Goal: Information Seeking & Learning: Learn about a topic

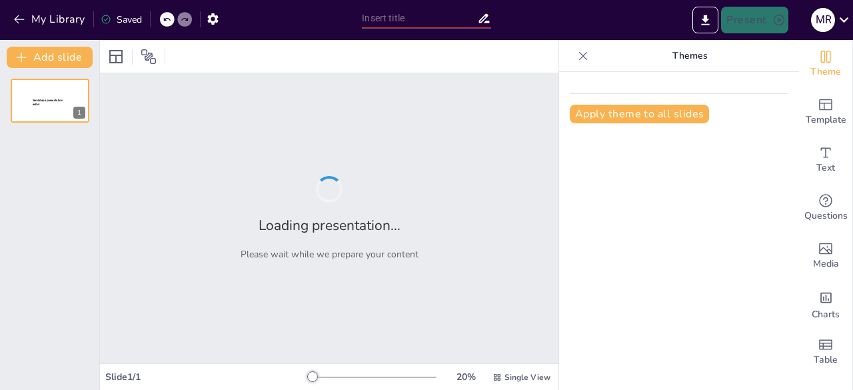
type input "Dominando Swift: Una Introducción a la Documentación y Herramientas de Aprendiz…"
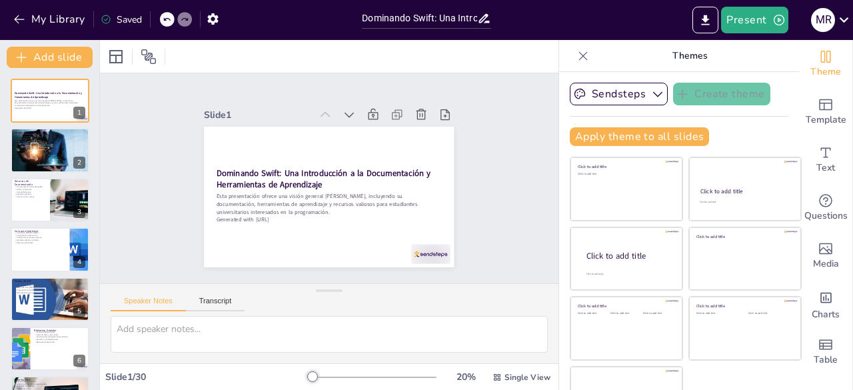
checkbox input "true"
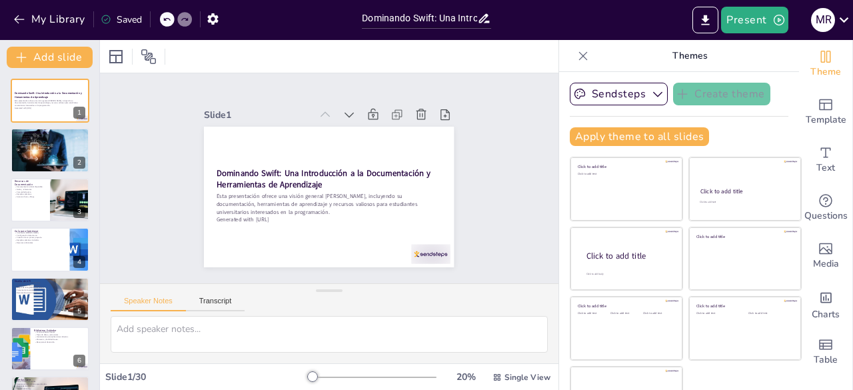
checkbox input "true"
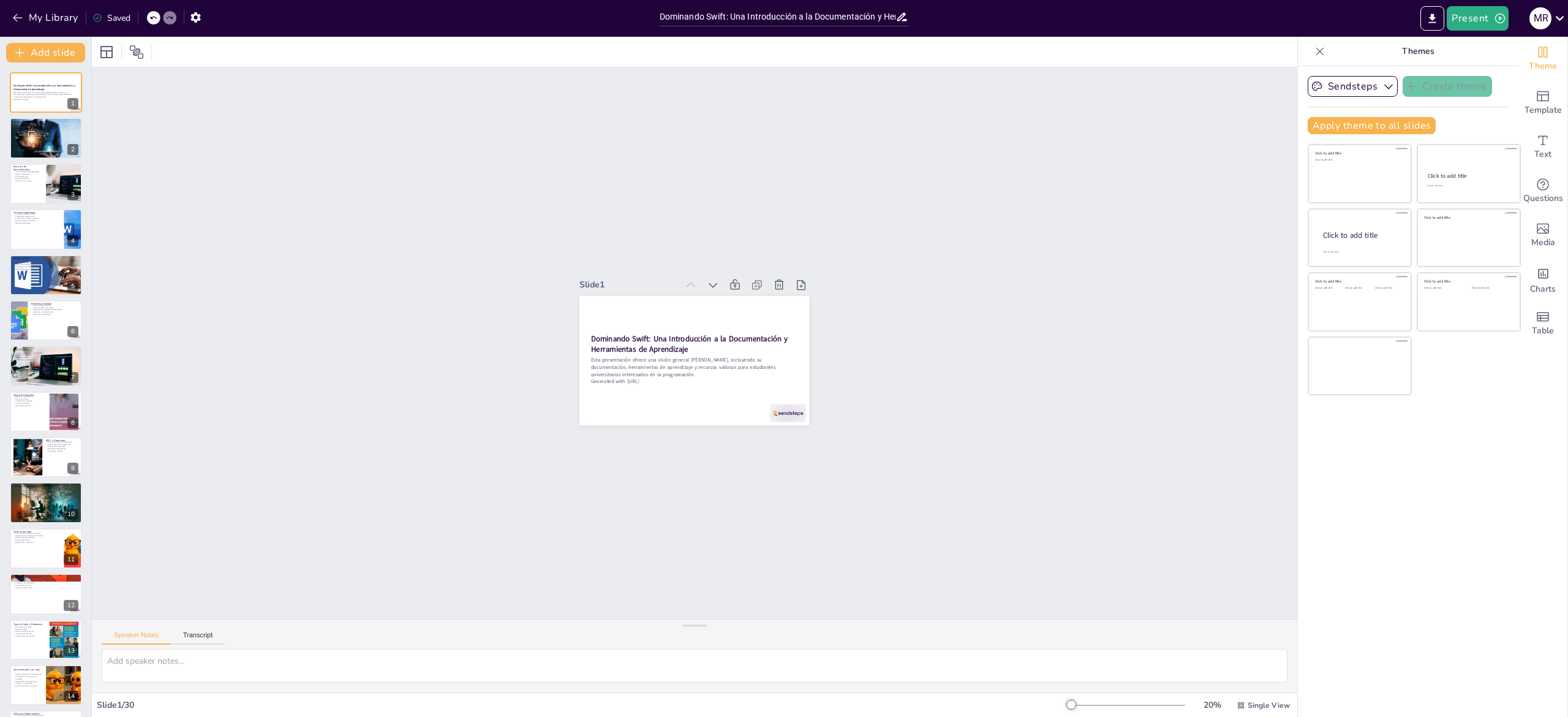
checkbox input "true"
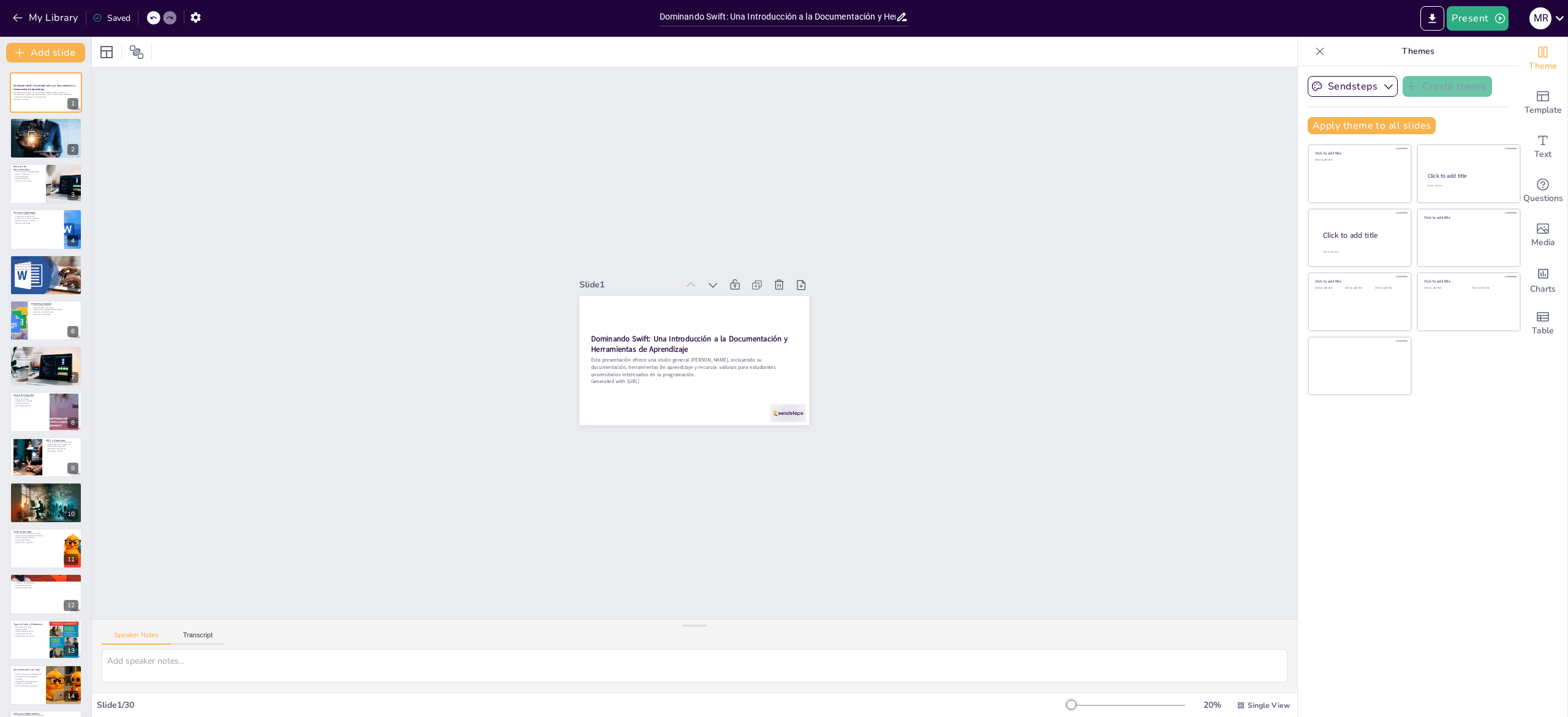
checkbox input "true"
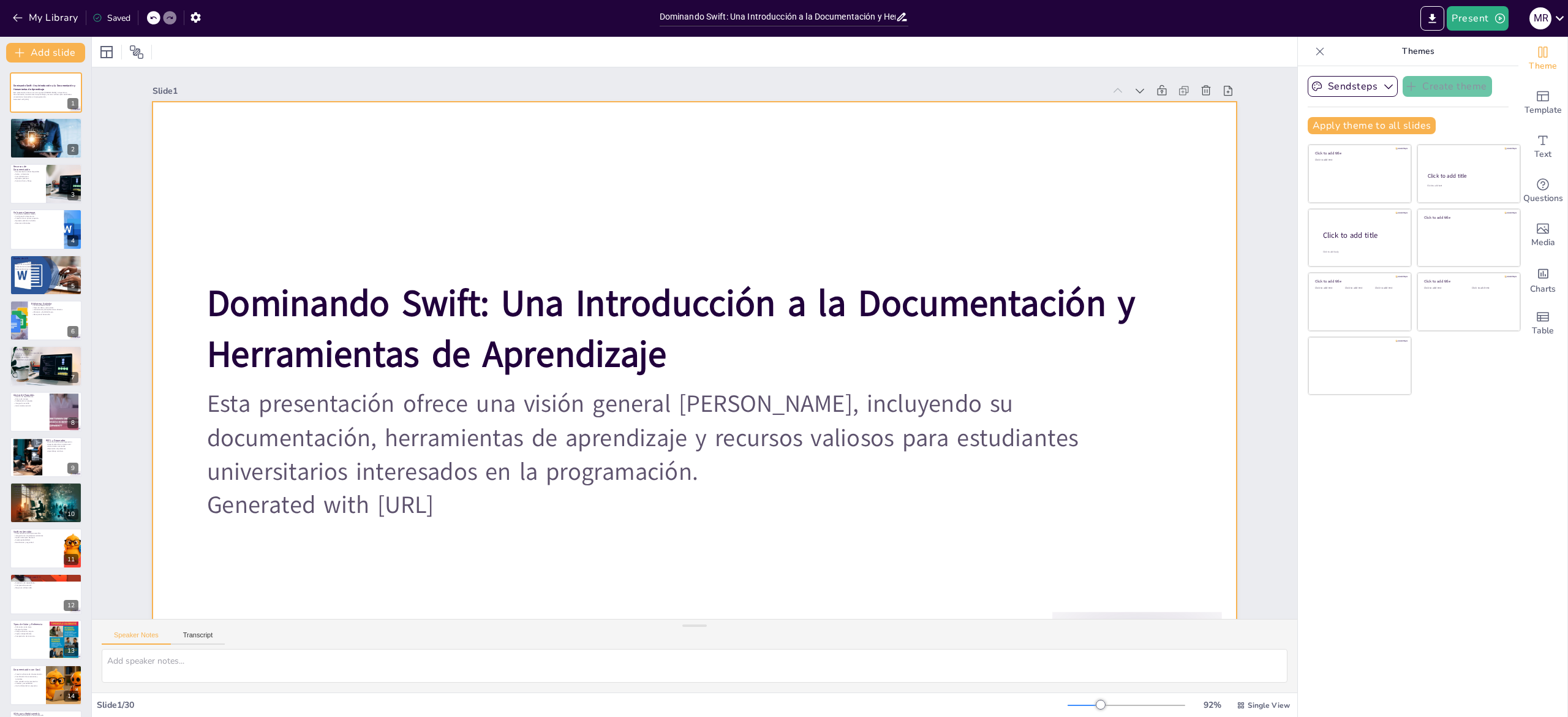
checkbox input "true"
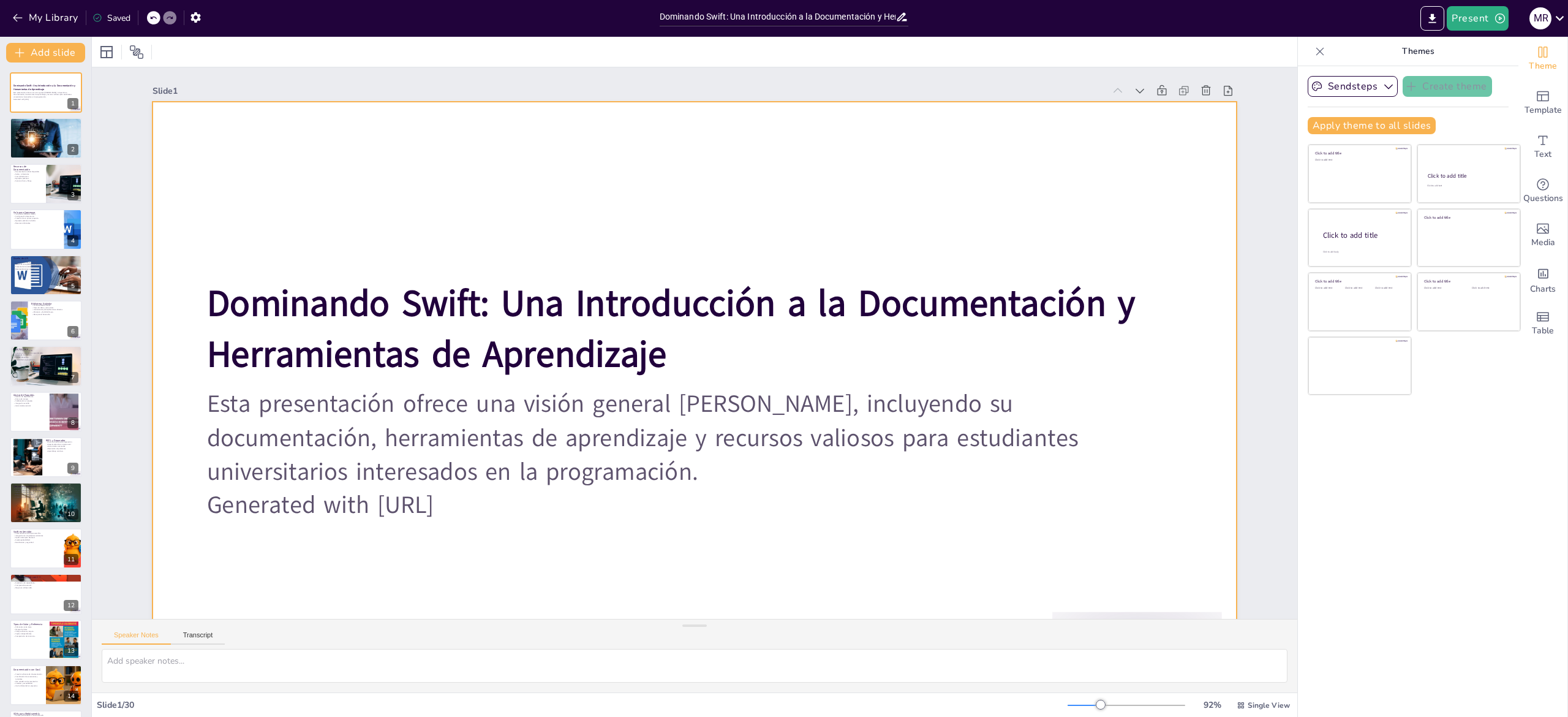
checkbox input "true"
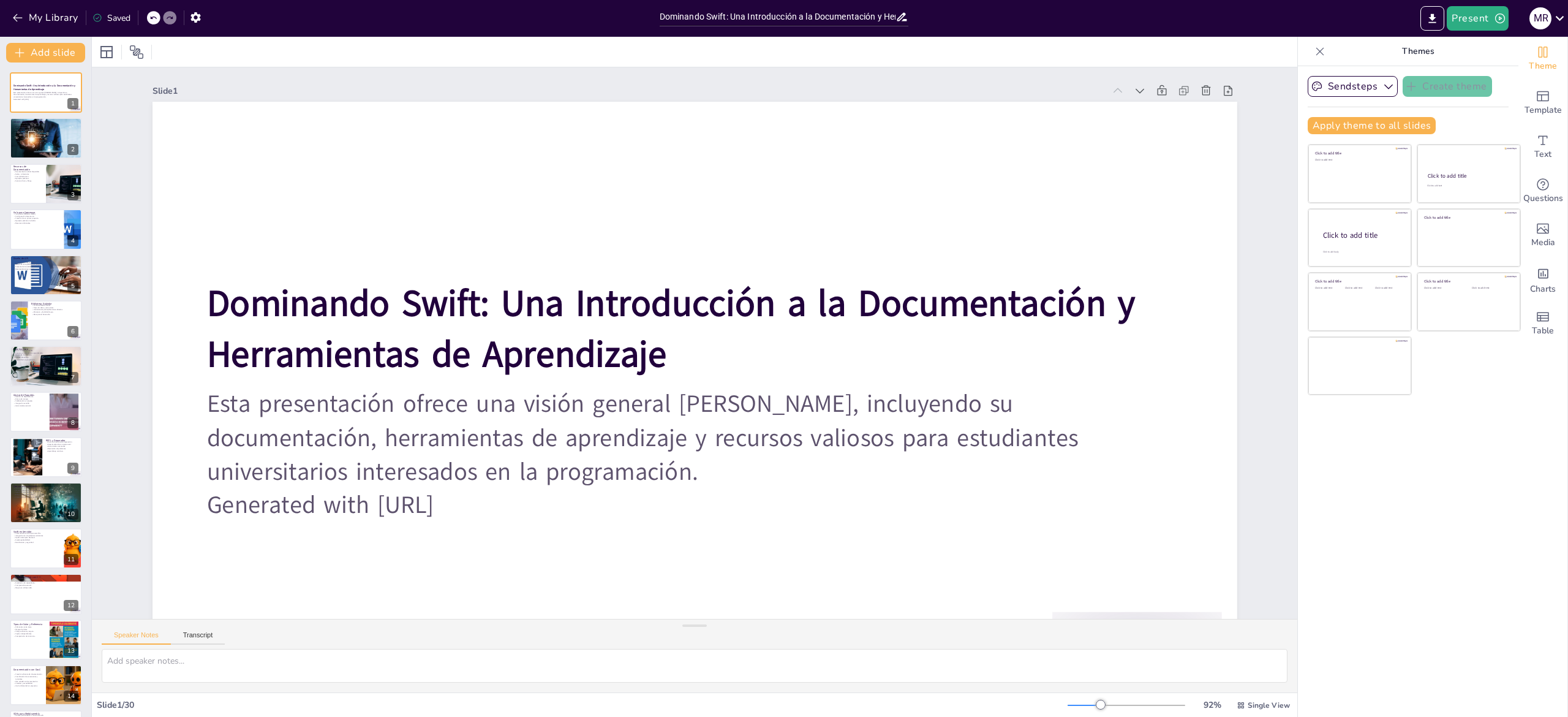
checkbox input "true"
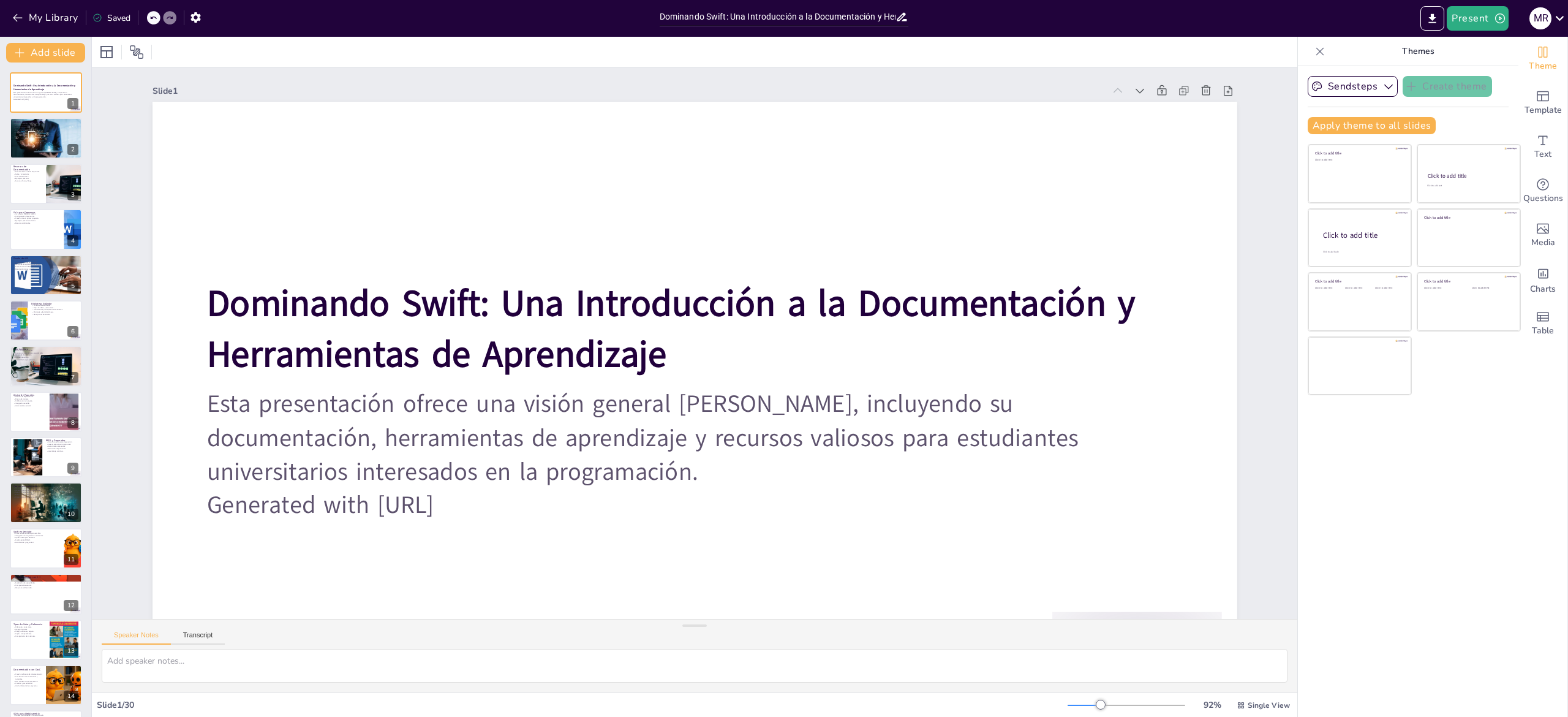
checkbox input "true"
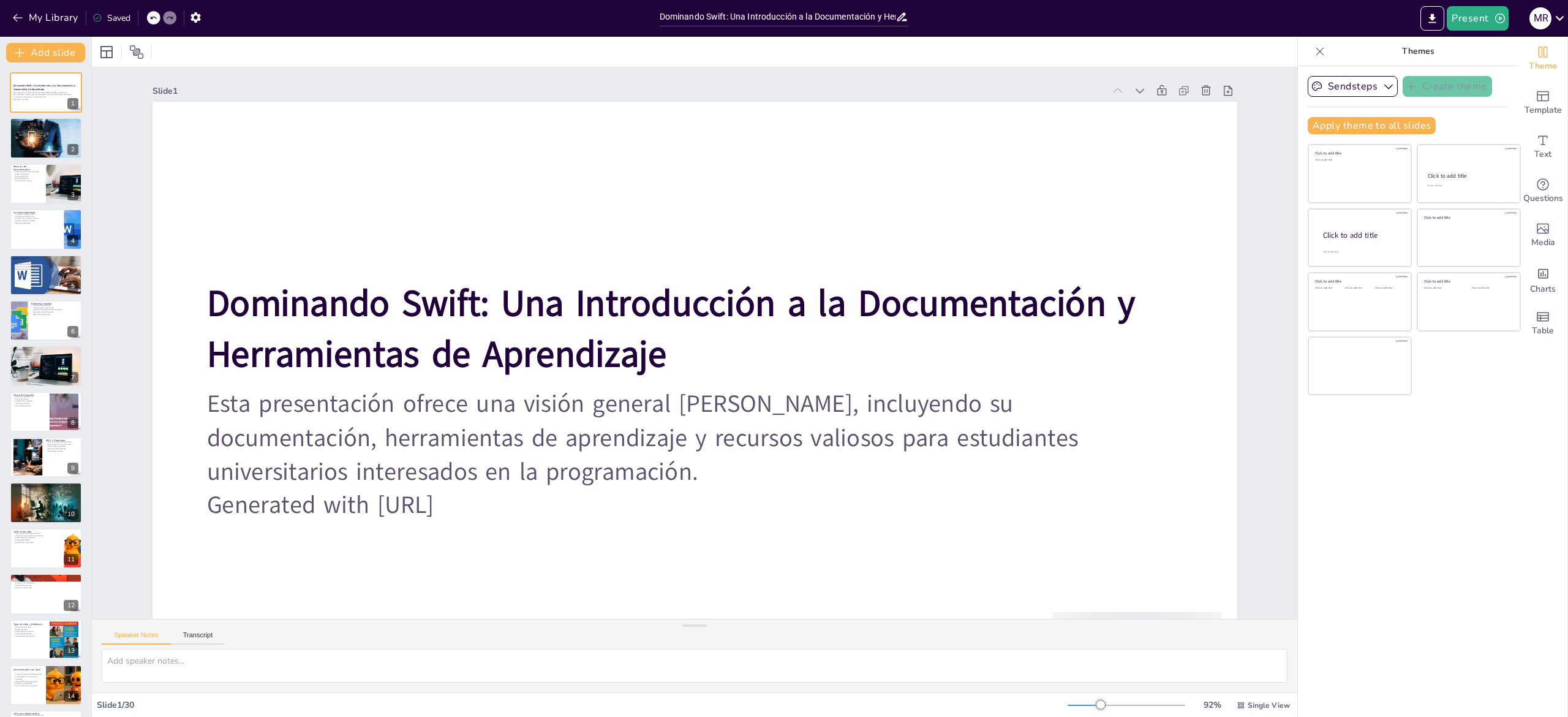
checkbox input "true"
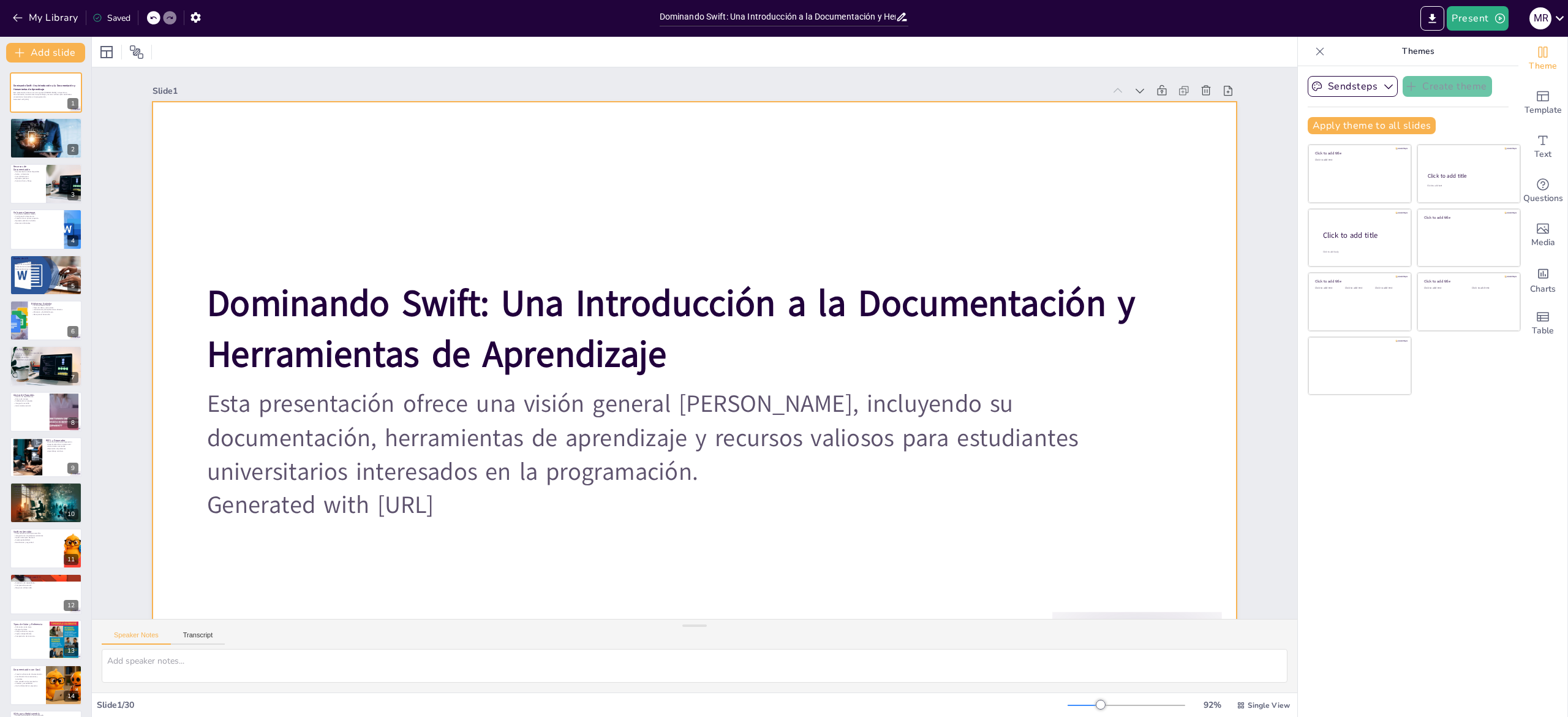
checkbox input "true"
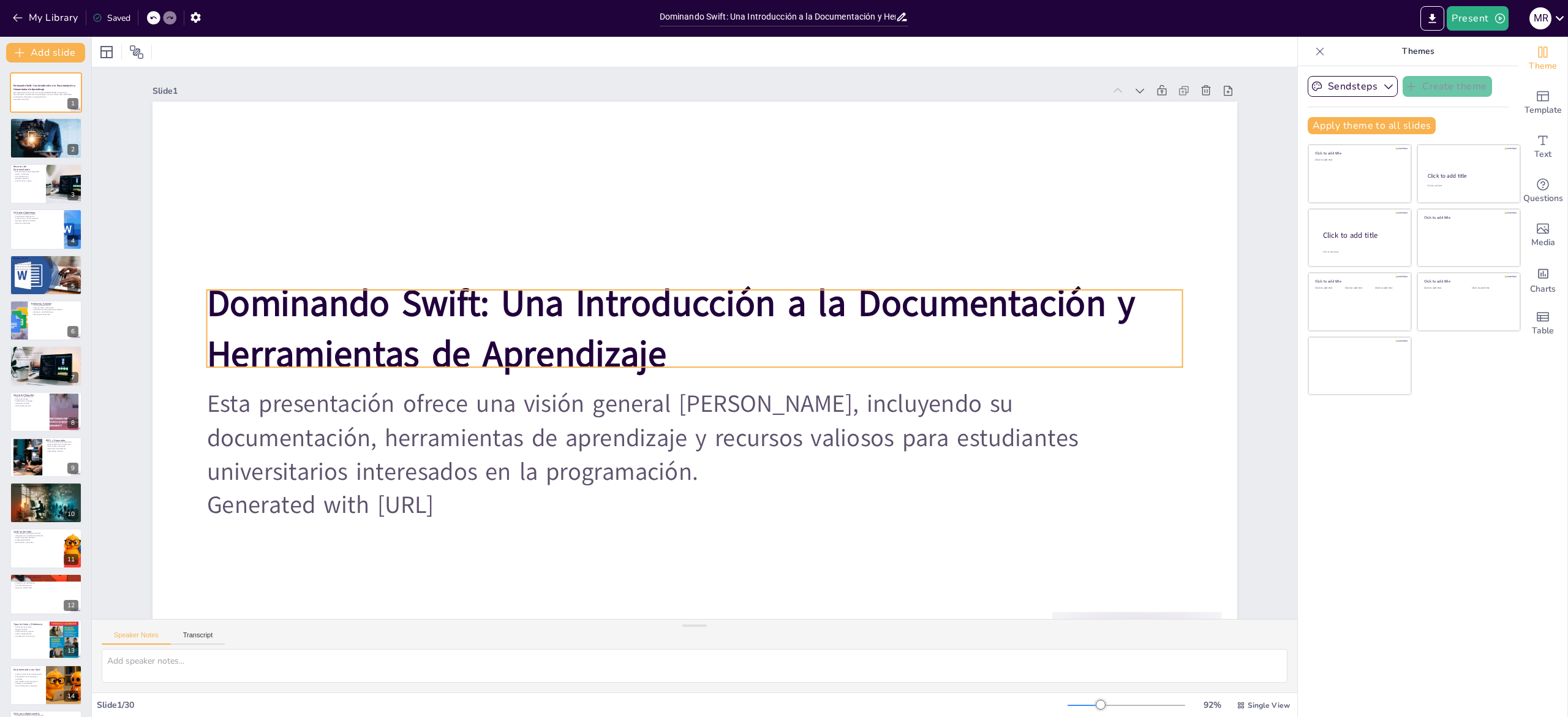
checkbox input "true"
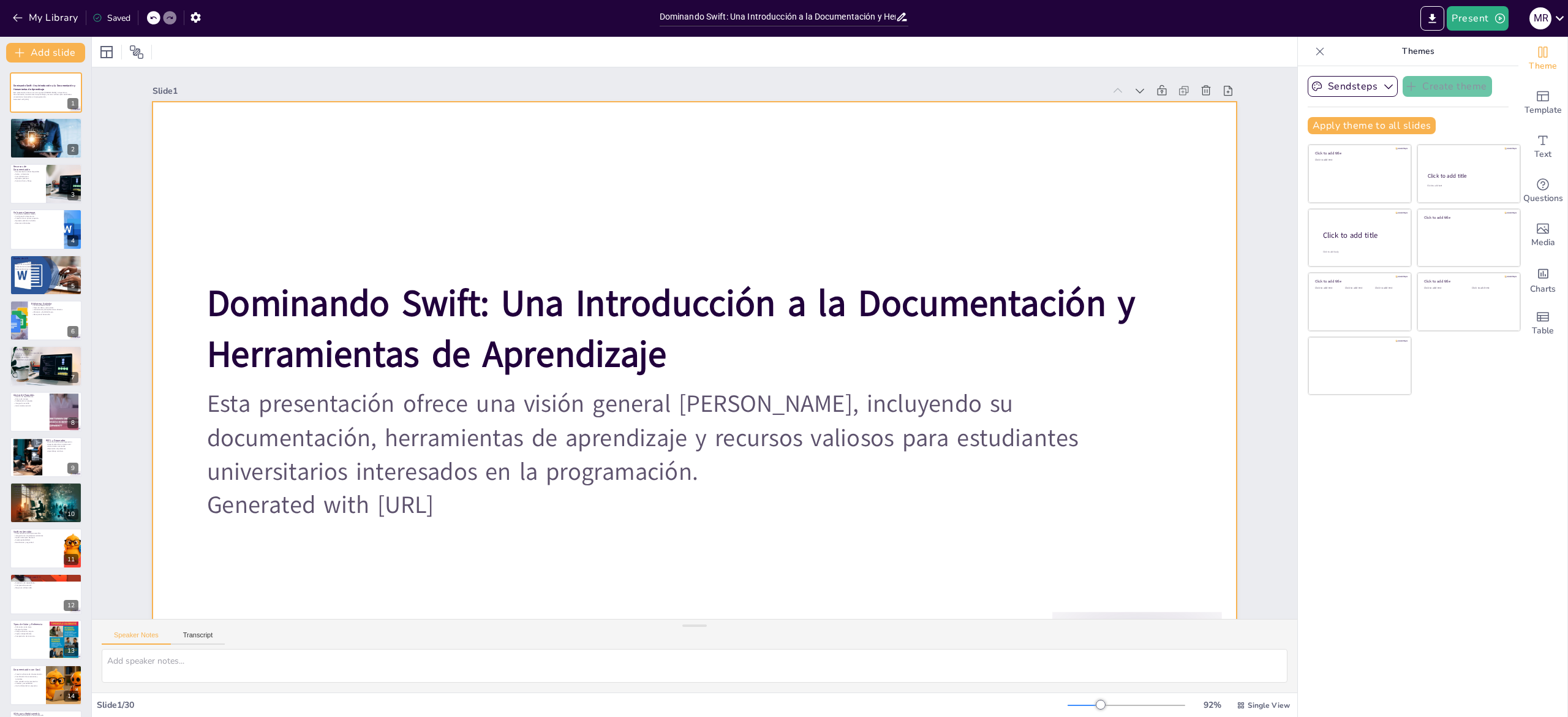
checkbox input "true"
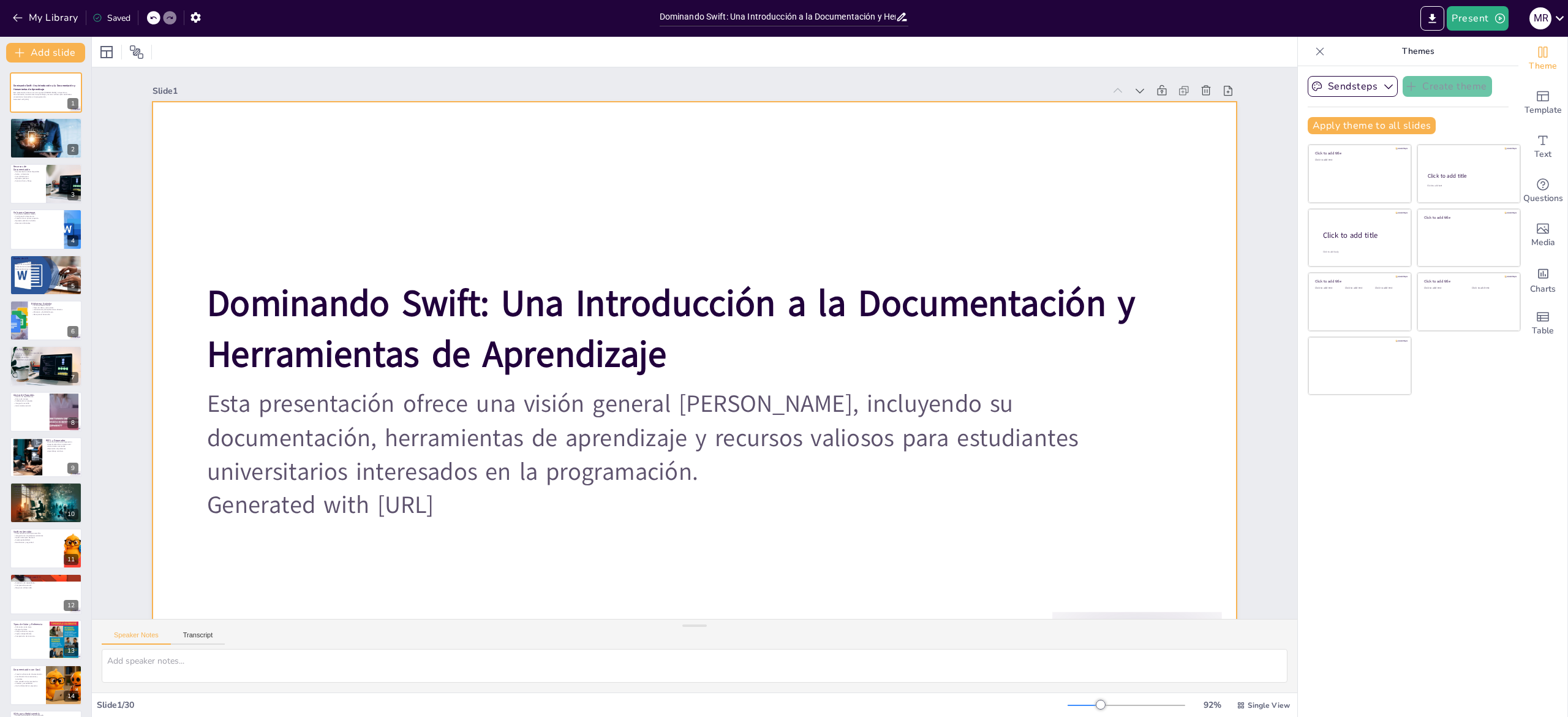
checkbox input "true"
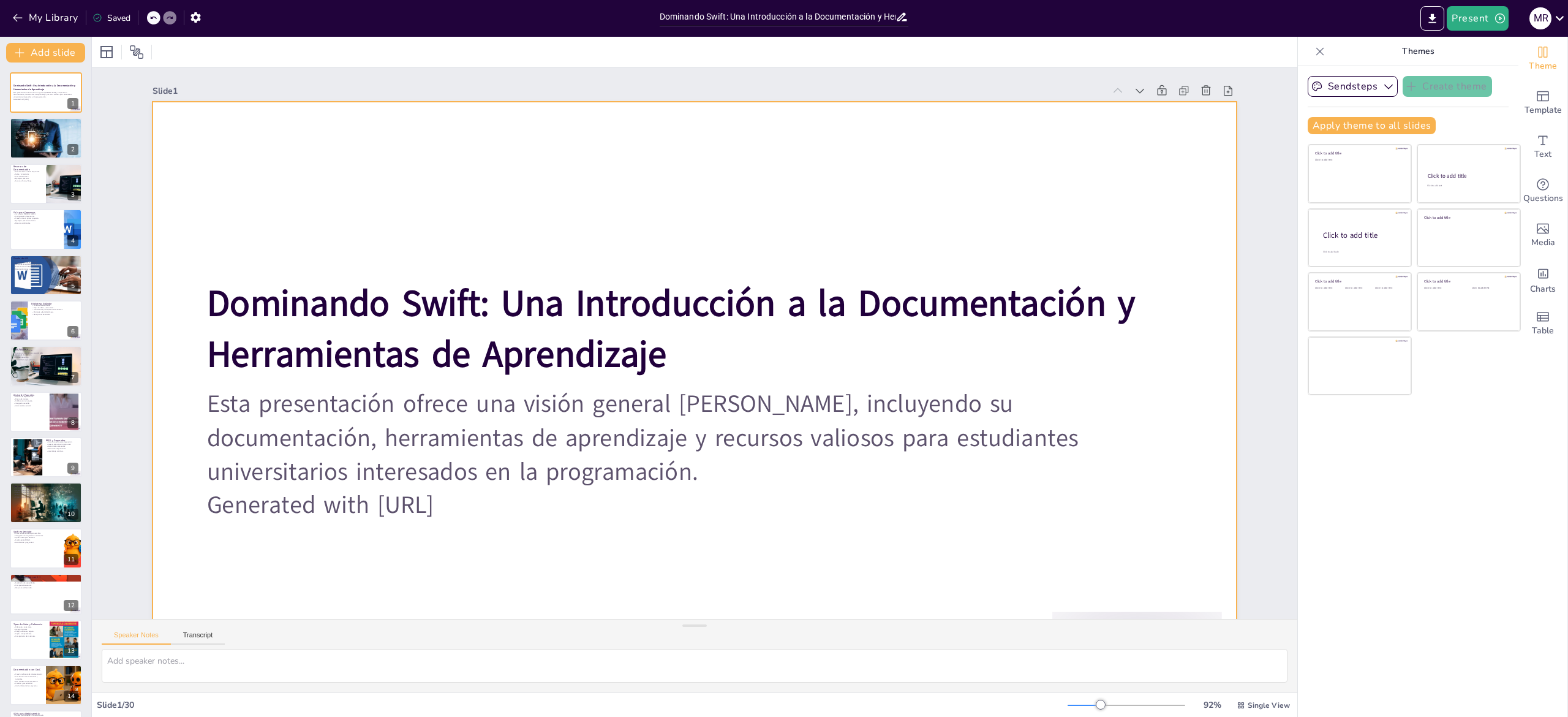
checkbox input "true"
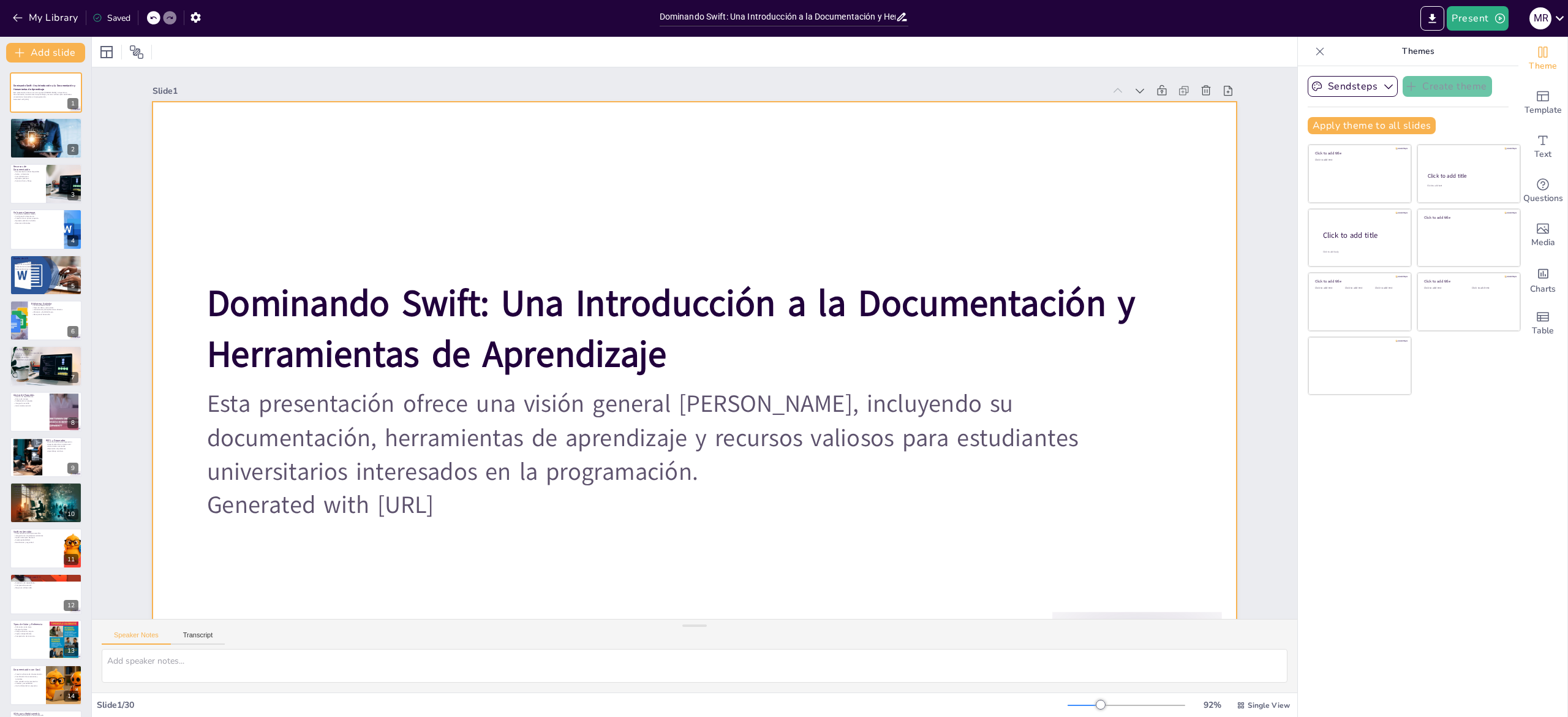
checkbox input "true"
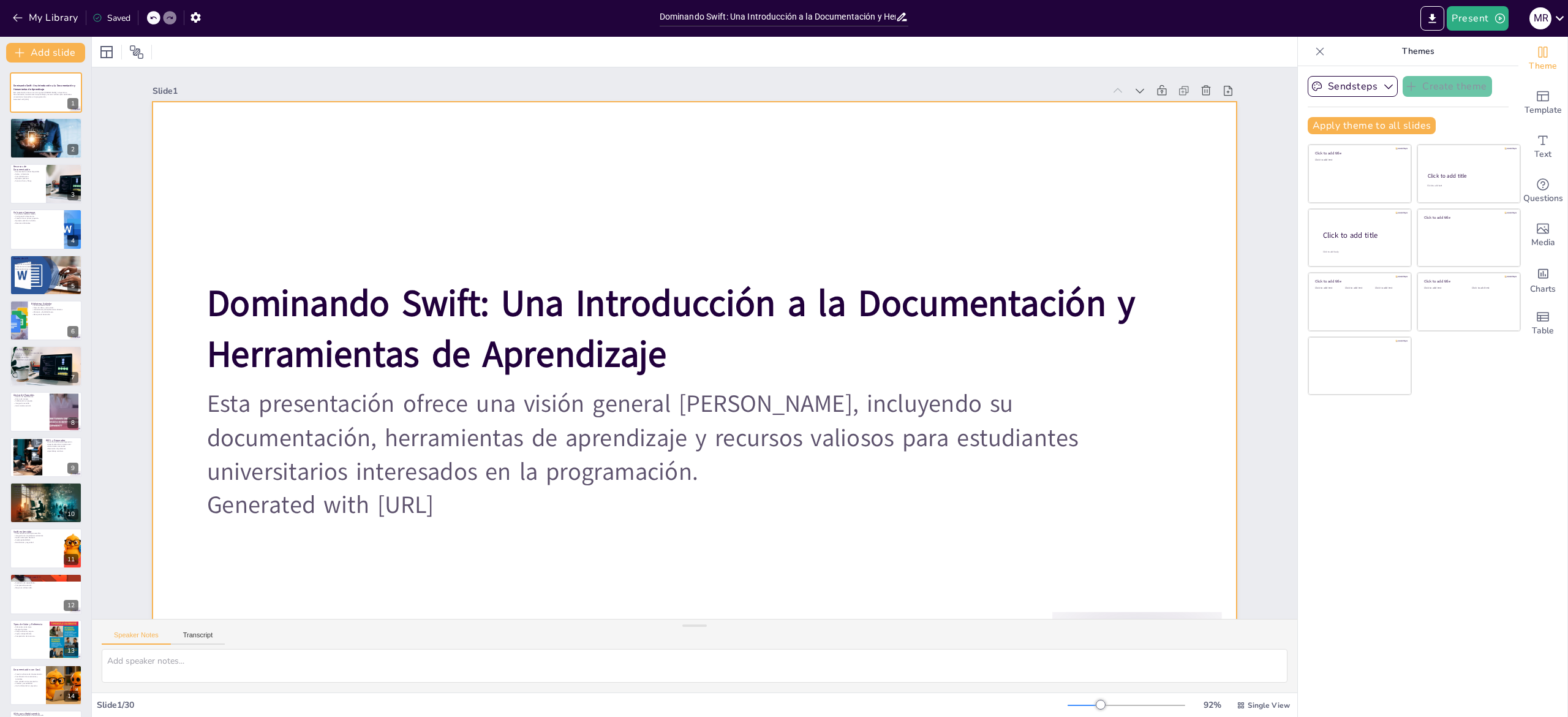
checkbox input "true"
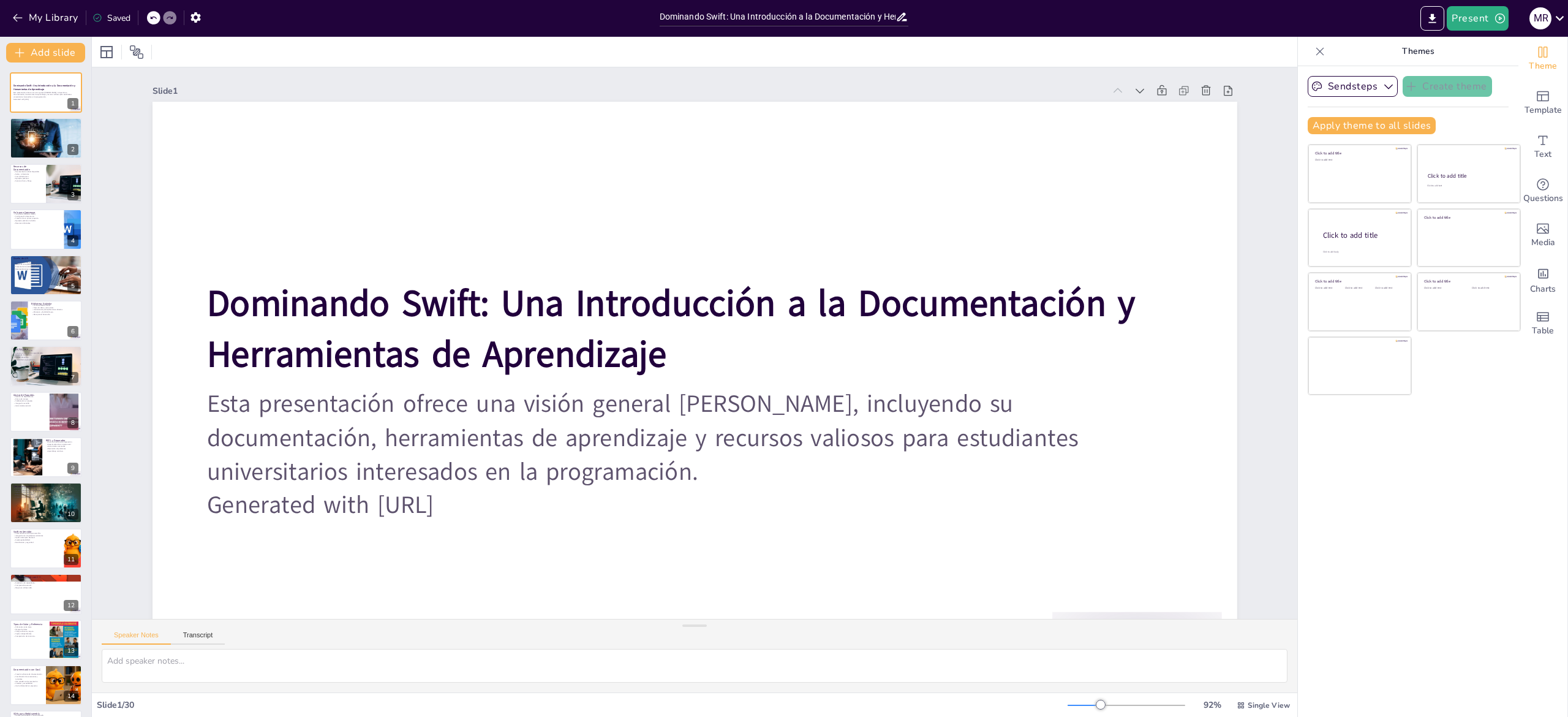
checkbox input "true"
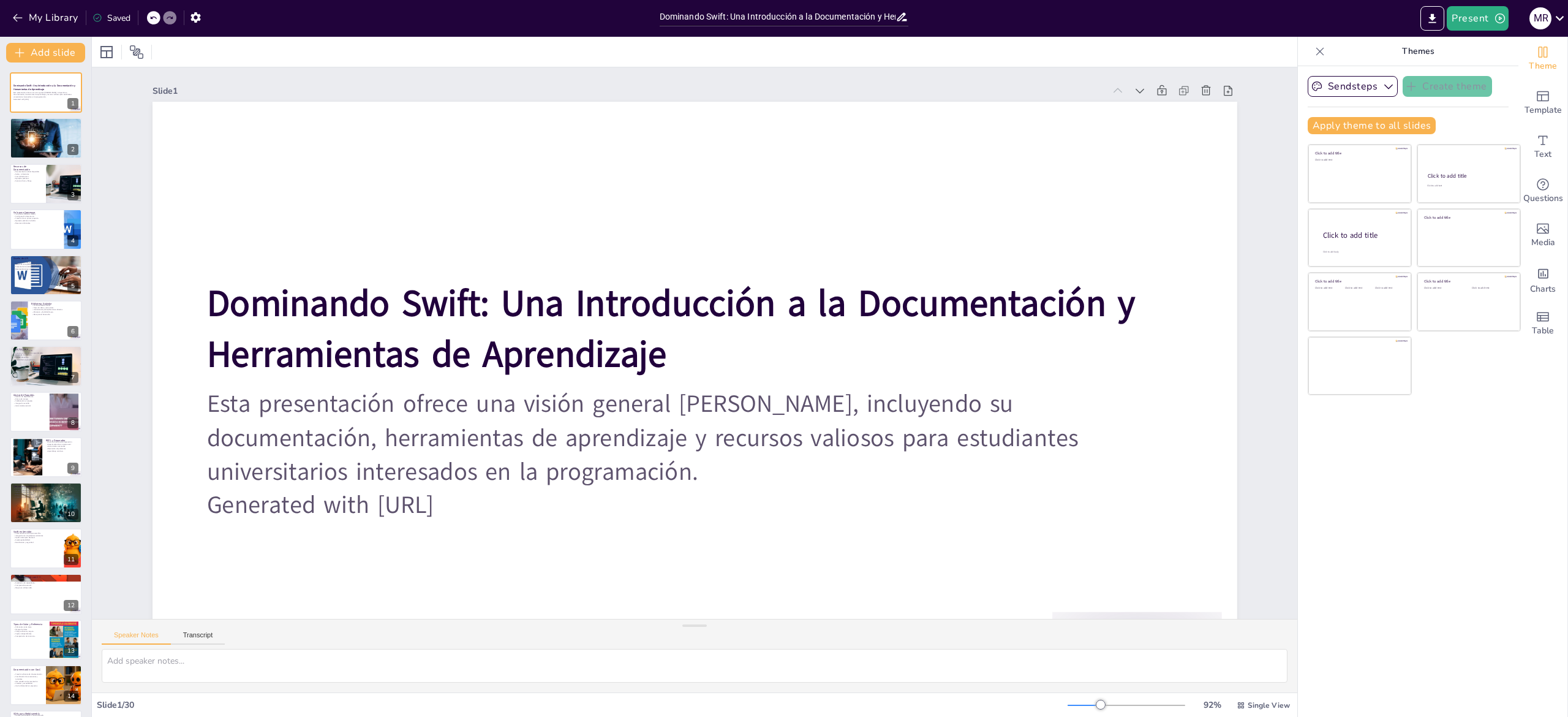
checkbox input "true"
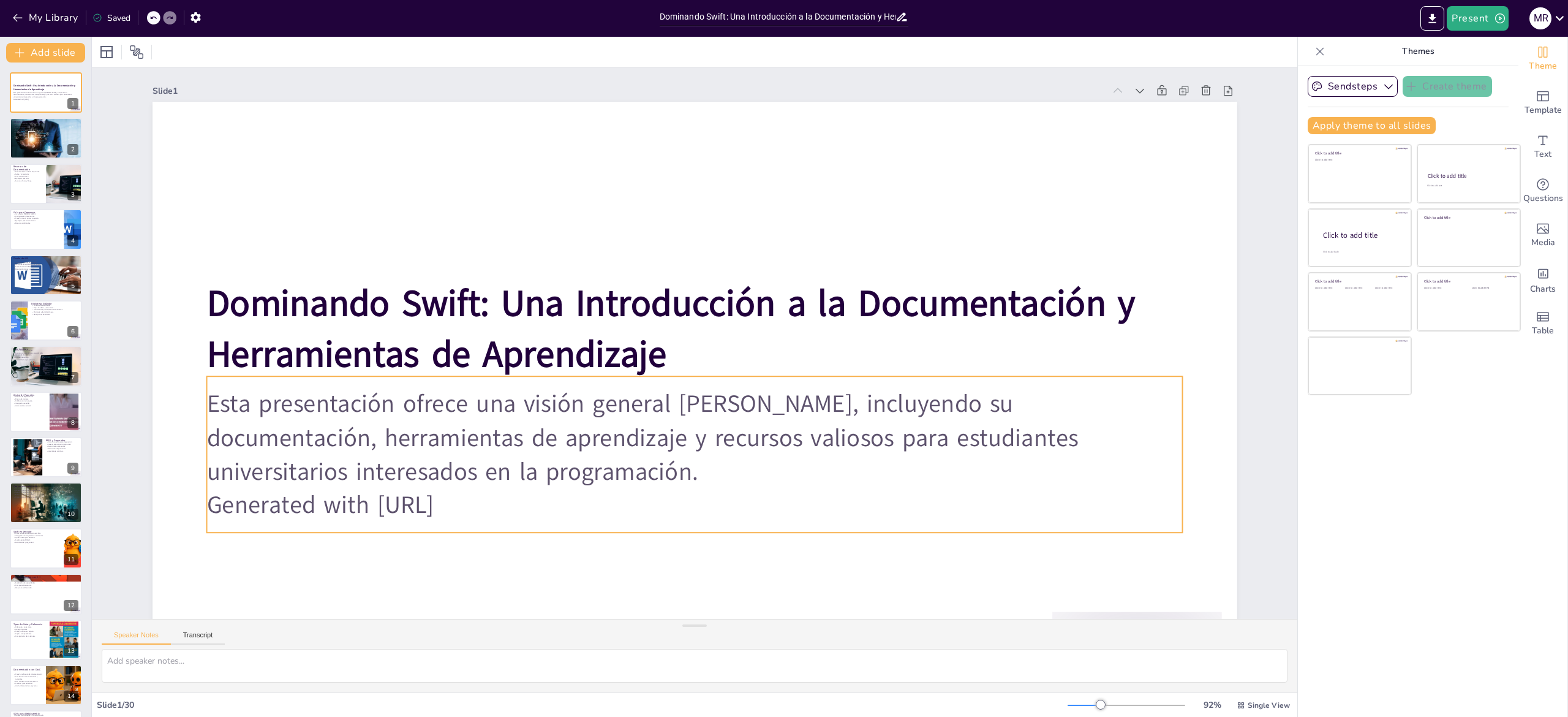
checkbox input "true"
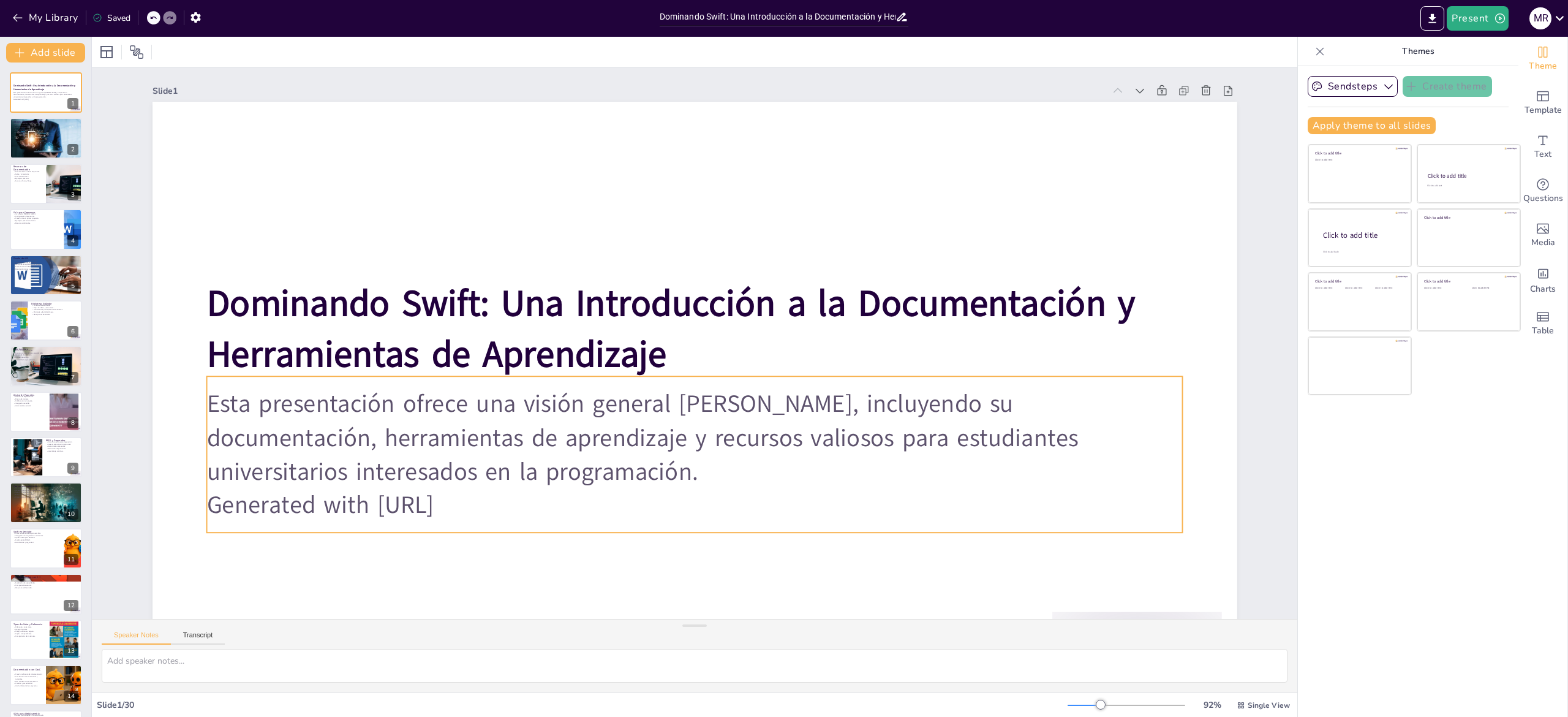
checkbox input "true"
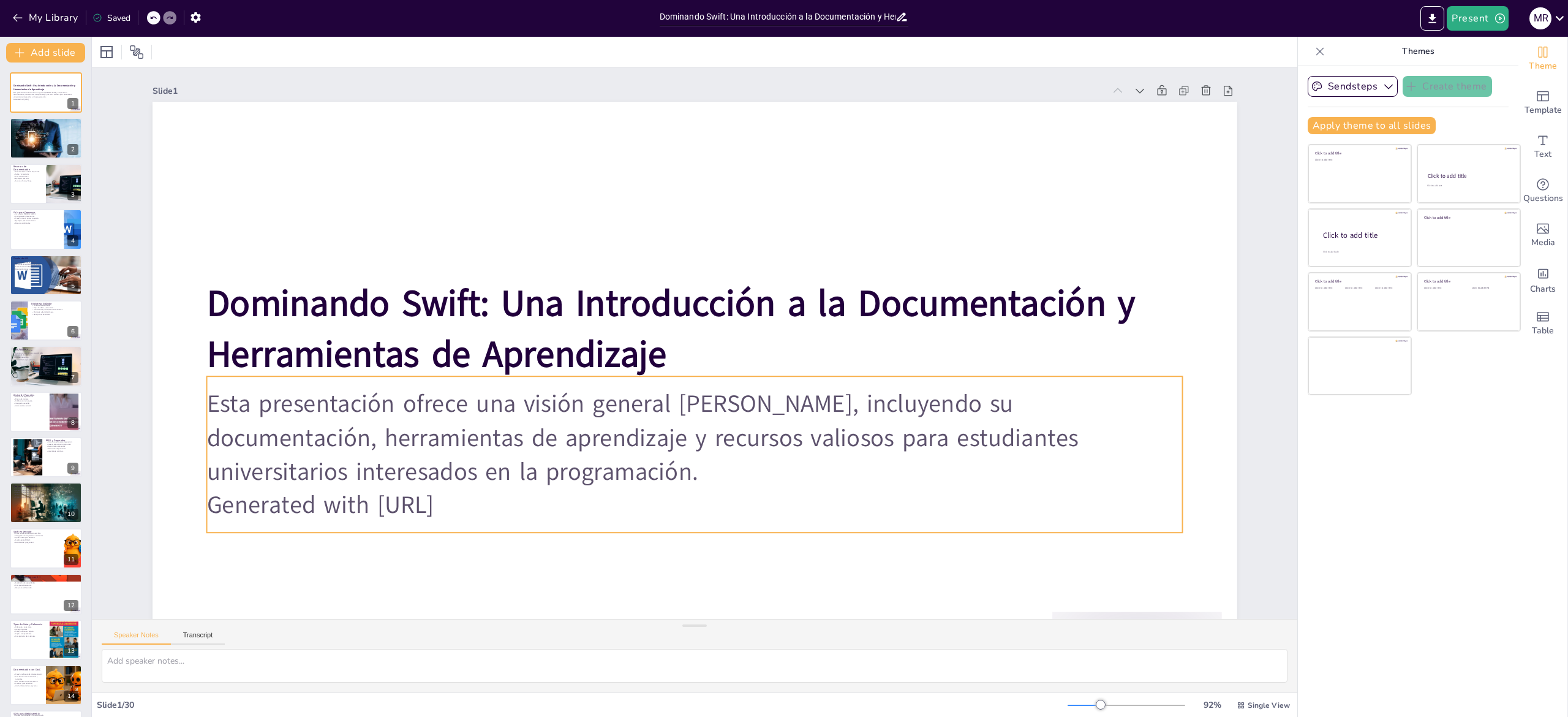
checkbox input "true"
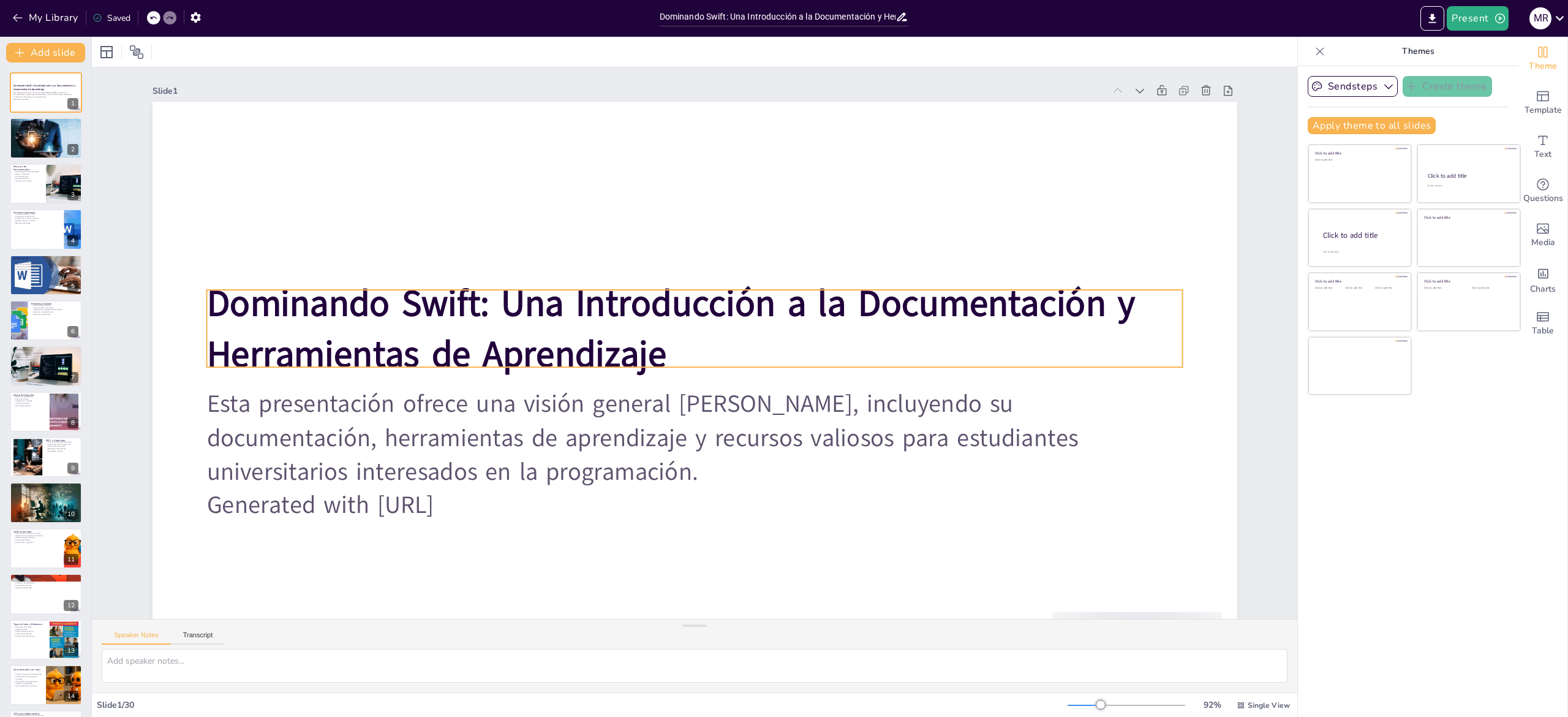
checkbox input "true"
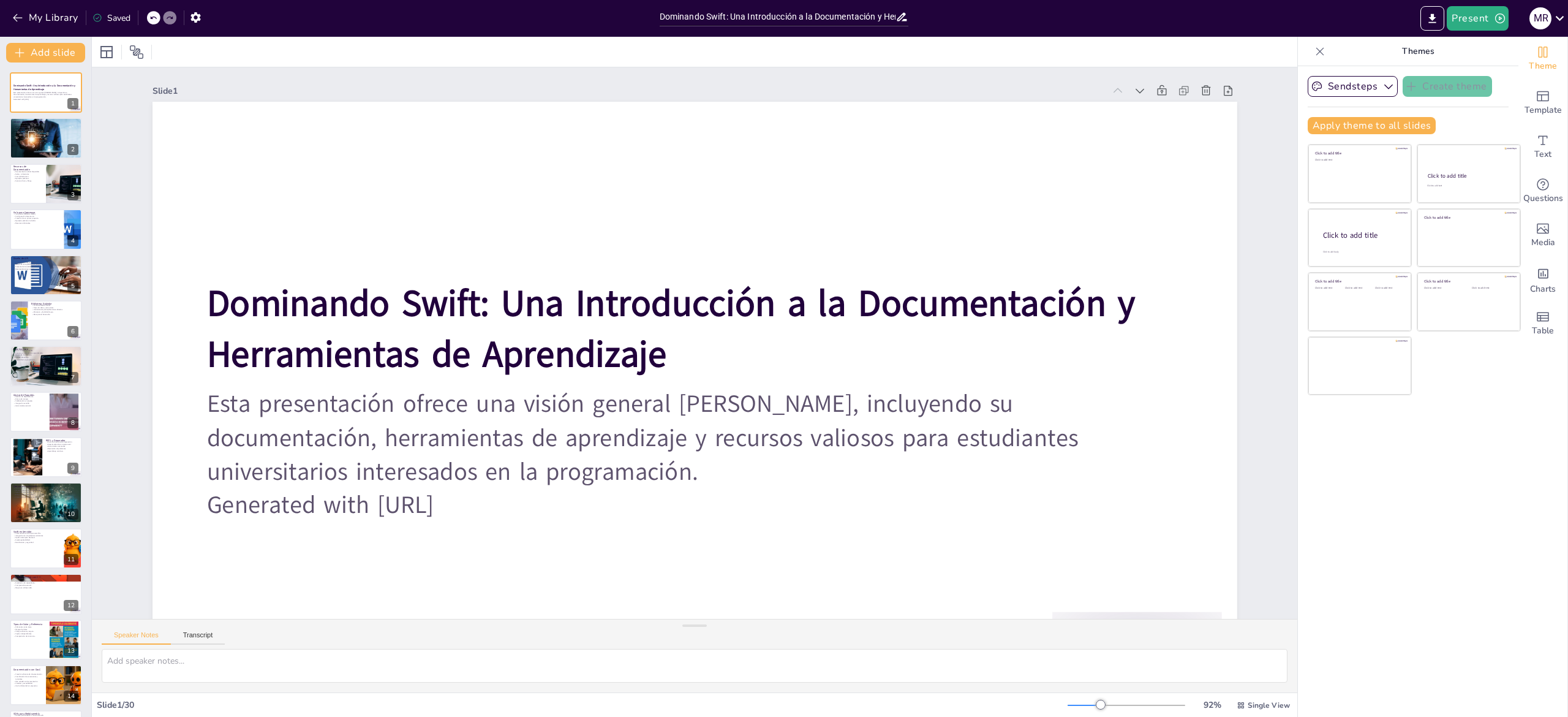
checkbox input "true"
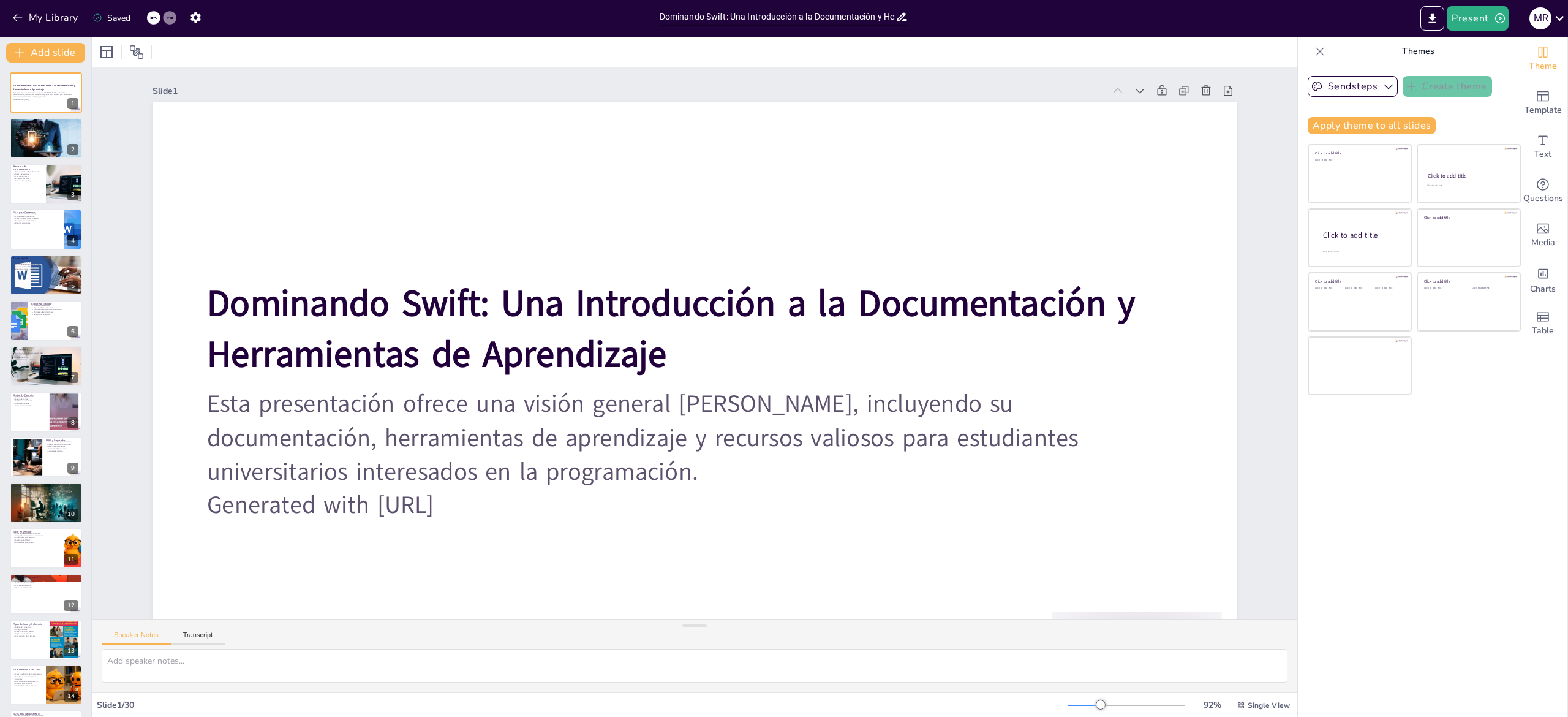
checkbox input "true"
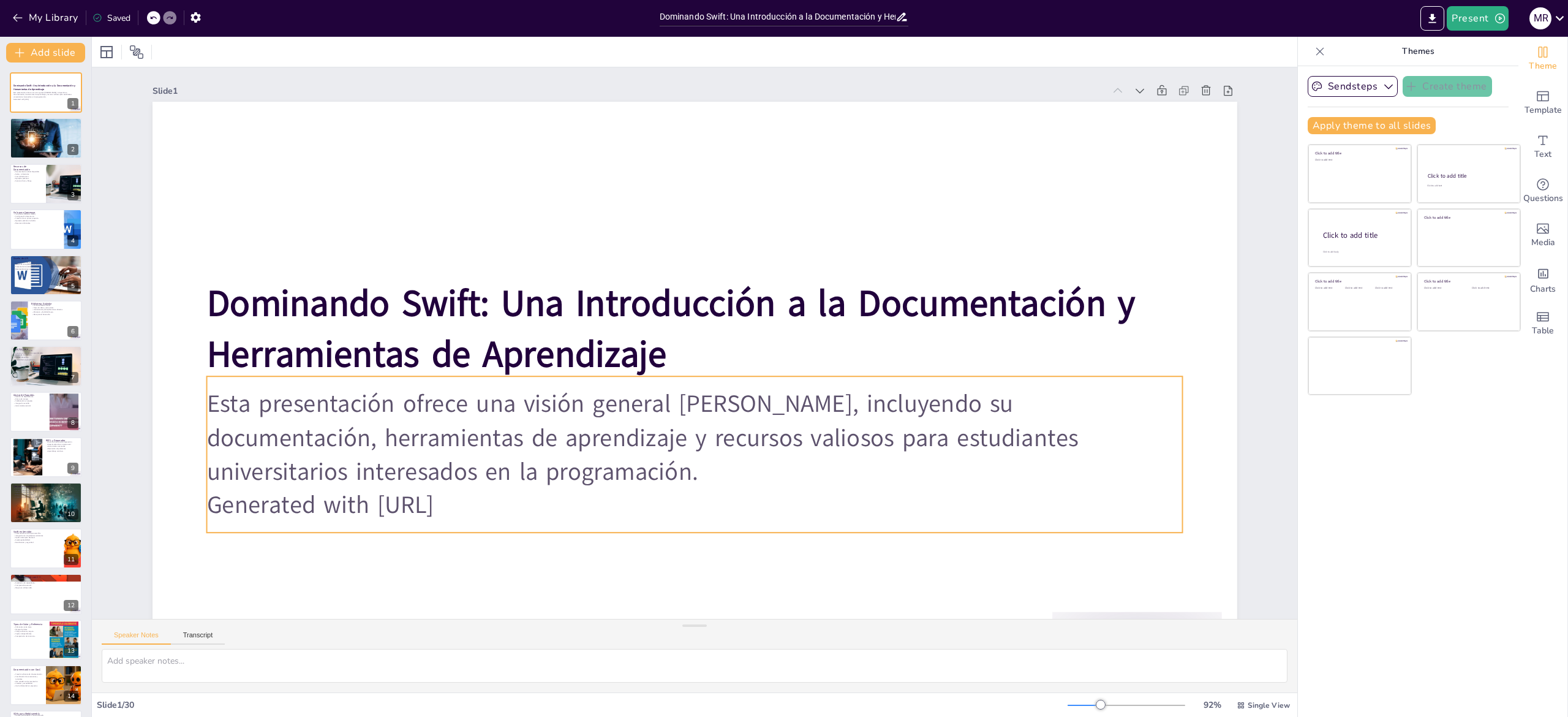
checkbox input "true"
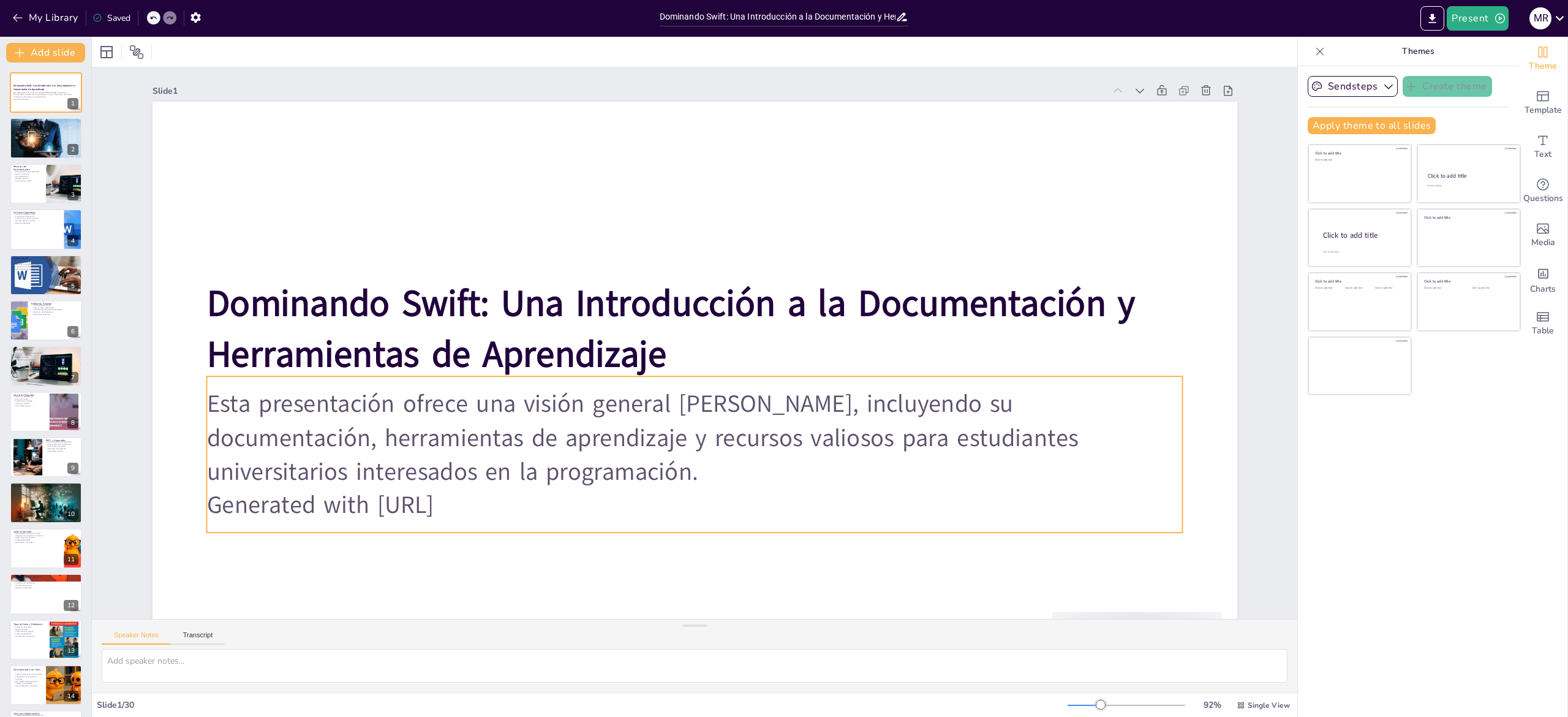
checkbox input "true"
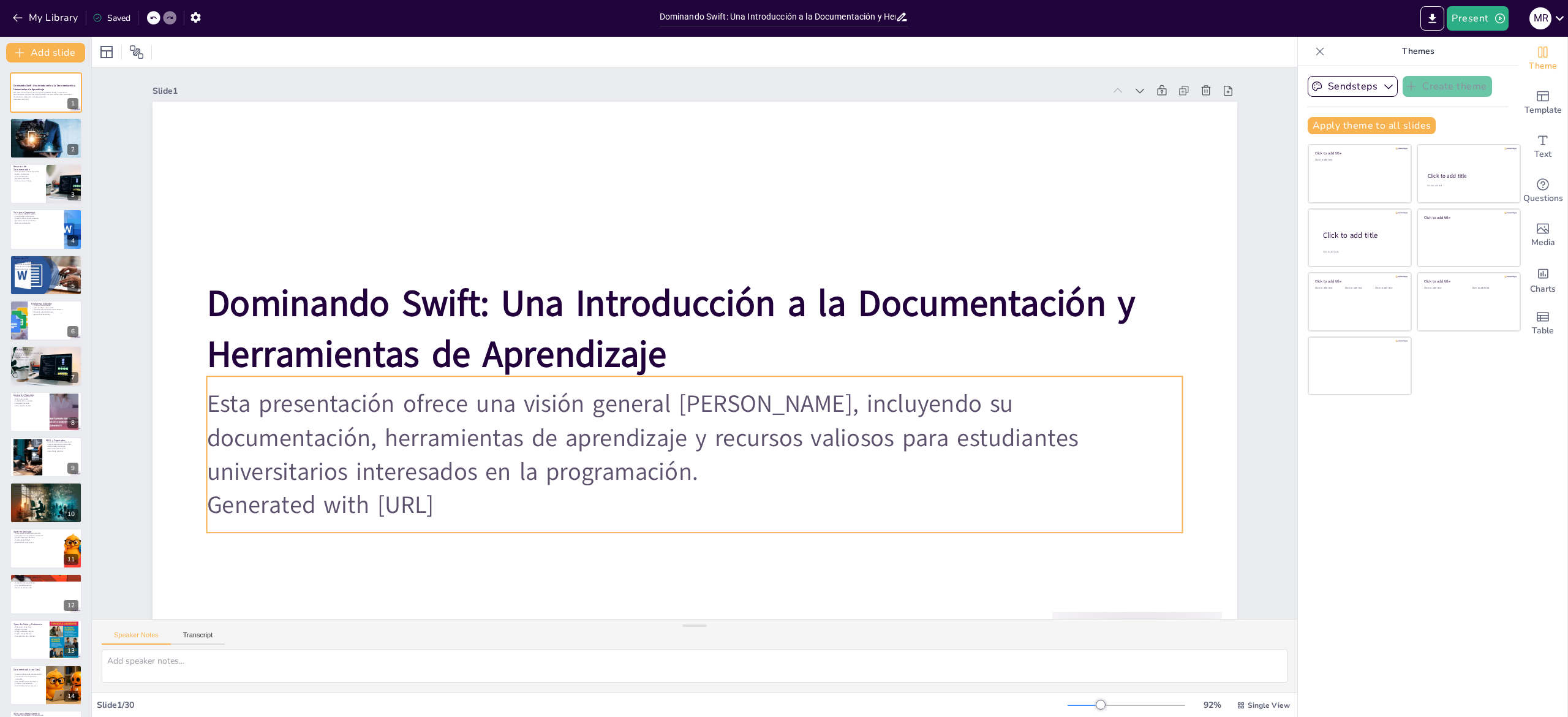
checkbox input "true"
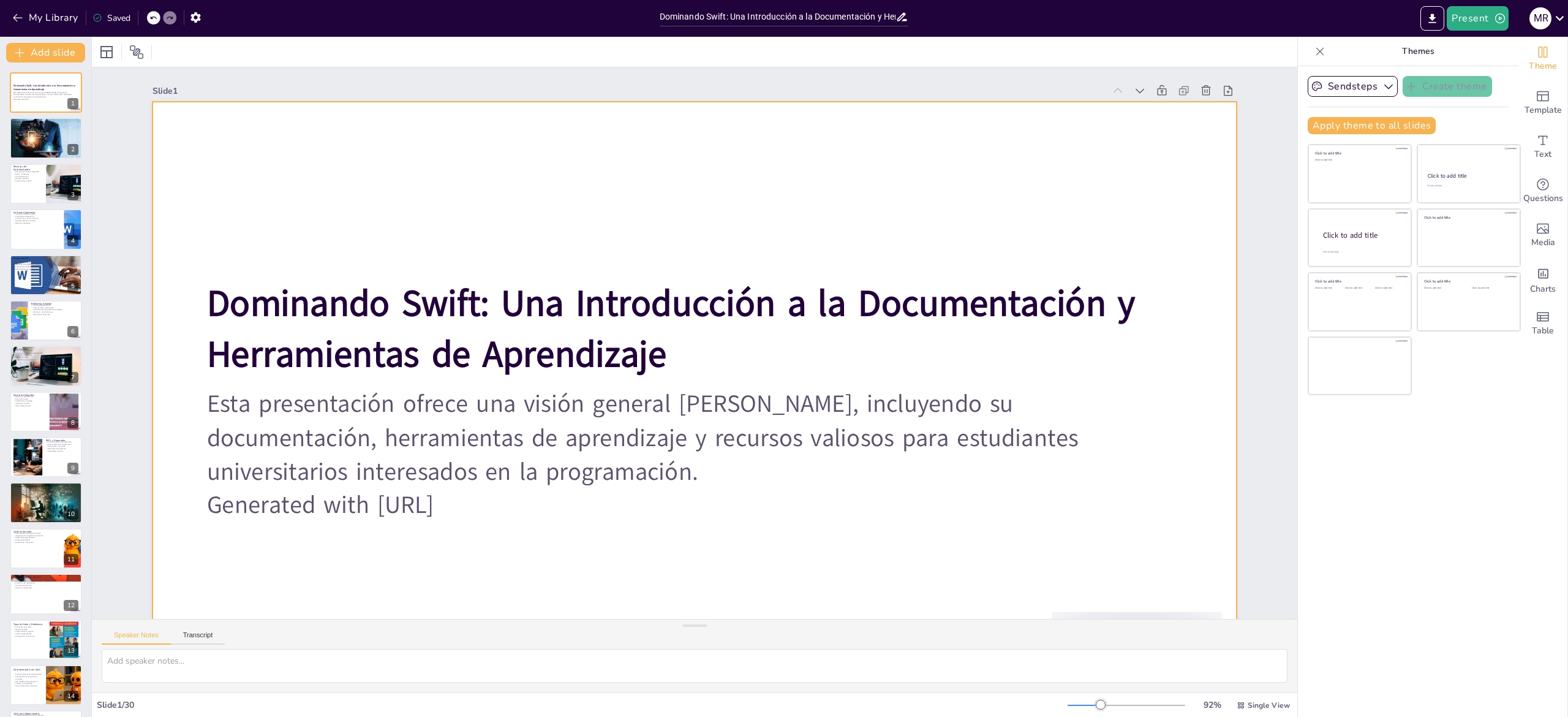
checkbox input "true"
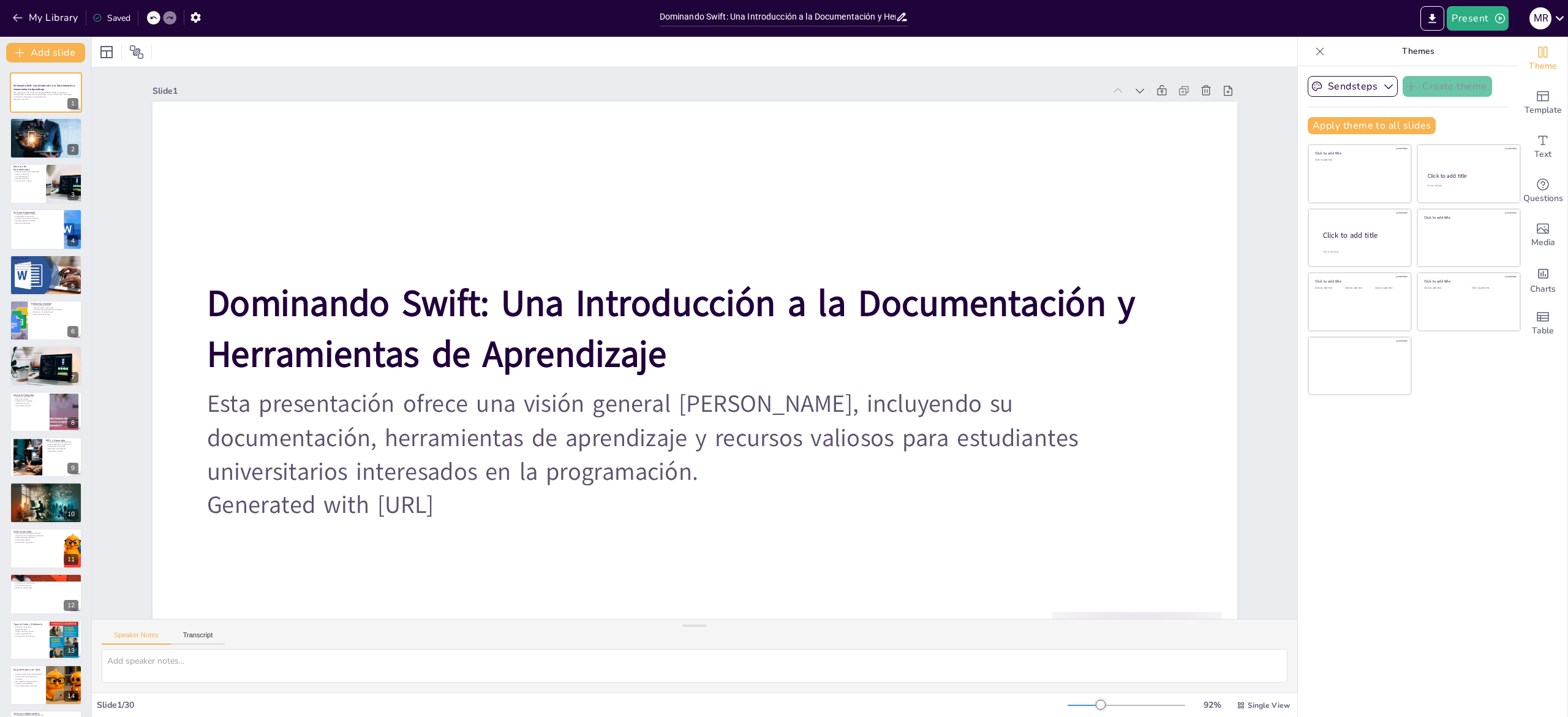
checkbox input "true"
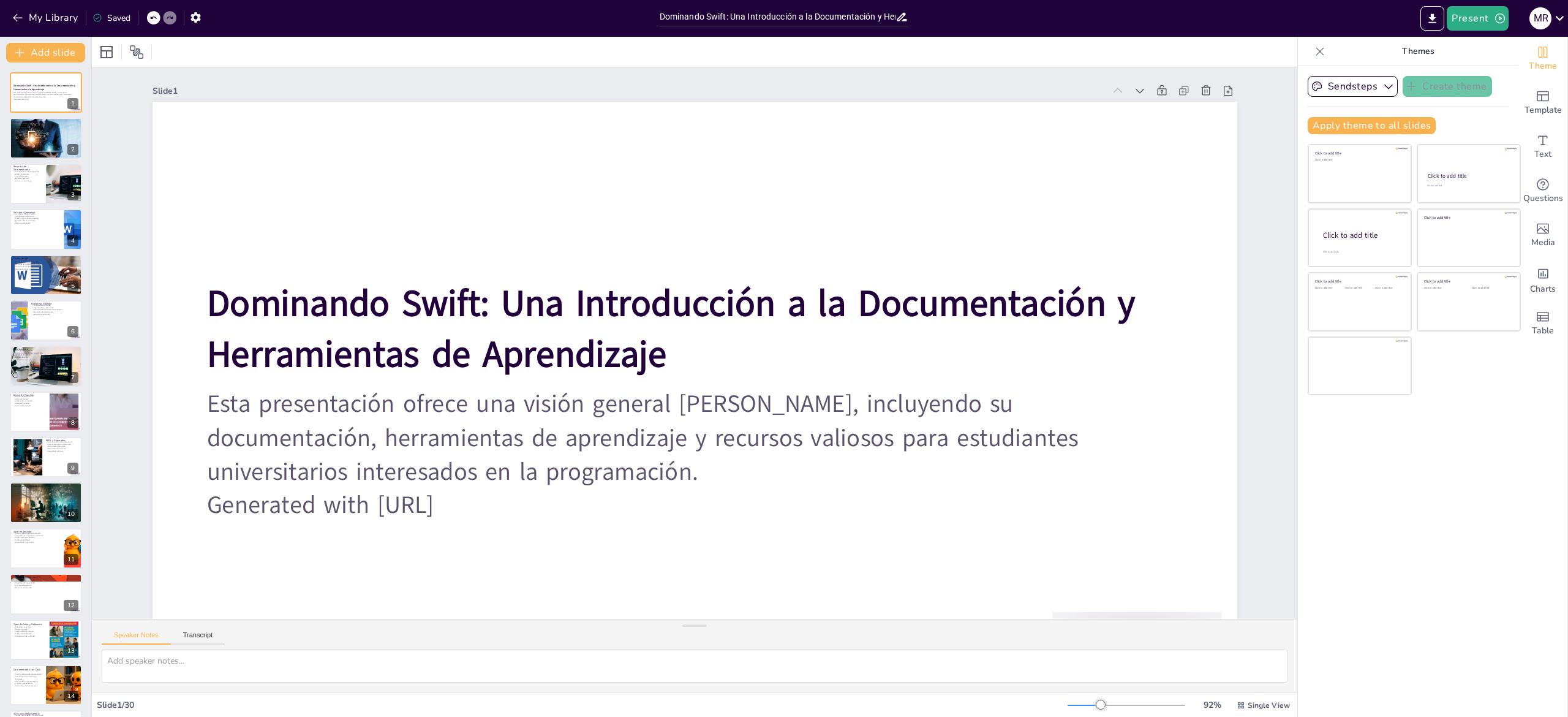
checkbox input "true"
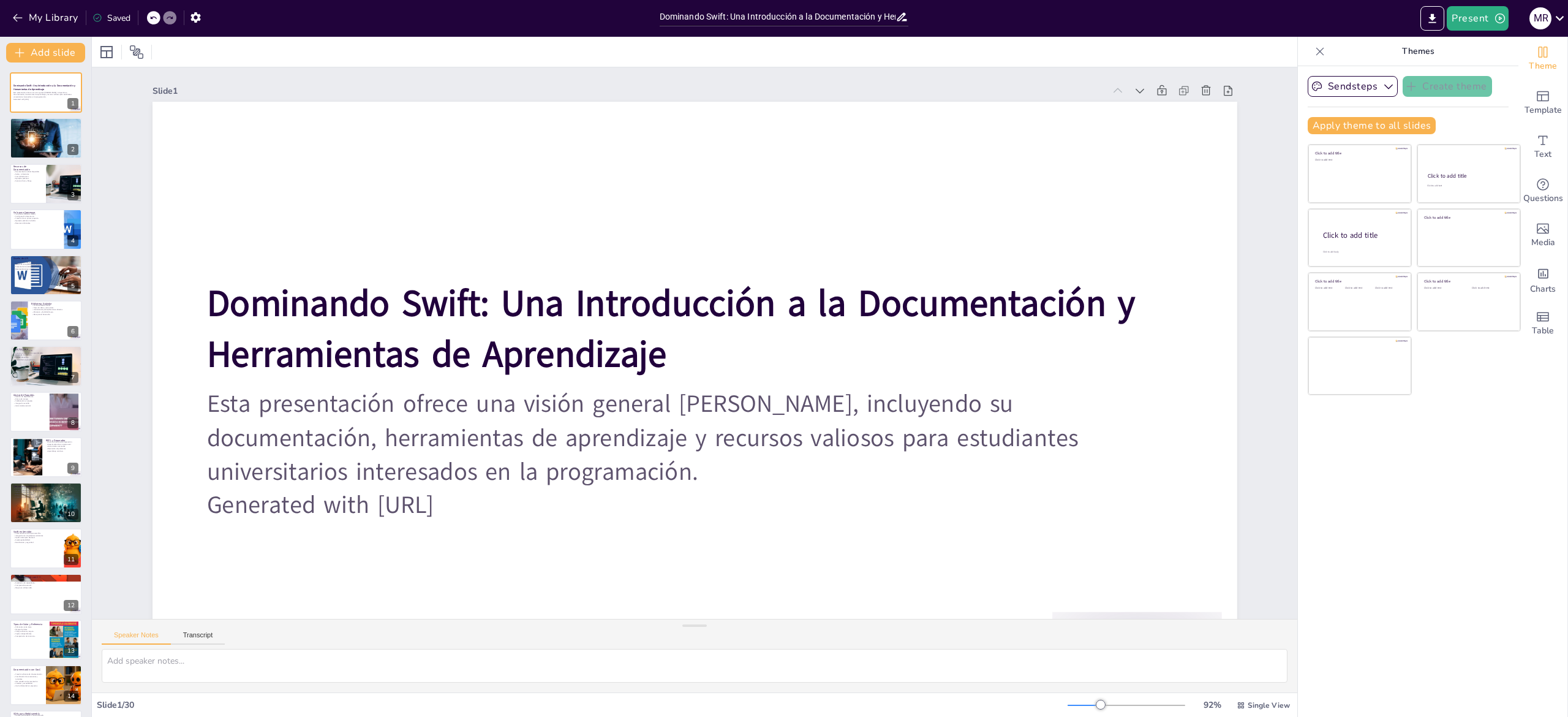
checkbox input "true"
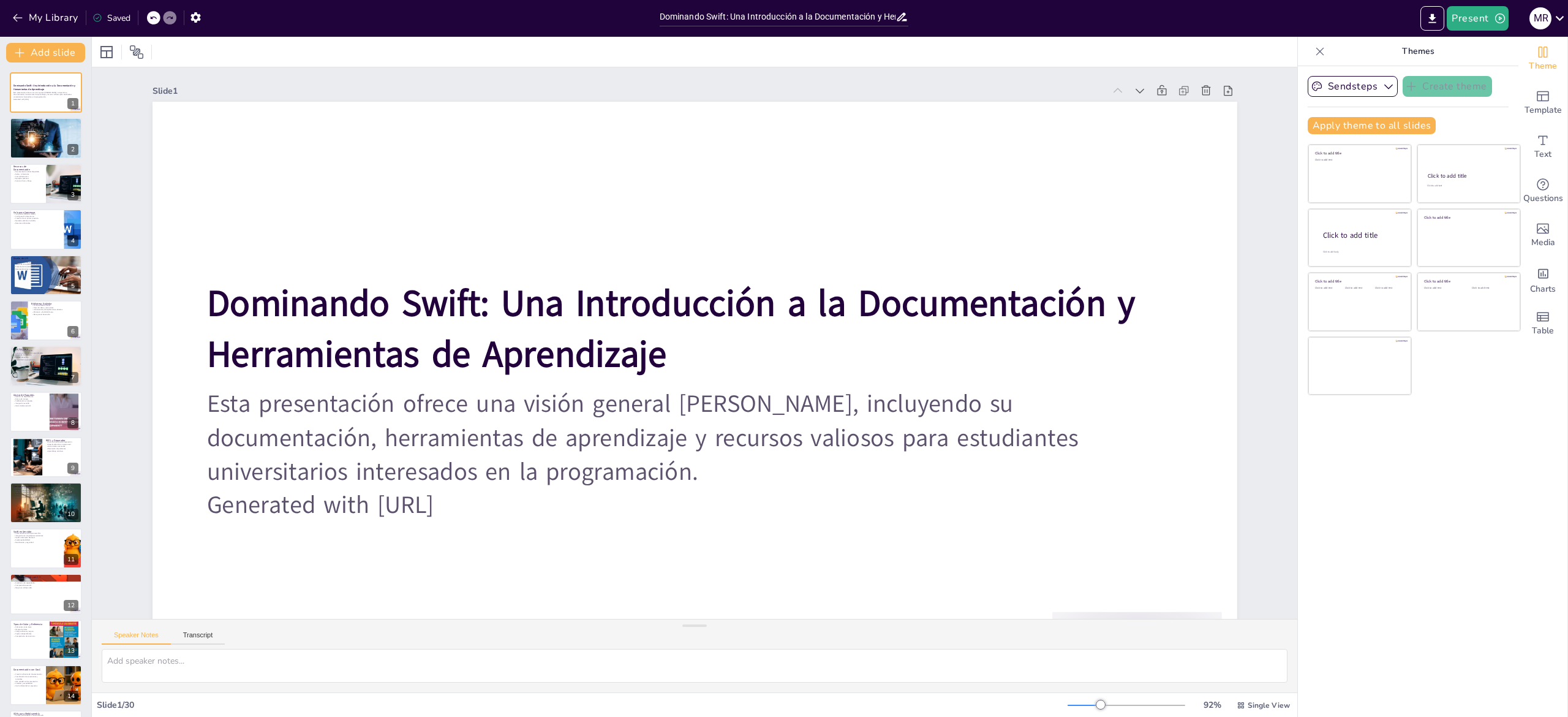
checkbox input "true"
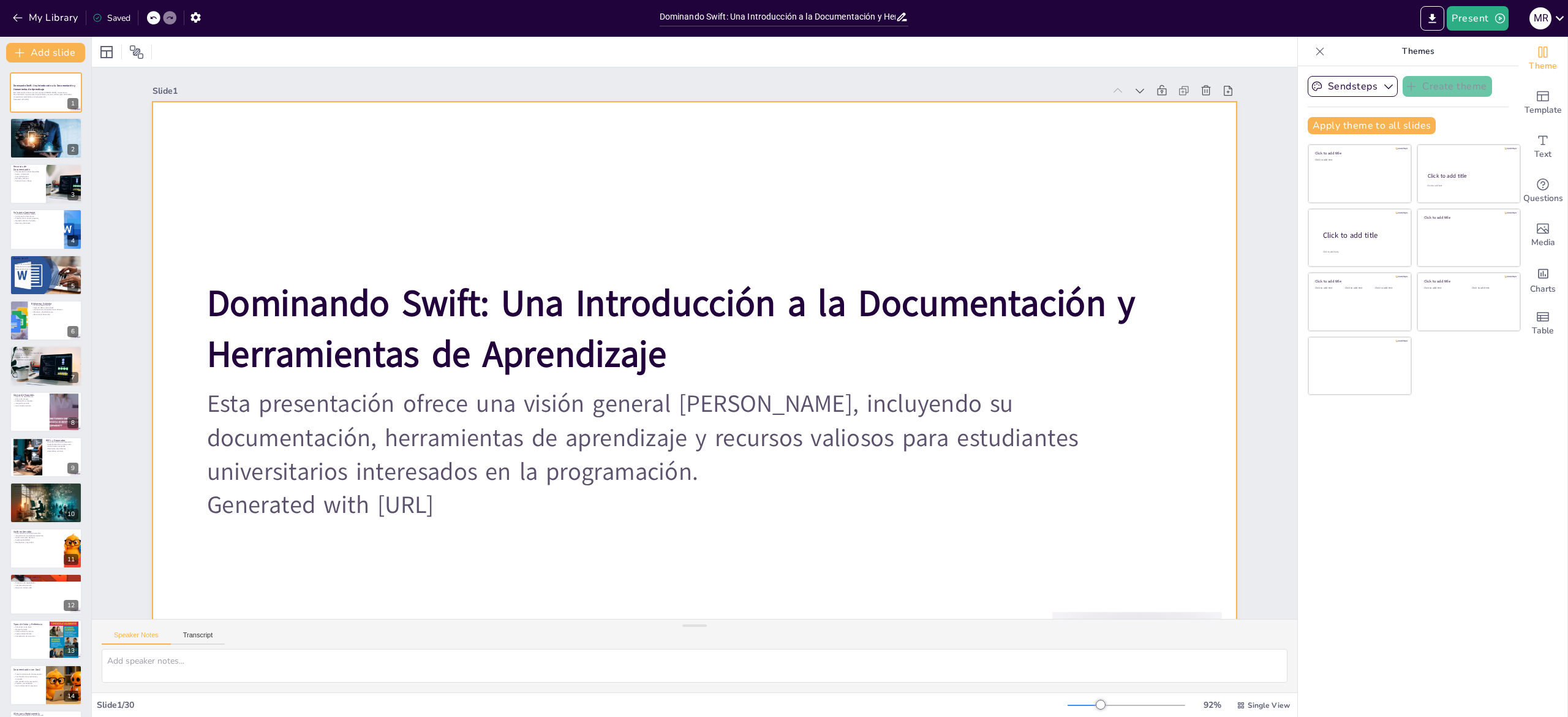
checkbox input "true"
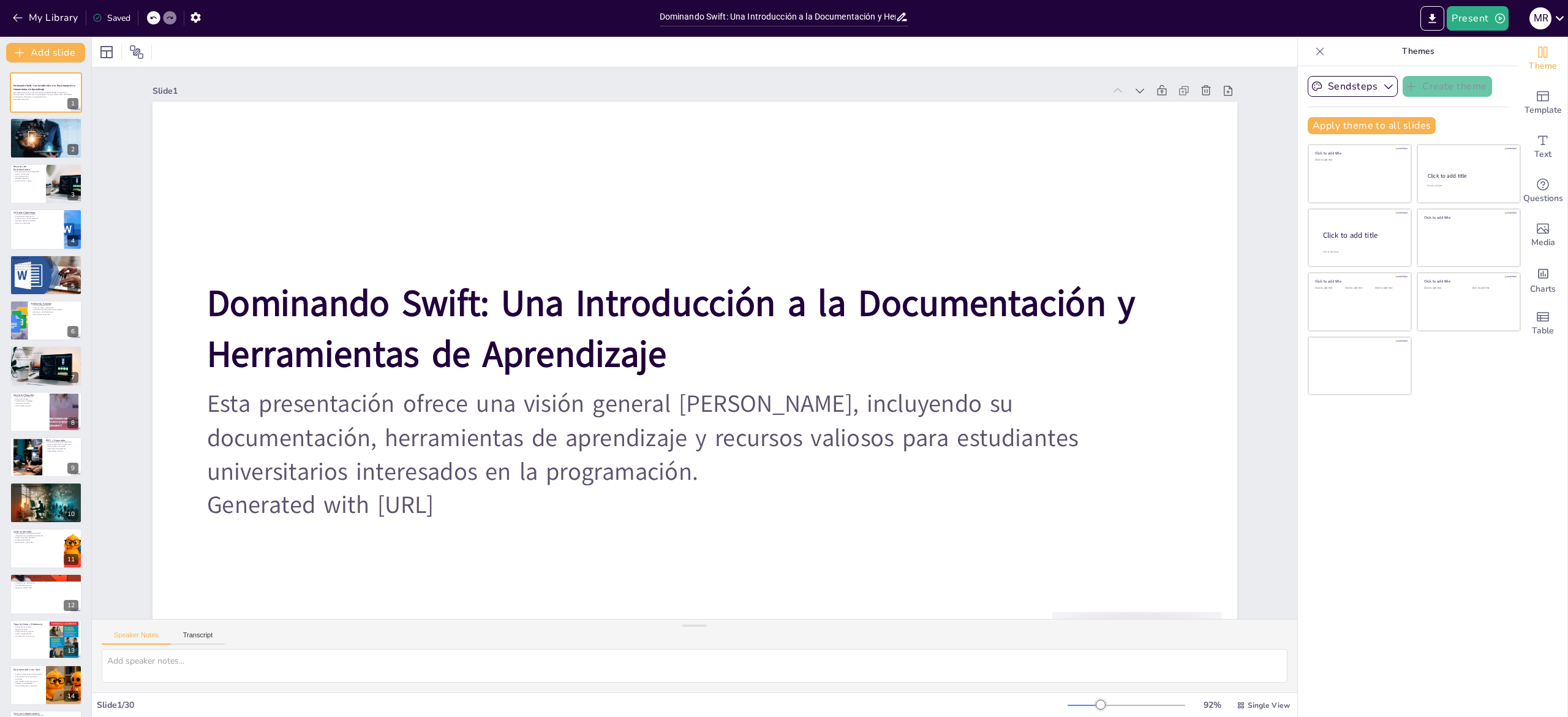
checkbox input "true"
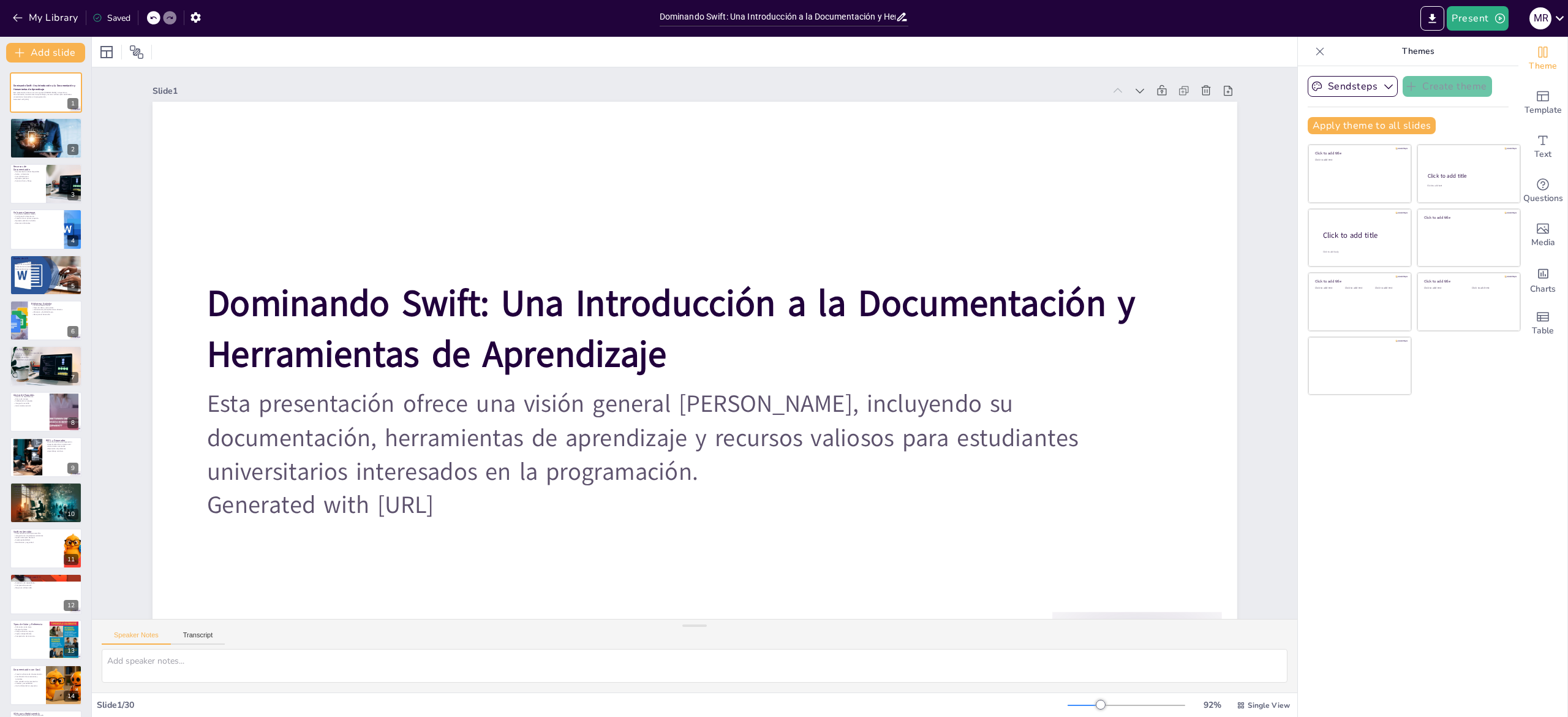
checkbox input "true"
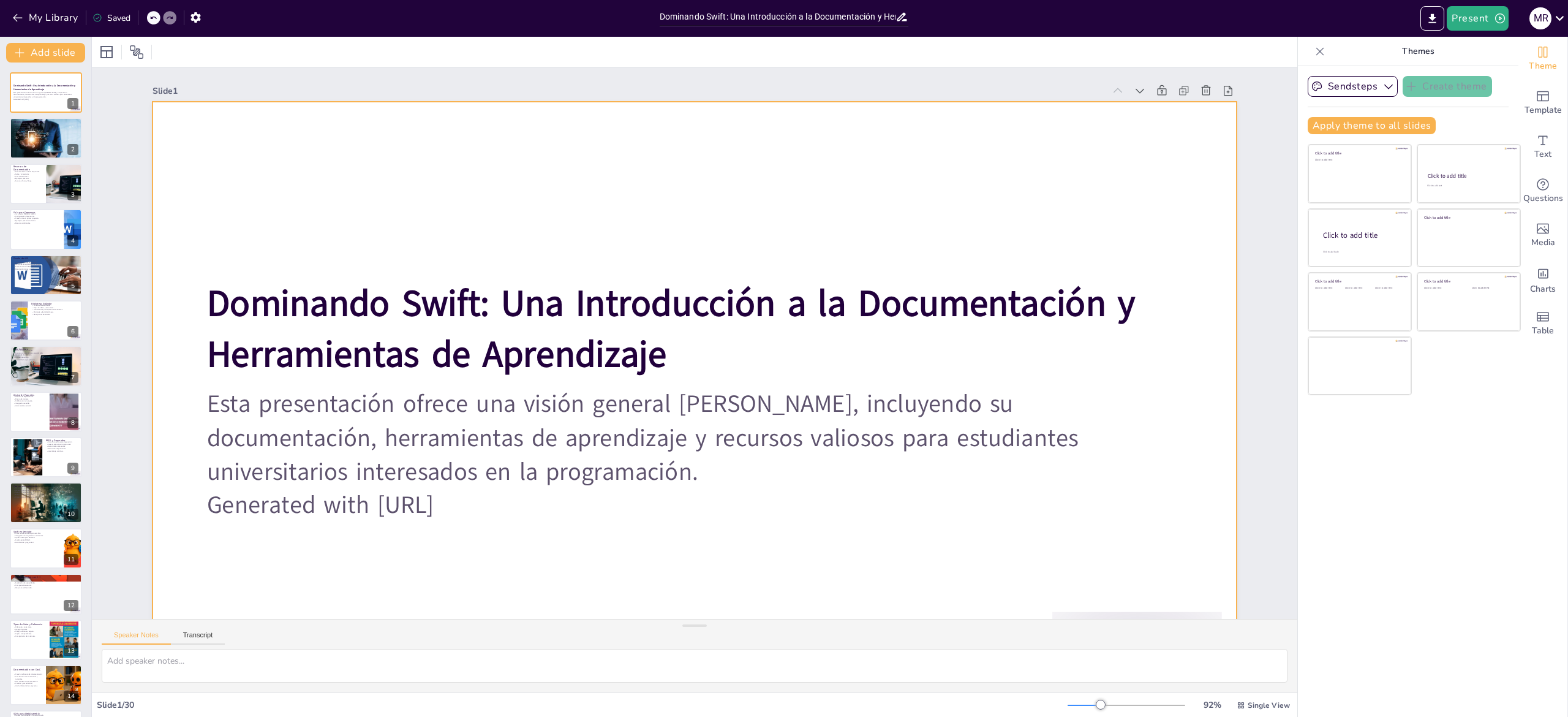
checkbox input "true"
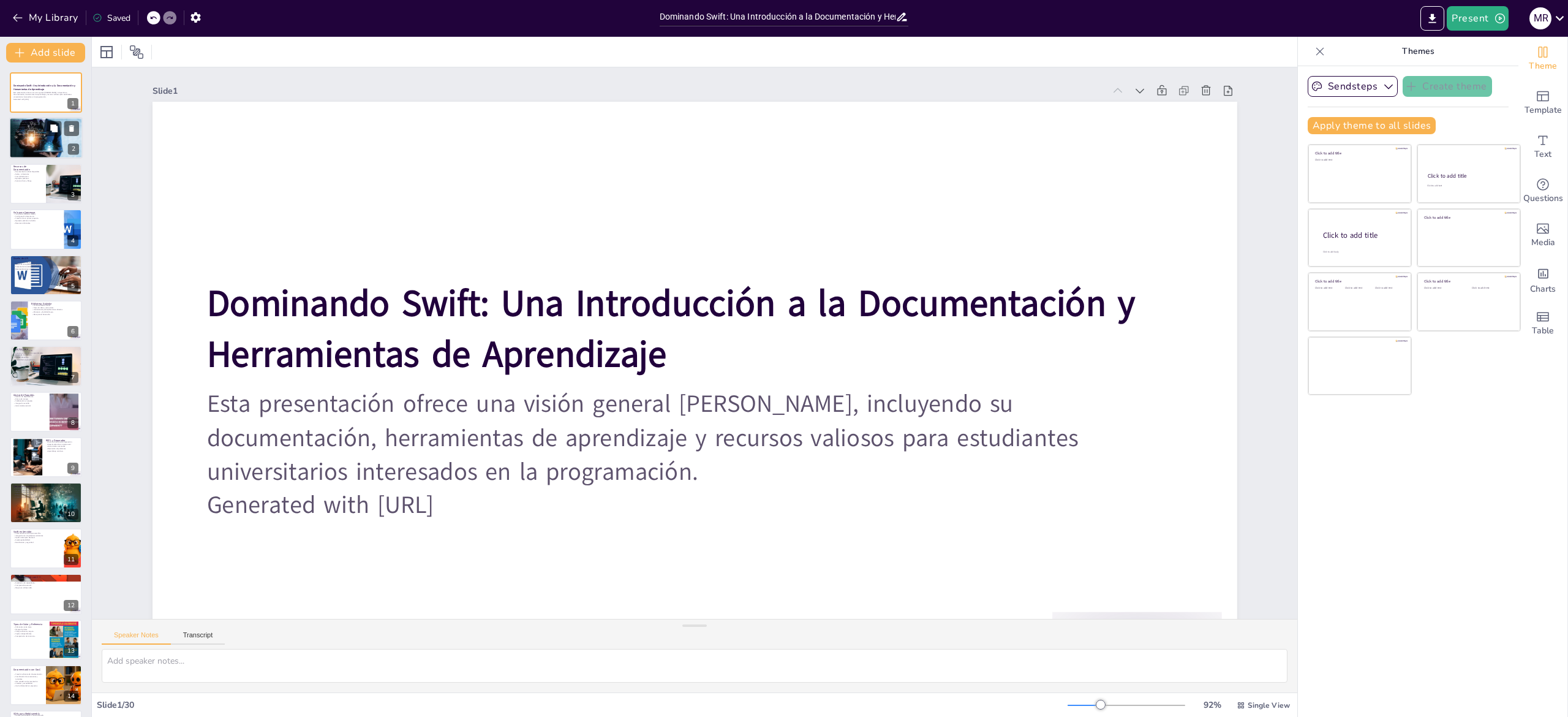
checkbox input "true"
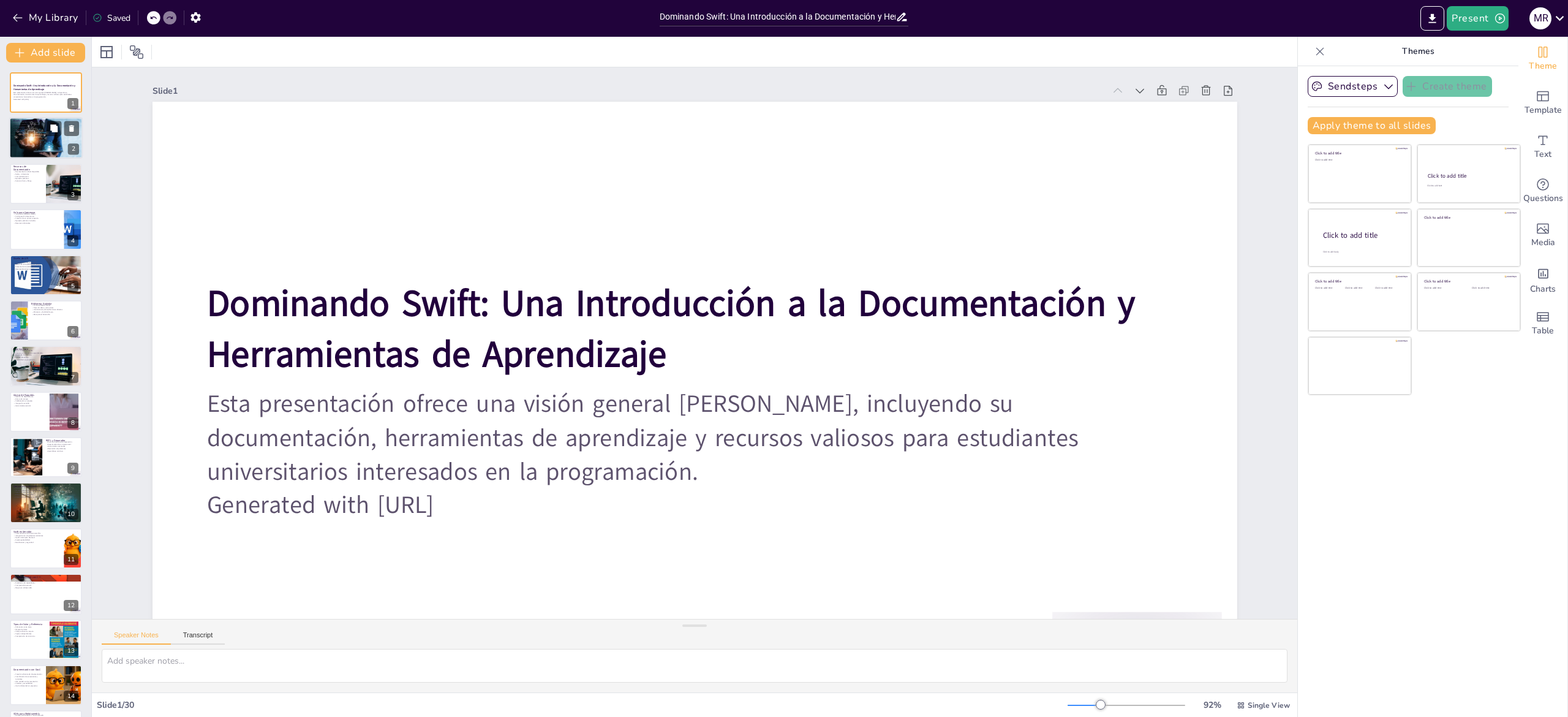
checkbox input "true"
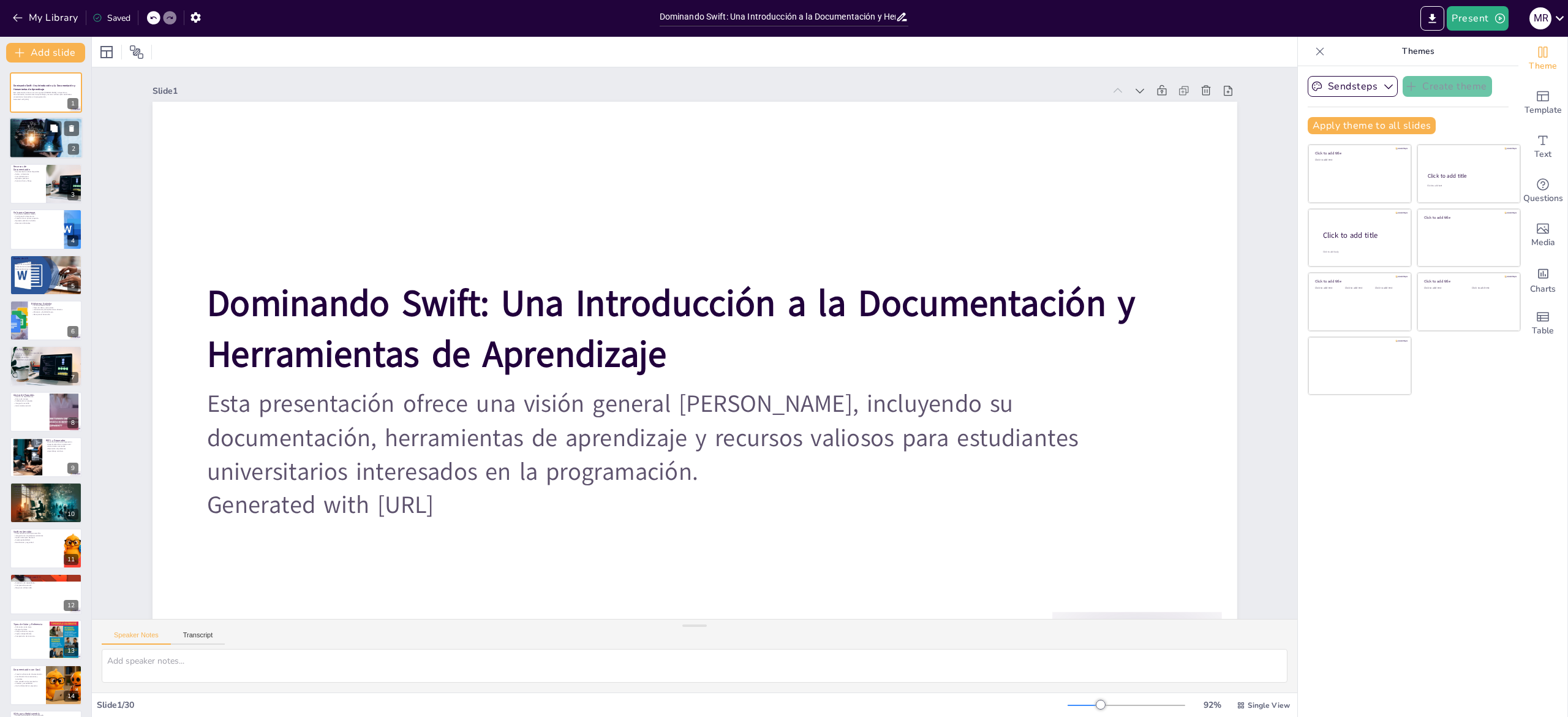
click at [23, 131] on p "Sintaxis clara." at bounding box center [46, 131] width 66 height 3
type textarea "Swift combina potencia y facilidad de uso, lo que lo hace accesible para los nu…"
checkbox input "true"
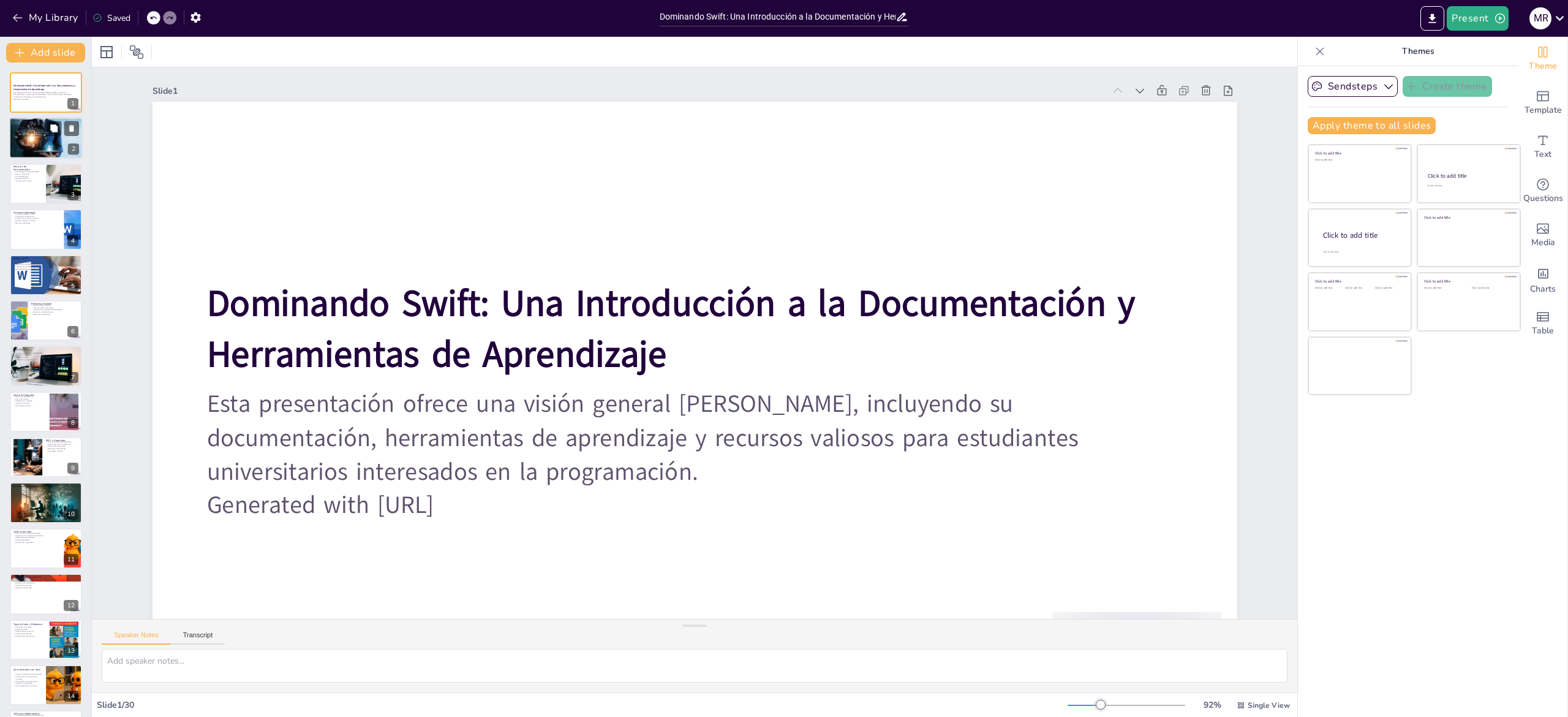
checkbox input "true"
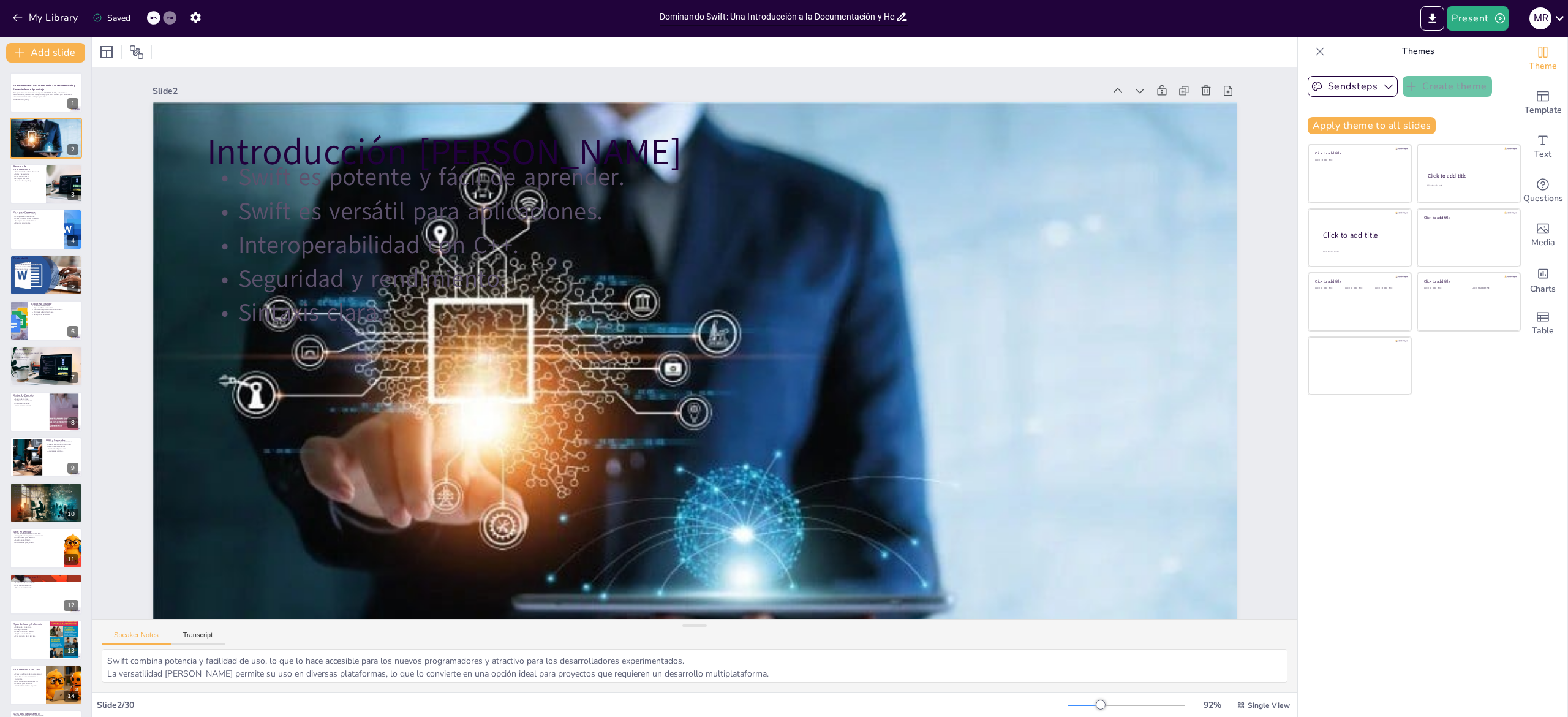
checkbox input "true"
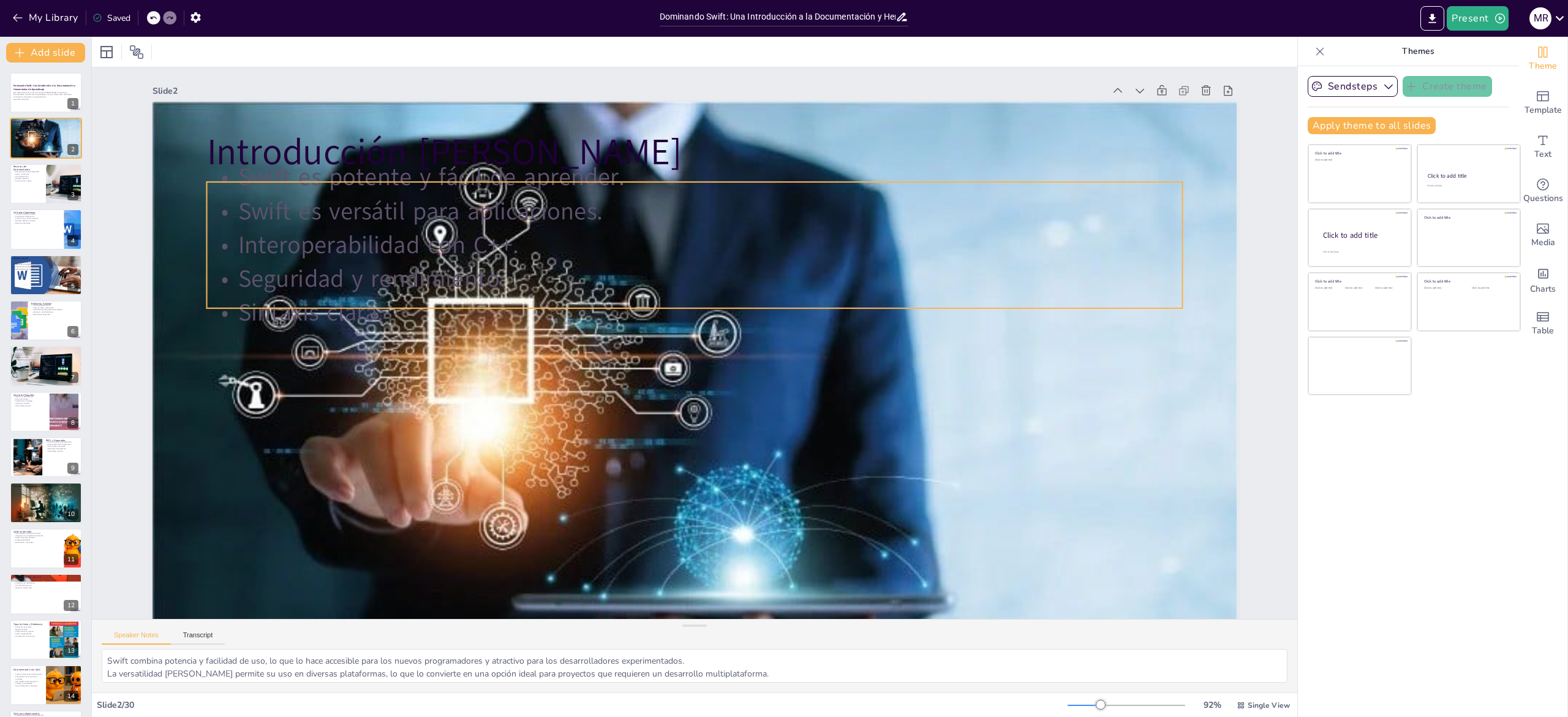
click at [361, 236] on p "Interoperabilidad con C++." at bounding box center [705, 245] width 974 height 135
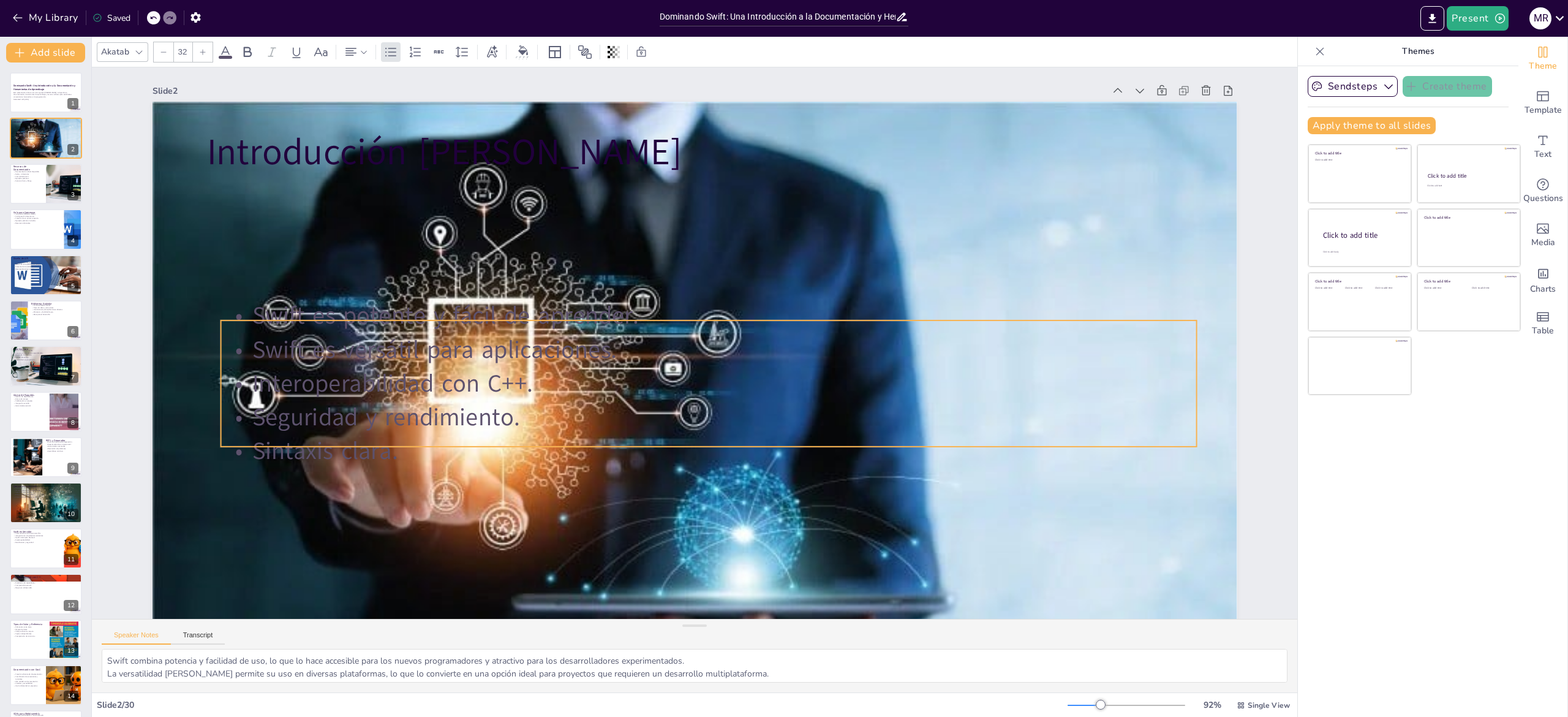
click at [346, 358] on p "Seguridad y rendimiento." at bounding box center [701, 417] width 974 height 135
click at [507, 358] on p "Seguridad y rendimiento." at bounding box center [625, 372] width 236 height 962
click at [346, 358] on p "Seguridad y rendimiento." at bounding box center [694, 418] width 961 height 236
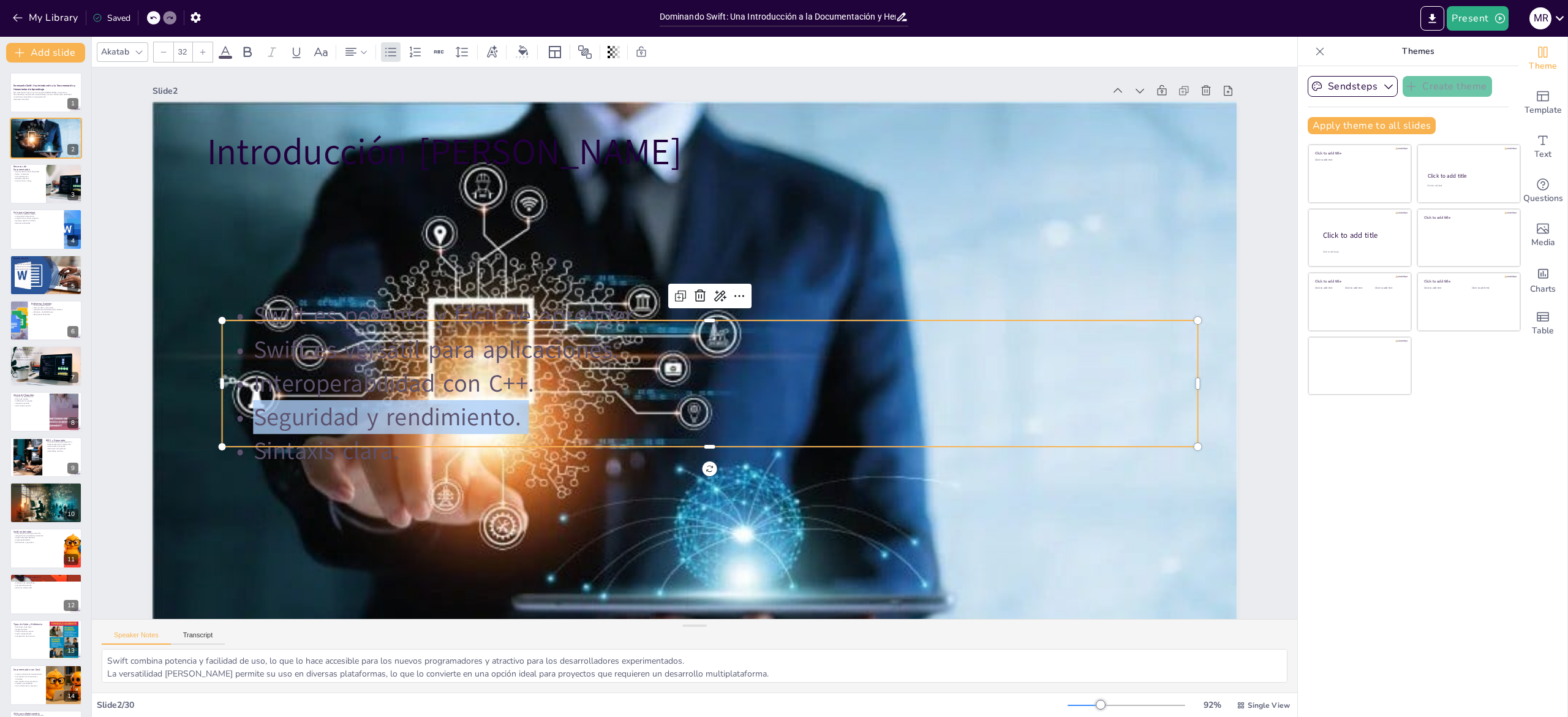
click at [346, 358] on p "Seguridad y rendimiento." at bounding box center [702, 417] width 974 height 135
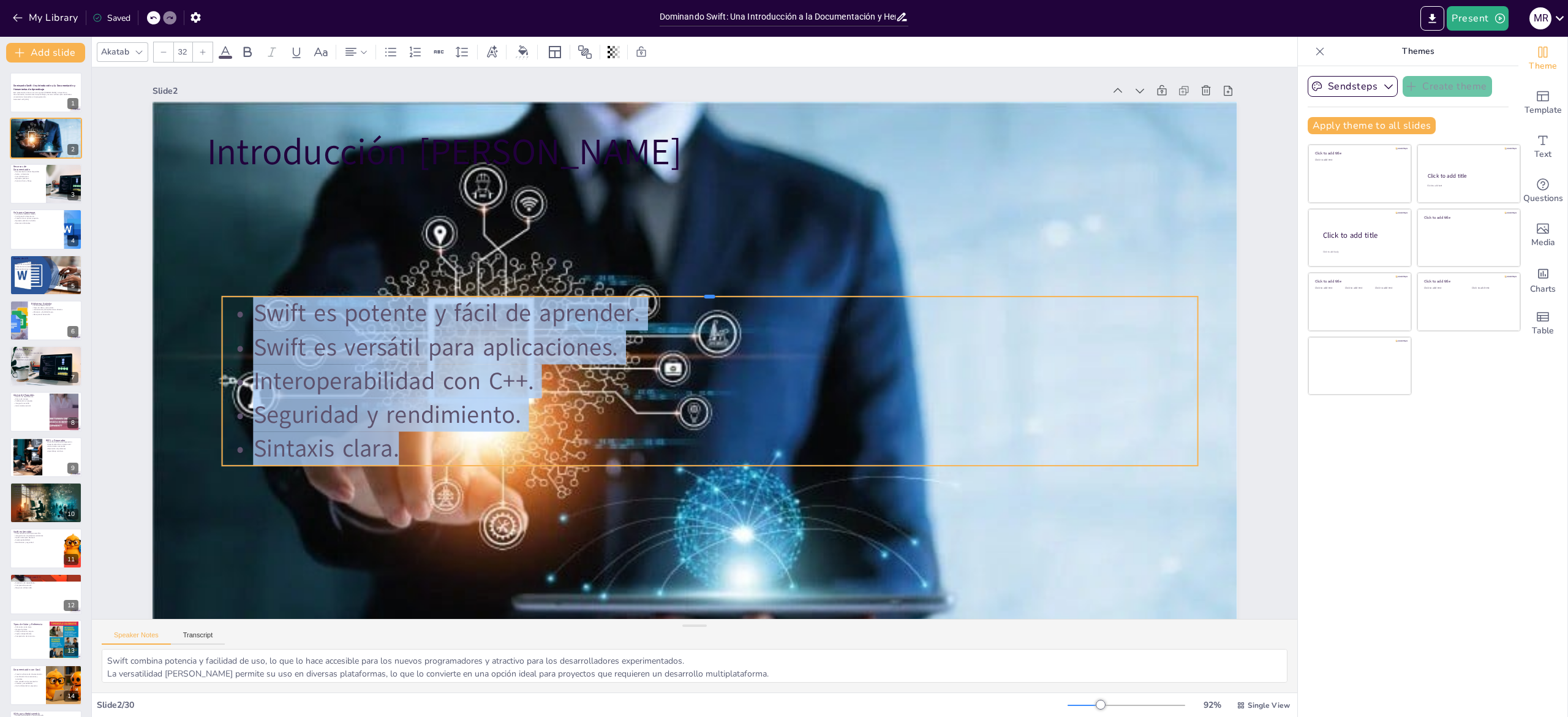
click at [440, 293] on div at bounding box center [715, 293] width 972 height 111
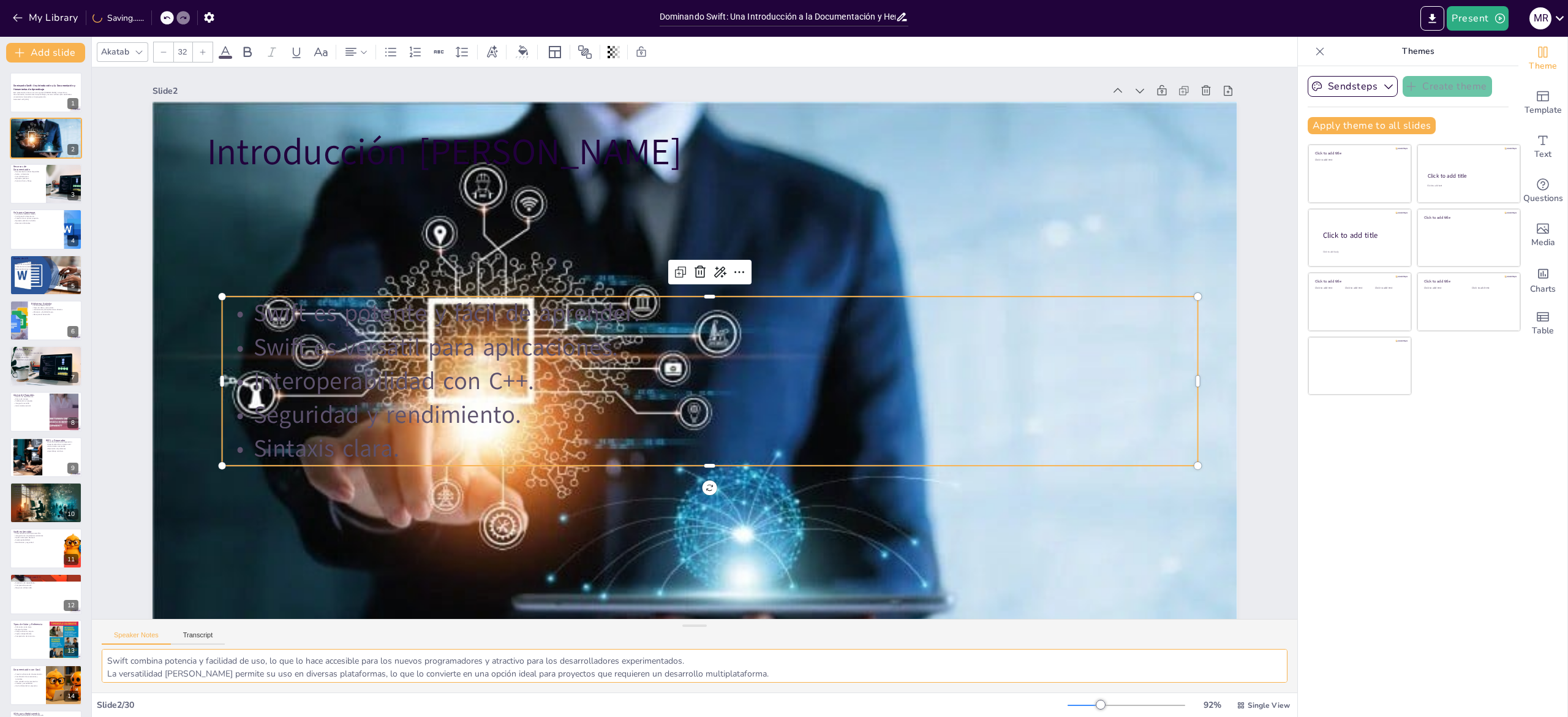
click at [113, 358] on textarea "Swift combina potencia y facilidad de uso, lo que lo hace accesible para los nu…" at bounding box center [695, 666] width 1186 height 34
click at [30, 181] on p "Acceso a foros y blogs." at bounding box center [28, 180] width 29 height 3
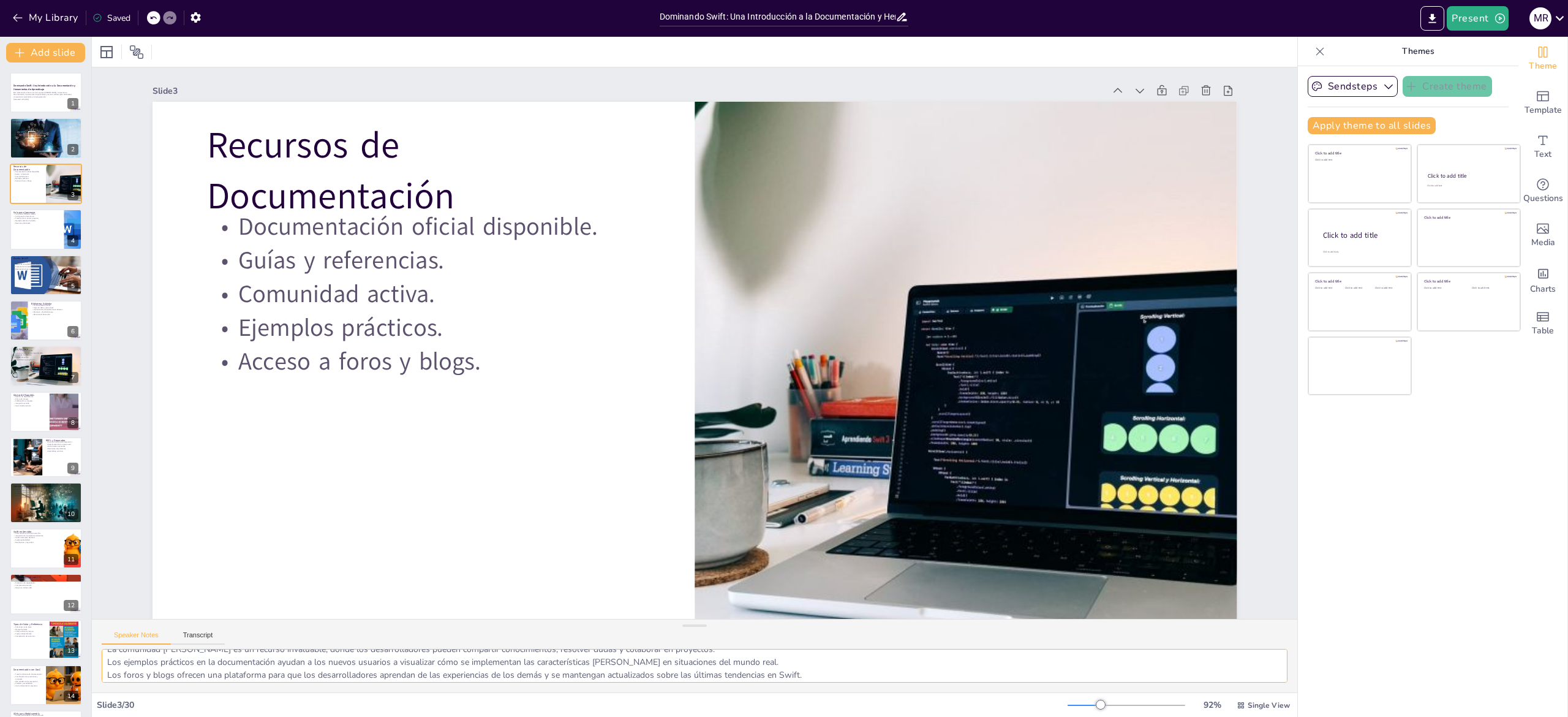
click at [138, 358] on textarea "La documentación oficial es un recurso fundamental para cualquier desarrollador…" at bounding box center [695, 666] width 1186 height 34
click at [25, 229] on div at bounding box center [46, 229] width 74 height 41
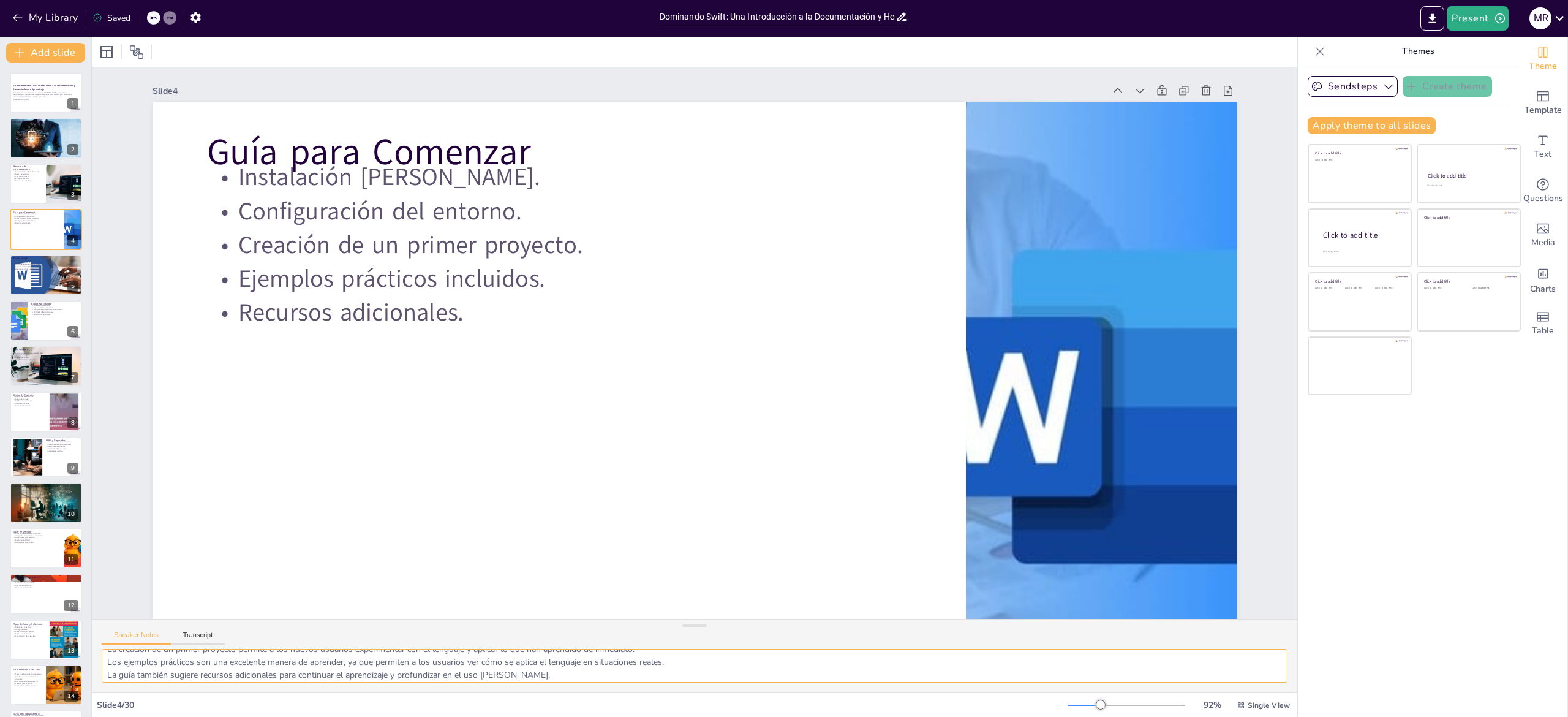
click at [175, 358] on textarea "La instalación de Swift es el primer paso crucial para cualquier desarrollador,…" at bounding box center [695, 666] width 1186 height 34
click at [26, 269] on p "Recomendaciones a seguir." at bounding box center [46, 268] width 66 height 3
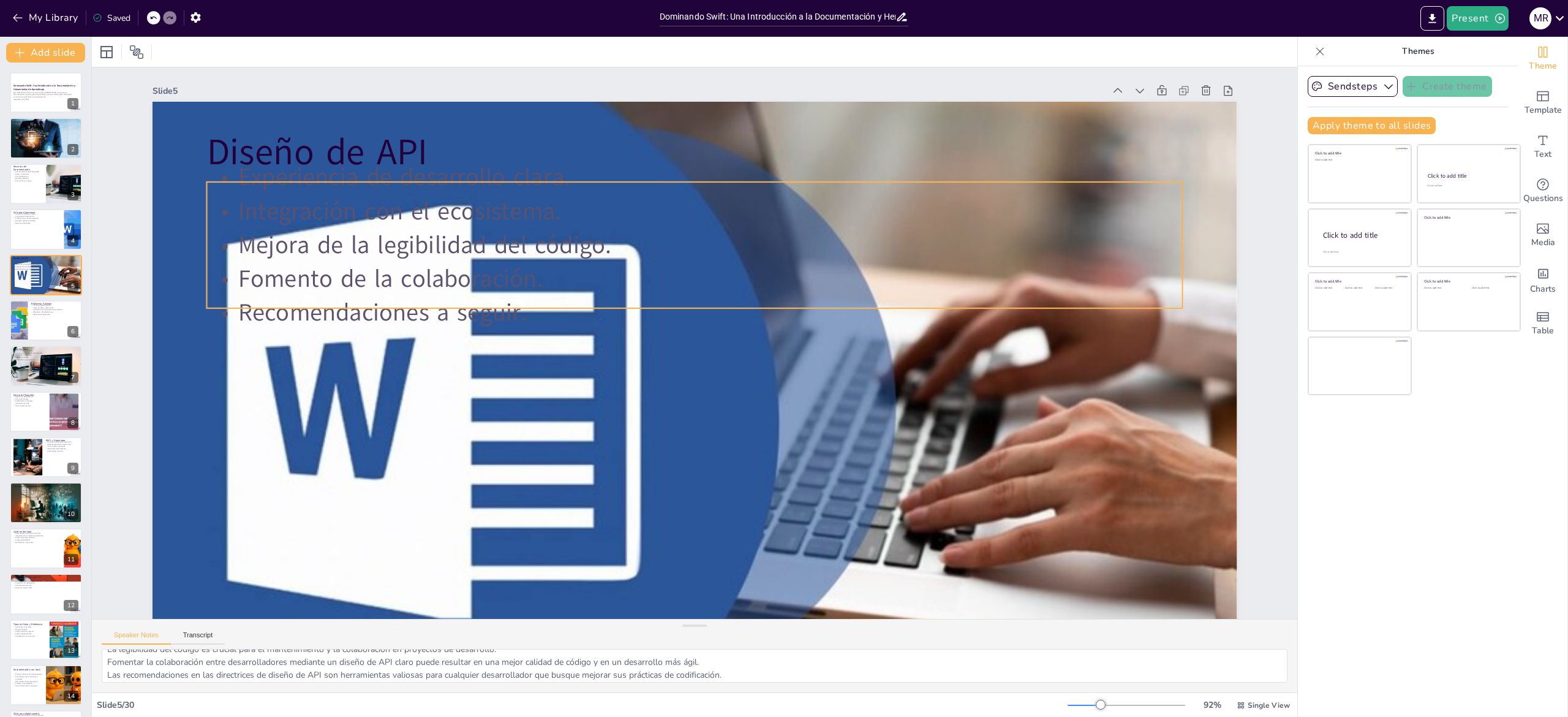
click at [485, 267] on p "Fomento de la colaboración." at bounding box center [721, 284] width 905 height 427
click at [485, 267] on p "Fomento de la colaboración." at bounding box center [701, 279] width 974 height 136
click at [485, 267] on p "Fomento de la colaboración." at bounding box center [695, 279] width 976 height 34
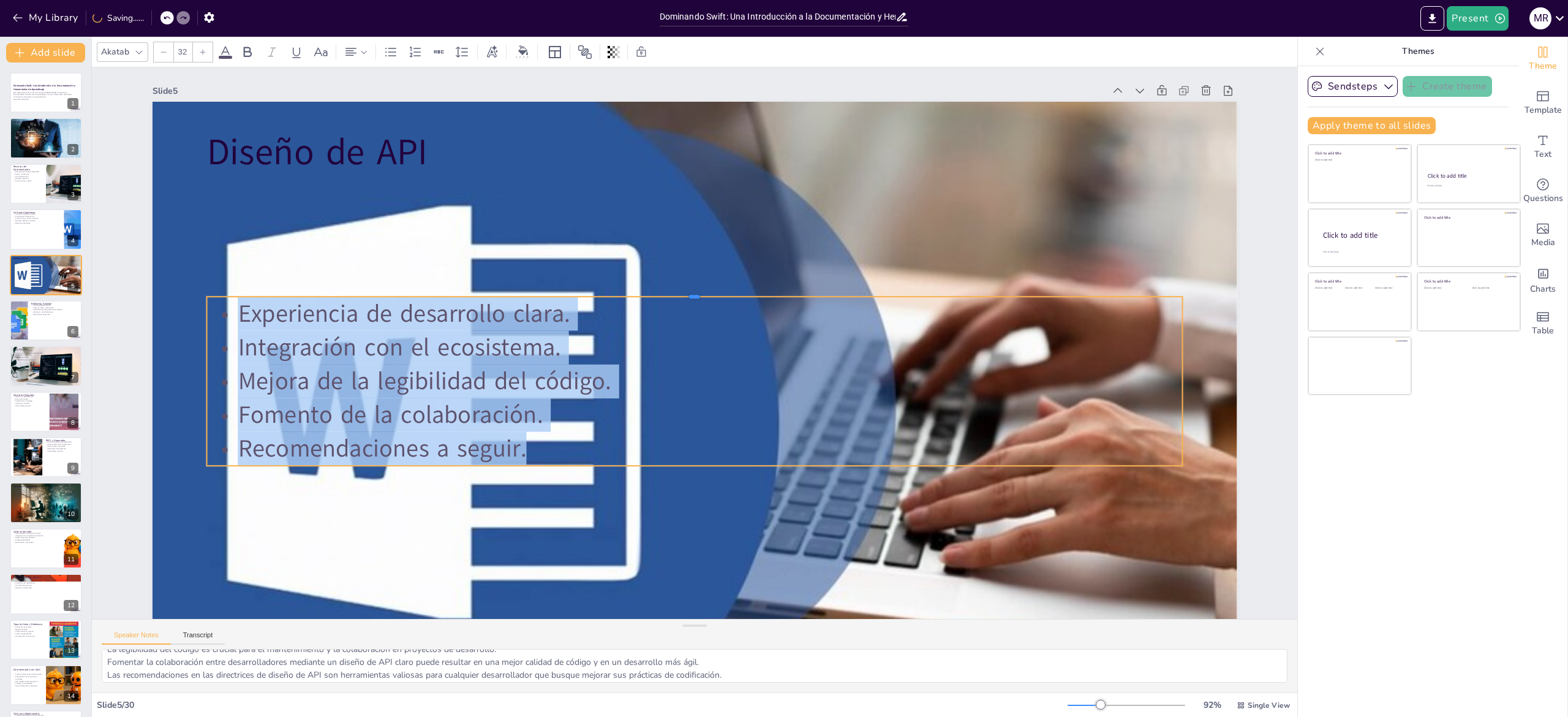
drag, startPoint x: 594, startPoint y: 178, endPoint x: 529, endPoint y: 337, distance: 171.8
click at [529, 337] on div "Diseño de API Experiencia de desarrollo clara. Integración con el ecosistema. M…" at bounding box center [657, 394] width 1236 height 1132
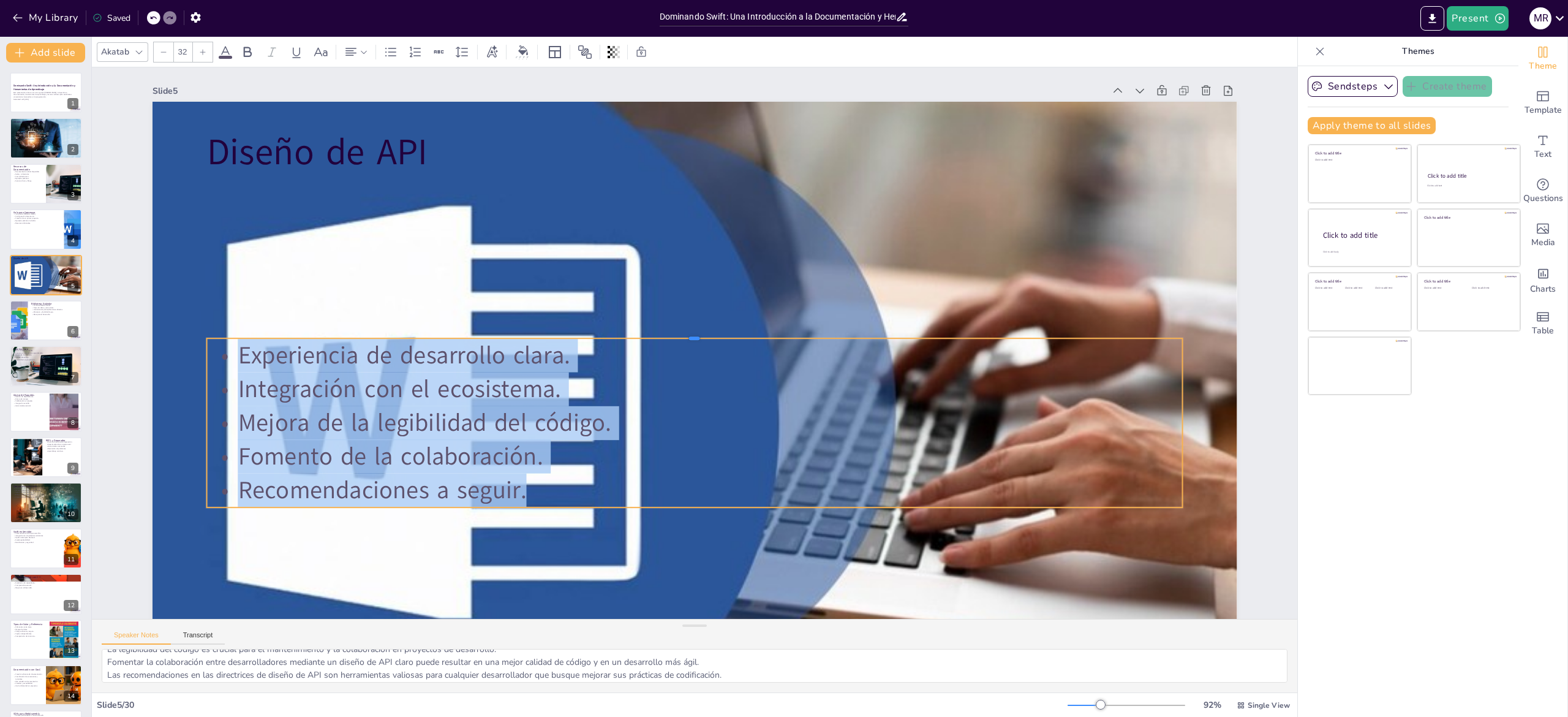
click at [266, 334] on div at bounding box center [699, 334] width 932 height 311
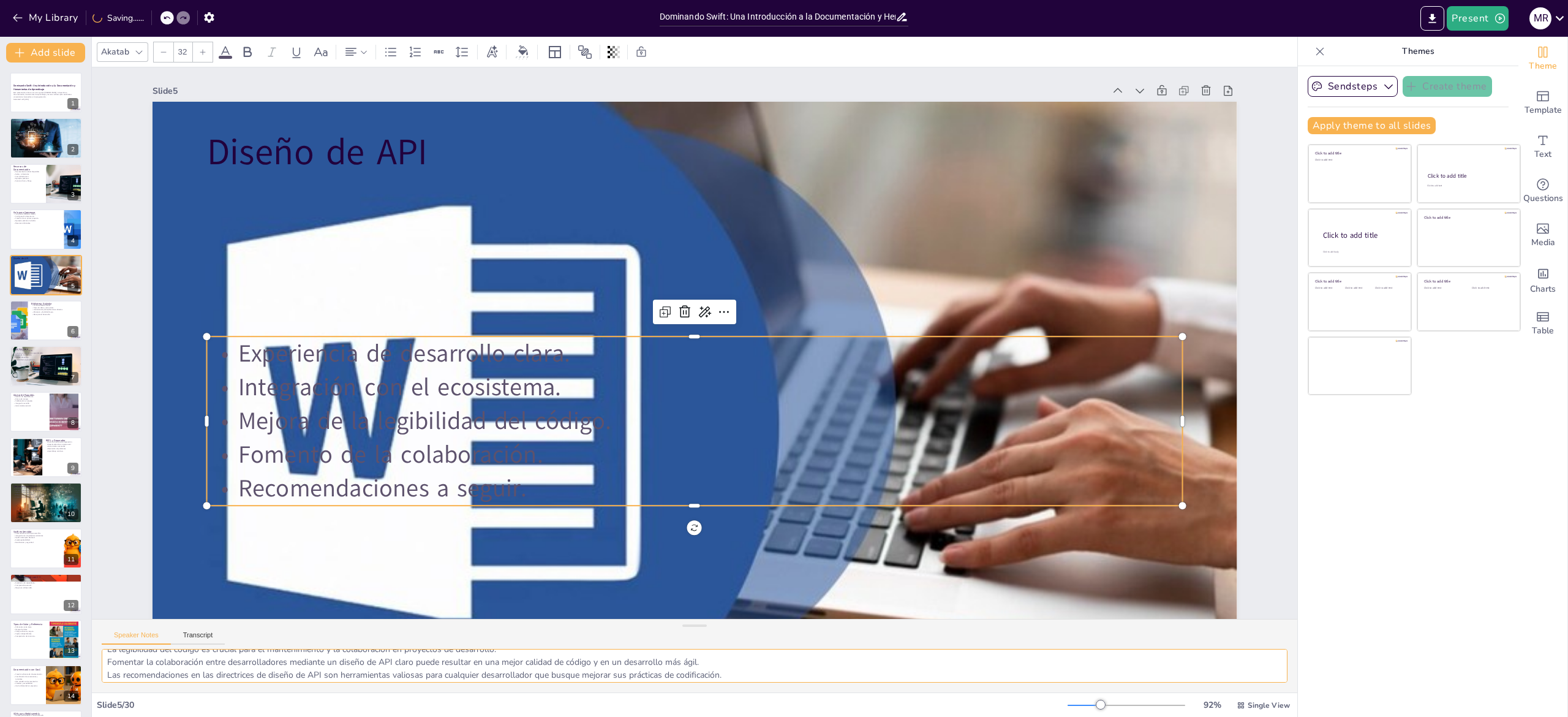
click at [141, 358] on textarea "La claridad en el diseño de API es fundamental para que los desarrolladores com…" at bounding box center [695, 666] width 1186 height 34
click at [18, 321] on div at bounding box center [18, 320] width 74 height 41
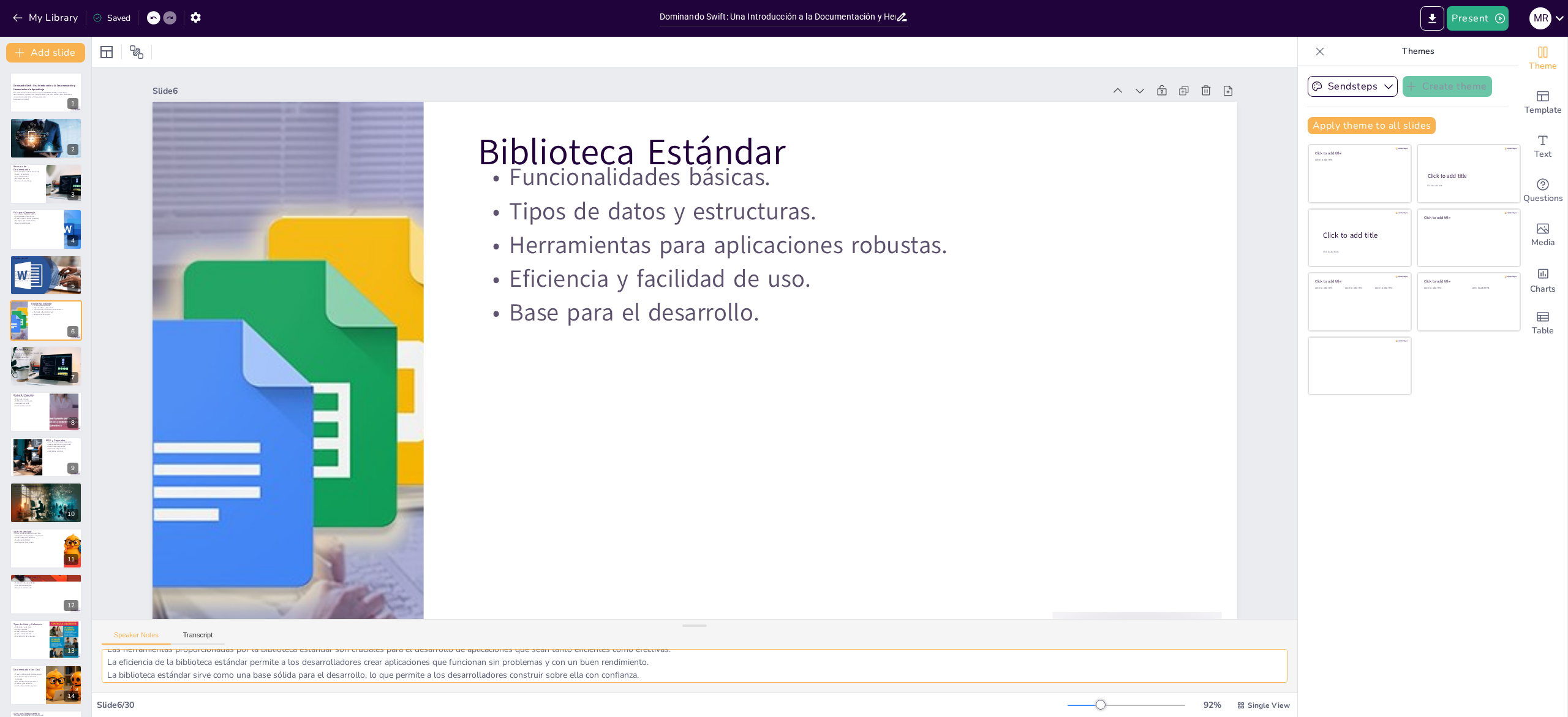
click at [144, 358] on textarea "Las funcionalidades básicas de la biblioteca estándar son esenciales para cualq…" at bounding box center [695, 666] width 1186 height 34
click at [16, 358] on p "Versatilidad en plataformas." at bounding box center [46, 359] width 66 height 3
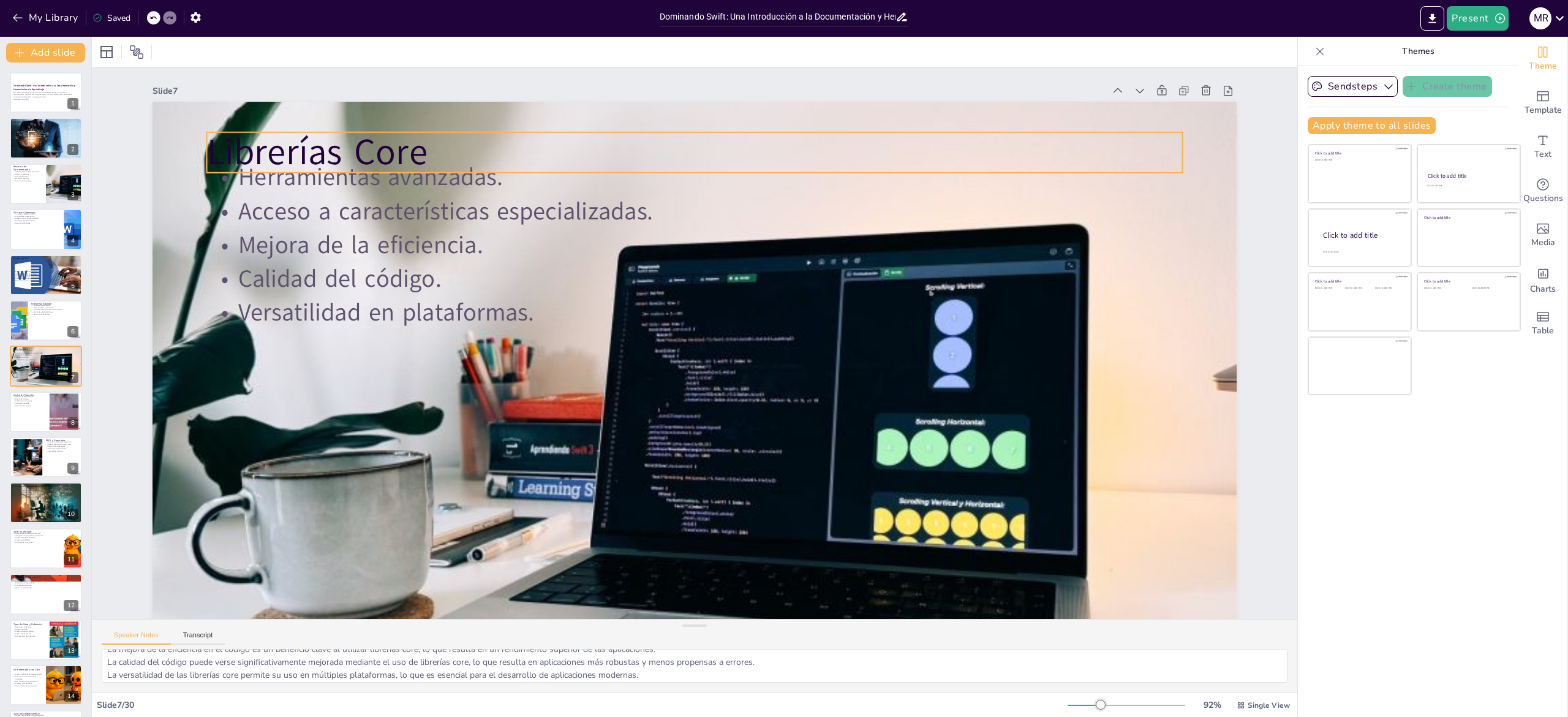
click at [367, 144] on p "Librerías Core" at bounding box center [715, 154] width 976 height 153
click at [491, 144] on p "Librerías Core" at bounding box center [836, 215] width 691 height 759
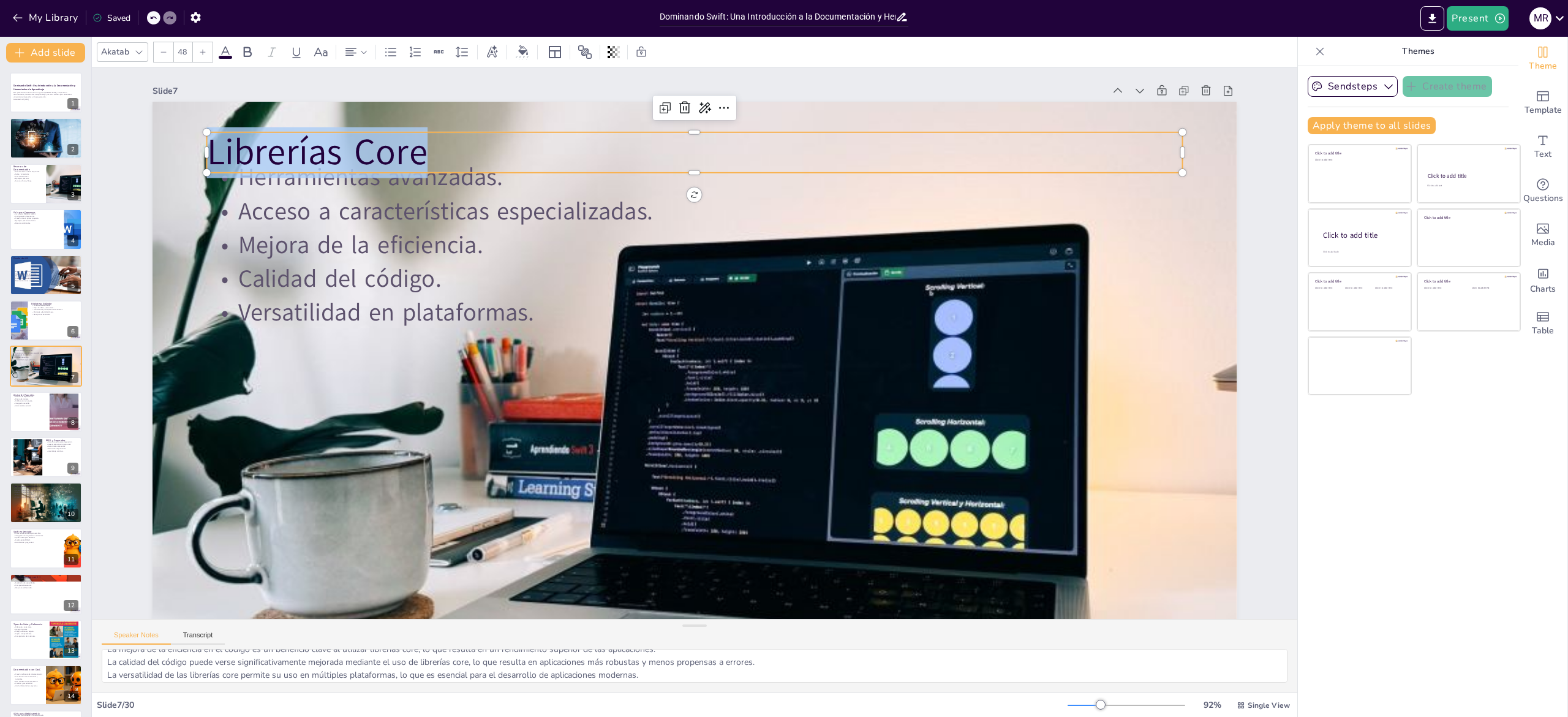
click at [367, 144] on p "Librerías Core" at bounding box center [715, 154] width 976 height 152
click at [534, 220] on p "Acceso a características especializadas." at bounding box center [709, 211] width 974 height 135
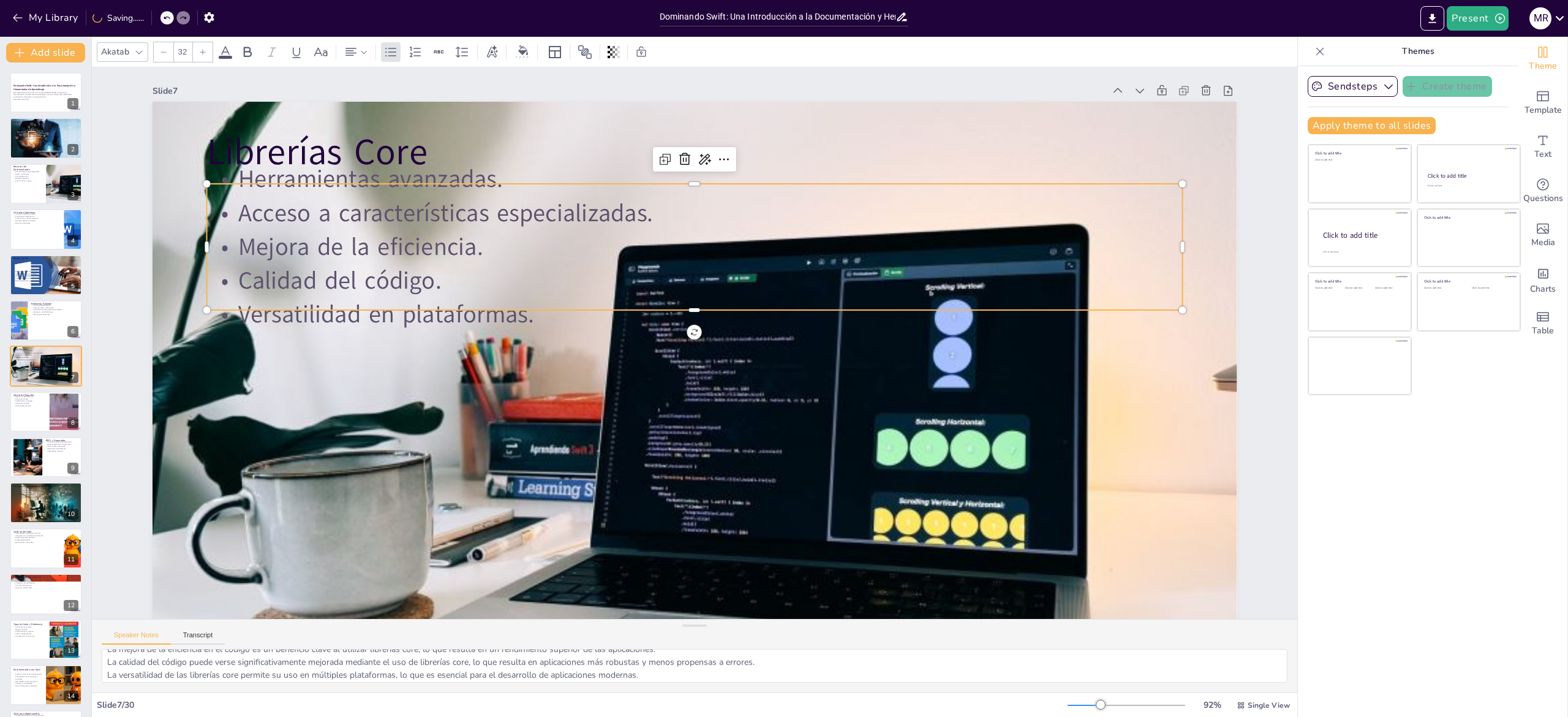
click at [585, 188] on p "Herramientas avanzadas." at bounding box center [712, 180] width 974 height 135
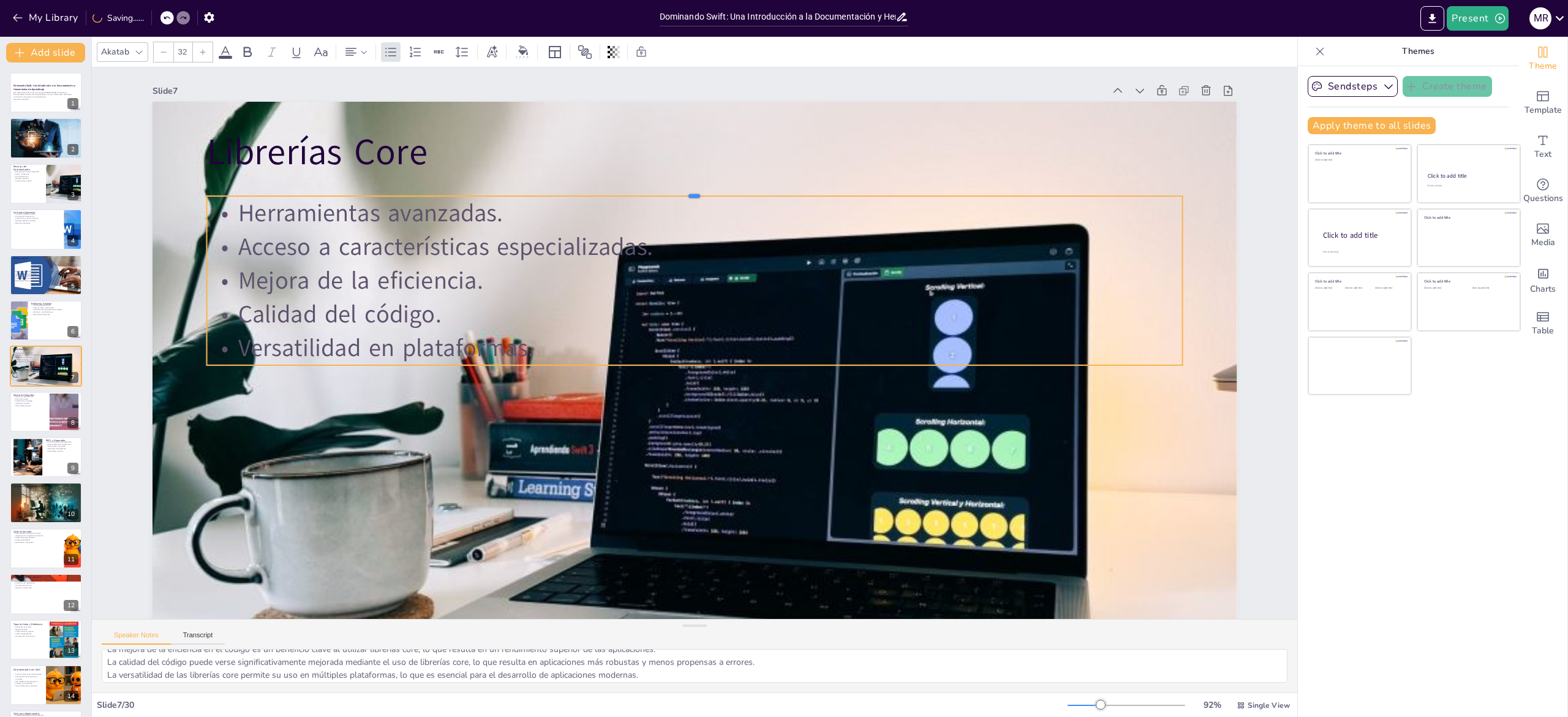
drag, startPoint x: 572, startPoint y: 181, endPoint x: 572, endPoint y: 195, distance: 14.0
click at [572, 195] on div at bounding box center [742, 199] width 932 height 312
click at [339, 144] on p "Librerías Core" at bounding box center [695, 153] width 976 height 51
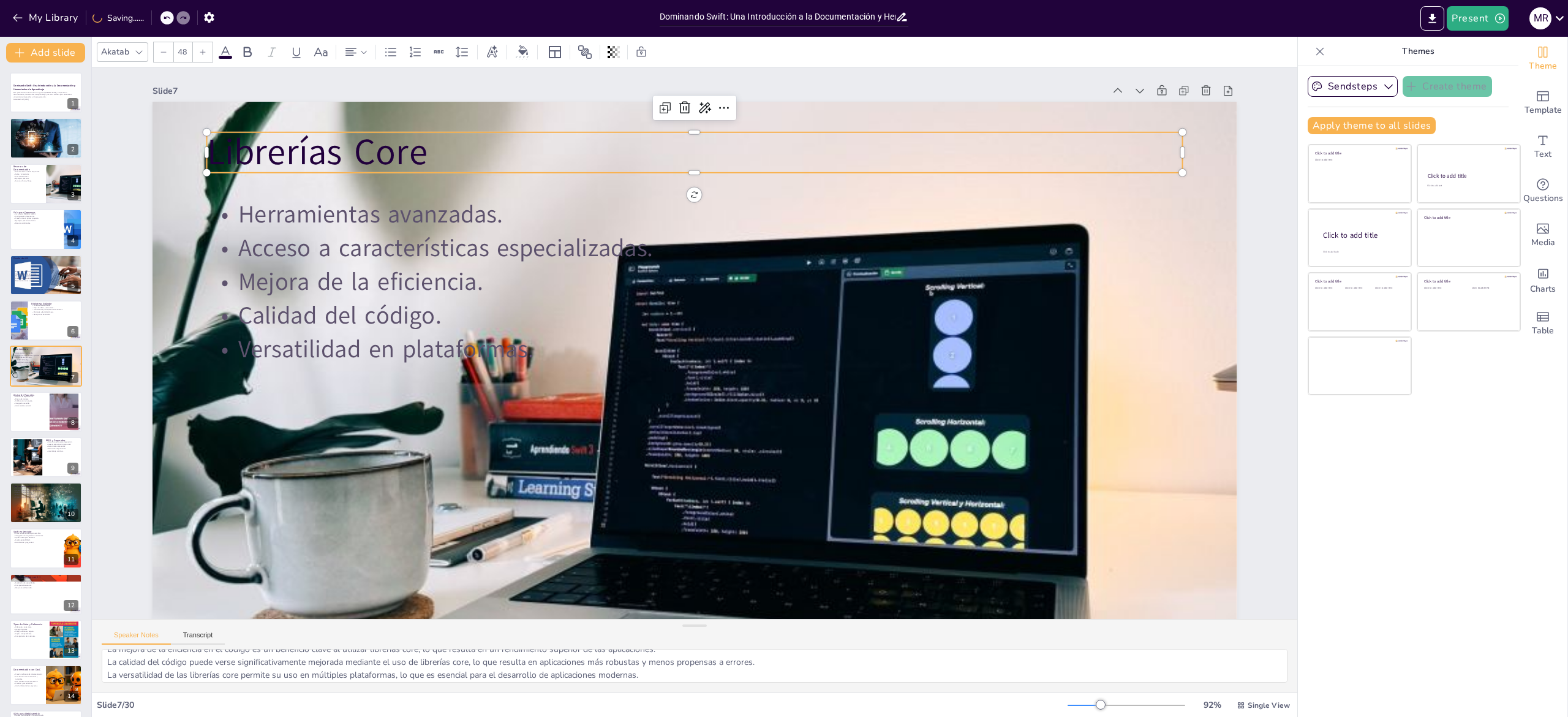
click at [339, 144] on p "Librerías Core" at bounding box center [734, 156] width 965 height 253
click at [312, 176] on p "Librerías Core" at bounding box center [714, 158] width 976 height 153
click at [120, 358] on textarea "Las herramientas avanzadas de las librerías core permiten a los desarrolladores…" at bounding box center [695, 666] width 1186 height 34
click at [17, 358] on div at bounding box center [46, 411] width 74 height 41
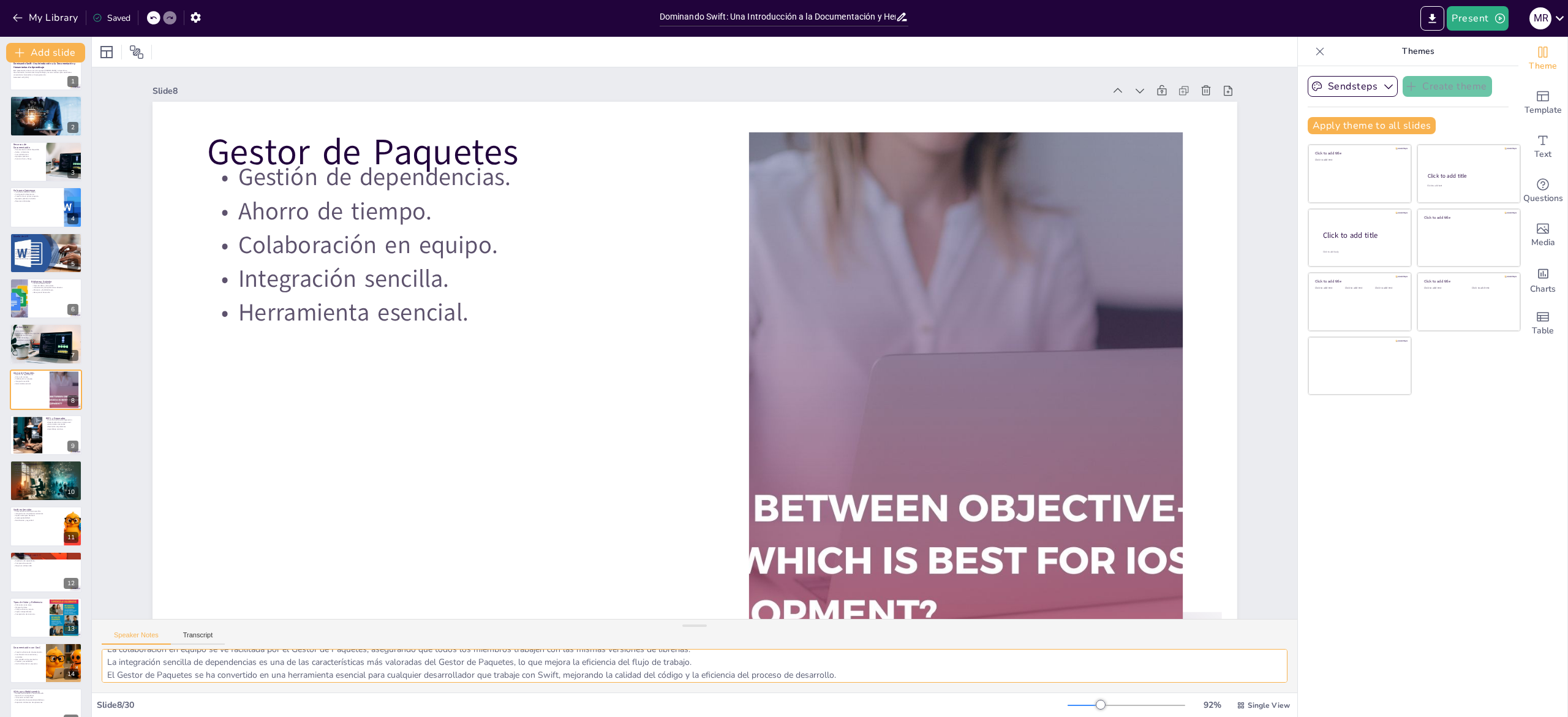
click at [150, 358] on textarea "La gestión eficiente de dependencias es crucial para el desarrollo de proyectos…" at bounding box center [695, 666] width 1186 height 34
click at [27, 358] on div at bounding box center [28, 435] width 66 height 38
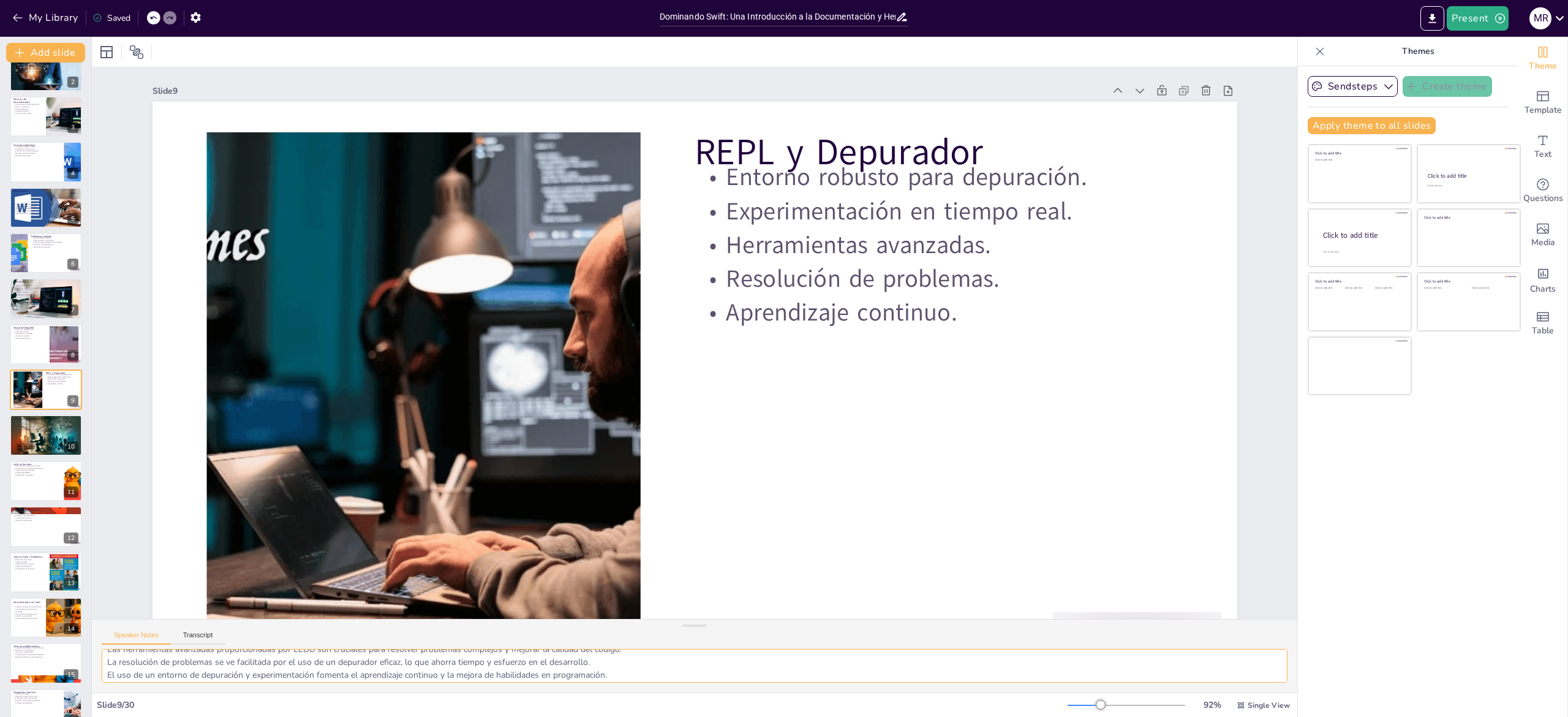
click at [135, 358] on textarea "Un entorno robusto para la depuración es esencial para identificar y corregir e…" at bounding box center [695, 666] width 1186 height 34
click at [28, 358] on div at bounding box center [46, 436] width 74 height 42
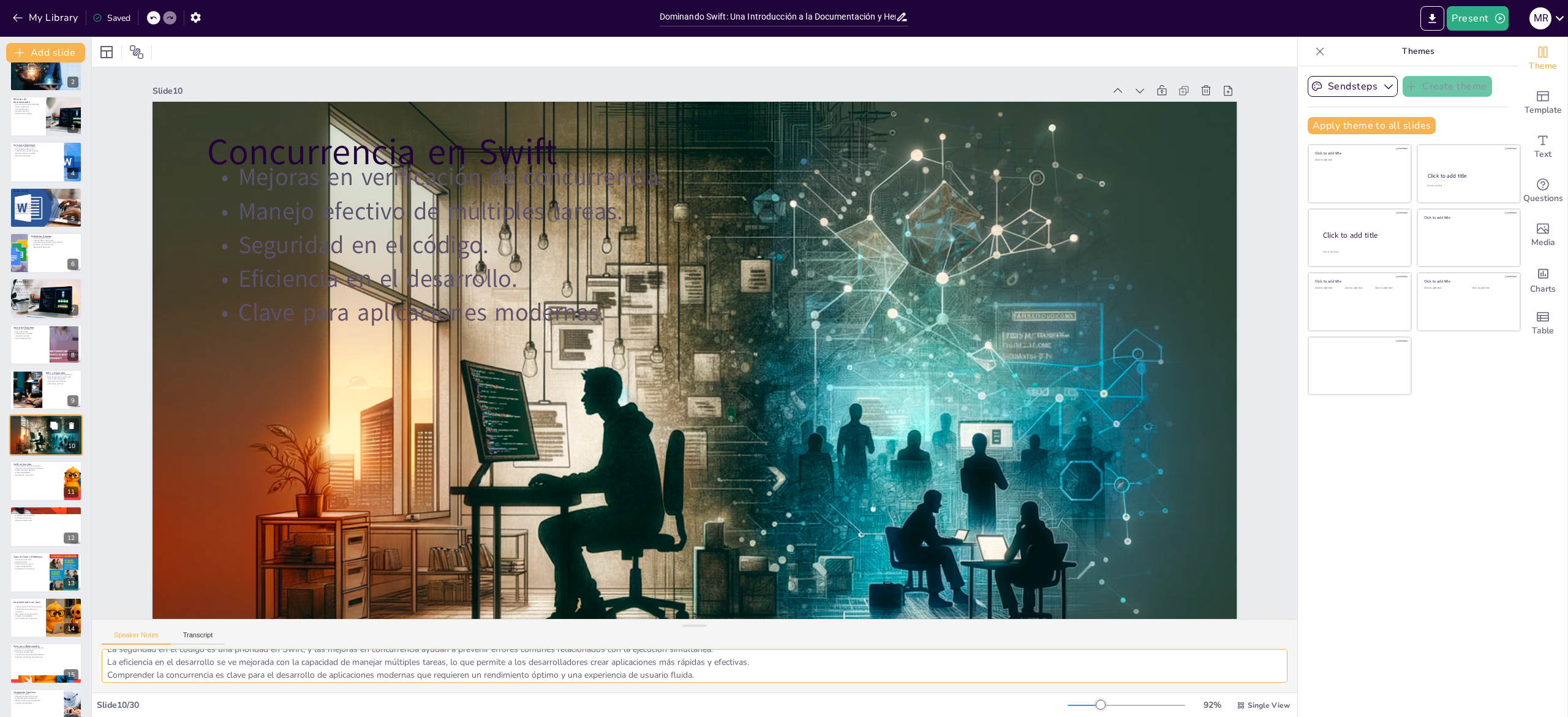
scroll to position [113, 0]
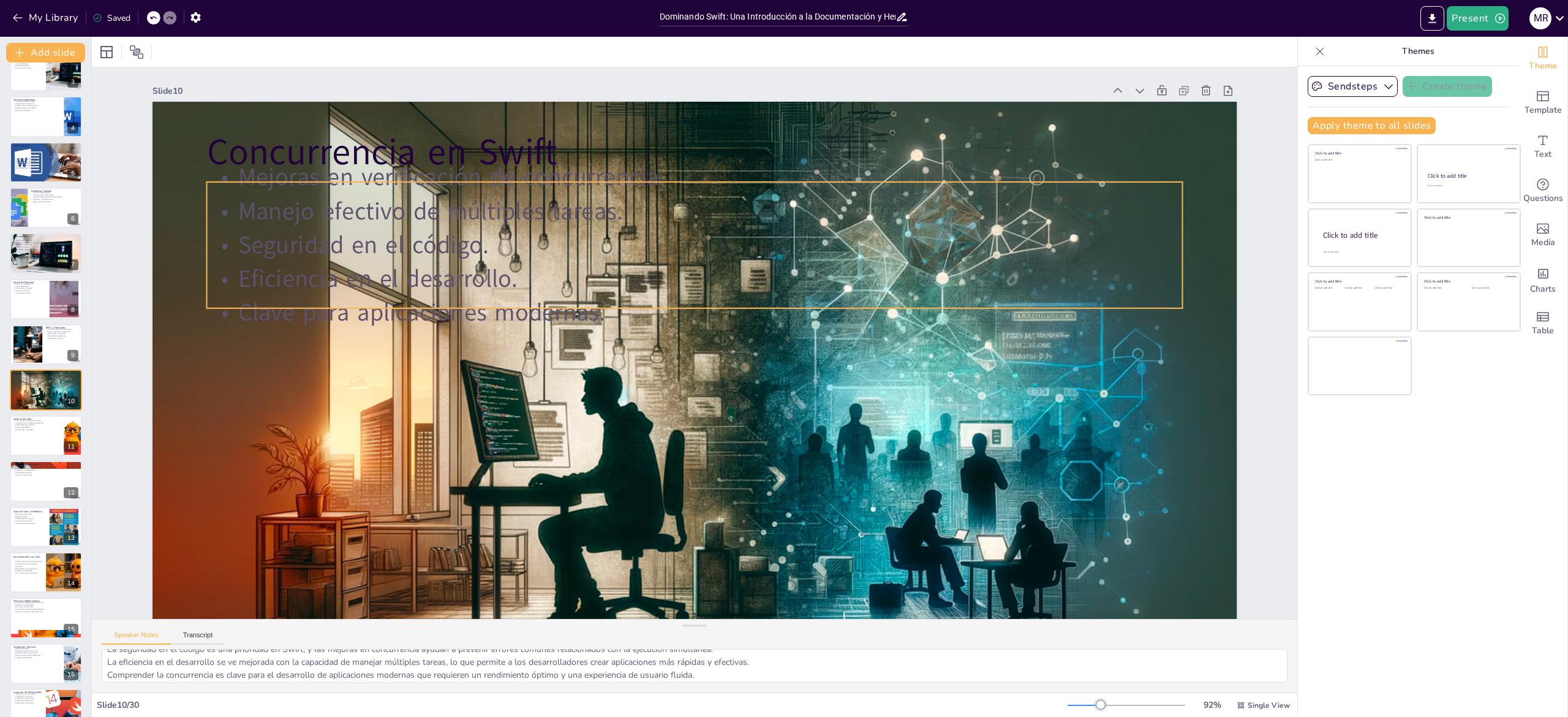
click at [537, 218] on p "Manejo efectivo de múltiples tareas." at bounding box center [722, 214] width 961 height 236
click at [452, 269] on p "Seguridad en el código." at bounding box center [665, 436] width 939 height 334
click at [452, 250] on p "Seguridad en el código." at bounding box center [725, 249] width 939 height 334
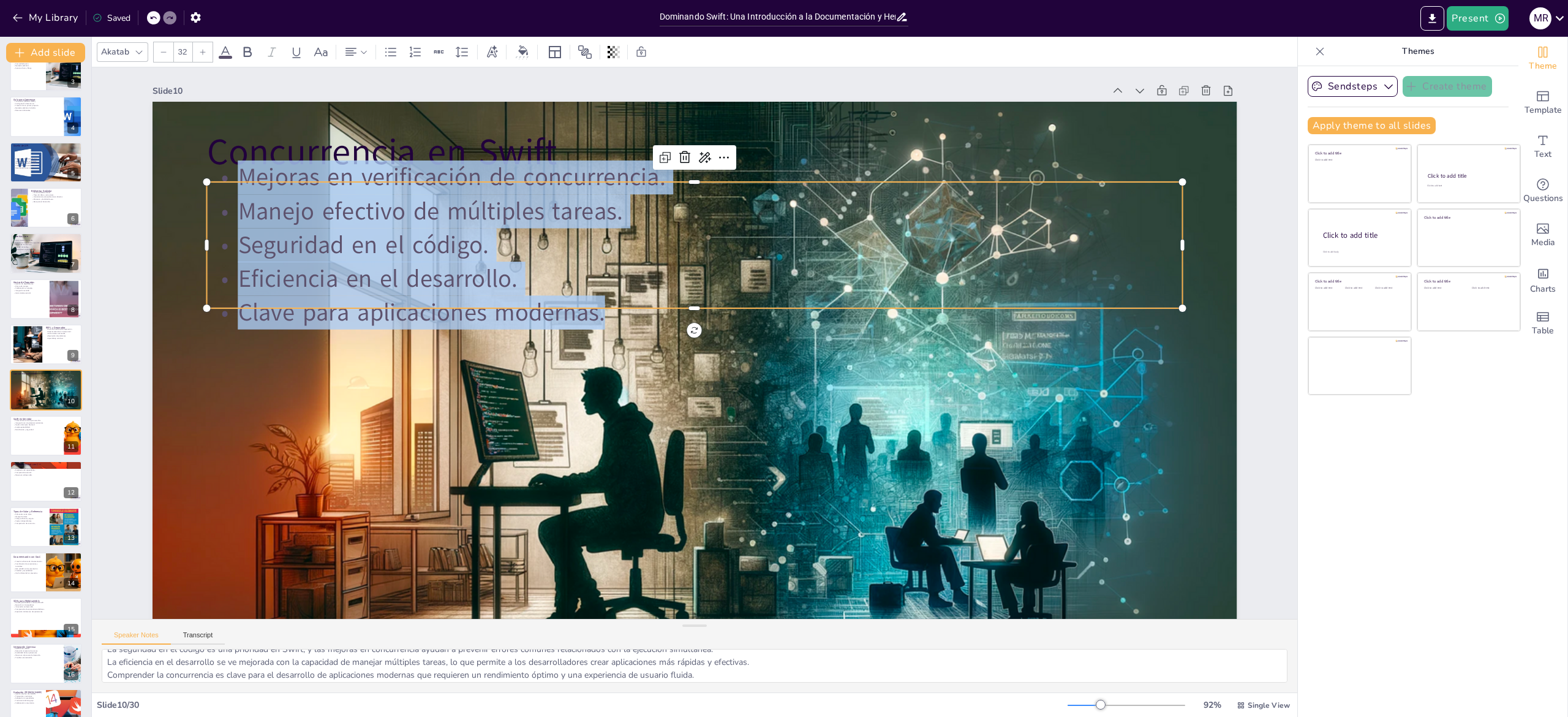
click at [783, 183] on p "Mejoras en verificación de concurrencia." at bounding box center [712, 177] width 974 height 135
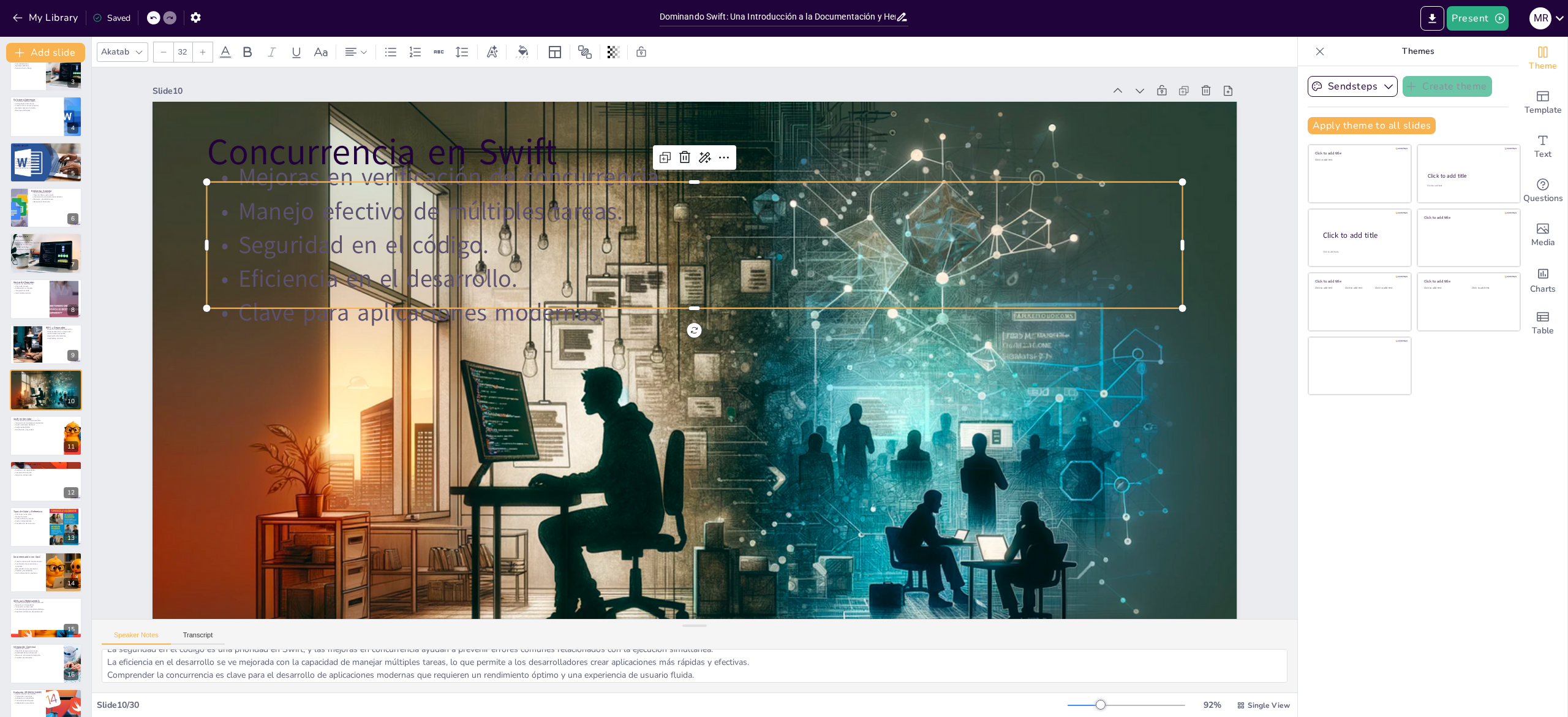
click at [597, 306] on p "Clave para aplicaciones modernas." at bounding box center [722, 355] width 427 height 905
click at [597, 306] on p "Clave para aplicaciones modernas." at bounding box center [707, 314] width 905 height 427
click at [597, 306] on p "Clave para aplicaciones modernas." at bounding box center [698, 313] width 974 height 136
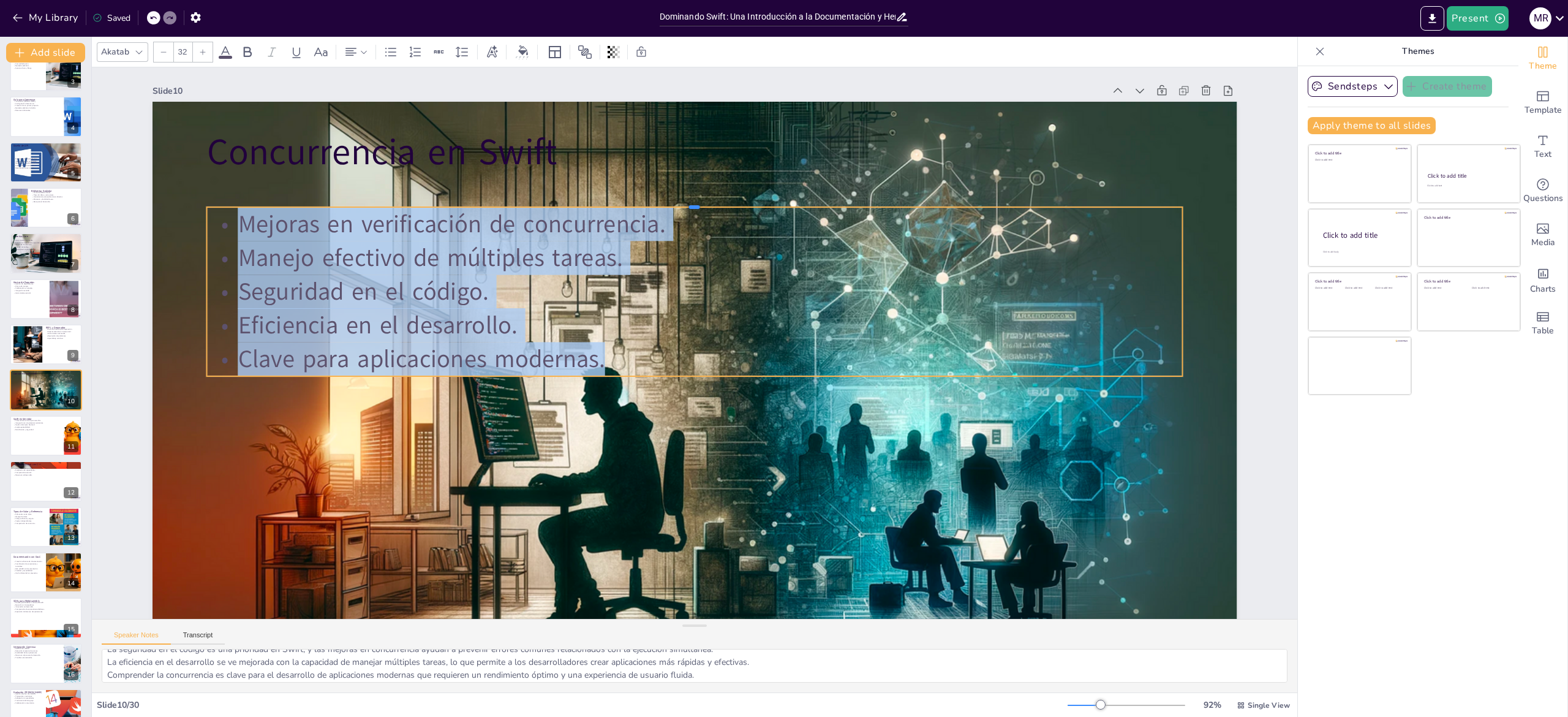
drag, startPoint x: 868, startPoint y: 180, endPoint x: 853, endPoint y: 205, distance: 29.2
click at [783, 205] on div at bounding box center [723, 205] width 957 height 212
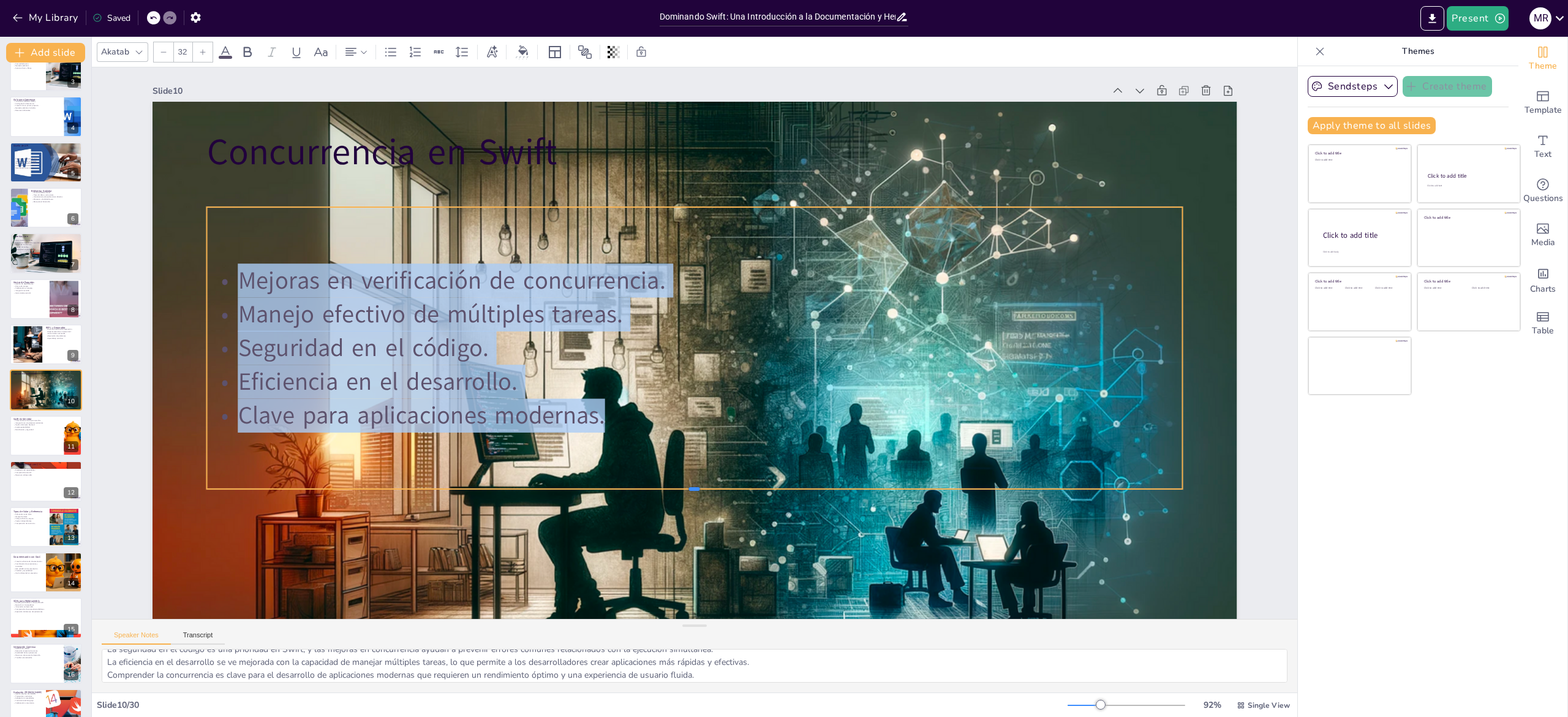
click at [275, 358] on div at bounding box center [663, 491] width 957 height 213
click at [170, 358] on textarea "Las mejoras en la verificación de concurrencia son esenciales para el desarroll…" at bounding box center [695, 666] width 1186 height 34
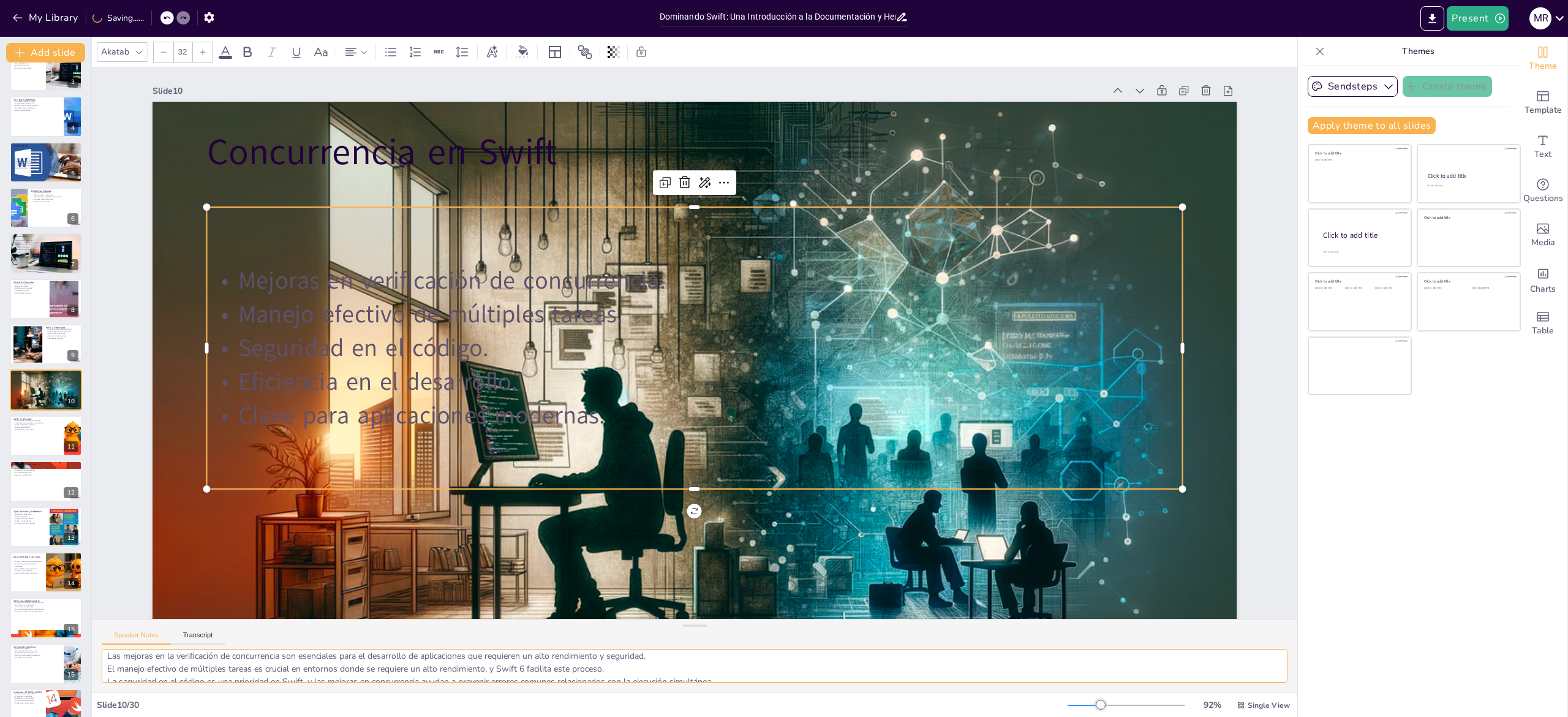
scroll to position [38, 0]
click at [28, 358] on div at bounding box center [46, 435] width 74 height 41
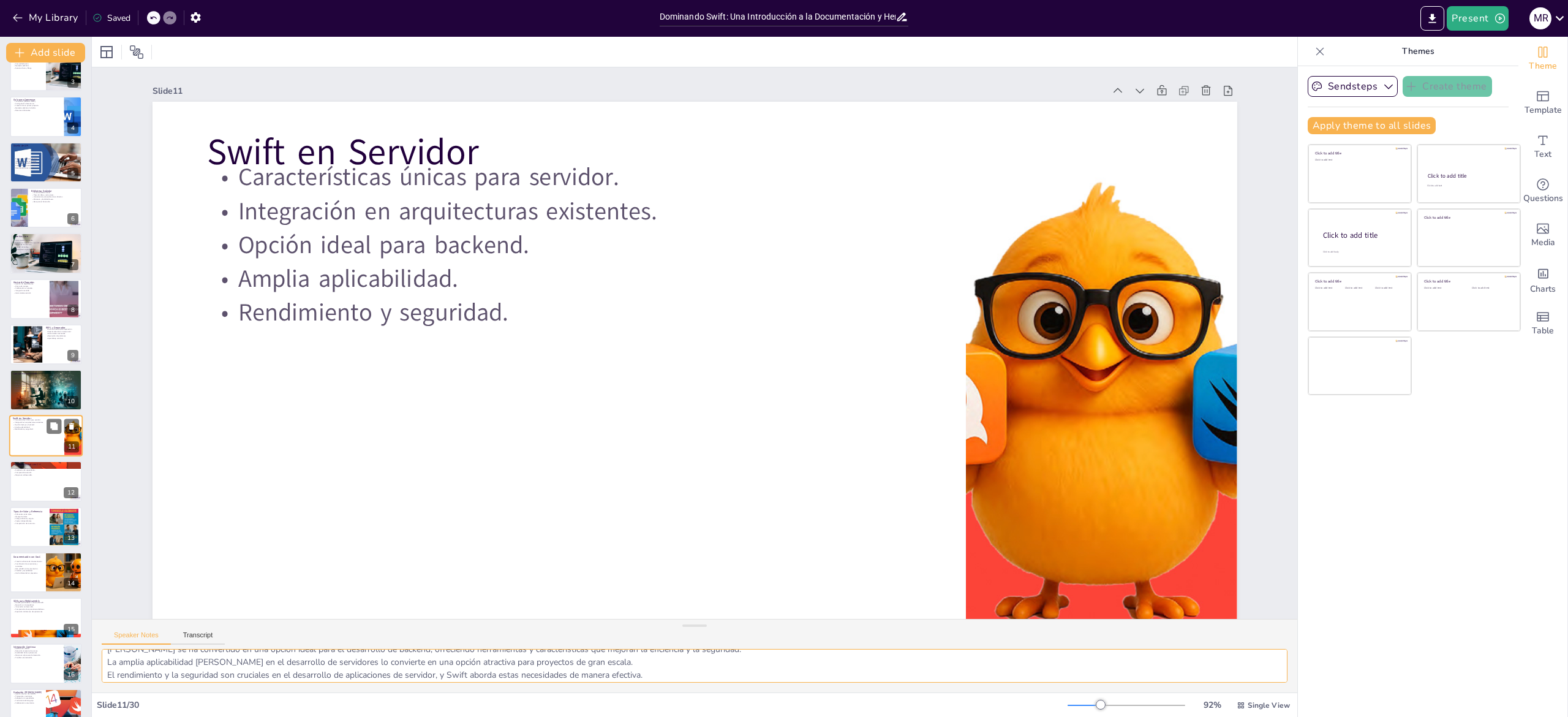
scroll to position [158, 0]
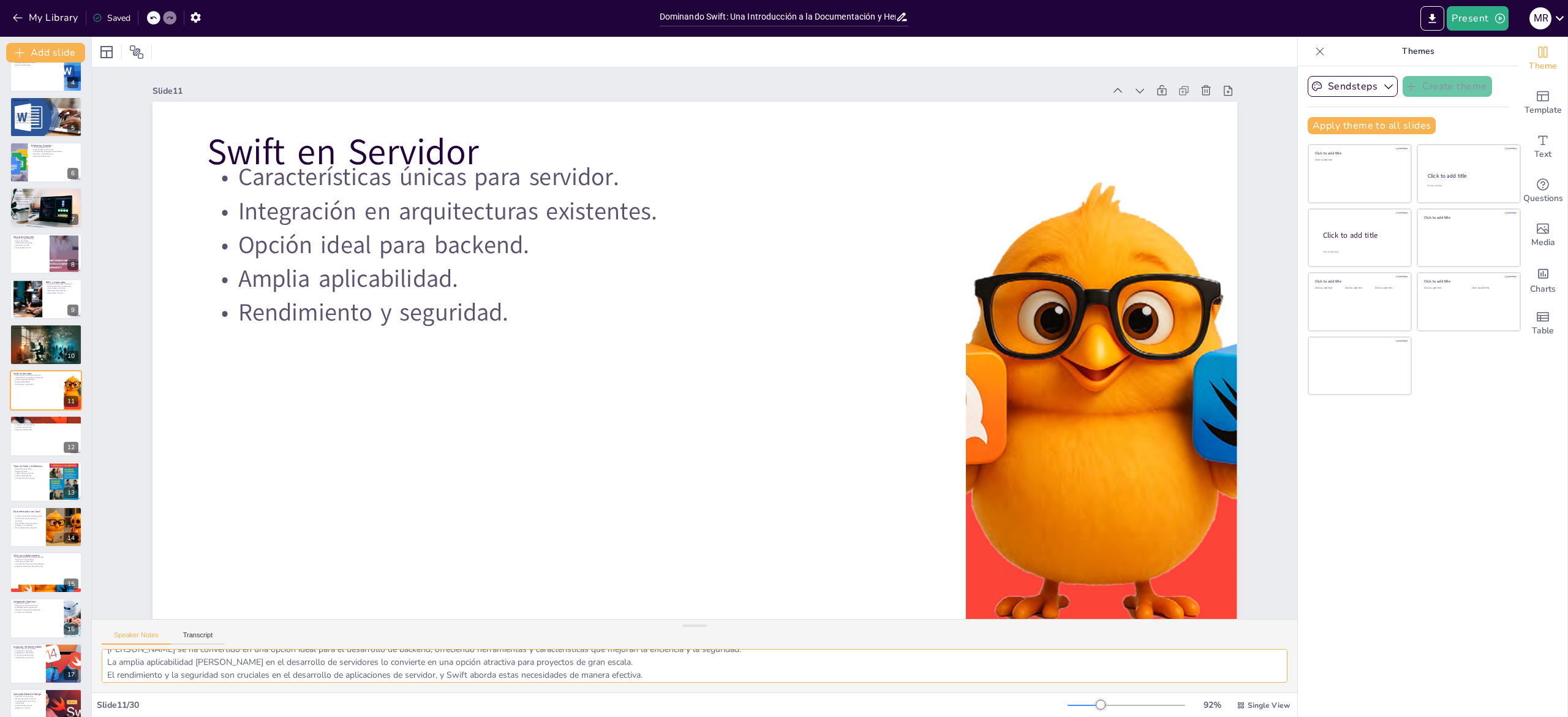
click at [159, 358] on textarea "Las características únicas de Swift lo hacen especialmente adecuado para el des…" at bounding box center [695, 666] width 1186 height 34
click at [28, 358] on div "Interoperabilidad con C++ Interoperabilidad bidireccional. Uso de APIs existent…" at bounding box center [46, 435] width 74 height 41
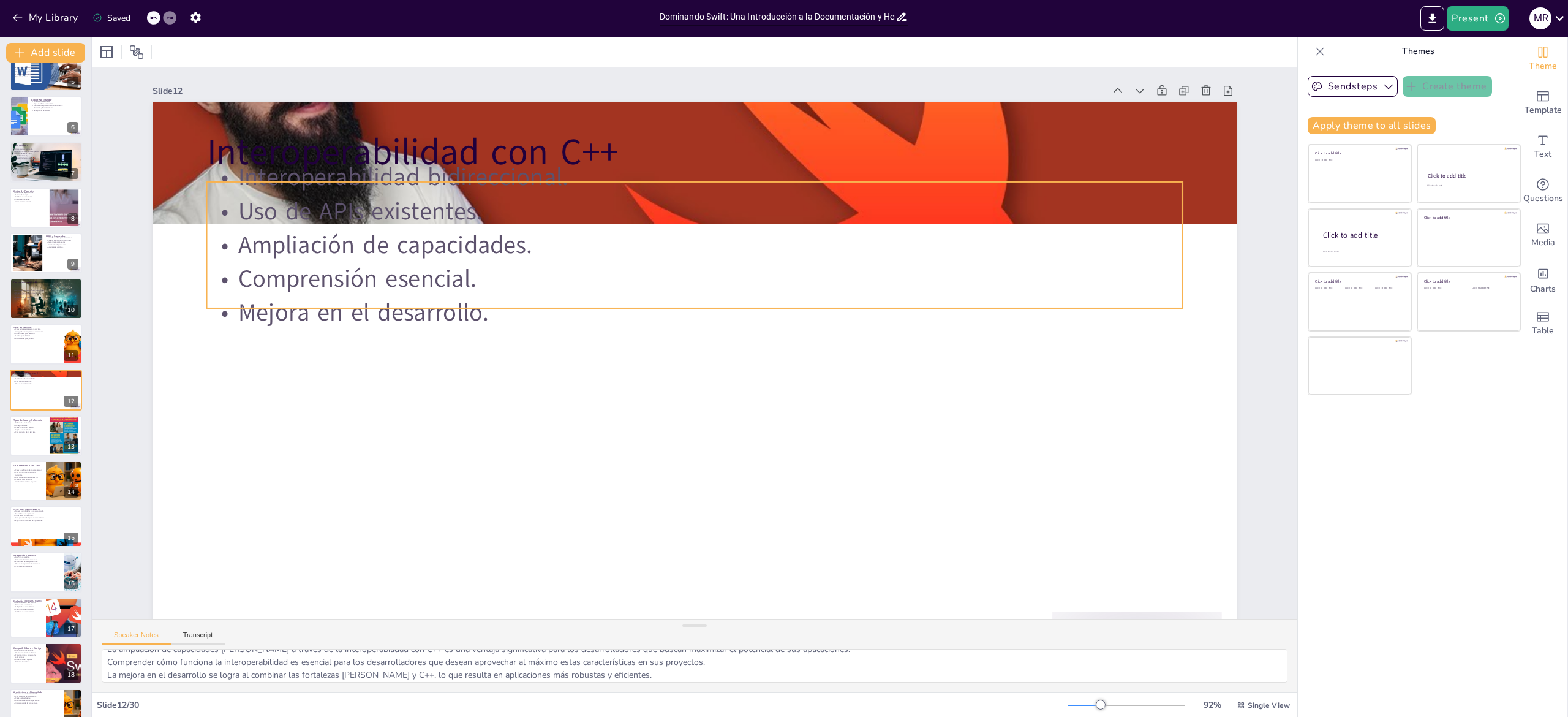
click at [329, 284] on p "Comprensión esencial." at bounding box center [695, 279] width 976 height 34
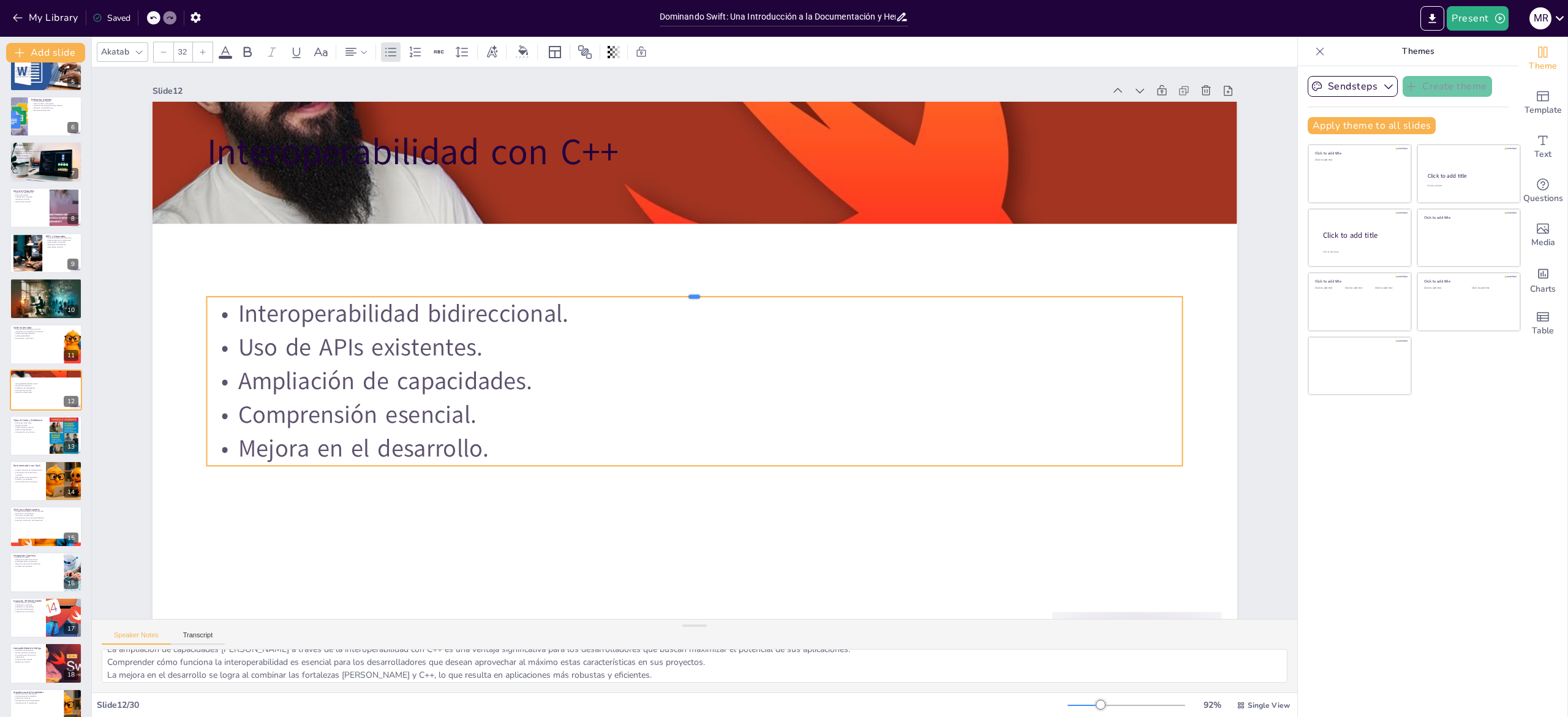
drag, startPoint x: 612, startPoint y: 181, endPoint x: 553, endPoint y: 424, distance: 250.1
click at [553, 358] on div "Interoperabilidad con C++ Interoperabilidad bidireccional. Uso de APIs existent…" at bounding box center [695, 407] width 1085 height 610
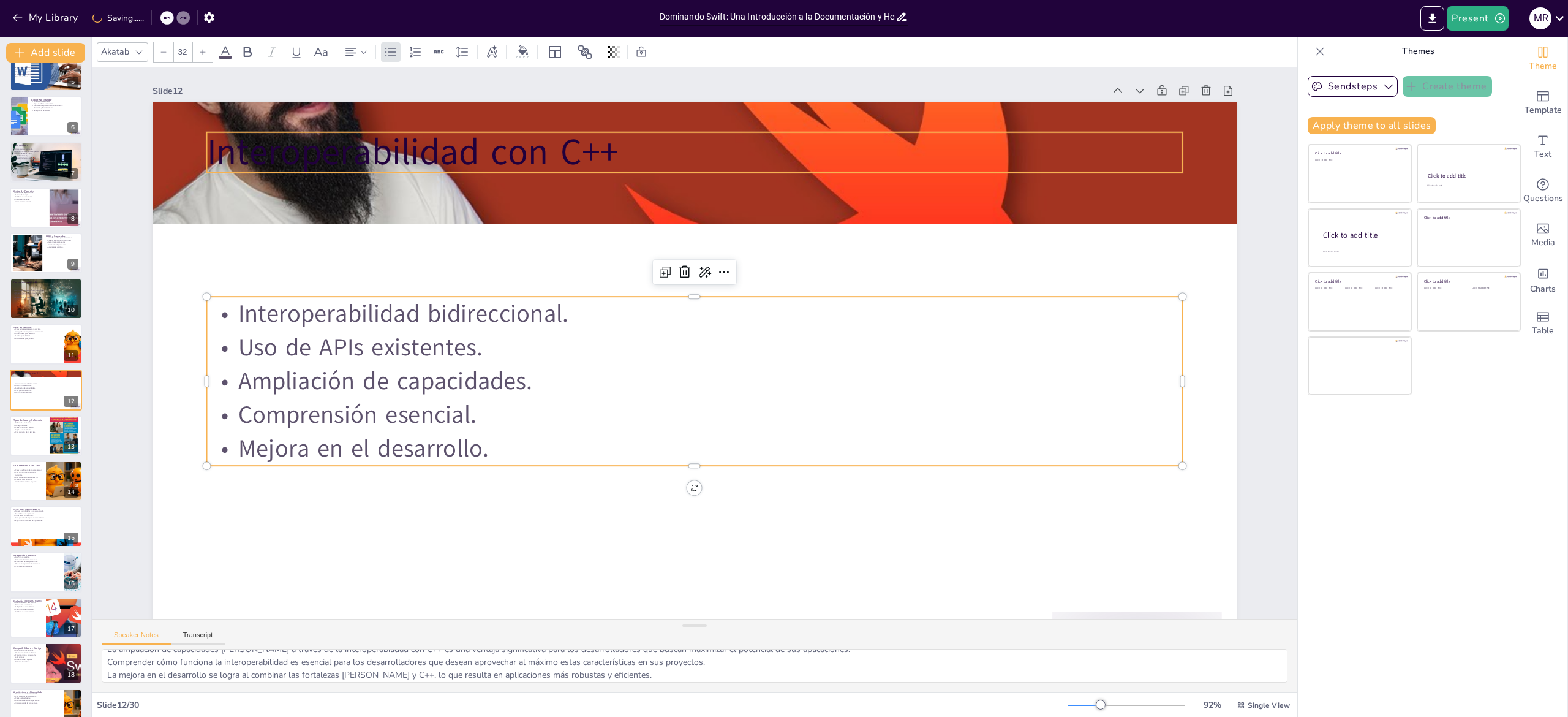
click at [501, 161] on p "Interoperabilidad con C++" at bounding box center [695, 153] width 976 height 51
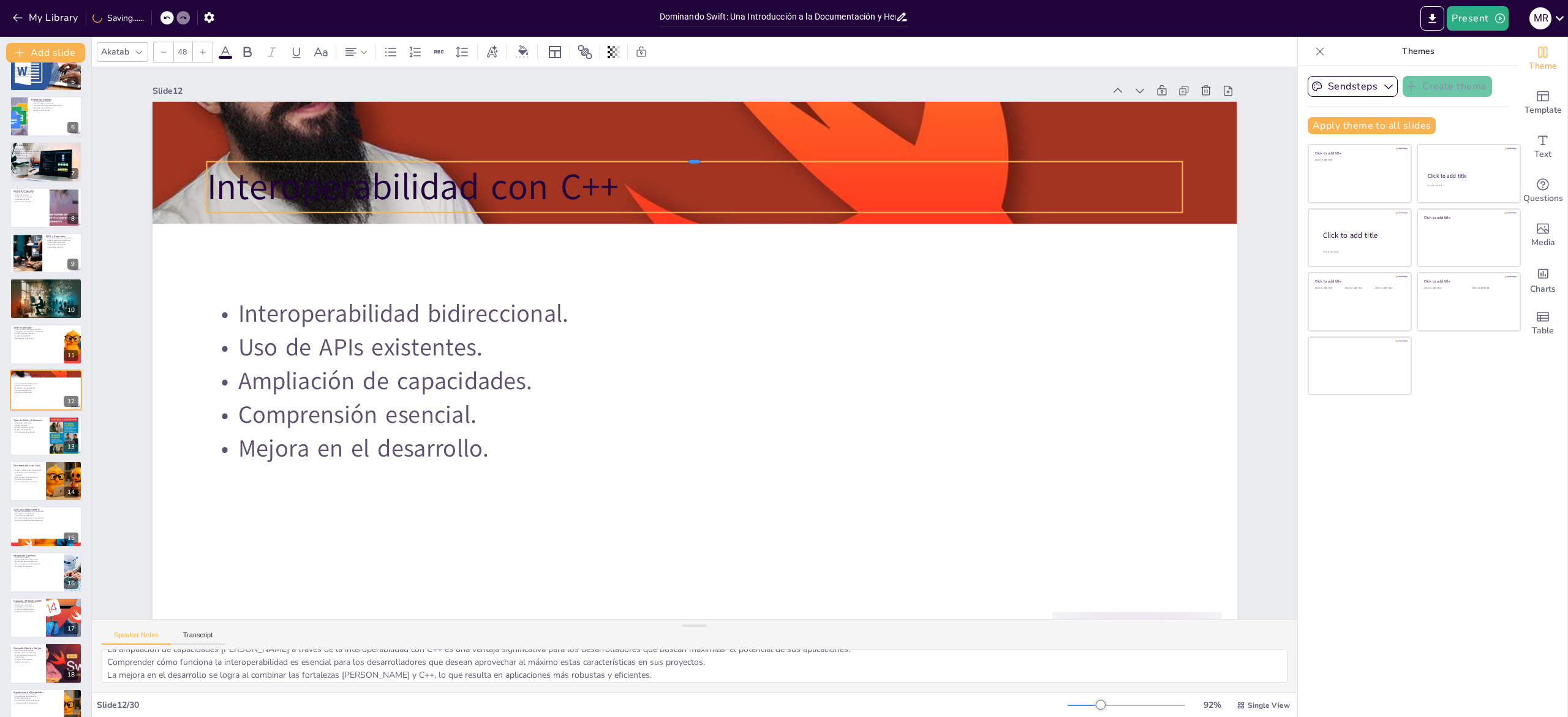
drag, startPoint x: 542, startPoint y: 131, endPoint x: 552, endPoint y: 233, distance: 102.5
click at [552, 233] on div "Interoperabilidad con C++ Interoperabilidad bidireccional. Uso de APIs existent…" at bounding box center [695, 407] width 1085 height 610
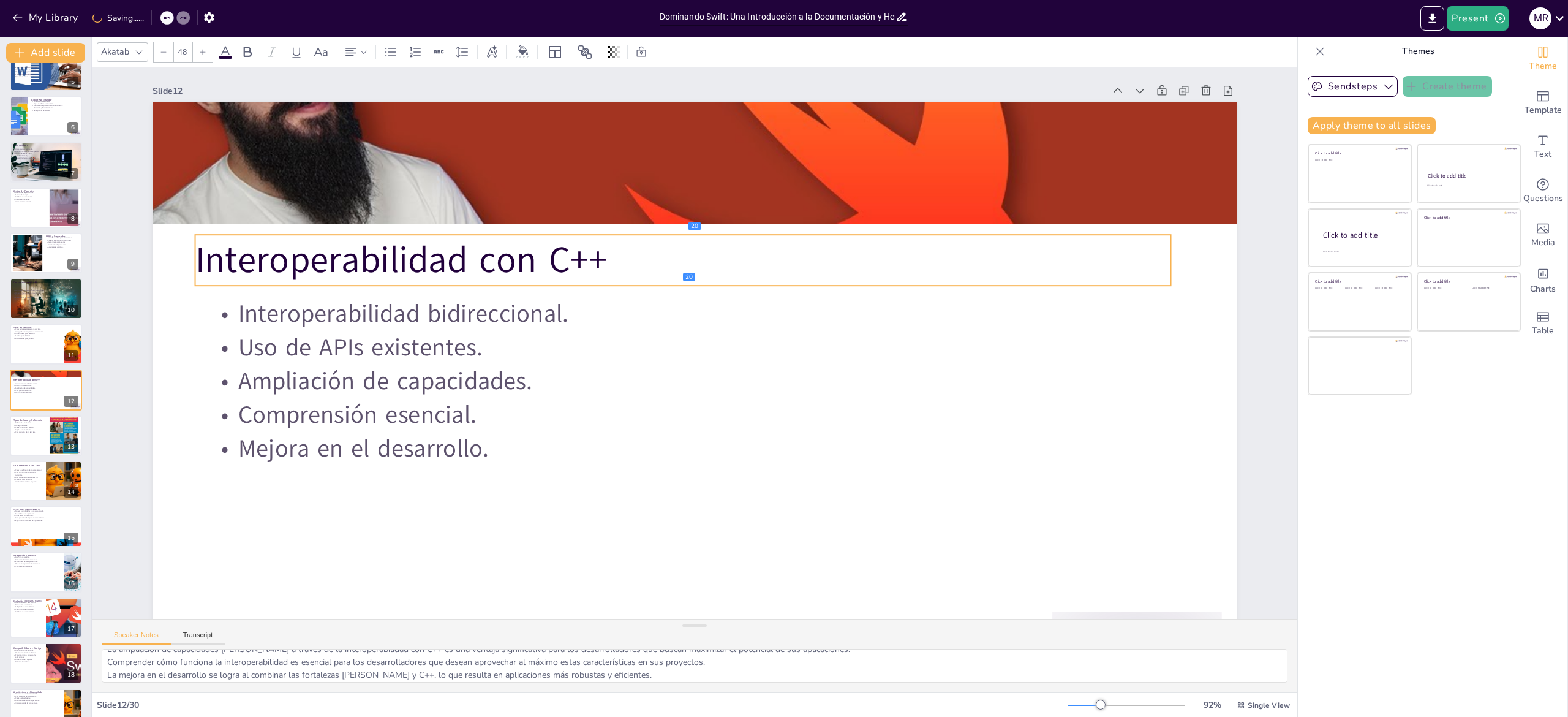
drag, startPoint x: 605, startPoint y: 191, endPoint x: 594, endPoint y: 265, distance: 74.8
click at [594, 265] on p "Interoperabilidad con C++" at bounding box center [692, 259] width 976 height 153
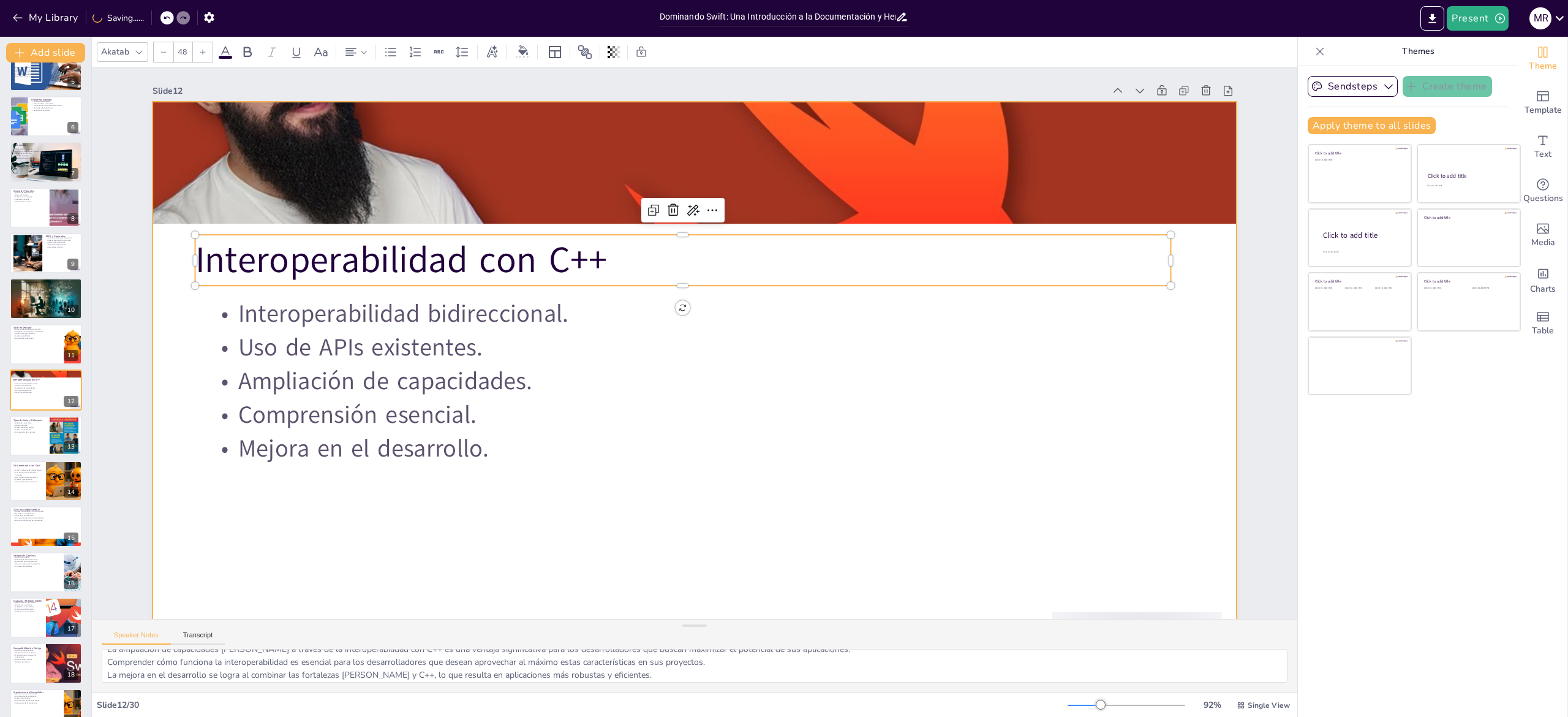
click at [783, 358] on div at bounding box center [687, 406] width 1142 height 720
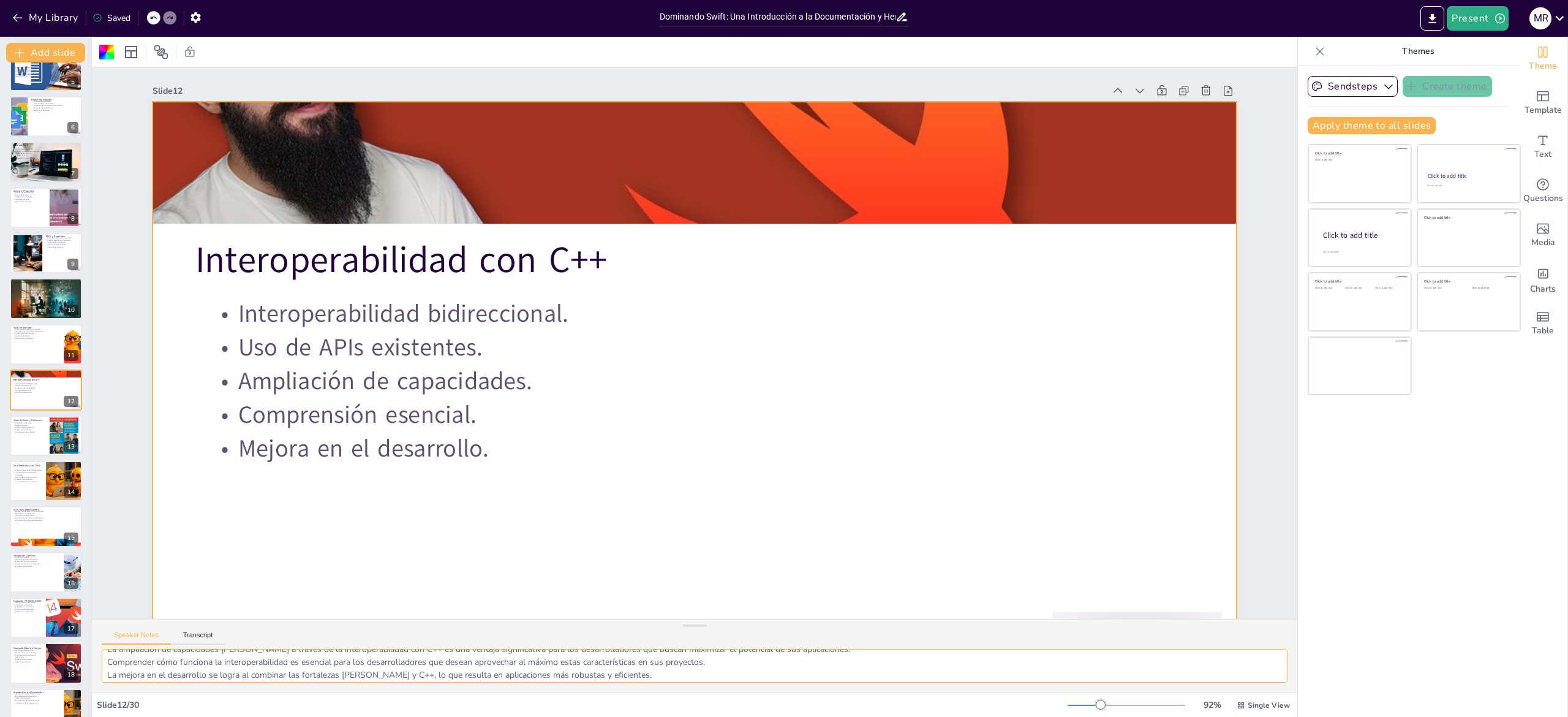
click at [145, 358] on textarea "La interoperabilidad bidireccional entre Swift y C++ es una característica pode…" at bounding box center [695, 666] width 1186 height 34
click at [25, 358] on div at bounding box center [46, 435] width 74 height 41
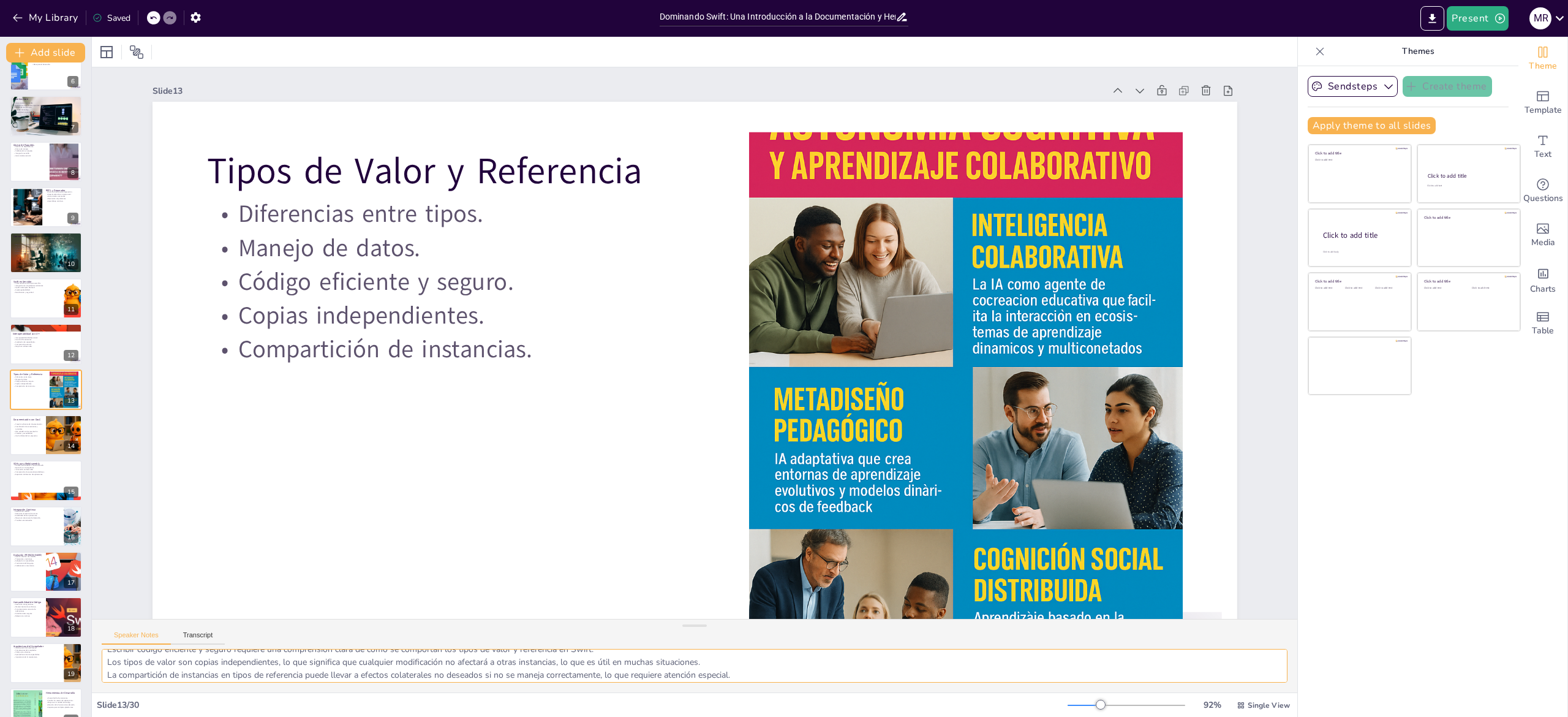
click at [137, 358] on textarea "Comprender las diferencias entre tipos de valor y referencia es esencial para e…" at bounding box center [695, 666] width 1186 height 34
click at [32, 358] on div at bounding box center [46, 435] width 74 height 41
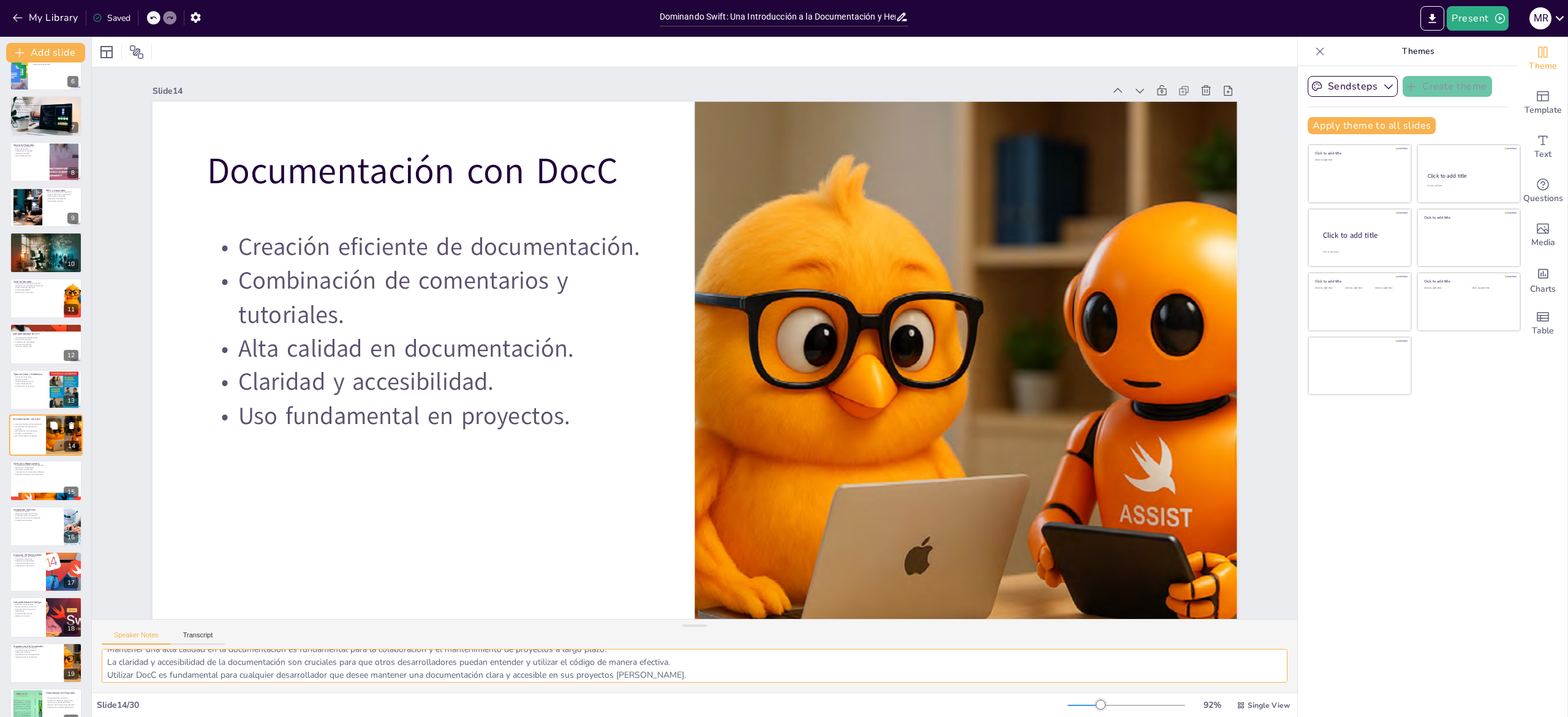
scroll to position [295, 0]
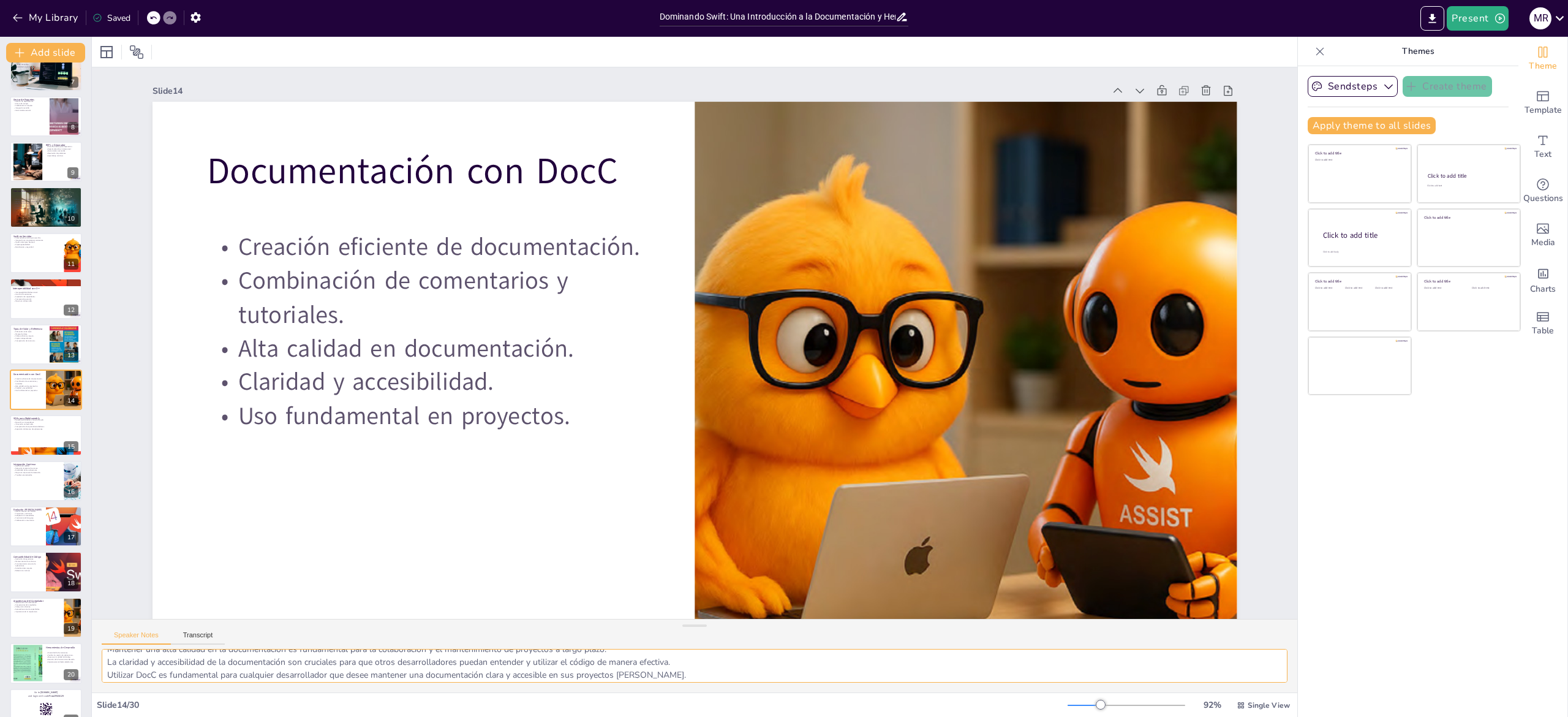
click at [129, 358] on textarea "La creación eficiente de documentación es esencial para cualquier proyecto de s…" at bounding box center [695, 666] width 1186 height 34
click at [29, 358] on div at bounding box center [46, 435] width 73 height 40
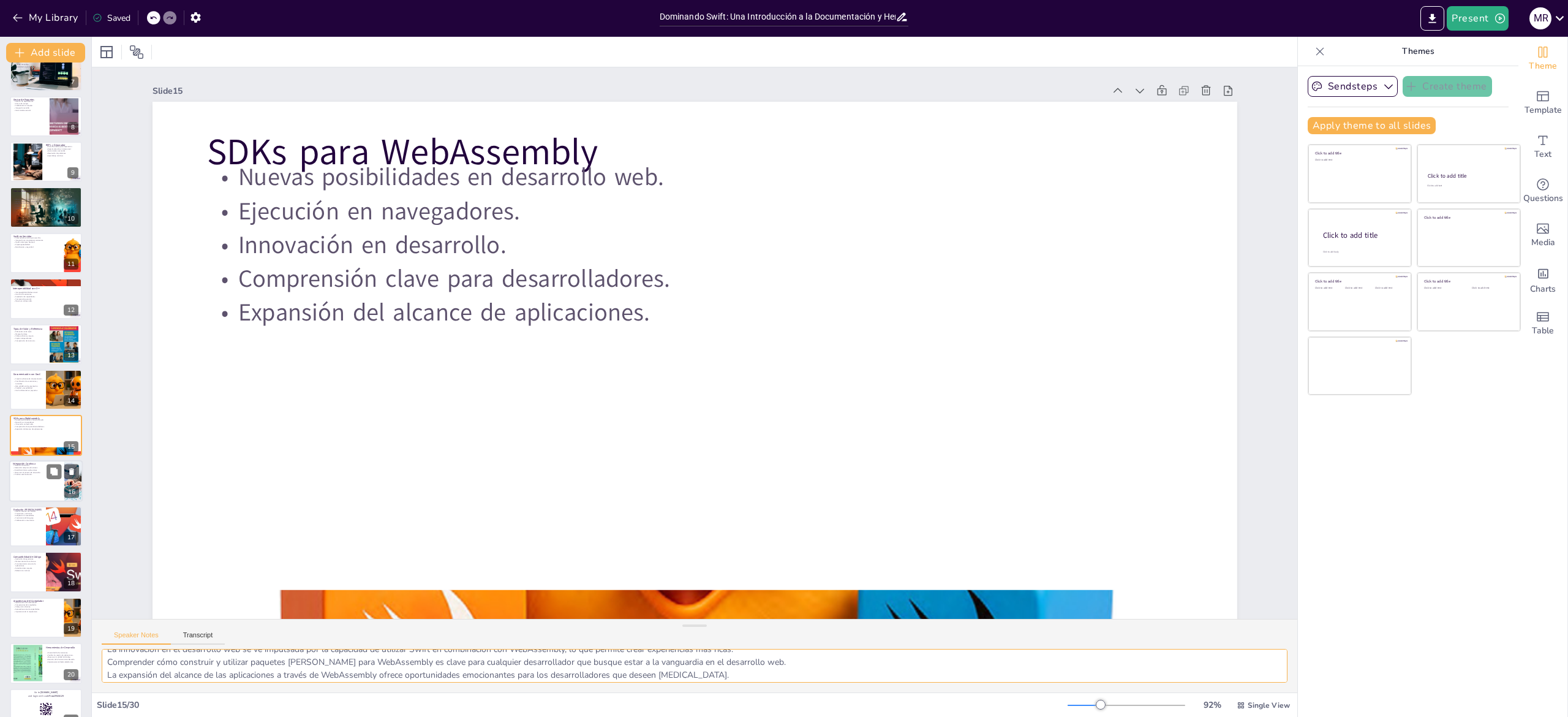
scroll to position [341, 0]
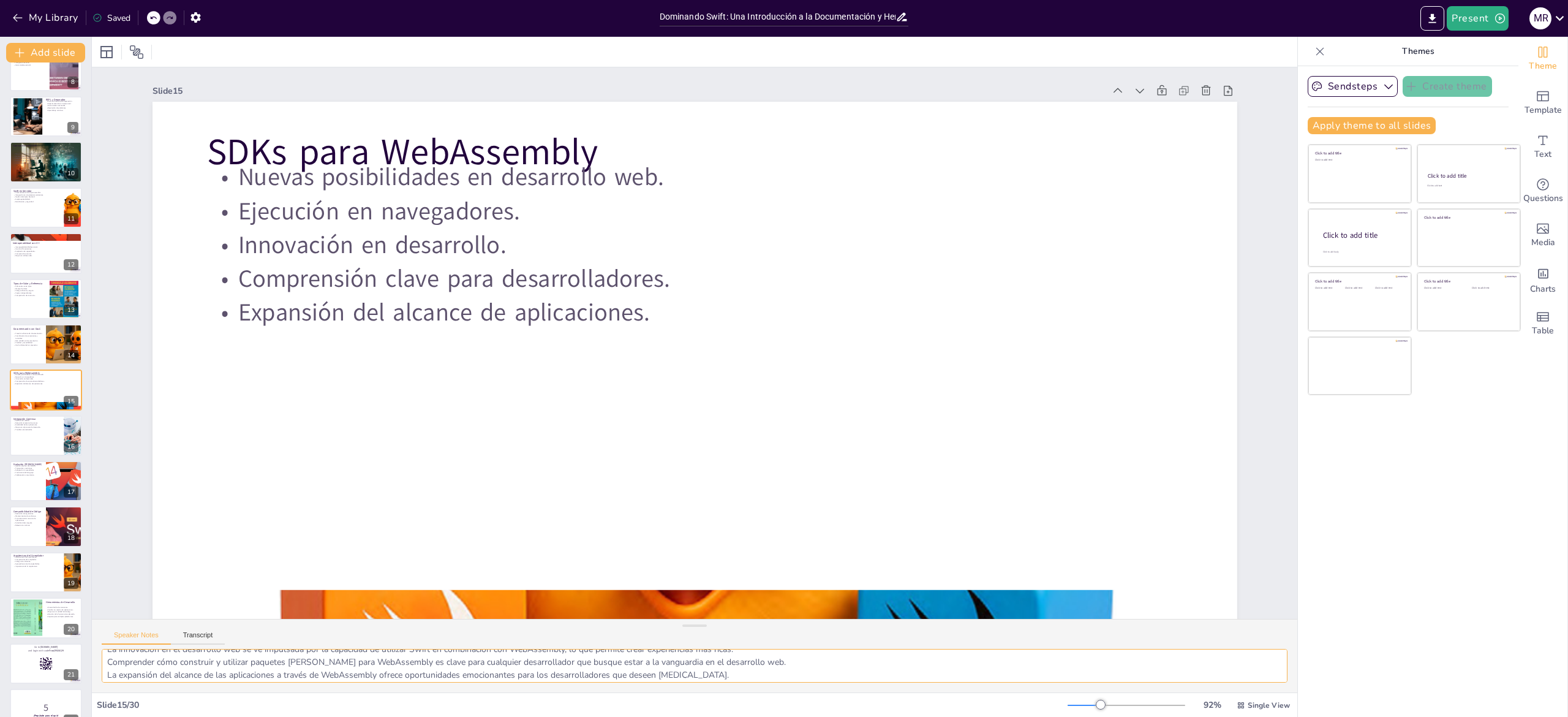
click at [196, 358] on textarea "Las nuevas posibilidades que ofrece WebAssembly para el desarrollo web son emoc…" at bounding box center [695, 666] width 1186 height 34
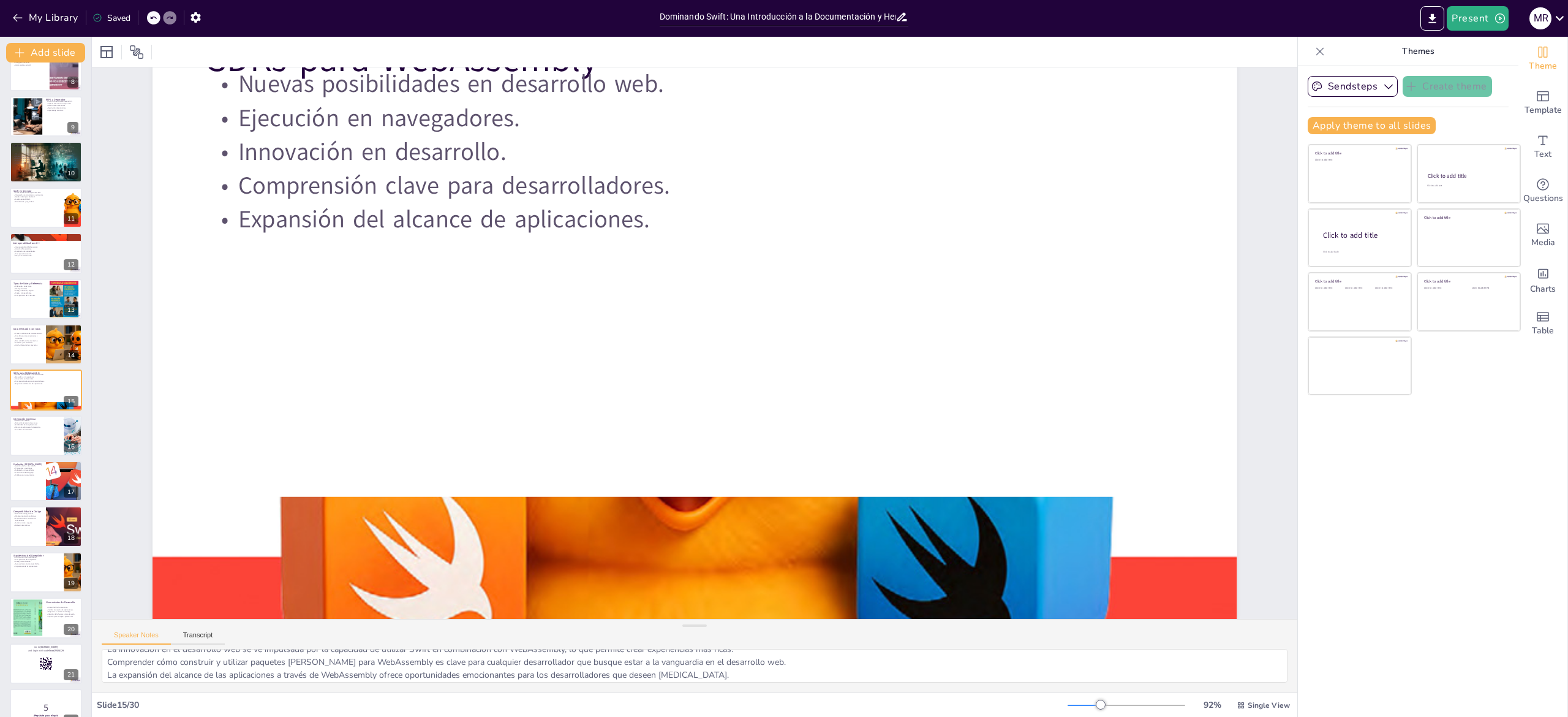
scroll to position [111, 0]
click at [30, 358] on div at bounding box center [46, 435] width 74 height 41
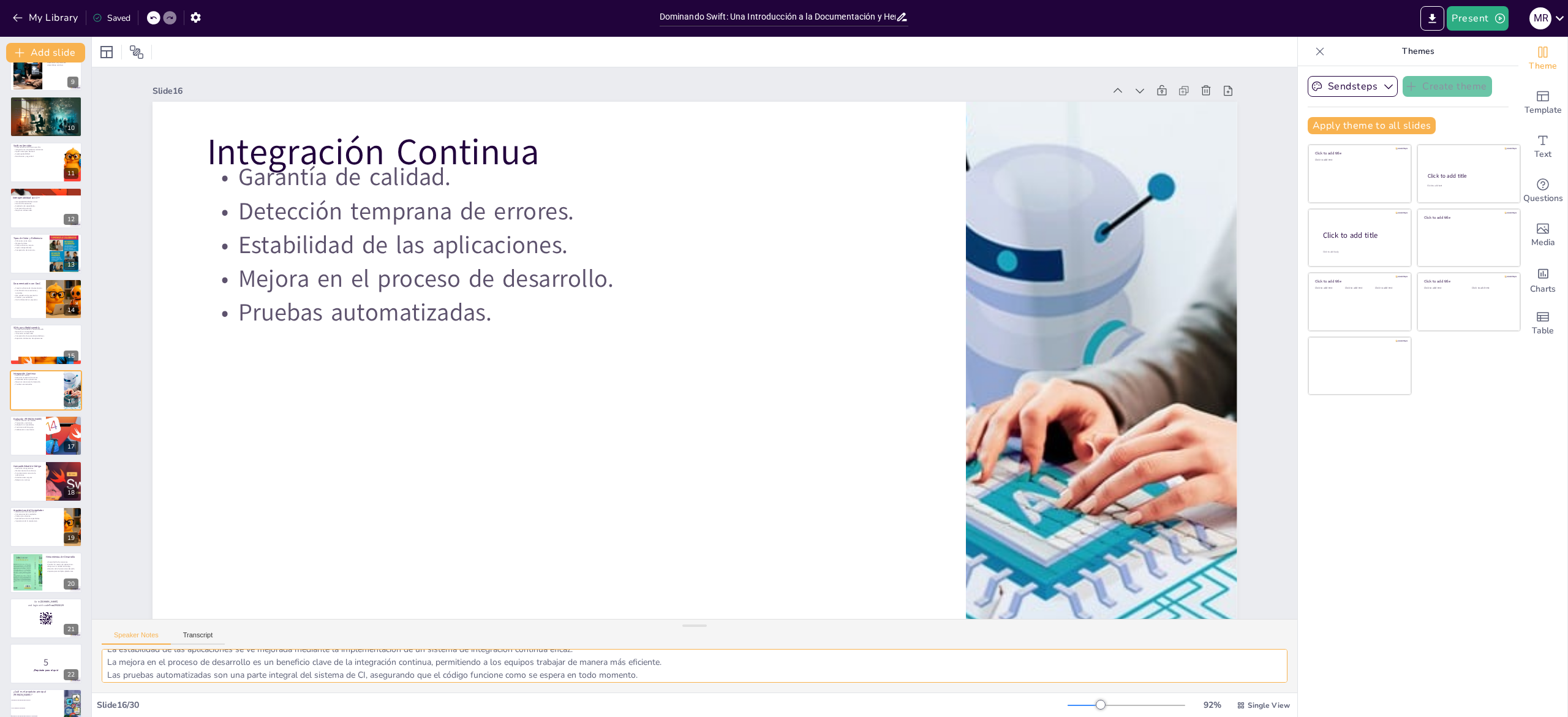
click at [162, 358] on textarea "La garantía de calidad es un aspecto esencial del desarrollo de software, y la …" at bounding box center [695, 666] width 1186 height 34
click at [23, 358] on div at bounding box center [46, 435] width 74 height 41
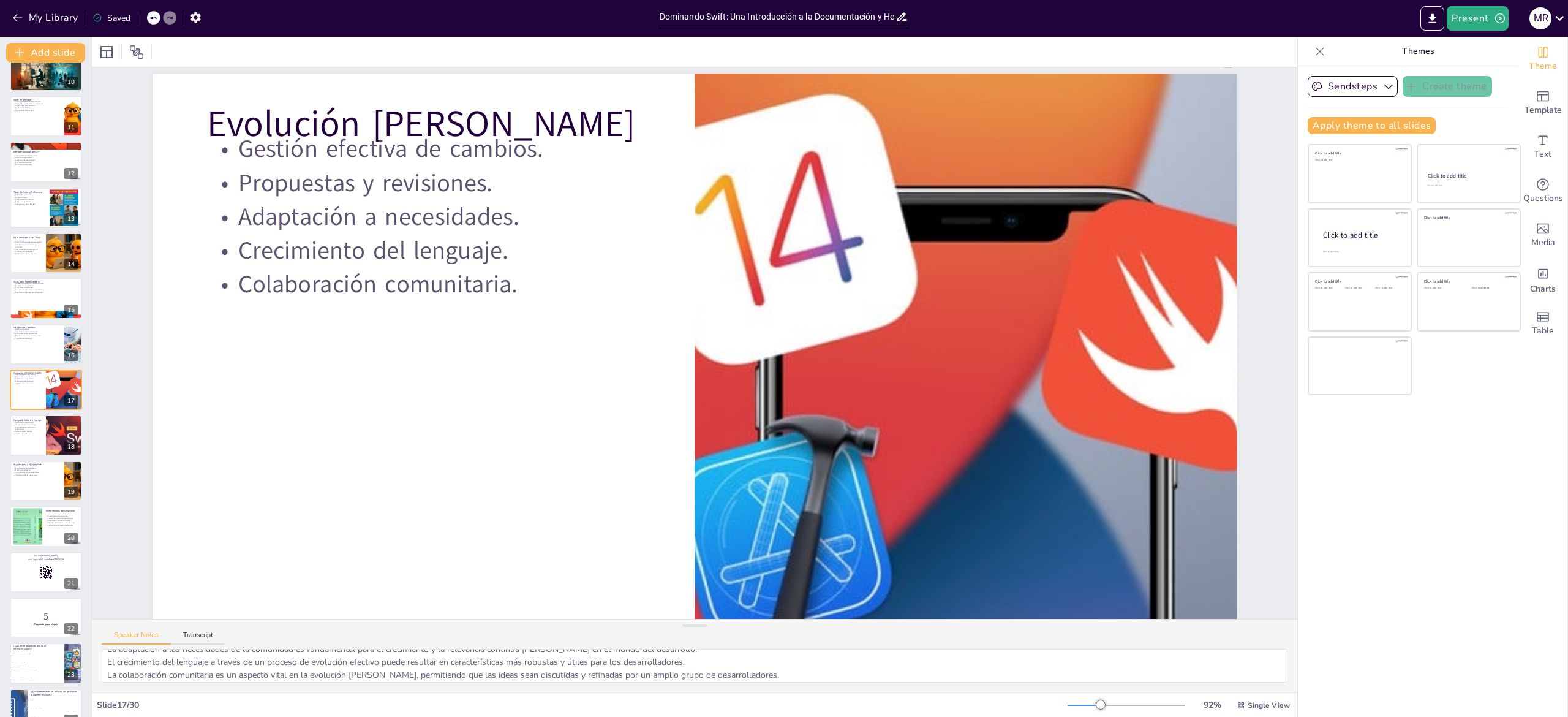
scroll to position [0, 0]
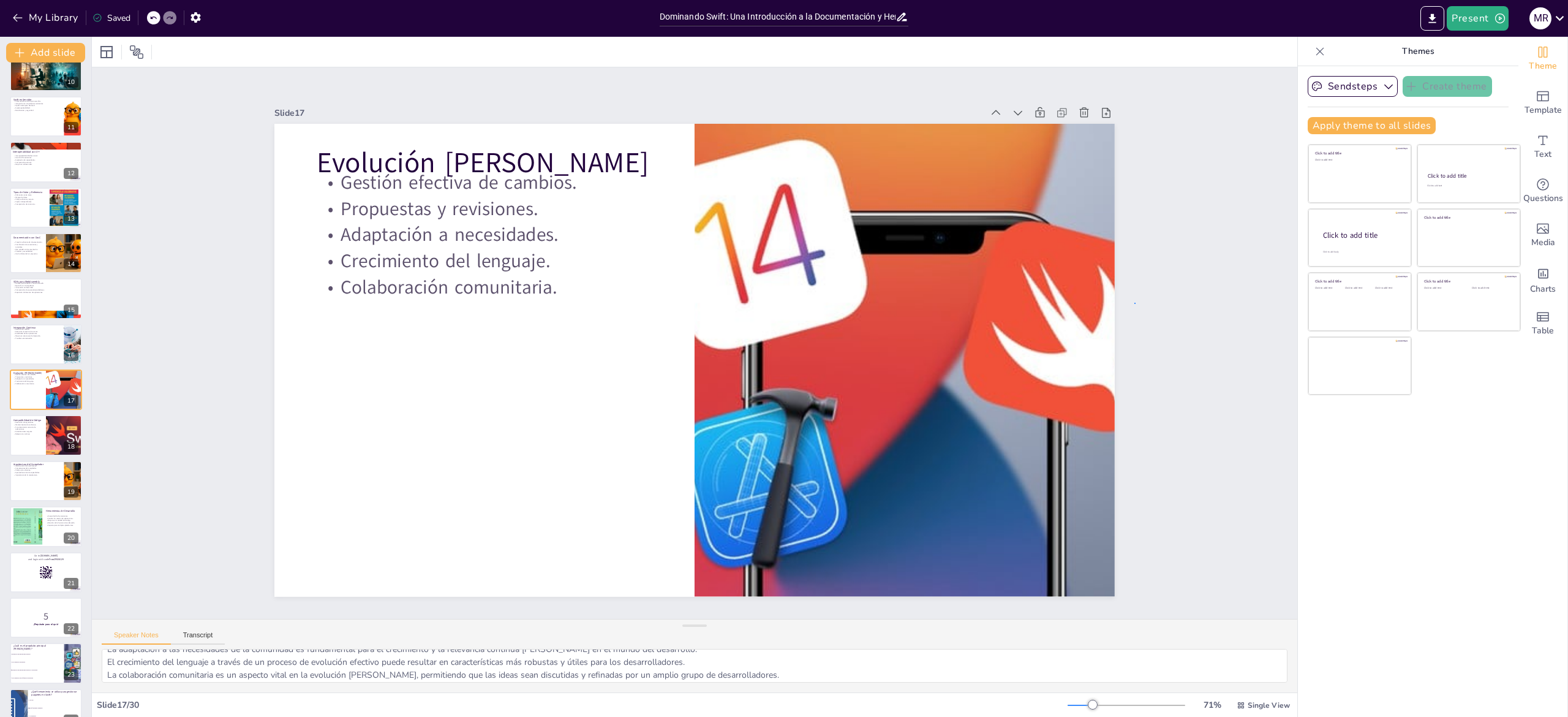
drag, startPoint x: 1167, startPoint y: 295, endPoint x: 1135, endPoint y: 303, distance: 33.0
click at [137, 358] on textarea "La gestión efectiva de cambios es crucial para la evolución de cualquier lengua…" at bounding box center [695, 666] width 1186 height 34
click at [25, 358] on p "Relevancia continua." at bounding box center [28, 434] width 29 height 3
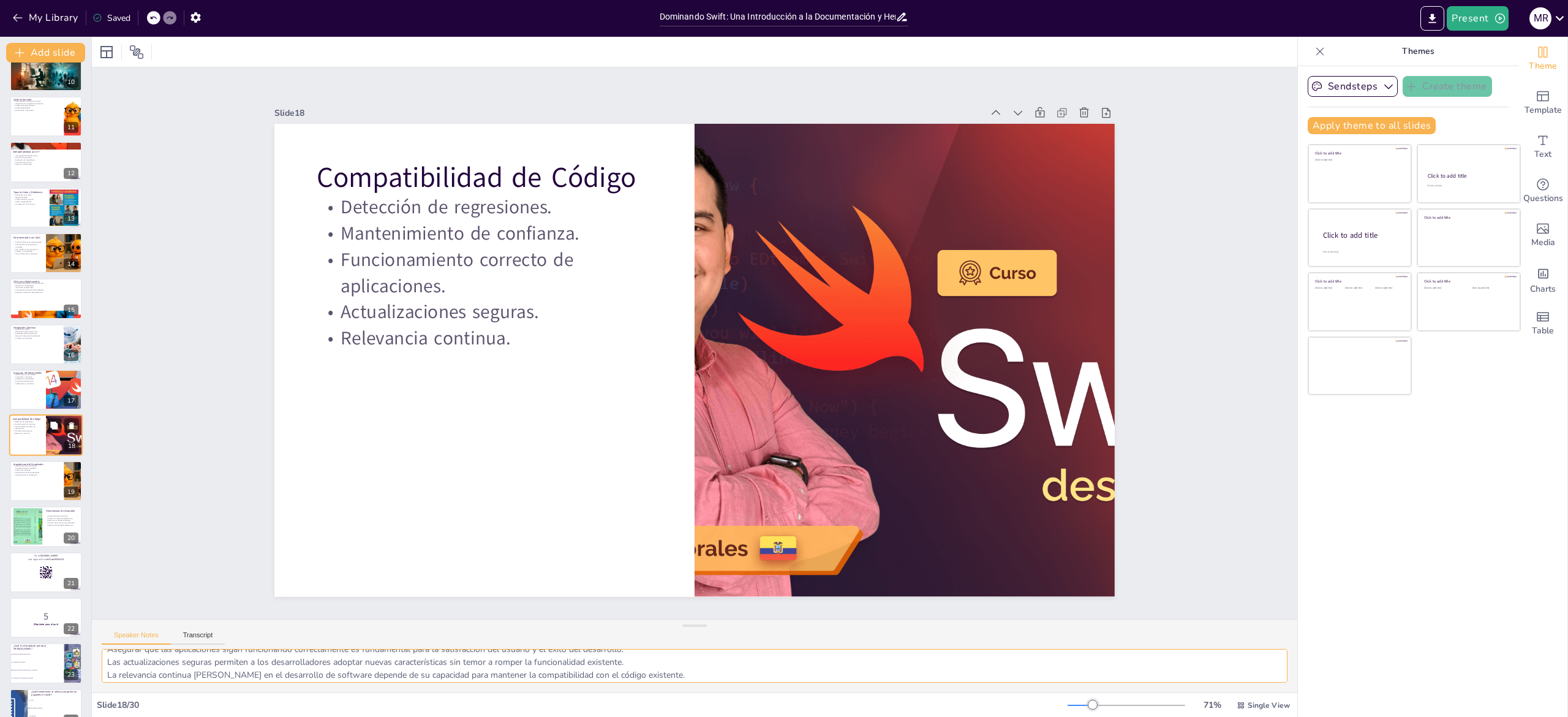
scroll to position [478, 0]
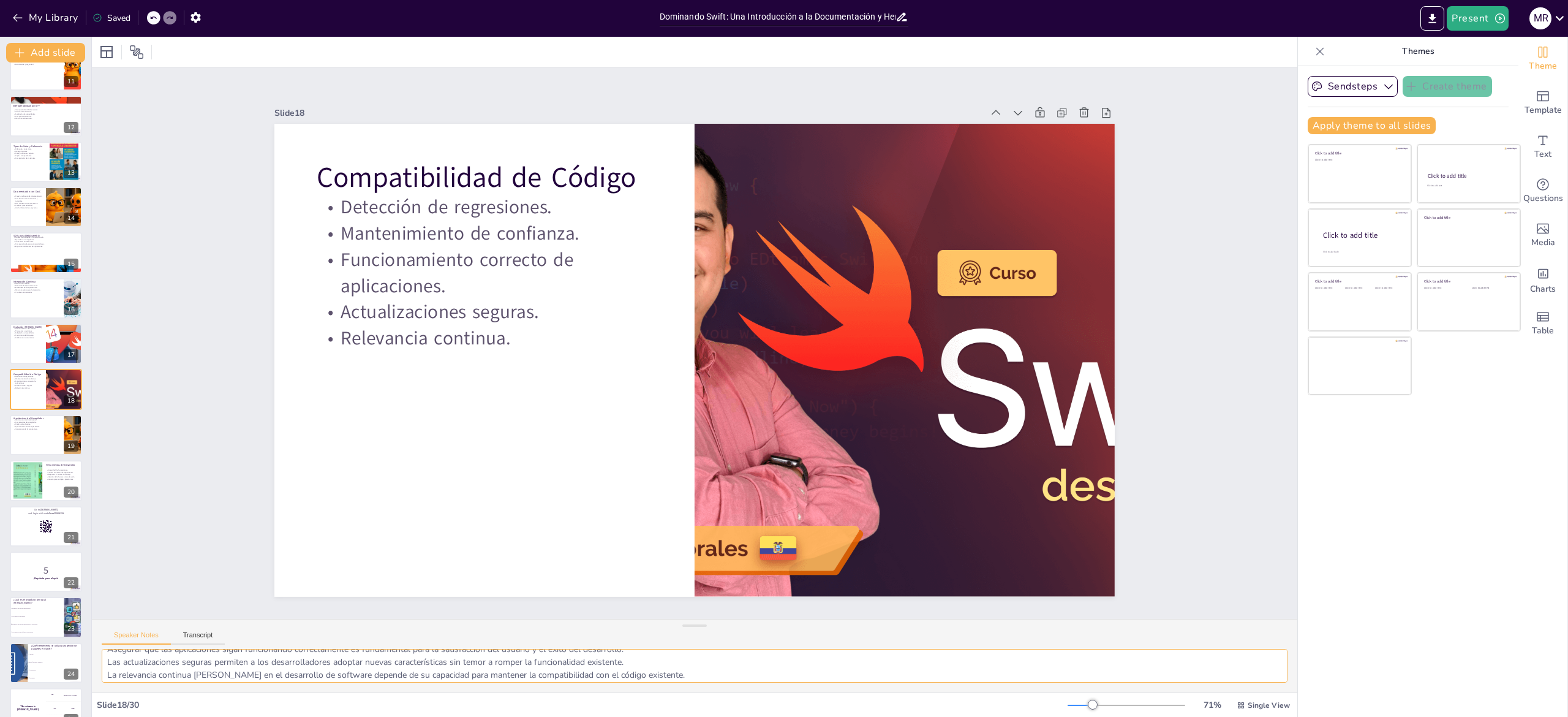
click at [154, 358] on textarea "La detección de regresiones es crucial para asegurar que las nuevas actualizaci…" at bounding box center [695, 666] width 1186 height 34
click at [32, 358] on div at bounding box center [46, 435] width 74 height 41
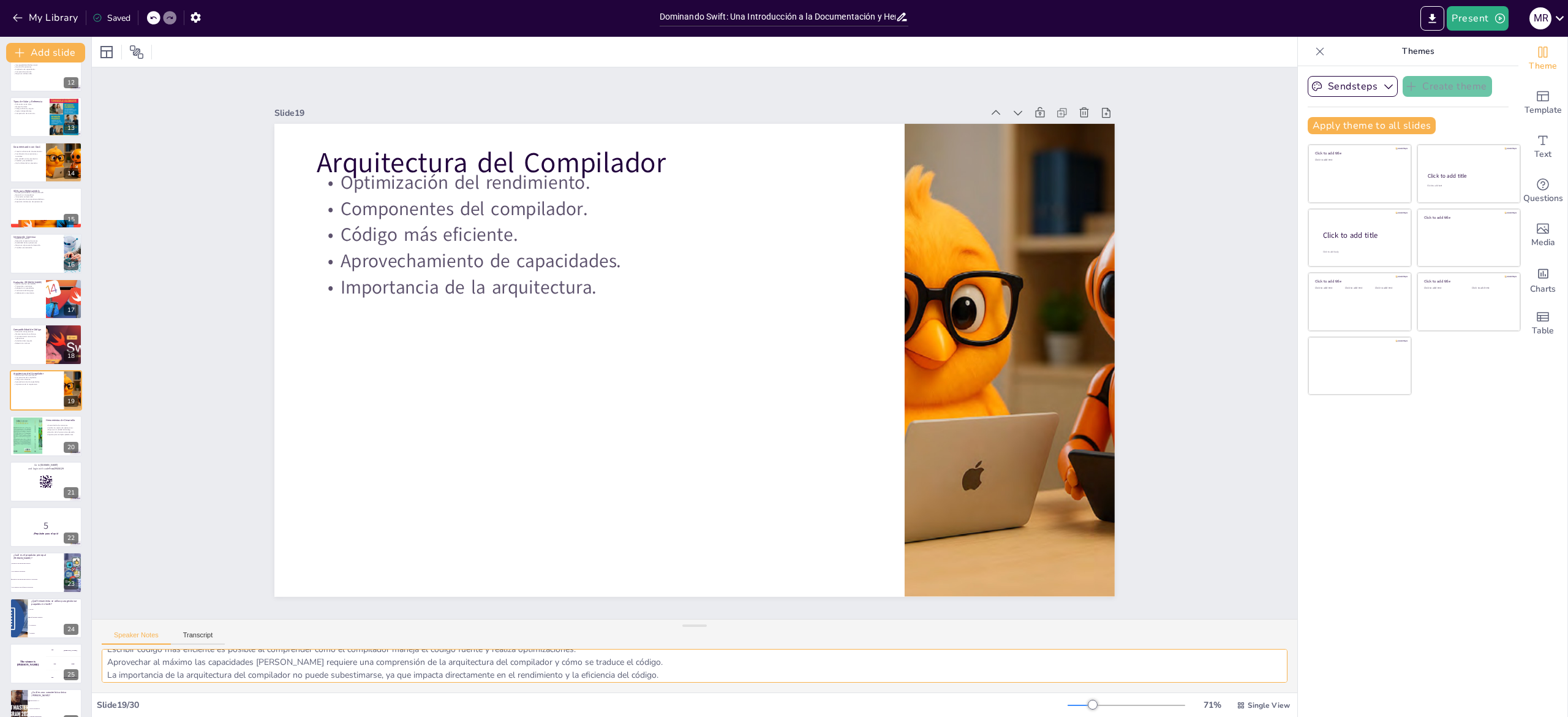
click at [138, 358] on textarea "La optimización del rendimiento es esencial para cualquier aplicación, y compre…" at bounding box center [695, 666] width 1186 height 34
click at [32, 358] on div at bounding box center [28, 436] width 69 height 38
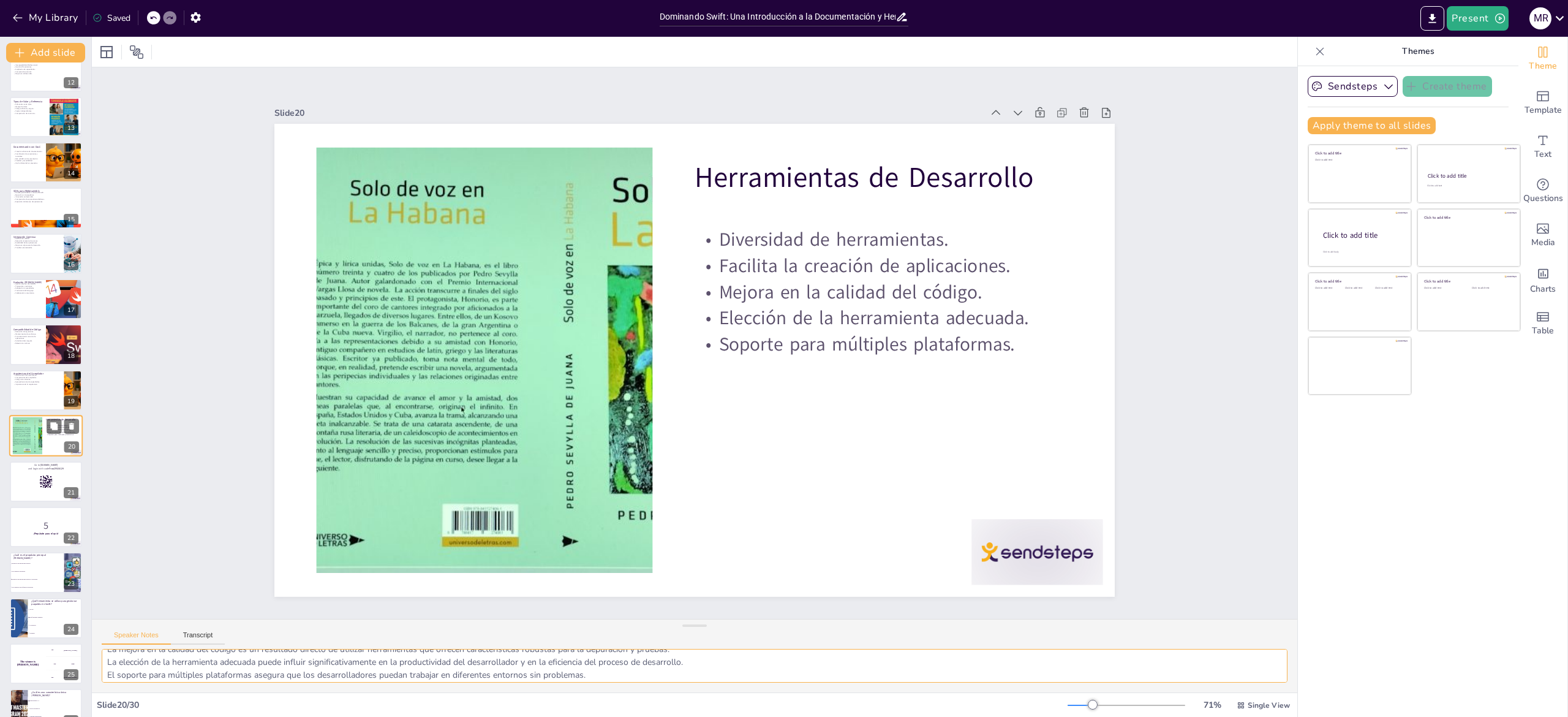
scroll to position [568, 0]
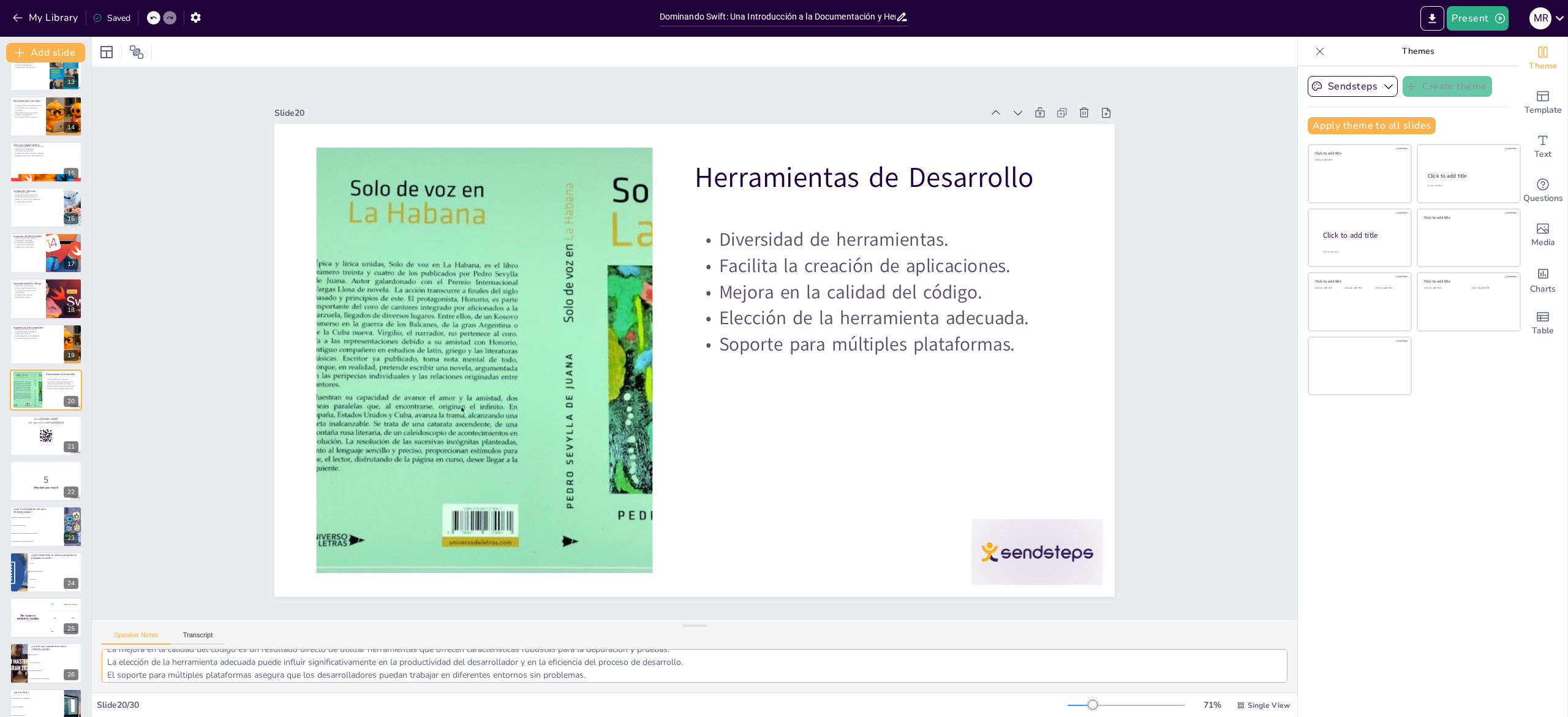
click at [145, 358] on textarea "La diversidad de herramientas disponibles para Swift permite a los desarrollado…" at bounding box center [695, 666] width 1186 height 34
click at [25, 358] on p "5" at bounding box center [46, 479] width 66 height 14
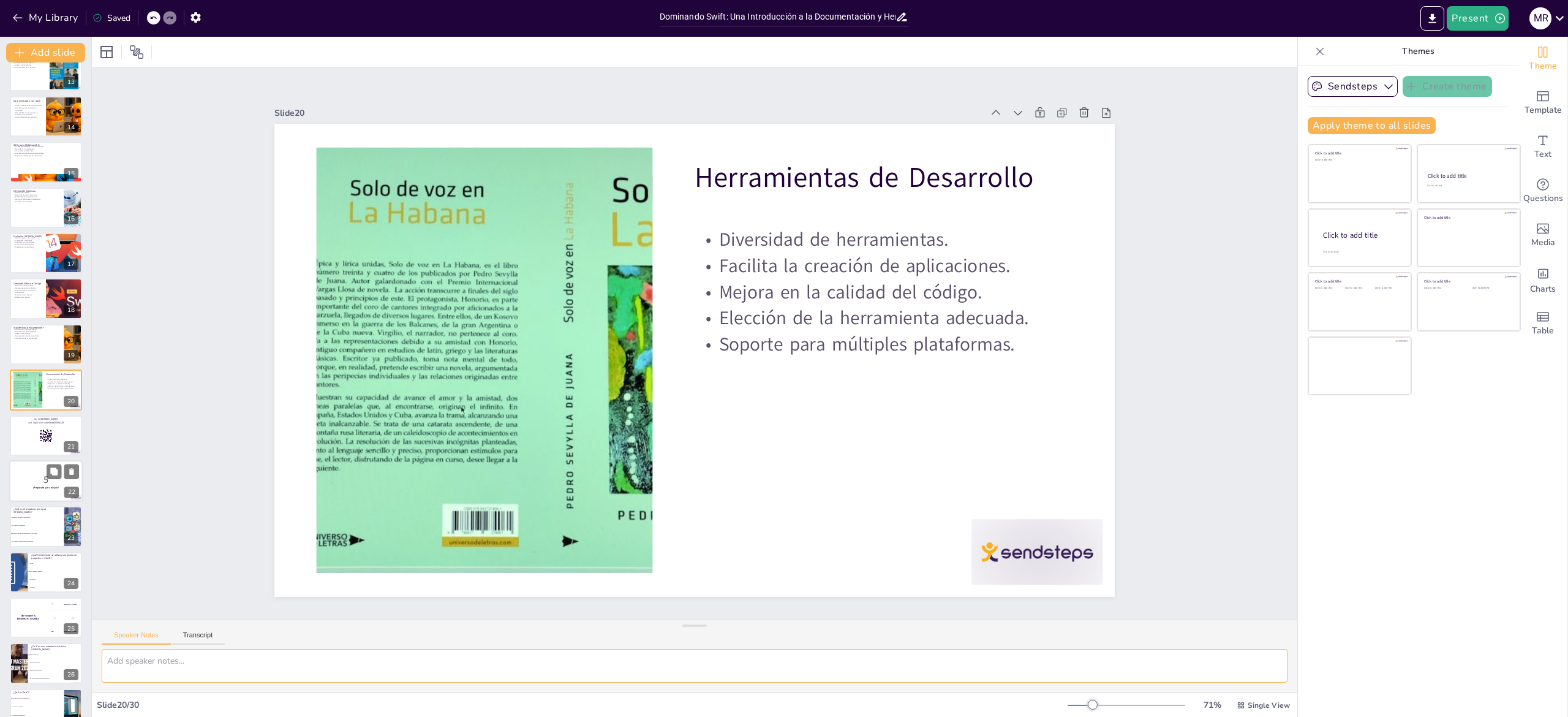
scroll to position [0, 0]
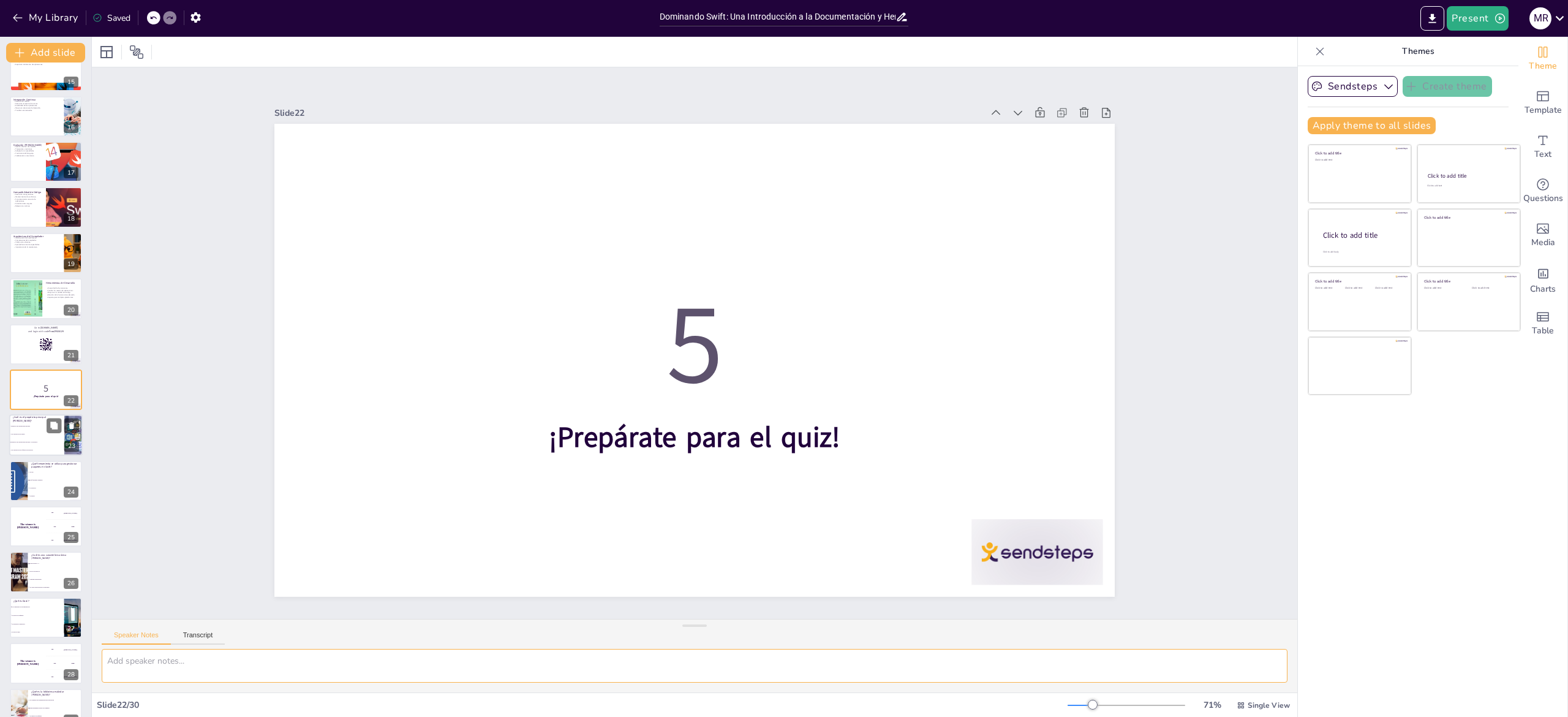
click at [37, 358] on span "Desarrollo de aplicaciones móviles y de servidor" at bounding box center [37, 443] width 52 height 2
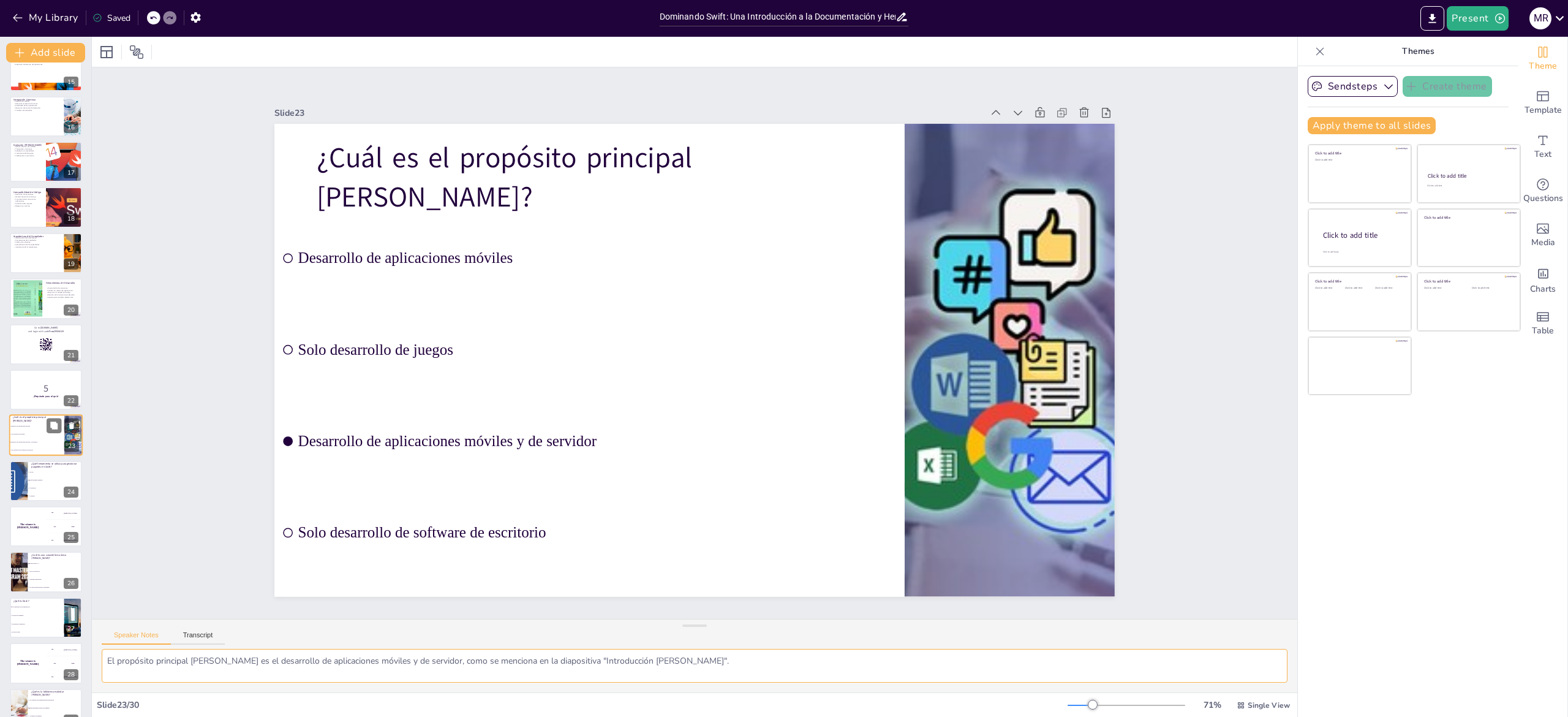
scroll to position [706, 0]
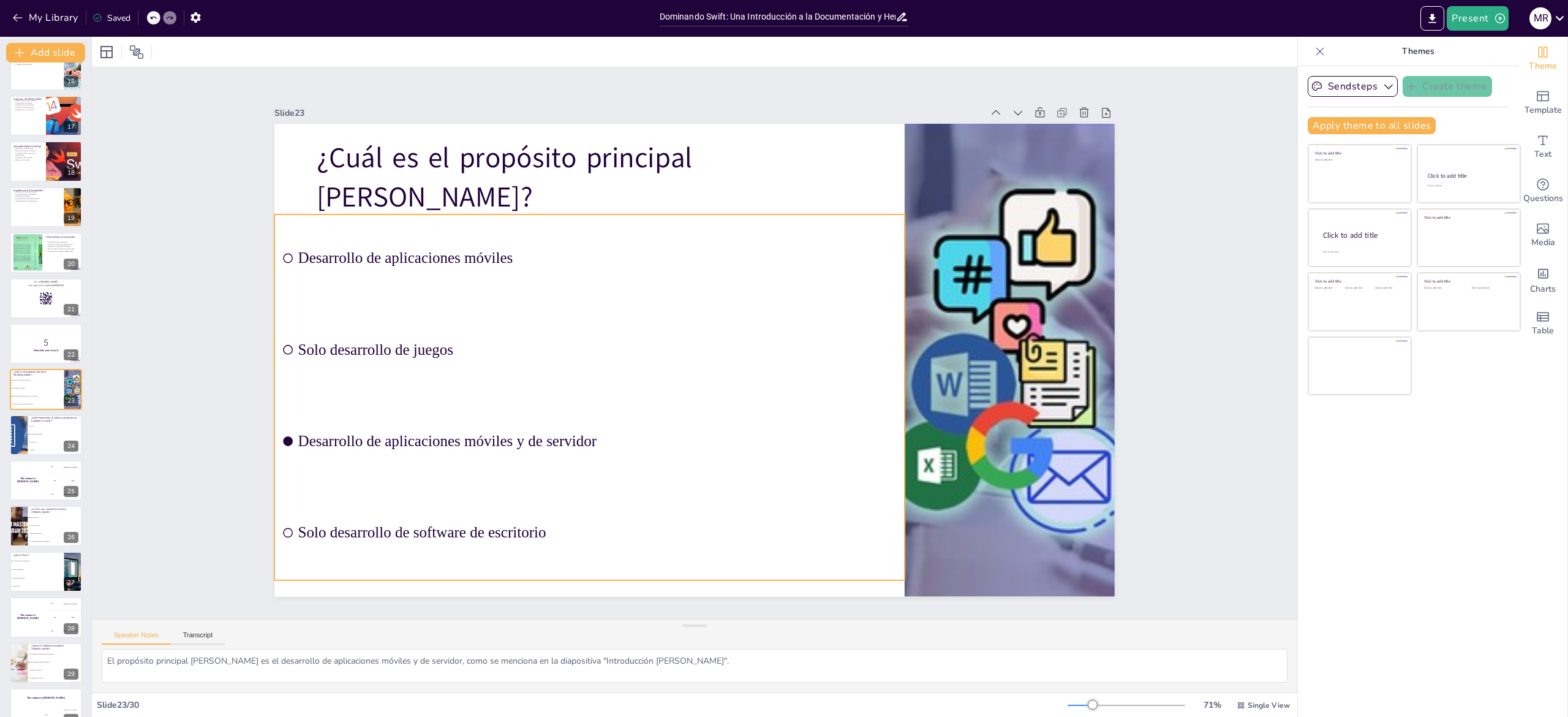
click at [275, 358] on input "checkbox" at bounding box center [279, 397] width 10 height 10
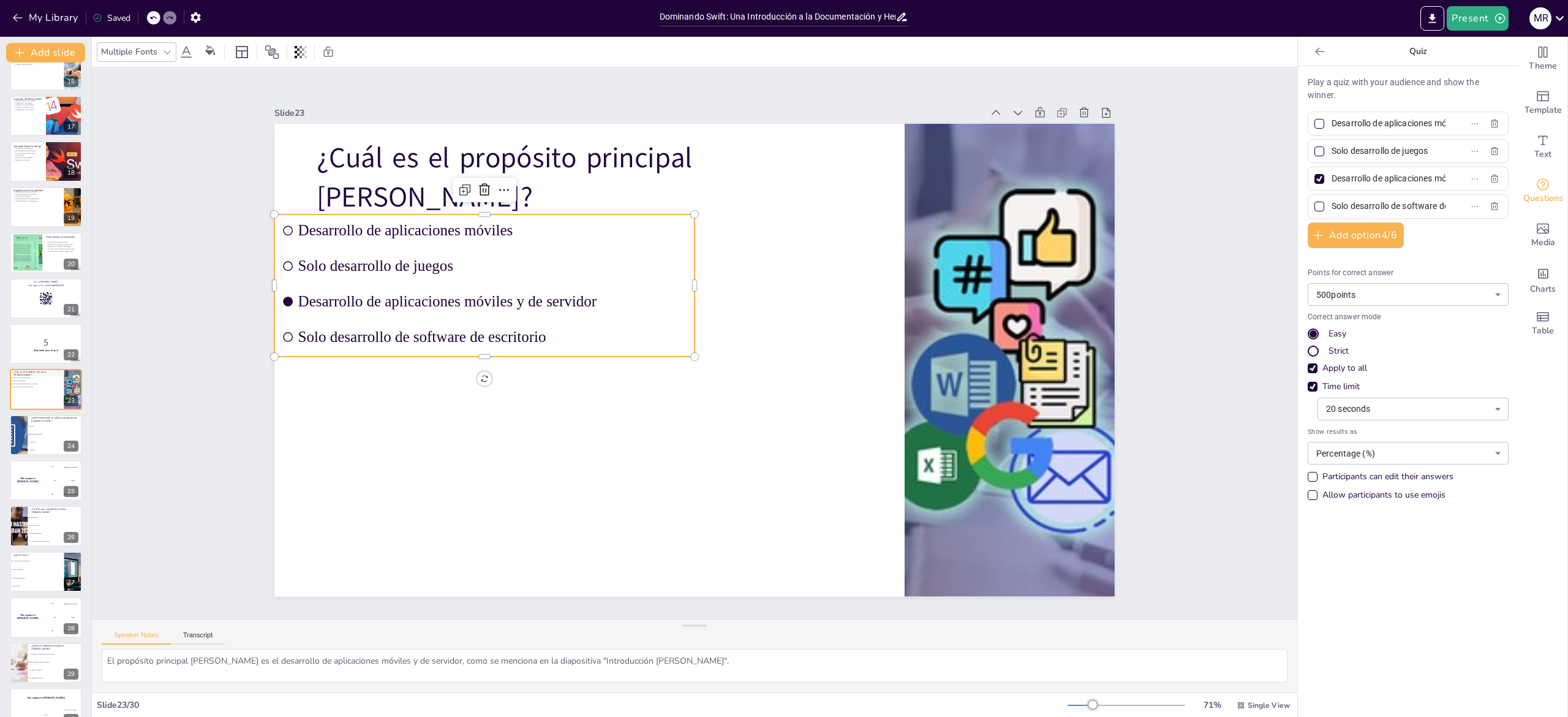
click at [783, 176] on div at bounding box center [1319, 178] width 10 height 10
click at [783, 176] on input "Desarrollo de aplicaciones móviles y de servidor" at bounding box center [1389, 178] width 114 height 17
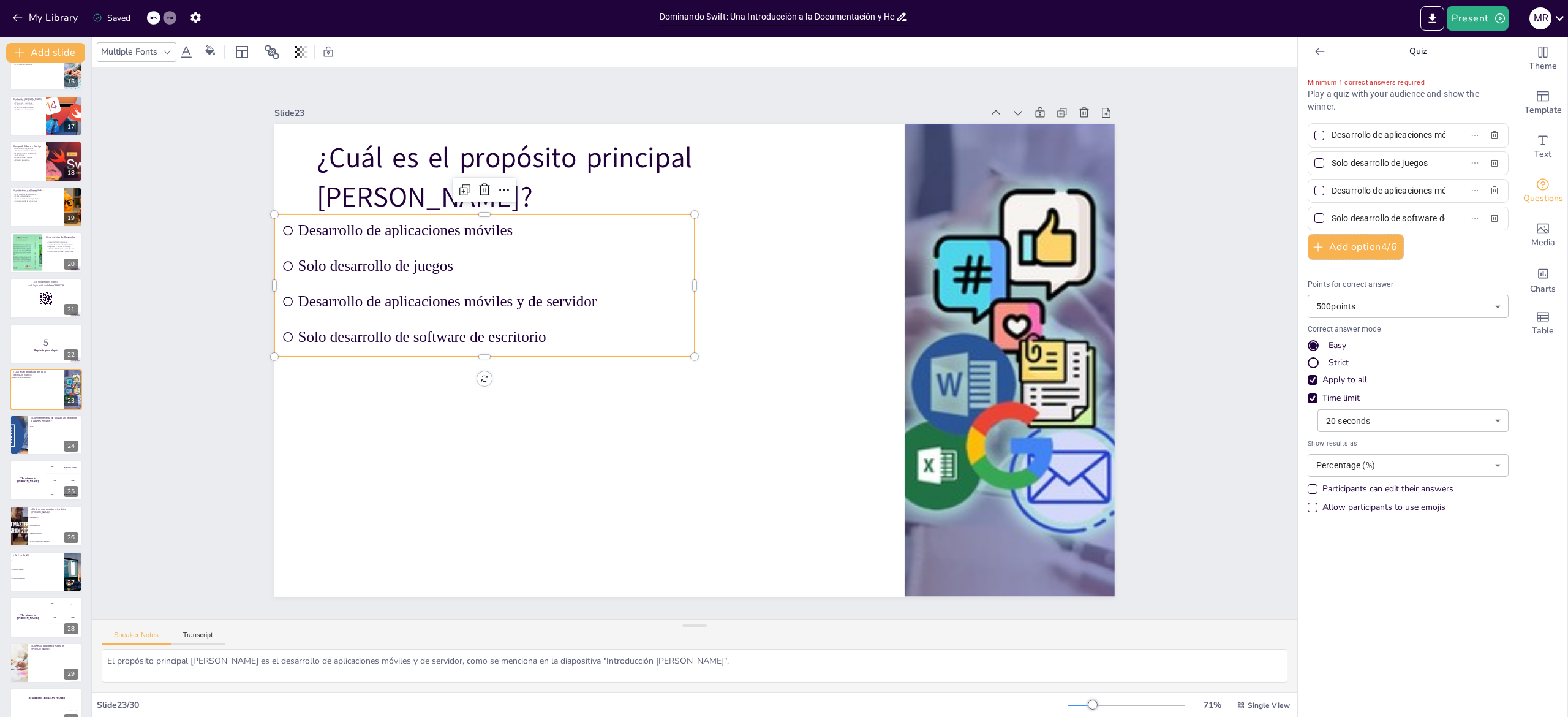
scroll to position [0, 85]
click at [131, 358] on div "Slide 1 Dominando Swift: Una Introducción a la Documentación y Herramientas de …" at bounding box center [695, 343] width 1206 height 552
click at [146, 358] on textarea "El propósito principal de Swift es el desarrollo de aplicaciones móviles y de s…" at bounding box center [695, 666] width 1186 height 34
click at [28, 358] on li "Swift Package Manager" at bounding box center [55, 434] width 55 height 8
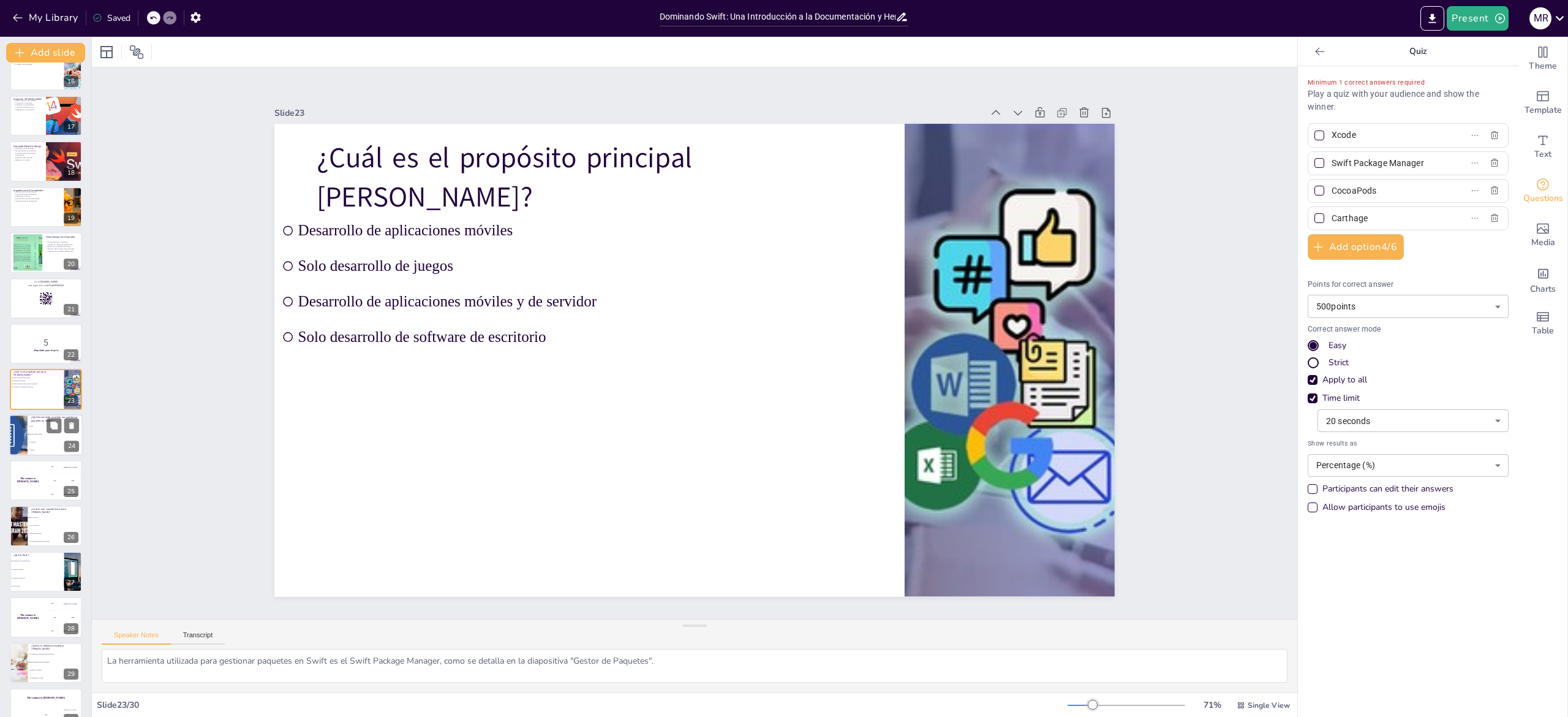
scroll to position [726, 0]
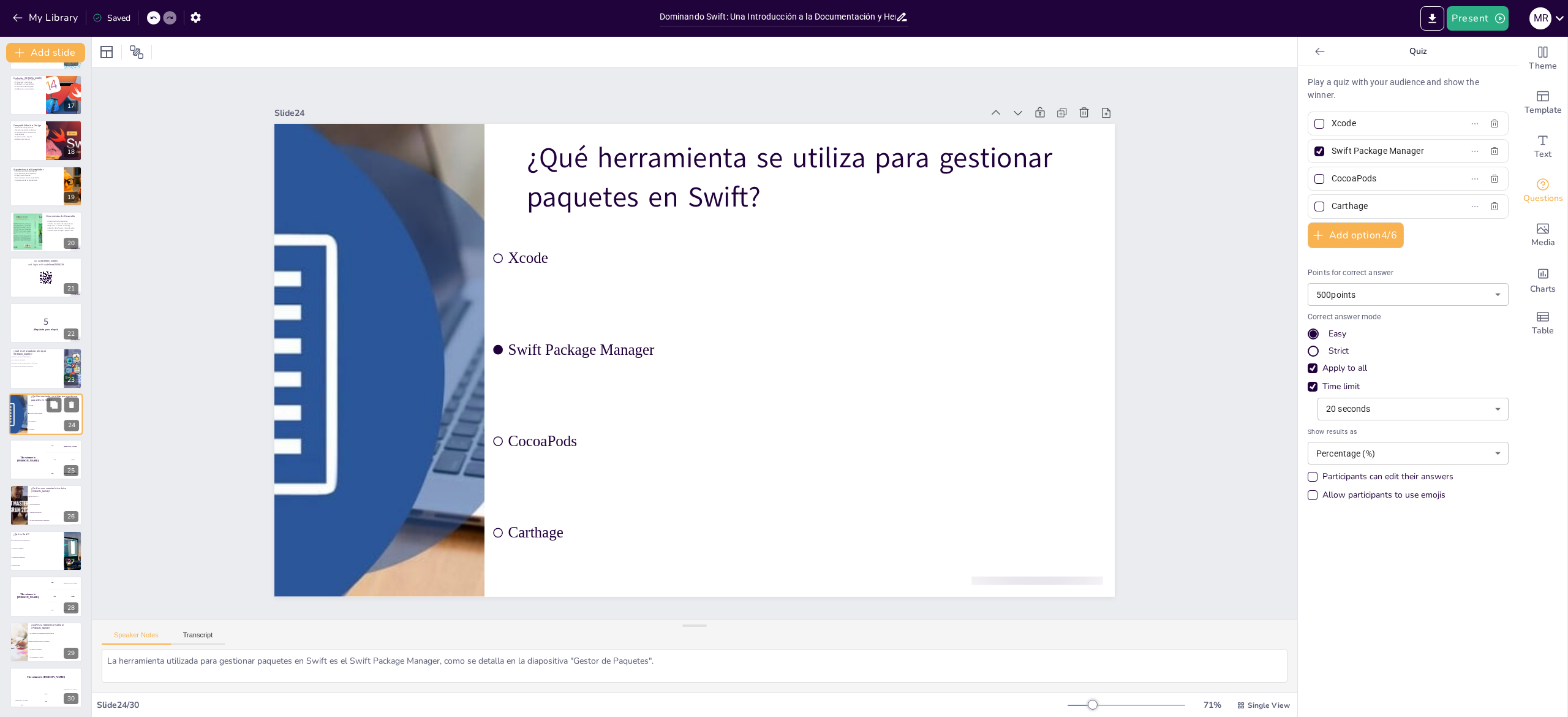
click at [28, 358] on div "Dominando Swift: Una Introducción a la Documentación y Herramientas de Aprendiz…" at bounding box center [45, 26] width 91 height 1361
click at [783, 154] on div at bounding box center [1319, 151] width 10 height 10
click at [783, 154] on input "Swift Package Manager" at bounding box center [1389, 151] width 114 height 17
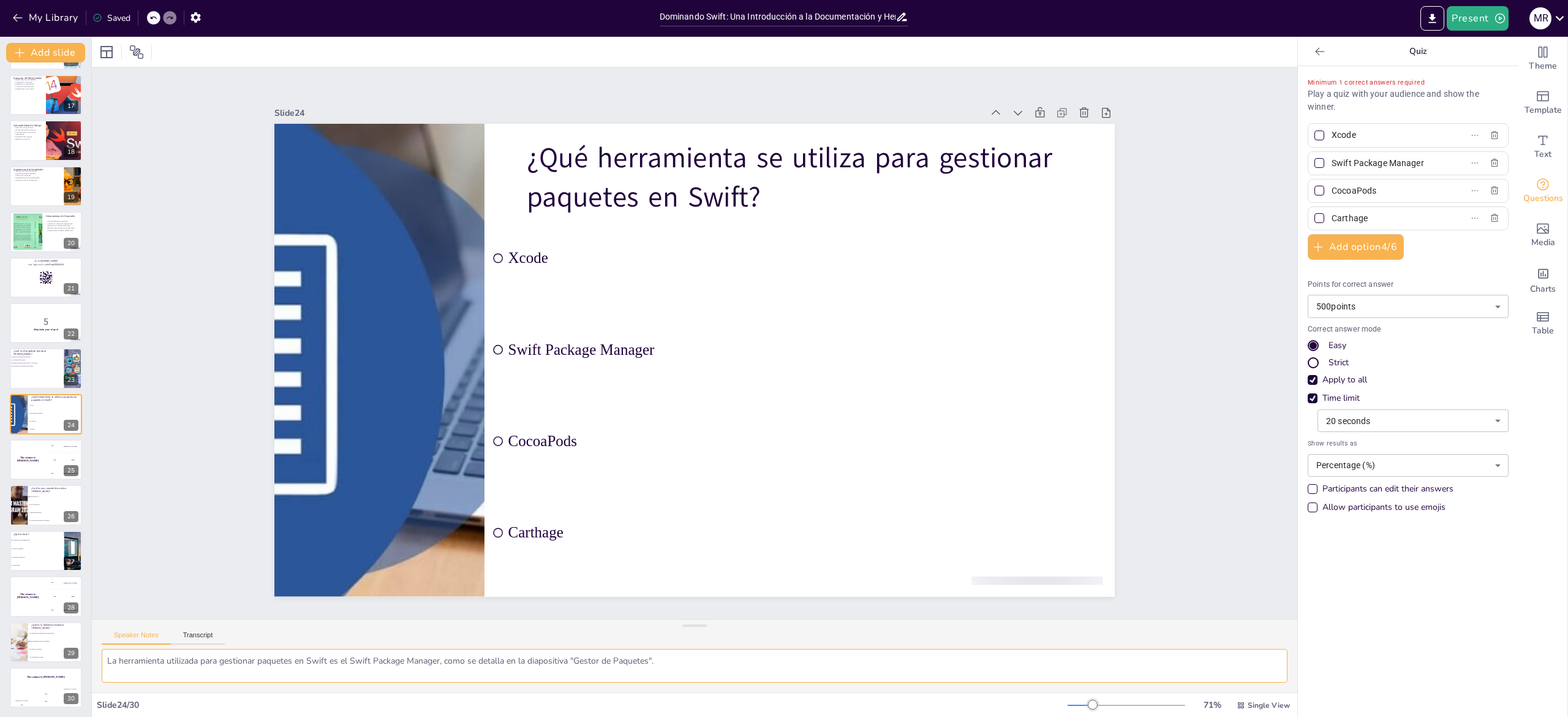
click at [183, 358] on textarea "La herramienta utilizada para gestionar paquetes en Swift es el Swift Package M…" at bounding box center [695, 666] width 1186 height 34
click at [28, 358] on li "Lenguaje interpretado" at bounding box center [55, 512] width 55 height 8
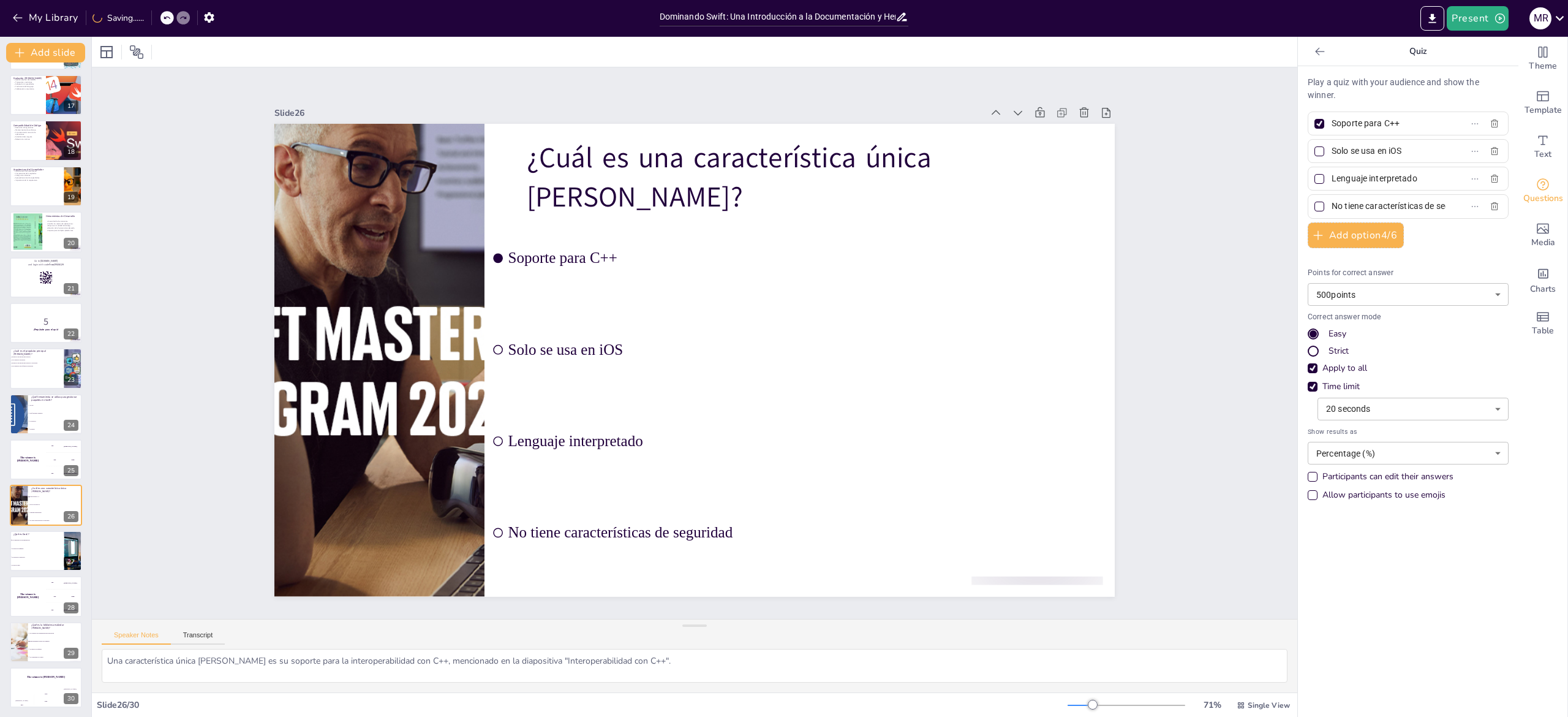
click at [783, 125] on div at bounding box center [1319, 123] width 6 height 6
click at [783, 125] on input "Soporte para C++" at bounding box center [1389, 123] width 114 height 17
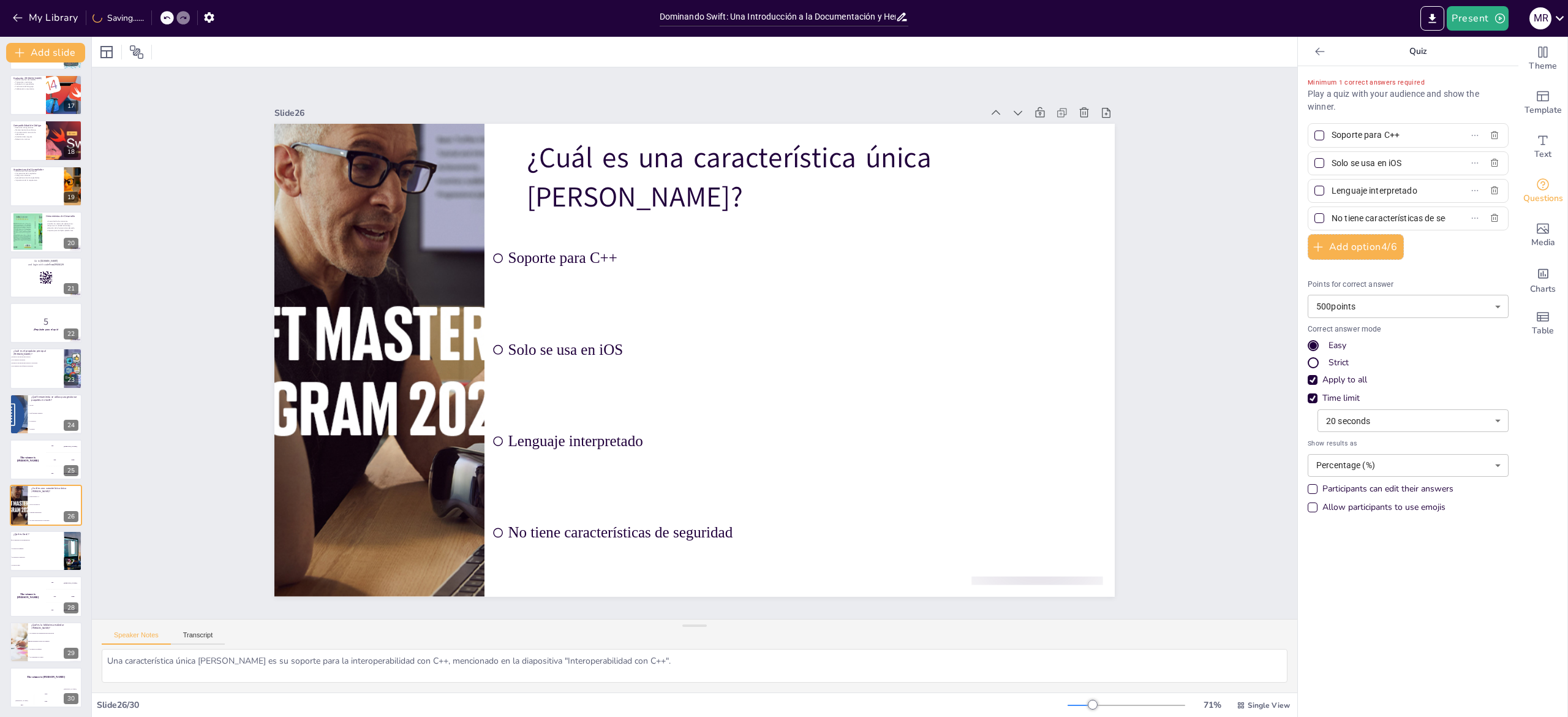
click at [783, 271] on div "Slide 1 Dominando Swift: Una Introducción a la Documentación y Herramientas de …" at bounding box center [695, 343] width 1206 height 552
click at [201, 358] on textarea "Una característica única de Swift es su soporte para la interoperabilidad con C…" at bounding box center [695, 666] width 1186 height 34
click at [22, 358] on span "Un tipo de dato" at bounding box center [37, 565] width 52 height 2
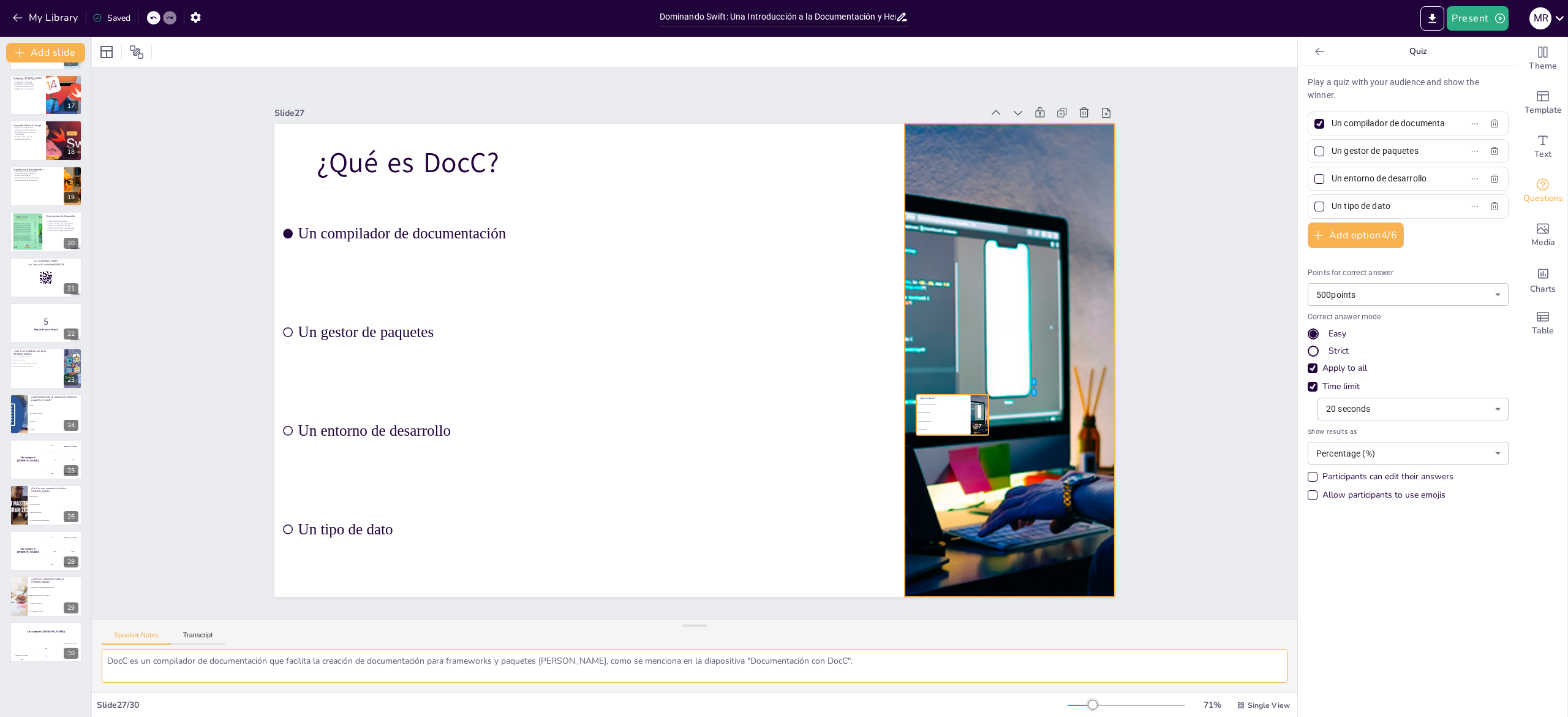
drag, startPoint x: 22, startPoint y: 564, endPoint x: 1110, endPoint y: 308, distance: 1117.7
click at [783, 308] on div "Document fonts Akatab Recently used Mulish Popular fonts Lato Montserrat Open S…" at bounding box center [784, 377] width 1568 height 680
click at [783, 127] on div at bounding box center [1320, 124] width 15 height 15
click at [783, 127] on input "Un compilador de documentación" at bounding box center [1389, 123] width 114 height 17
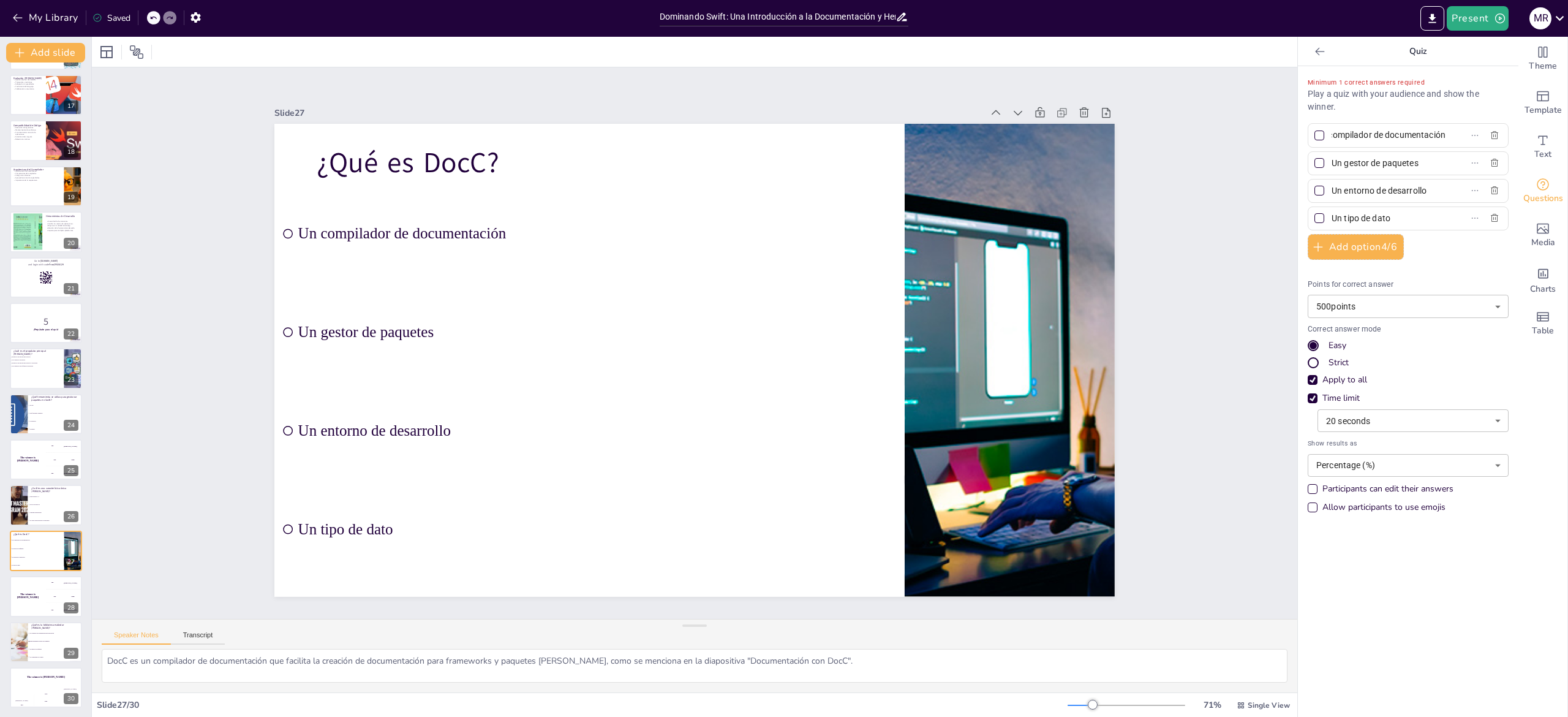
scroll to position [0, 0]
click at [197, 358] on textarea "DocC es un compilador de documentación que facilita la creación de documentació…" at bounding box center [695, 666] width 1186 height 34
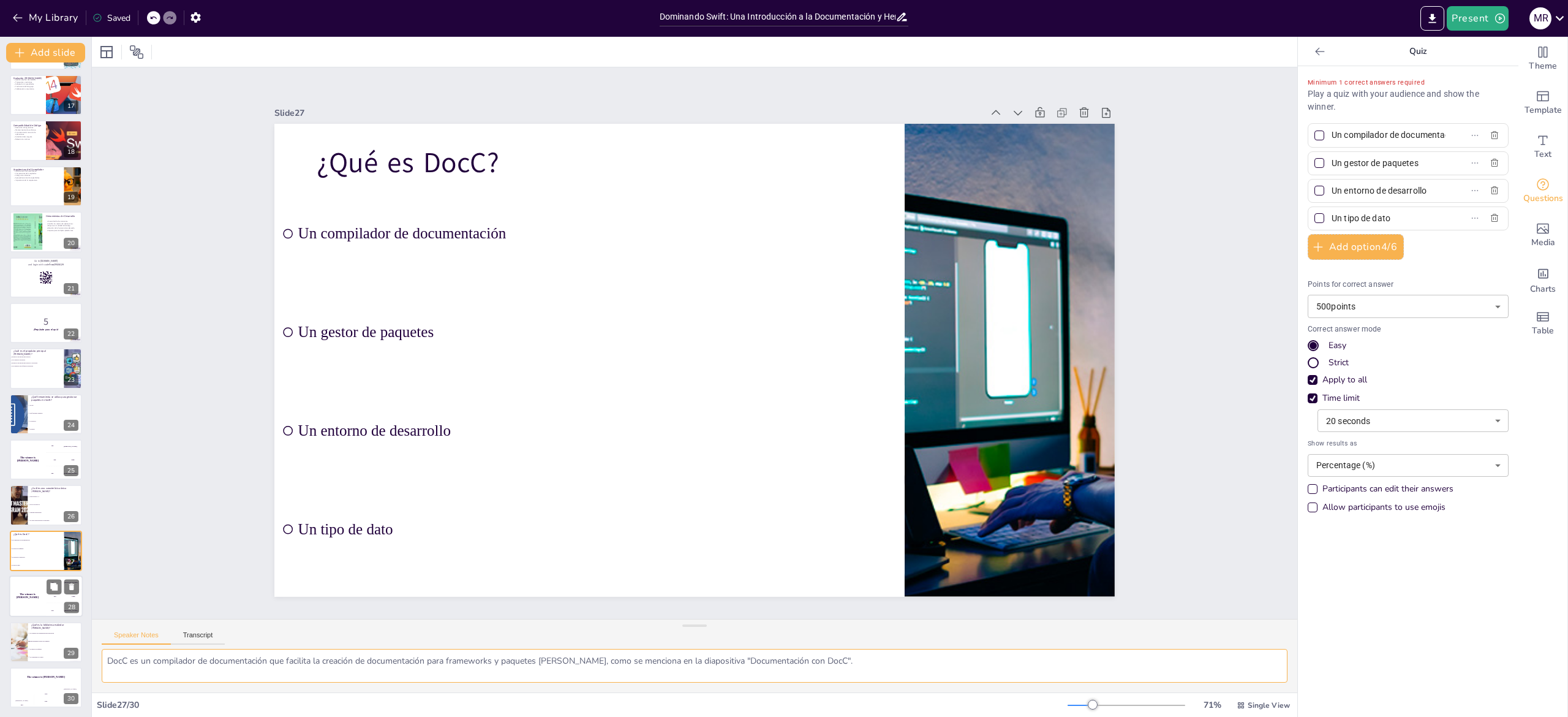
click at [25, 358] on div "The winner is [PERSON_NAME]" at bounding box center [28, 596] width 37 height 41
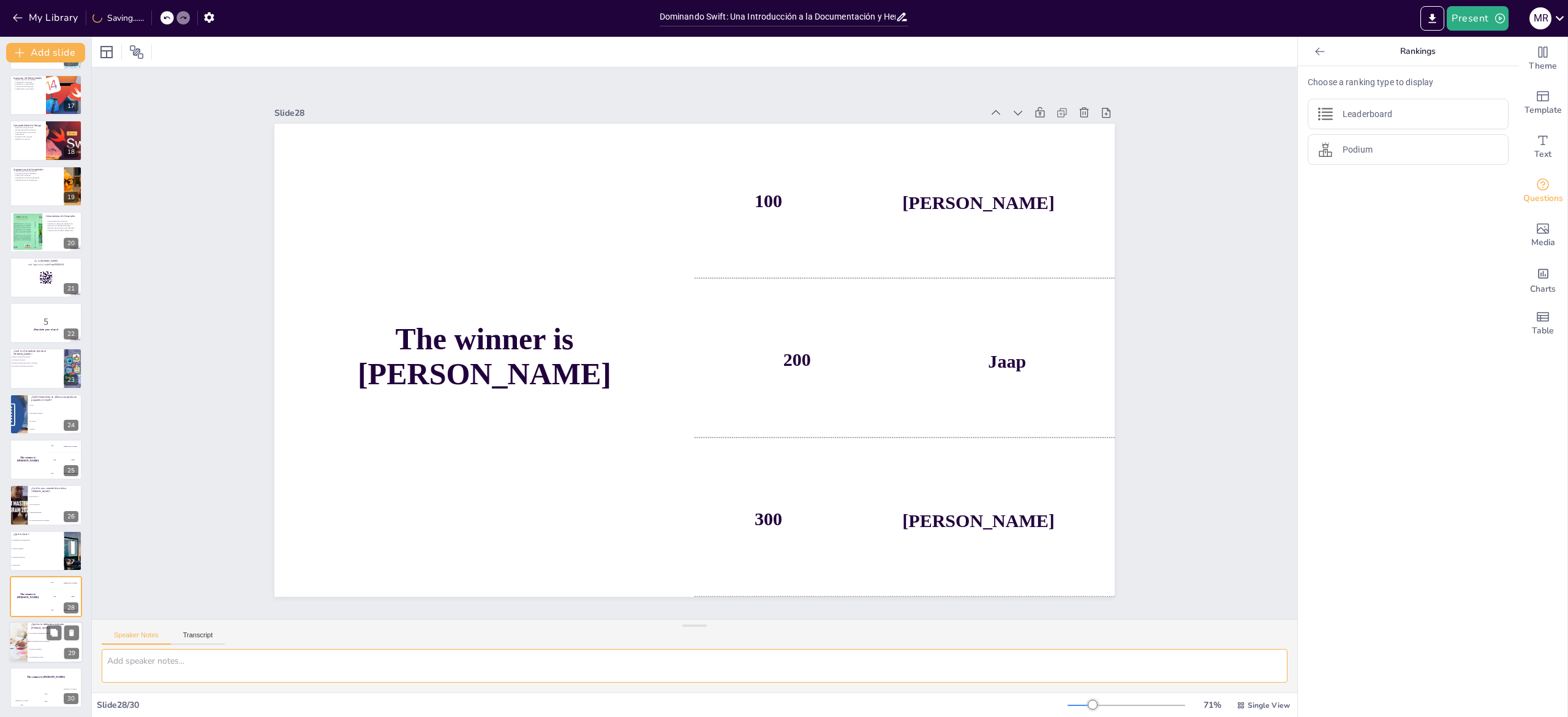
click at [26, 358] on div at bounding box center [18, 642] width 74 height 41
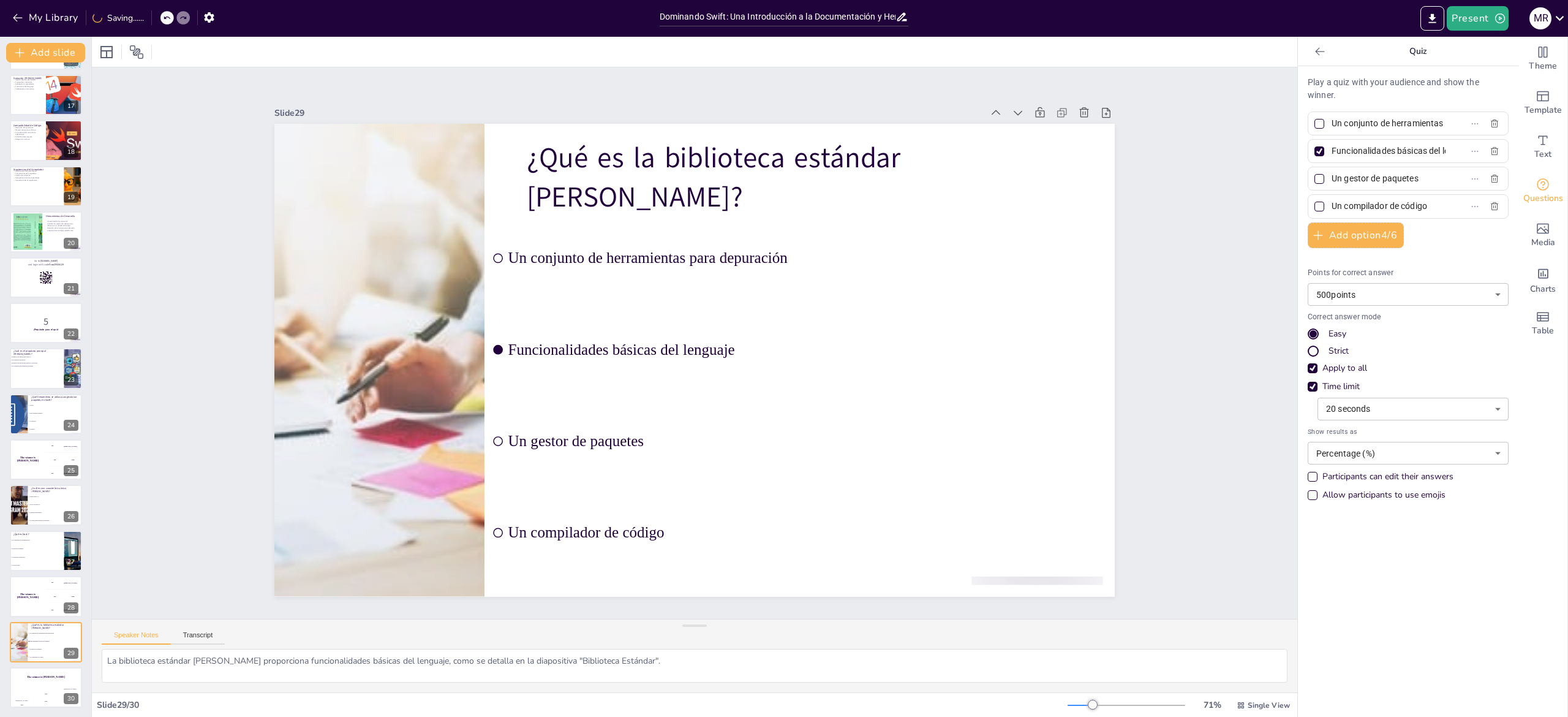
click at [783, 154] on div at bounding box center [1319, 151] width 10 height 10
click at [783, 154] on input "Funcionalidades básicas del lenguaje" at bounding box center [1389, 151] width 114 height 17
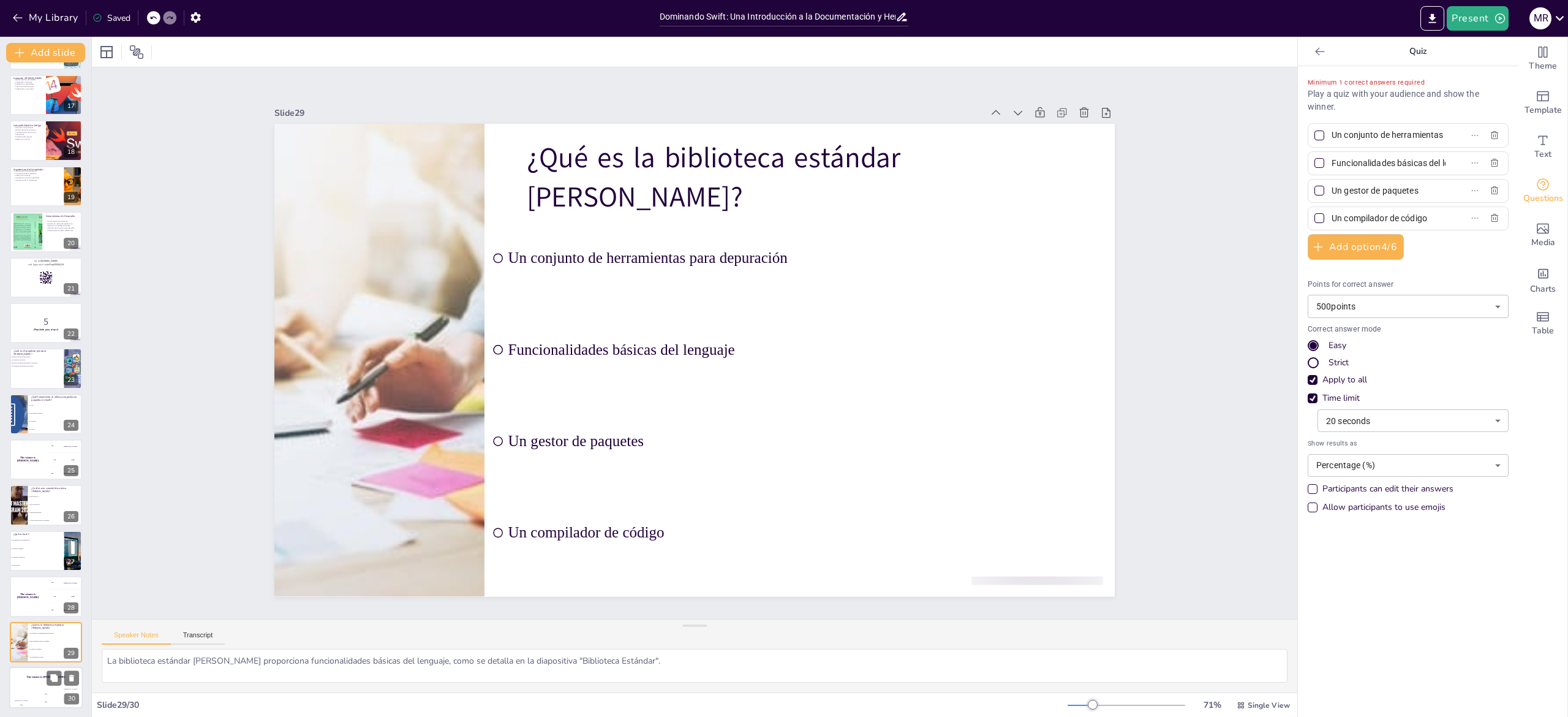
click at [25, 358] on h4 "The winner is [PERSON_NAME]" at bounding box center [46, 676] width 74 height 3
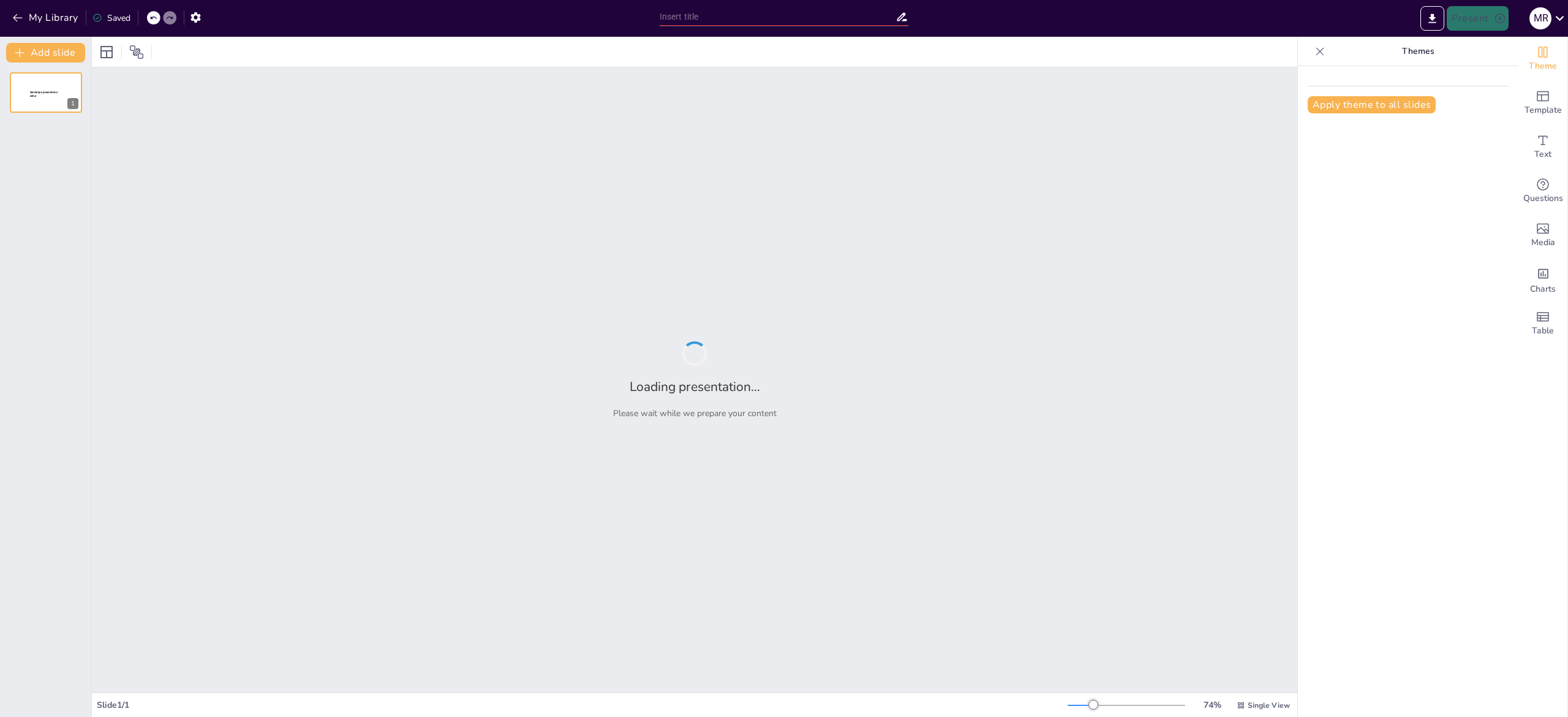
type input "Estructura y Organización de la Comunidad Swift"
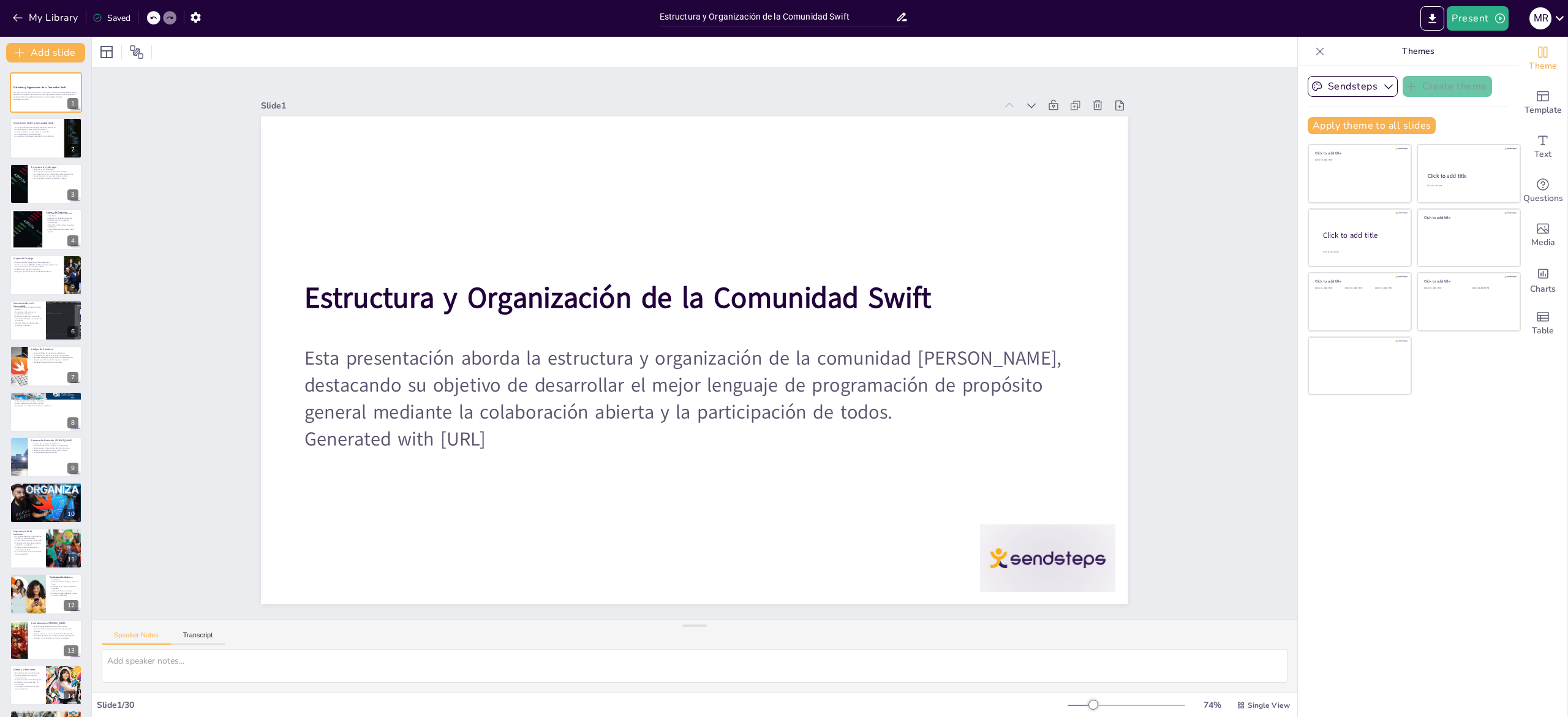
checkbox input "true"
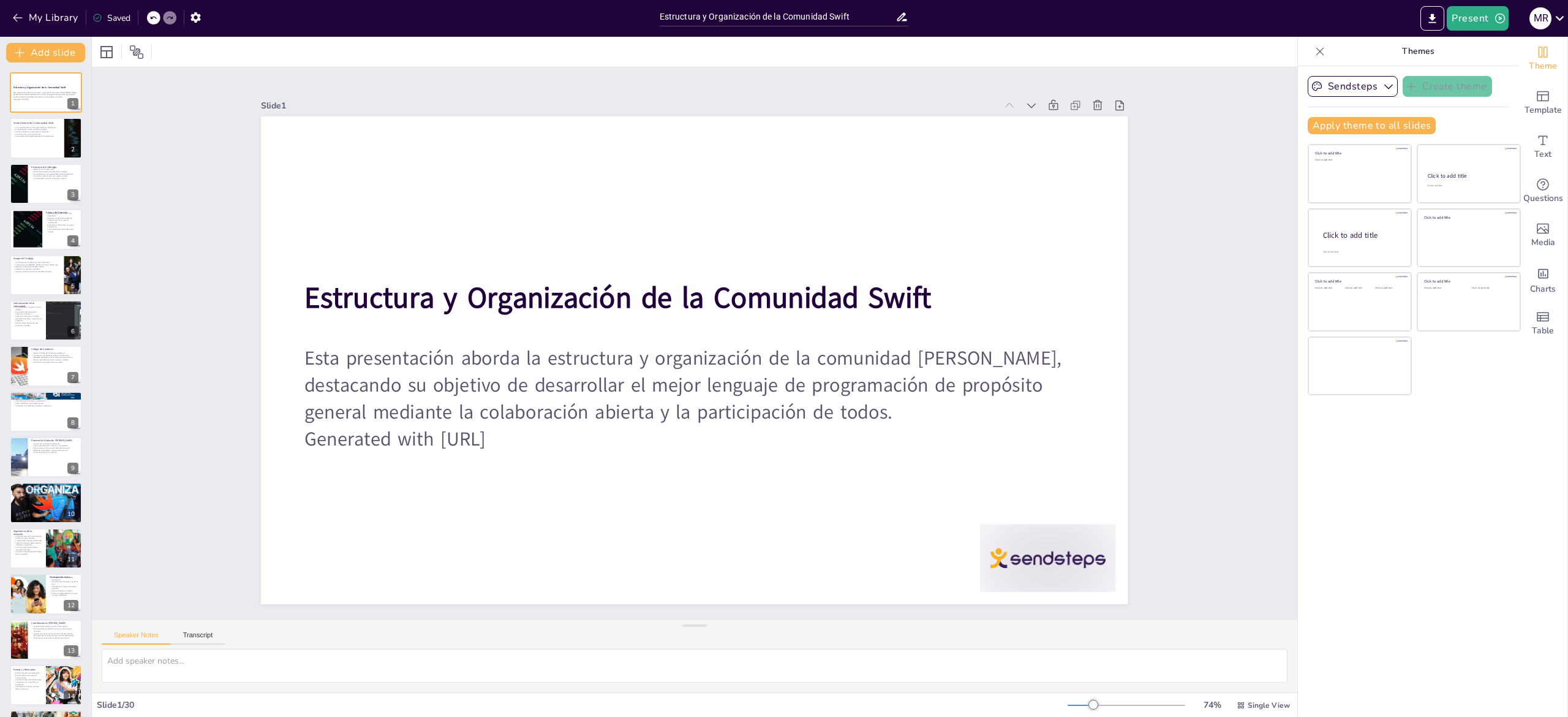
checkbox input "true"
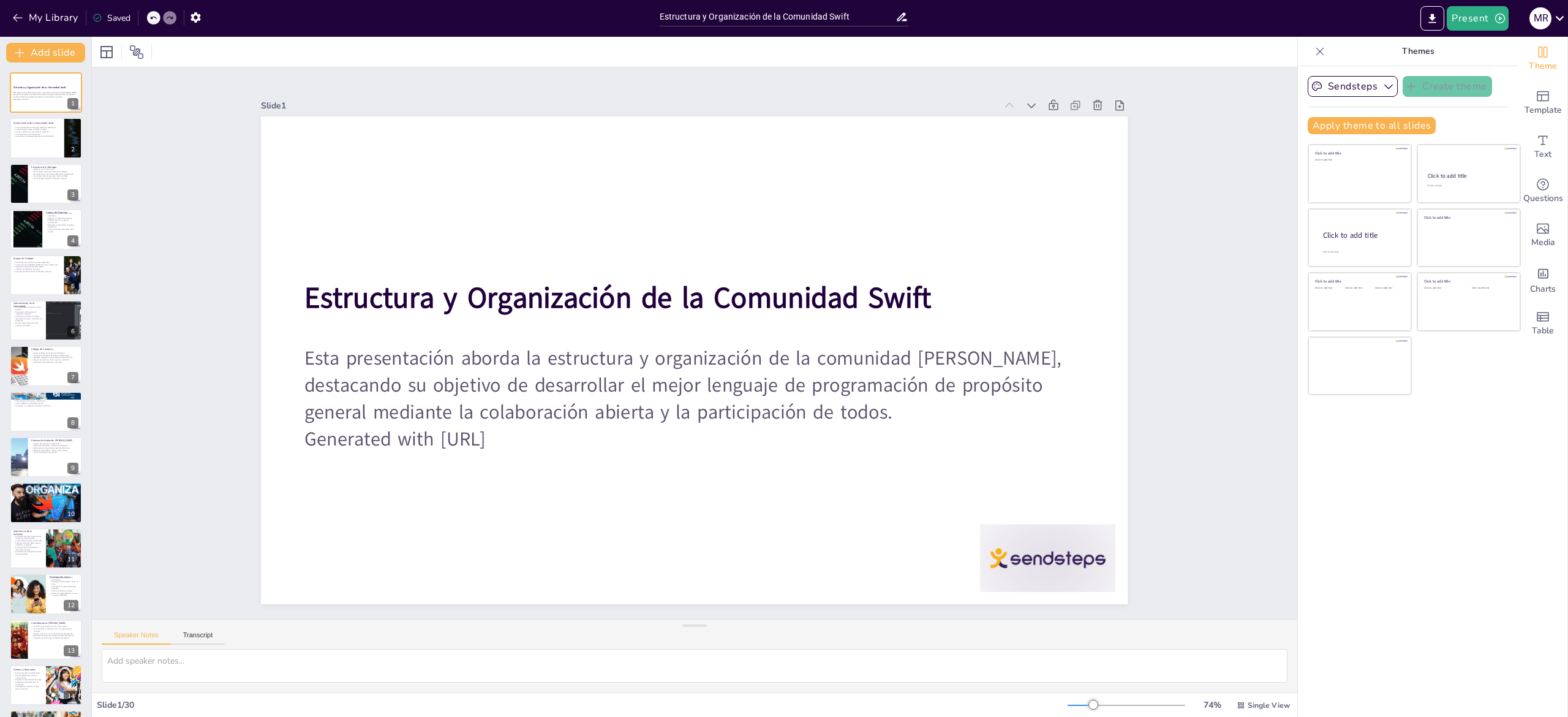
checkbox input "true"
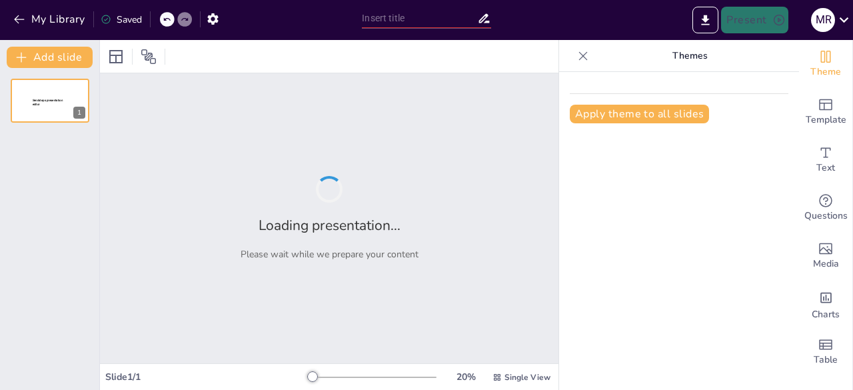
type input "Explorando el Ecosistema de Paquetes en Swift: Herramientas para Todos los Proy…"
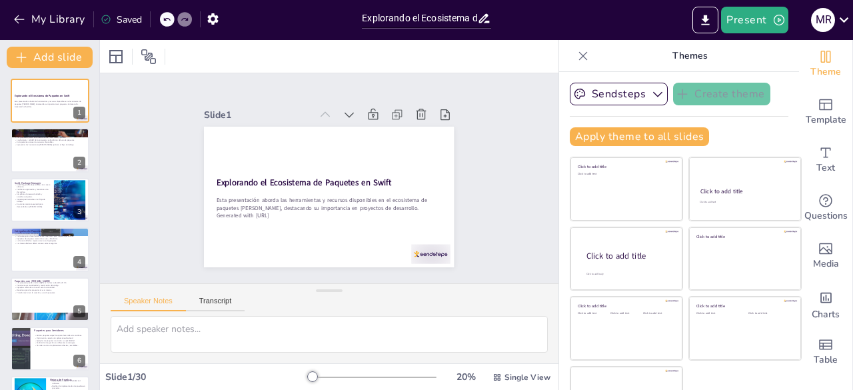
checkbox input "true"
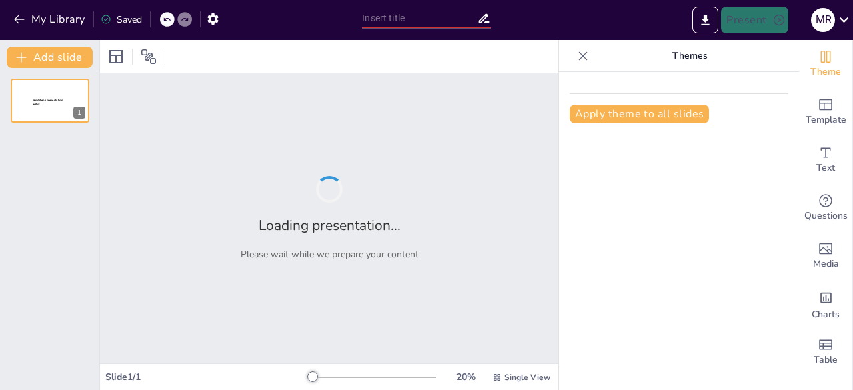
type input "Migración del Servicio de Monitoreo de Contraseñas a Swift: Aumento del Rendimi…"
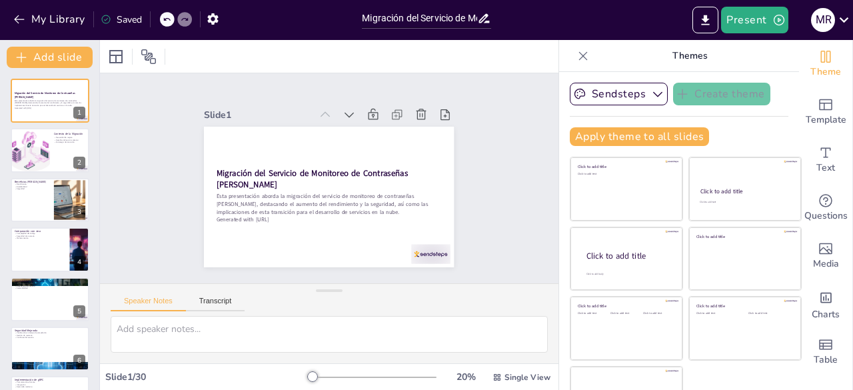
checkbox input "true"
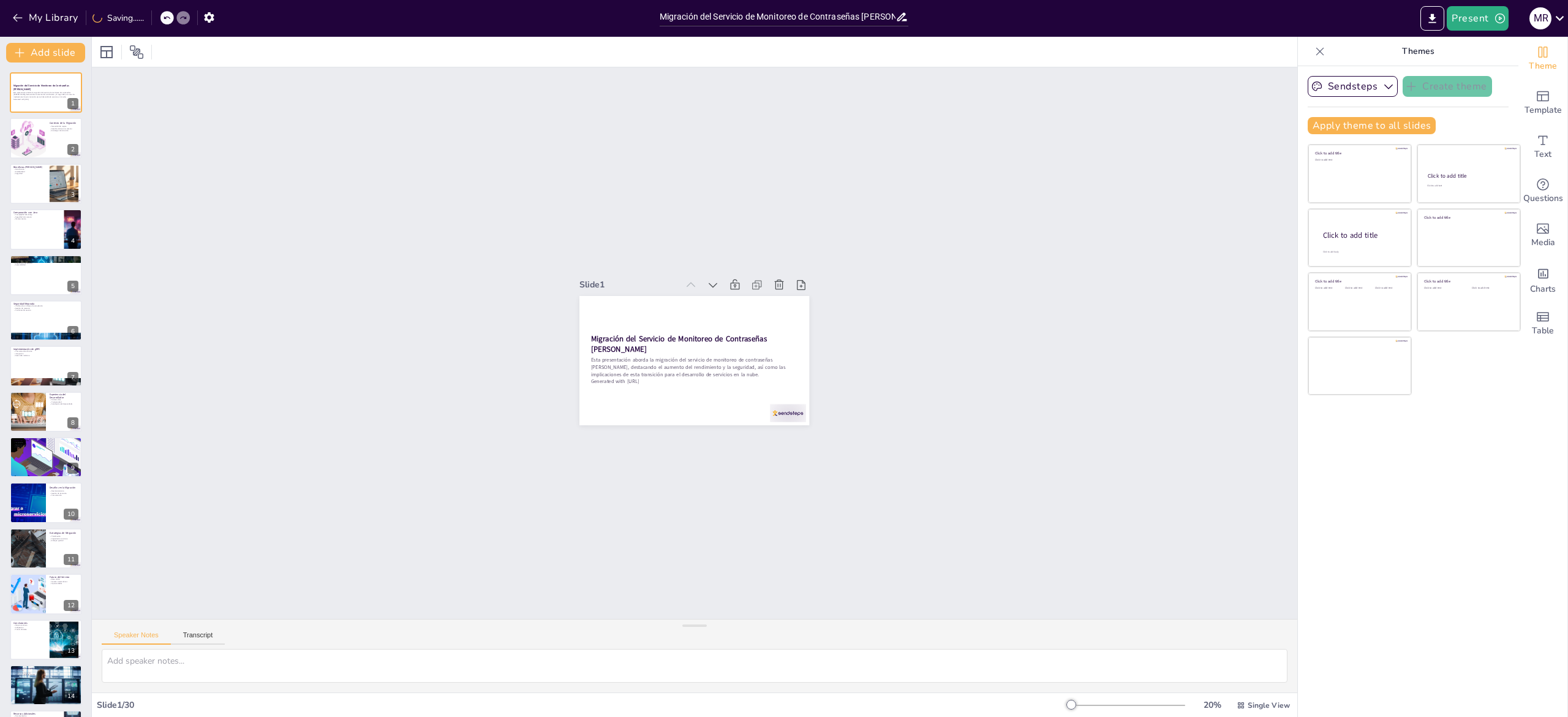
checkbox input "true"
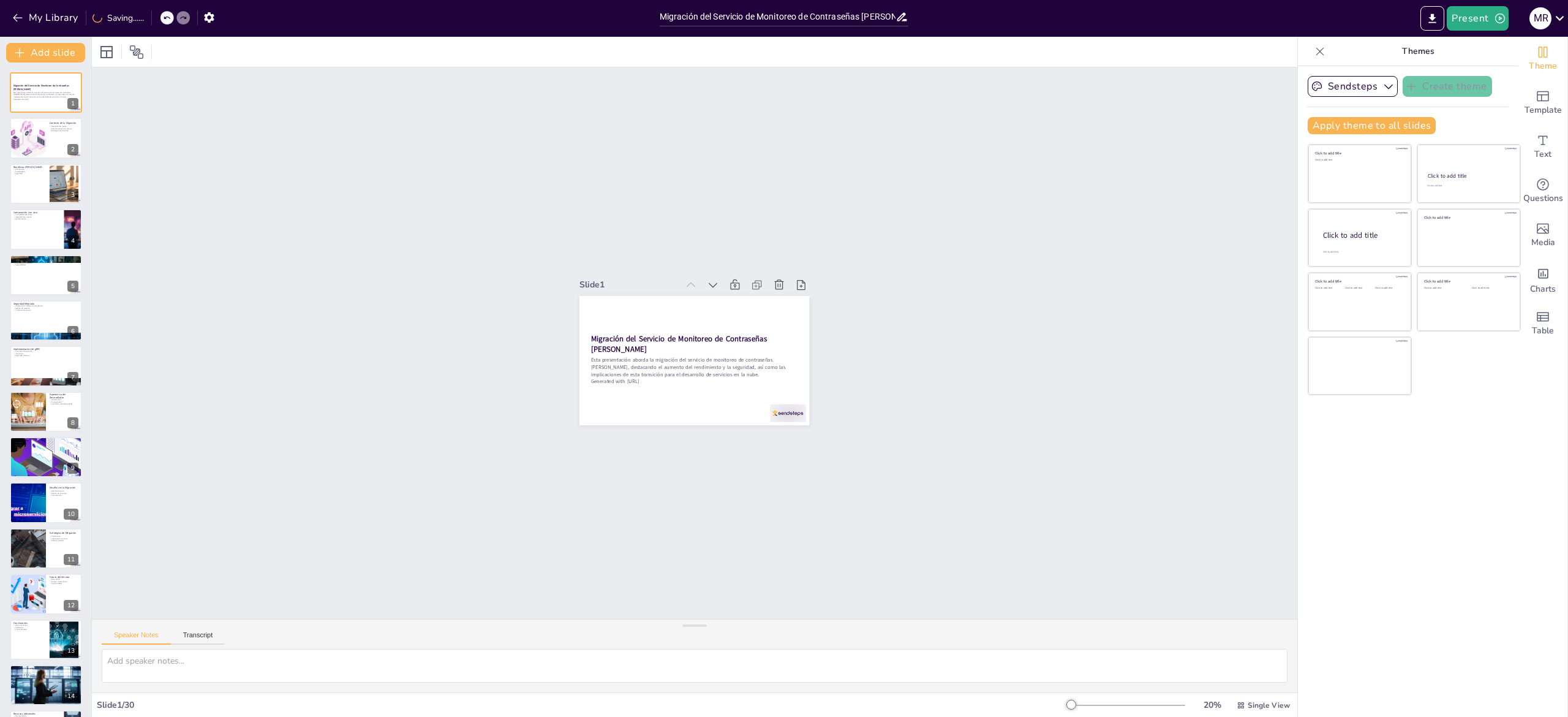
checkbox input "true"
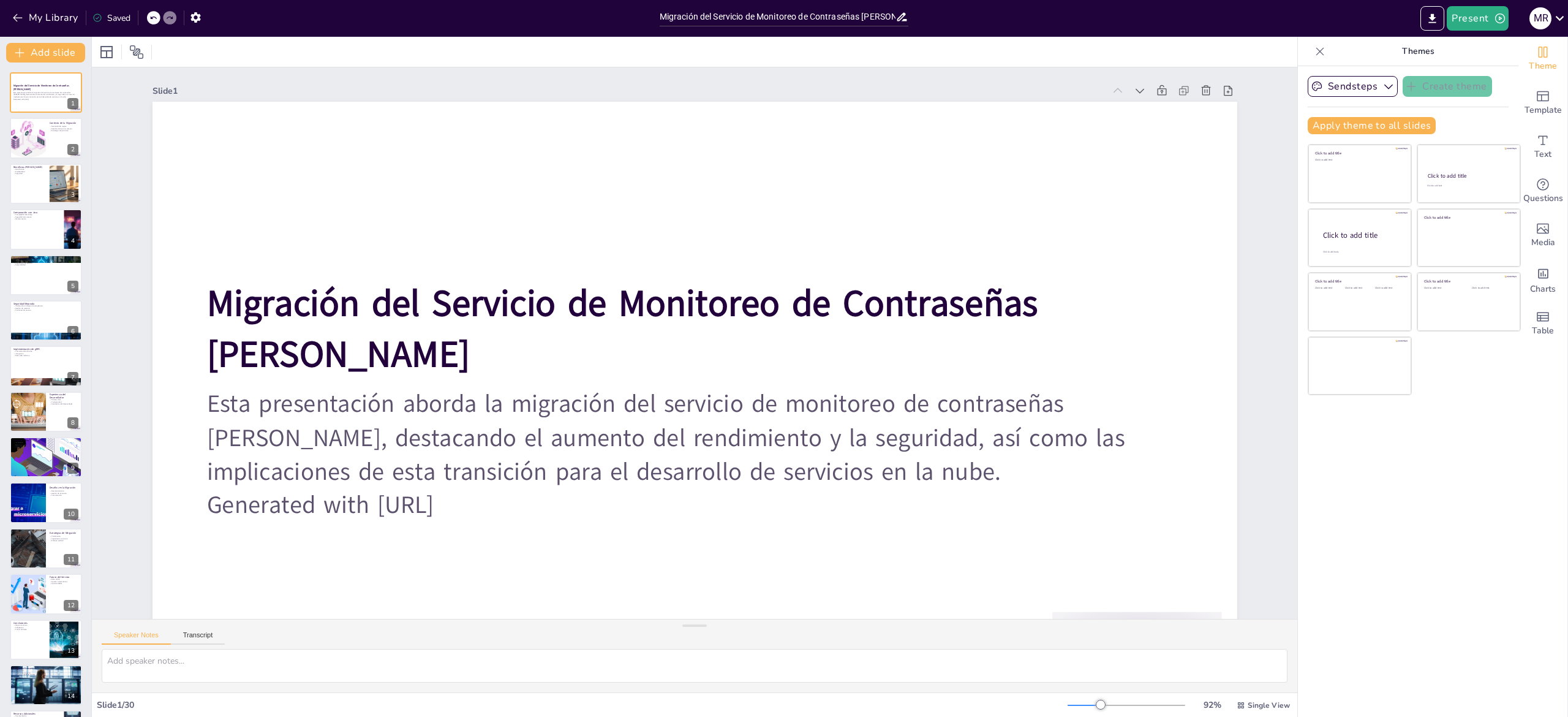
checkbox input "true"
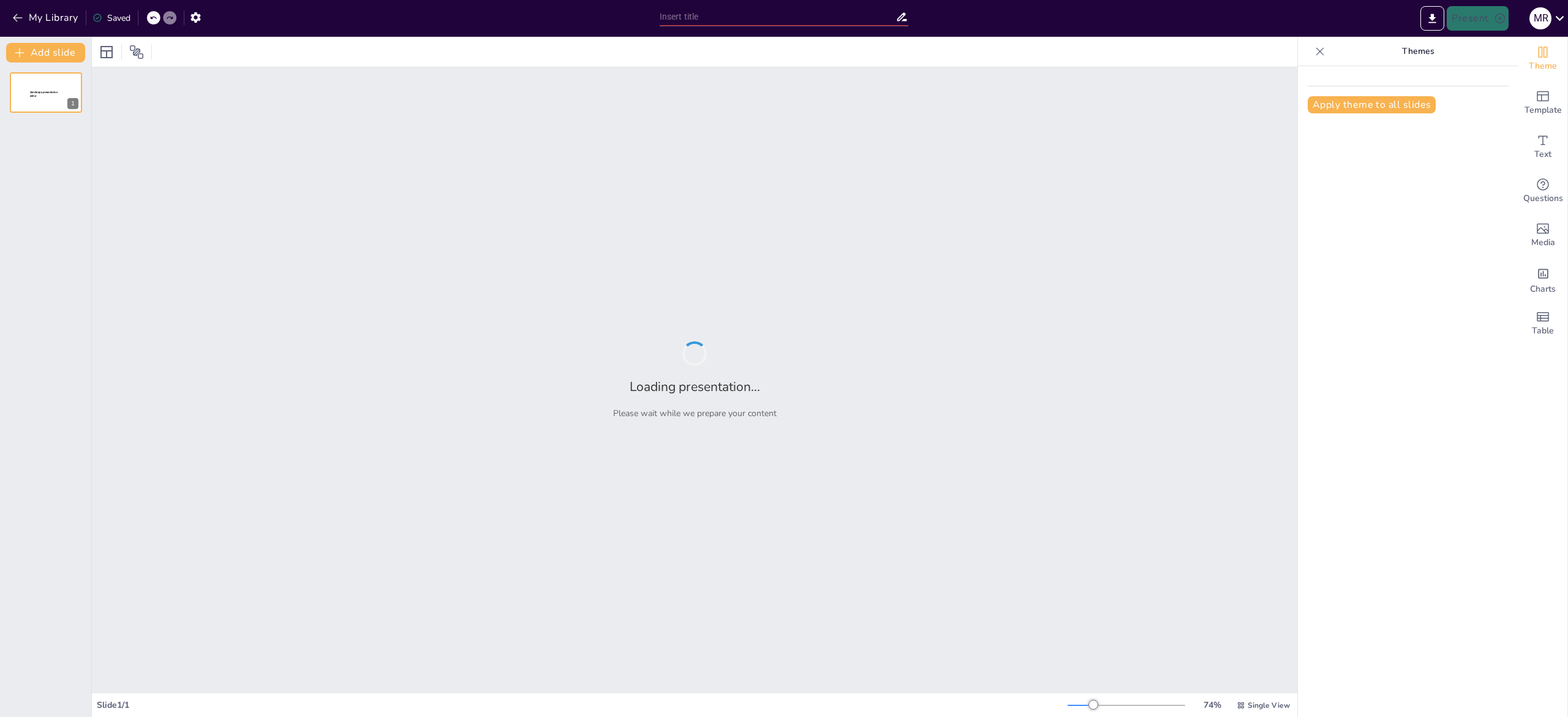
type input "Instalación [PERSON_NAME] y Herramientas Necesarias con WinGet"
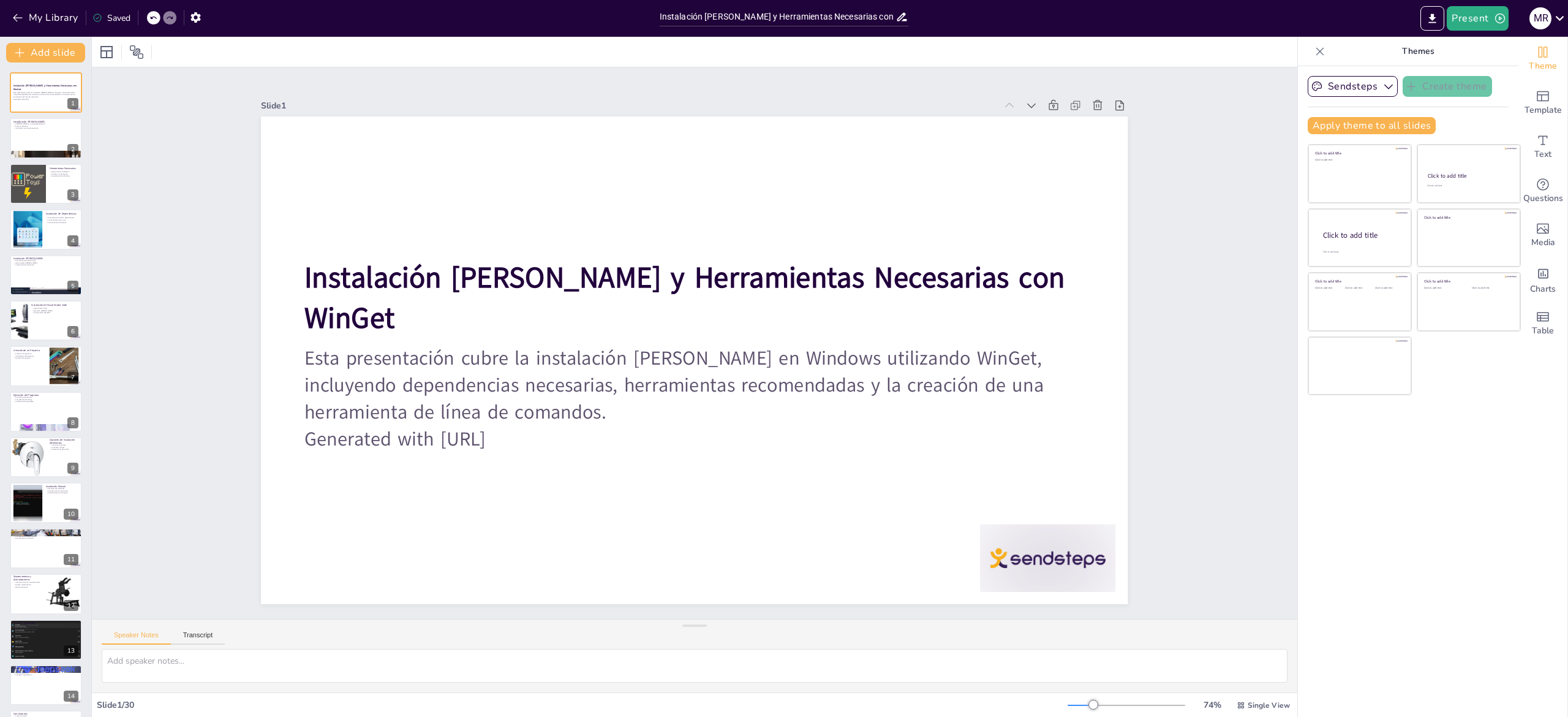
checkbox input "true"
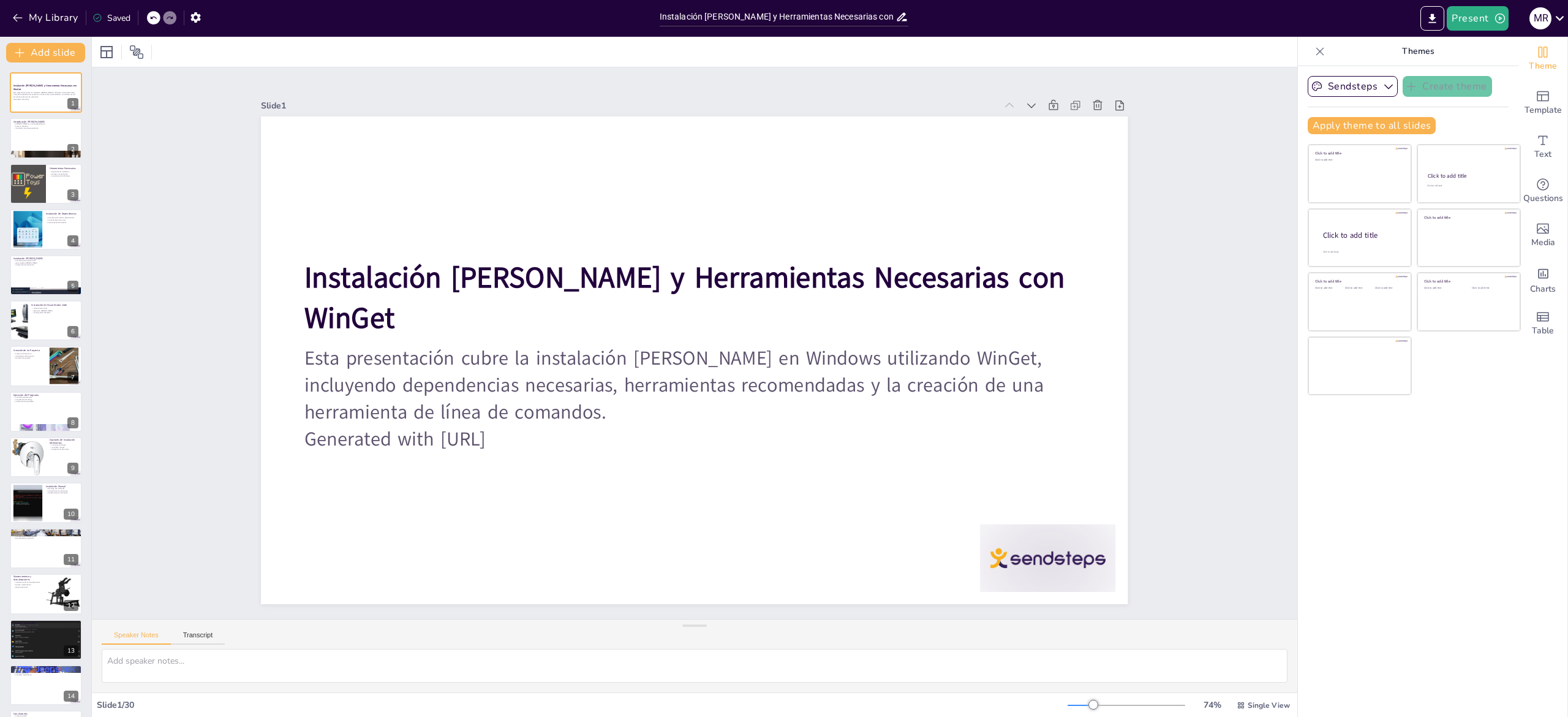
checkbox input "true"
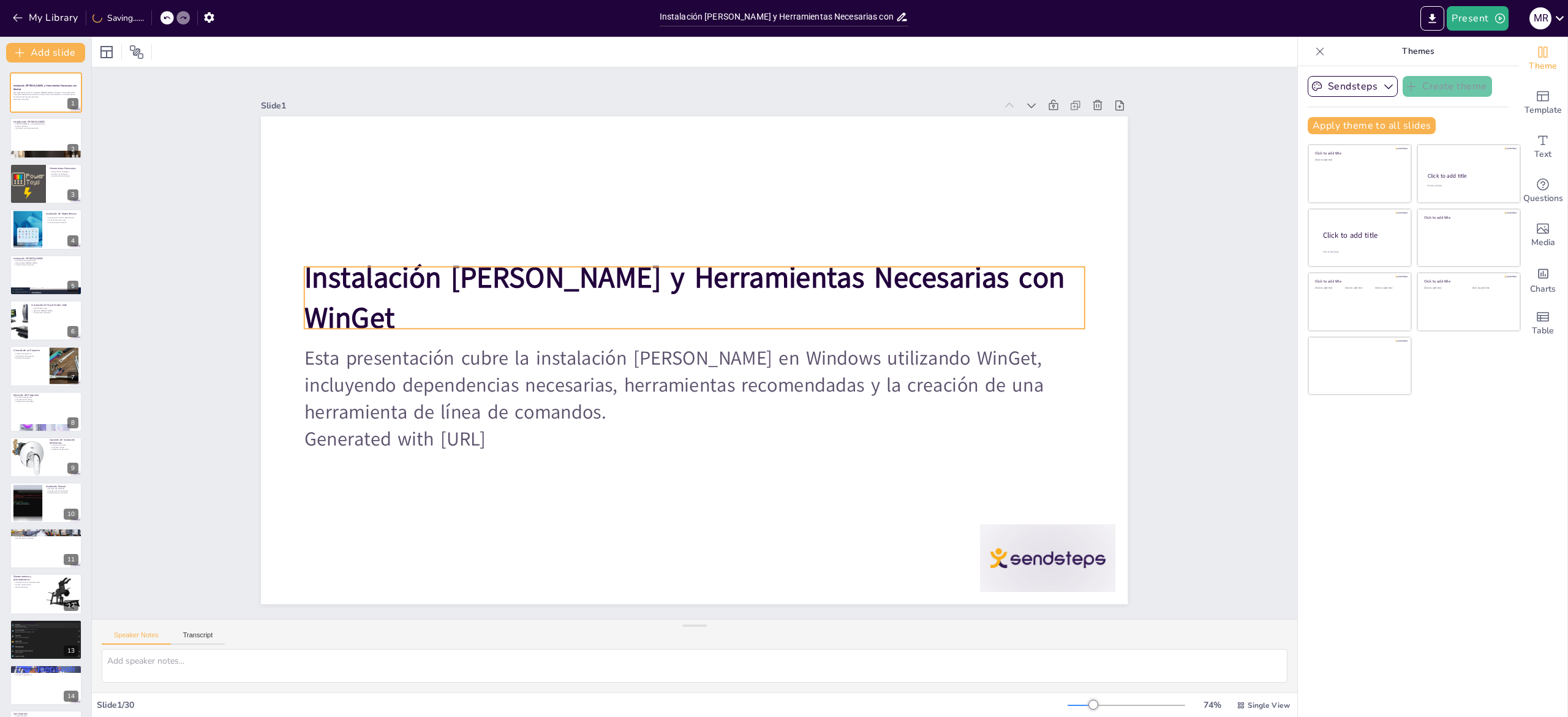
checkbox input "true"
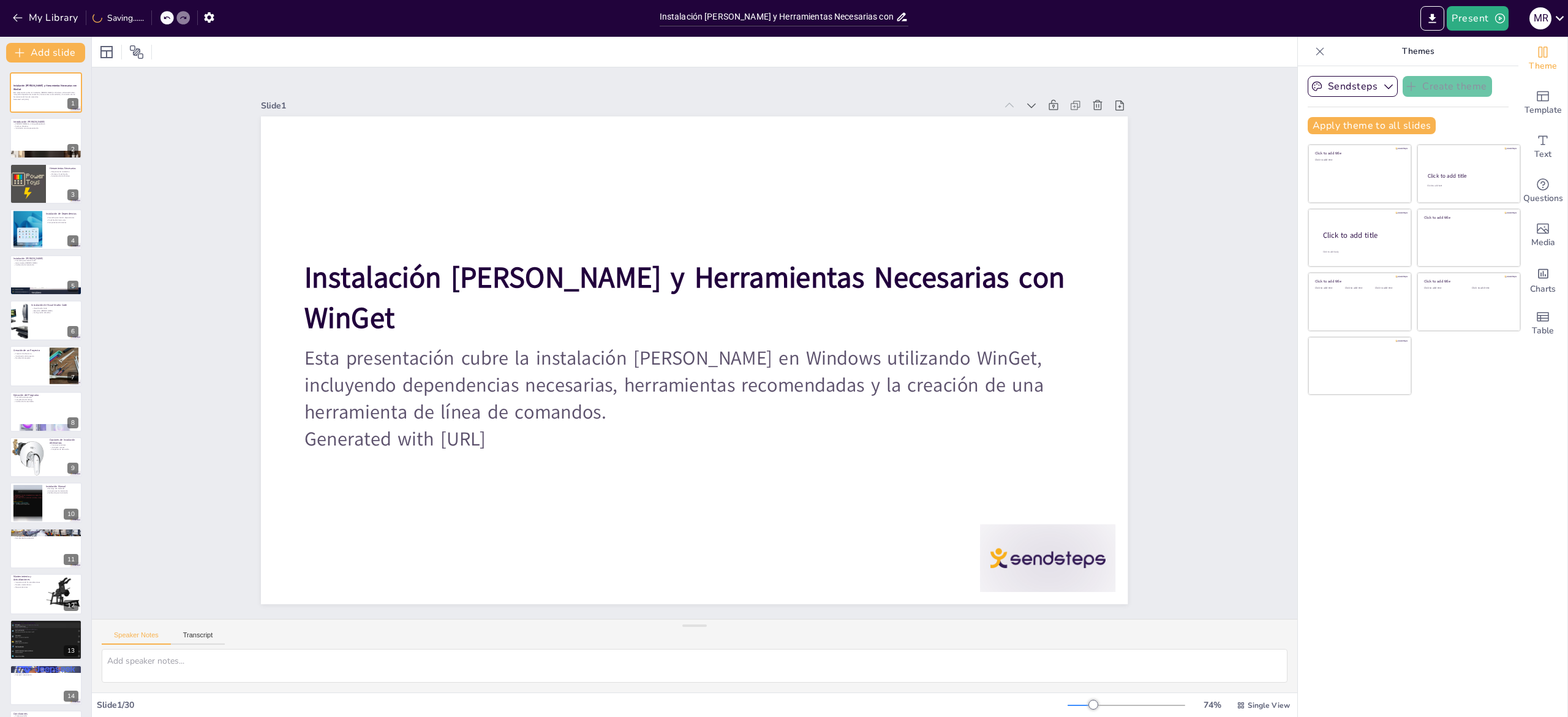
checkbox input "true"
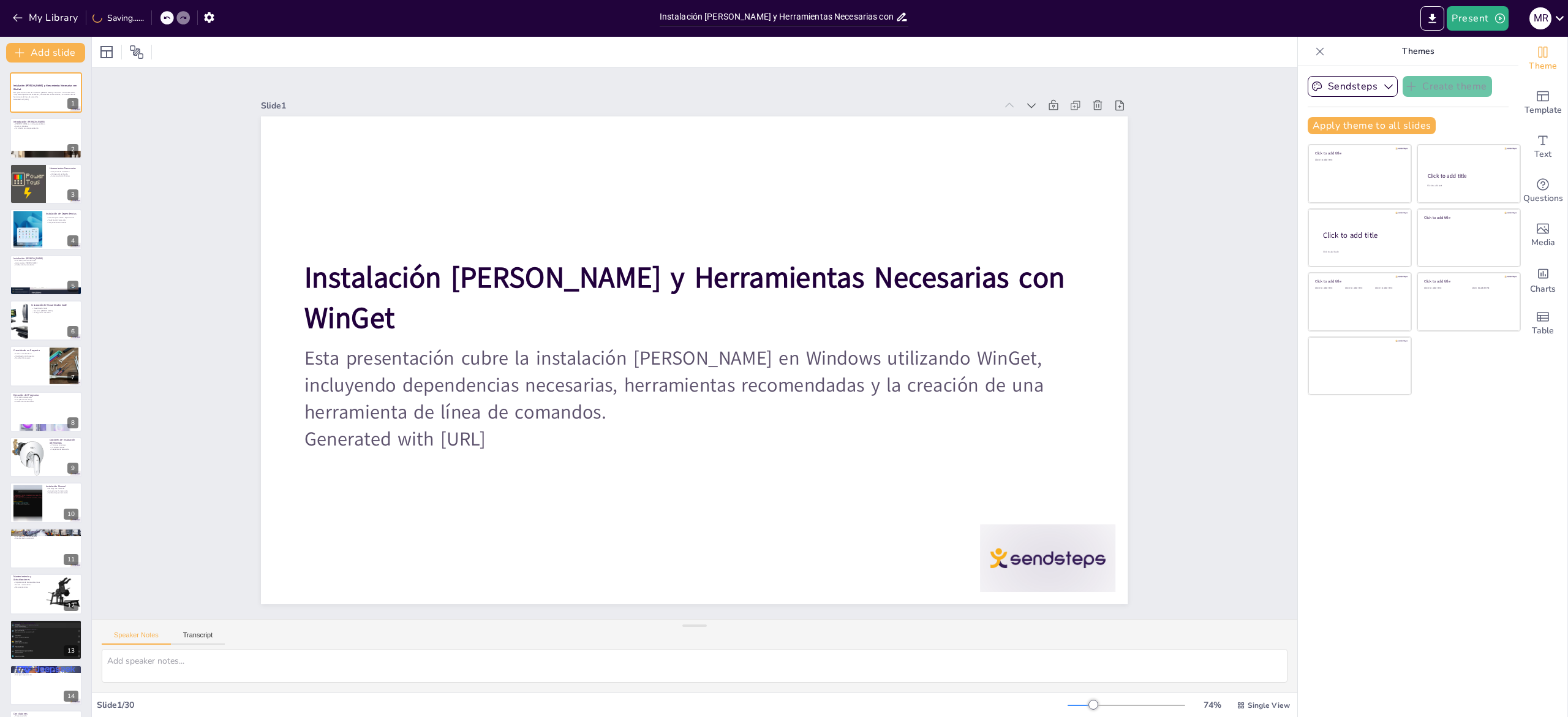
checkbox input "true"
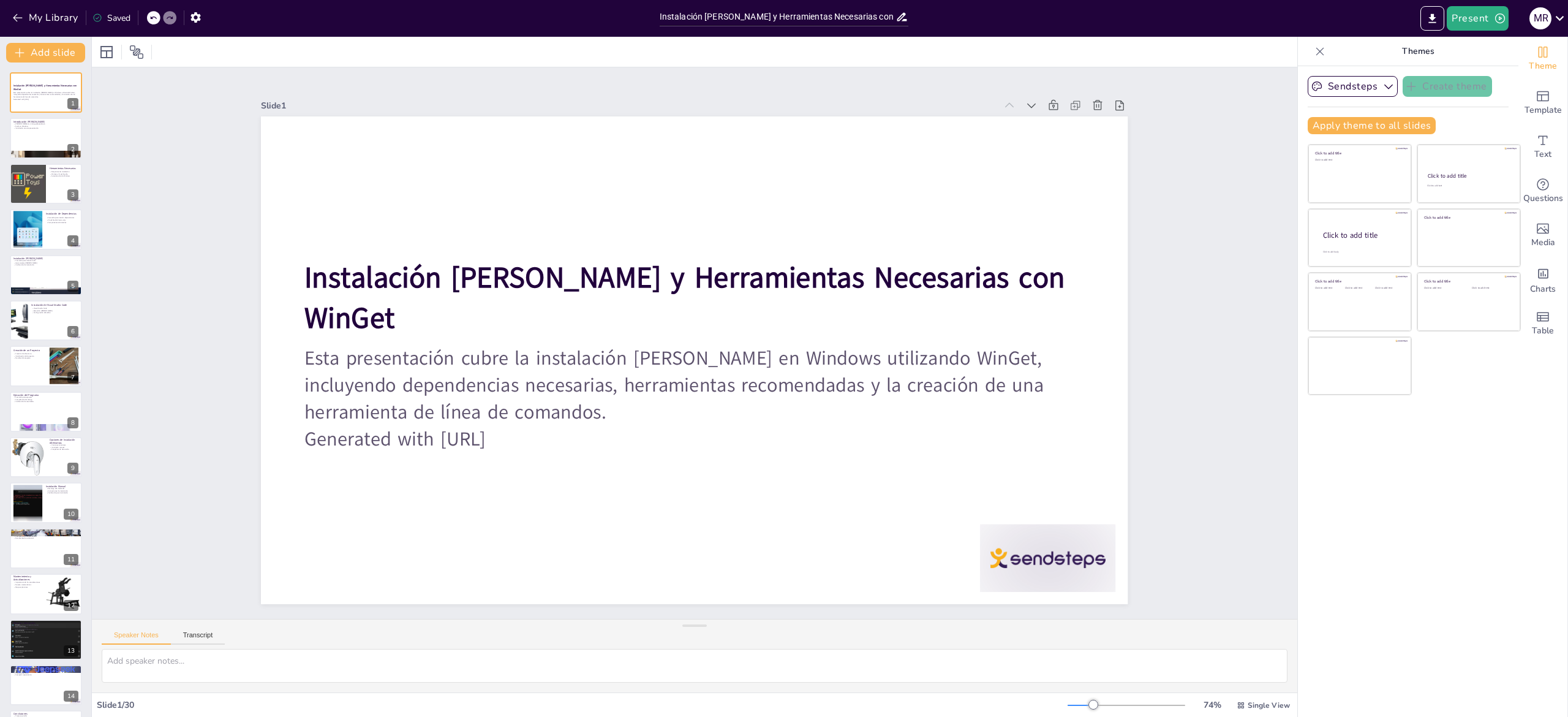
checkbox input "true"
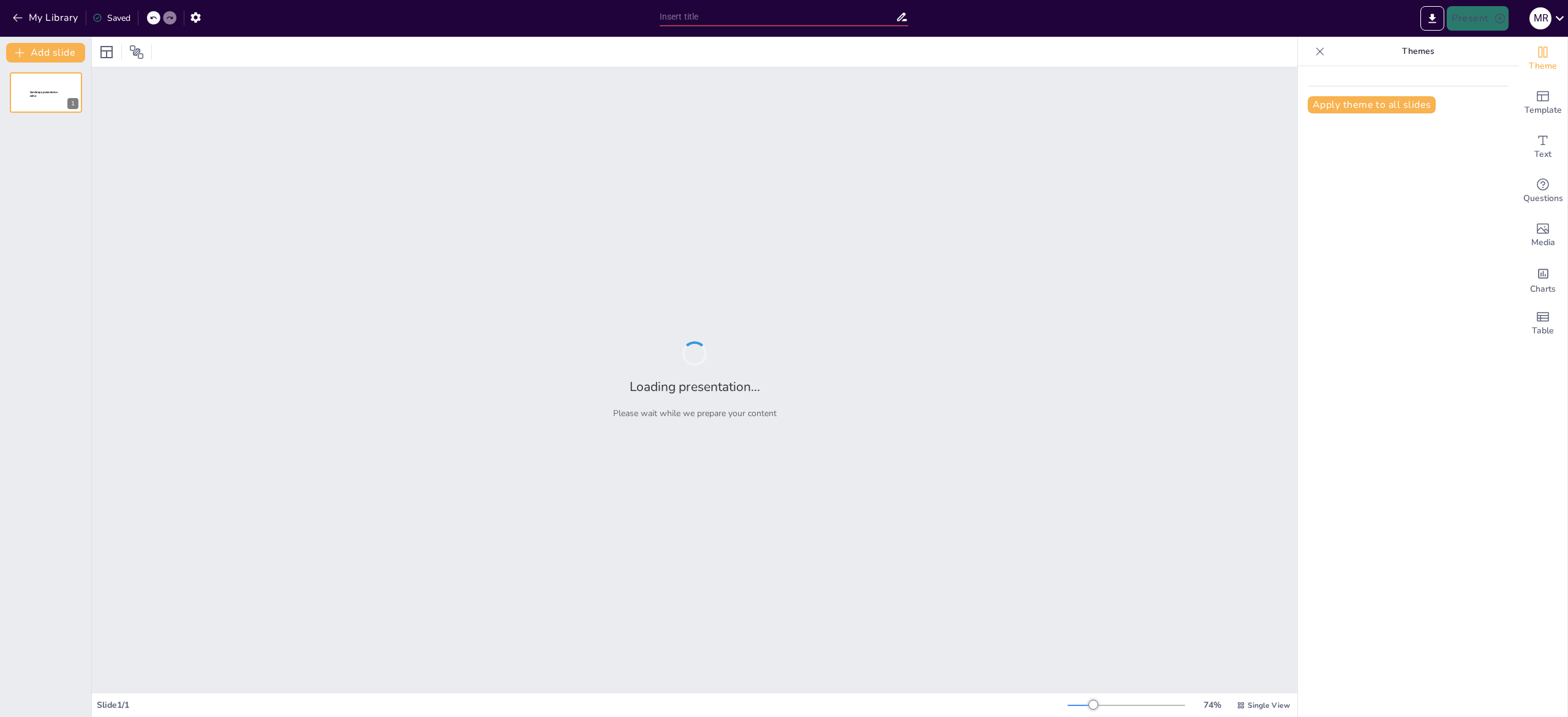
type input "Herramientas y Recursos para el Desarrollo en Swift"
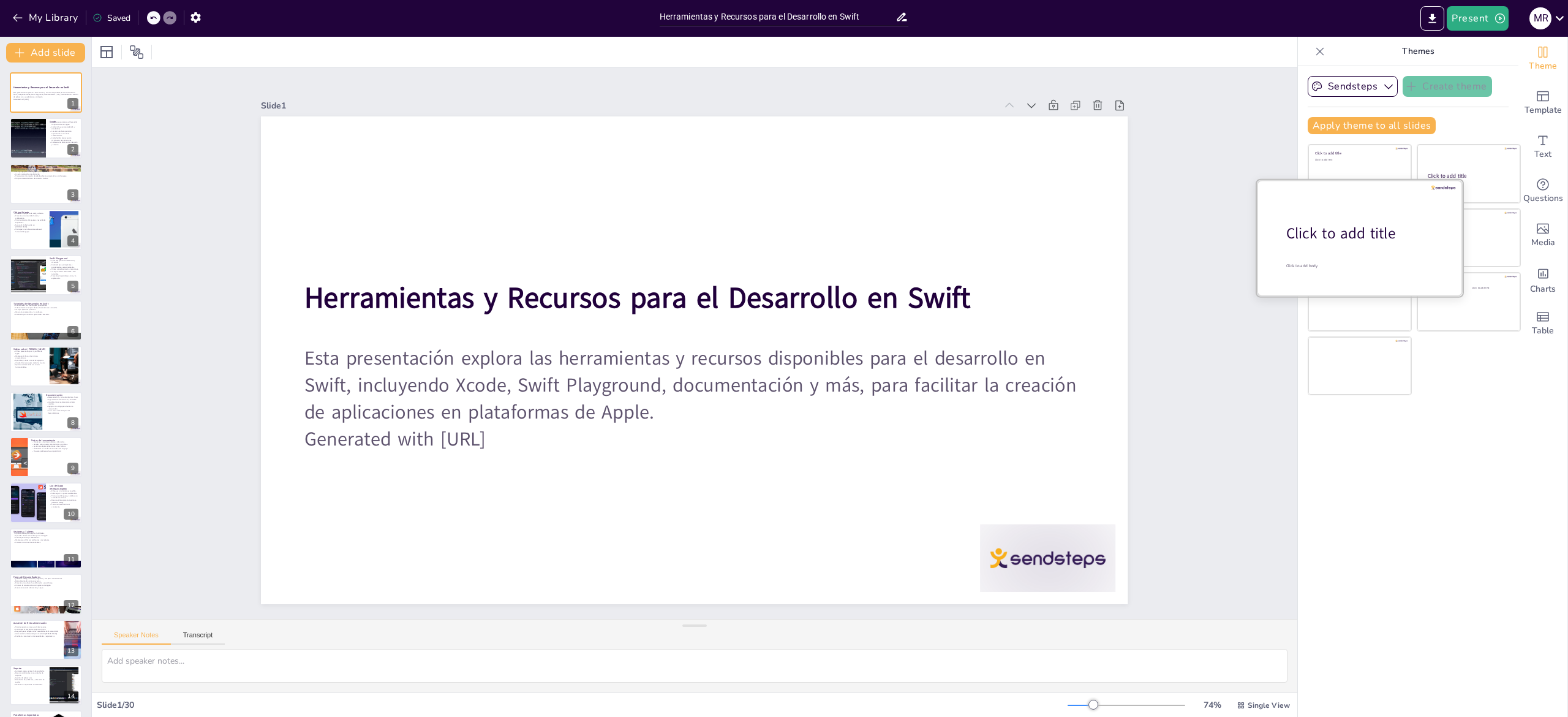
checkbox input "true"
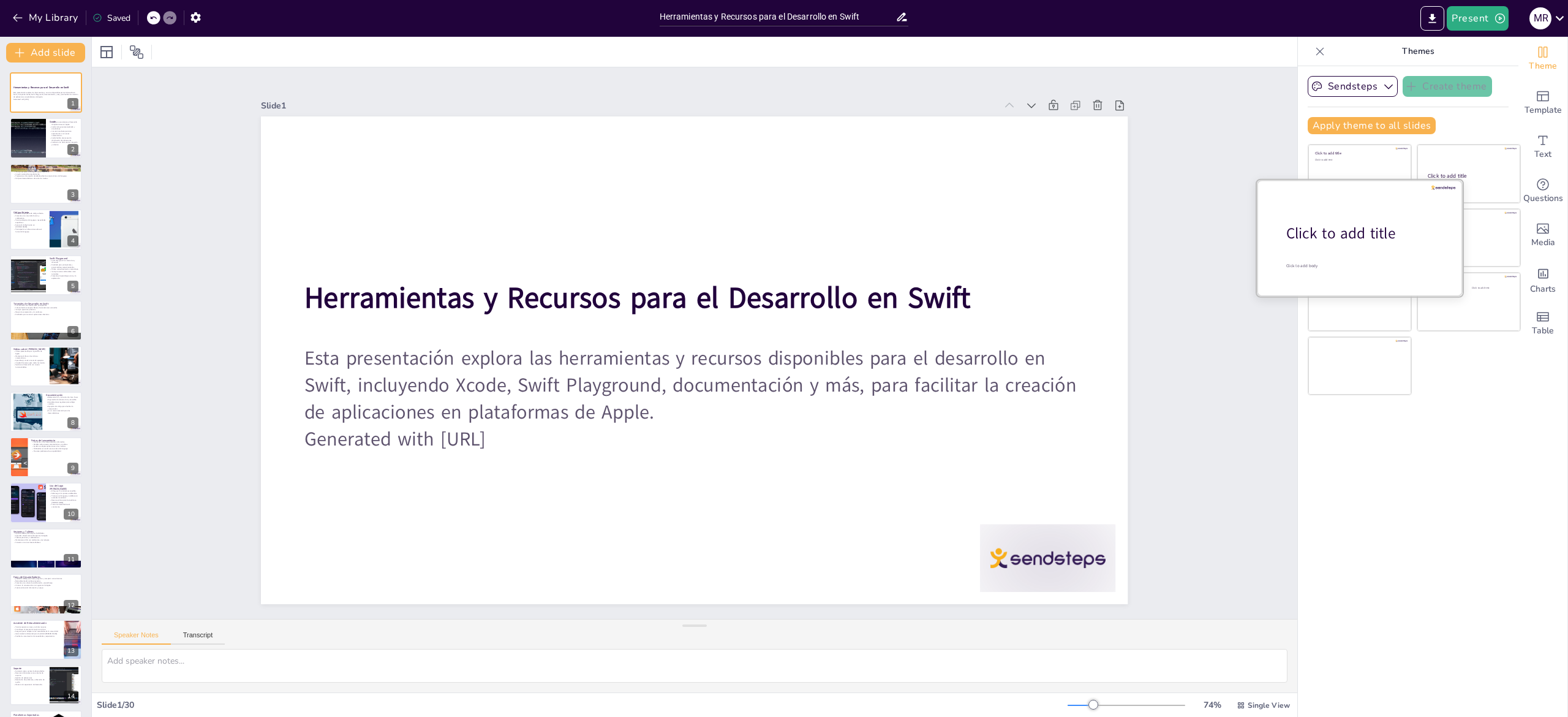
checkbox input "true"
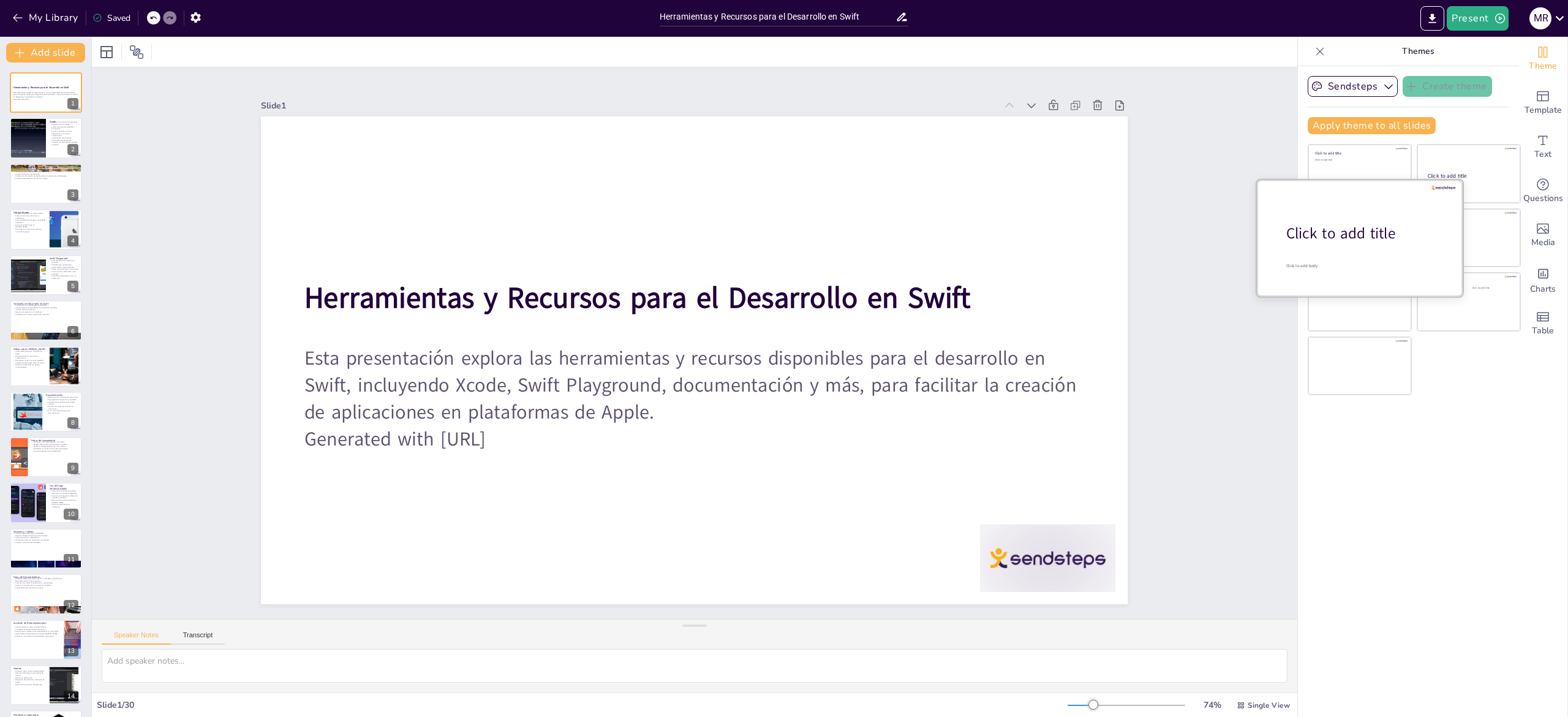
checkbox input "true"
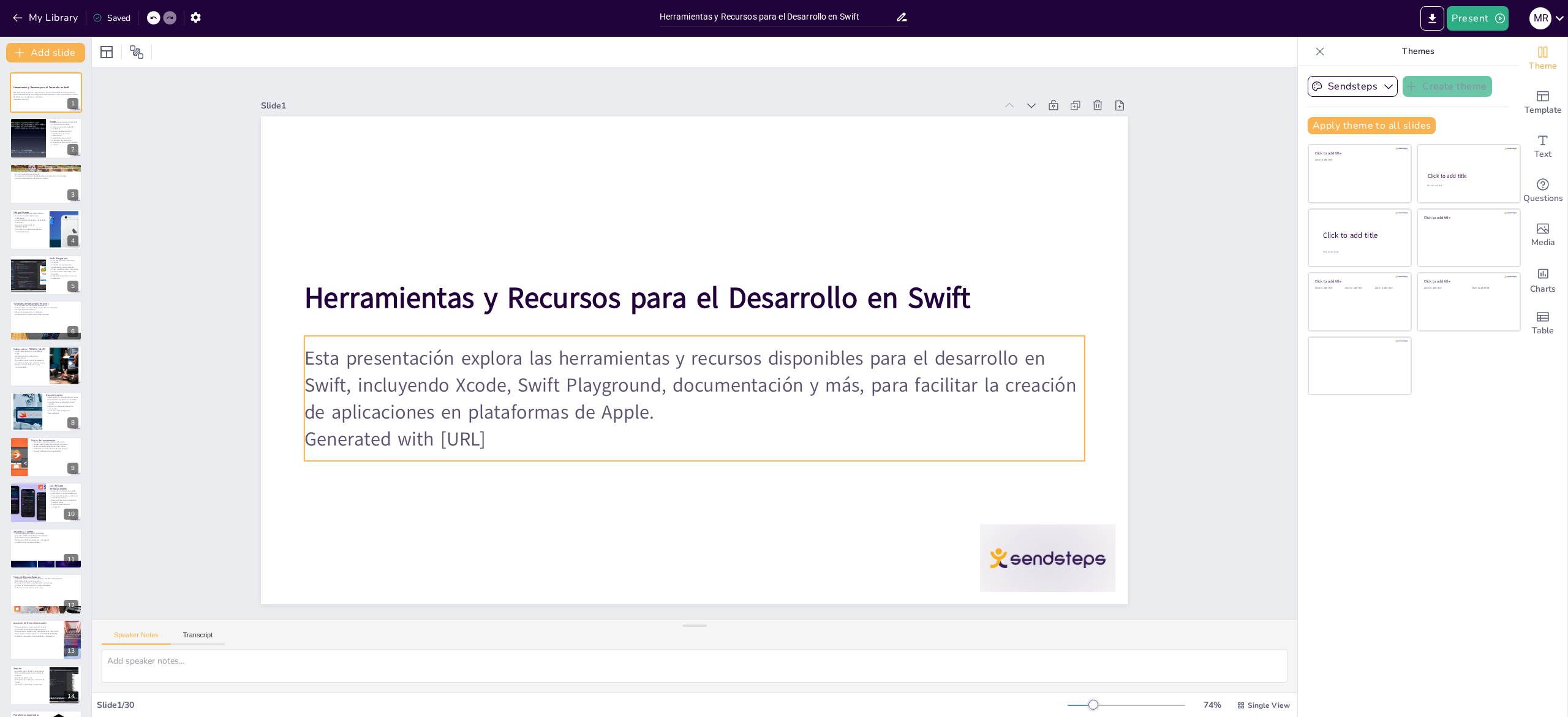
checkbox input "true"
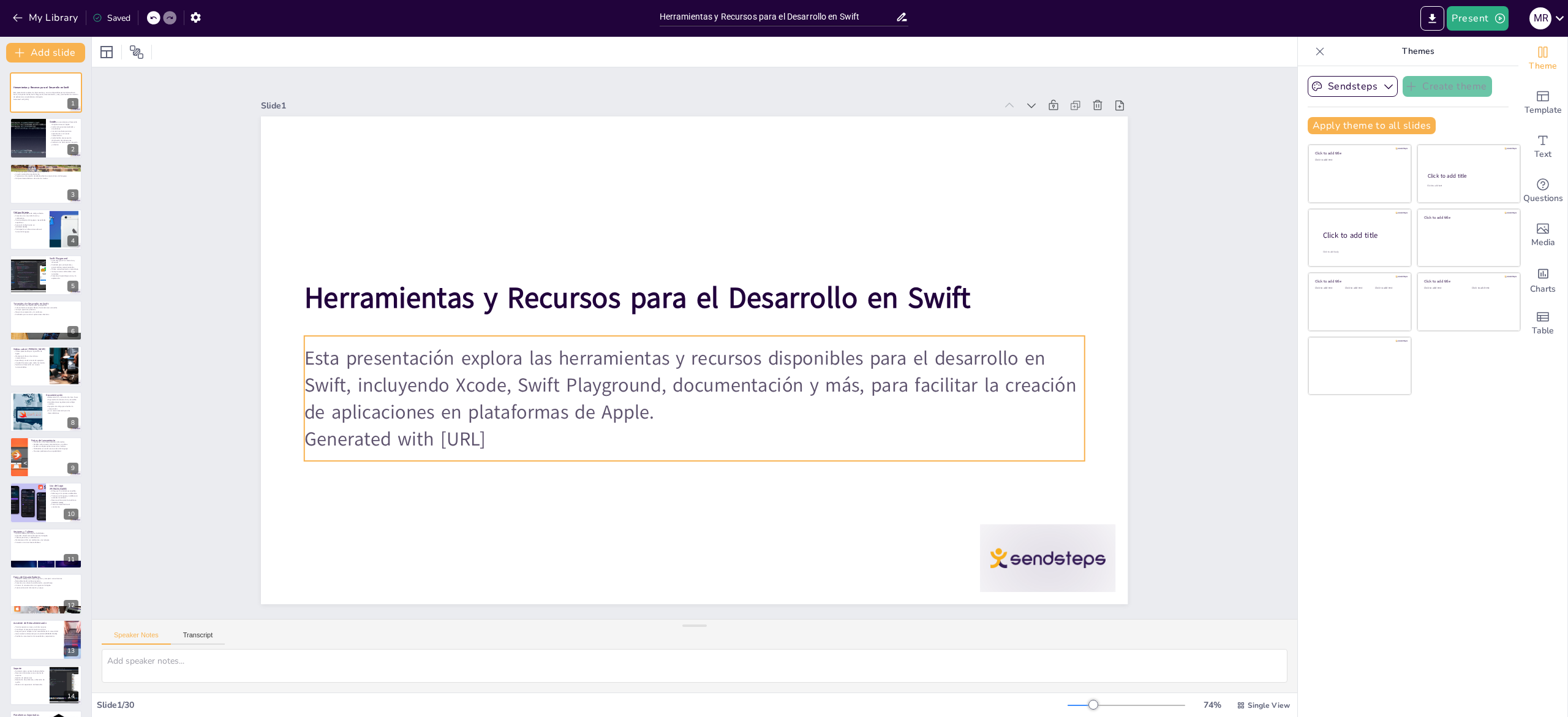
checkbox input "true"
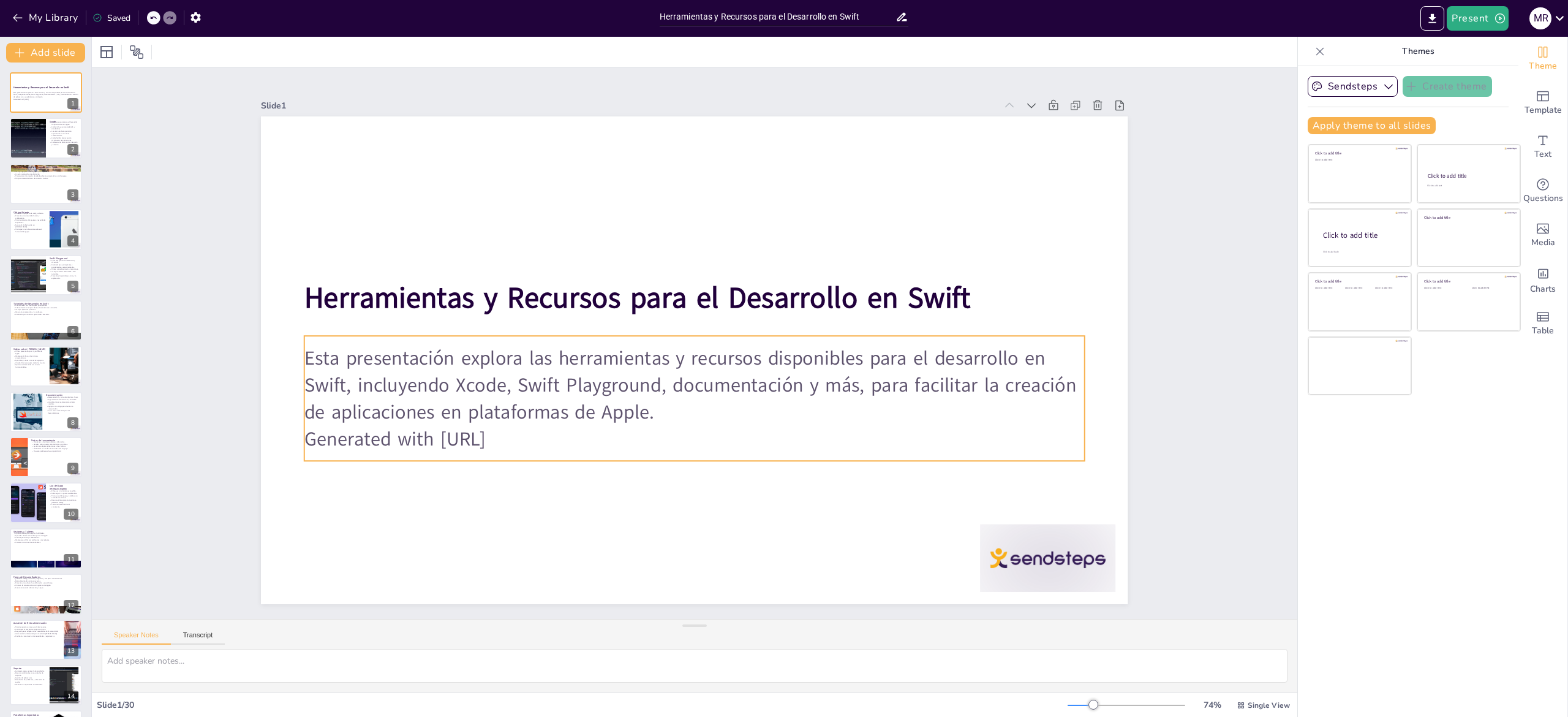
checkbox input "true"
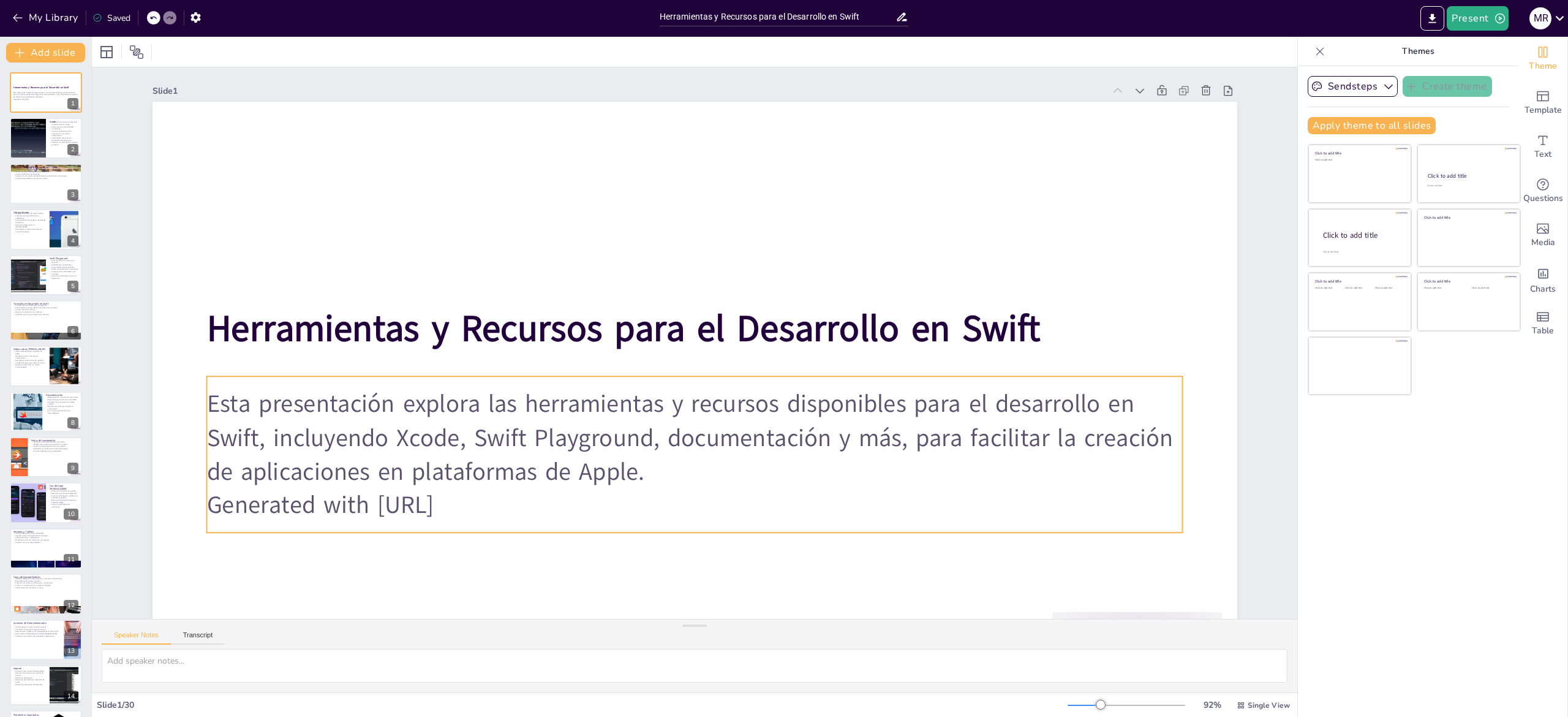
checkbox input "true"
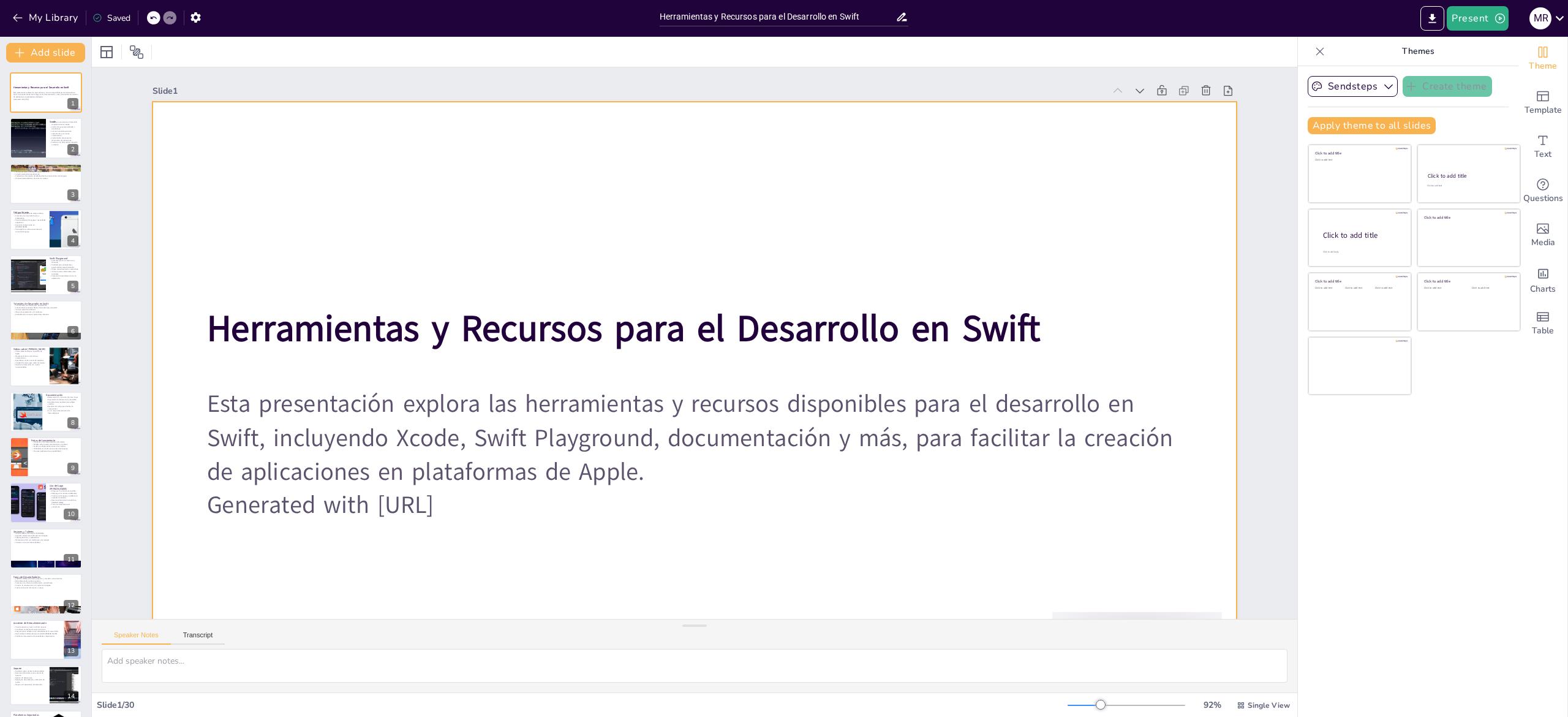
checkbox input "true"
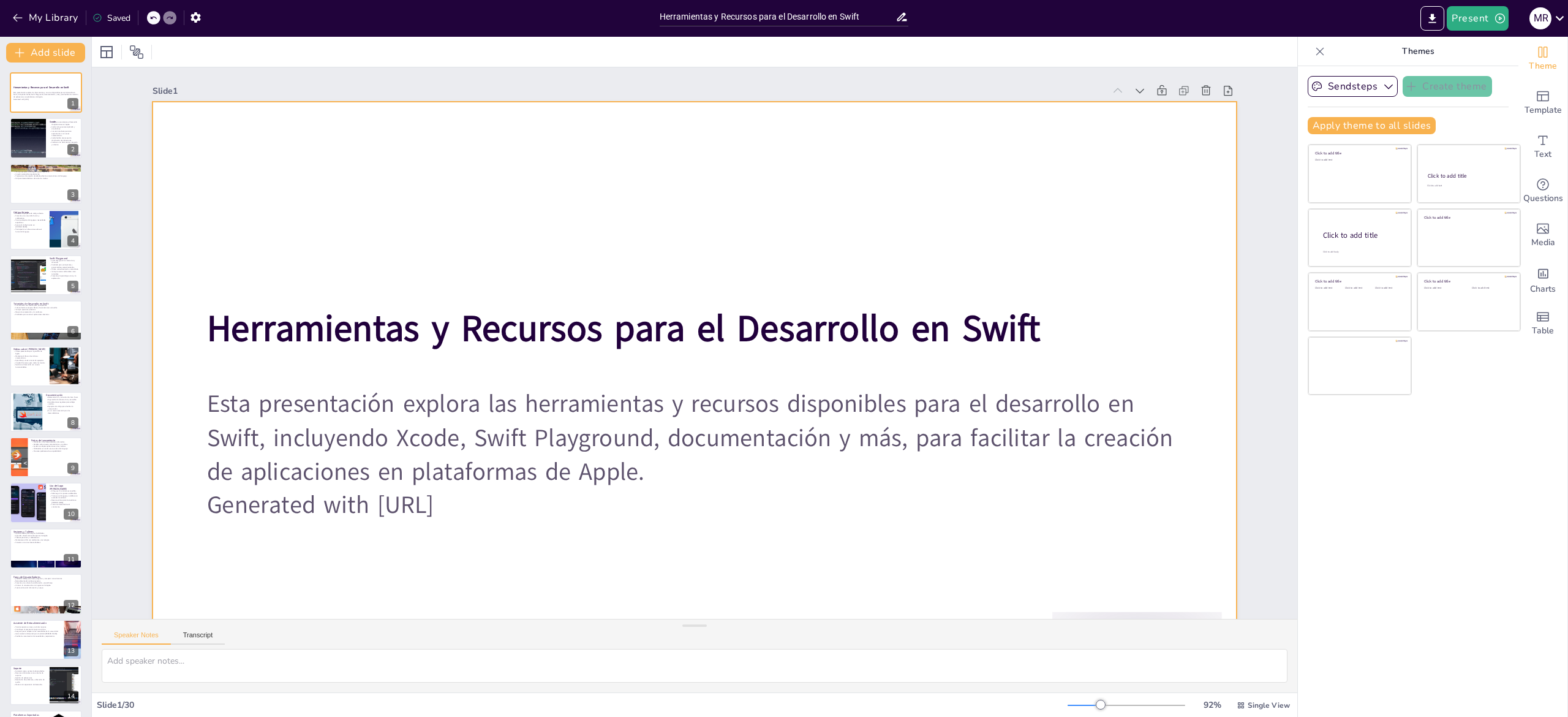
checkbox input "true"
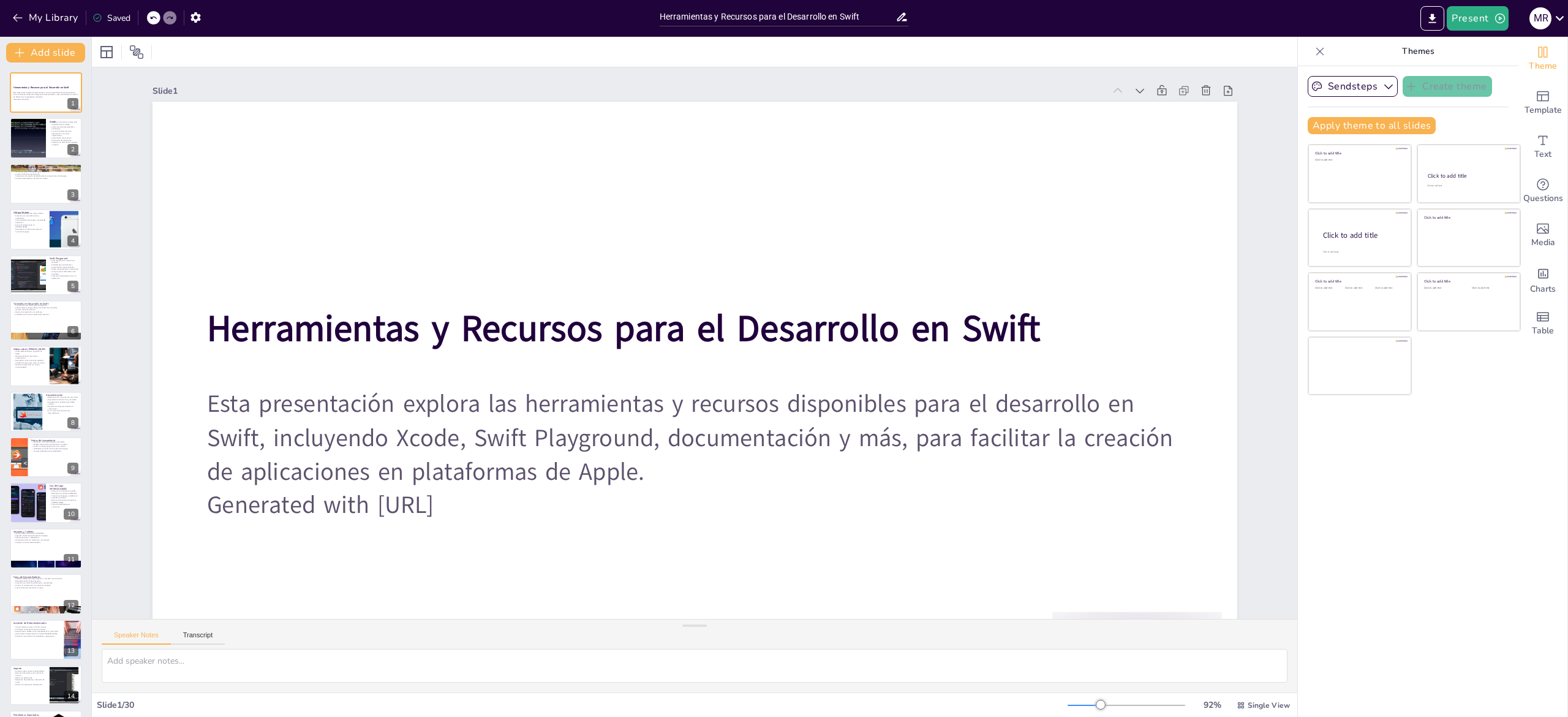
checkbox input "true"
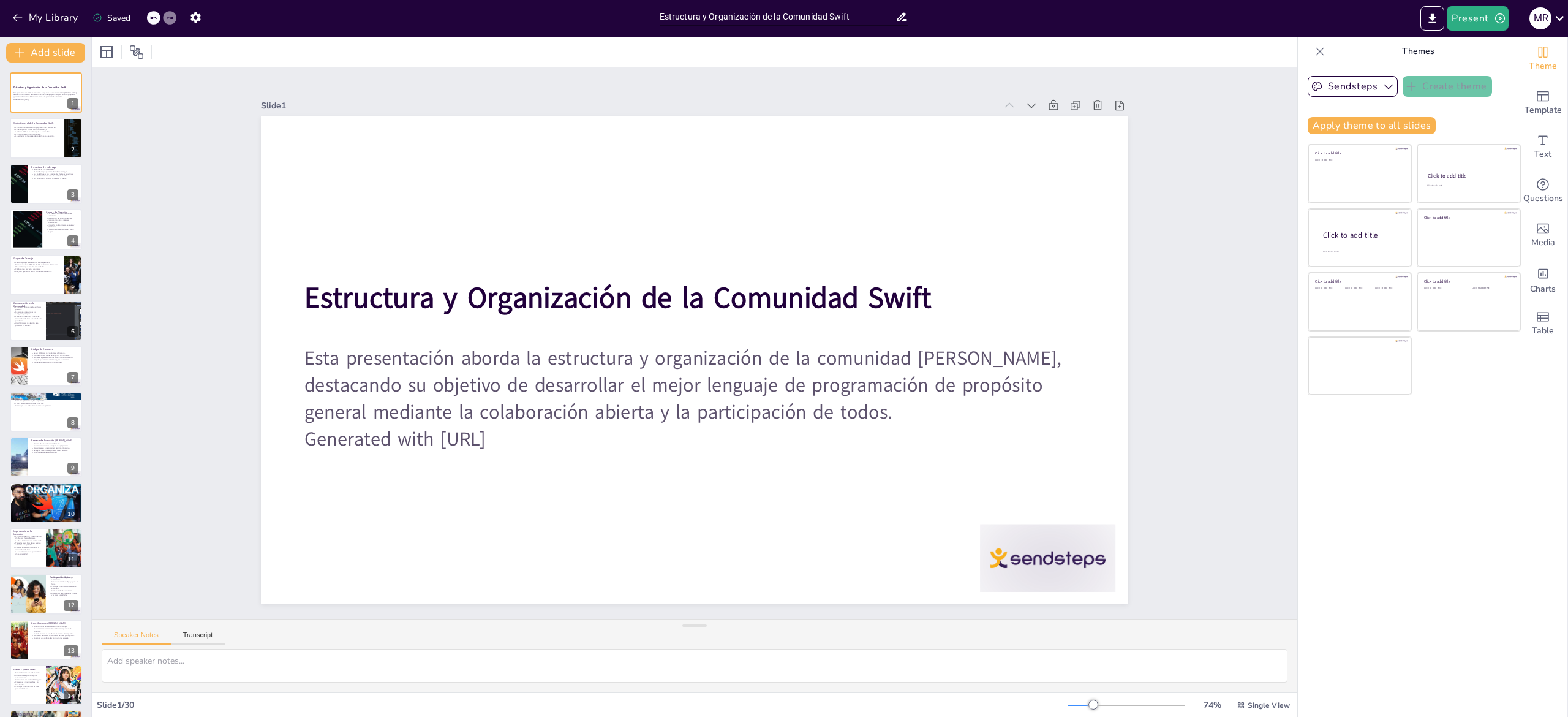
checkbox input "true"
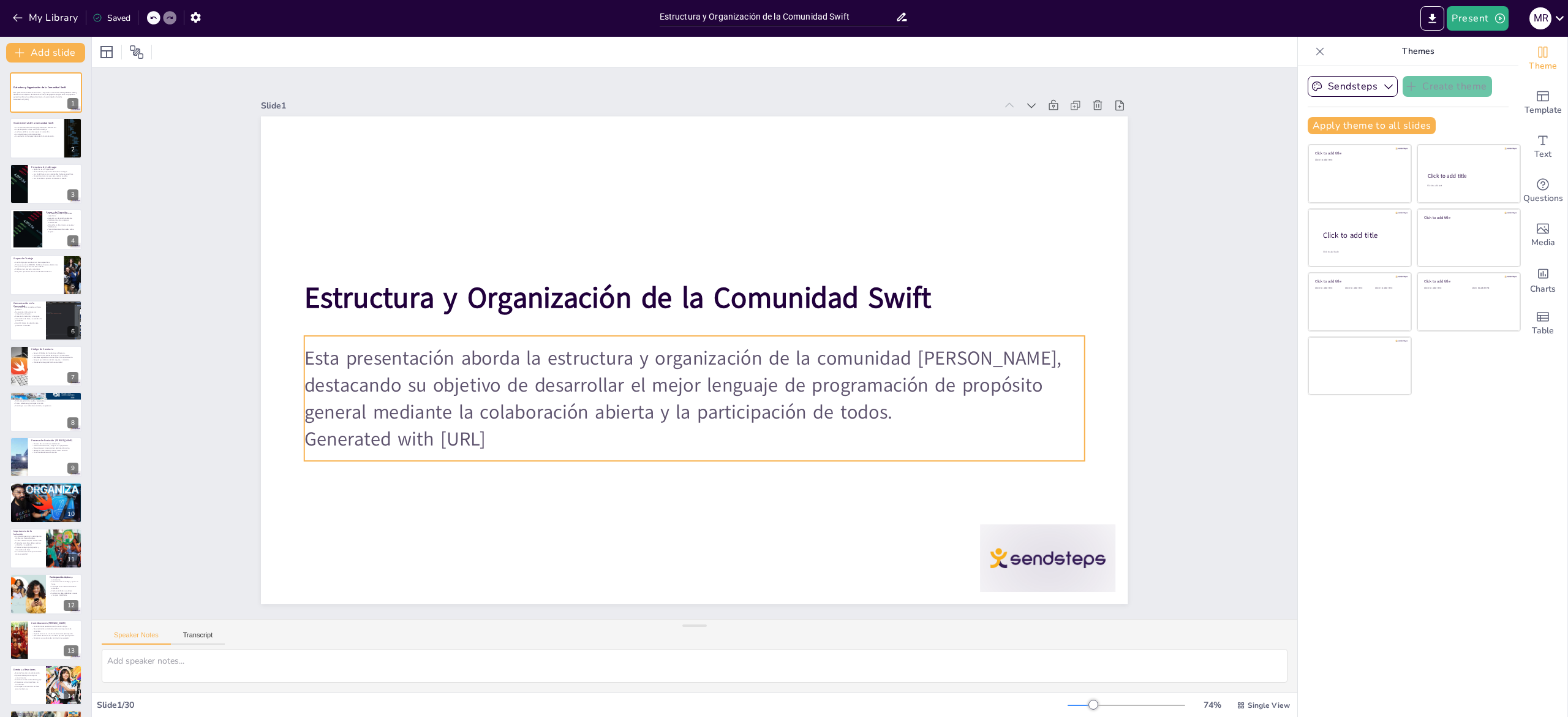
checkbox input "true"
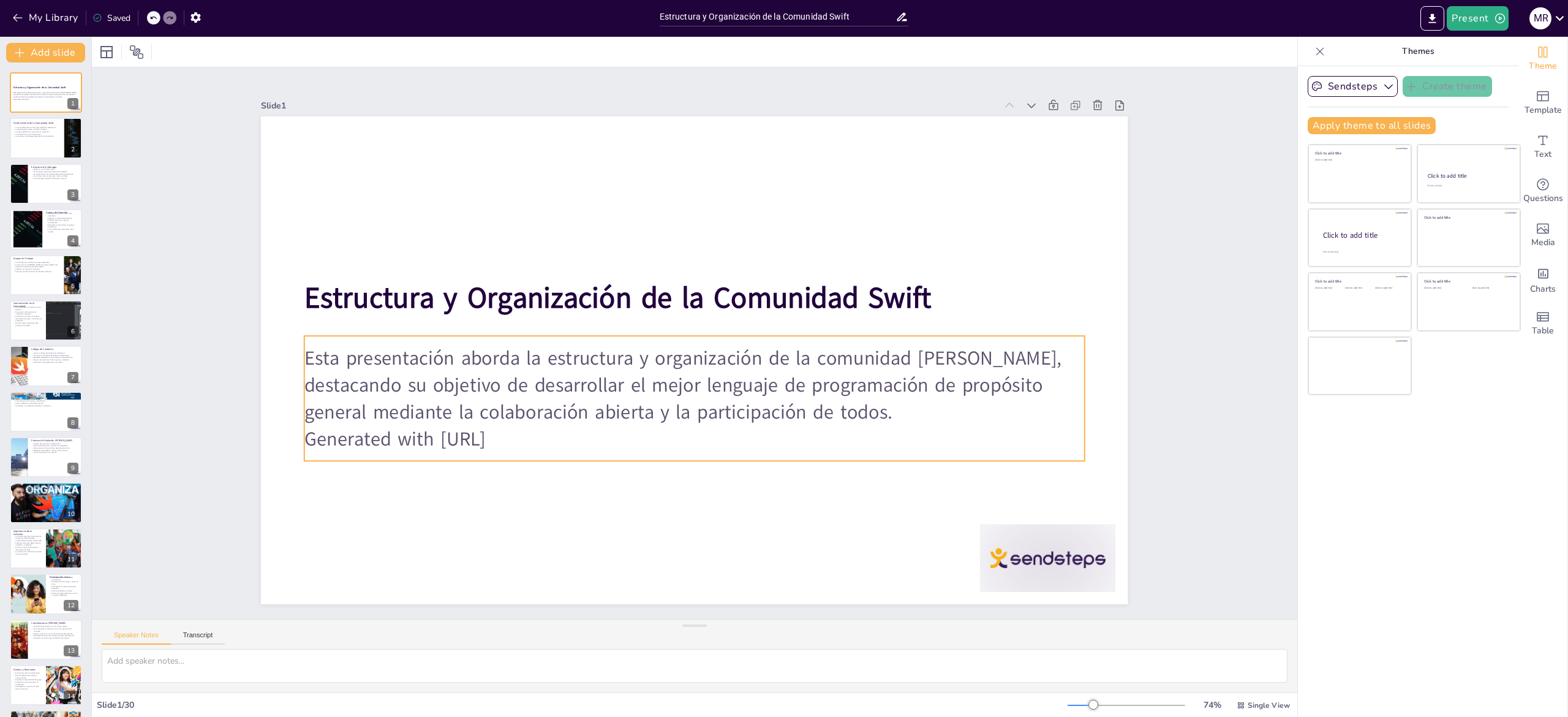
checkbox input "true"
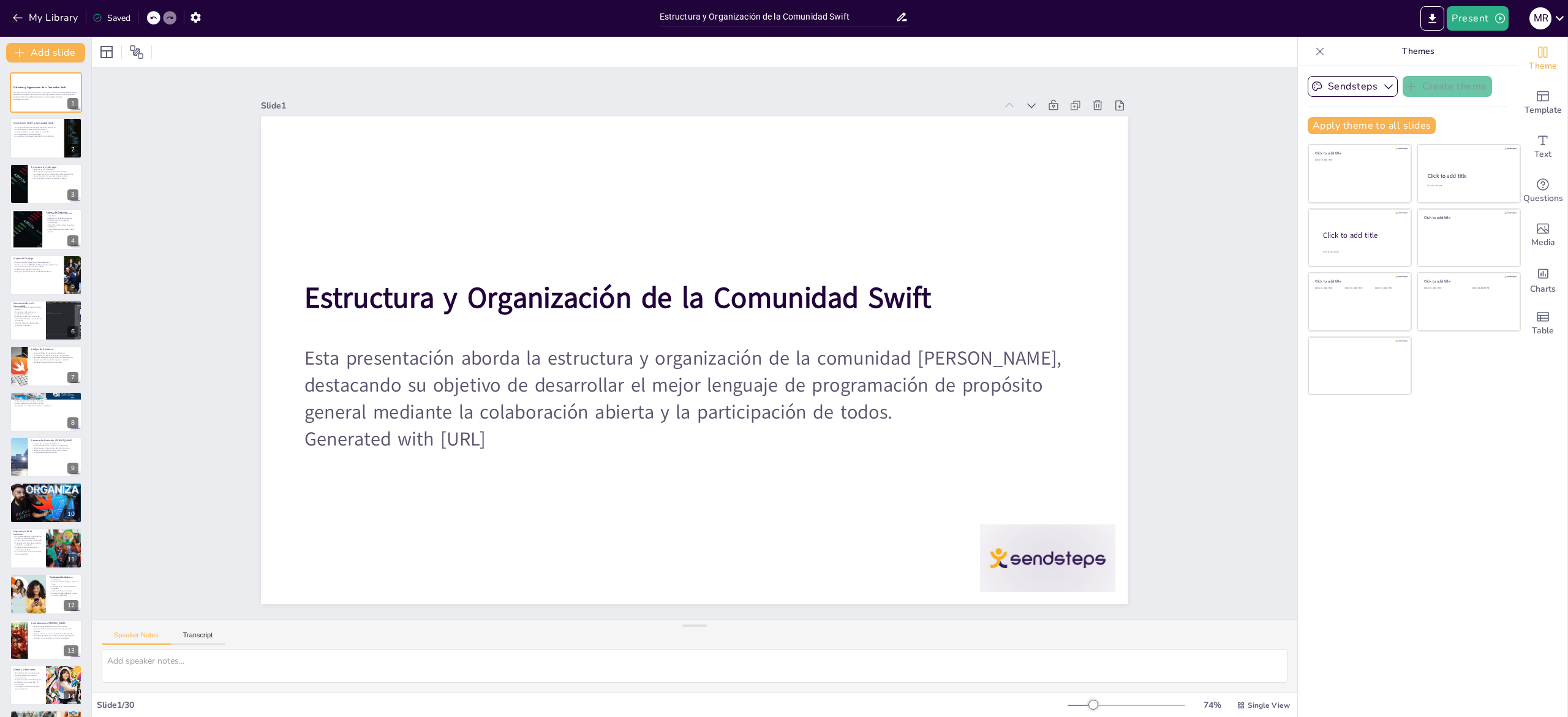
checkbox input "true"
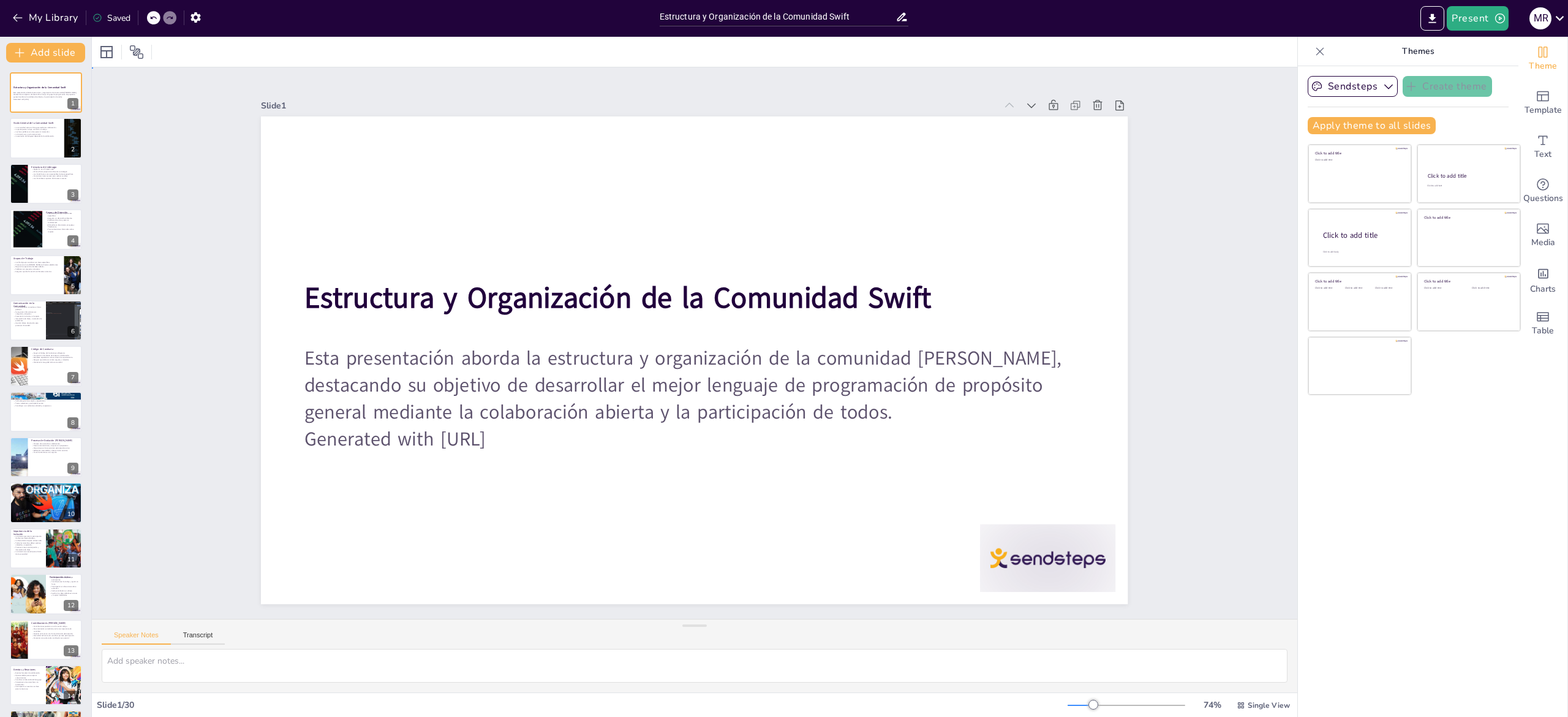
click at [1221, 367] on div "Slide 1 Estructura y Organización de la Comunidad Swift Esta presentación abord…" at bounding box center [695, 343] width 1206 height 552
checkbox input "true"
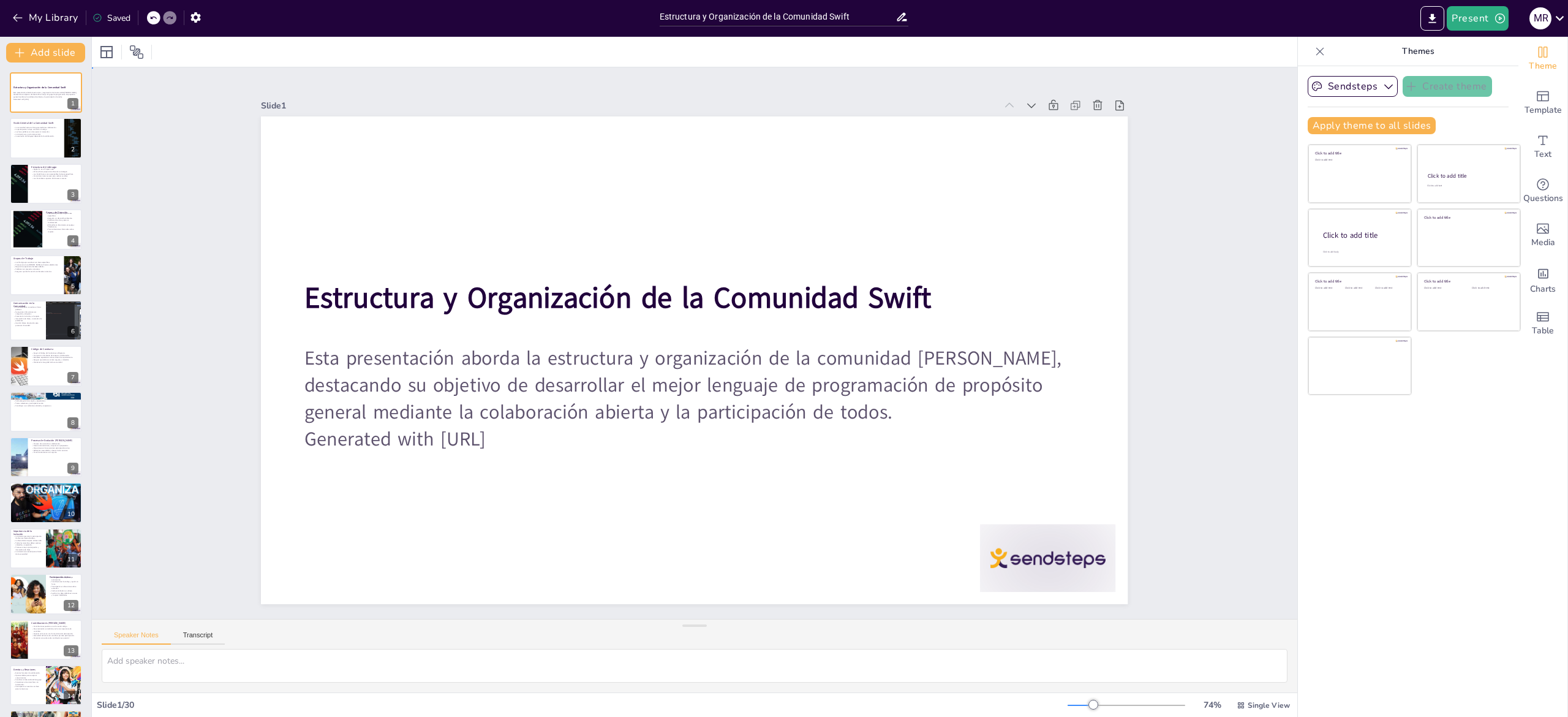
checkbox input "true"
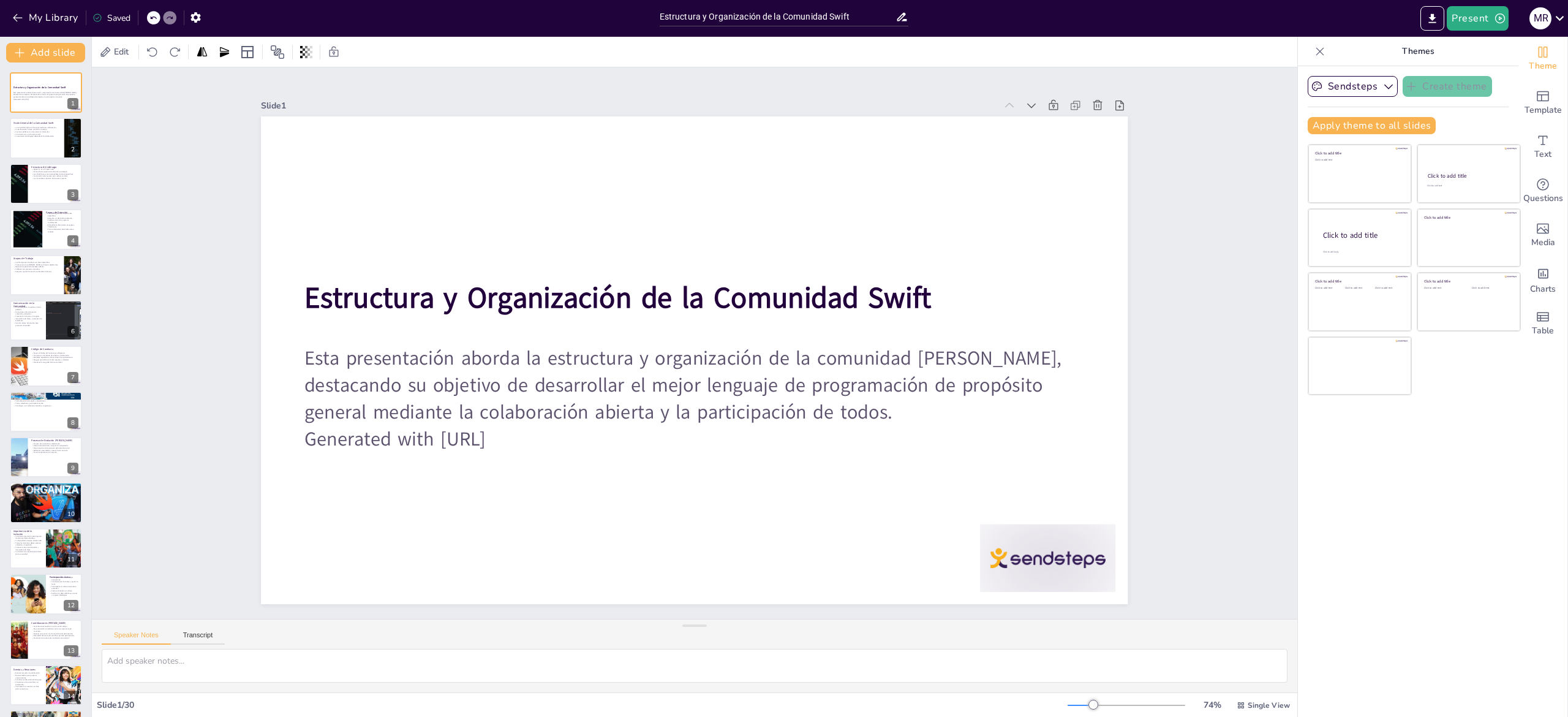
checkbox input "true"
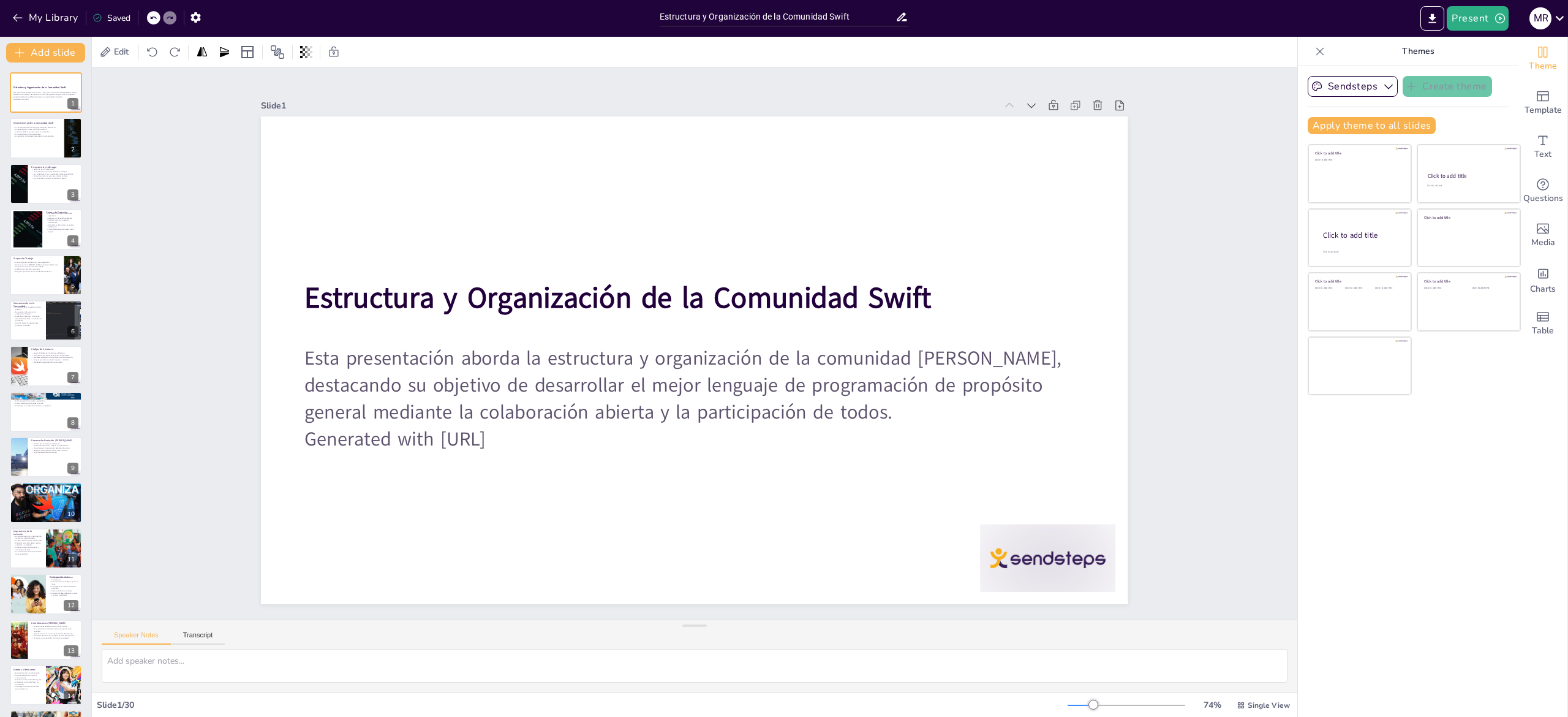
checkbox input "true"
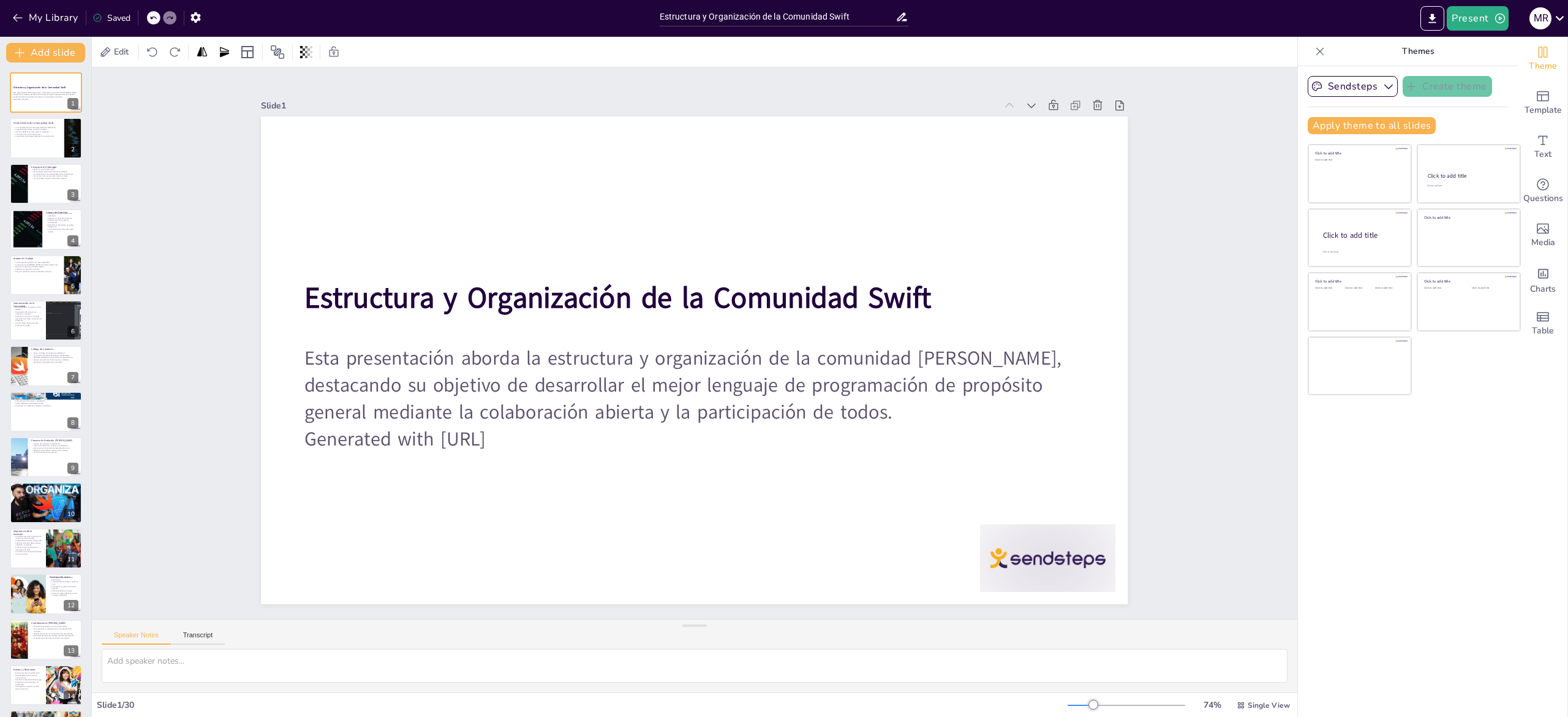
checkbox input "true"
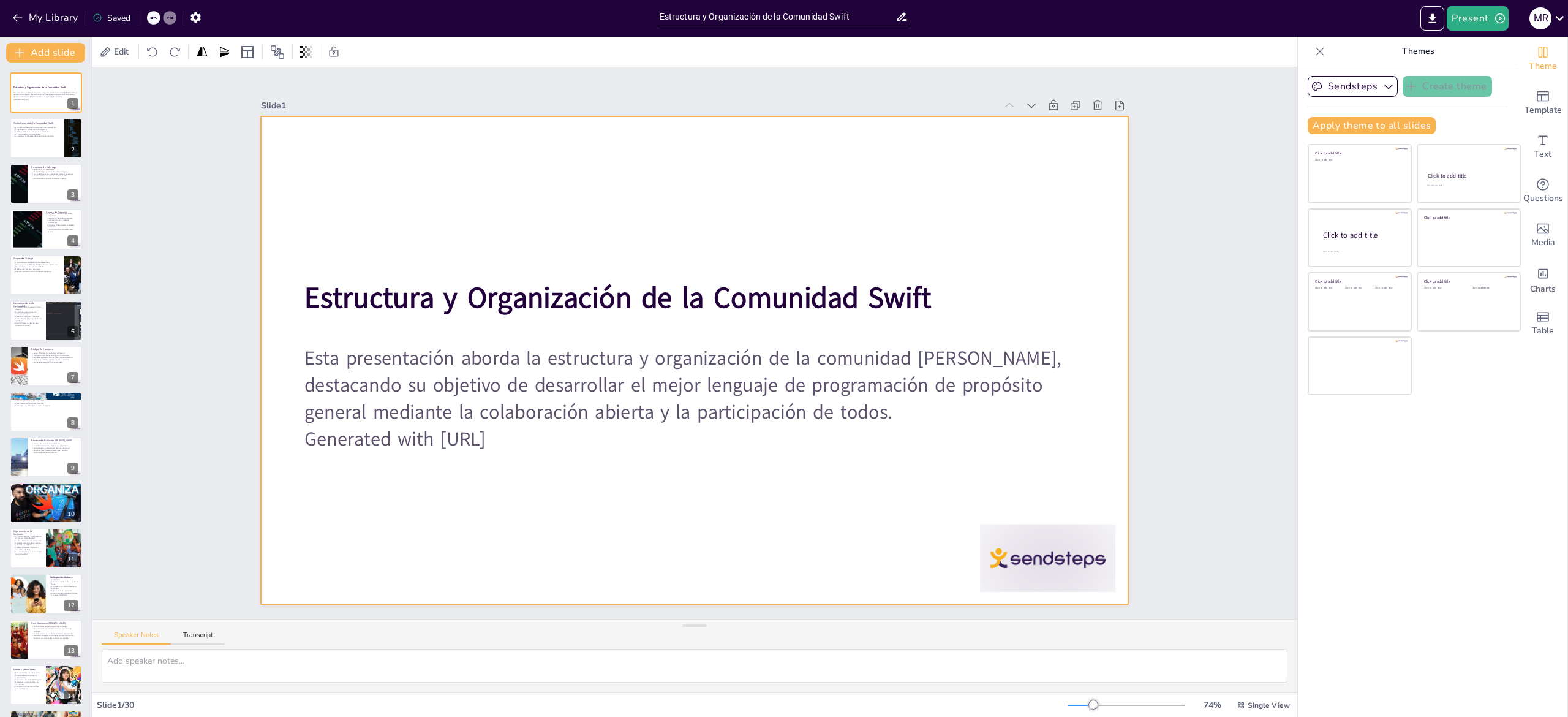
checkbox input "true"
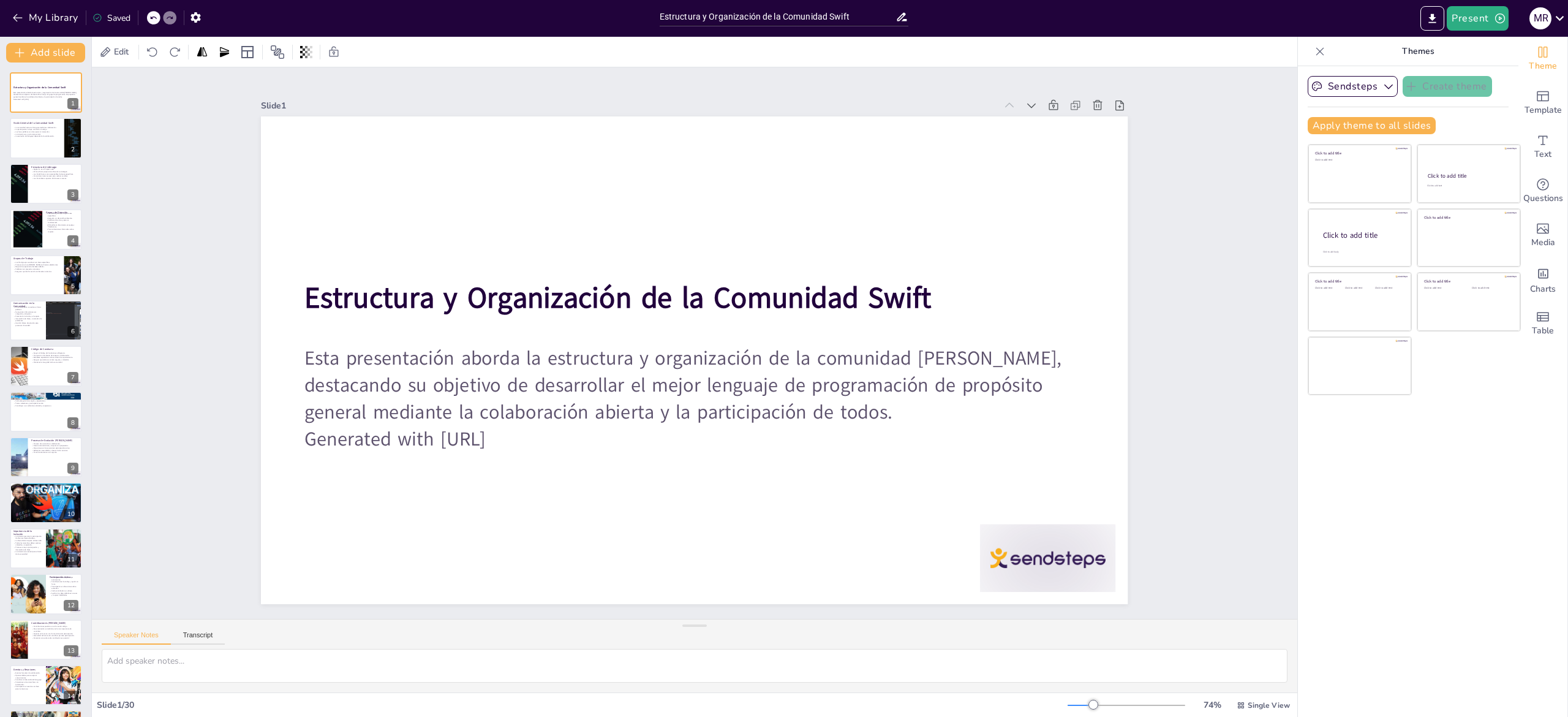
checkbox input "true"
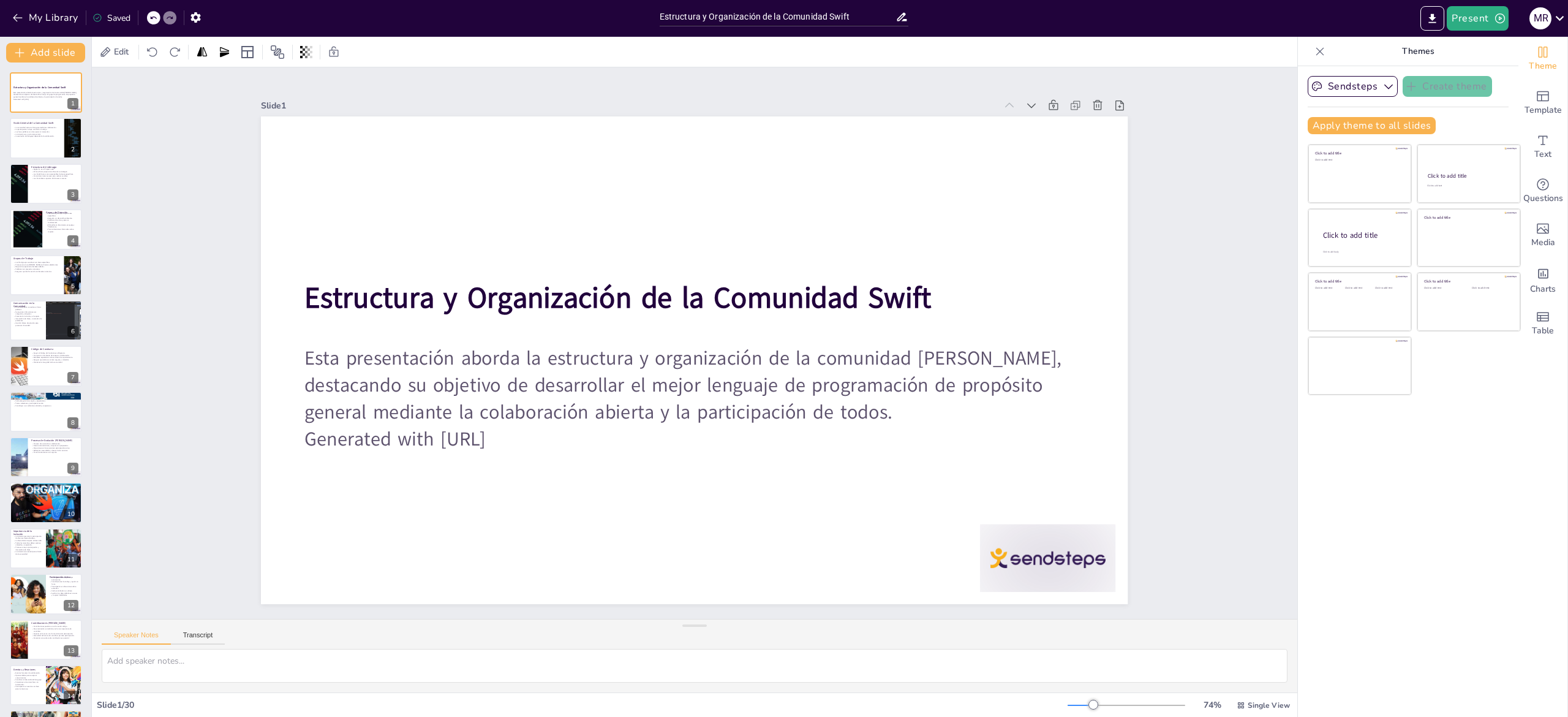
checkbox input "true"
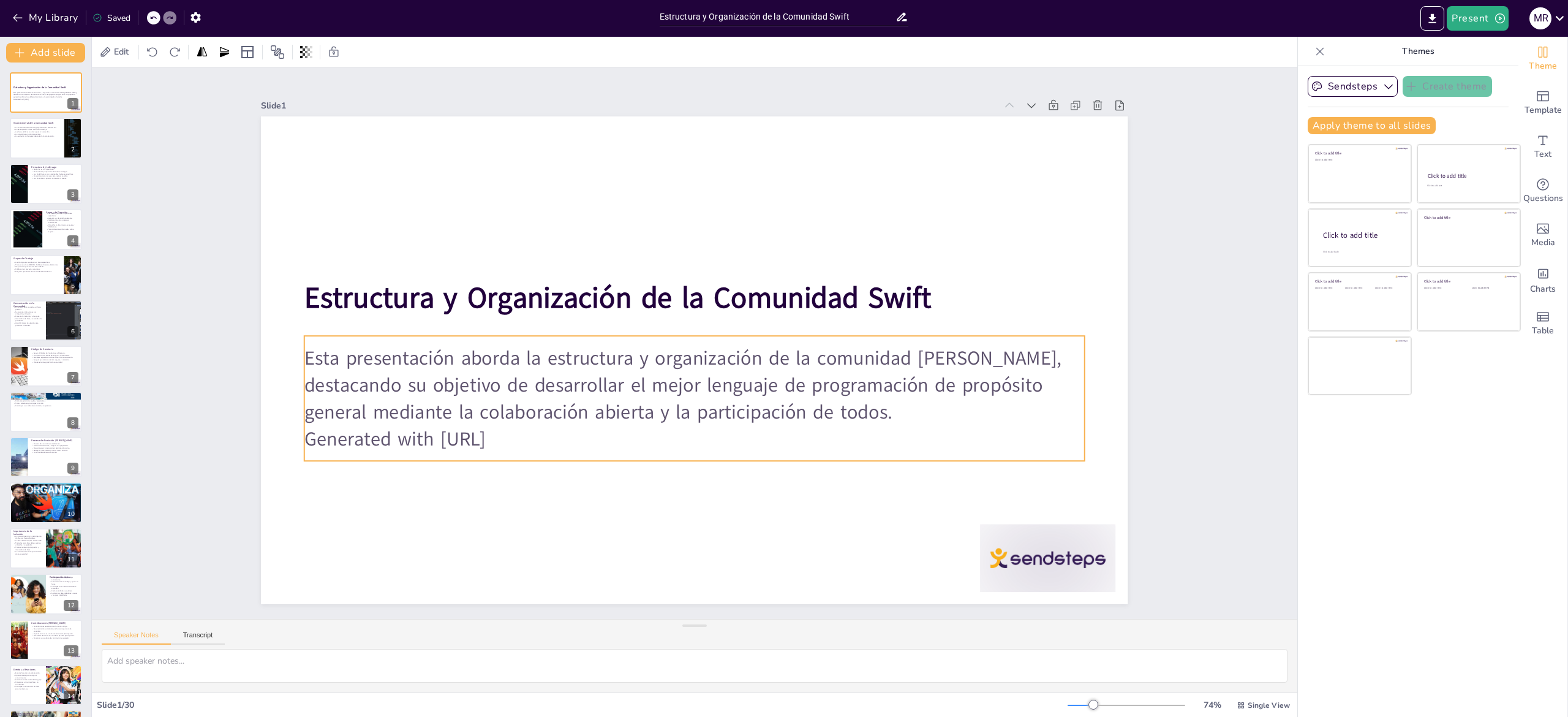
checkbox input "true"
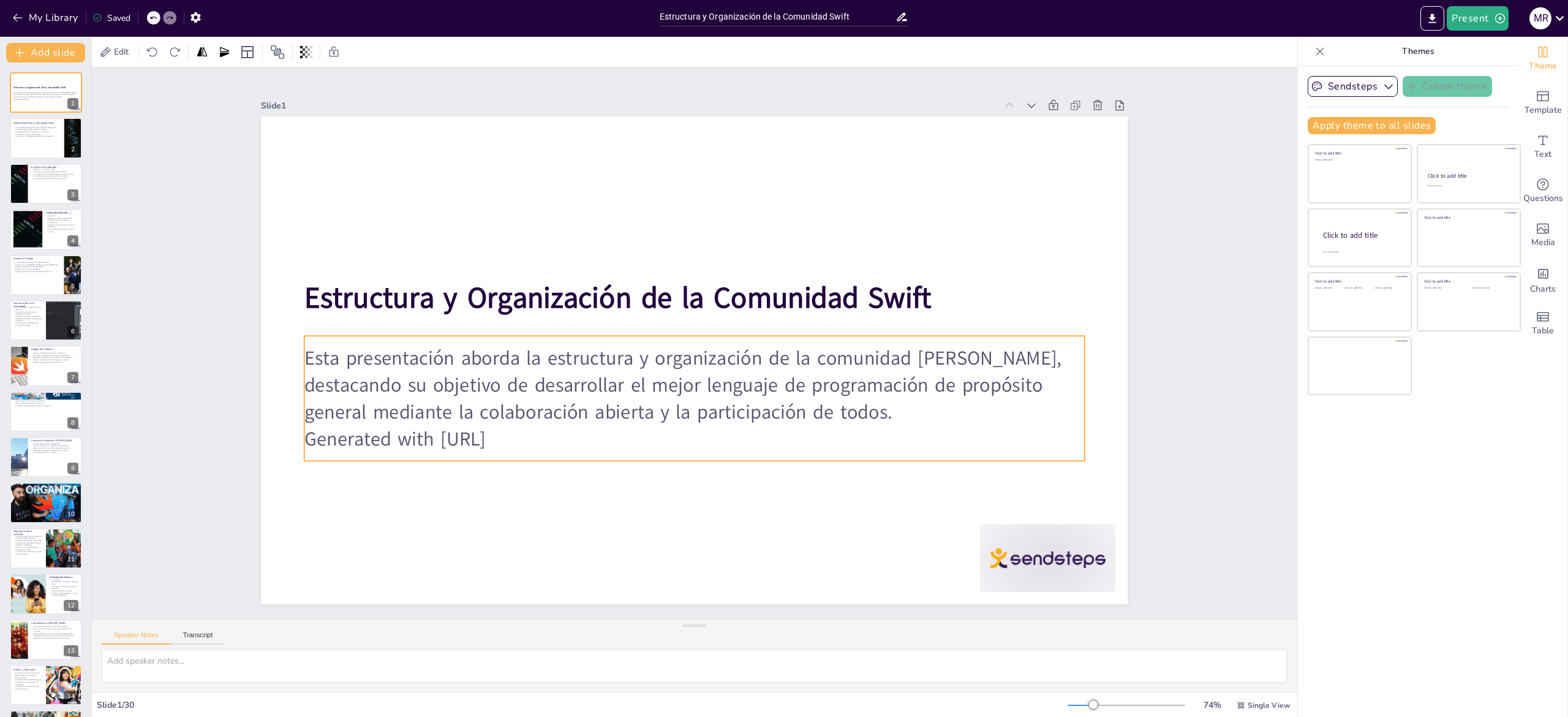
checkbox input "true"
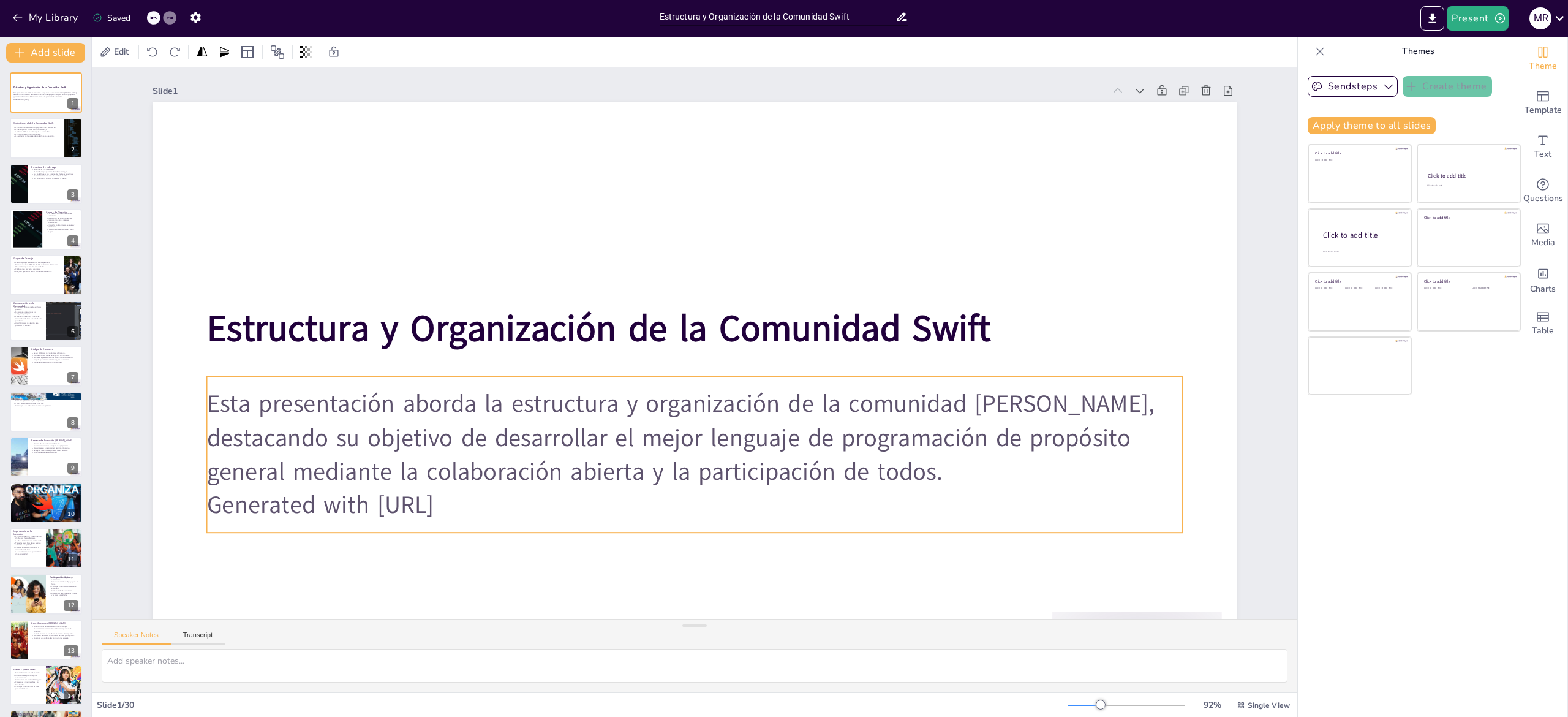
checkbox input "true"
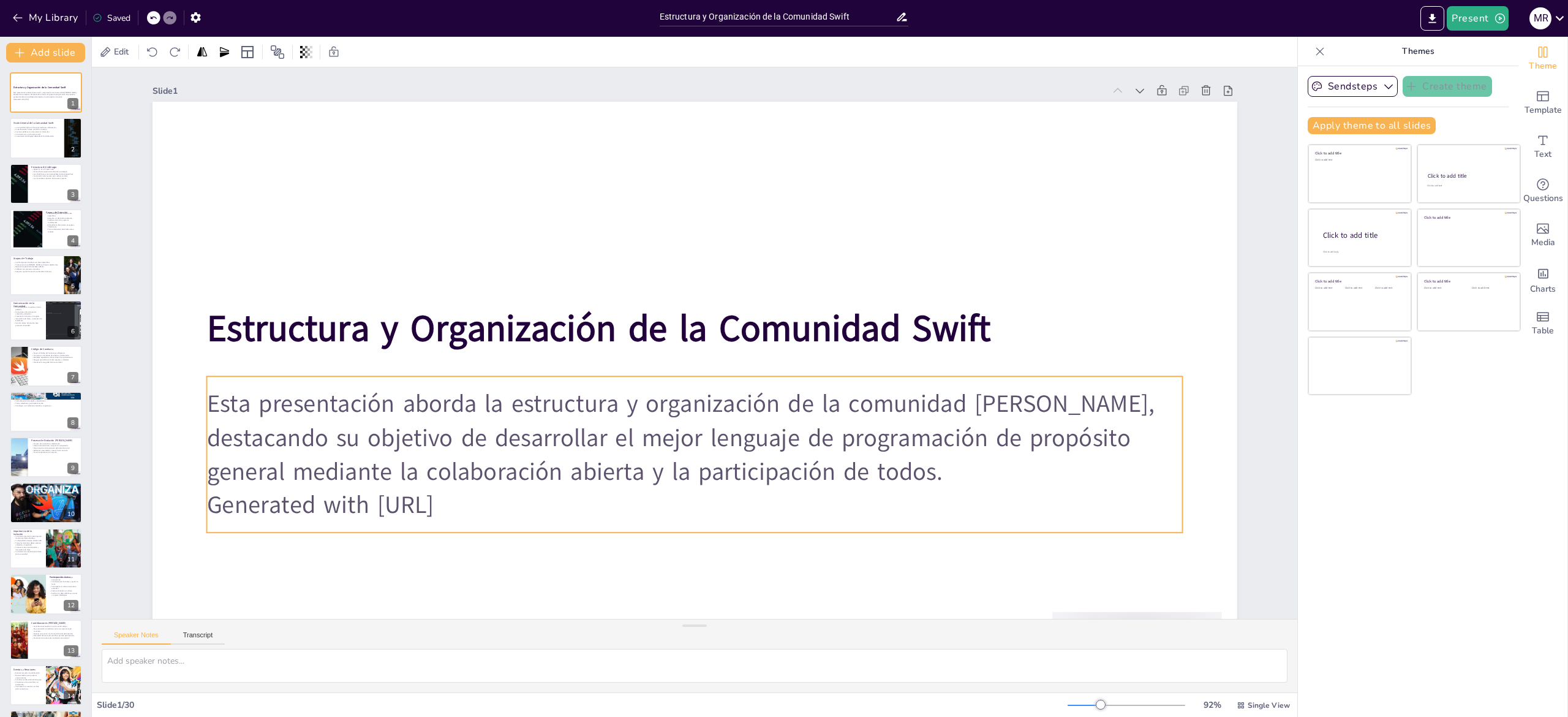
checkbox input "true"
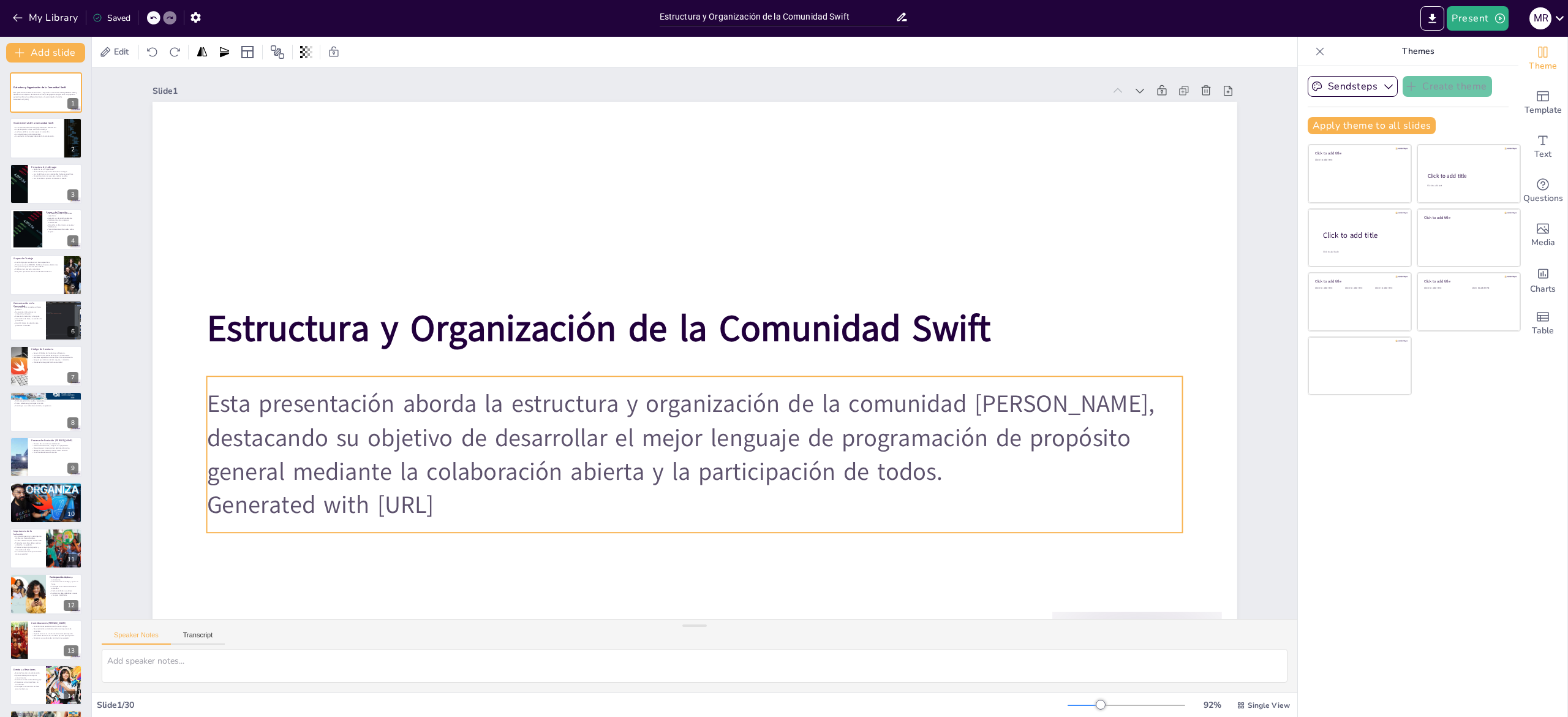
checkbox input "true"
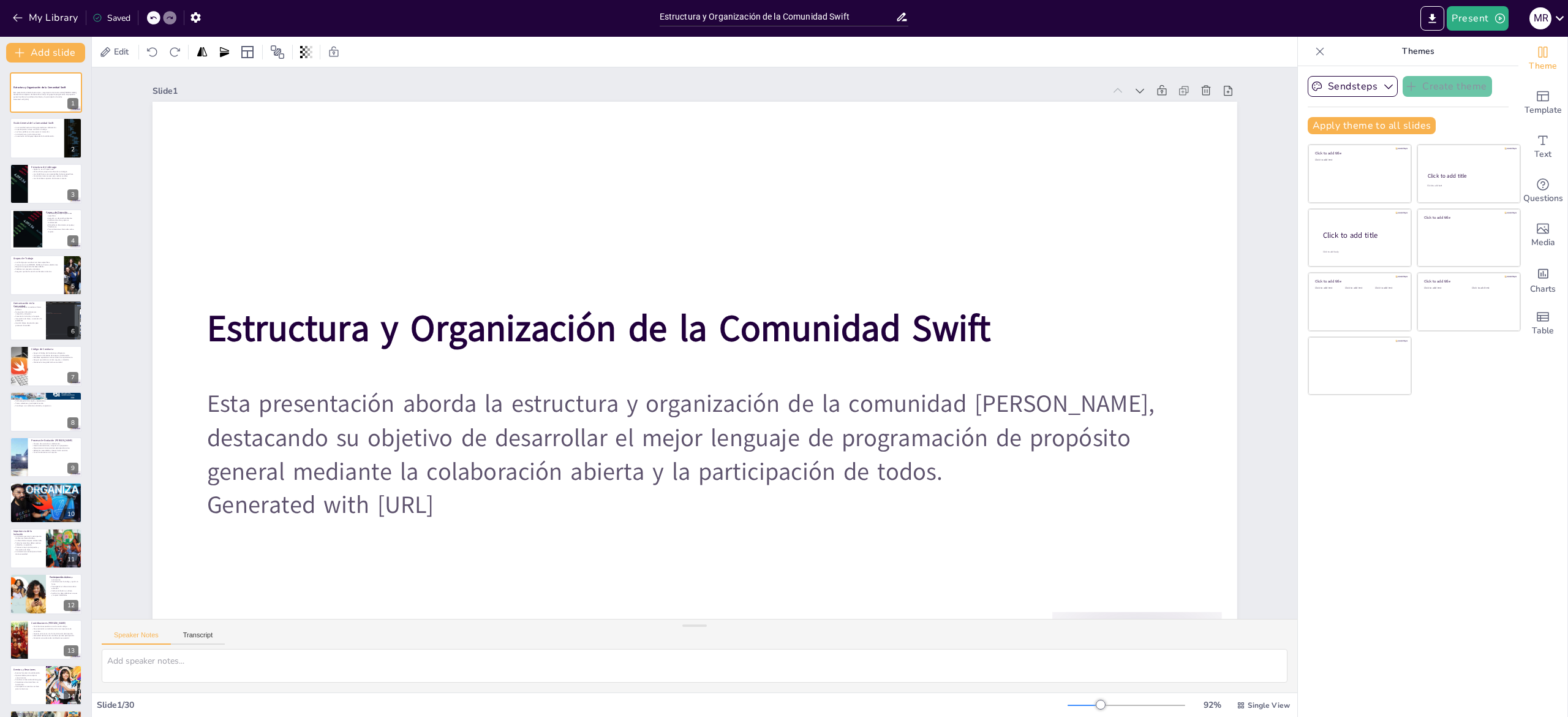
checkbox input "true"
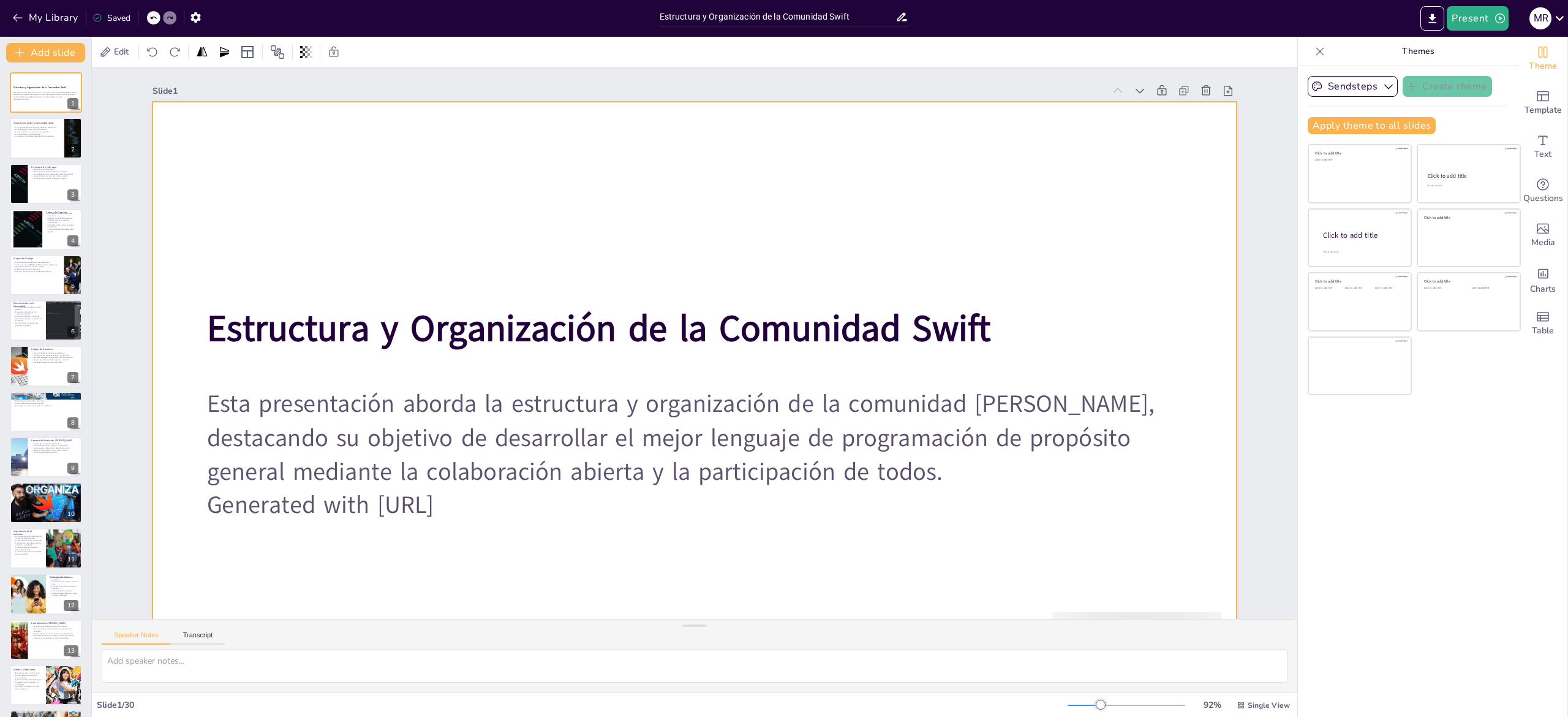
checkbox input "true"
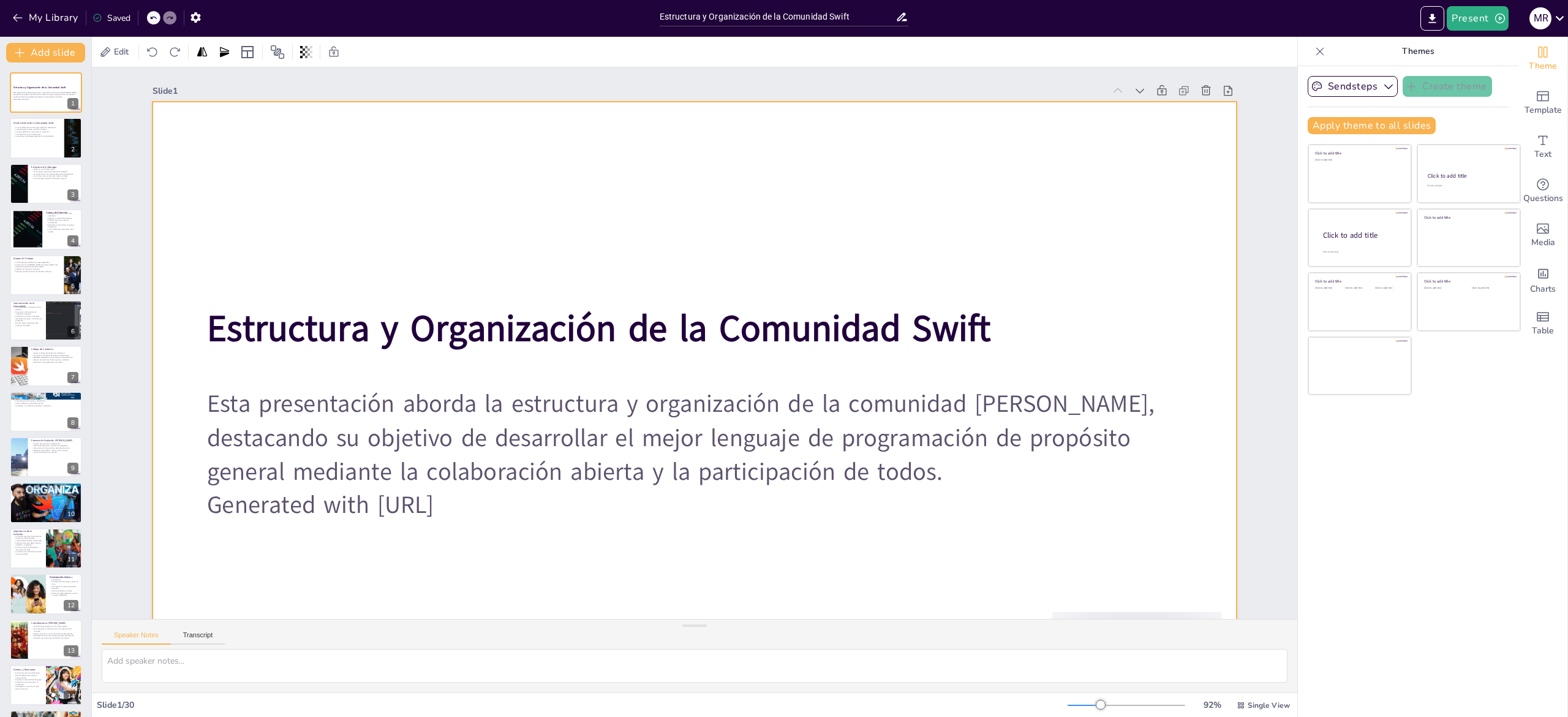
checkbox input "true"
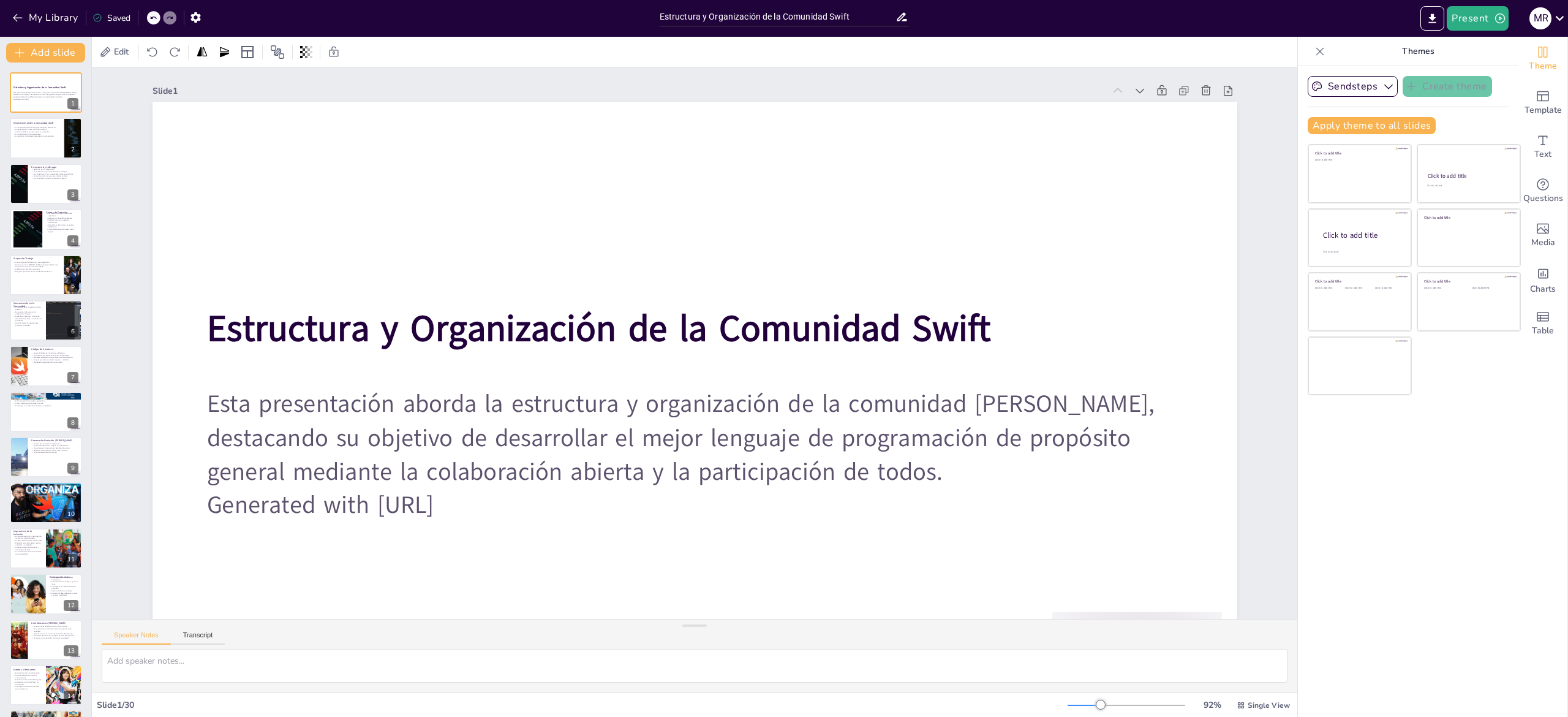
checkbox input "true"
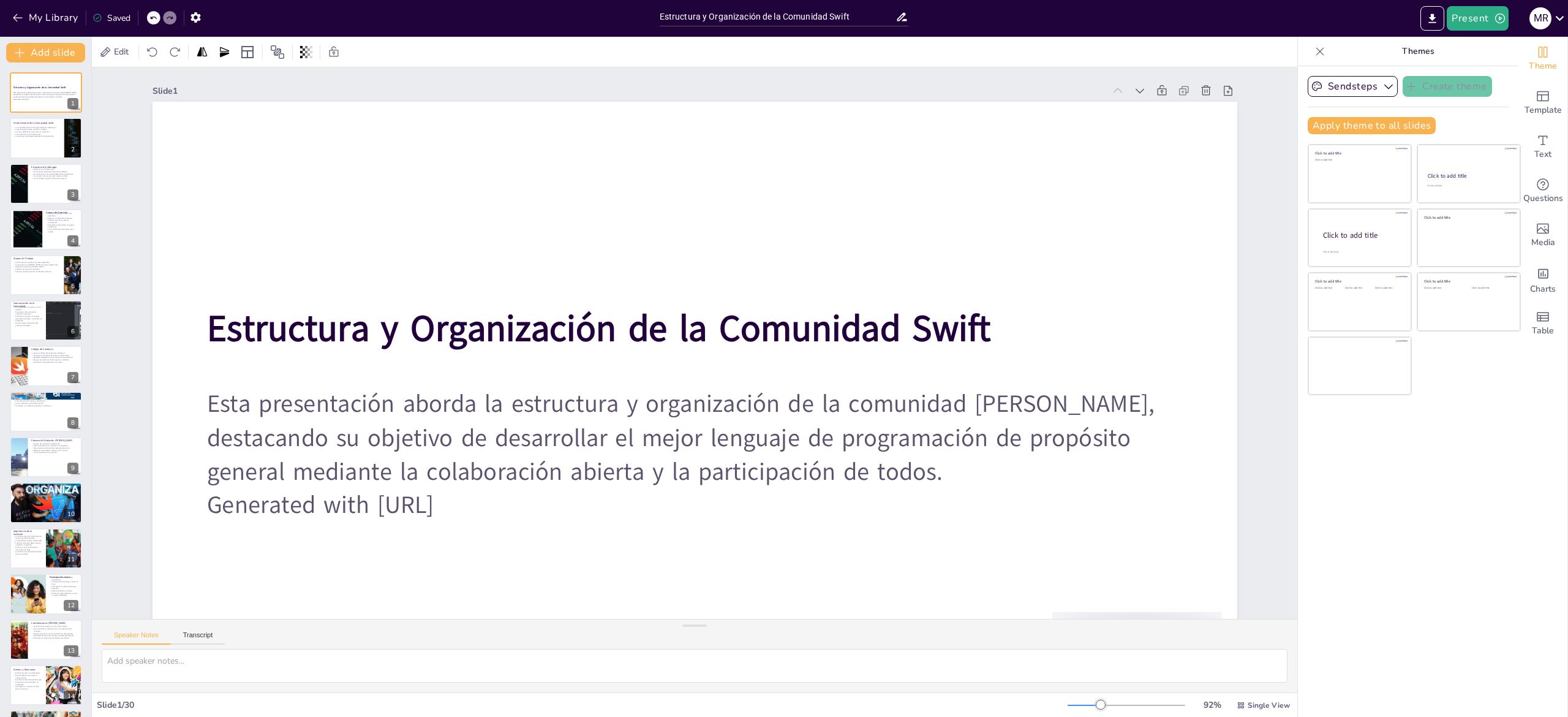
checkbox input "true"
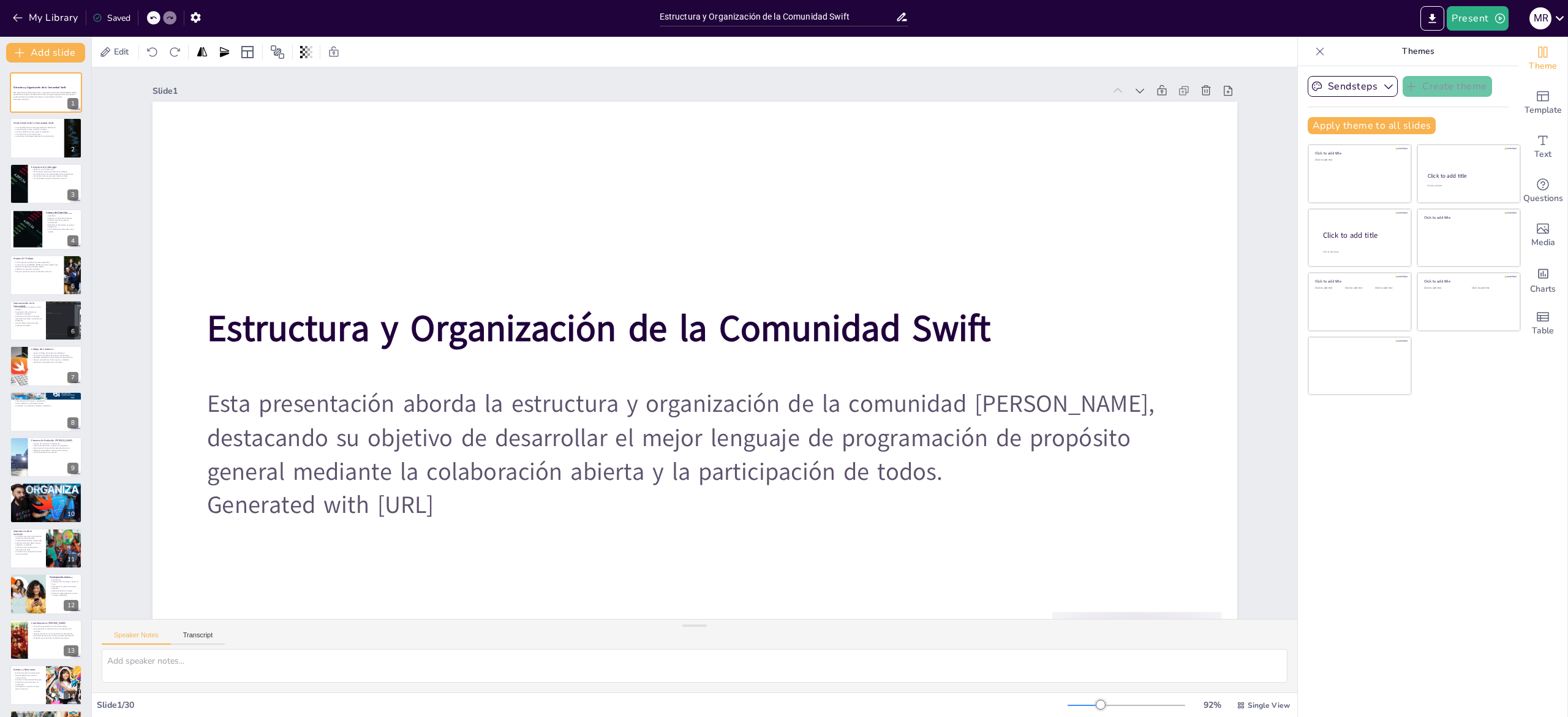
checkbox input "true"
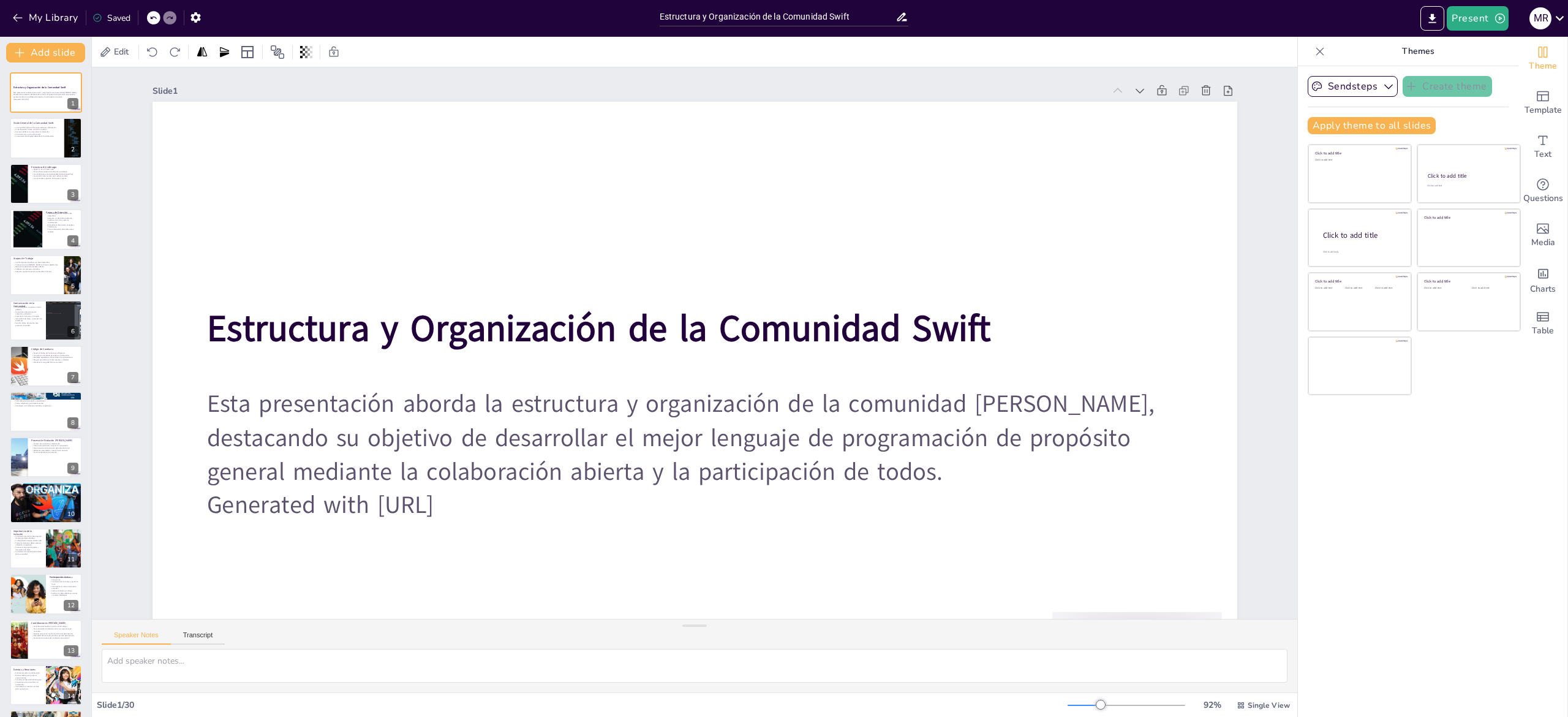
checkbox input "true"
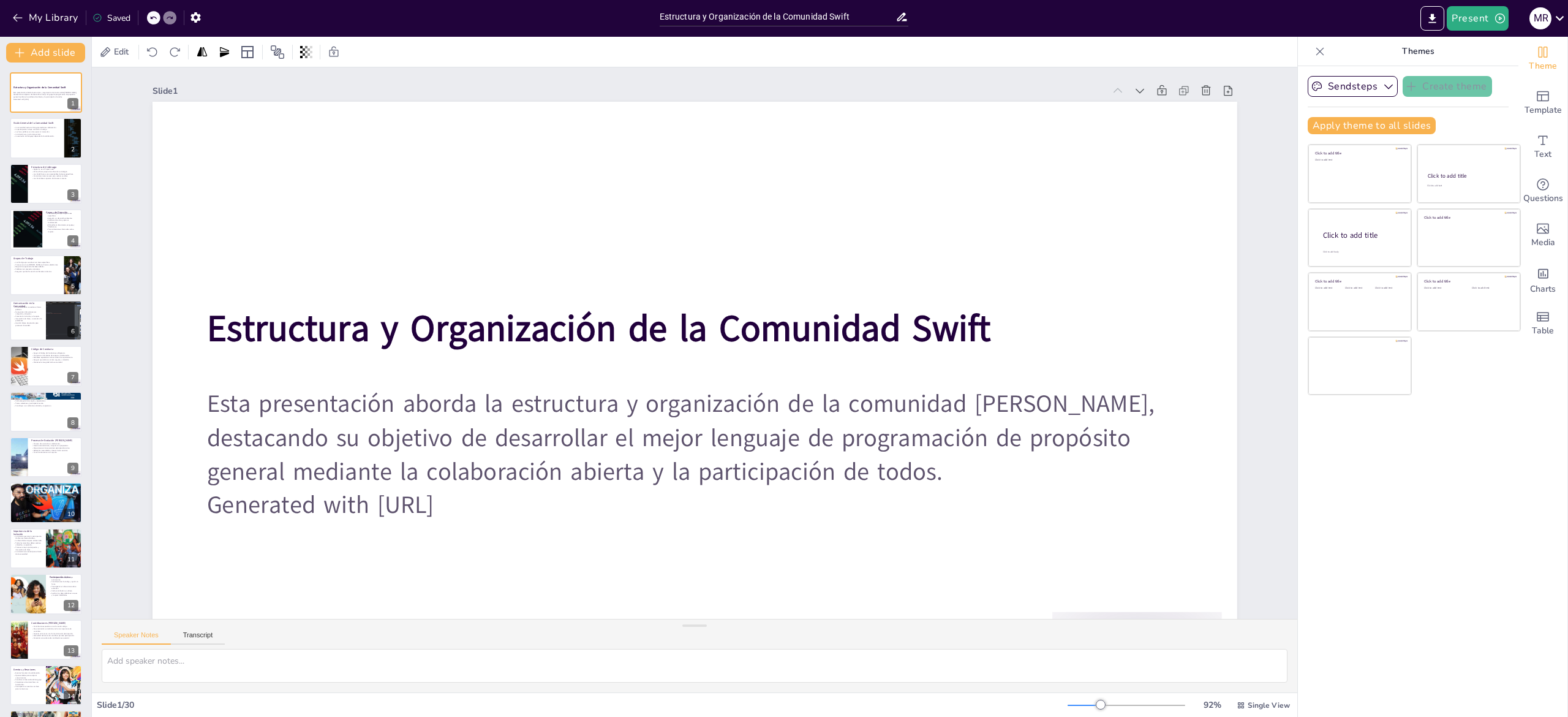
checkbox input "true"
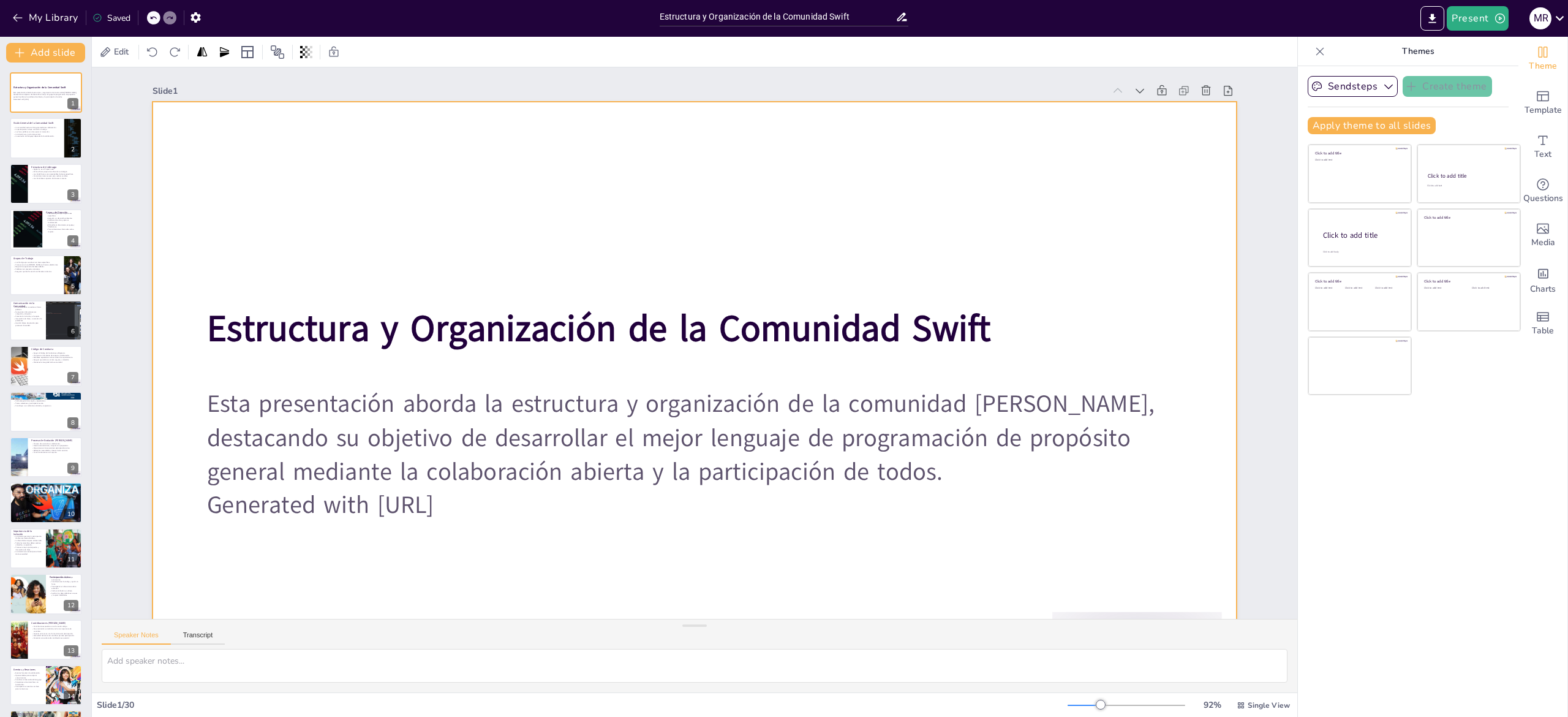
checkbox input "true"
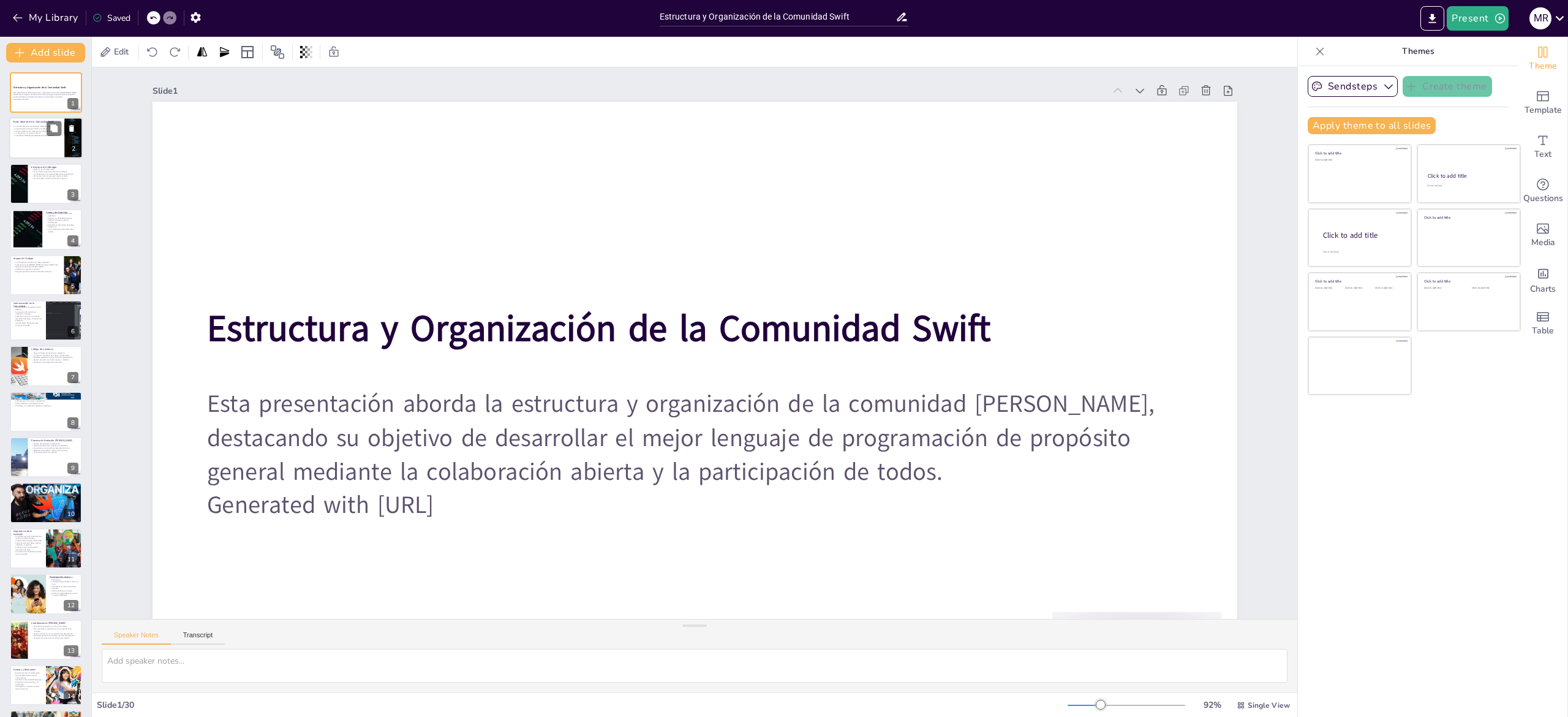
checkbox input "true"
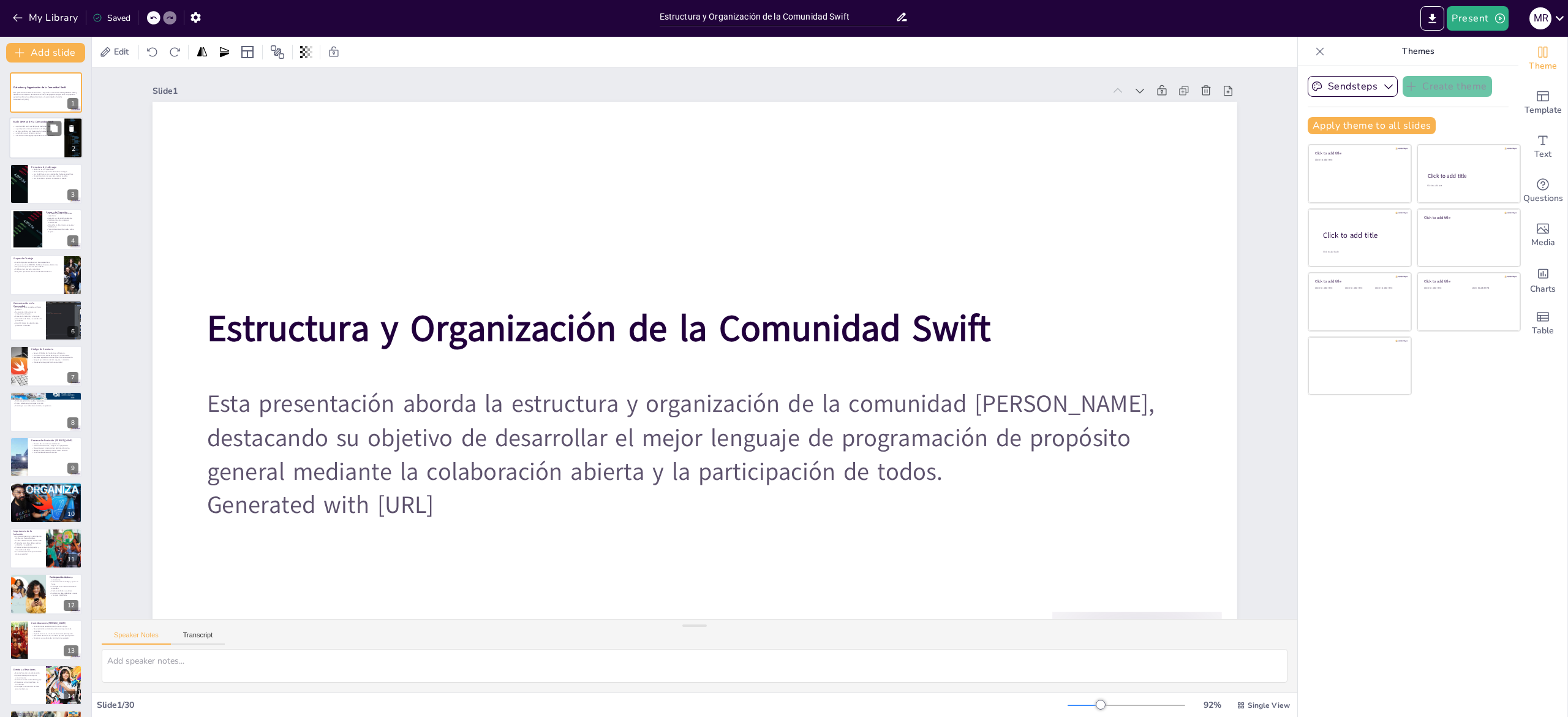
checkbox input "true"
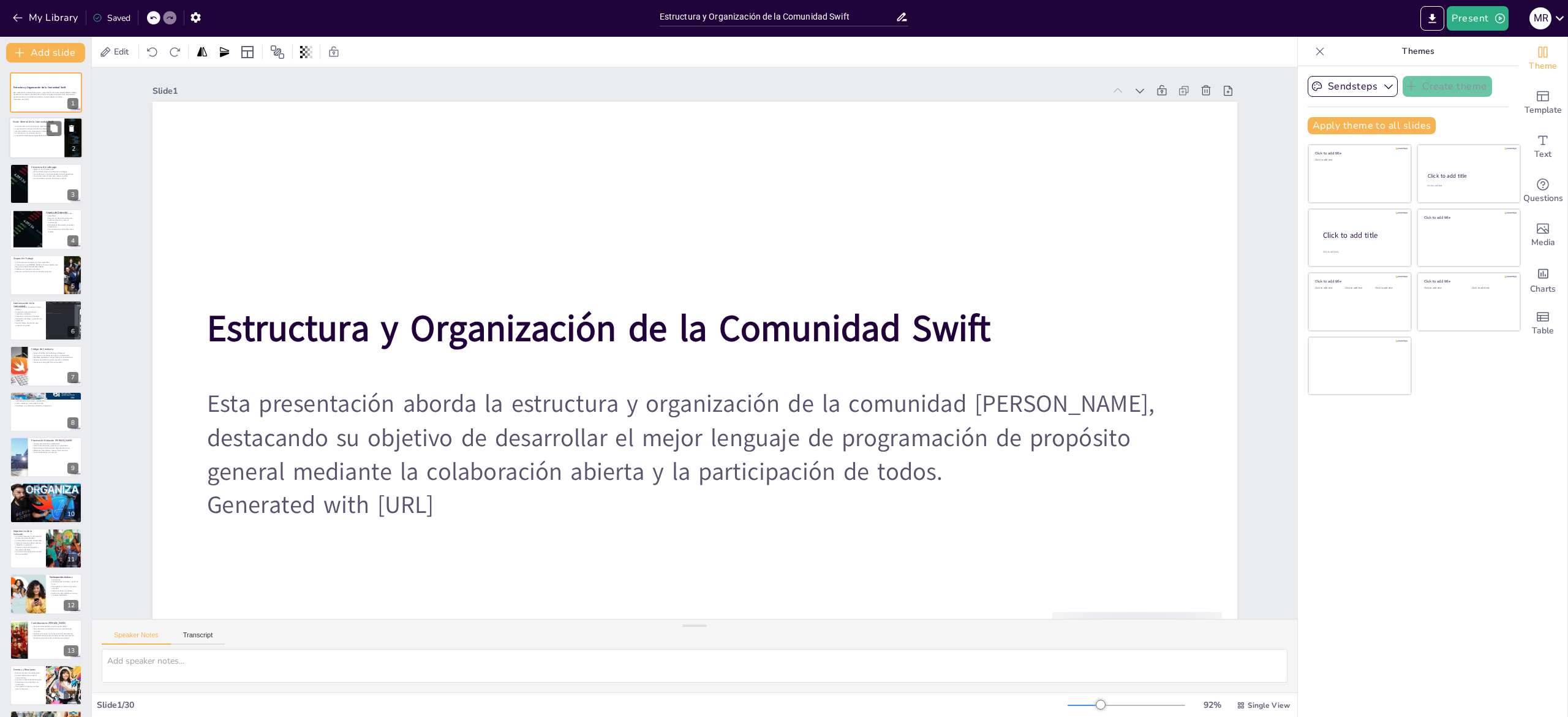
click at [43, 149] on div at bounding box center [46, 138] width 74 height 41
checkbox input "true"
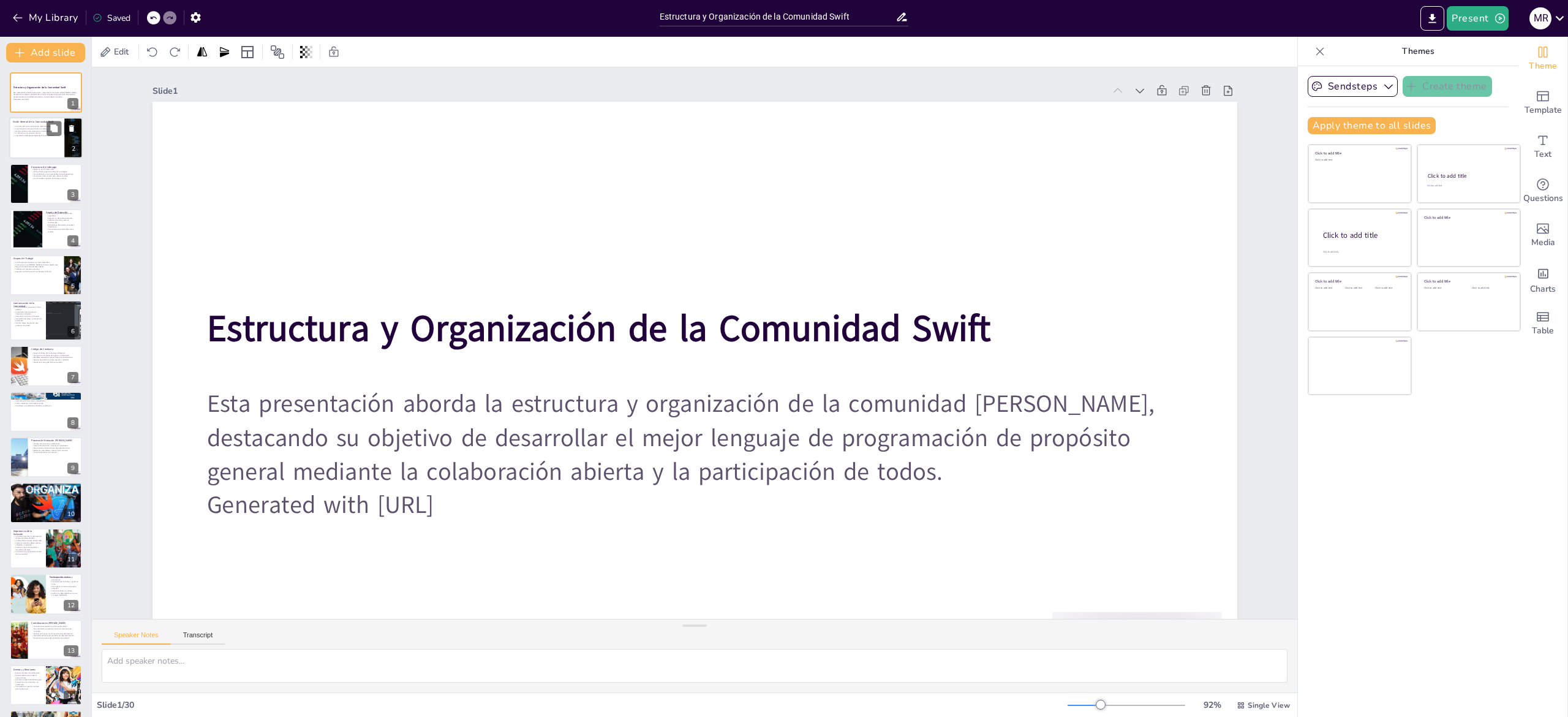
checkbox input "true"
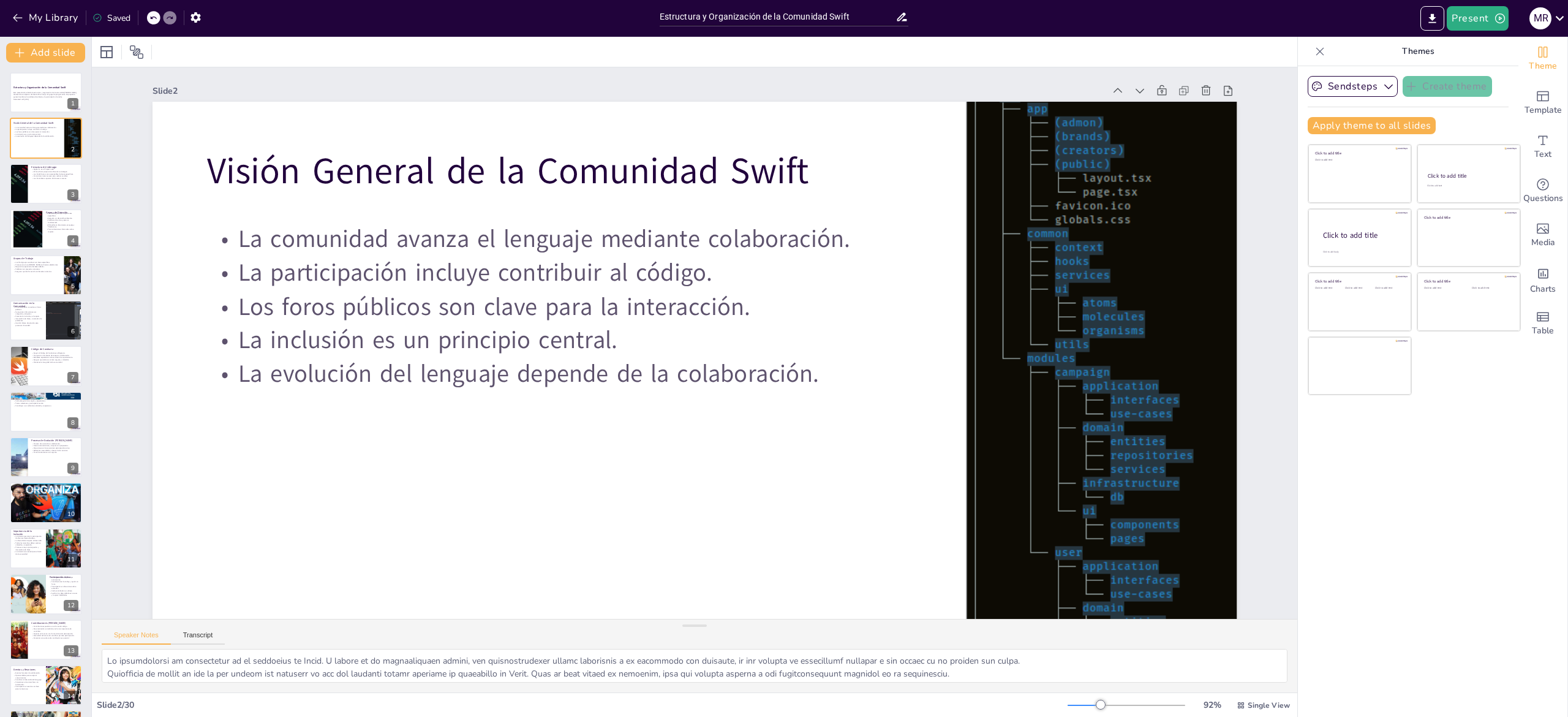
checkbox input "true"
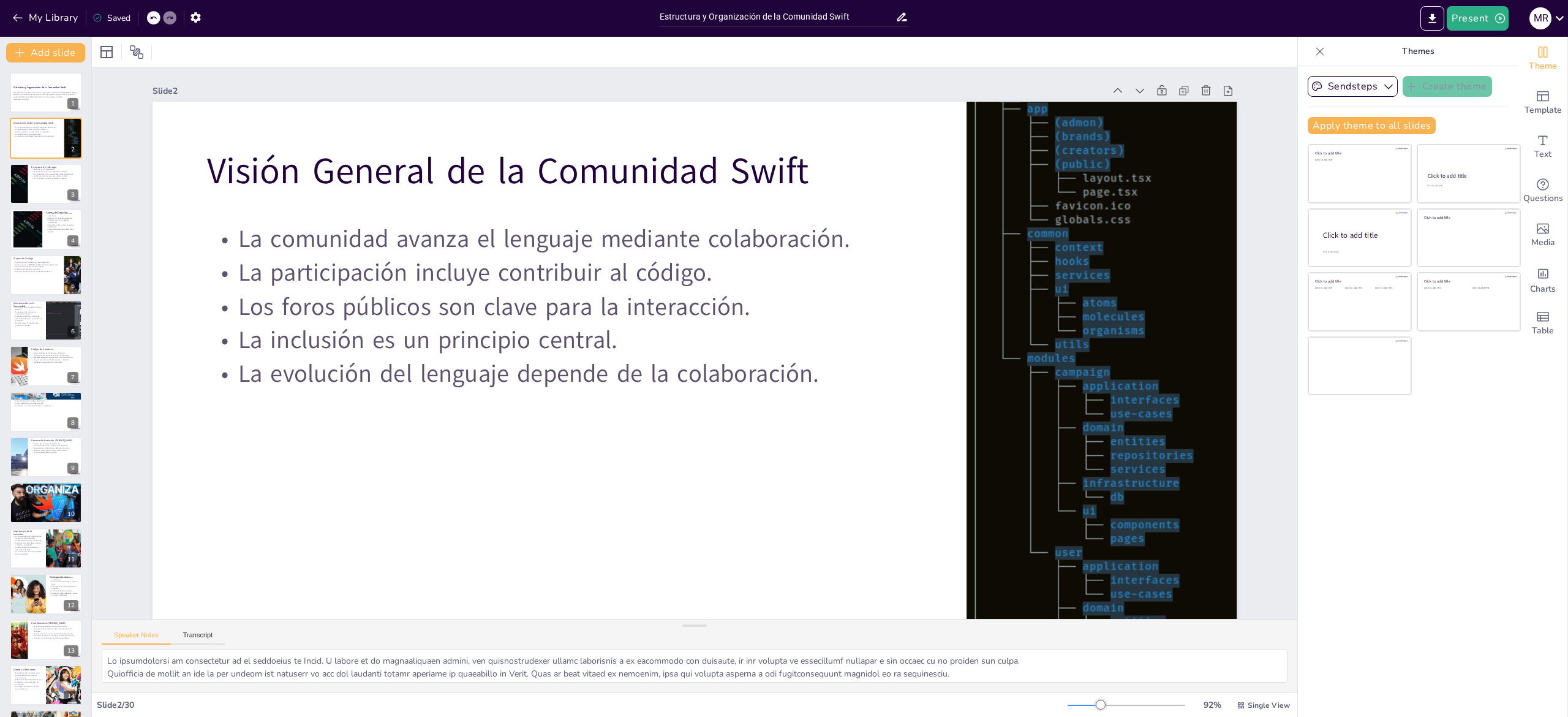
checkbox input "true"
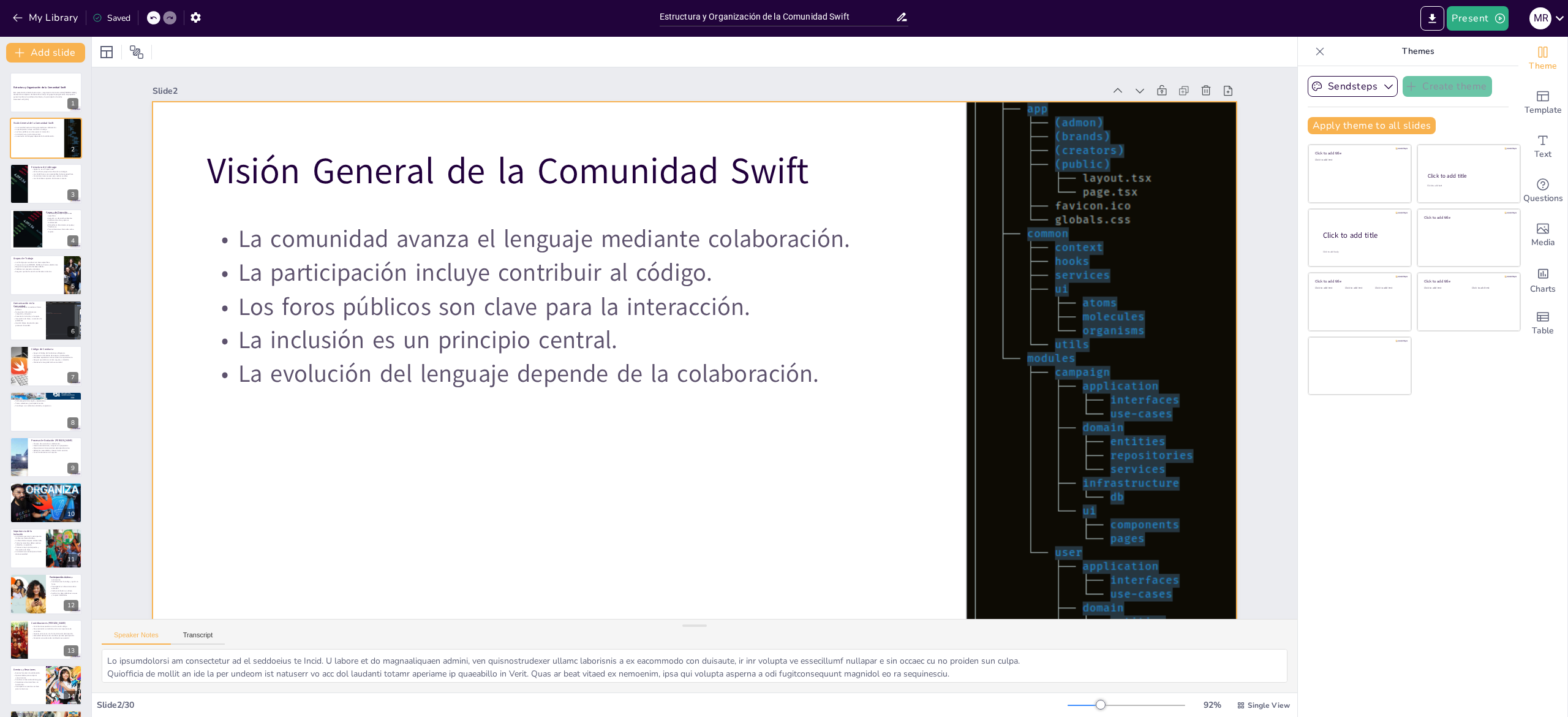
checkbox input "true"
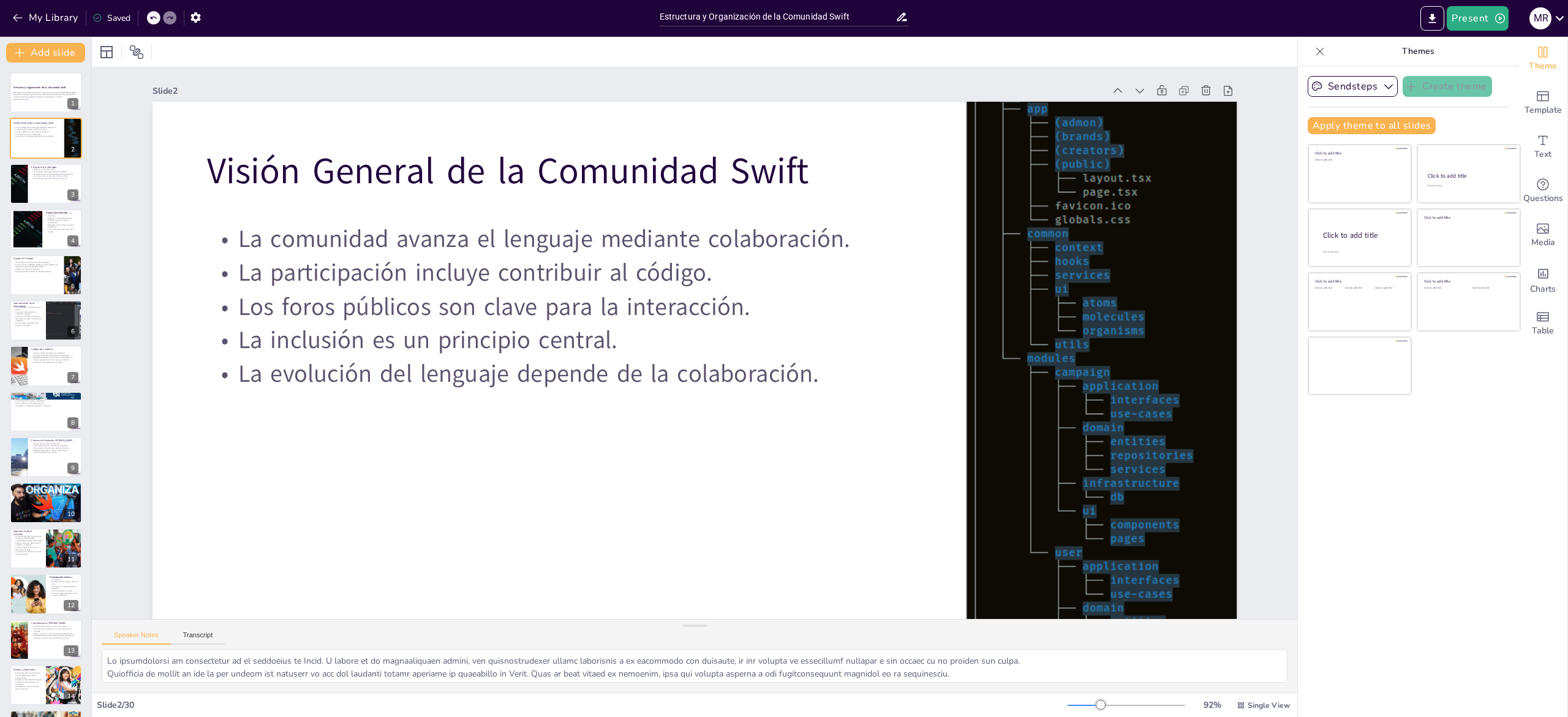
checkbox input "true"
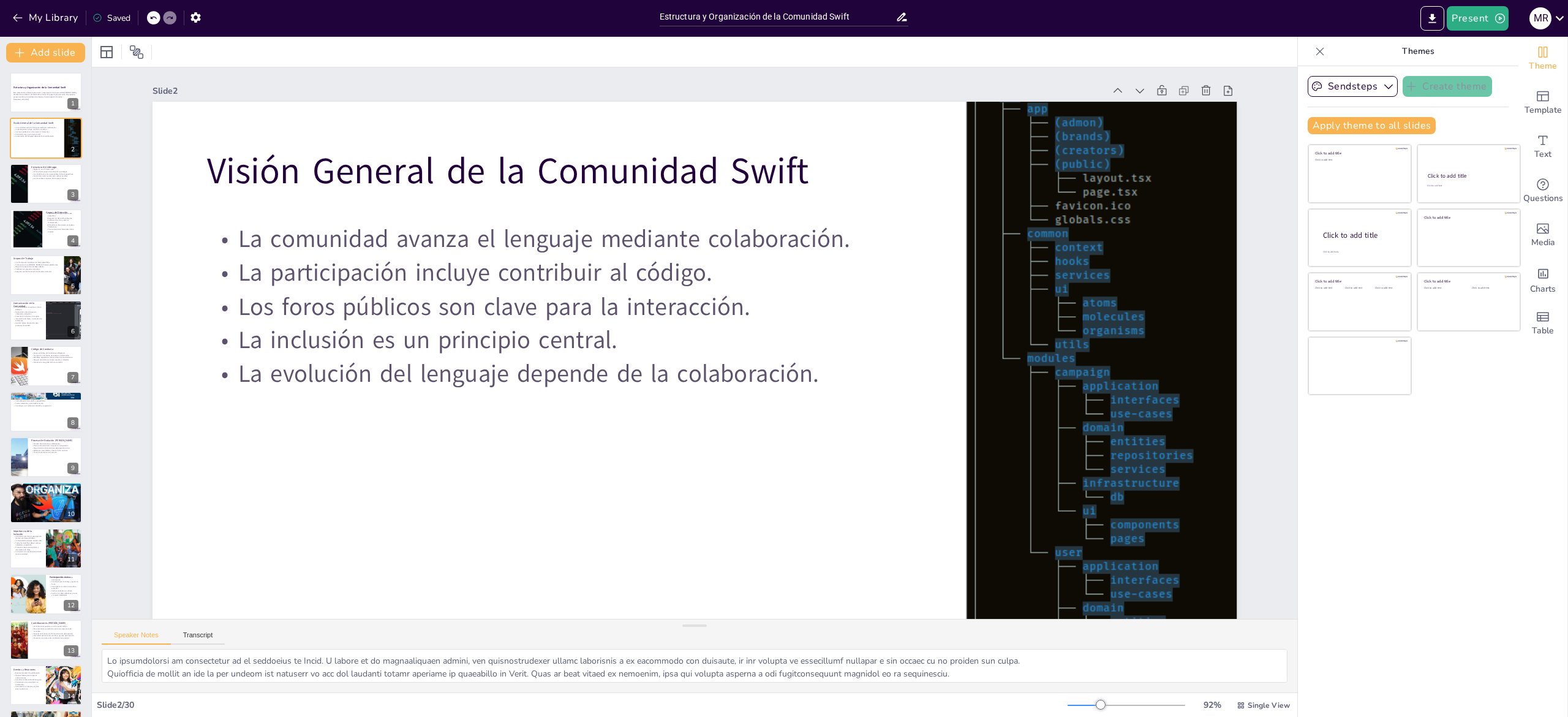
checkbox input "true"
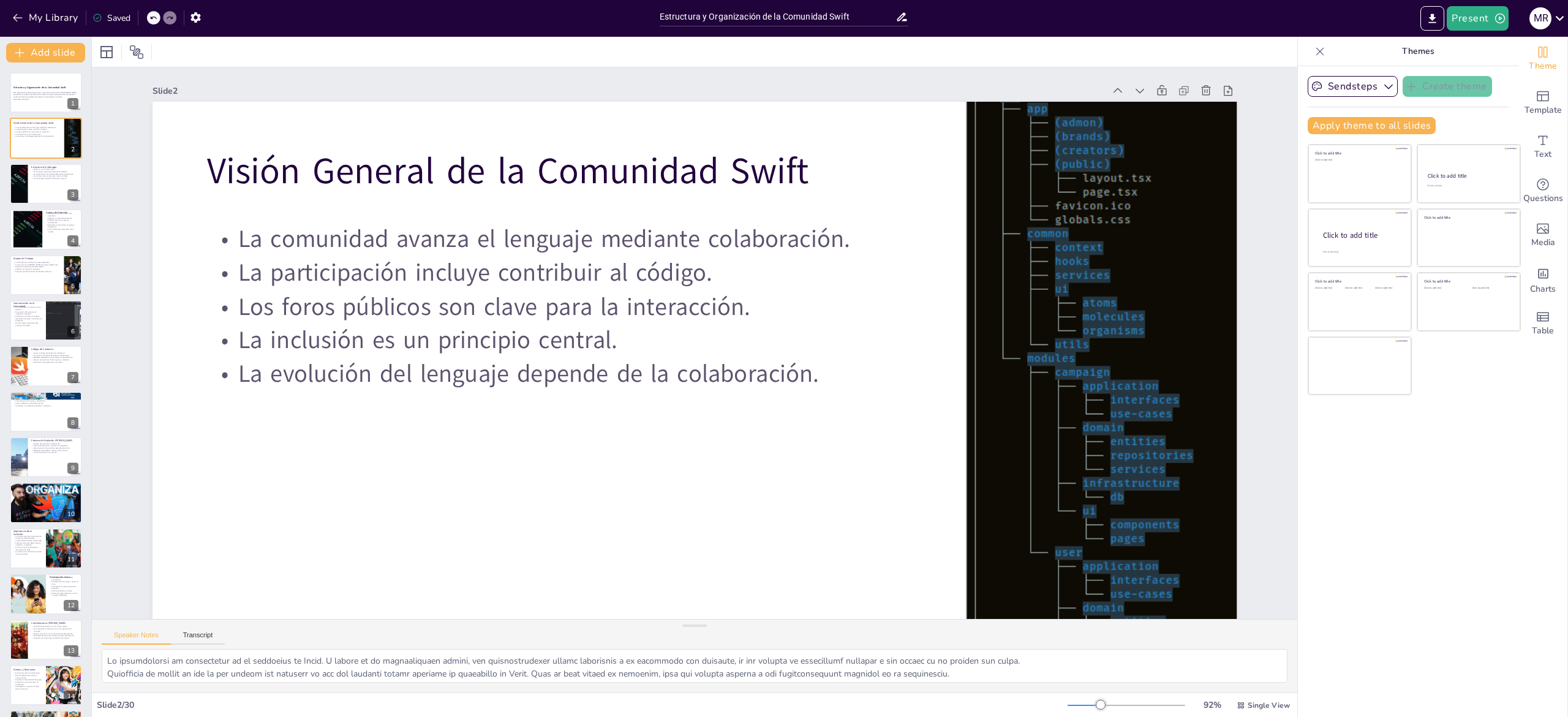
checkbox input "true"
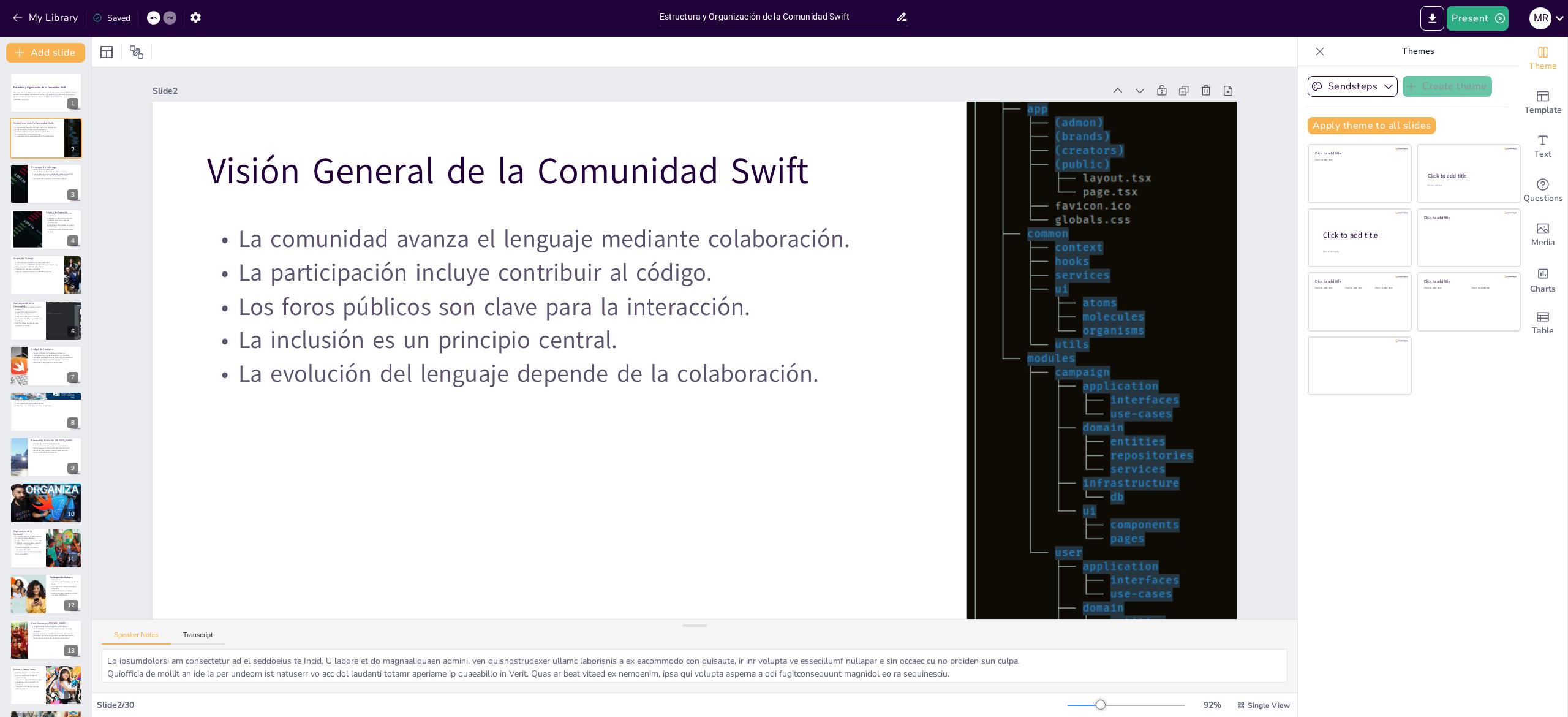
checkbox input "true"
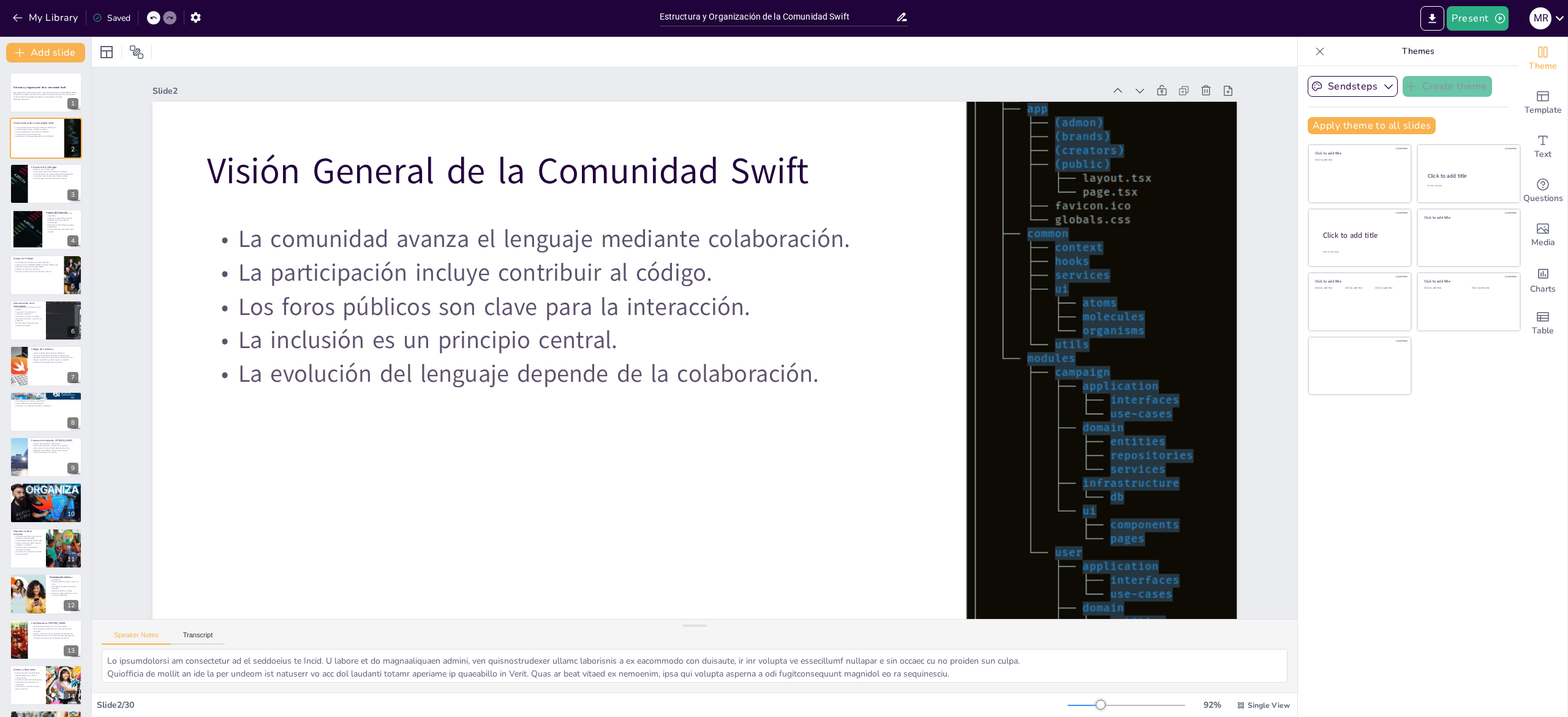
checkbox input "true"
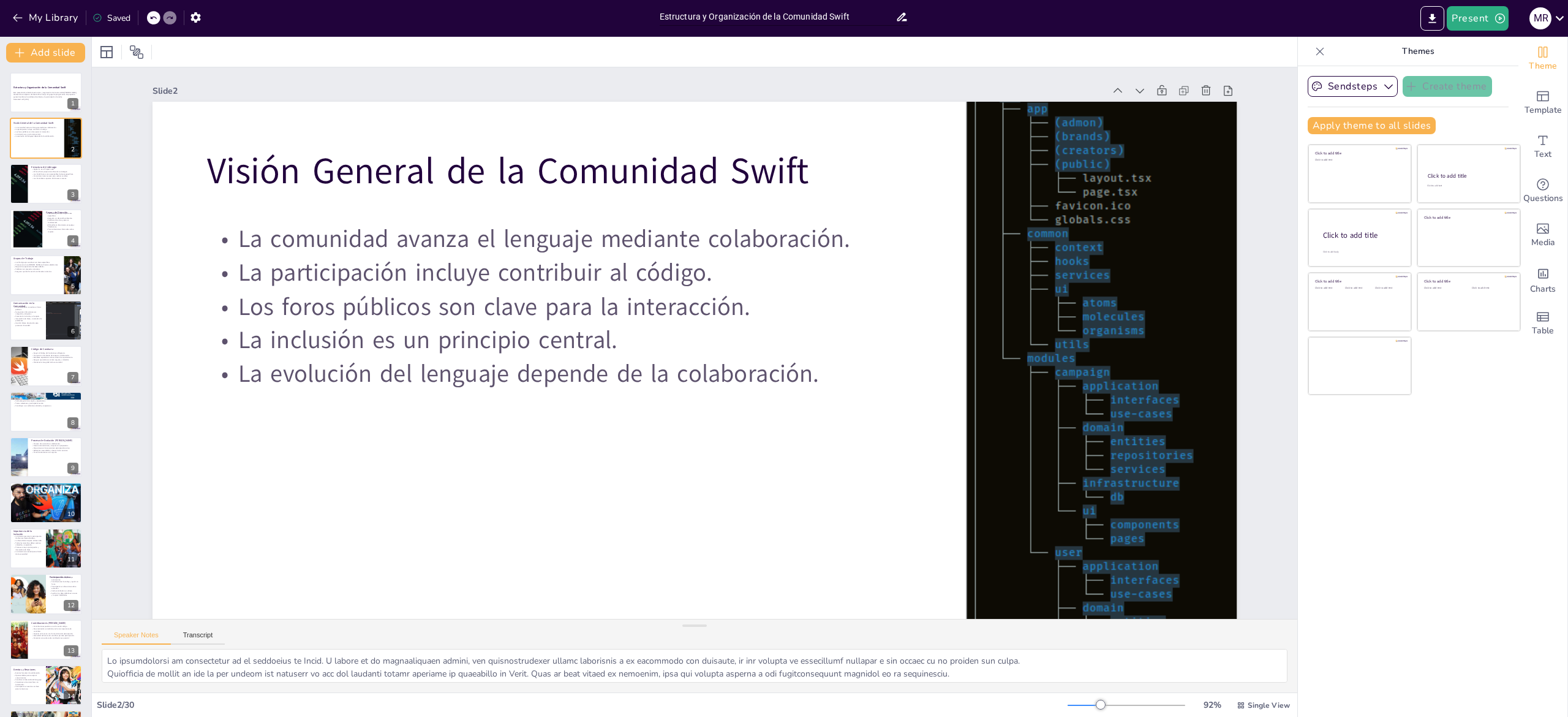
click at [665, 21] on input "Estructura y Organización de la Comunidad Swift" at bounding box center [778, 17] width 236 height 17
checkbox input "true"
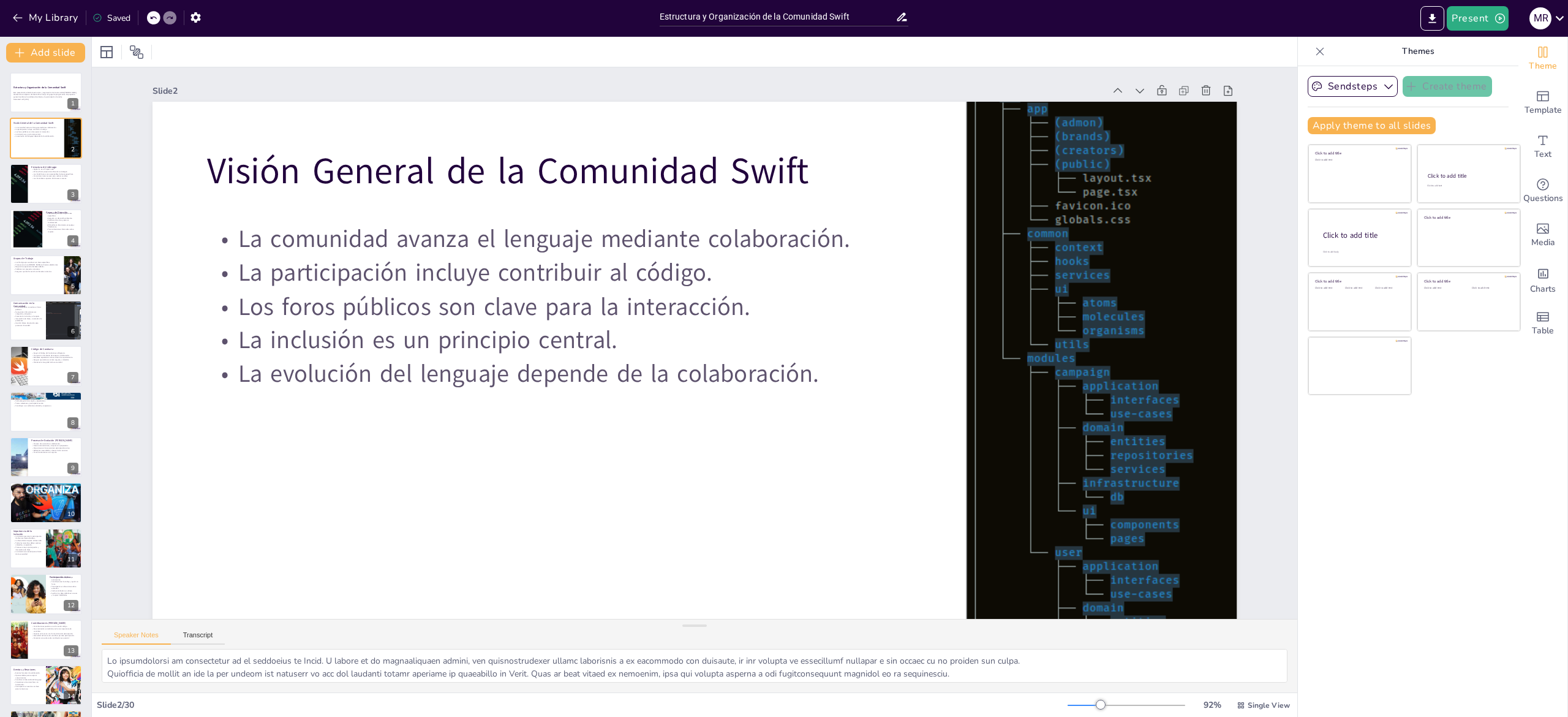
checkbox input "true"
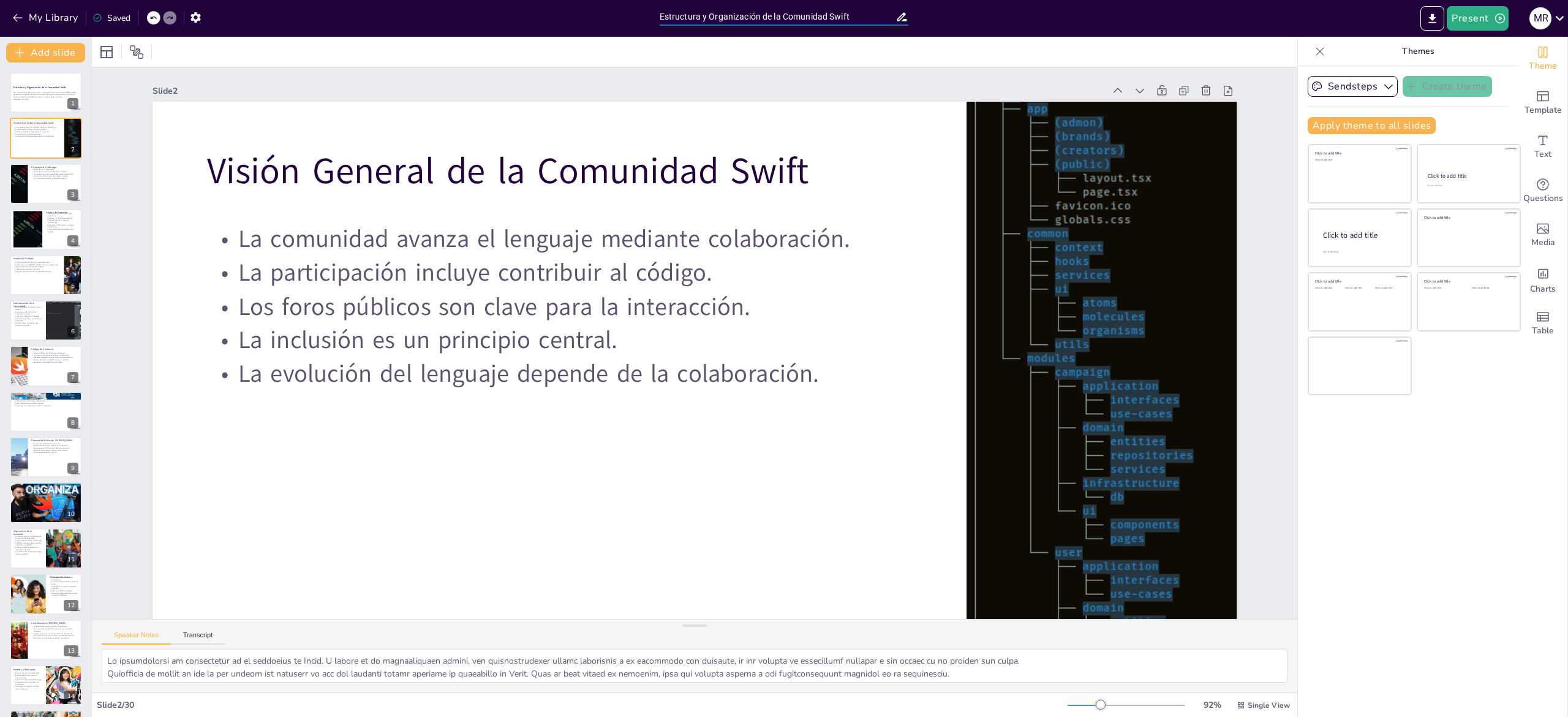
checkbox input "true"
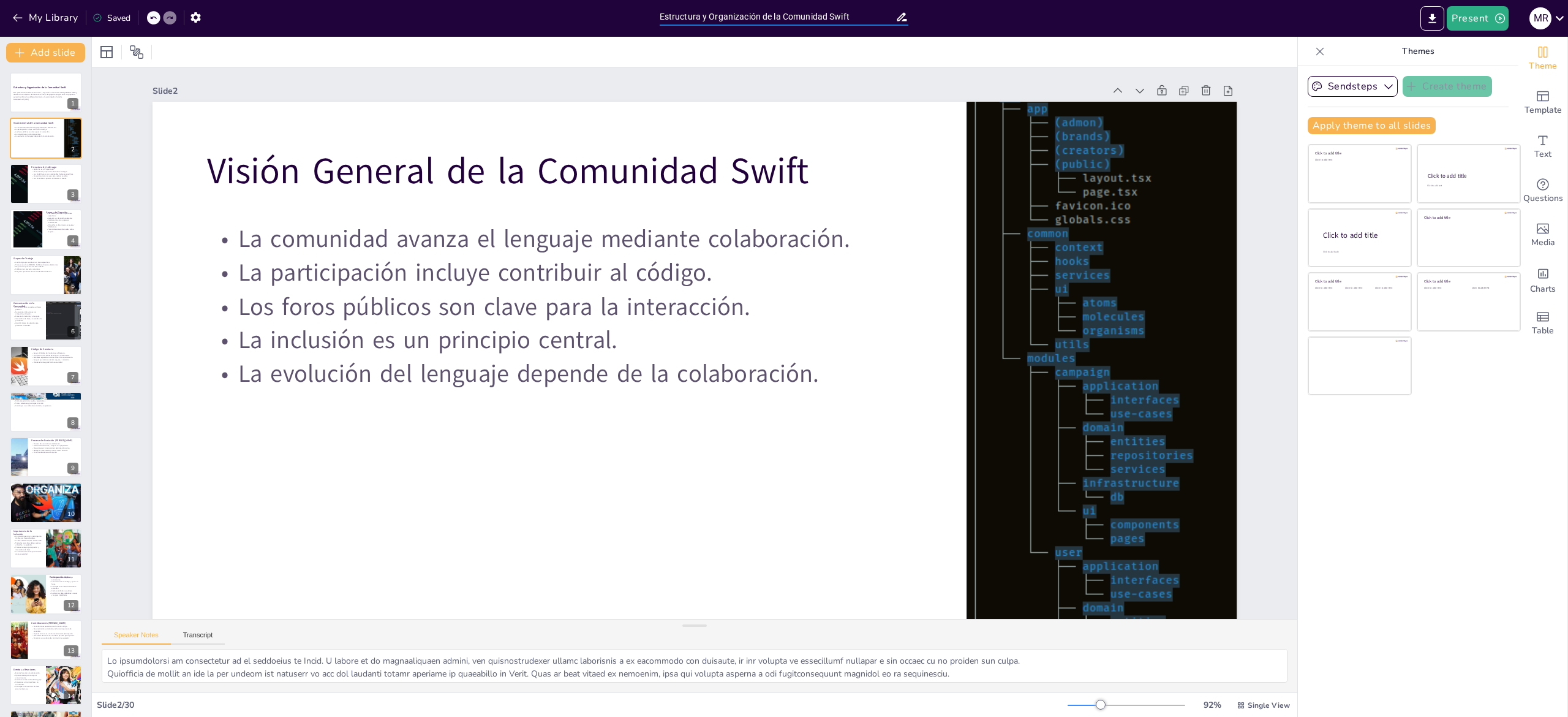
checkbox input "true"
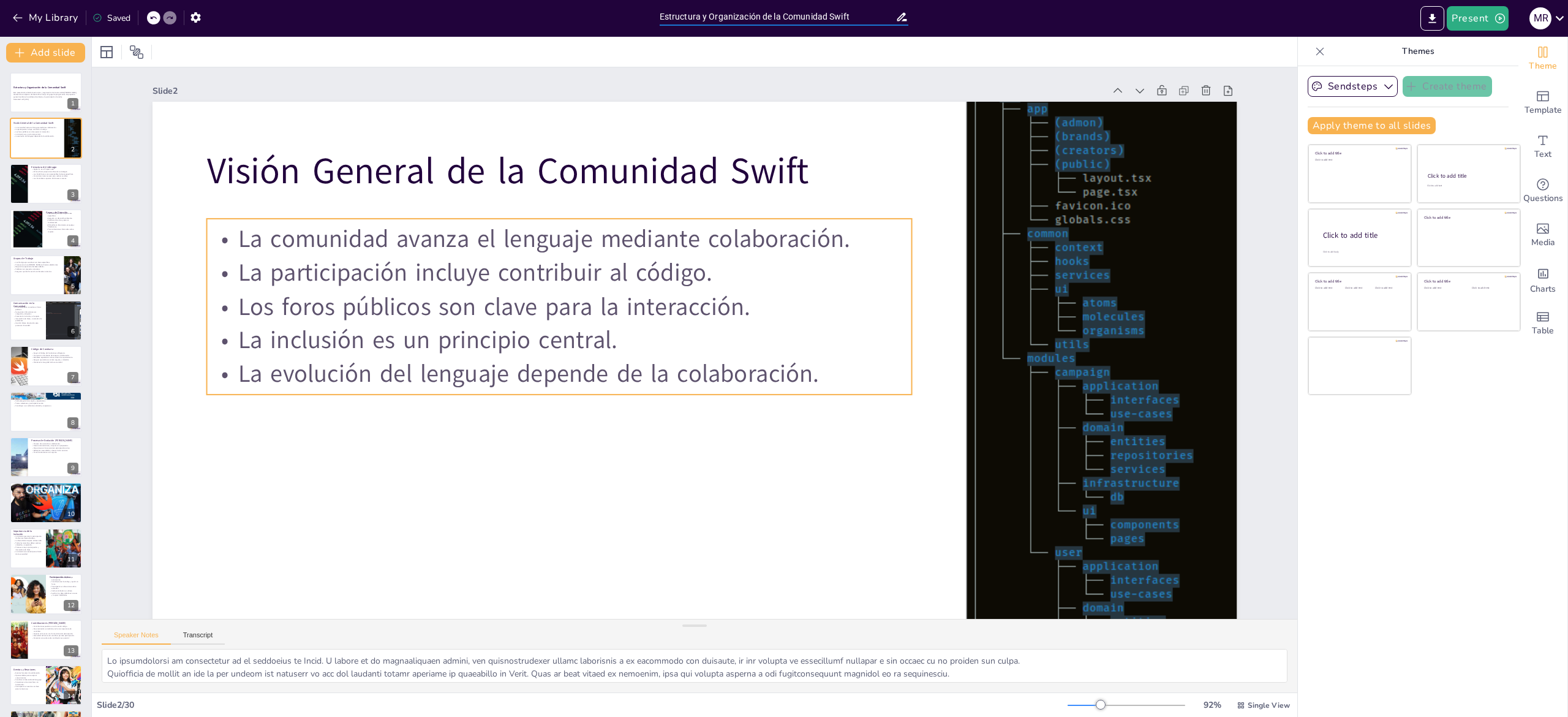
checkbox input "true"
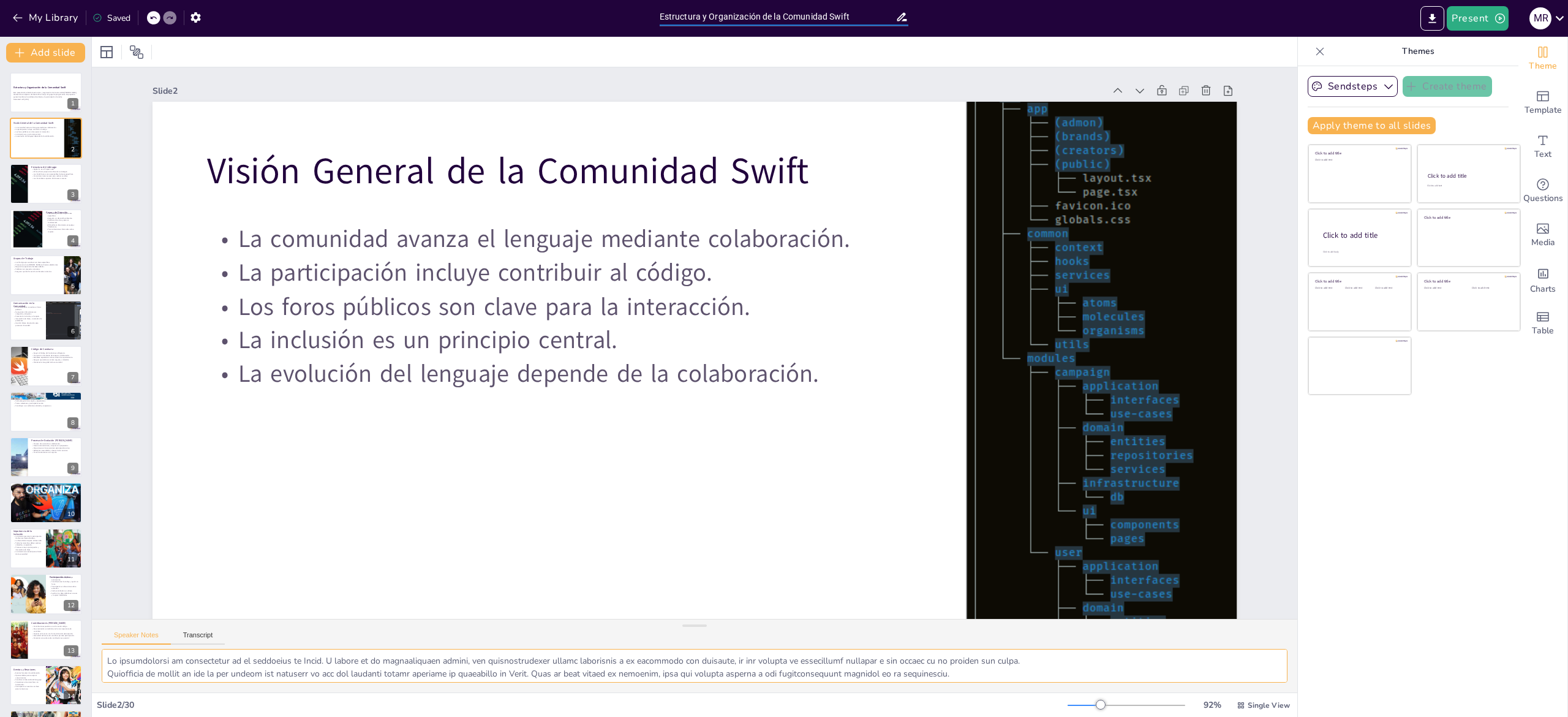
click at [129, 658] on textarea at bounding box center [695, 666] width 1186 height 34
click at [33, 177] on p "Los Contributors aportan de diversas maneras." at bounding box center [55, 178] width 48 height 3
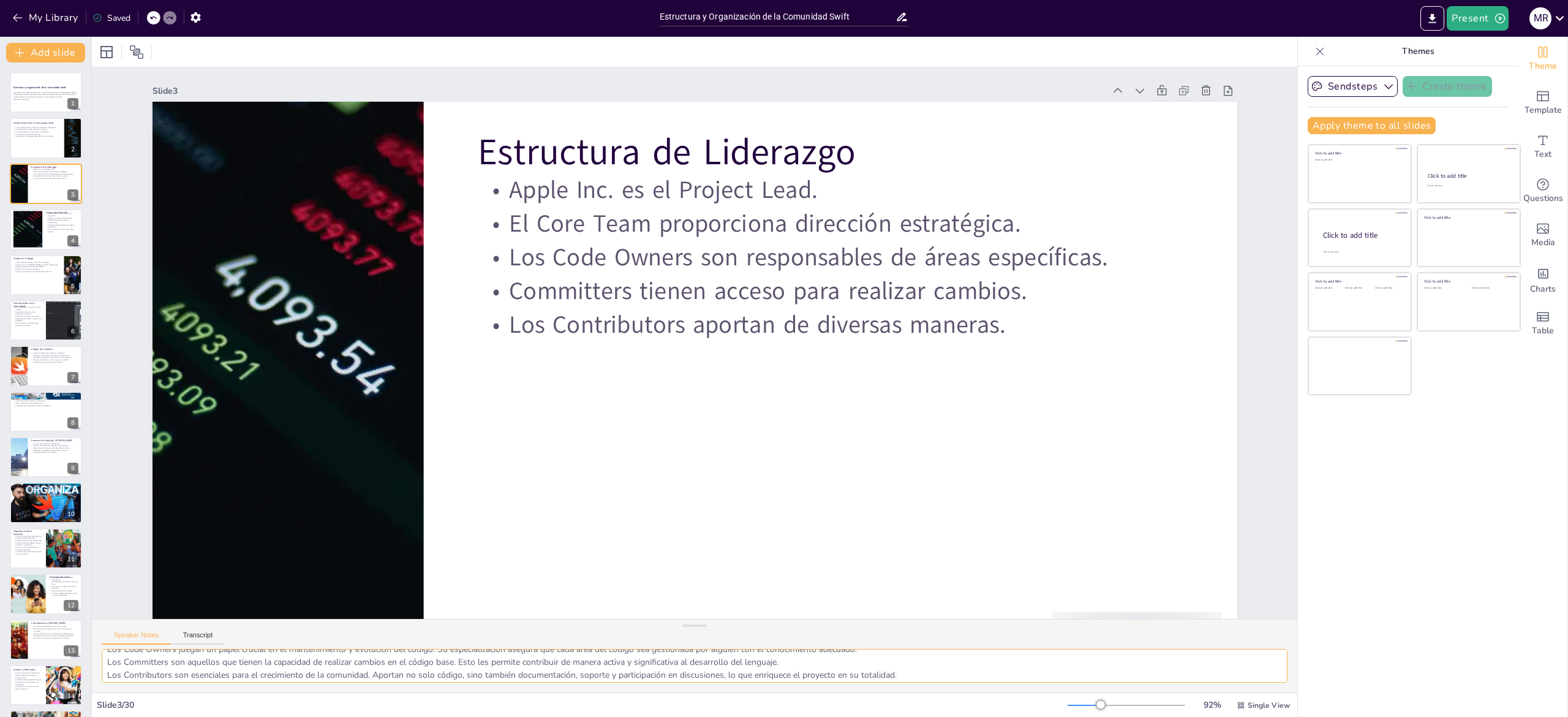
click at [137, 671] on textarea "Apple Inc. actúa como el Project Lead, lo que significa que tiene la responsabi…" at bounding box center [695, 666] width 1186 height 34
click at [30, 232] on div at bounding box center [28, 229] width 66 height 38
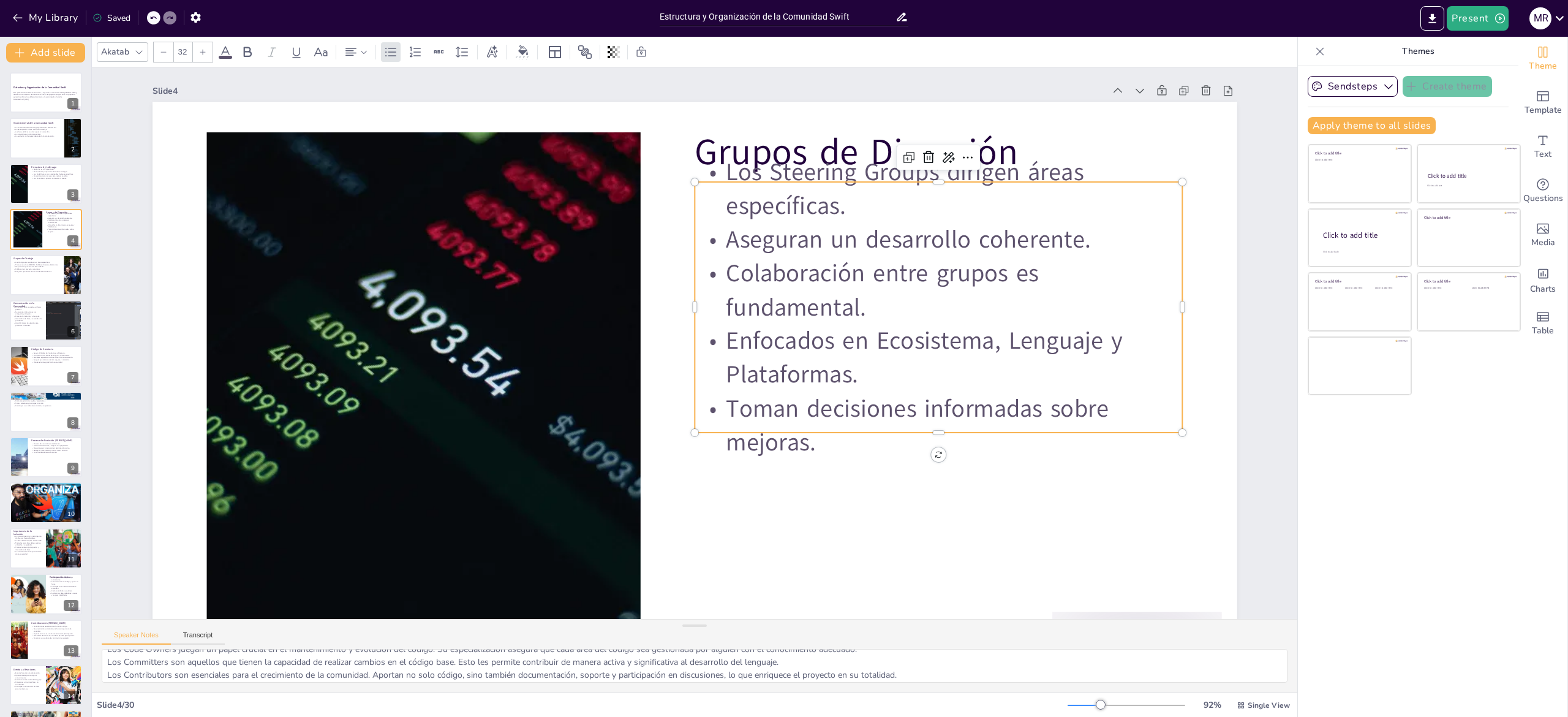
click at [869, 286] on p "Colaboración entre grupos es fundamental." at bounding box center [938, 290] width 488 height 67
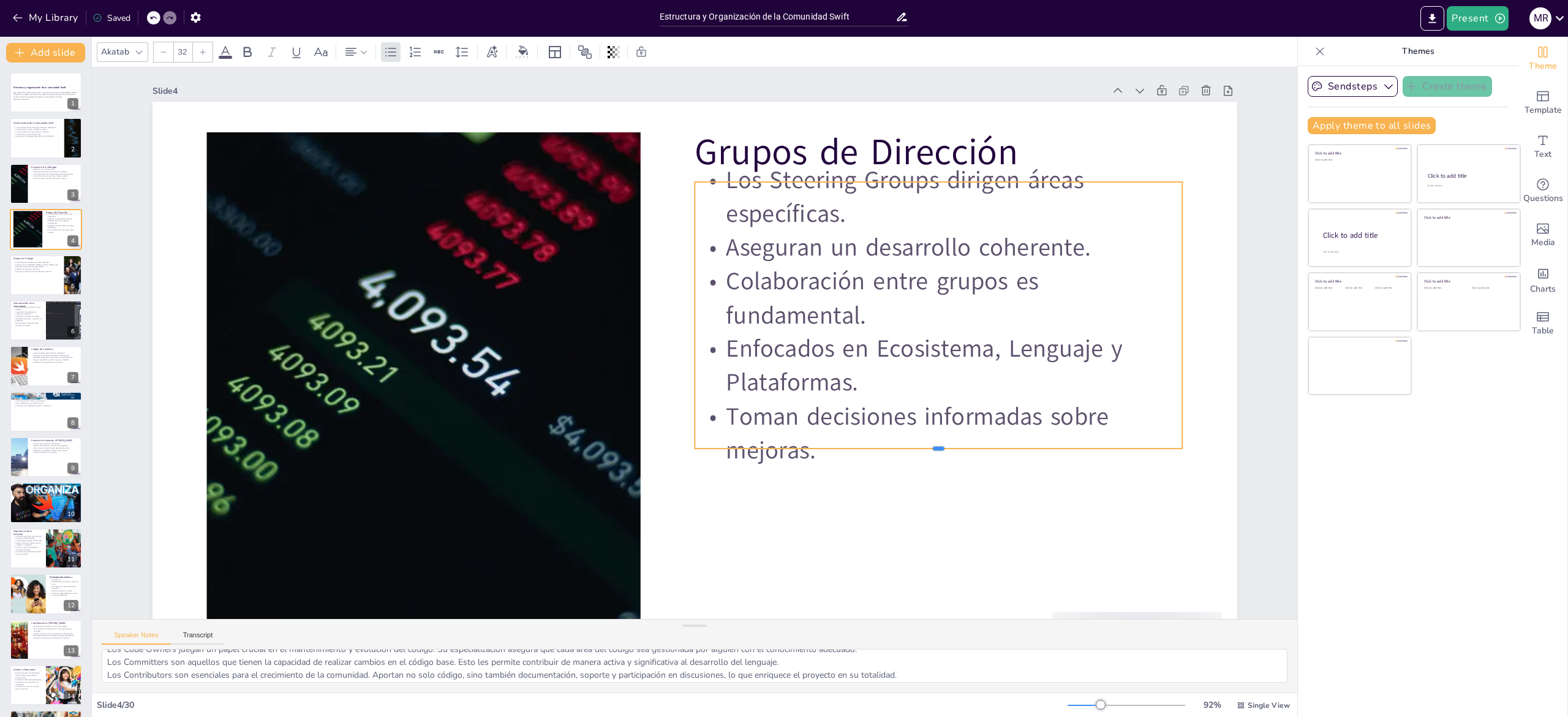
drag, startPoint x: 870, startPoint y: 435, endPoint x: 870, endPoint y: 450, distance: 15.0
click at [870, 450] on div at bounding box center [938, 452] width 488 height 10
click at [1228, 564] on div "Slide 1 Estructura y Organización de la Comunidad Swift Esta presentación abord…" at bounding box center [695, 389] width 1153 height 644
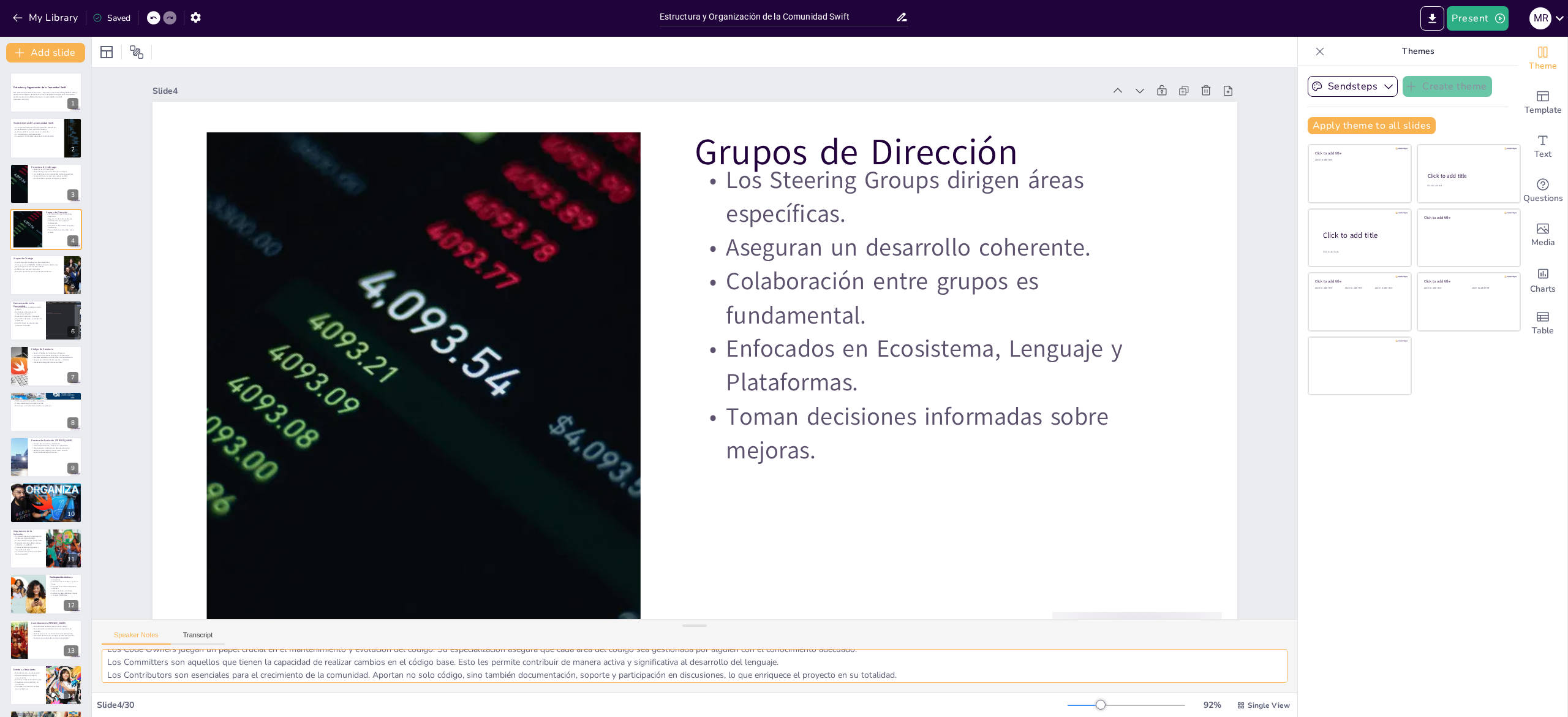
click at [176, 666] on textarea "Los Steering Groups son vitales para la dirección del proyecto, asegurando que …" at bounding box center [695, 666] width 1186 height 34
click at [27, 271] on p "Aseguran que Swift sea útil en diferentes entornos." at bounding box center [37, 270] width 48 height 3
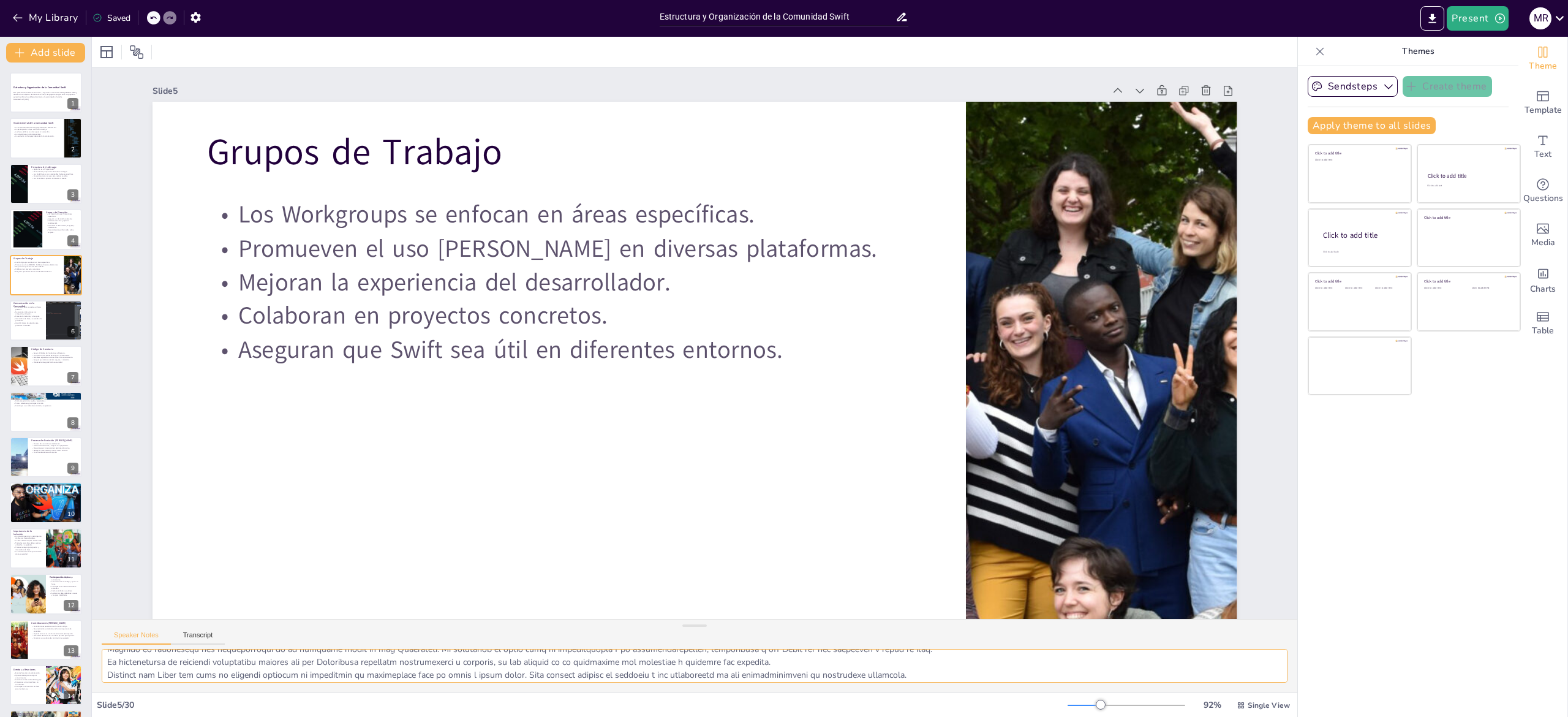
click at [153, 676] on textarea at bounding box center [695, 666] width 1186 height 34
click at [28, 326] on div at bounding box center [46, 320] width 74 height 41
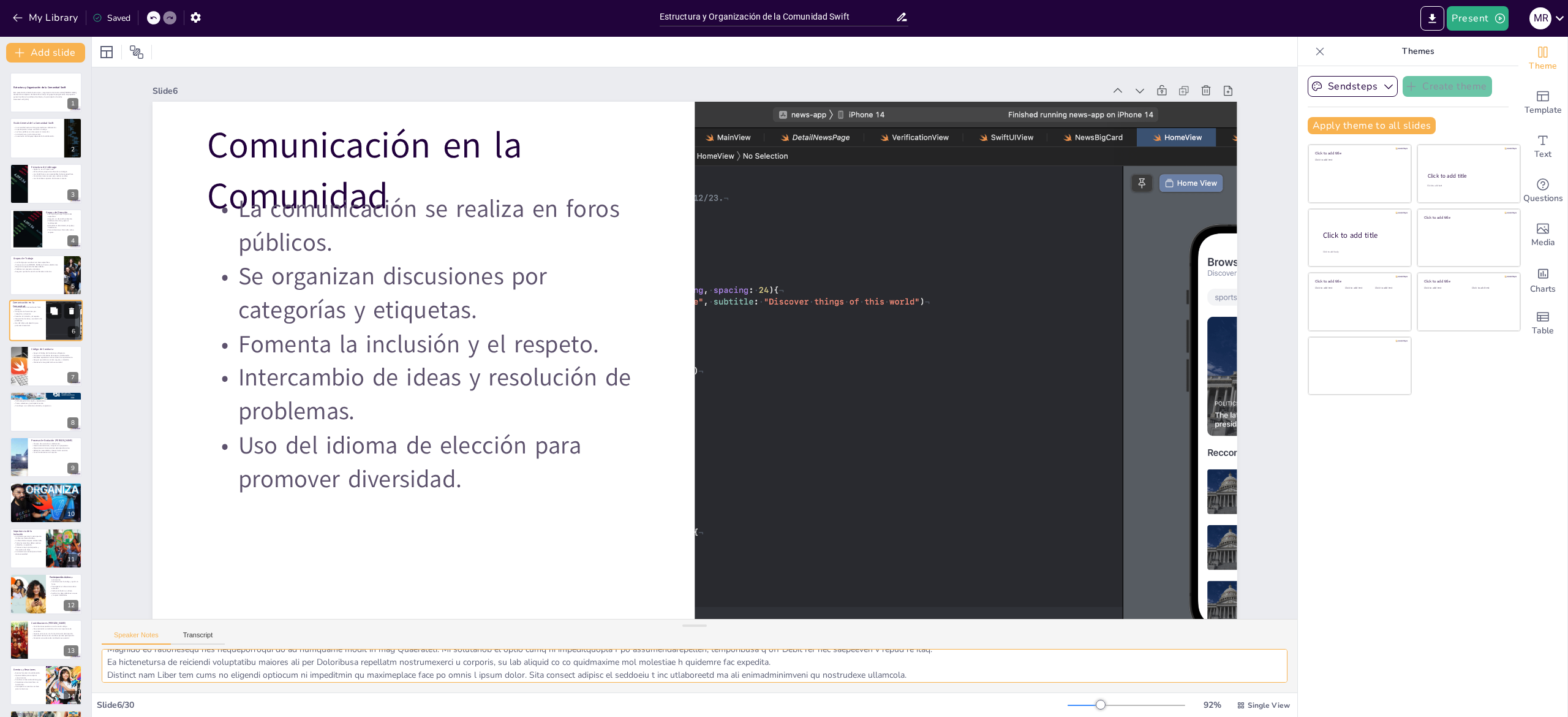
click at [28, 326] on div at bounding box center [46, 320] width 74 height 41
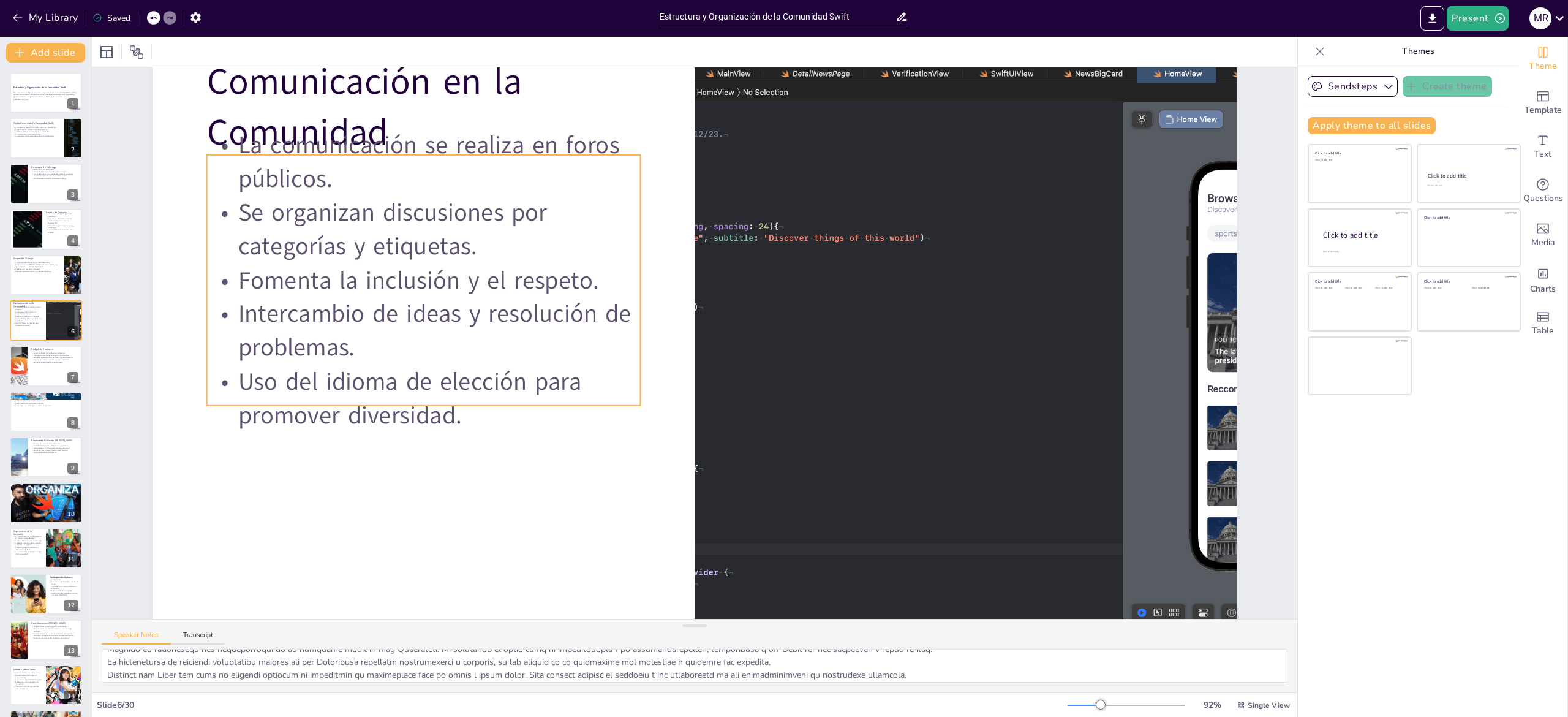
click at [417, 266] on p "Fomenta la inclusión y el respeto." at bounding box center [424, 280] width 434 height 34
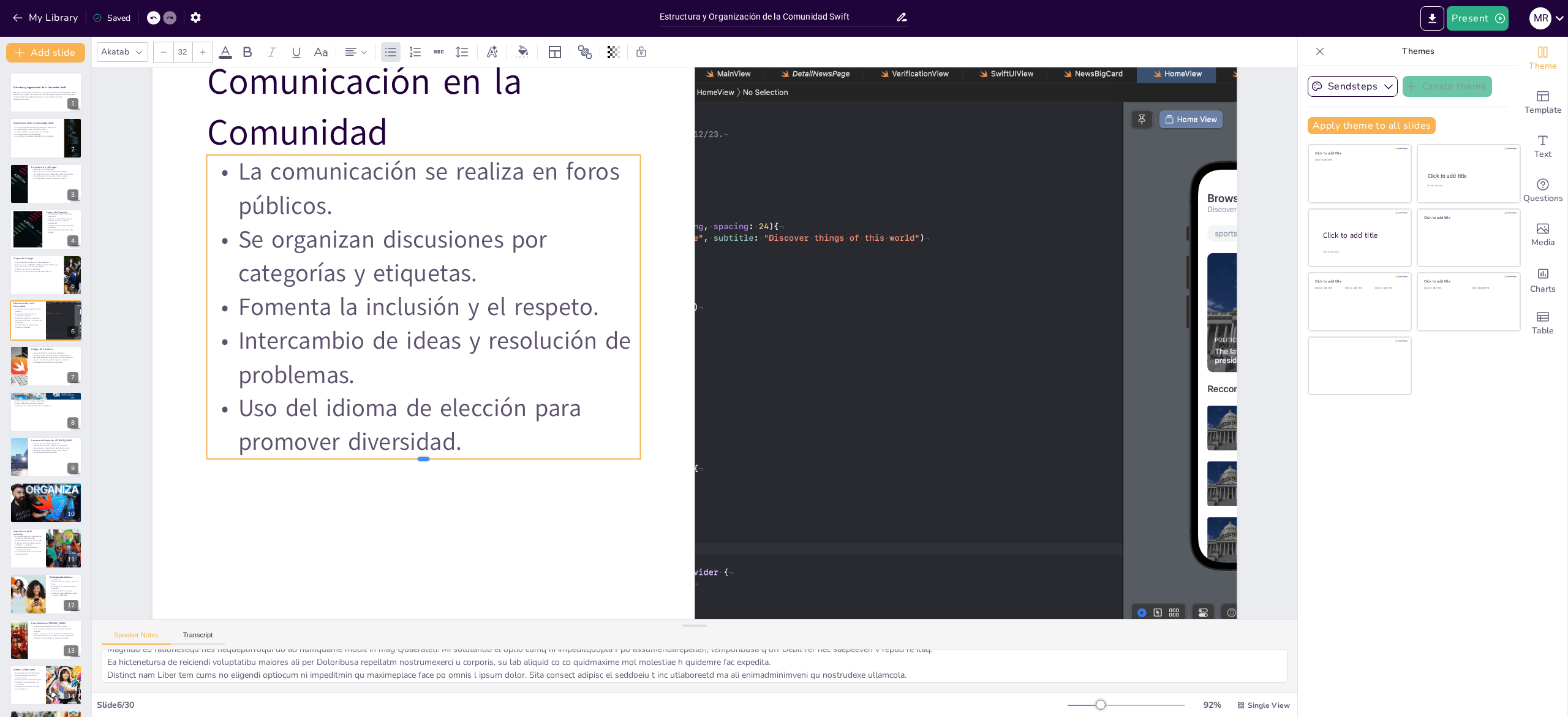
drag, startPoint x: 463, startPoint y: 404, endPoint x: 463, endPoint y: 424, distance: 20.0
click at [463, 424] on div "Comunicación en la Comunidad La comunicación se realiza en foros públicos. Se o…" at bounding box center [695, 343] width 1085 height 610
click at [163, 524] on div at bounding box center [695, 343] width 1085 height 610
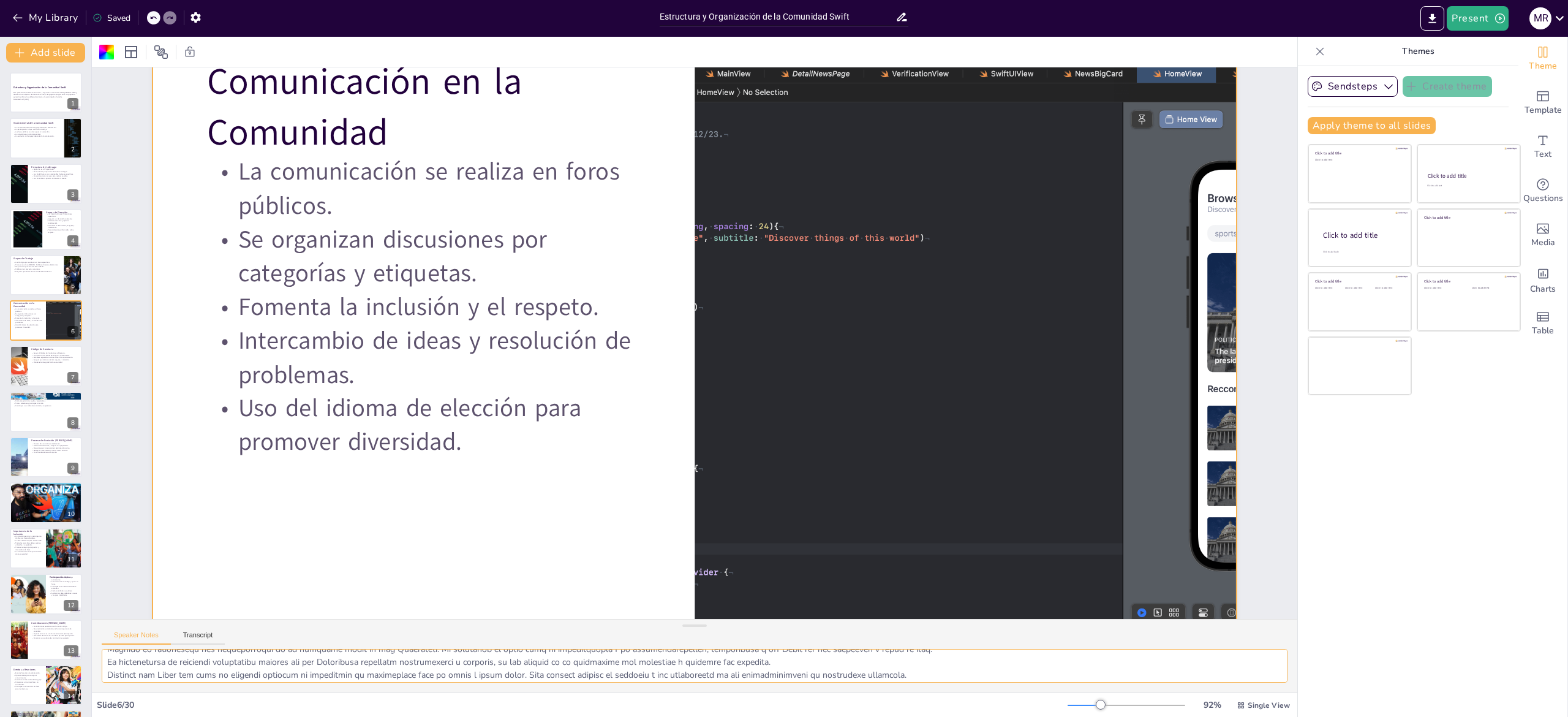
click at [151, 661] on textarea at bounding box center [695, 666] width 1186 height 34
click at [33, 358] on p "Establece expectativas claras sobre el comportamiento." at bounding box center [55, 358] width 48 height 3
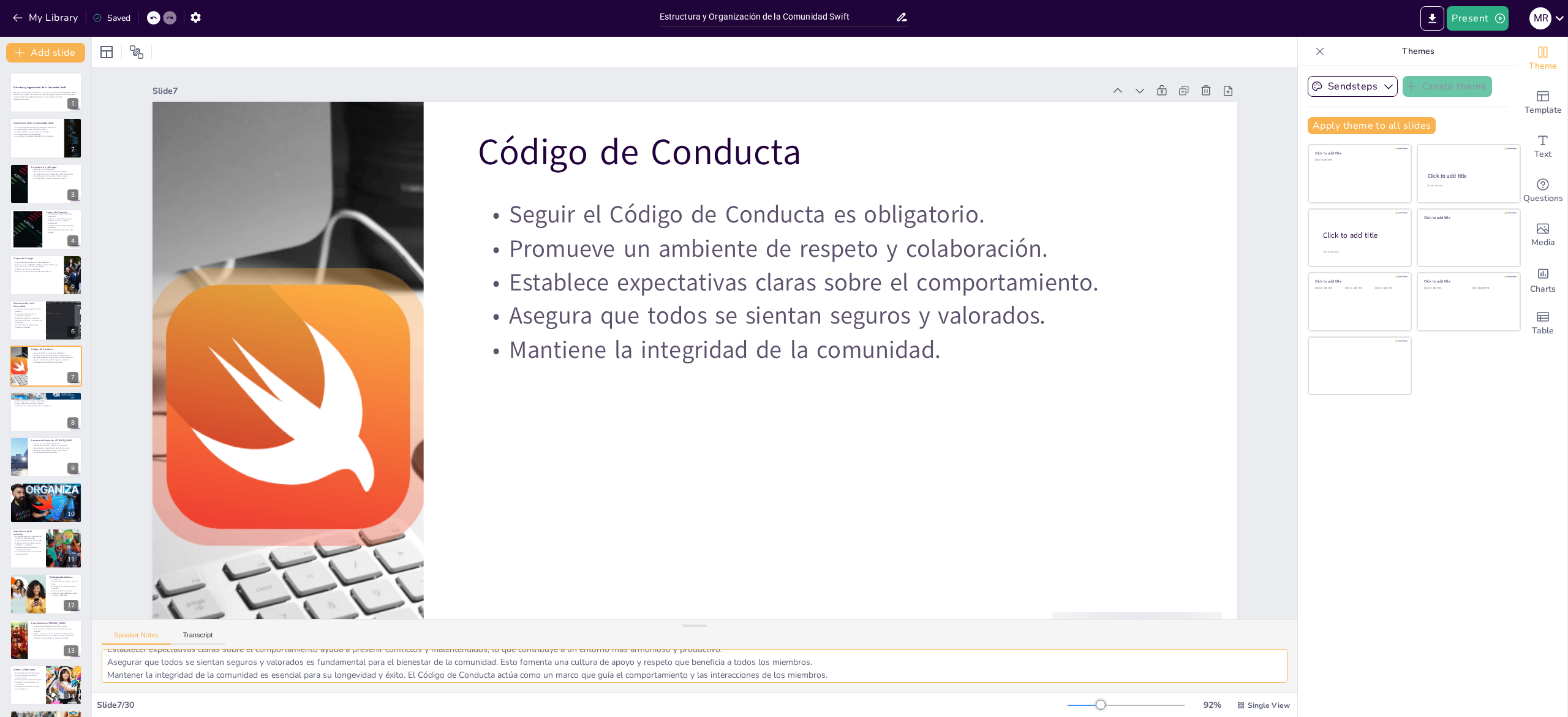
click at [119, 667] on textarea "Seguir el Código de Conducta es una obligación para todos los miembros de la co…" at bounding box center [695, 666] width 1186 height 34
click at [16, 400] on p "Cada categoría tiene reglas y expectativas." at bounding box center [46, 401] width 66 height 3
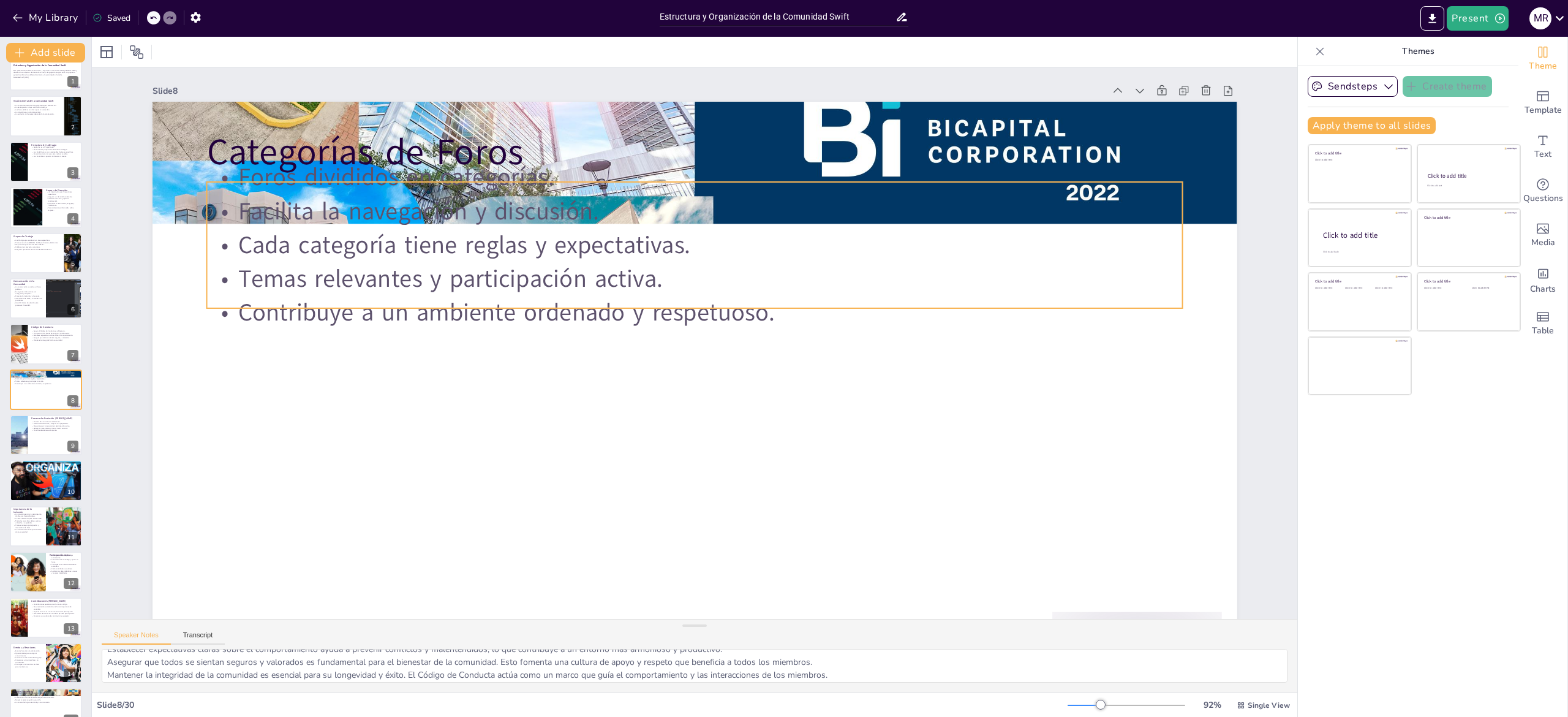
click at [391, 245] on p "Cada categoría tiene reglas y expectativas." at bounding box center [695, 245] width 976 height 34
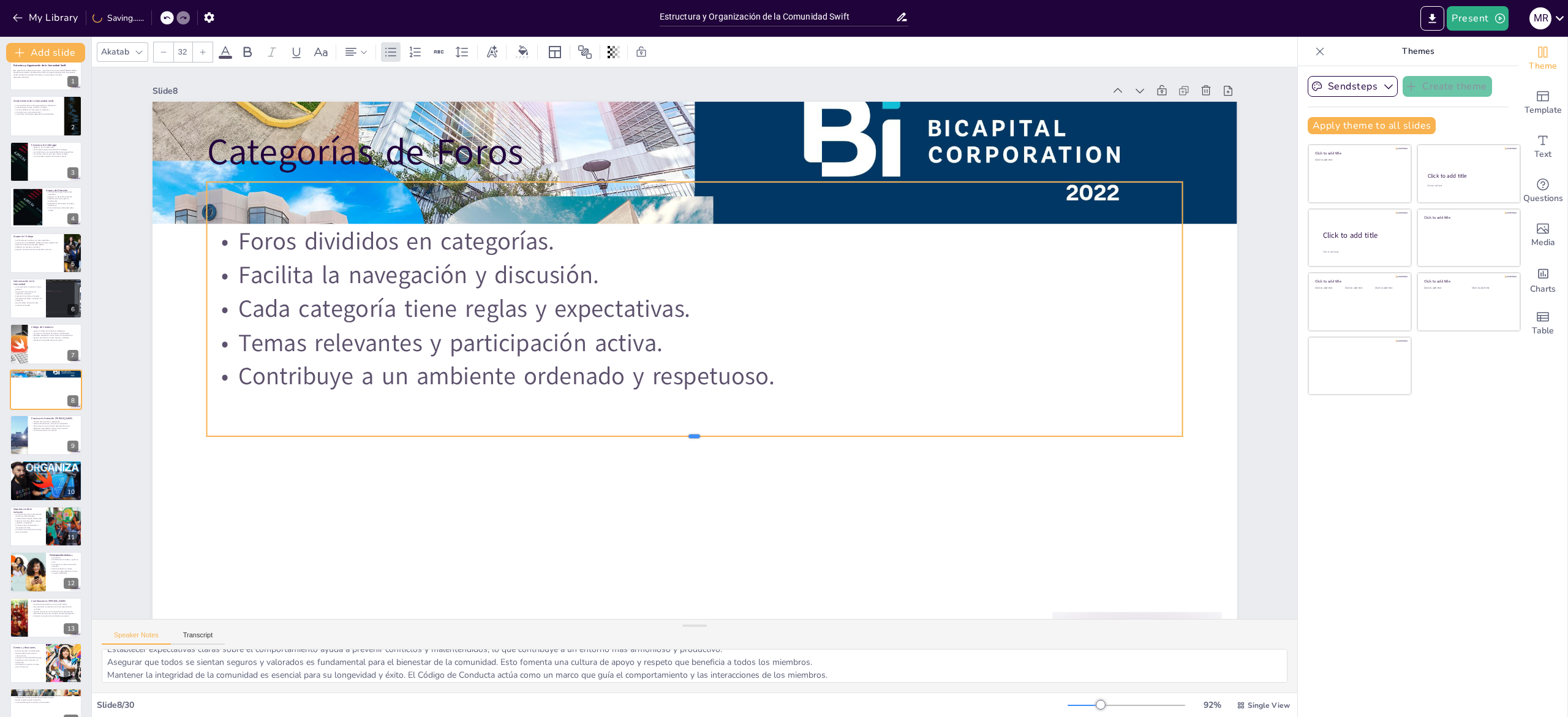
drag, startPoint x: 541, startPoint y: 310, endPoint x: 552, endPoint y: 438, distance: 128.5
click at [552, 438] on div at bounding box center [695, 441] width 976 height 10
click at [1247, 412] on div "Slide 1 Estructura y Organización de la Comunidad Swift Esta presentación abord…" at bounding box center [695, 389] width 1153 height 644
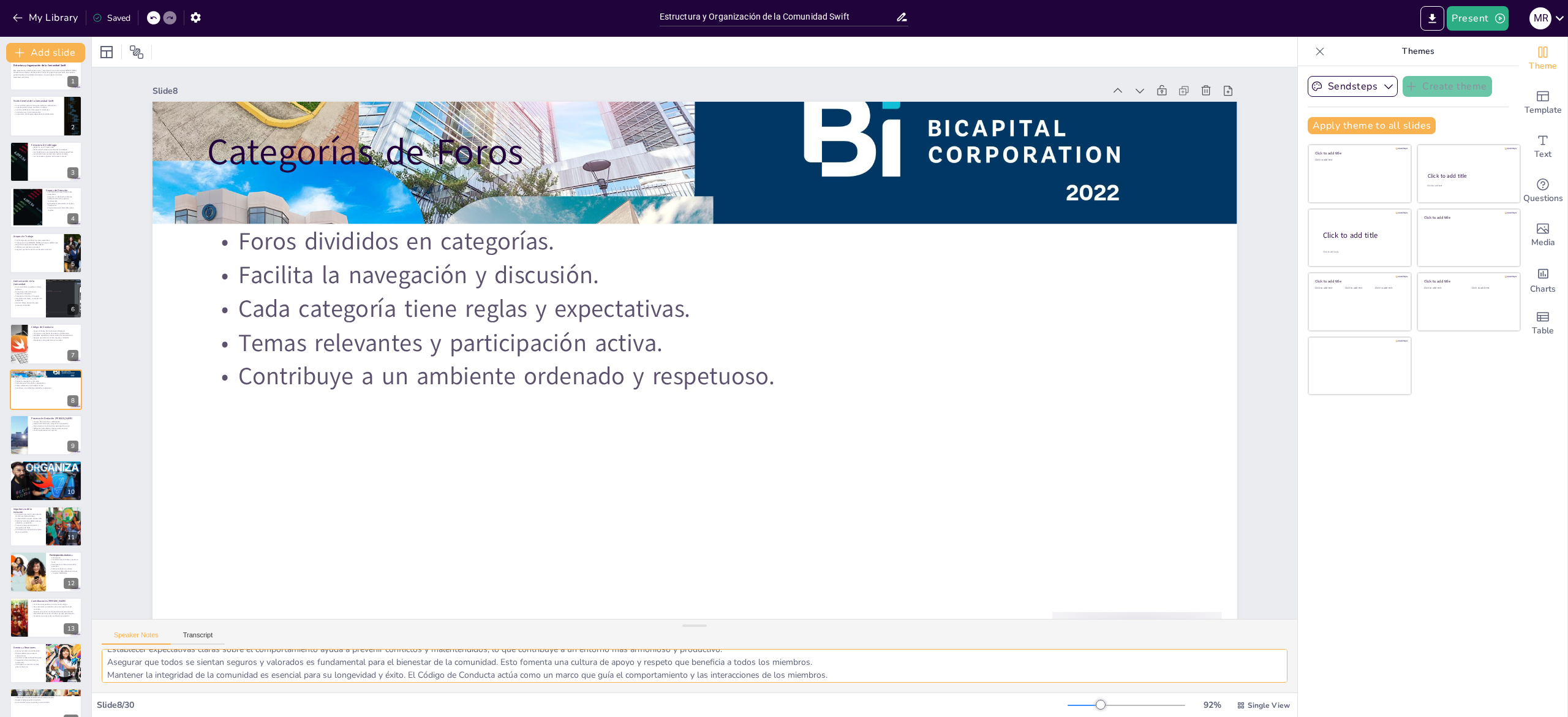
click at [128, 654] on textarea "La división de los foros en categorías permite una mejor organización y facilit…" at bounding box center [695, 666] width 1186 height 34
click at [29, 441] on div at bounding box center [46, 435] width 74 height 41
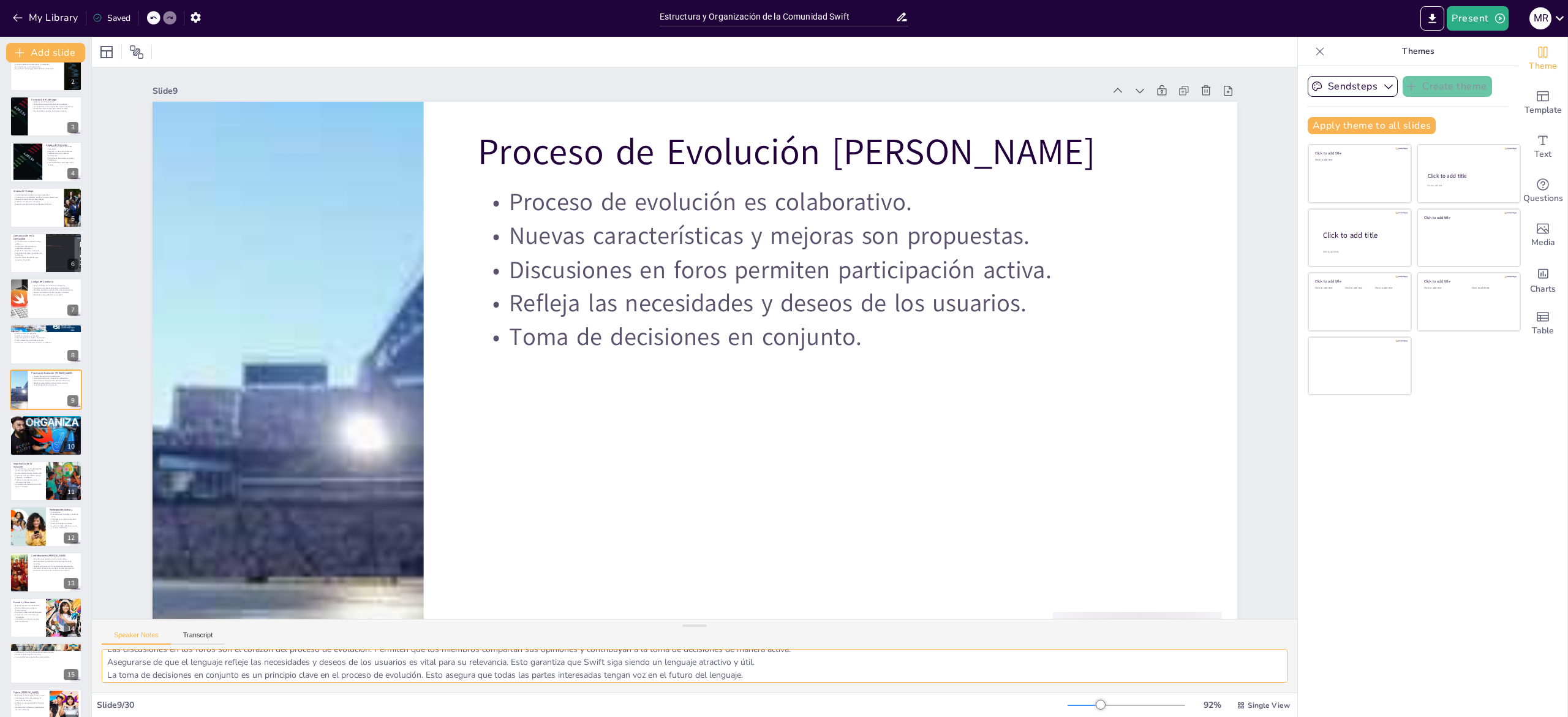
click at [173, 666] on textarea "La colaboración en el proceso de evolución es fundamental para asegurar que tod…" at bounding box center [695, 666] width 1186 height 34
click at [38, 433] on div at bounding box center [46, 435] width 74 height 41
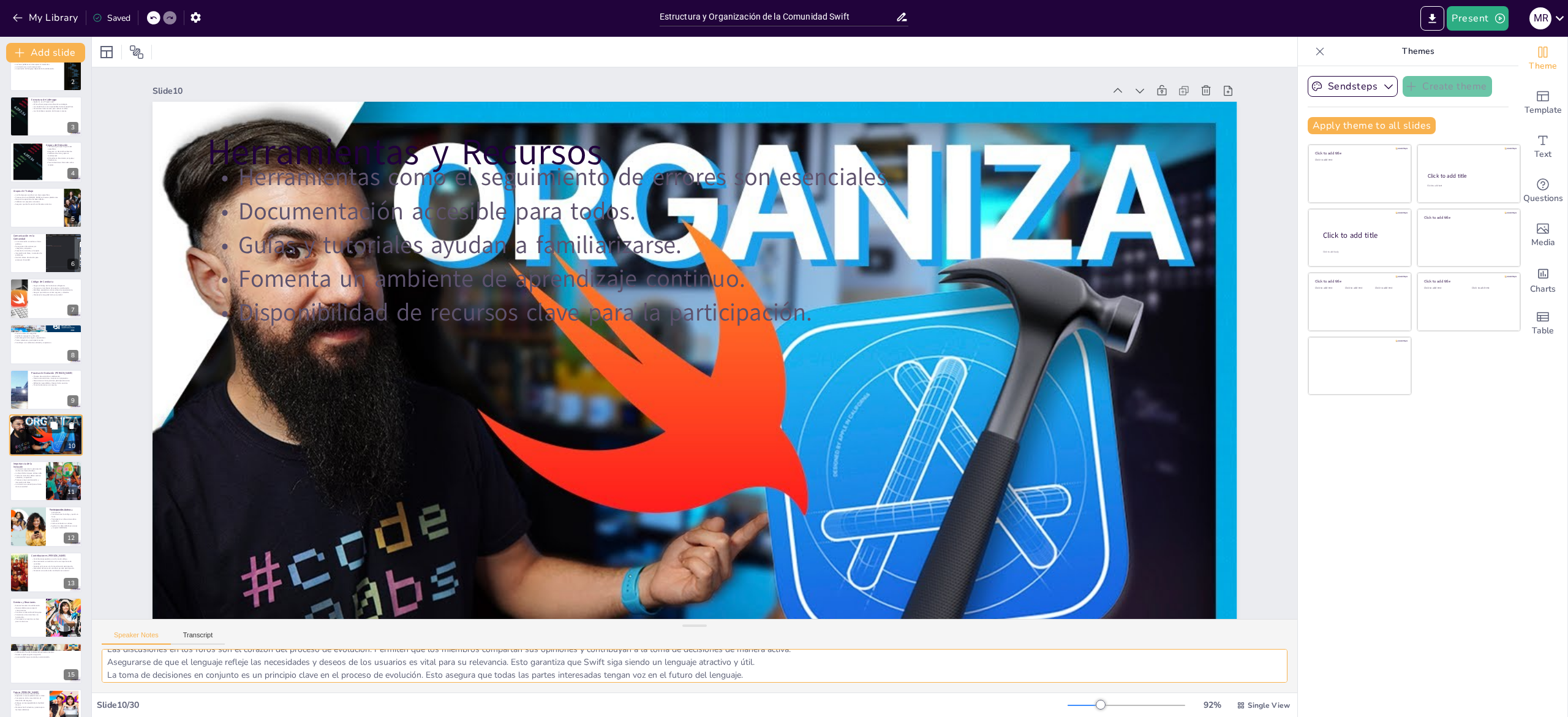
scroll to position [113, 0]
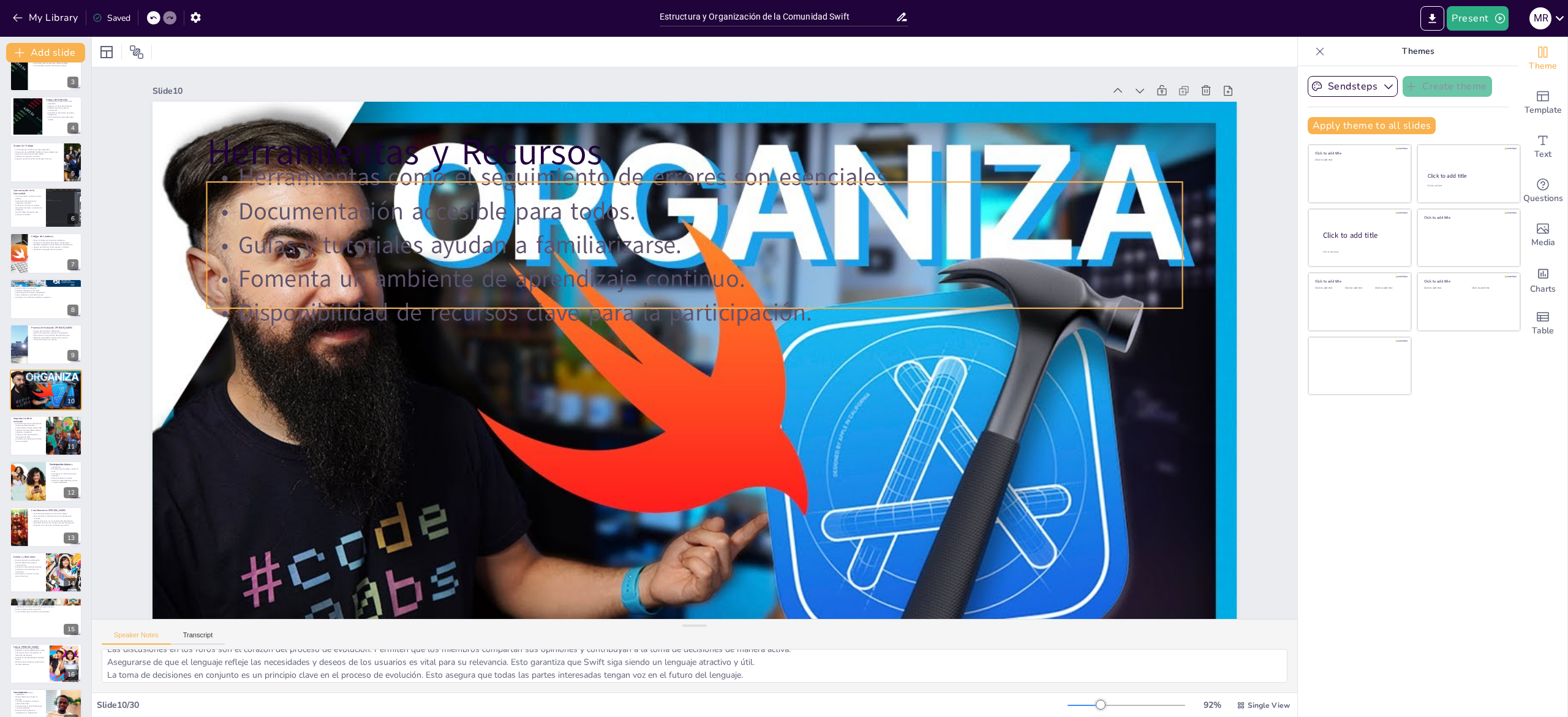
click at [899, 183] on p "Herramientas como el seguimiento de errores son esenciales." at bounding box center [695, 177] width 976 height 34
click at [904, 178] on div at bounding box center [695, 176] width 976 height 10
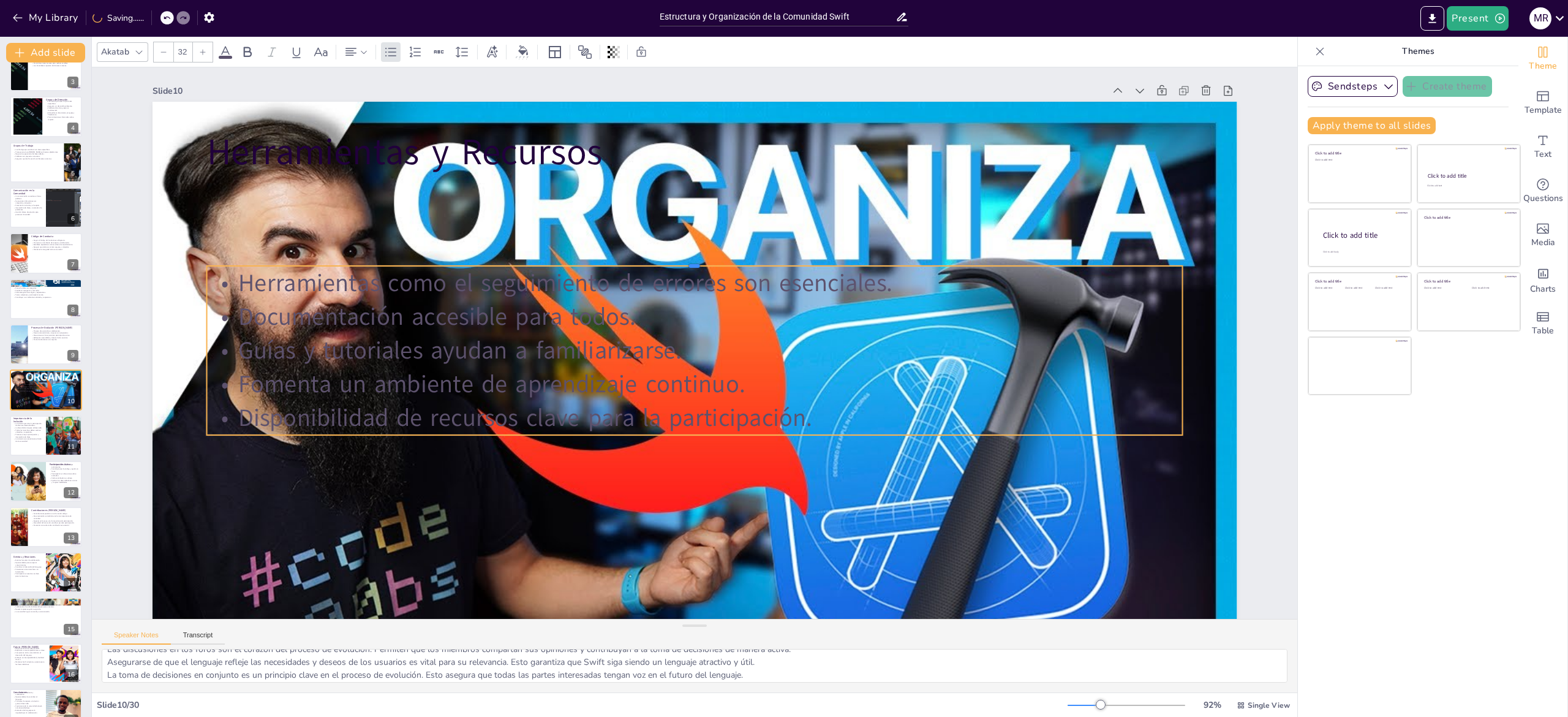
drag, startPoint x: 904, startPoint y: 178, endPoint x: 914, endPoint y: 264, distance: 86.6
click at [914, 264] on div at bounding box center [695, 261] width 976 height 10
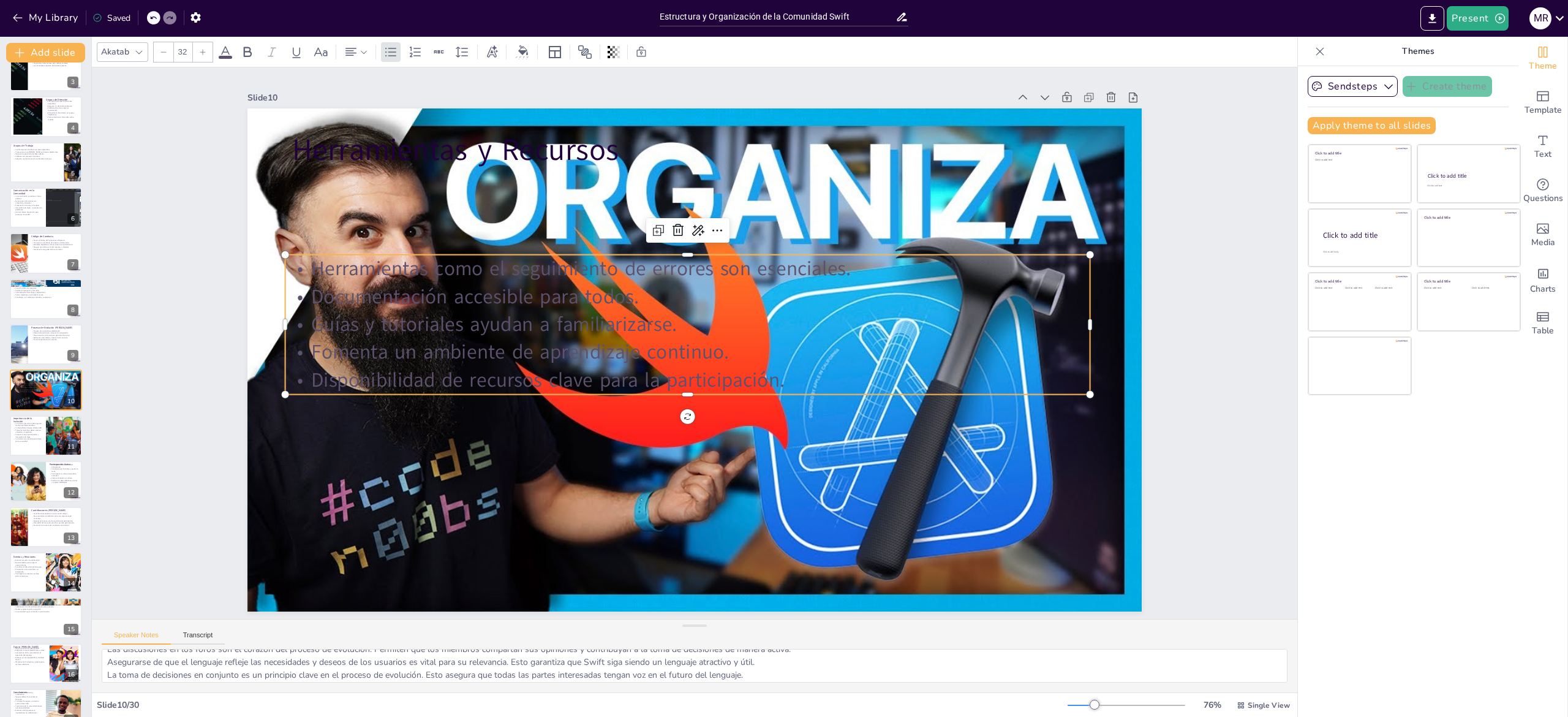
scroll to position [5, 0]
click at [747, 367] on p "Disponibilidad de recursos clave para la participación." at bounding box center [687, 381] width 805 height 28
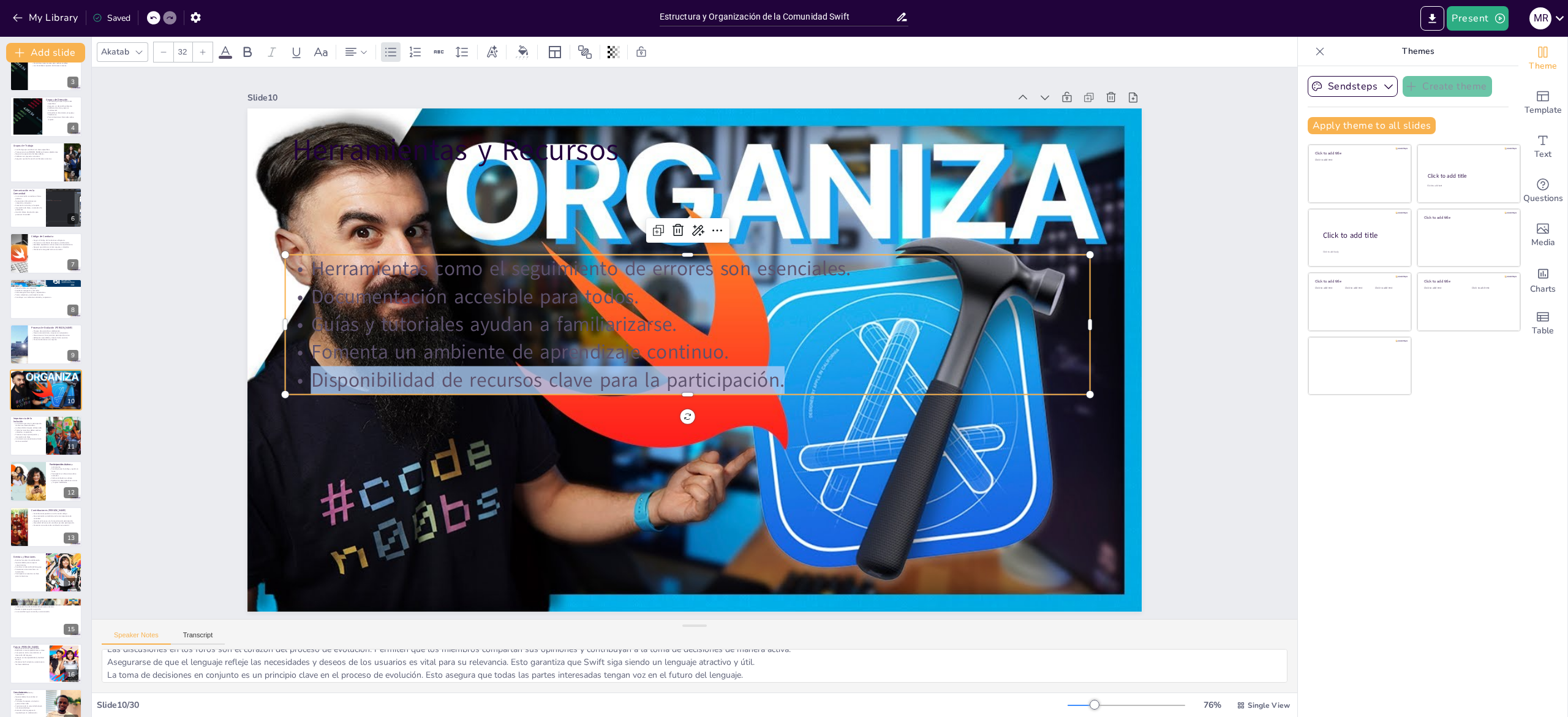
click at [747, 367] on p "Disponibilidad de recursos clave para la participación." at bounding box center [687, 381] width 805 height 28
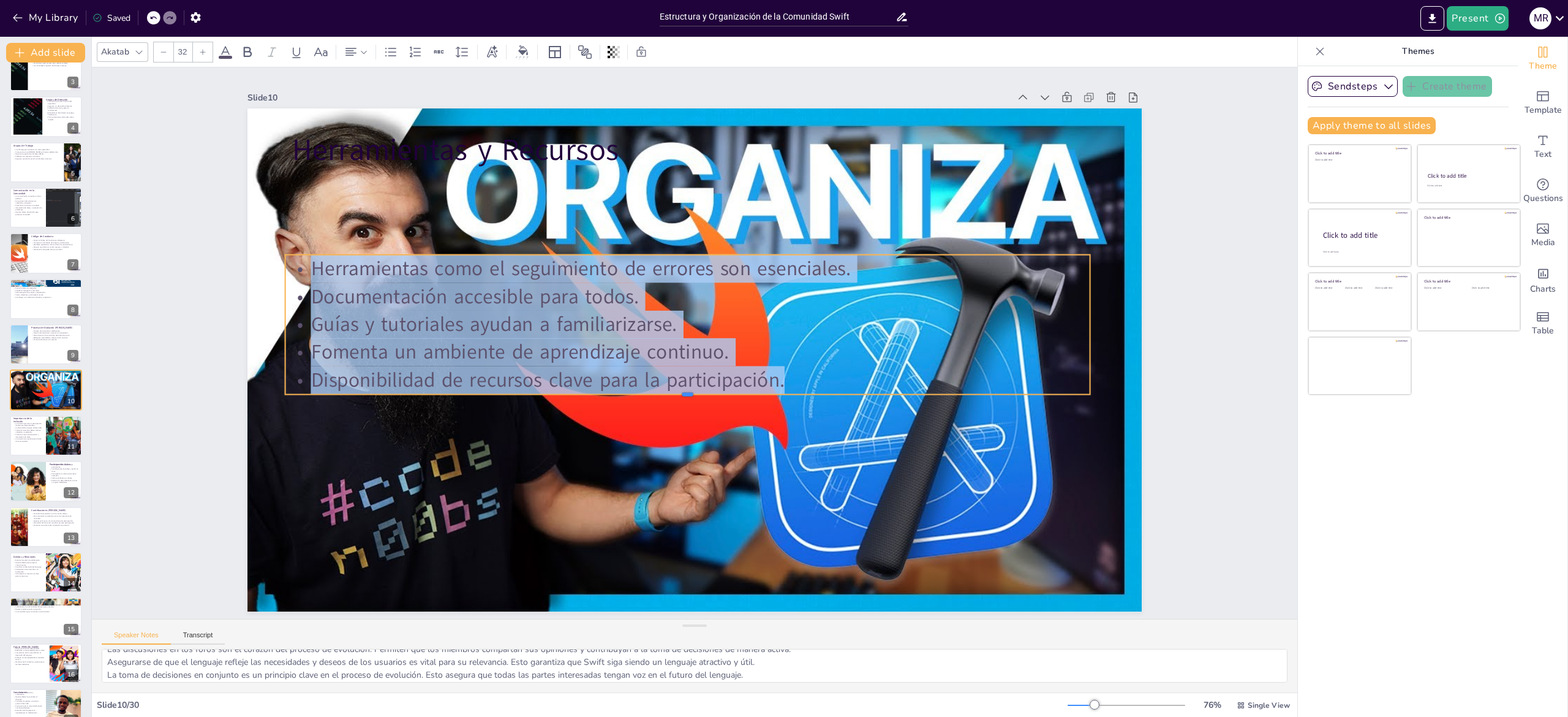
click at [979, 394] on div at bounding box center [687, 399] width 805 height 10
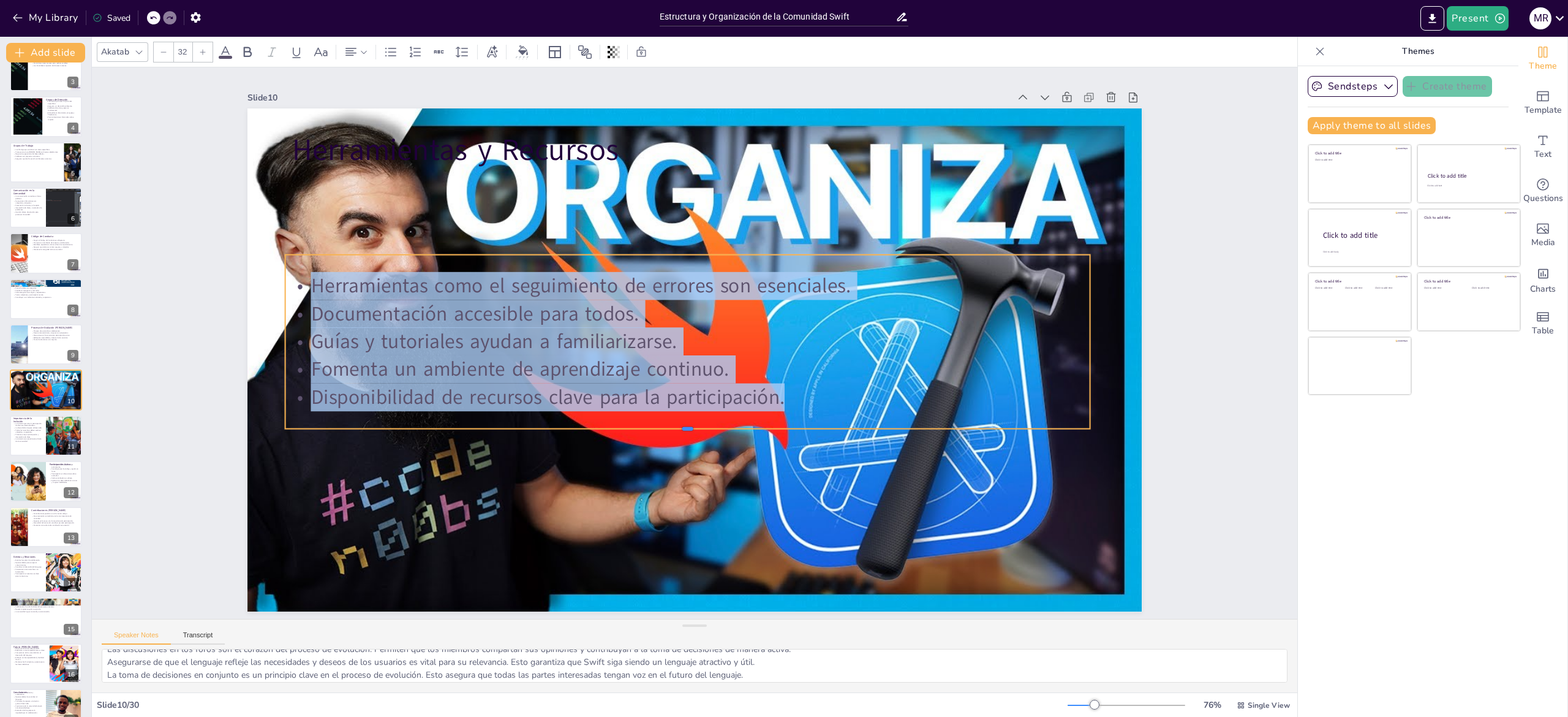
click at [317, 415] on div "Herramientas como el seguimiento de errores son esenciales. Documentación acces…" at bounding box center [687, 341] width 805 height 174
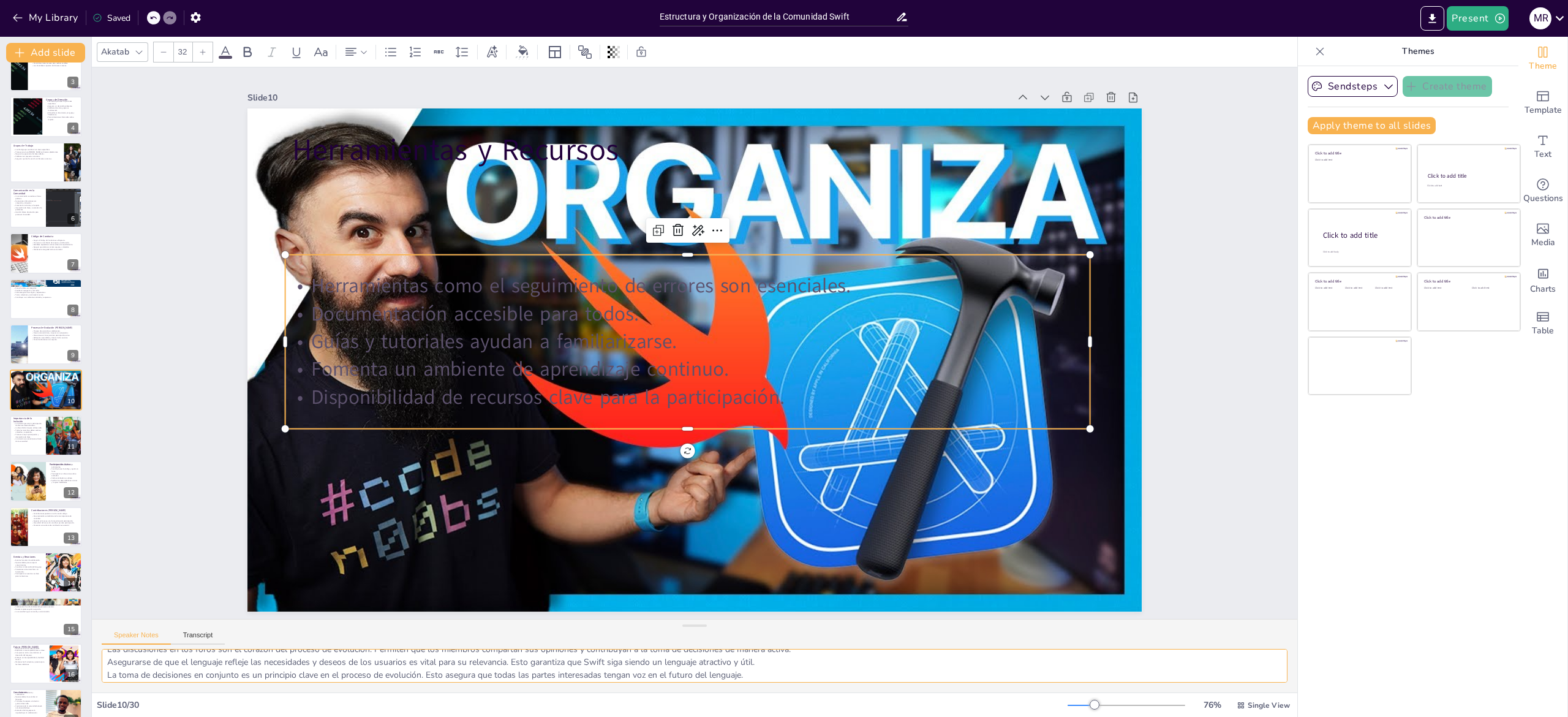
click at [176, 671] on textarea "Las herramientas, como el sistema de seguimiento de errores, son cruciales para…" at bounding box center [695, 666] width 1186 height 34
click at [38, 448] on div at bounding box center [46, 435] width 74 height 41
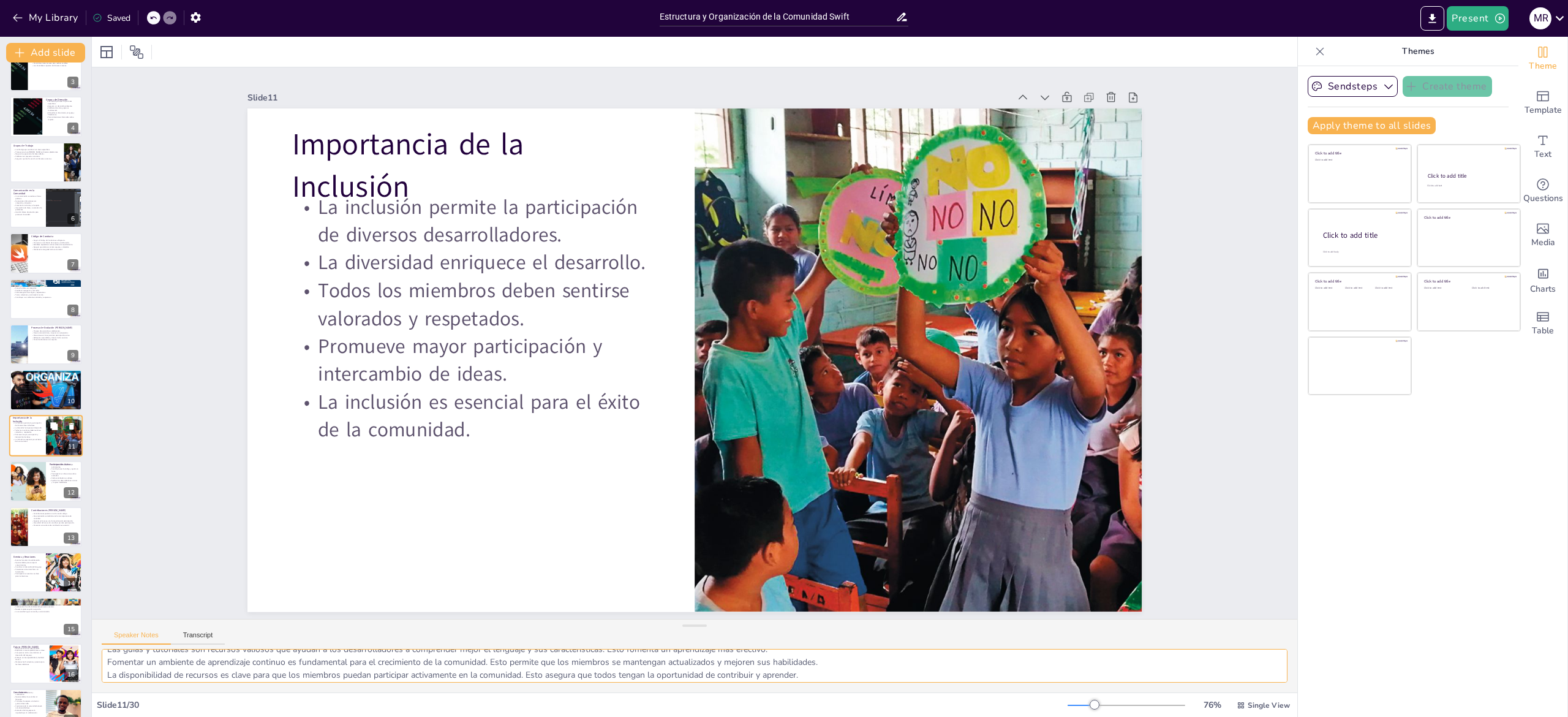
scroll to position [0, 0]
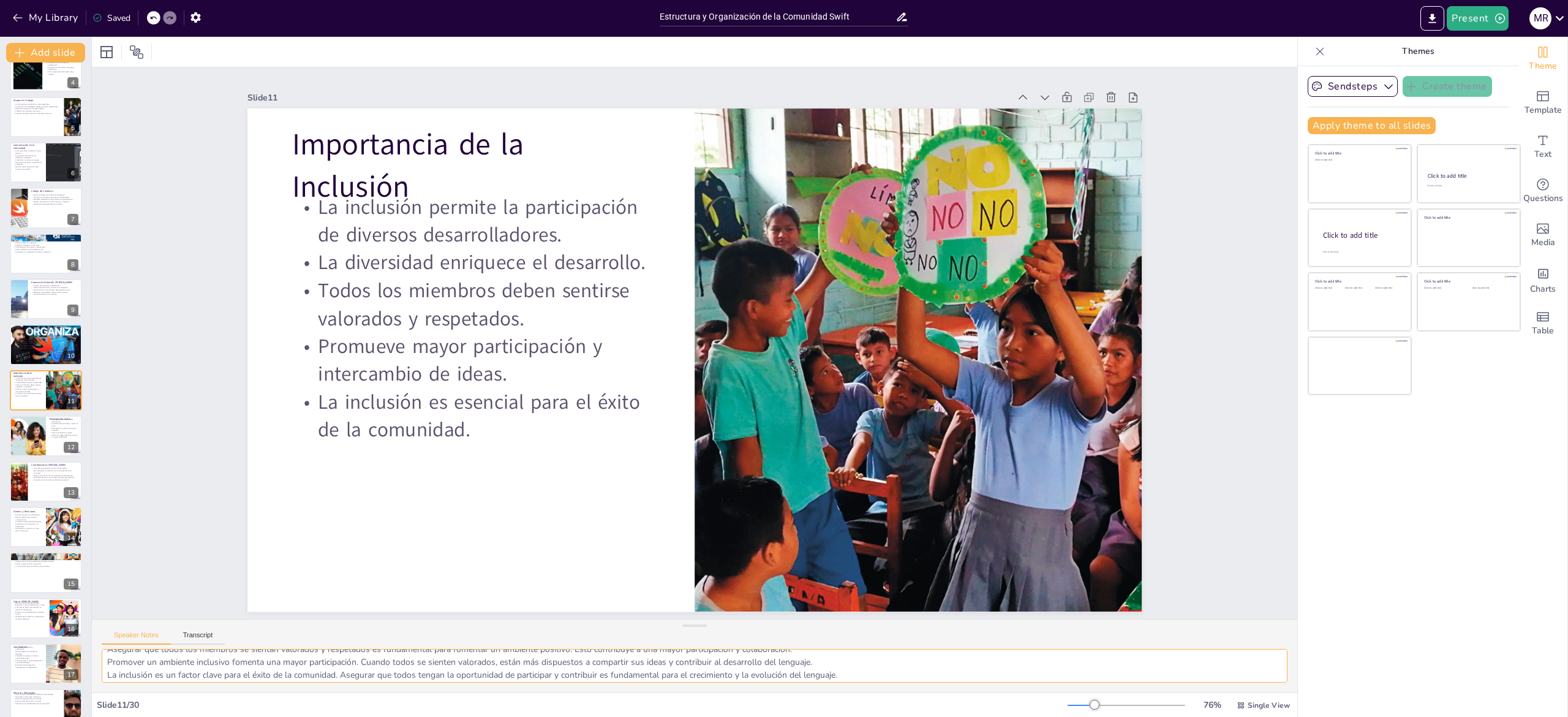
click at [168, 673] on textarea "La inclusión es crucial para que desarrolladores de diferentes orígenes y habil…" at bounding box center [695, 666] width 1186 height 34
click at [22, 443] on div at bounding box center [28, 435] width 62 height 41
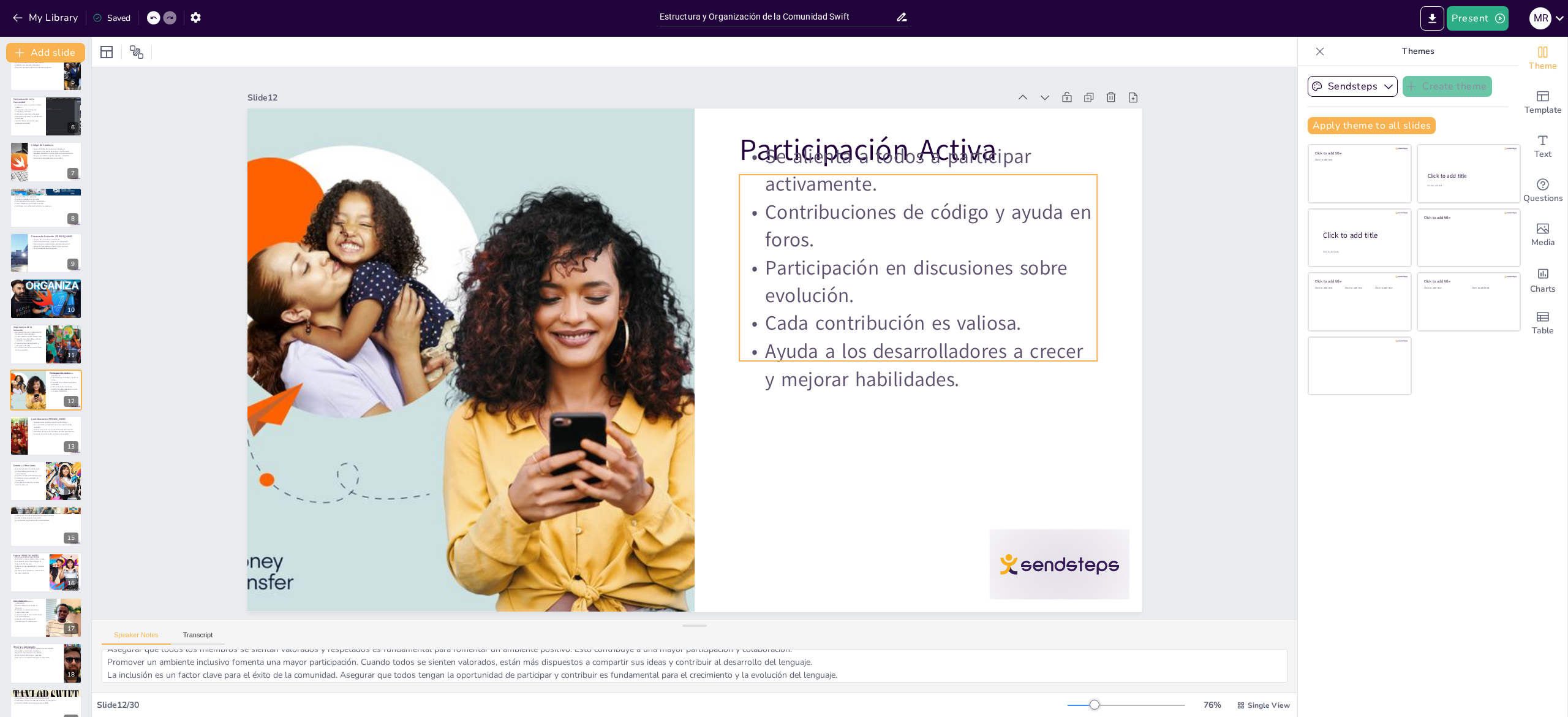
click at [1010, 281] on p "Participación en discusiones sobre evolución." at bounding box center [917, 281] width 358 height 56
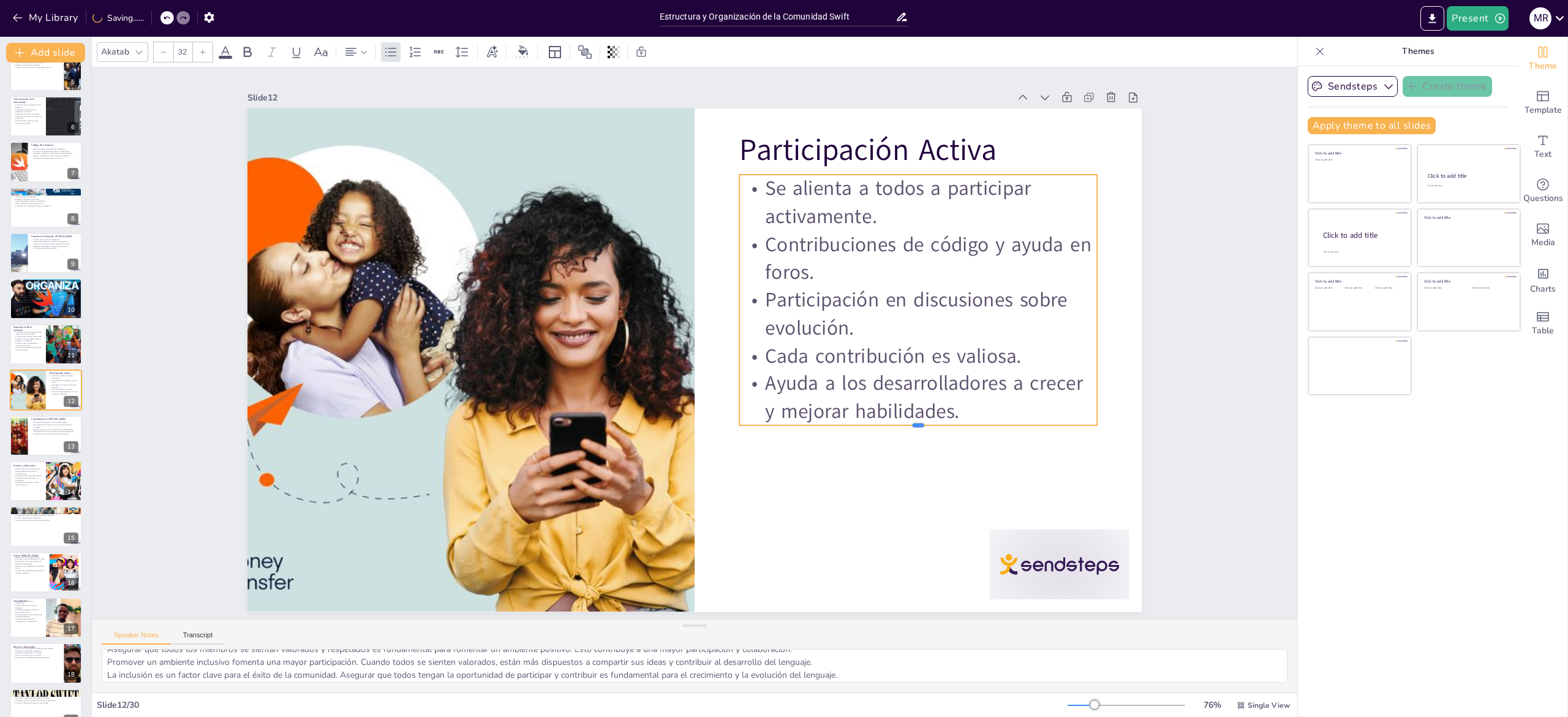
drag, startPoint x: 936, startPoint y: 358, endPoint x: 939, endPoint y: 389, distance: 31.1
click at [939, 389] on div "Participación Activa Se alienta a todos a participar activamente. Contribucione…" at bounding box center [694, 359] width 894 height 503
click at [1191, 397] on div "Slide 1 Estructura y Organización de la Comunidad Swift Esta presentación abord…" at bounding box center [695, 343] width 1206 height 552
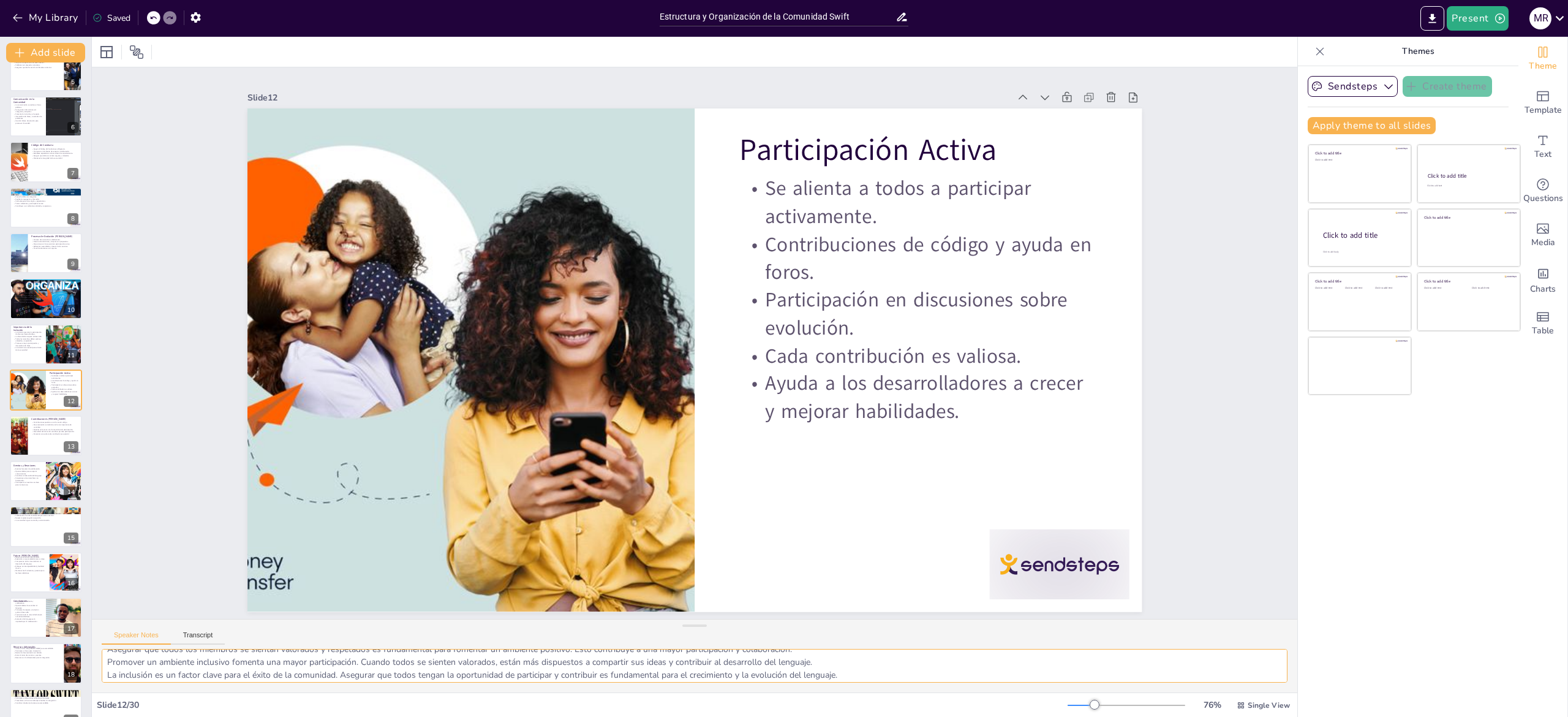
click at [172, 655] on textarea "Alentar a todos los miembros a participar es esencial para construir una comuni…" at bounding box center [695, 666] width 1186 height 34
click at [28, 445] on div at bounding box center [46, 435] width 74 height 41
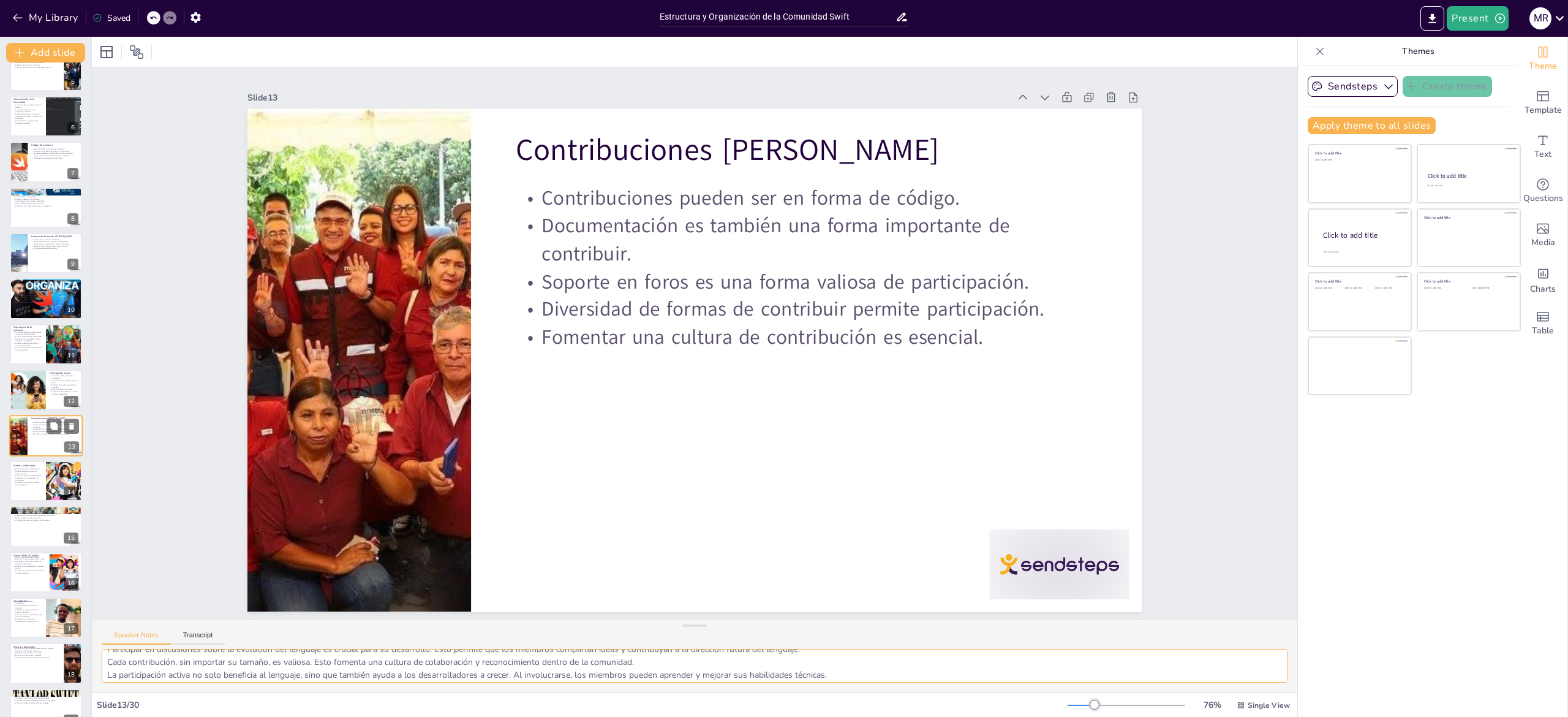
scroll to position [250, 0]
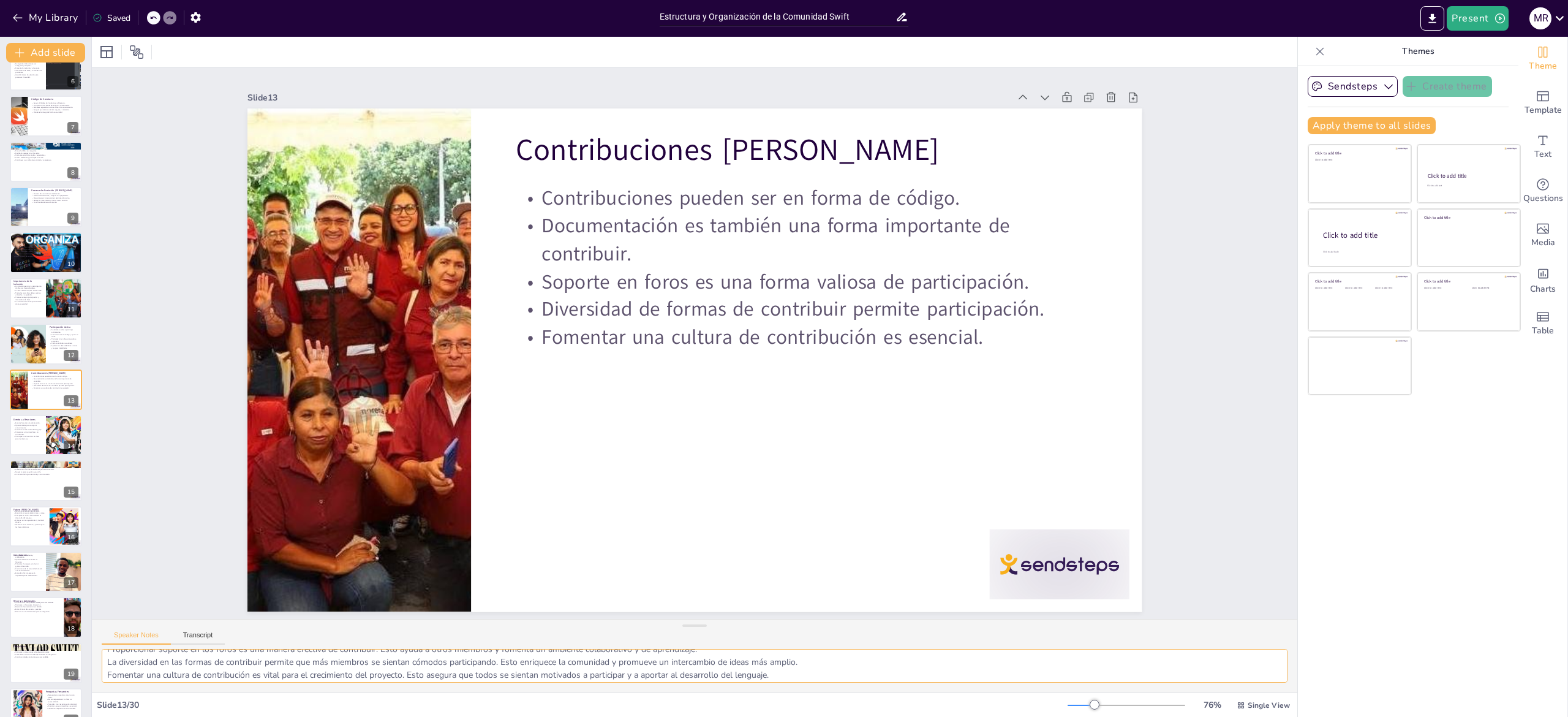
click at [192, 660] on textarea "Las contribuciones en forma de código son fundamentales para el desarrollo del …" at bounding box center [695, 666] width 1186 height 34
click at [33, 437] on p "Participación en eventos es clave para involucrarse." at bounding box center [28, 438] width 29 height 5
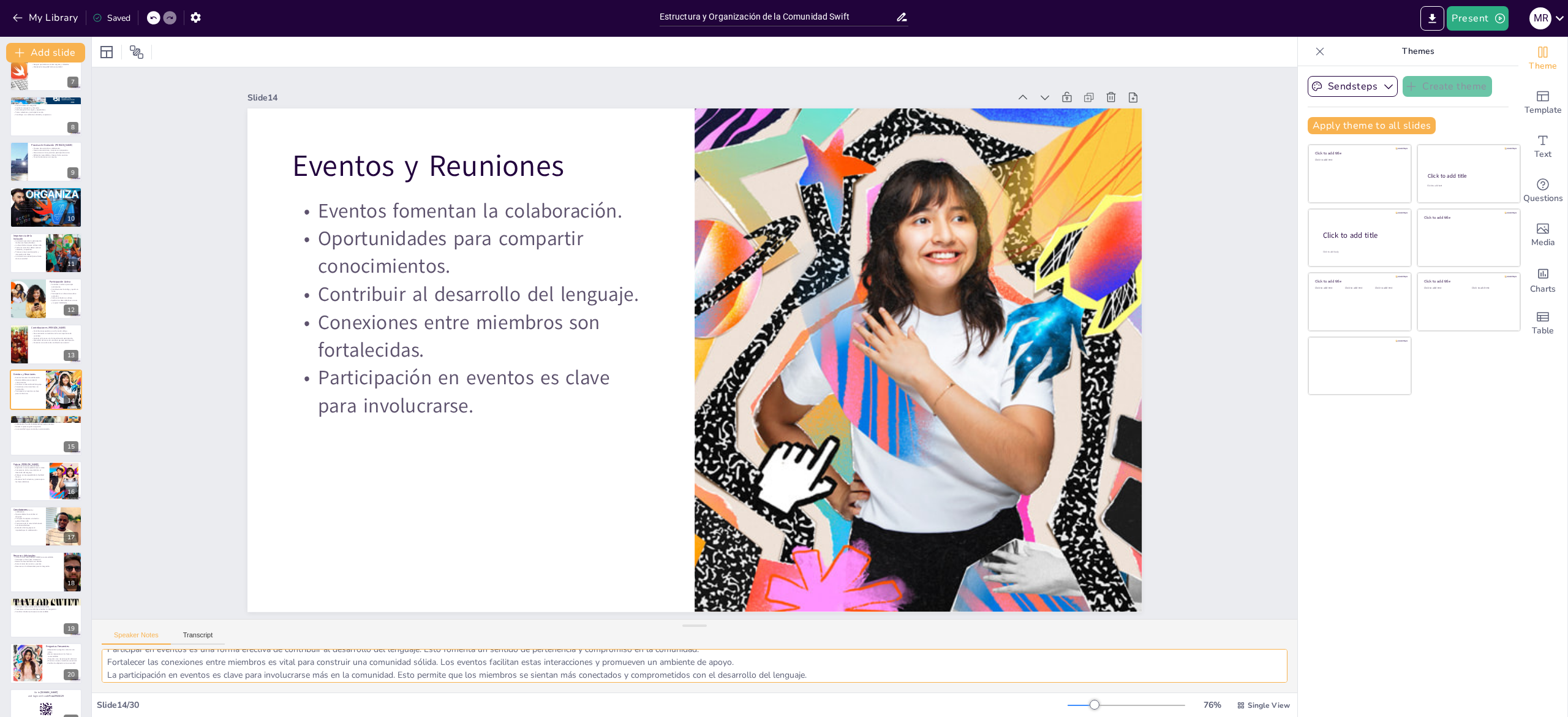
click at [158, 658] on textarea "Los eventos son una excelente oportunidad para fomentar la colaboración. Permit…" at bounding box center [695, 666] width 1186 height 34
click at [15, 446] on div at bounding box center [46, 435] width 74 height 41
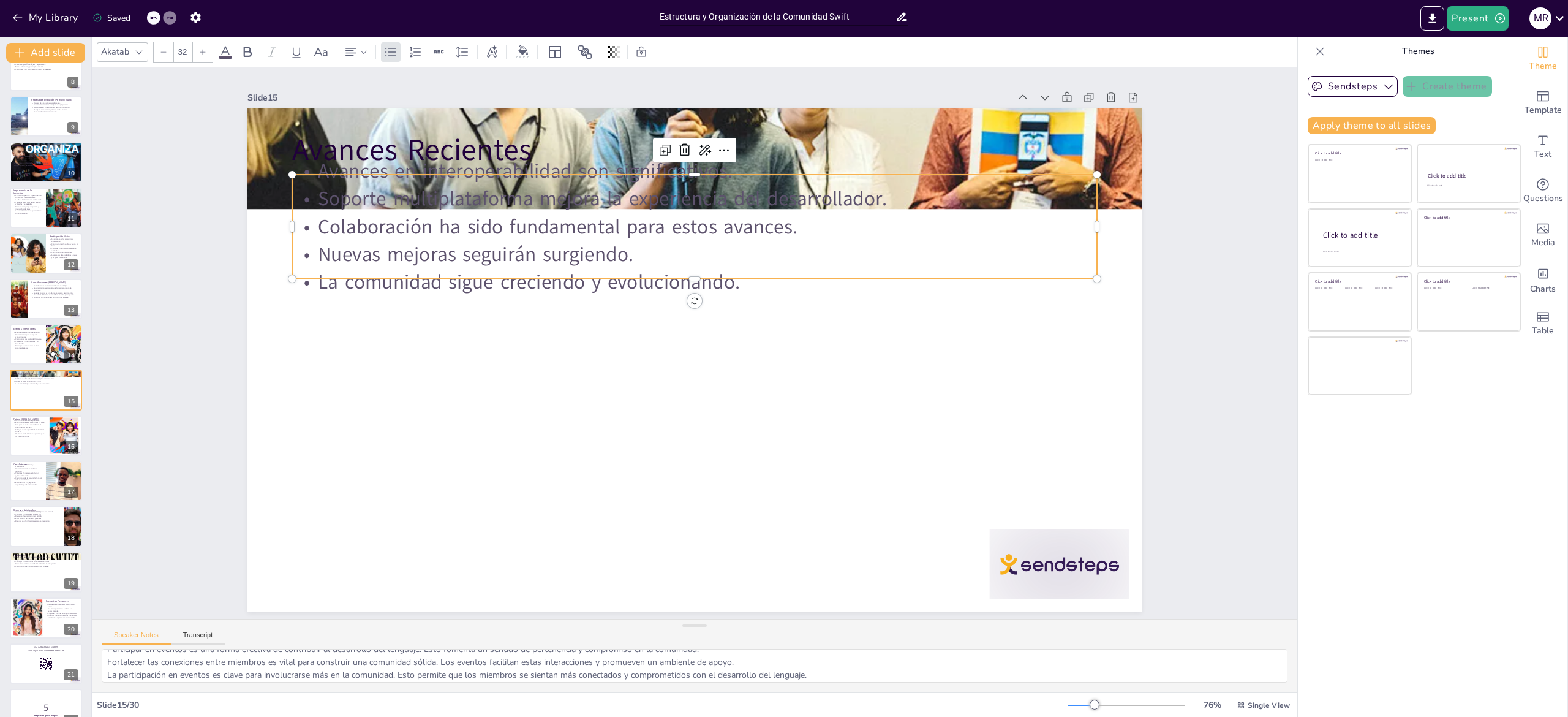
click at [511, 245] on p "Nuevas mejoras seguirán surgiendo." at bounding box center [695, 255] width 805 height 28
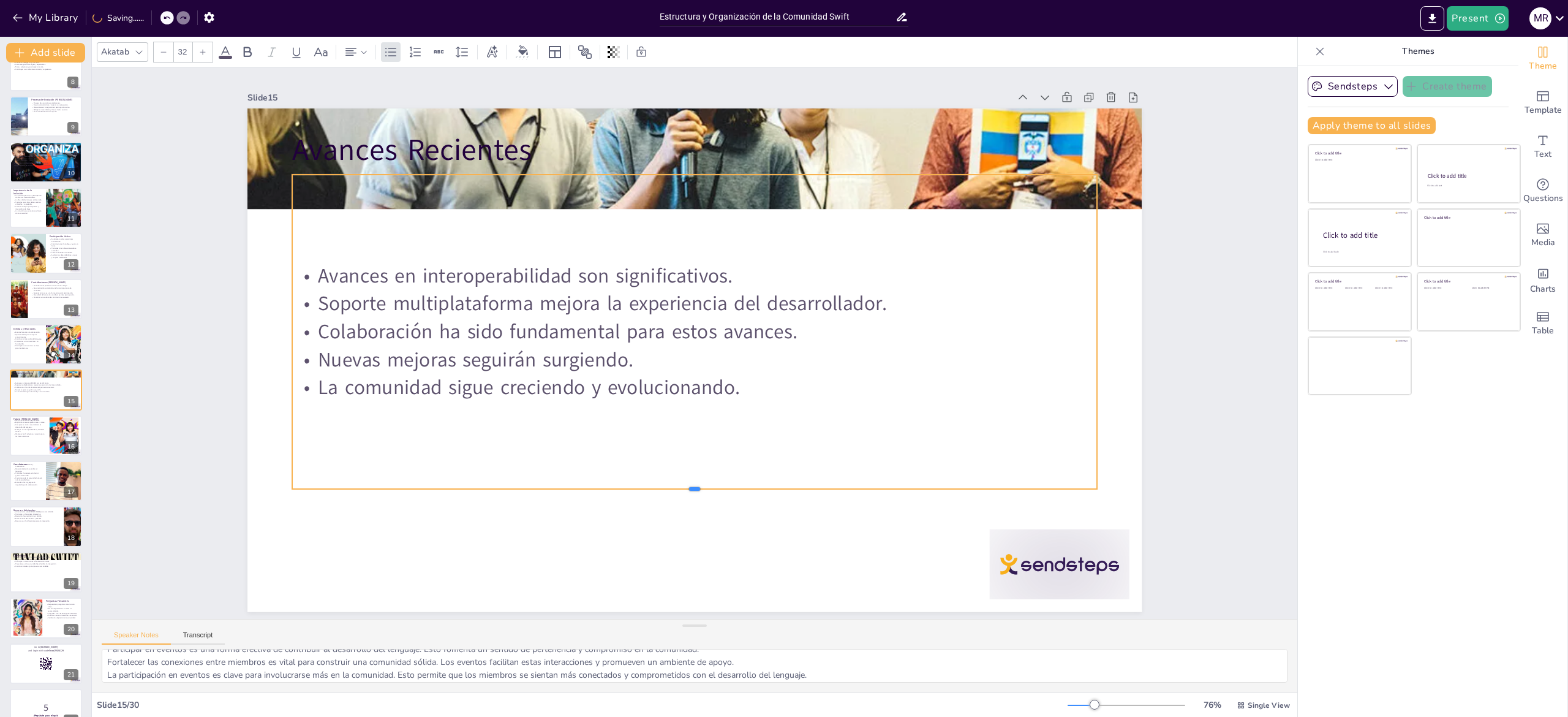
drag, startPoint x: 743, startPoint y: 272, endPoint x: 740, endPoint y: 482, distance: 210.0
click at [740, 489] on div at bounding box center [695, 494] width 805 height 10
click at [478, 133] on p "Avances Recientes" at bounding box center [695, 150] width 805 height 41
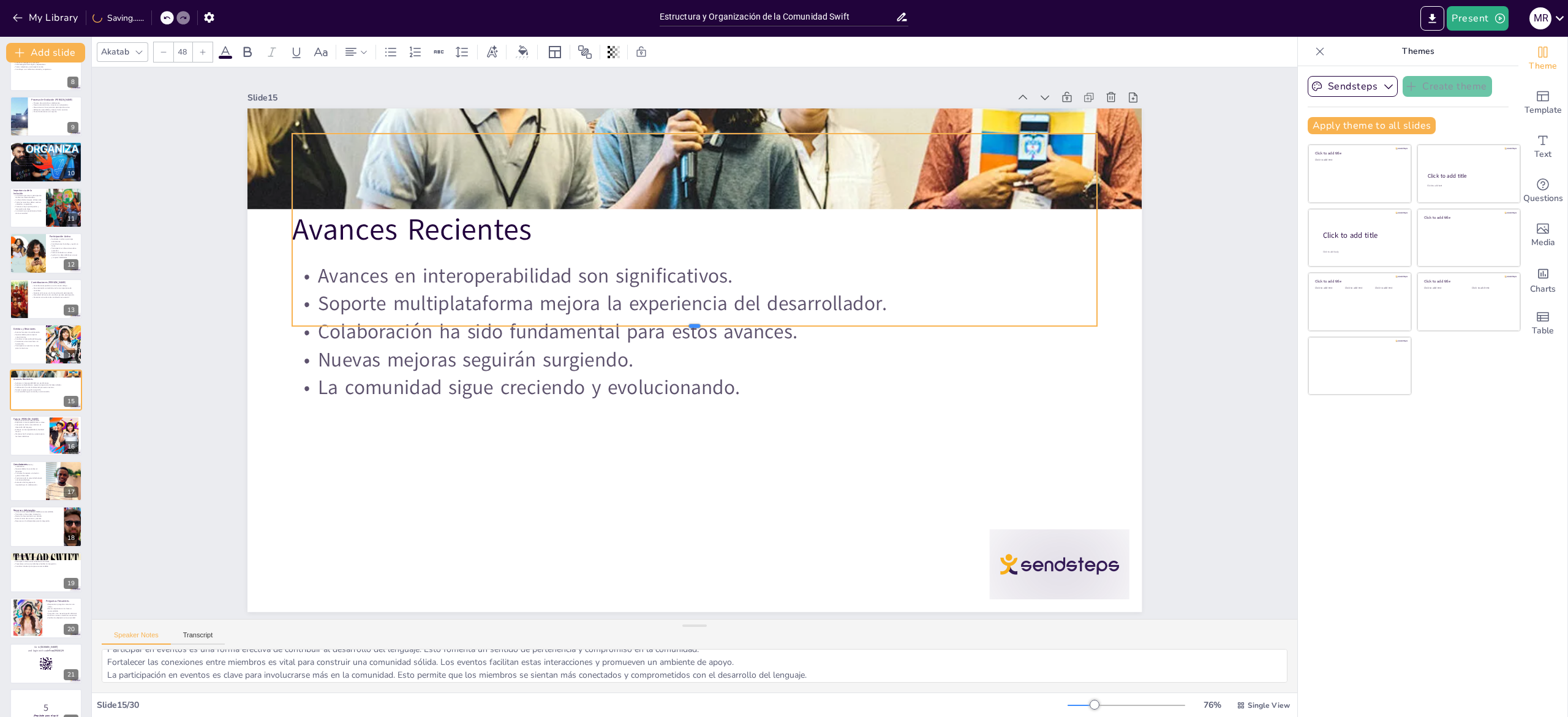
drag, startPoint x: 572, startPoint y: 159, endPoint x: 572, endPoint y: 318, distance: 159.0
click at [572, 318] on div "Avances Recientes Avances en interoperabilidad son significativos. Soporte mult…" at bounding box center [694, 359] width 894 height 503
click at [1176, 372] on div "Slide 1 Estructura y Organización de la Comunidad Swift Esta presentación abord…" at bounding box center [695, 343] width 1206 height 552
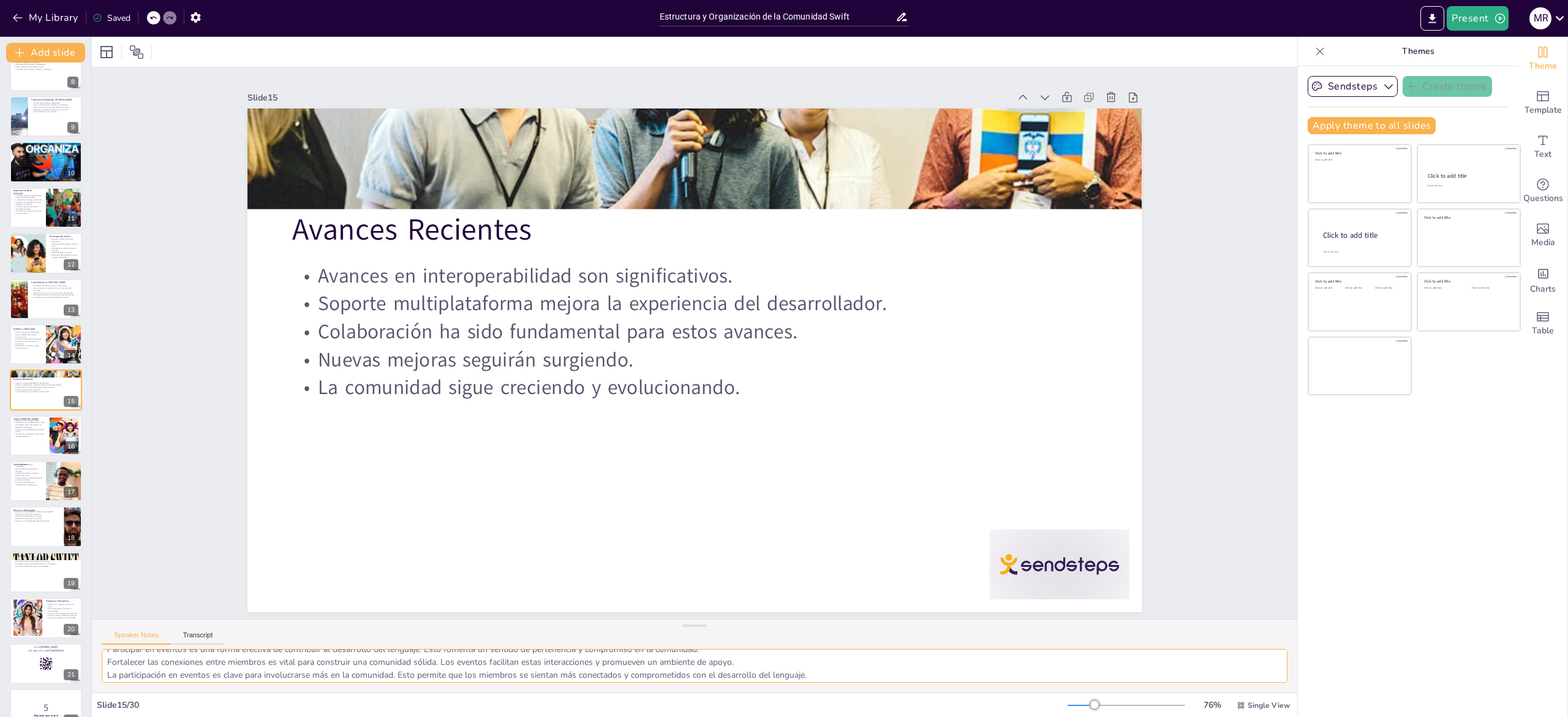
click at [161, 678] on textarea "Los avances en interoperabilidad son cruciales para que Swift sea utilizado en …" at bounding box center [695, 666] width 1186 height 34
click at [16, 431] on p "Enfoque en interoperabilidad y facilidad de uso." at bounding box center [29, 429] width 33 height 5
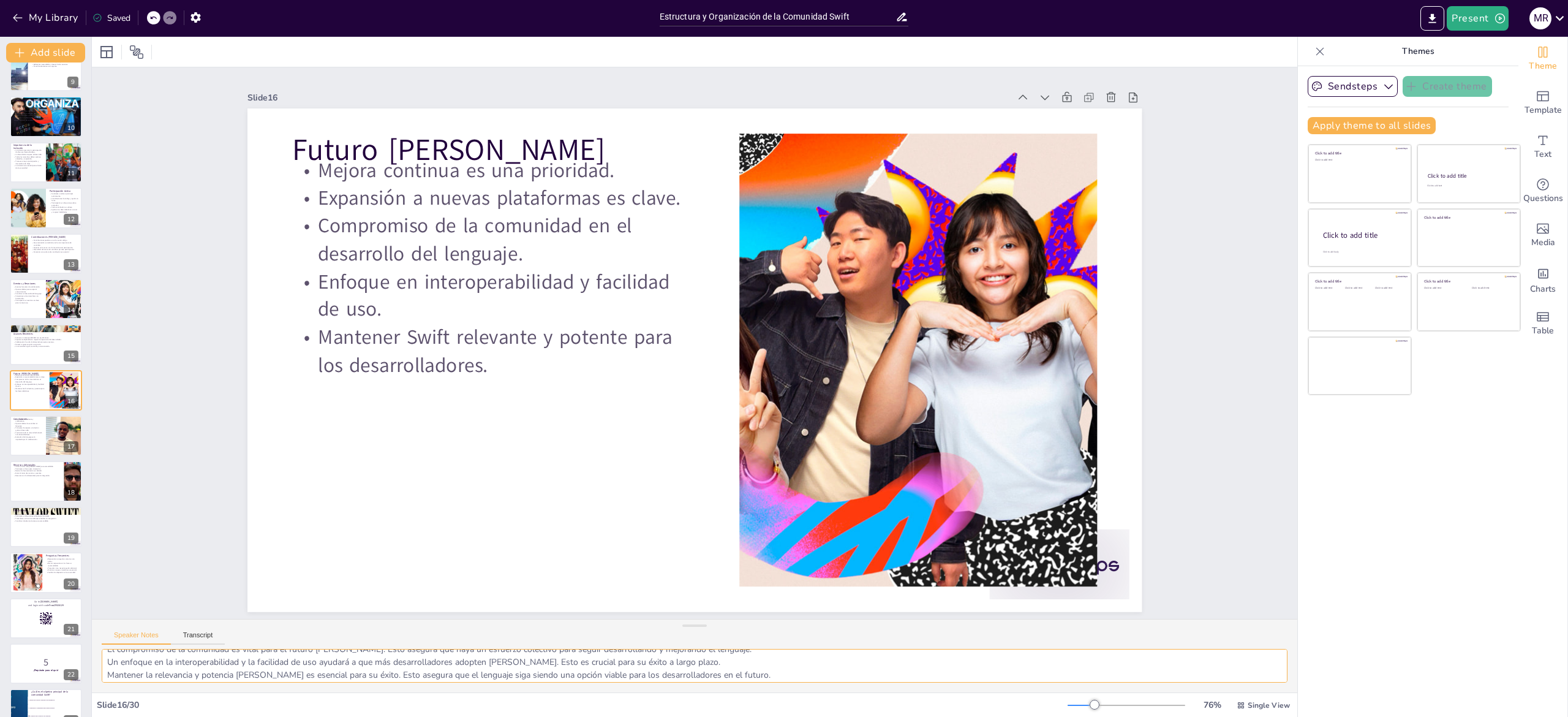
click at [176, 664] on textarea "La mejora continua es fundamental para mantener la relevancia de Swift. Esto im…" at bounding box center [695, 666] width 1186 height 34
click at [38, 443] on div at bounding box center [46, 435] width 74 height 41
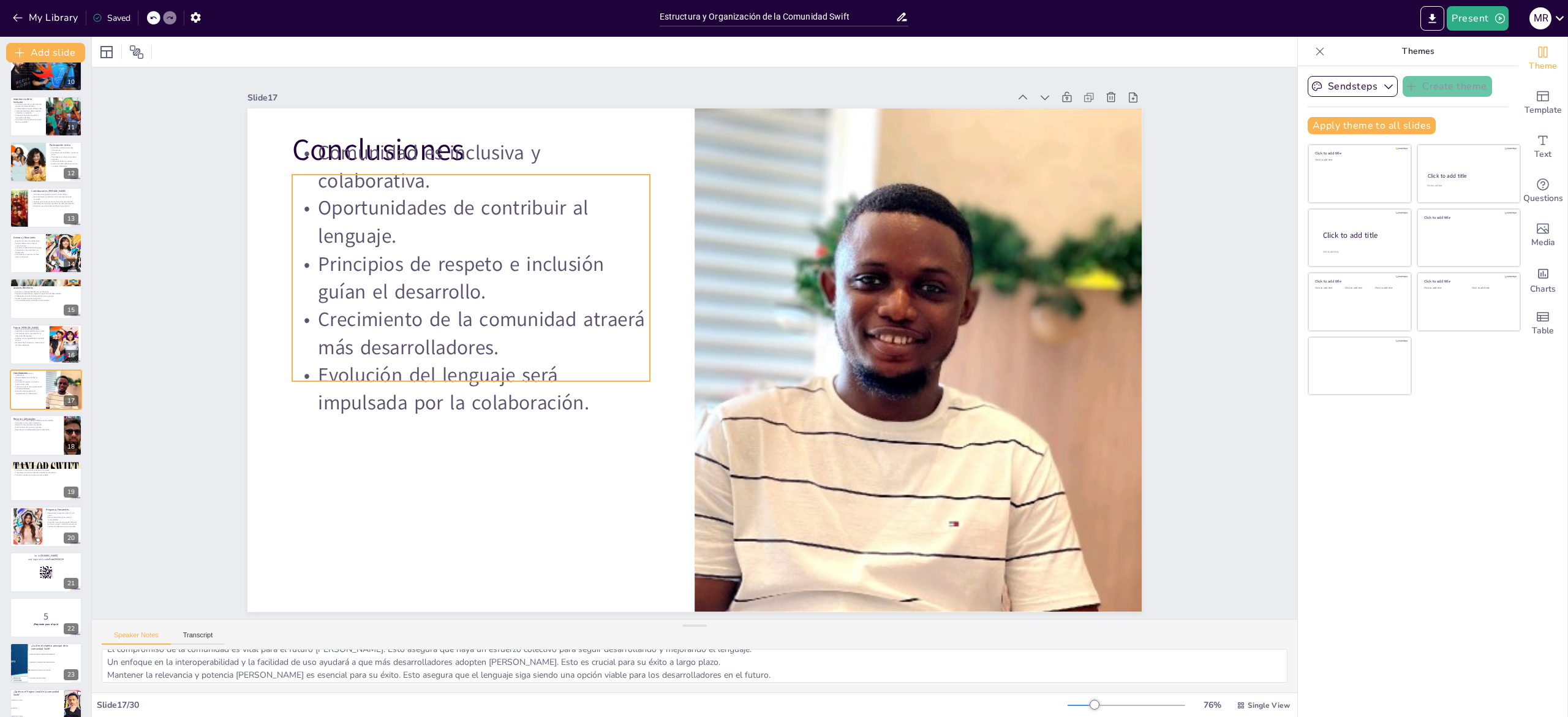
click at [353, 313] on p "Crecimiento de la comunidad atraerá más desarrolladores." at bounding box center [471, 334] width 358 height 56
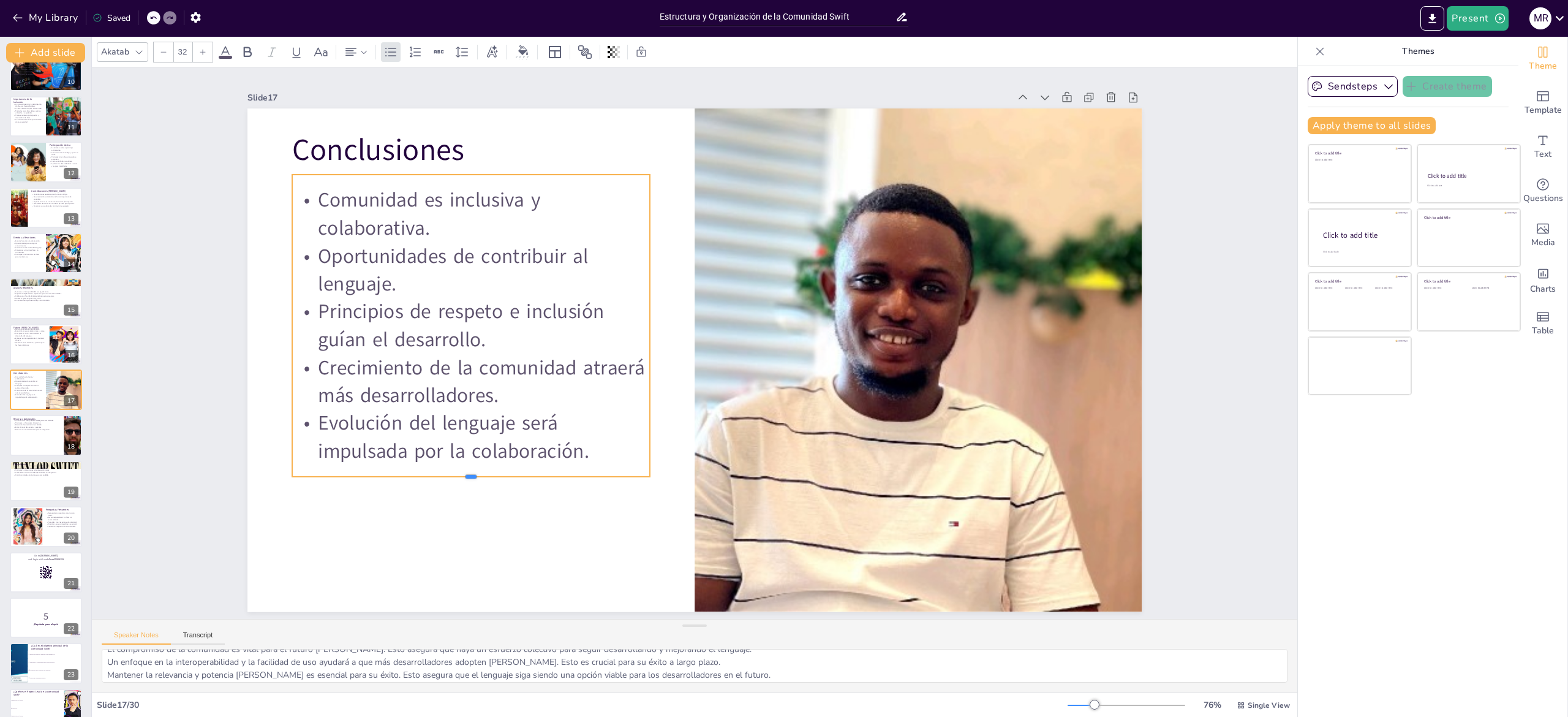
drag, startPoint x: 430, startPoint y: 374, endPoint x: 420, endPoint y: 472, distance: 98.5
click at [420, 476] on div at bounding box center [471, 481] width 358 height 10
click at [157, 458] on div "Slide 1 Estructura y Organización de la Comunidad Swift Esta presentación abord…" at bounding box center [695, 343] width 1206 height 552
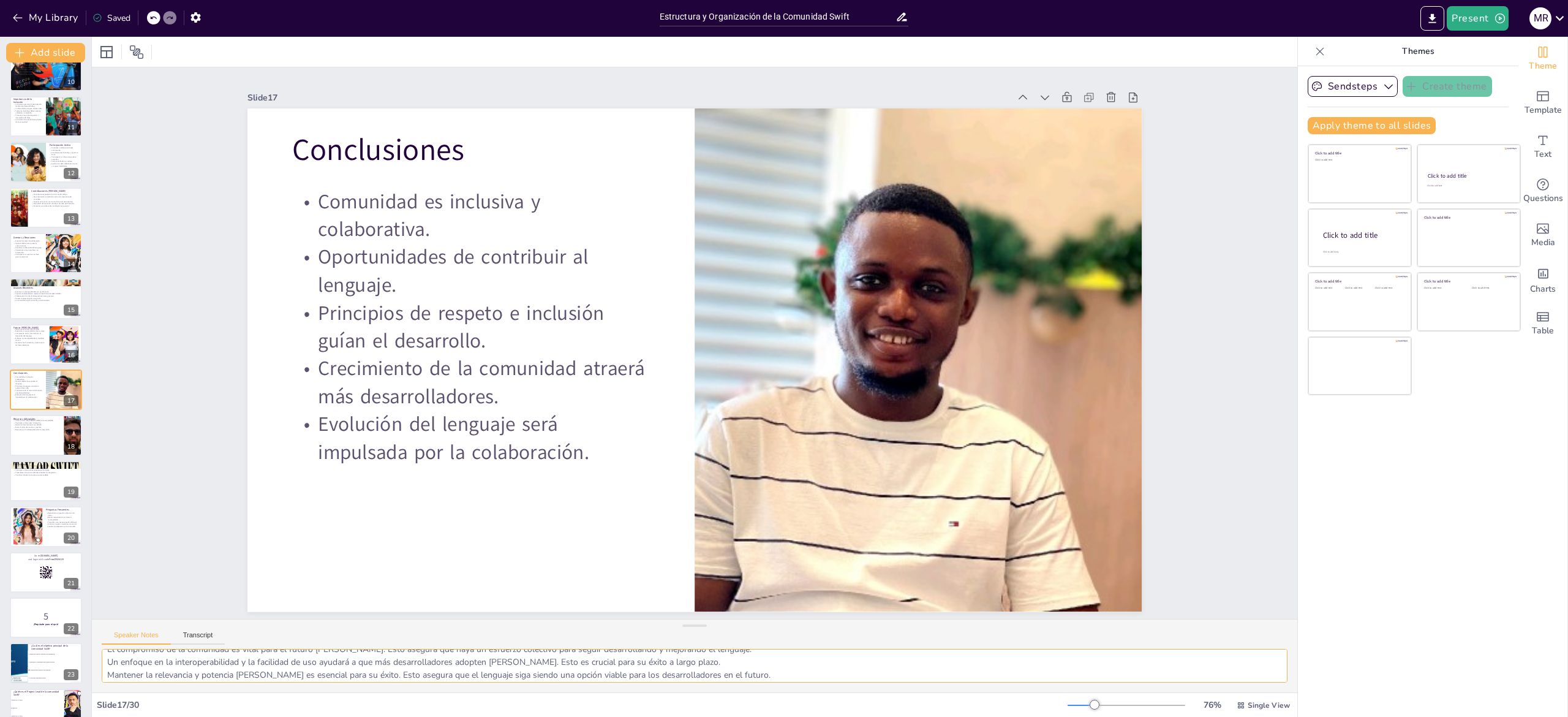
click at [210, 663] on textarea "La inclusividad y la colaboración son pilares de la comunidad de Swift. Esto as…" at bounding box center [695, 666] width 1186 height 34
click at [25, 450] on div at bounding box center [46, 435] width 74 height 41
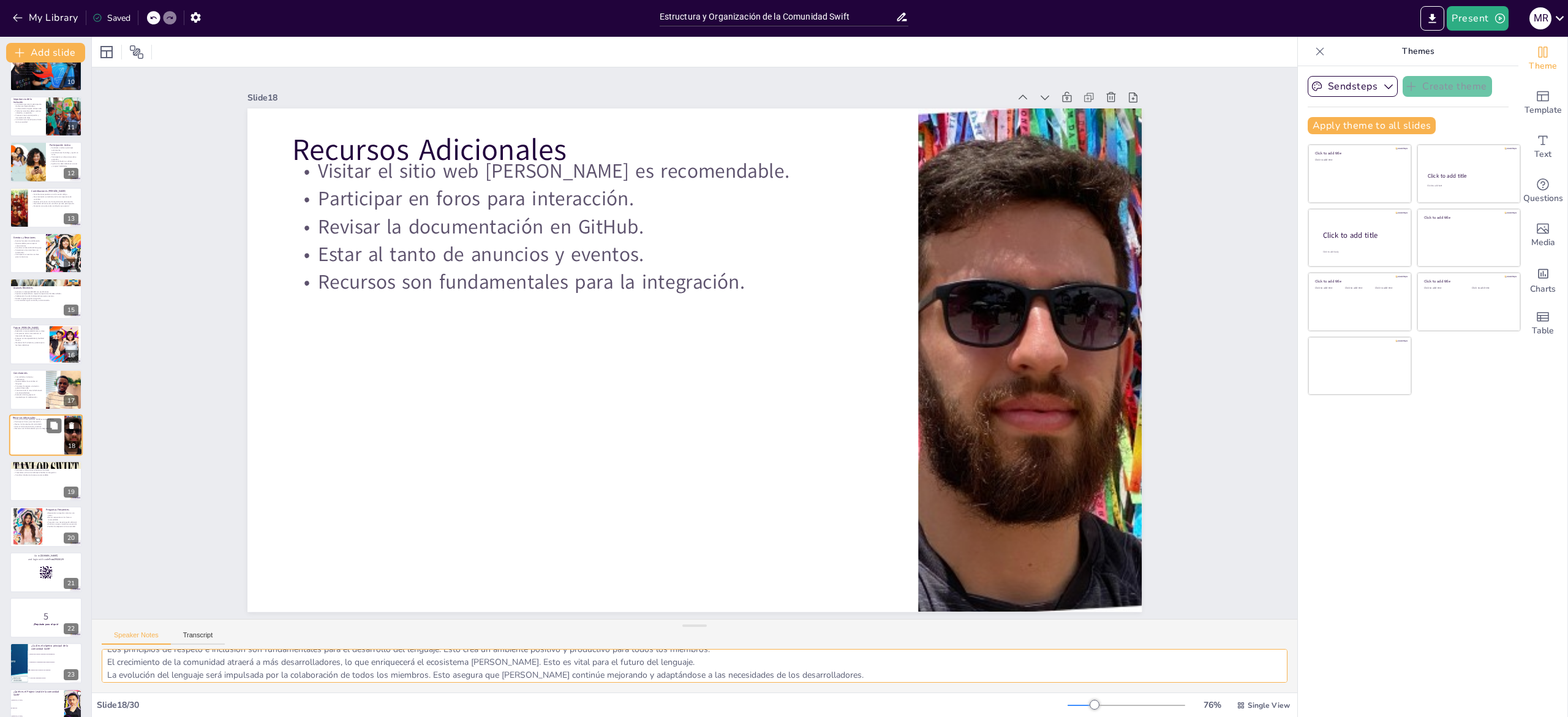
scroll to position [478, 0]
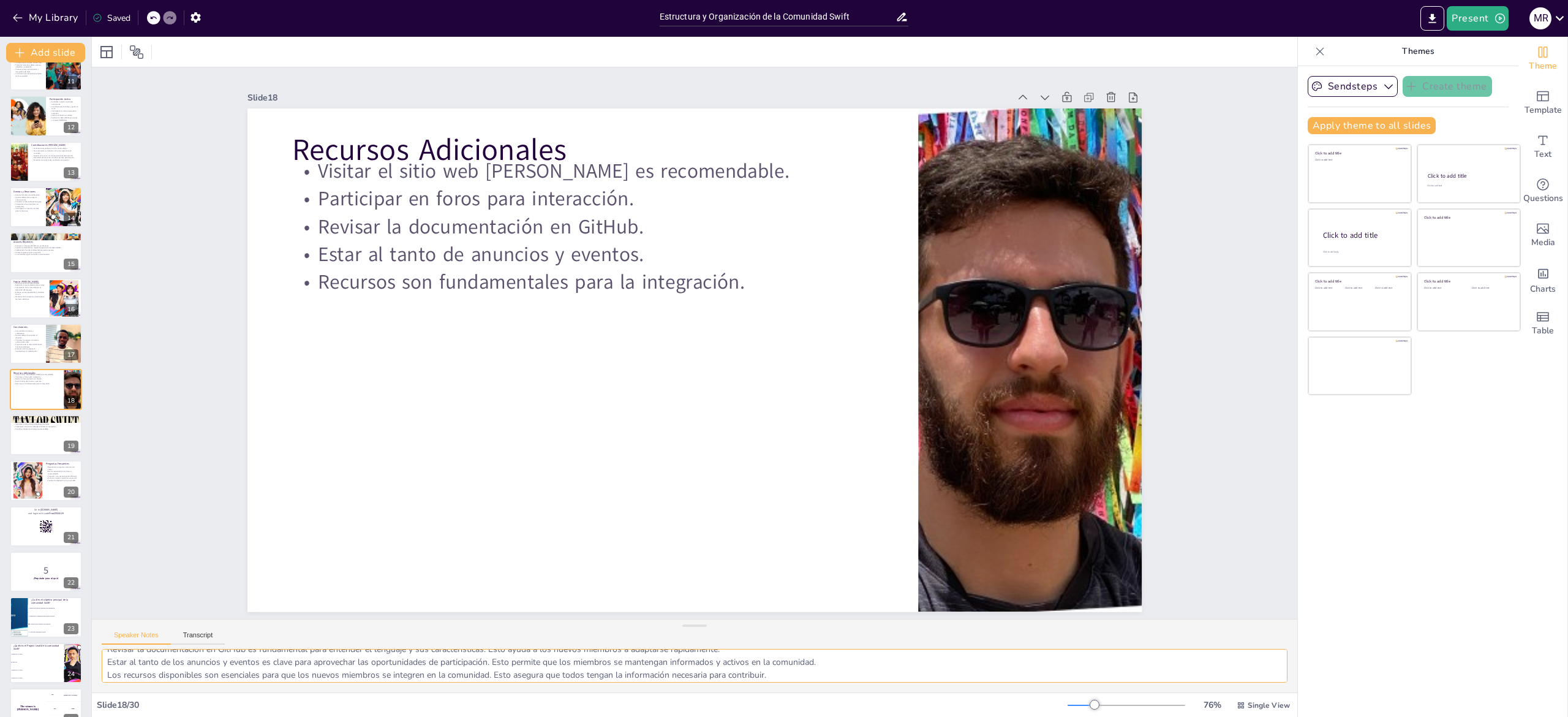
click at [159, 656] on textarea "Visitar el sitio web de Swift es un paso importante para los nuevos miembros. A…" at bounding box center [695, 666] width 1186 height 34
click at [25, 448] on div at bounding box center [46, 435] width 74 height 41
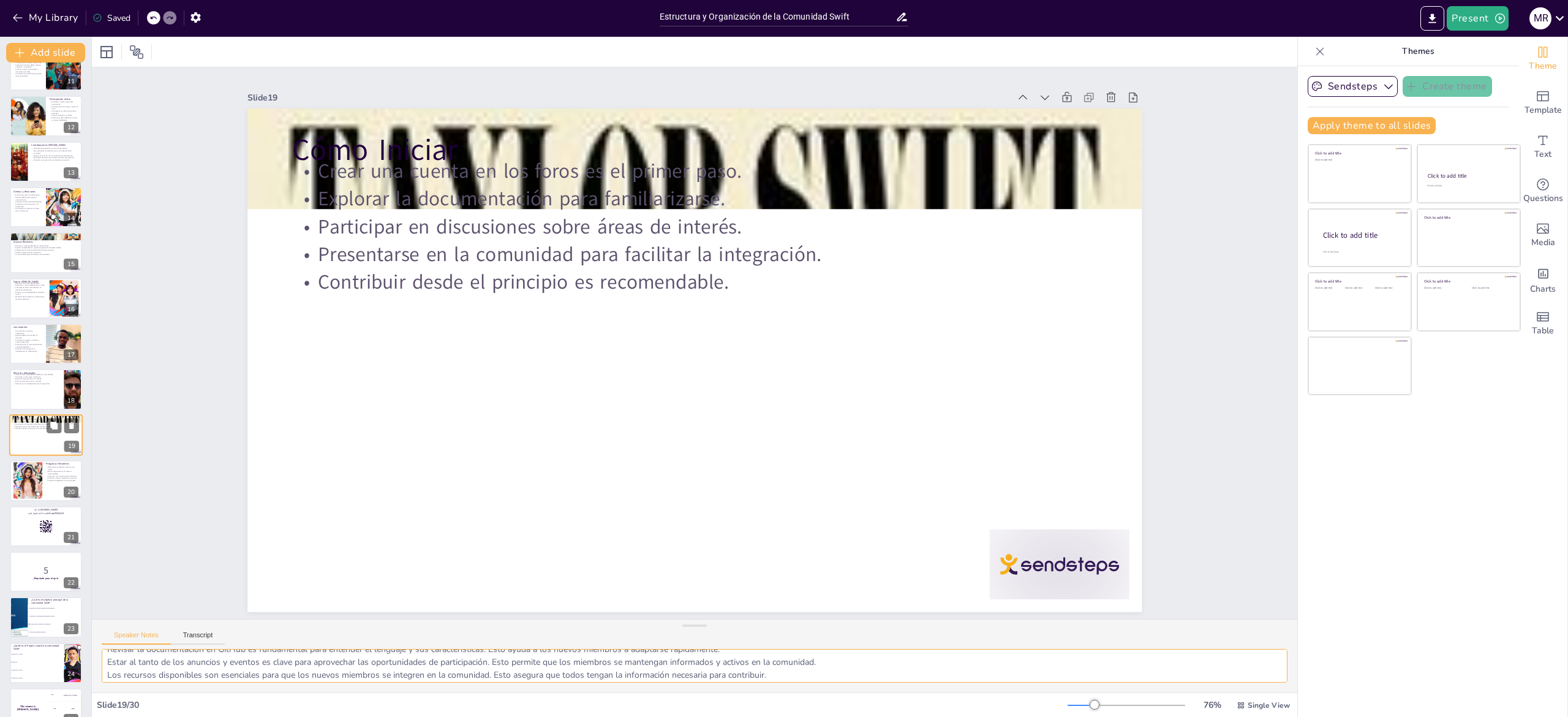
scroll to position [522, 0]
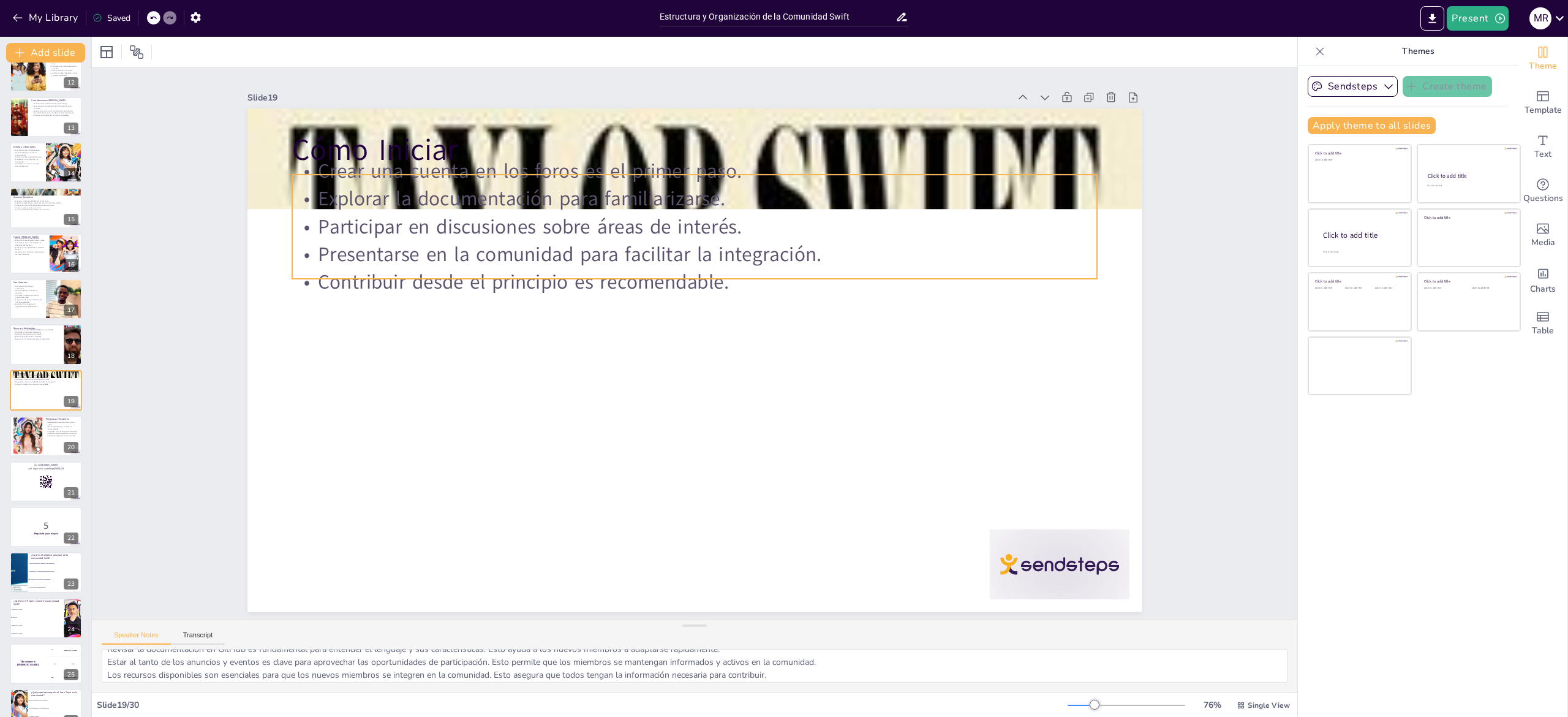
click at [574, 250] on p "Presentarse en la comunidad para facilitar la integración." at bounding box center [695, 255] width 805 height 28
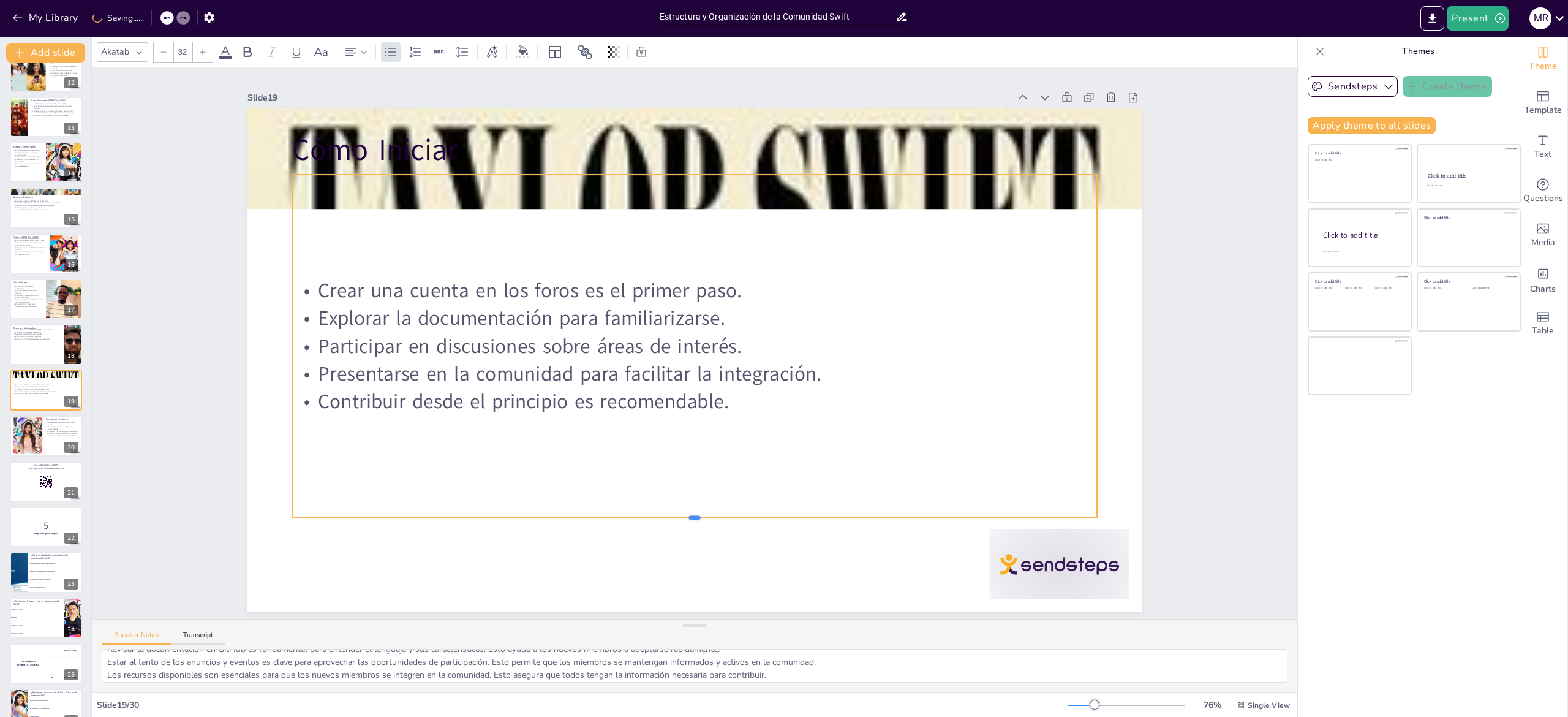
drag, startPoint x: 820, startPoint y: 275, endPoint x: 812, endPoint y: 531, distance: 256.1
click at [812, 528] on div at bounding box center [695, 522] width 805 height 10
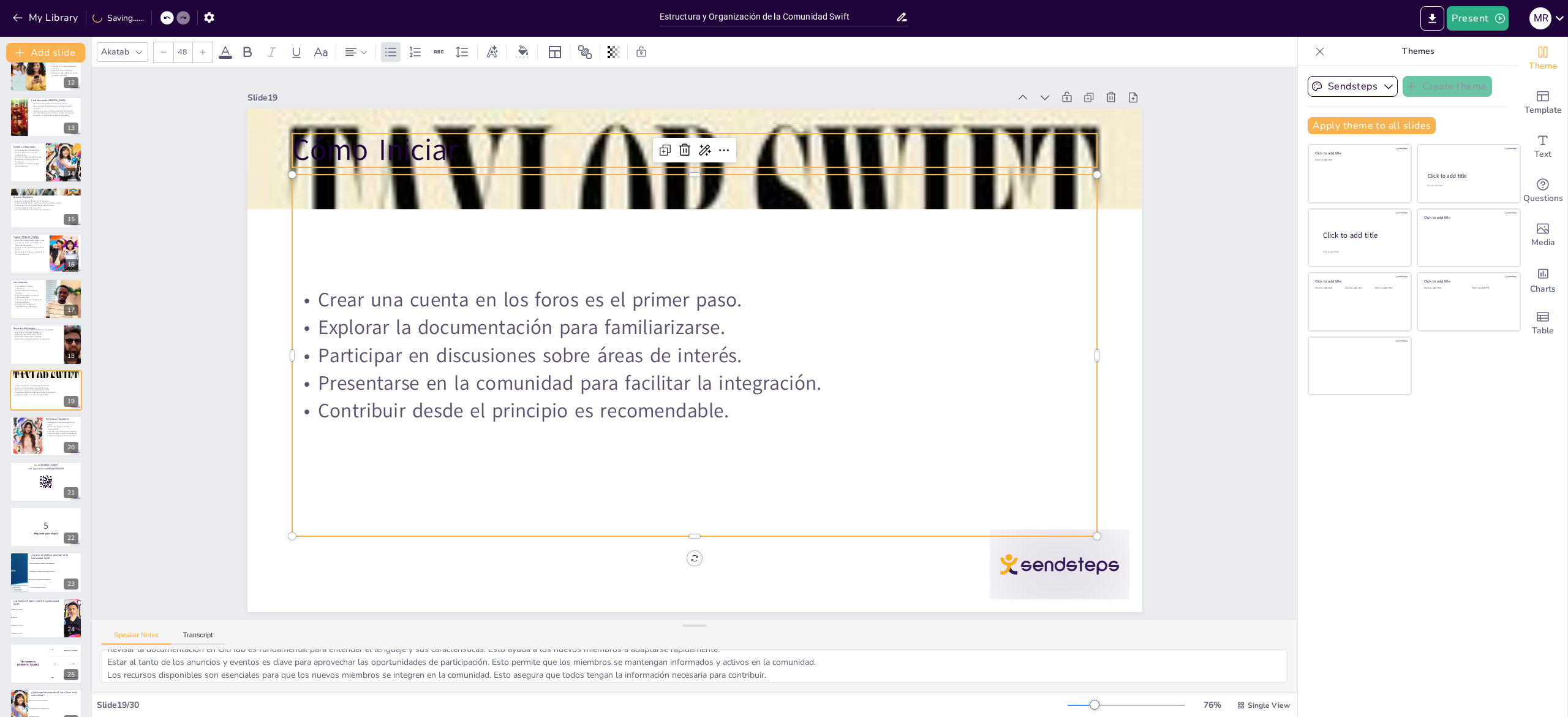
click at [416, 147] on p "Cómo Iniciar" at bounding box center [695, 150] width 805 height 41
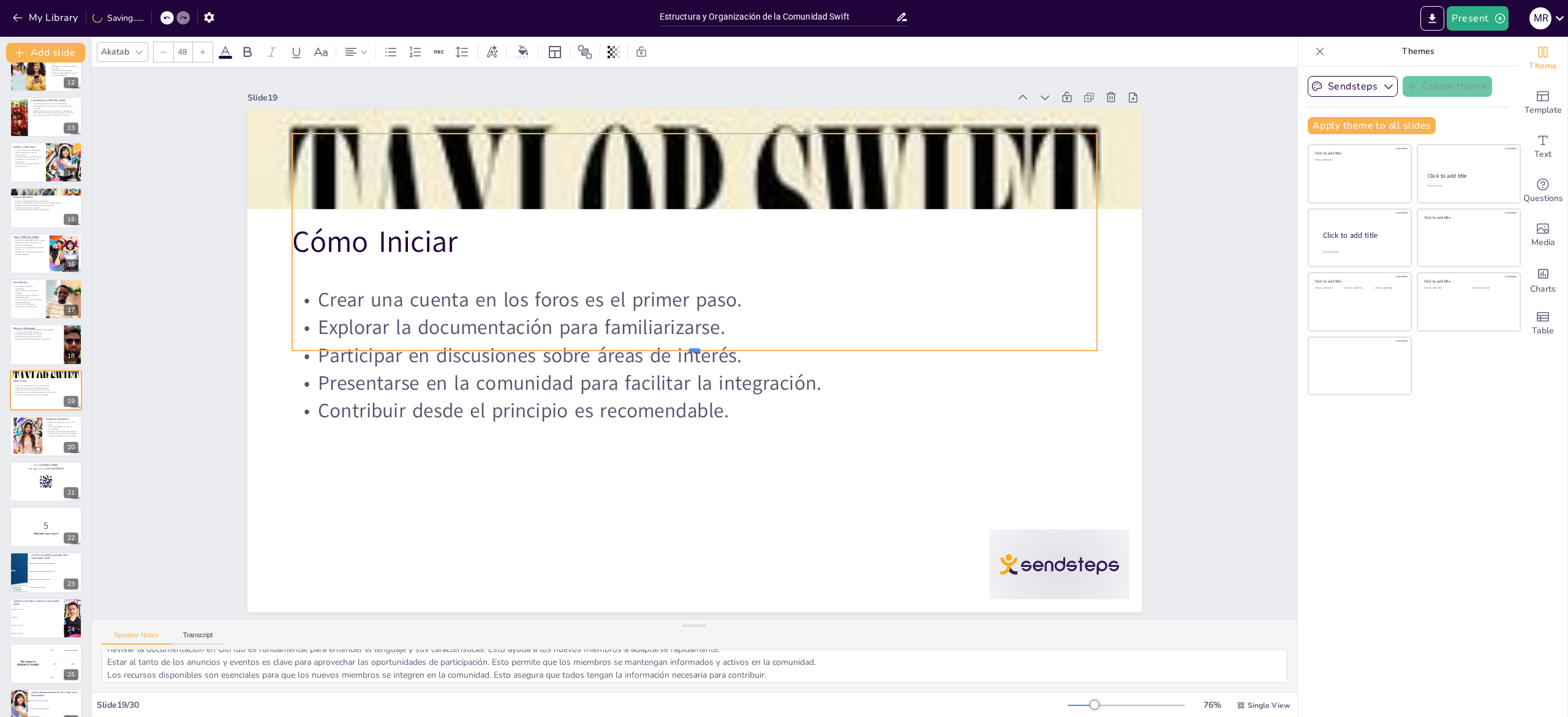
drag, startPoint x: 456, startPoint y: 159, endPoint x: 459, endPoint y: 345, distance: 186.0
click at [459, 345] on div "Cómo Iniciar Crear una cuenta en los foros es el primer paso. Explorar la docum…" at bounding box center [694, 359] width 894 height 503
click at [1203, 413] on div "Slide 1 Estructura y Organización de la Comunidad Swift Esta presentación abord…" at bounding box center [695, 343] width 1206 height 552
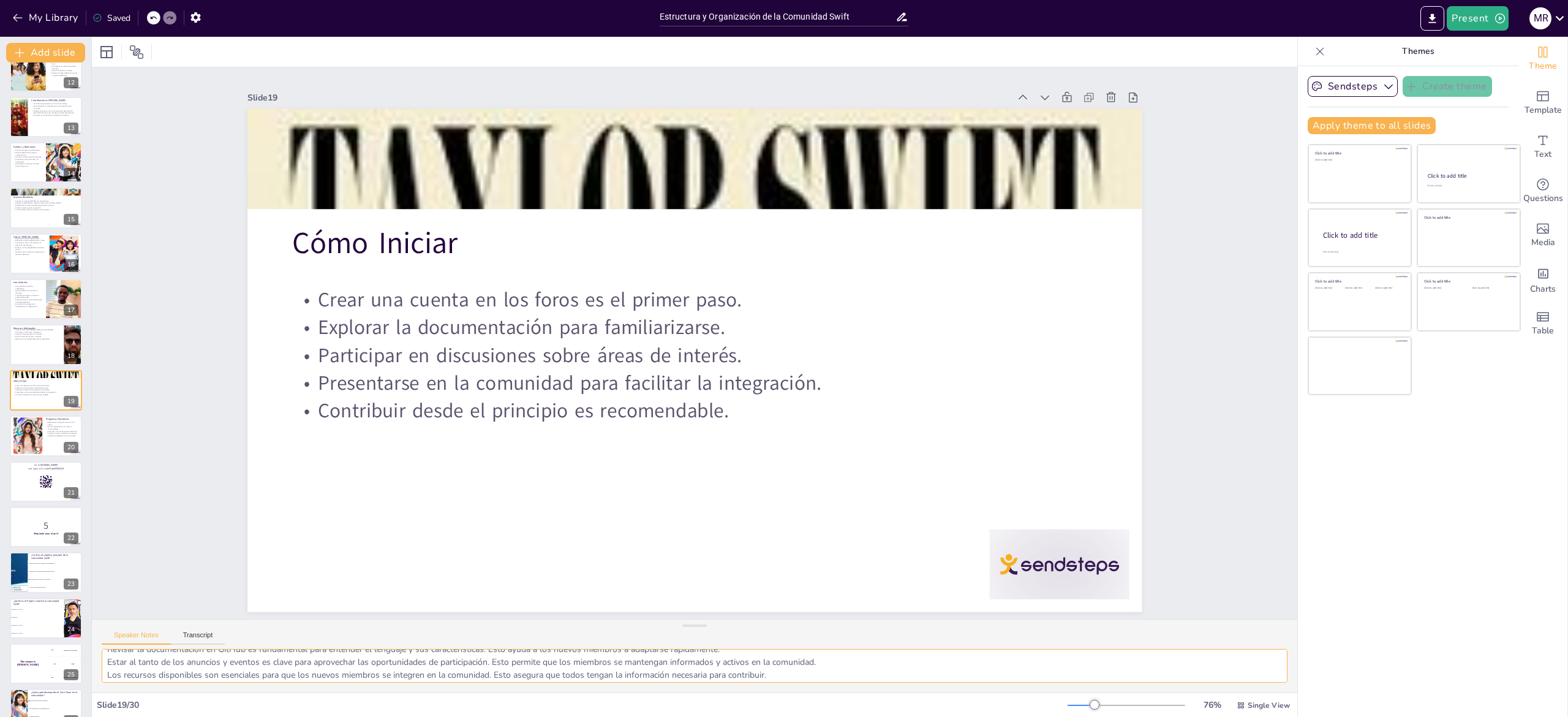
click at [151, 655] on textarea "Crear una cuenta en los foros es esencial para acceder a la comunidad. Esto per…" at bounding box center [695, 666] width 1186 height 34
click at [25, 442] on div at bounding box center [28, 436] width 50 height 38
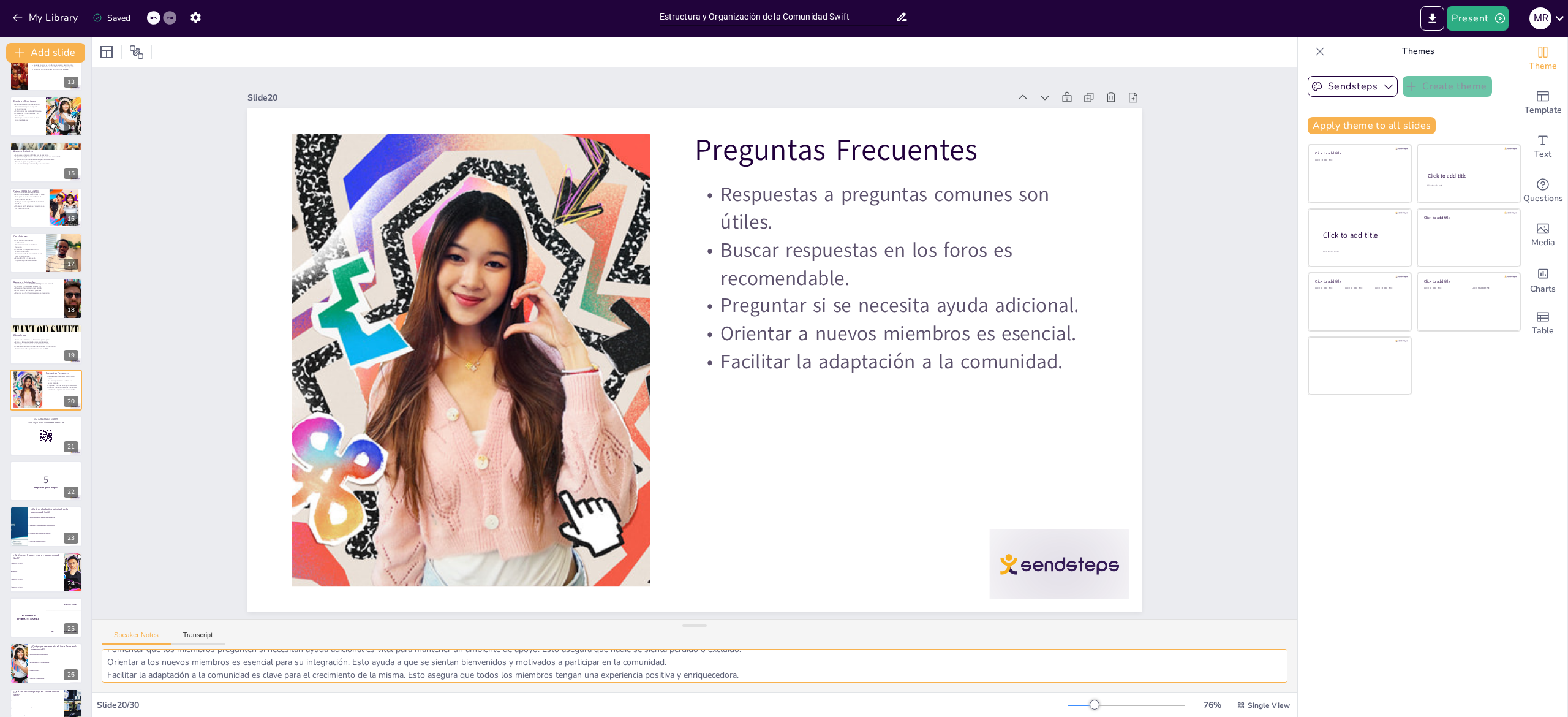
click at [207, 653] on textarea "Proporcionar respuestas a preguntas comunes es fundamental para ayudar a los nu…" at bounding box center [695, 666] width 1186 height 34
click at [40, 483] on p "5" at bounding box center [46, 479] width 66 height 14
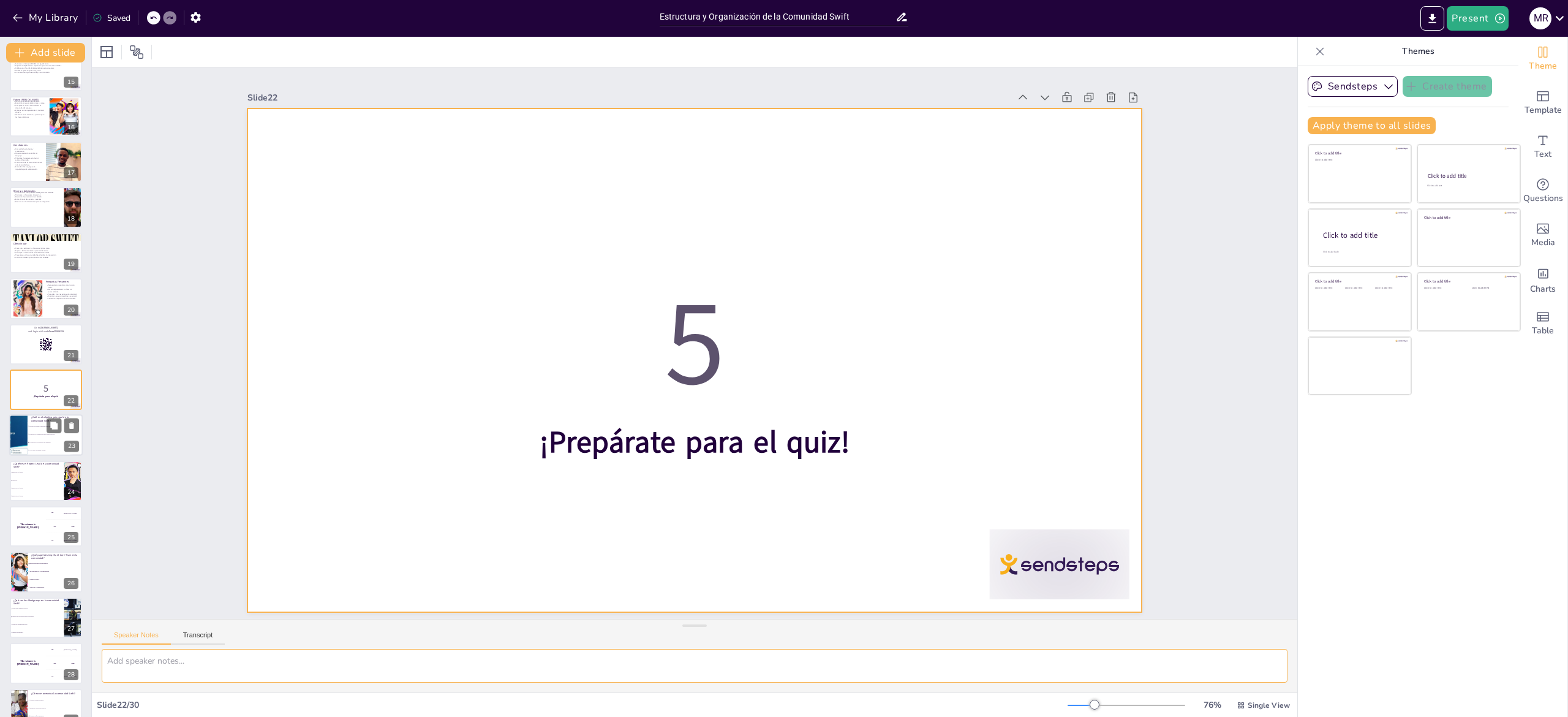
click at [29, 434] on span "Fomentar la competencia entre desarrolladores." at bounding box center [55, 435] width 52 height 2
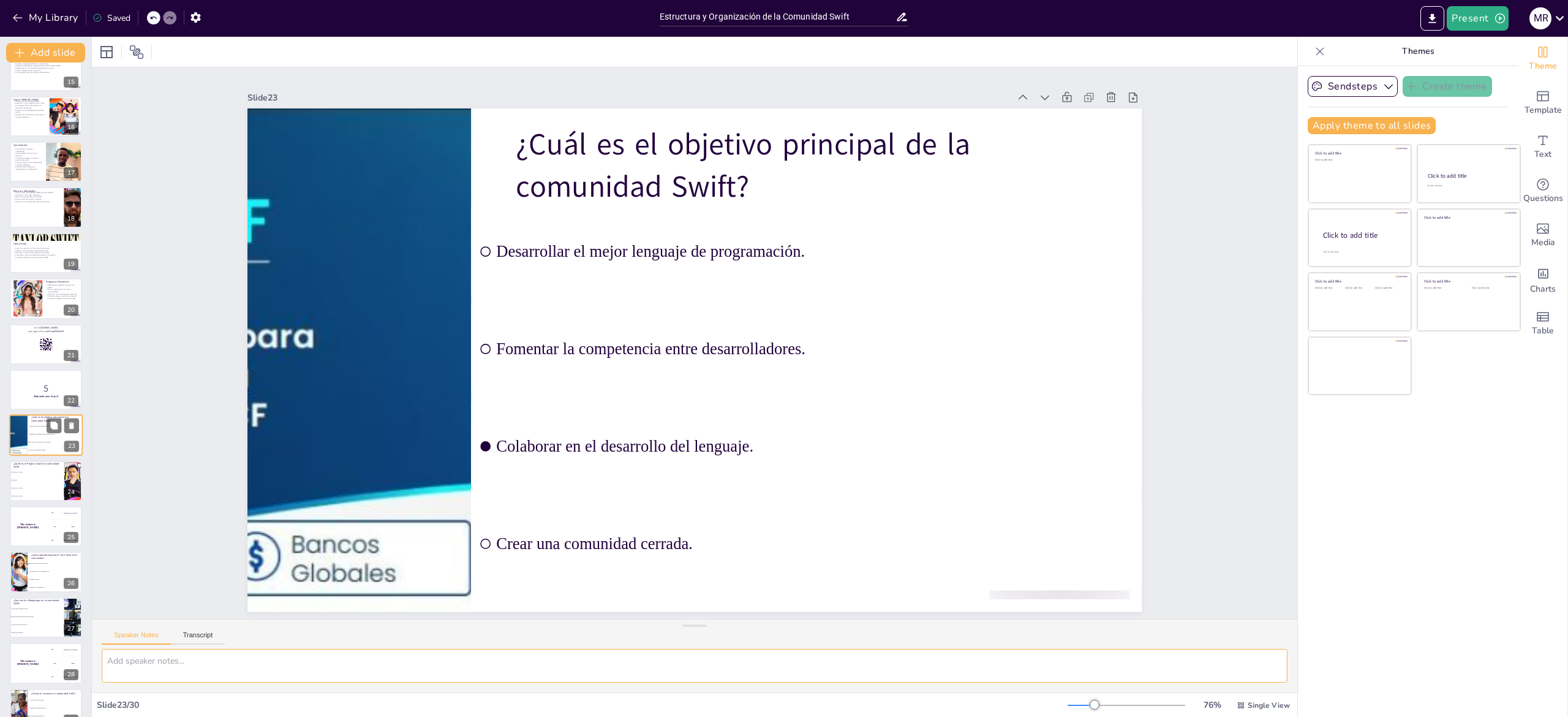
scroll to position [706, 0]
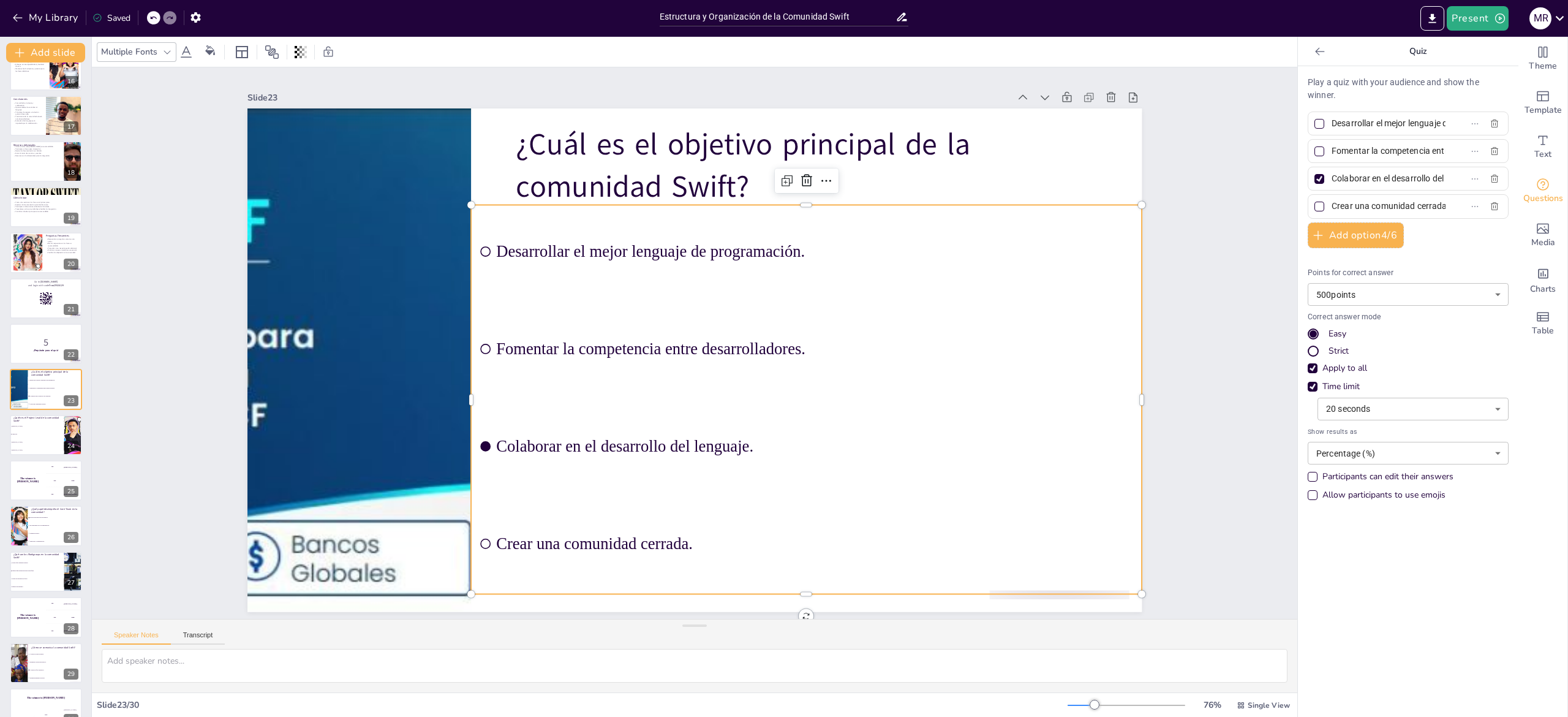
click at [496, 445] on span "Colaborar en el desarrollo del lenguaje." at bounding box center [815, 446] width 638 height 18
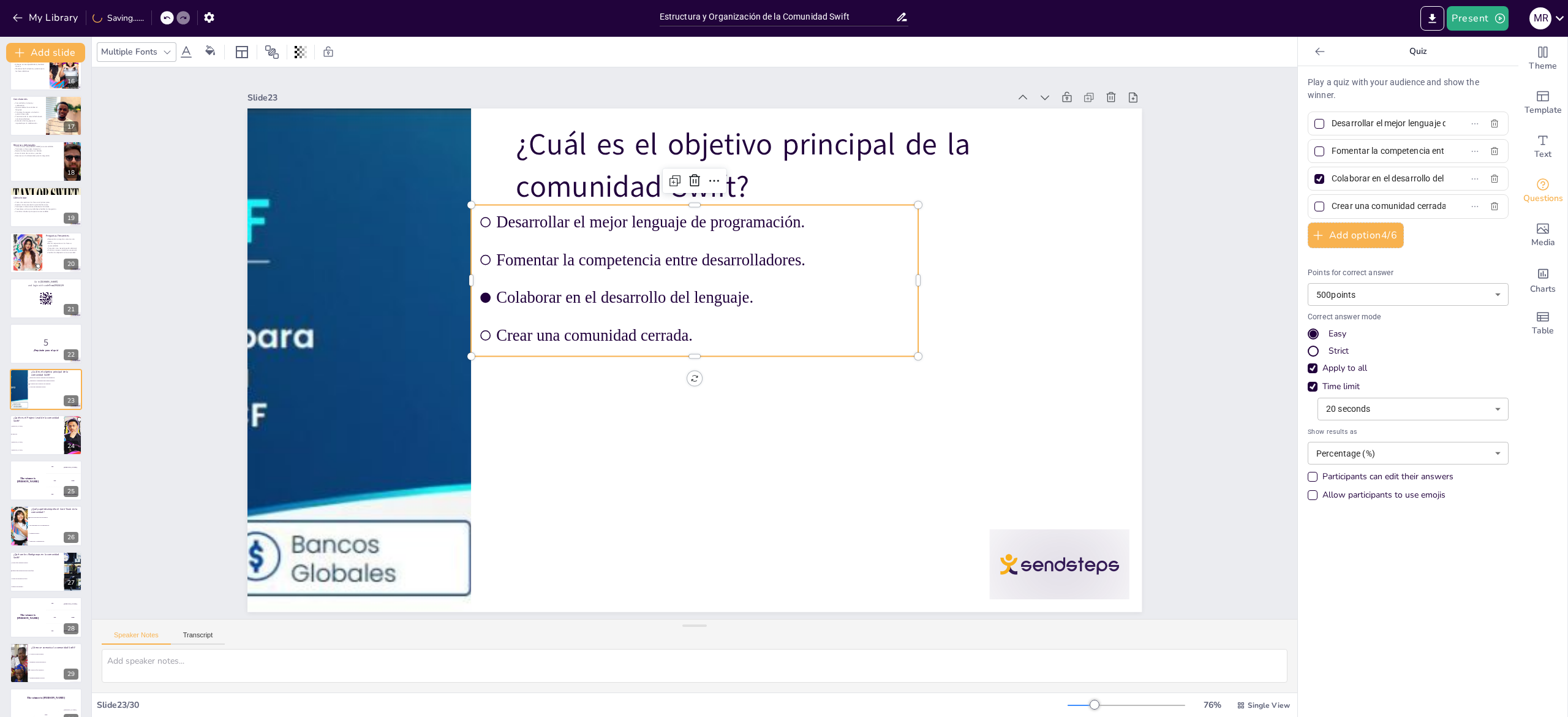
click at [1314, 181] on div at bounding box center [1319, 178] width 10 height 10
click at [1332, 181] on input "Colaborar en el desarrollo del lenguaje." at bounding box center [1389, 178] width 114 height 17
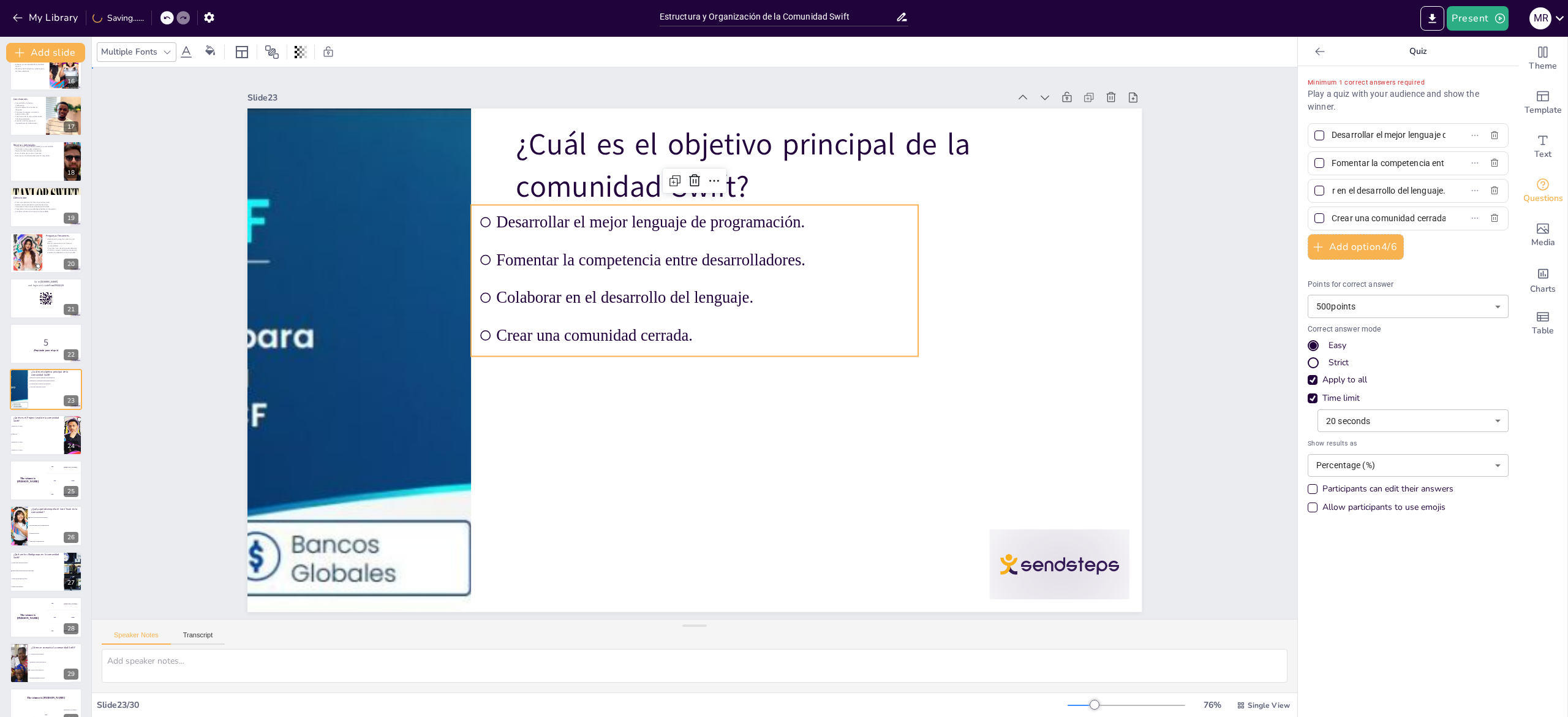
scroll to position [0, 0]
click at [1211, 321] on div "Slide 1 Estructura y Organización de la Comunidad Swift Esta presentación abord…" at bounding box center [695, 343] width 1206 height 552
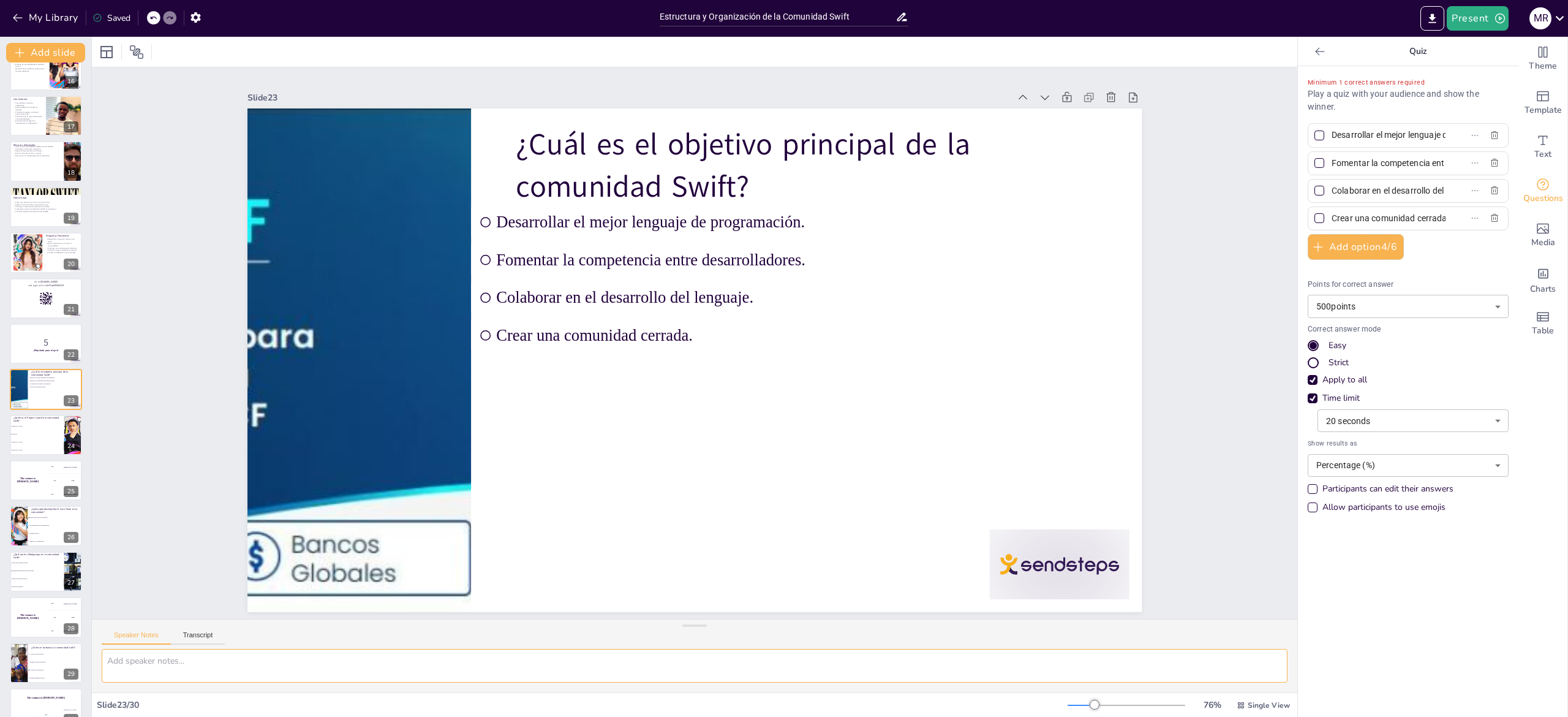
click at [167, 662] on textarea "La respuesta correcta es "Colaborar en el desarrollo del lenguaje". Este objeti…" at bounding box center [695, 666] width 1186 height 34
click at [32, 436] on li "Apple Inc." at bounding box center [37, 434] width 55 height 8
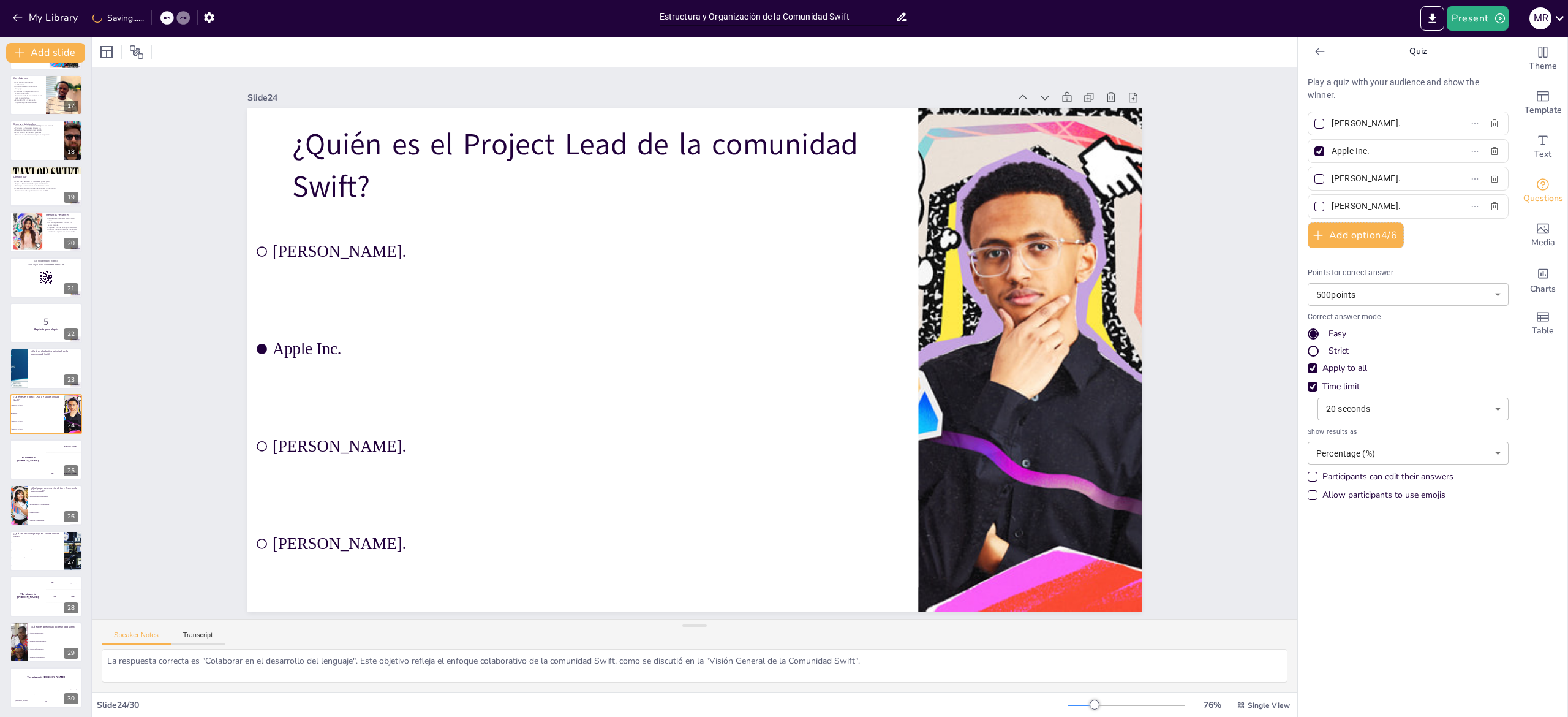
click at [1314, 154] on div at bounding box center [1319, 151] width 10 height 10
click at [1332, 154] on input "Apple Inc." at bounding box center [1389, 151] width 114 height 17
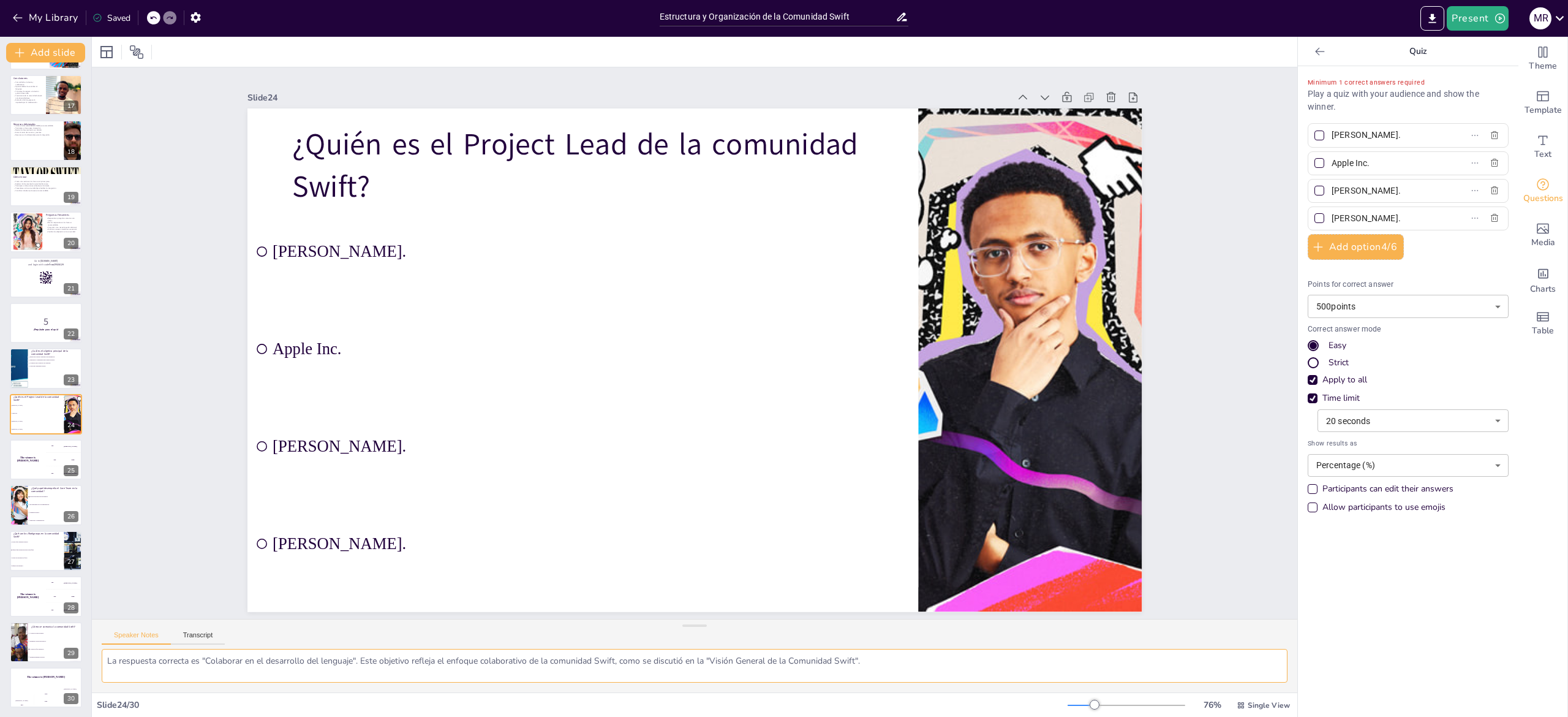
click at [242, 666] on textarea "La respuesta correcta es "Apple Inc.". Como se mencionó en la "Estructura de Li…" at bounding box center [695, 666] width 1186 height 34
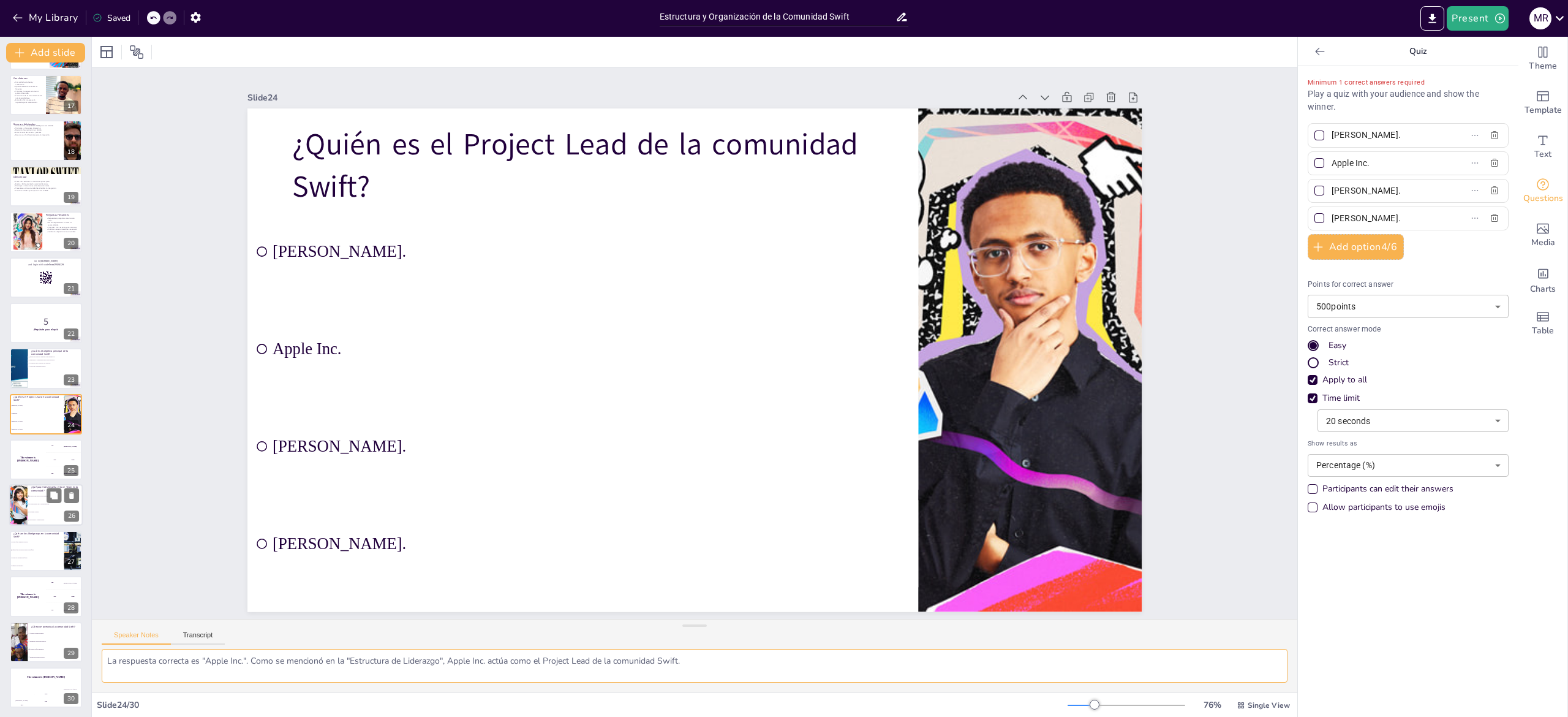
click at [28, 501] on li "Es responsable de la documentación." at bounding box center [55, 504] width 55 height 8
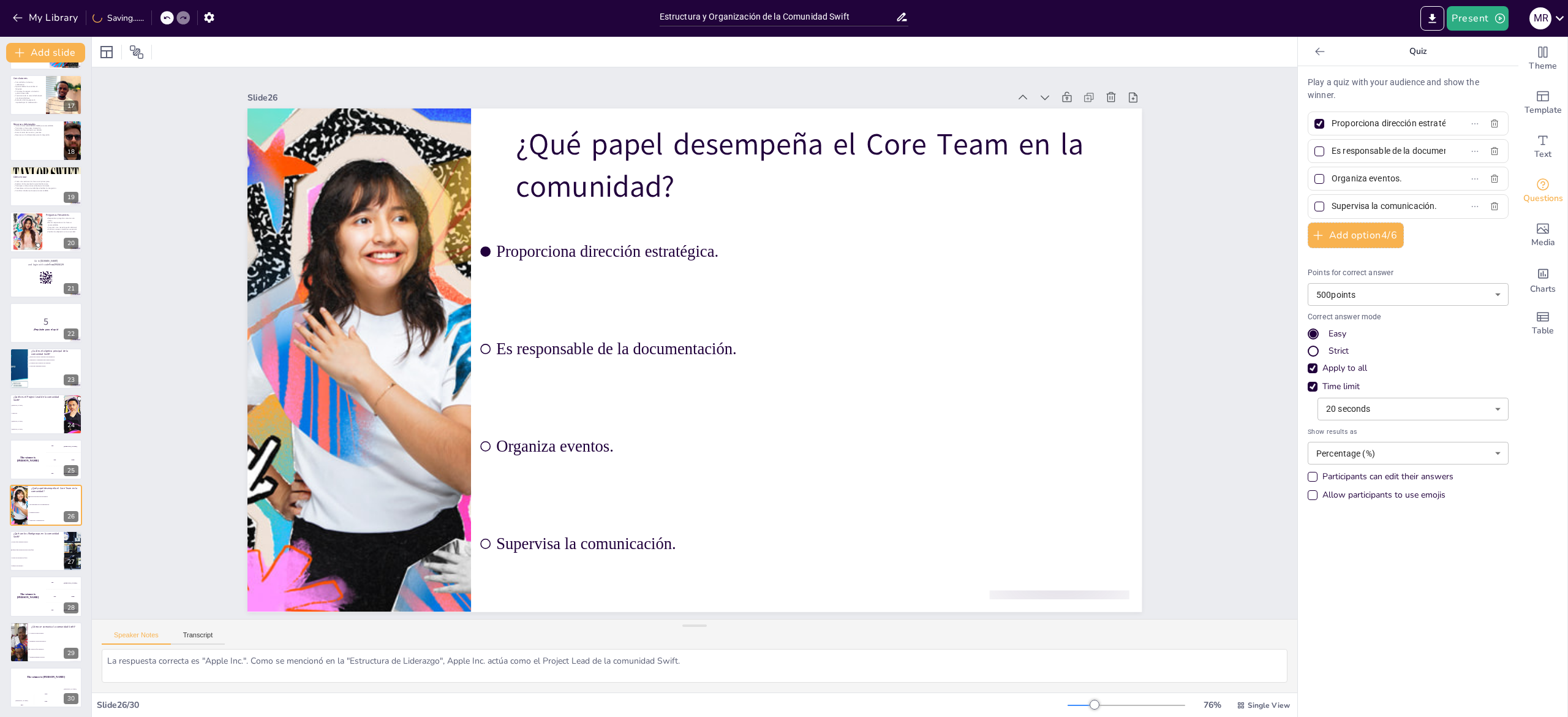
click at [1312, 117] on div at bounding box center [1320, 124] width 15 height 15
click at [1332, 117] on input "Proporciona dirección estratégica." at bounding box center [1389, 123] width 114 height 17
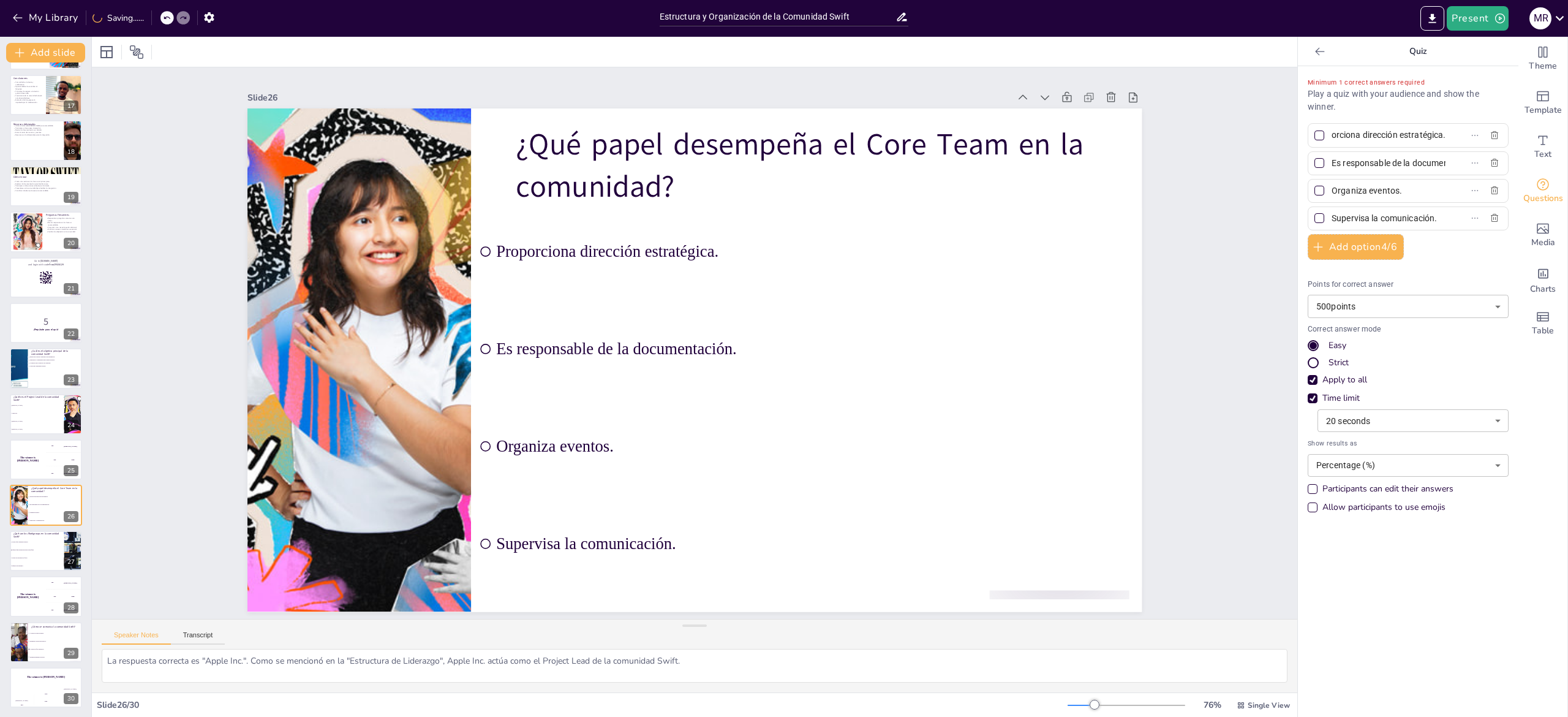
scroll to position [0, 0]
click at [242, 661] on textarea "La respuesta correcta es "Proporciona dirección estratégica". Esto se detalla e…" at bounding box center [695, 666] width 1186 height 34
click at [28, 566] on li "Equipos de liderazgo." at bounding box center [37, 565] width 55 height 8
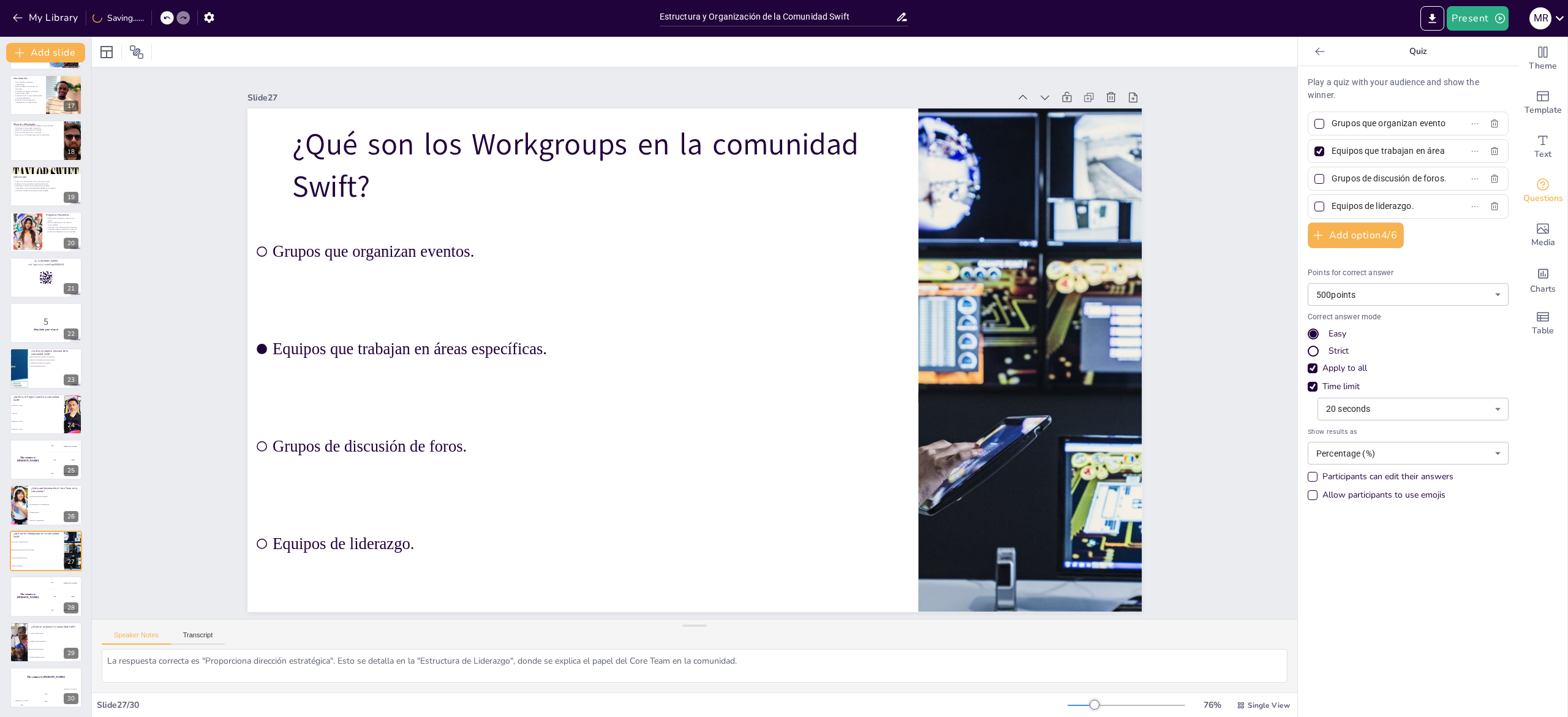
click at [1312, 151] on div at bounding box center [1320, 152] width 15 height 15
click at [1332, 151] on input "Equipos que trabajan en áreas específicas." at bounding box center [1389, 151] width 114 height 17
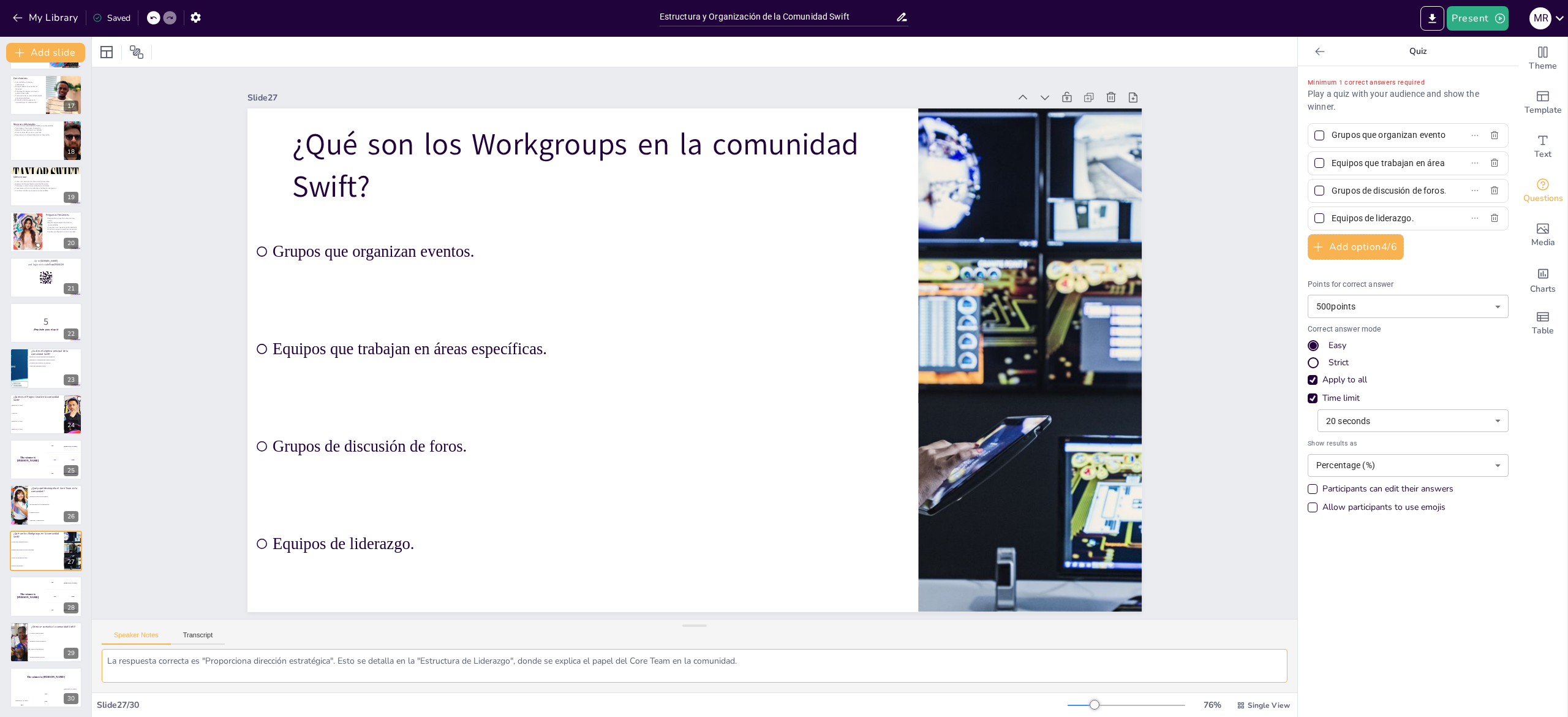
click at [295, 671] on textarea "La respuesta correcta es "Equipos que trabajan en áreas específicas". Esto se d…" at bounding box center [695, 666] width 1186 height 34
click at [317, 667] on textarea "La respuesta correcta es "Equipos que trabajan en áreas específicas". Esto se d…" at bounding box center [695, 666] width 1186 height 34
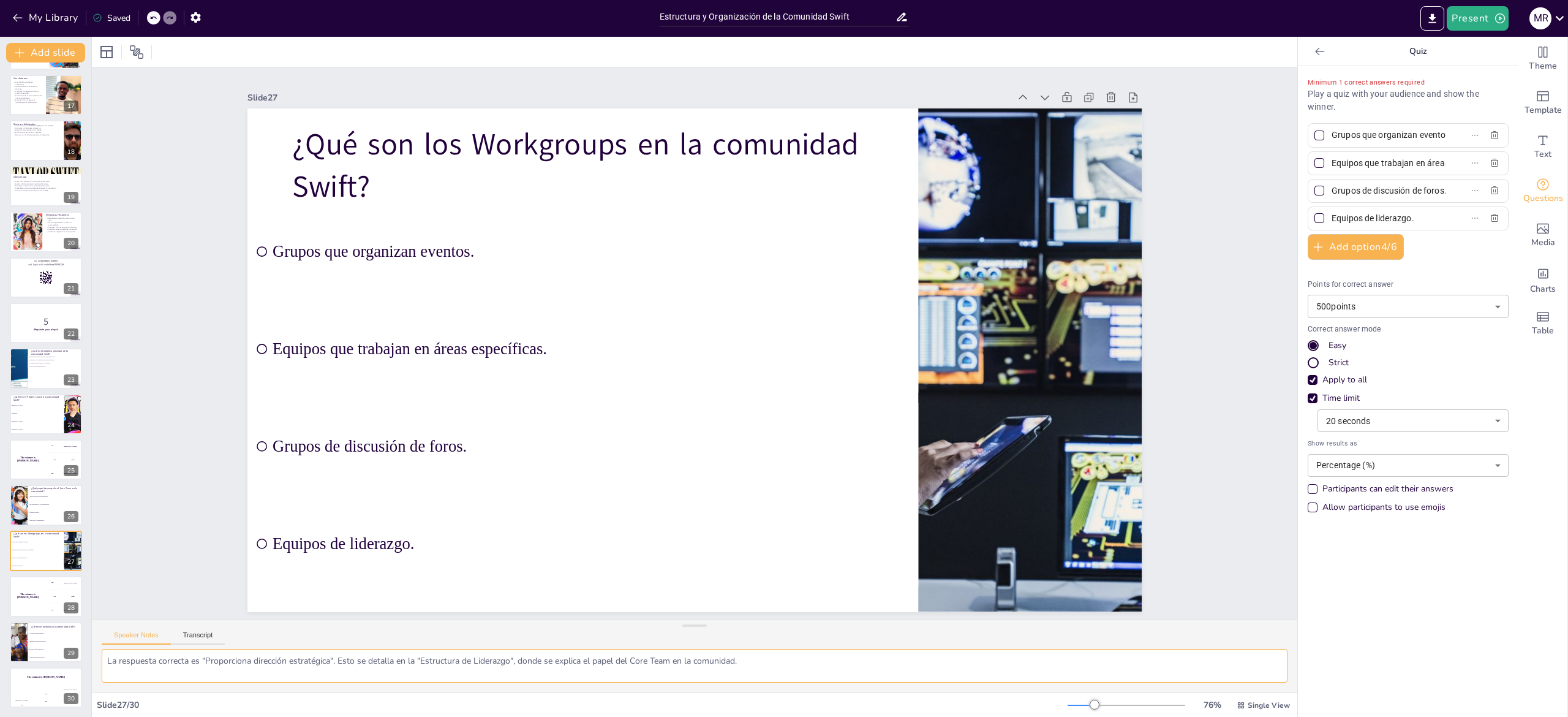
click at [317, 667] on textarea "La respuesta correcta es "Equipos que trabajan en áreas específicas". Esto se d…" at bounding box center [695, 666] width 1186 height 34
click at [30, 602] on div "The winner is Niels 🏆" at bounding box center [28, 596] width 37 height 41
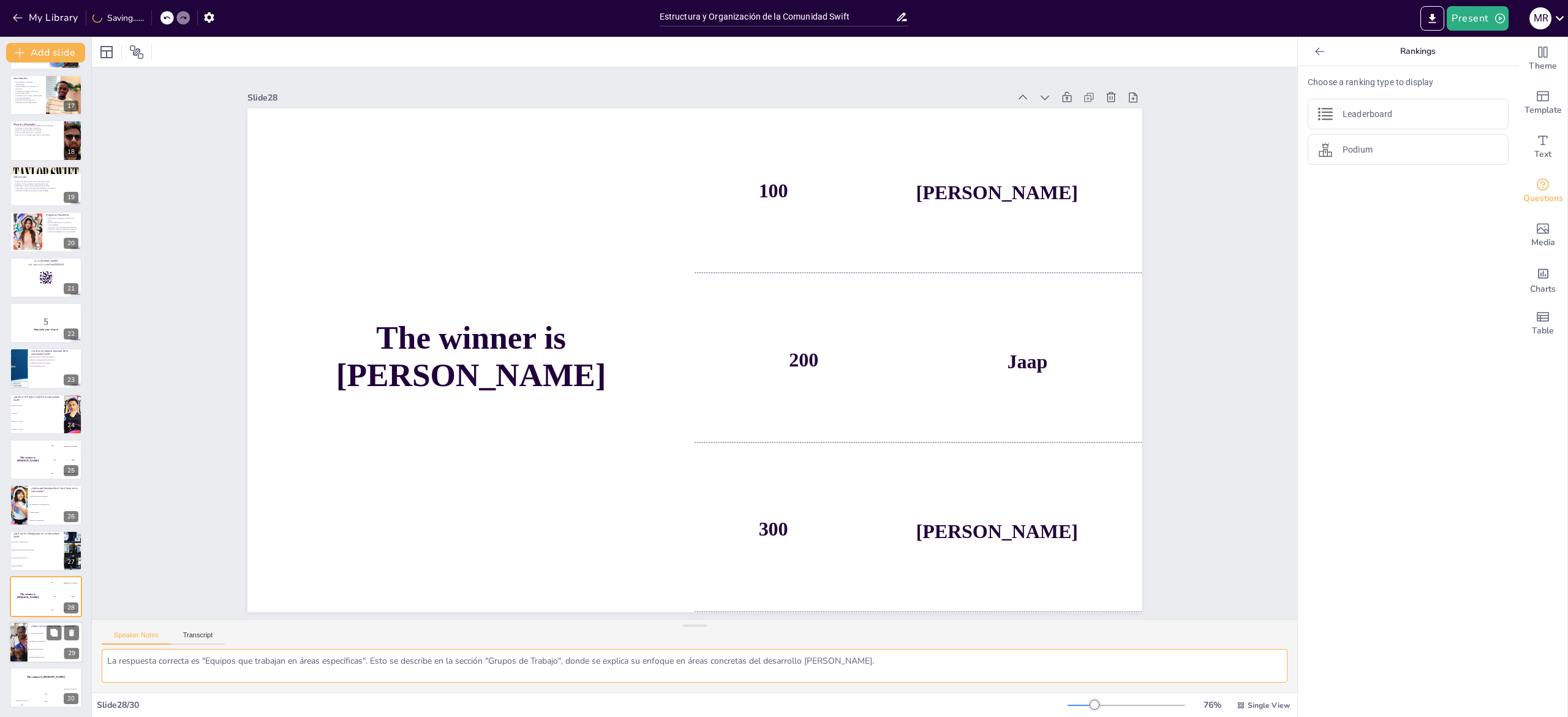
click at [30, 638] on li "Mediante correos electrónicos." at bounding box center [55, 641] width 55 height 8
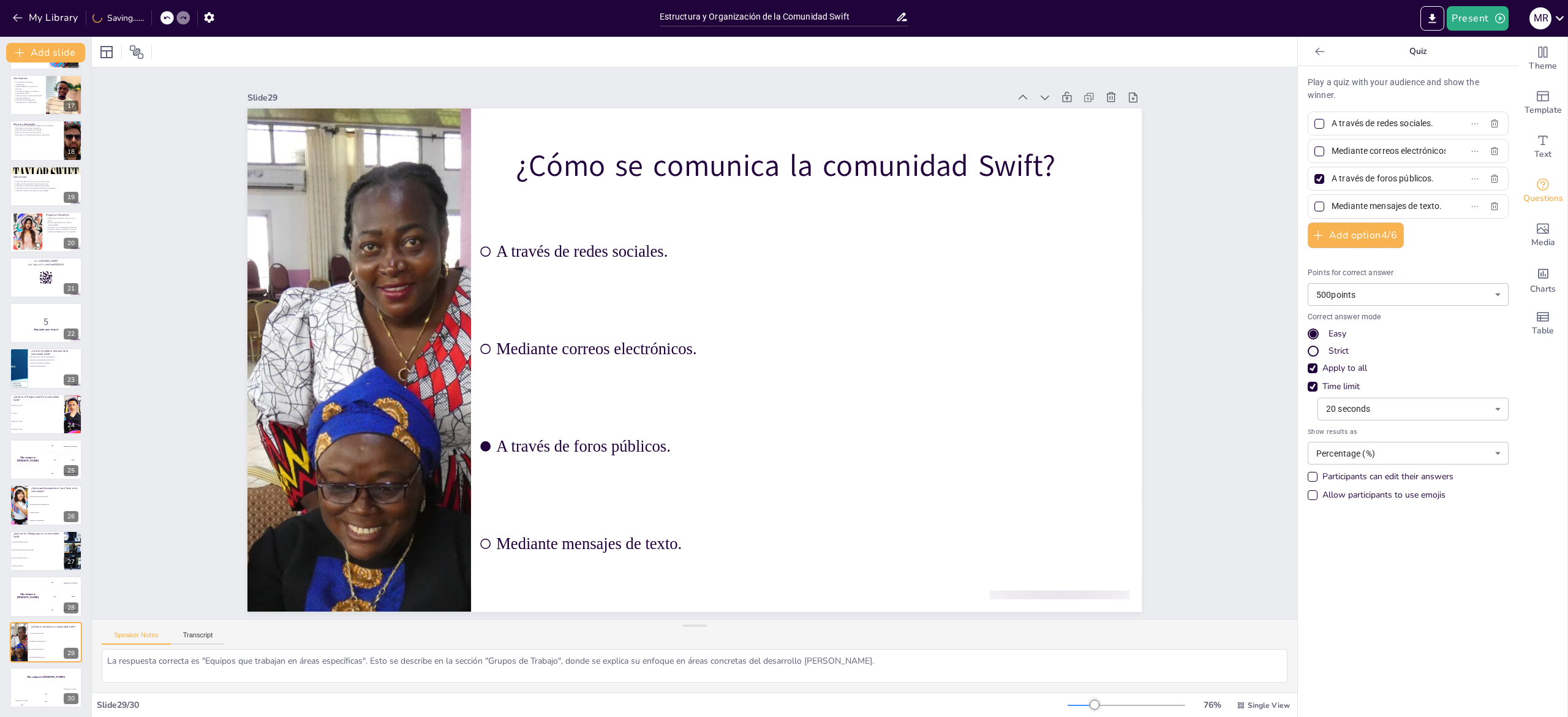
click at [1314, 176] on div at bounding box center [1319, 178] width 10 height 10
click at [1332, 176] on input "A través de foros públicos." at bounding box center [1389, 178] width 114 height 17
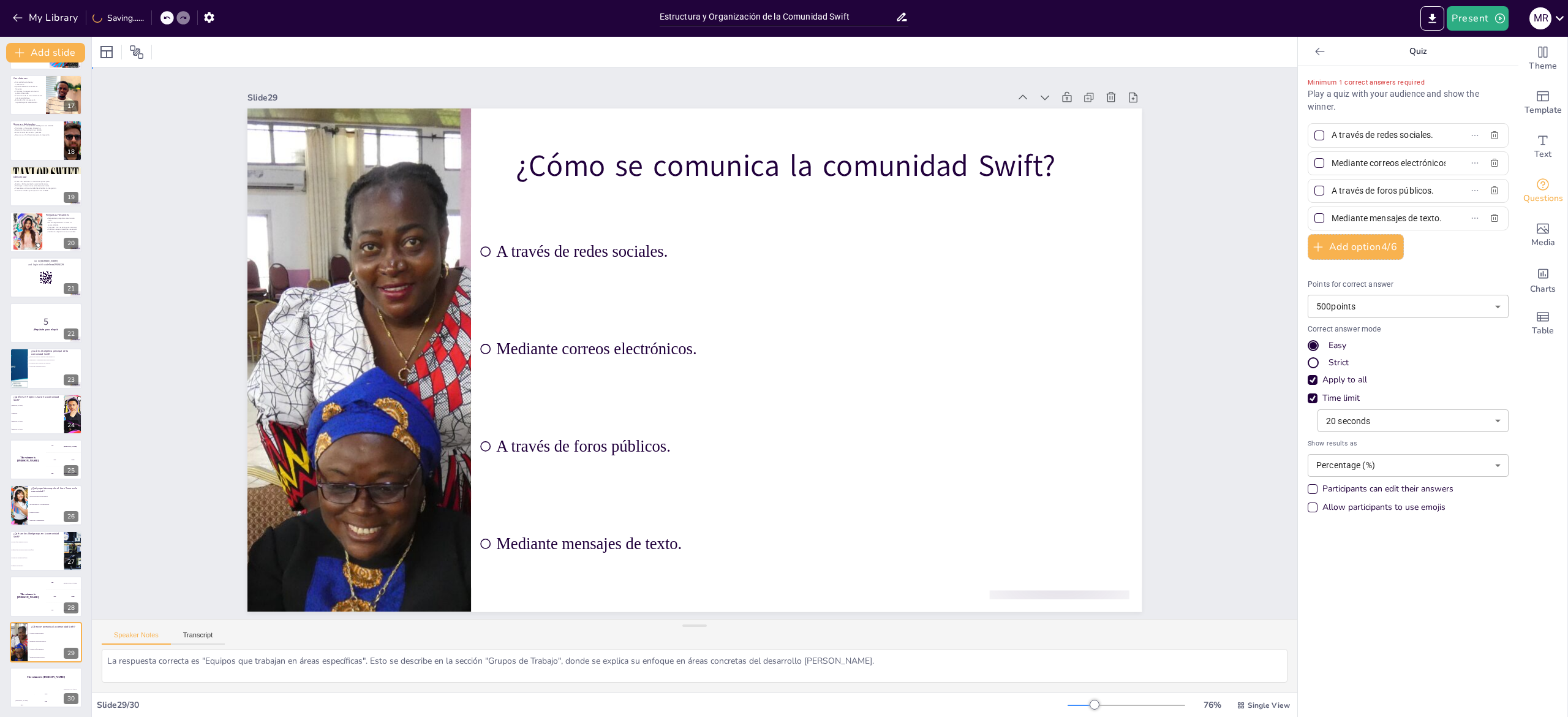
click at [1233, 328] on div "Slide 1 Estructura y Organización de la Comunidad Swift Esta presentación abord…" at bounding box center [695, 343] width 1206 height 552
click at [175, 658] on textarea "La respuesta correcta es "A través de foros públicos". Esto se menciona en la s…" at bounding box center [695, 666] width 1186 height 34
click at [54, 681] on icon at bounding box center [53, 677] width 8 height 8
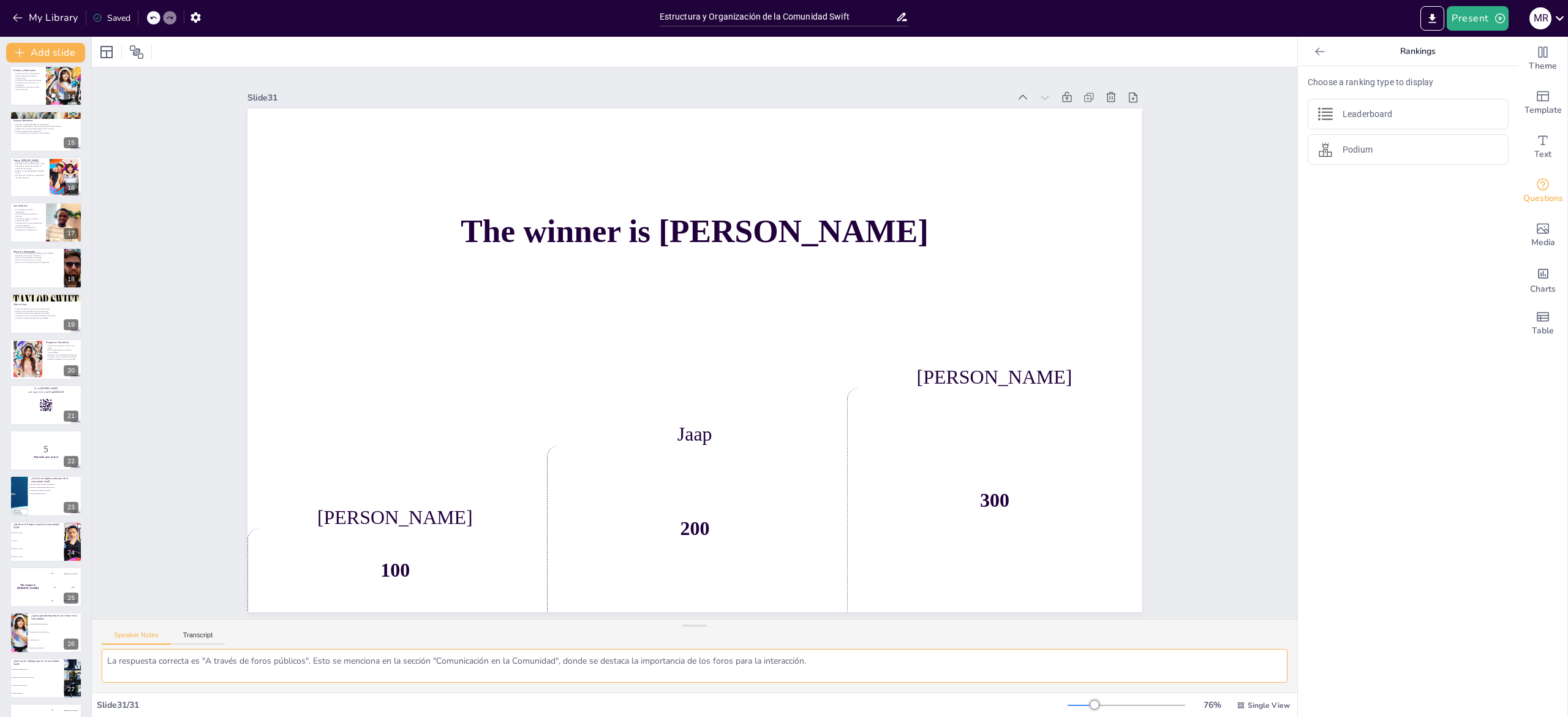
scroll to position [772, 0]
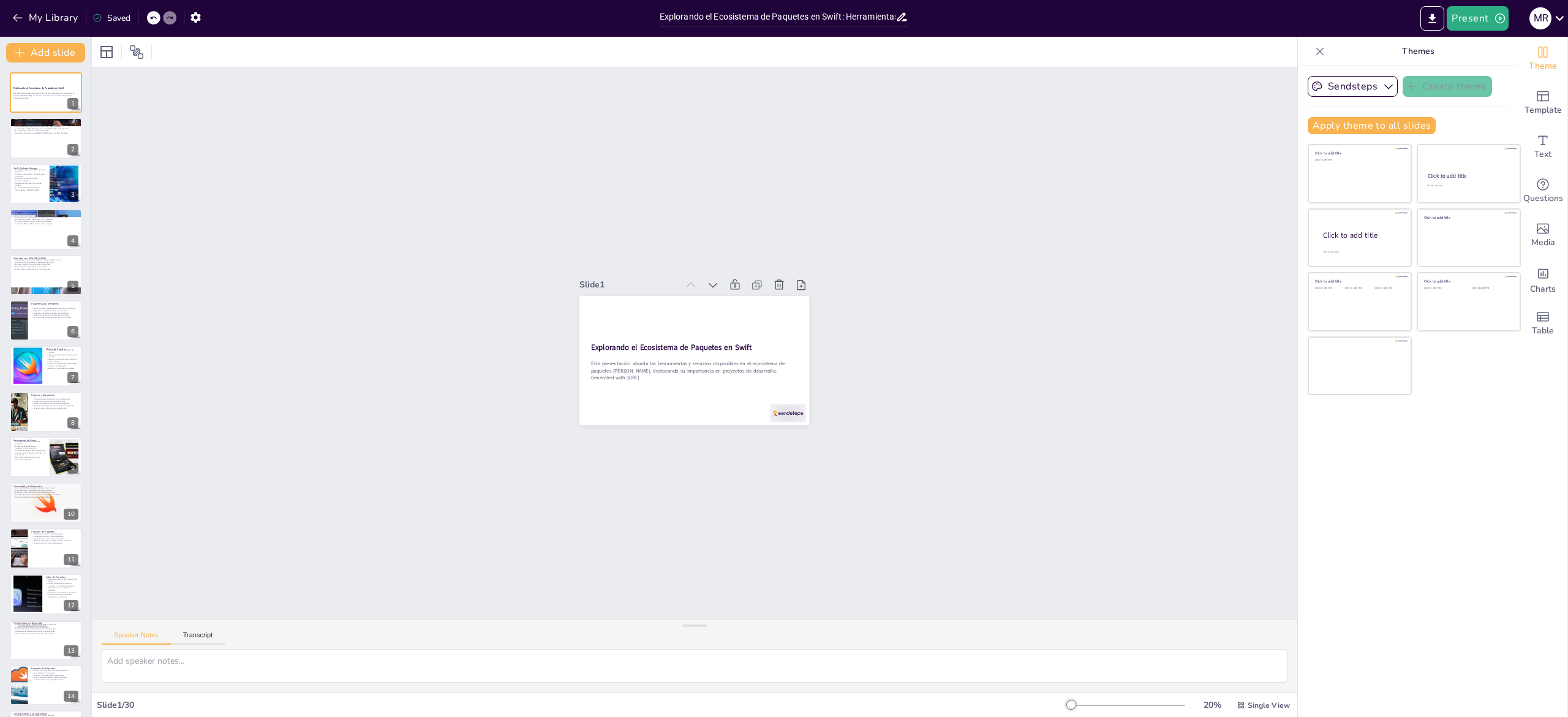
checkbox input "true"
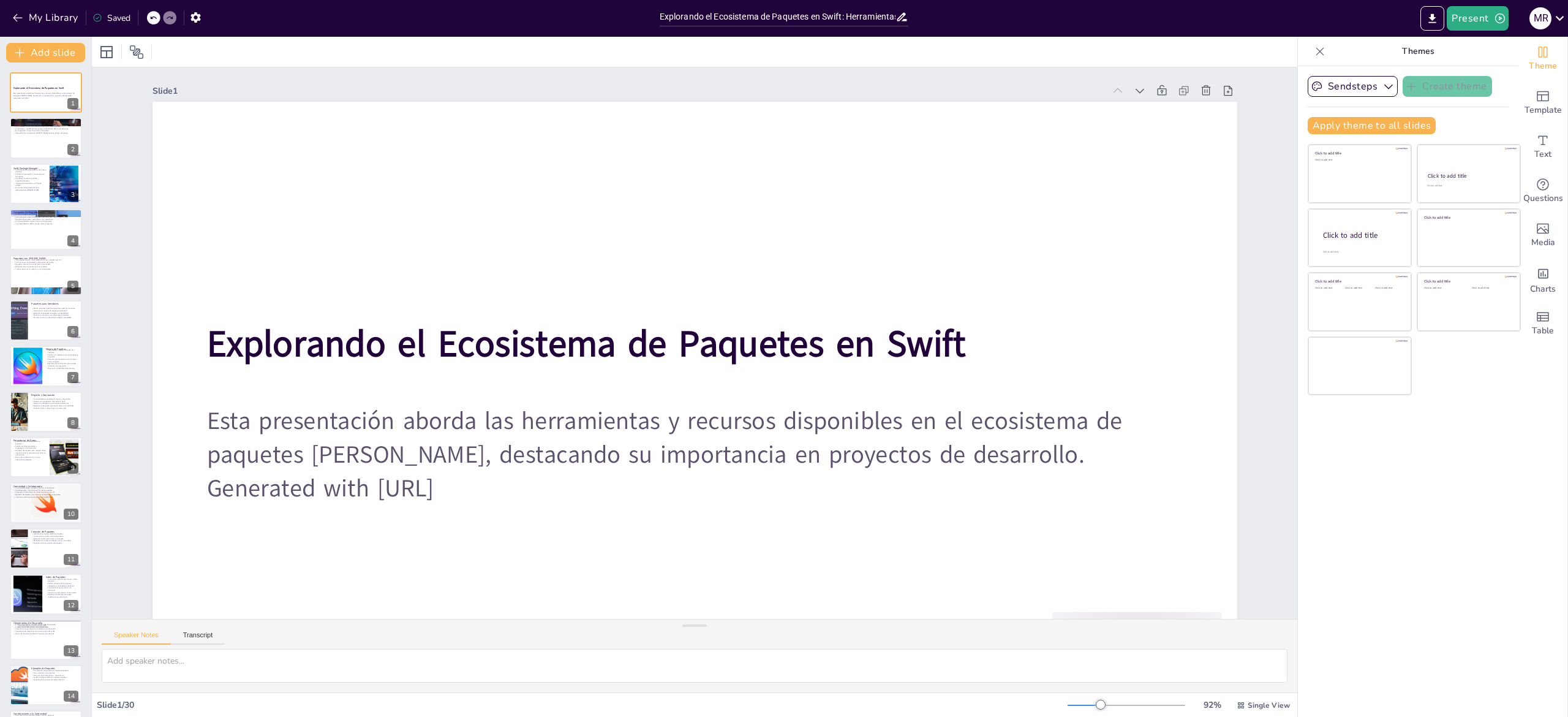
checkbox input "true"
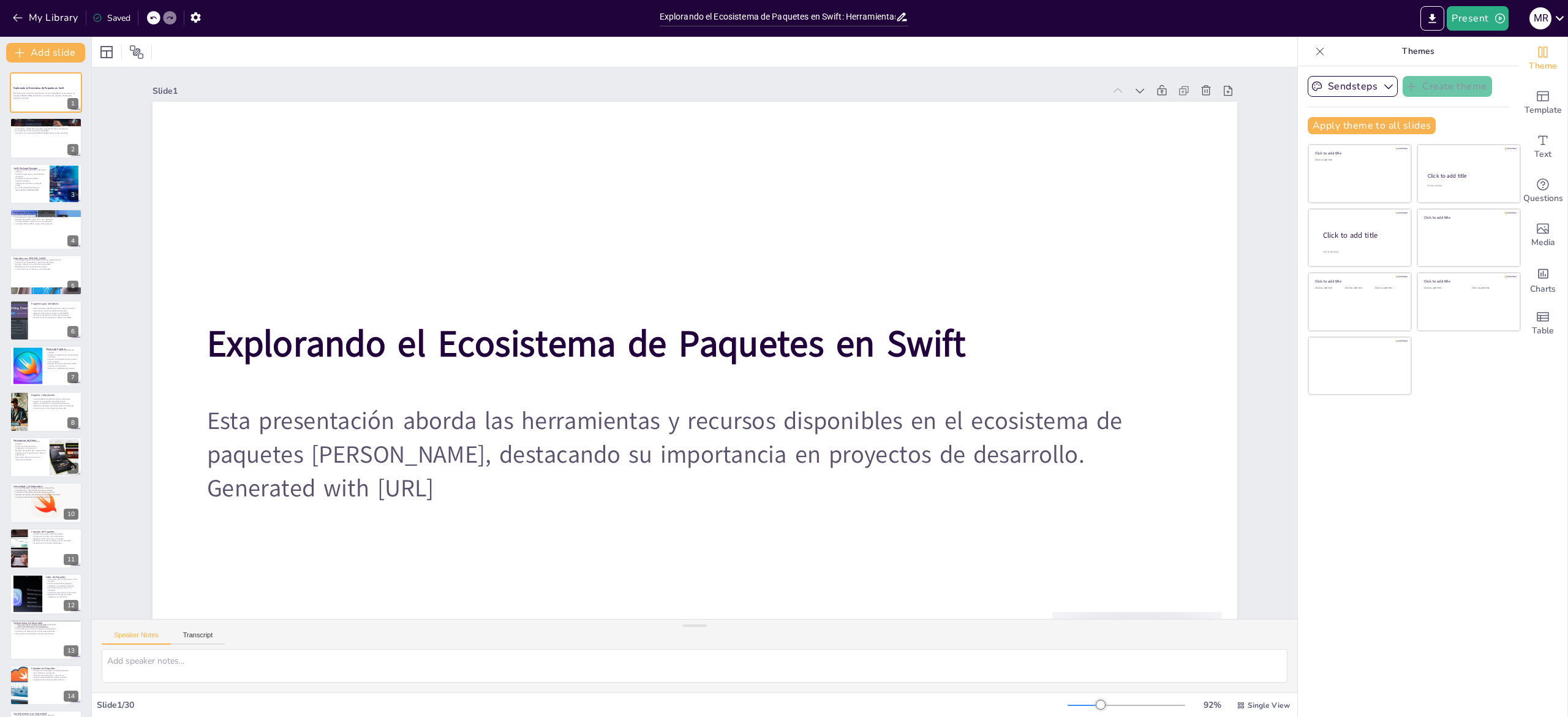
checkbox input "true"
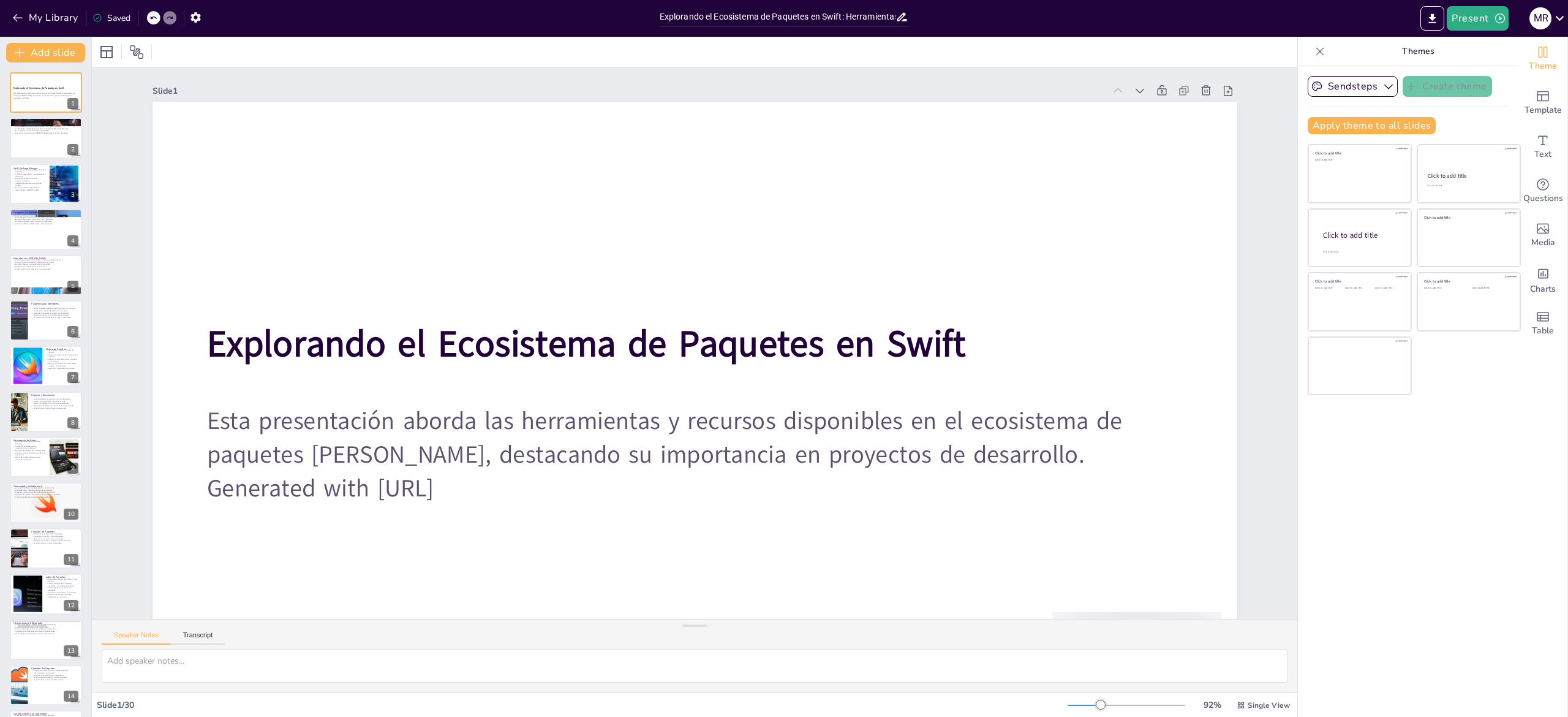
checkbox input "true"
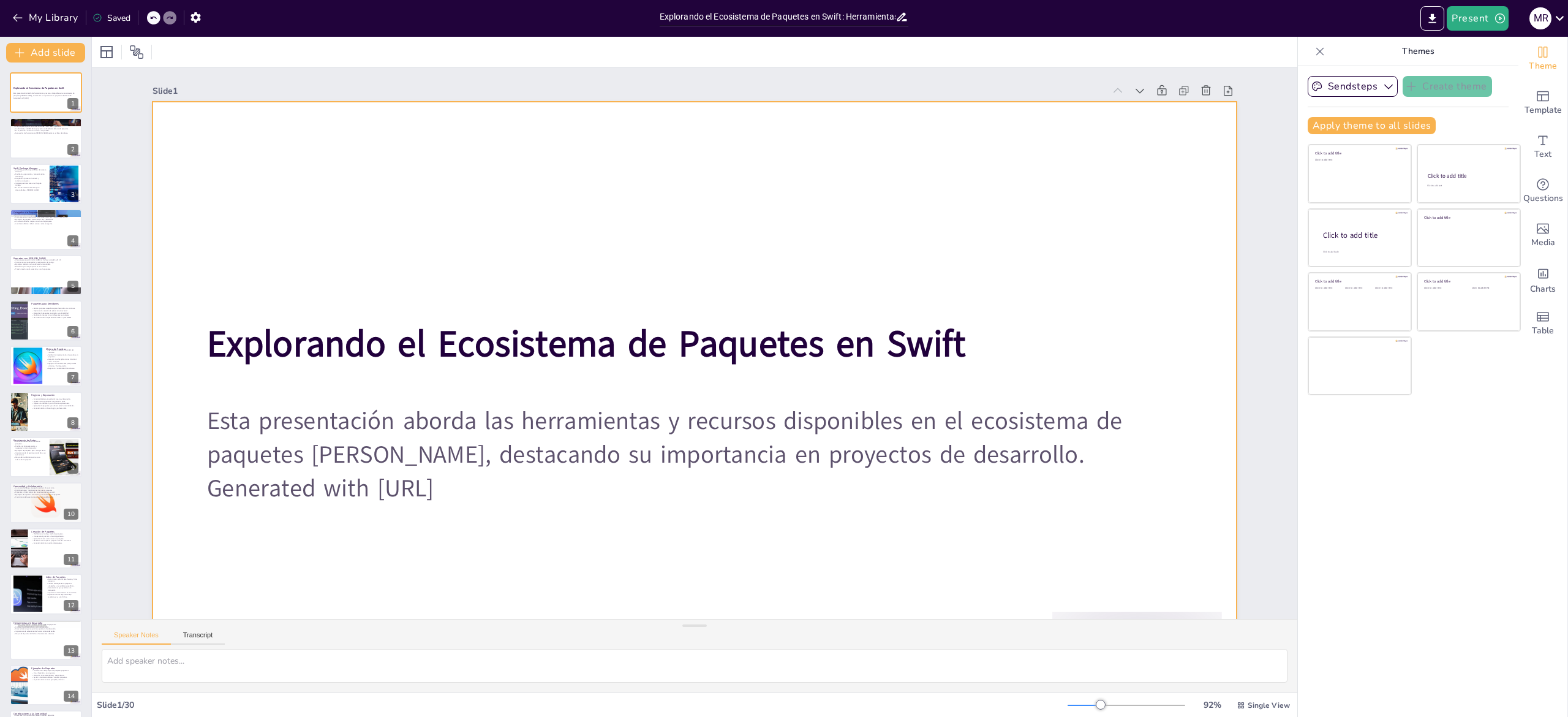
checkbox input "true"
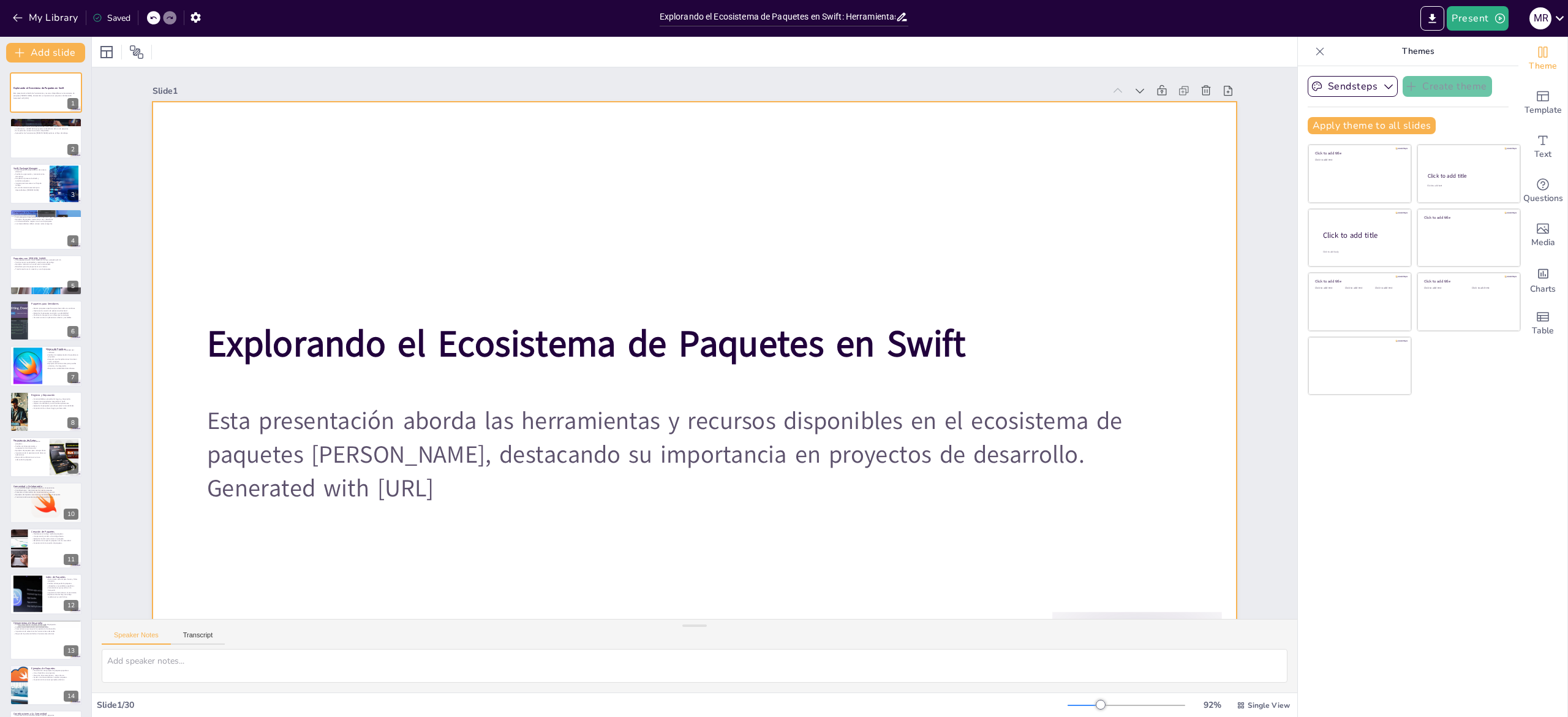
checkbox input "true"
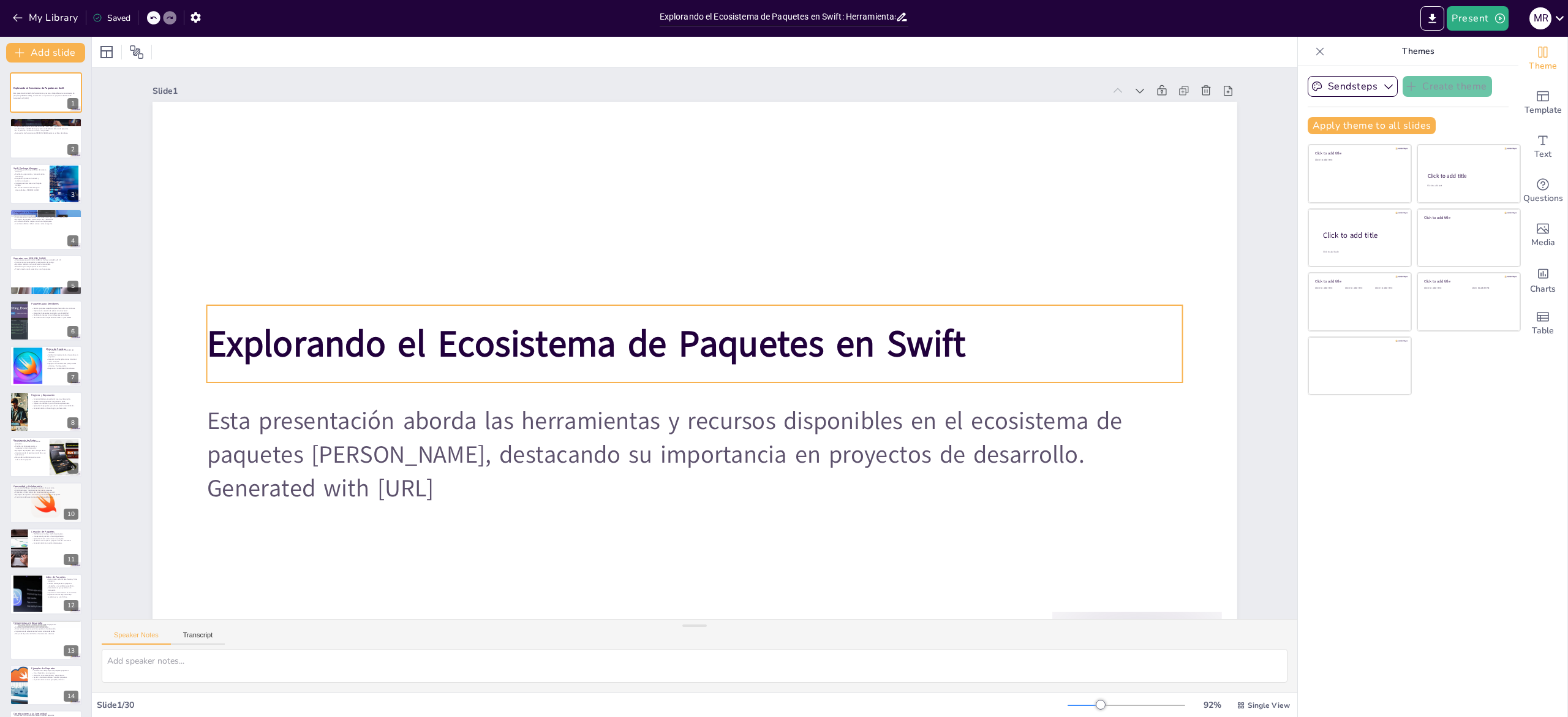
checkbox input "true"
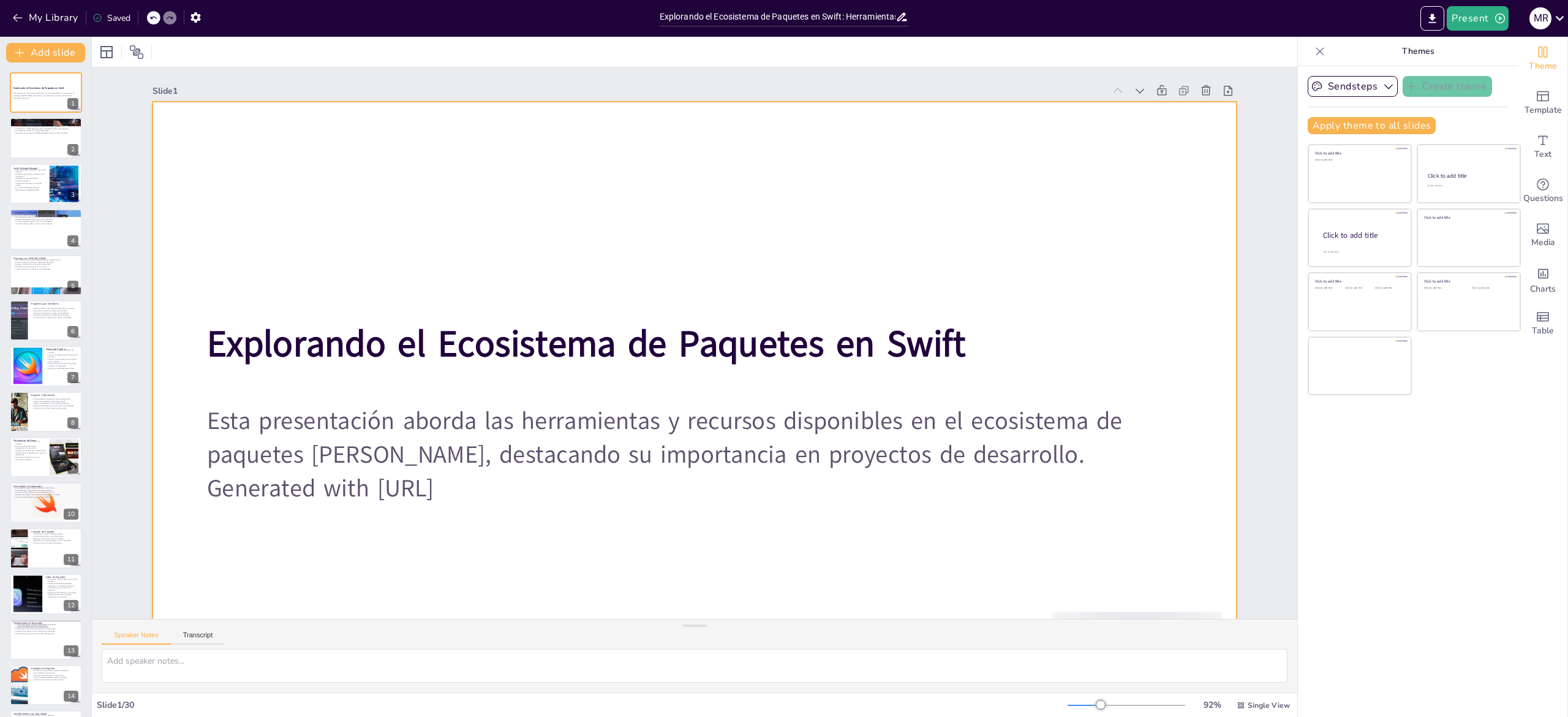
checkbox input "true"
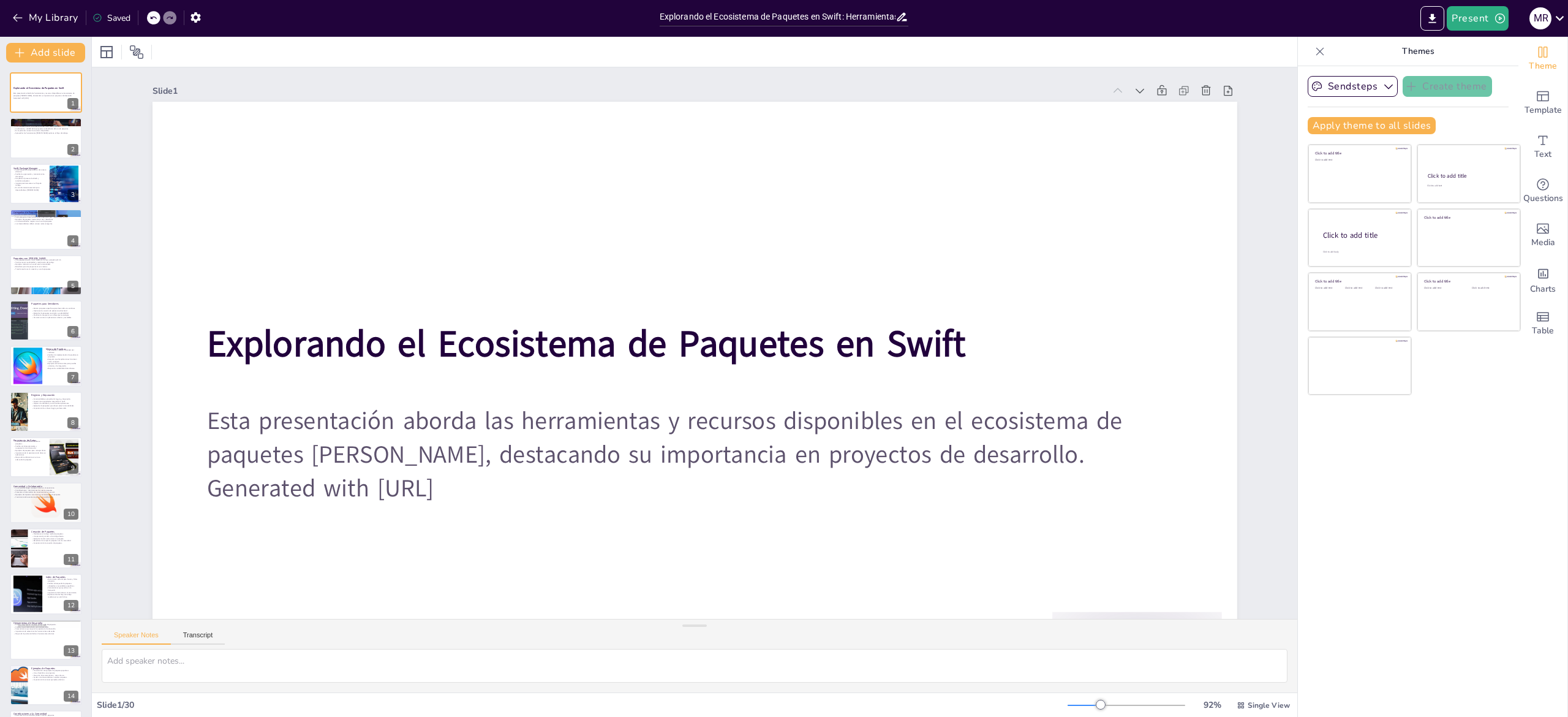
checkbox input "true"
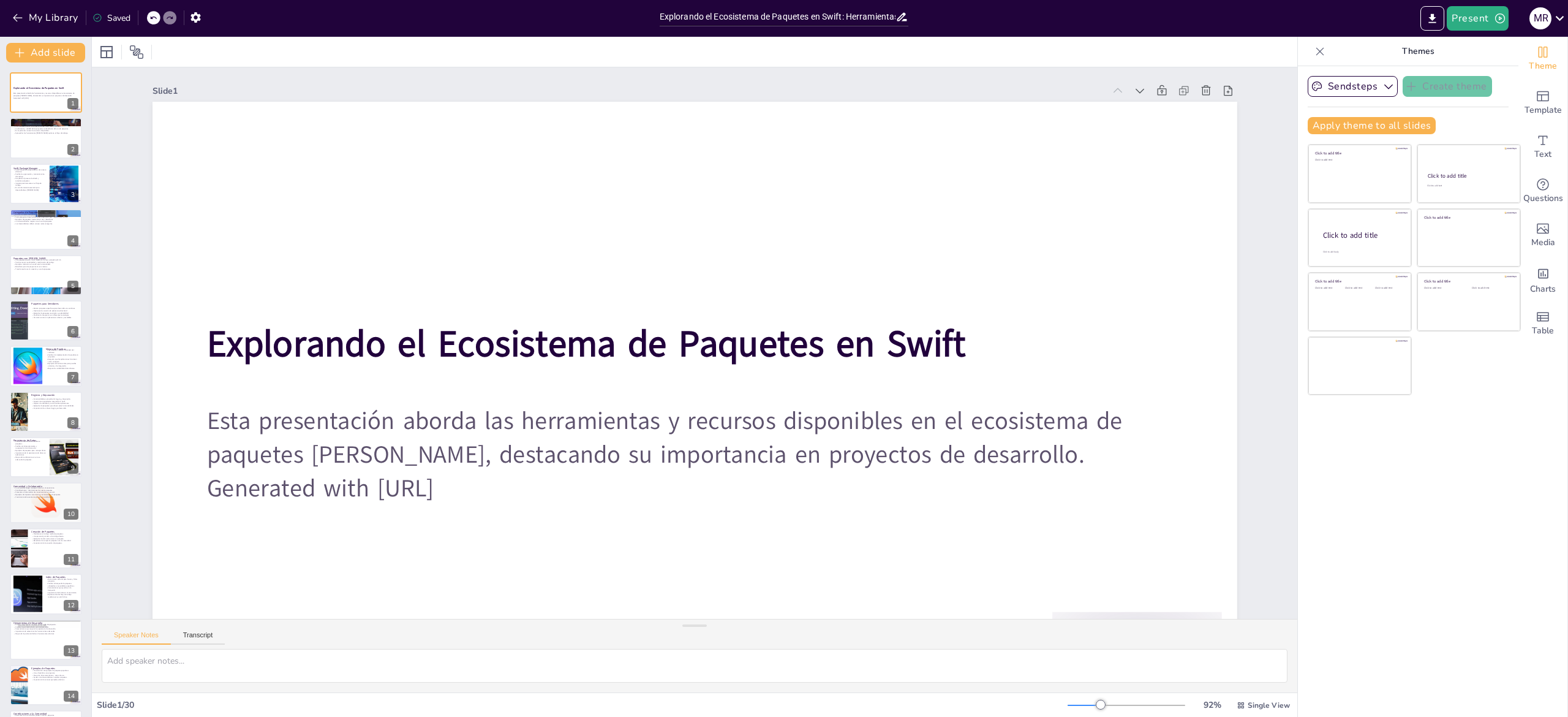
checkbox input "true"
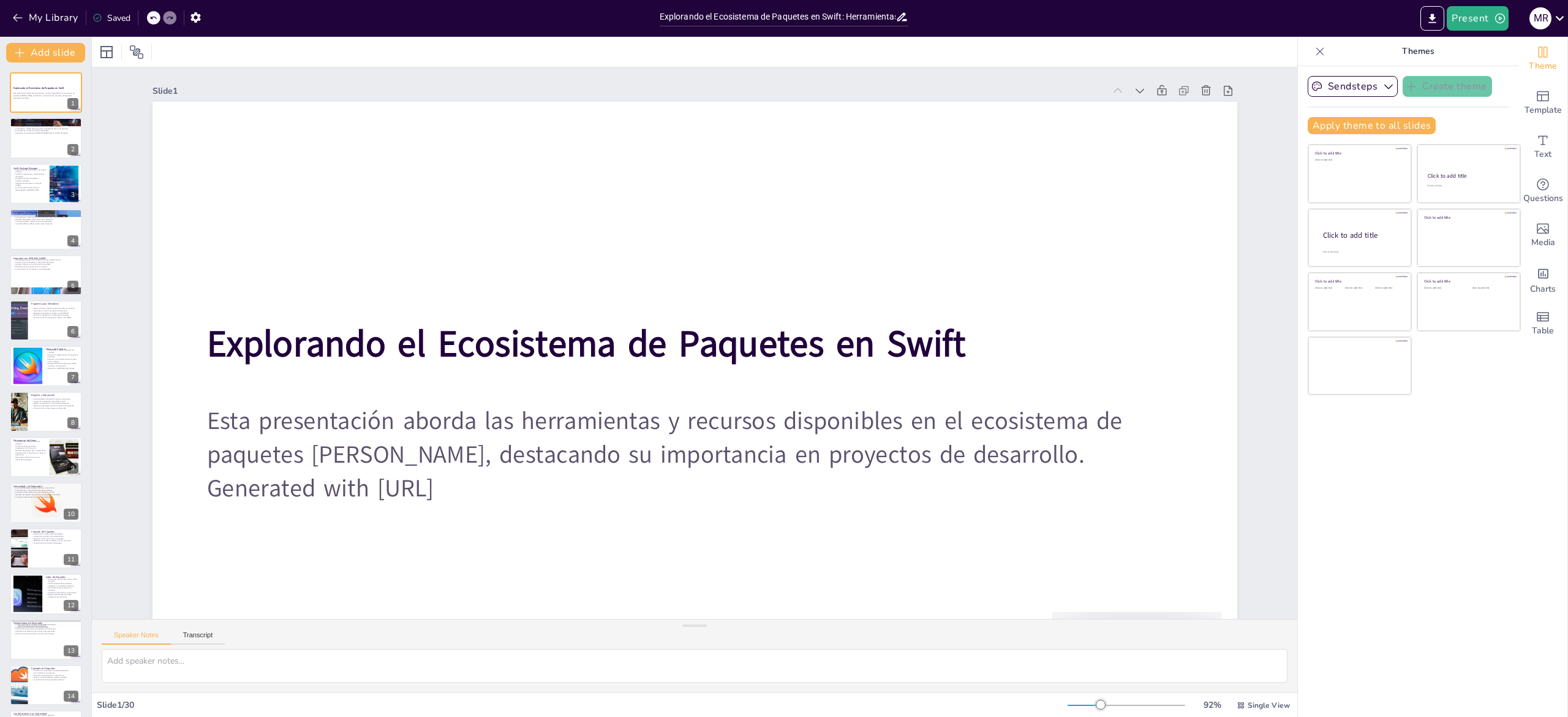
checkbox input "true"
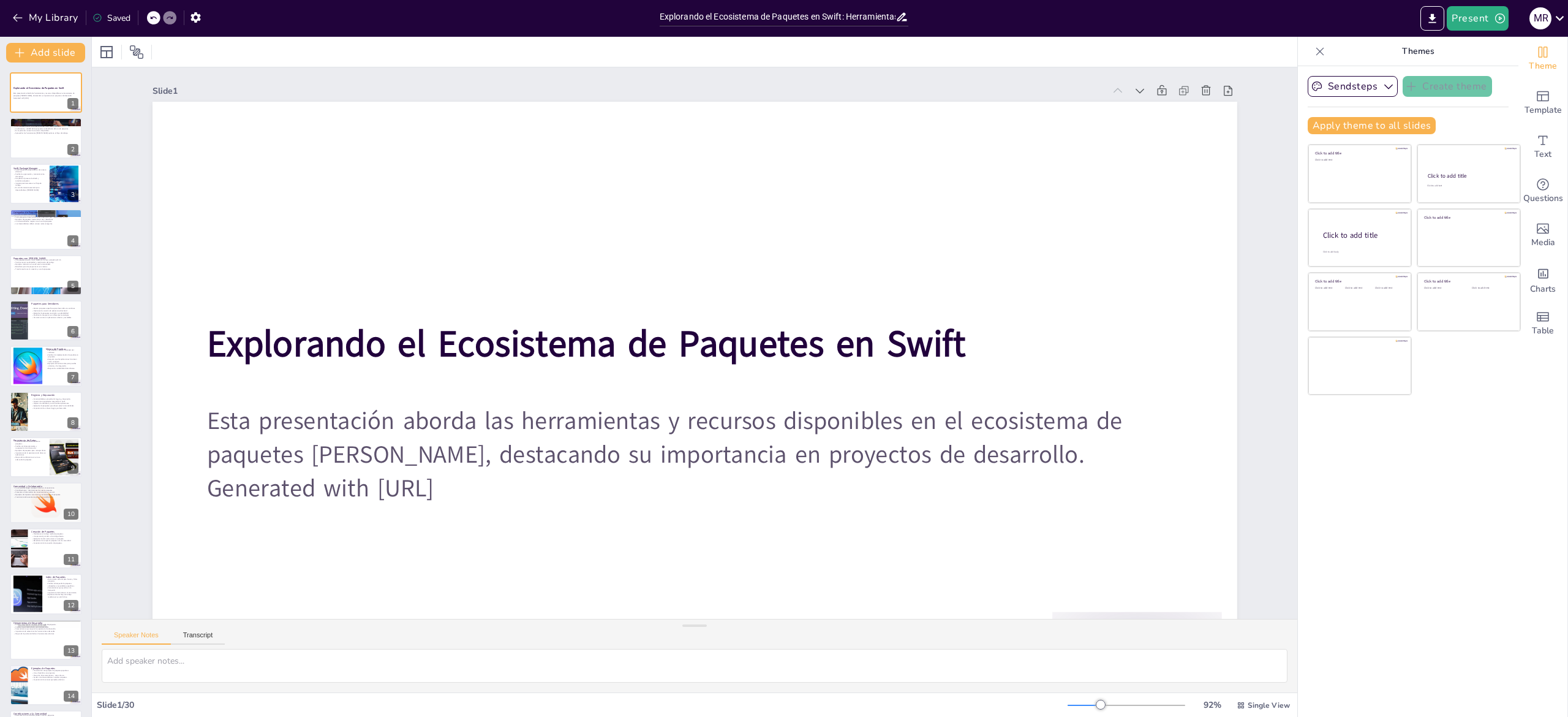
checkbox input "true"
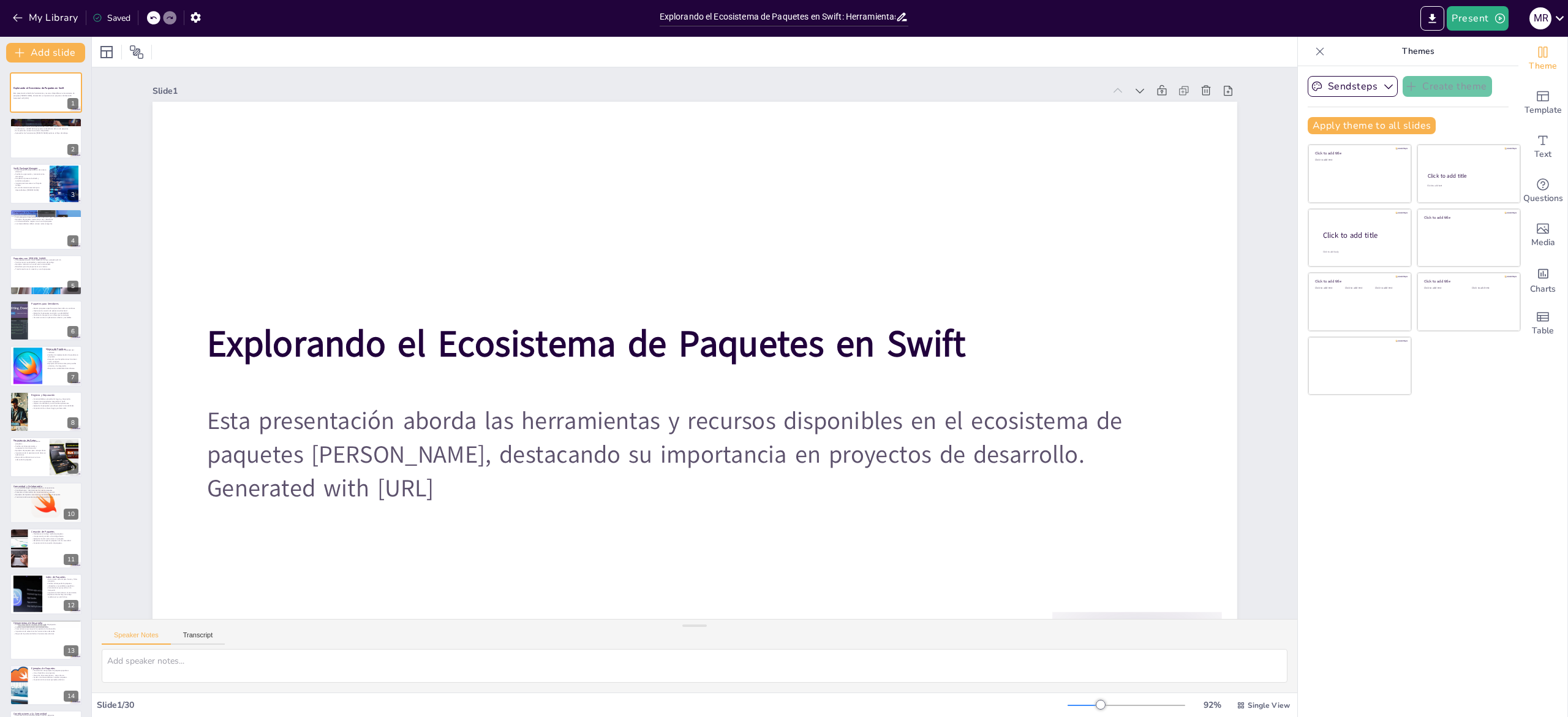
checkbox input "true"
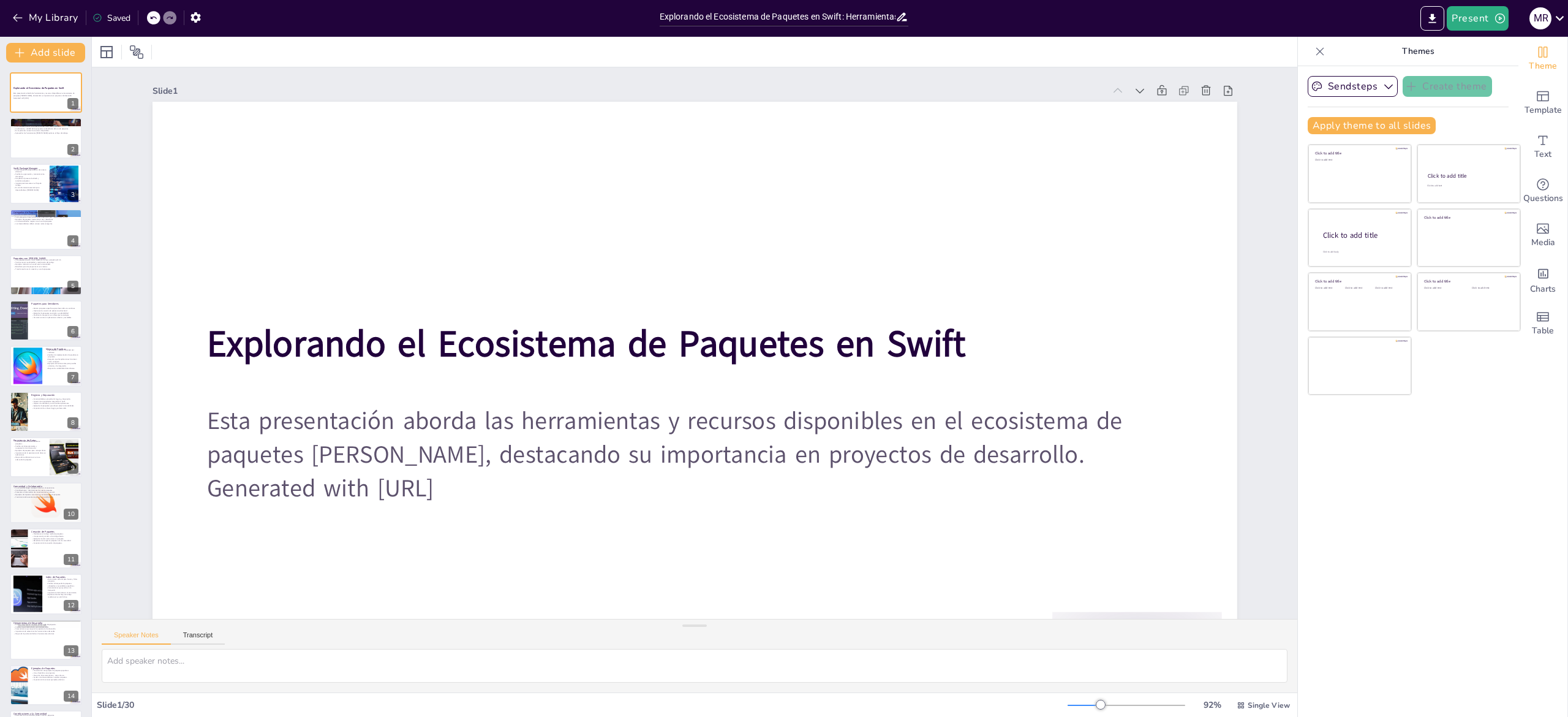
checkbox input "true"
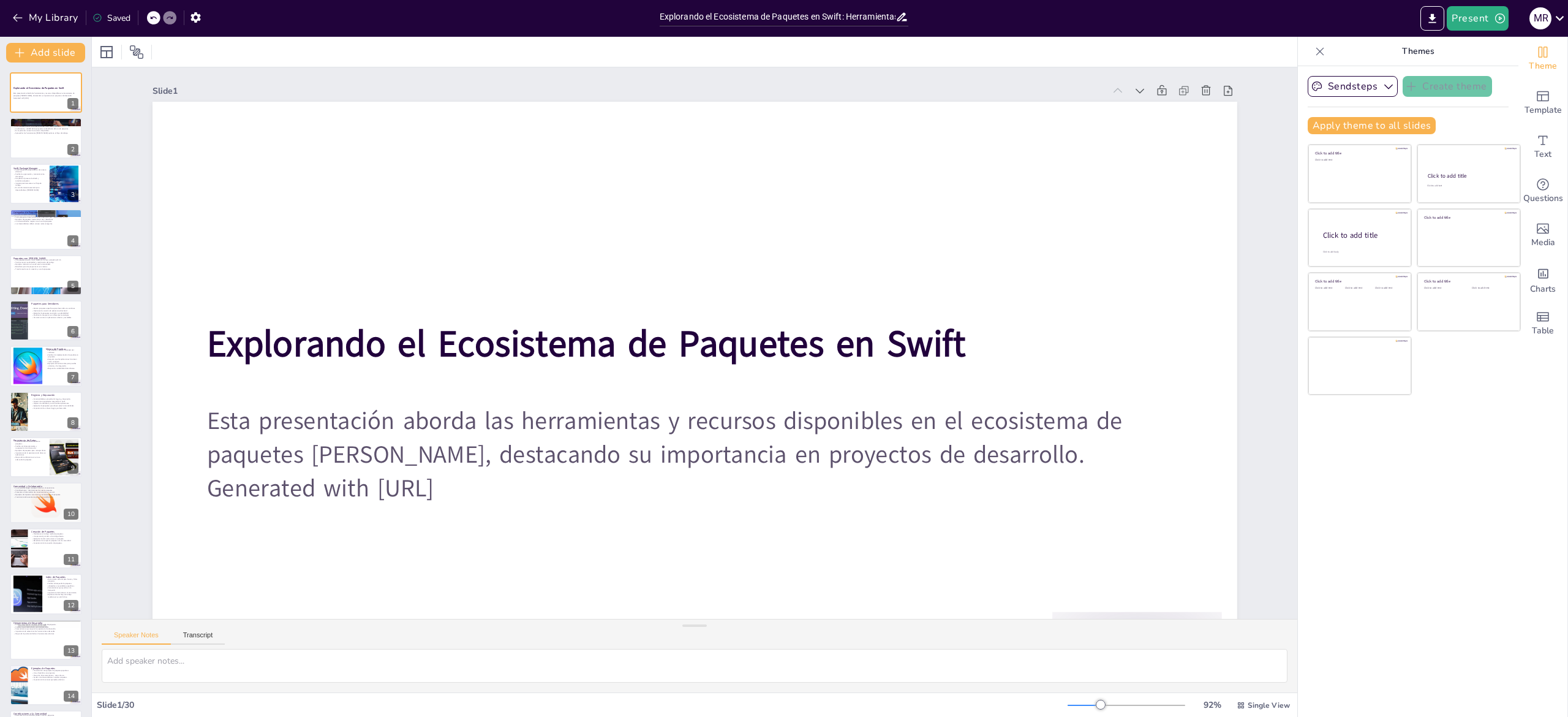
checkbox input "true"
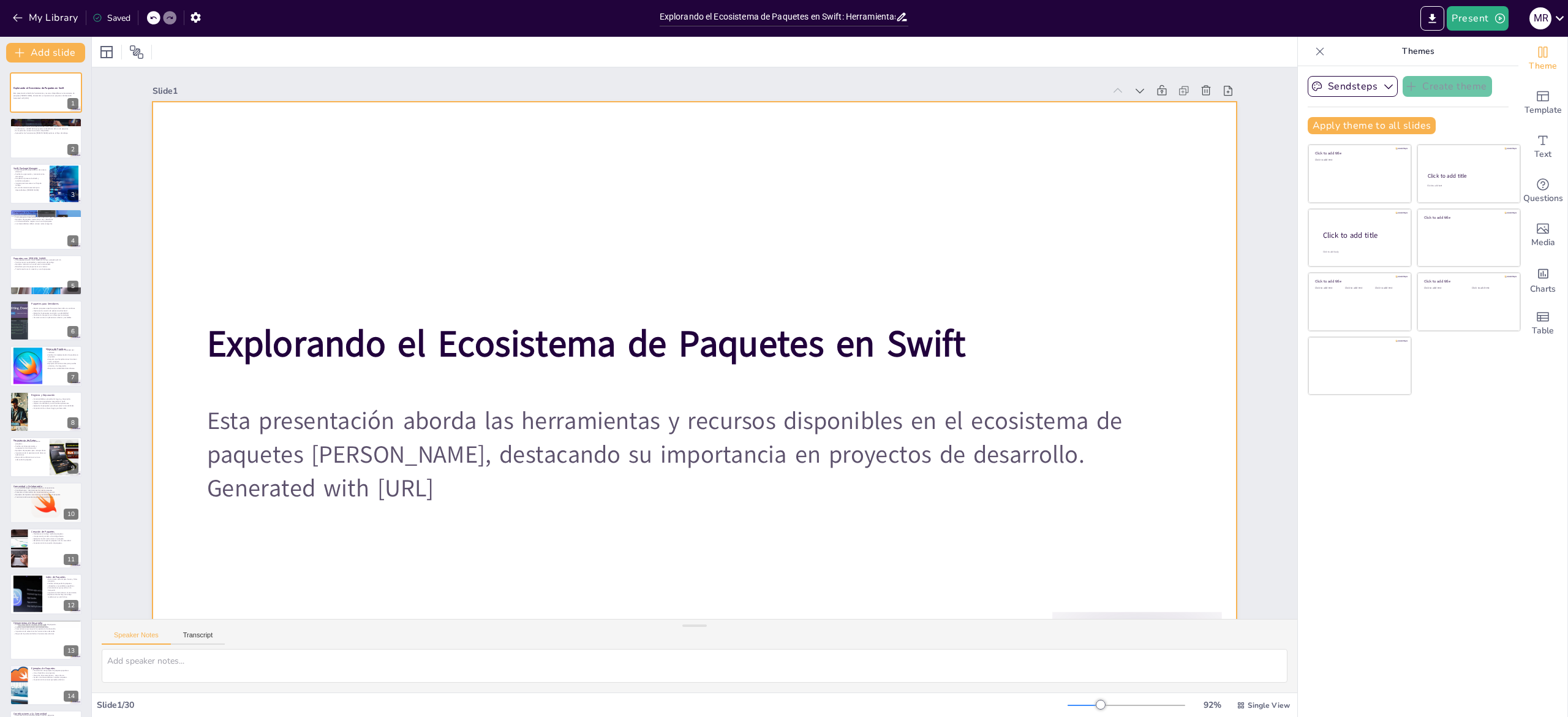
checkbox input "true"
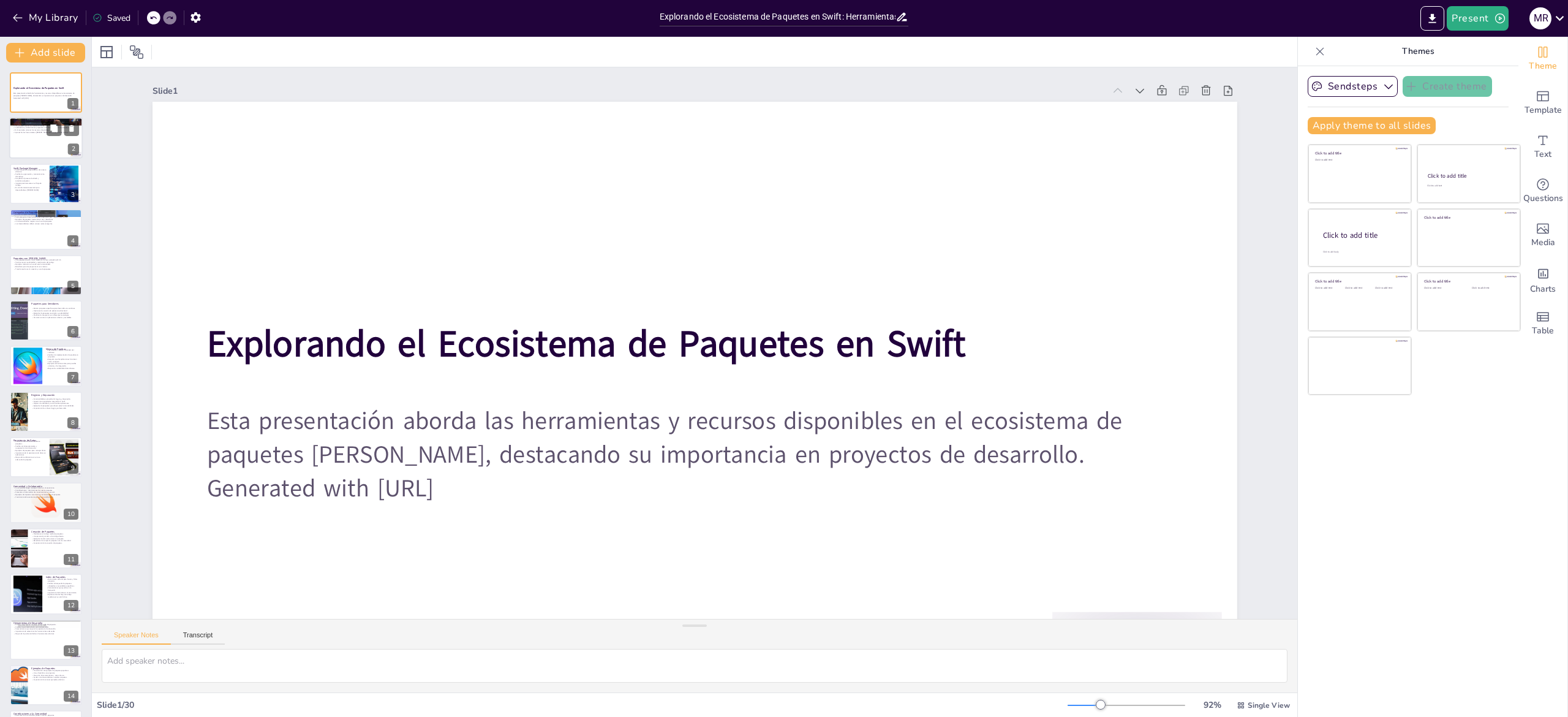
checkbox input "true"
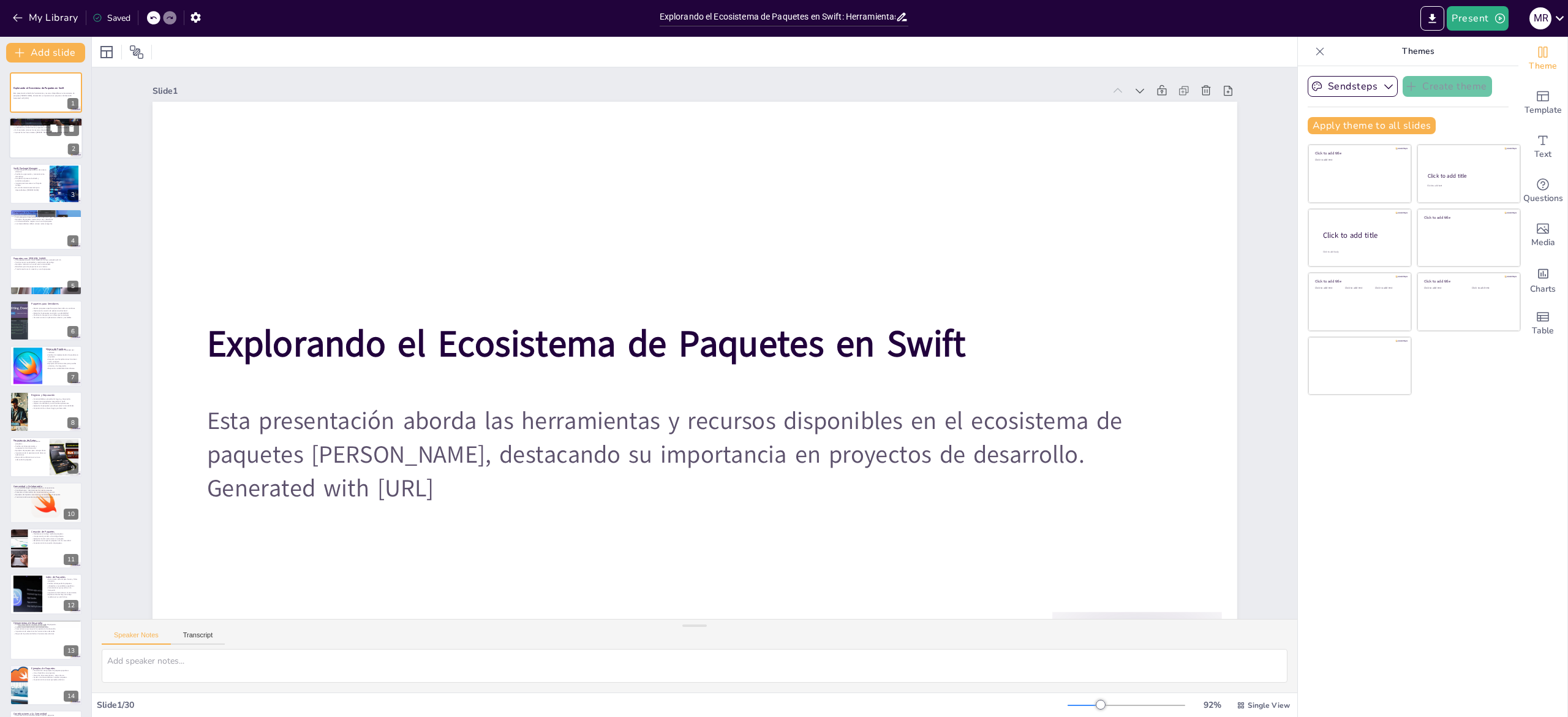
checkbox input "true"
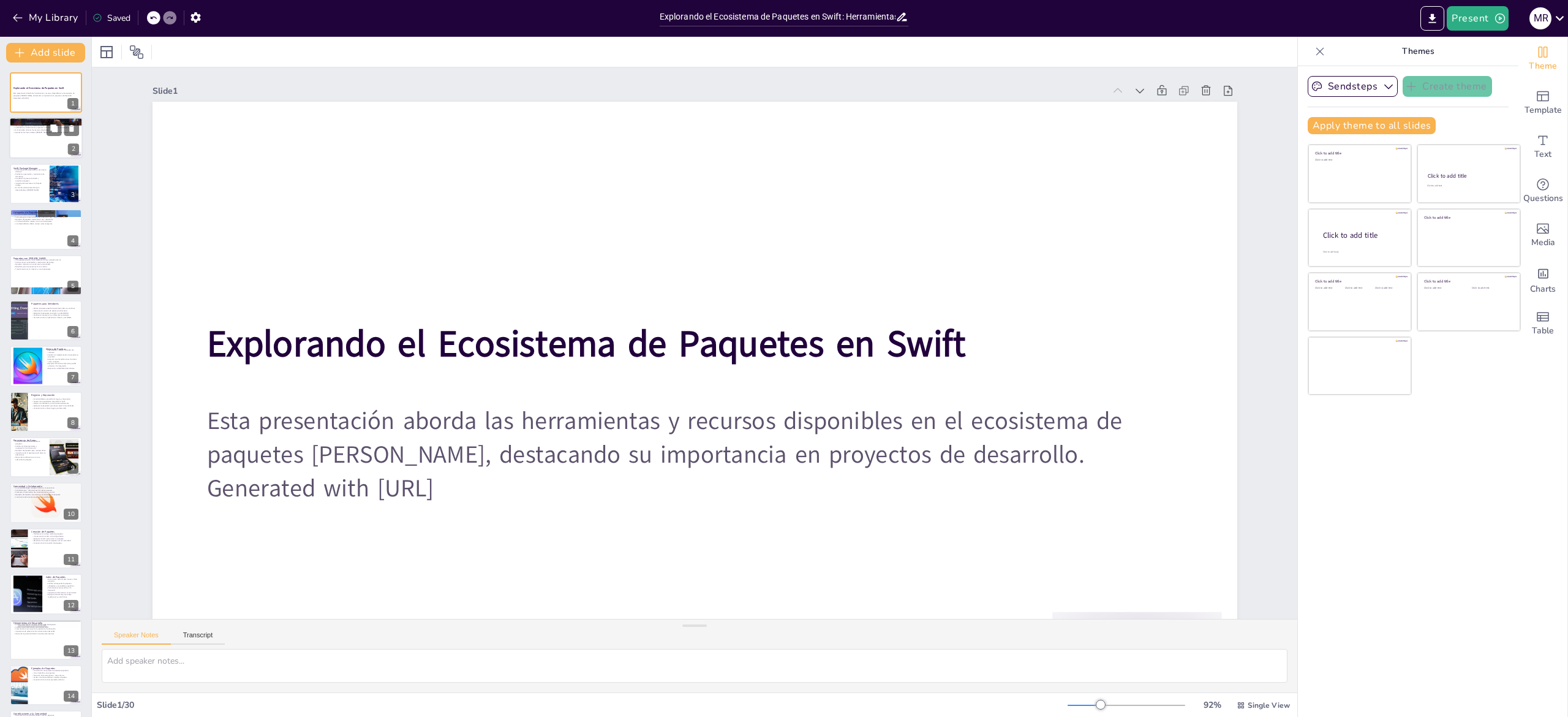
checkbox input "true"
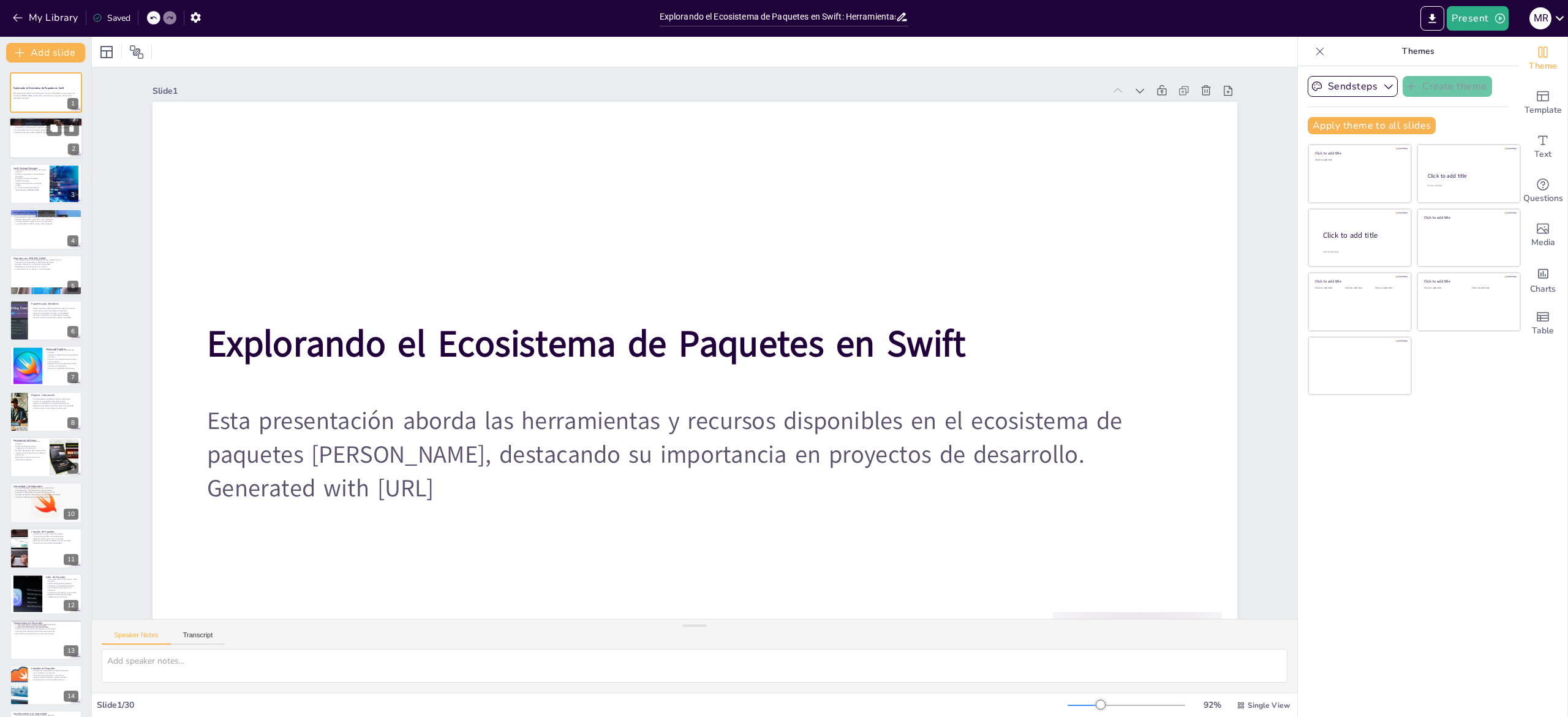
checkbox input "true"
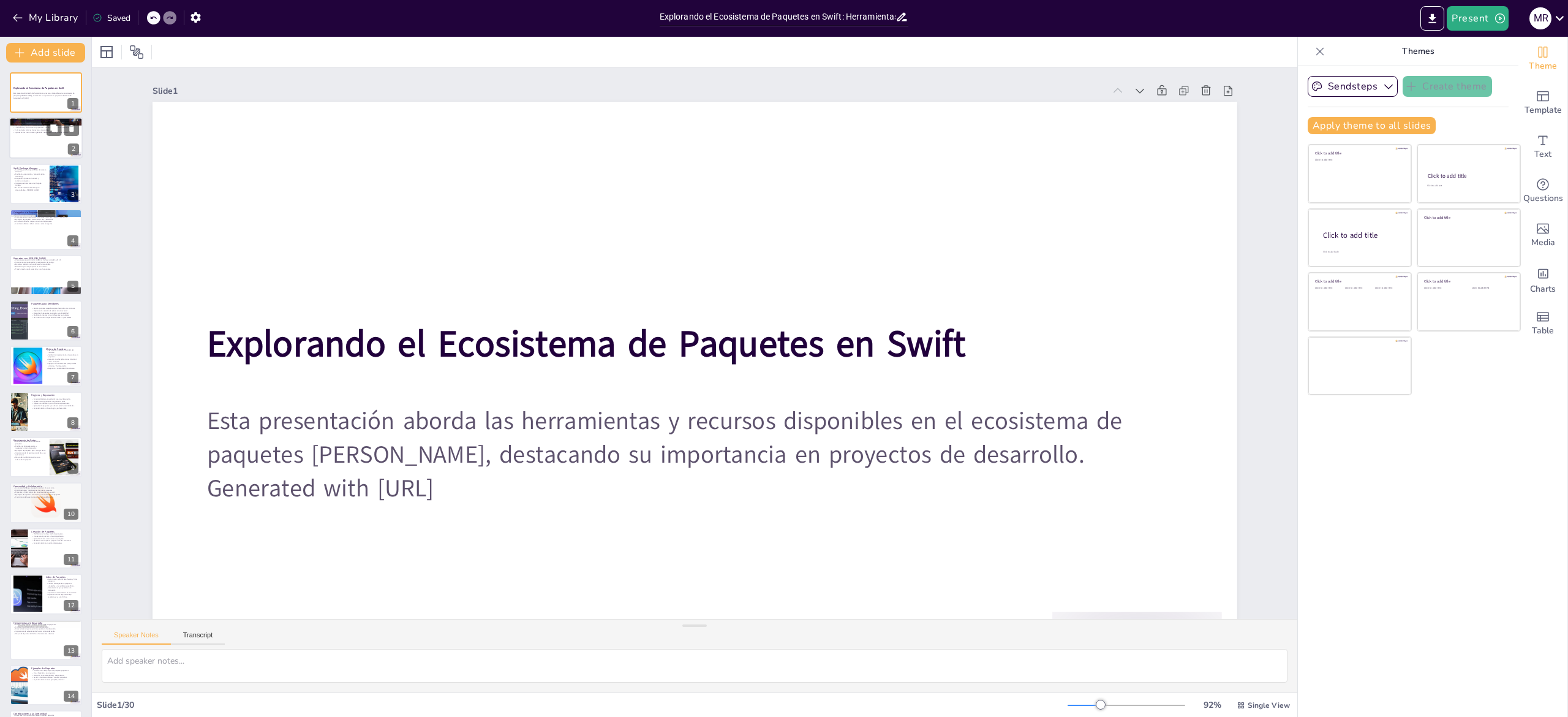
checkbox input "true"
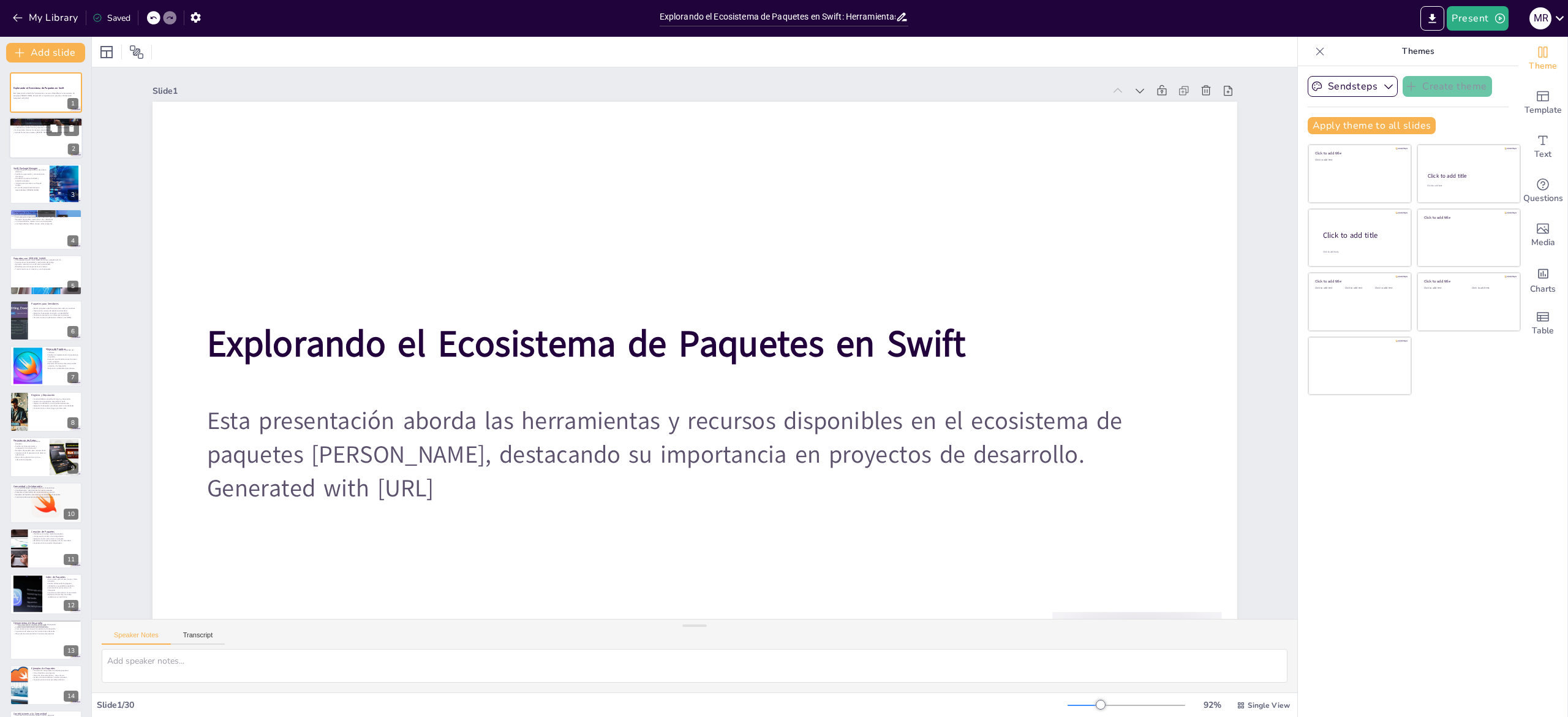
checkbox input "true"
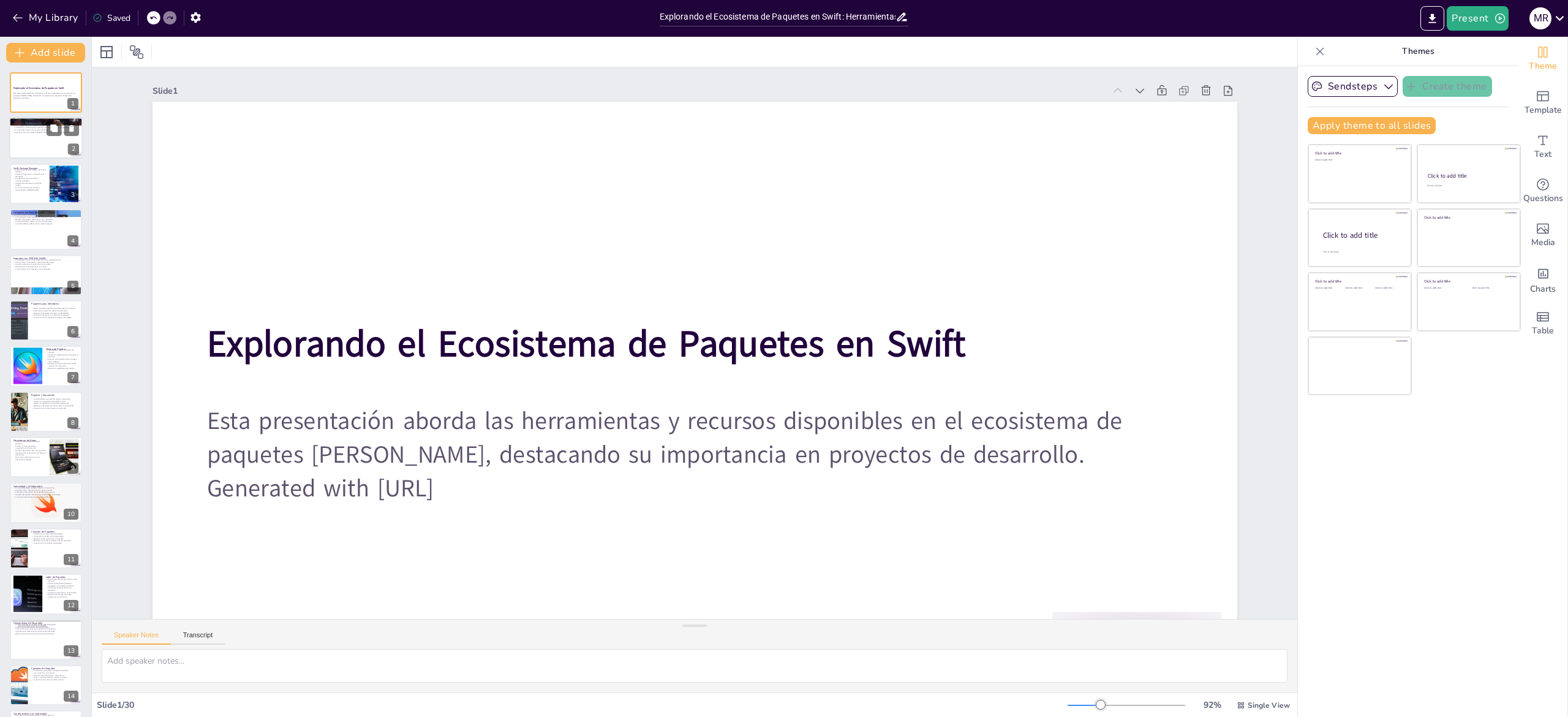
click at [34, 154] on div at bounding box center [46, 138] width 74 height 41
checkbox input "true"
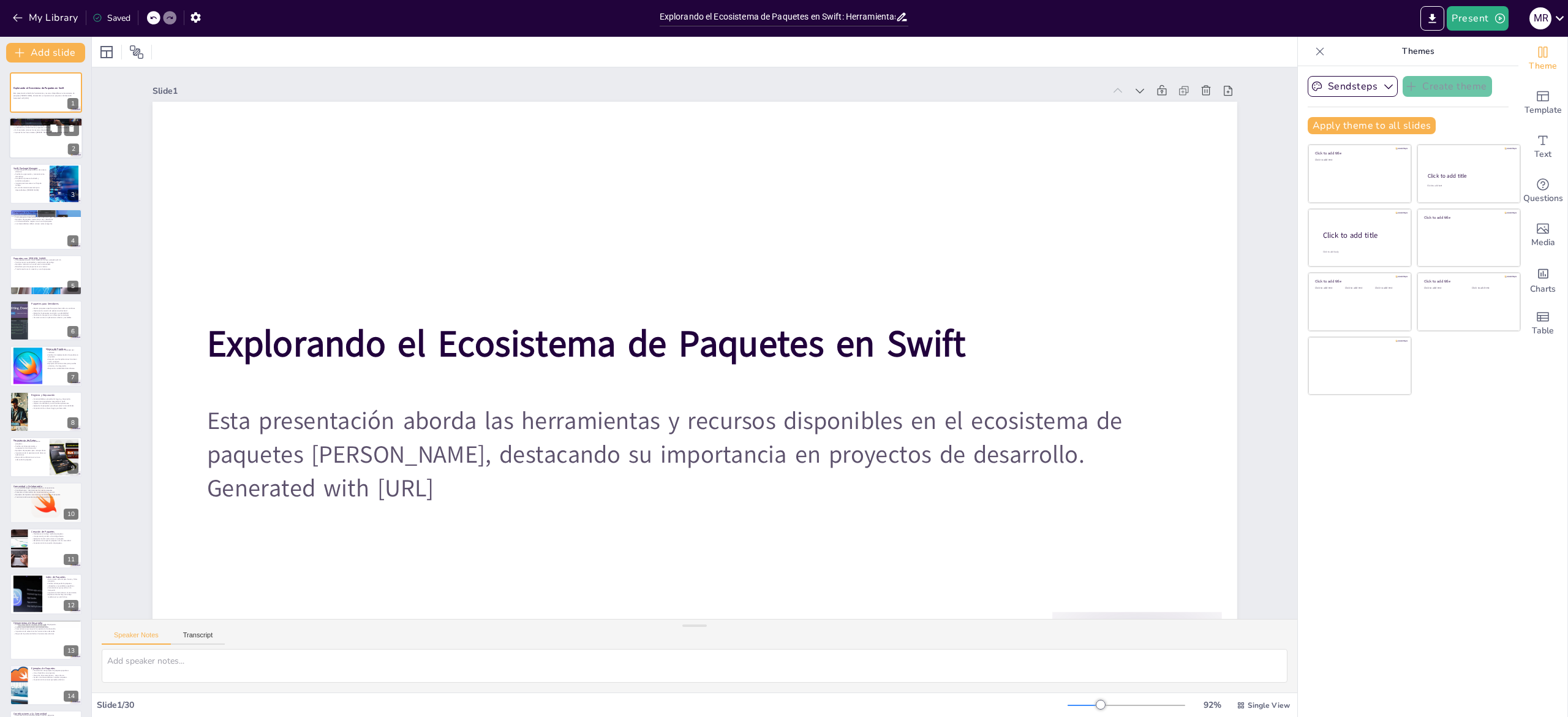
checkbox input "true"
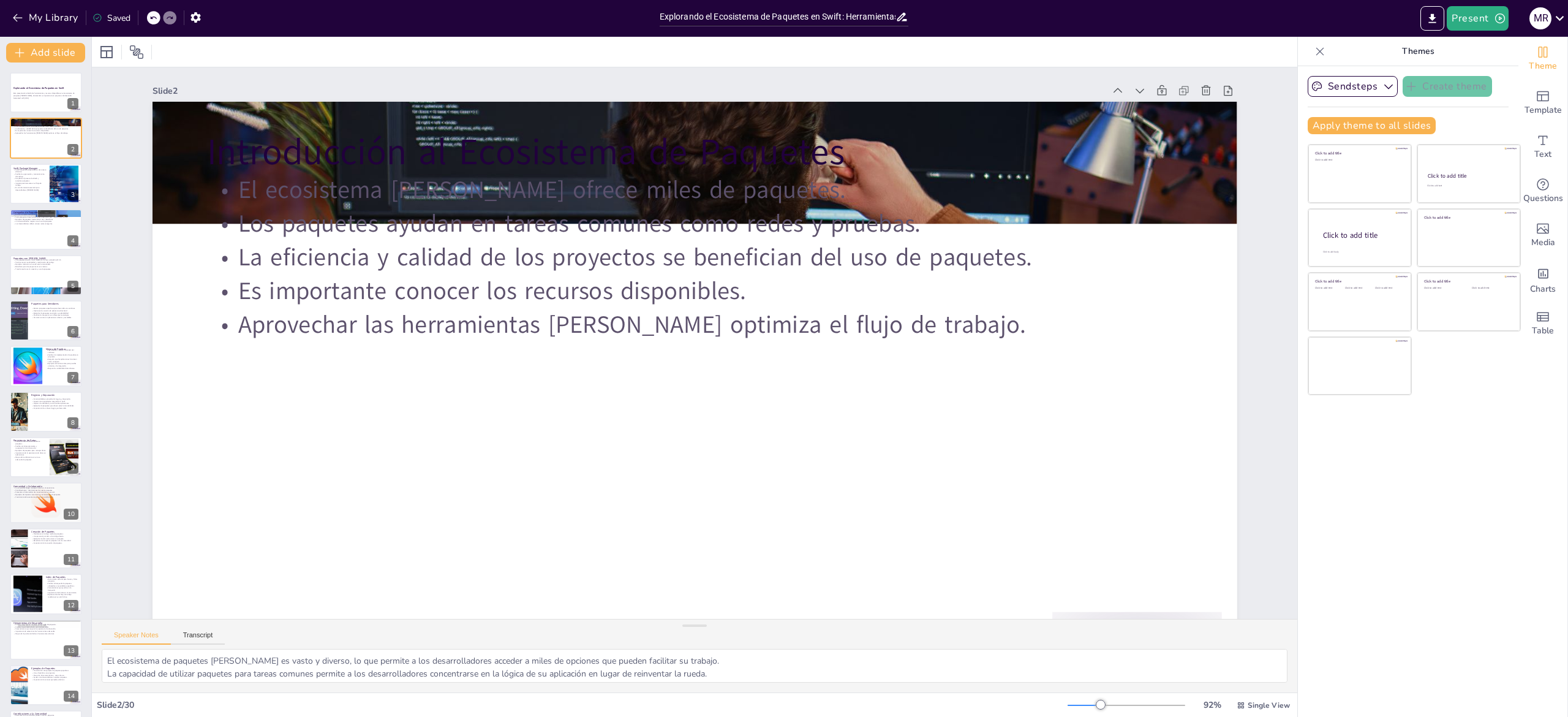
checkbox input "true"
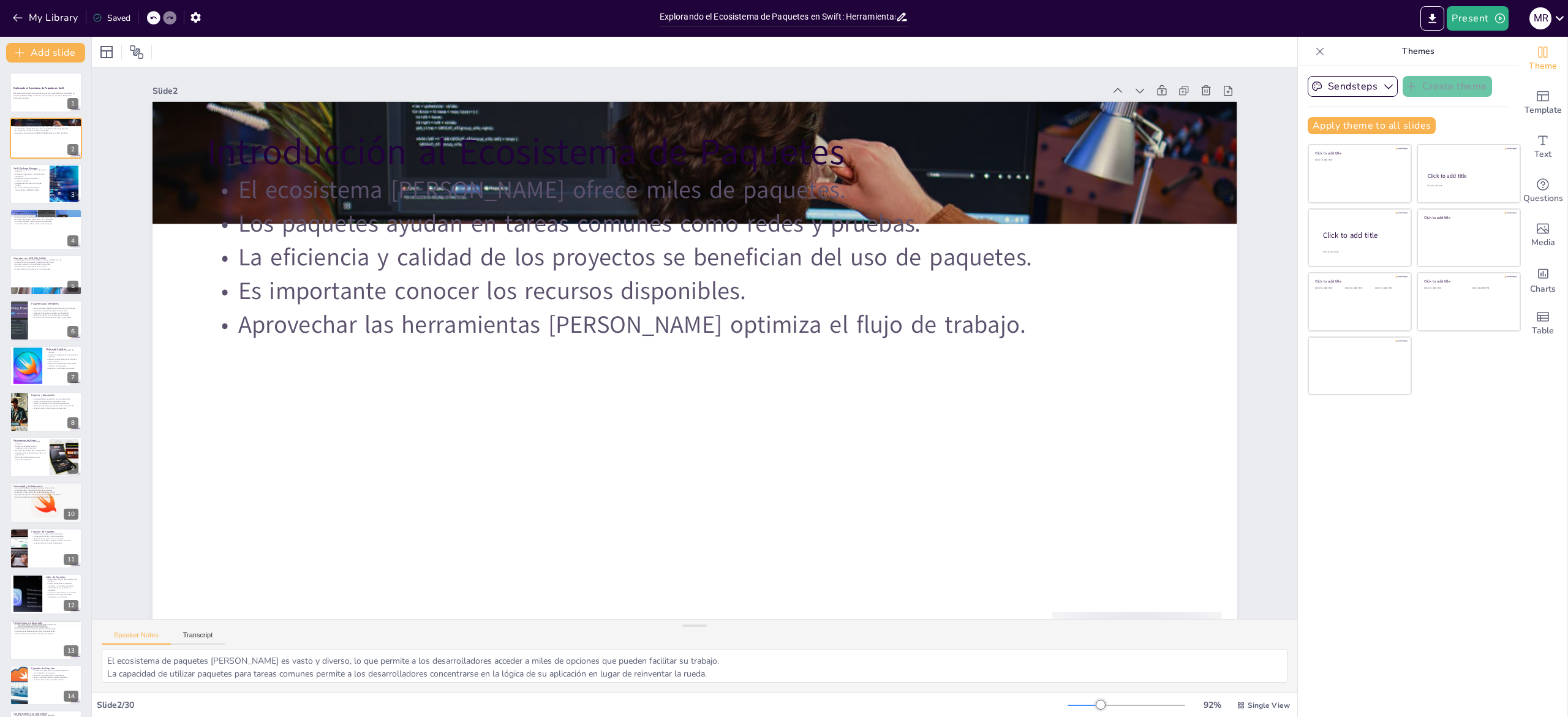
checkbox input "true"
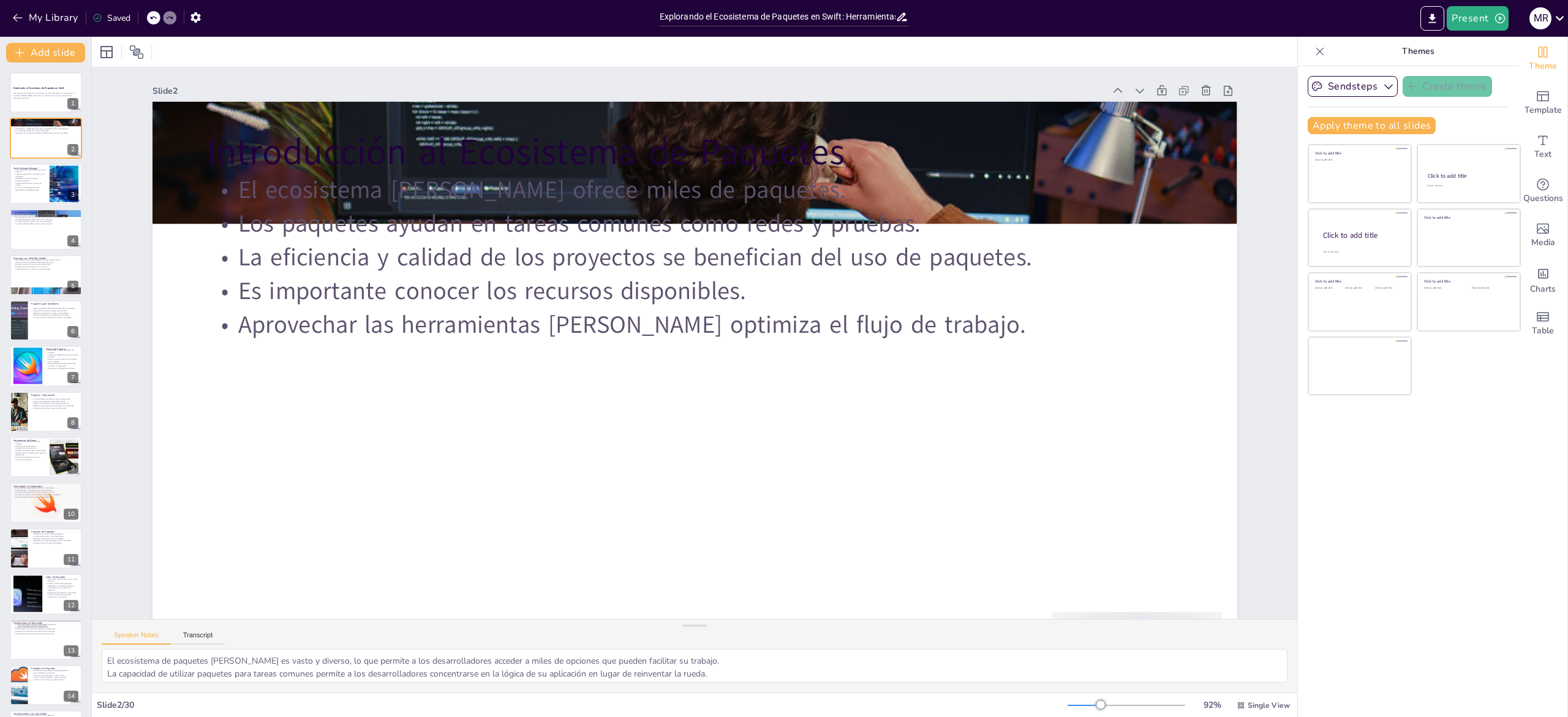
checkbox input "true"
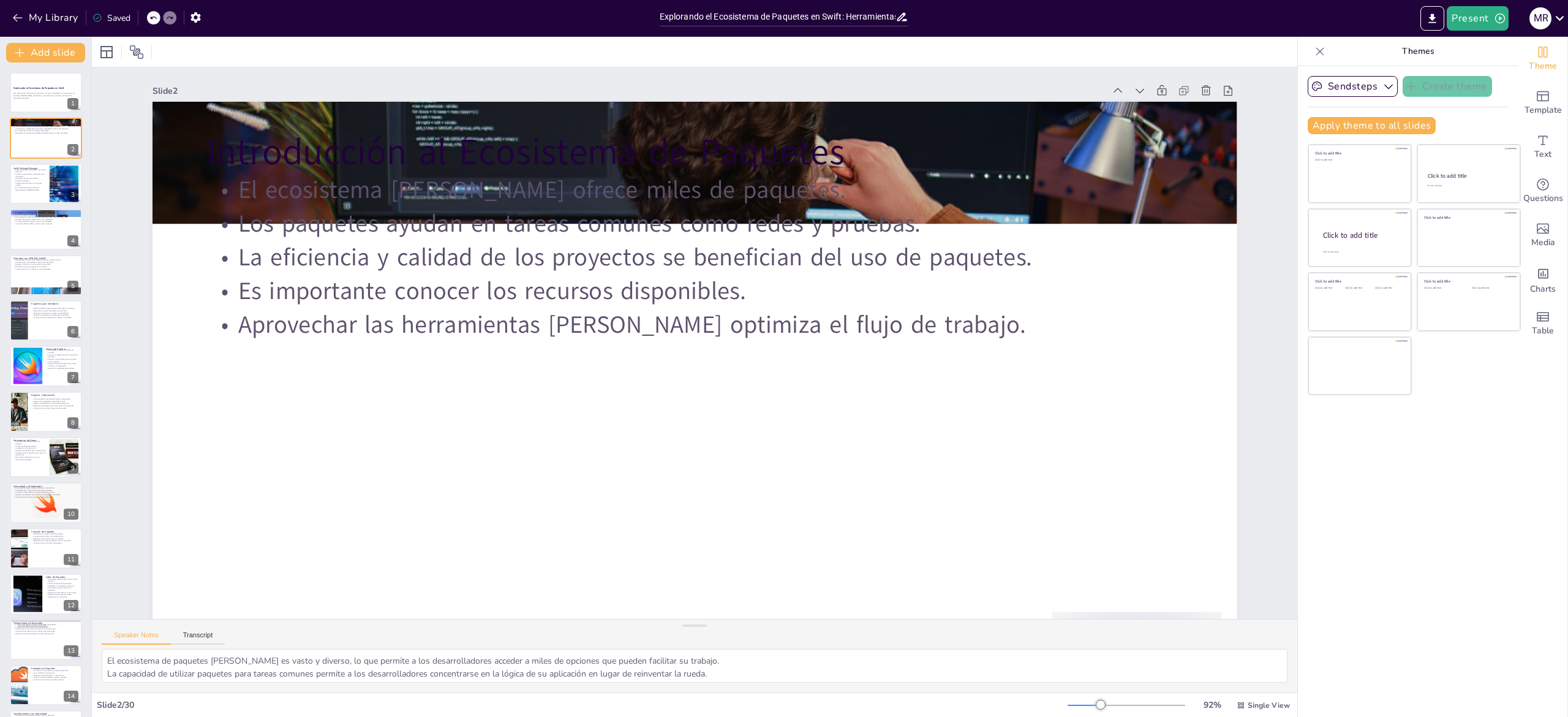
checkbox input "true"
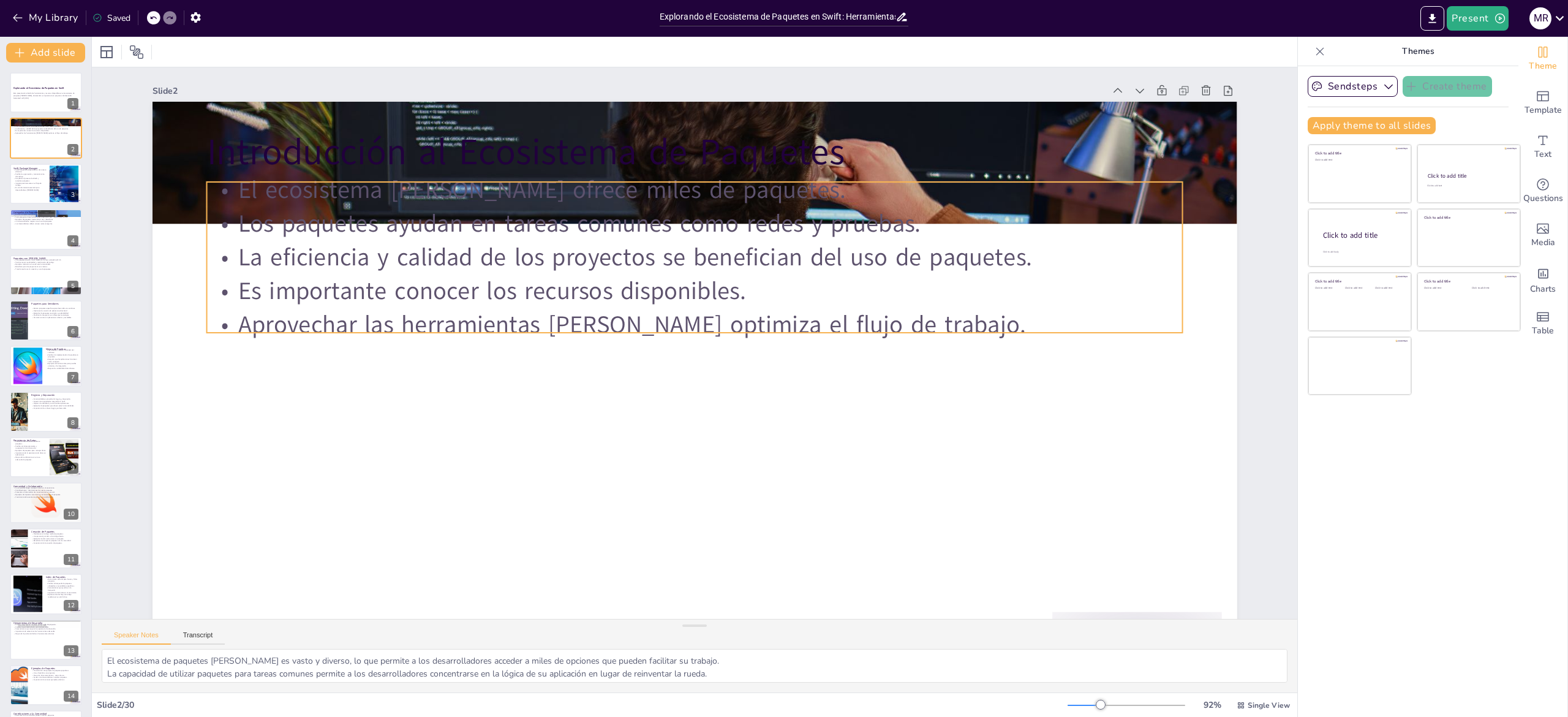
checkbox input "true"
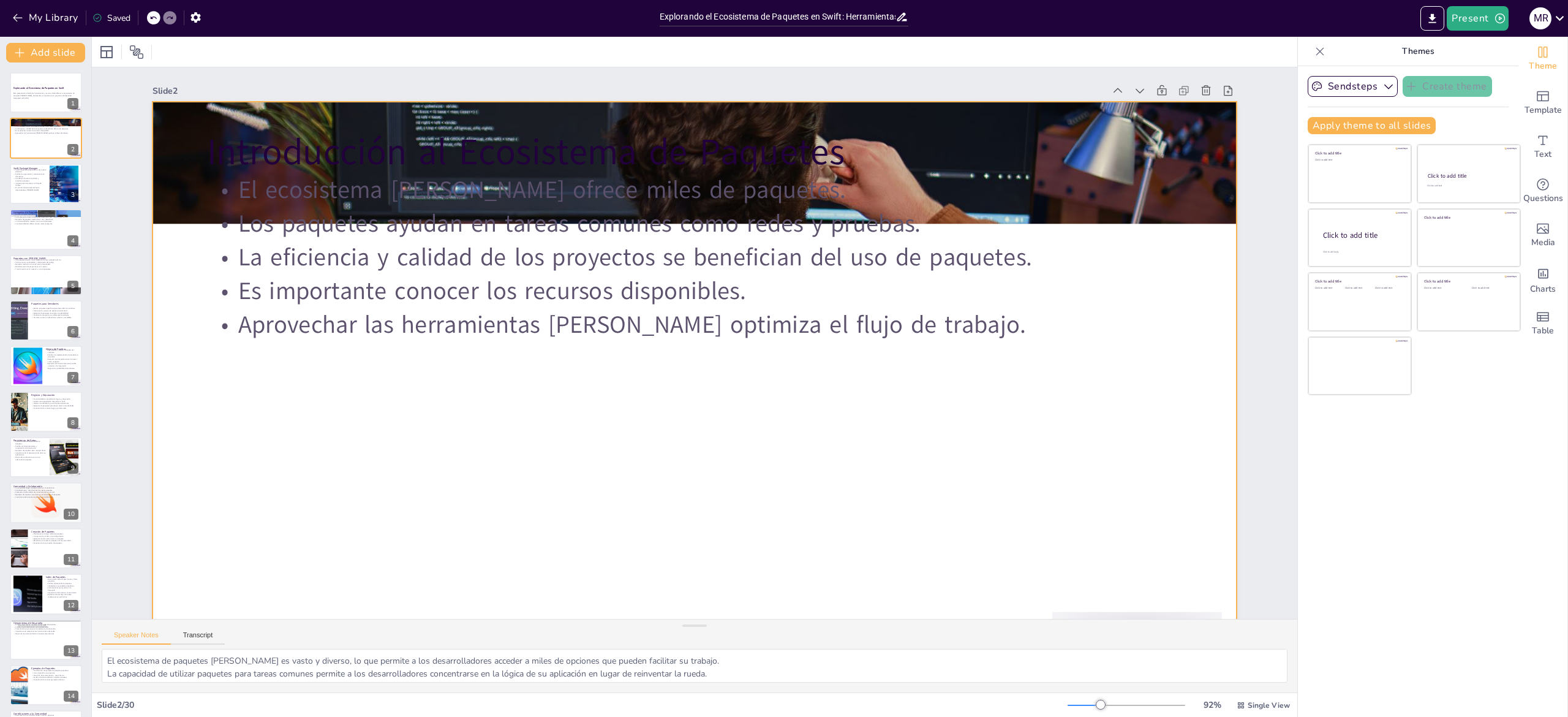
checkbox input "true"
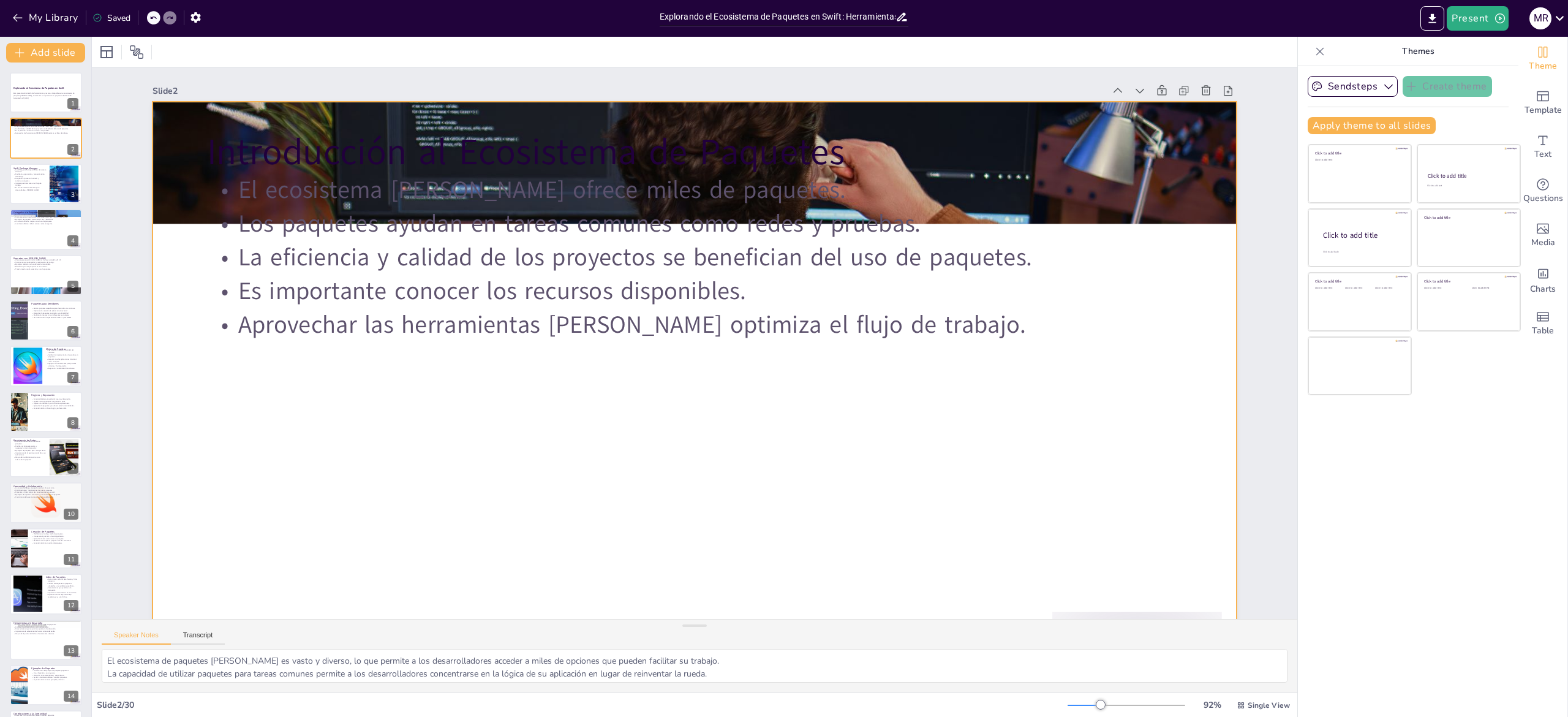
checkbox input "true"
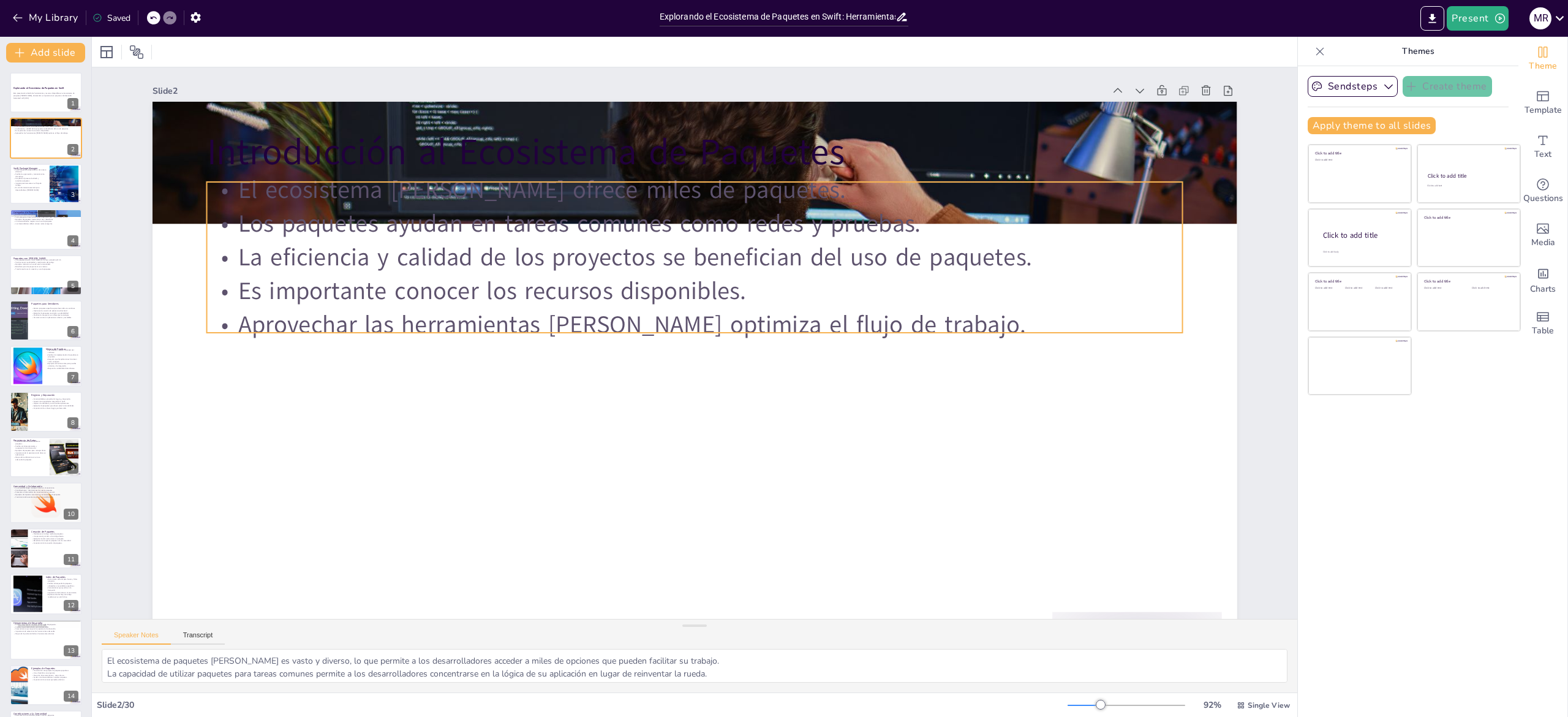
checkbox input "true"
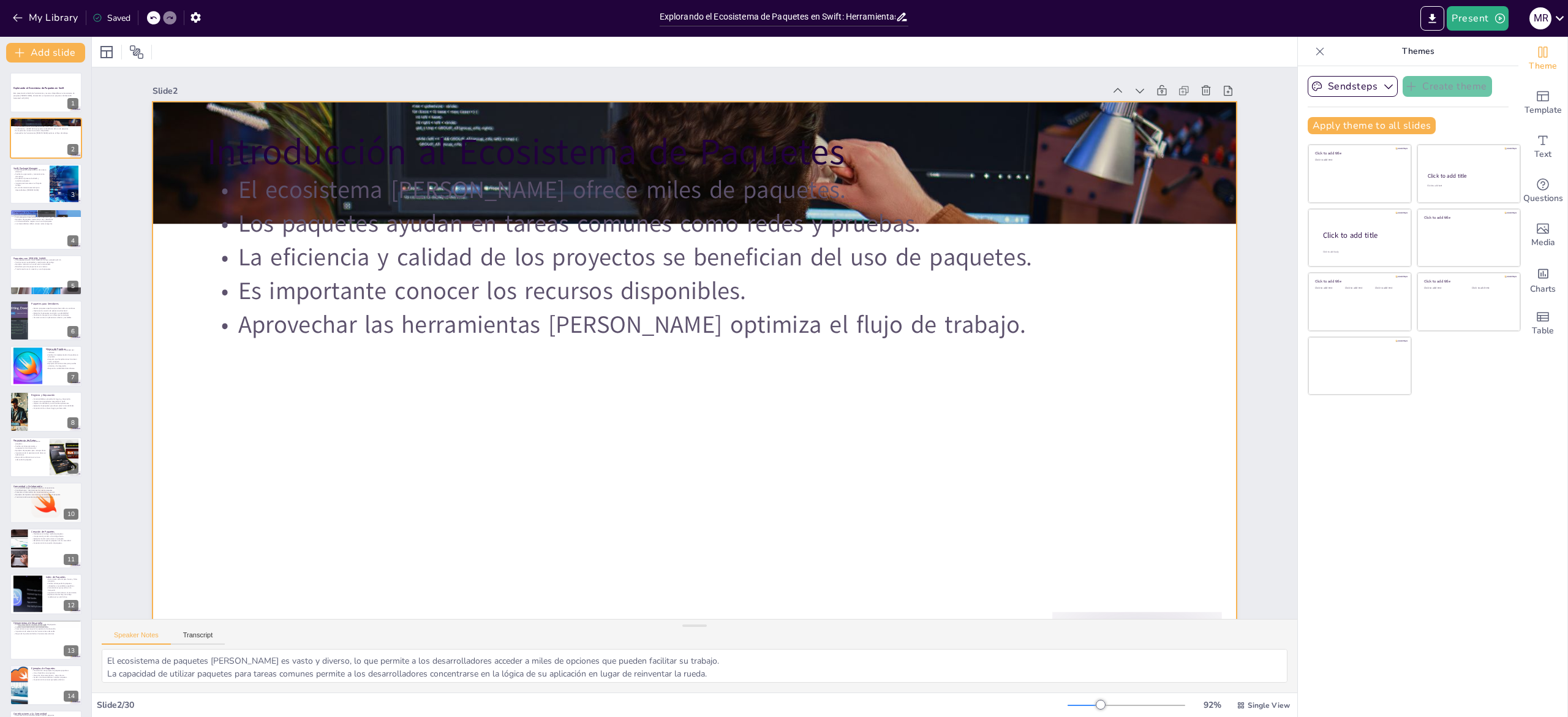
checkbox input "true"
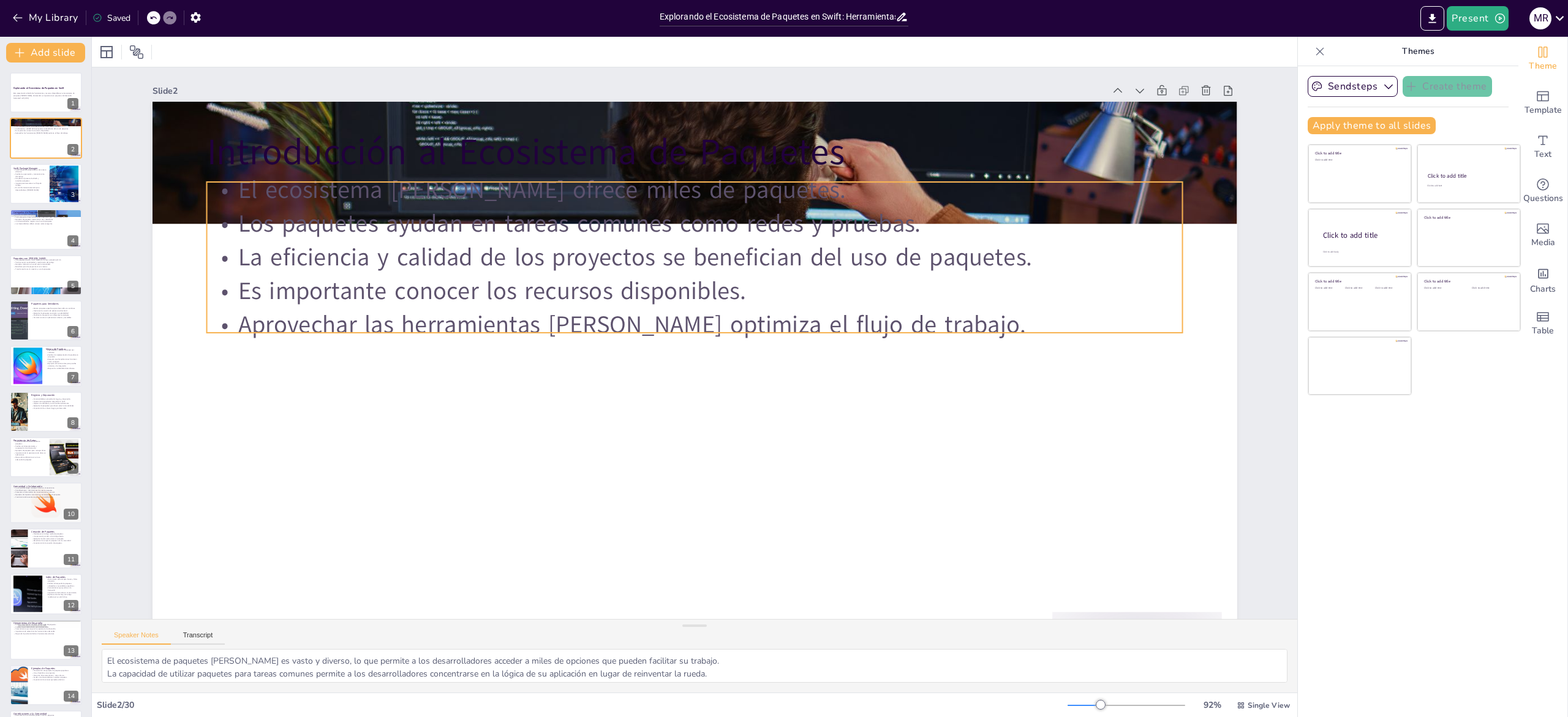
checkbox input "true"
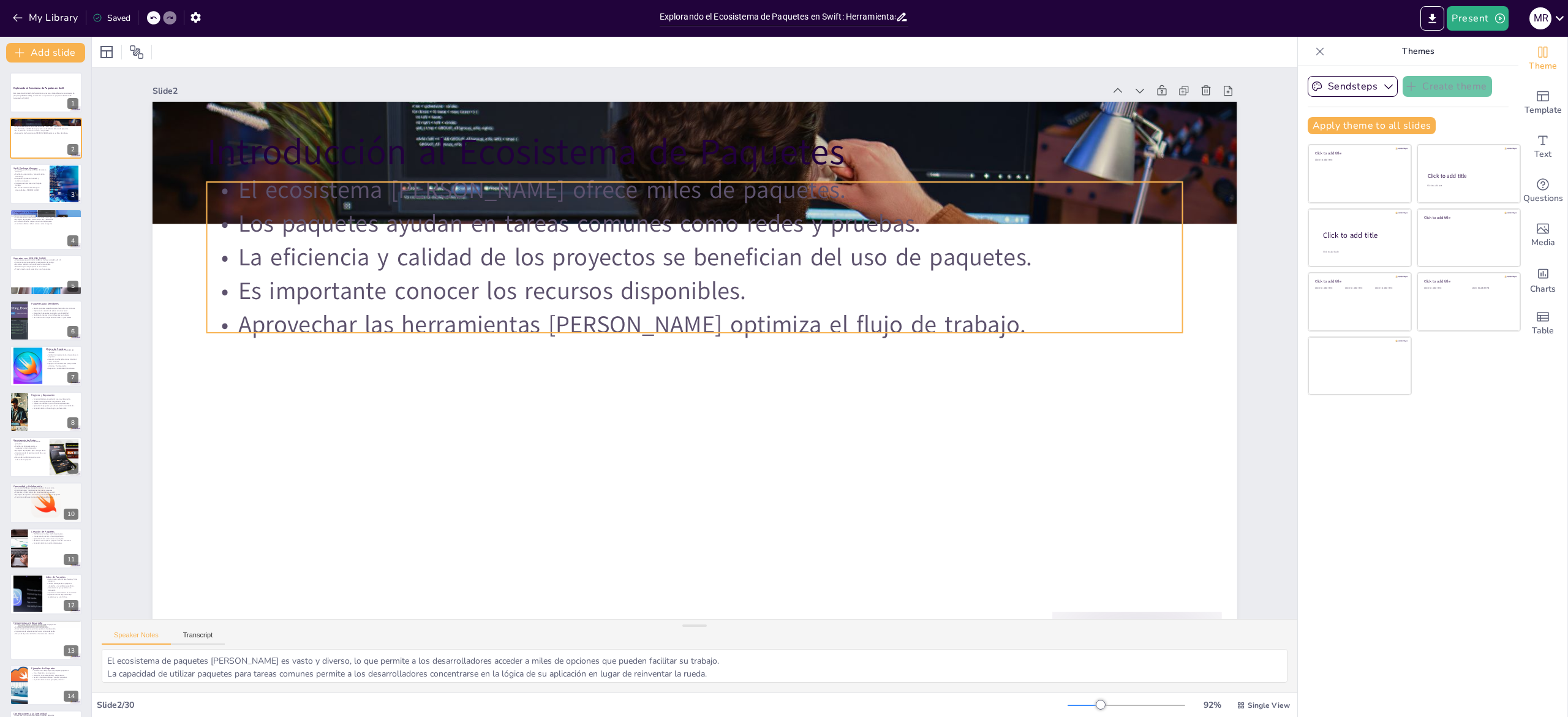
checkbox input "true"
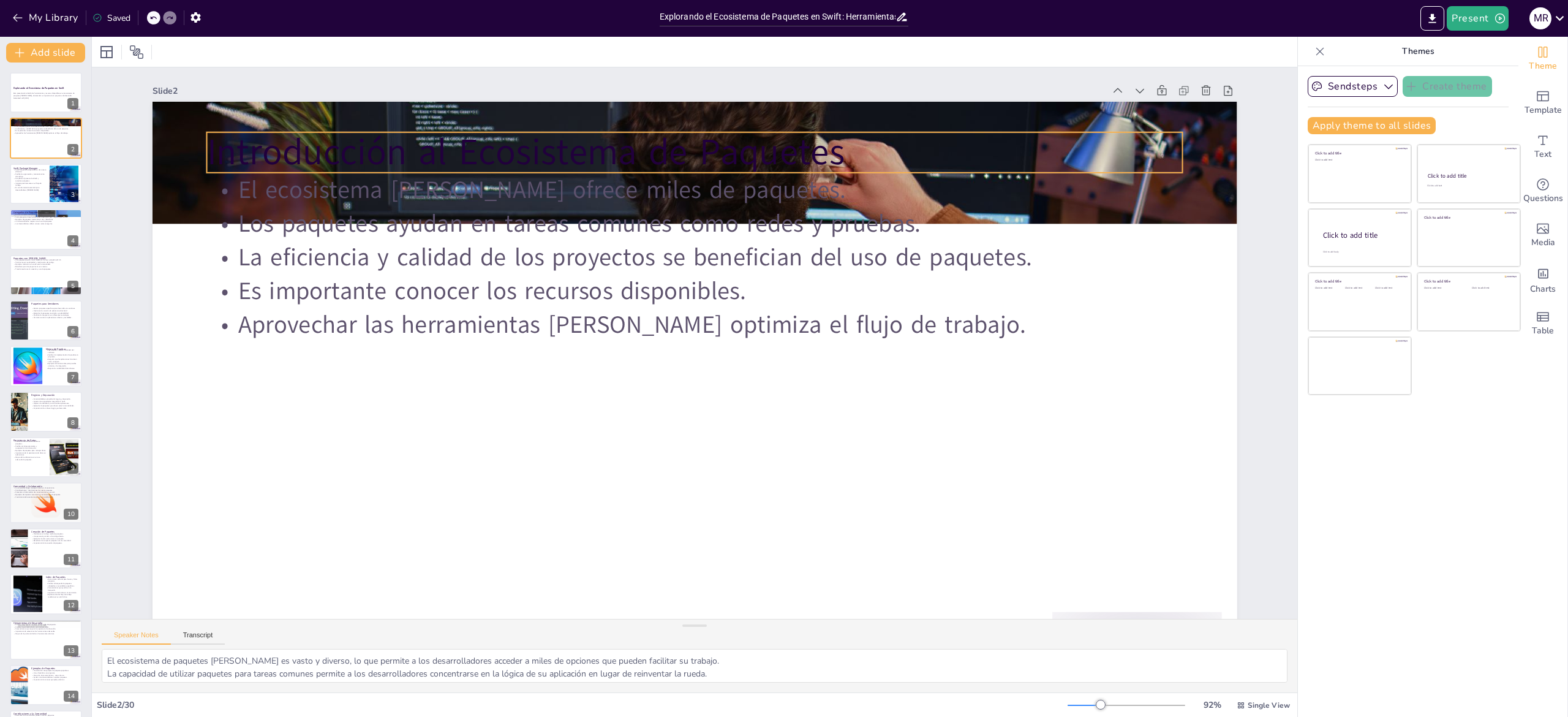
checkbox input "true"
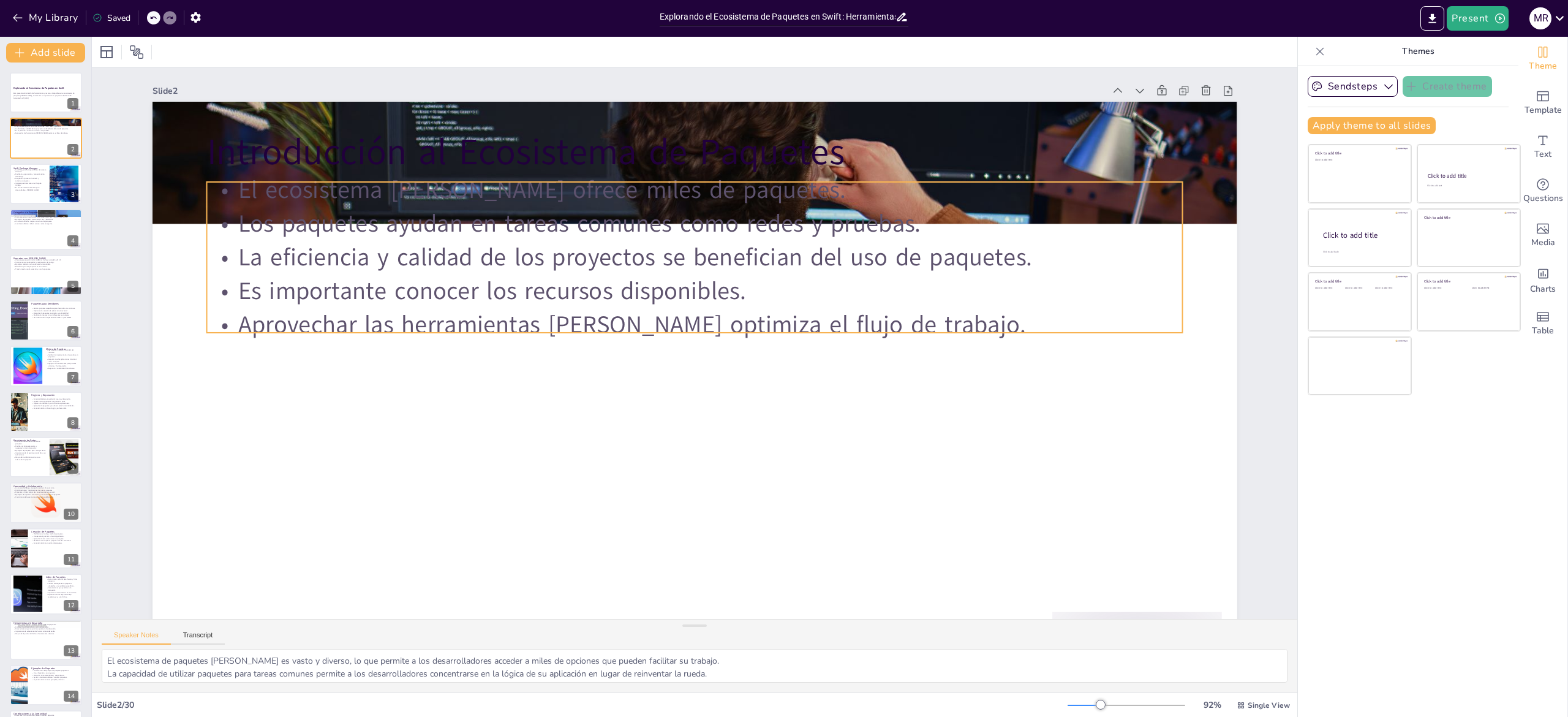
checkbox input "true"
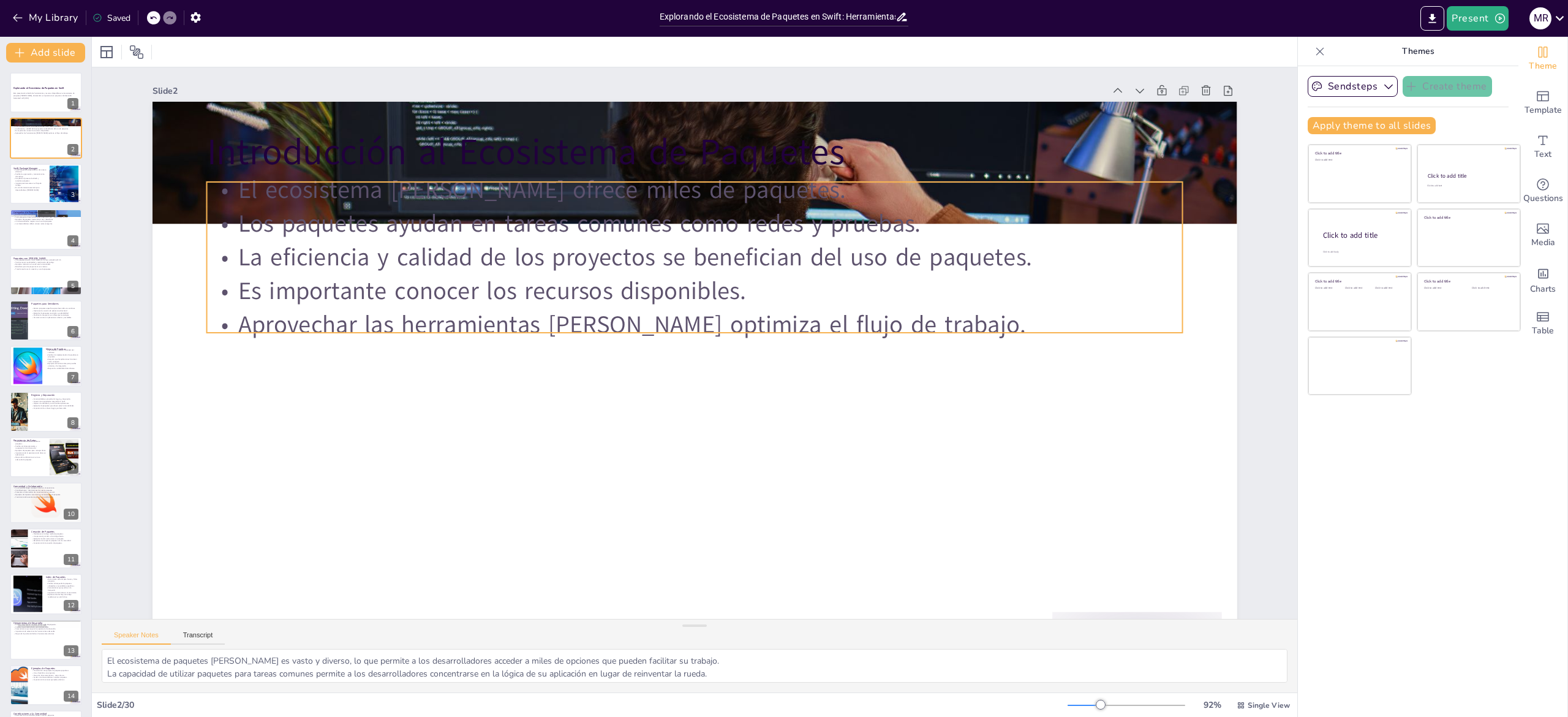
checkbox input "true"
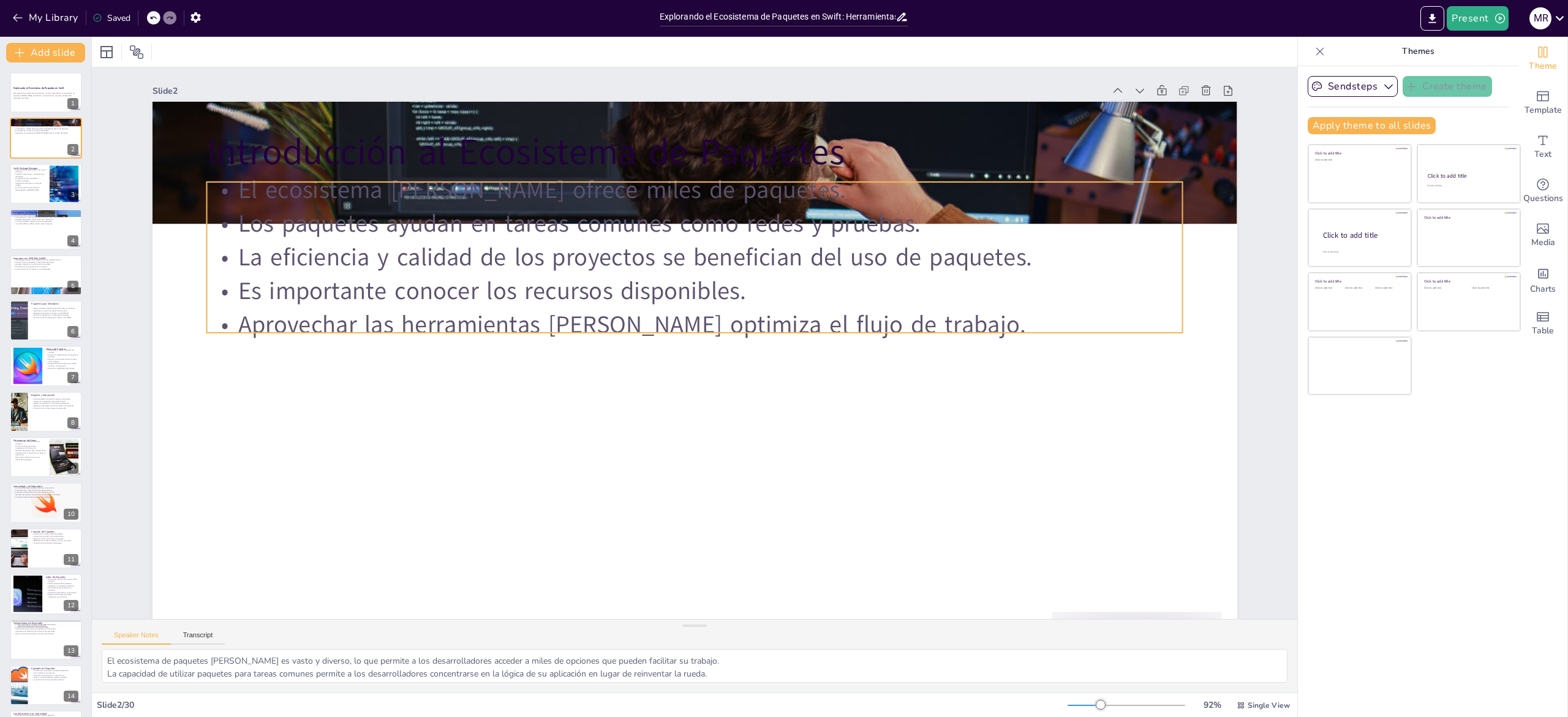
checkbox input "true"
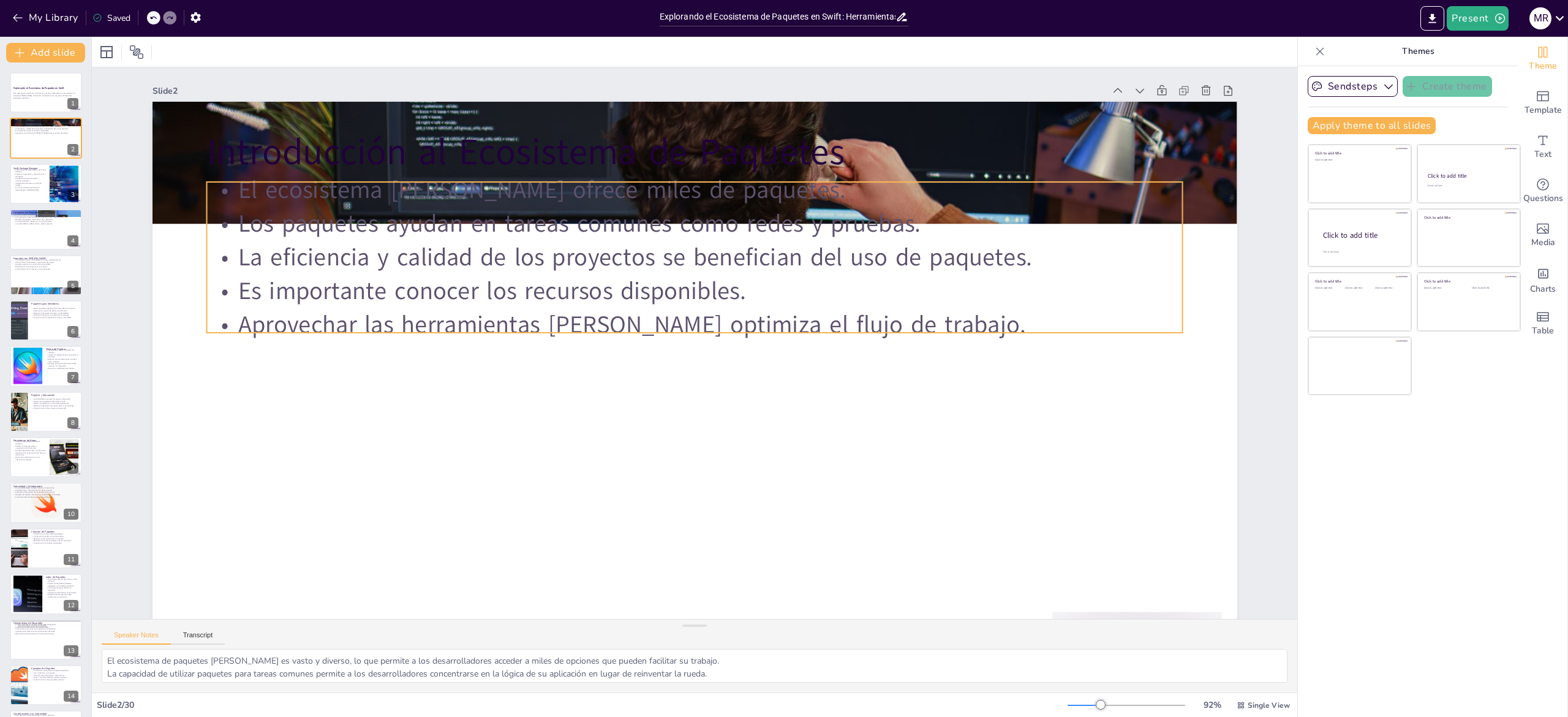
checkbox input "true"
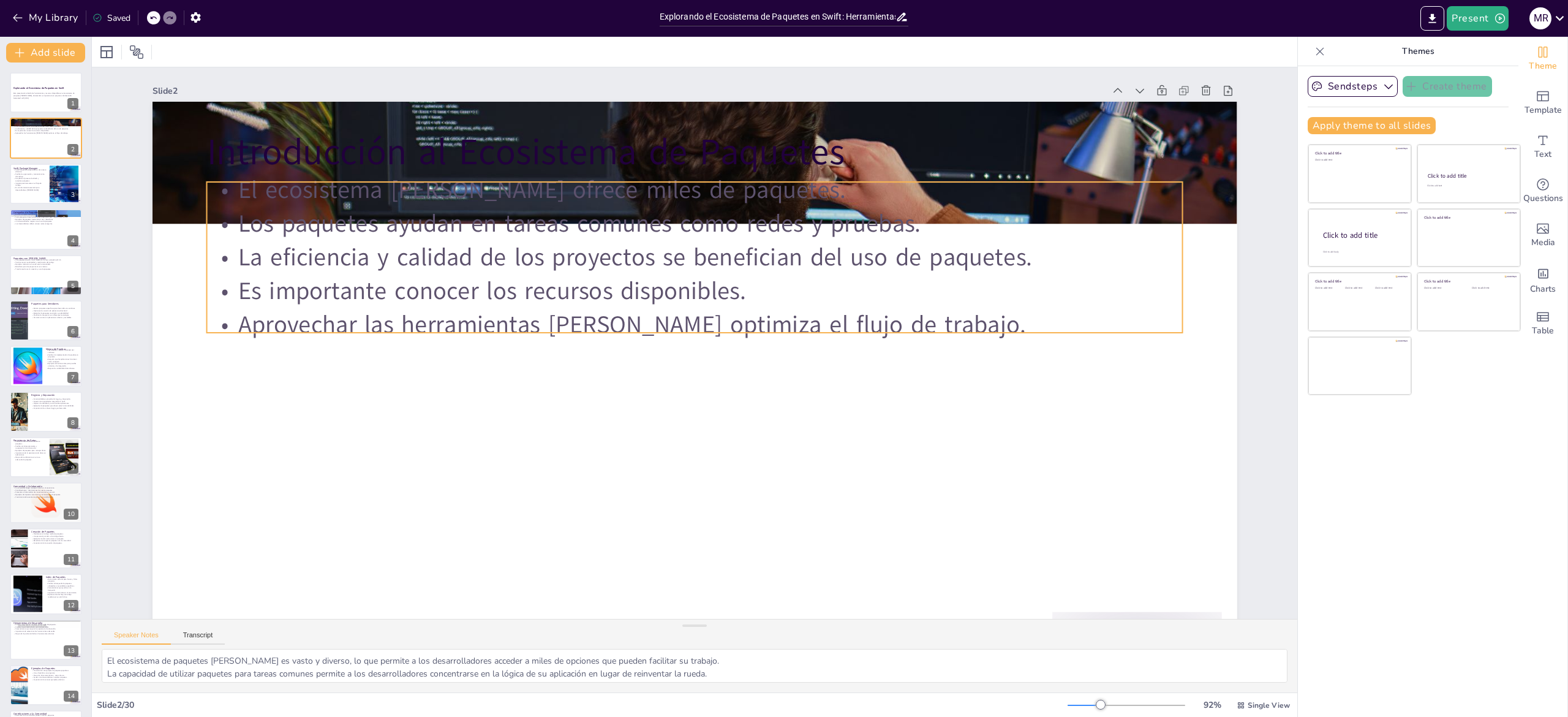
checkbox input "true"
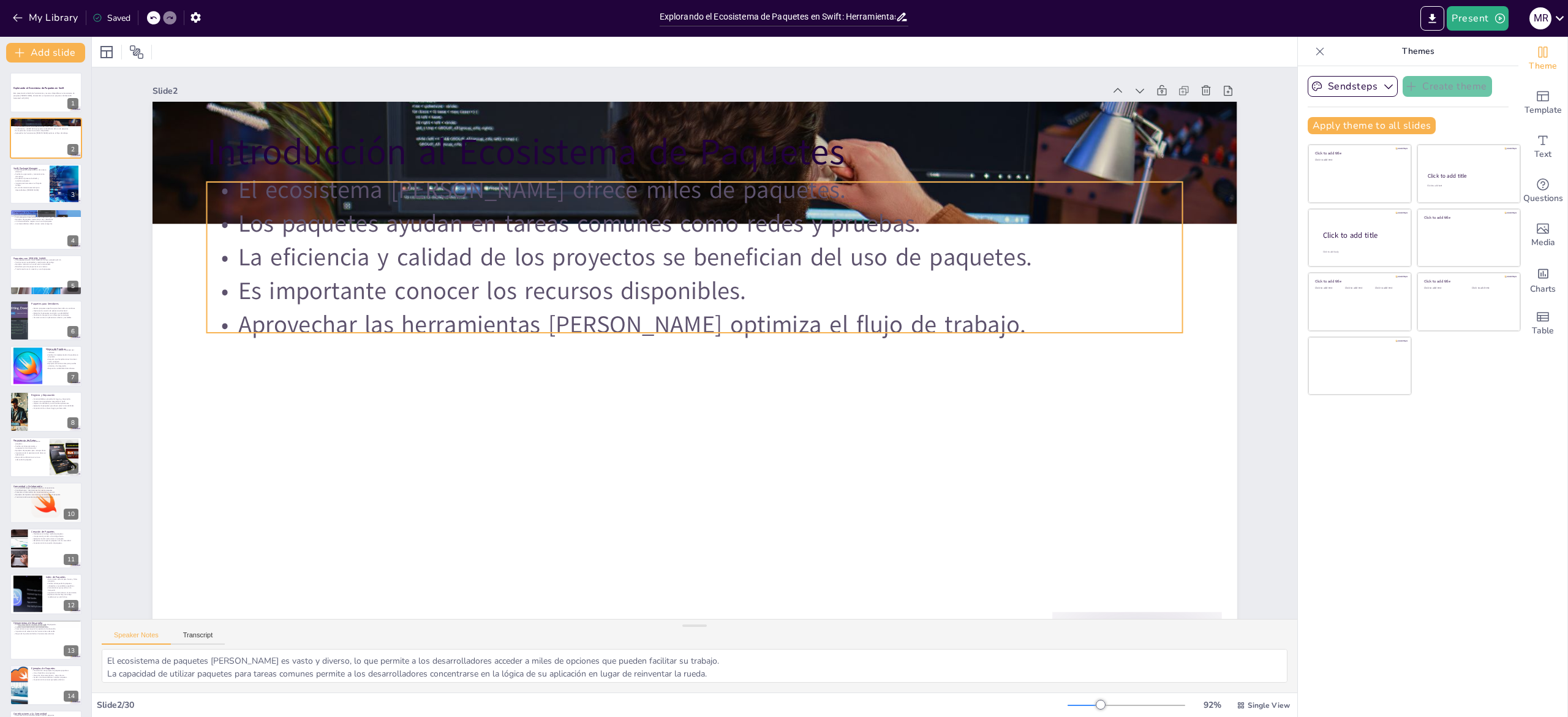
click at [457, 315] on p "Aprovechar las herramientas [PERSON_NAME] optimiza el flujo de trabajo." at bounding box center [695, 324] width 976 height 34
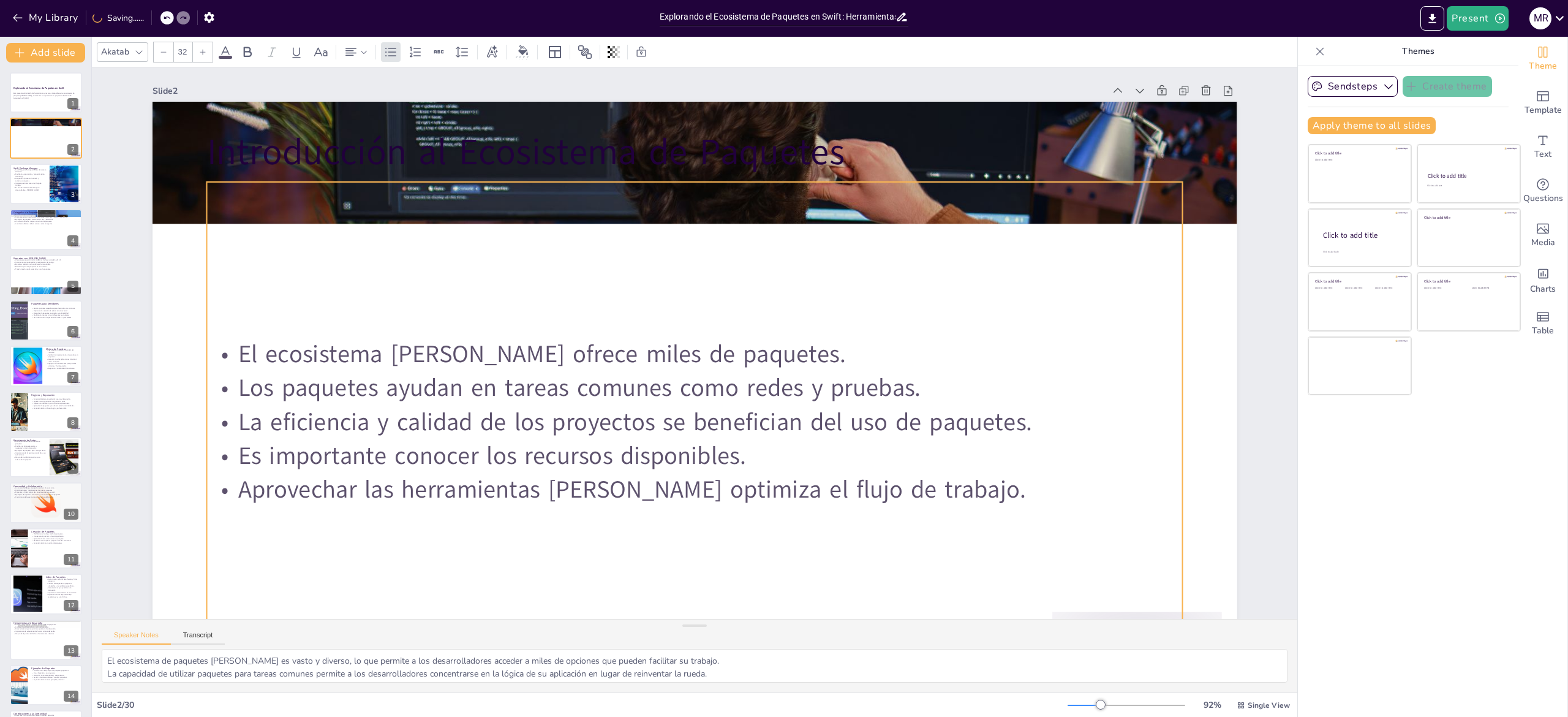
drag, startPoint x: 475, startPoint y: 337, endPoint x: 468, endPoint y: 670, distance: 333.1
click at [468, 670] on div "Slide 1 Explorando el Ecosistema de Paquetes en Swift Esta presentación aborda …" at bounding box center [695, 380] width 1206 height 625
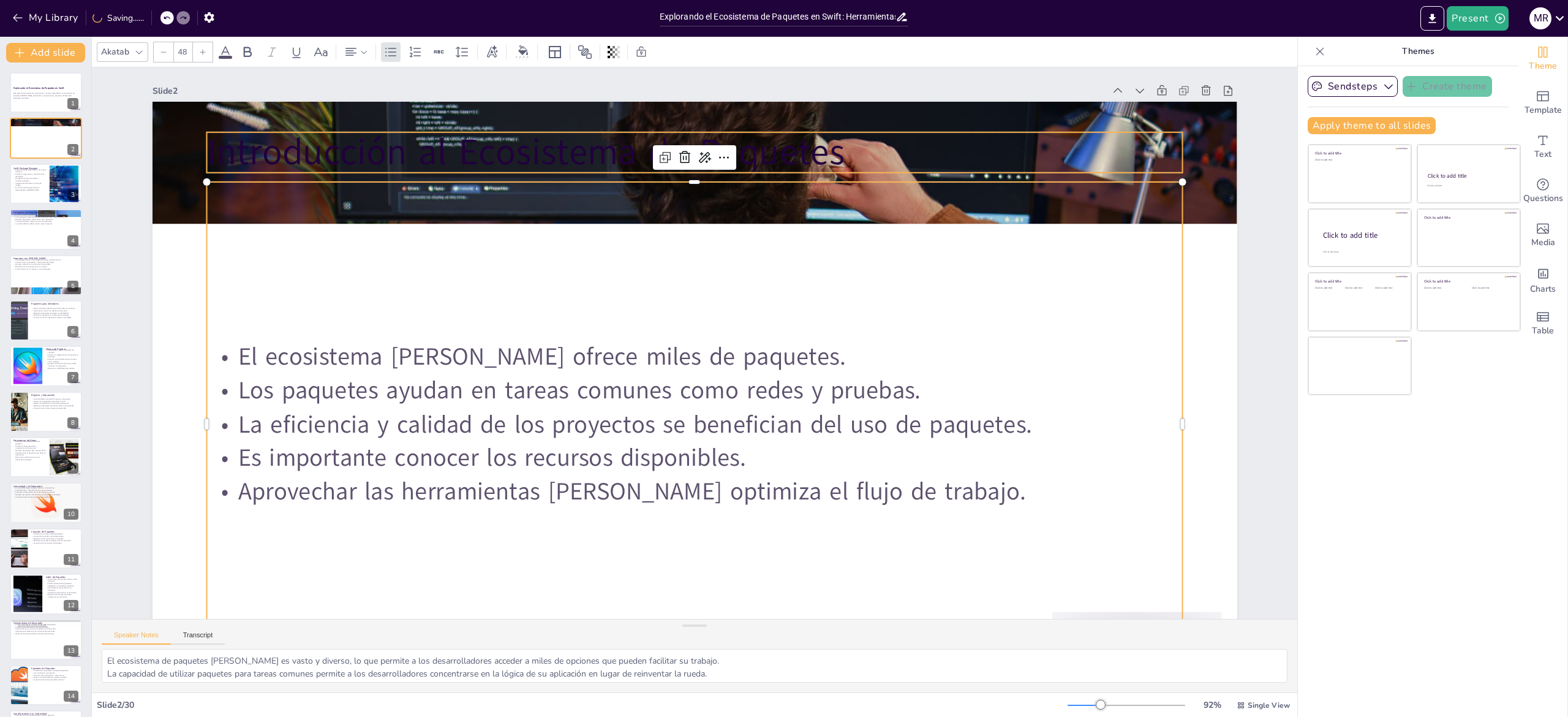
click at [374, 136] on p "Introducción al Ecosistema de Paquetes" at bounding box center [695, 153] width 976 height 51
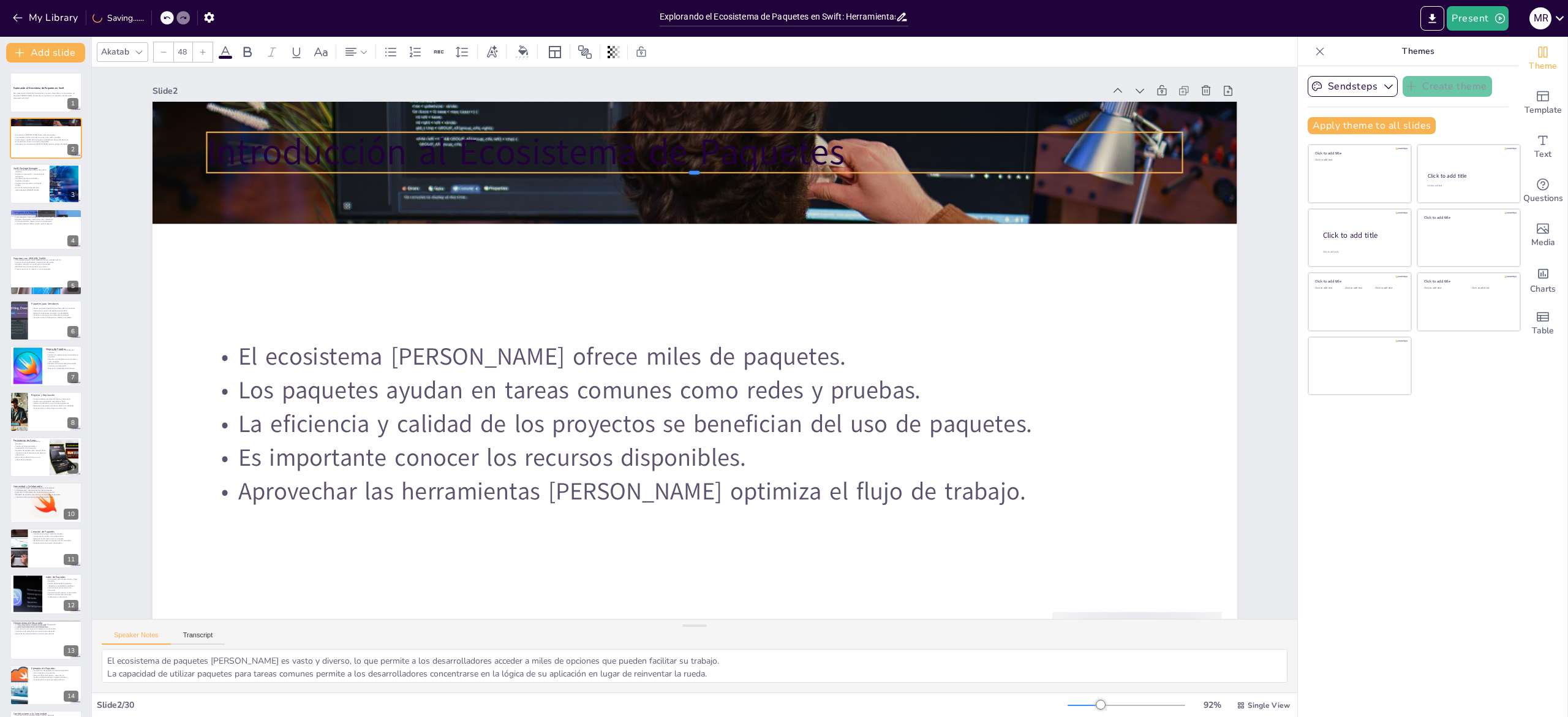
click at [413, 174] on div at bounding box center [695, 177] width 976 height 10
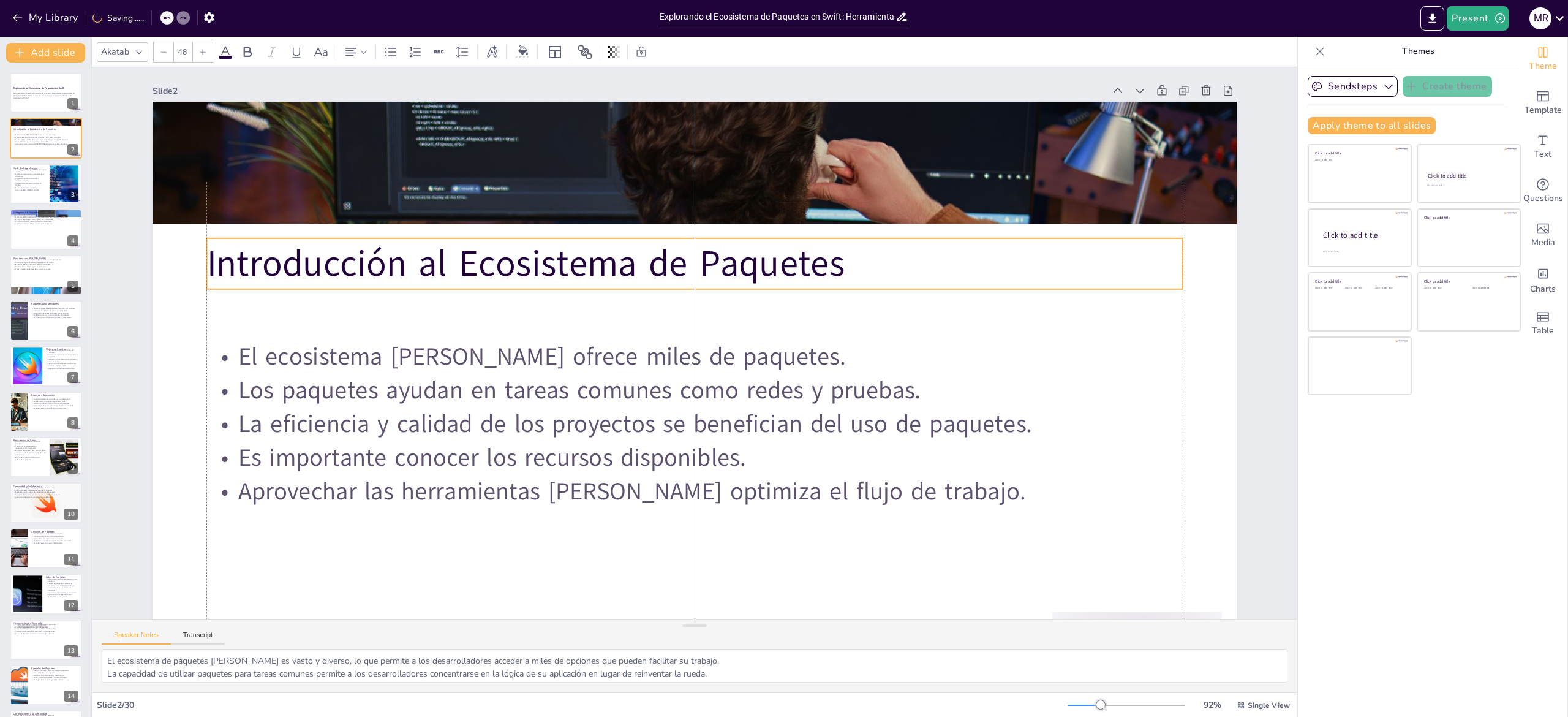
drag, startPoint x: 413, startPoint y: 173, endPoint x: 415, endPoint y: 280, distance: 107.0
click at [415, 102] on div "Introducción al Ecosistema de Paquetes El ecosistema de Swift ofrece miles de p…" at bounding box center [695, 102] width 1085 height 0
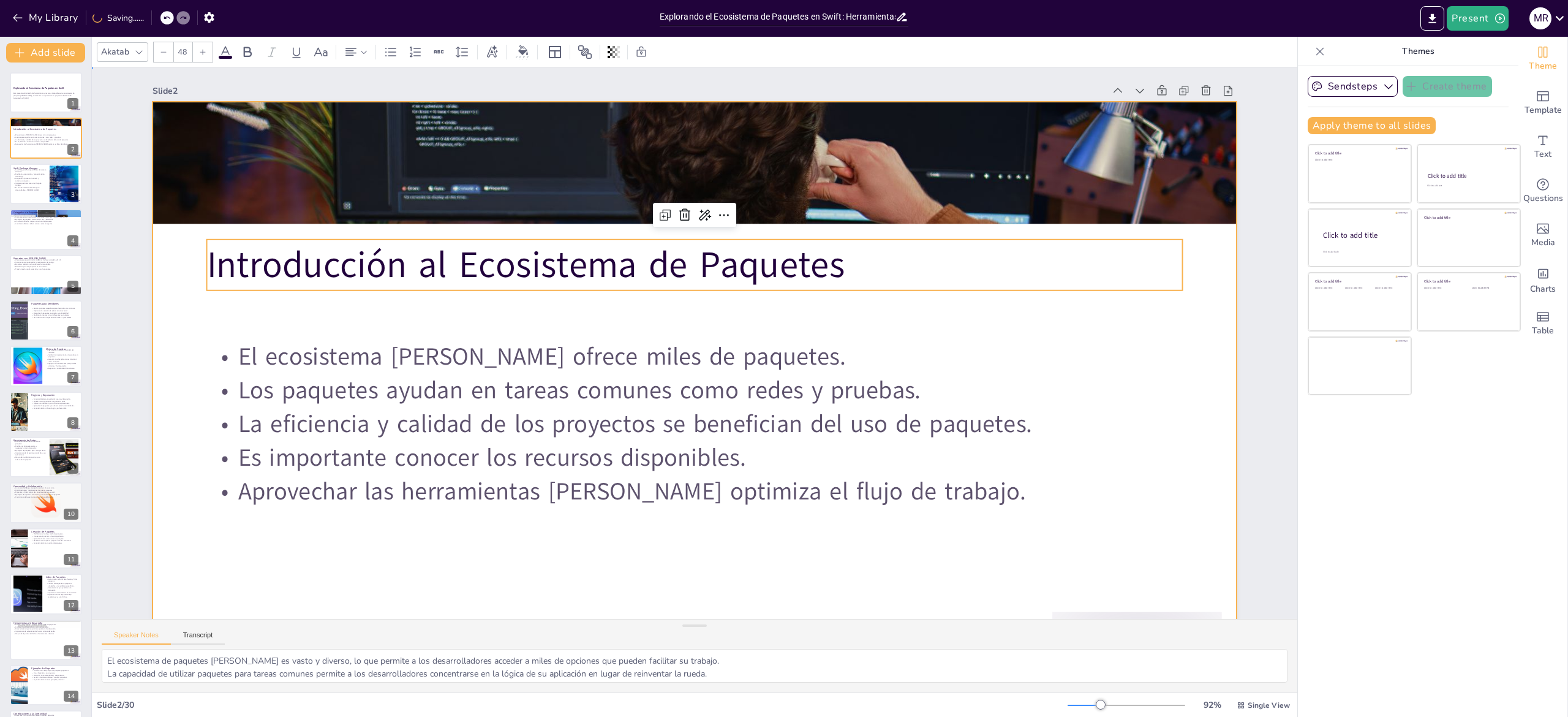
click at [1211, 456] on div at bounding box center [695, 407] width 1085 height 610
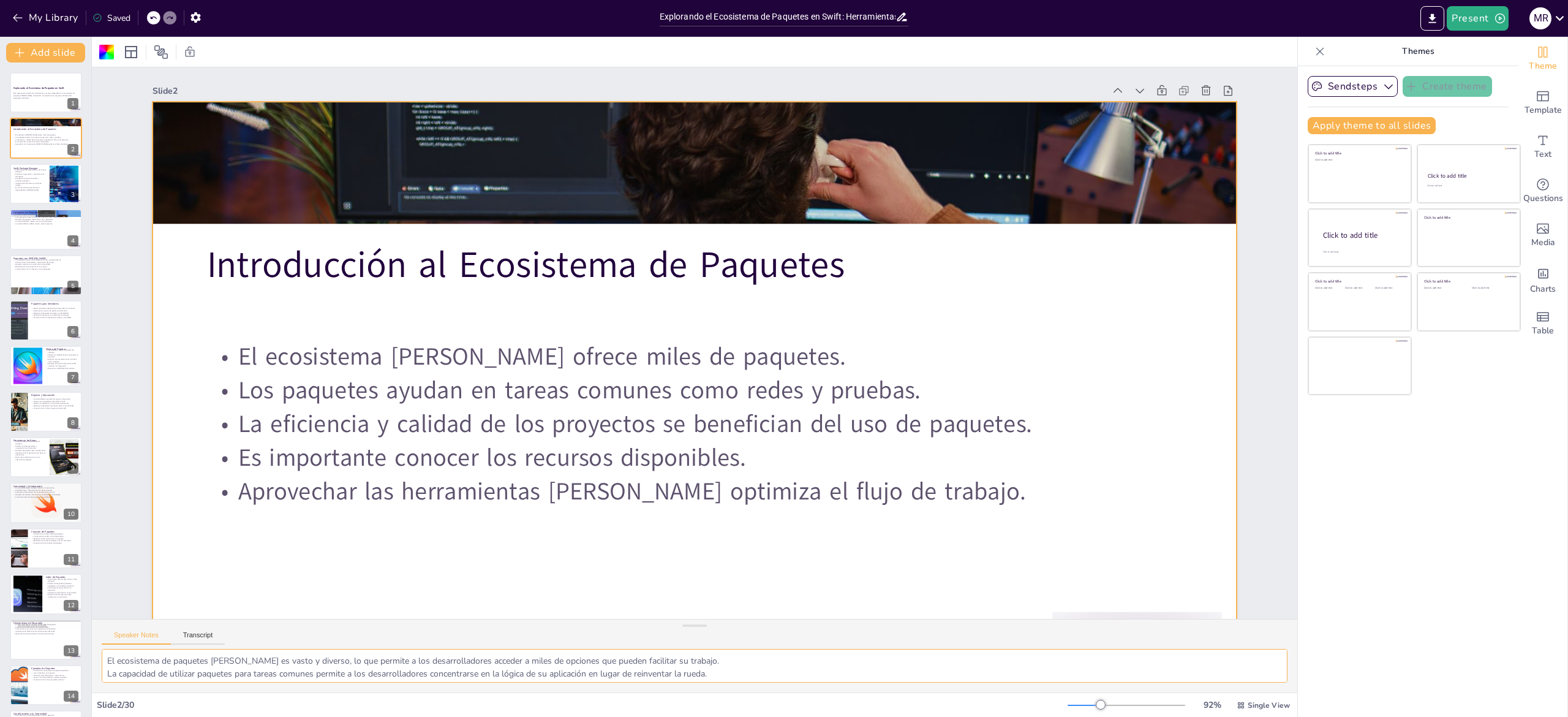
click at [146, 671] on textarea "El ecosistema de paquetes de Swift es vasto y diverso, lo que permite a los des…" at bounding box center [695, 666] width 1186 height 34
click at [13, 185] on p "Impacta positivamente en el flujo de trabajo." at bounding box center [29, 184] width 33 height 5
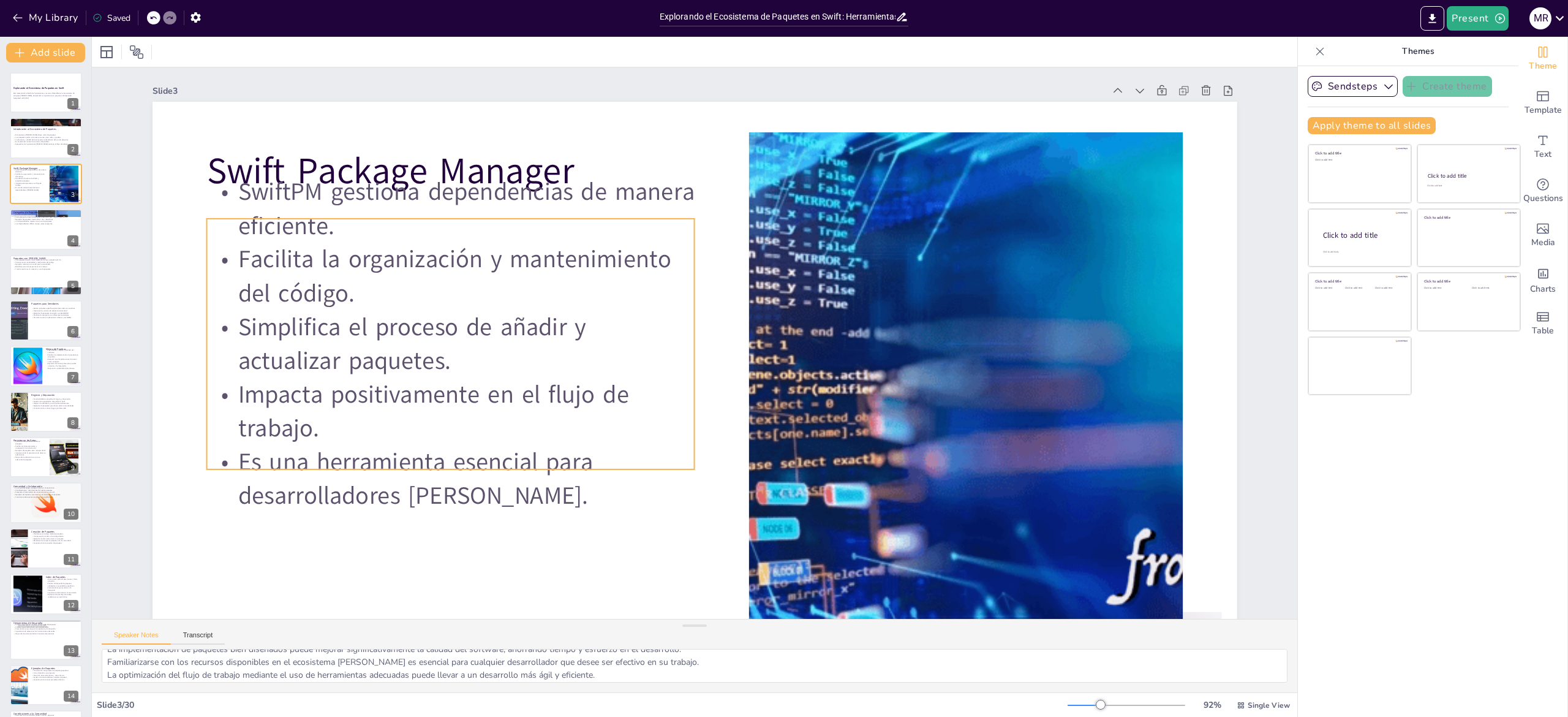
click at [392, 279] on p "Facilita la organización y mantenimiento del código." at bounding box center [450, 276] width 488 height 67
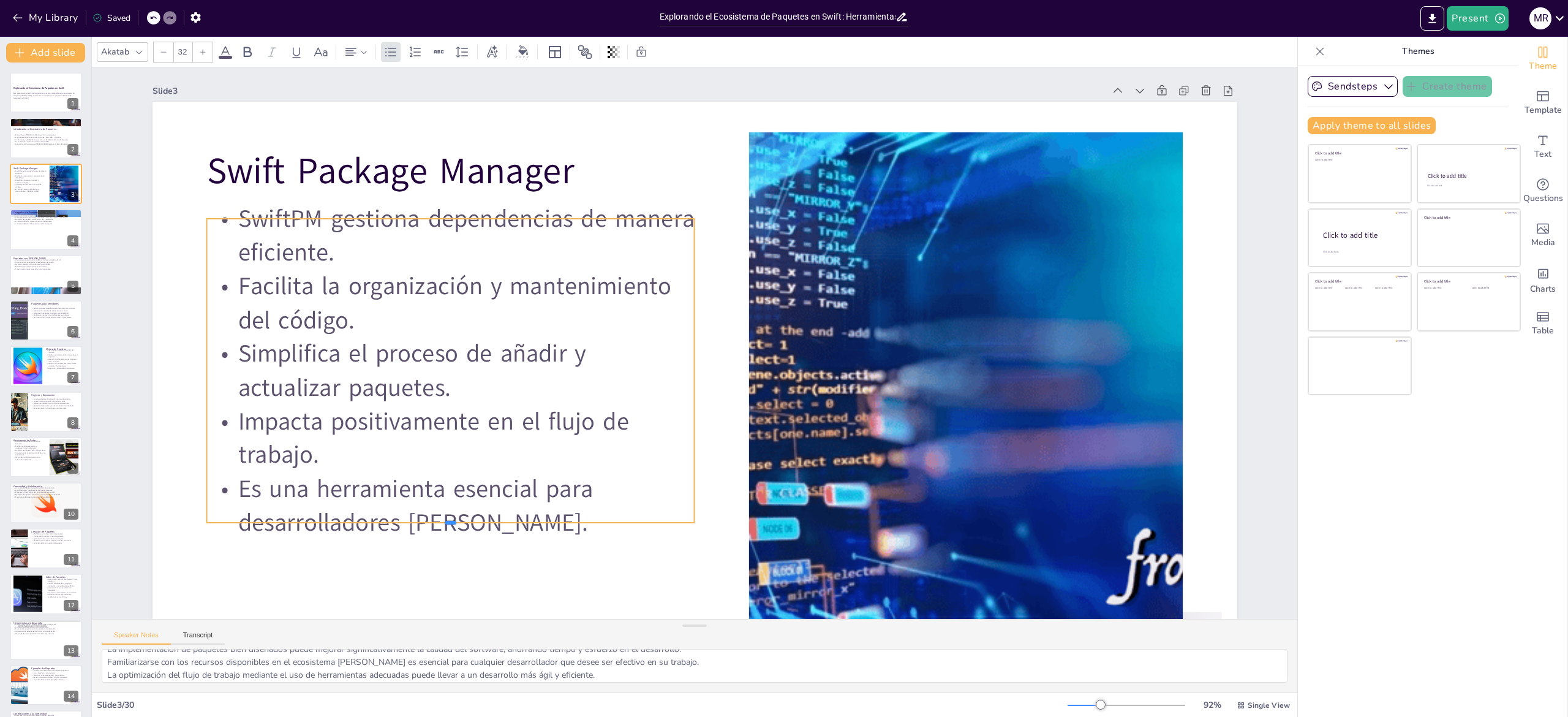
drag, startPoint x: 489, startPoint y: 470, endPoint x: 490, endPoint y: 496, distance: 26.0
click at [490, 496] on div "Swift Package Manager SwiftPM gestiona dependencias de manera eficiente. Facili…" at bounding box center [695, 407] width 1085 height 610
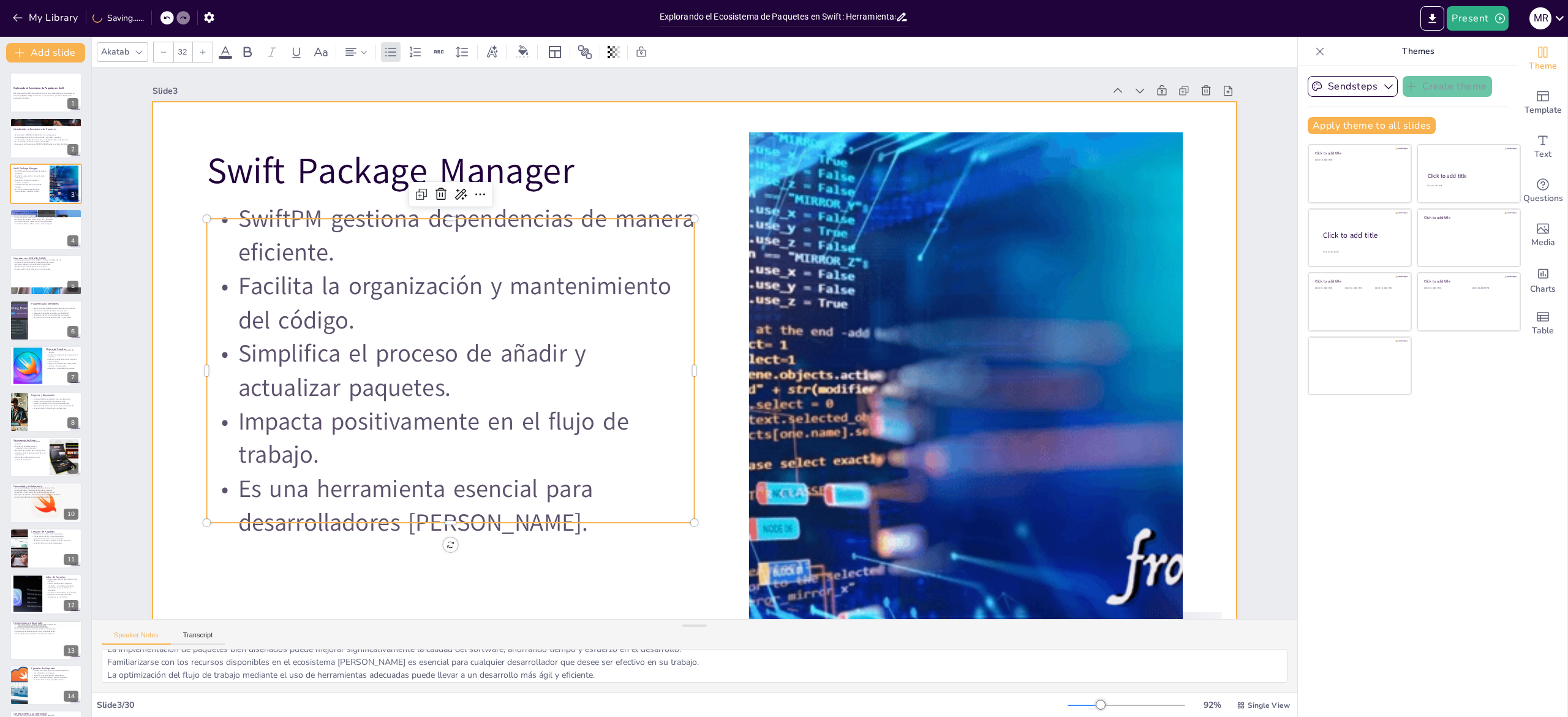
click at [1211, 434] on div at bounding box center [695, 407] width 1085 height 610
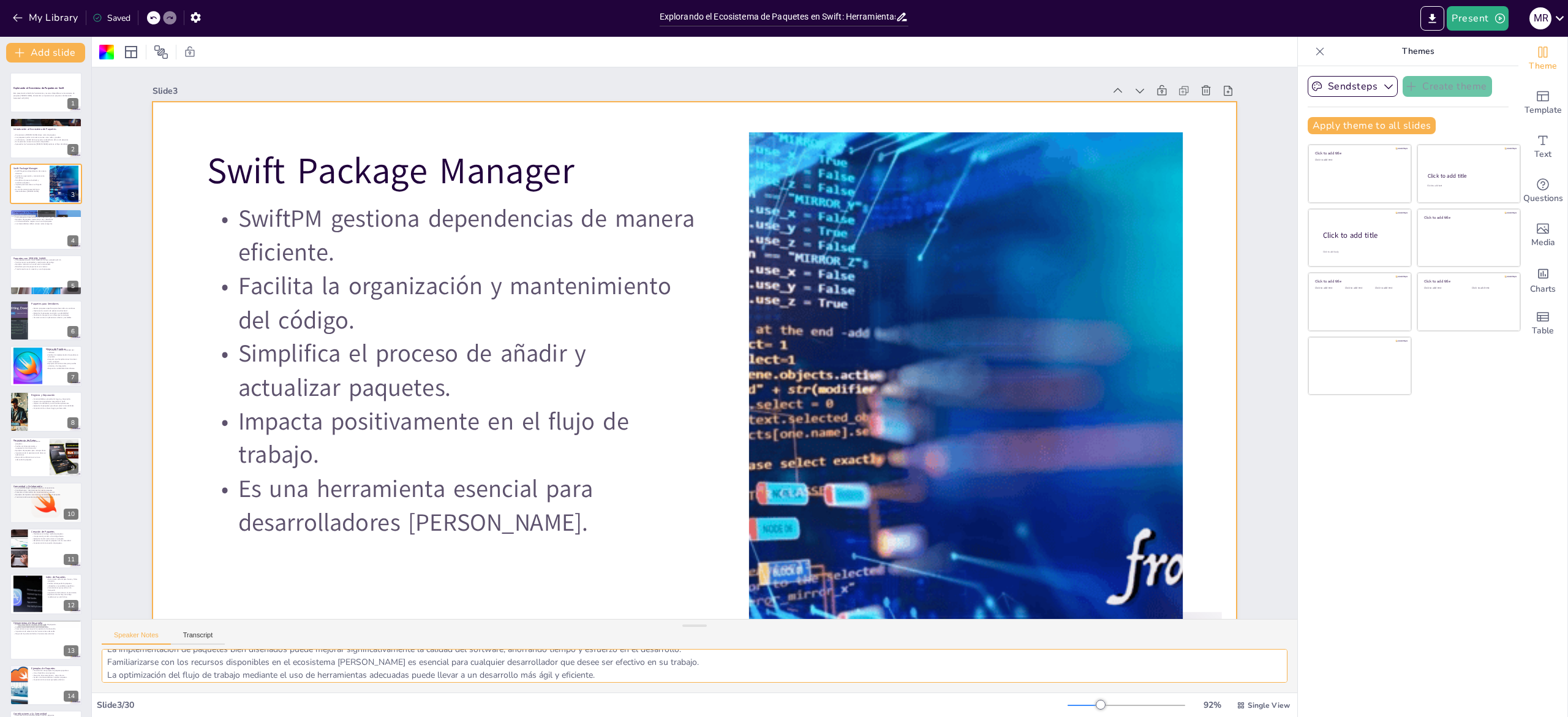
click at [185, 656] on textarea "La gestión de dependencias es crucial en el desarrollo moderno, y SwiftPM ofrec…" at bounding box center [695, 666] width 1186 height 34
click at [29, 229] on div at bounding box center [46, 229] width 74 height 41
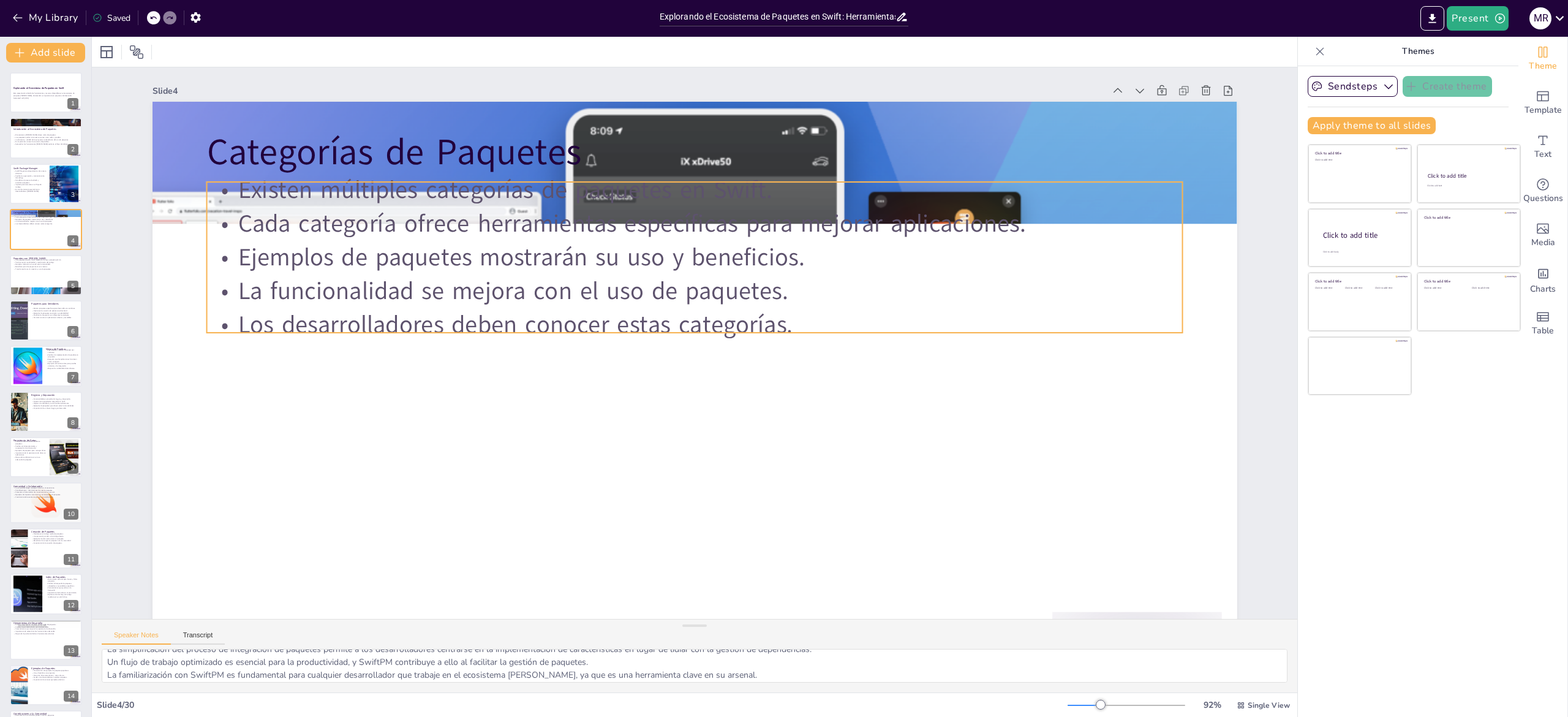
click at [381, 305] on p "La funcionalidad se mejora con el uso de paquetes." at bounding box center [695, 291] width 976 height 34
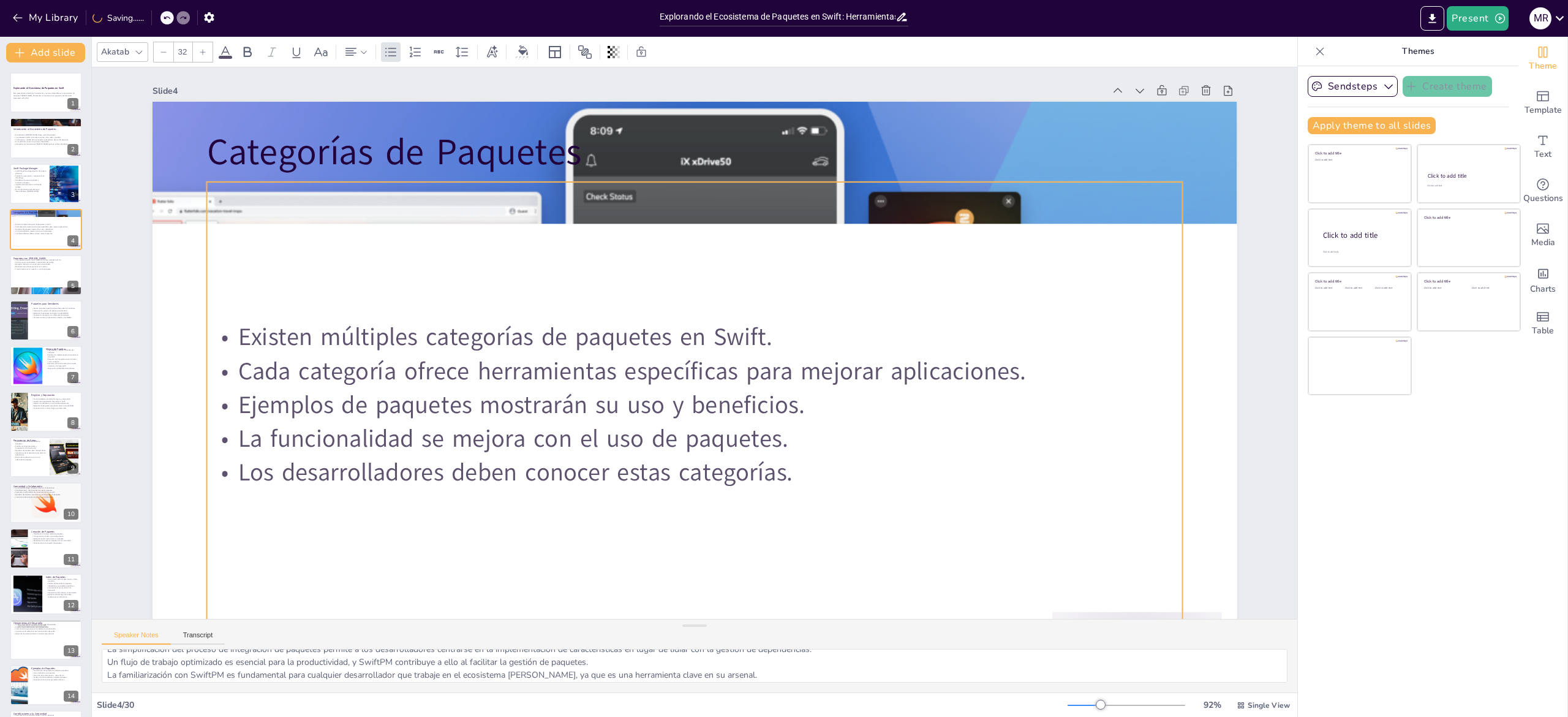
drag, startPoint x: 544, startPoint y: 333, endPoint x: 524, endPoint y: 629, distance: 296.7
click at [524, 629] on div "Slide 1 Explorando el Ecosistema de Paquetes en Swift Esta presentación aborda …" at bounding box center [695, 380] width 1206 height 625
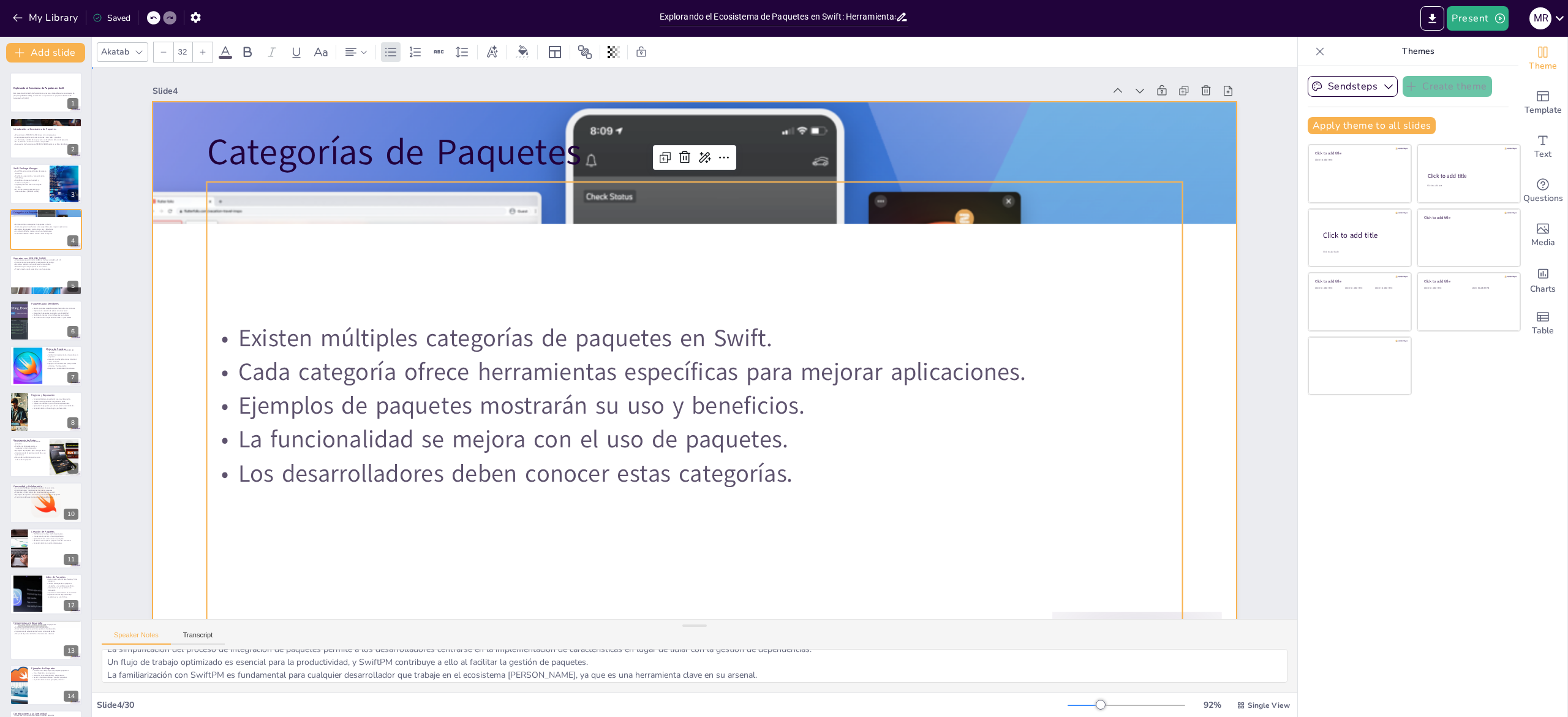
click at [1213, 513] on div at bounding box center [695, 407] width 1085 height 610
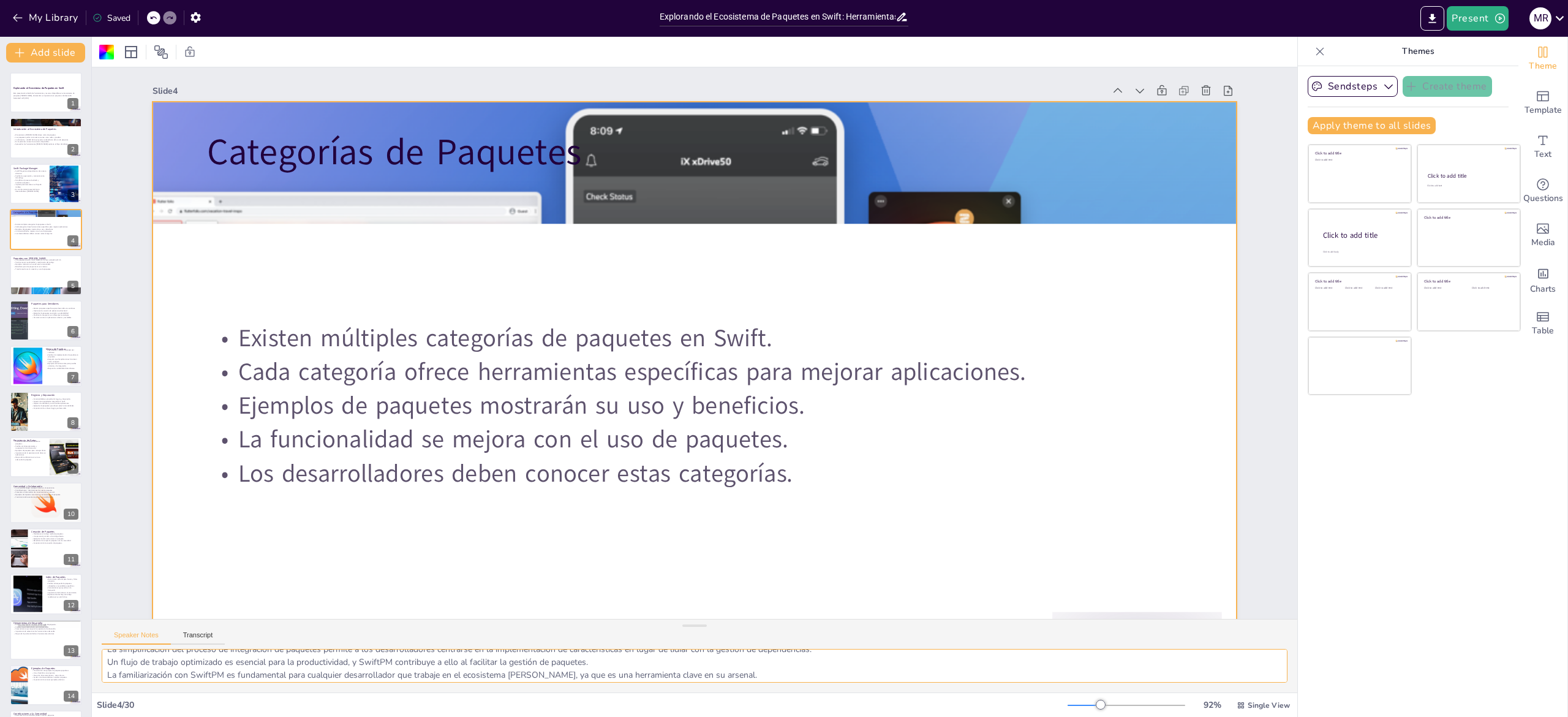
click at [163, 652] on textarea "La diversidad de categorías en el ecosistema de Swift permite a los desarrollad…" at bounding box center [695, 666] width 1186 height 34
click at [15, 276] on div at bounding box center [46, 275] width 74 height 41
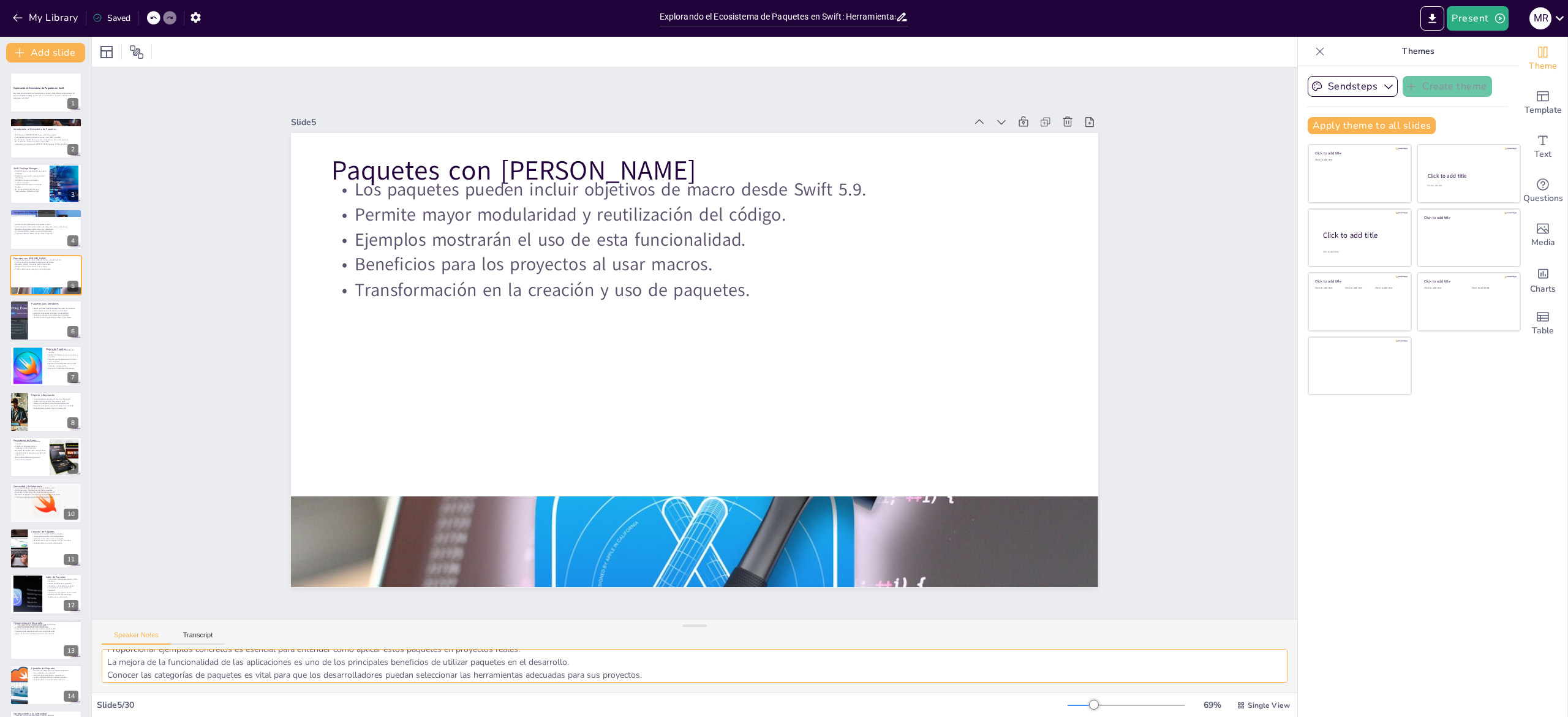
scroll to position [0, 0]
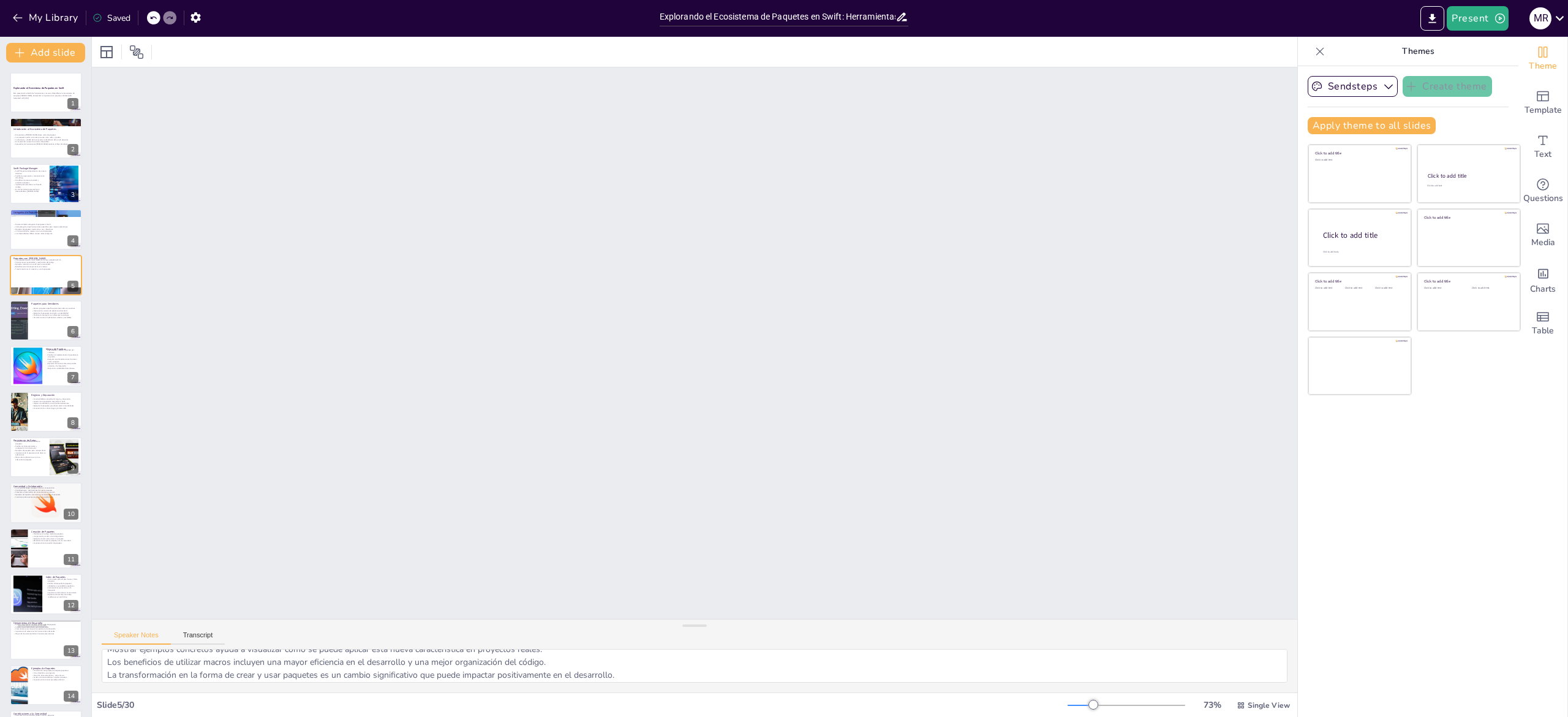
click at [1314, 47] on icon at bounding box center [1320, 51] width 12 height 12
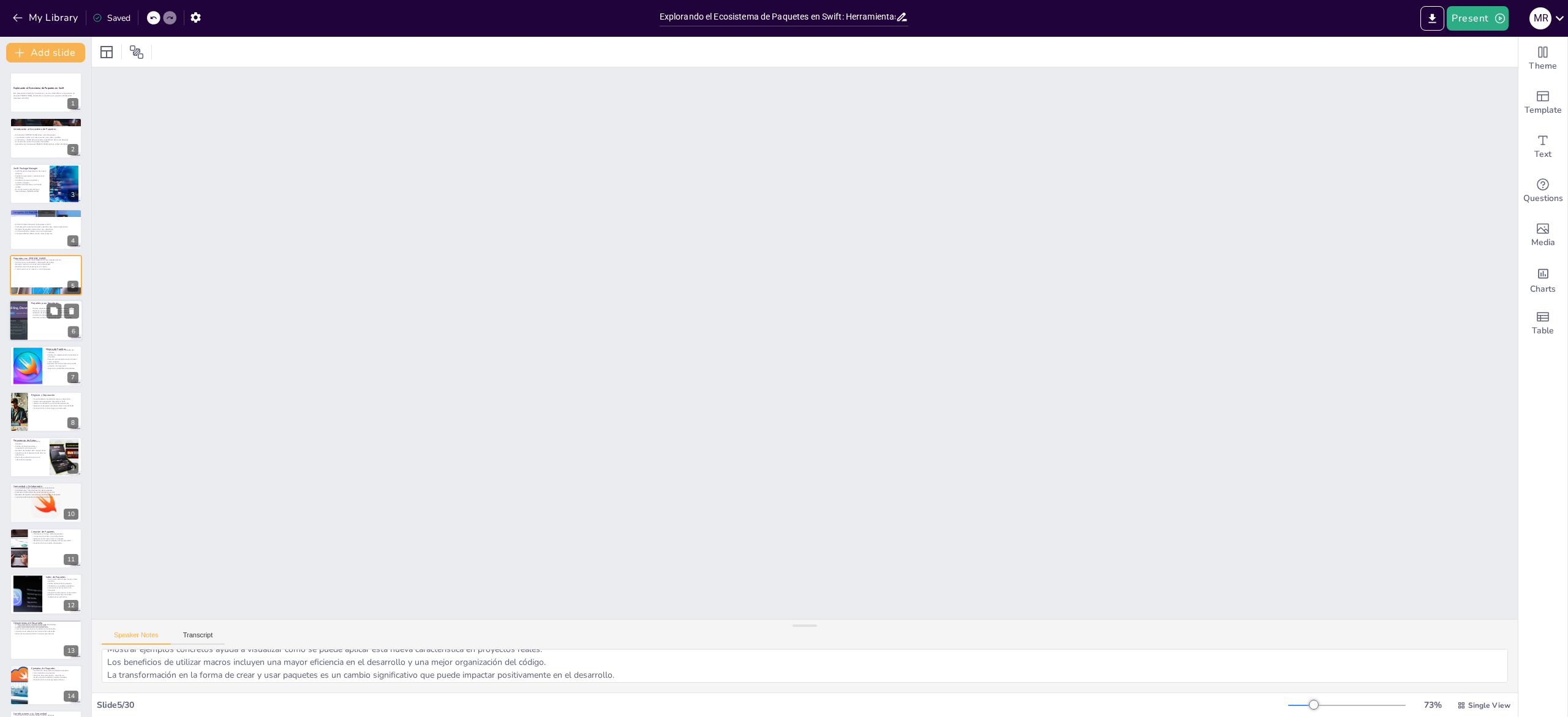
click at [17, 337] on div at bounding box center [17, 320] width 89 height 41
click at [40, 288] on div at bounding box center [46, 291] width 74 height 39
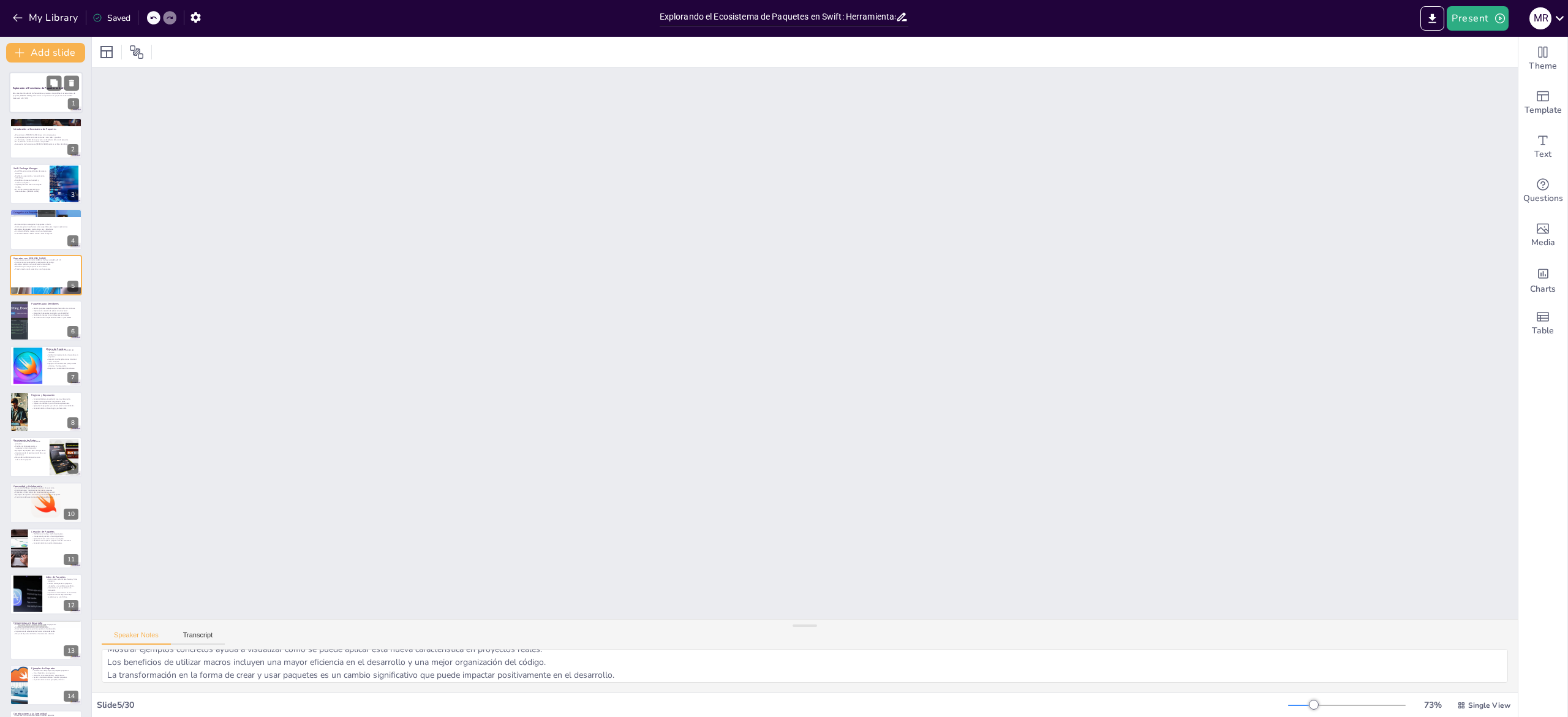
click at [21, 100] on div "Esta presentación aborda las herramientas y recursos disponibles en el ecosiste…" at bounding box center [46, 95] width 66 height 8
click at [32, 325] on div at bounding box center [46, 320] width 74 height 41
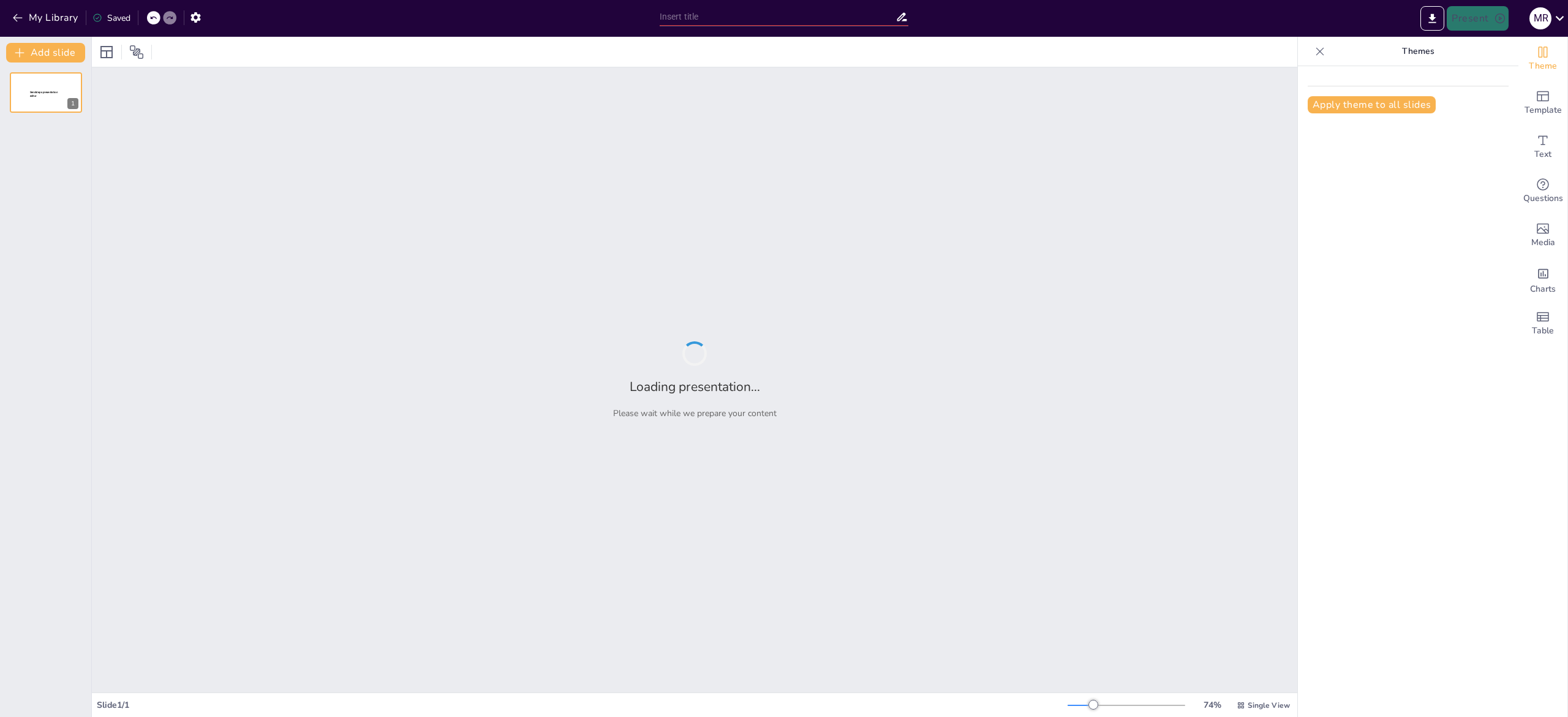
type input "Explorando el Ecosistema de Paquetes en Swift: Herramientas para Todos los Proy…"
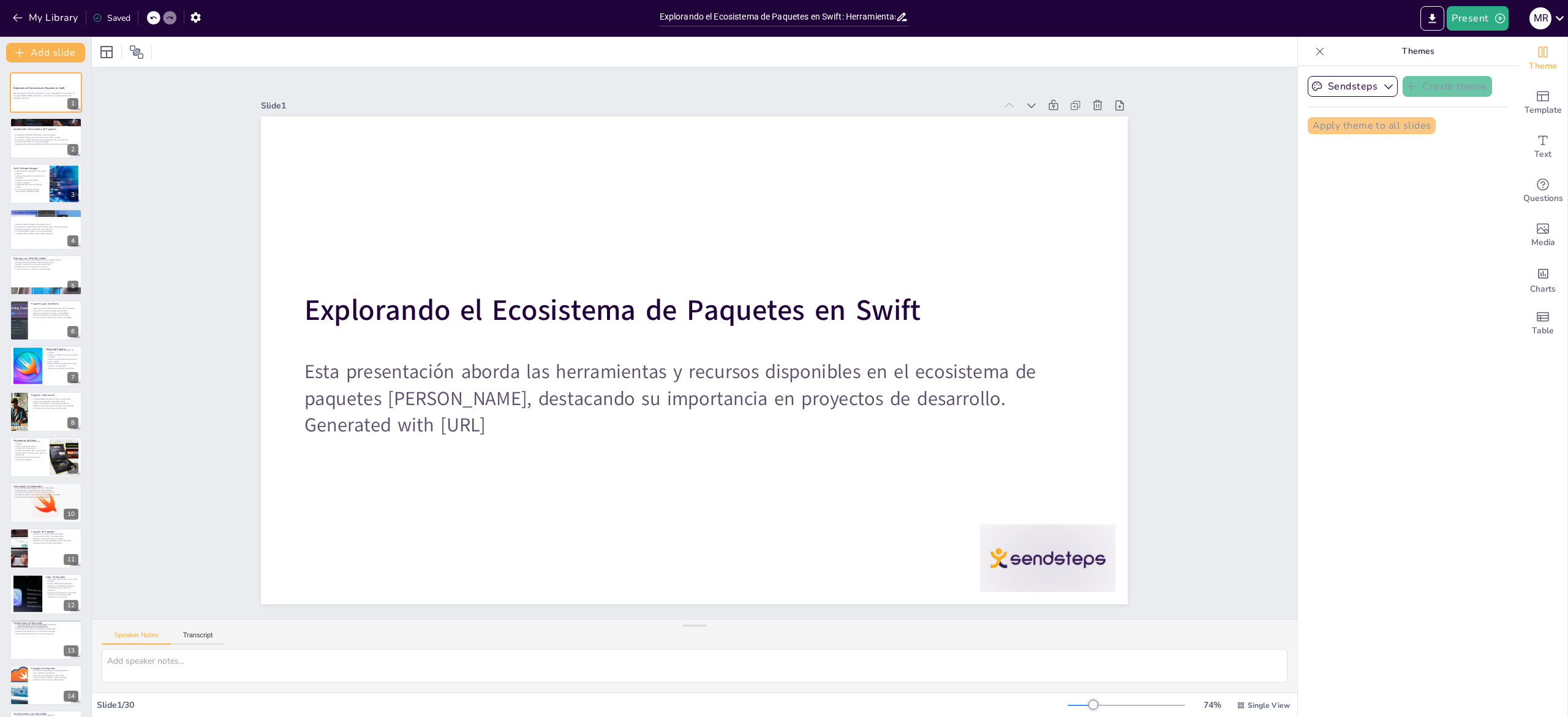
checkbox input "true"
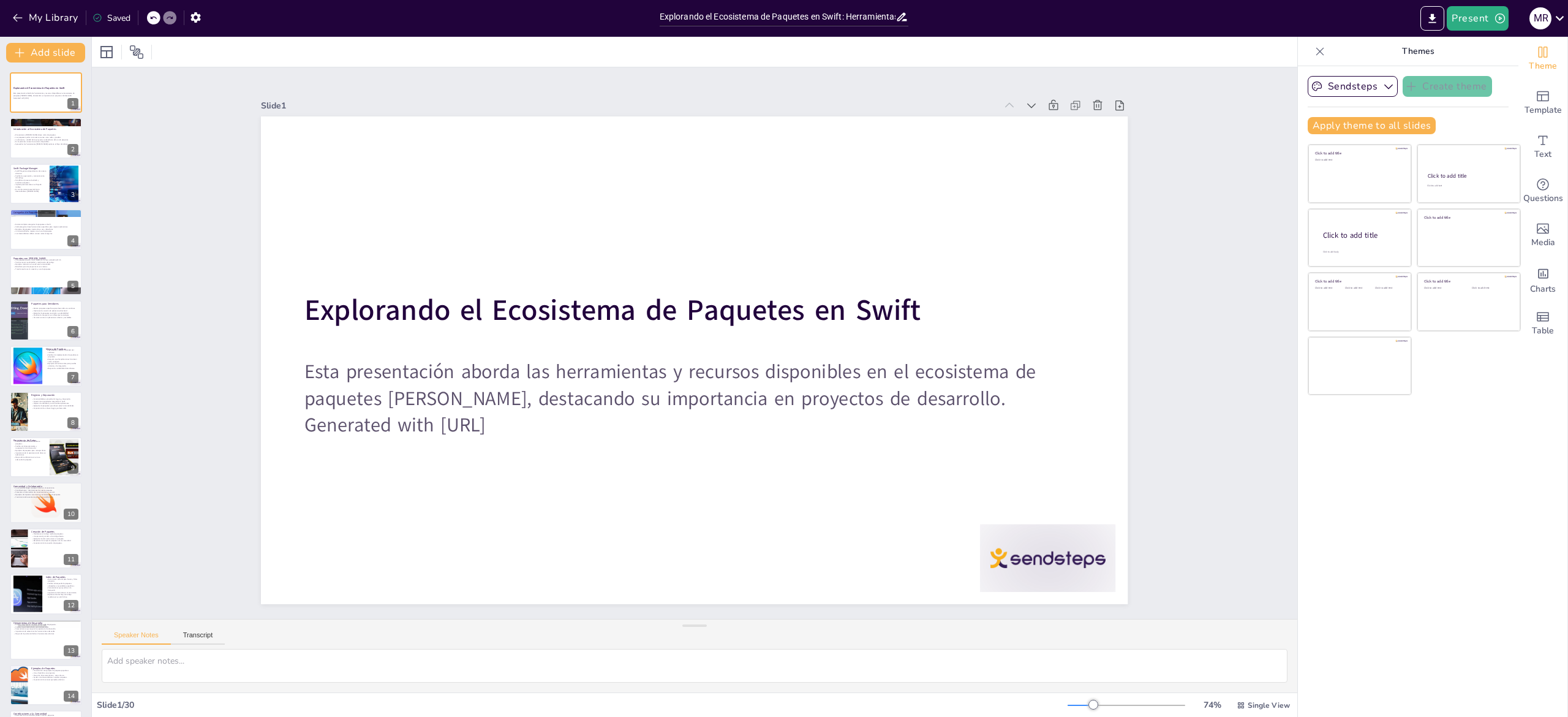
checkbox input "true"
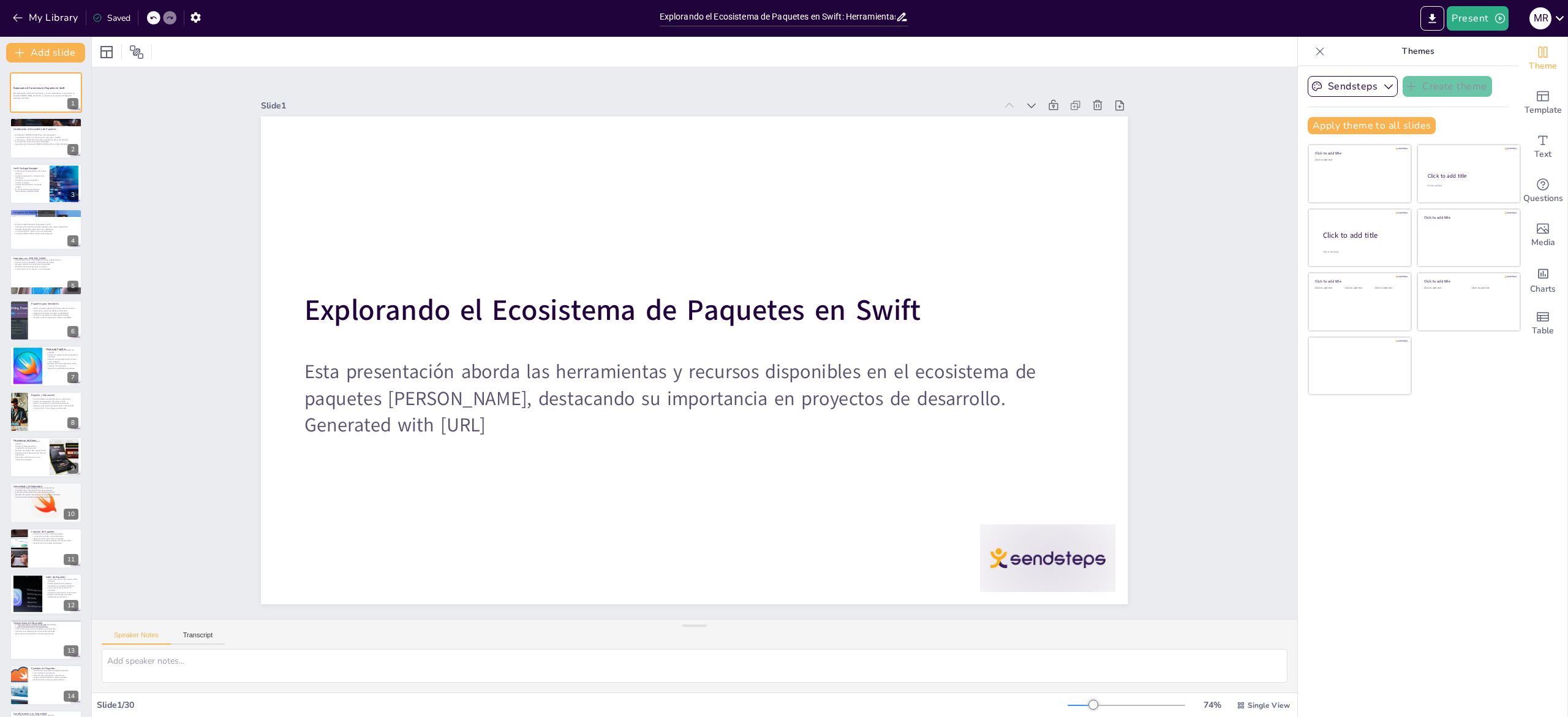
checkbox input "true"
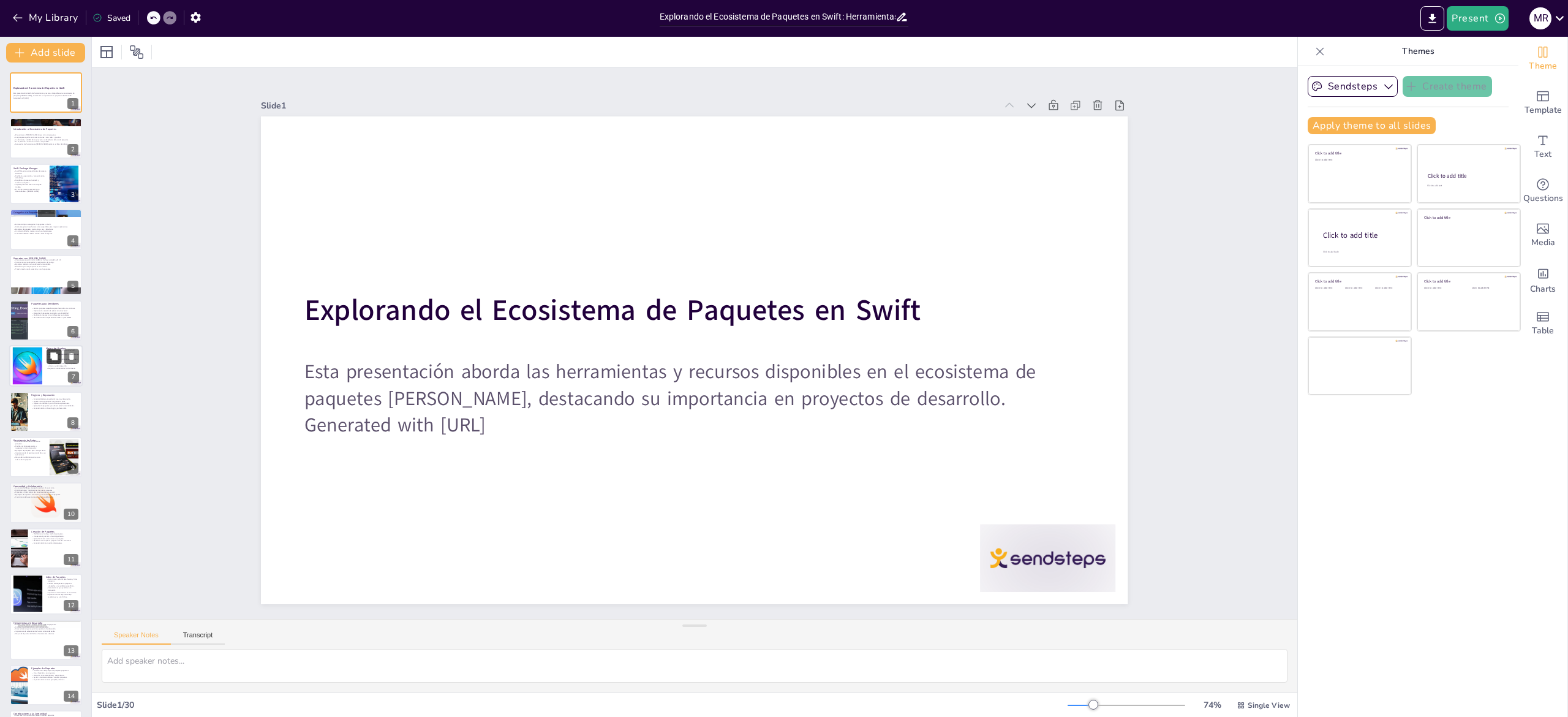
checkbox input "true"
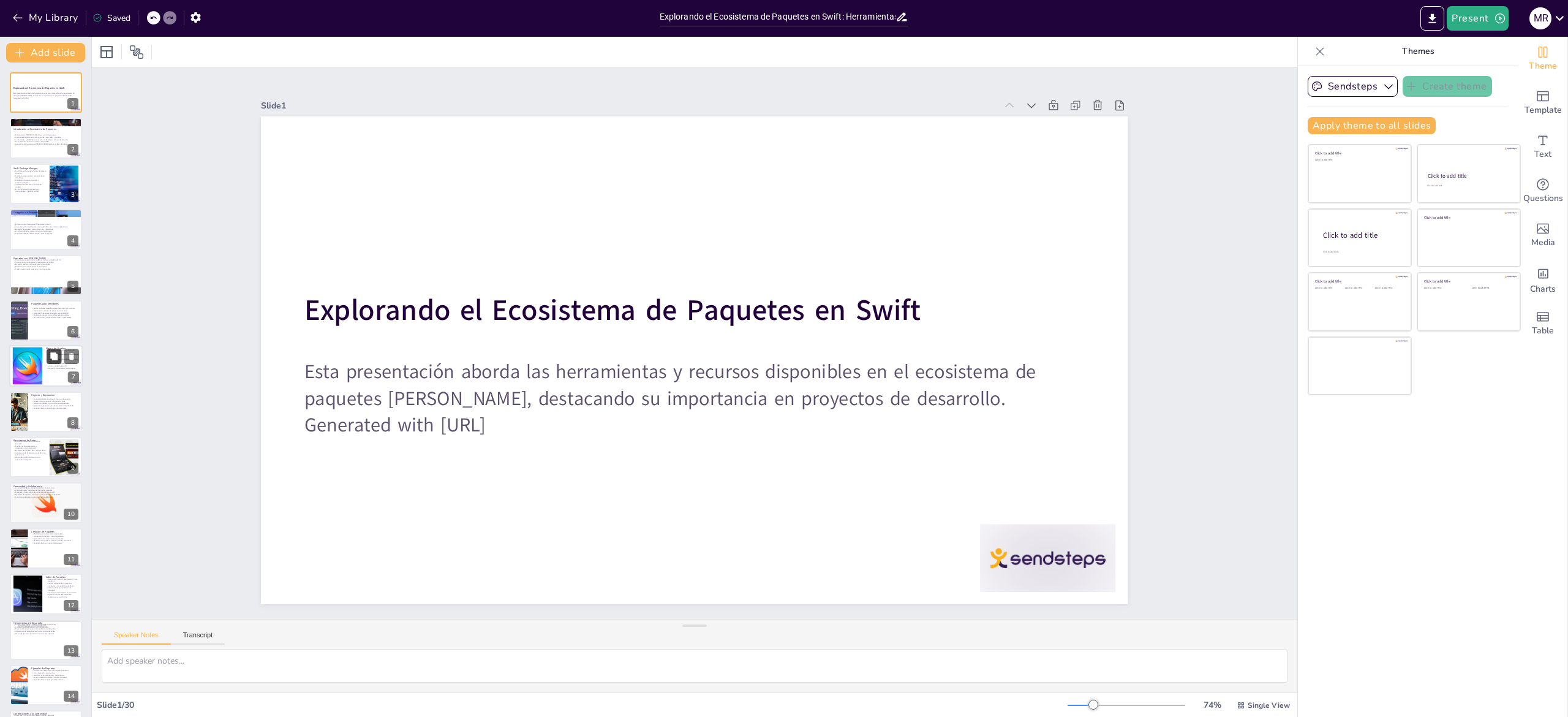
checkbox input "true"
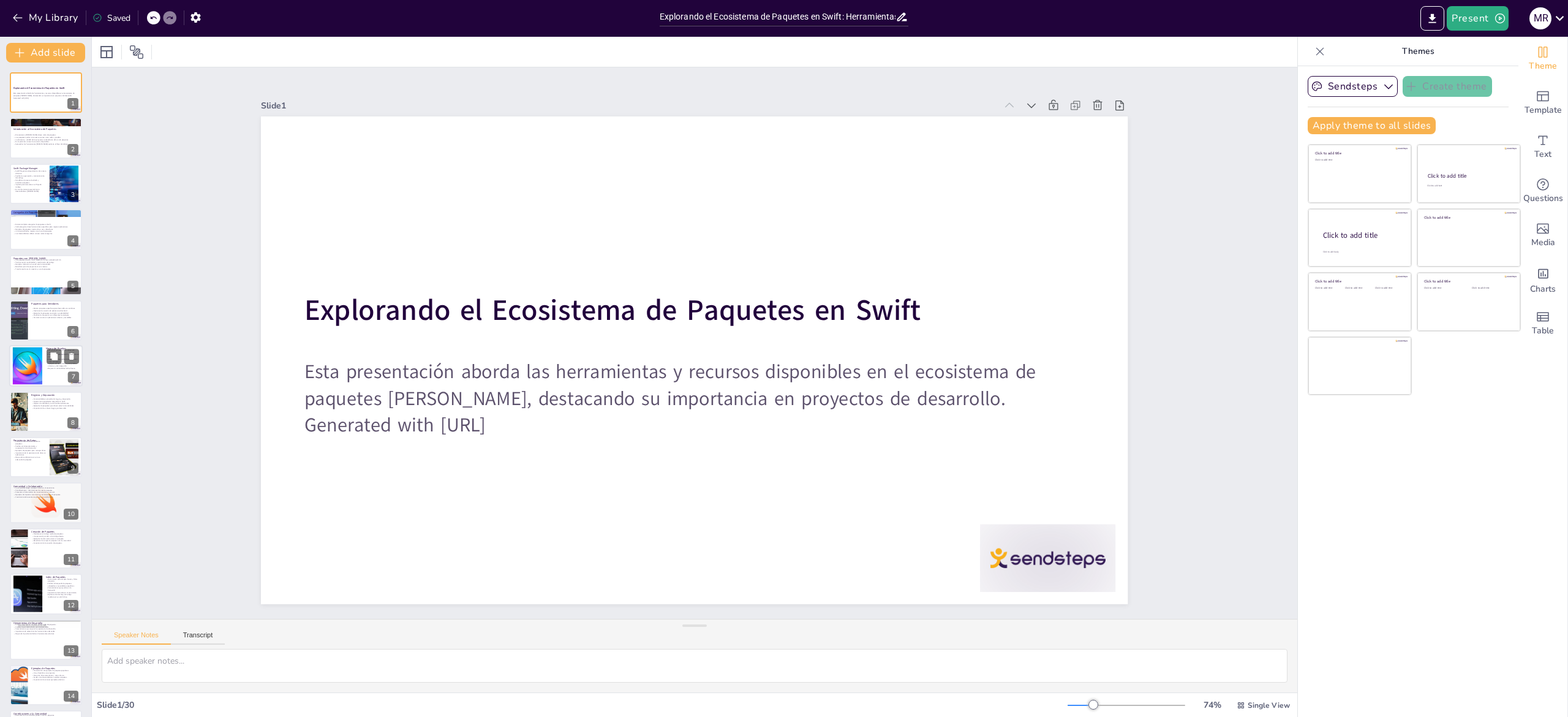
checkbox input "true"
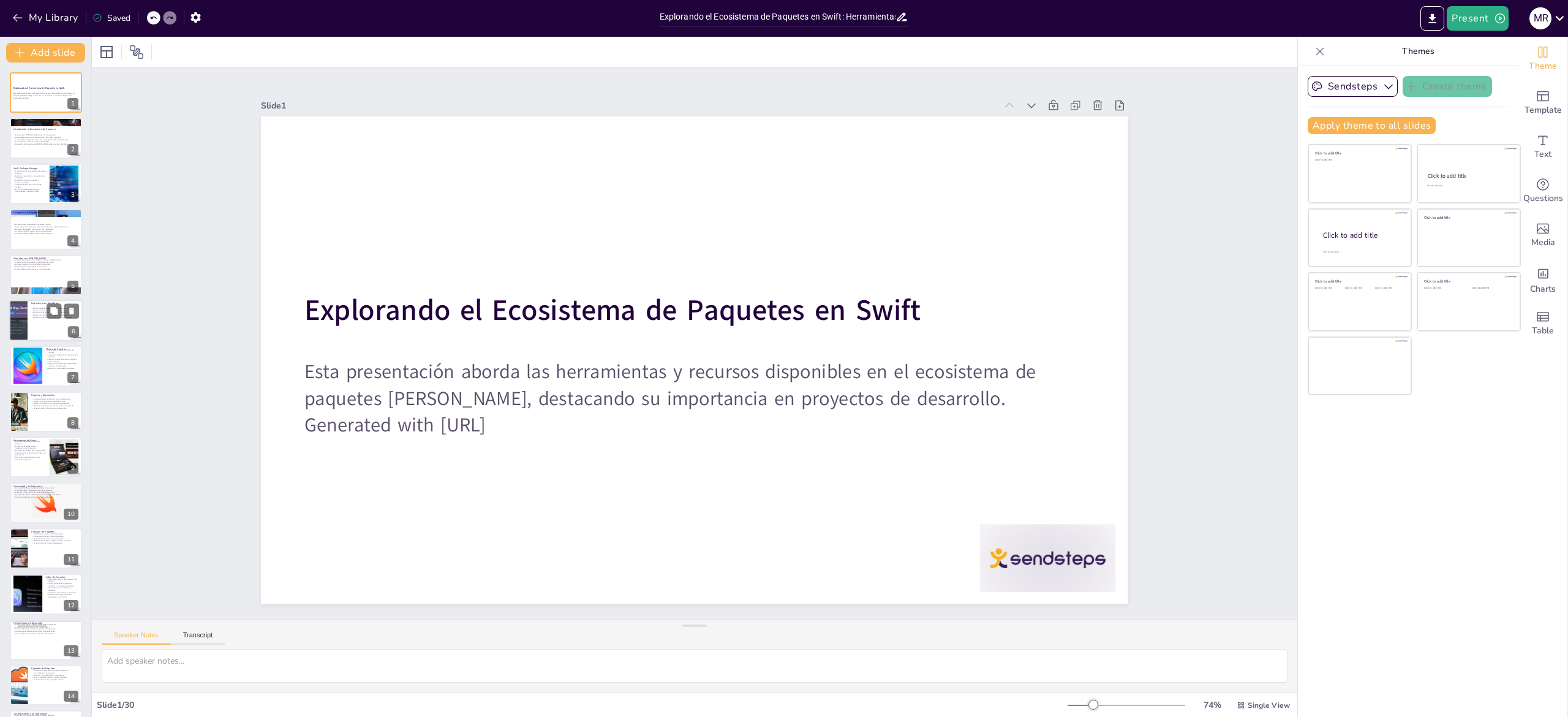
checkbox input "true"
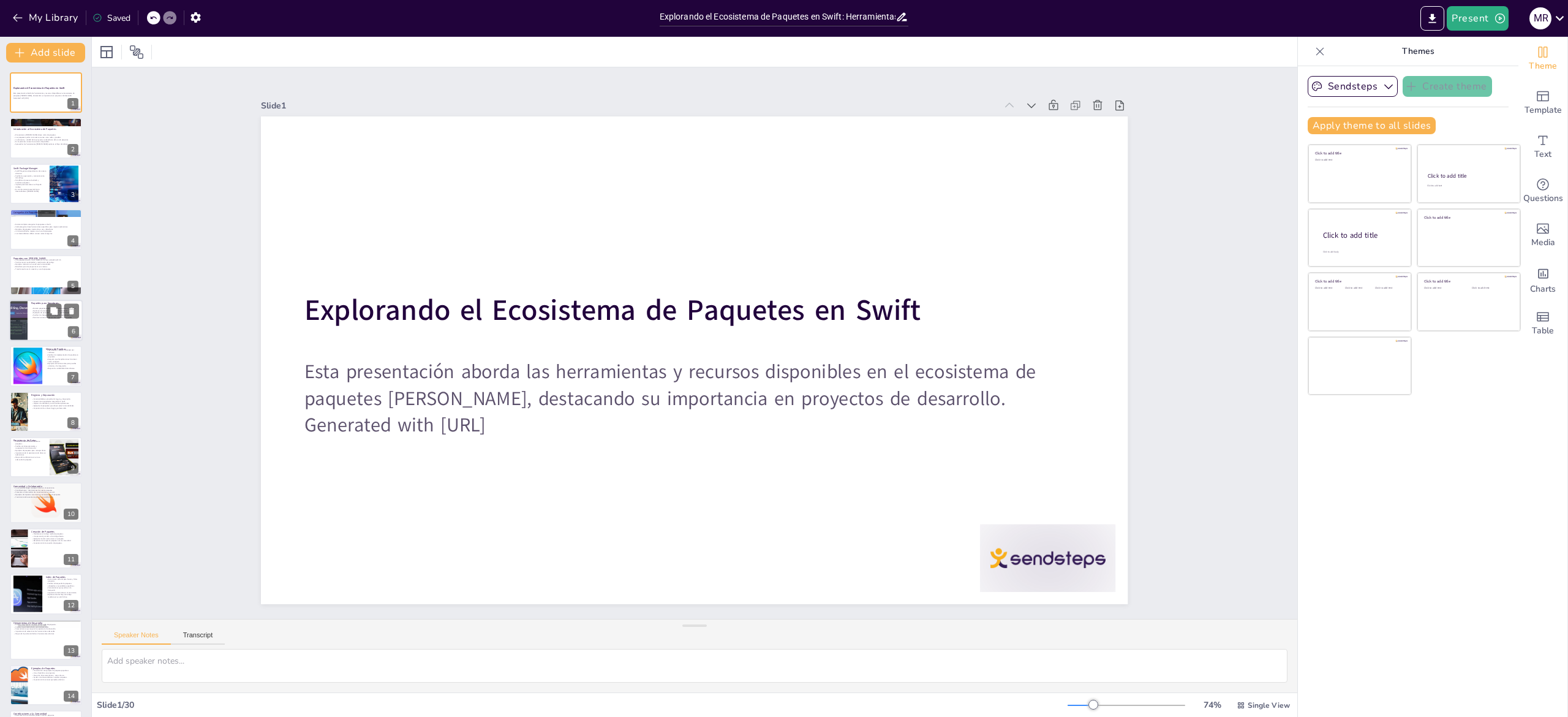
checkbox input "true"
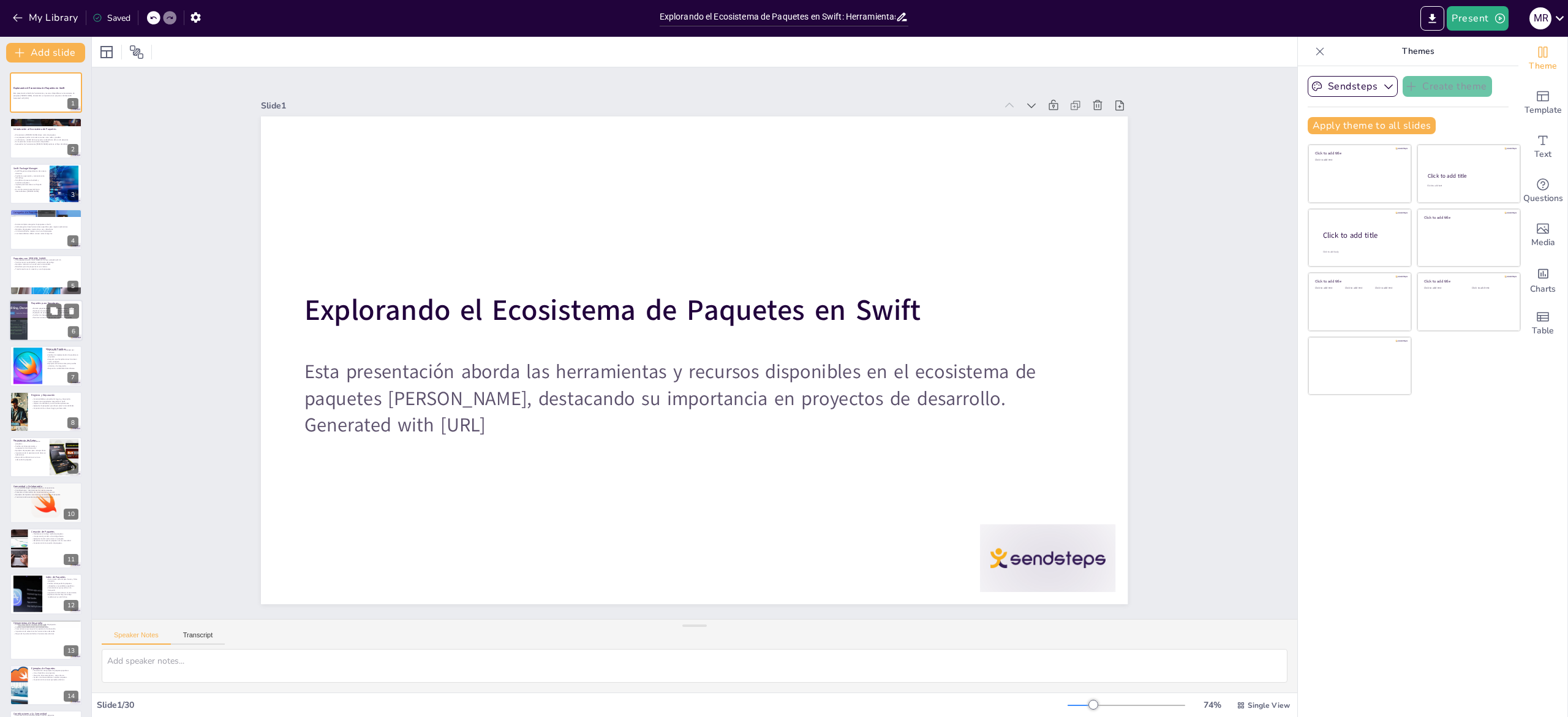
checkbox input "true"
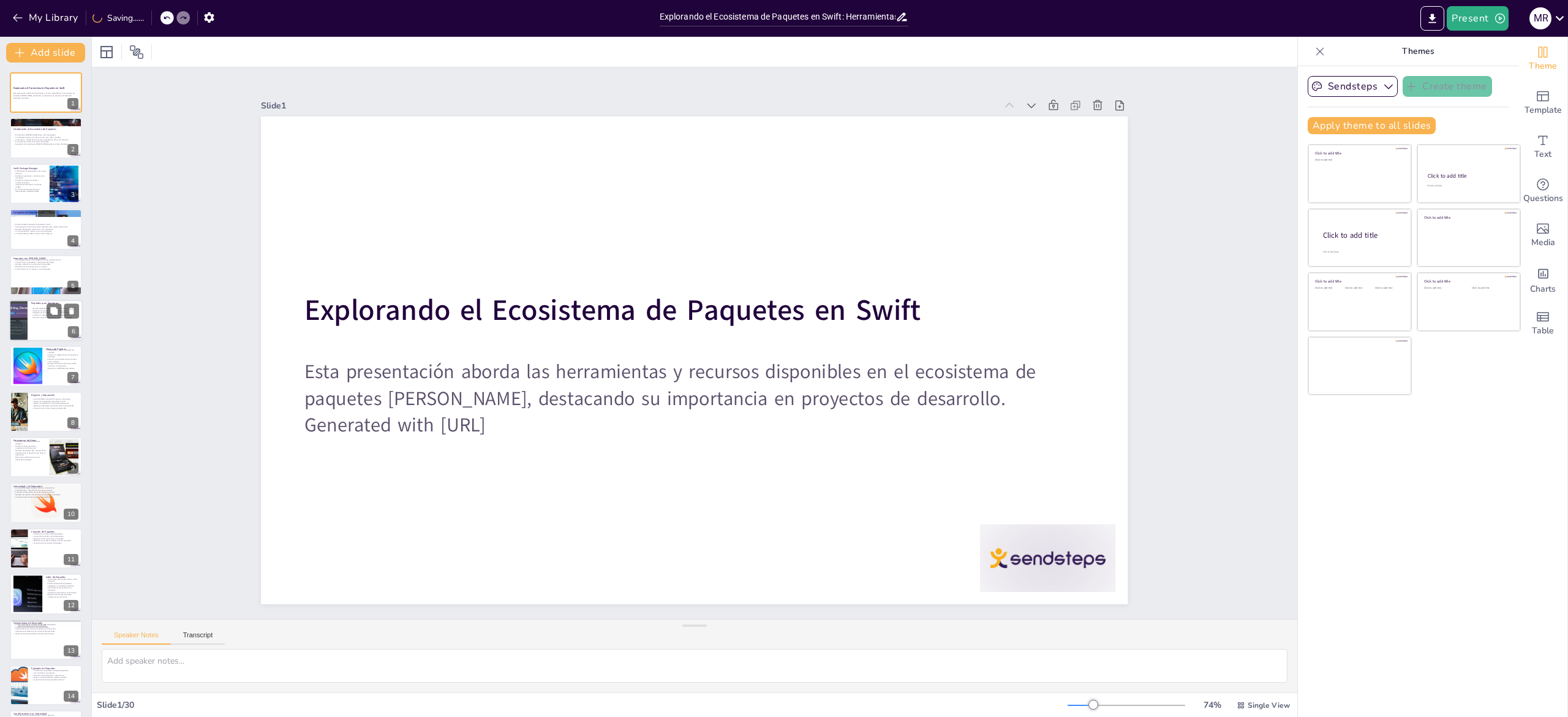
checkbox input "true"
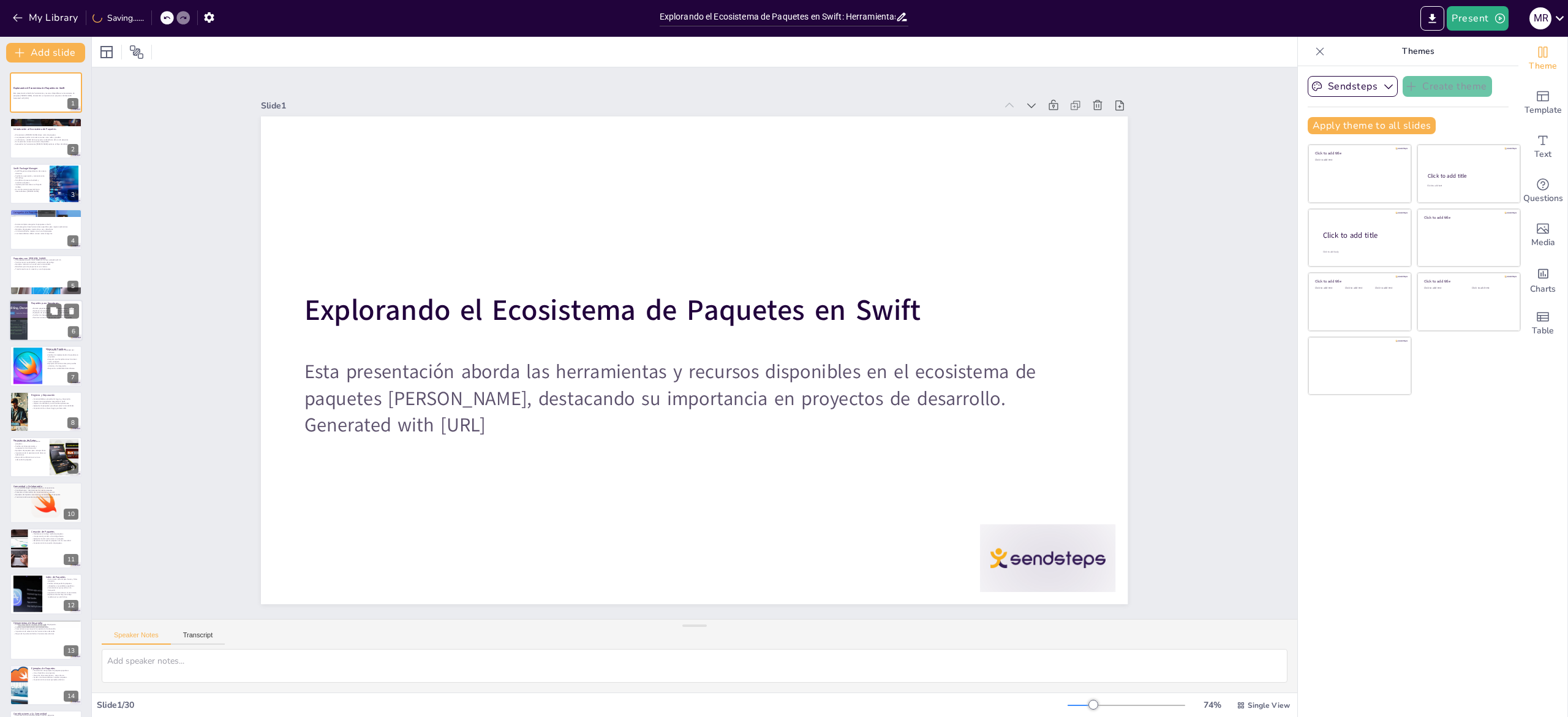
click at [19, 327] on div at bounding box center [17, 320] width 89 height 41
type textarea "Los paquetes para servidores son fundamentales para quienes desean desarrollar …"
checkbox input "true"
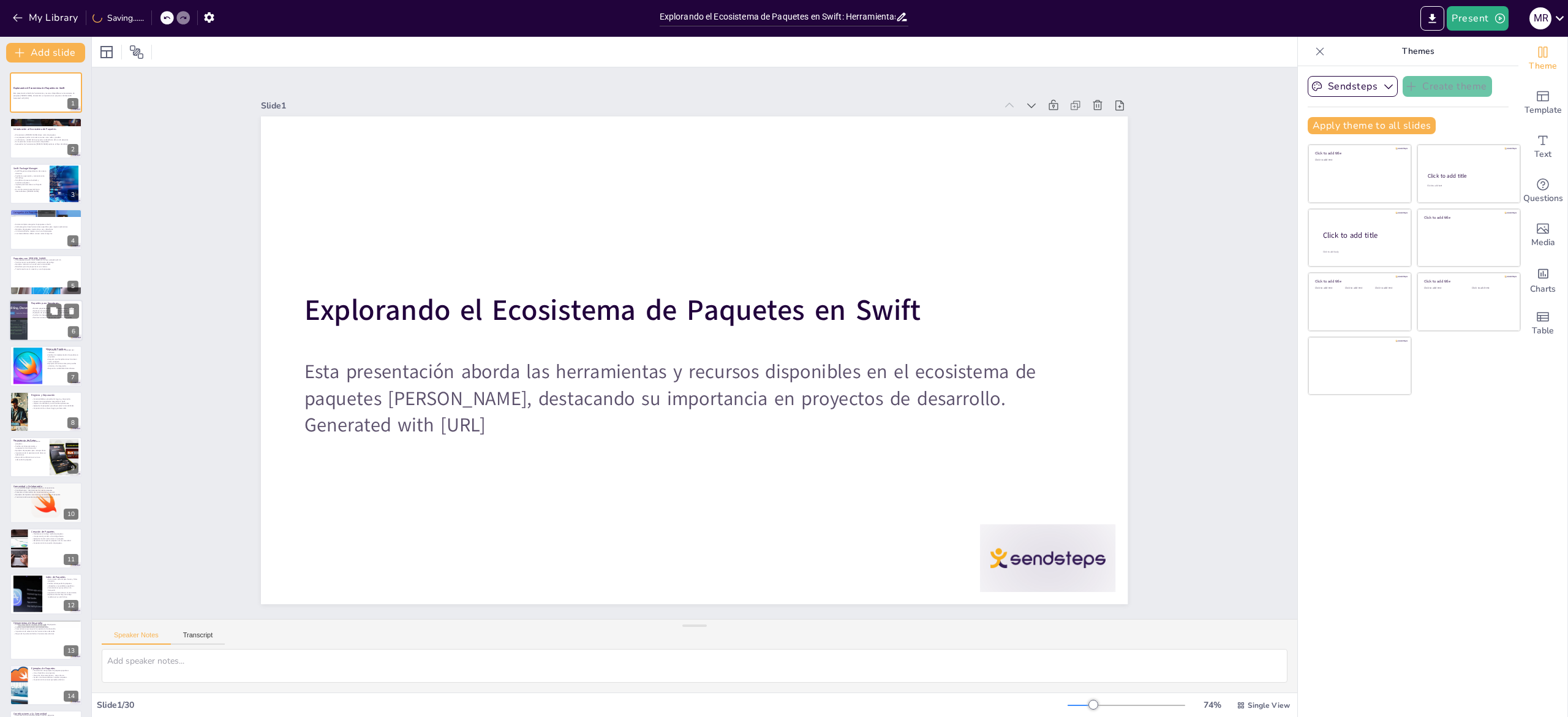
checkbox input "true"
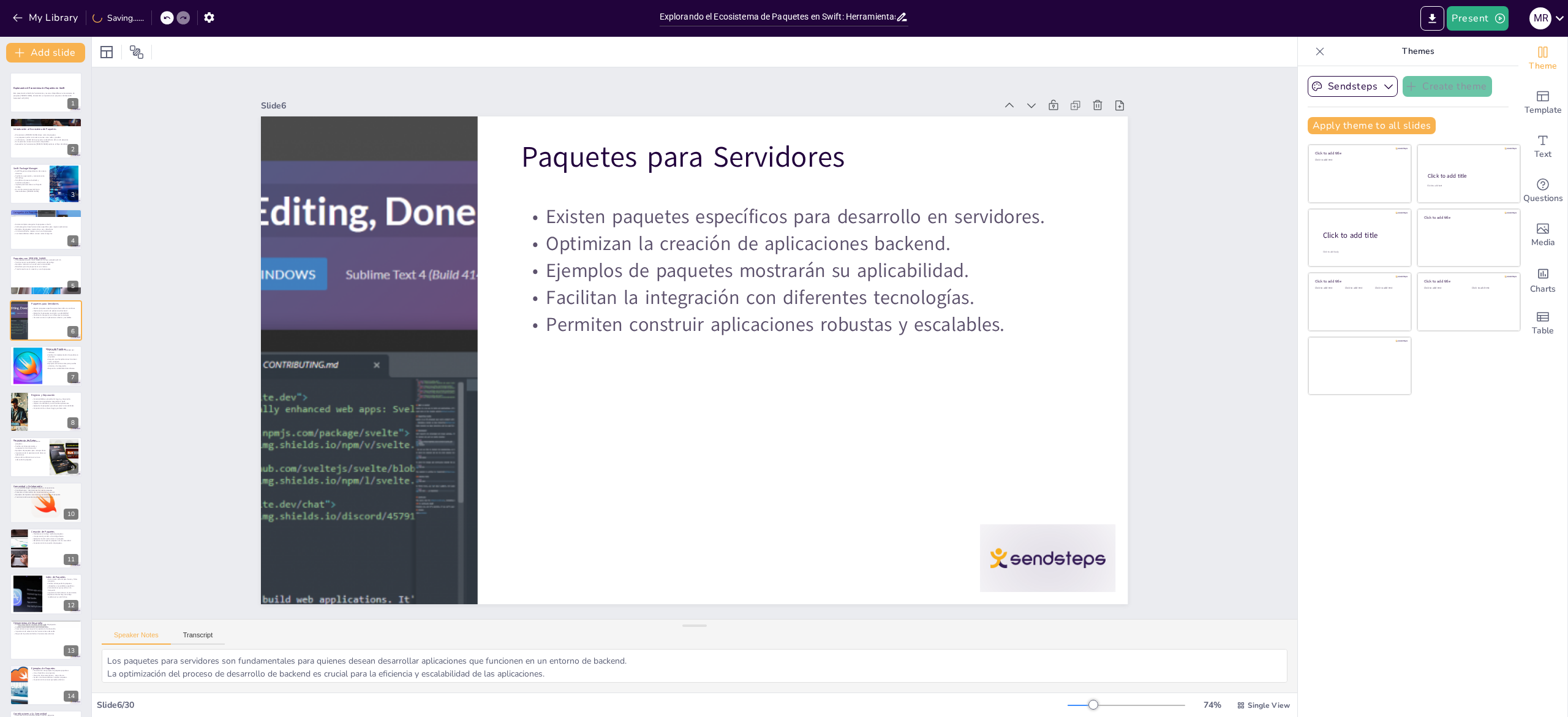
checkbox input "true"
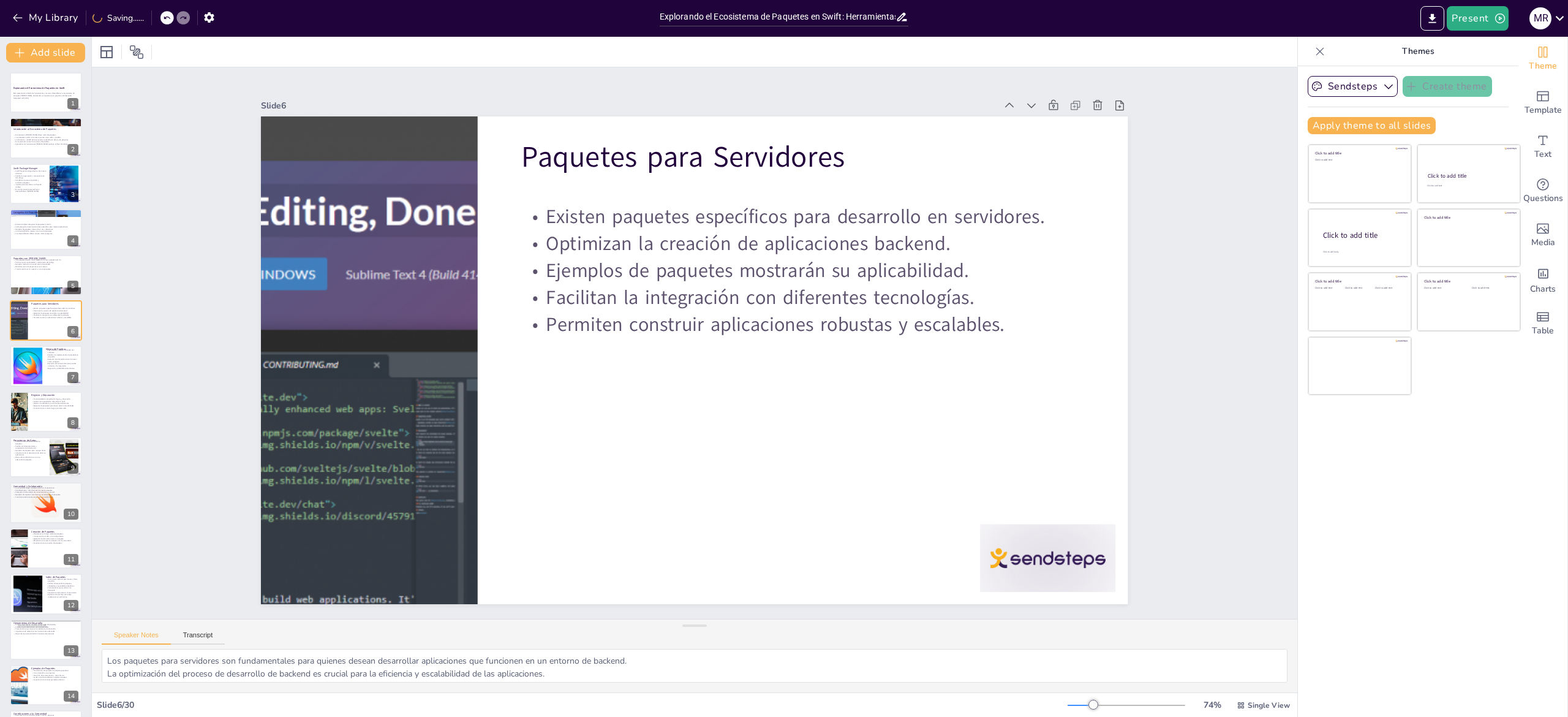
checkbox input "true"
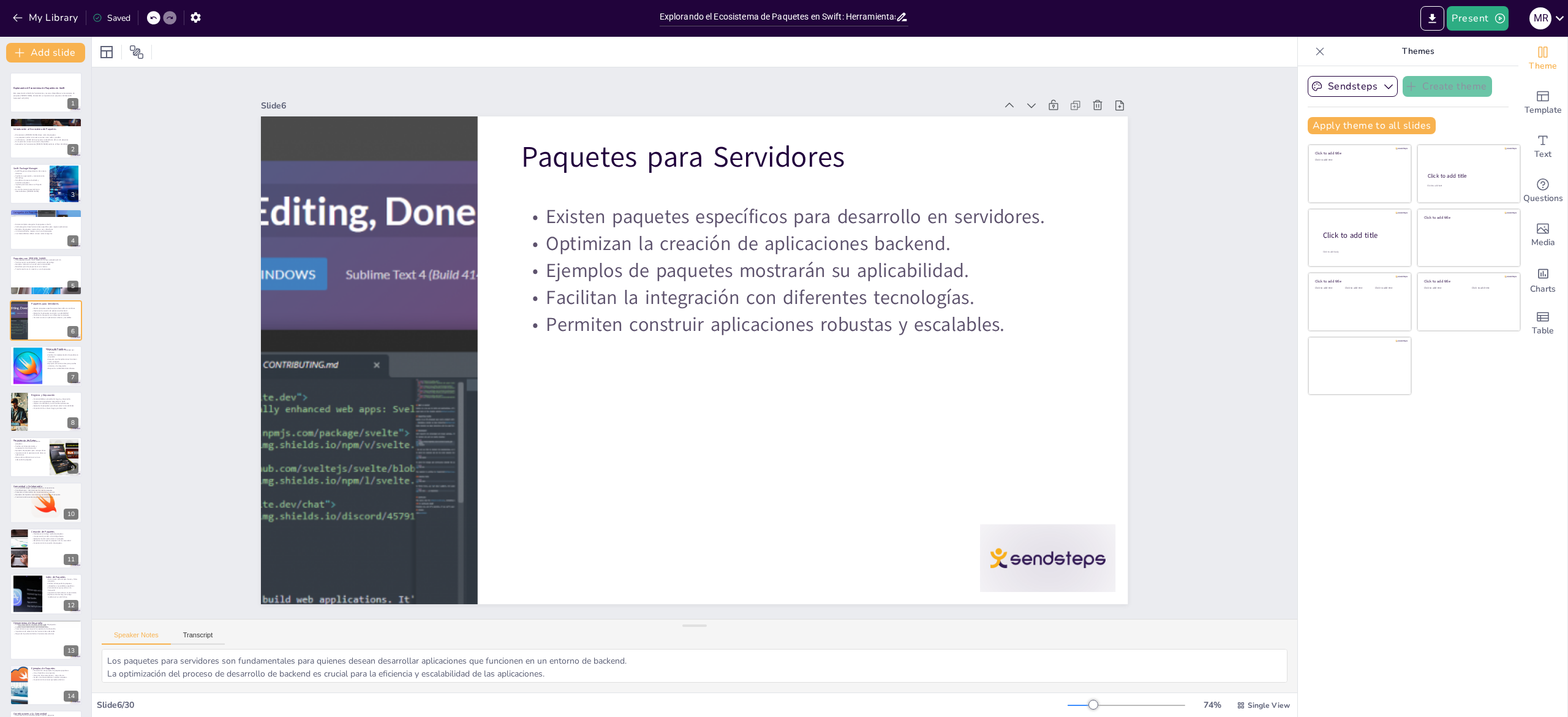
checkbox input "true"
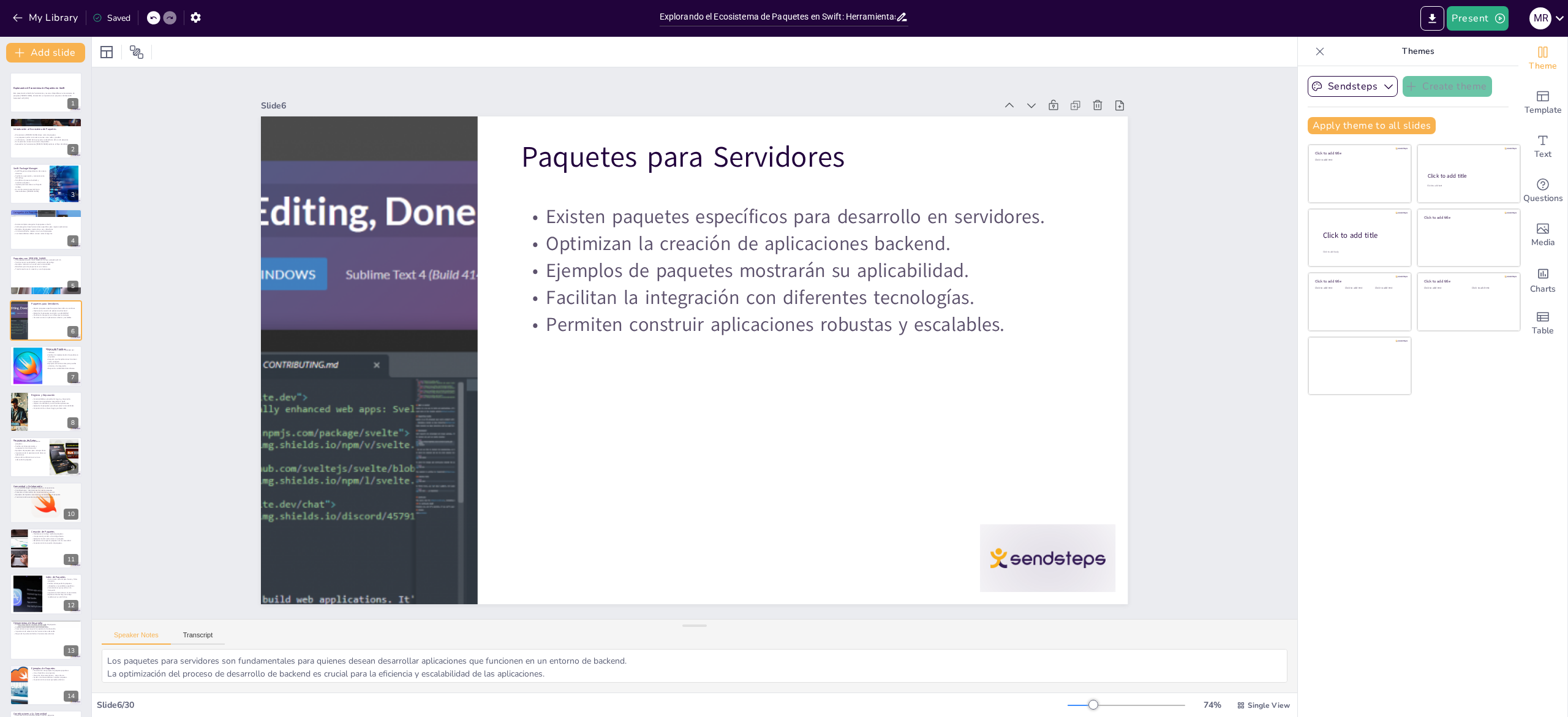
checkbox input "true"
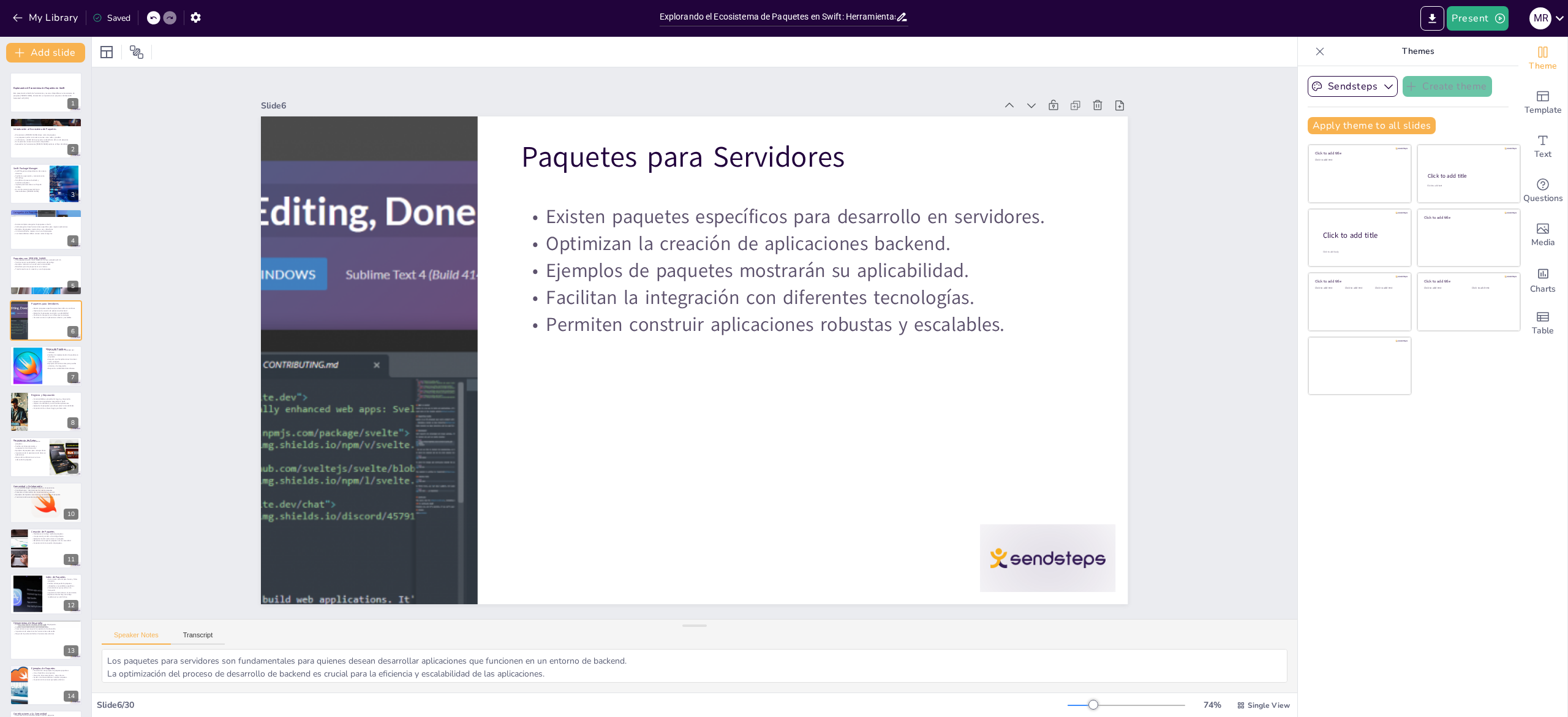
checkbox input "true"
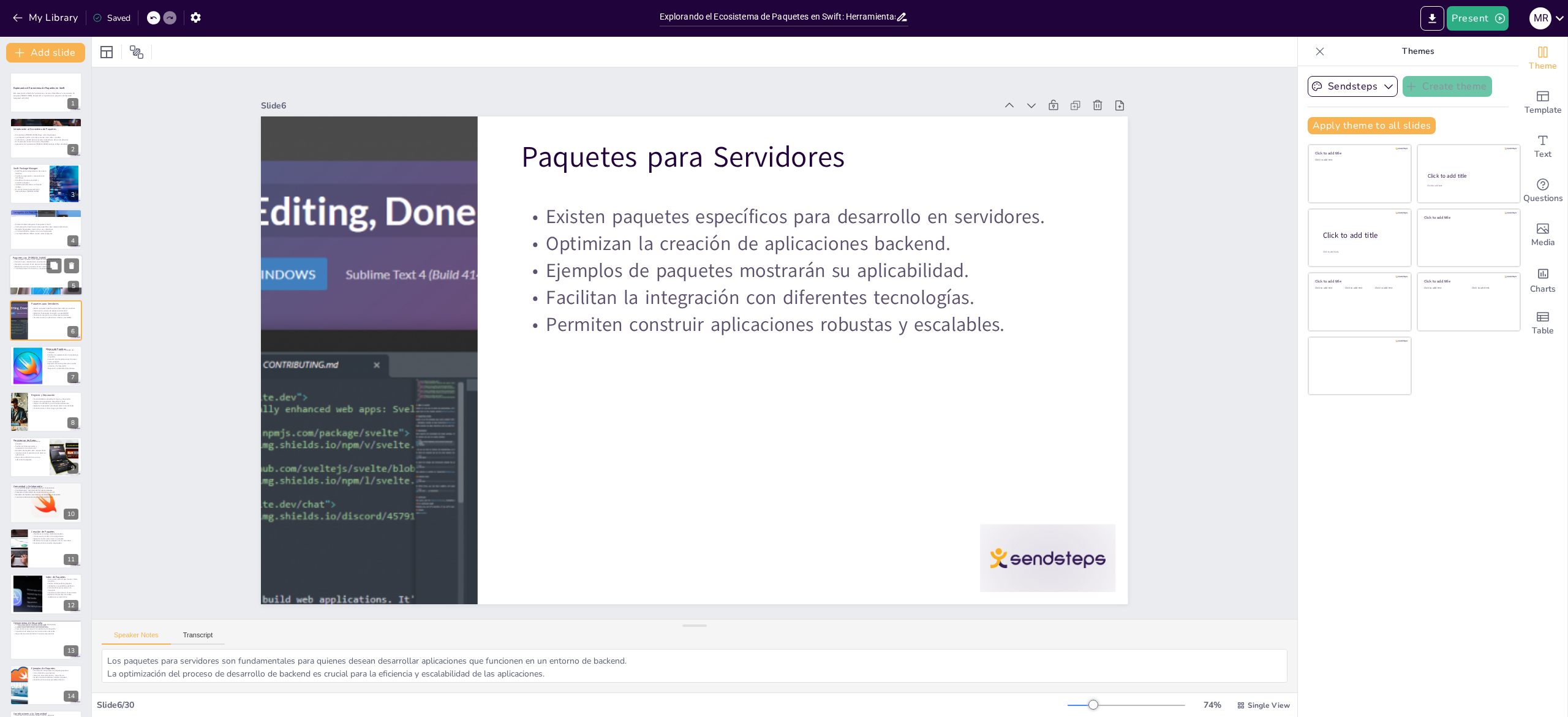
checkbox input "true"
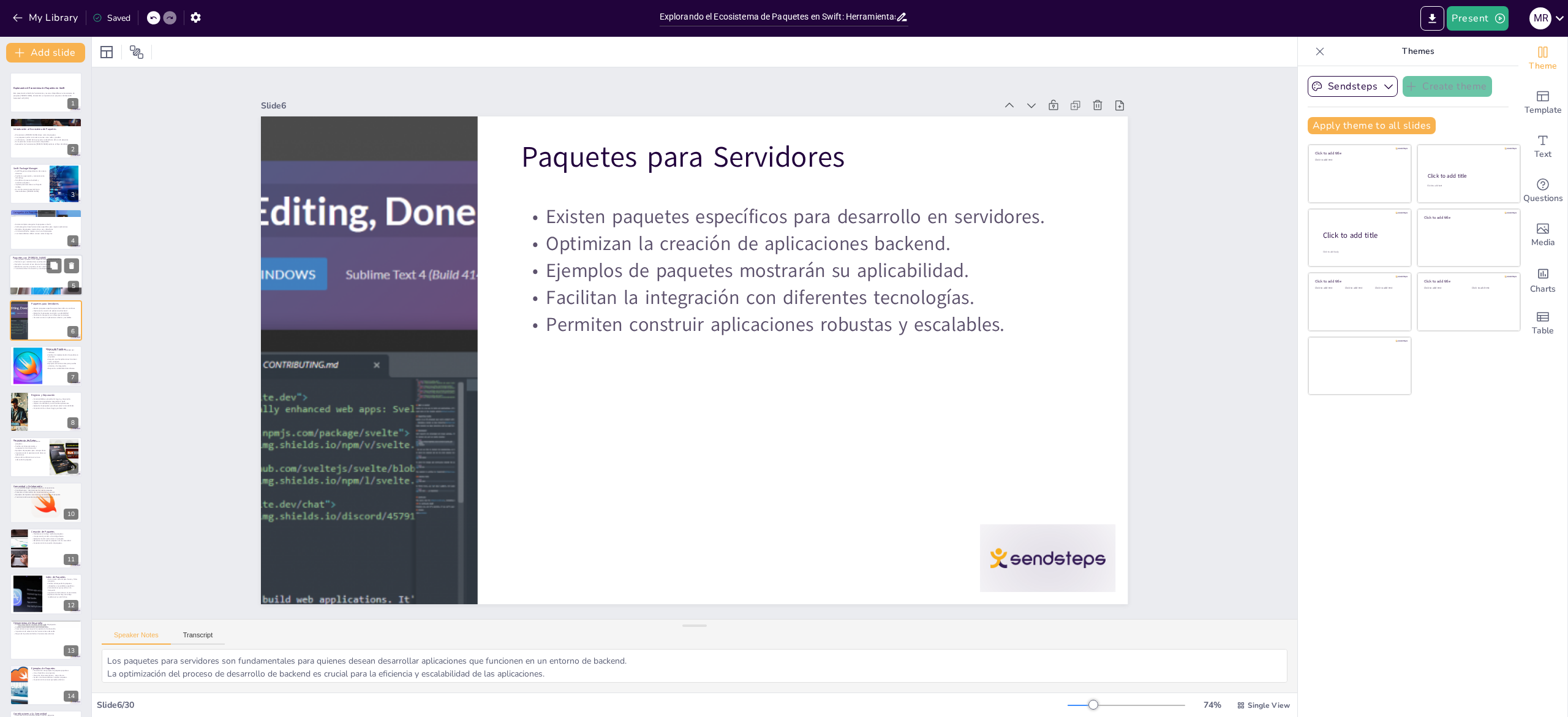
checkbox input "true"
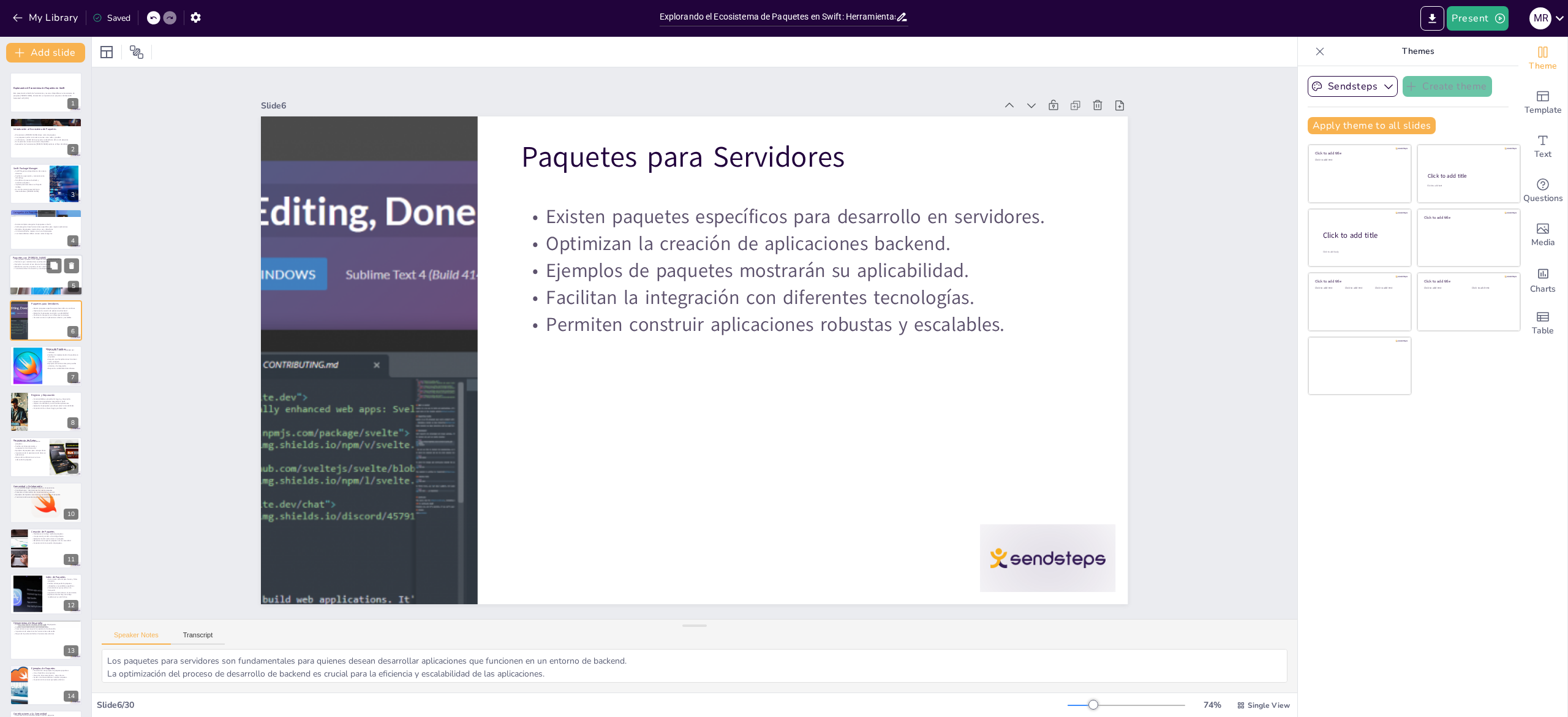
click at [23, 269] on p "Transformación en la creación y uso de paquetes." at bounding box center [46, 268] width 66 height 3
type textarea "La inclusión de macros es un avance significativo que permite a los desarrollad…"
checkbox input "true"
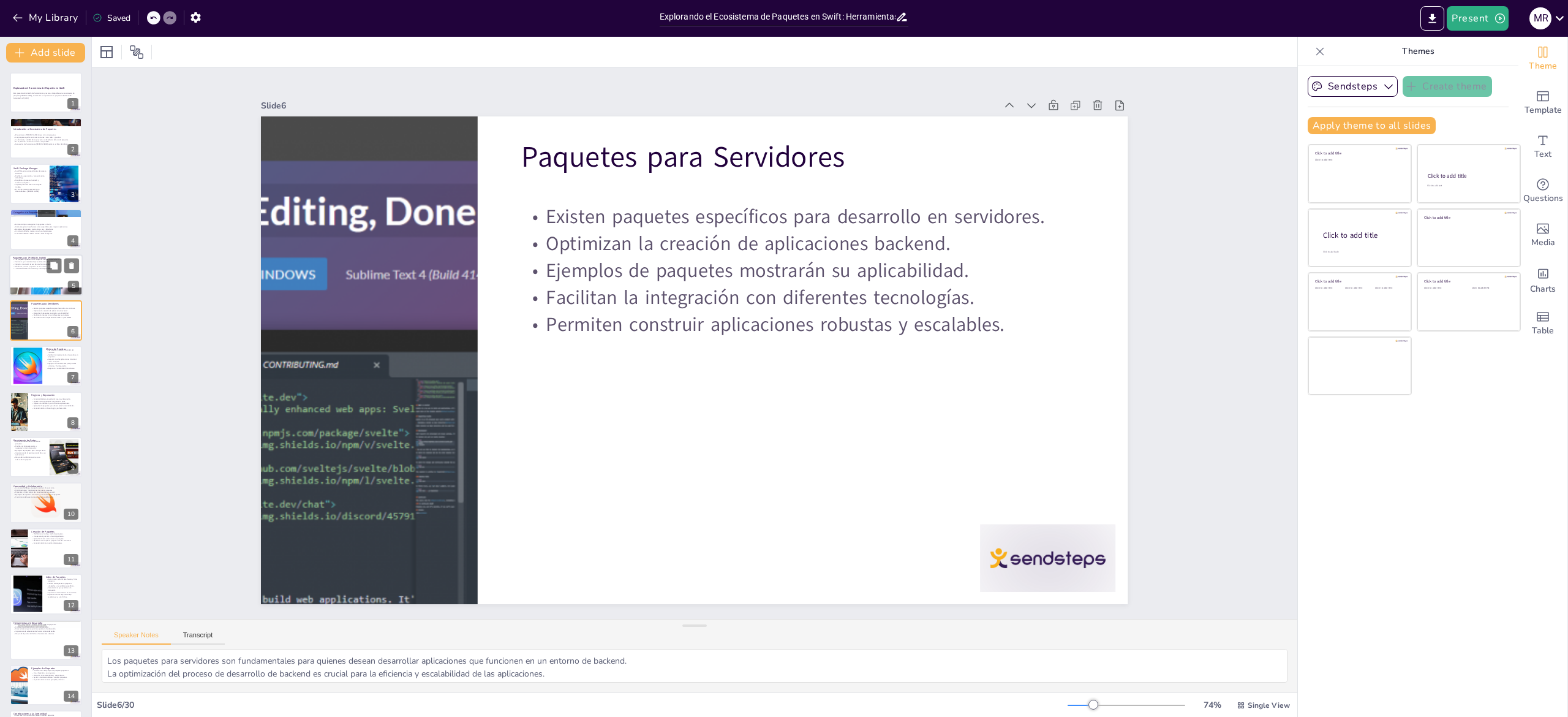
checkbox input "true"
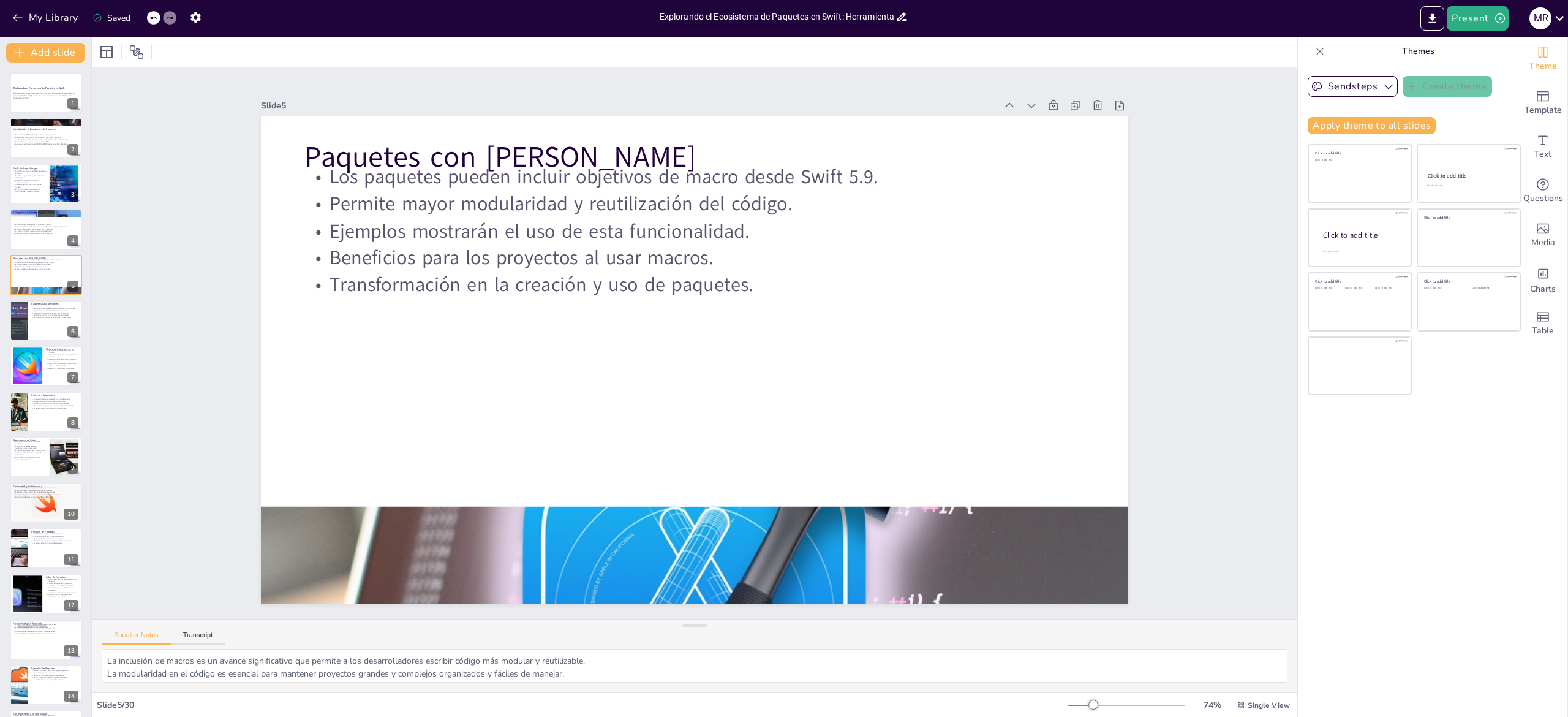
checkbox input "true"
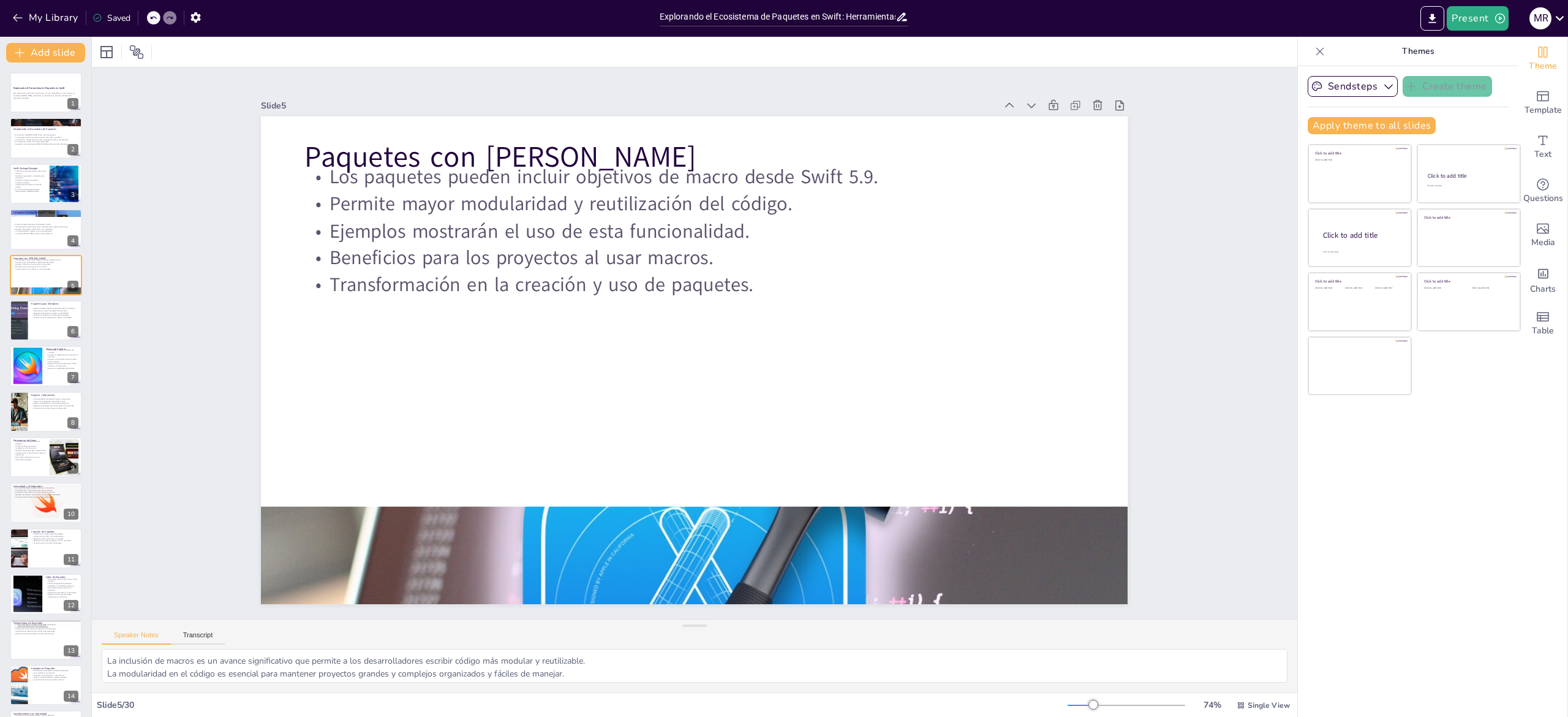
checkbox input "true"
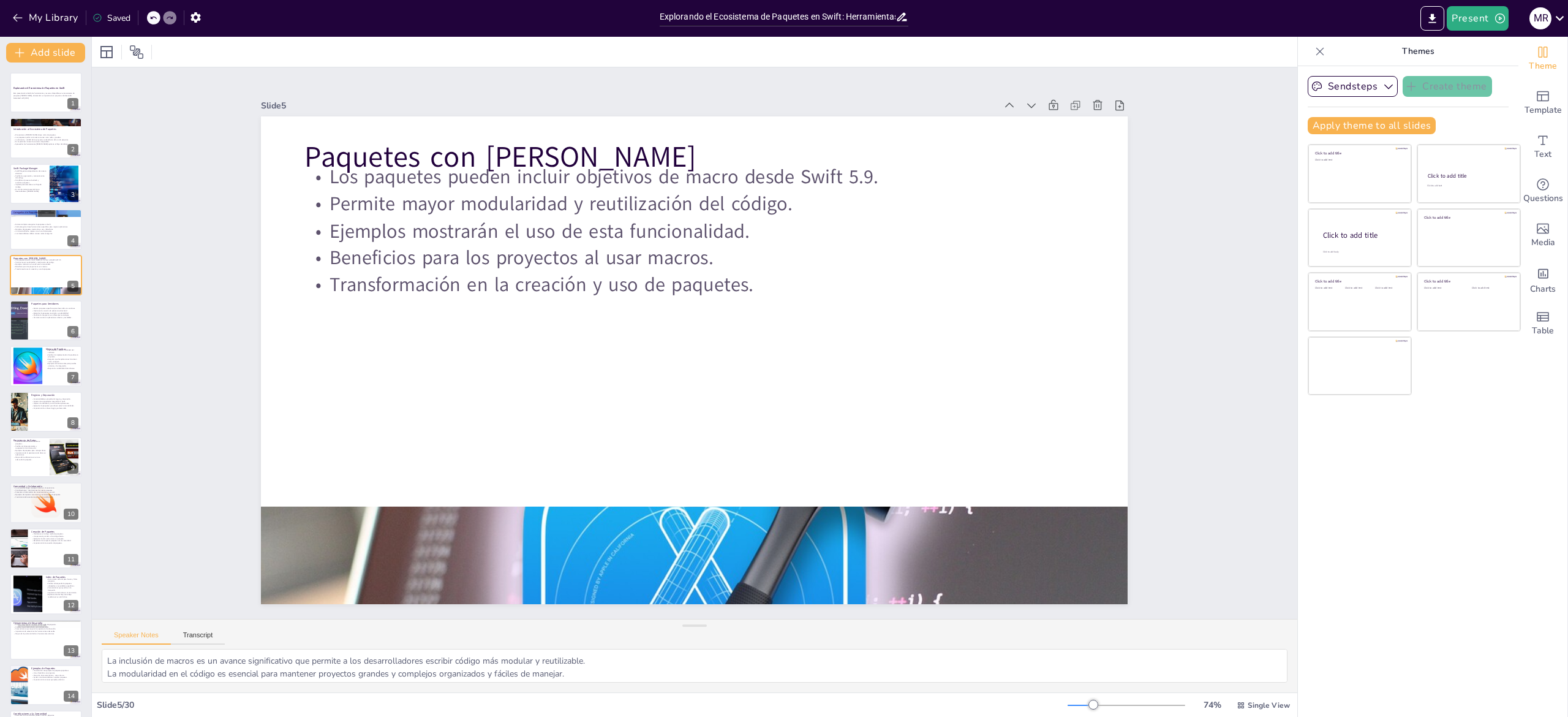
checkbox input "true"
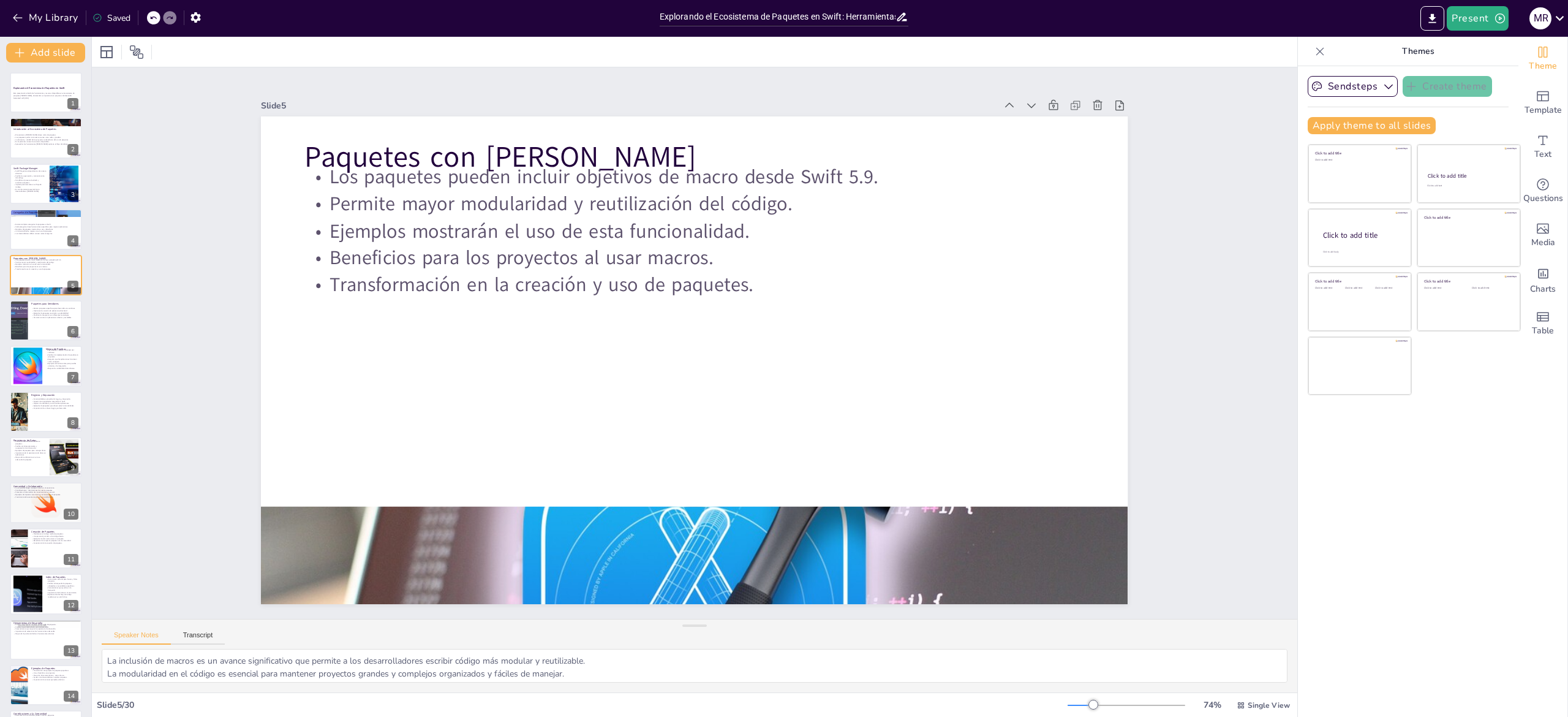
checkbox input "true"
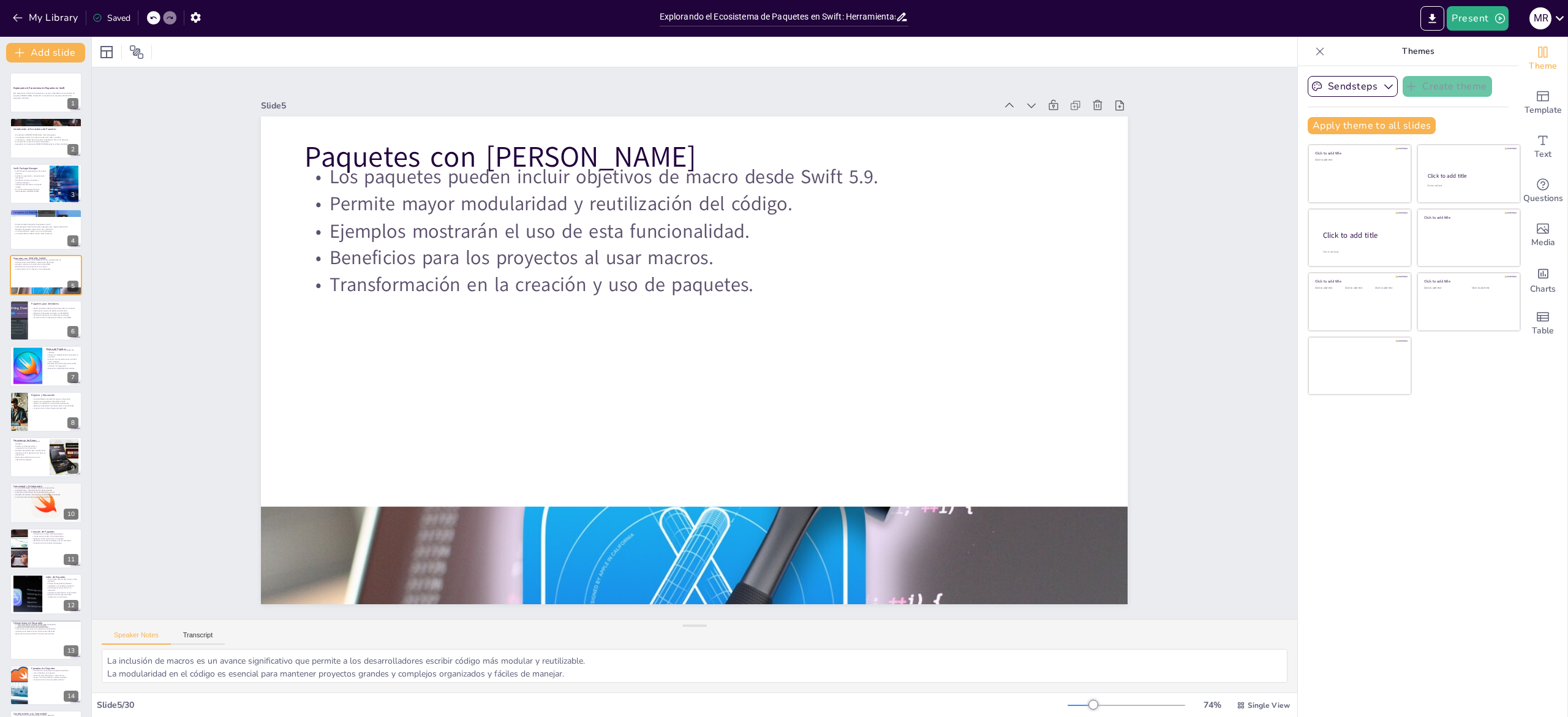
checkbox input "true"
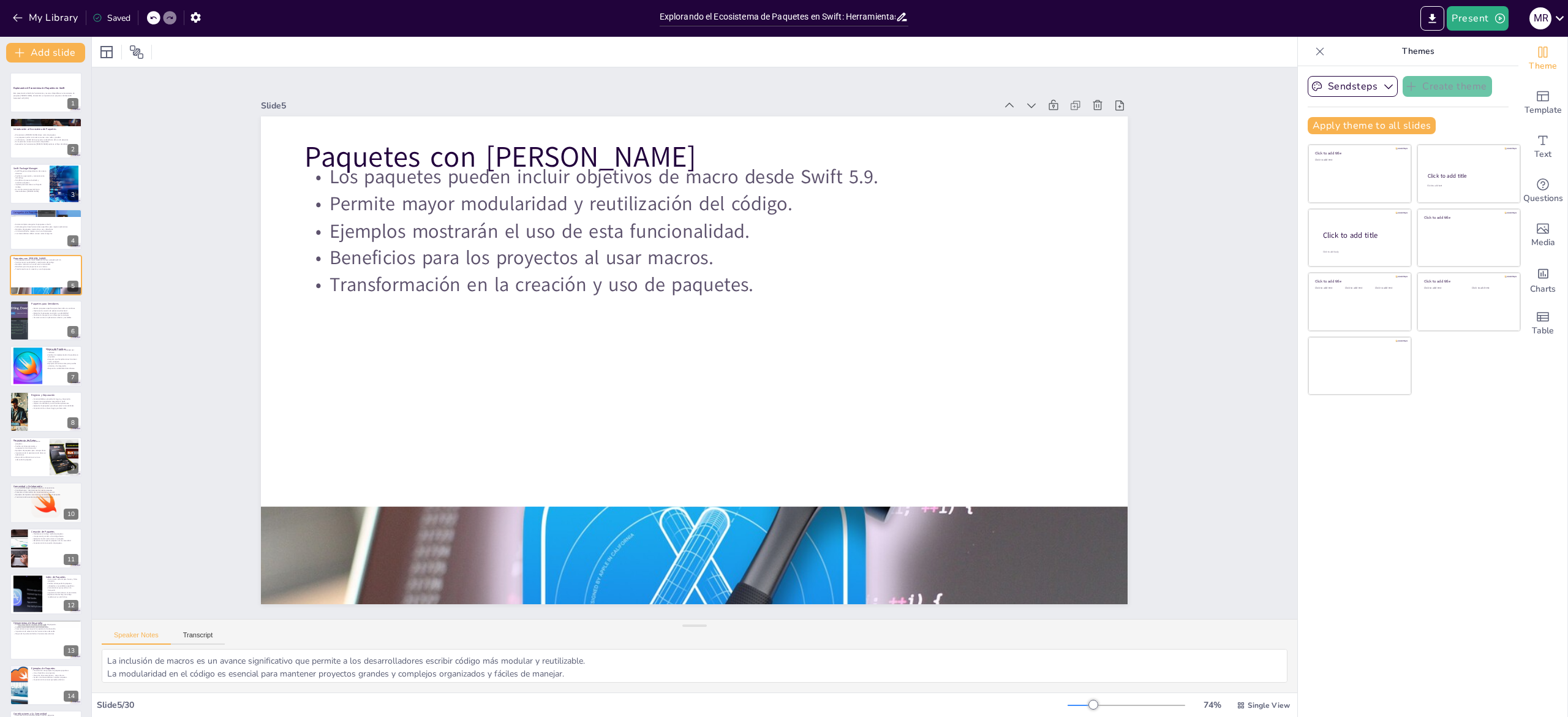
checkbox input "true"
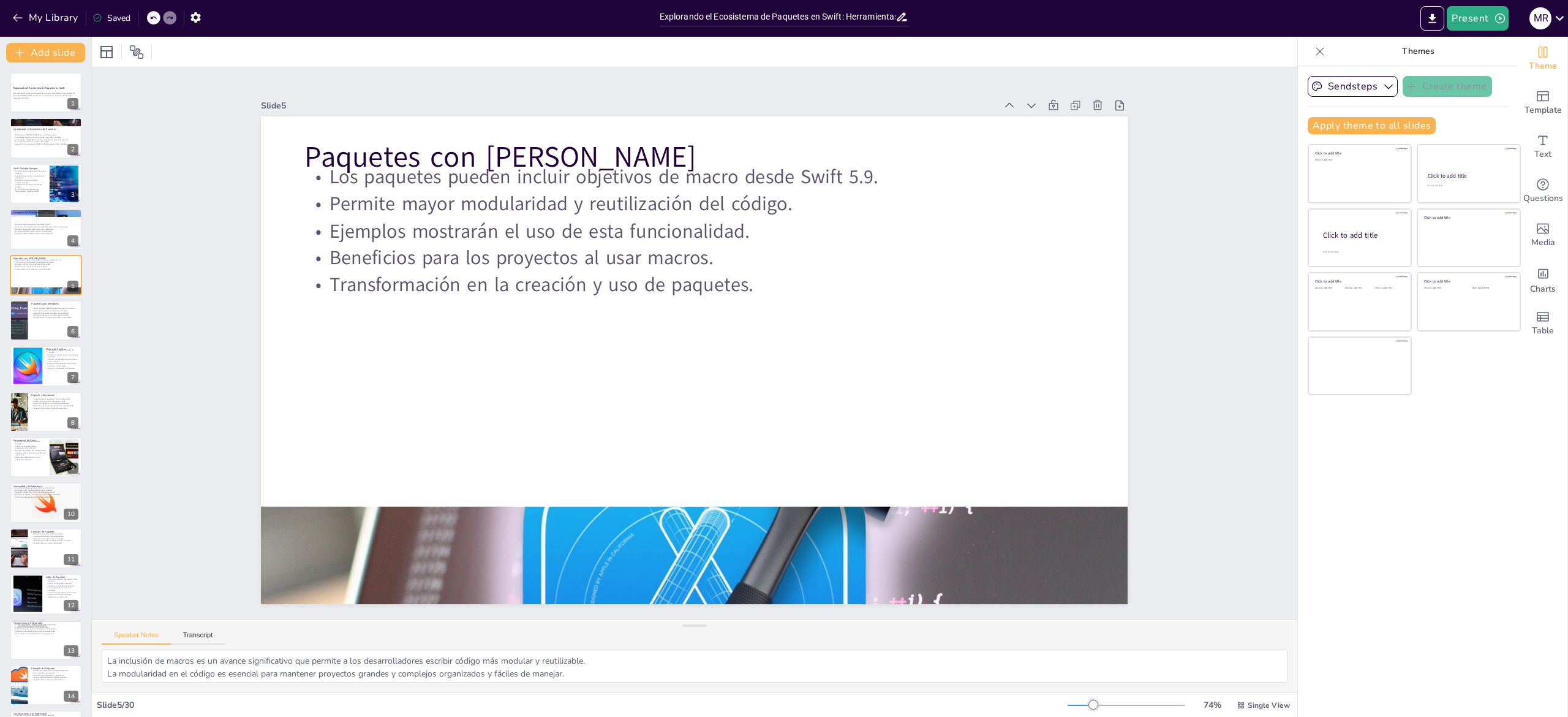
checkbox input "true"
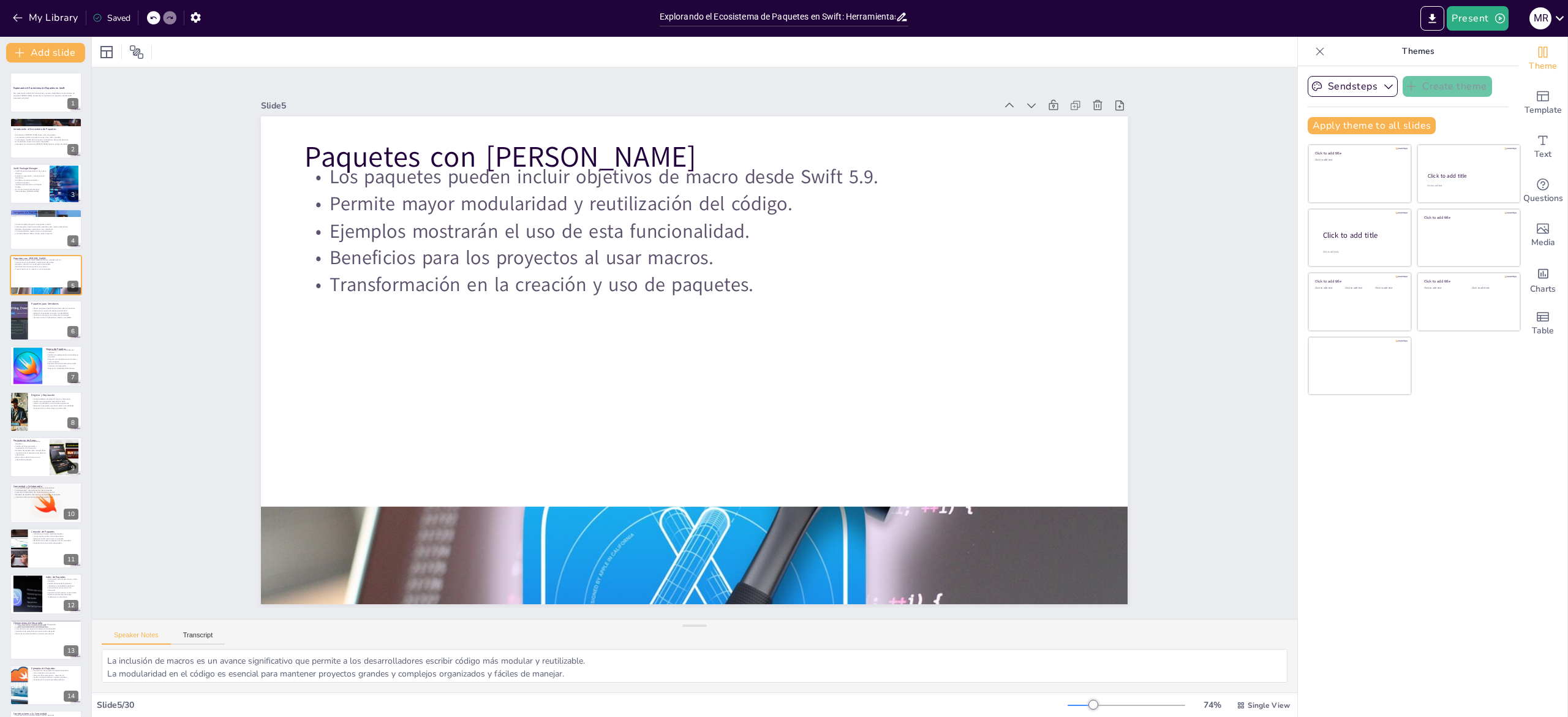
checkbox input "true"
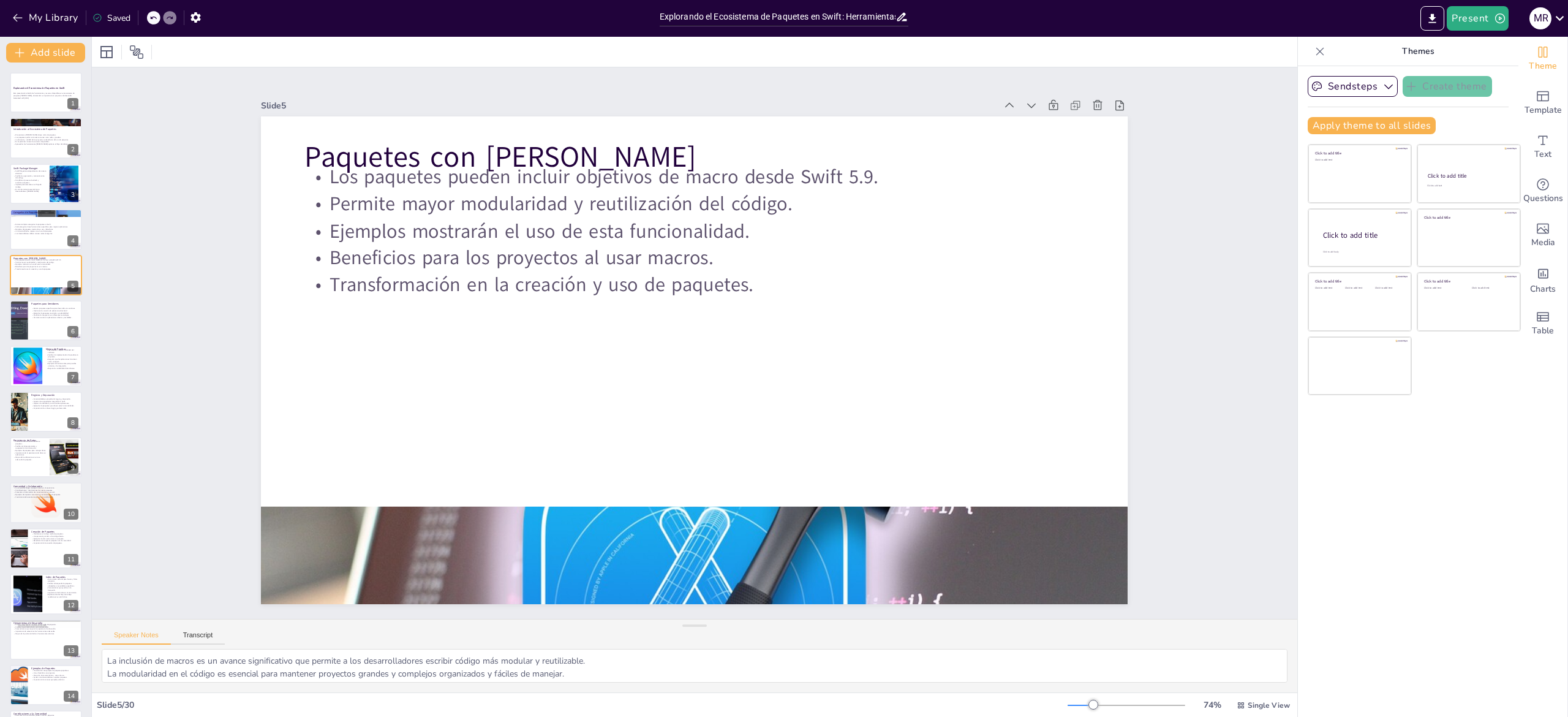
checkbox input "true"
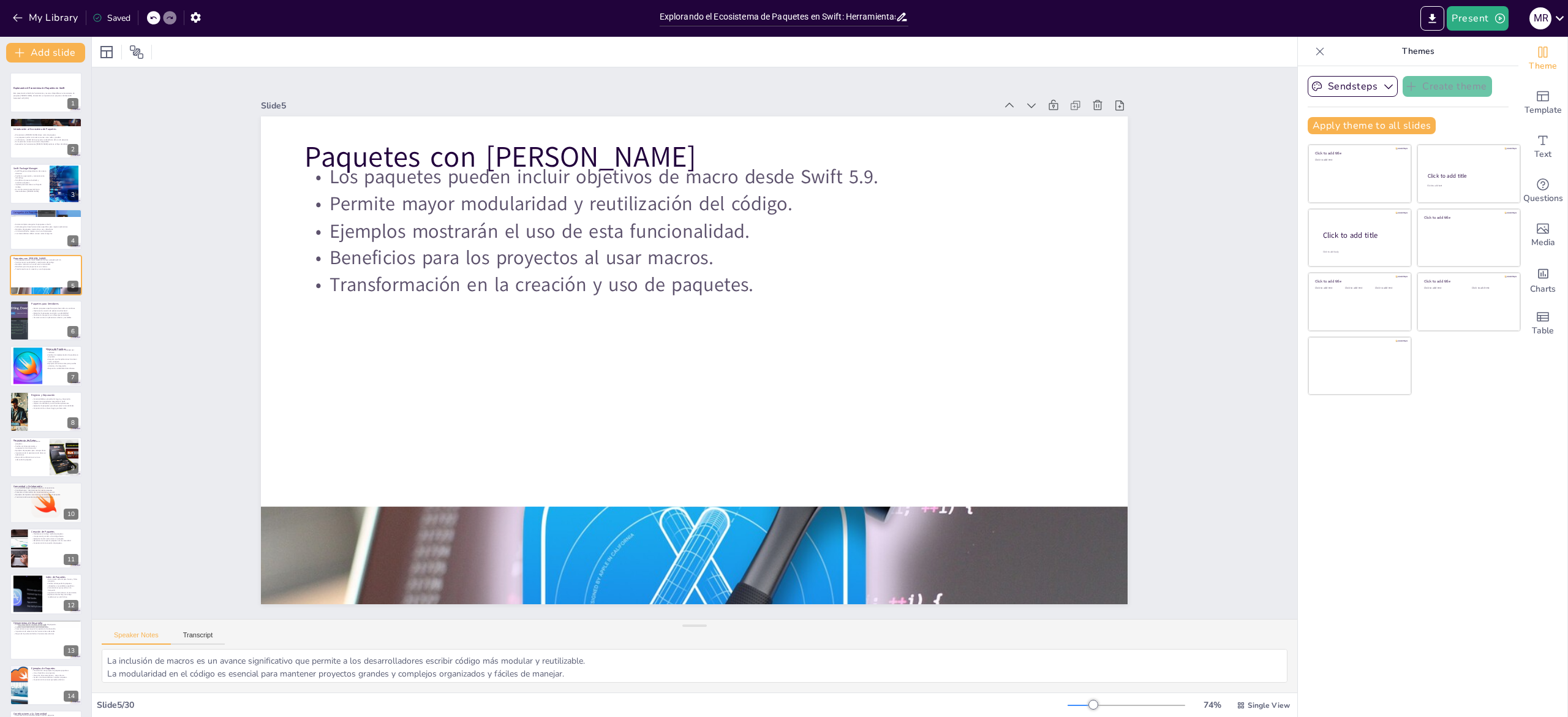
checkbox input "true"
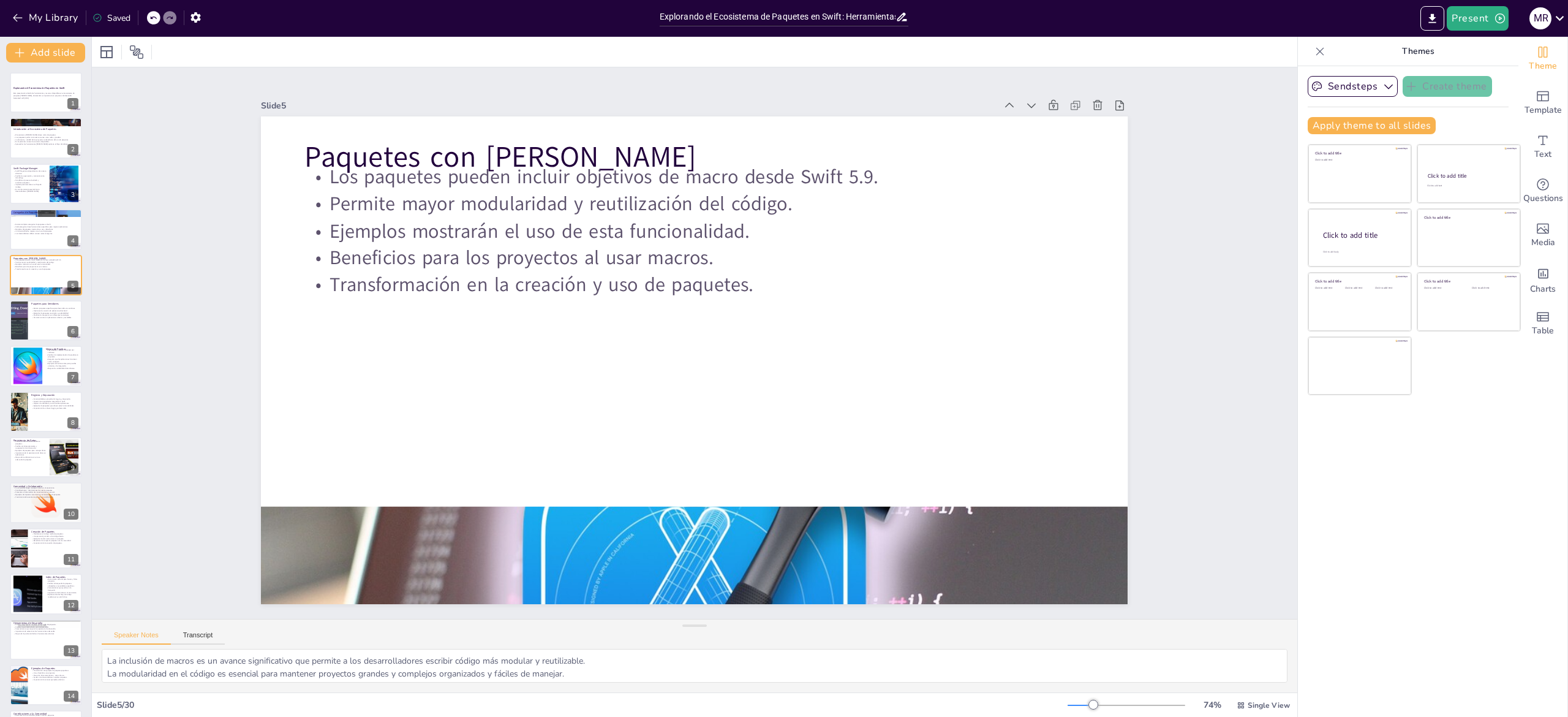
checkbox input "true"
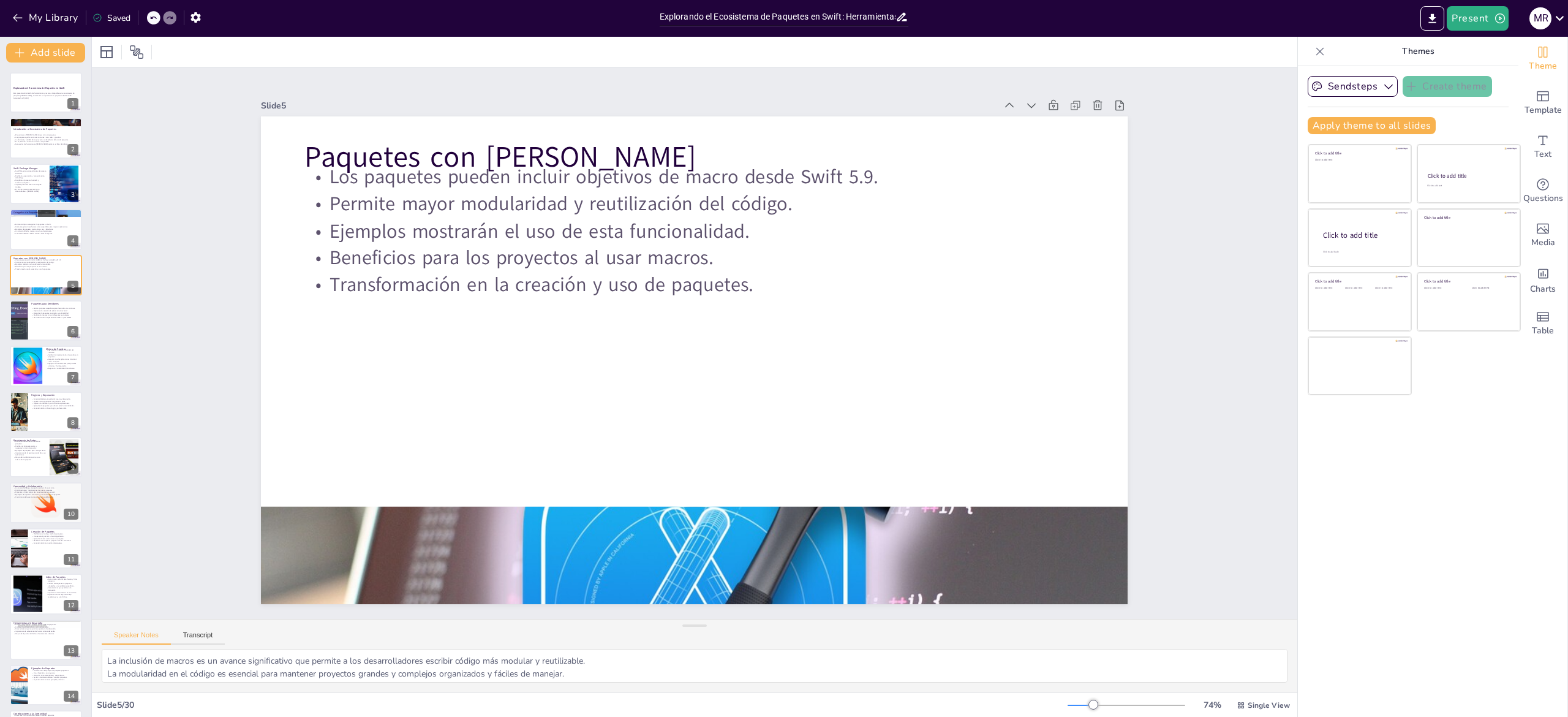
checkbox input "true"
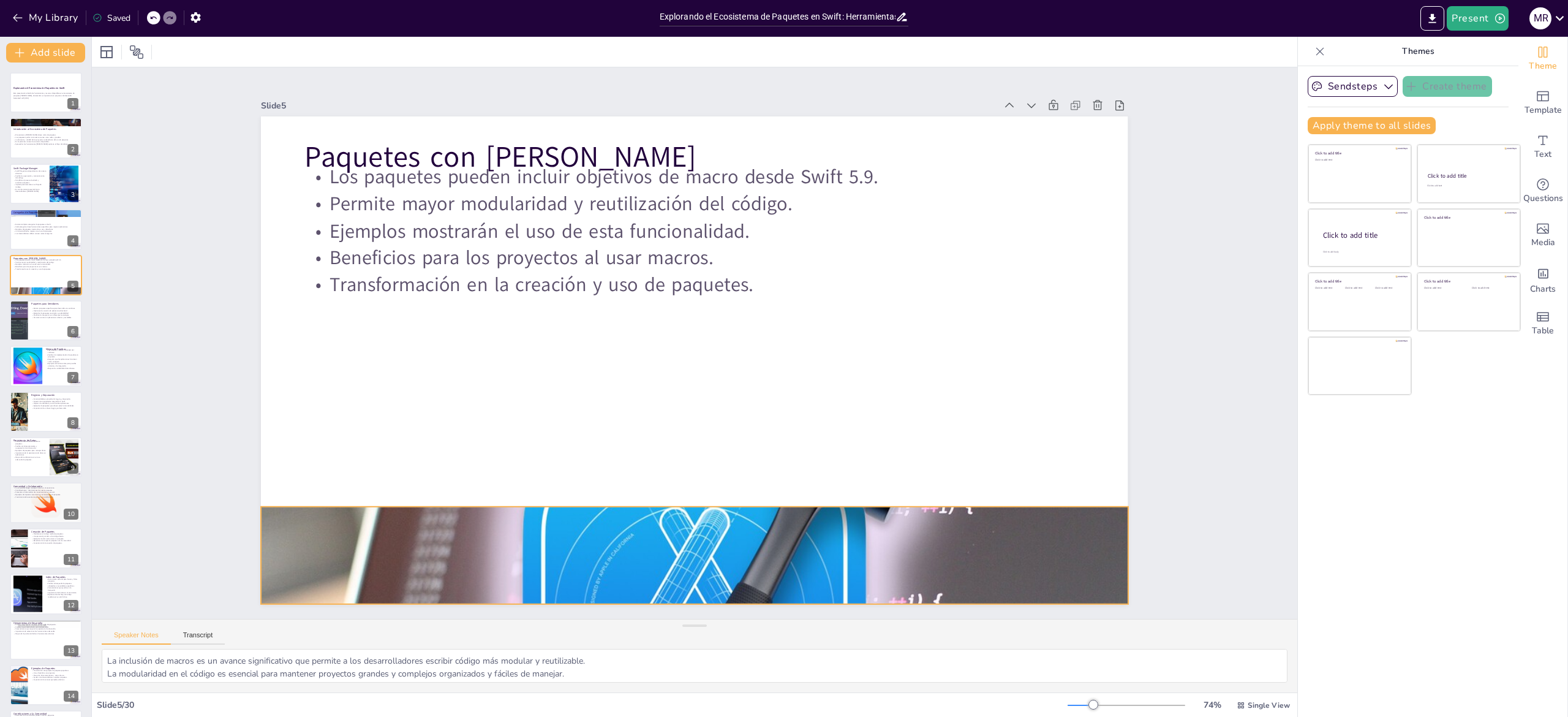
checkbox input "true"
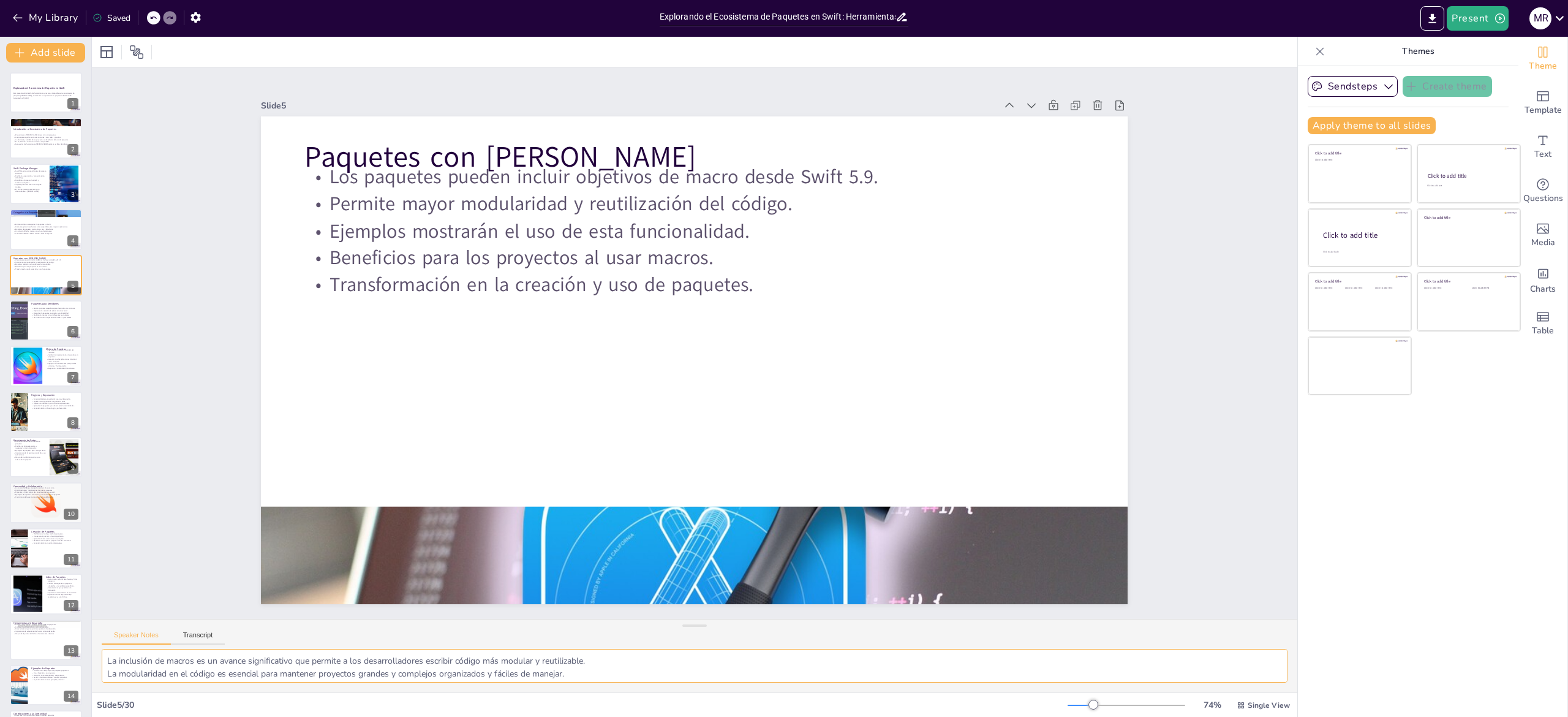
click at [213, 666] on textarea "La inclusión de macros es un avance significativo que permite a los desarrollad…" at bounding box center [695, 666] width 1186 height 34
checkbox input "true"
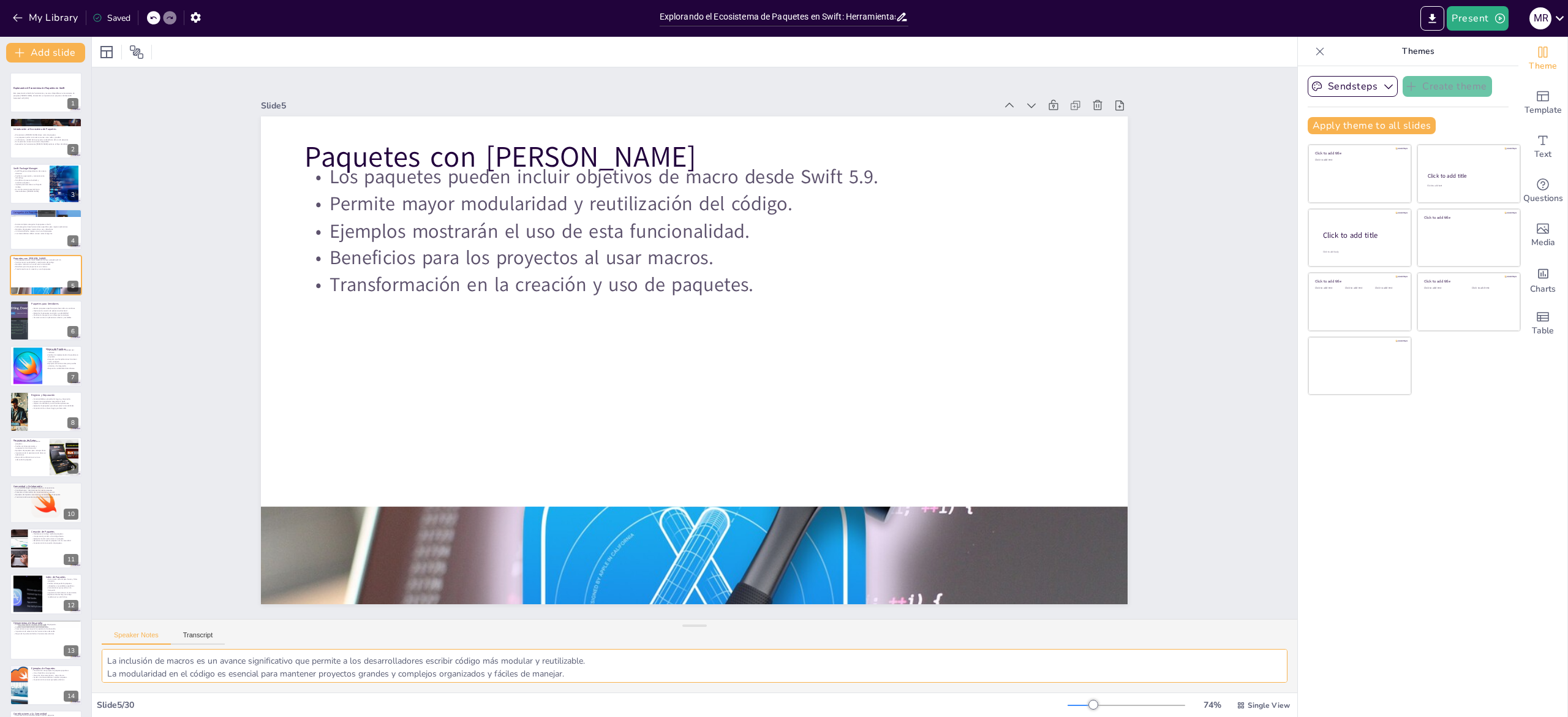
checkbox input "true"
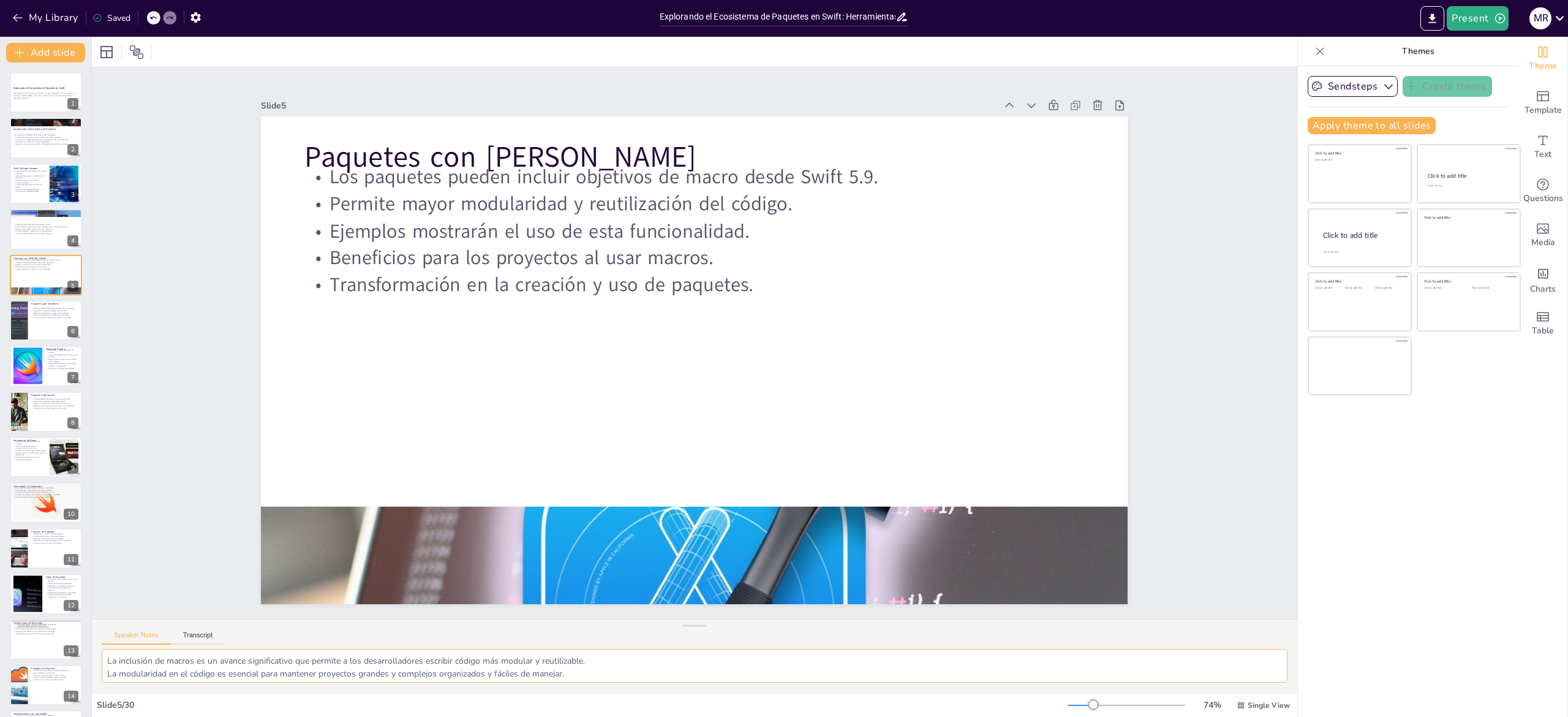
checkbox input "true"
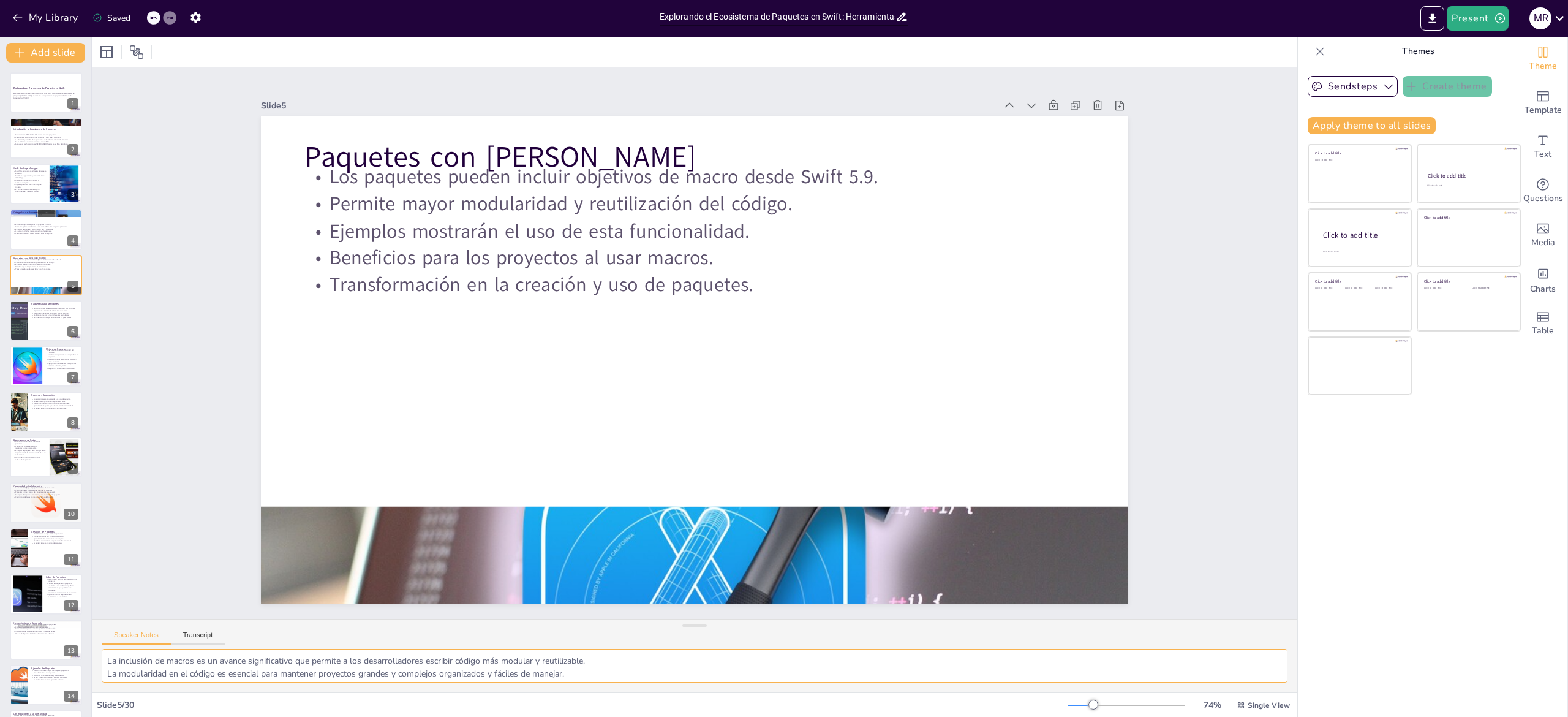
checkbox input "true"
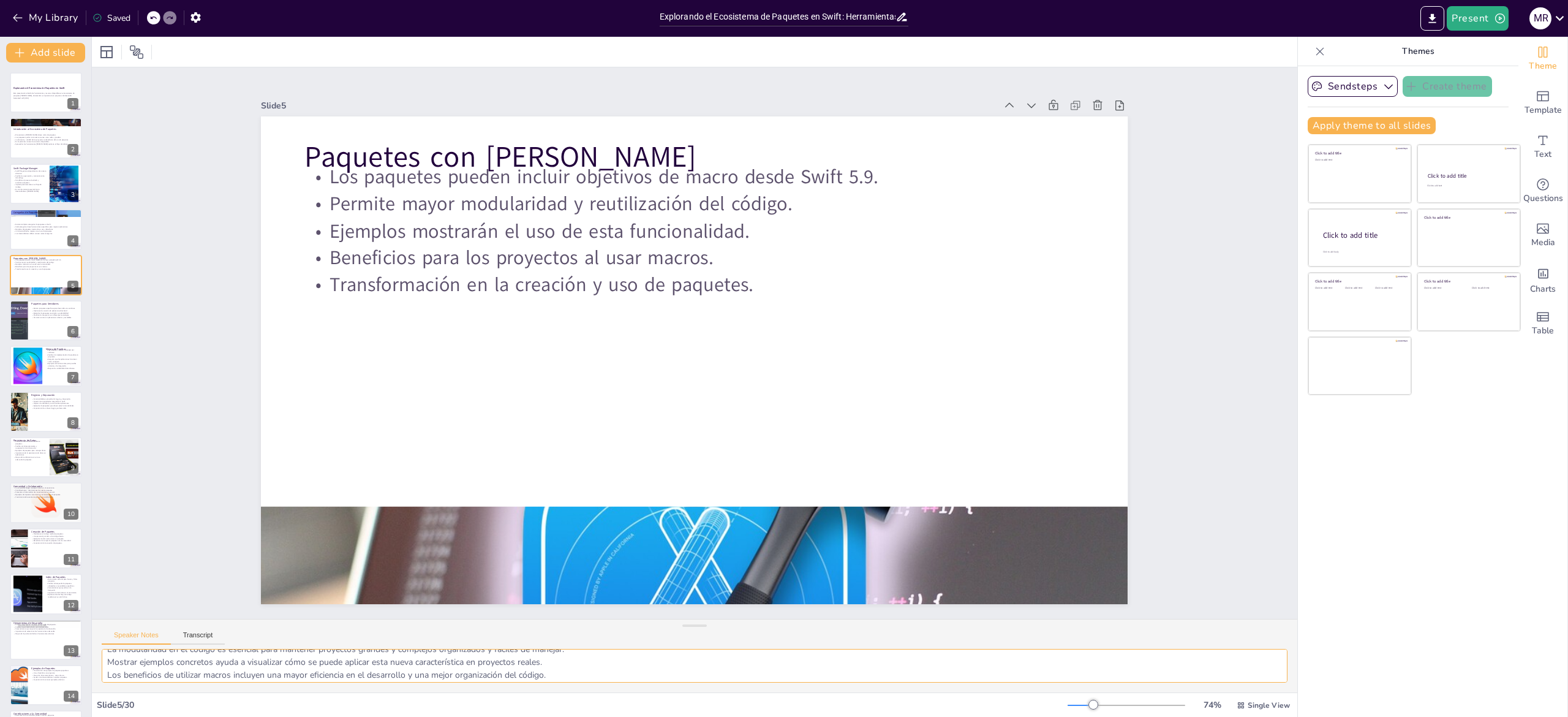
checkbox input "true"
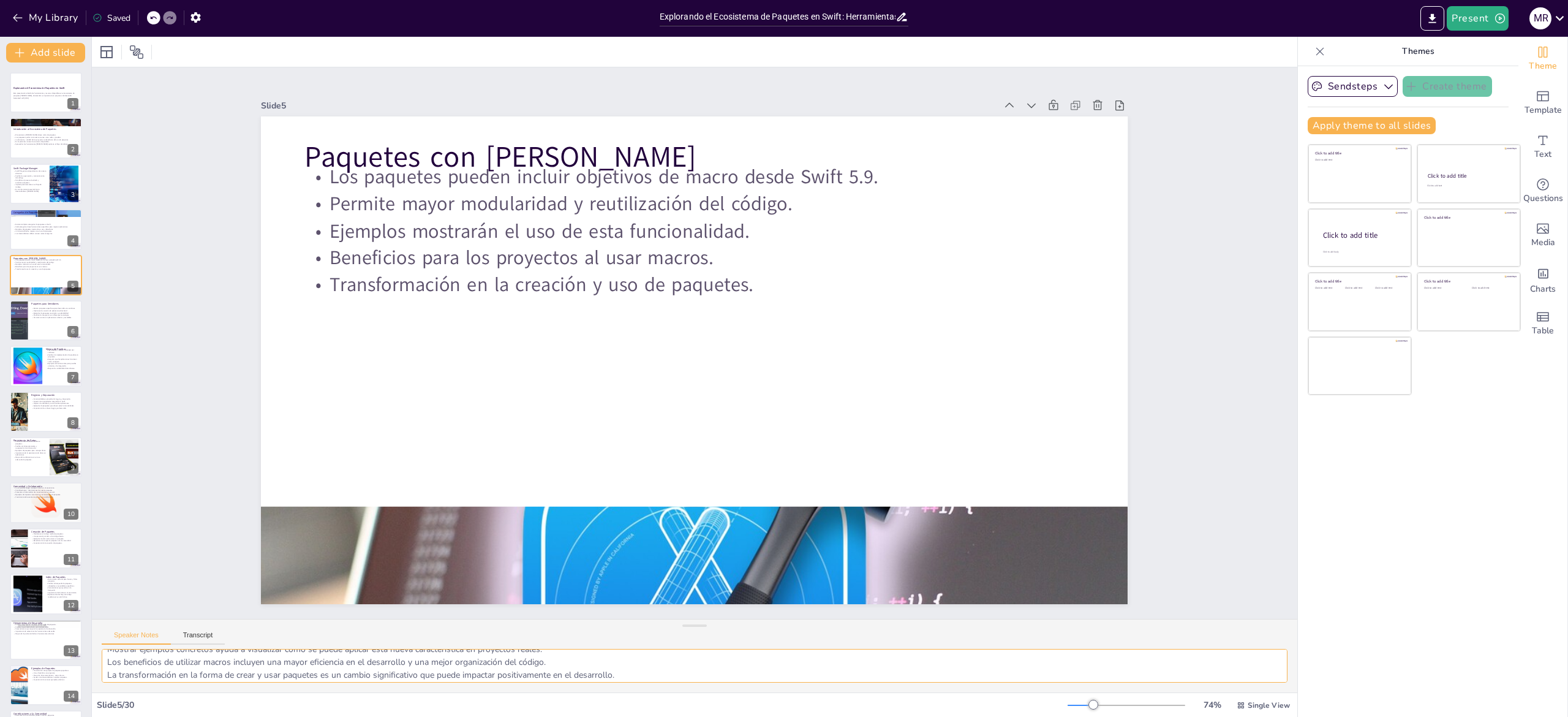
checkbox input "true"
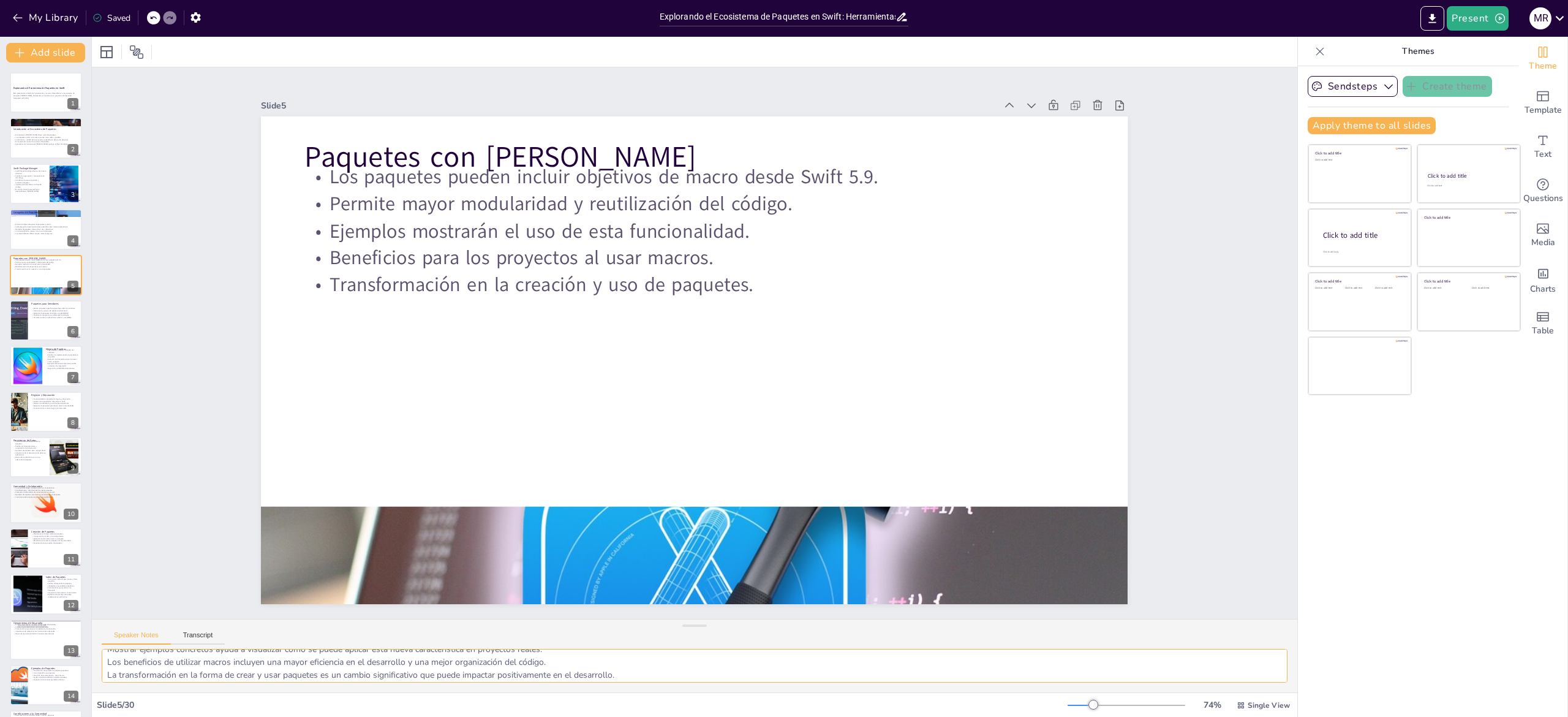
checkbox input "true"
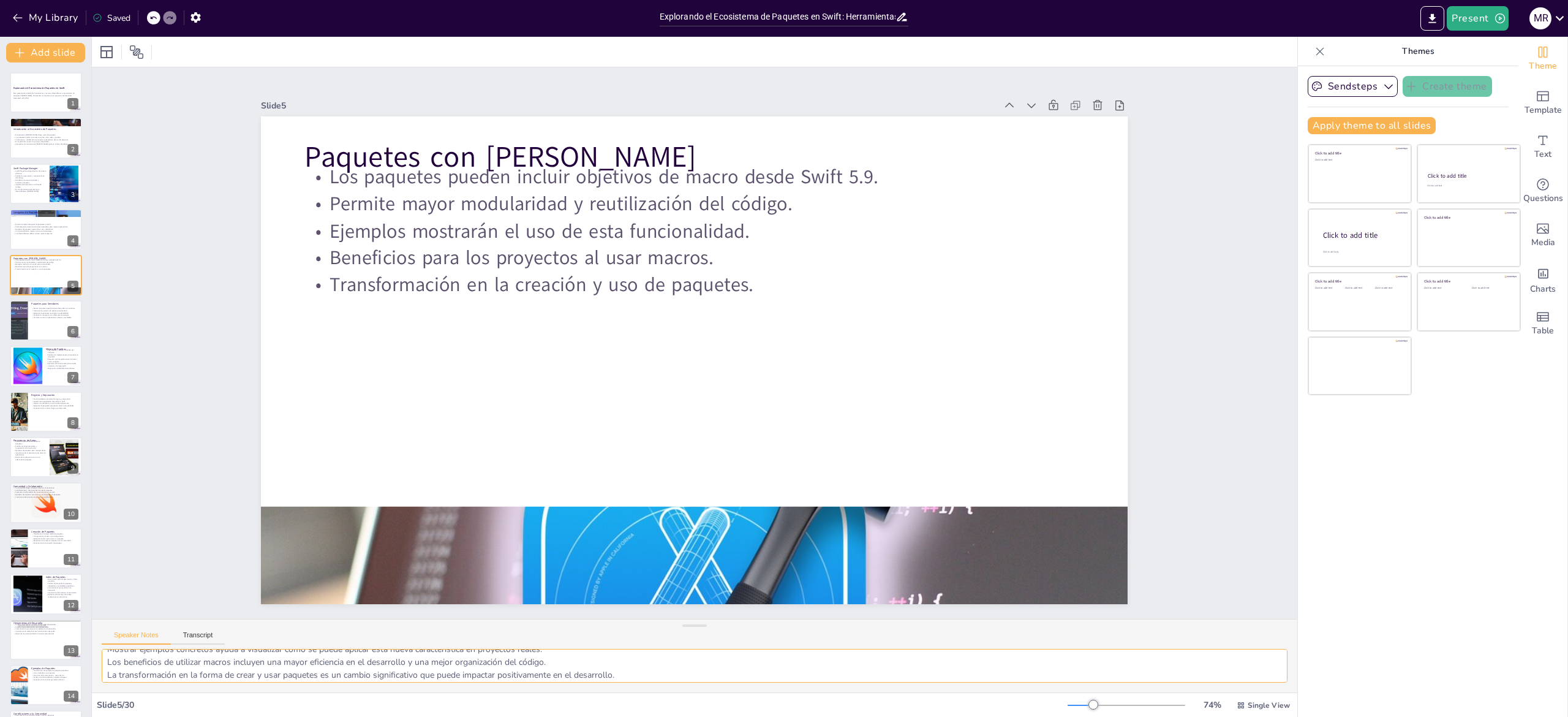
checkbox input "true"
click at [19, 336] on div at bounding box center [17, 320] width 89 height 41
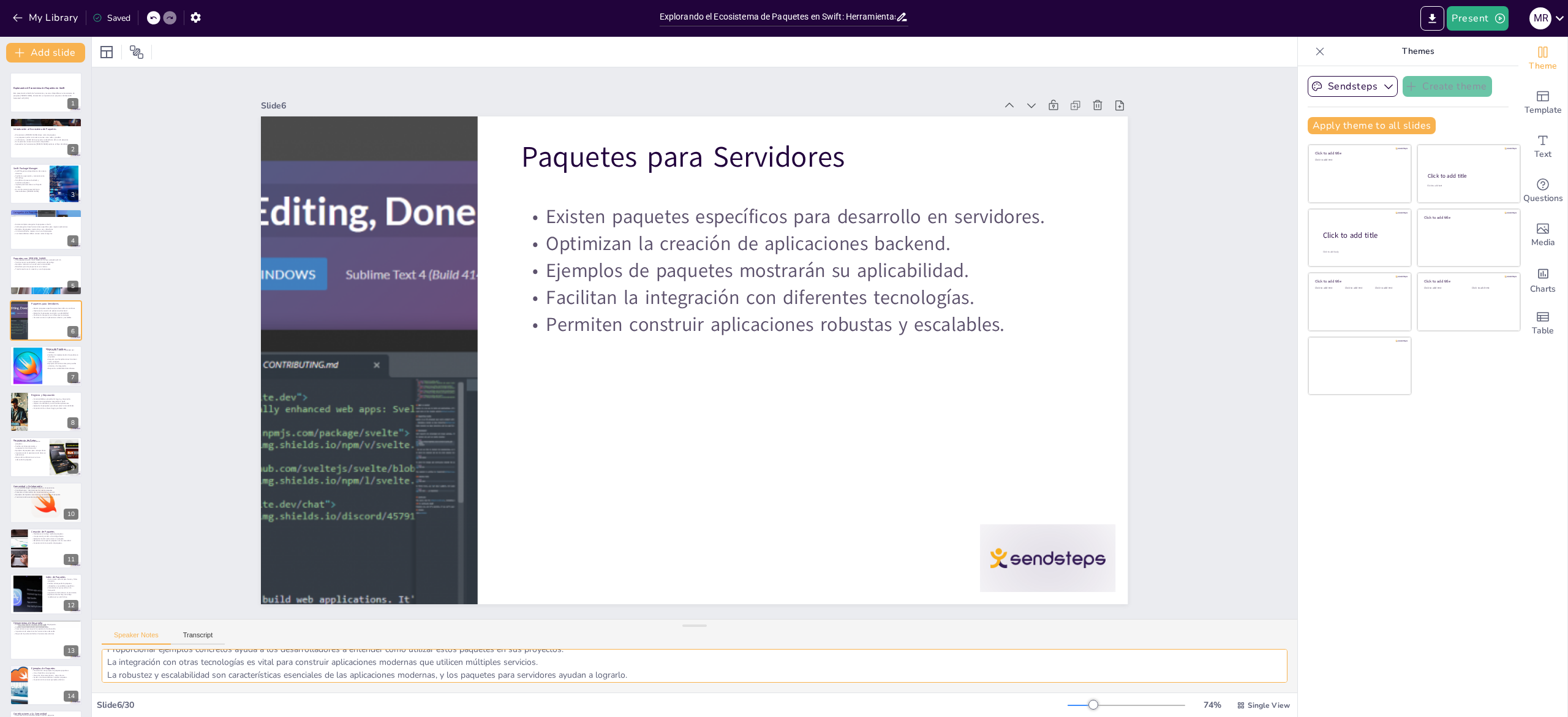
click at [282, 673] on textarea "Los paquetes para servidores son fundamentales para quienes desean desarrollar …" at bounding box center [695, 666] width 1186 height 34
click at [20, 364] on div at bounding box center [27, 366] width 56 height 38
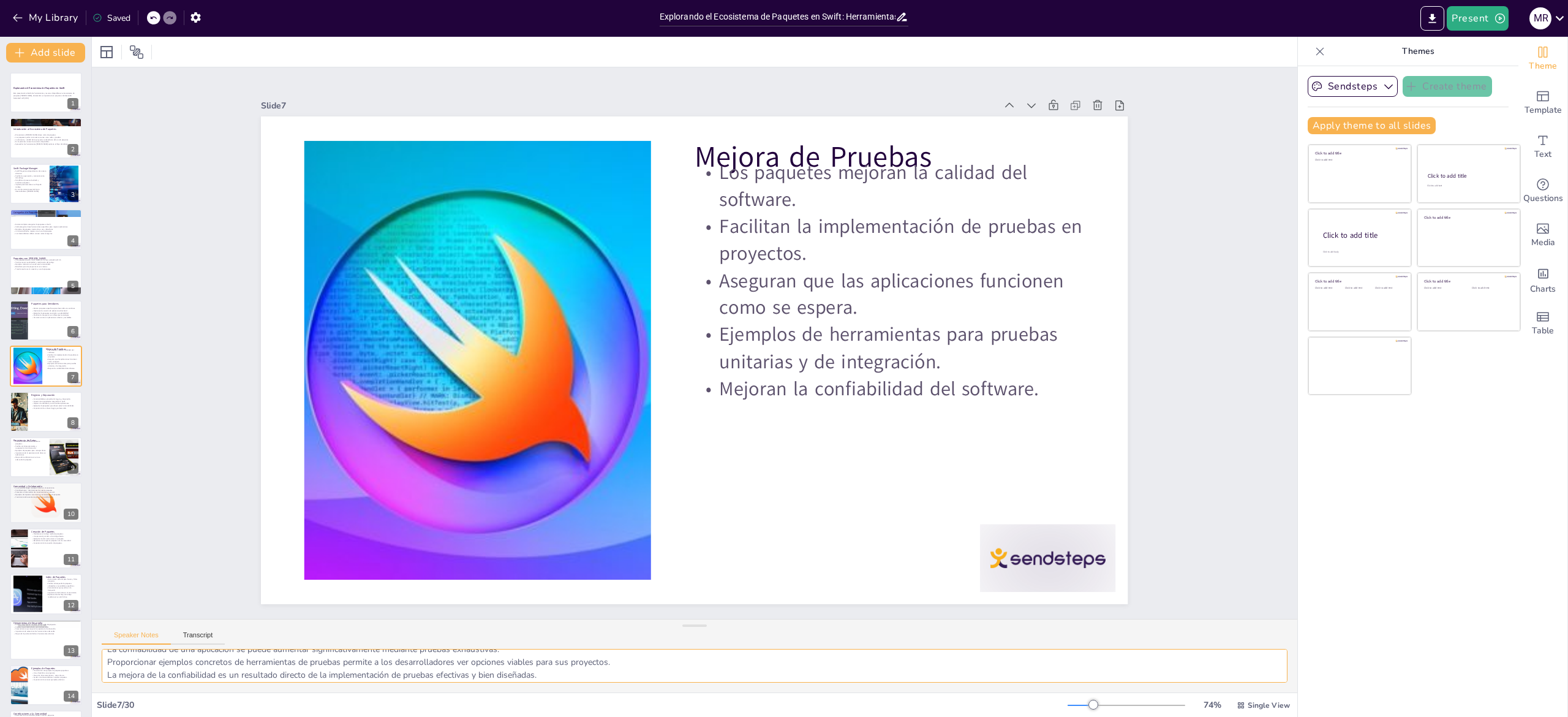
click at [145, 671] on textarea "La mejora de la calidad del software es uno de los principales objetivos de imp…" at bounding box center [695, 666] width 1186 height 34
click at [17, 406] on div at bounding box center [18, 411] width 73 height 41
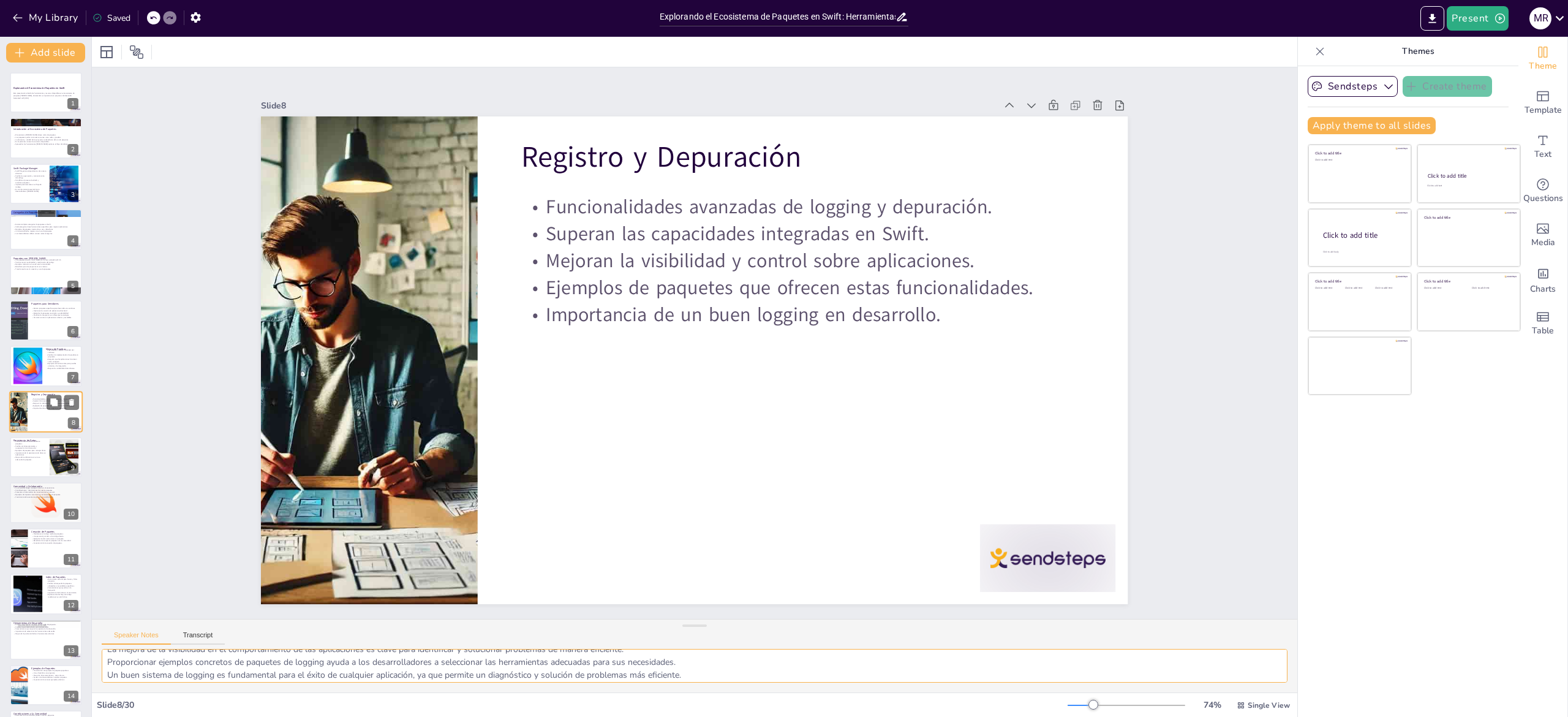
scroll to position [22, 0]
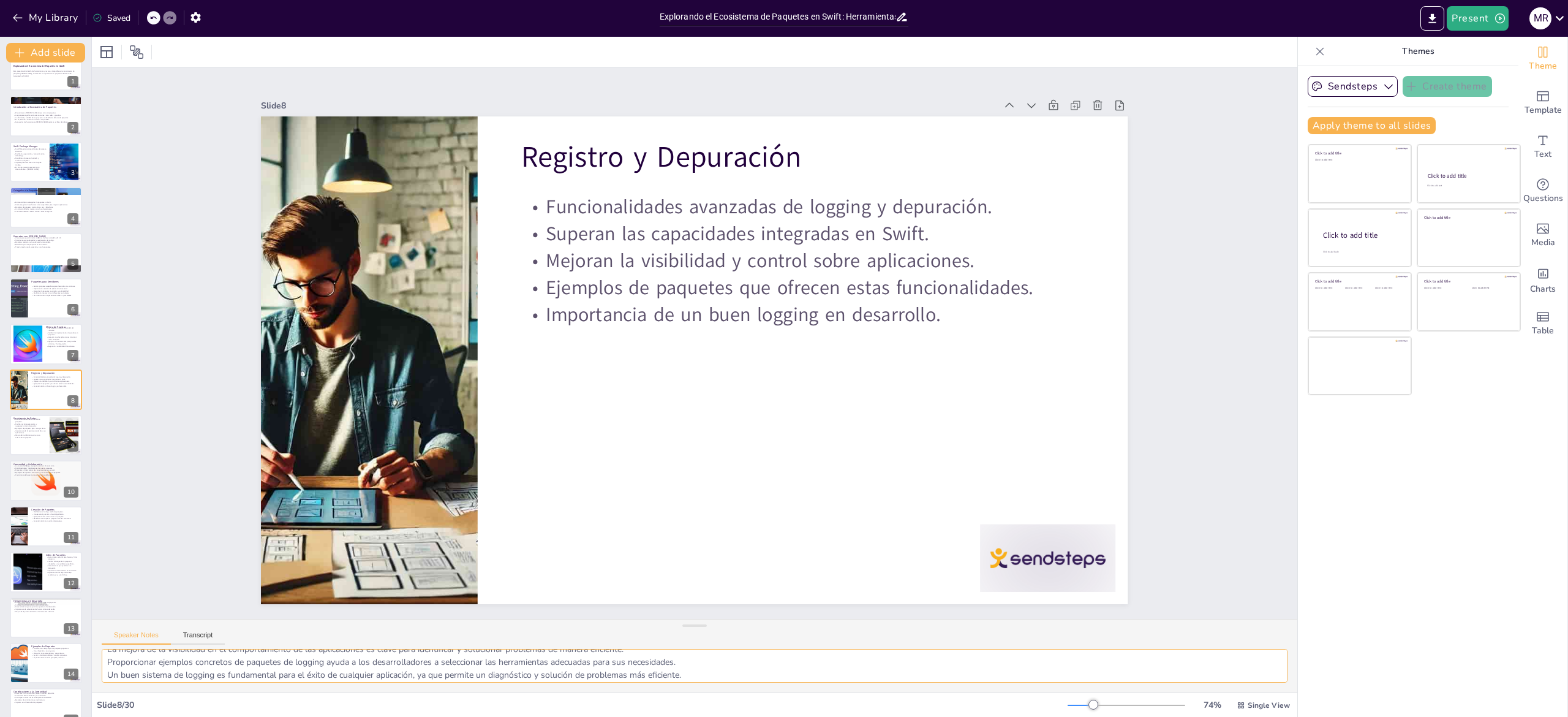
click at [284, 680] on textarea "Las funcionalidades avanzadas de logging son esenciales para un desarrollo efec…" at bounding box center [695, 666] width 1186 height 34
click at [26, 436] on p "Mejora del rendimiento con el uso adecuado de paquetes." at bounding box center [29, 436] width 33 height 5
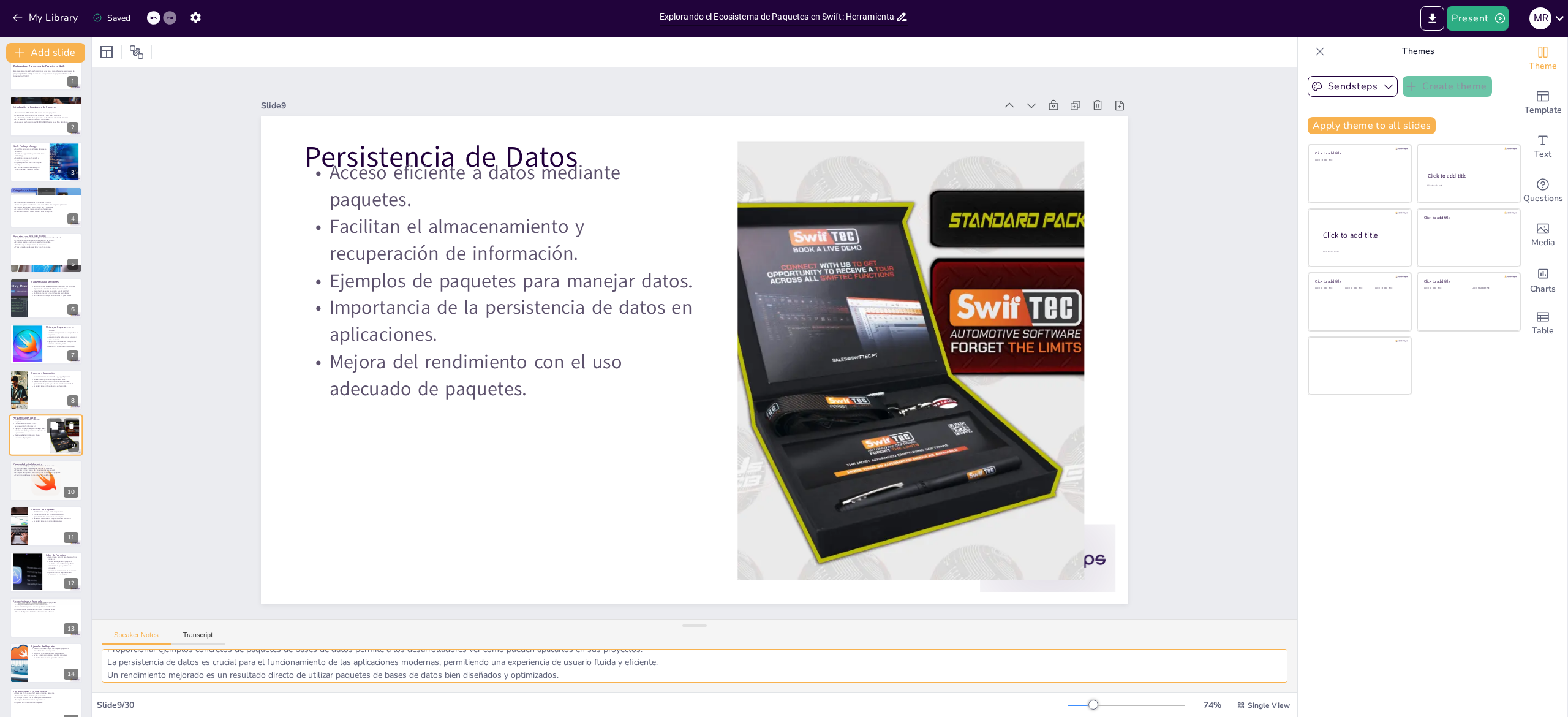
scroll to position [67, 0]
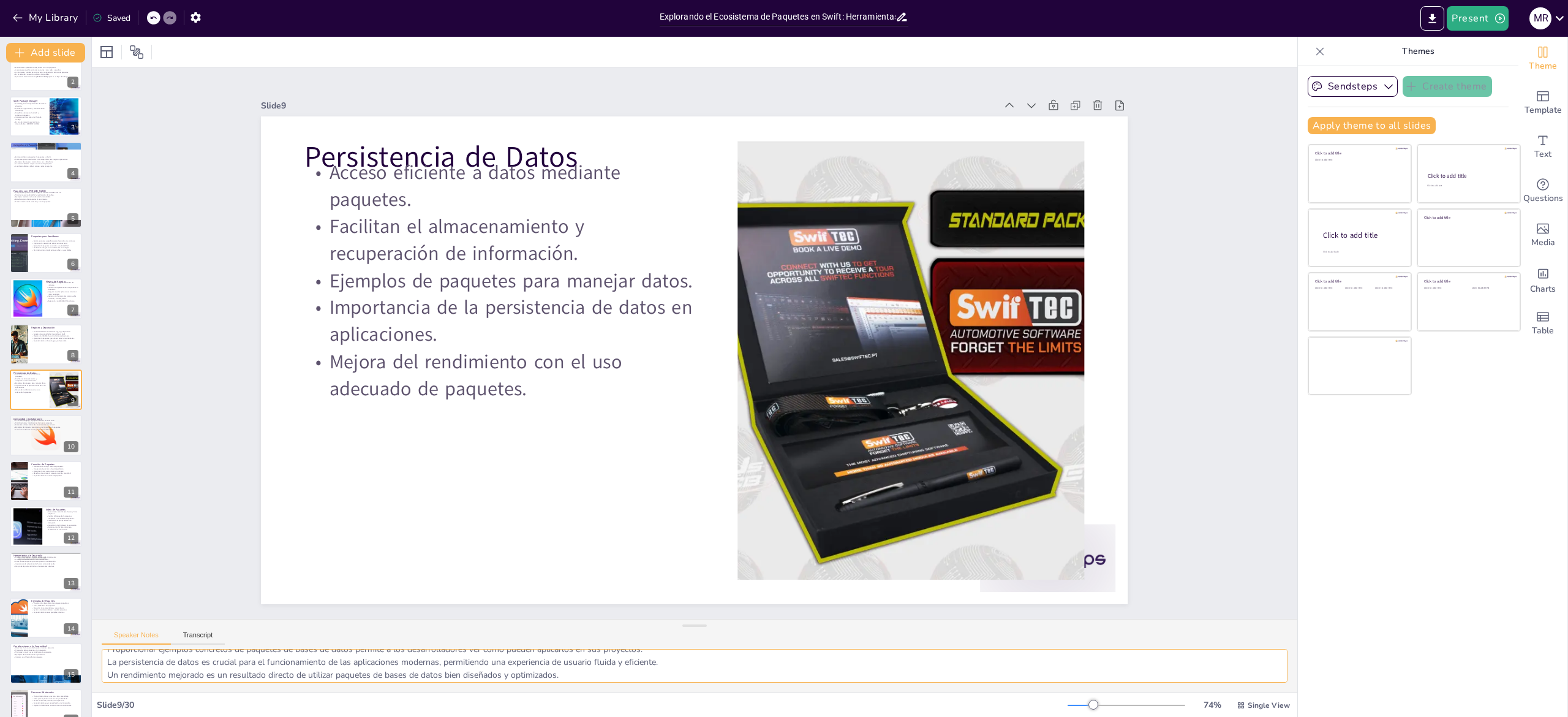
click at [229, 658] on textarea "El acceso eficiente a datos es fundamental para el rendimiento de las aplicacio…" at bounding box center [695, 666] width 1186 height 34
click at [35, 440] on div at bounding box center [46, 435] width 83 height 41
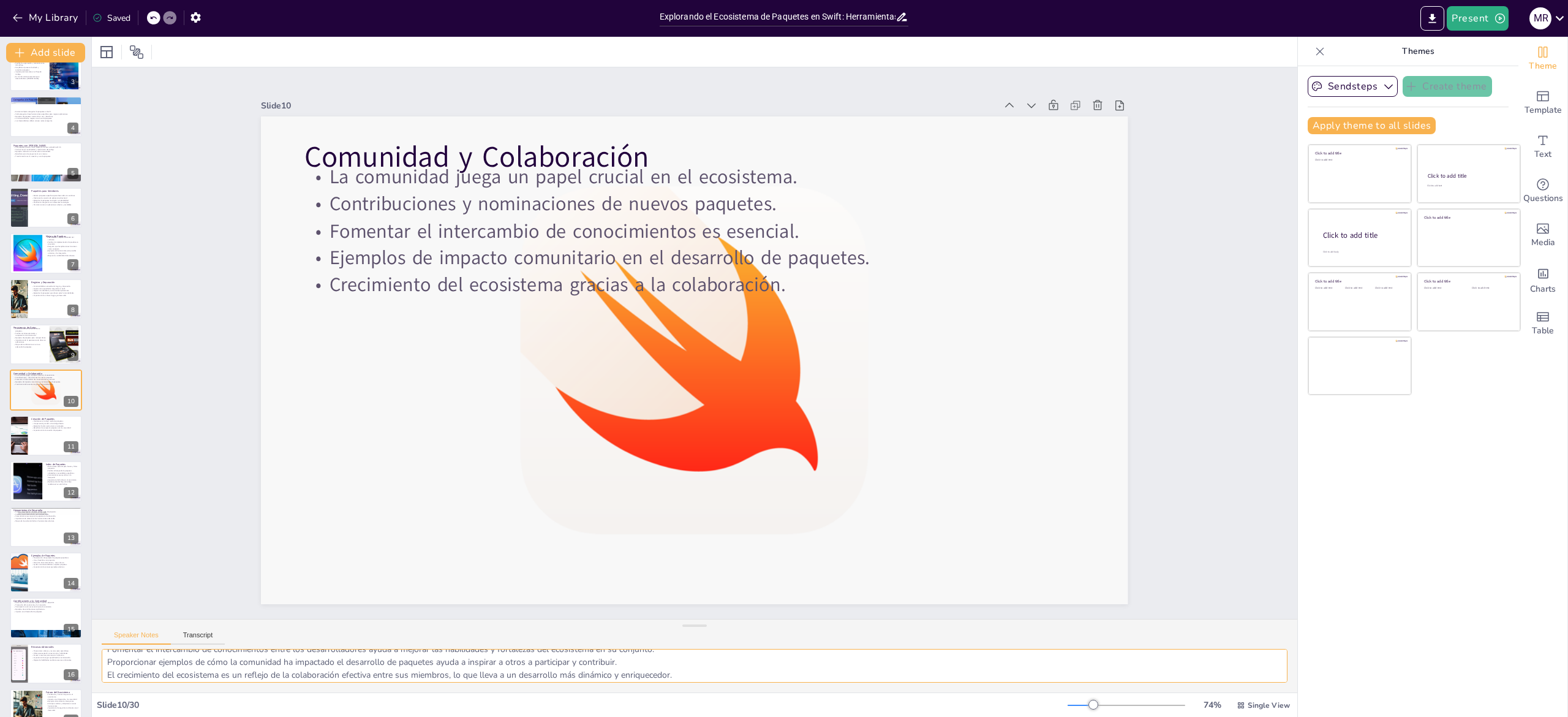
click at [157, 661] on textarea "La comunidad es el corazón del ecosistema [PERSON_NAME], impulsando la innovaci…" at bounding box center [695, 666] width 1186 height 34
click at [21, 450] on div at bounding box center [18, 435] width 74 height 41
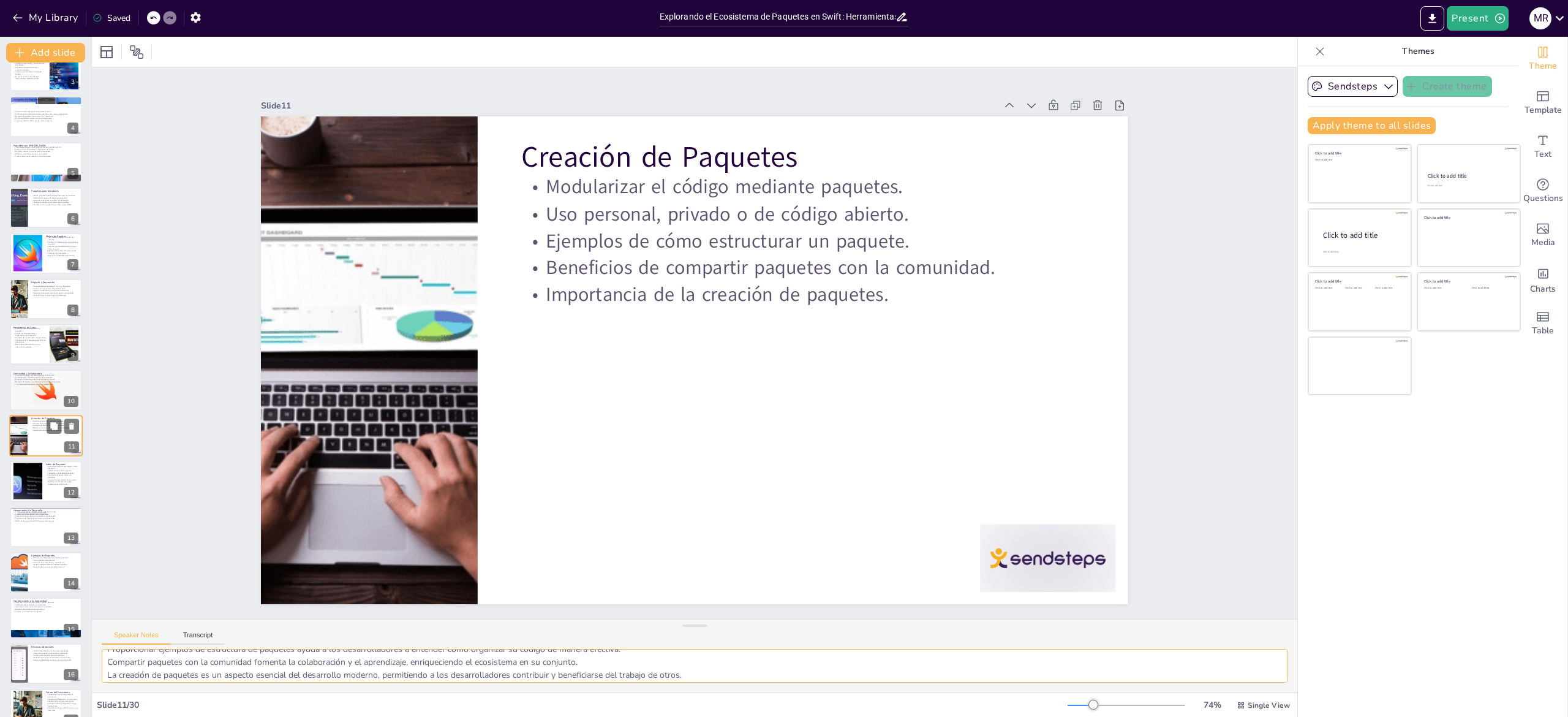
scroll to position [158, 0]
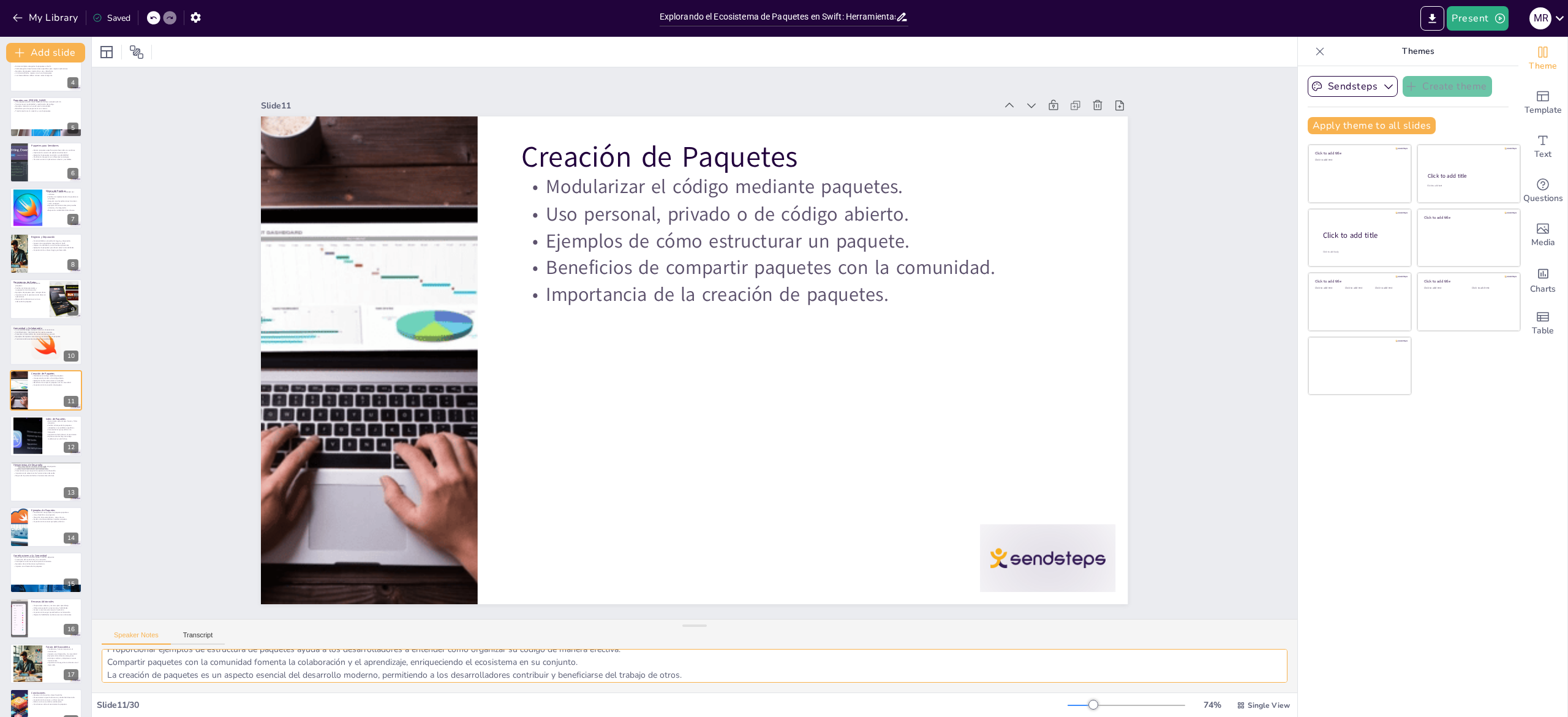
click at [157, 664] on textarea "La modularización del código es fundamental para mantener proyectos organizados…" at bounding box center [695, 666] width 1186 height 34
click at [35, 429] on div at bounding box center [27, 436] width 56 height 38
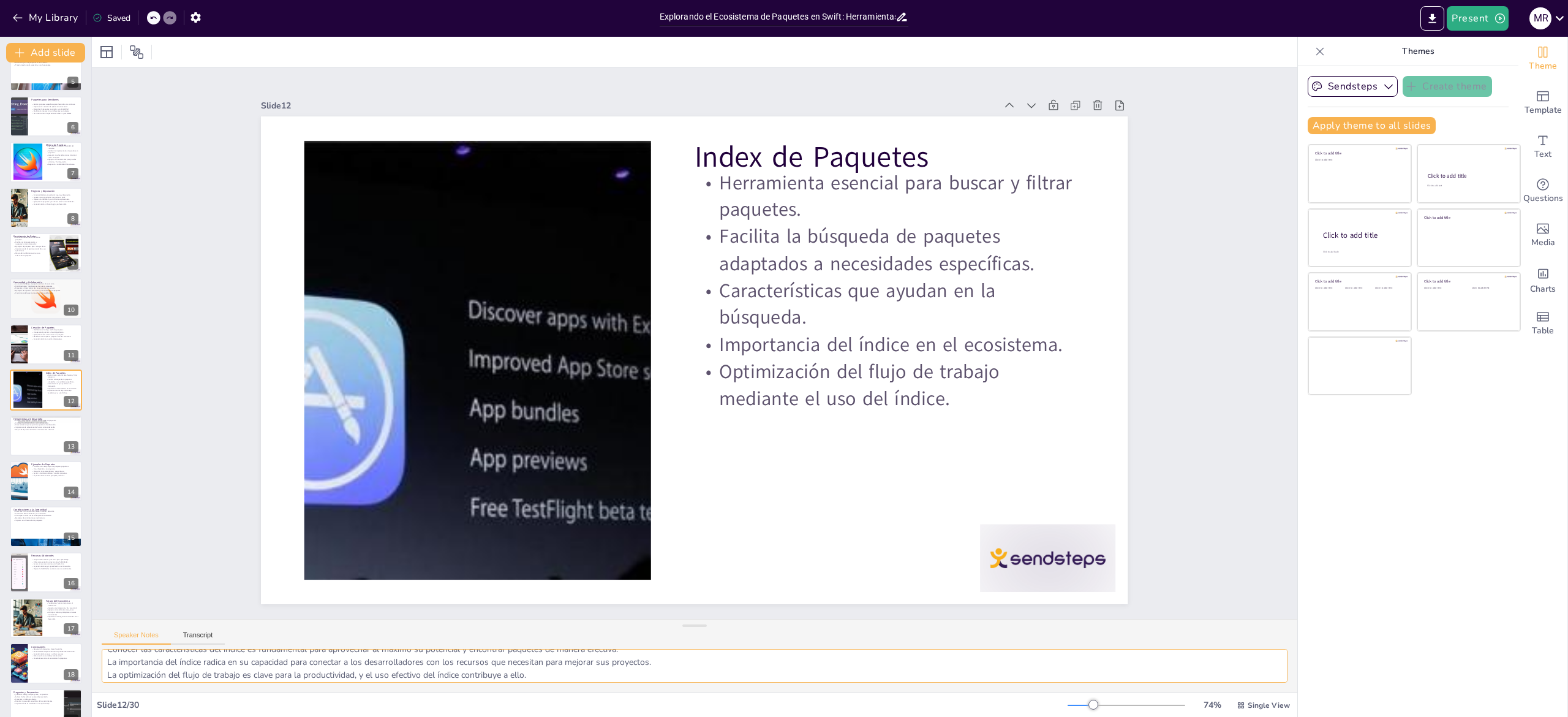
click at [158, 660] on textarea "El Swift Package Index es una herramienta vital para cualquier desarrollador qu…" at bounding box center [695, 666] width 1186 height 34
click at [28, 430] on p "Mejora de la productividad con herramientas efectivas." at bounding box center [46, 428] width 66 height 3
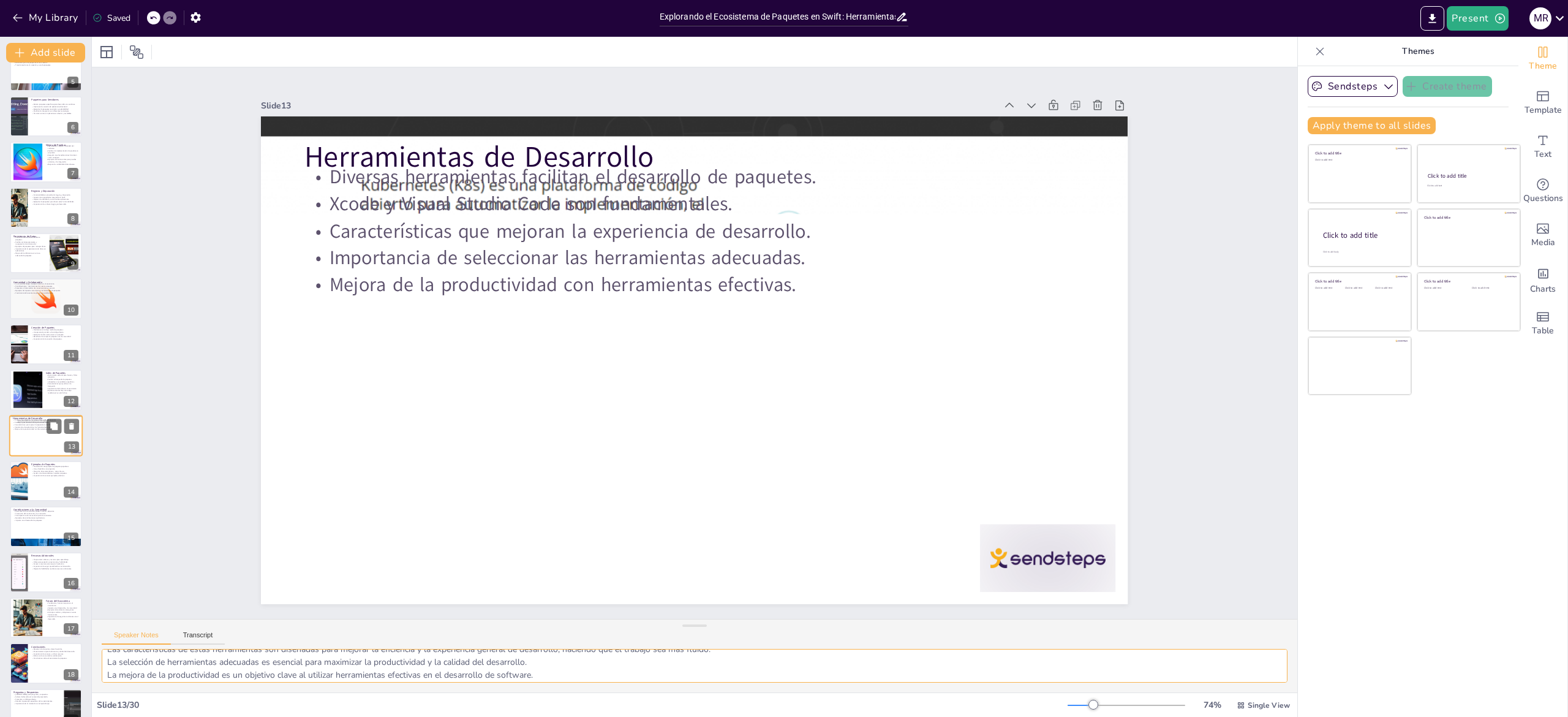
scroll to position [250, 0]
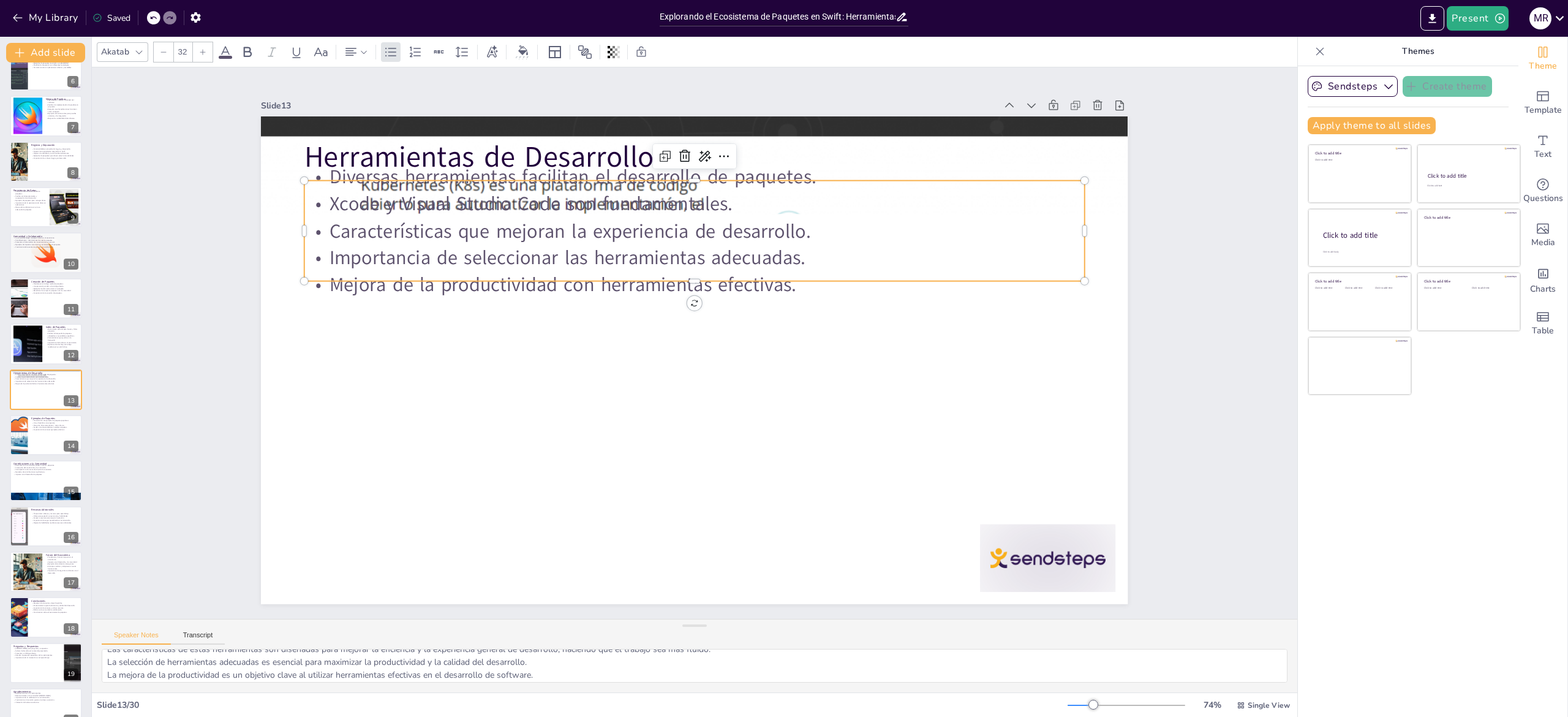
click at [463, 271] on p "Mejora de la productividad con herramientas efectivas." at bounding box center [694, 284] width 780 height 27
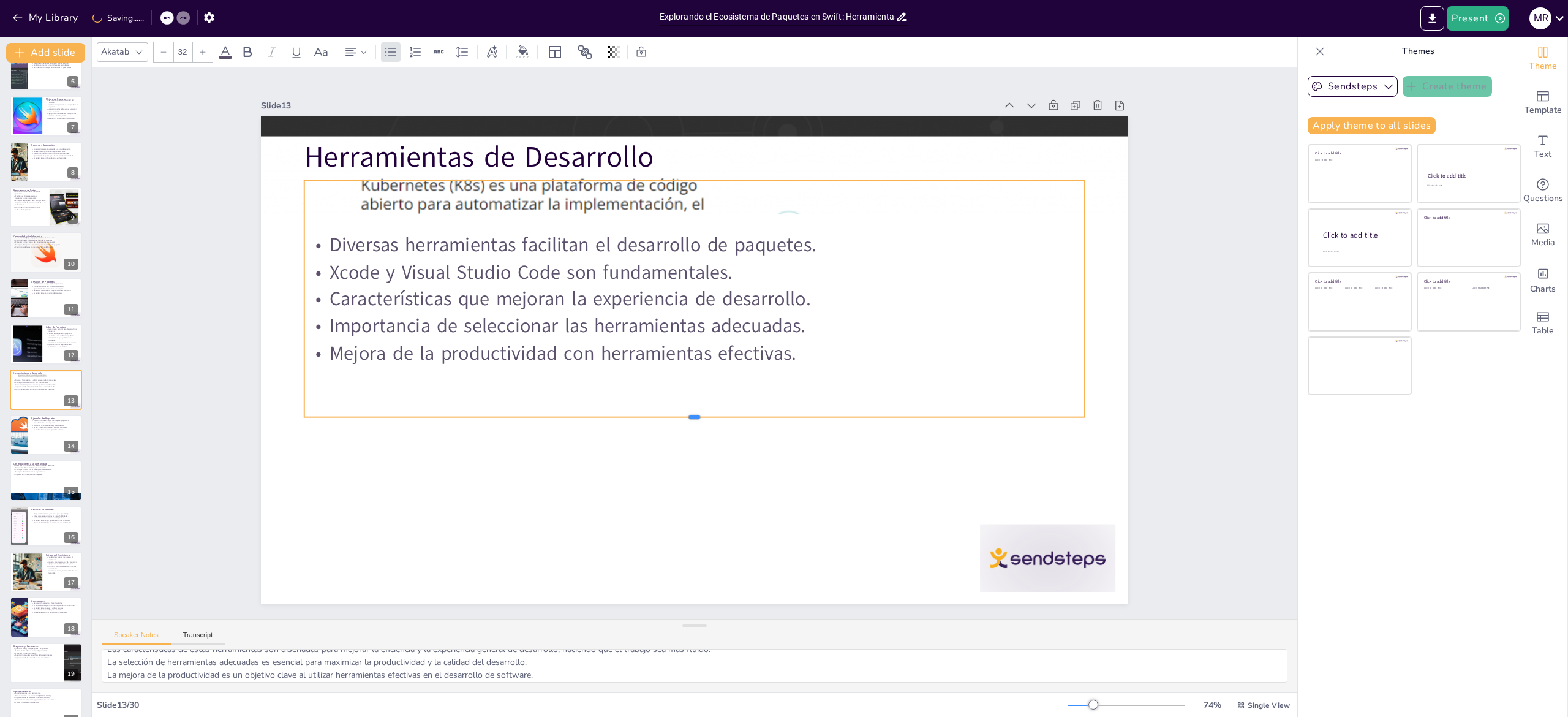
drag, startPoint x: 600, startPoint y: 273, endPoint x: 605, endPoint y: 409, distance: 136.1
click at [605, 417] on div at bounding box center [694, 422] width 780 height 10
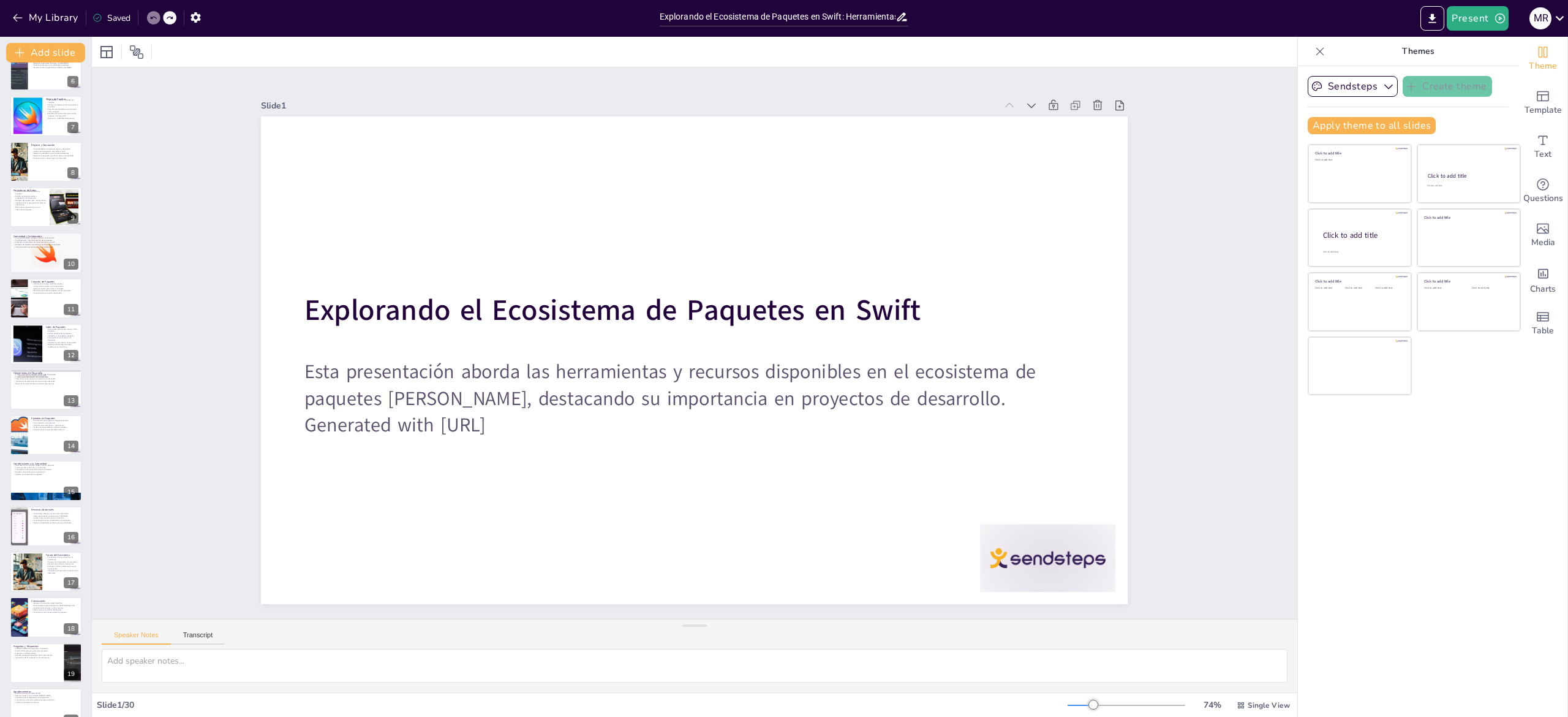
scroll to position [0, 0]
click at [25, 247] on p "Crecimiento del ecosistema gracias a la colaboración." at bounding box center [46, 246] width 66 height 3
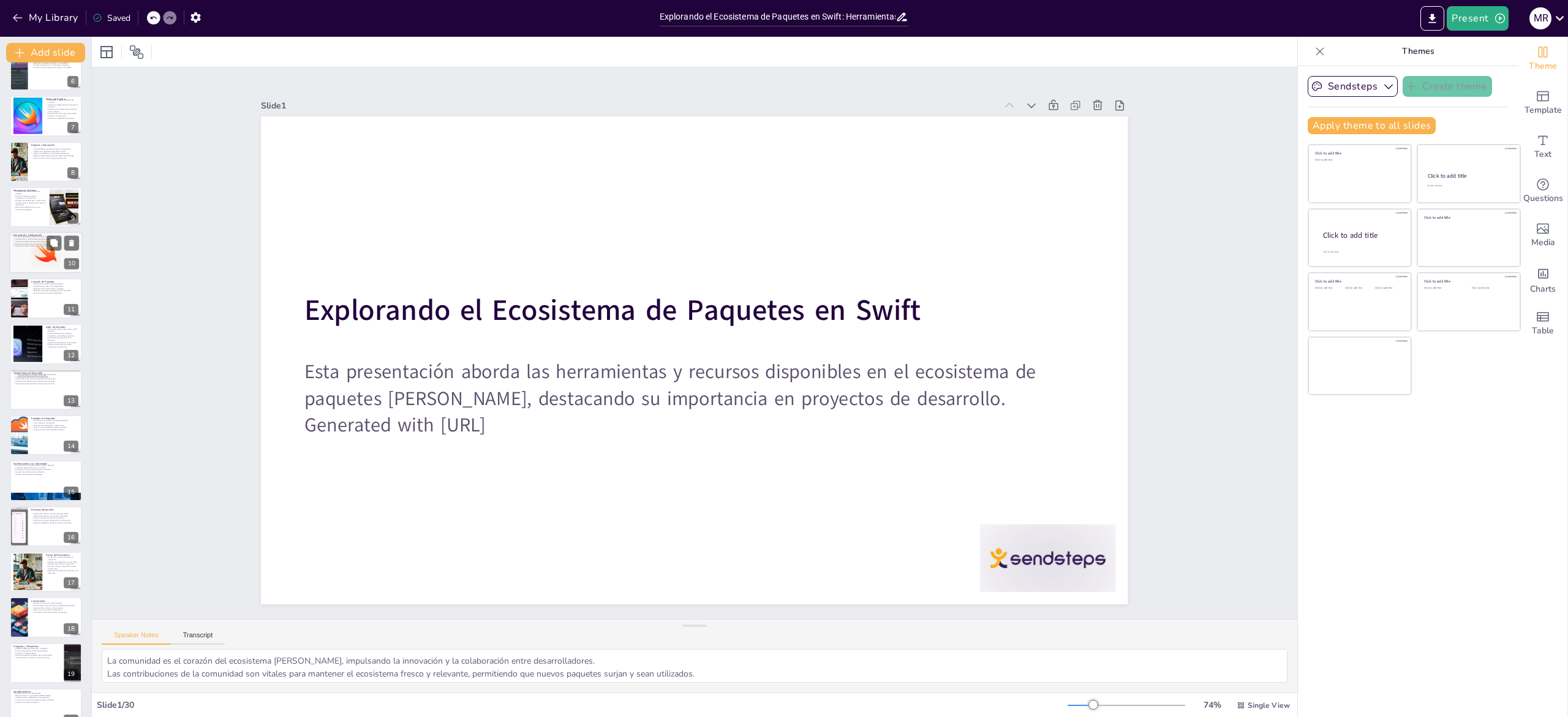
scroll to position [113, 0]
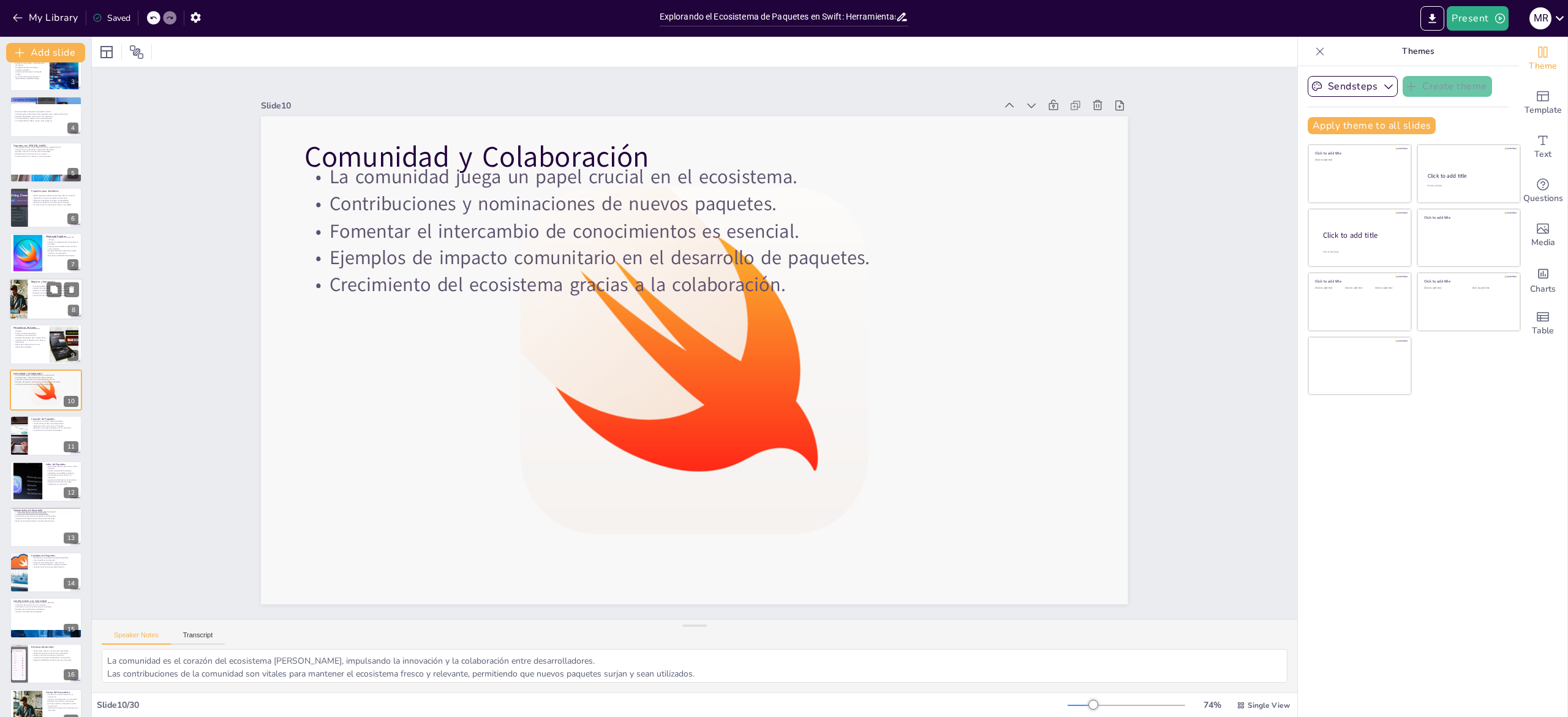
click at [28, 301] on div at bounding box center [46, 299] width 74 height 41
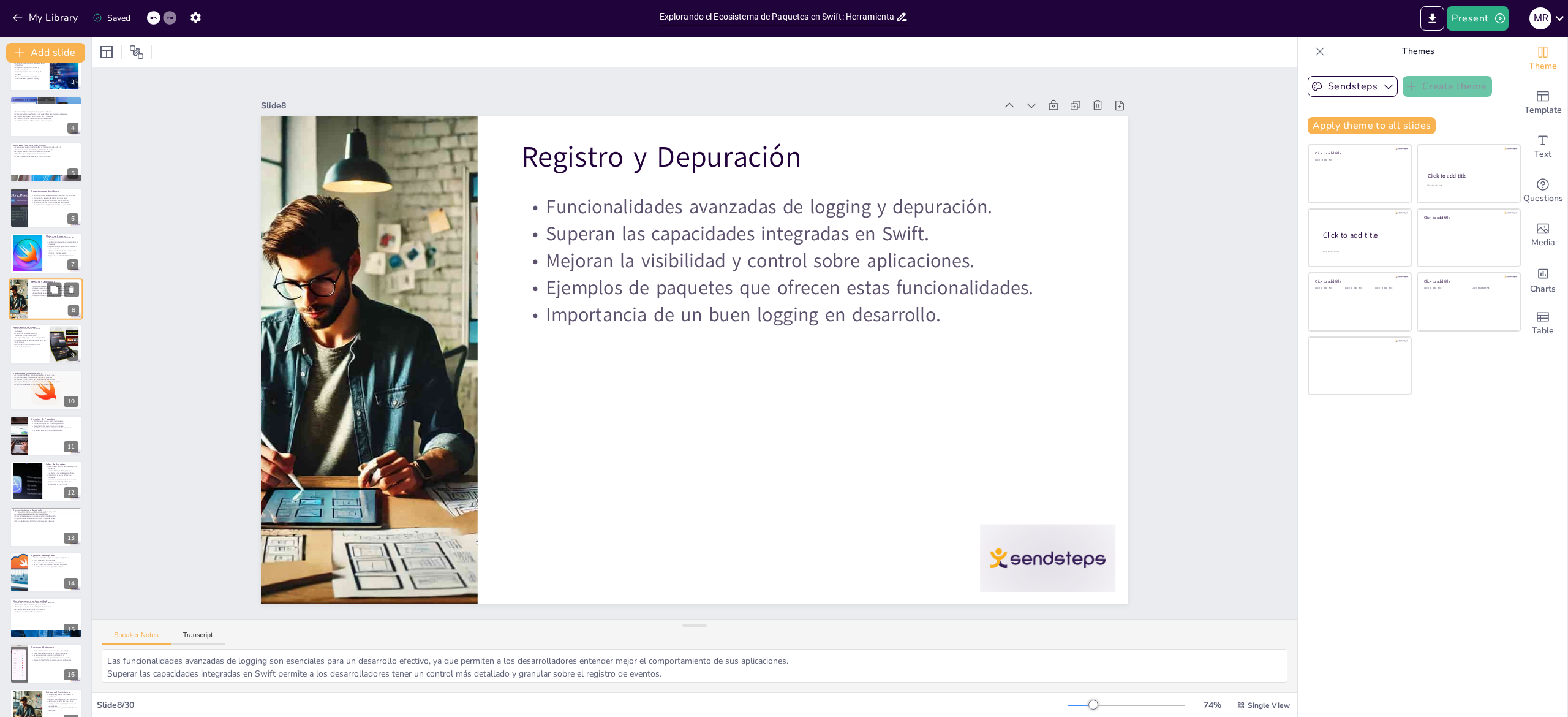
scroll to position [22, 0]
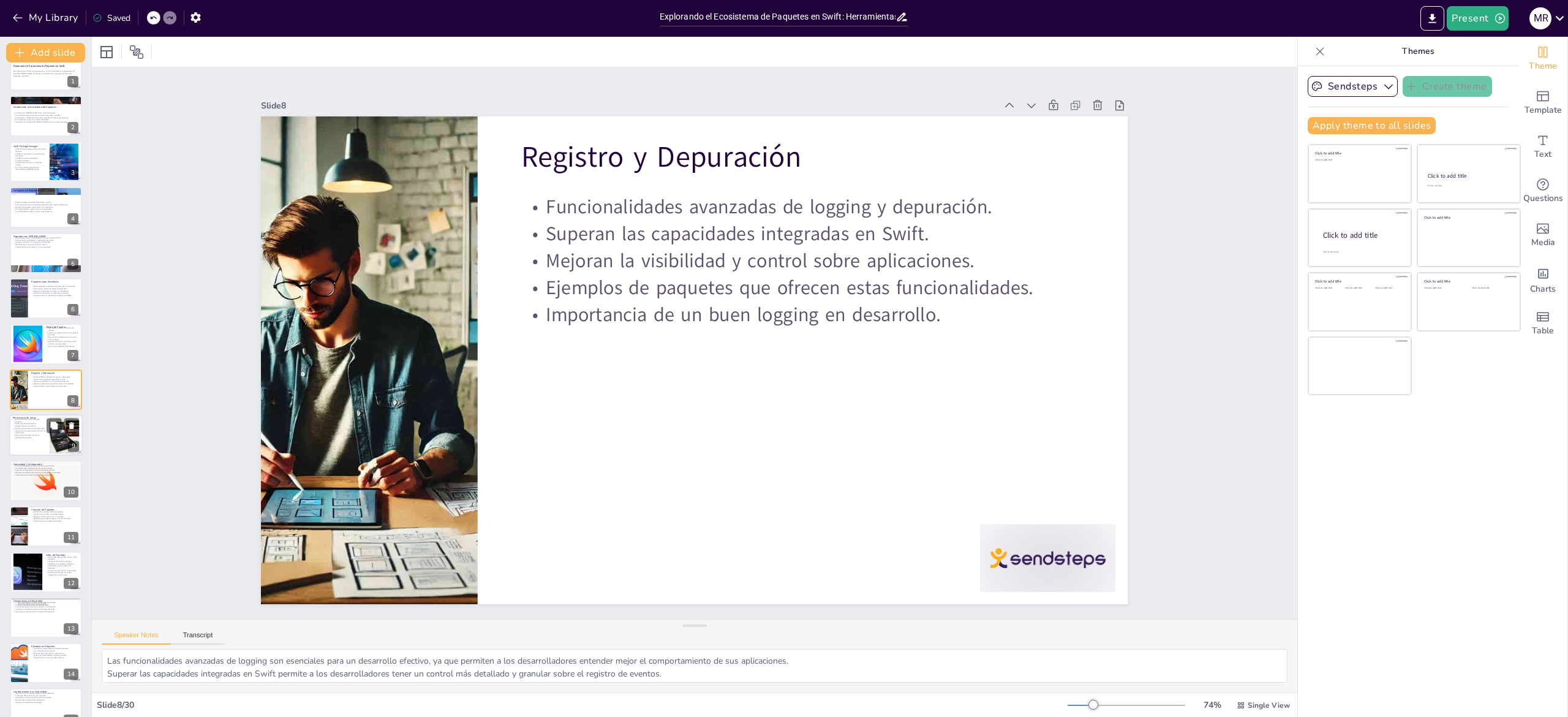
click at [37, 446] on div at bounding box center [46, 435] width 74 height 41
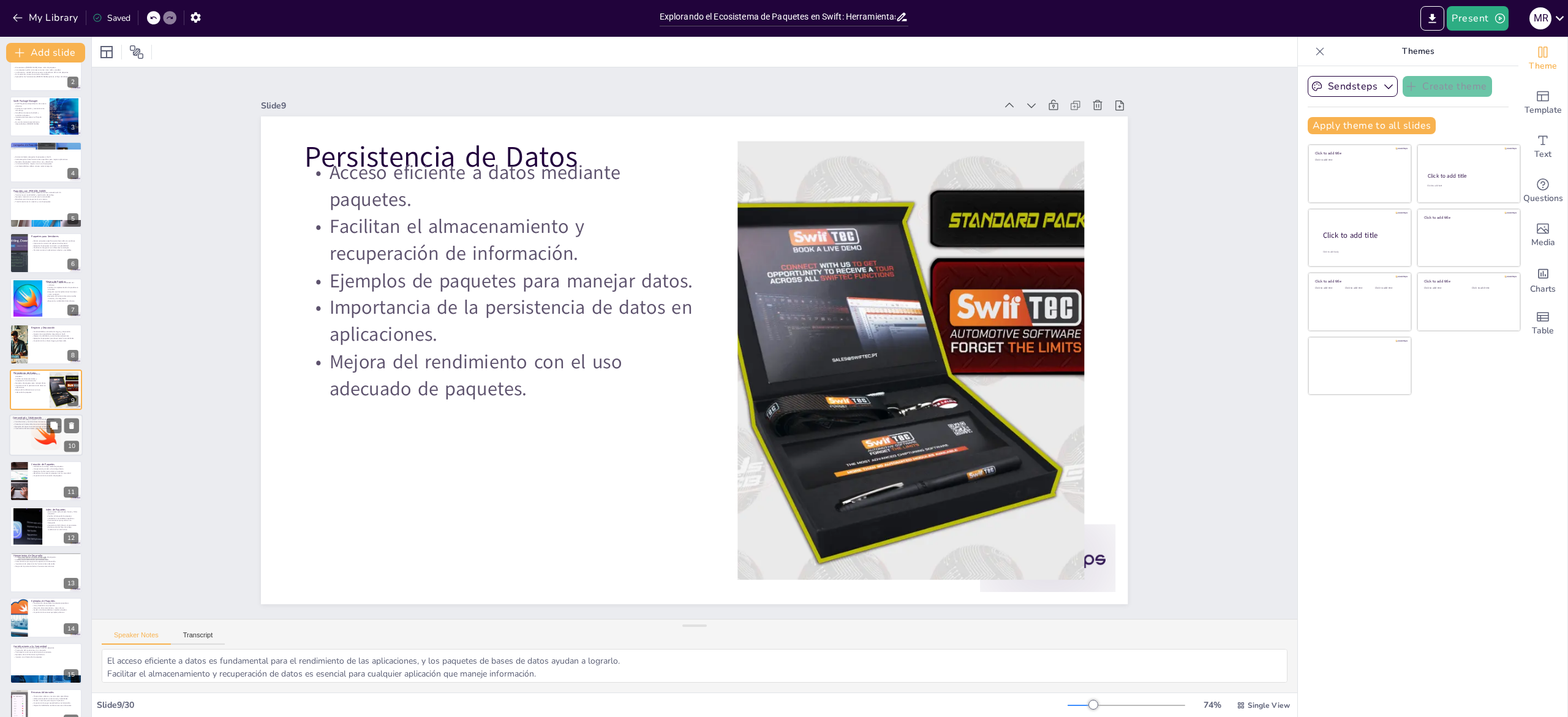
click at [25, 431] on div at bounding box center [46, 435] width 83 height 41
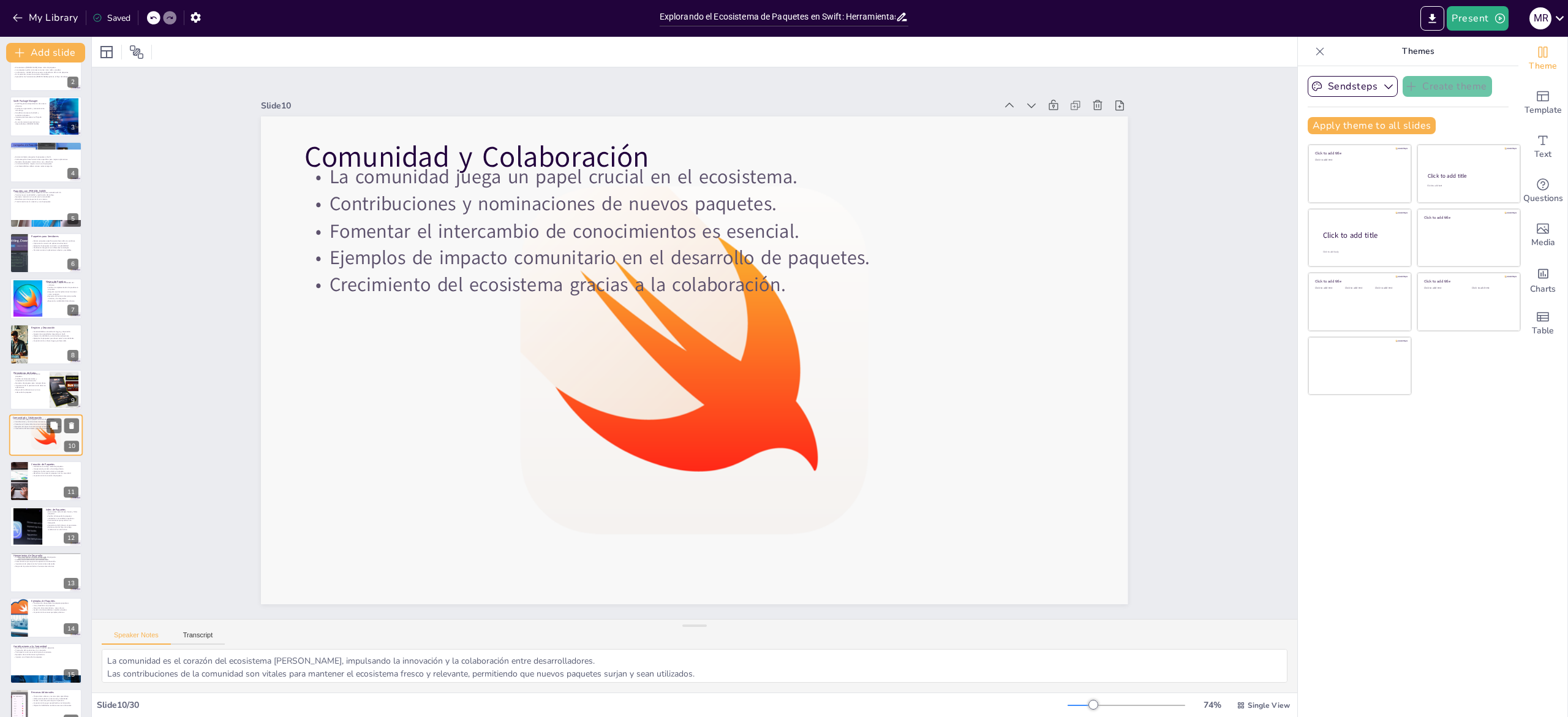
scroll to position [113, 0]
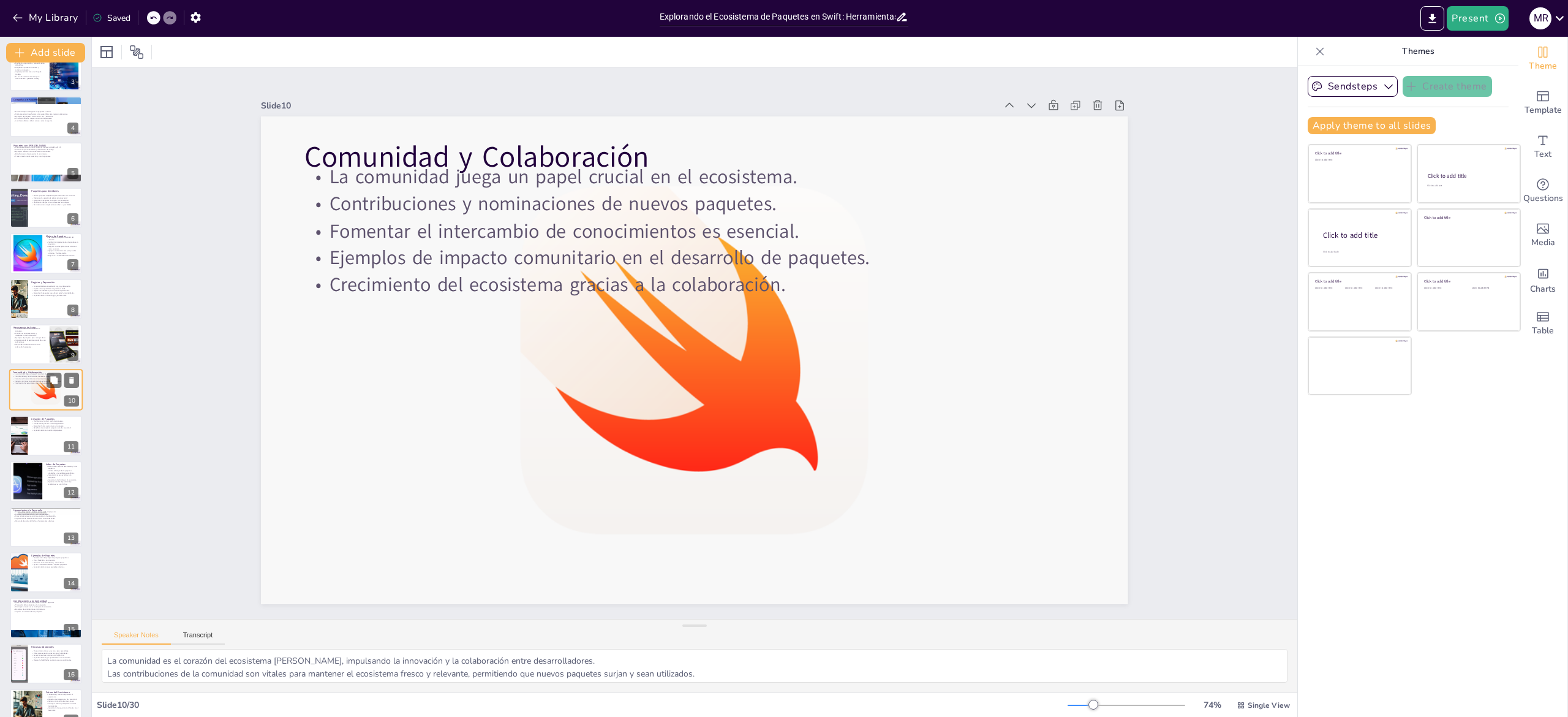
click at [25, 431] on div at bounding box center [18, 436] width 73 height 40
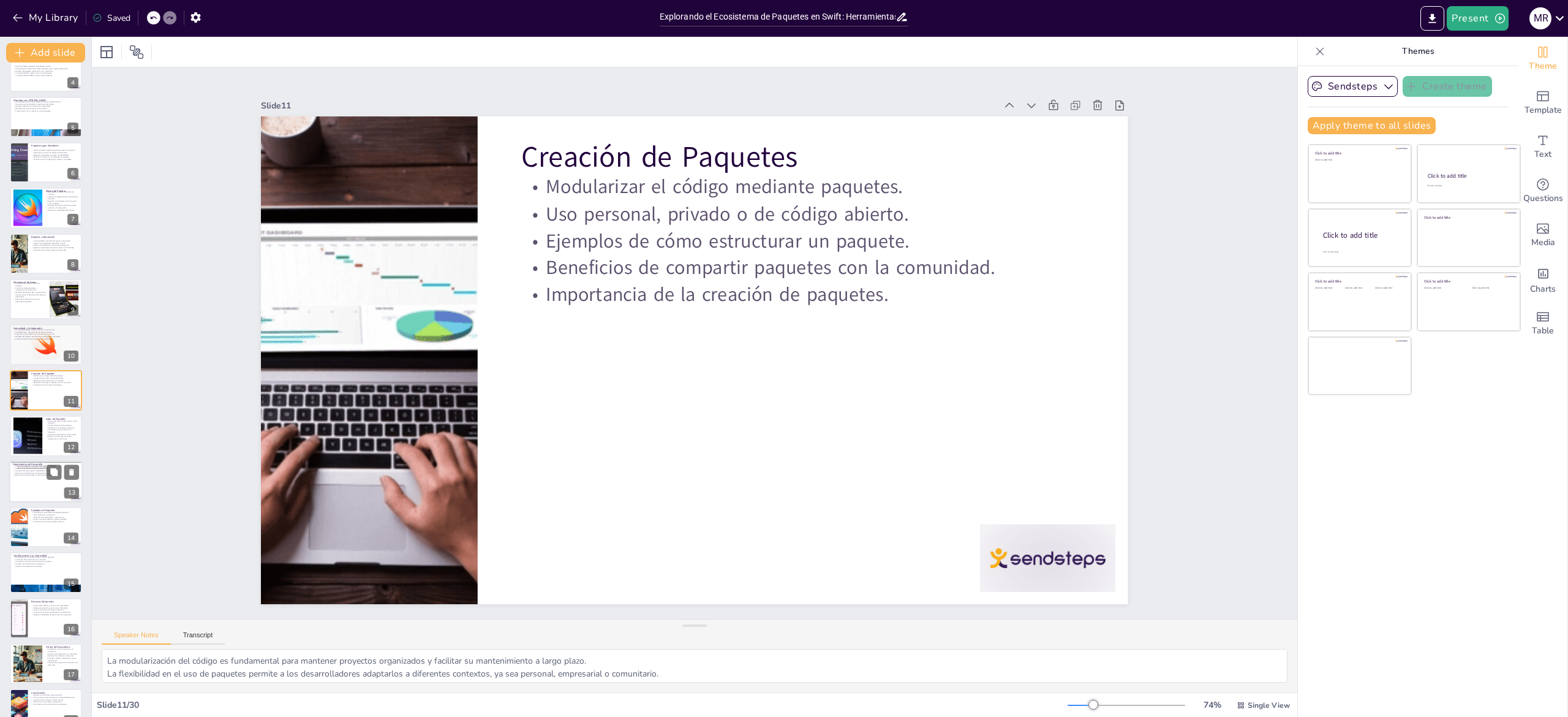
click at [30, 491] on div at bounding box center [46, 481] width 74 height 41
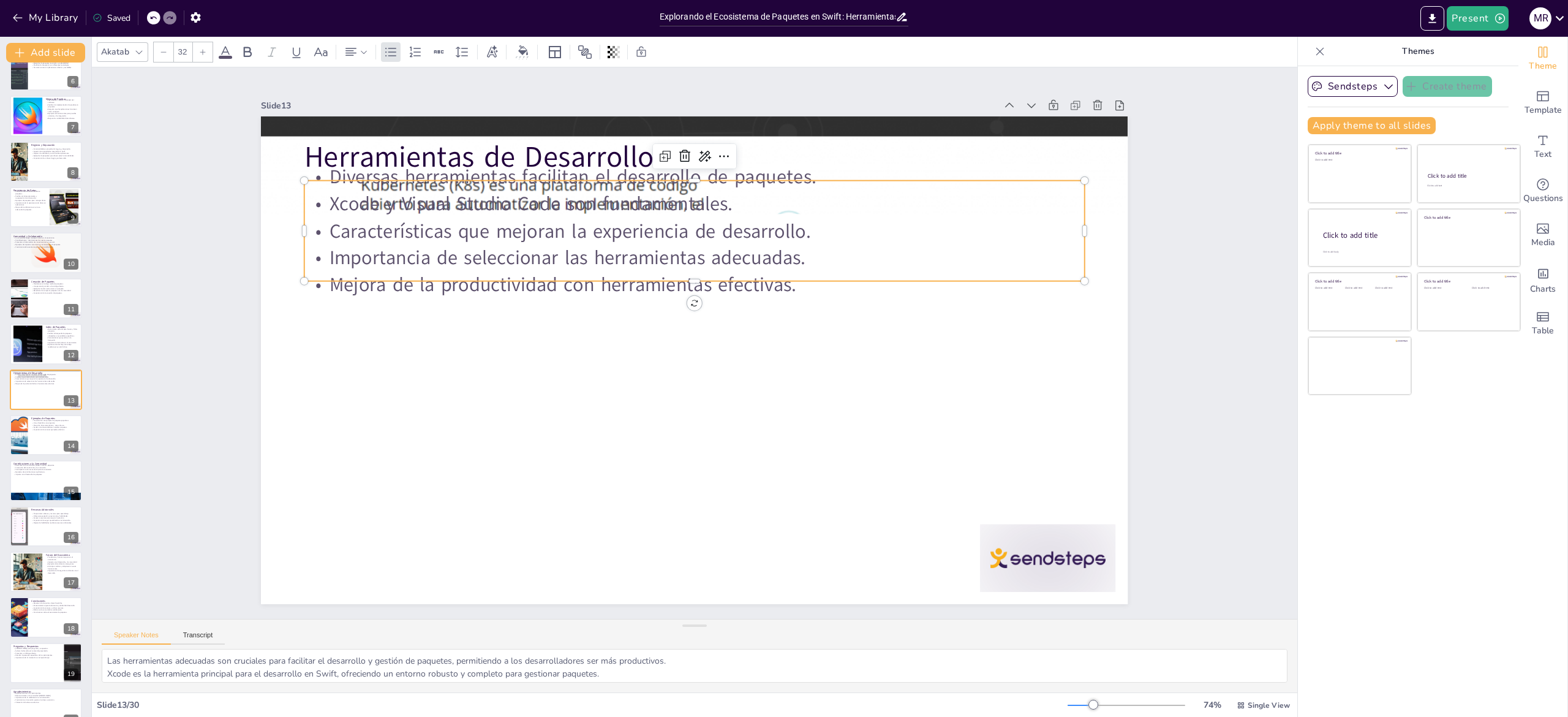
click at [658, 261] on p "Importancia de seleccionar las herramientas adecuadas." at bounding box center [703, 258] width 778 height 108
click at [858, 271] on p "Mejora de la productividad con herramientas efectivas." at bounding box center [694, 284] width 780 height 27
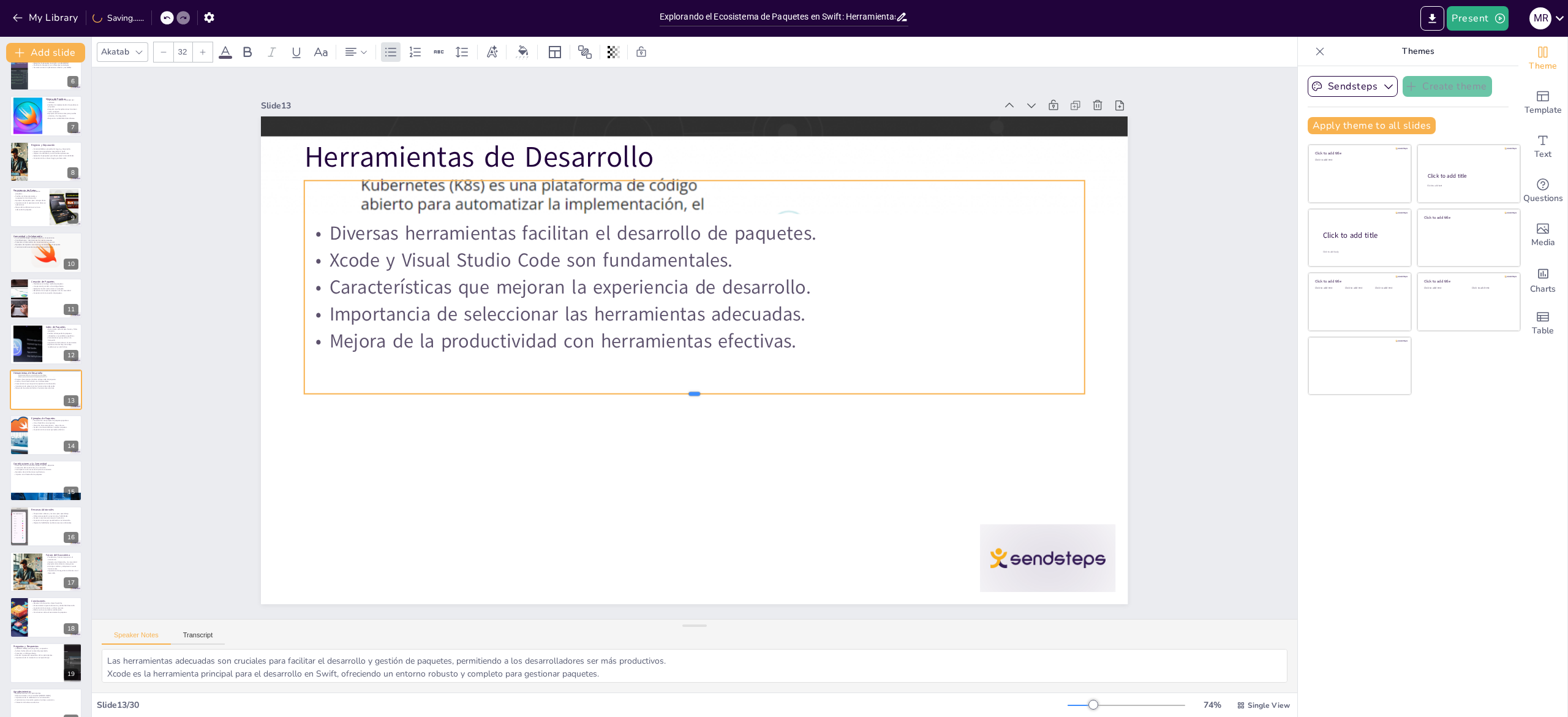
drag, startPoint x: 868, startPoint y: 275, endPoint x: 865, endPoint y: 387, distance: 112.0
click at [865, 387] on div at bounding box center [683, 397] width 765 height 172
click at [1182, 394] on div "Slide 1 Explorando el Ecosistema de Paquetes en Swift Esta presentación aborda …" at bounding box center [695, 343] width 1206 height 552
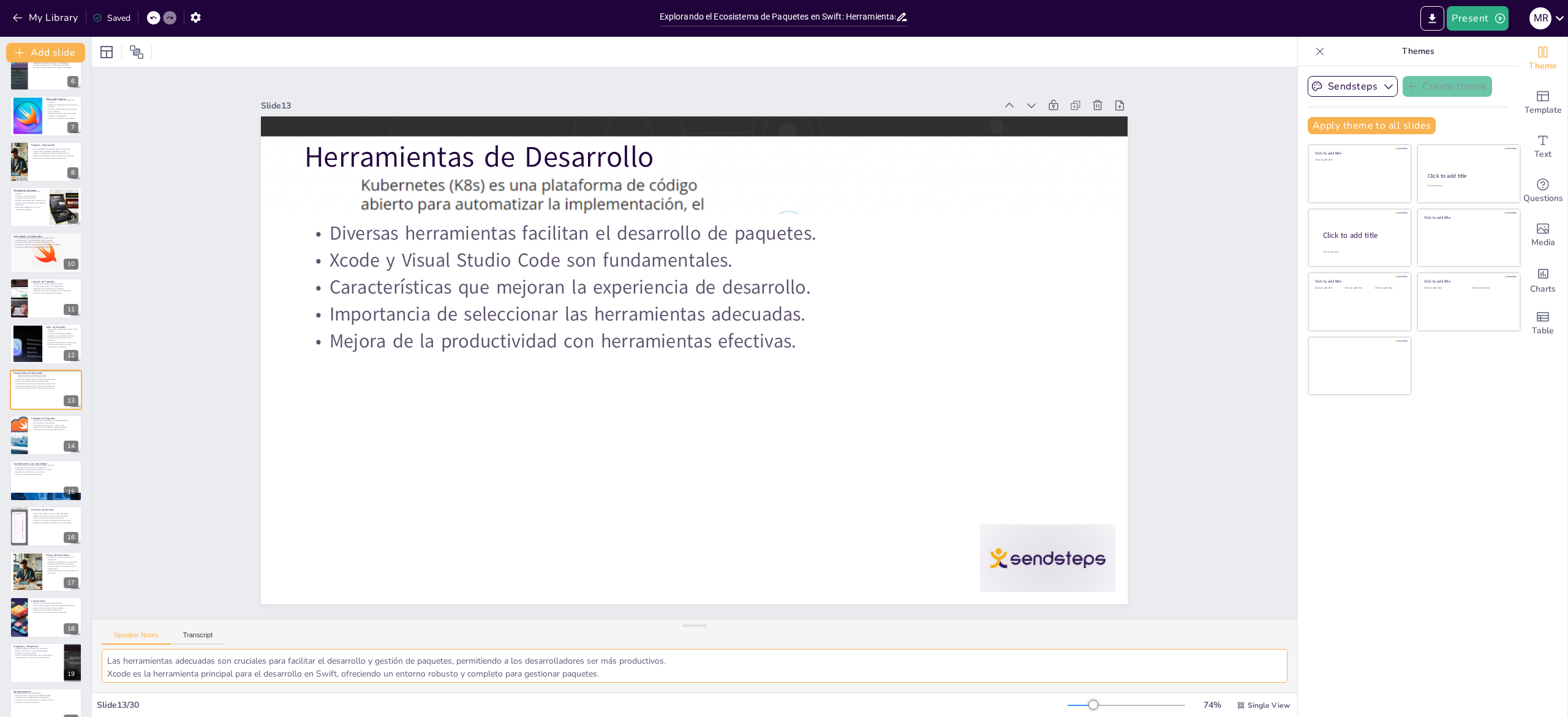
click at [205, 660] on textarea "Las herramientas adecuadas son cruciales para facilitar el desarrollo y gestión…" at bounding box center [695, 666] width 1186 height 34
click at [32, 422] on p "Uso y beneficios en proyectos." at bounding box center [55, 423] width 48 height 3
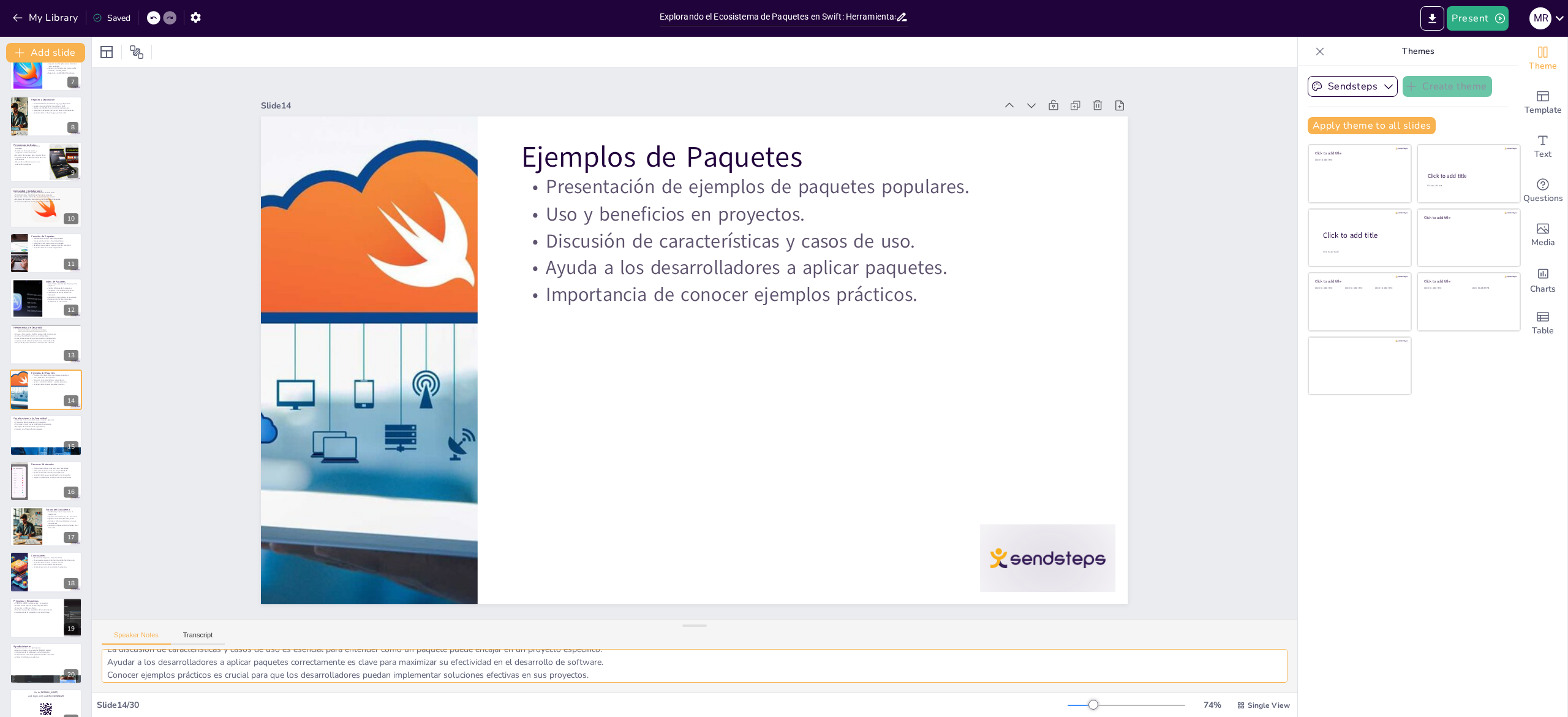
click at [188, 669] on textarea "La presentación de ejemplos concretos es fundamental para que los desarrollador…" at bounding box center [695, 666] width 1186 height 34
click at [41, 429] on p "Impacto en el desarrollo de paquetes." at bounding box center [46, 428] width 66 height 3
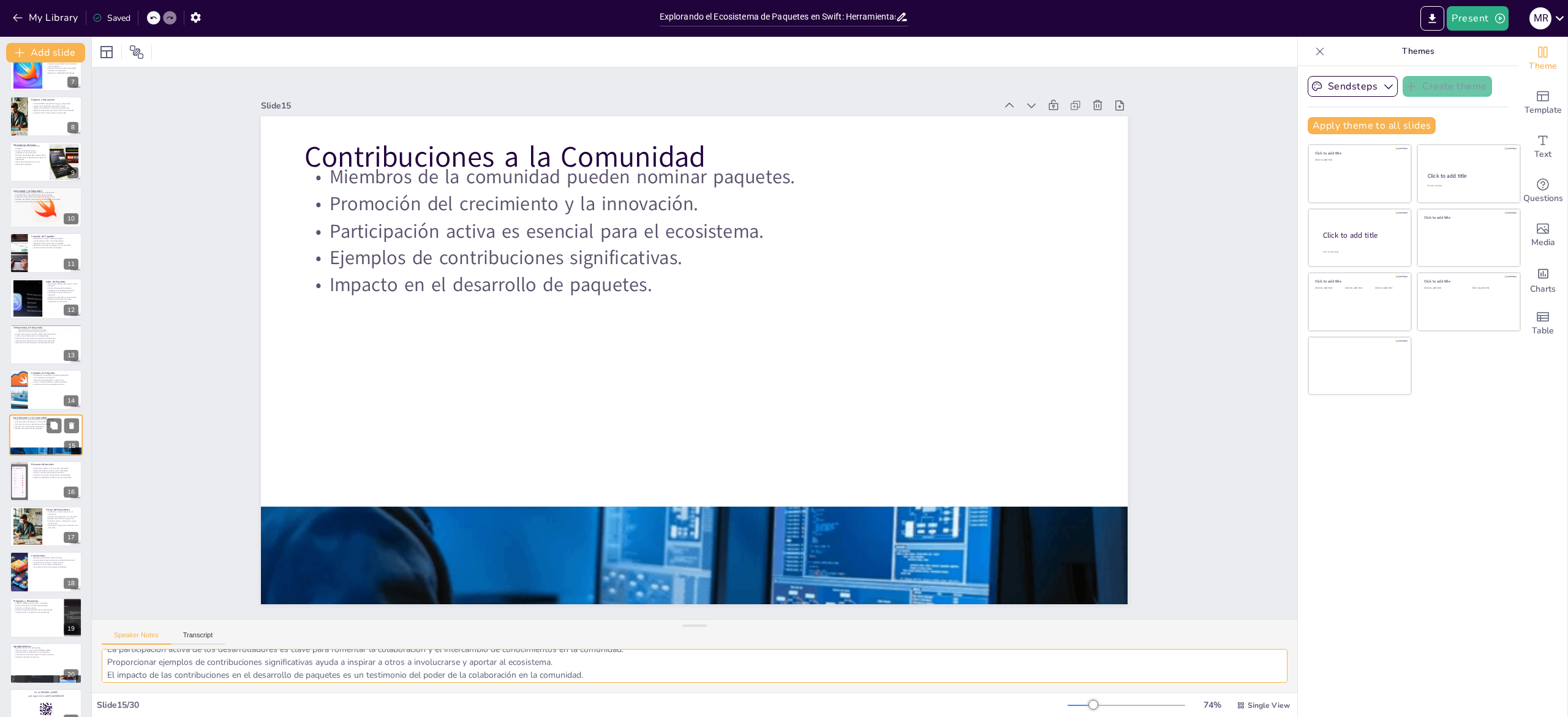
scroll to position [341, 0]
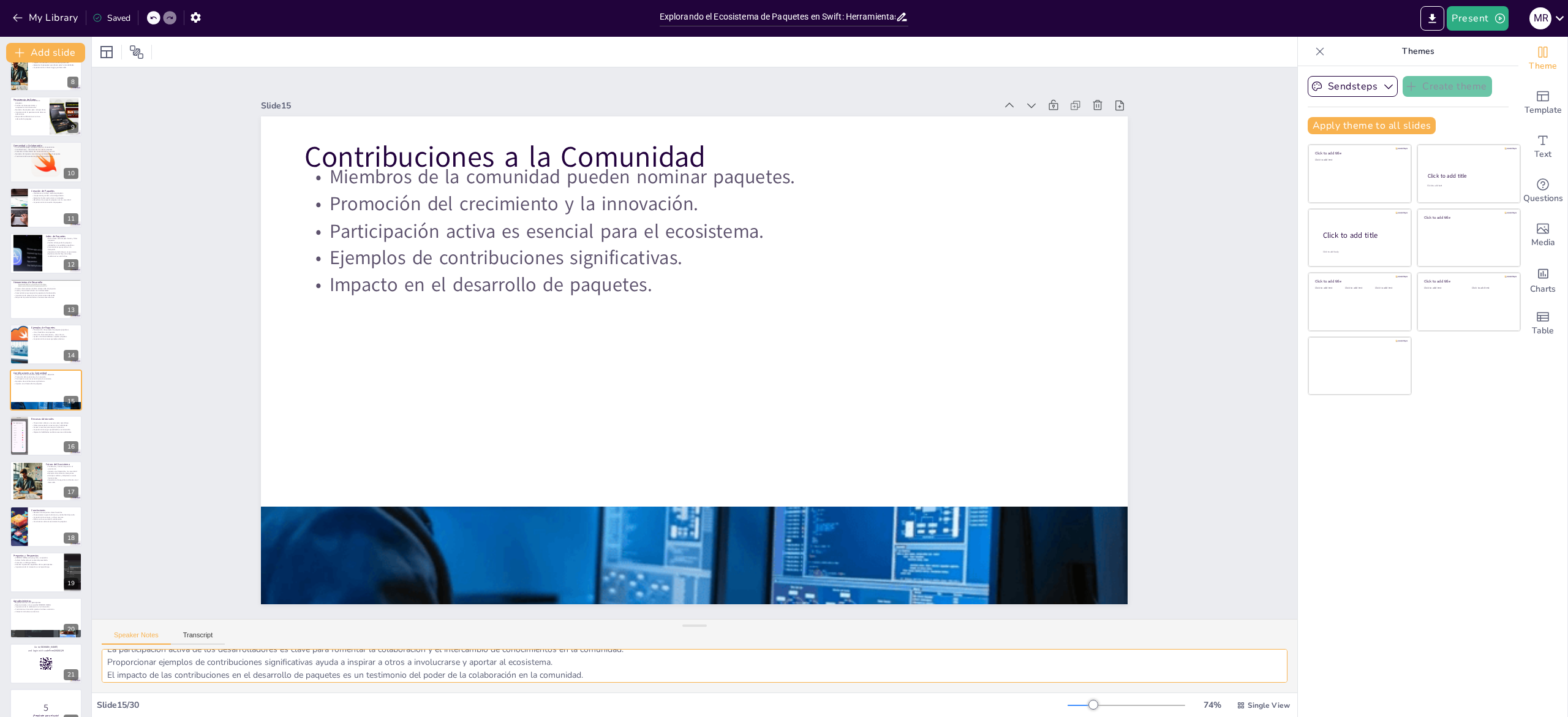
click at [217, 671] on textarea "Las nominaciones de paquetes son una forma en que los miembros de la comunidad …" at bounding box center [695, 666] width 1186 height 34
click at [10, 442] on div at bounding box center [17, 435] width 67 height 41
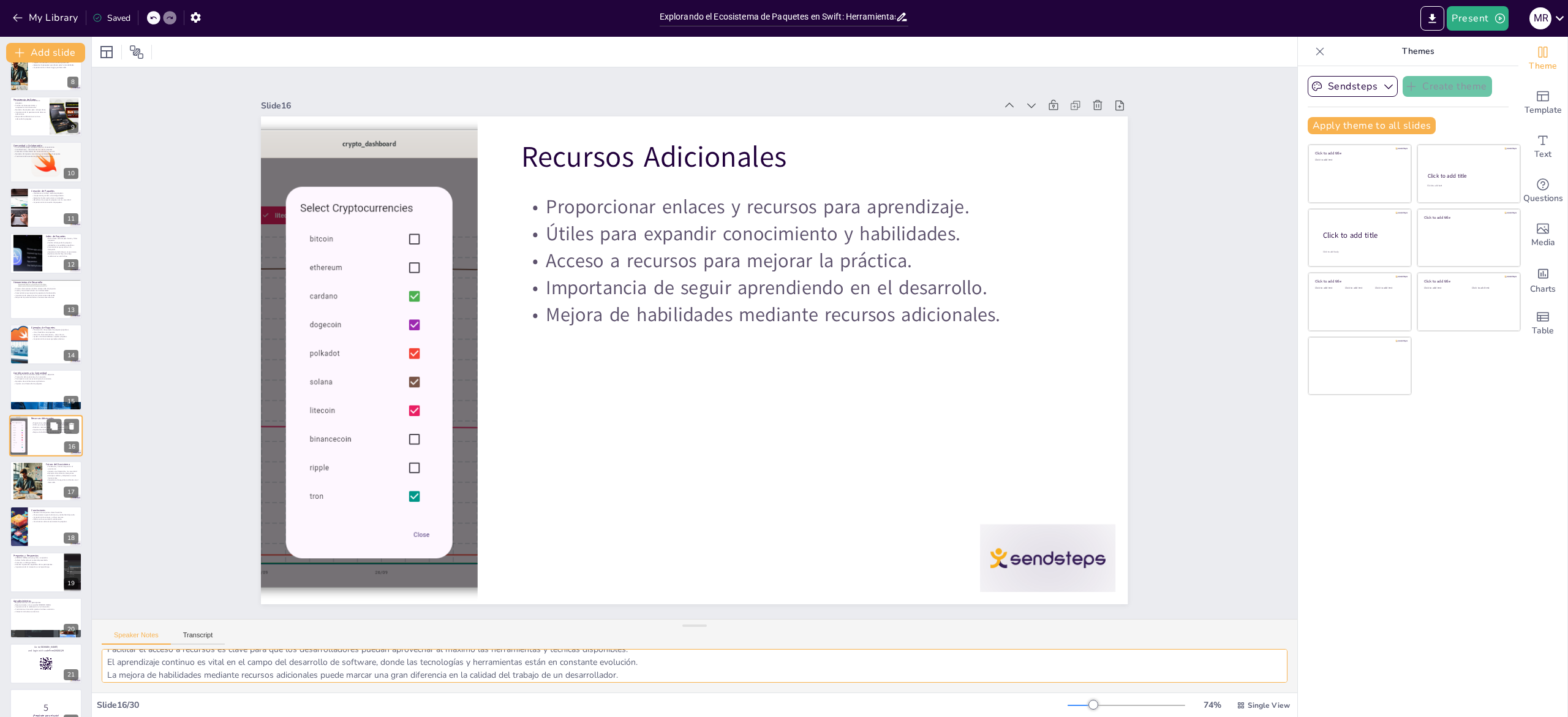
scroll to position [386, 0]
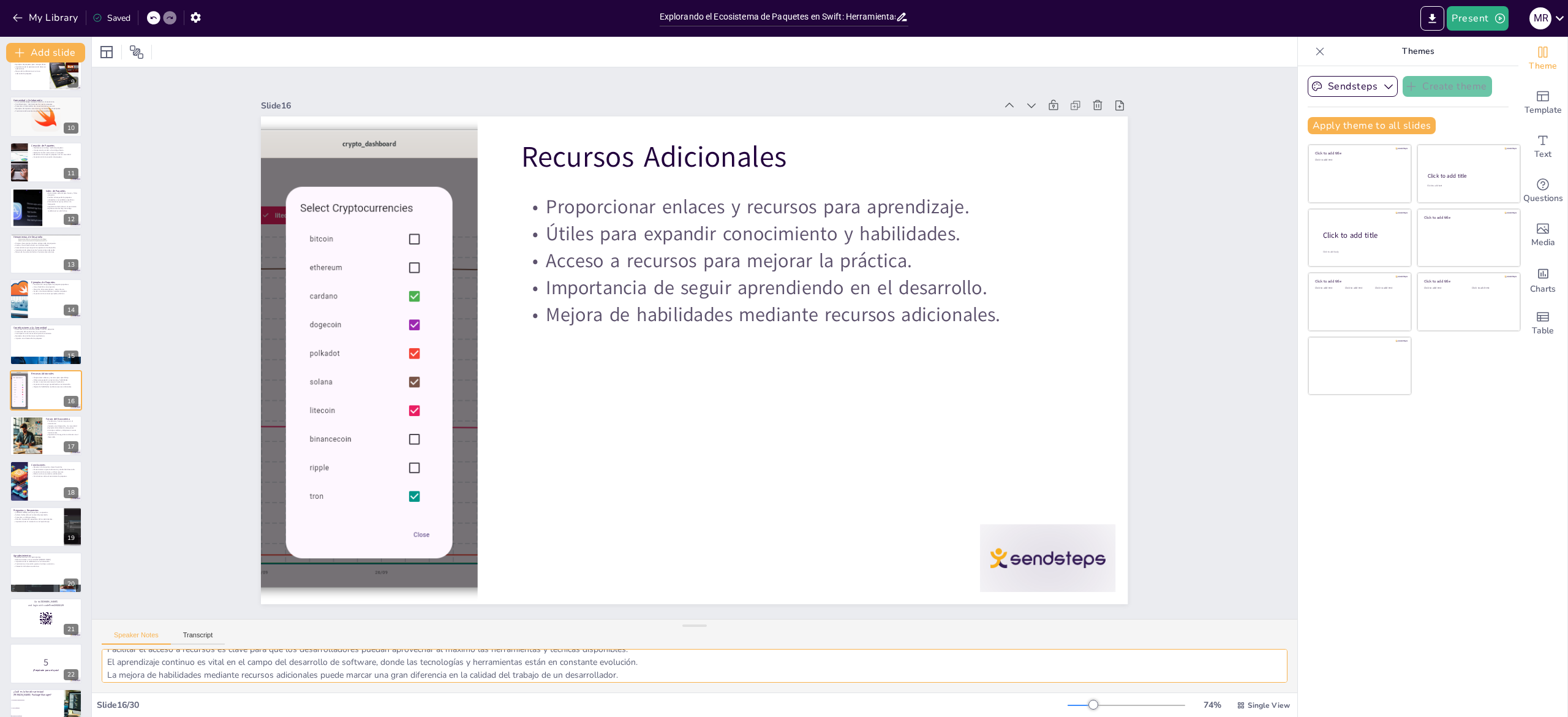
click at [158, 658] on textarea "Proporcionar recursos es fundamental para ayudar a los desarrolladores a seguir…" at bounding box center [695, 666] width 1186 height 34
click at [25, 446] on div at bounding box center [28, 436] width 65 height 38
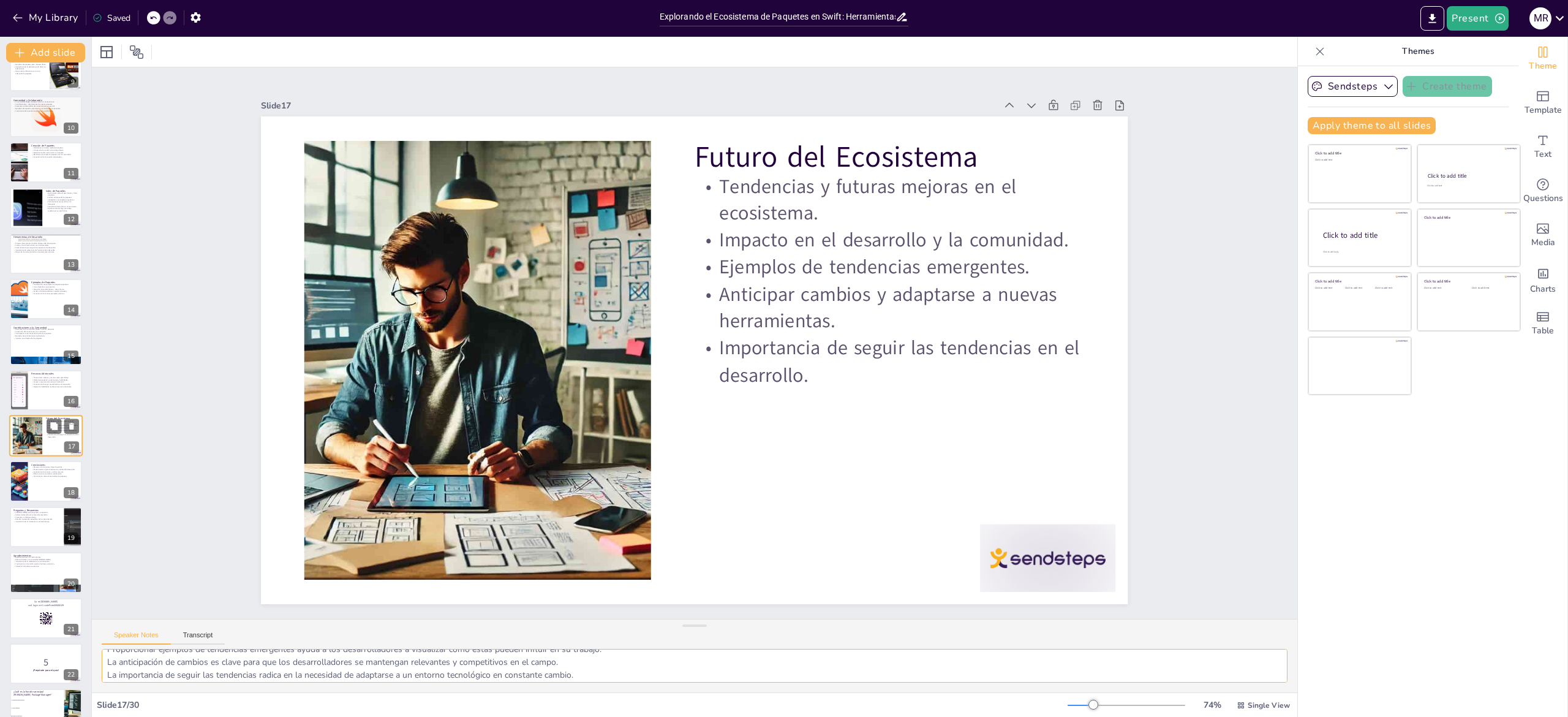
scroll to position [432, 0]
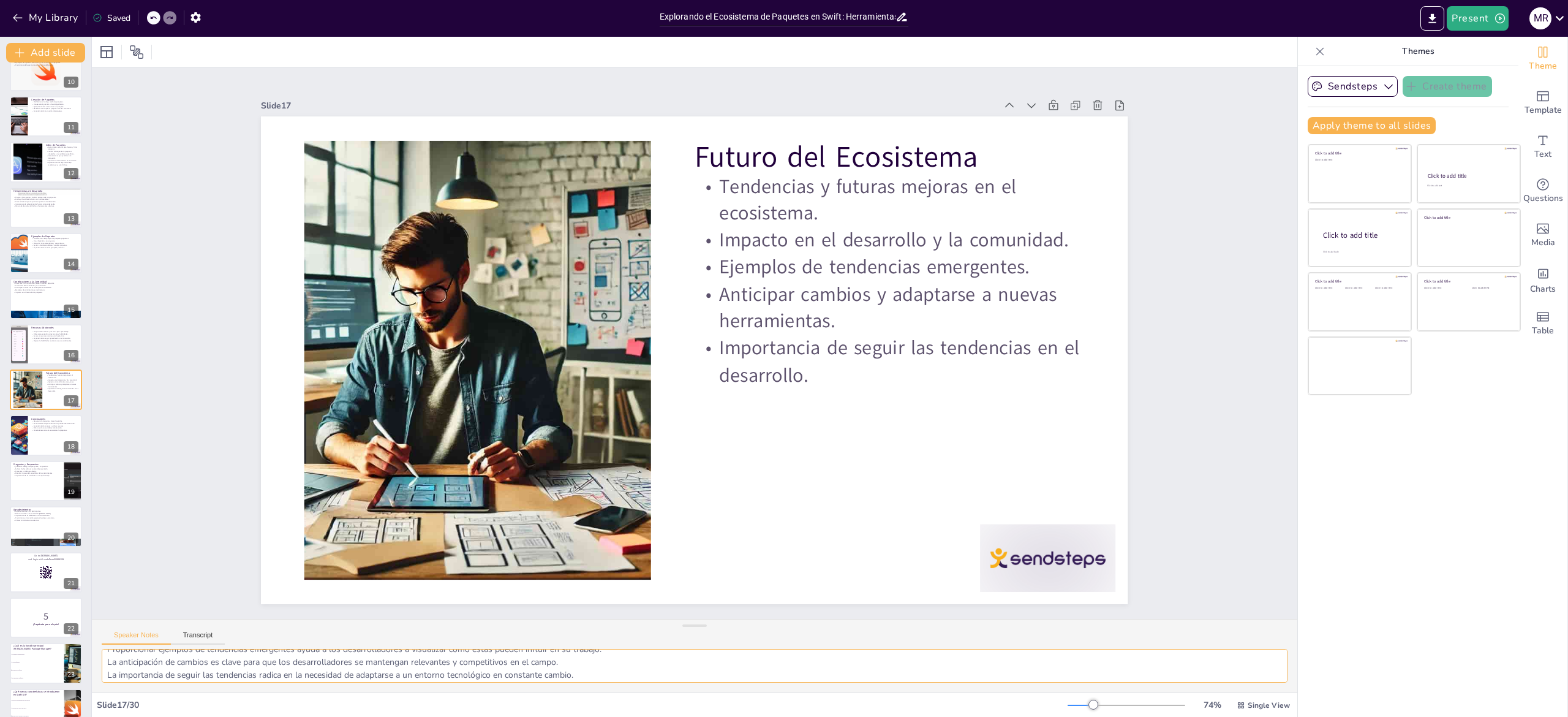
click at [170, 666] on textarea "Estar al tanto de las tendencias es crucial para que los desarrolladores puedan…" at bounding box center [695, 666] width 1186 height 34
click at [28, 444] on div at bounding box center [46, 435] width 74 height 41
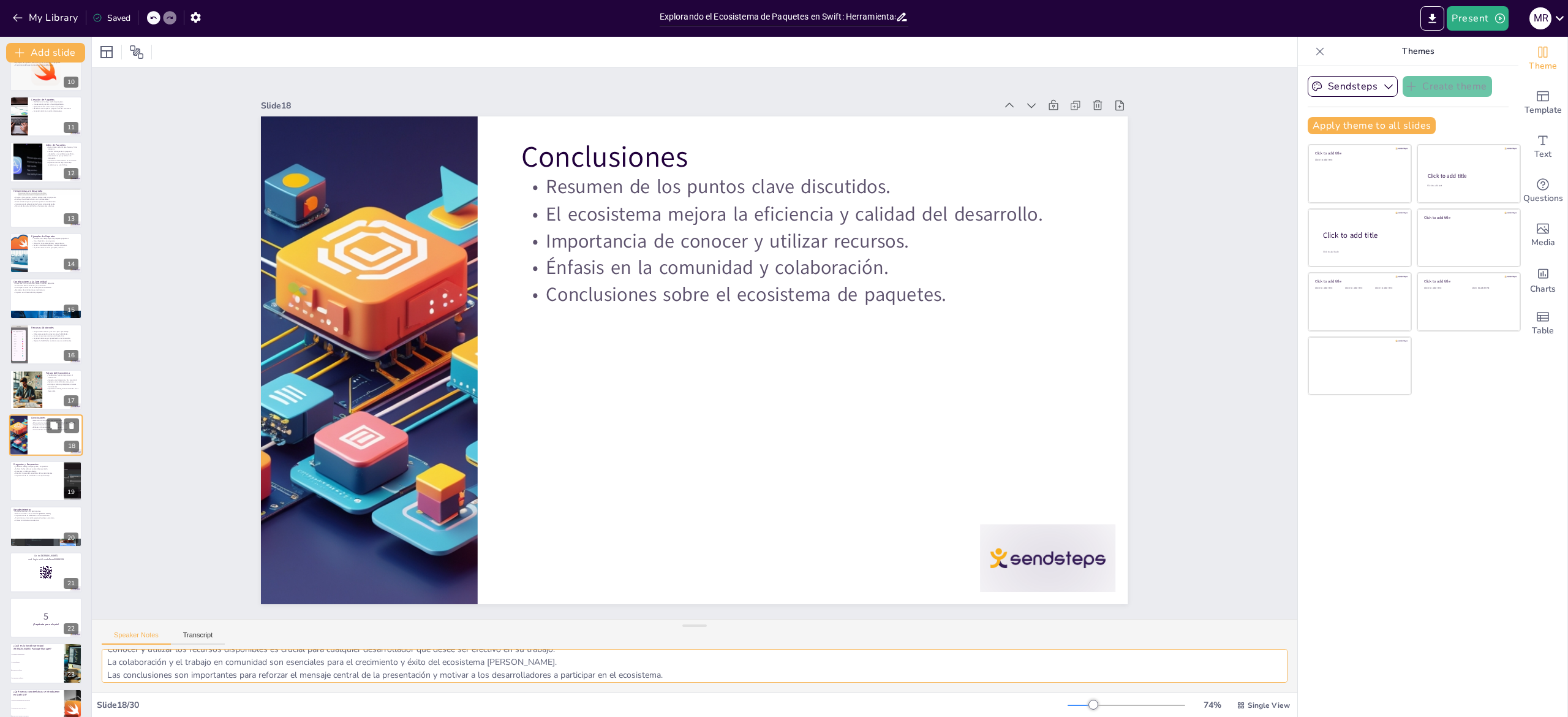
scroll to position [478, 0]
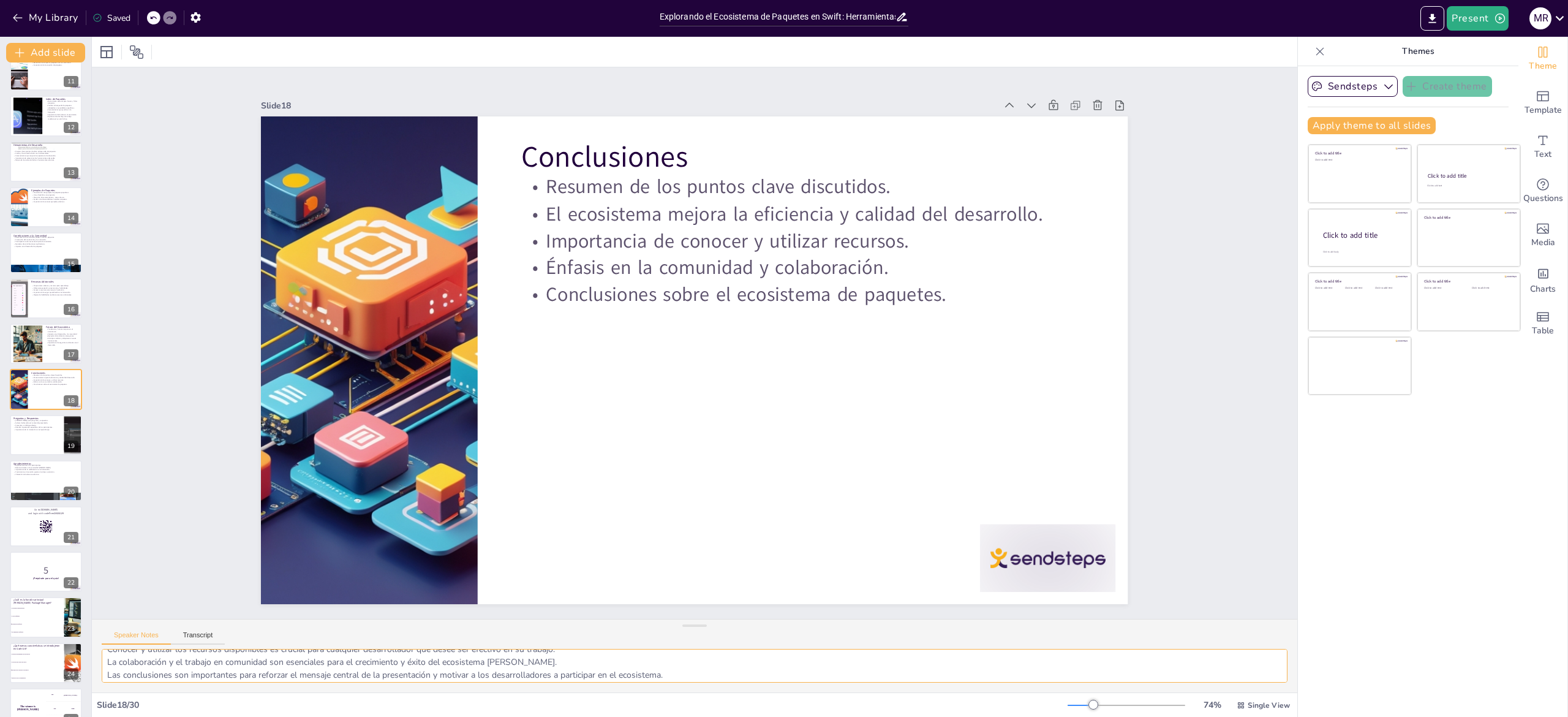
click at [202, 681] on textarea "Un resumen efectivo ayuda a consolidar la información presentada y asegura que …" at bounding box center [695, 666] width 1186 height 34
click at [12, 445] on div at bounding box center [46, 435] width 74 height 41
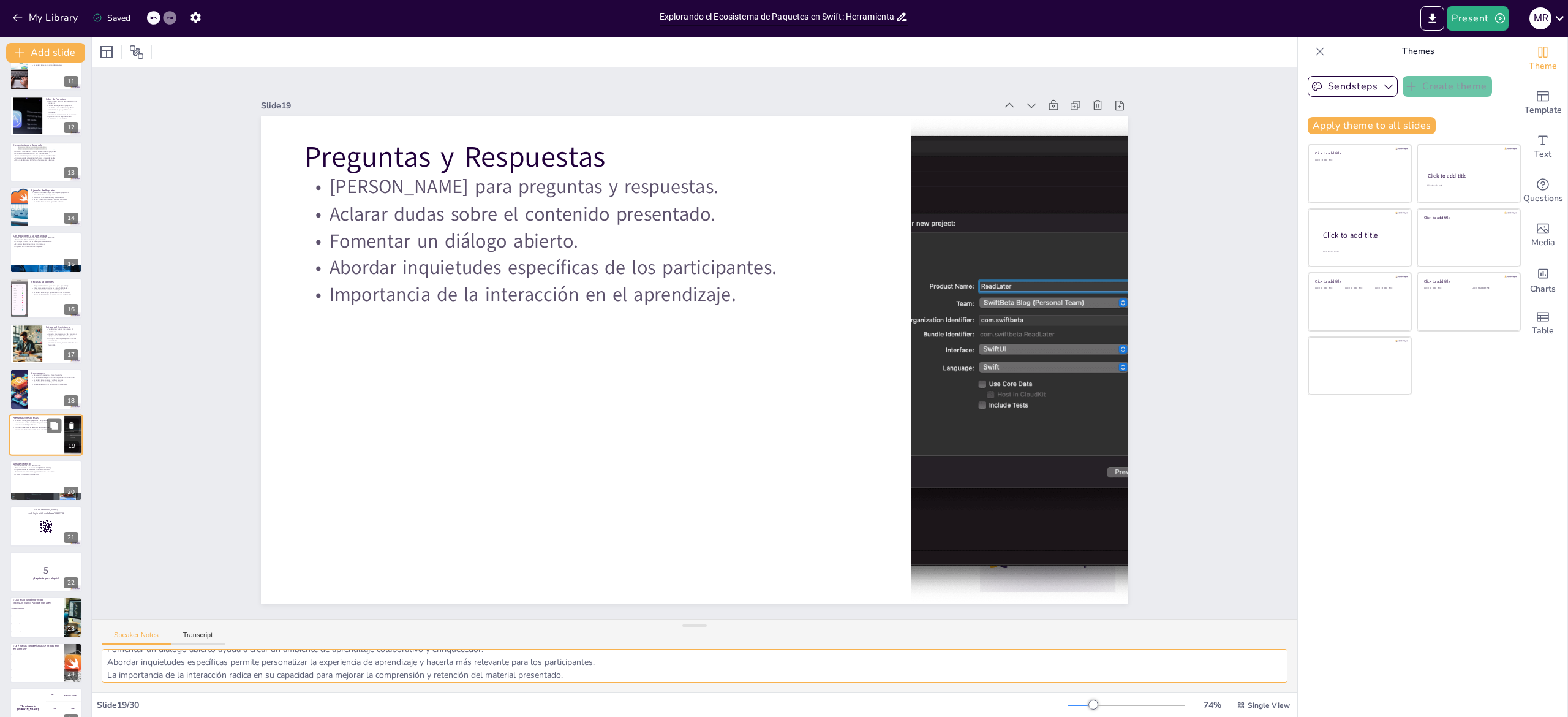
scroll to position [522, 0]
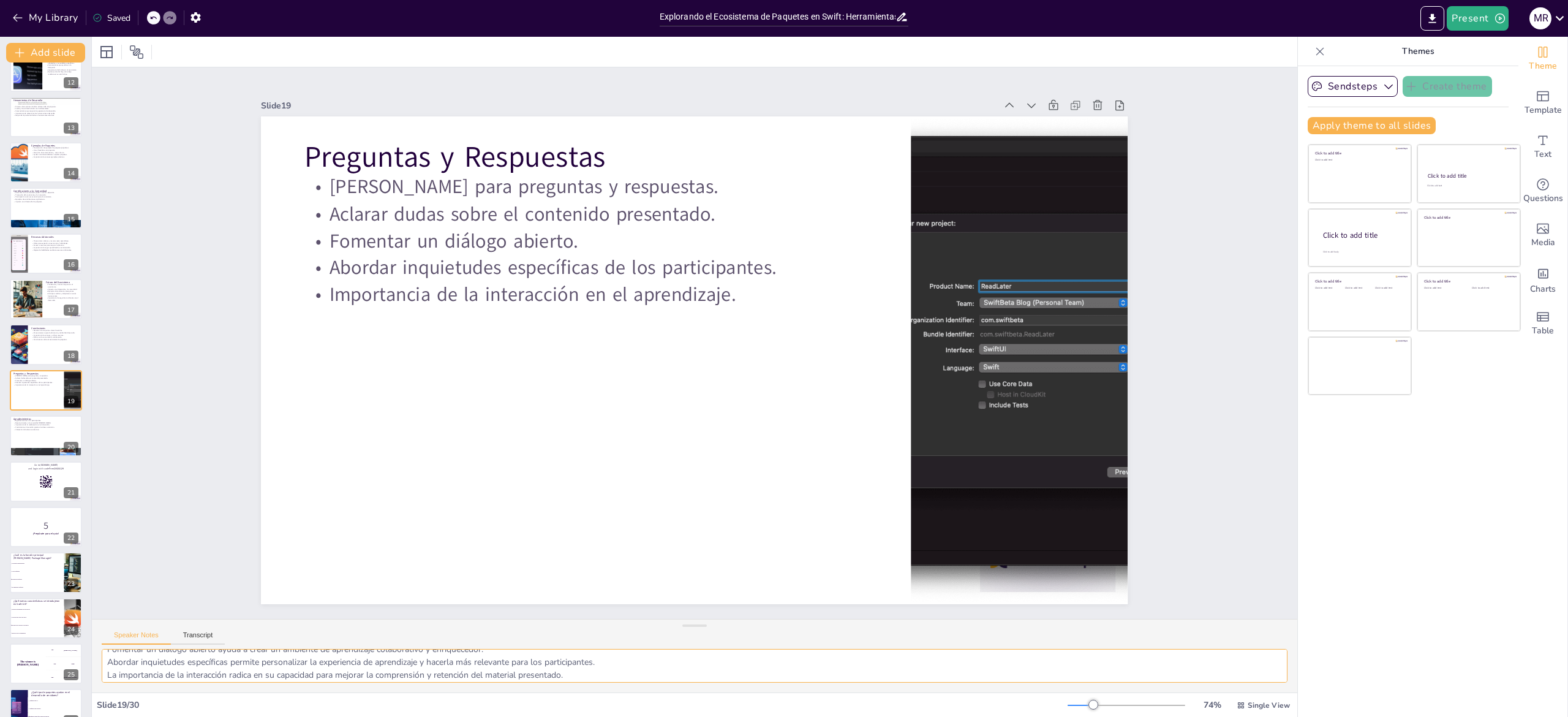
click at [258, 673] on textarea "La interacción es clave para el aprendizaje, y un espacio para preguntas permit…" at bounding box center [695, 666] width 1186 height 34
click at [26, 438] on div at bounding box center [46, 435] width 74 height 41
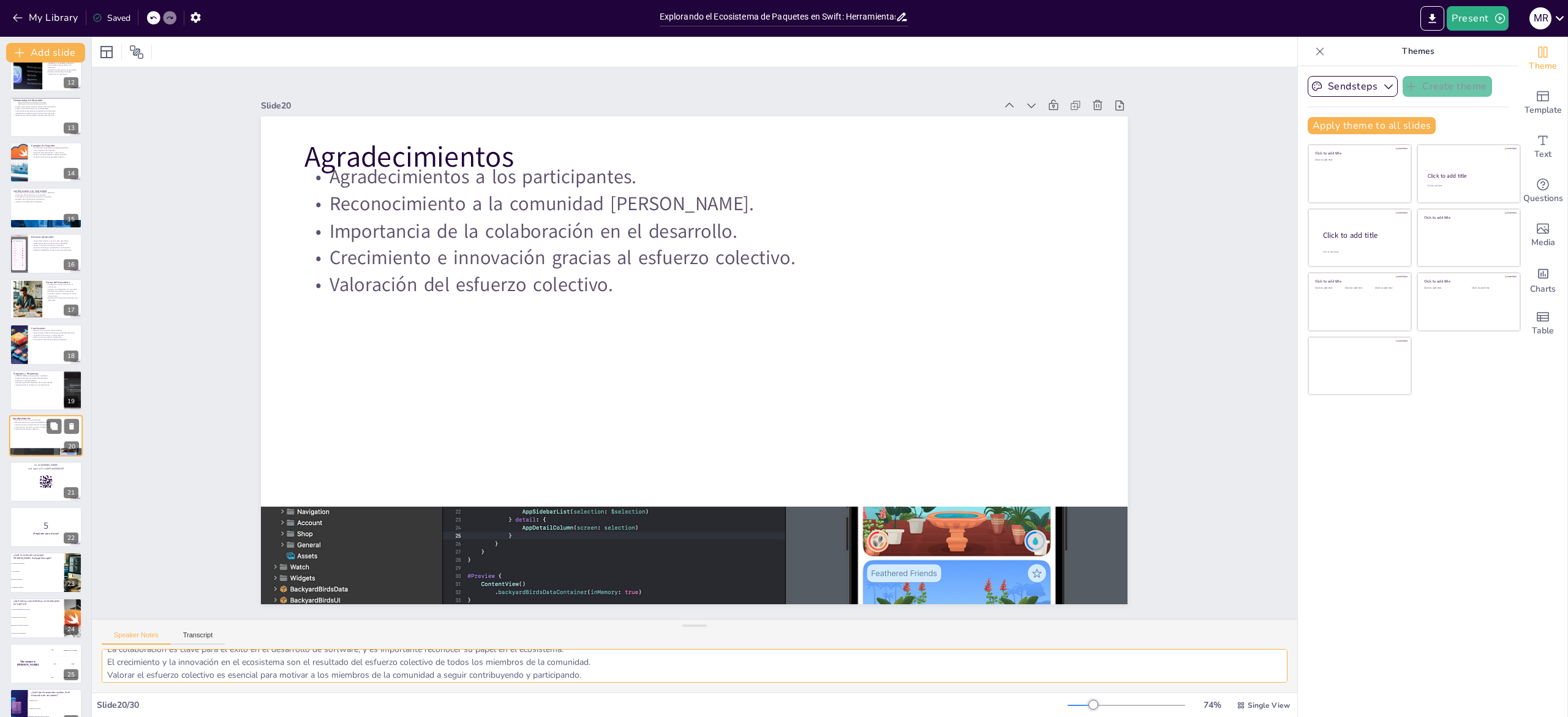
scroll to position [568, 0]
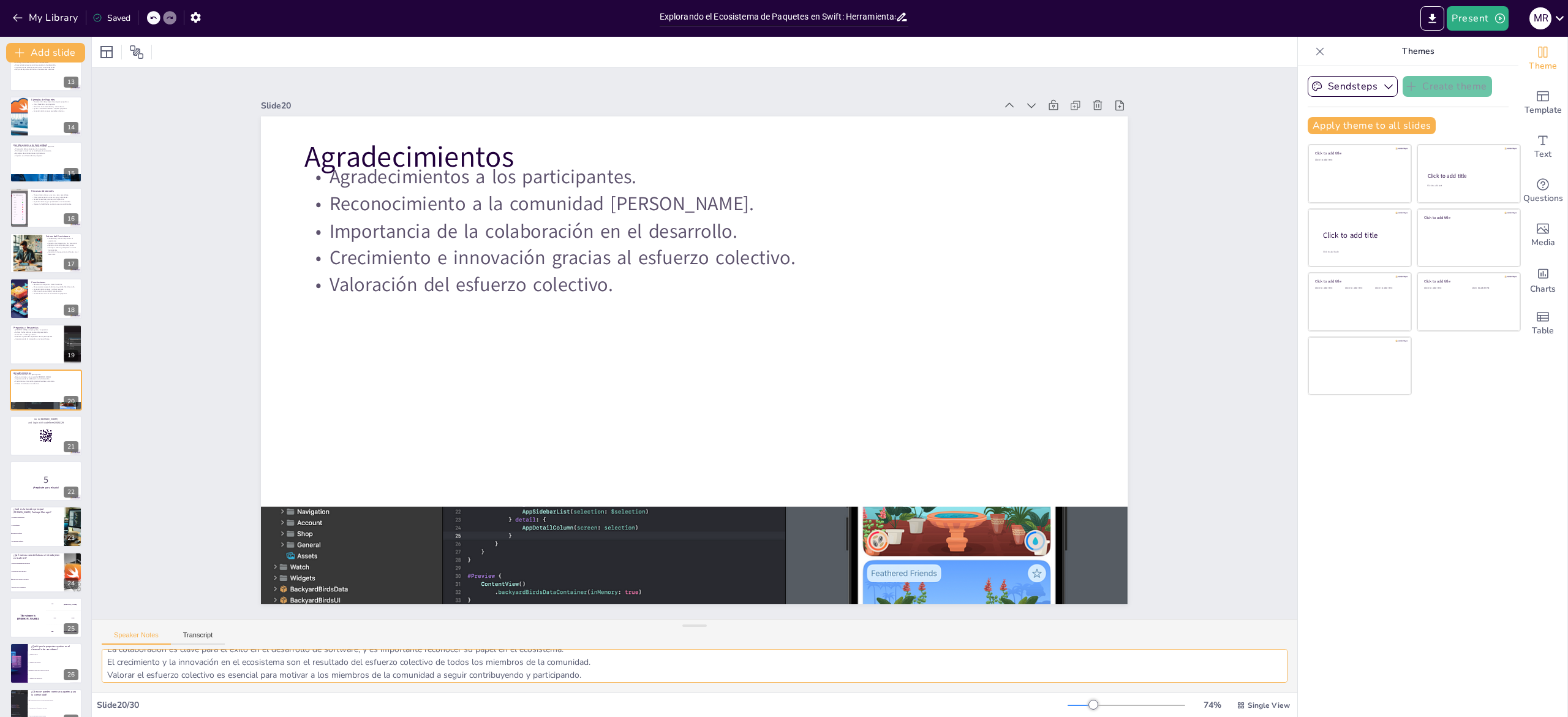
click at [161, 663] on textarea "Agradecer a los participantes es esencial para fomentar un ambiente positivo y …" at bounding box center [695, 666] width 1186 height 34
click at [22, 482] on p "5" at bounding box center [46, 479] width 66 height 14
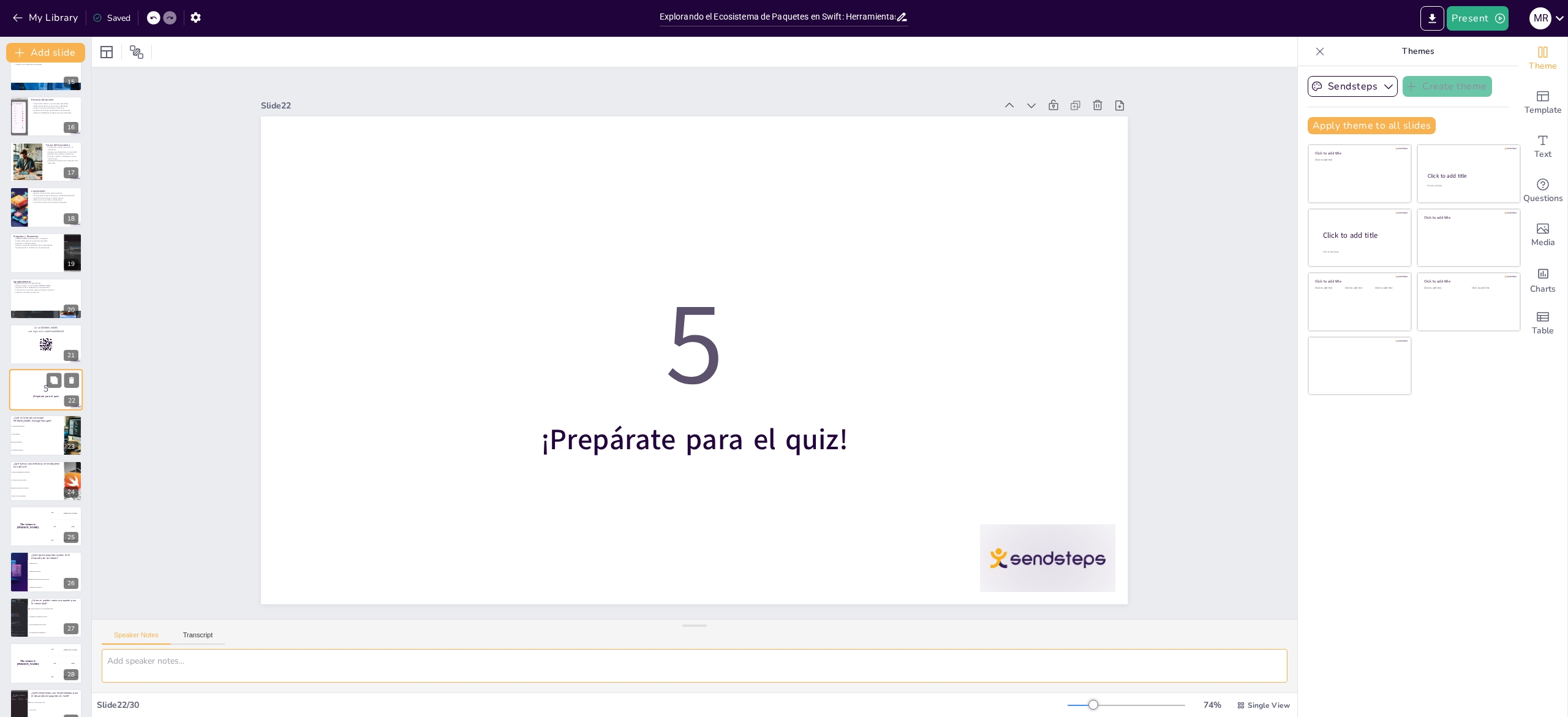
scroll to position [0, 0]
click at [20, 437] on li "Crear paquetes" at bounding box center [37, 435] width 55 height 8
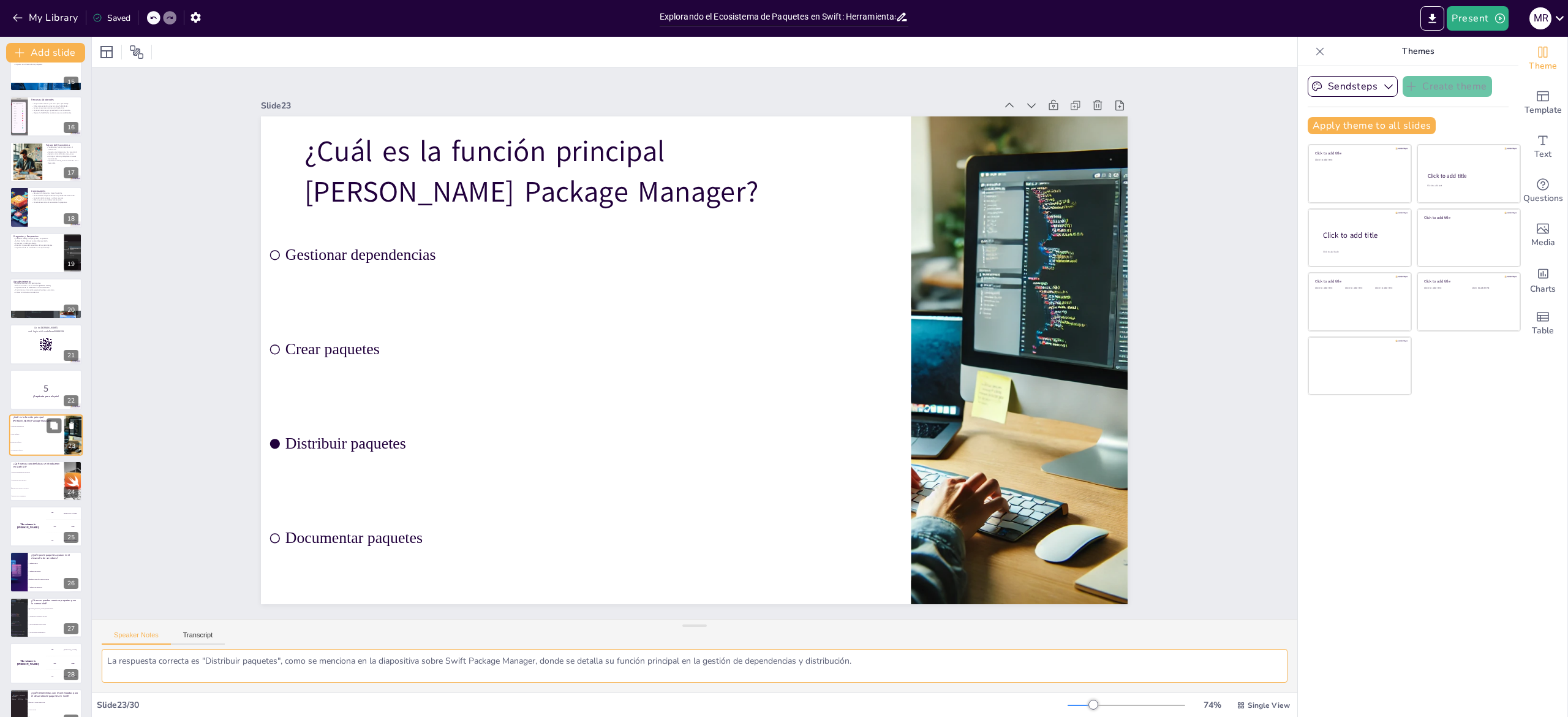
scroll to position [706, 0]
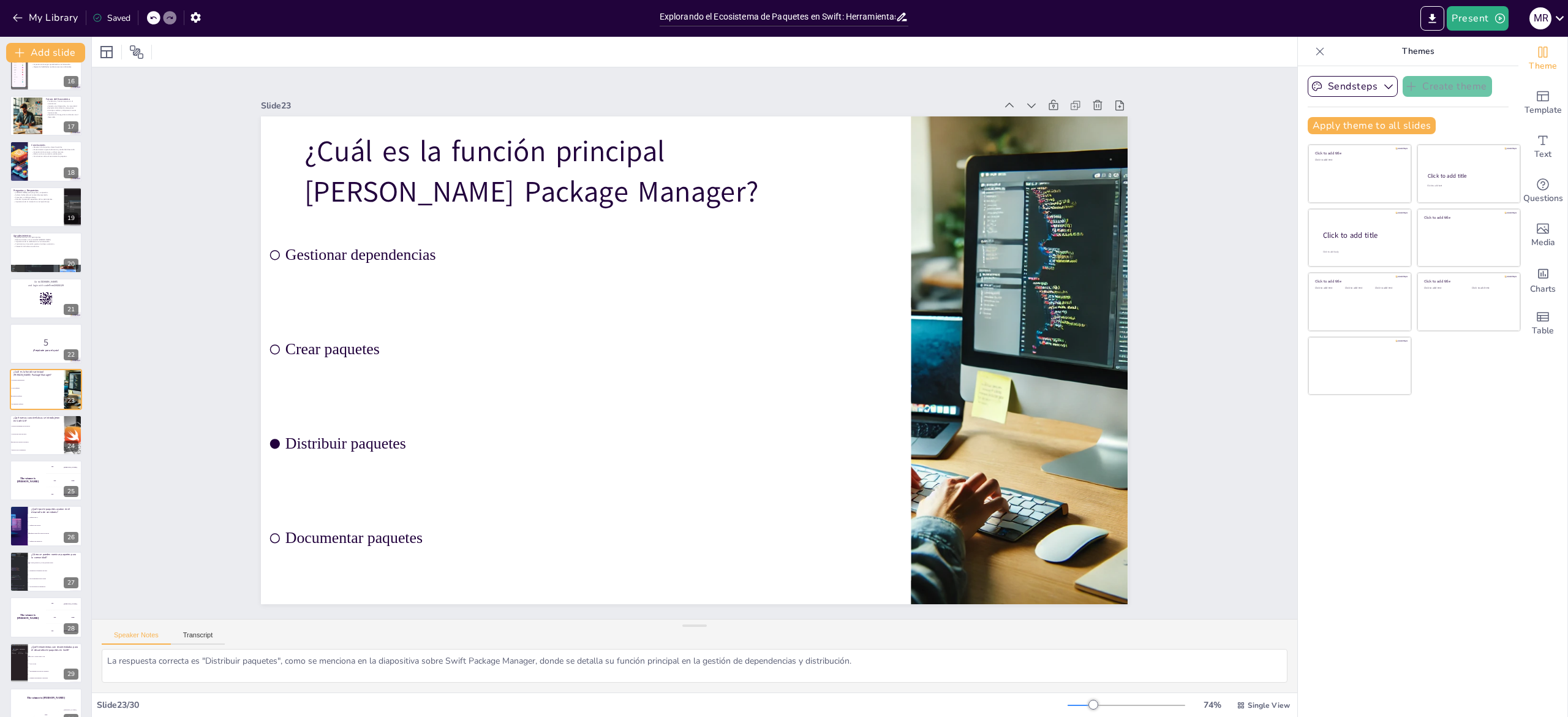
click at [1314, 49] on icon at bounding box center [1320, 51] width 12 height 12
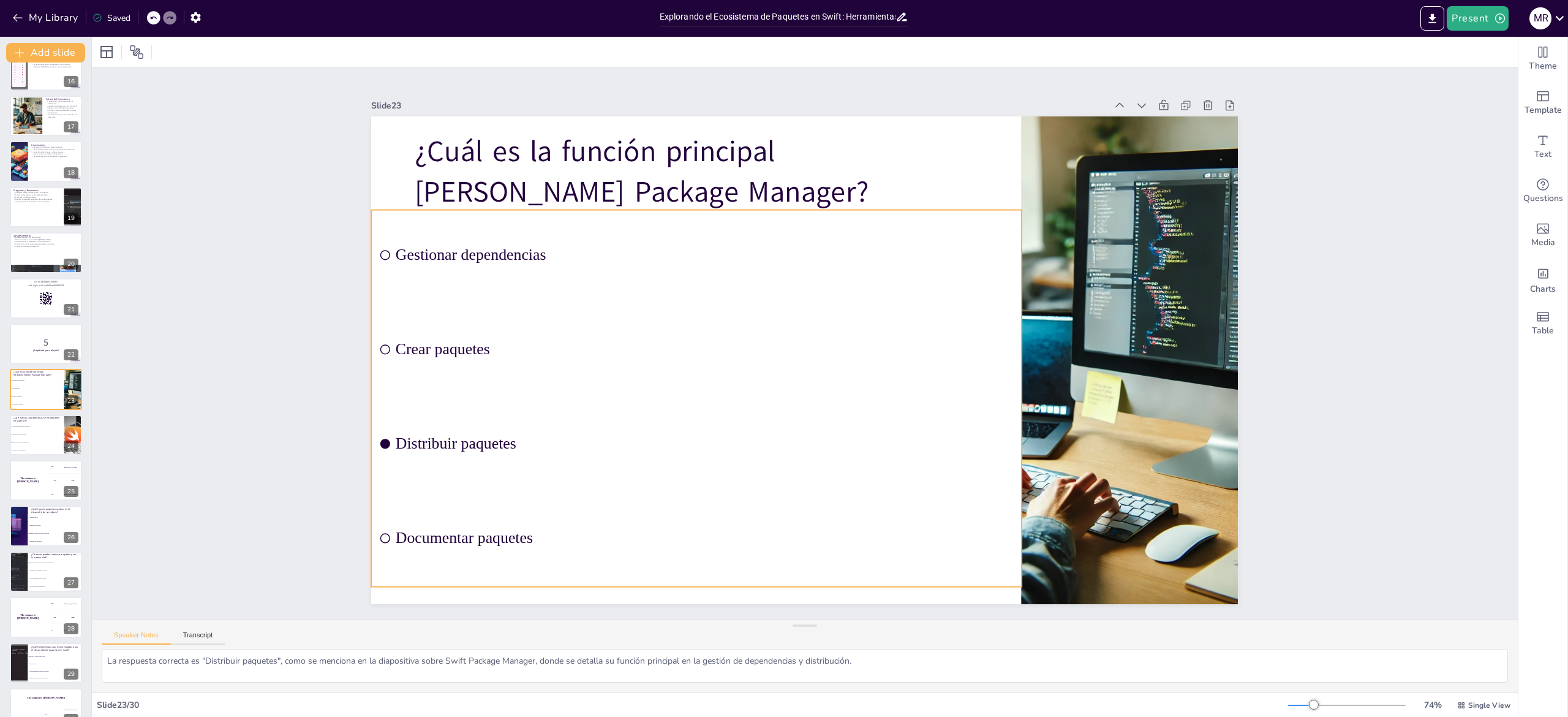
click at [501, 313] on div "¿Cuál es la función principal de Swift Package Manager? Gestionar dependencias …" at bounding box center [897, 136] width 792 height 353
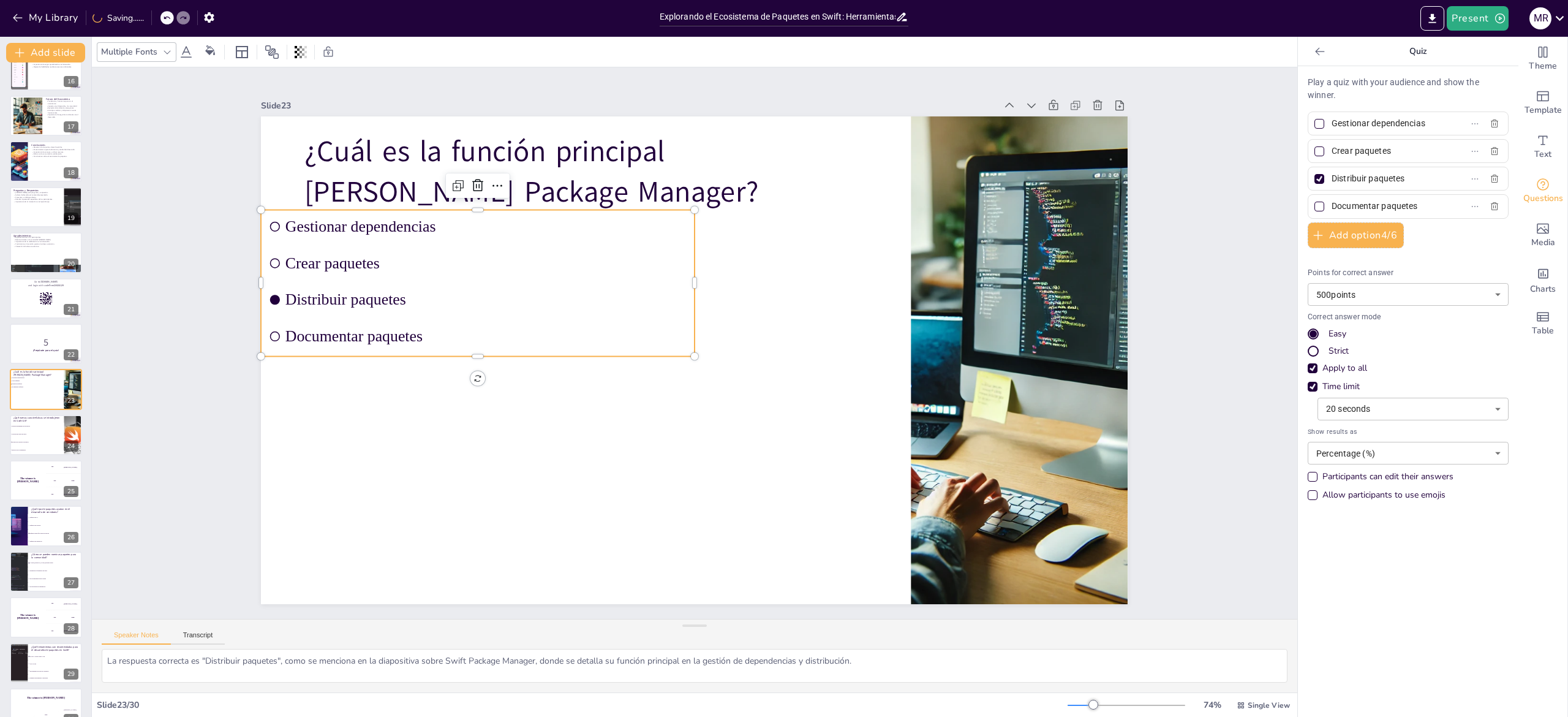
click at [1314, 181] on div at bounding box center [1319, 178] width 10 height 10
click at [1332, 181] on input "Distribuir paquetes" at bounding box center [1389, 178] width 114 height 17
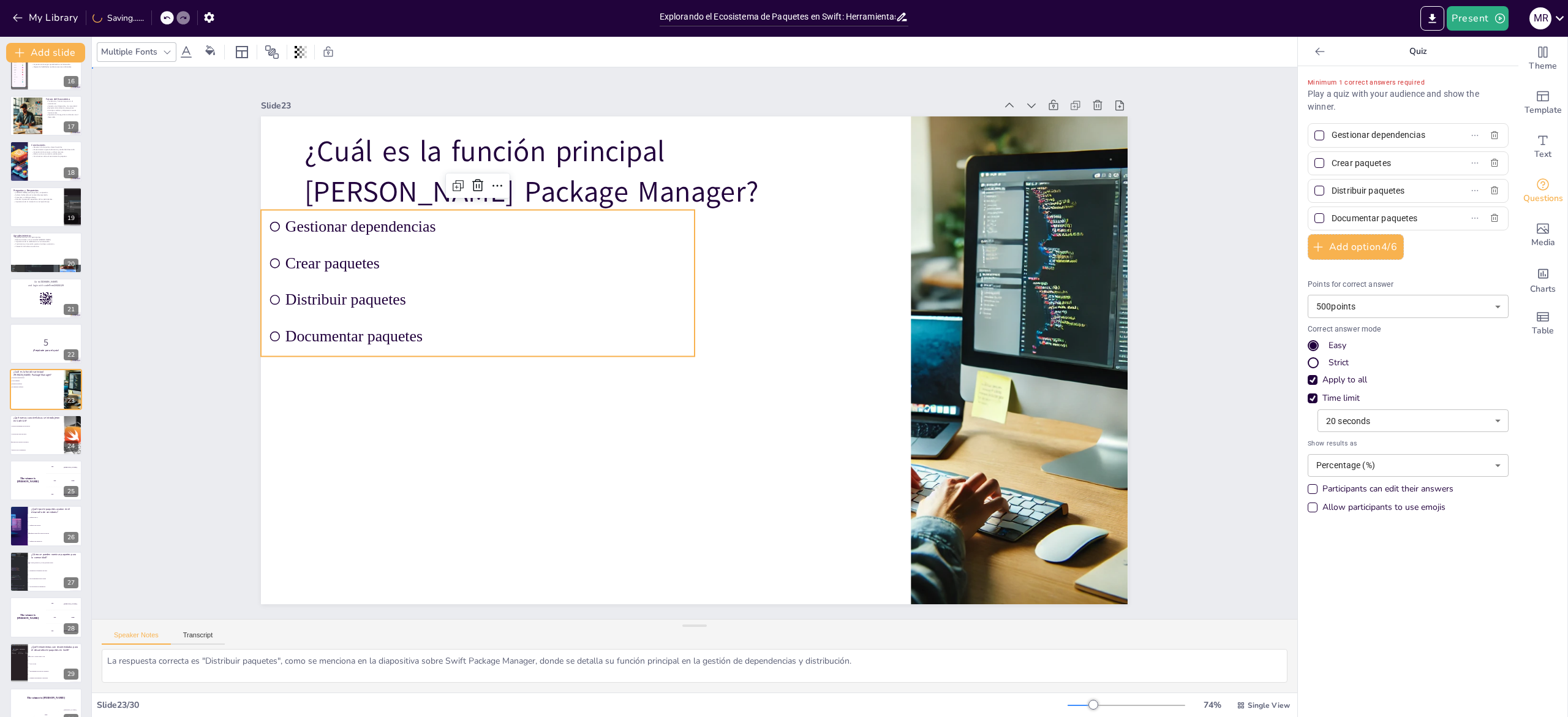
click at [1221, 290] on div "Slide 1 Explorando el Ecosistema de Paquetes en Swift Esta presentación aborda …" at bounding box center [695, 344] width 1325 height 995
click at [1221, 290] on div "Slide 1 Explorando el Ecosistema de Paquetes en Swift Esta presentación aborda …" at bounding box center [695, 343] width 1300 height 1155
click at [196, 671] on textarea "La respuesta correcta es "Distribuir paquetes", como se menciona en la diaposit…" at bounding box center [695, 666] width 1186 height 34
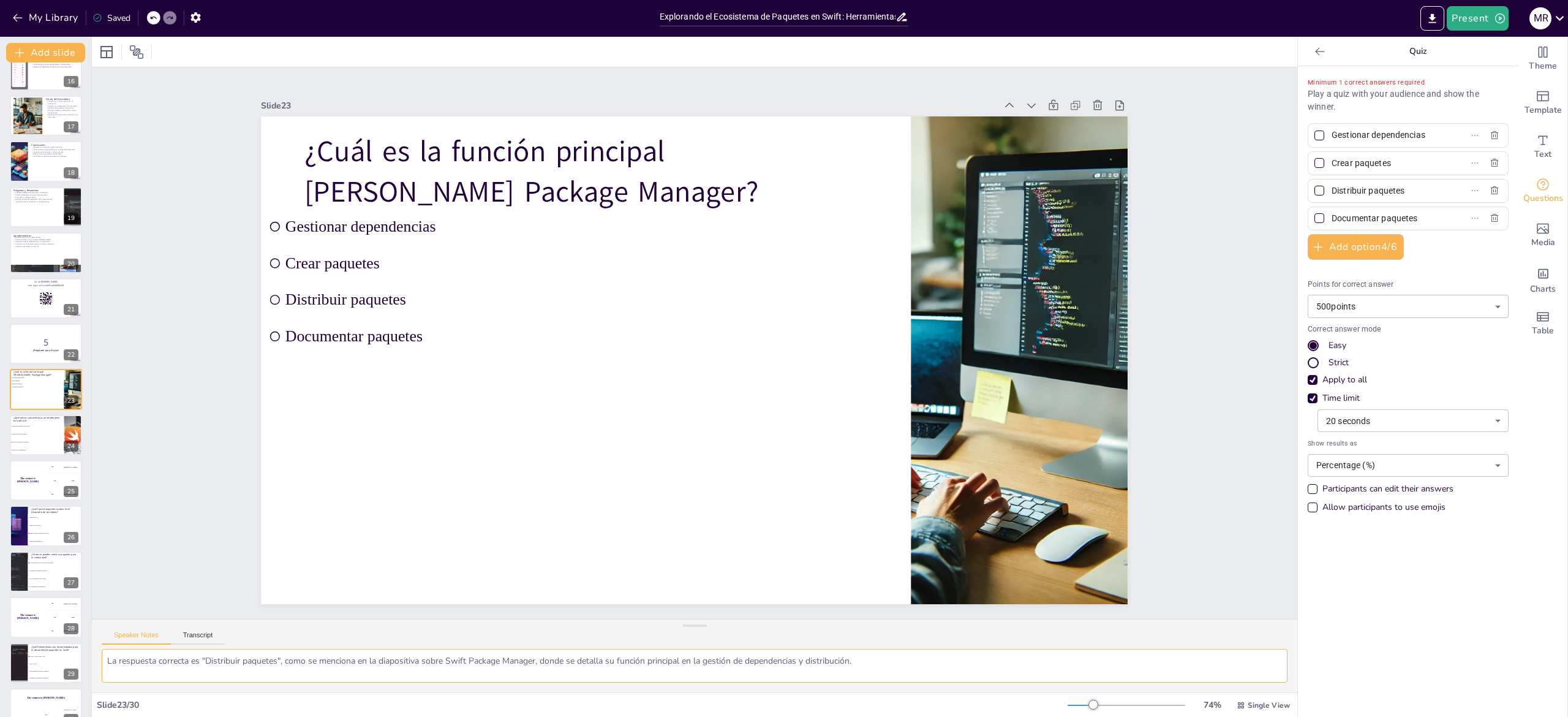
click at [196, 671] on textarea "La respuesta correcta es "Distribuir paquetes", como se menciona en la diaposit…" at bounding box center [695, 666] width 1186 height 34
click at [30, 446] on li "Mejoras en el rendimiento" at bounding box center [37, 450] width 55 height 8
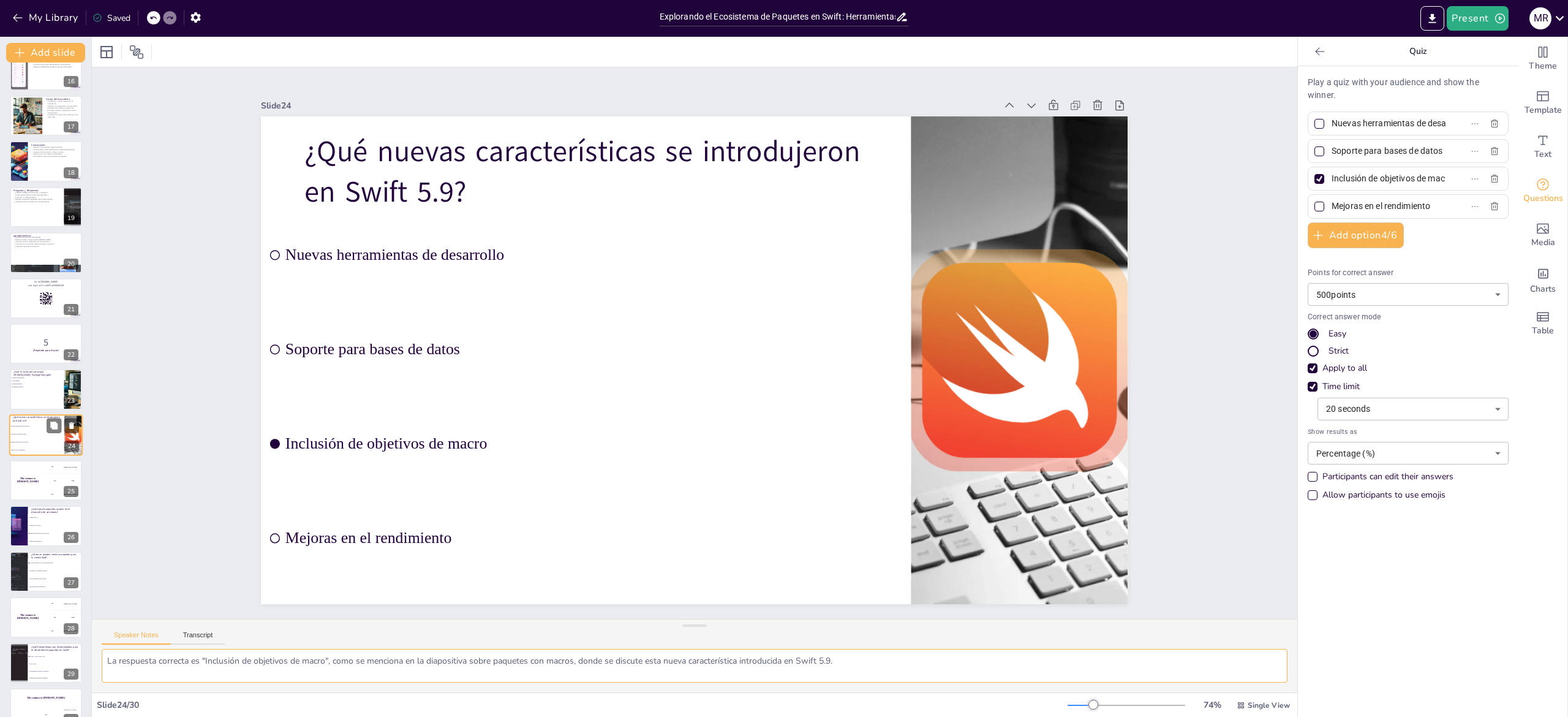
scroll to position [726, 0]
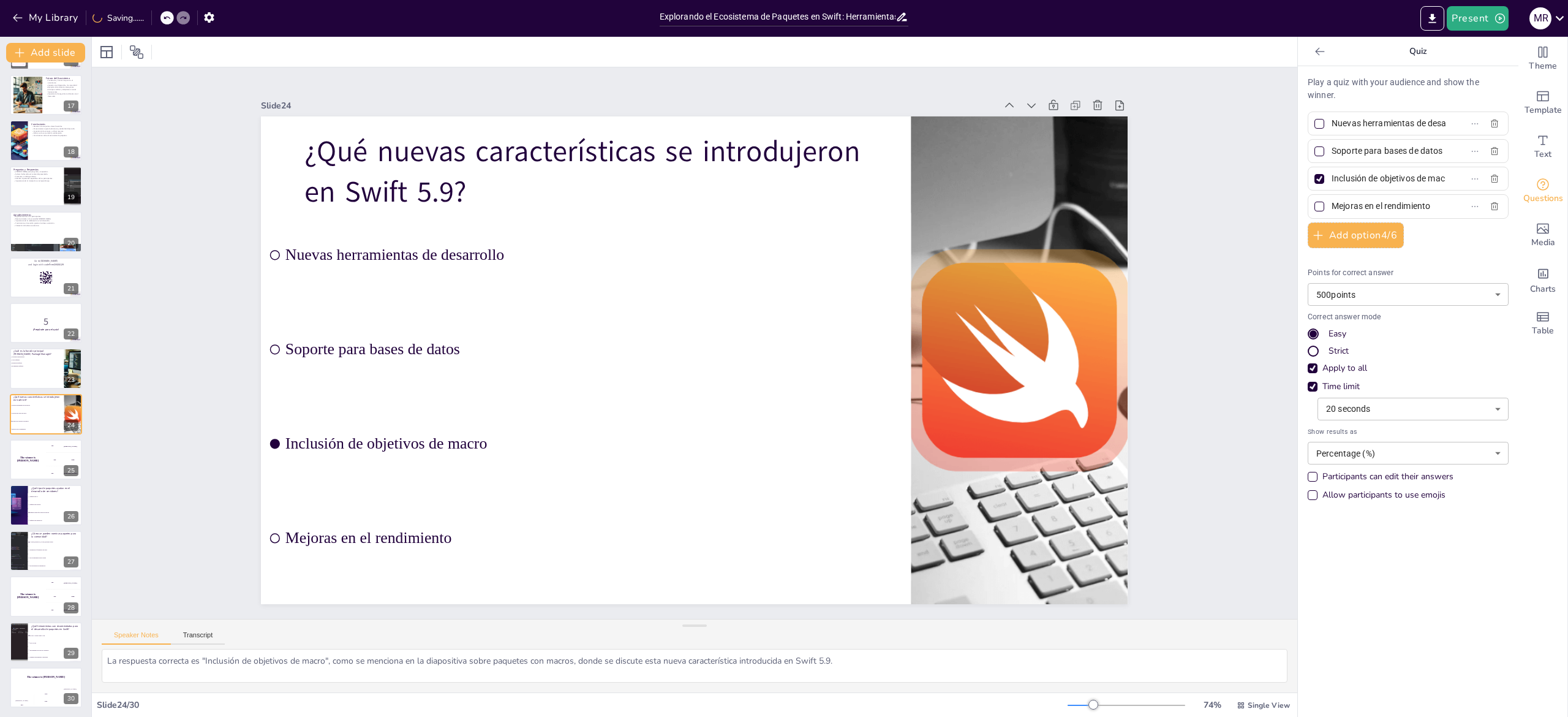
click at [1314, 181] on div at bounding box center [1319, 178] width 10 height 10
click at [1332, 181] on input "Inclusión de objetivos de macro" at bounding box center [1389, 178] width 114 height 17
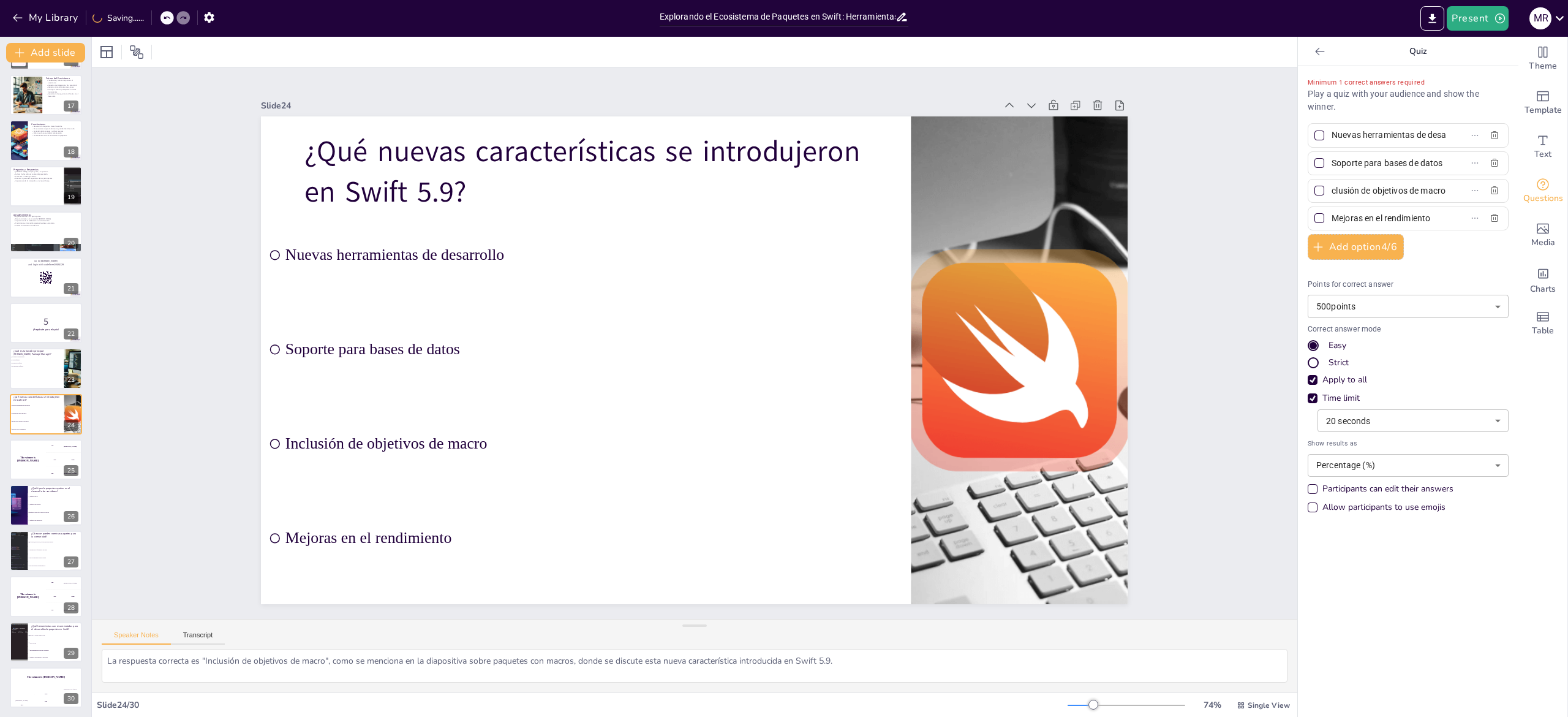
scroll to position [0, 0]
click at [170, 664] on textarea "La respuesta correcta es "Inclusión de objetivos de macro", como se menciona en…" at bounding box center [695, 666] width 1186 height 34
click at [25, 513] on div at bounding box center [18, 505] width 74 height 41
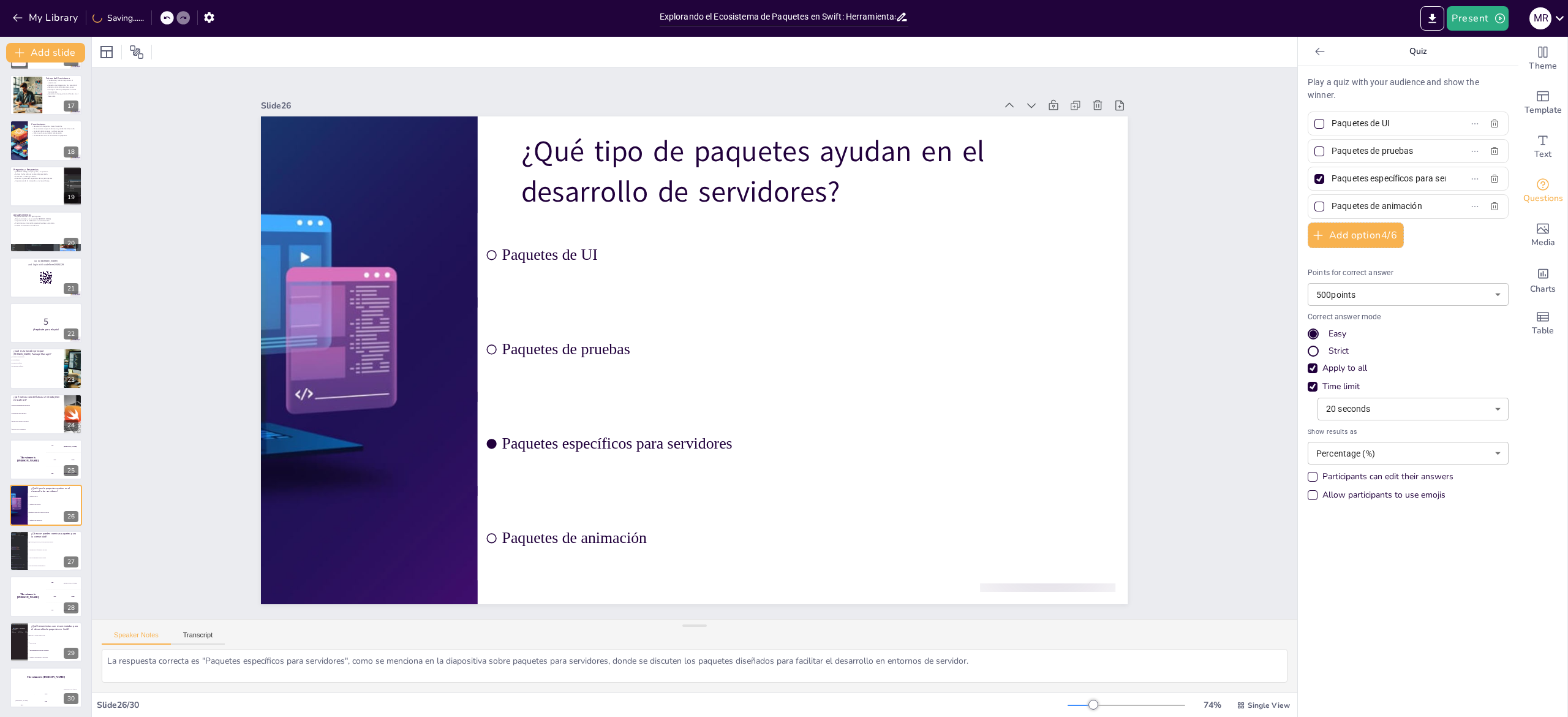
click at [1314, 183] on div at bounding box center [1319, 178] width 10 height 10
click at [1332, 183] on input "Paquetes específicos para servidores" at bounding box center [1389, 178] width 114 height 17
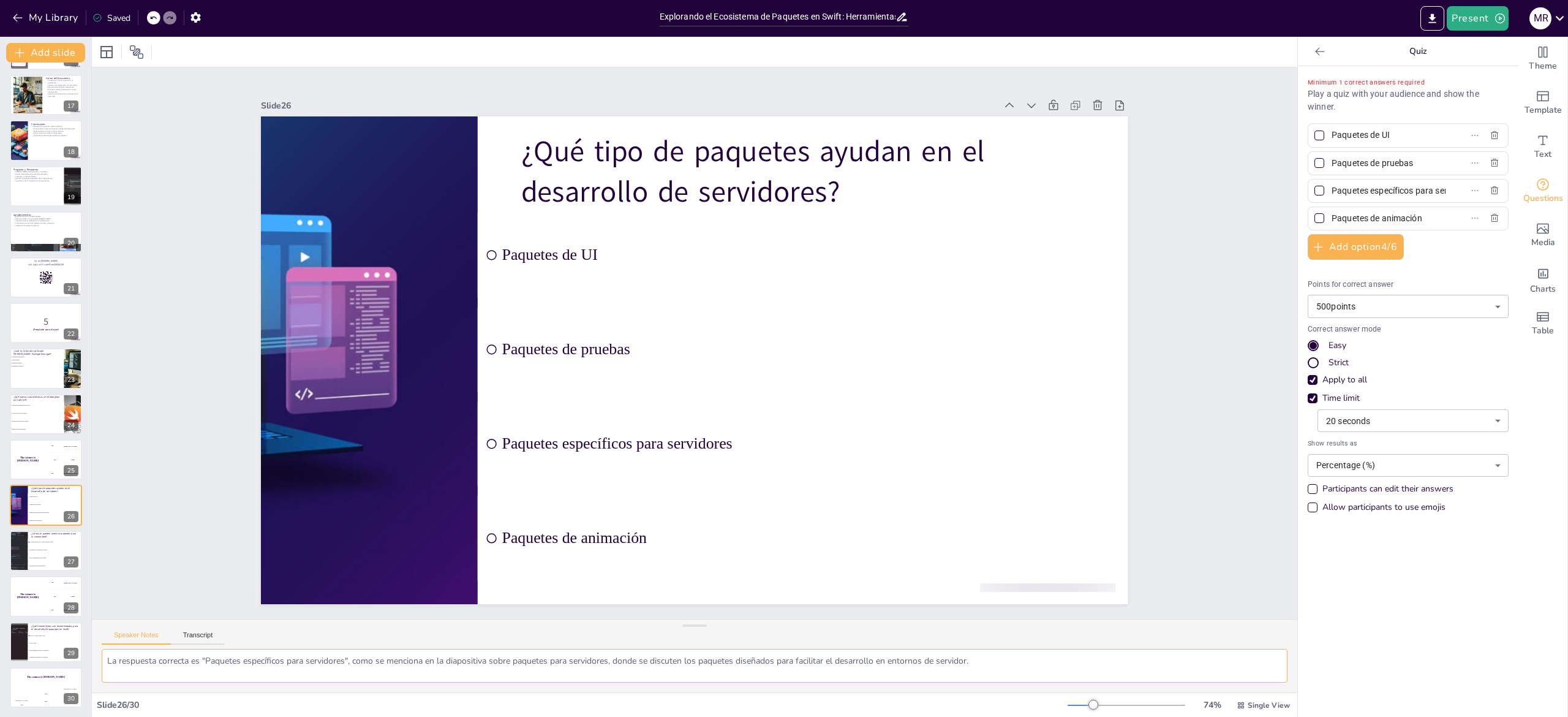
click at [280, 663] on textarea "La respuesta correcta es "Paquetes específicos para servidores", como se mencio…" at bounding box center [695, 666] width 1186 height 34
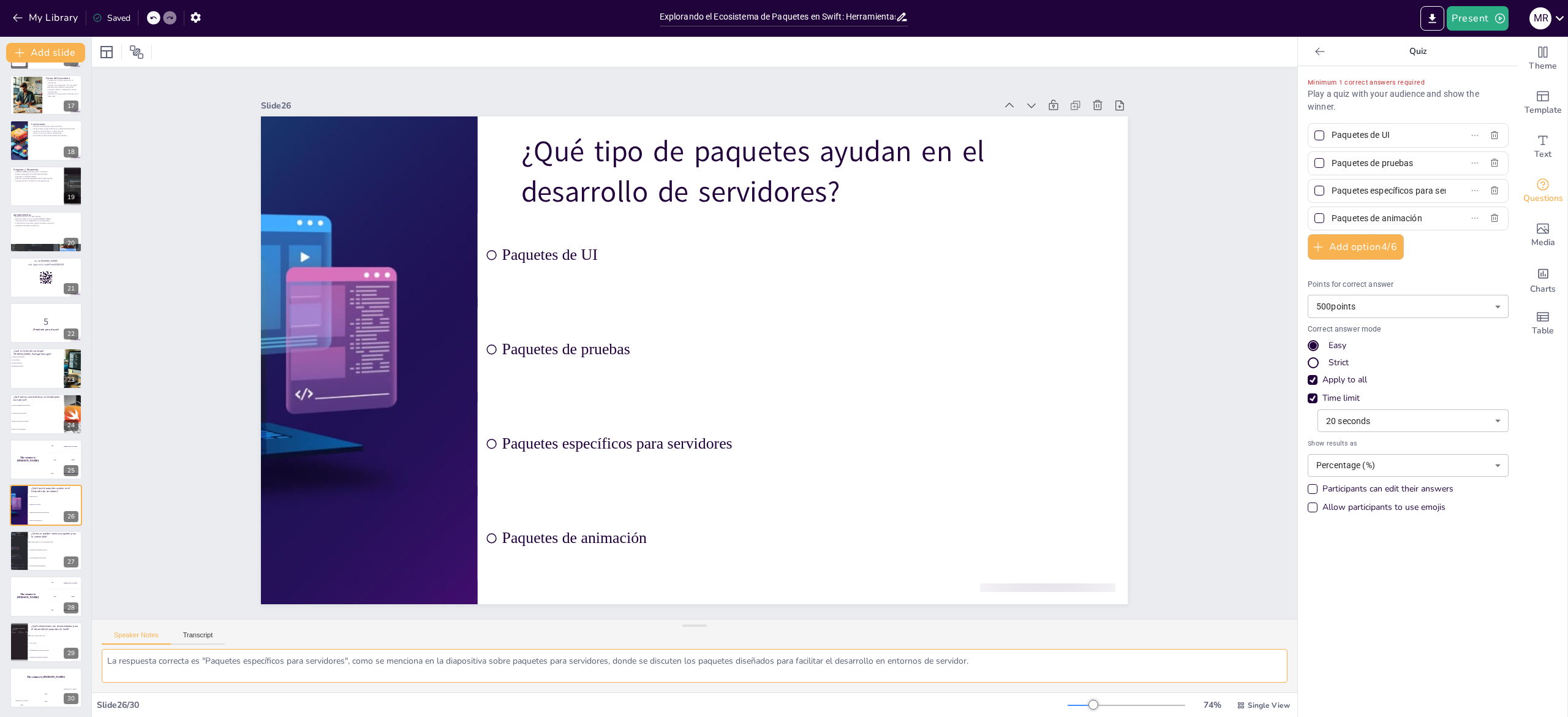
click at [280, 663] on textarea "La respuesta correcta es "Paquetes específicos para servidores", como se mencio…" at bounding box center [695, 666] width 1186 height 34
click at [23, 563] on div at bounding box center [18, 550] width 67 height 41
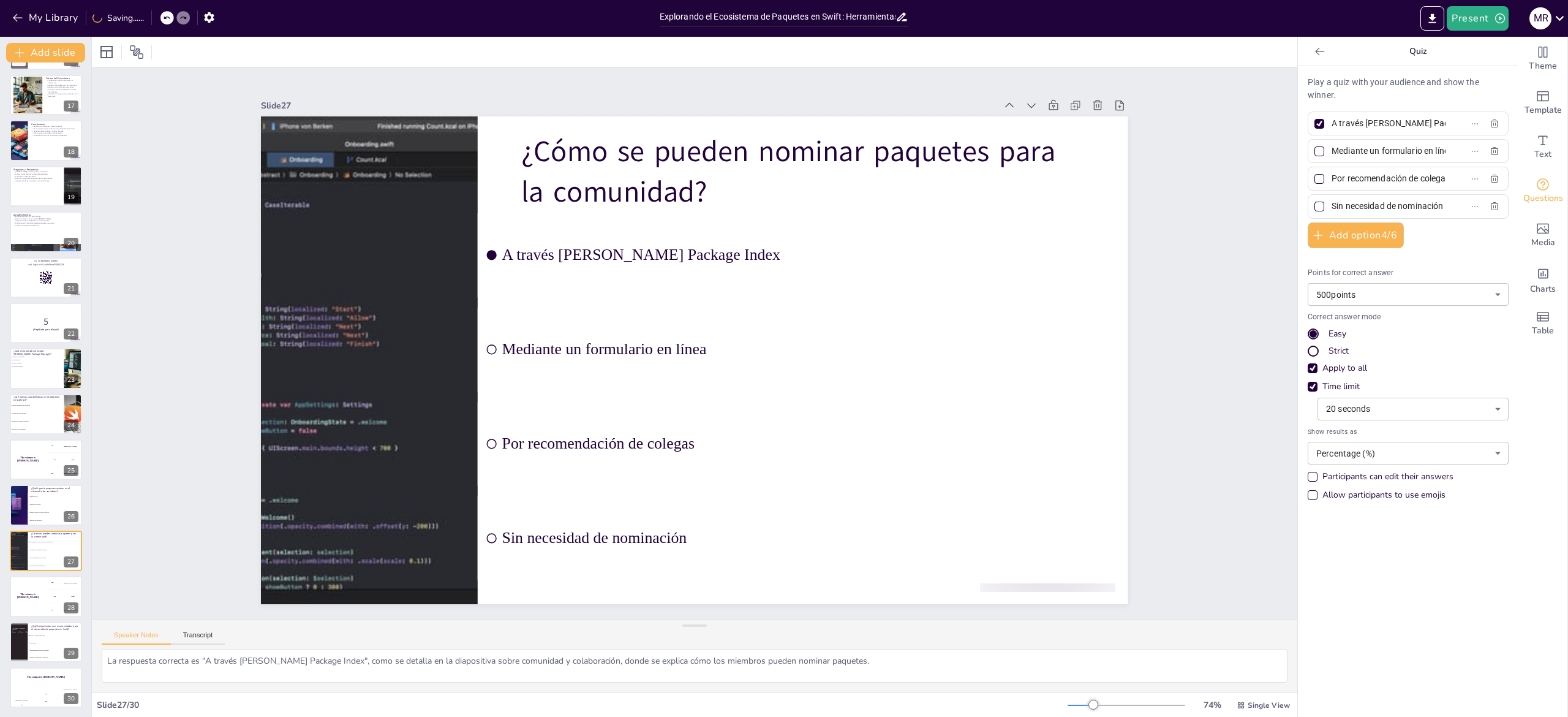
click at [1314, 122] on div at bounding box center [1319, 123] width 10 height 10
click at [1332, 122] on input "A través del Swift Package Index" at bounding box center [1389, 123] width 114 height 17
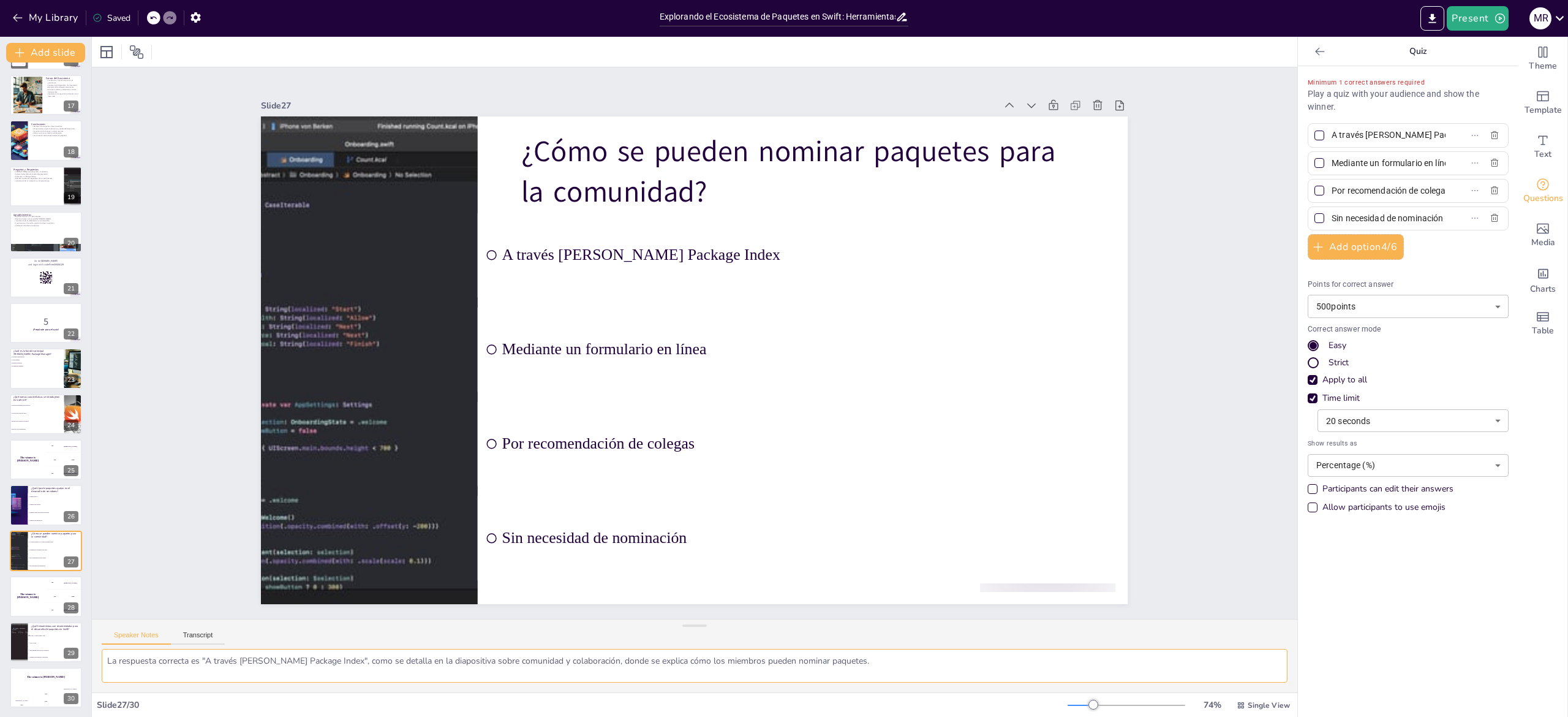
click at [253, 664] on textarea "La respuesta correcta es "A través del Swift Package Index", como se detalla en…" at bounding box center [695, 666] width 1186 height 34
click at [26, 638] on div at bounding box center [18, 642] width 62 height 41
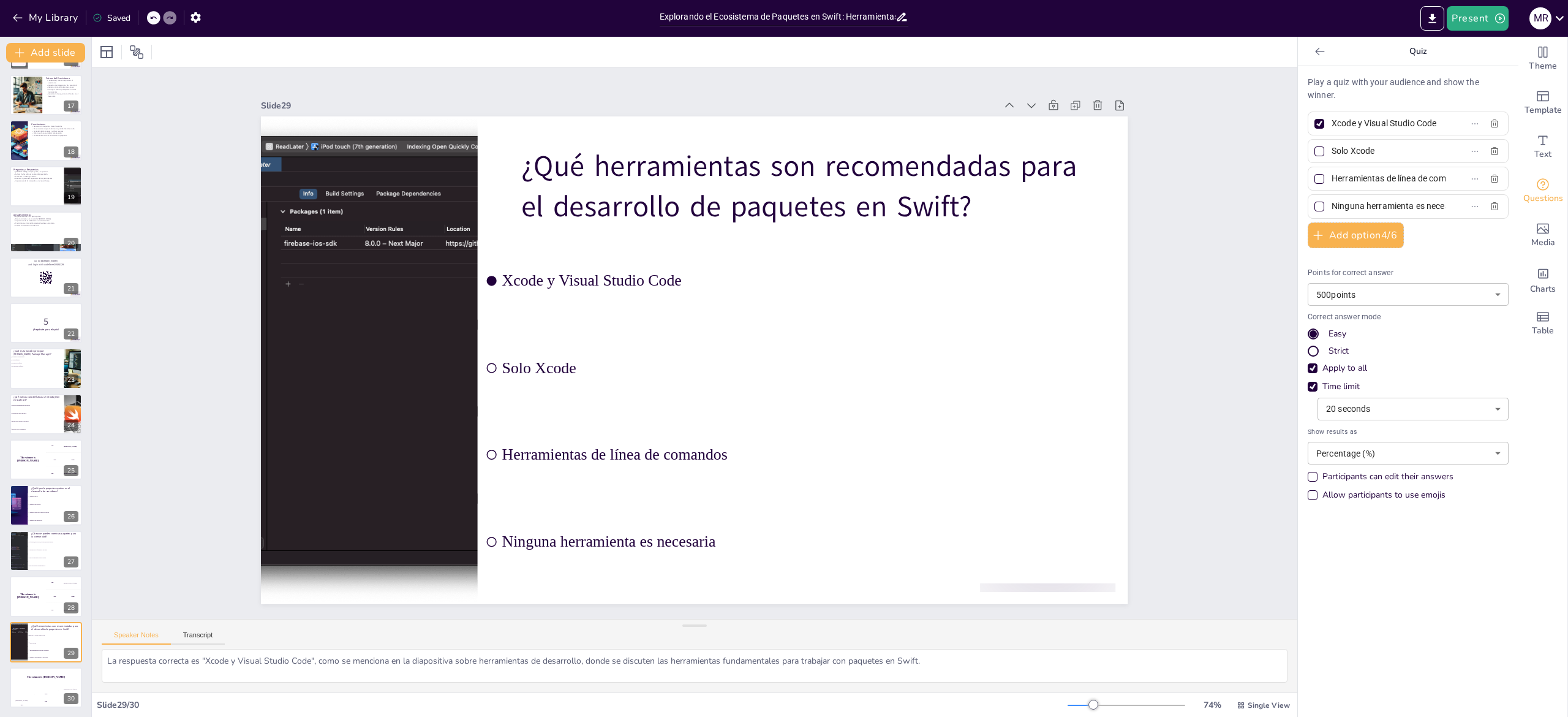
click at [1312, 129] on div at bounding box center [1320, 124] width 15 height 15
click at [1332, 129] on input "Xcode y Visual Studio Code" at bounding box center [1389, 123] width 114 height 17
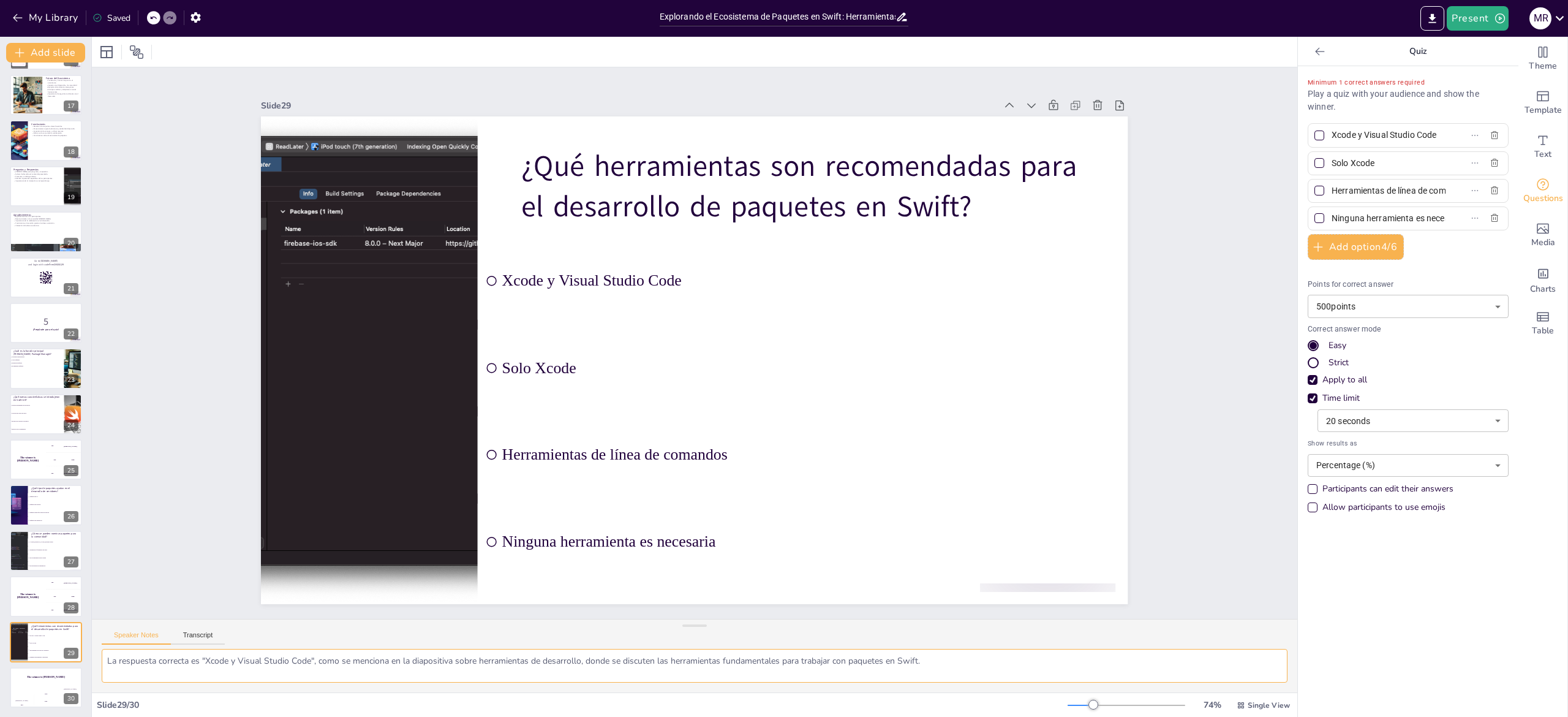
click at [273, 656] on textarea "La respuesta correcta es "Xcode y Visual Studio Code", como se menciona en la d…" at bounding box center [695, 666] width 1186 height 34
click at [54, 681] on icon at bounding box center [53, 677] width 8 height 8
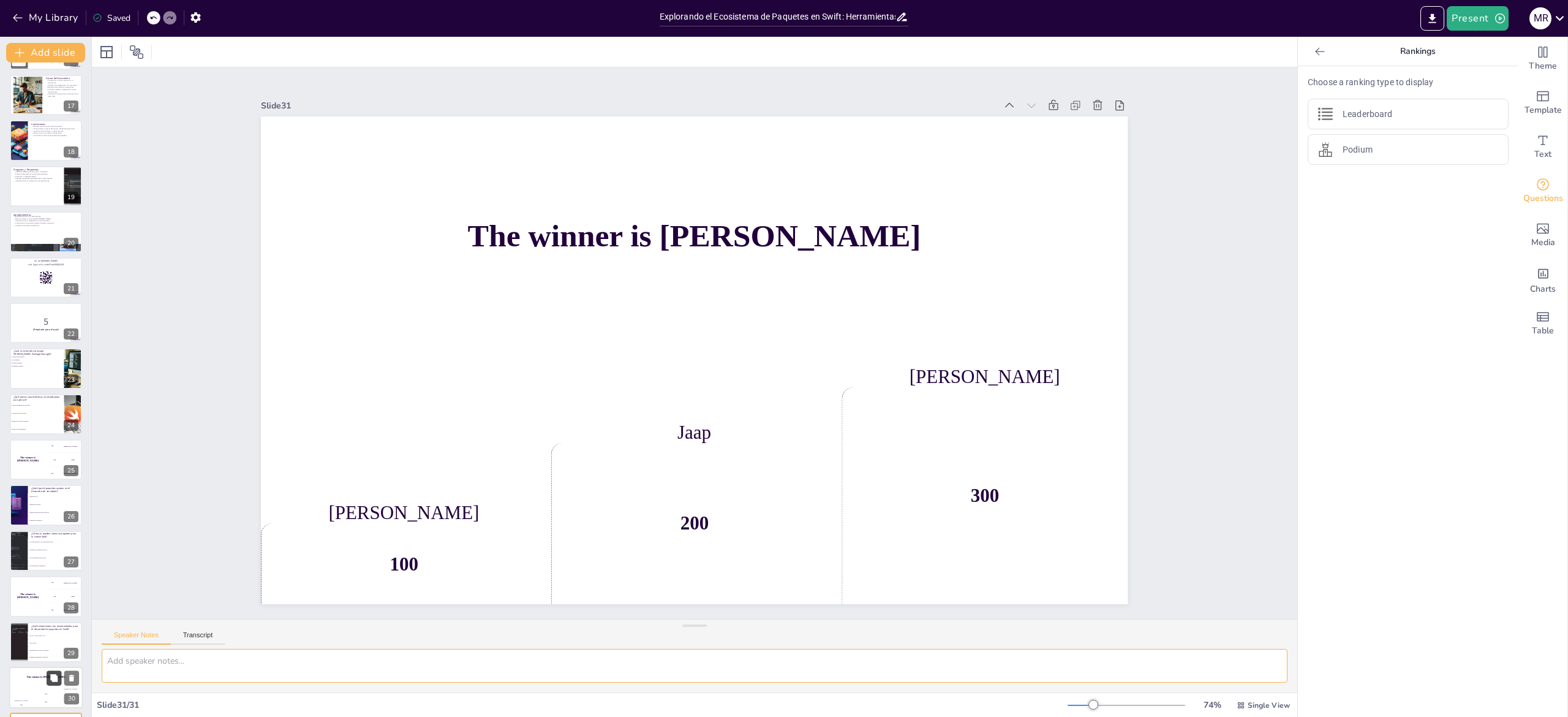
scroll to position [772, 0]
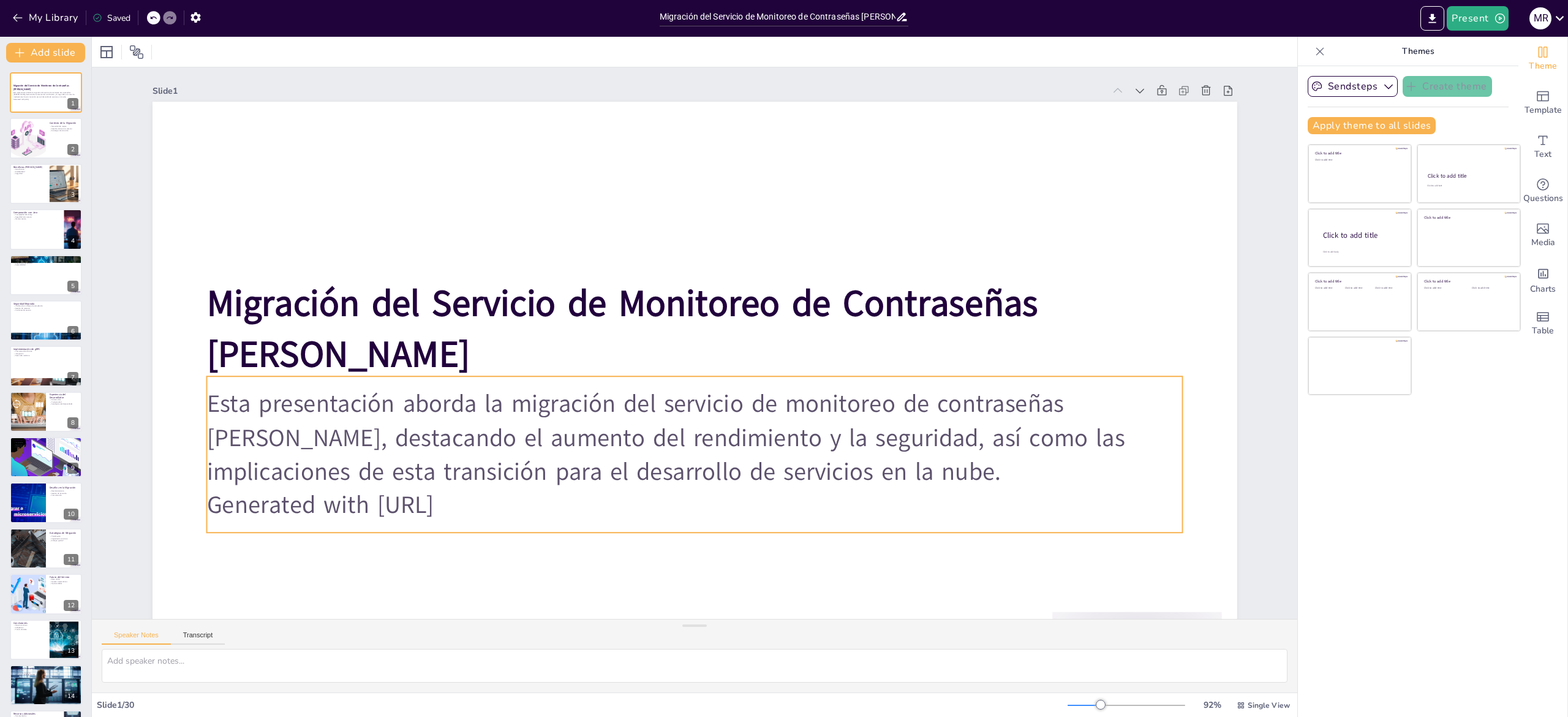
checkbox input "true"
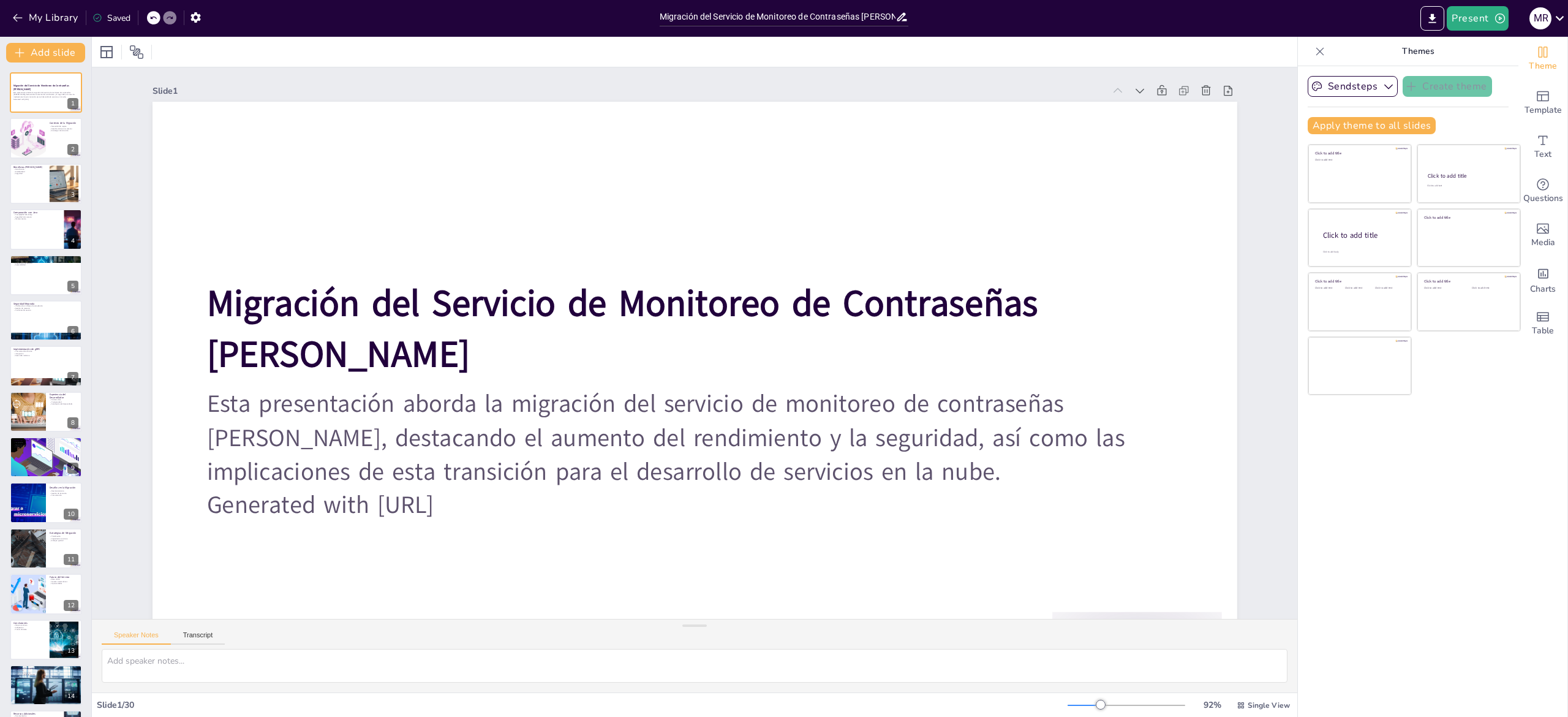
checkbox input "true"
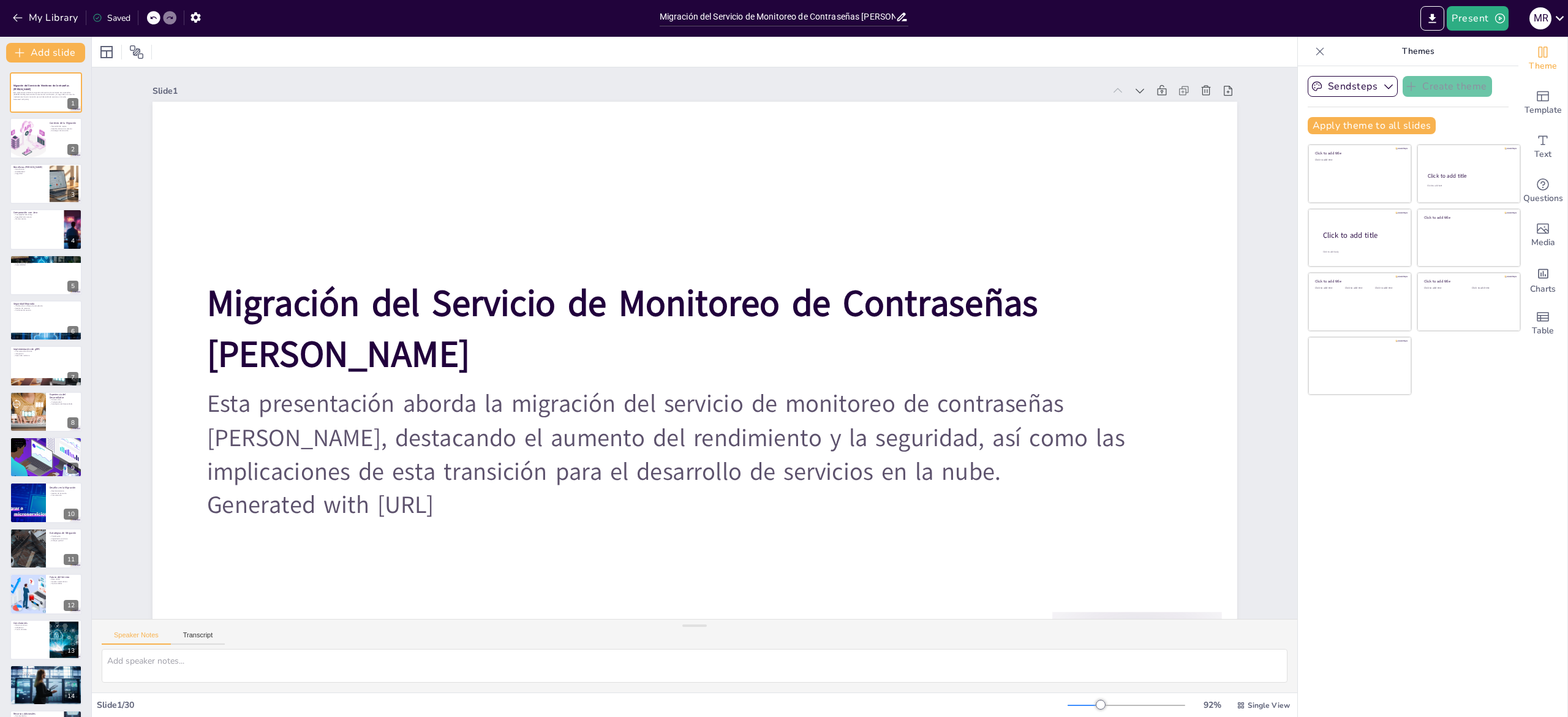
checkbox input "true"
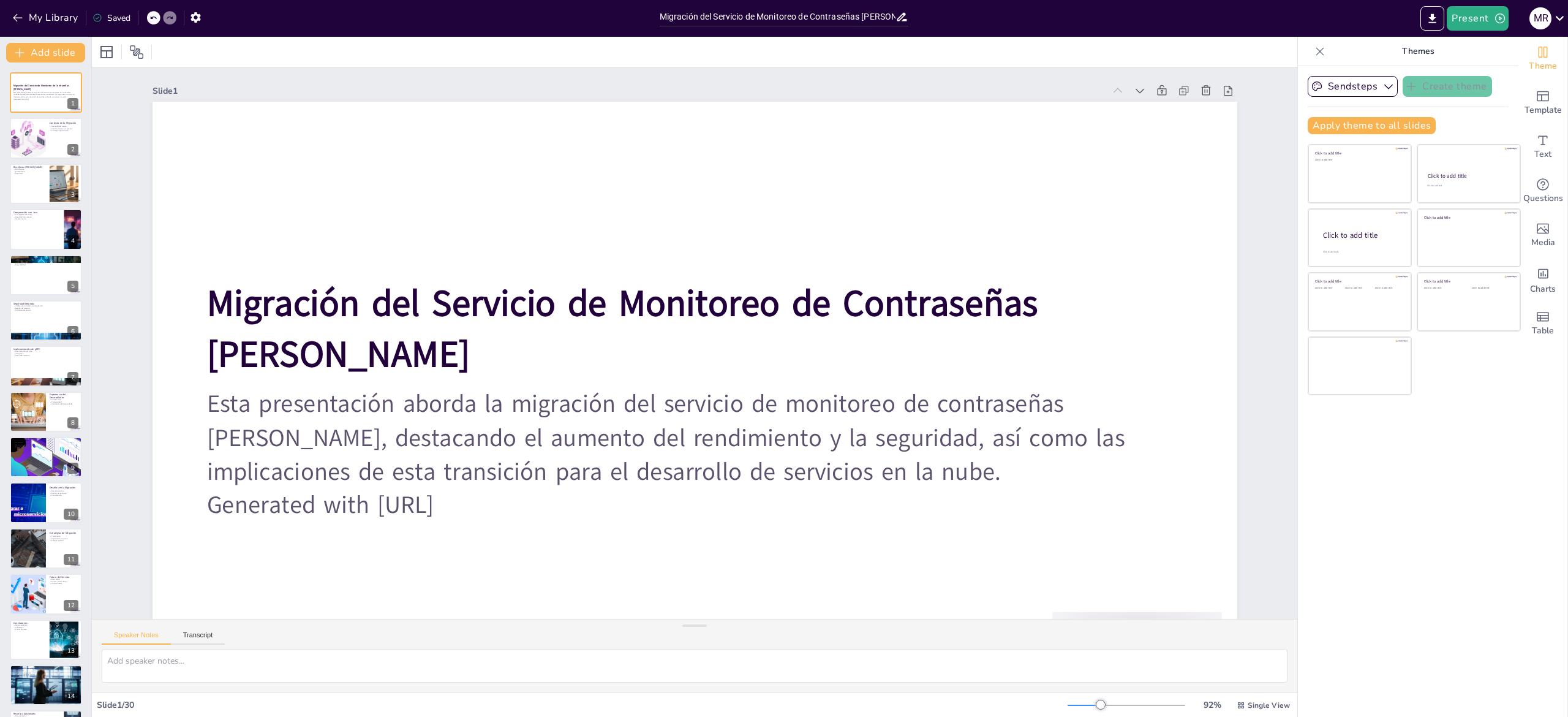
checkbox input "true"
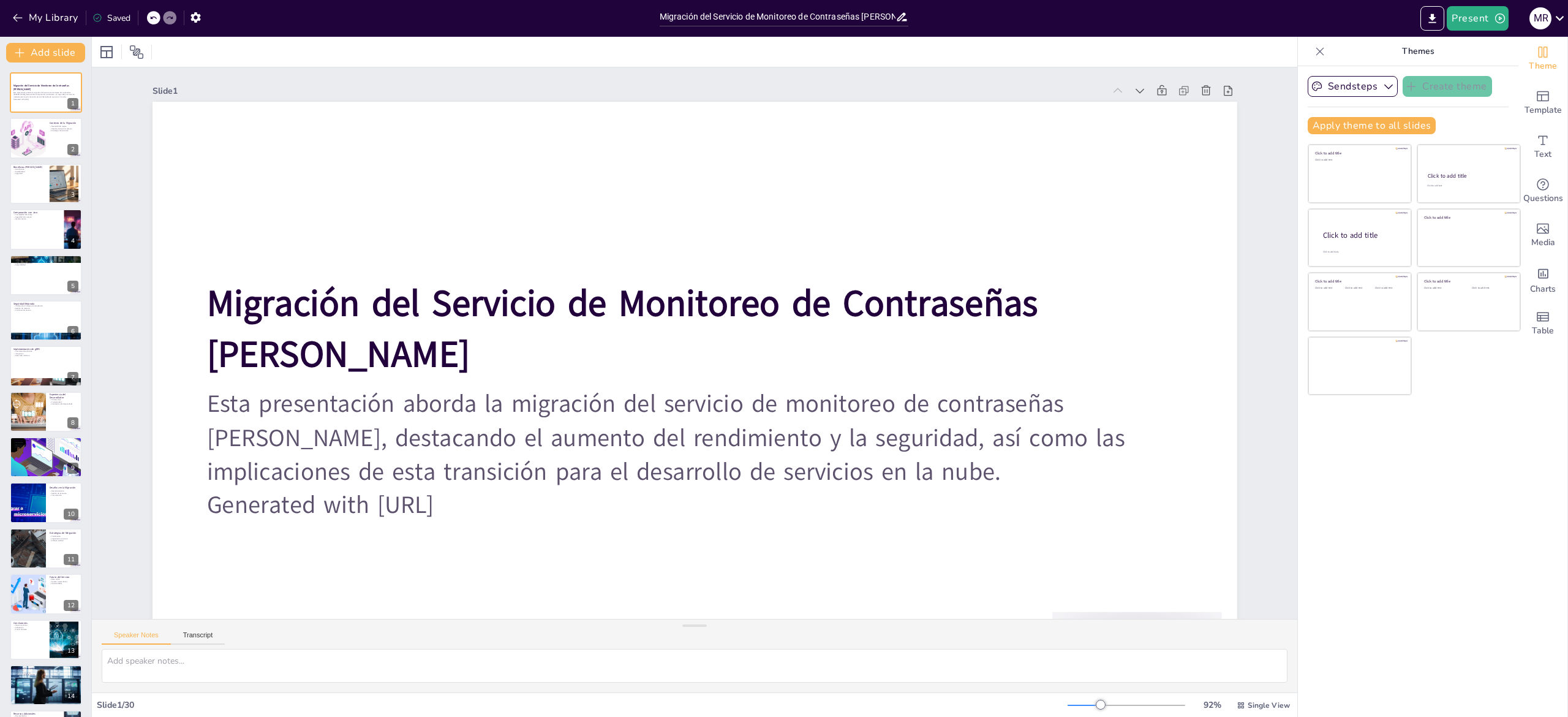
checkbox input "true"
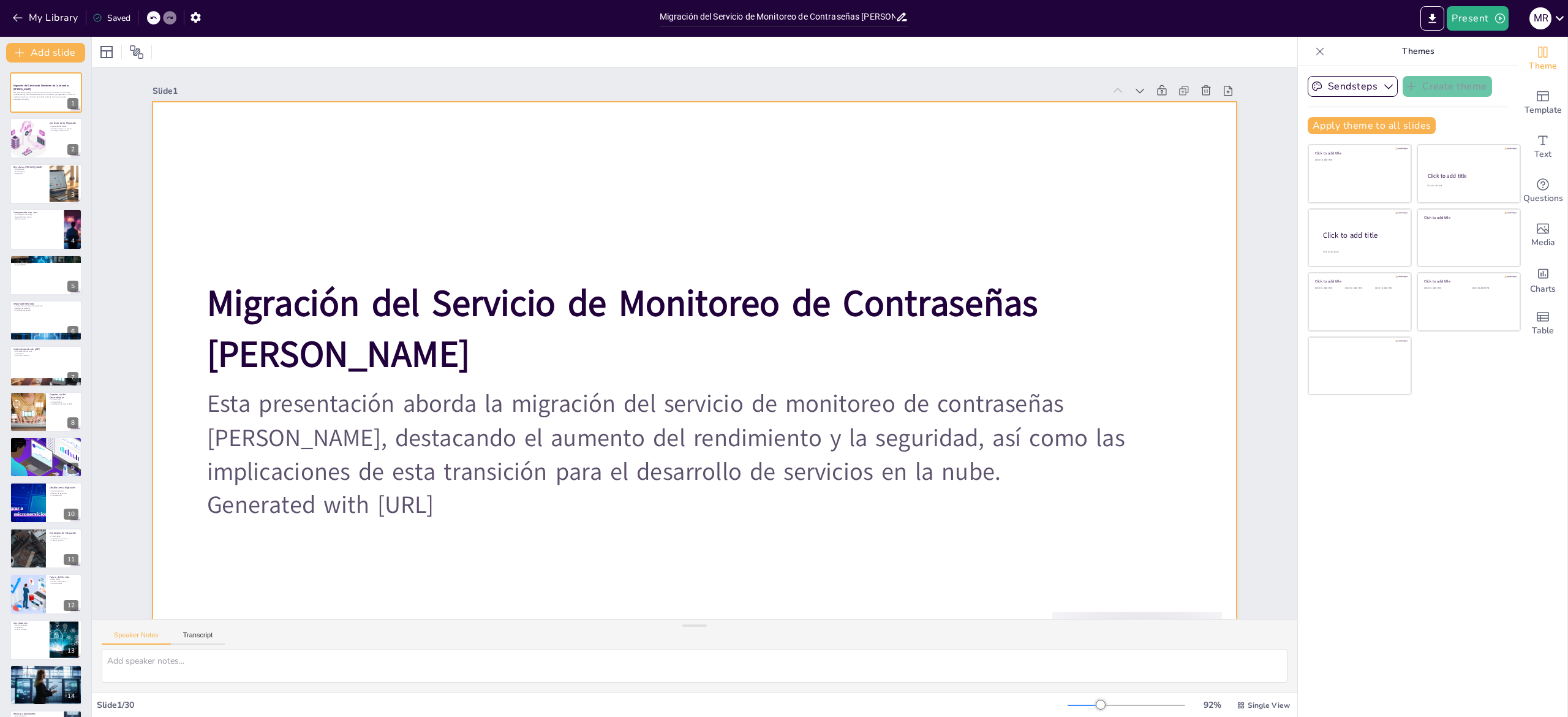
checkbox input "true"
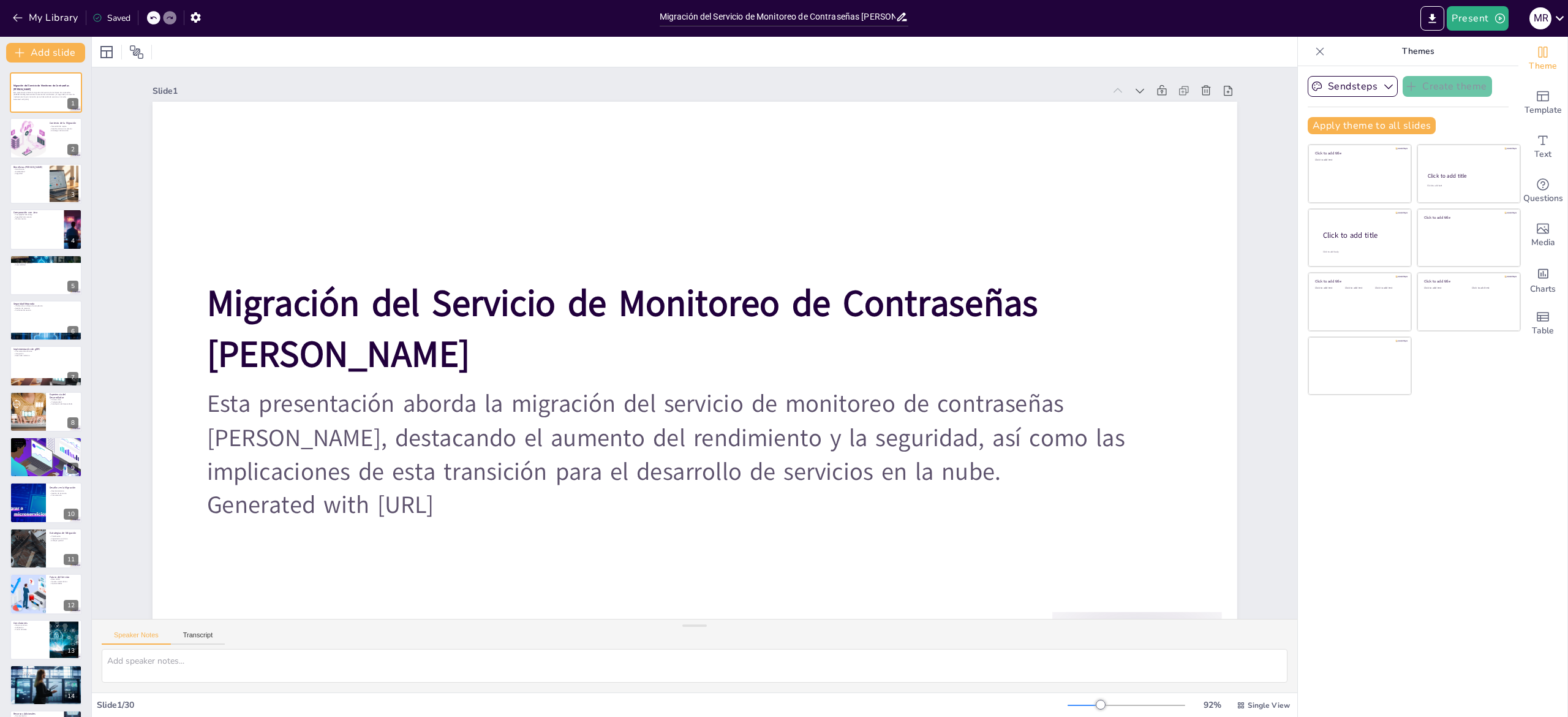
checkbox input "true"
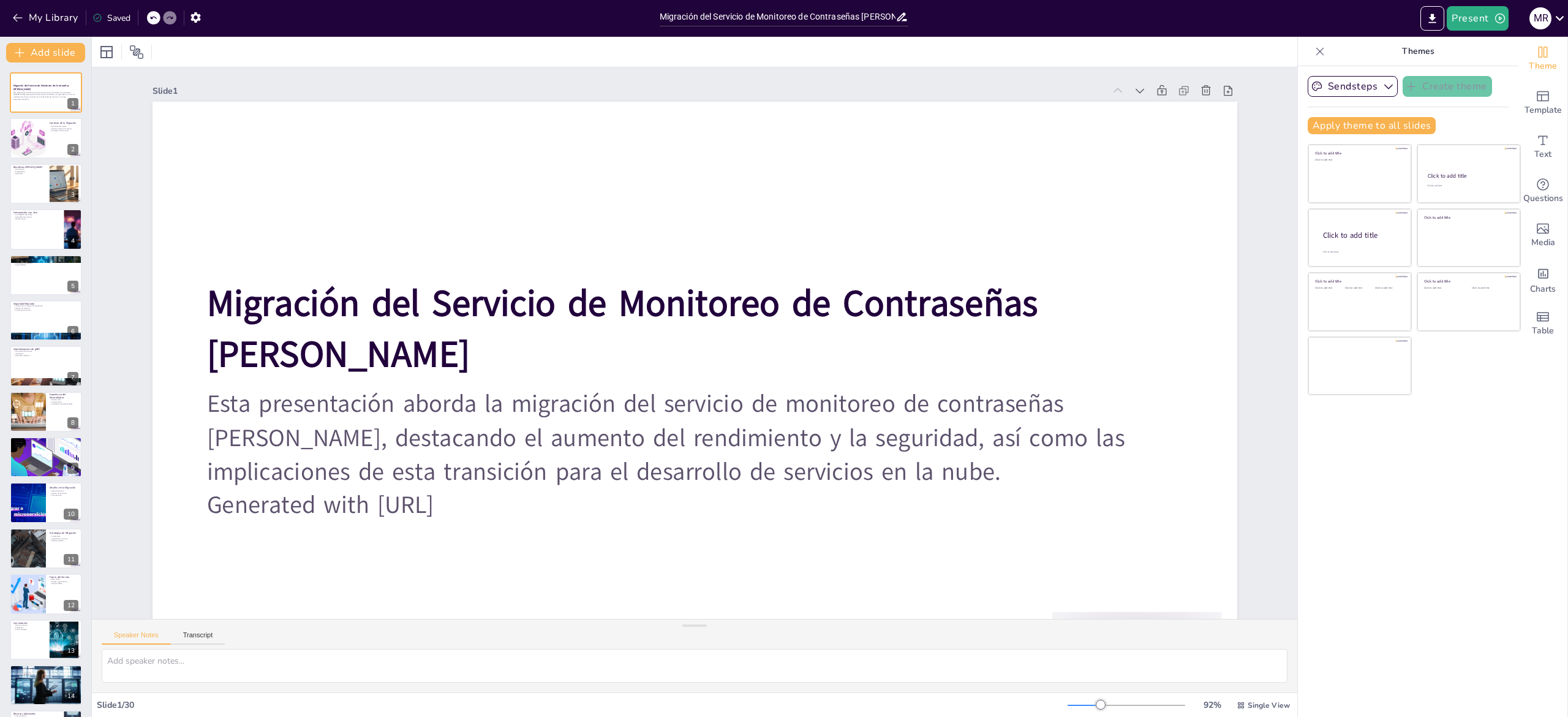
checkbox input "true"
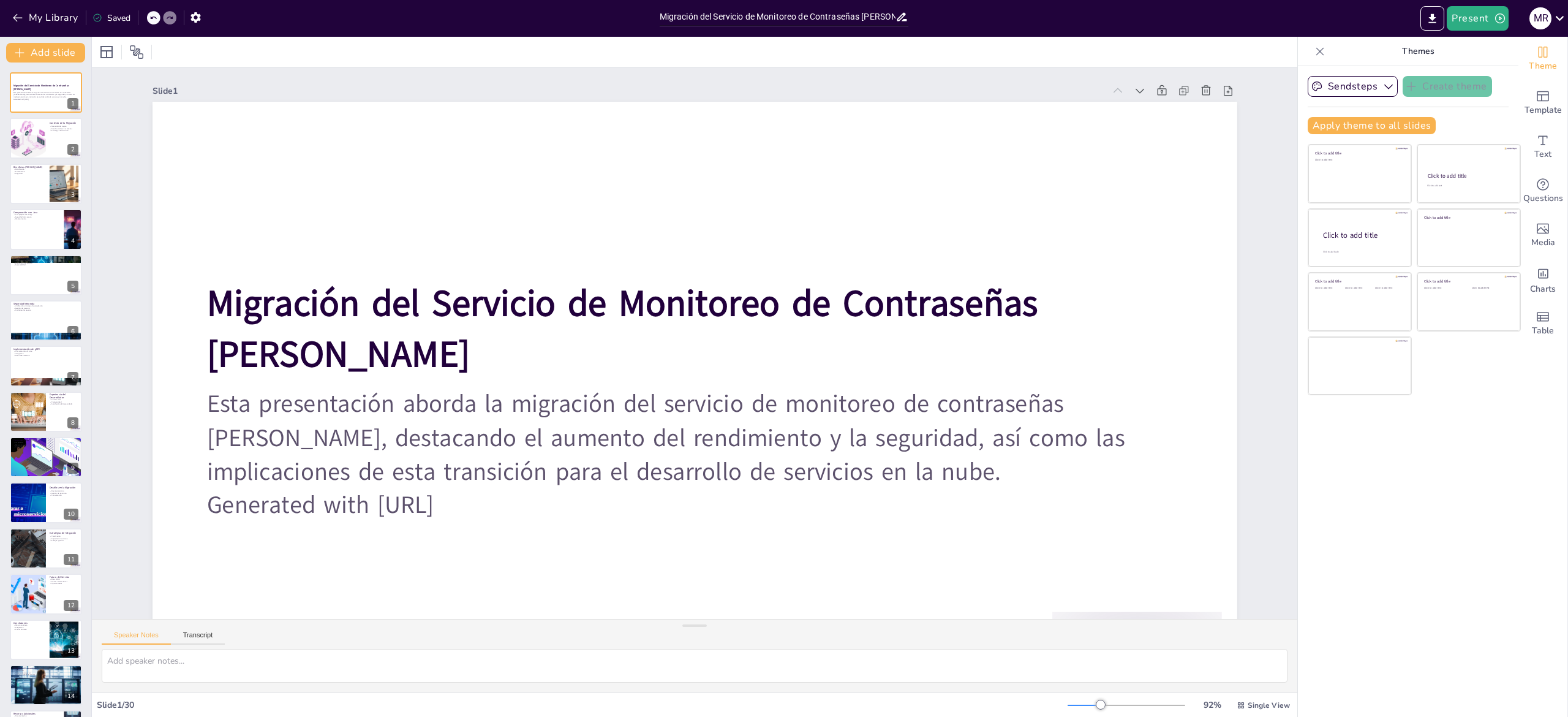
checkbox input "true"
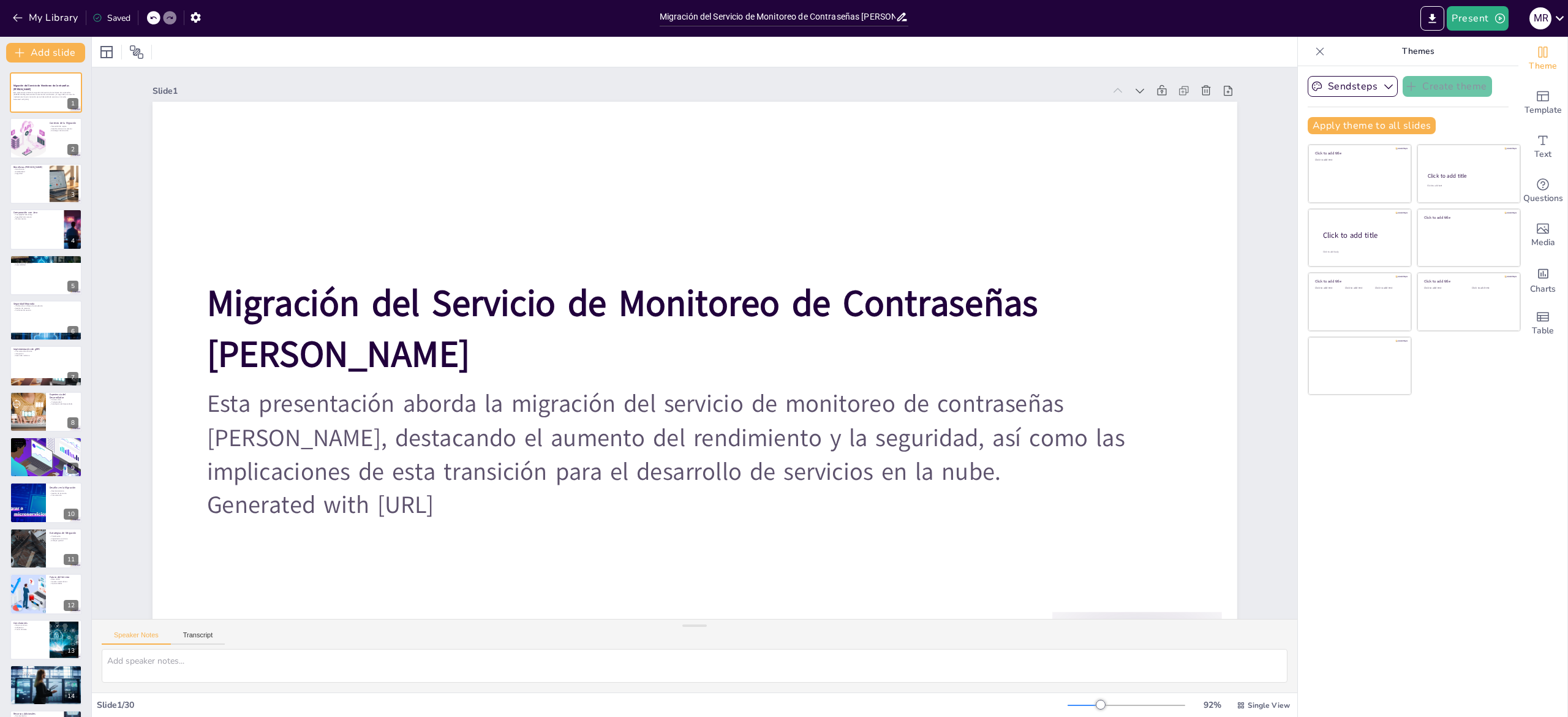
checkbox input "true"
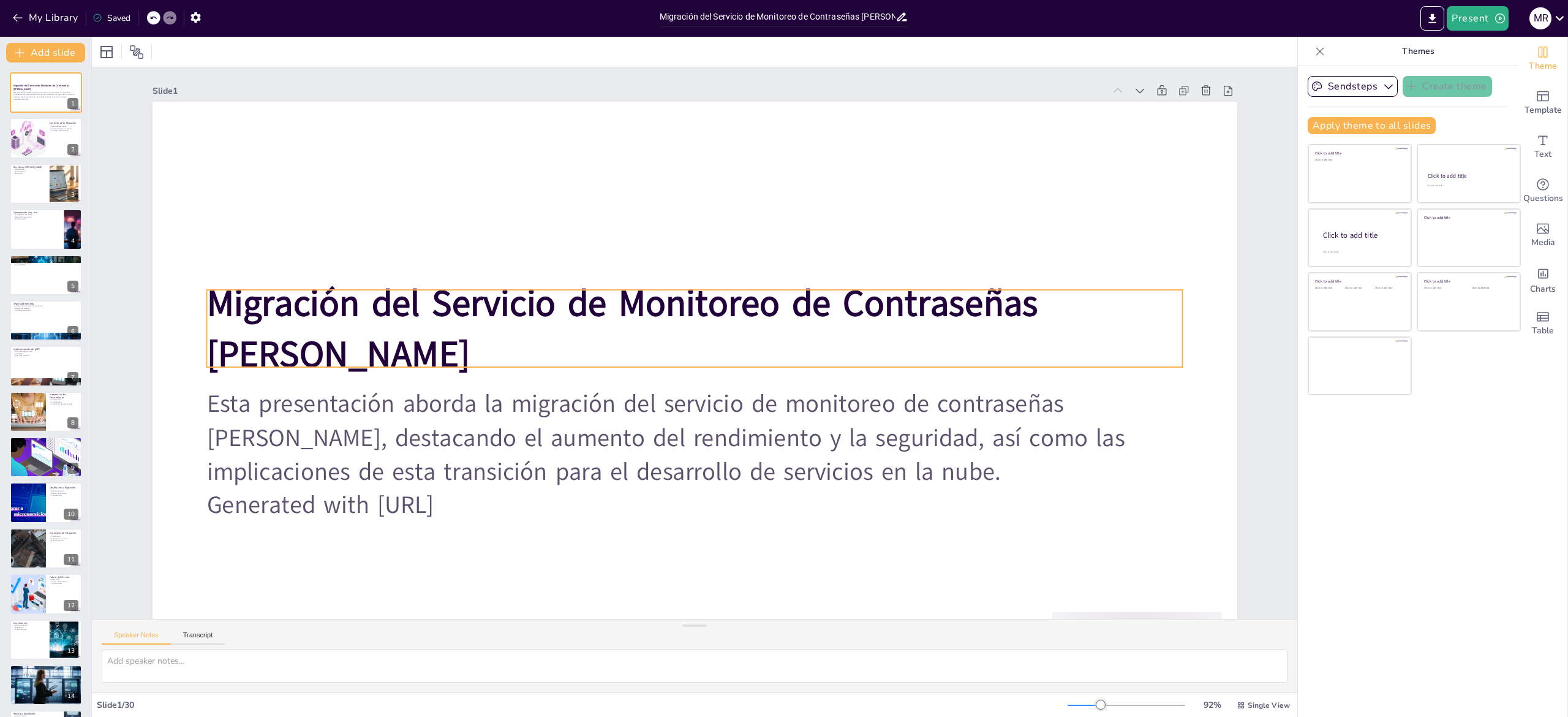
checkbox input "true"
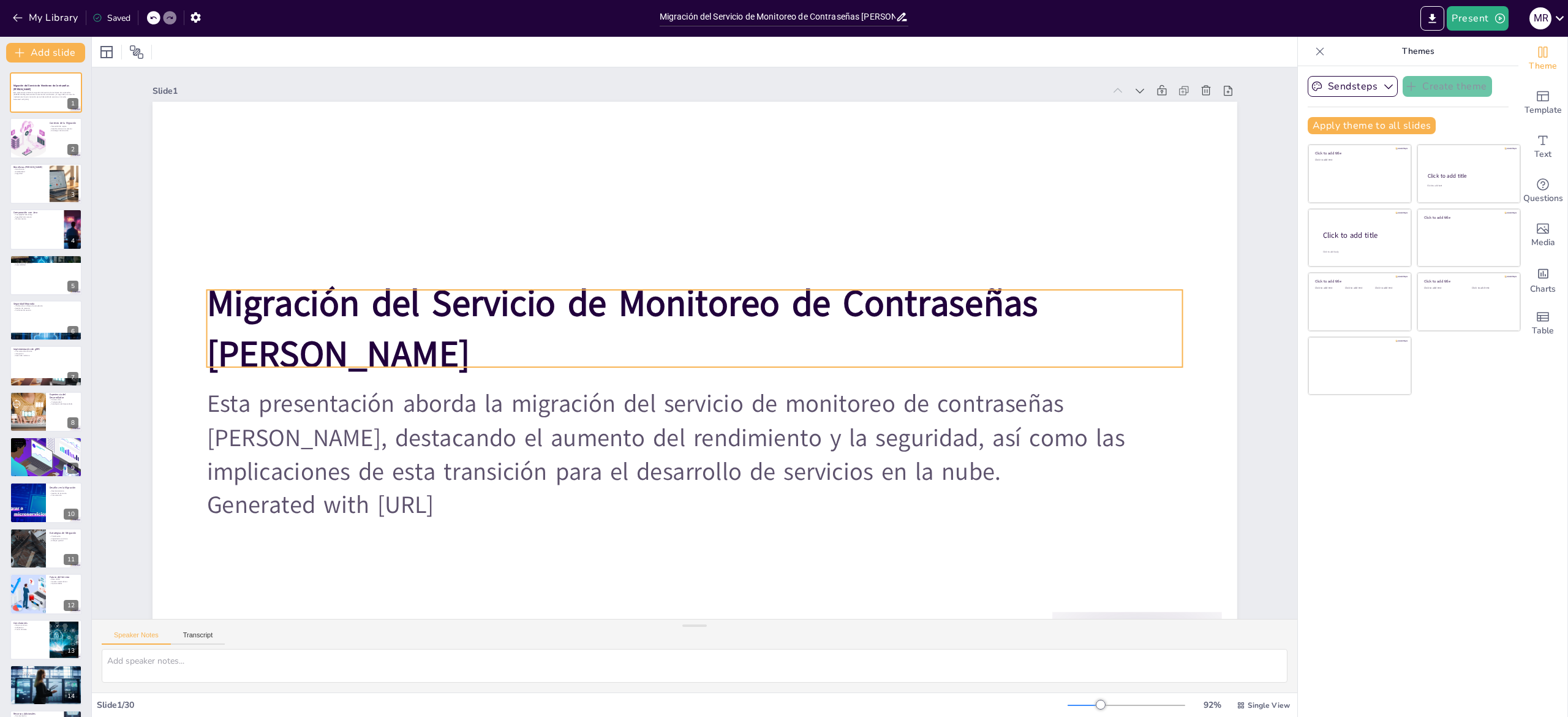
checkbox input "true"
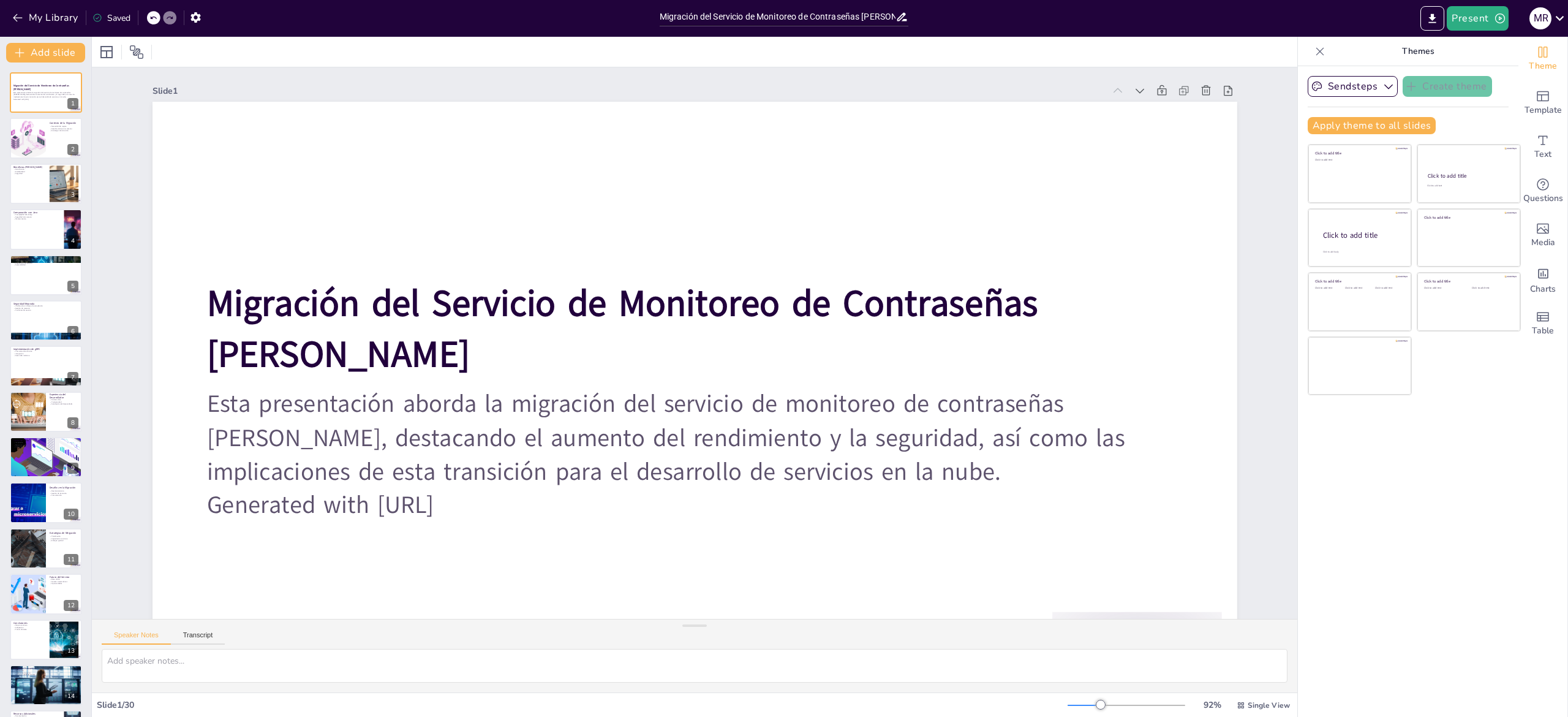
checkbox input "true"
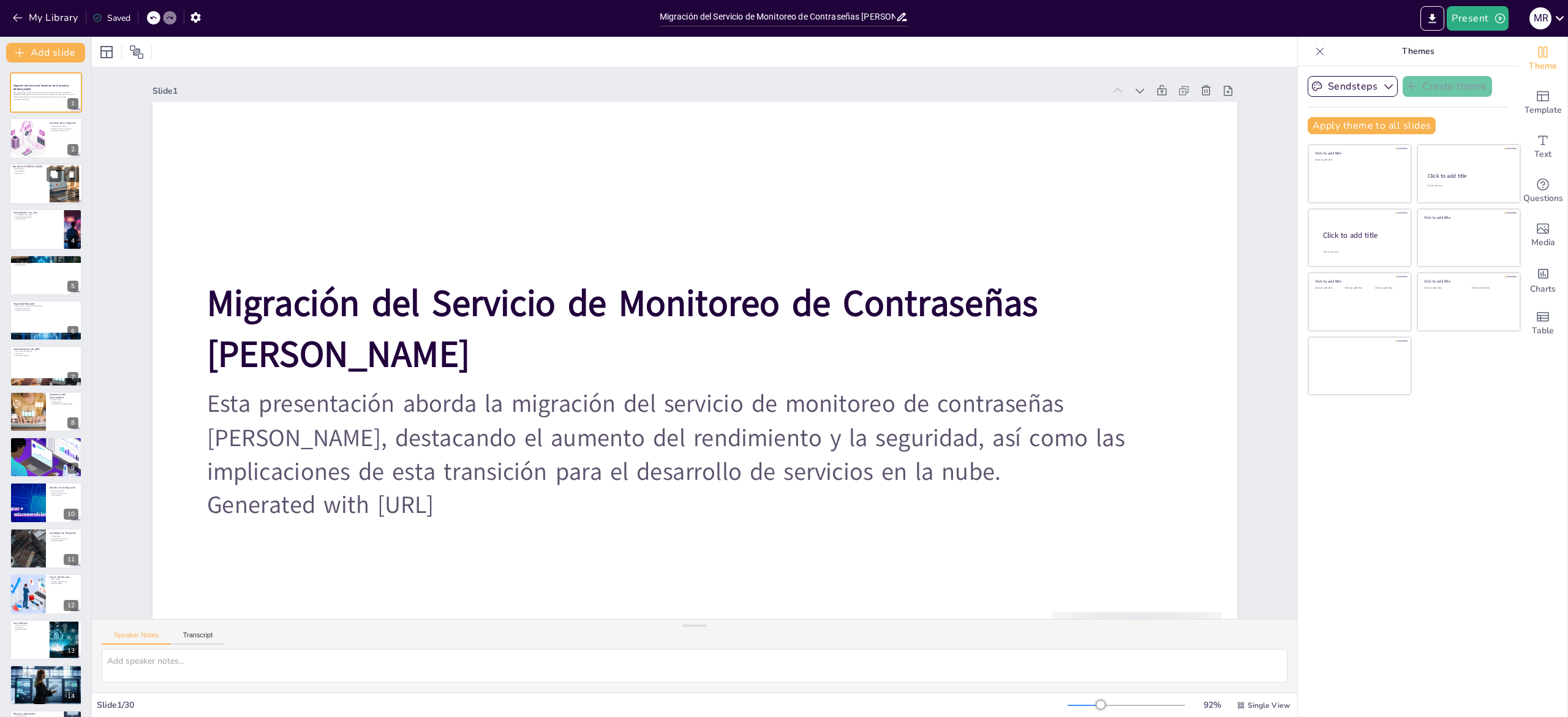
checkbox input "true"
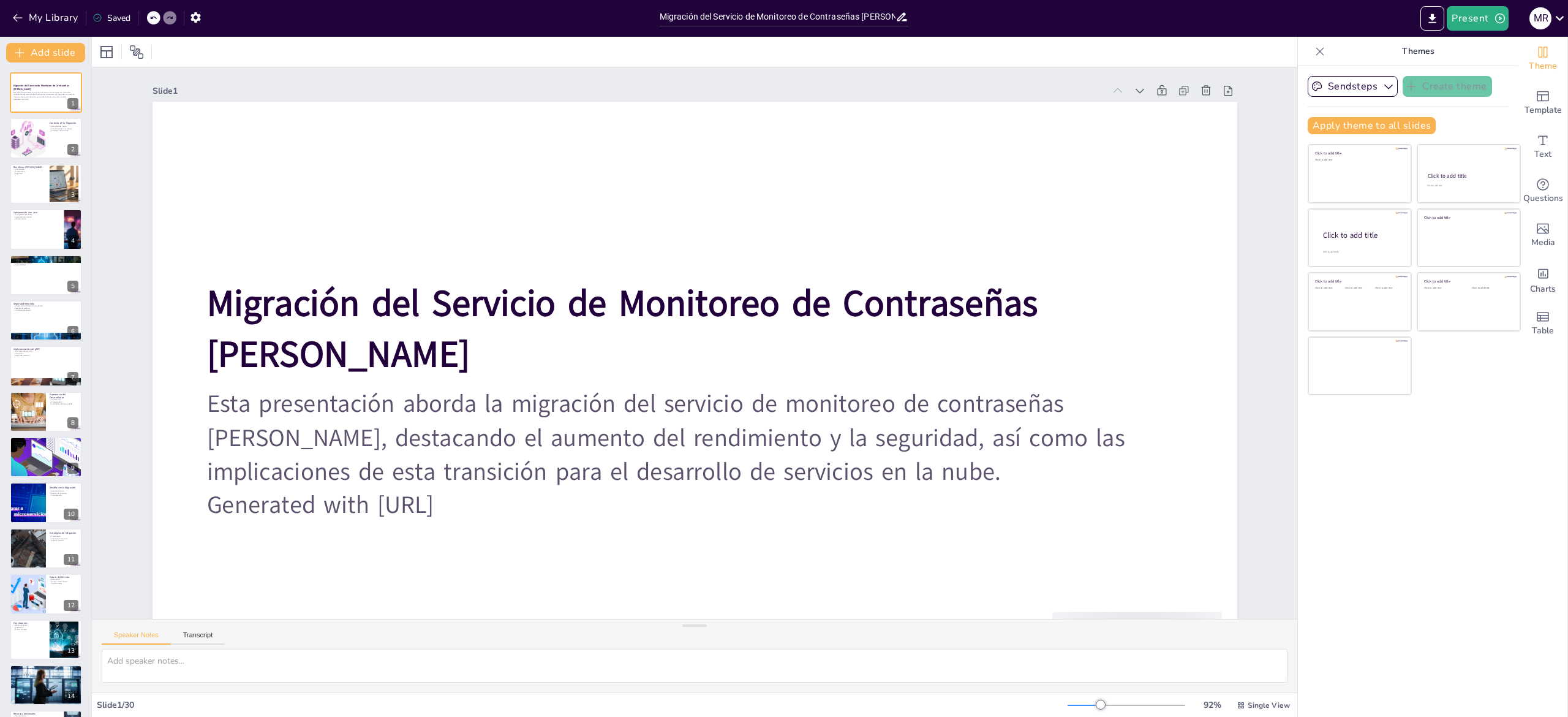
checkbox input "true"
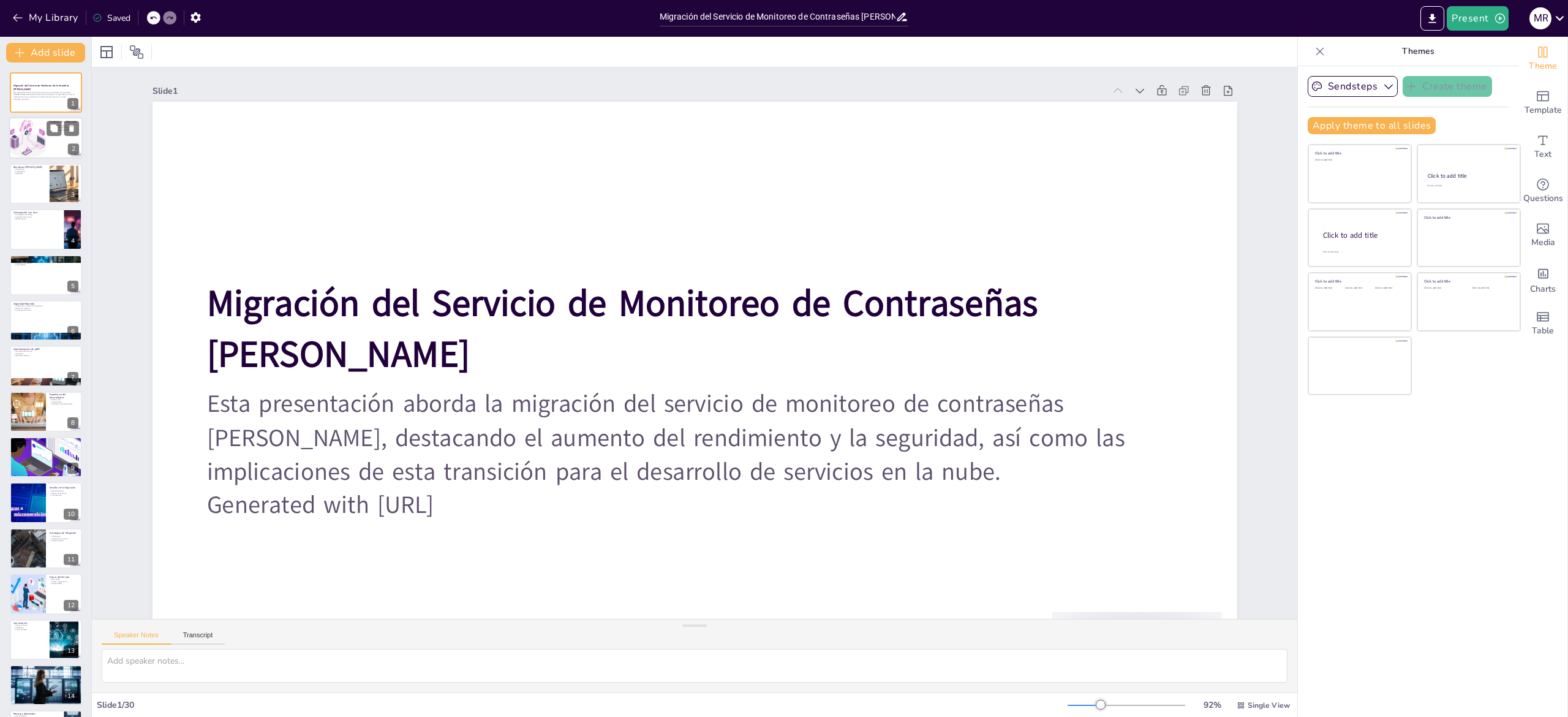
checkbox input "true"
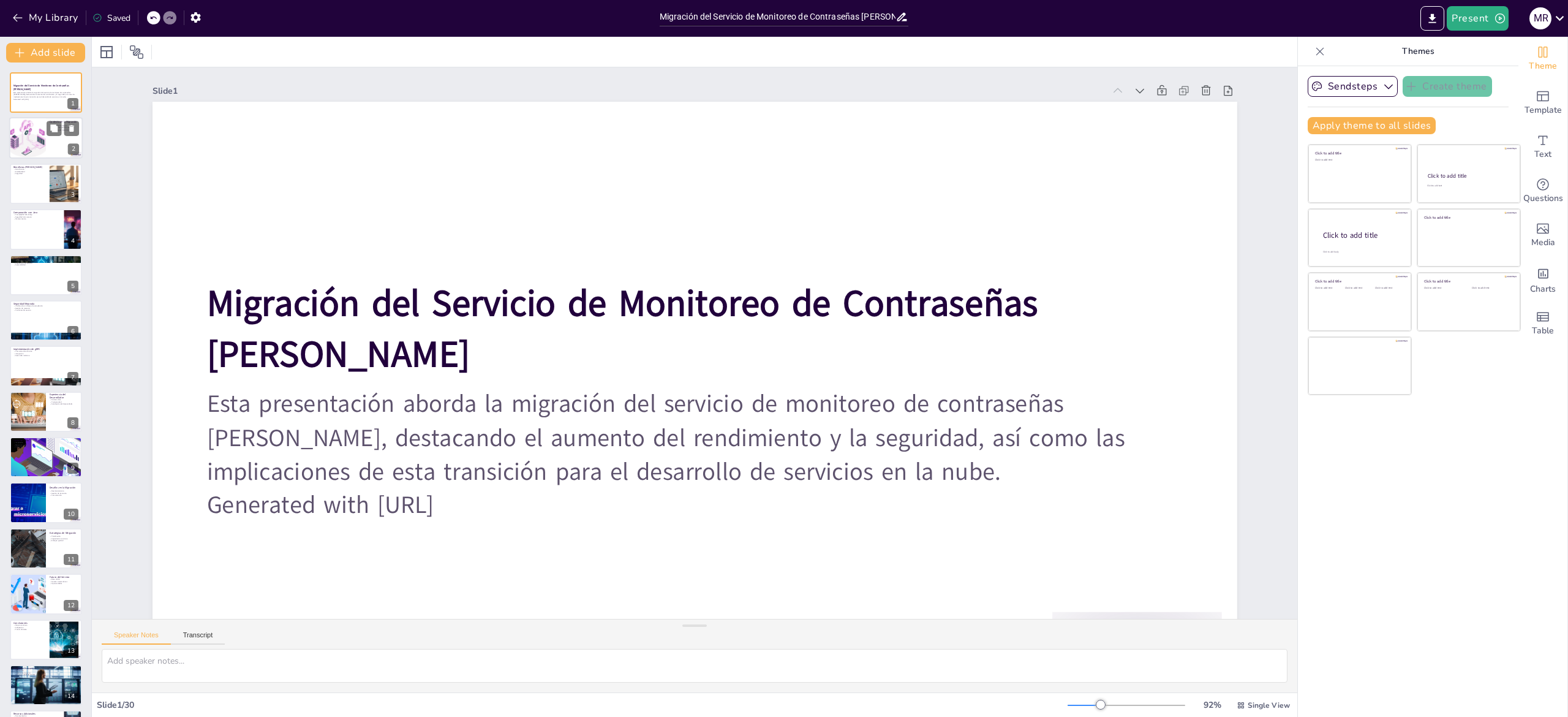
click at [45, 144] on div at bounding box center [46, 138] width 74 height 41
checkbox input "true"
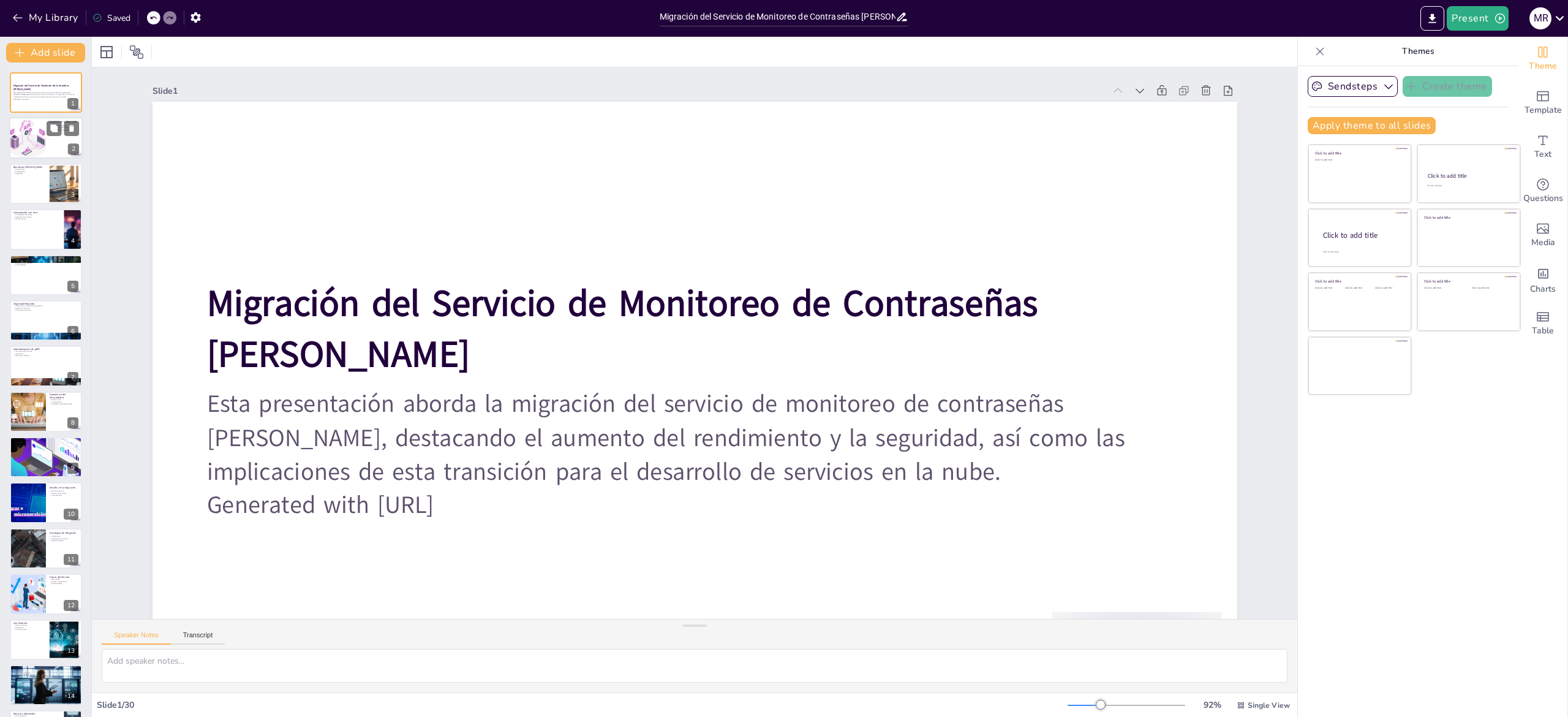
checkbox input "true"
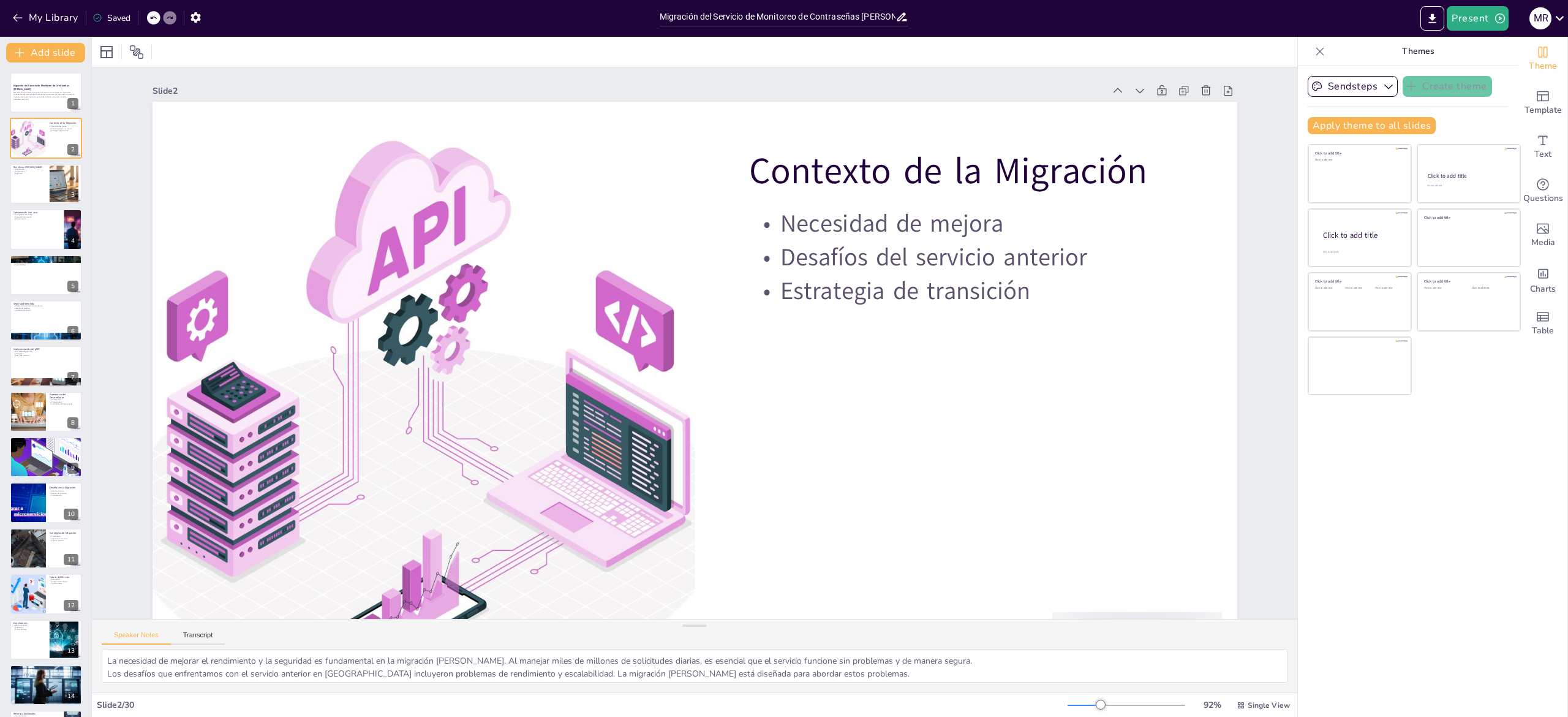
checkbox input "true"
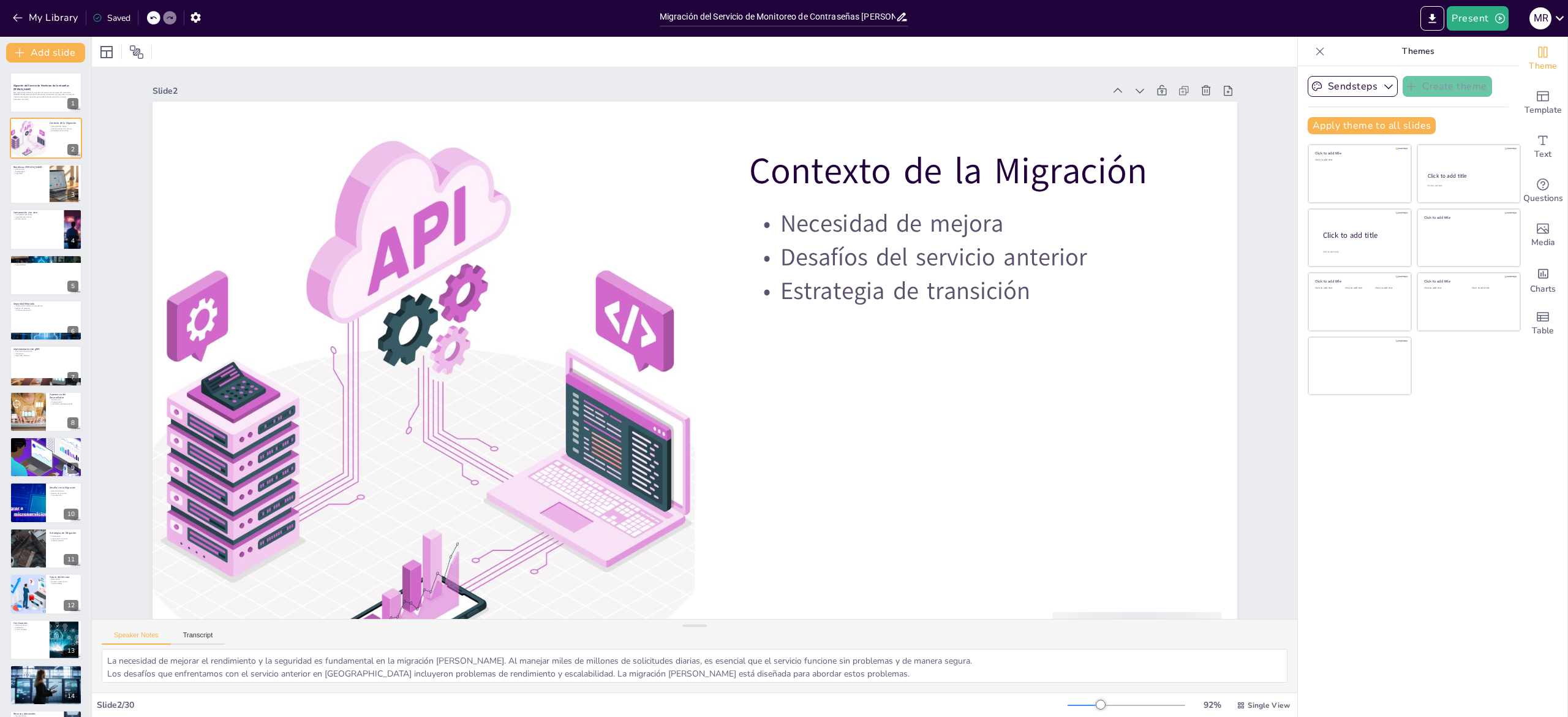
checkbox input "true"
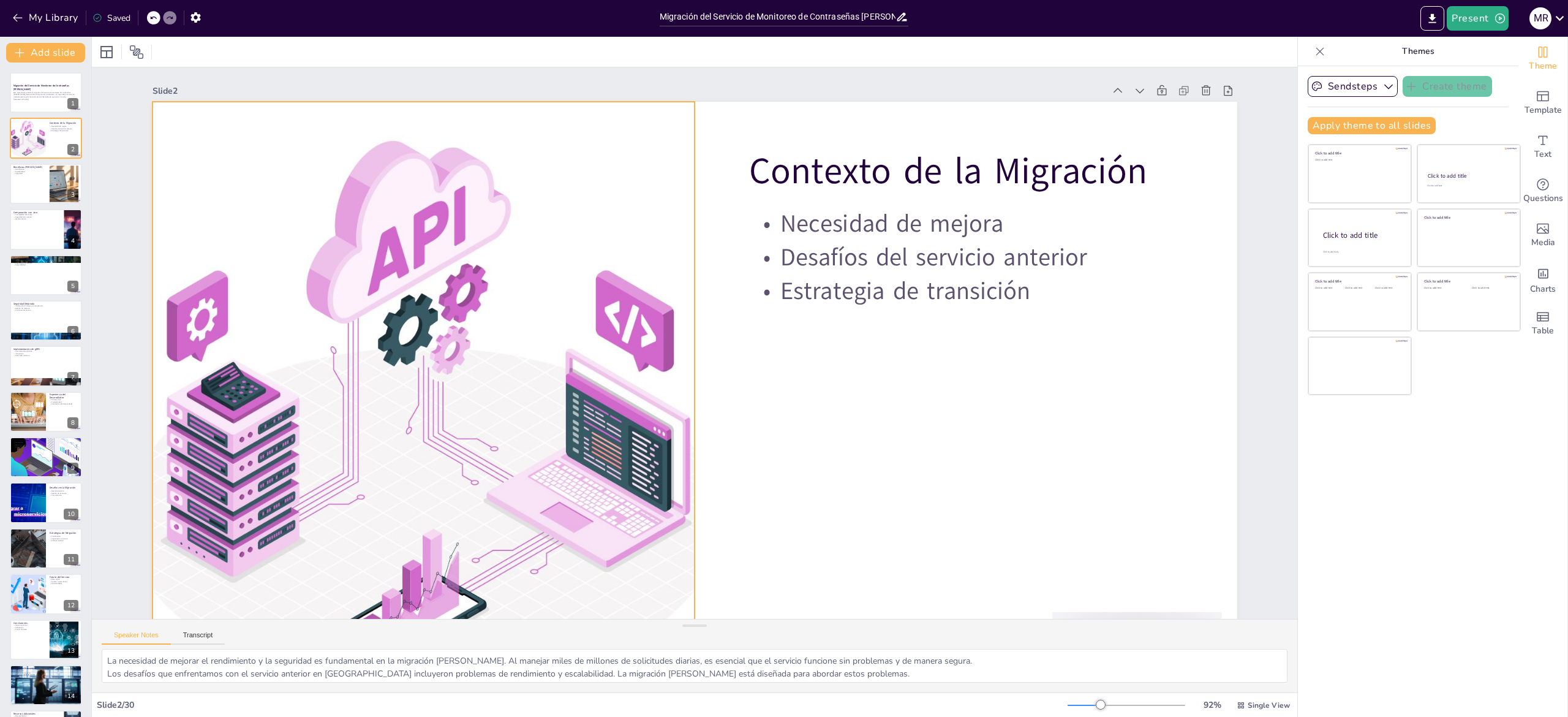
checkbox input "true"
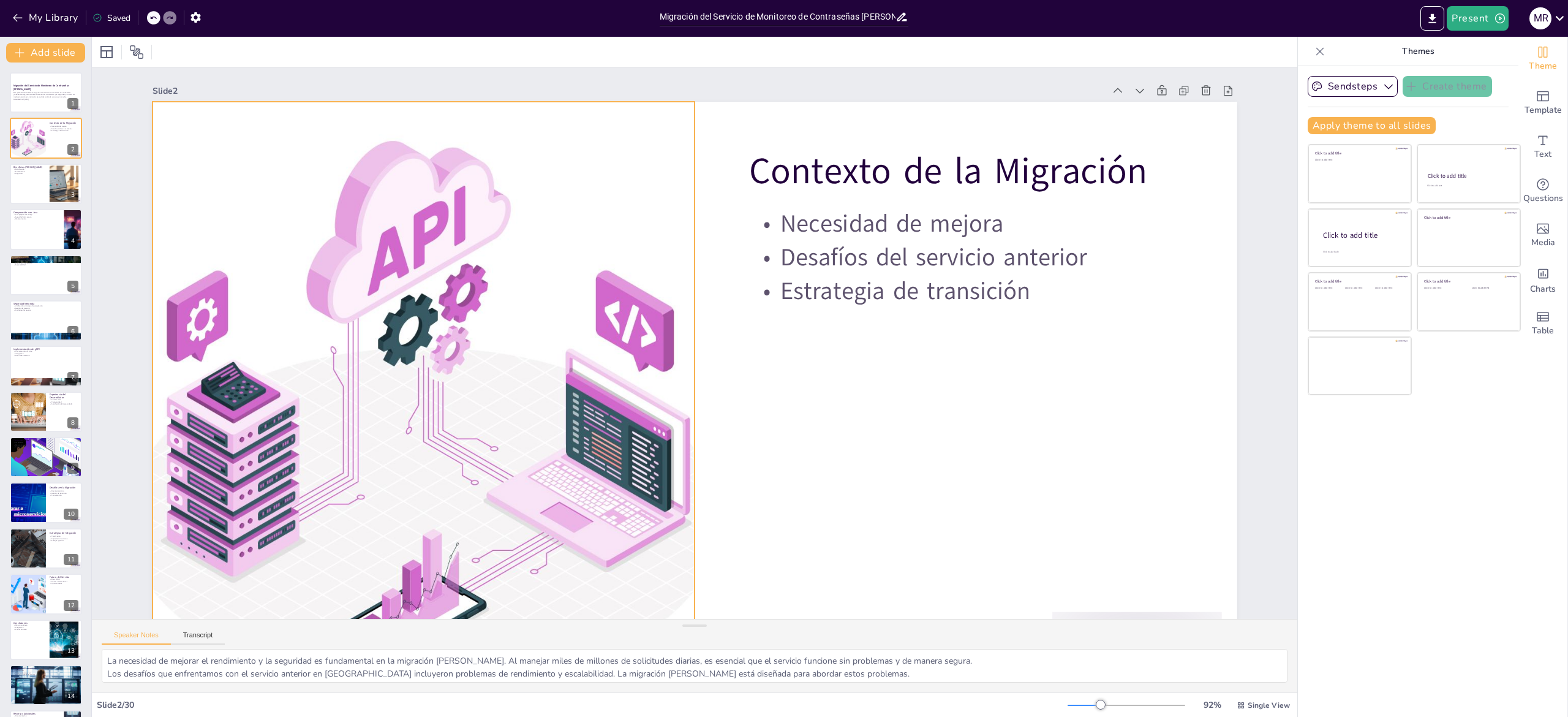
checkbox input "true"
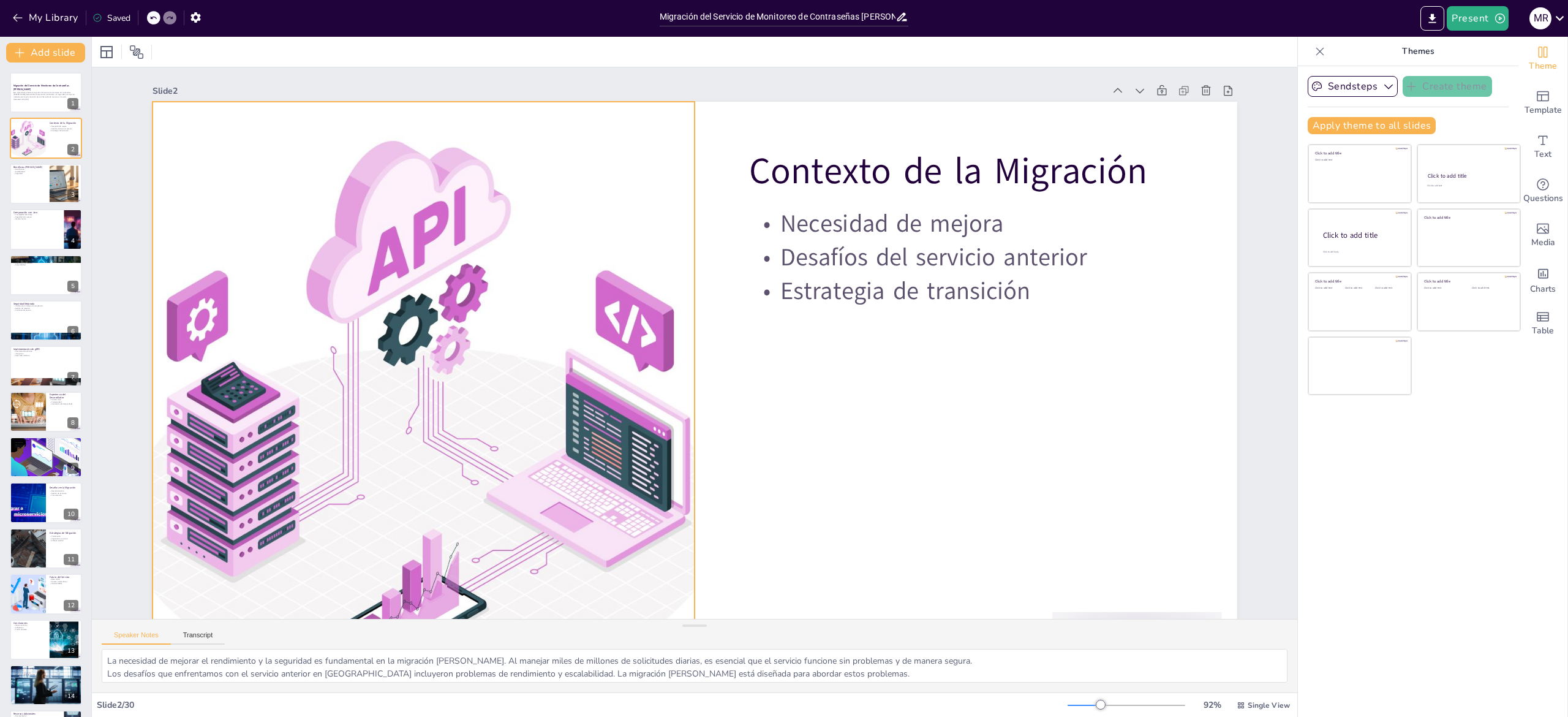
checkbox input "true"
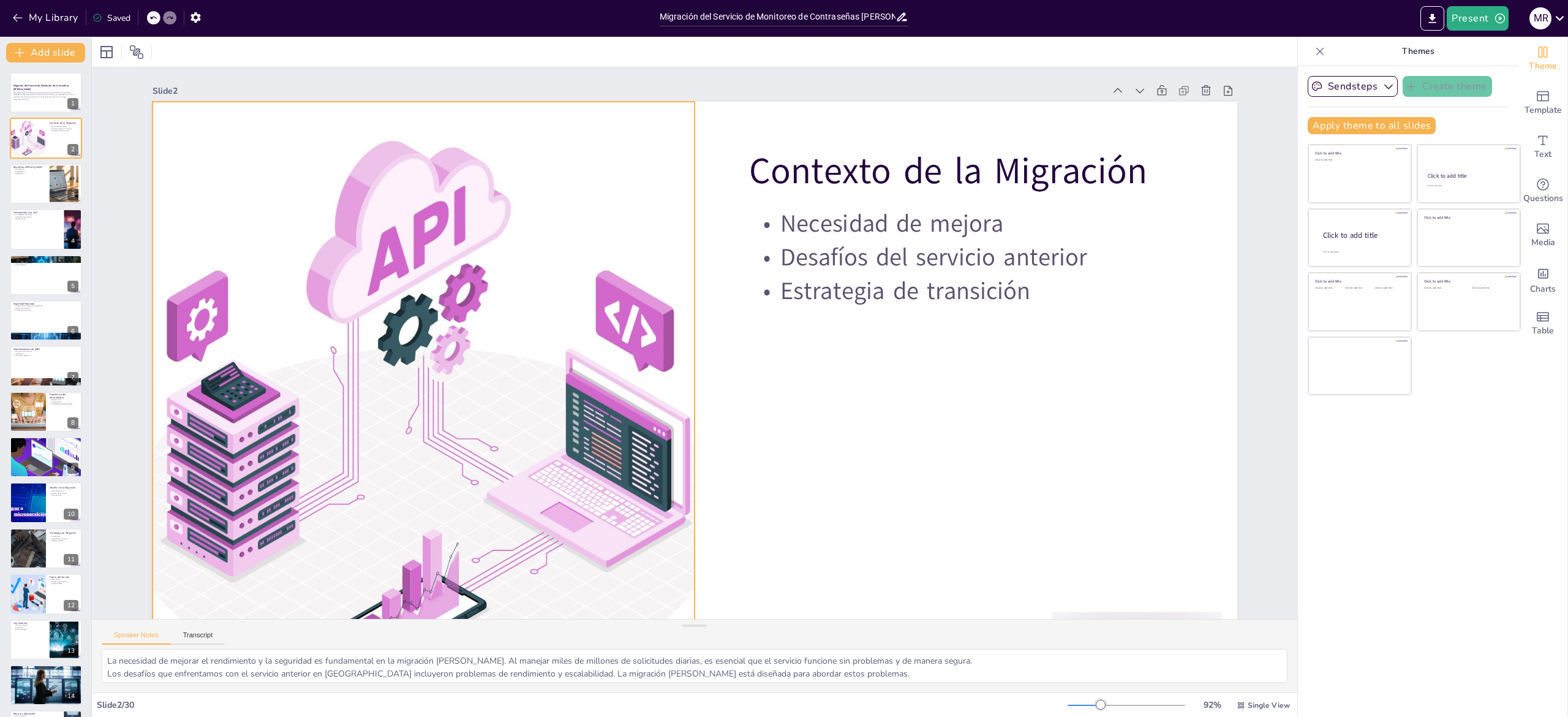
checkbox input "true"
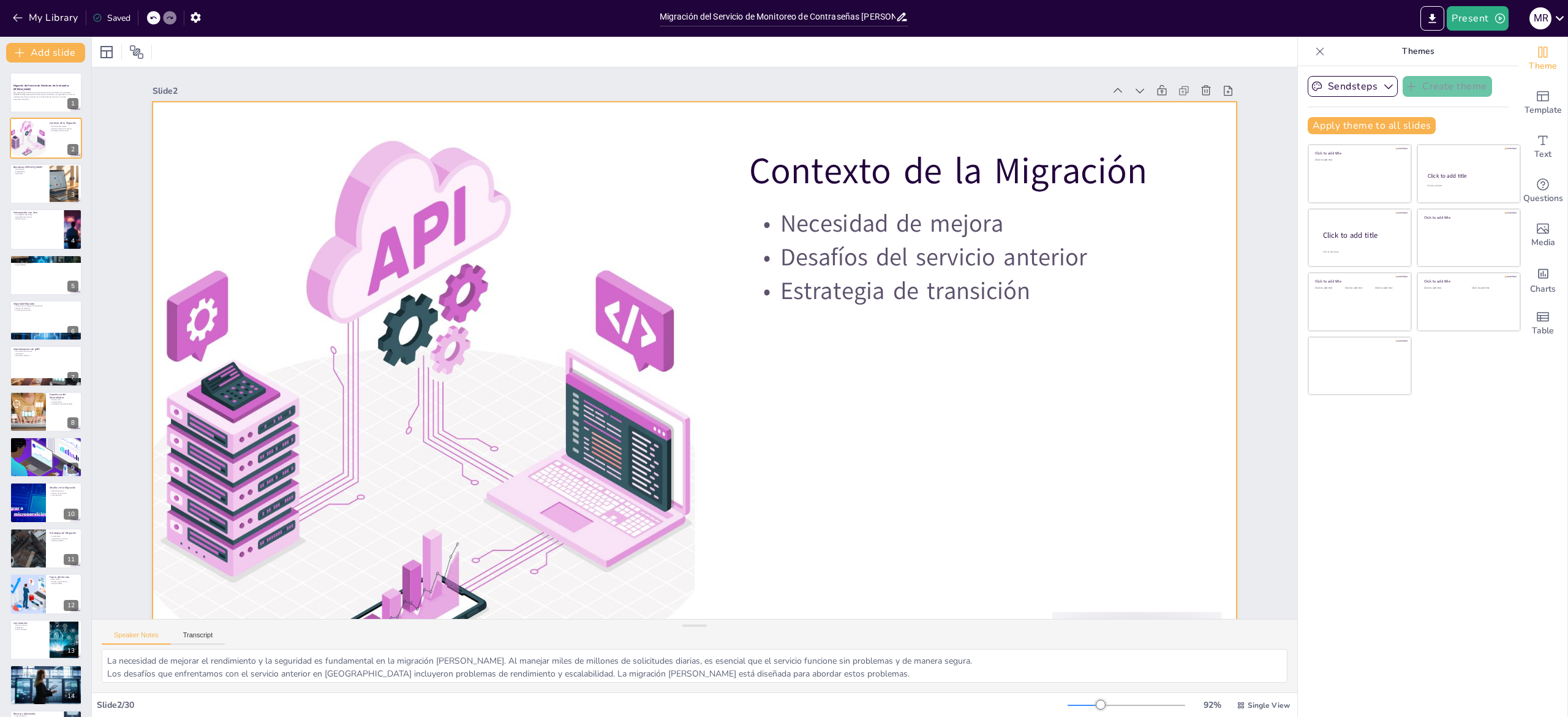
checkbox input "true"
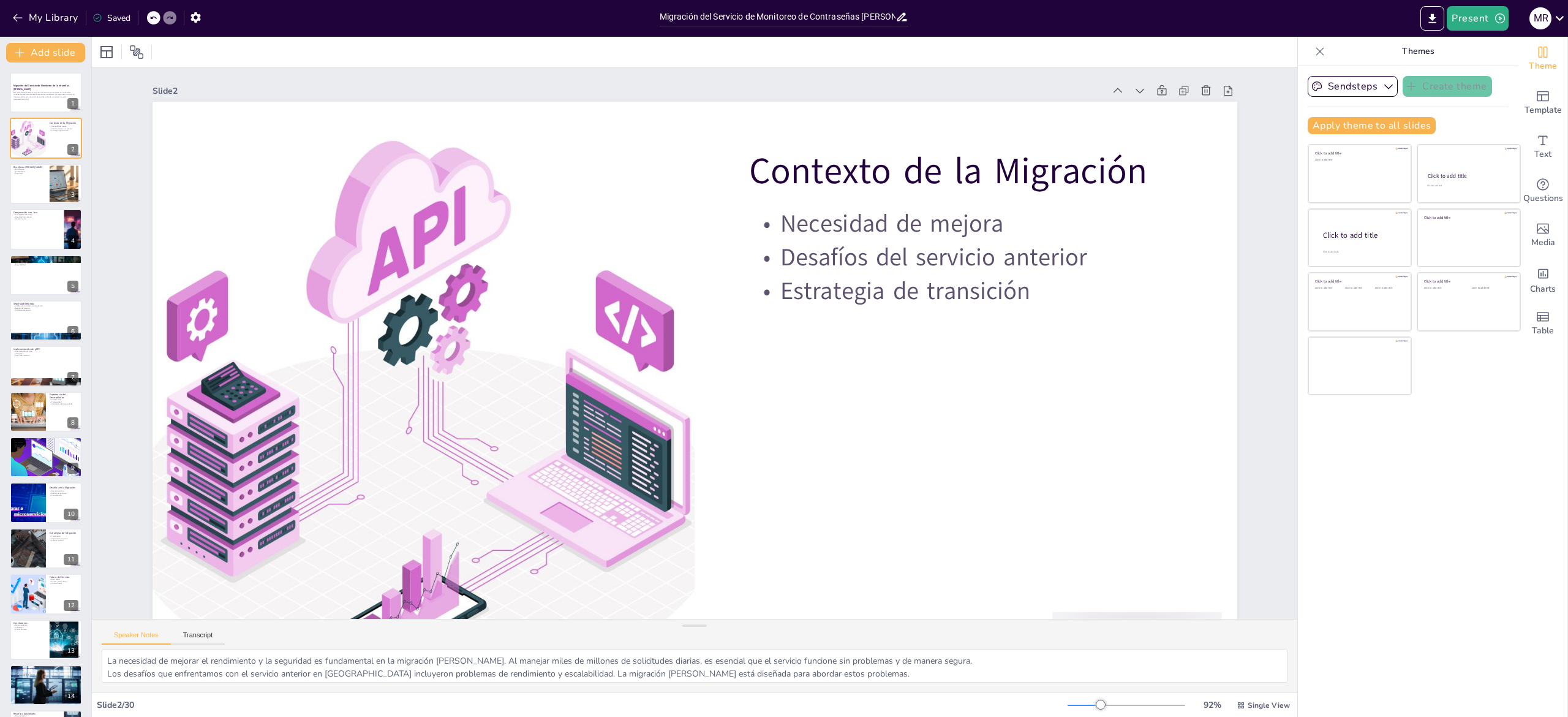
checkbox input "true"
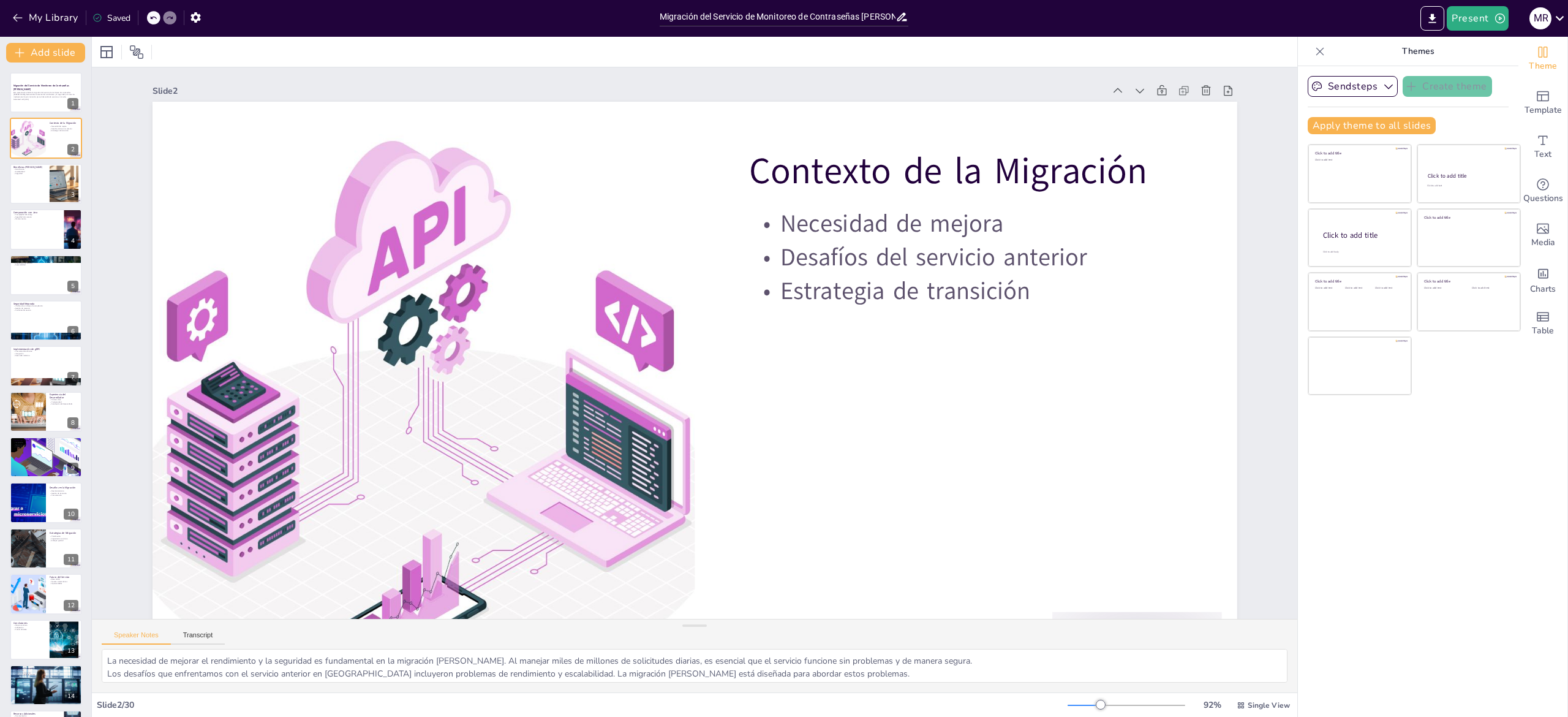
checkbox input "true"
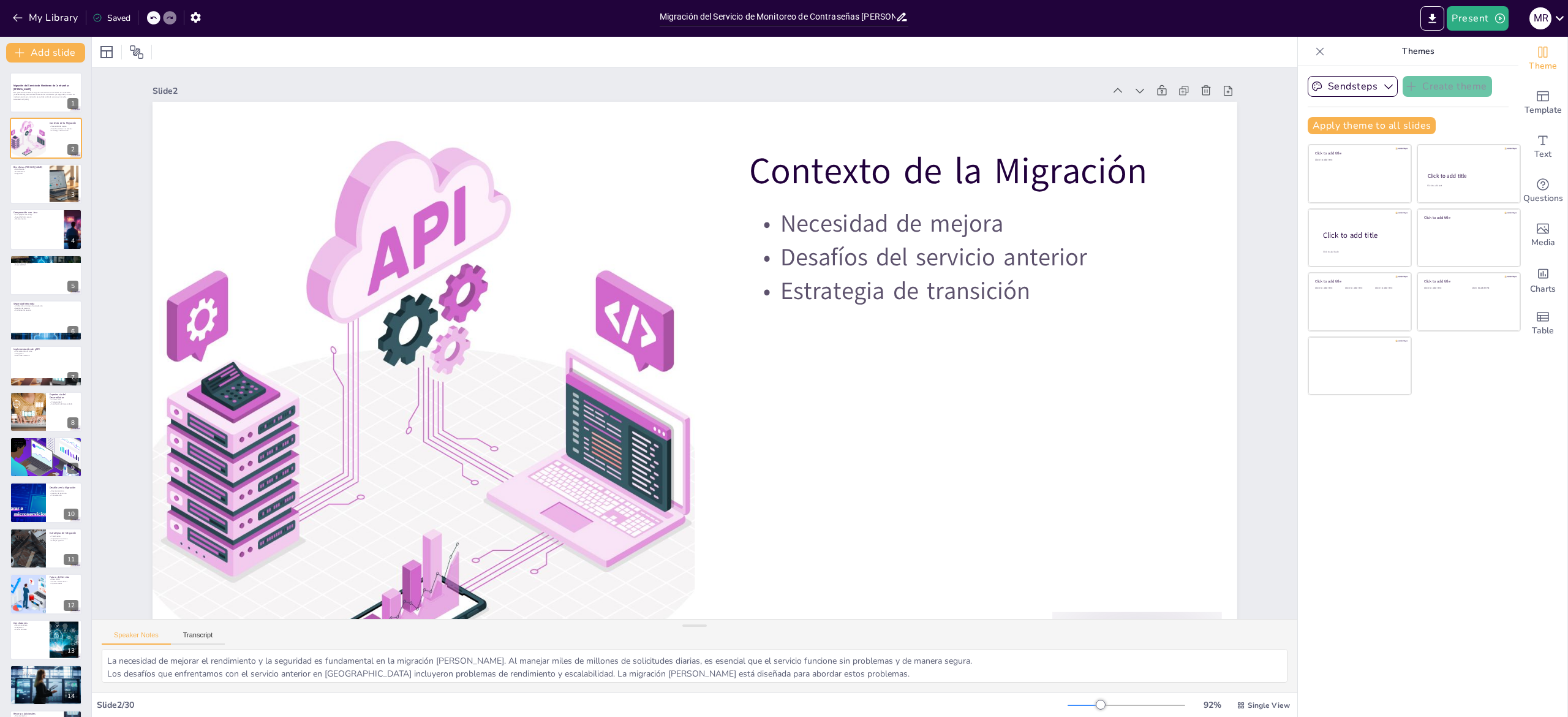
checkbox input "true"
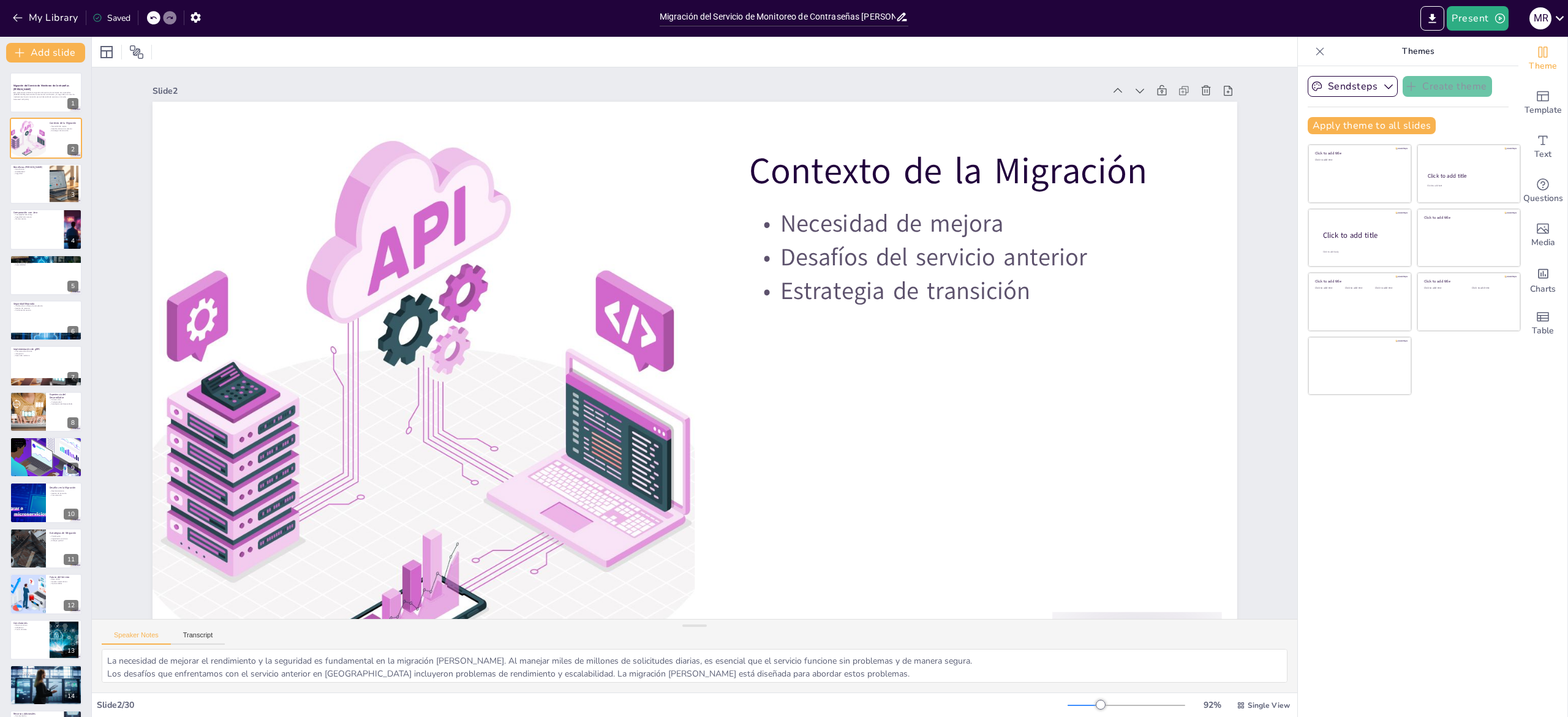
checkbox input "true"
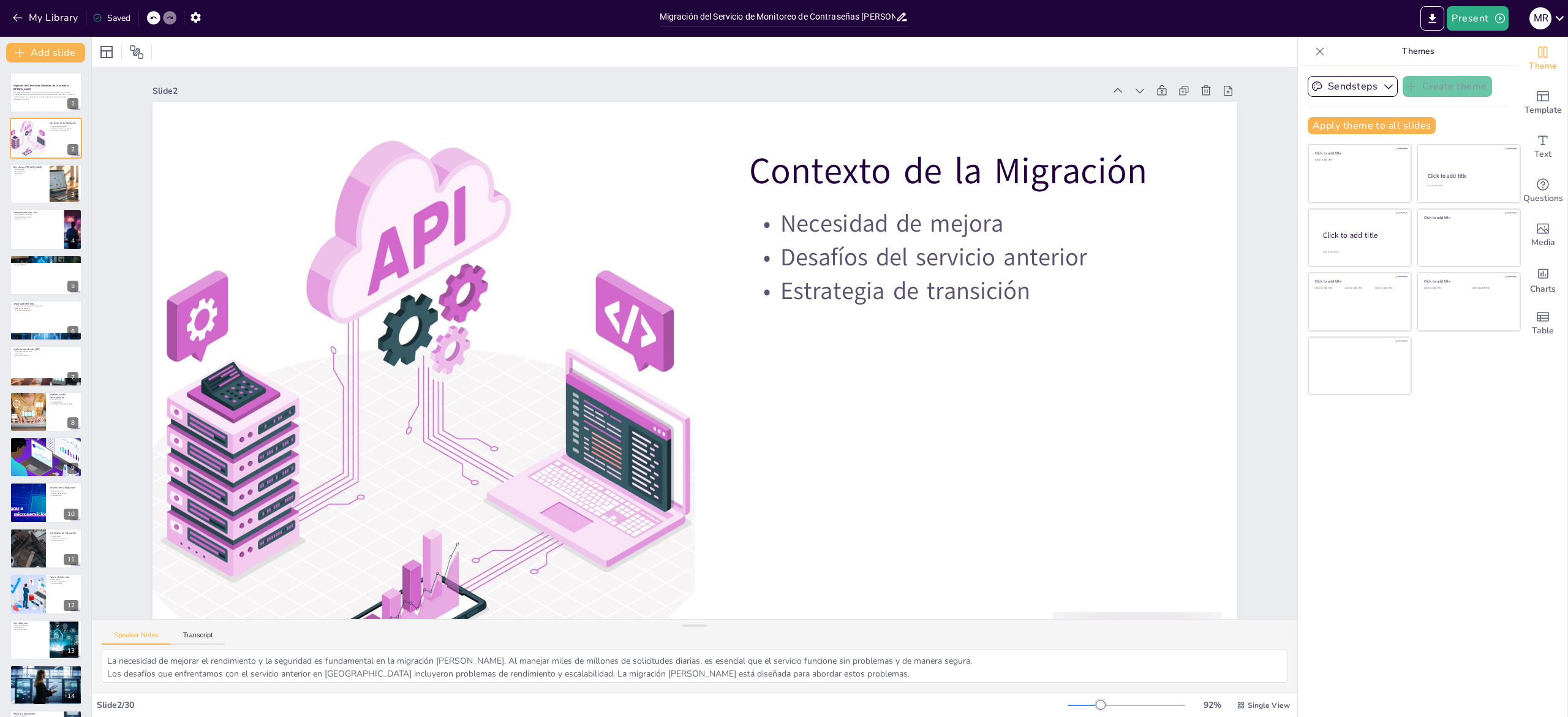
checkbox input "true"
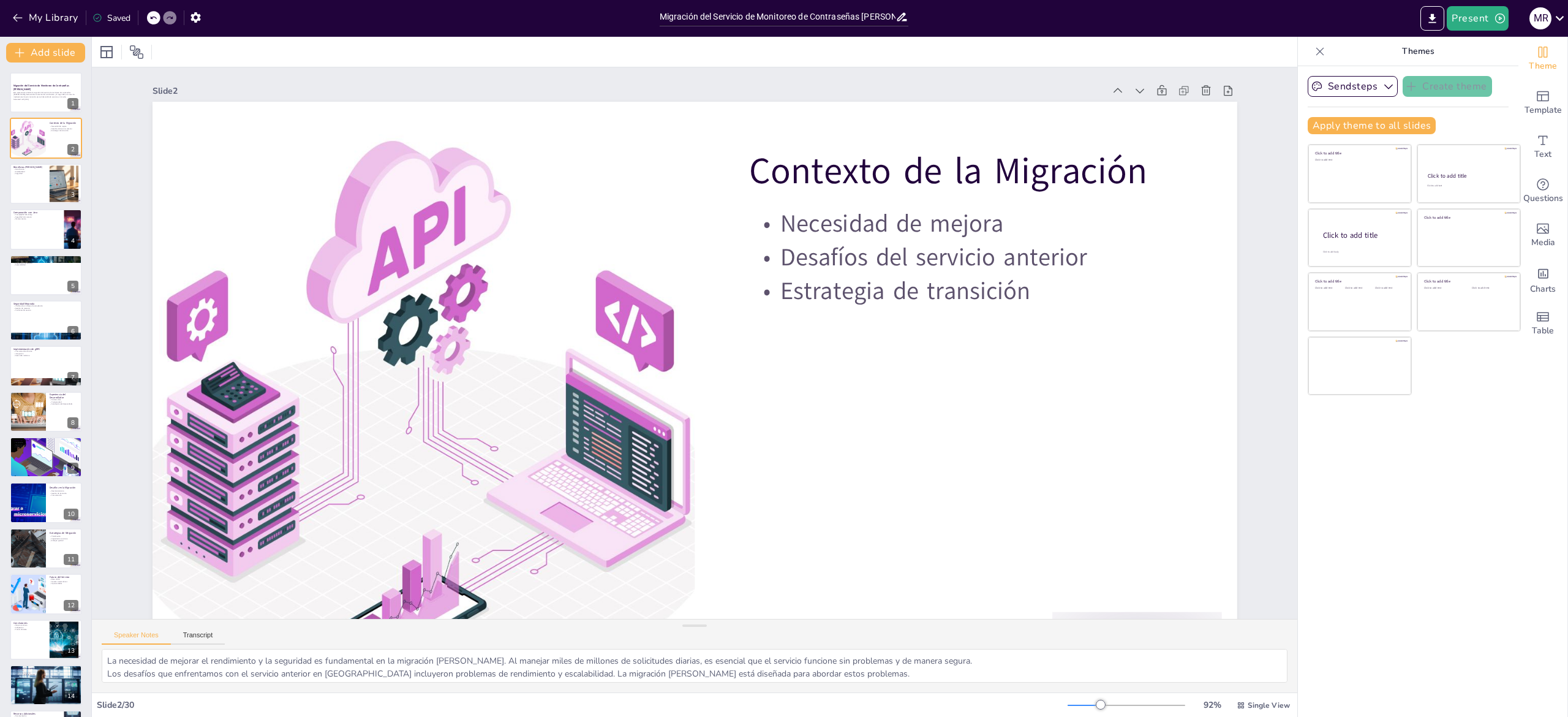
checkbox input "true"
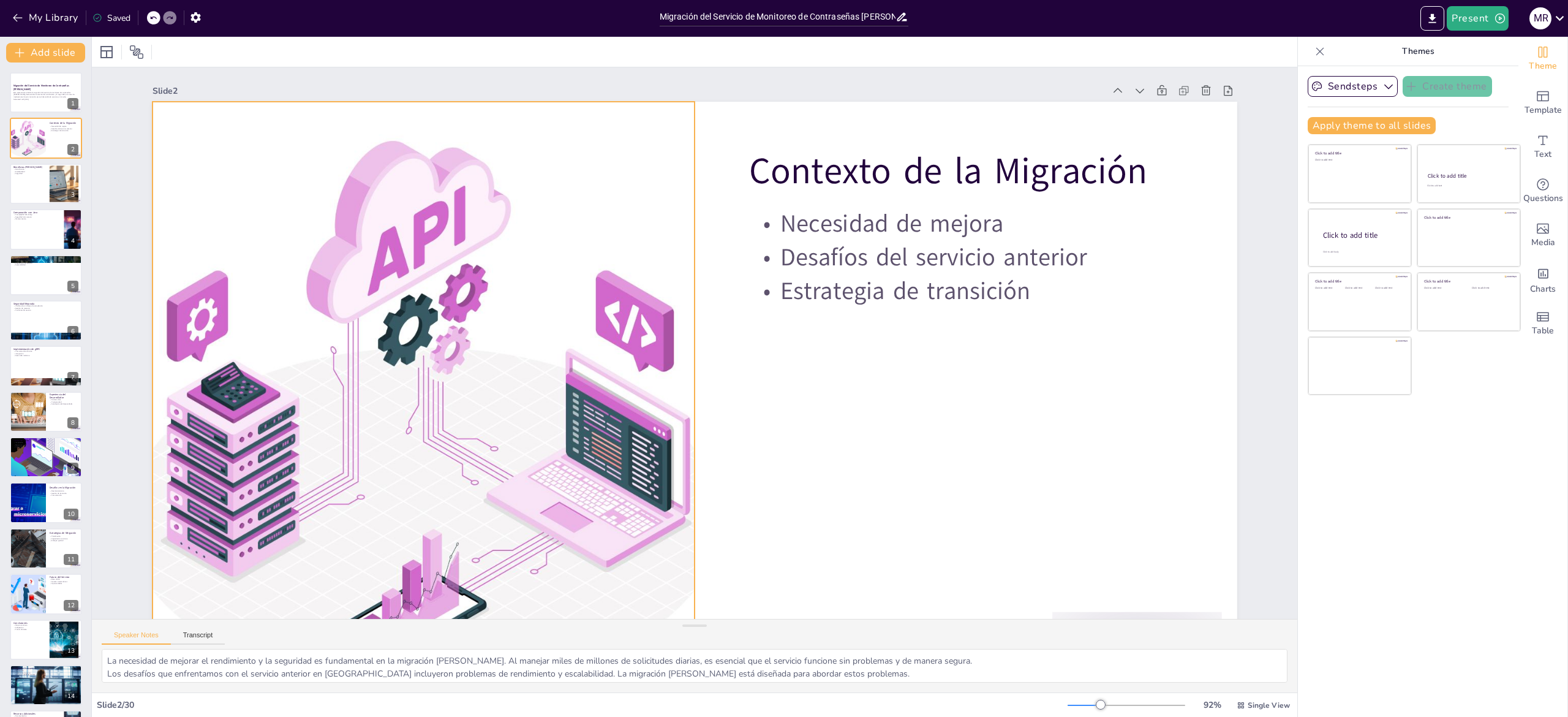
checkbox input "true"
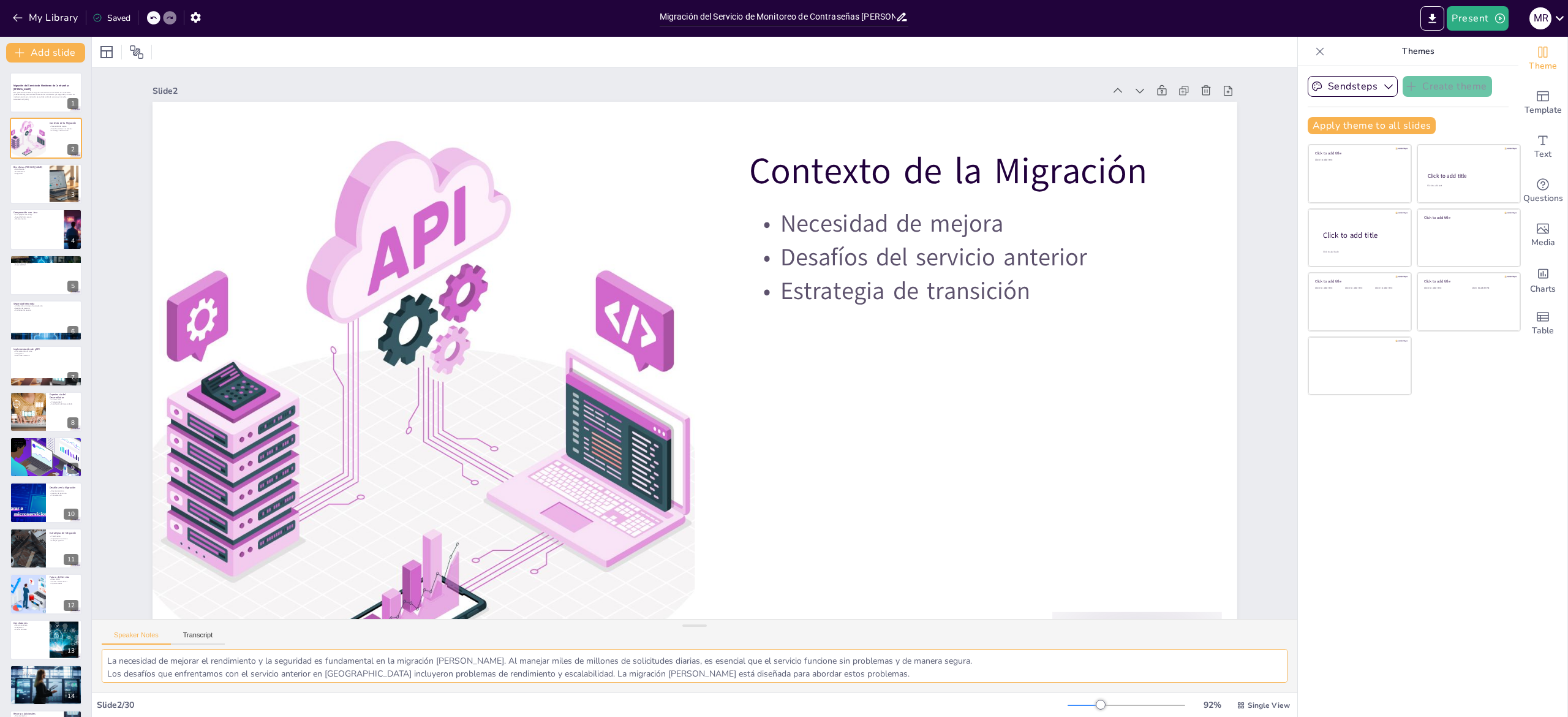
click at [205, 658] on textarea "La necesidad de mejorar el rendimiento y la seguridad es fundamental en la migr…" at bounding box center [695, 666] width 1186 height 34
type textarea "La necesidad de mejorar el rendimiento y la seguridad es fundamental en la migr…"
checkbox input "true"
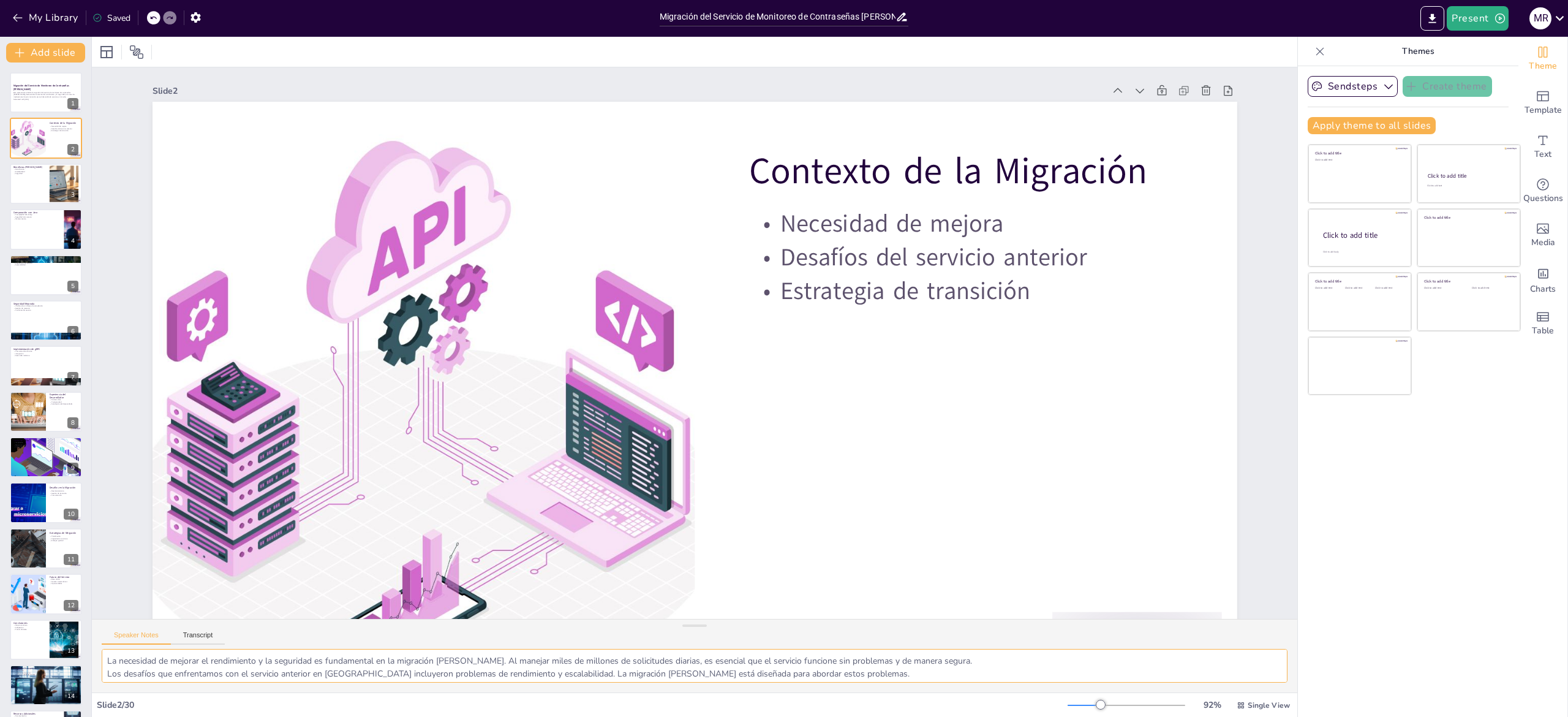
checkbox input "true"
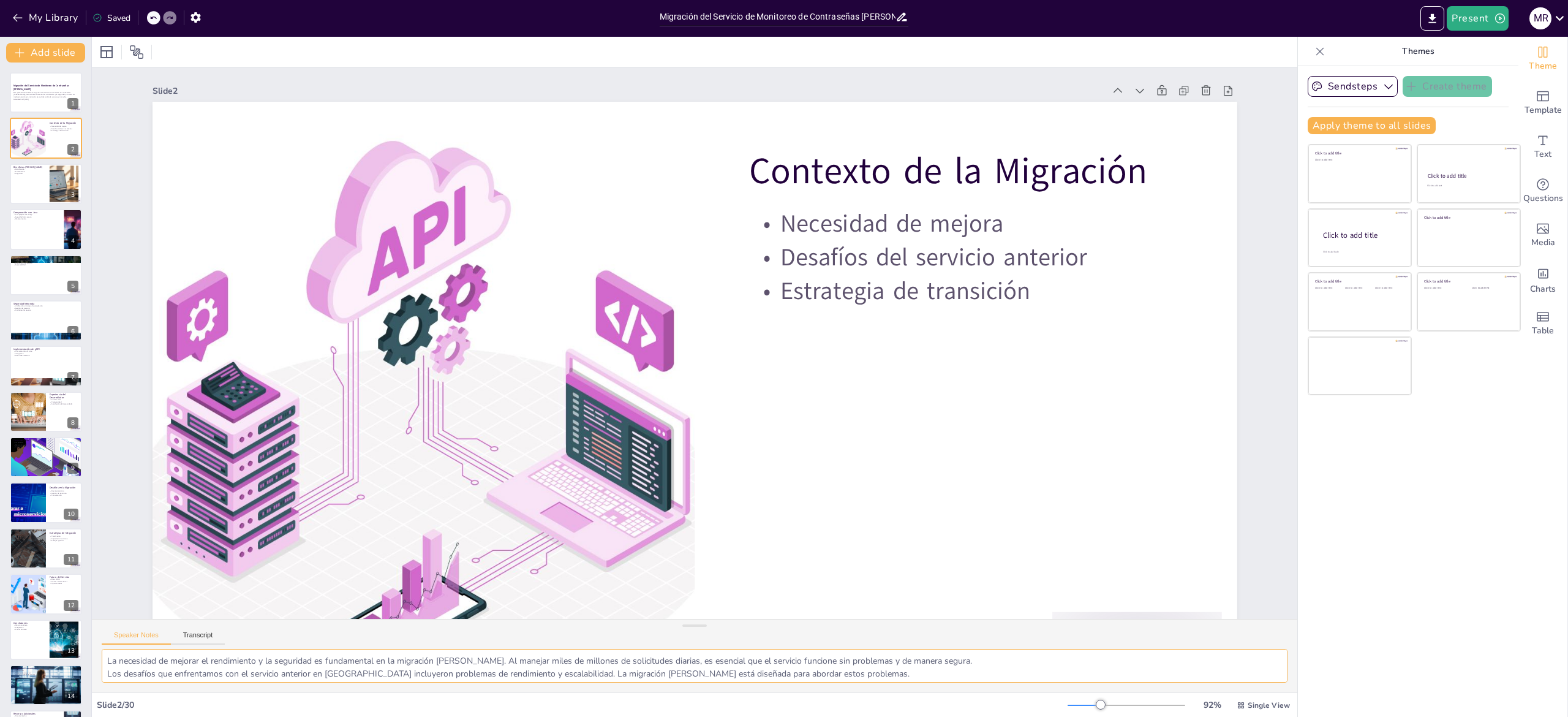
checkbox input "true"
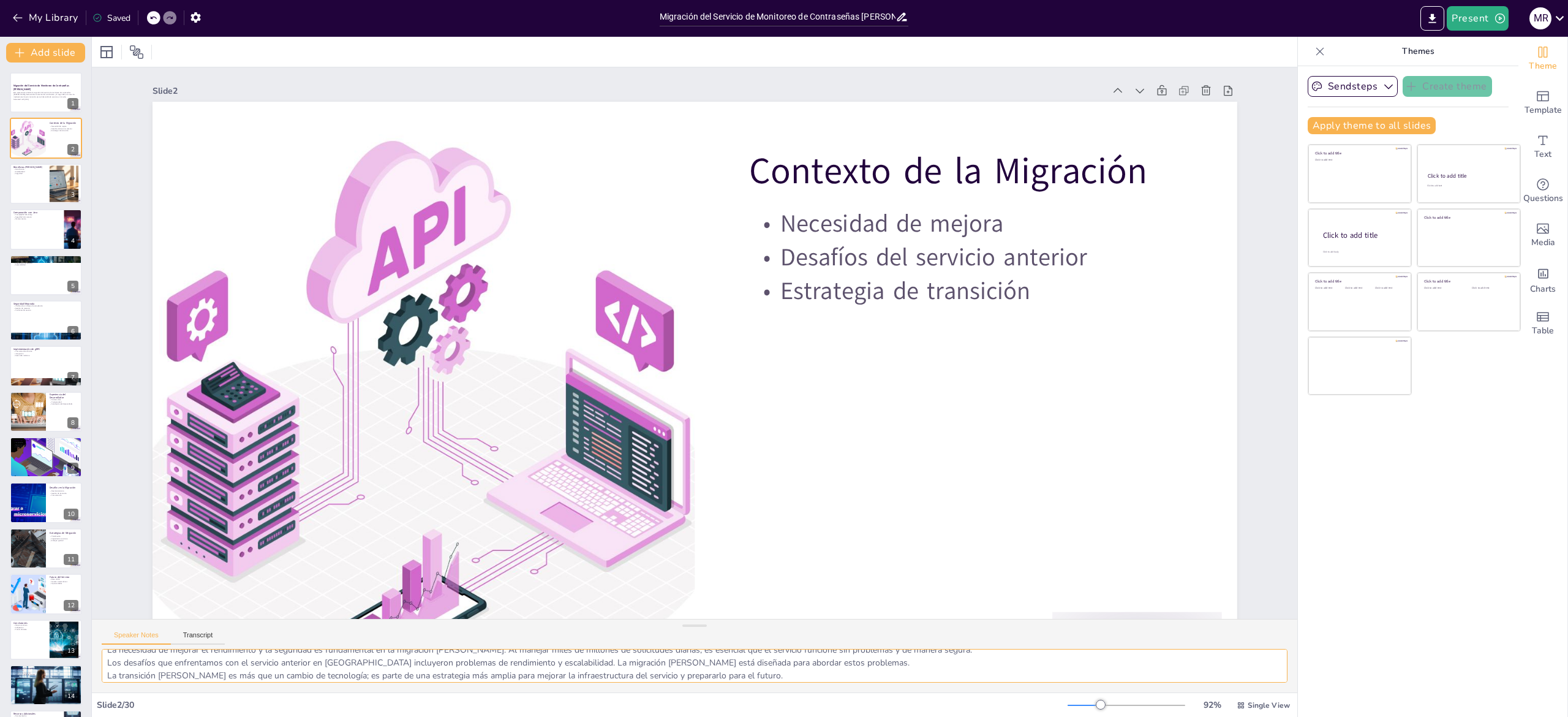
checkbox input "true"
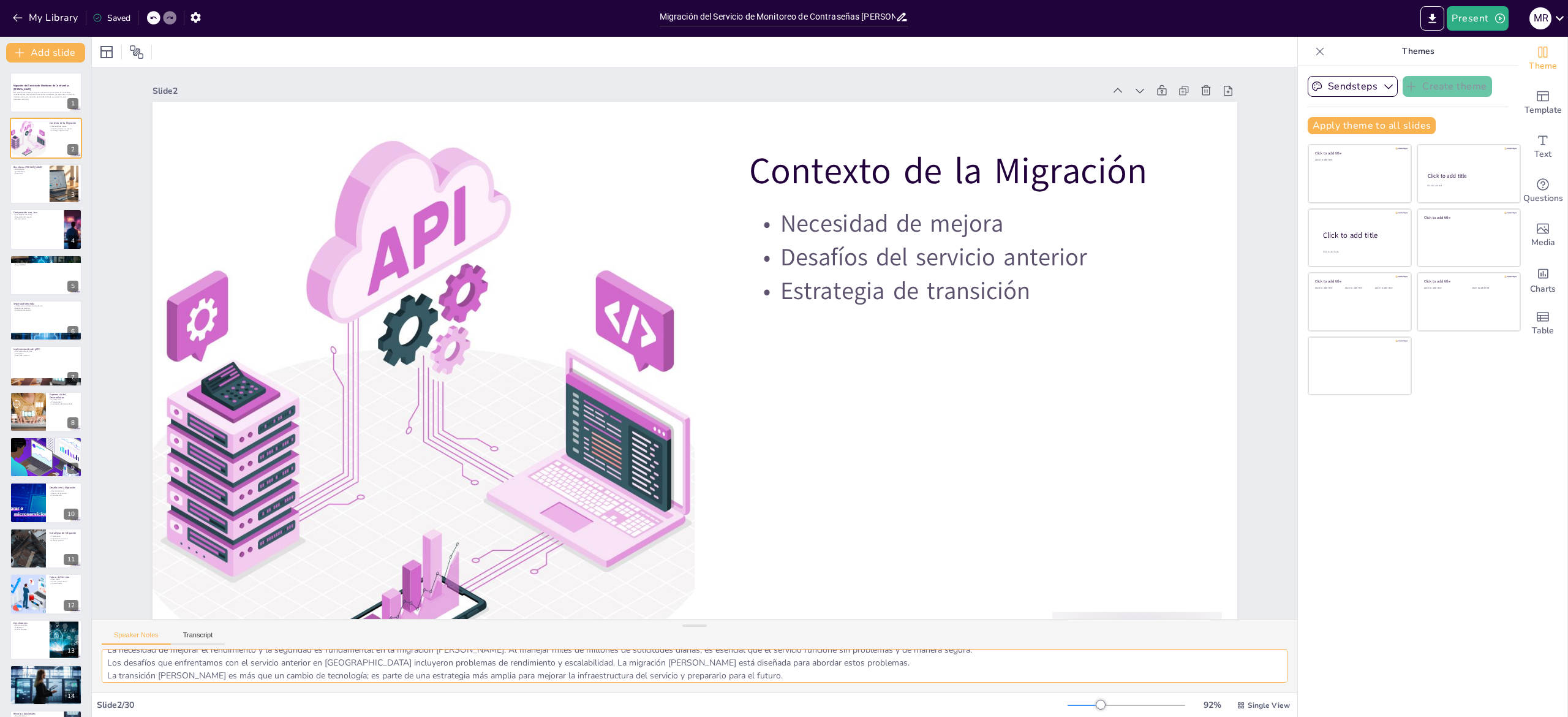
checkbox input "true"
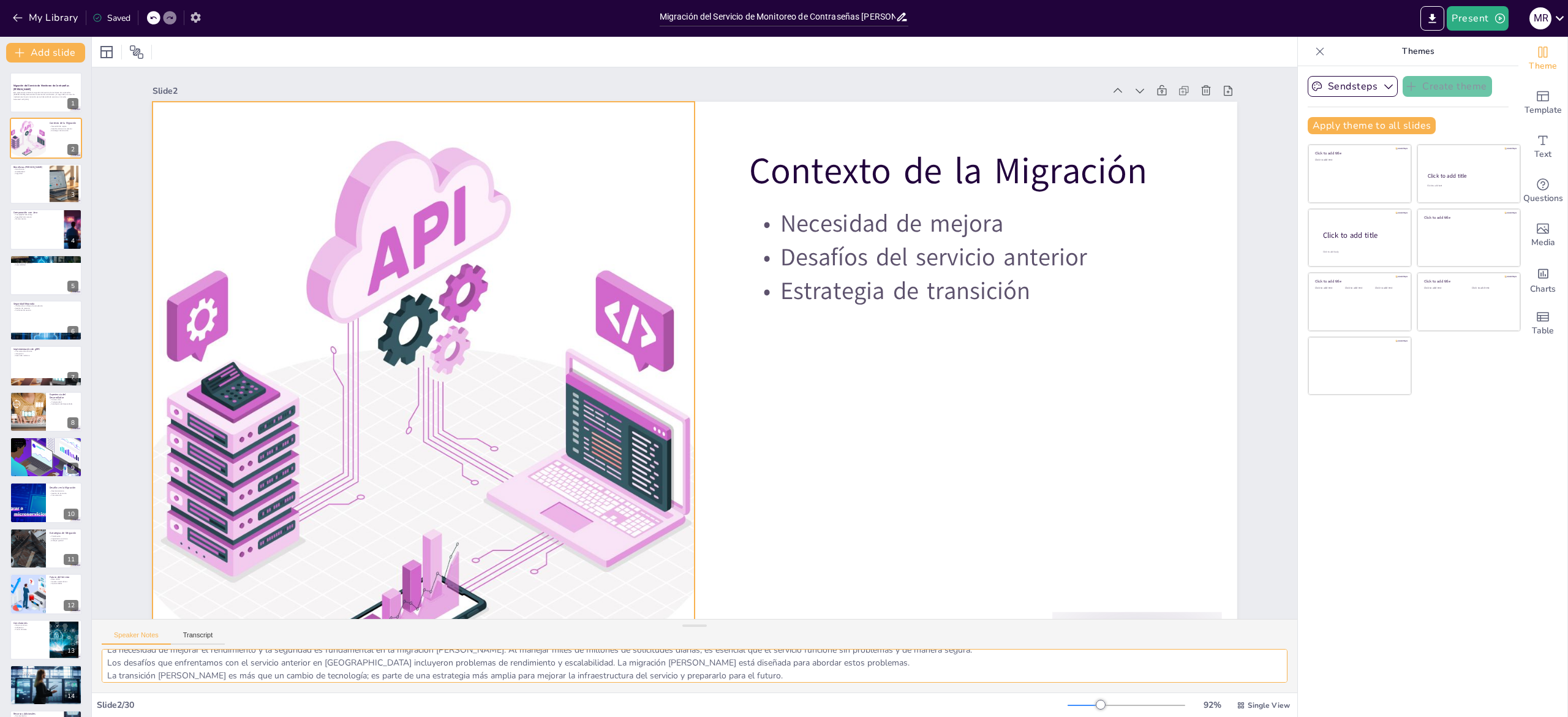
checkbox input "true"
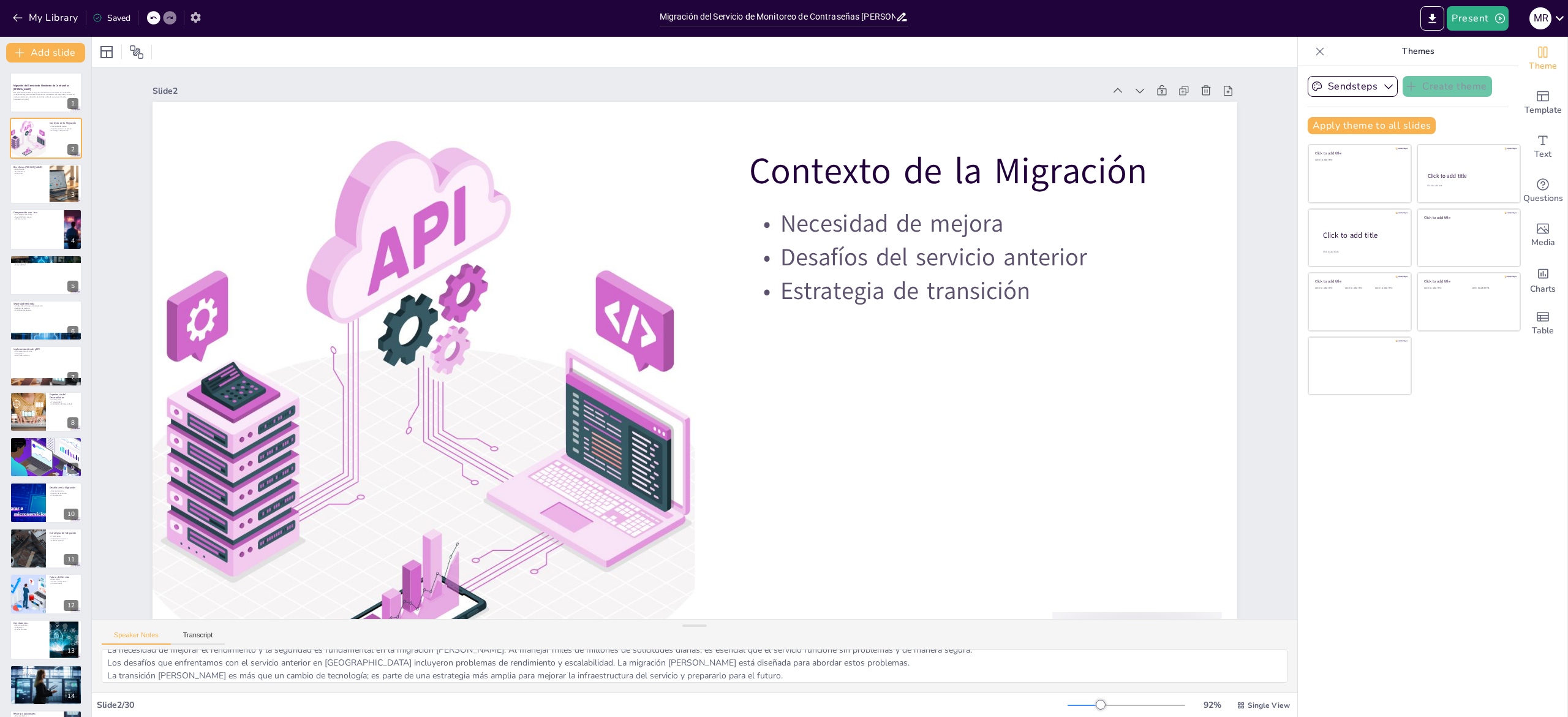
checkbox input "true"
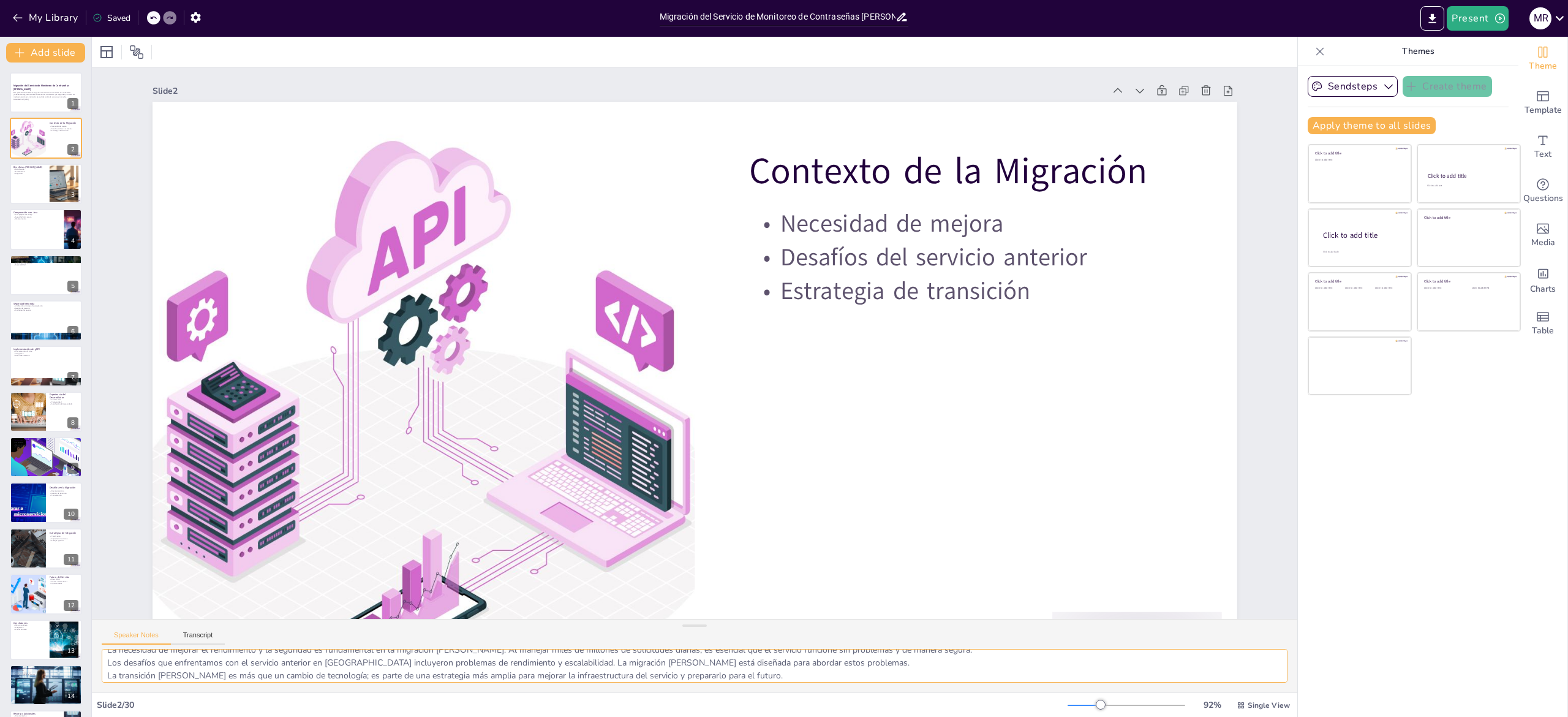
checkbox input "true"
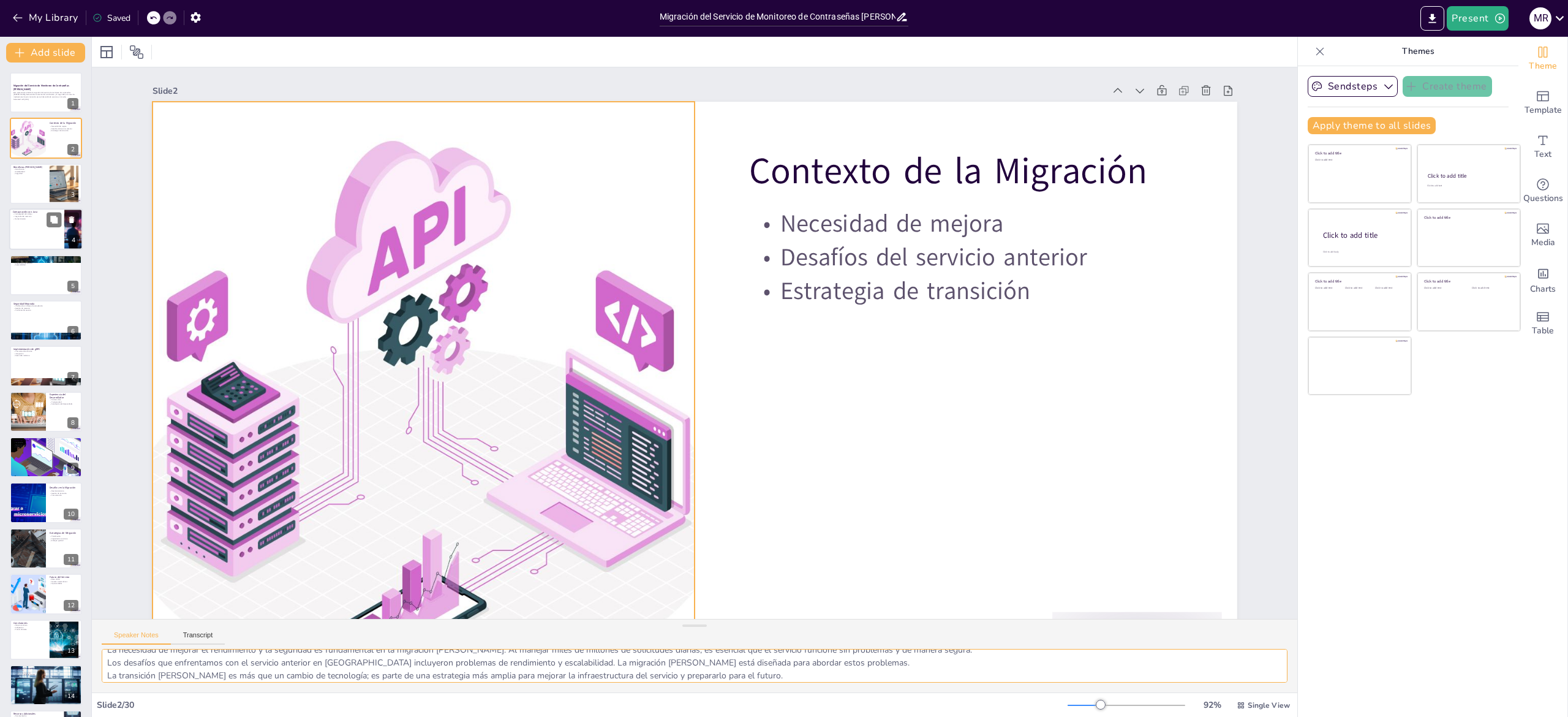
checkbox input "true"
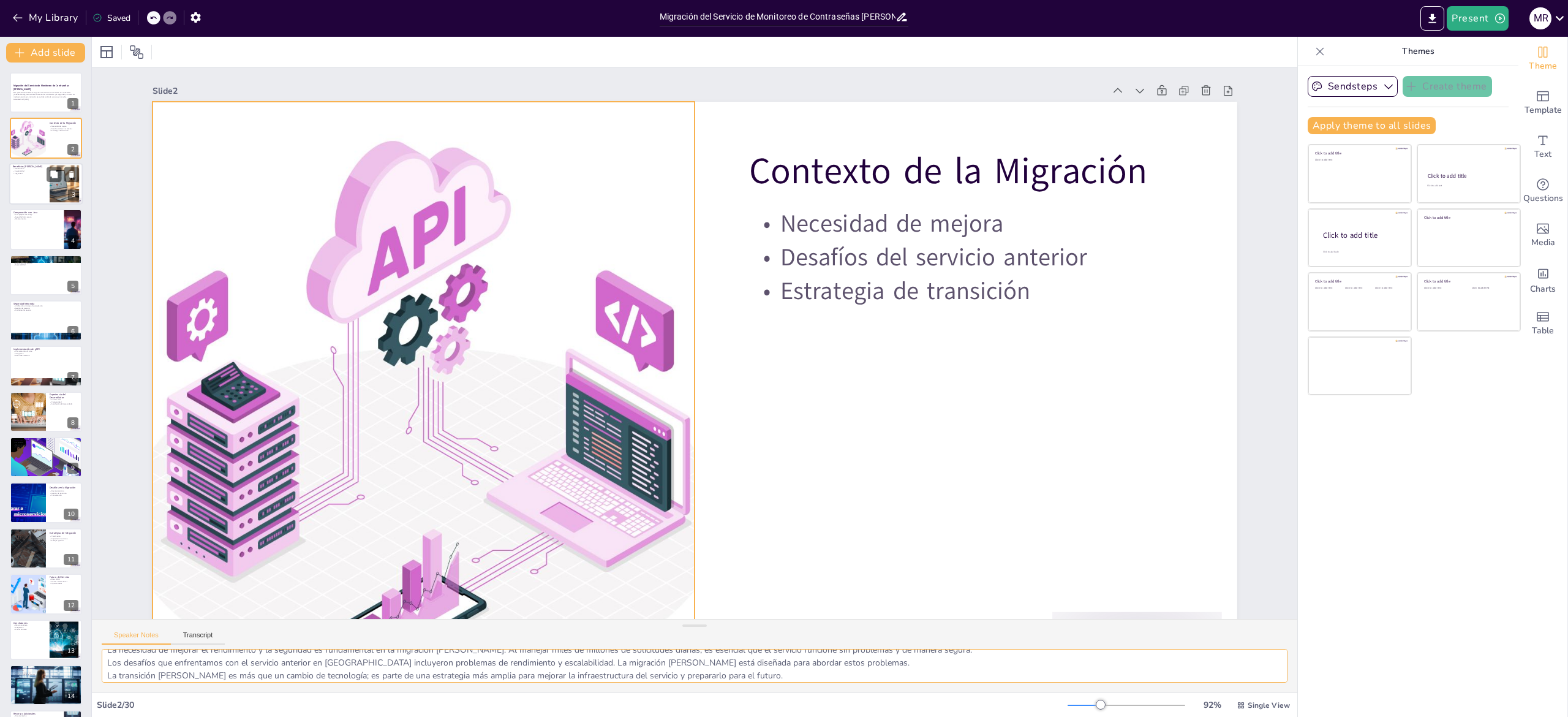
checkbox input "true"
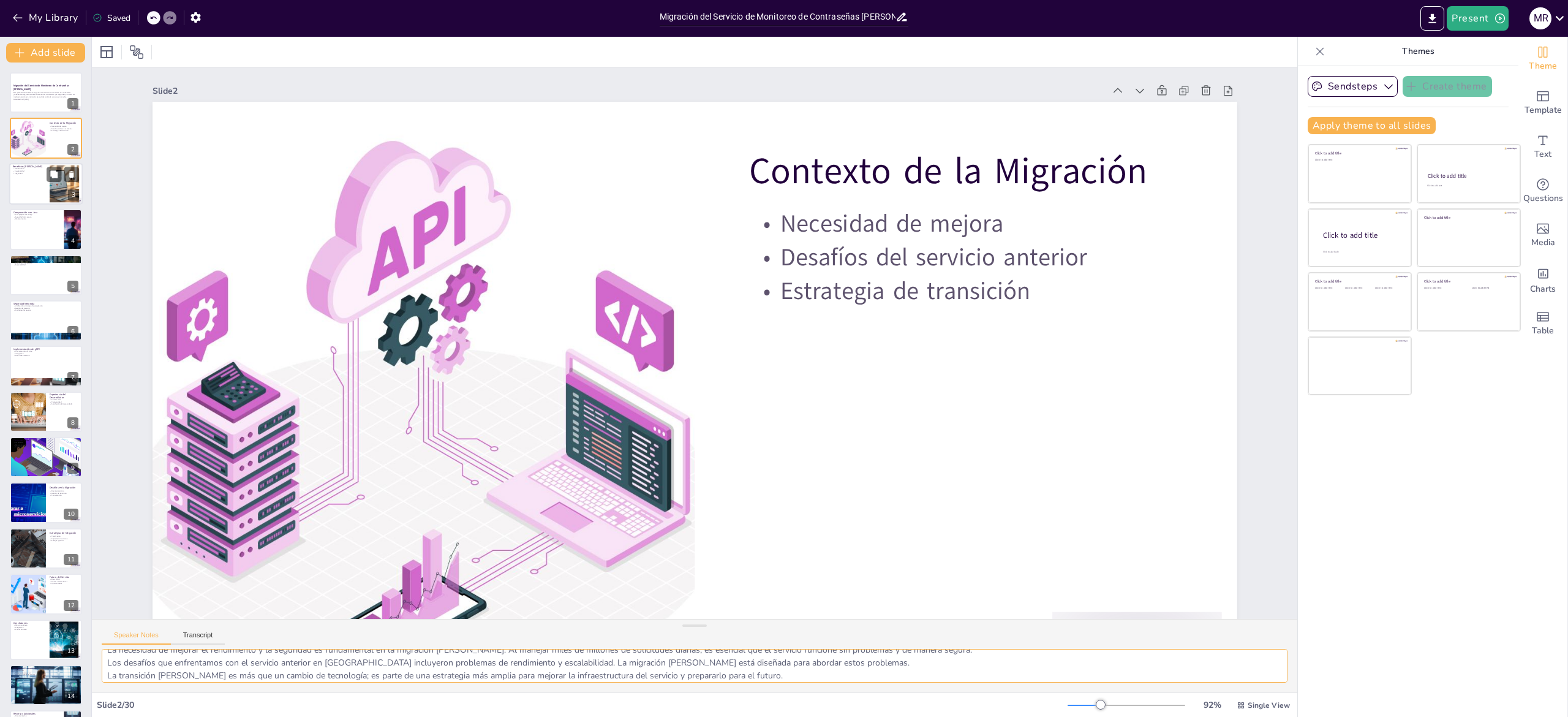
click at [17, 187] on div at bounding box center [46, 183] width 74 height 41
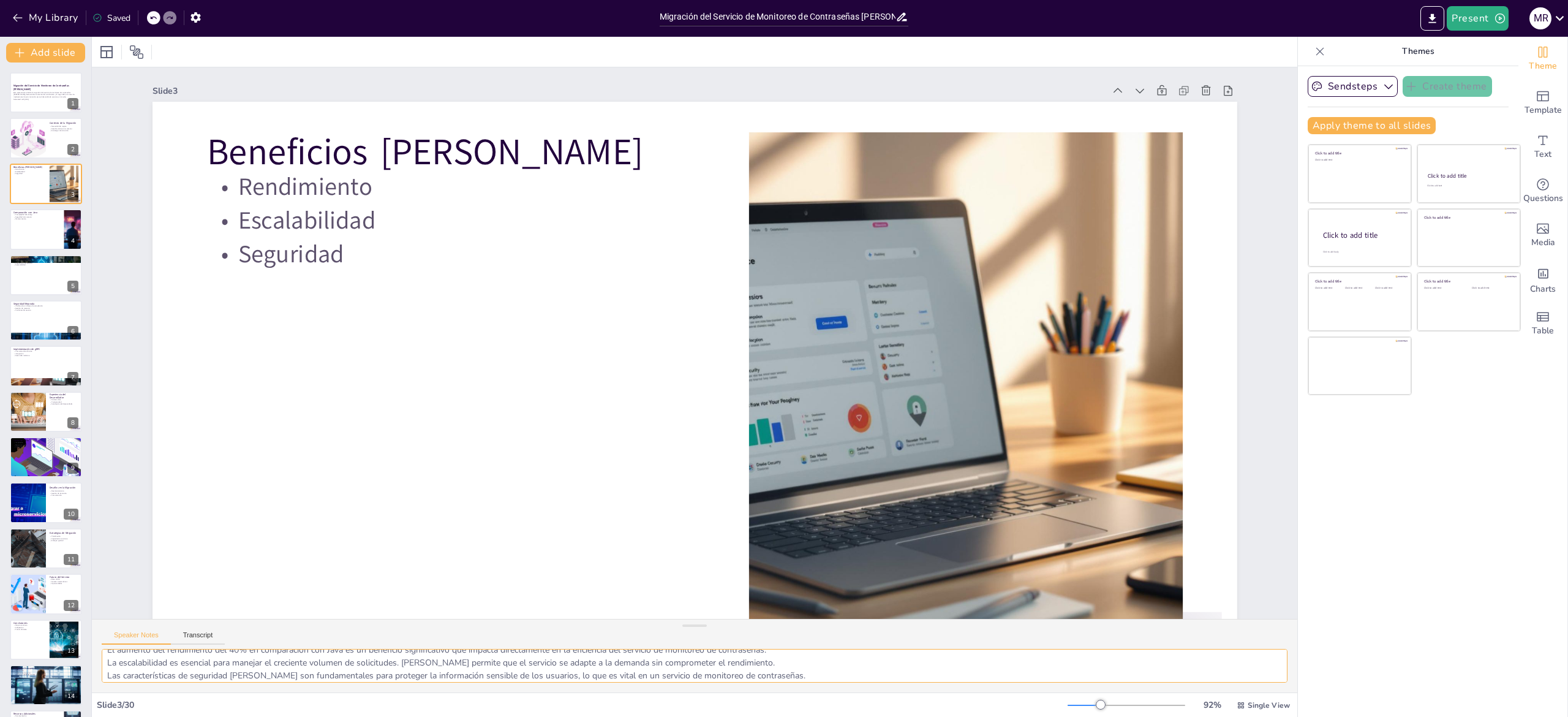
click at [261, 669] on textarea "El aumento del rendimiento del 40% en comparación con Java es un beneficio sign…" at bounding box center [695, 666] width 1186 height 34
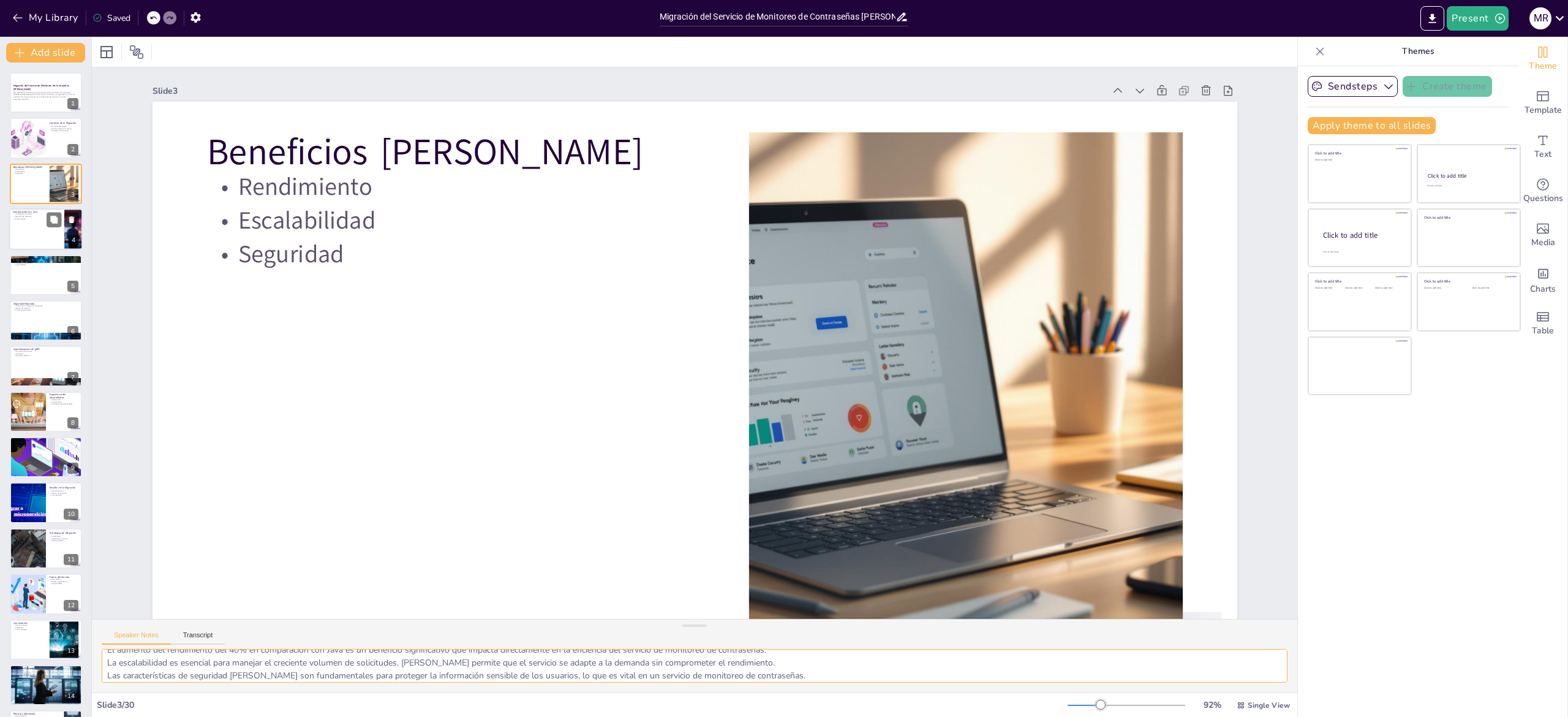
click at [17, 223] on div at bounding box center [46, 229] width 74 height 41
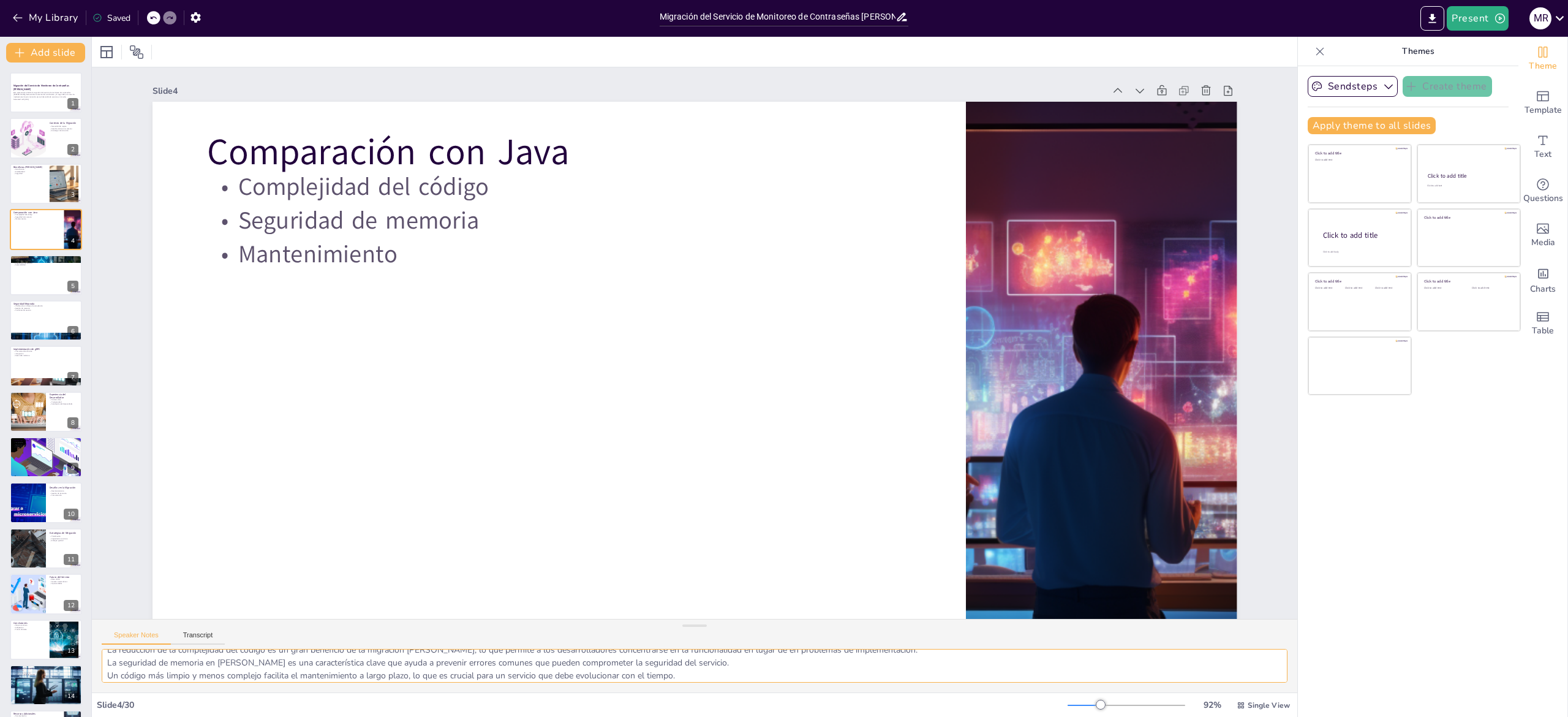
click at [255, 668] on textarea "La reducción de la complejidad del código es un gran beneficio de la migración …" at bounding box center [695, 666] width 1186 height 34
click at [20, 283] on div at bounding box center [46, 275] width 74 height 41
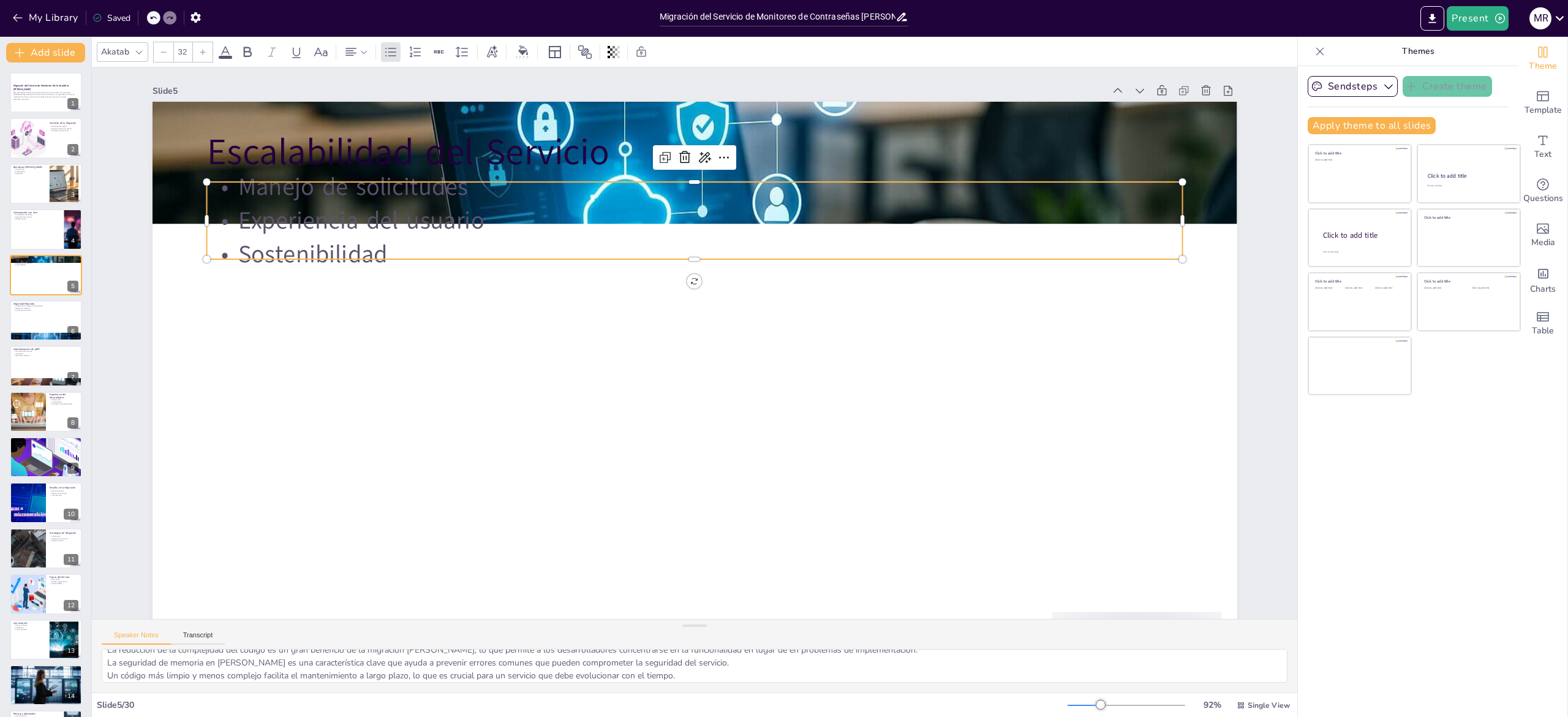
click at [512, 216] on p "Experiencia del usuario" at bounding box center [695, 221] width 976 height 34
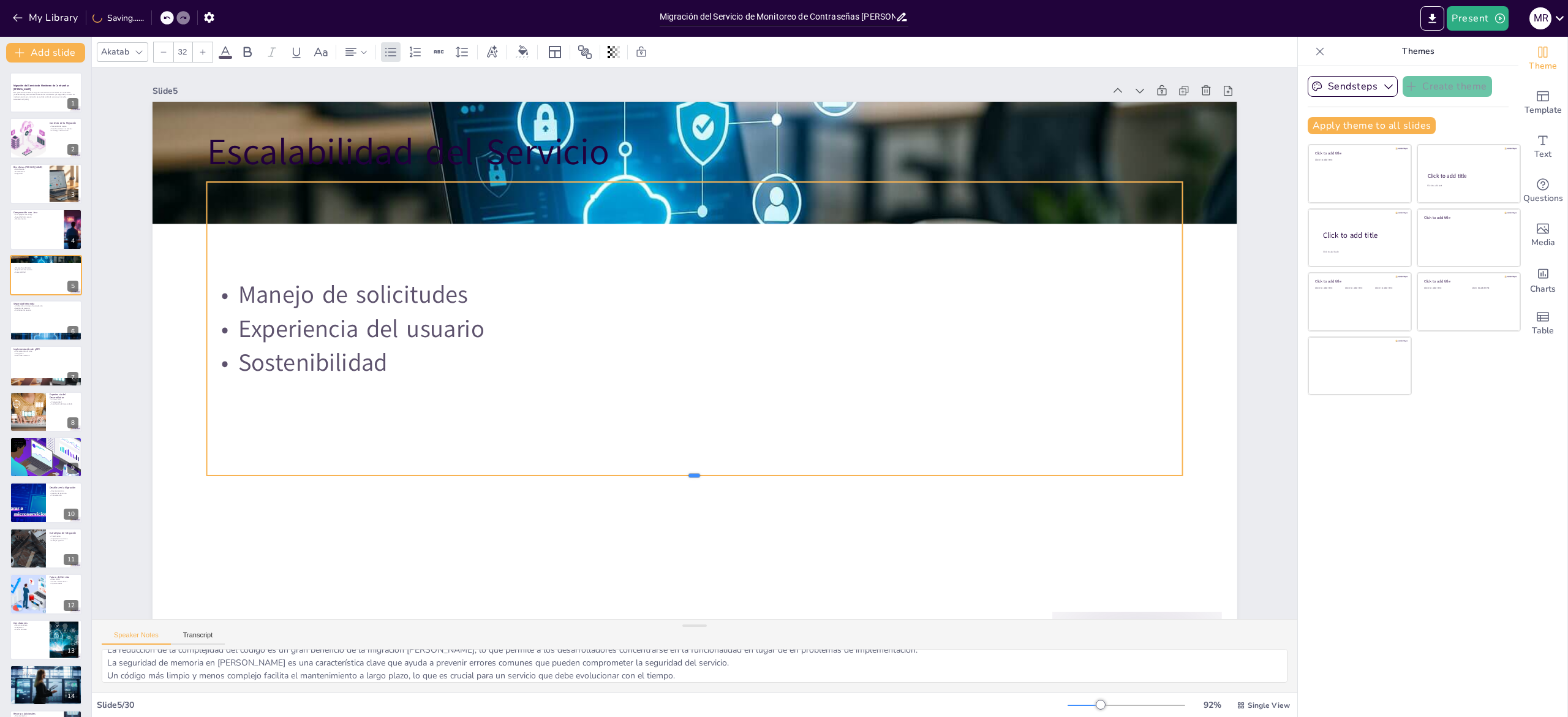
drag, startPoint x: 553, startPoint y: 259, endPoint x: 551, endPoint y: 485, distance: 226.0
click at [551, 485] on div at bounding box center [695, 480] width 976 height 10
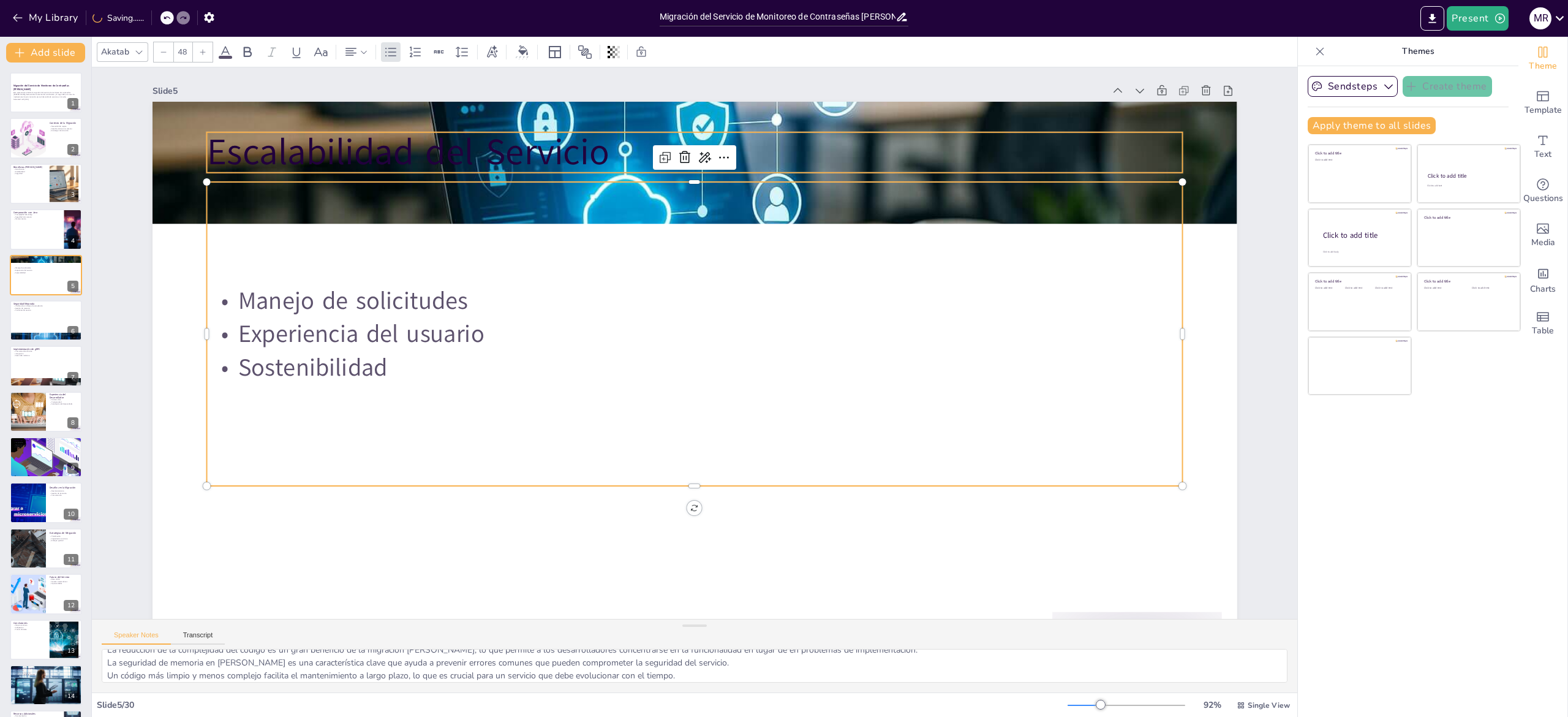
click at [419, 142] on p "Escalabilidad del Servicio" at bounding box center [695, 153] width 976 height 51
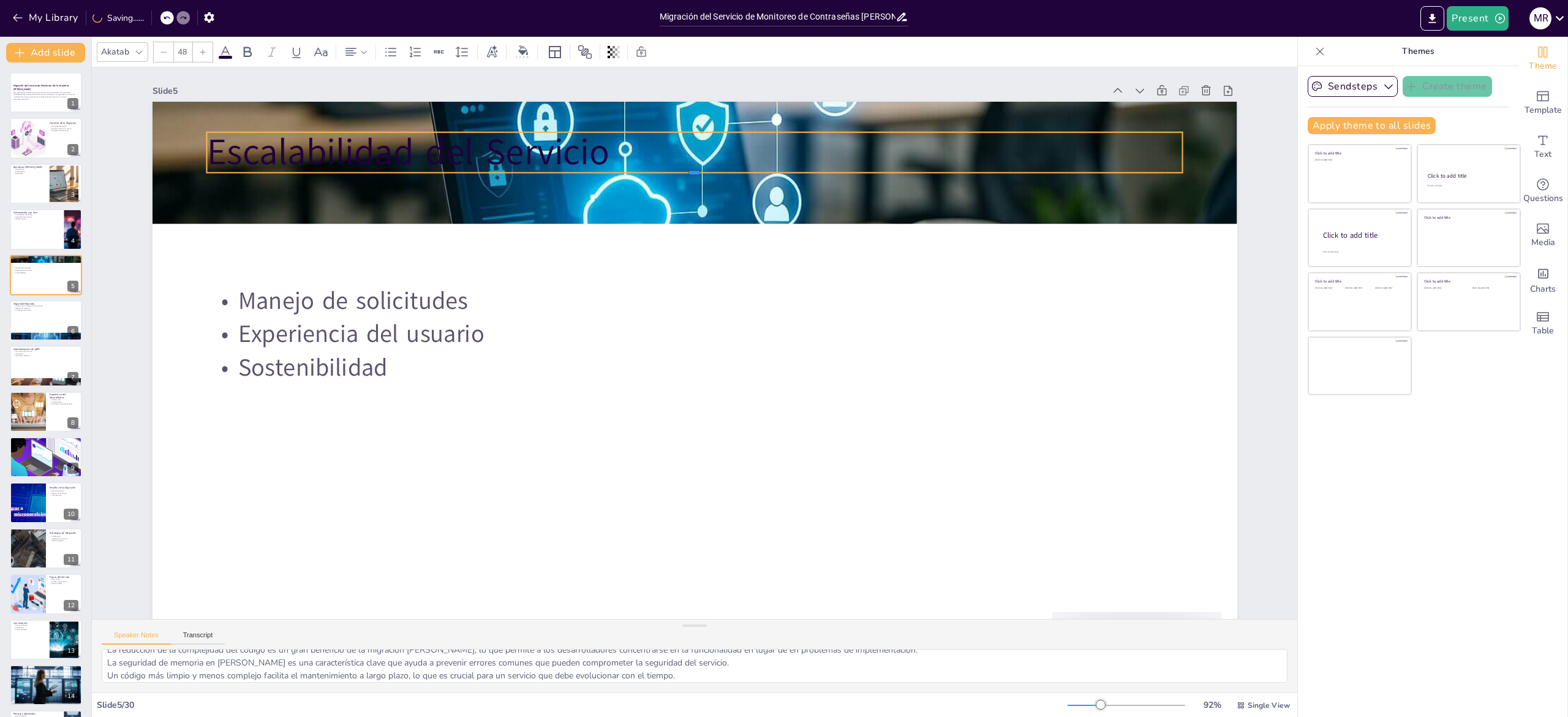
click at [413, 174] on div at bounding box center [695, 177] width 976 height 10
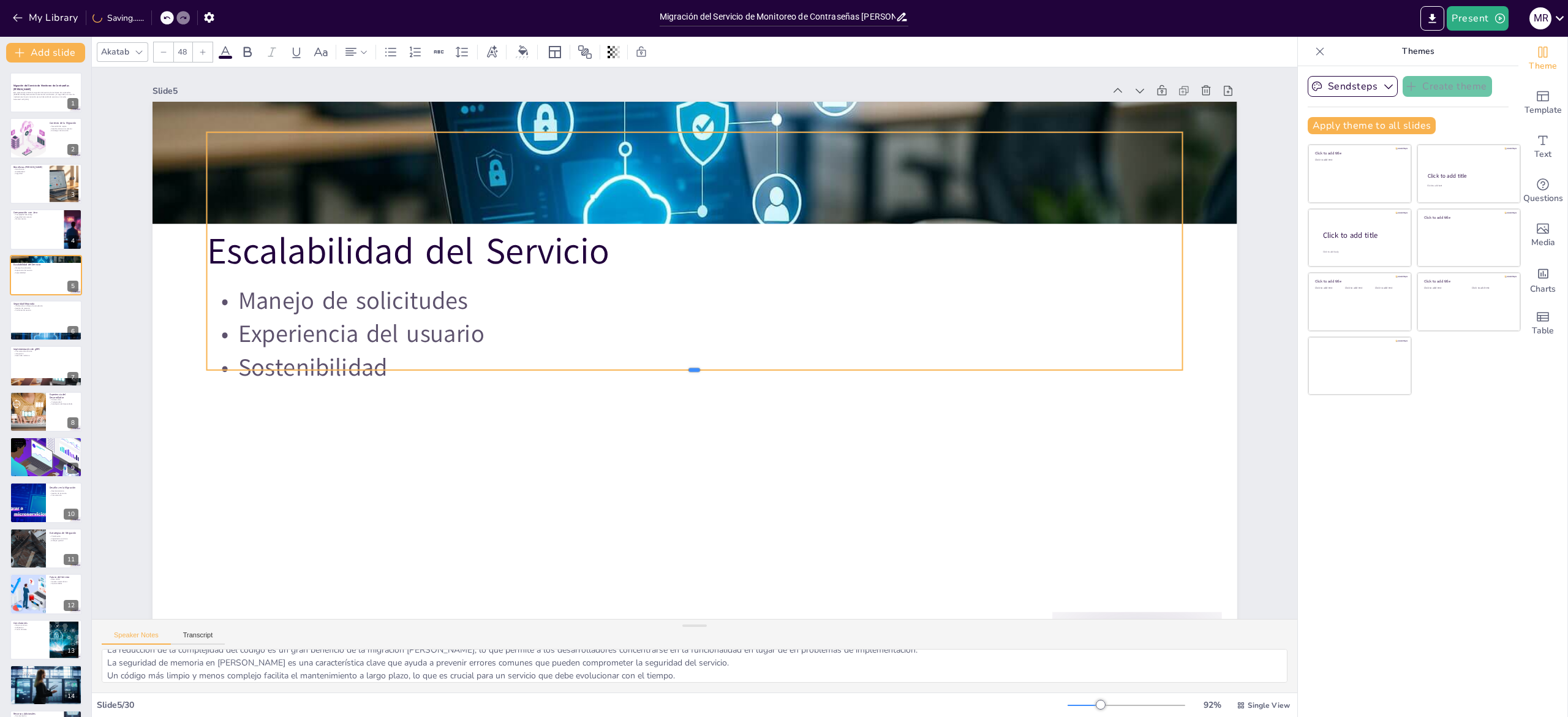
drag, startPoint x: 412, startPoint y: 188, endPoint x: 390, endPoint y: 375, distance: 188.3
click at [390, 375] on div "Escalabilidad del Servicio Manejo de solicitudes Experiencia del usuario Sosten…" at bounding box center [695, 407] width 1085 height 610
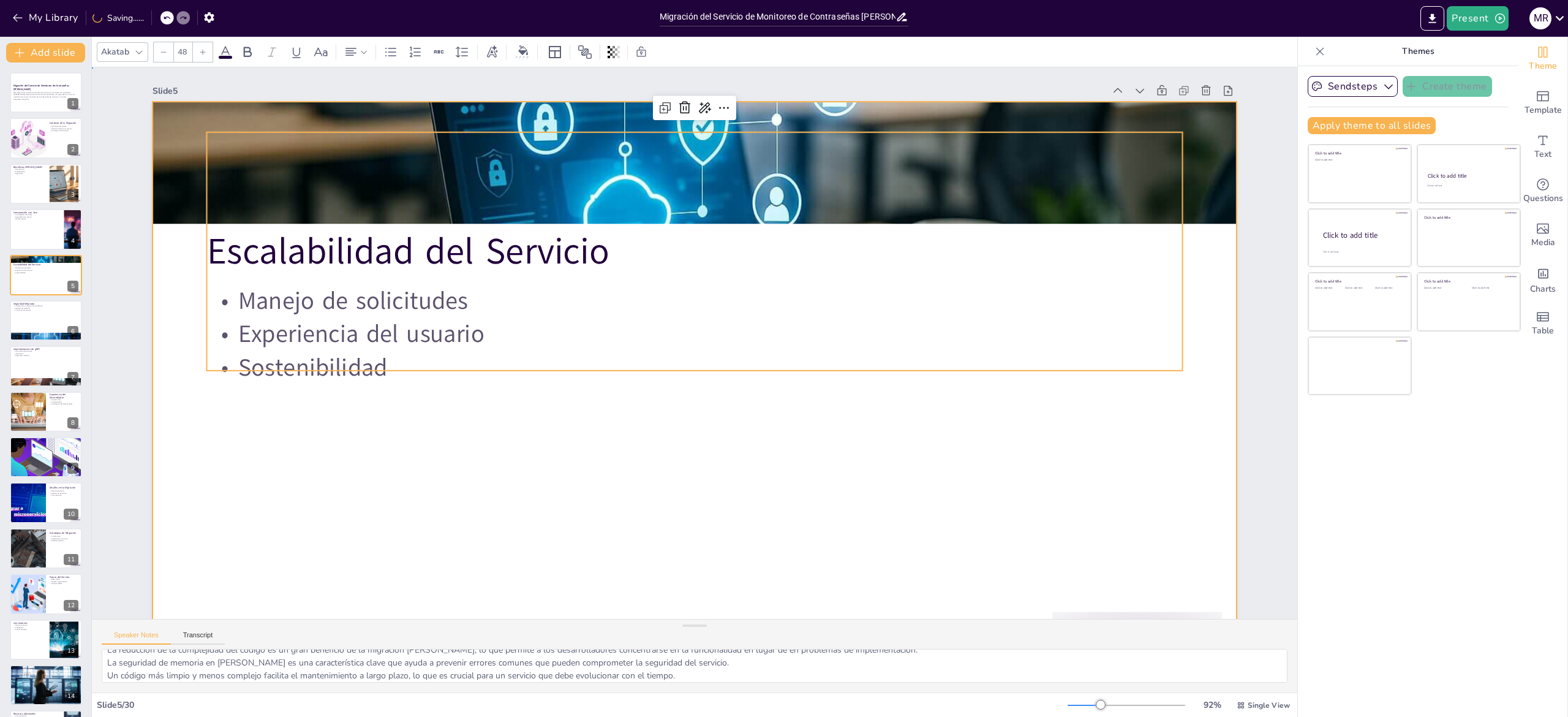
click at [783, 541] on div at bounding box center [695, 407] width 1085 height 610
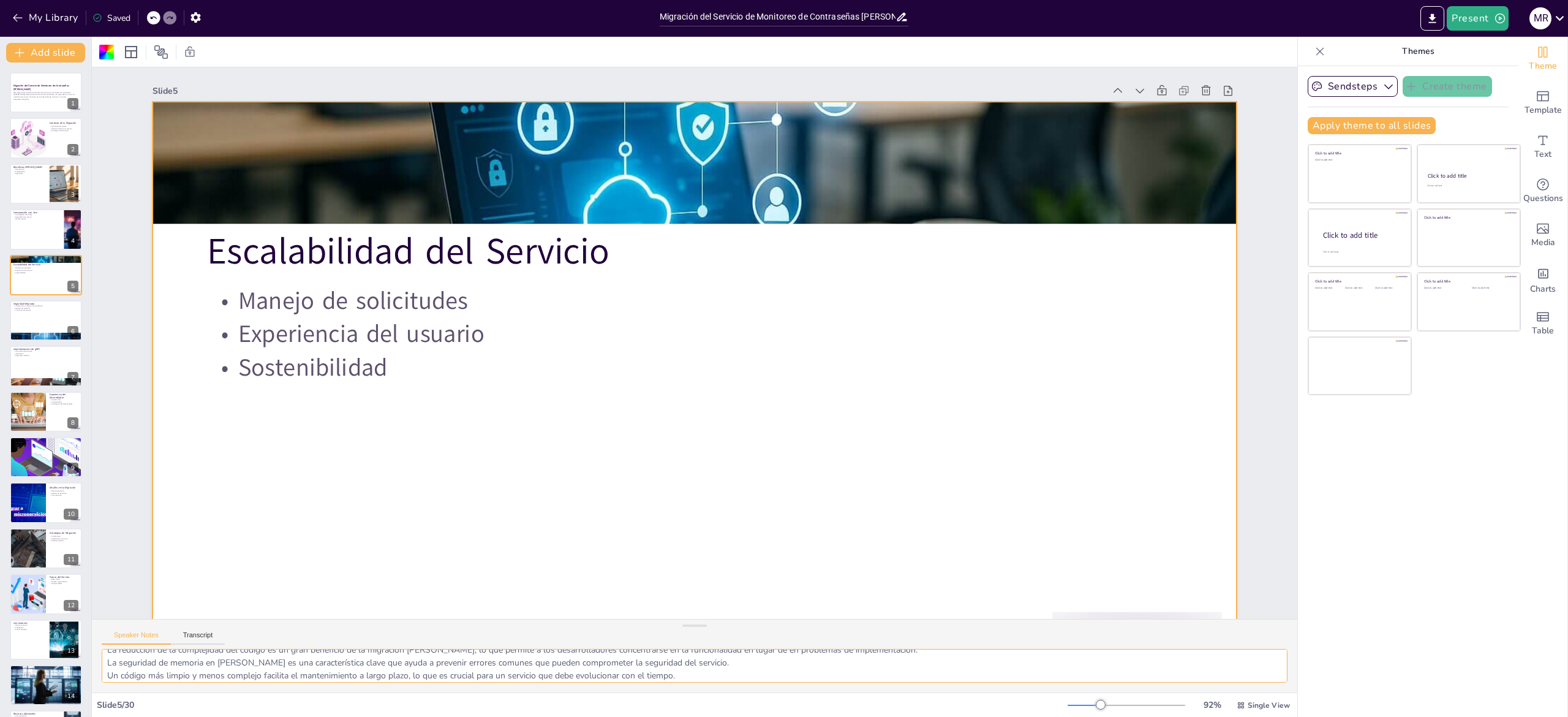
click at [263, 660] on textarea "La capacidad de manejar un mayor volumen de solicitudes simultáneas es esencial…" at bounding box center [695, 666] width 1186 height 34
click at [29, 321] on div at bounding box center [46, 320] width 74 height 41
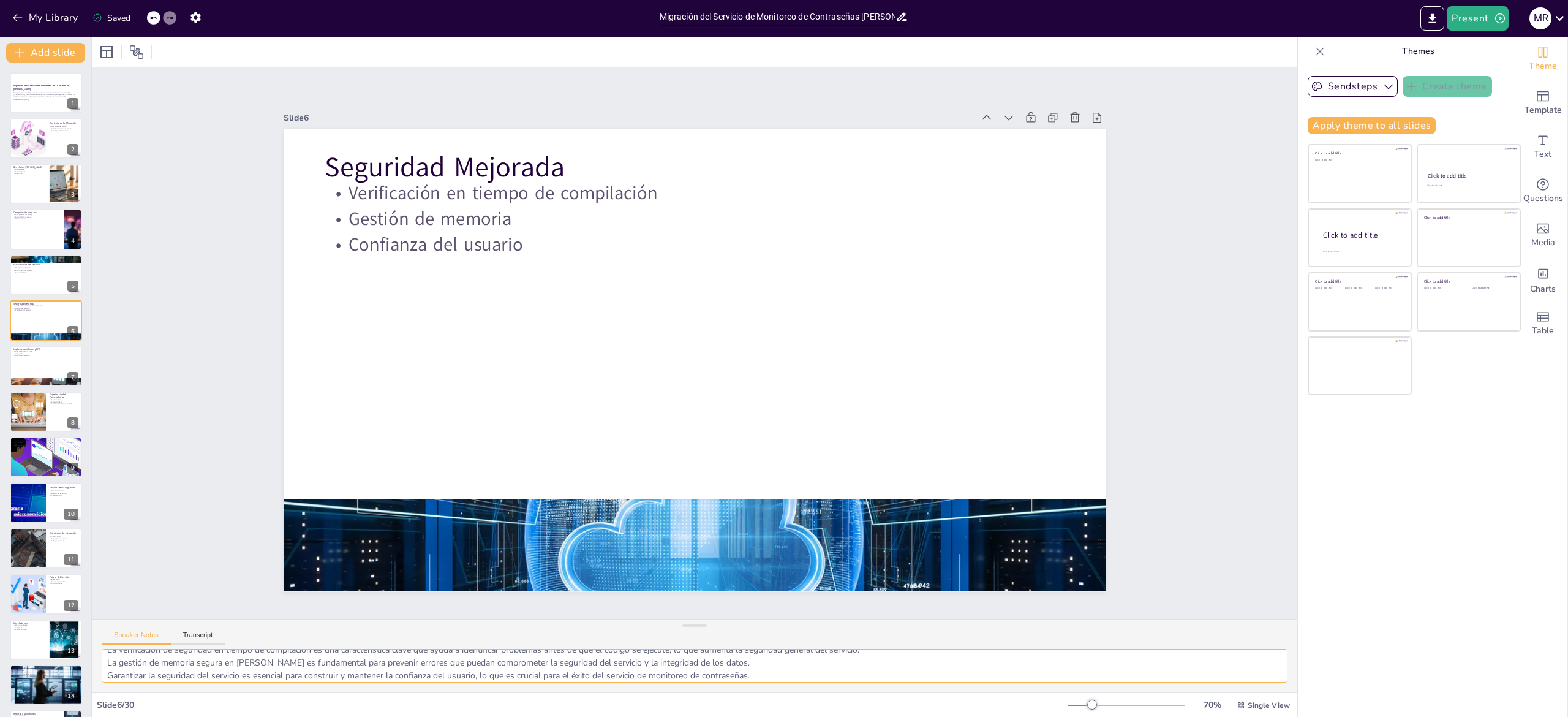
click at [302, 663] on textarea "La verificación de seguridad en tiempo de compilación es una característica cla…" at bounding box center [695, 666] width 1186 height 34
click at [35, 367] on div at bounding box center [46, 366] width 74 height 41
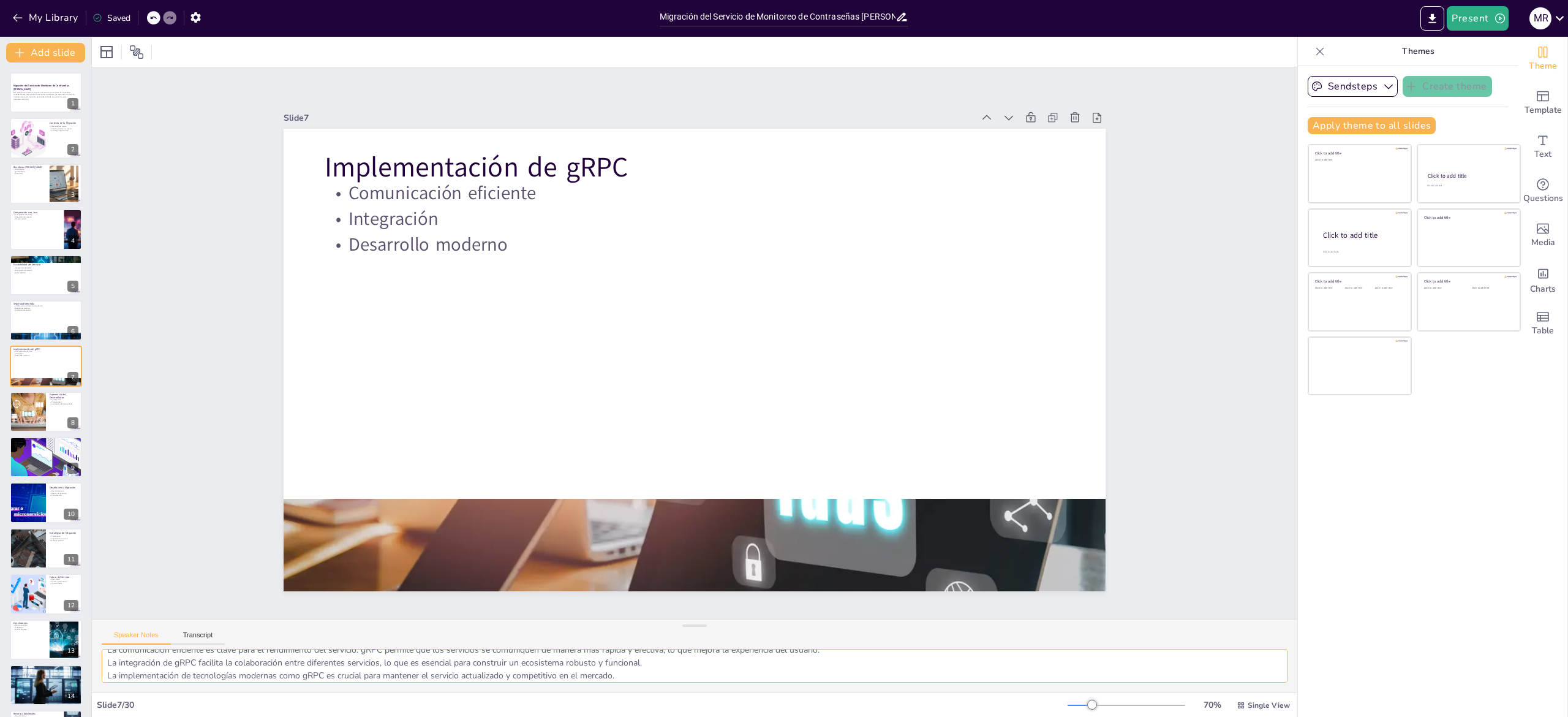
click at [181, 658] on textarea "La comunicación eficiente es clave para el rendimiento del servicio. gRPC permi…" at bounding box center [695, 666] width 1186 height 34
click at [19, 416] on div at bounding box center [28, 411] width 62 height 41
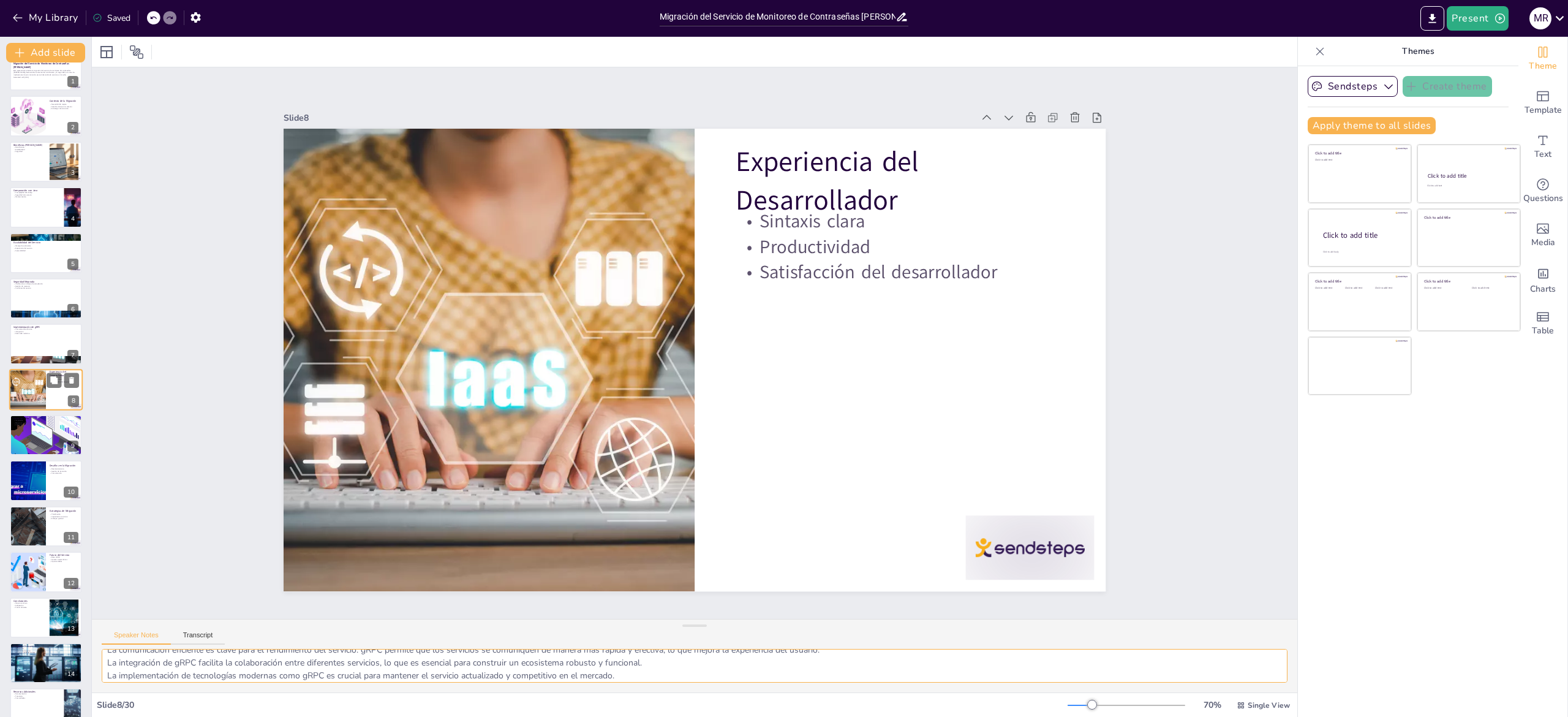
click at [19, 416] on p "Casos de Éxito" at bounding box center [46, 418] width 65 height 4
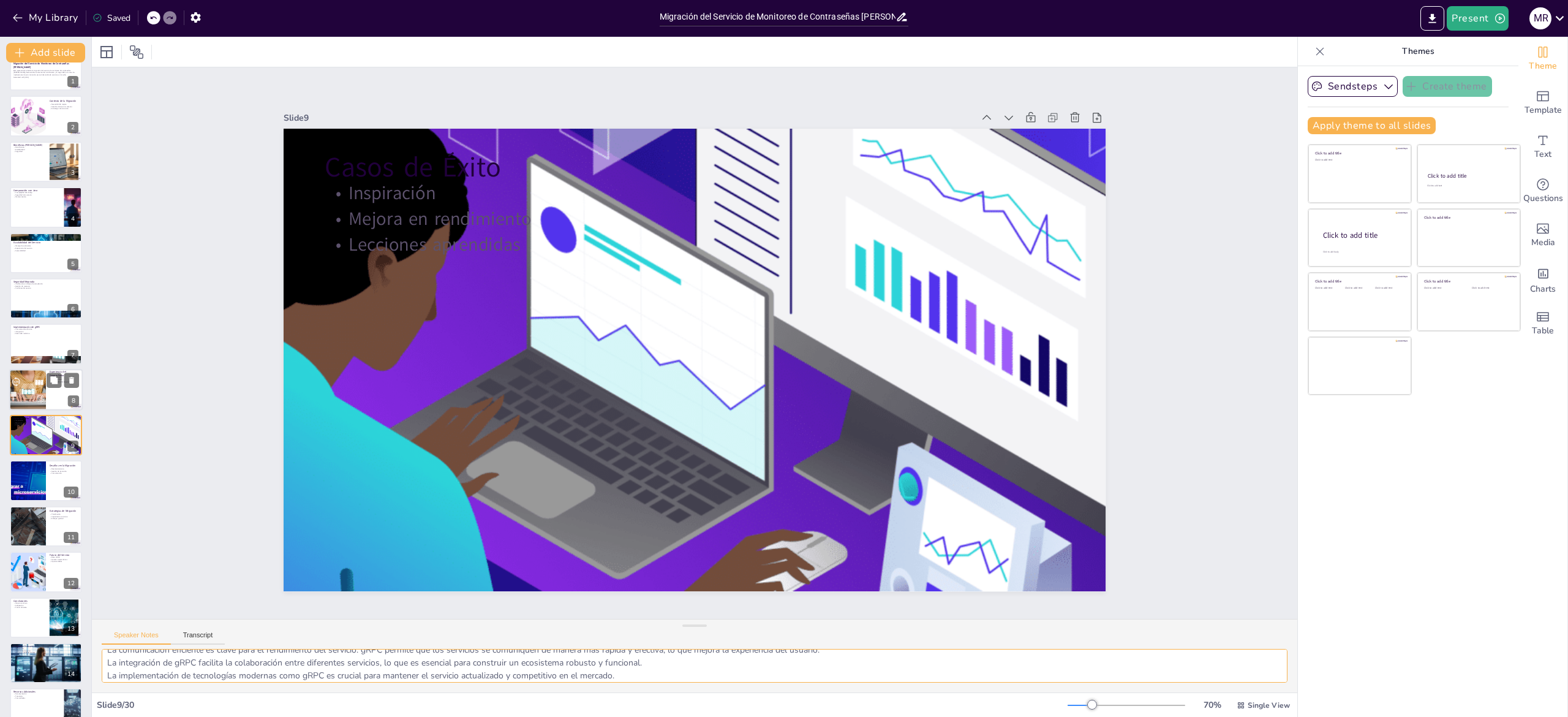
scroll to position [67, 0]
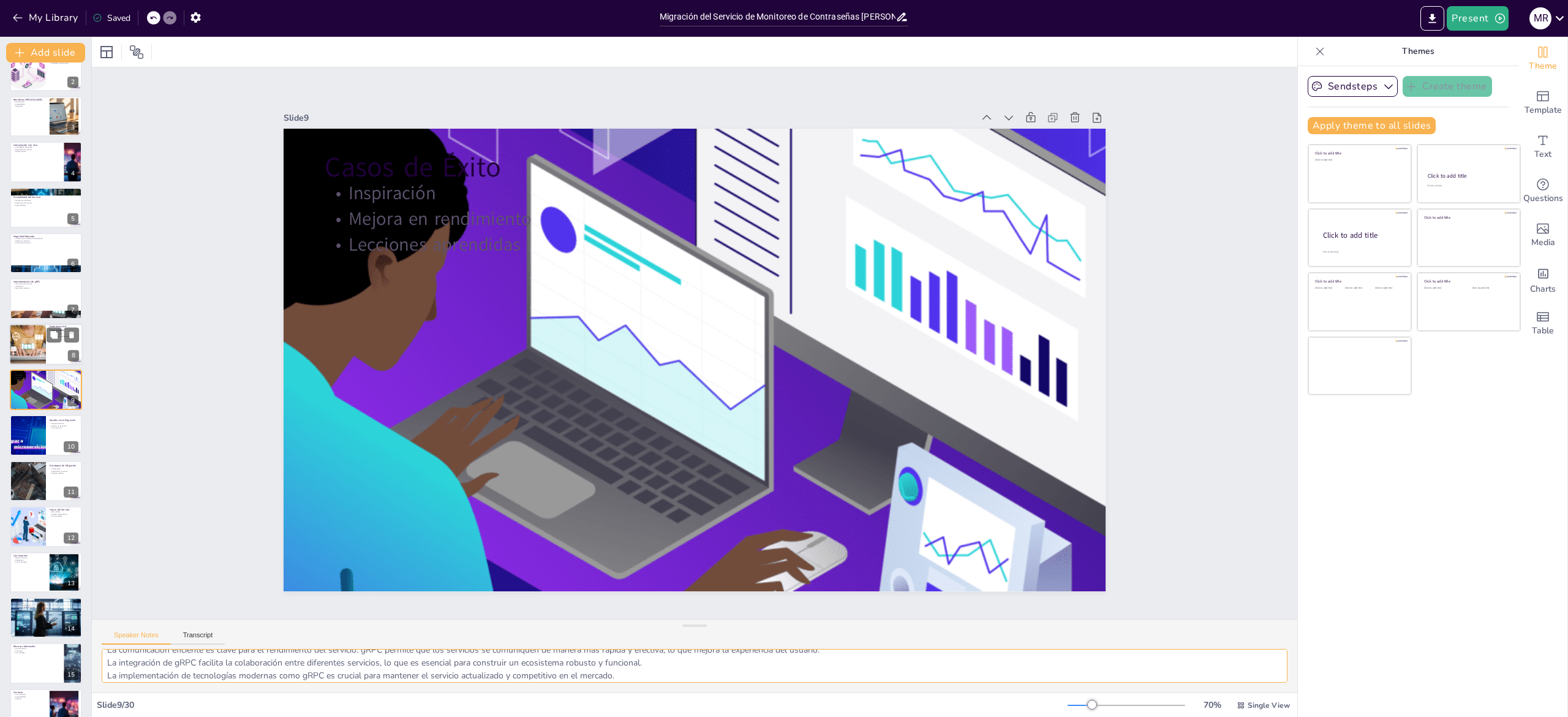
click at [25, 339] on div at bounding box center [28, 344] width 62 height 41
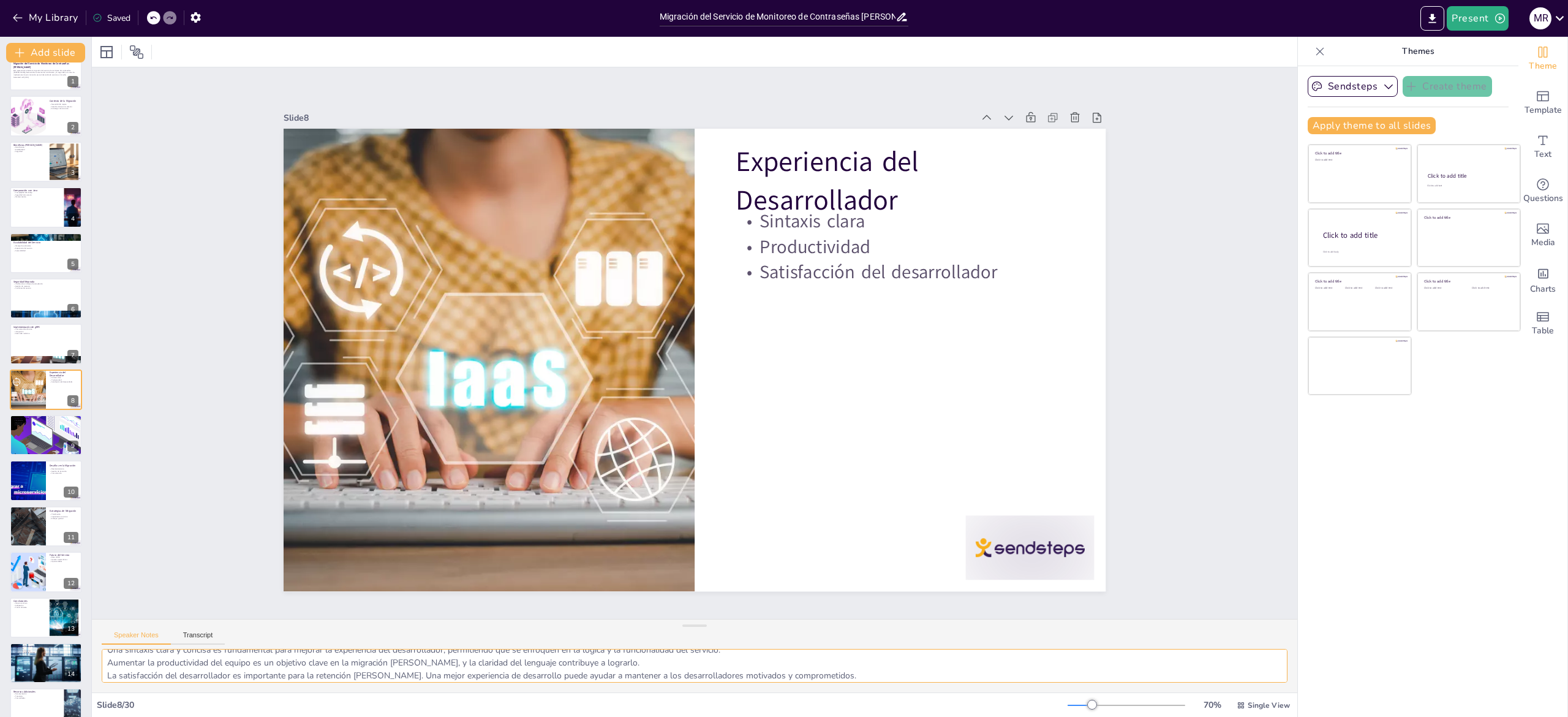
click at [214, 664] on textarea "Una sintaxis clara y concisa es fundamental para mejorar la experiencia del des…" at bounding box center [695, 666] width 1186 height 34
click at [25, 426] on p "Lecciones aprendidas" at bounding box center [46, 425] width 66 height 3
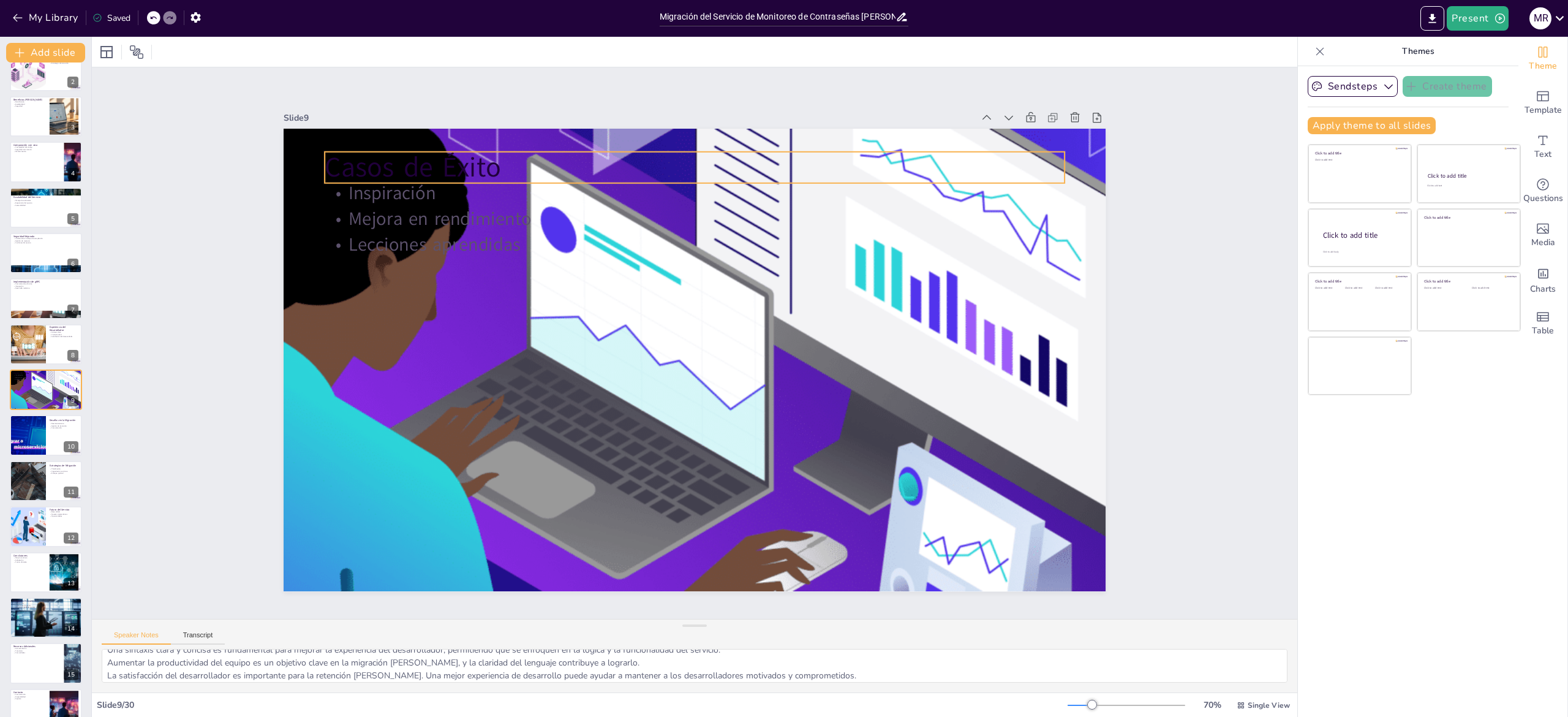
click at [426, 141] on div "Casos de Éxito Inspiración Mejora en rendimiento Lecciones aprendidas" at bounding box center [695, 359] width 822 height 462
click at [466, 161] on p "Casos de Éxito" at bounding box center [694, 171] width 740 height 39
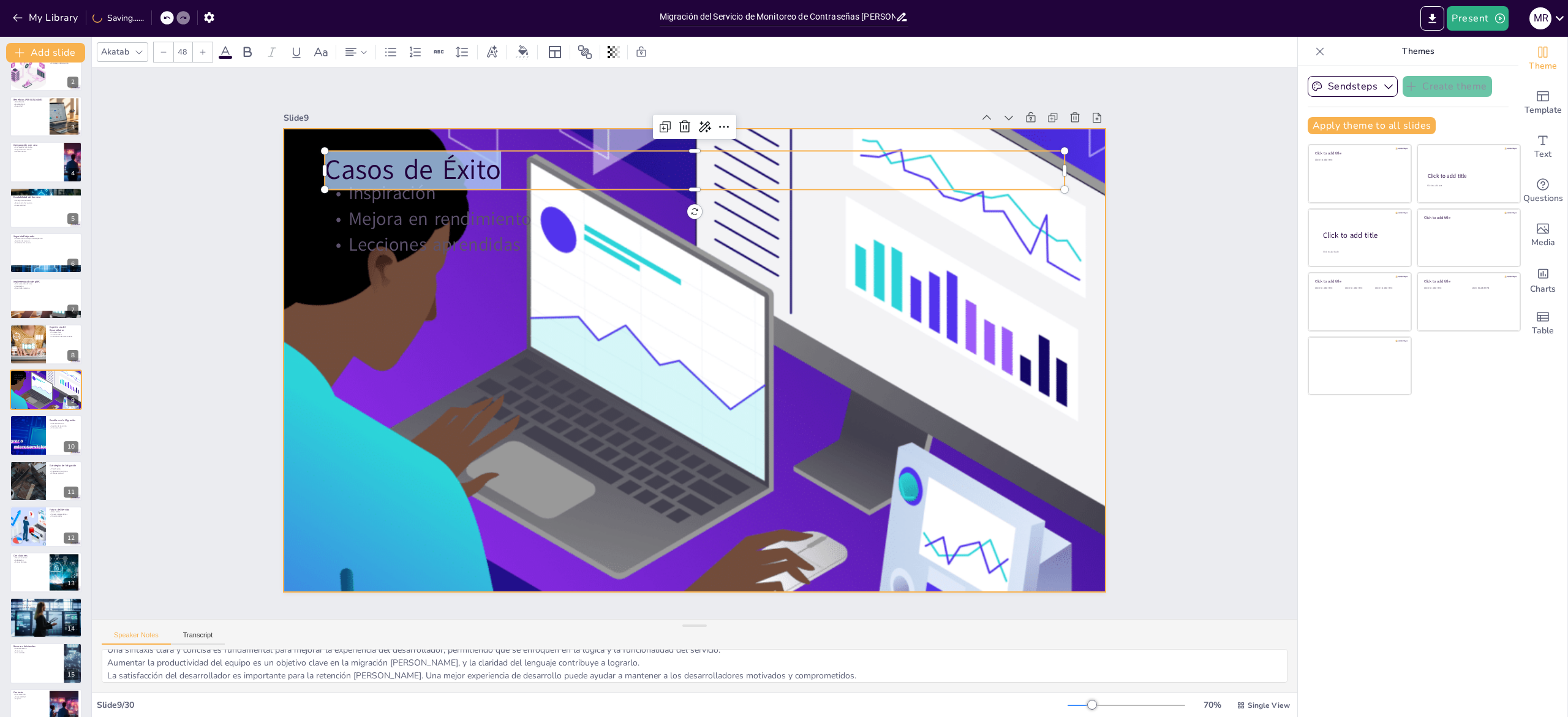
click at [496, 250] on div at bounding box center [695, 359] width 925 height 462
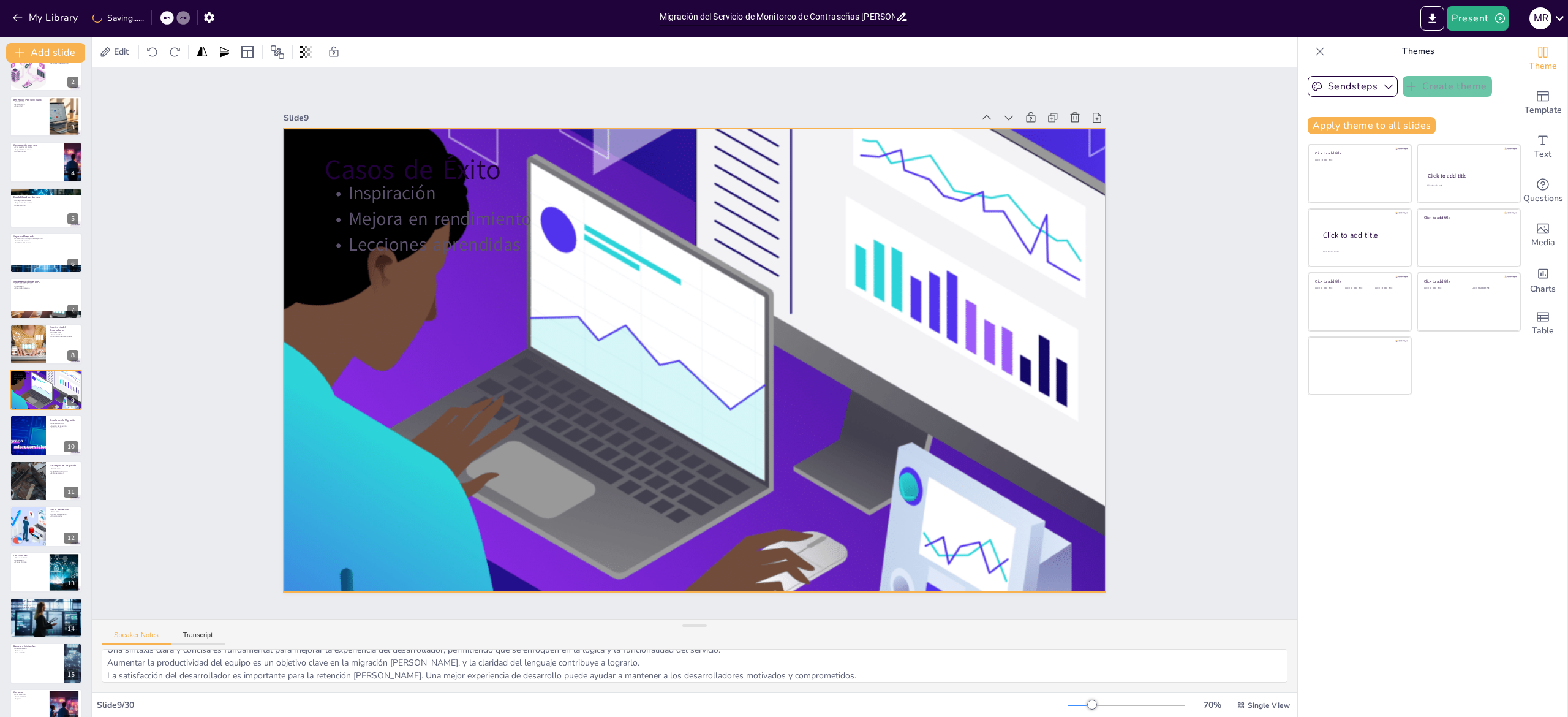
click at [496, 250] on div at bounding box center [695, 359] width 925 height 462
click at [1191, 315] on div "Slide 1 Migración del Servicio de Monitoreo de Contraseñas [PERSON_NAME] Esta p…" at bounding box center [695, 343] width 1206 height 552
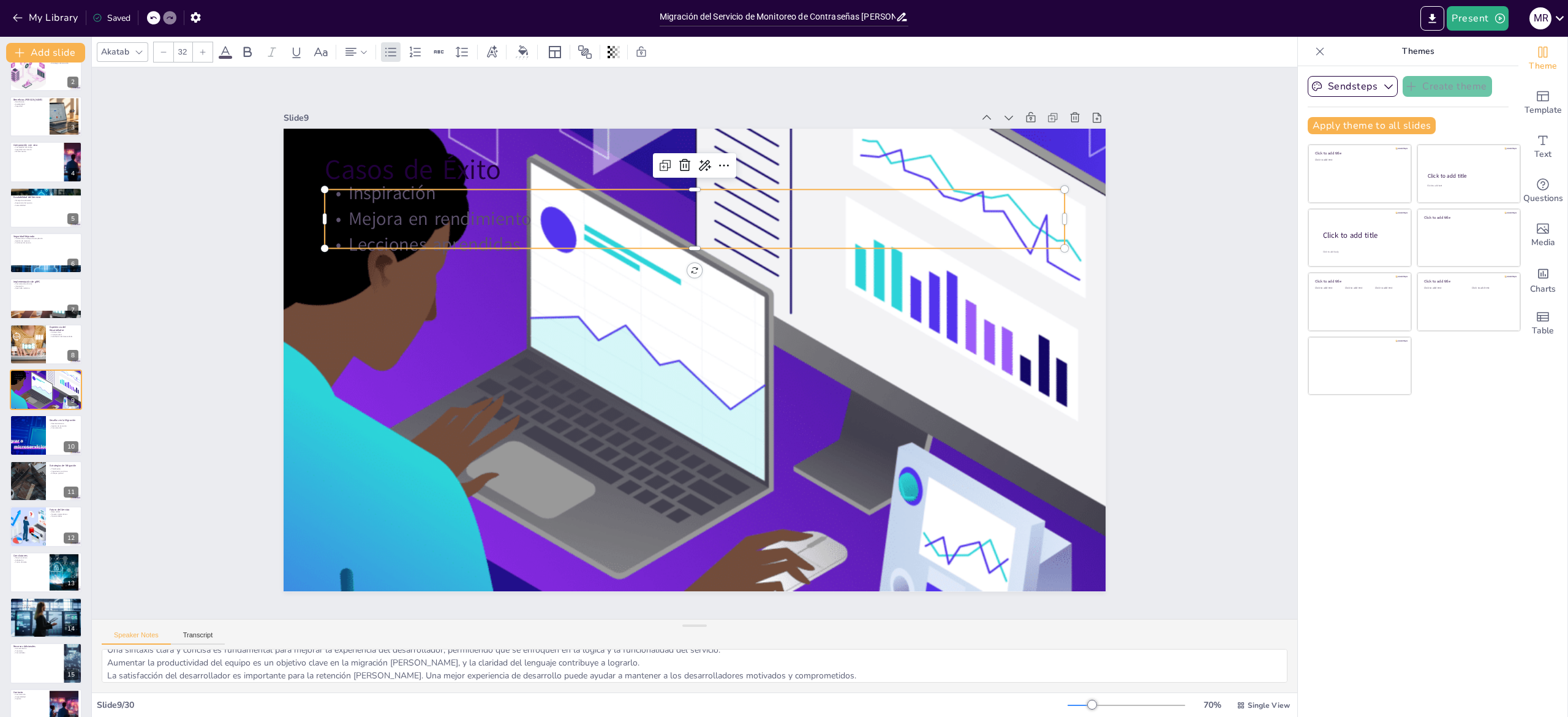
click at [476, 233] on p "Lecciones aprendidas" at bounding box center [694, 245] width 740 height 26
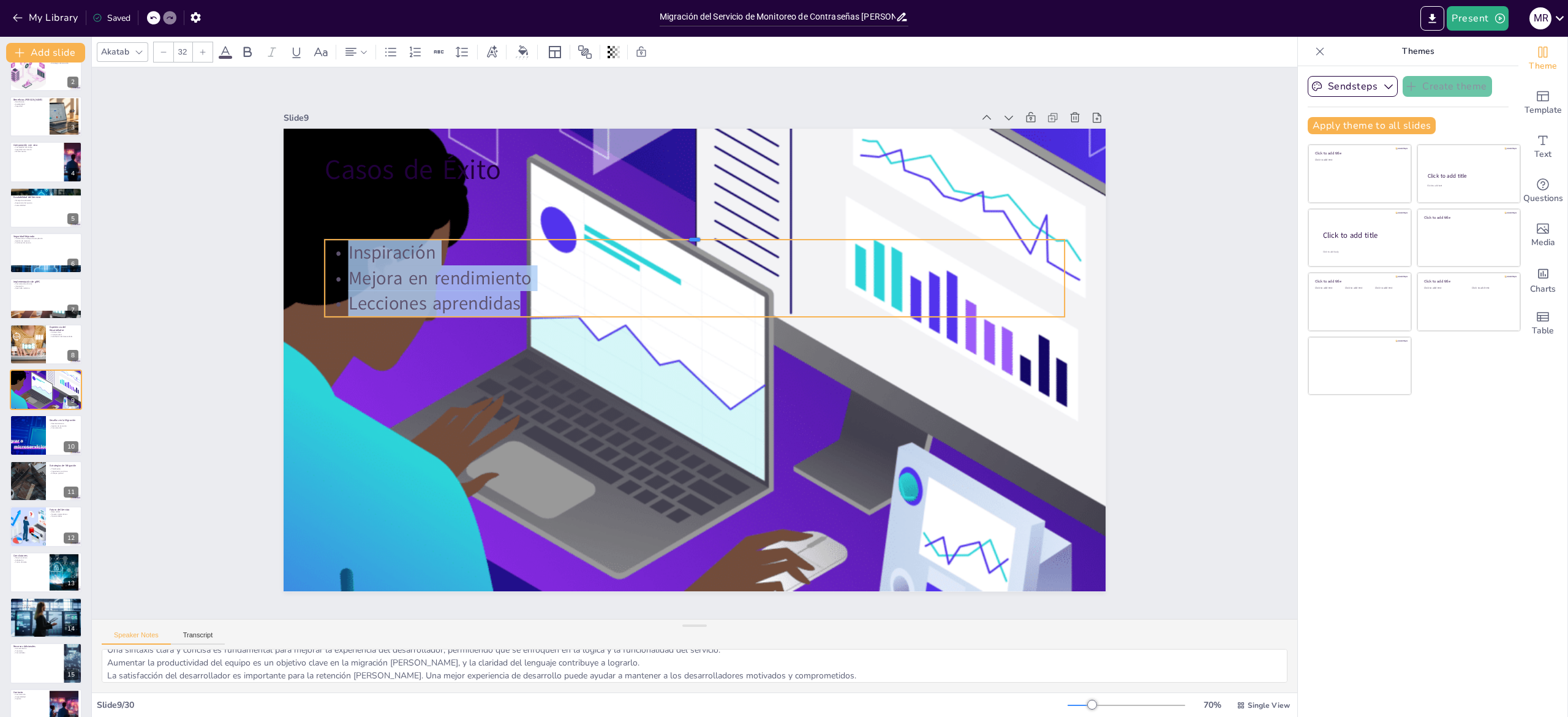
drag, startPoint x: 524, startPoint y: 177, endPoint x: 997, endPoint y: 334, distance: 498.4
click at [997, 334] on div "Casos de Éxito Inspiración Mejora en rendimiento Lecciones aprendidas" at bounding box center [695, 359] width 822 height 462
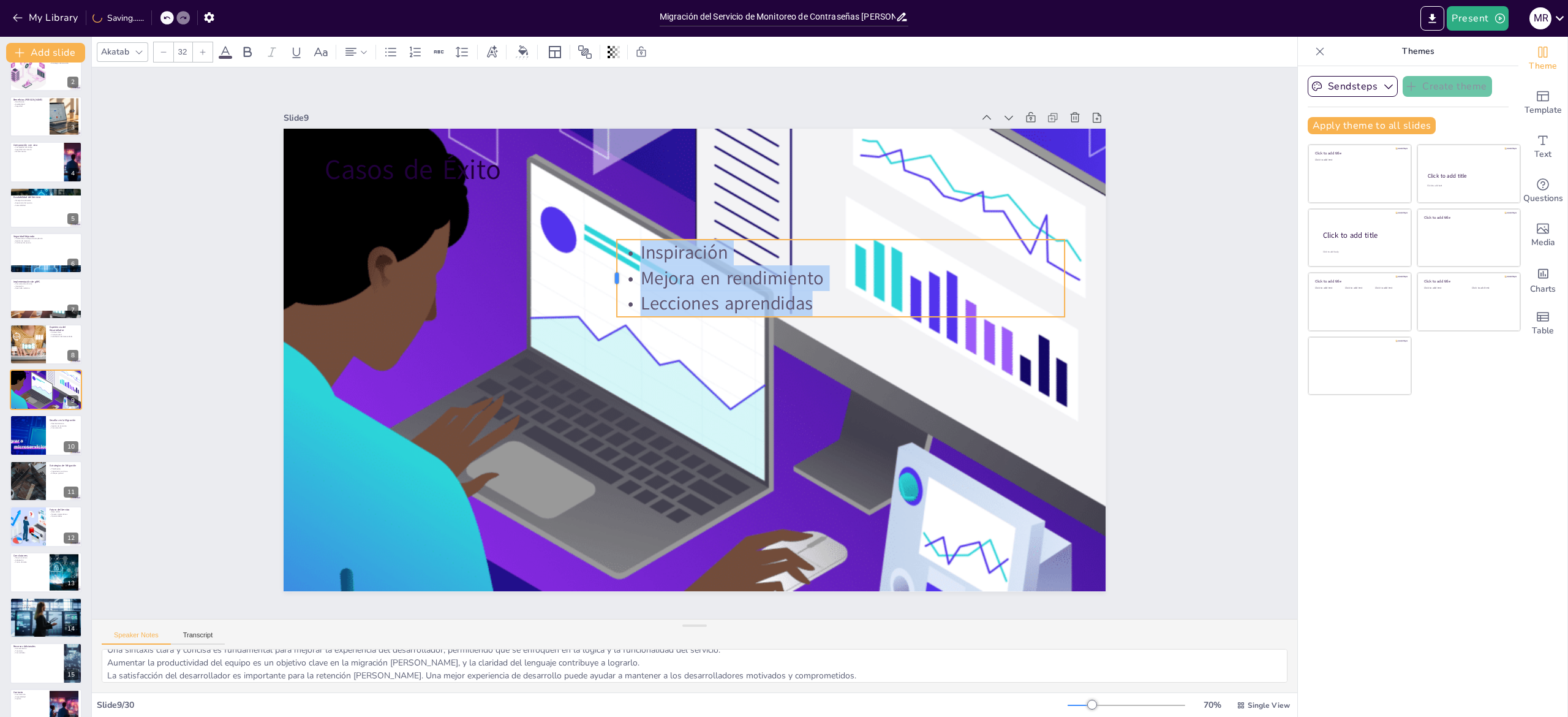
drag, startPoint x: 304, startPoint y: 271, endPoint x: 596, endPoint y: 267, distance: 292.0
click at [607, 267] on div at bounding box center [611, 278] width 10 height 76
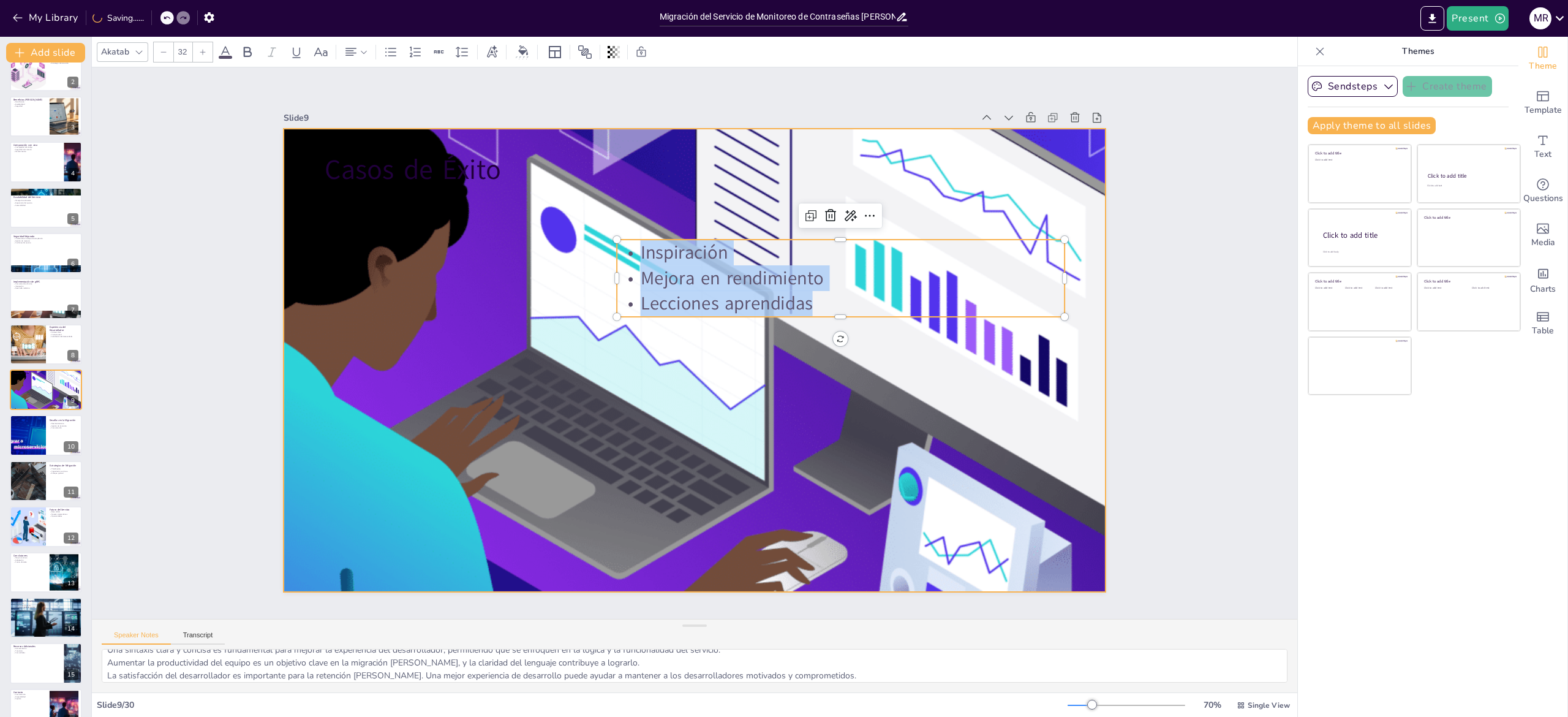
click at [909, 461] on div at bounding box center [695, 359] width 925 height 462
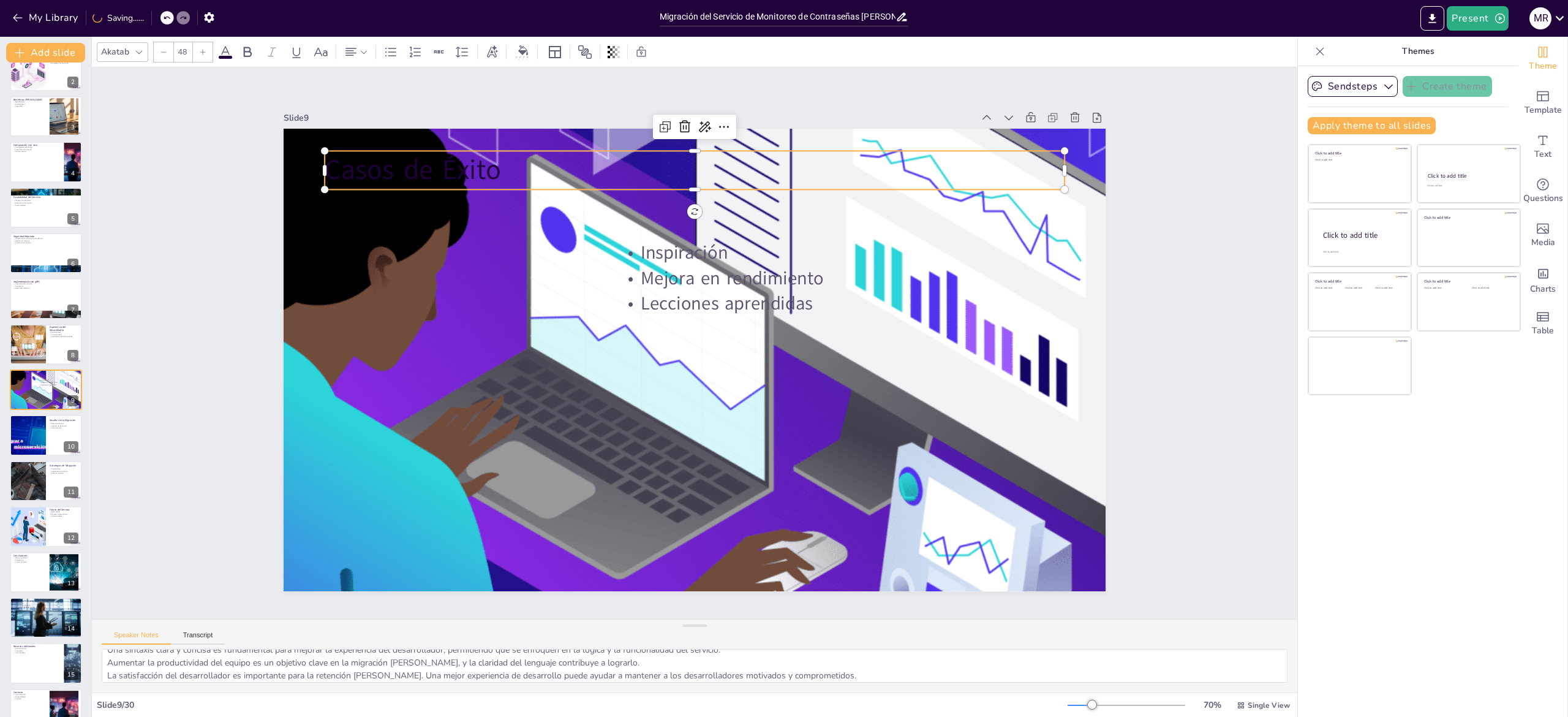
click at [378, 161] on p "Casos de Éxito" at bounding box center [694, 171] width 740 height 39
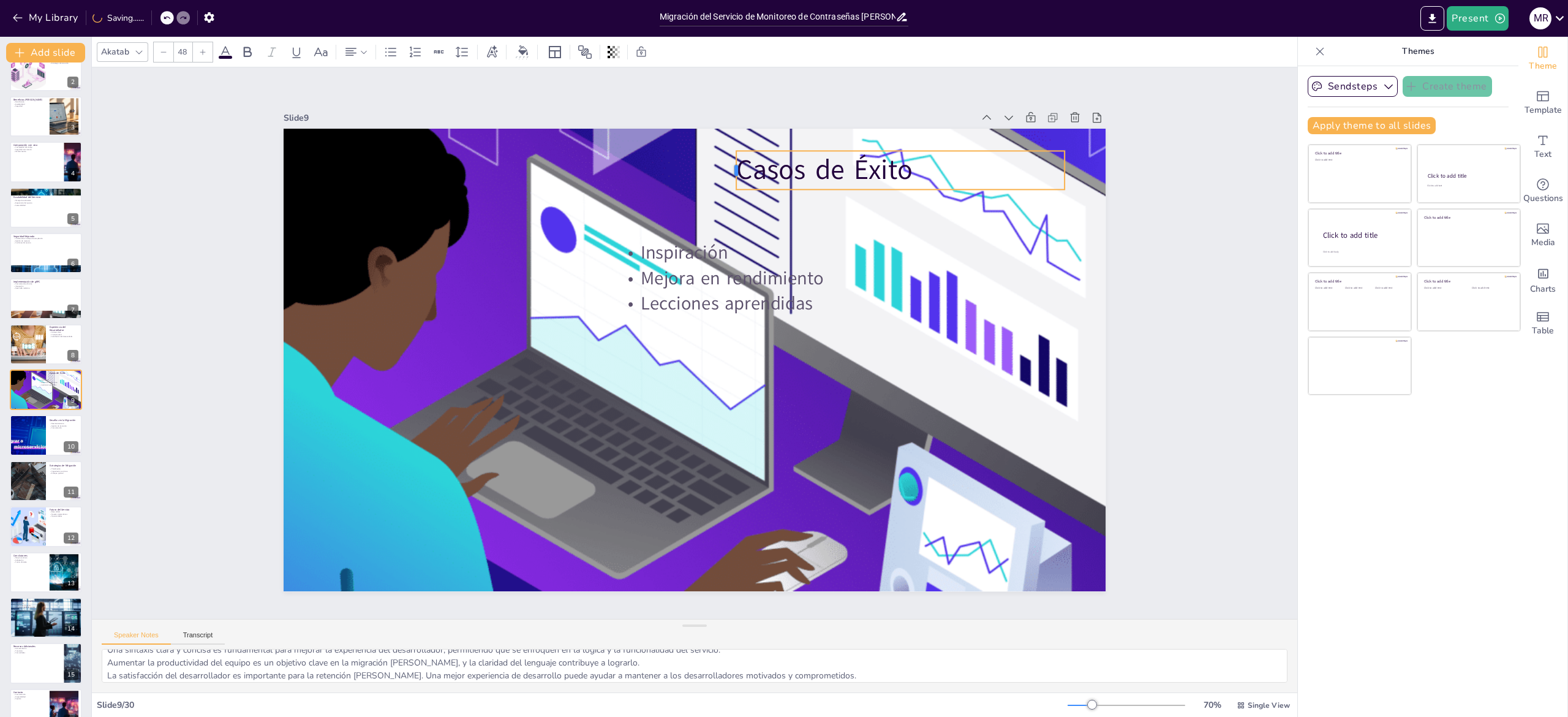
drag, startPoint x: 302, startPoint y: 157, endPoint x: 713, endPoint y: 181, distance: 411.7
click at [713, 181] on div "Casos de Éxito Inspiración Mejora en rendimiento Lecciones aprendidas" at bounding box center [695, 359] width 822 height 462
click at [762, 291] on p "Lecciones aprendidas" at bounding box center [840, 304] width 448 height 26
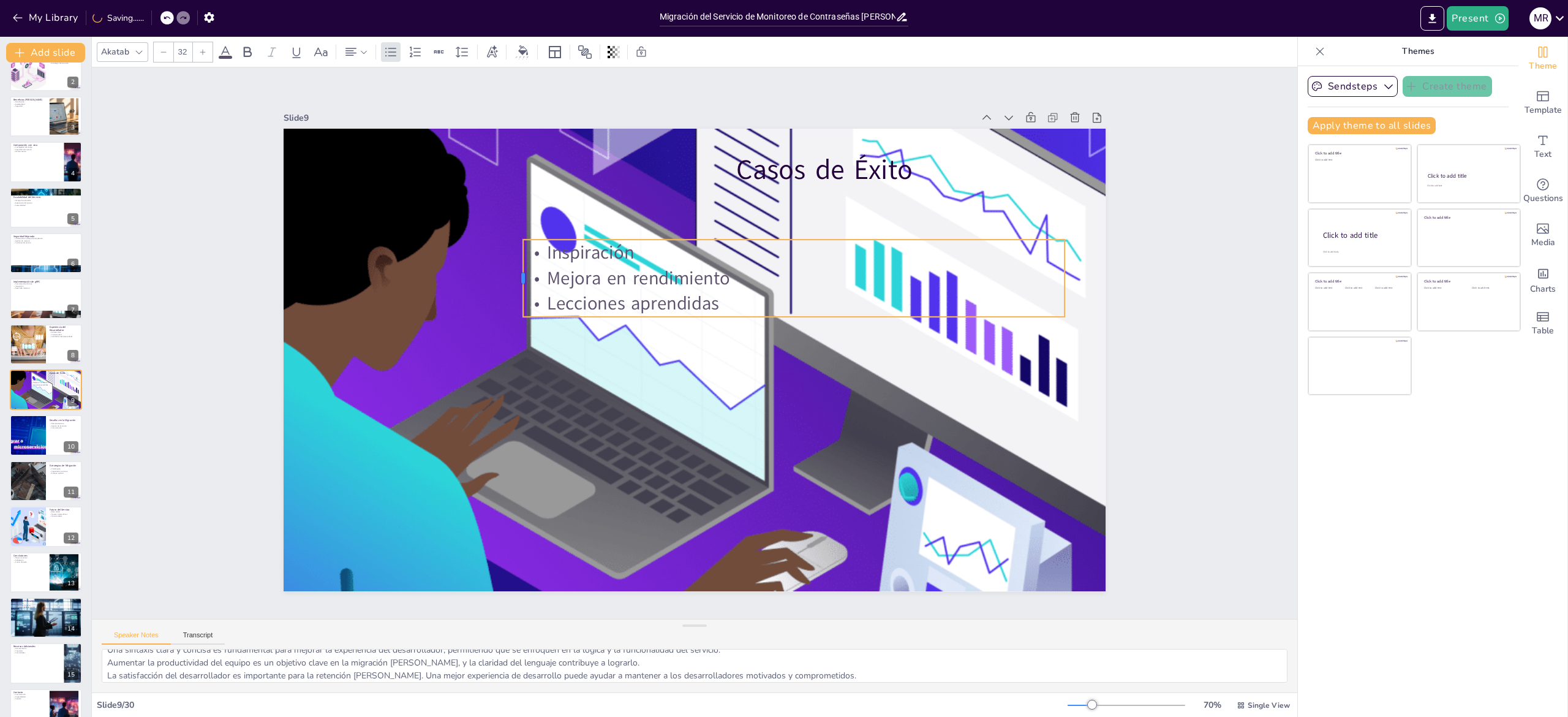
drag, startPoint x: 594, startPoint y: 267, endPoint x: 500, endPoint y: 274, distance: 94.3
click at [513, 274] on div at bounding box center [517, 278] width 10 height 76
click at [1187, 331] on div "Slide 1 Migración del Servicio de Monitoreo de Contraseñas [PERSON_NAME] Esta p…" at bounding box center [695, 343] width 1206 height 552
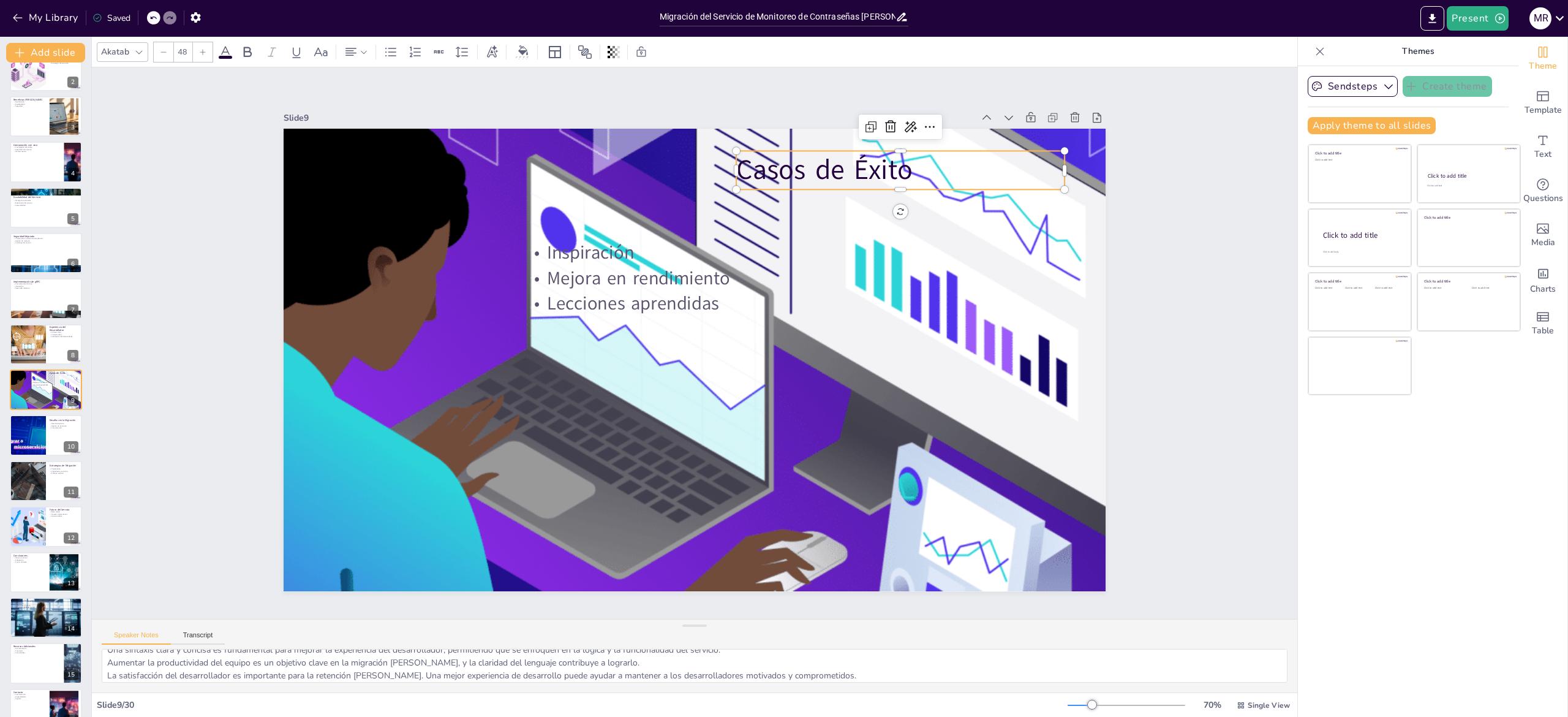
click at [812, 166] on p "Casos de Éxito" at bounding box center [900, 171] width 328 height 39
click at [726, 159] on div at bounding box center [731, 171] width 10 height 39
drag, startPoint x: 713, startPoint y: 159, endPoint x: 779, endPoint y: 156, distance: 66.1
click at [791, 156] on div at bounding box center [796, 171] width 10 height 39
click at [1158, 290] on div "Slide 1 Migración del Servicio de Monitoreo de Contraseñas [PERSON_NAME] Esta p…" at bounding box center [695, 343] width 1206 height 552
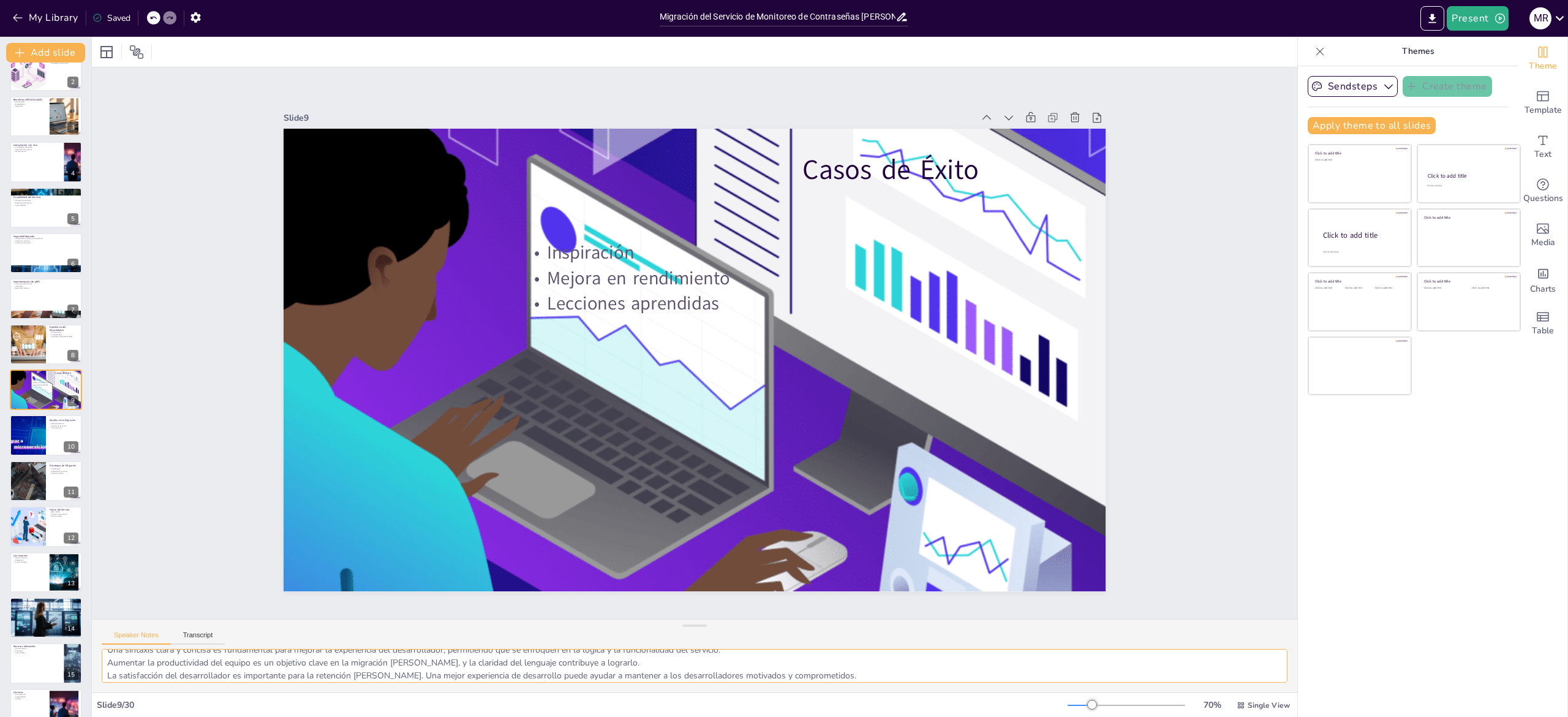
click at [273, 668] on textarea "Los casos de éxito de empresas que han migrado a Swift son una fuente de inspir…" at bounding box center [695, 666] width 1186 height 34
click at [261, 664] on textarea "Los casos de éxito de empresas que han migrado a Swift son una fuente de inspir…" at bounding box center [695, 666] width 1186 height 34
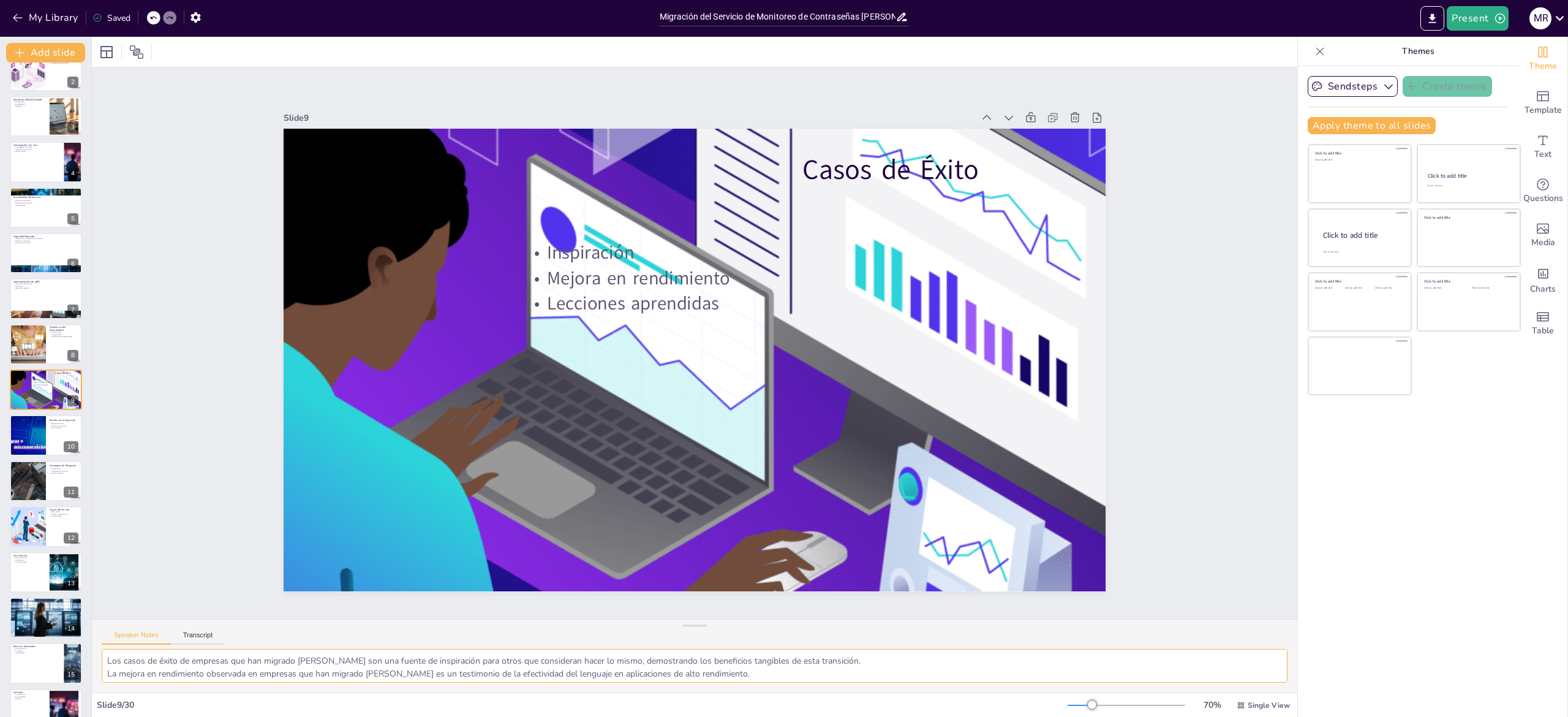
scroll to position [11, 0]
click at [37, 431] on div at bounding box center [28, 435] width 109 height 41
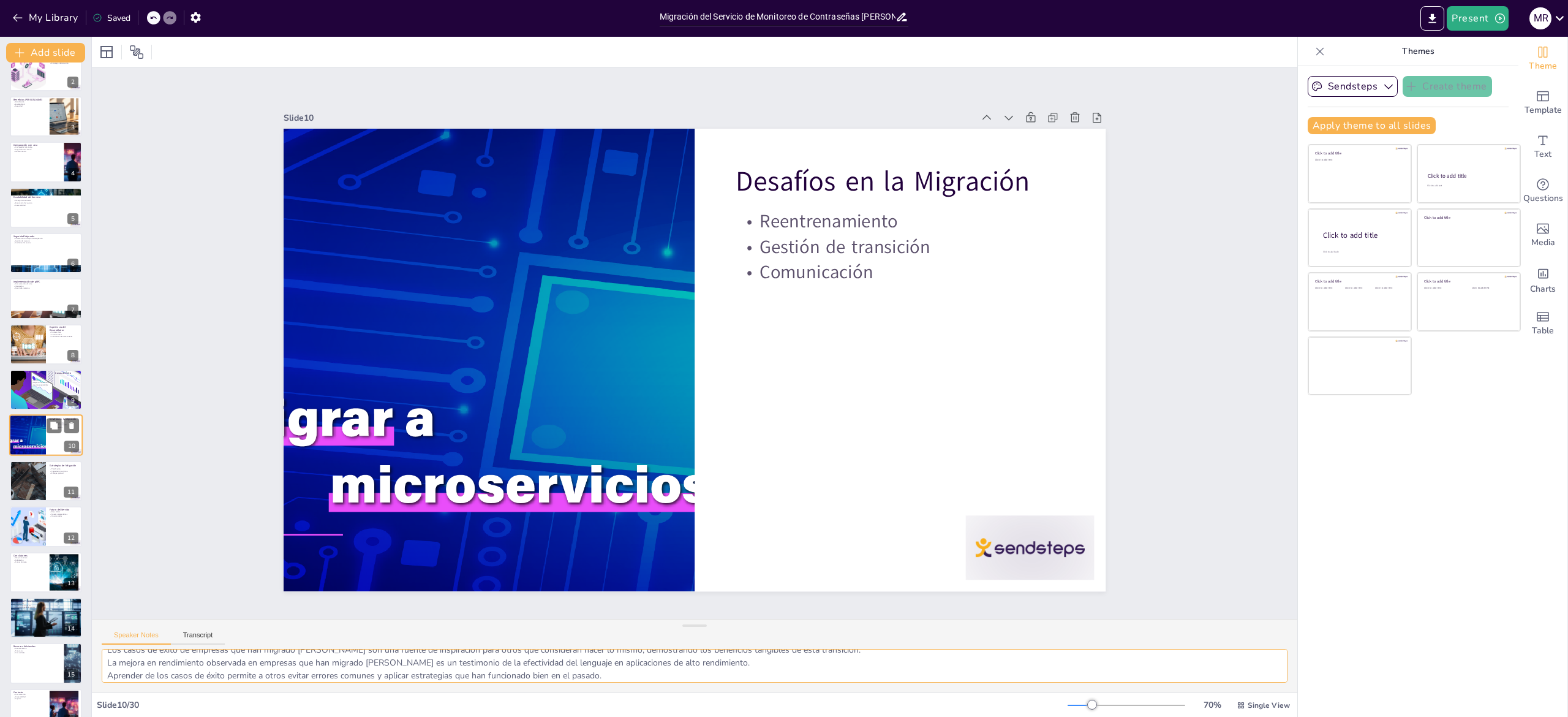
scroll to position [113, 0]
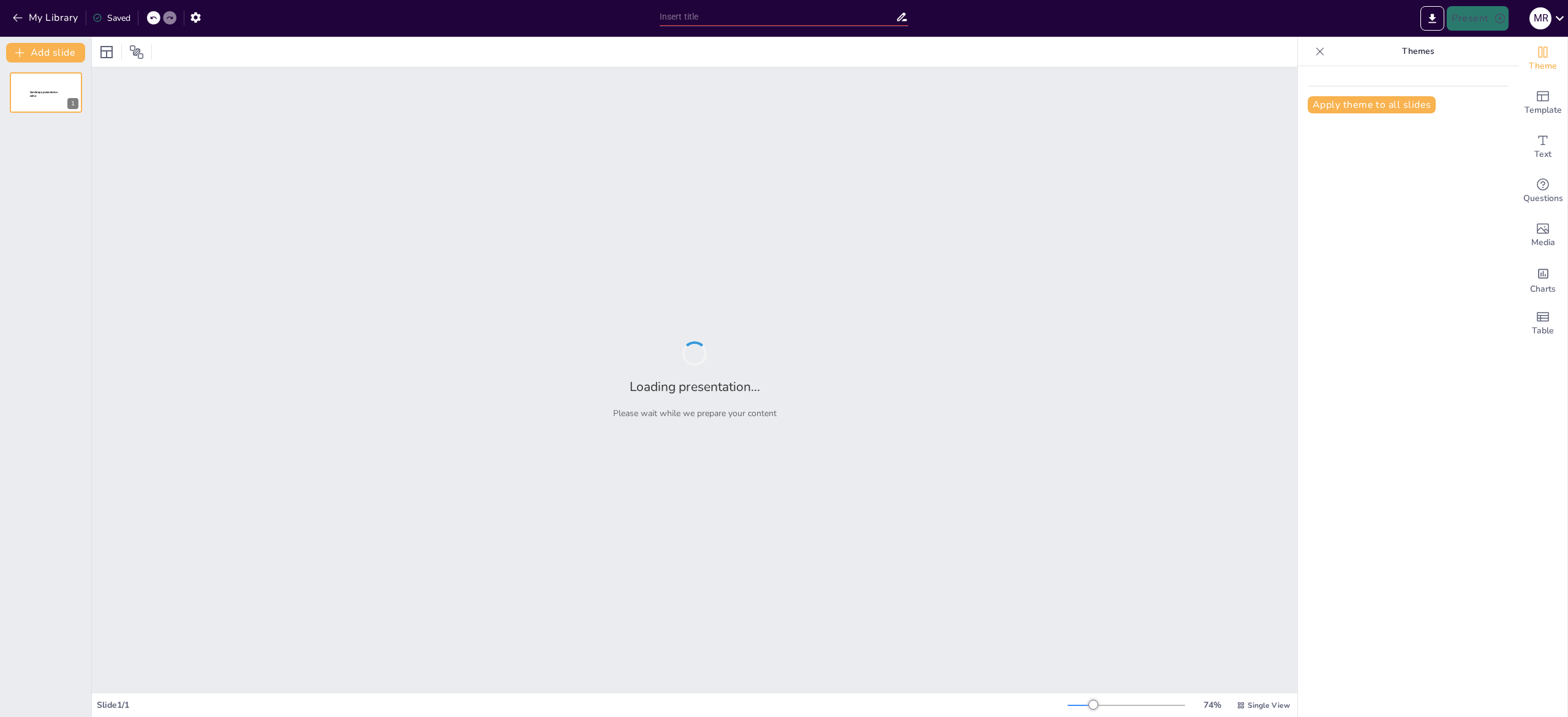
type input "Migración del Servicio de Monitoreo de Contraseñas [PERSON_NAME]: Aumento del R…"
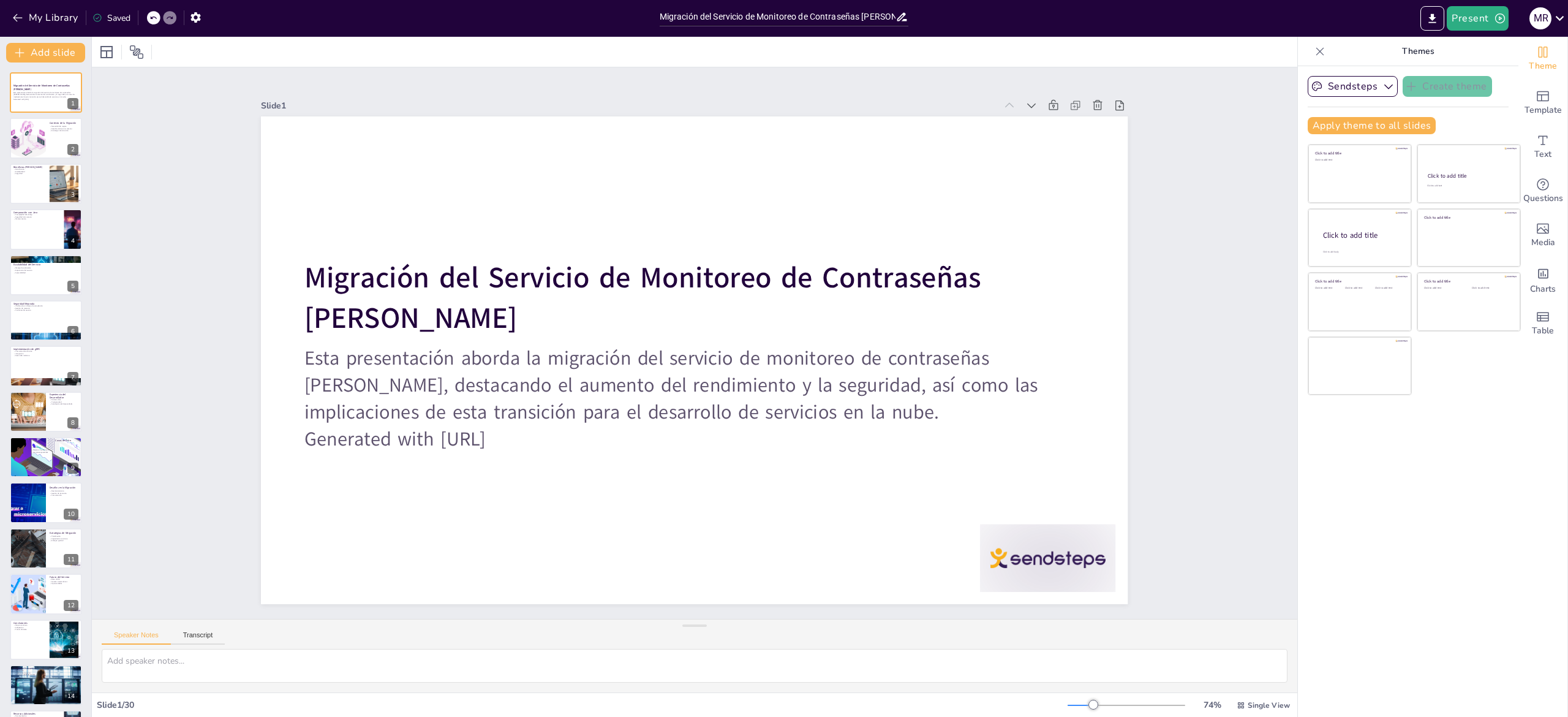
checkbox input "true"
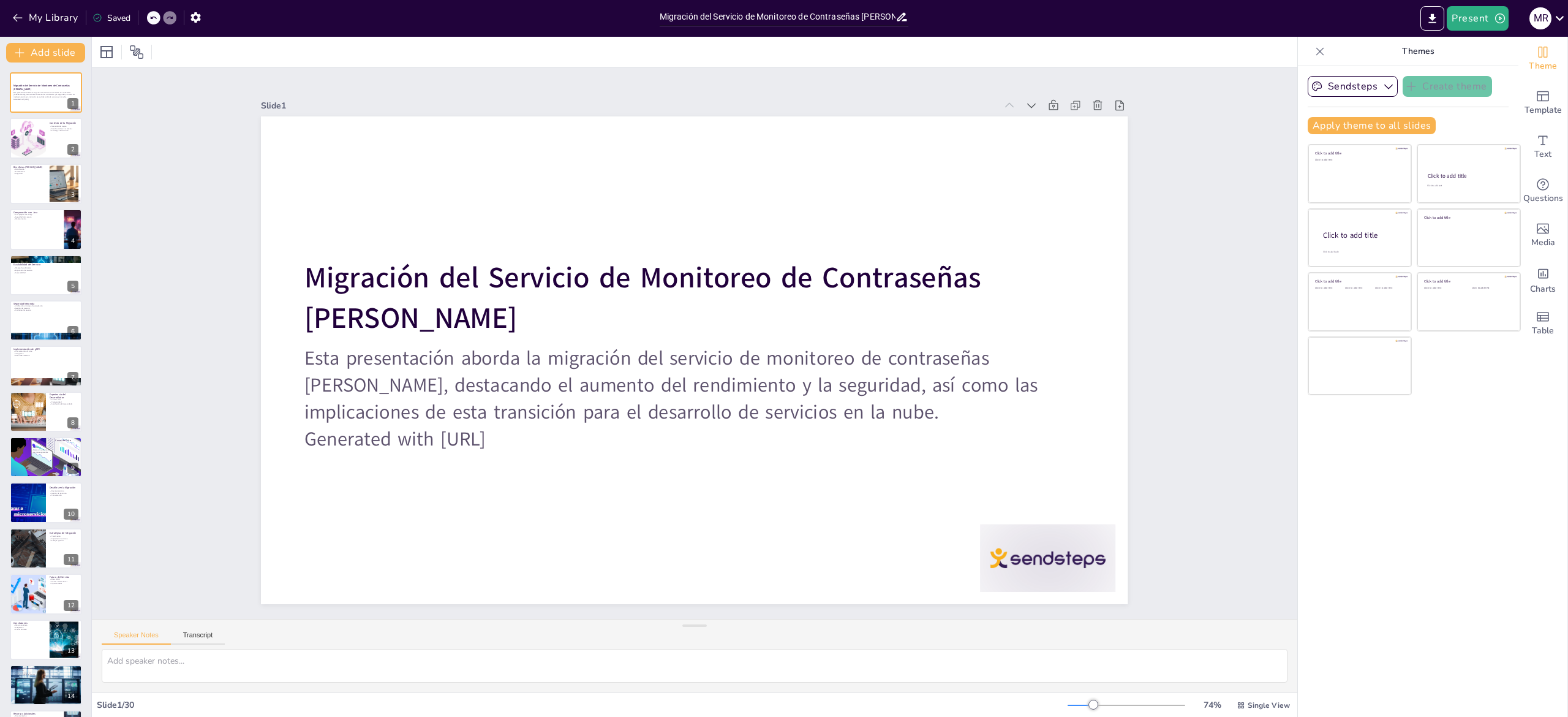
checkbox input "true"
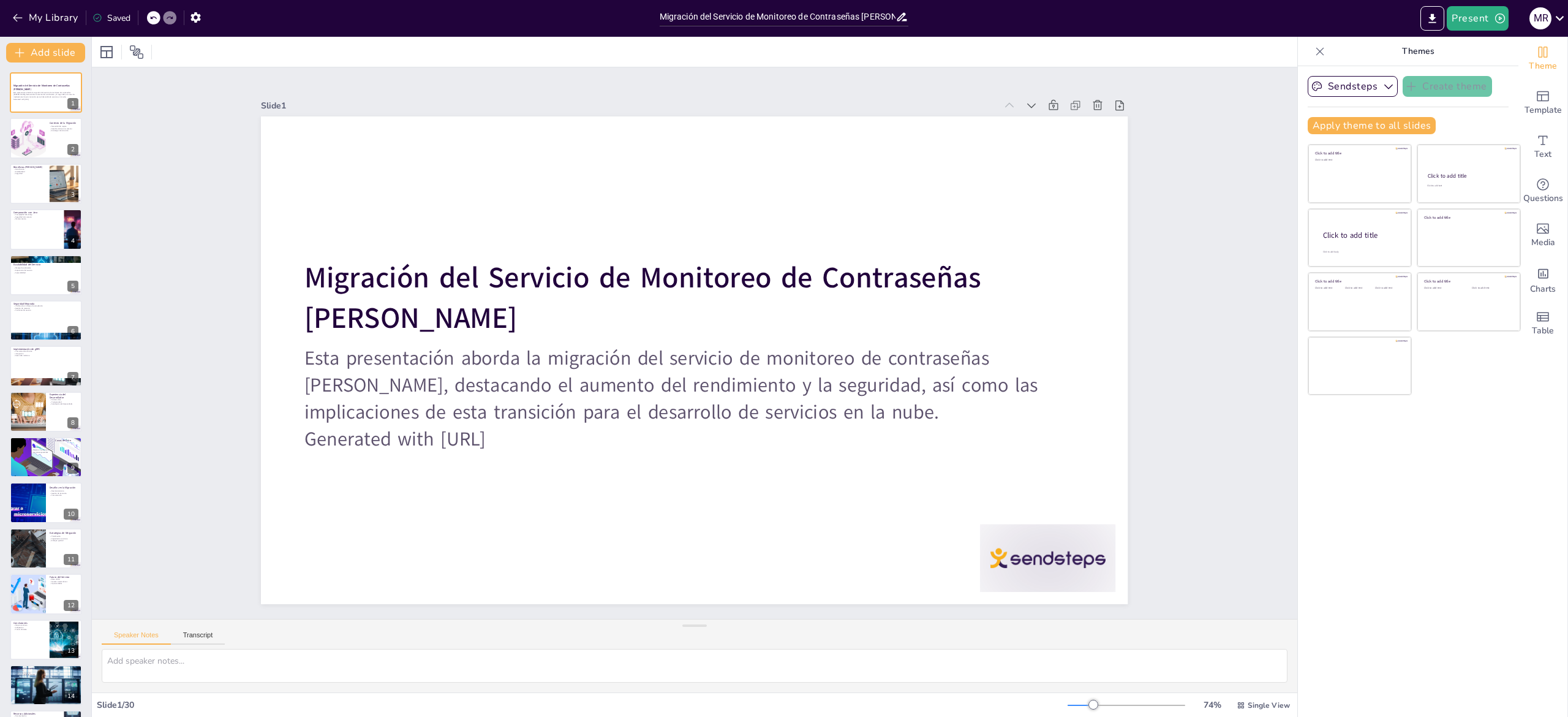
checkbox input "true"
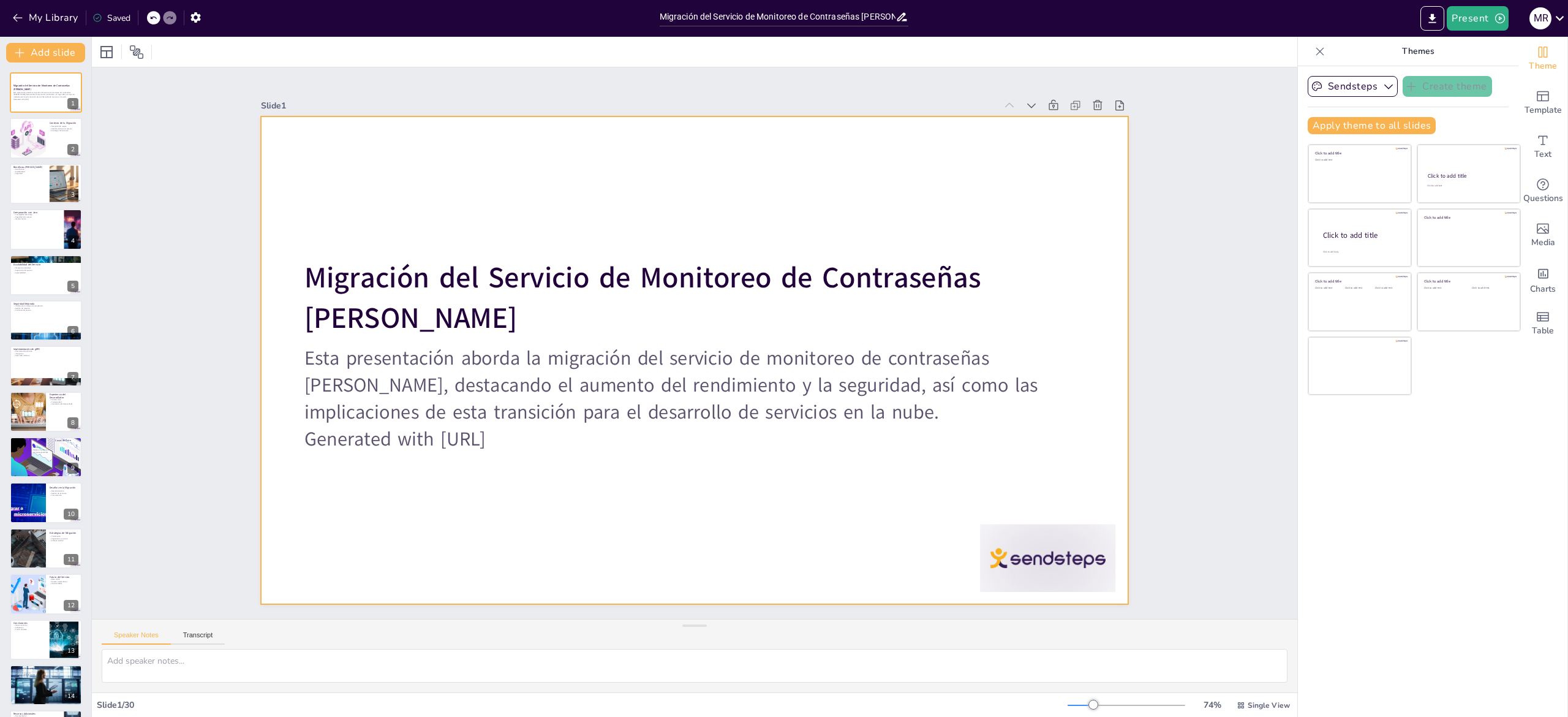
checkbox input "true"
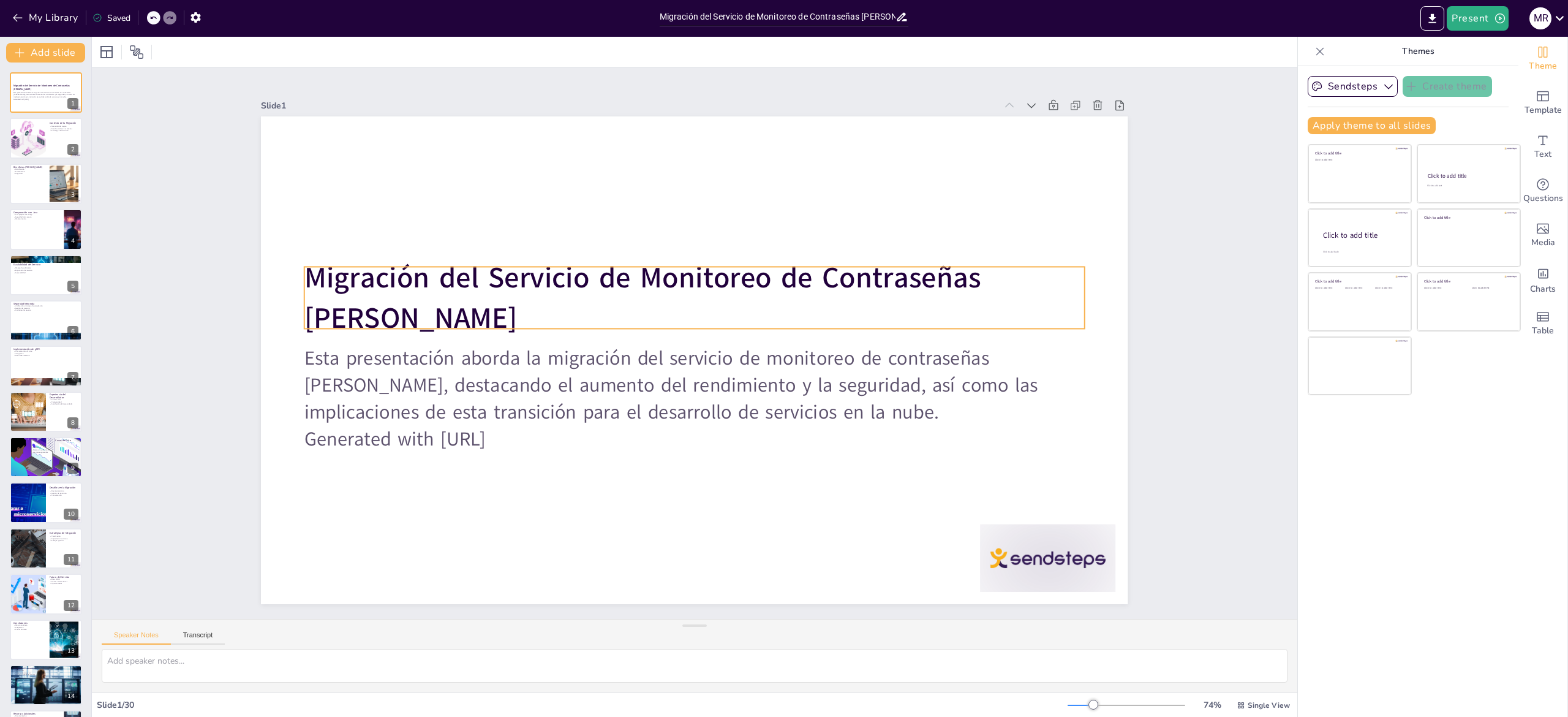
checkbox input "true"
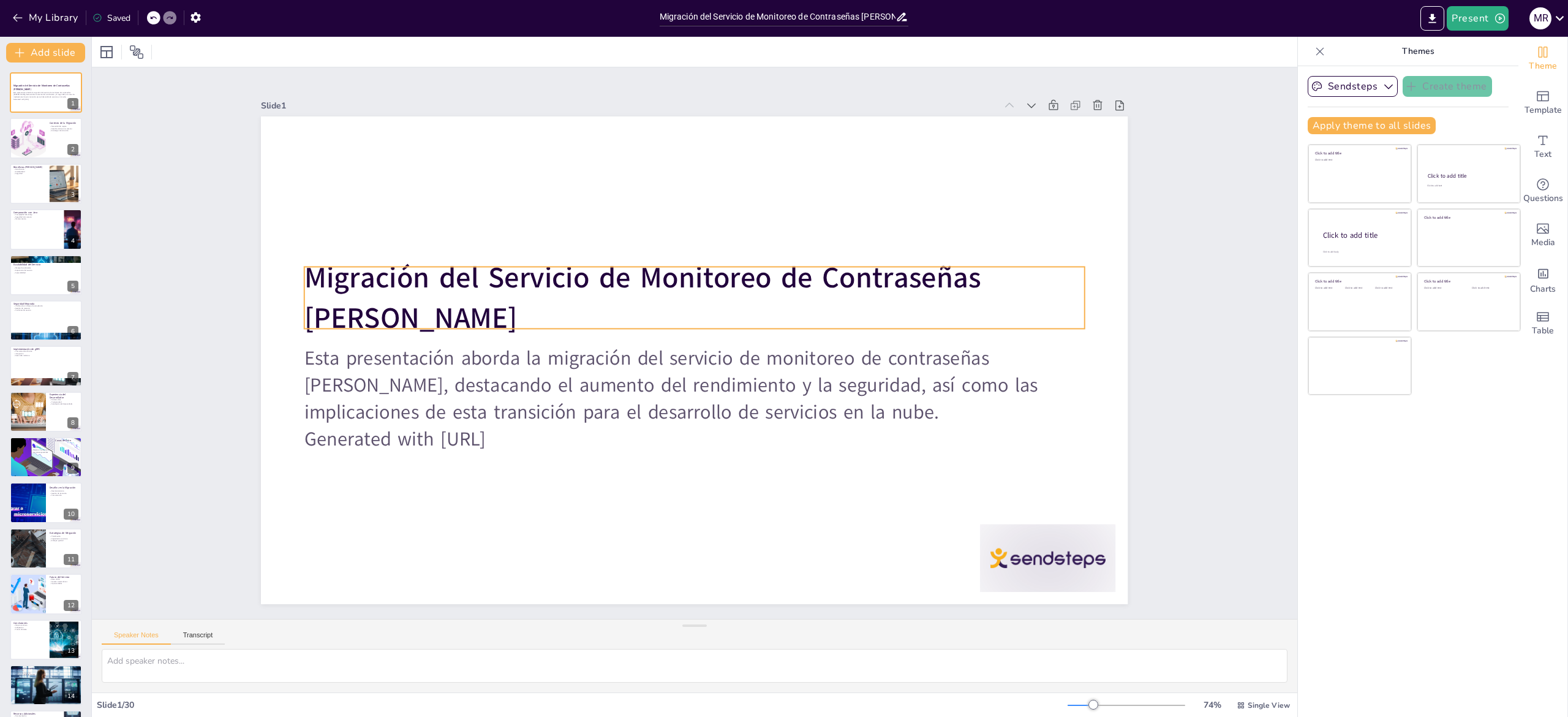
checkbox input "true"
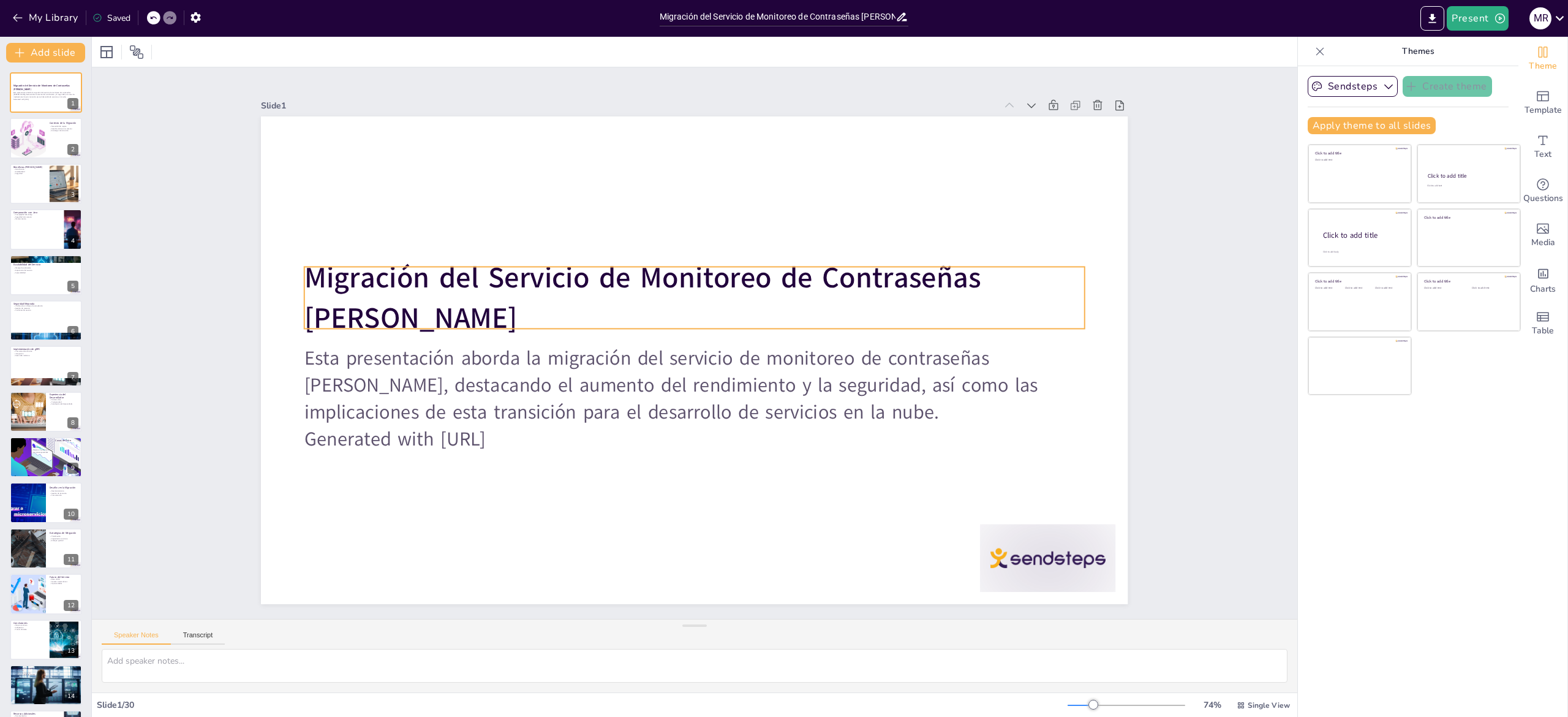
checkbox input "true"
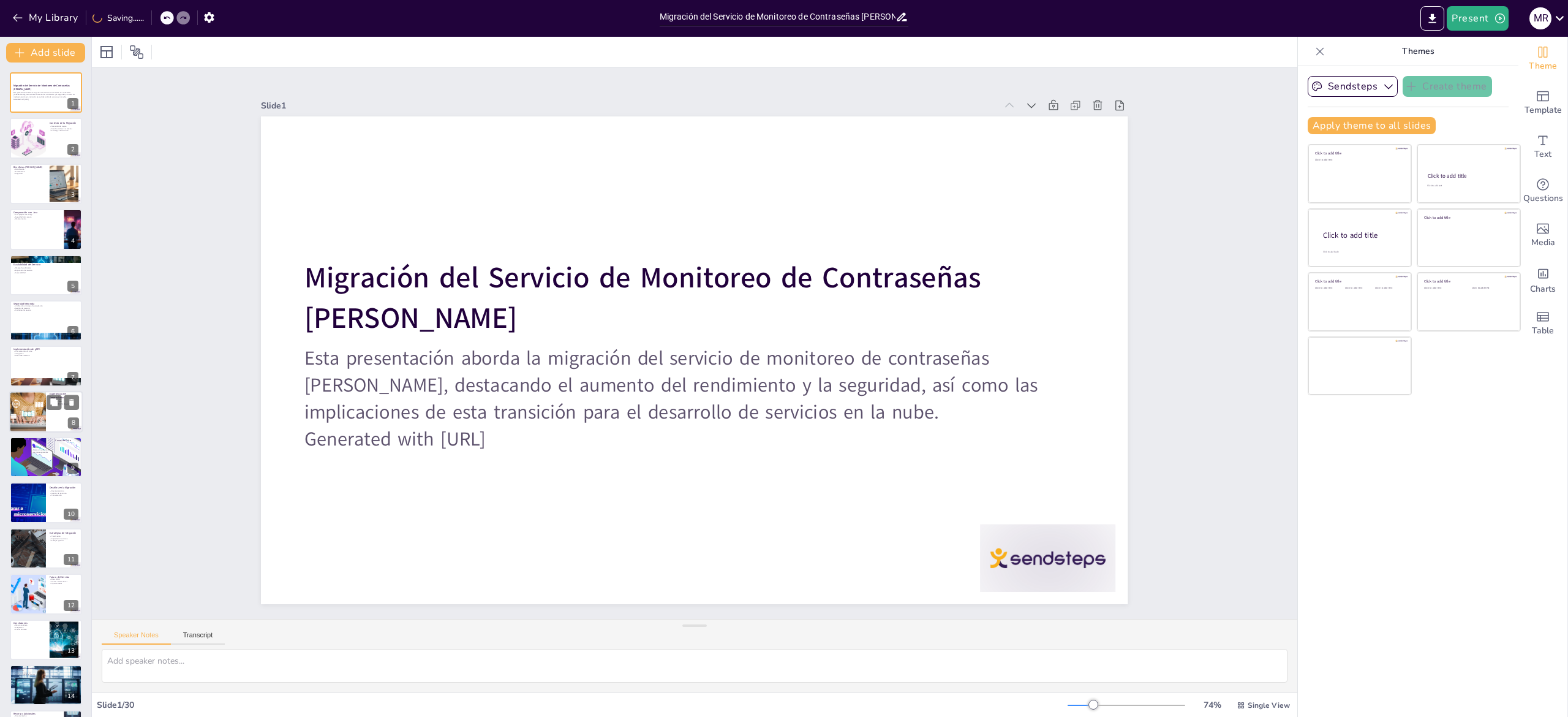
checkbox input "true"
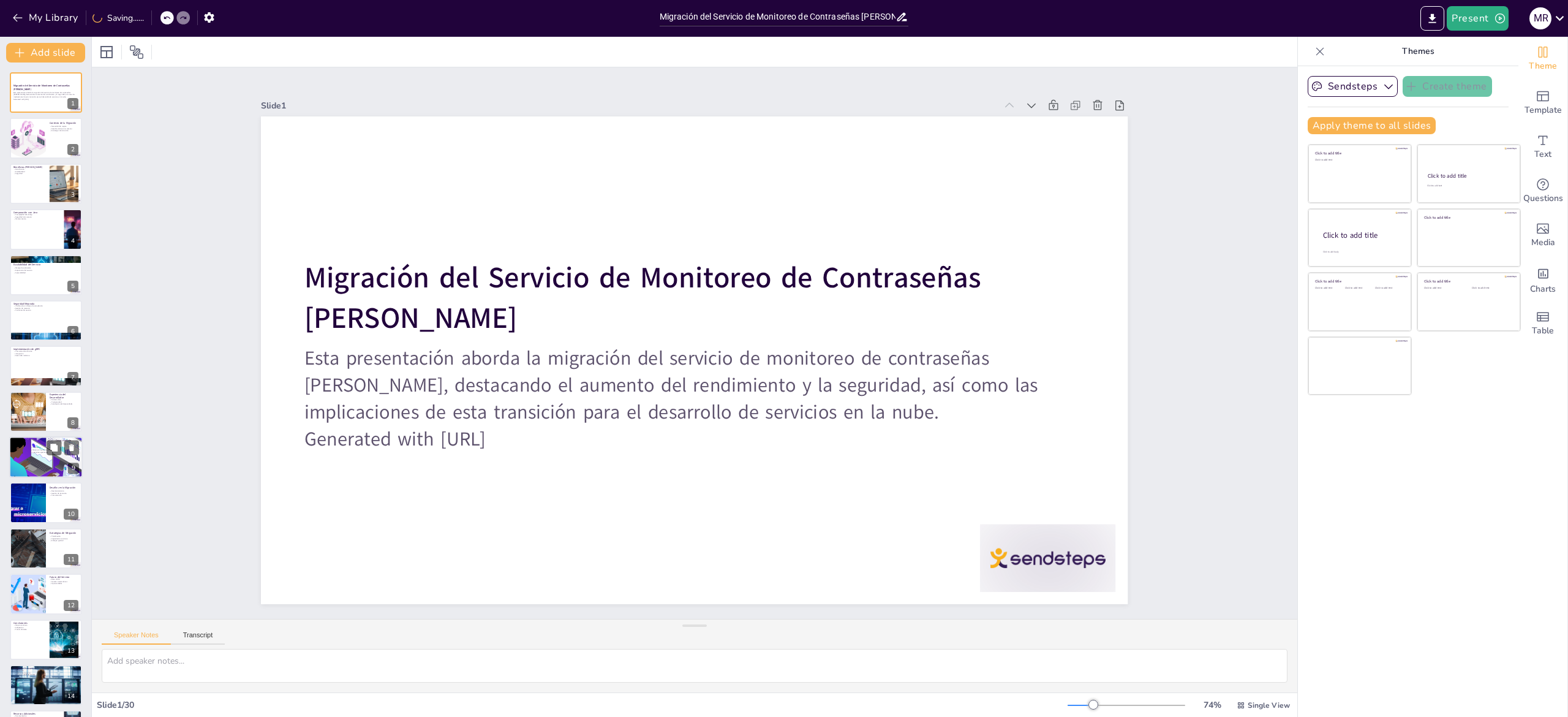
checkbox input "true"
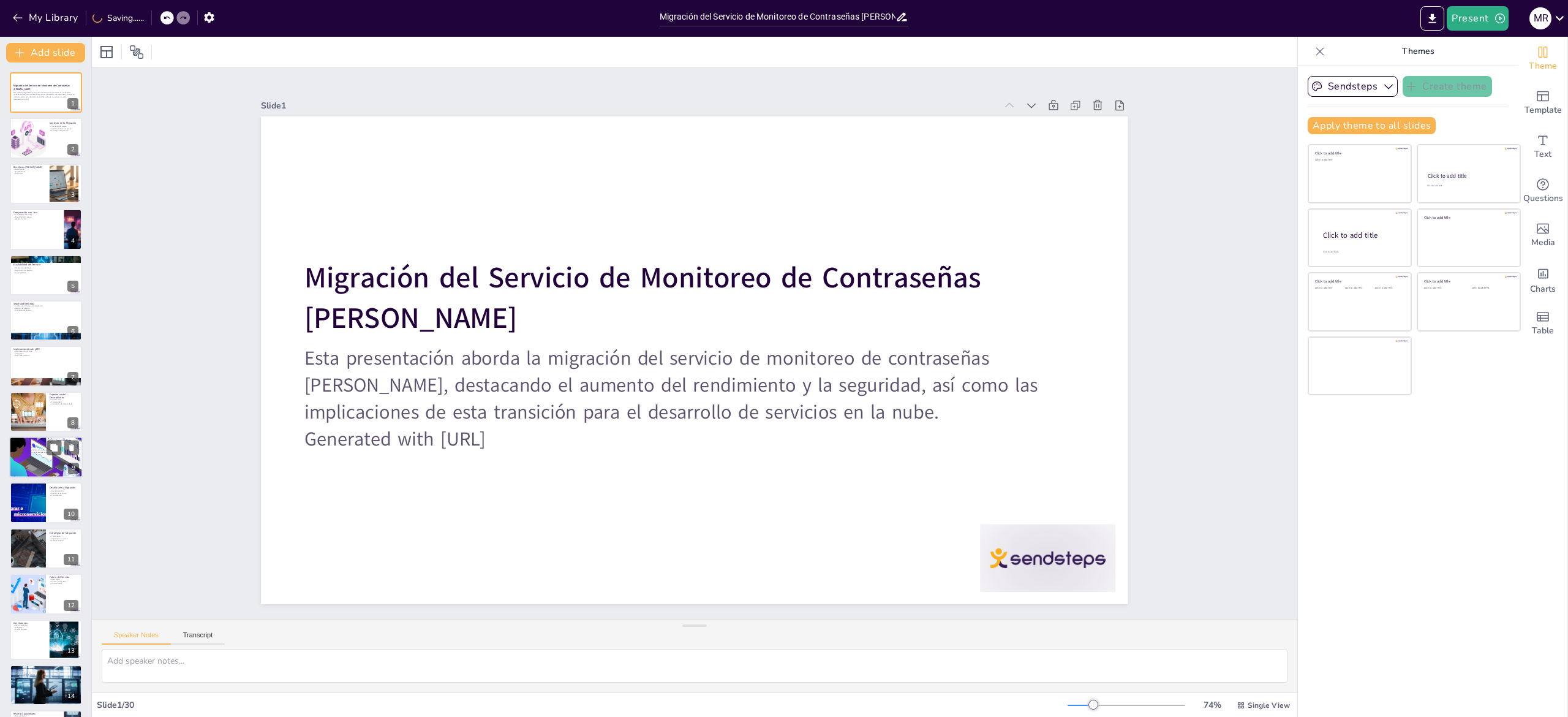
checkbox input "true"
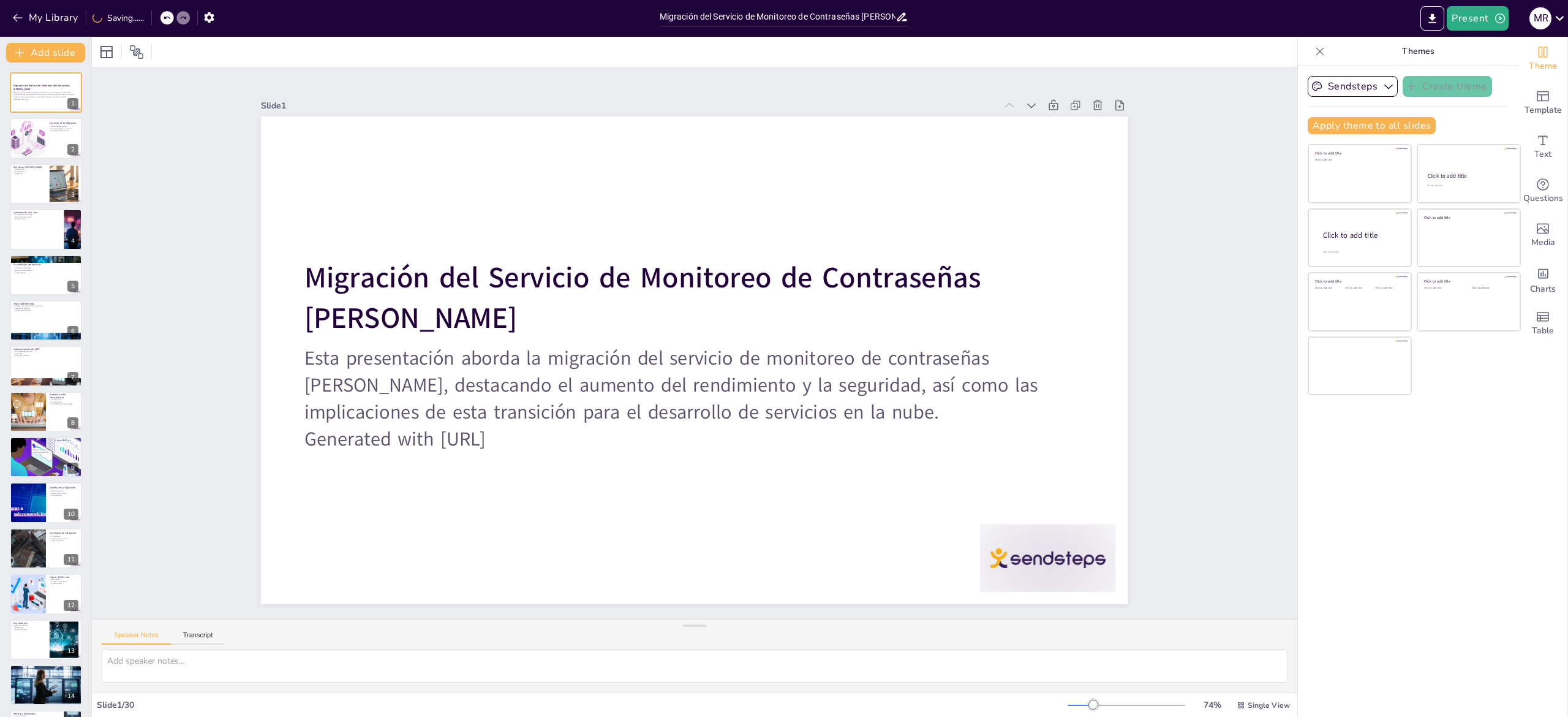
checkbox input "true"
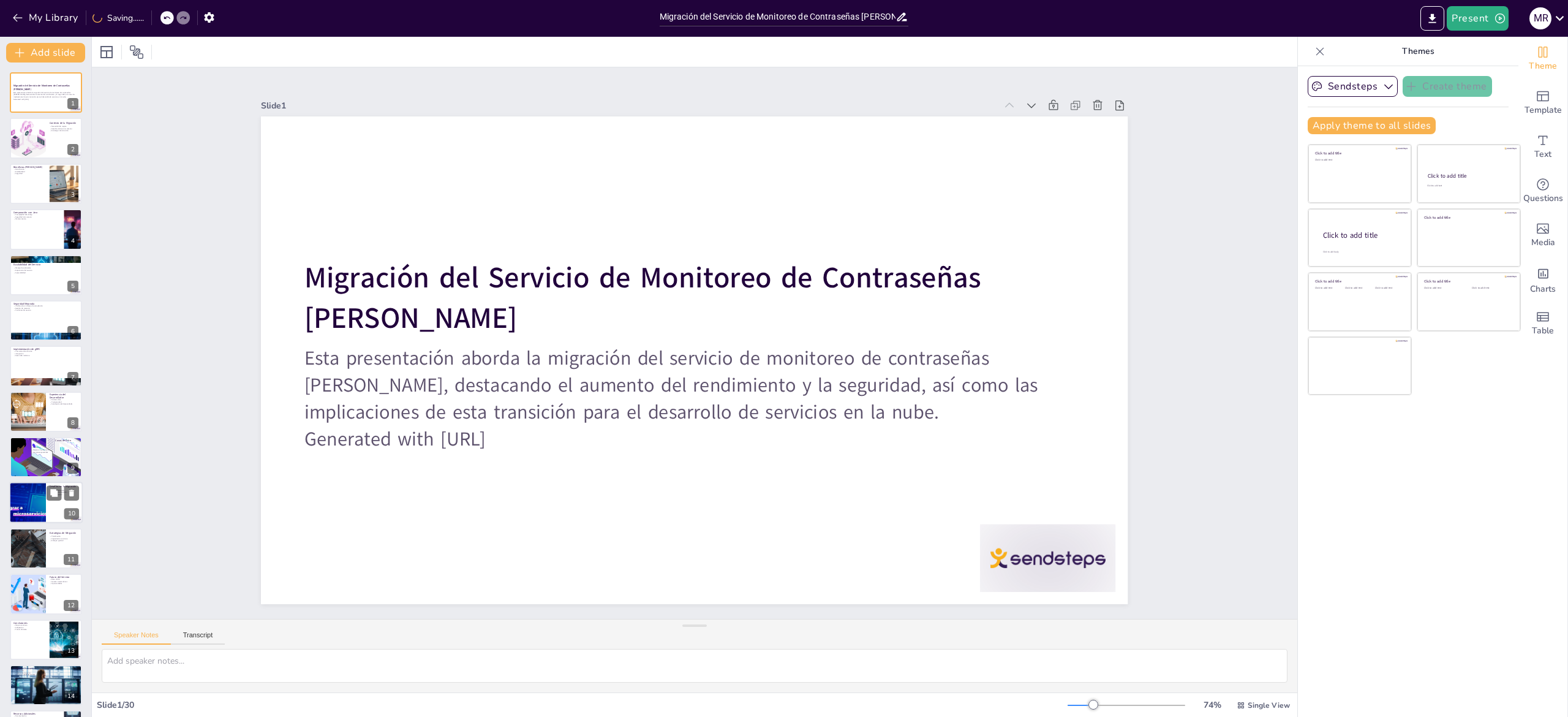
checkbox input "true"
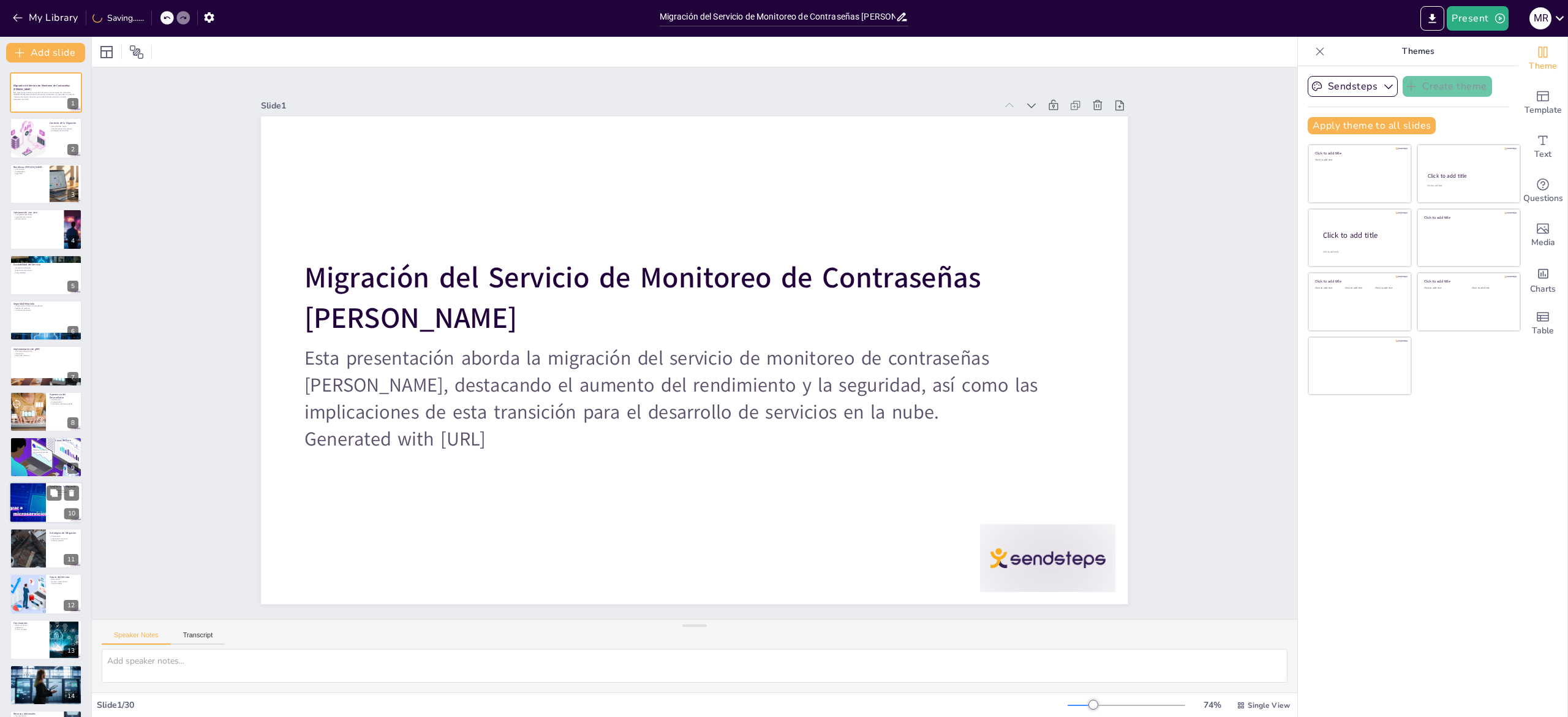
click at [23, 508] on div at bounding box center [28, 502] width 109 height 41
type textarea "El reentrenamiento de los desarrolladores es un desafío importante en la migrac…"
checkbox input "true"
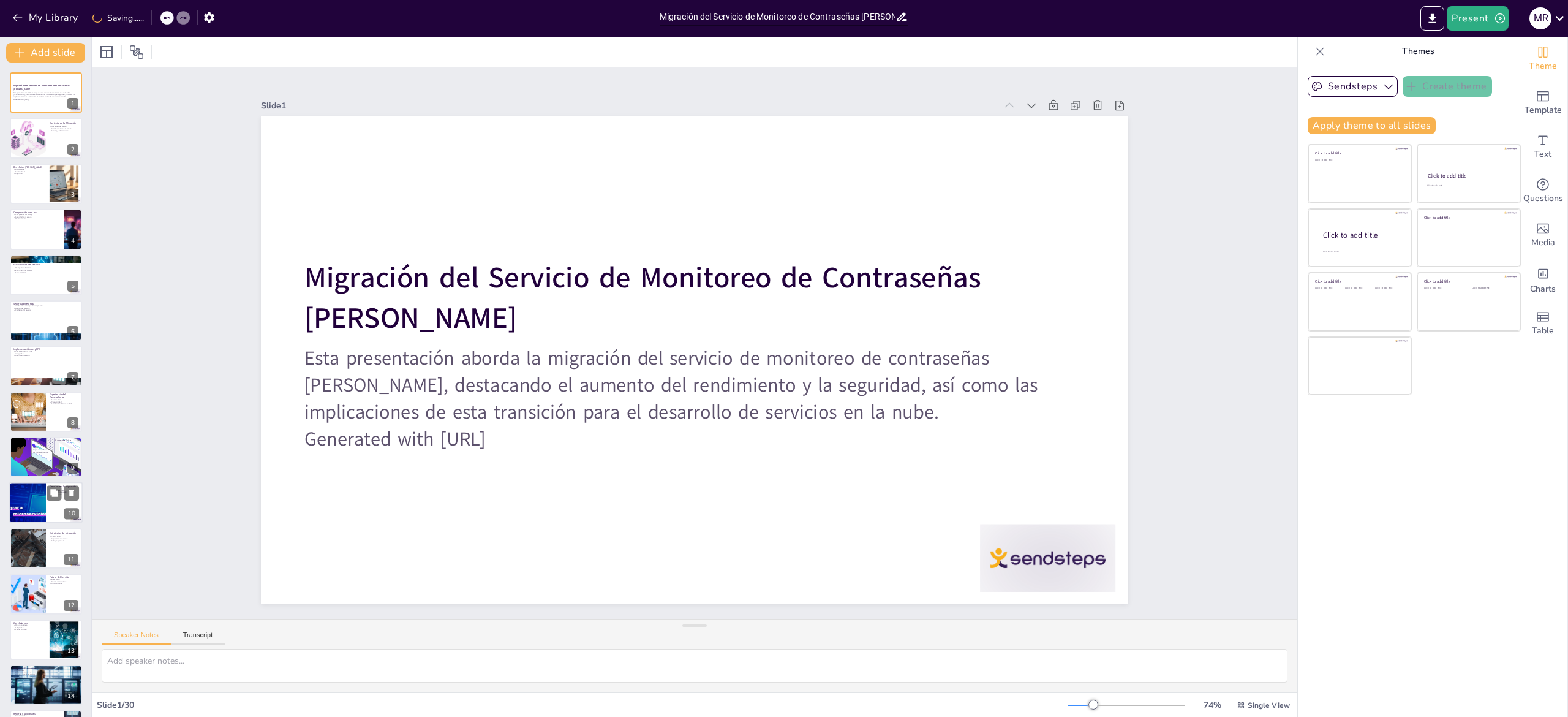
checkbox input "true"
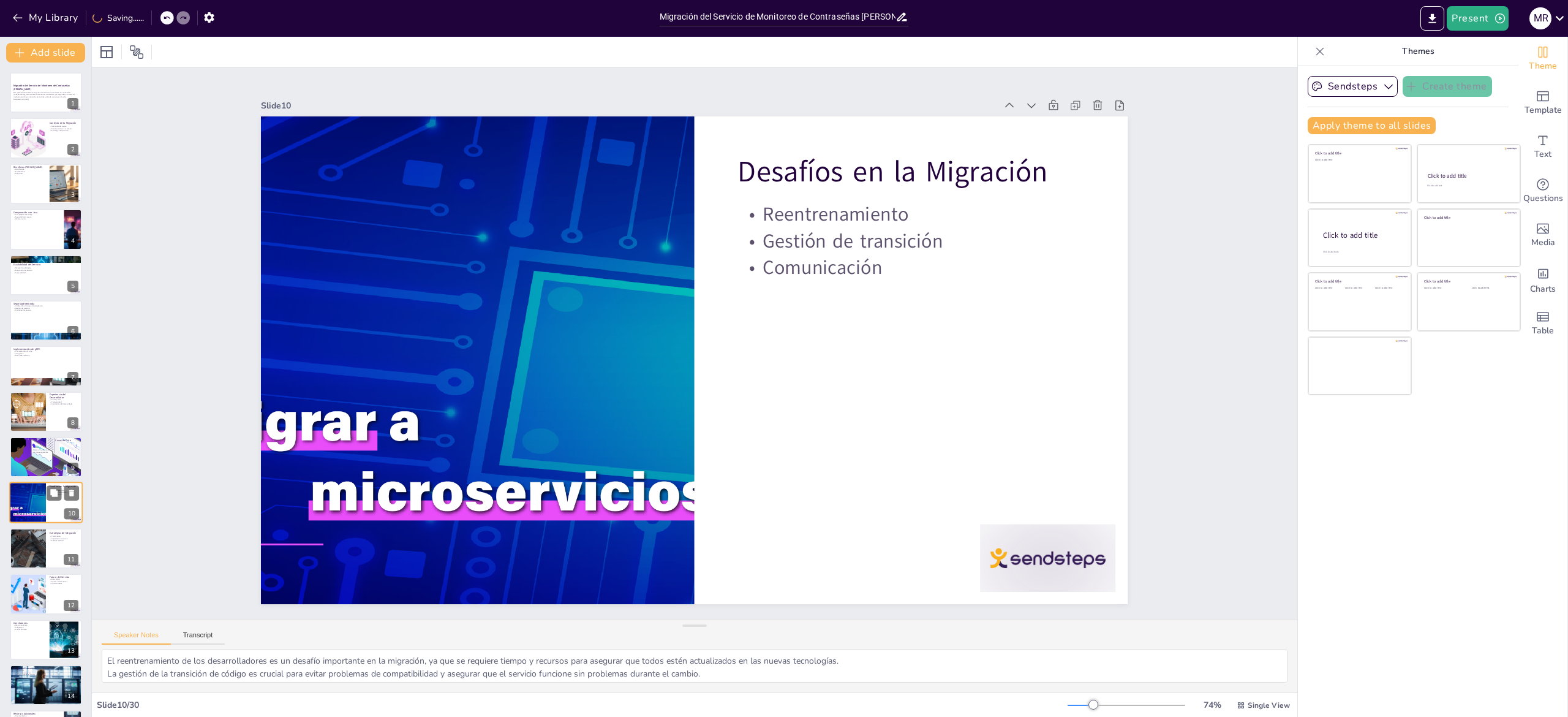
scroll to position [113, 0]
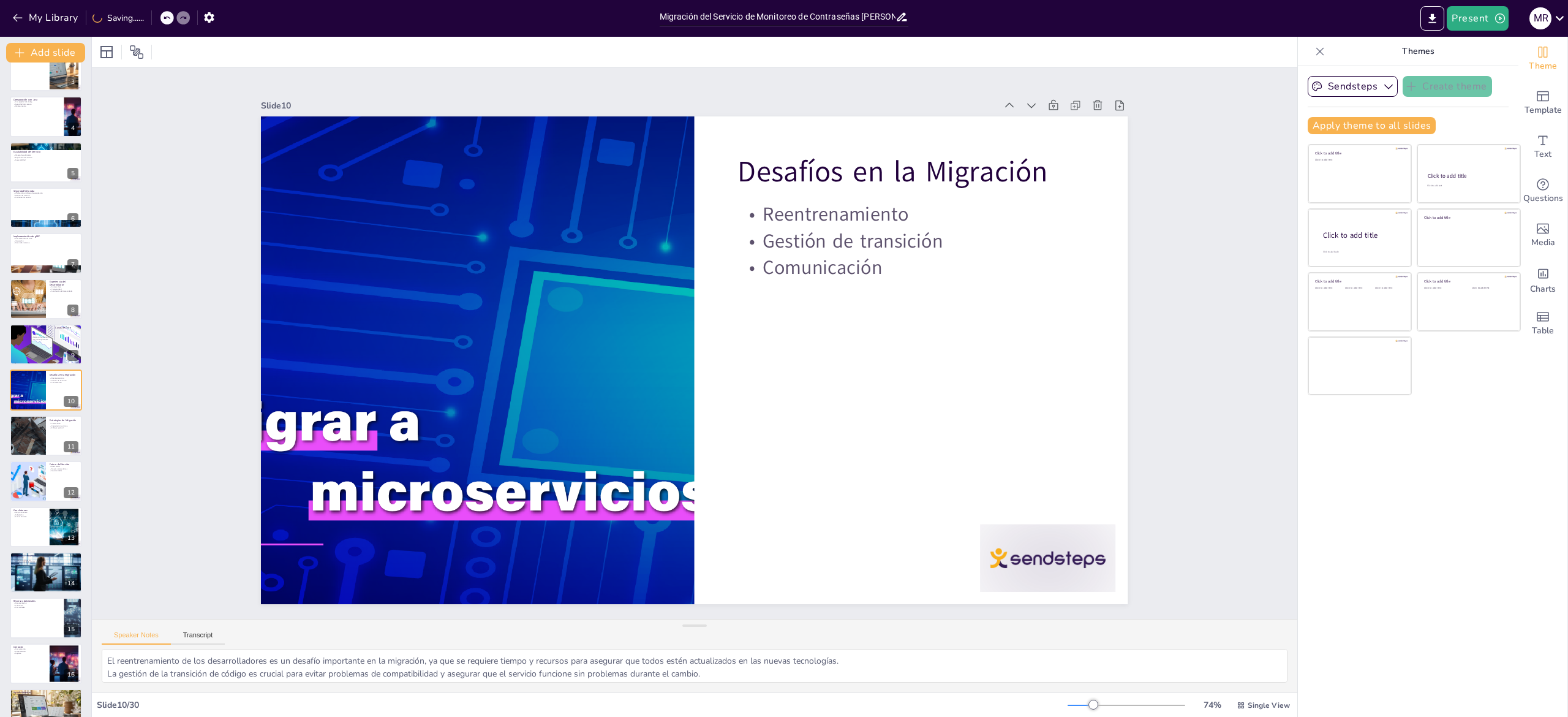
checkbox input "true"
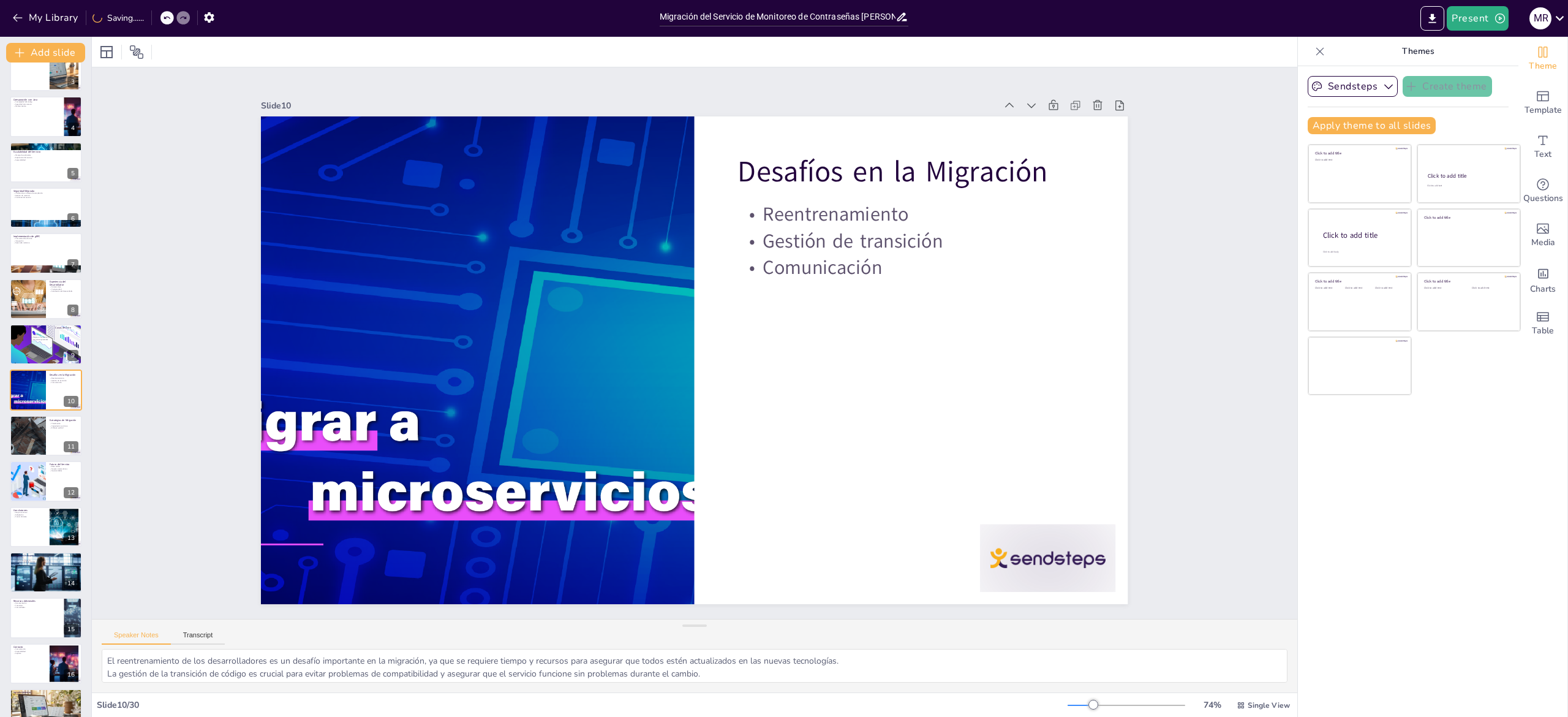
checkbox input "true"
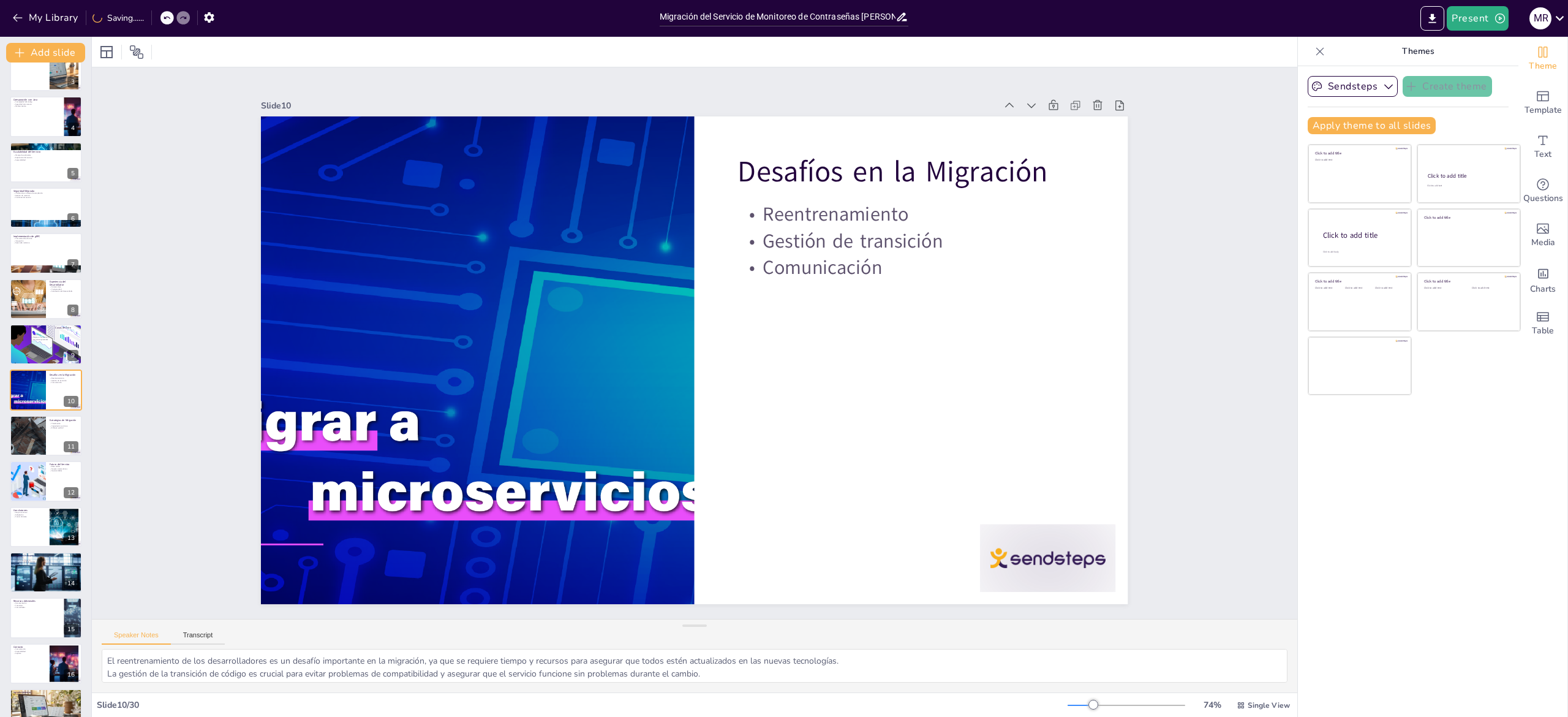
checkbox input "true"
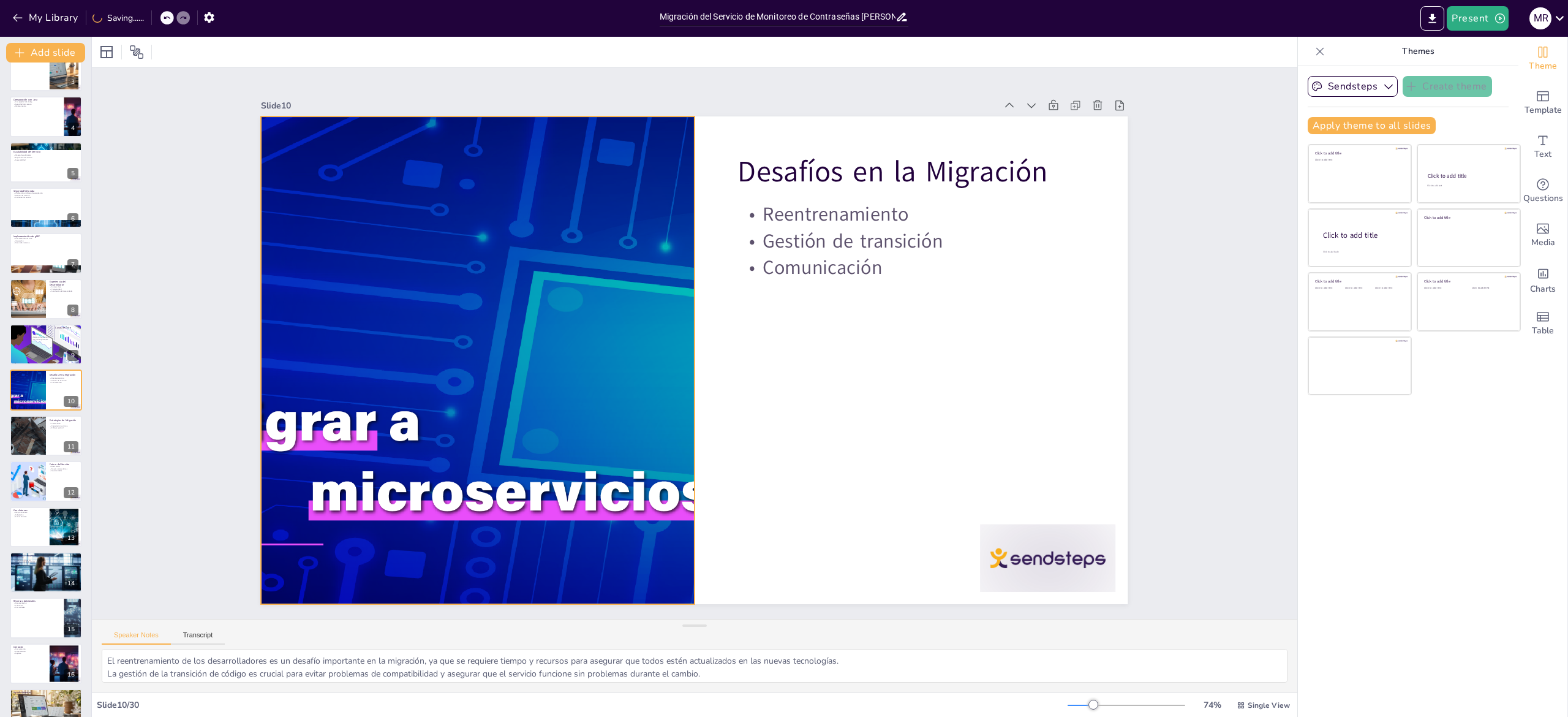
checkbox input "true"
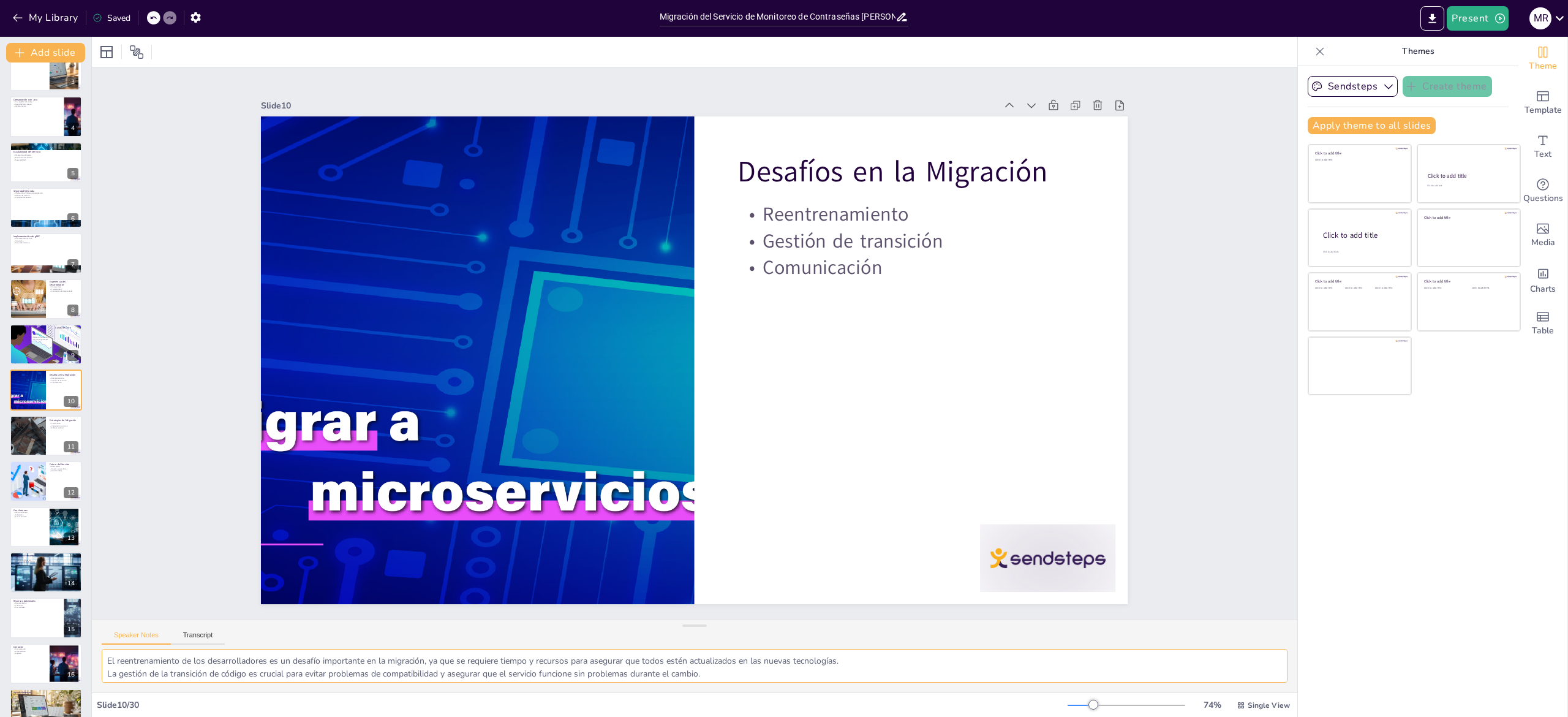
click at [170, 673] on textarea "El reentrenamiento de los desarrolladores es un desafío importante en la migrac…" at bounding box center [695, 666] width 1186 height 34
checkbox input "true"
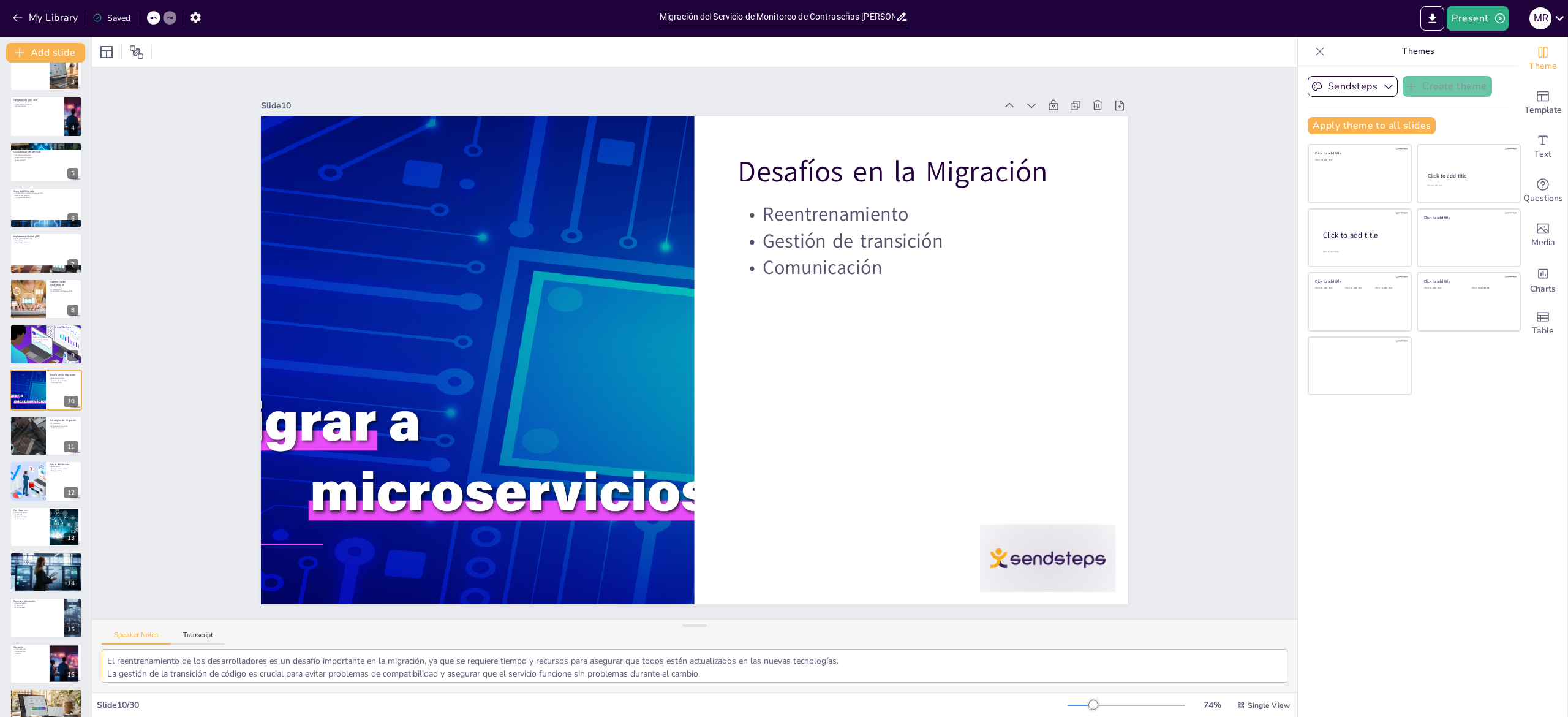
checkbox input "true"
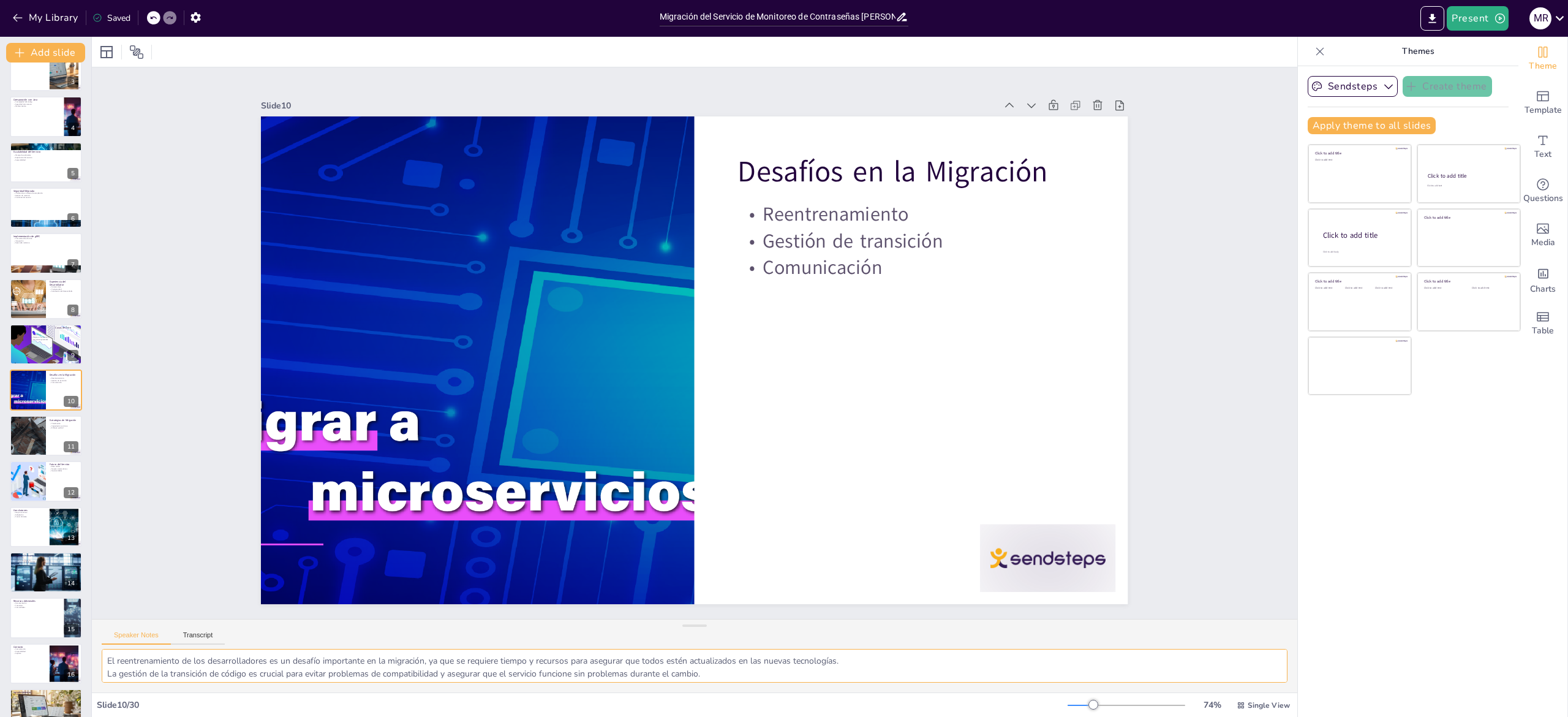
checkbox input "true"
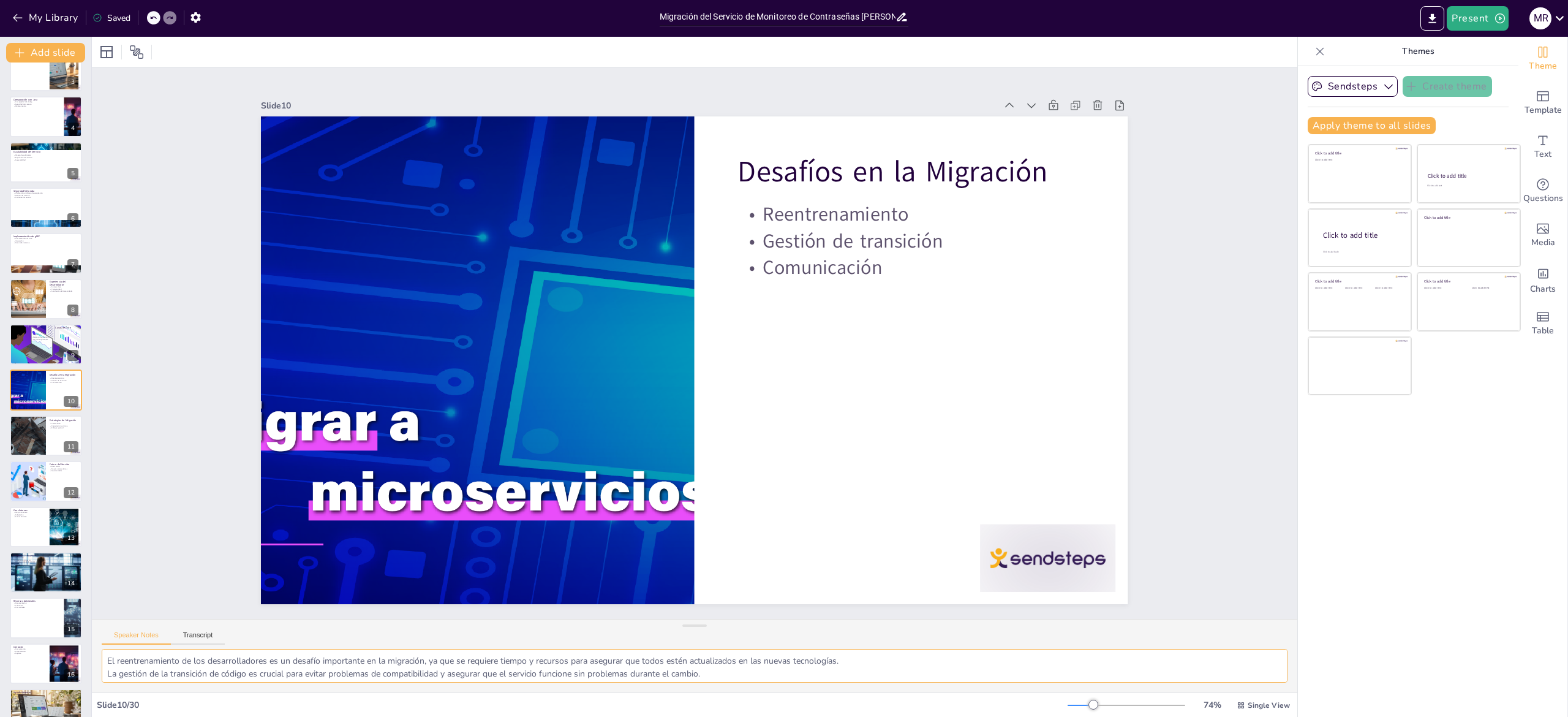
checkbox input "true"
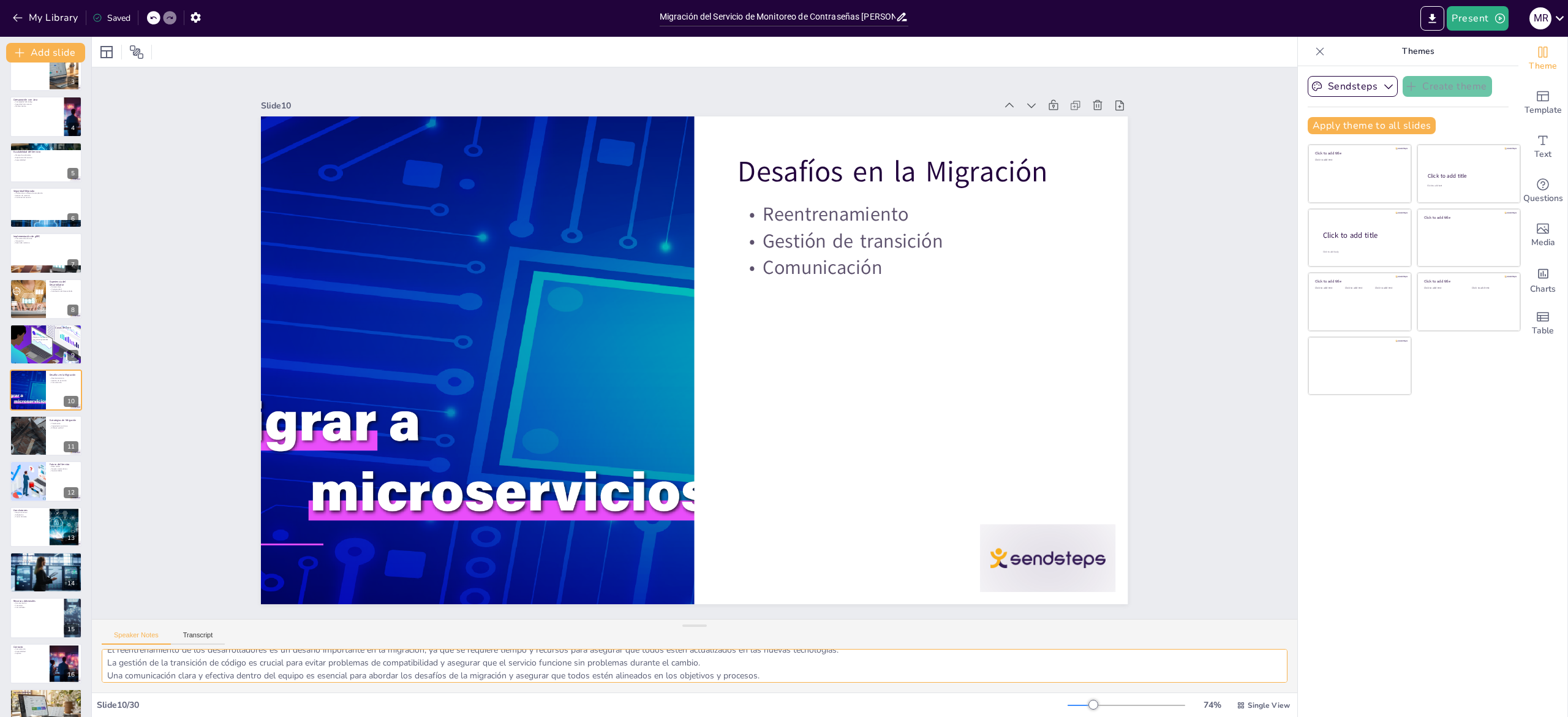
checkbox input "true"
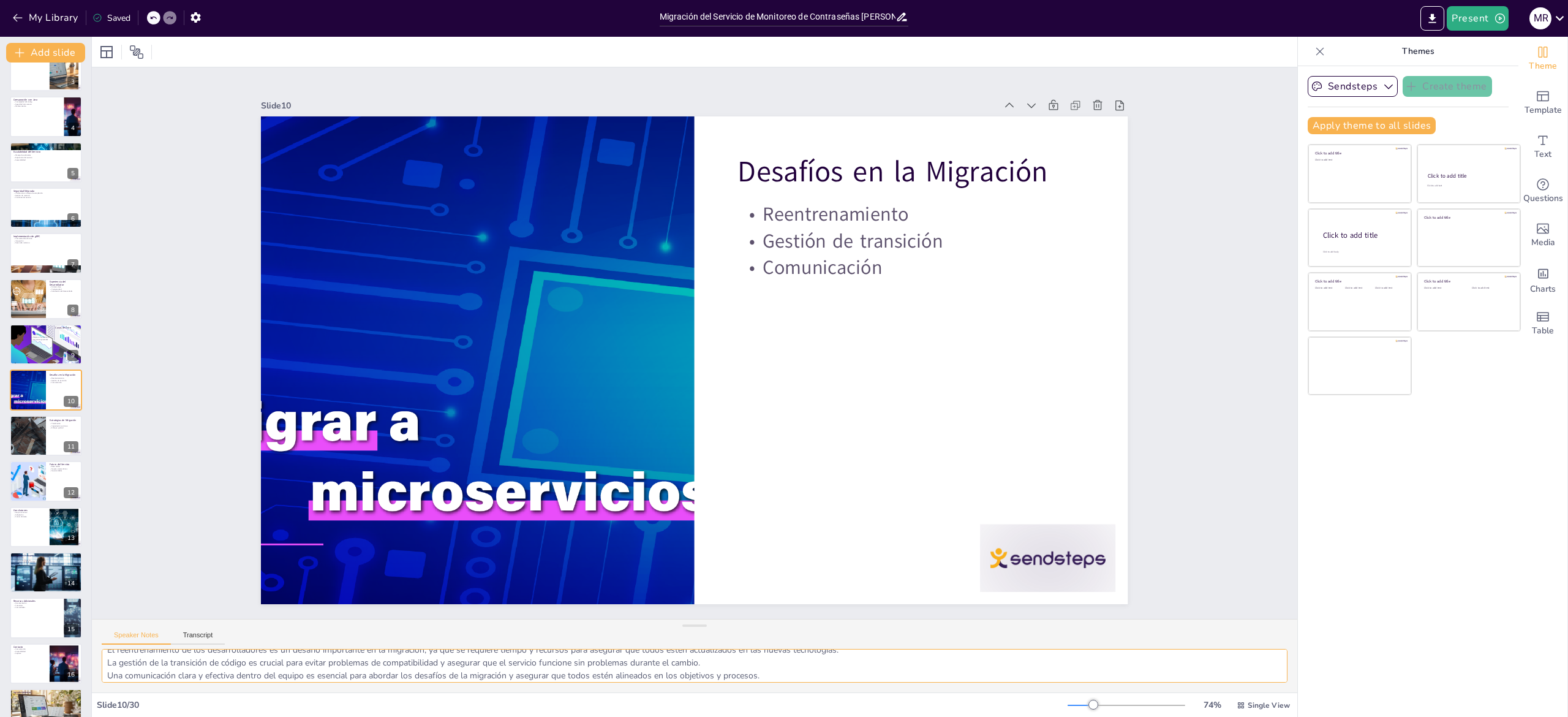
checkbox input "true"
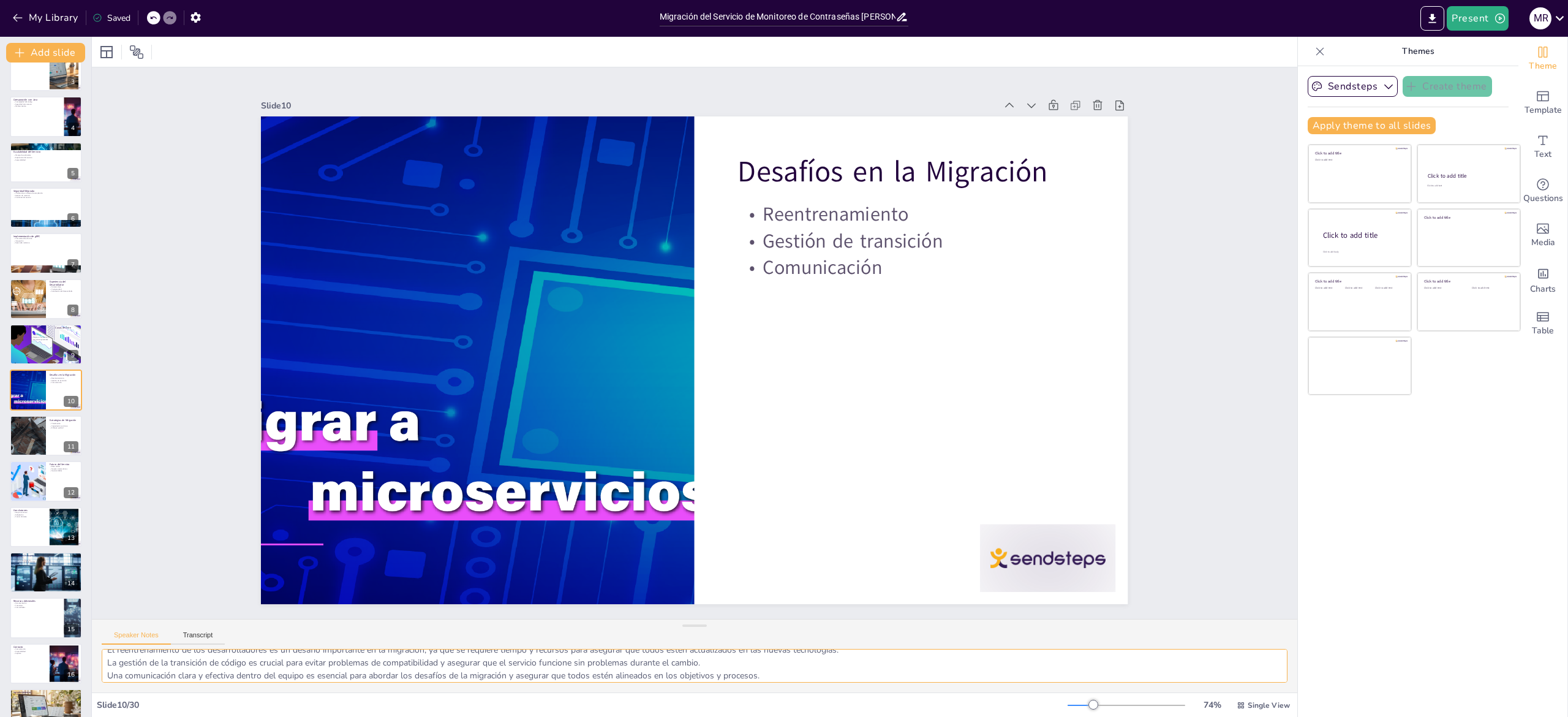
checkbox input "true"
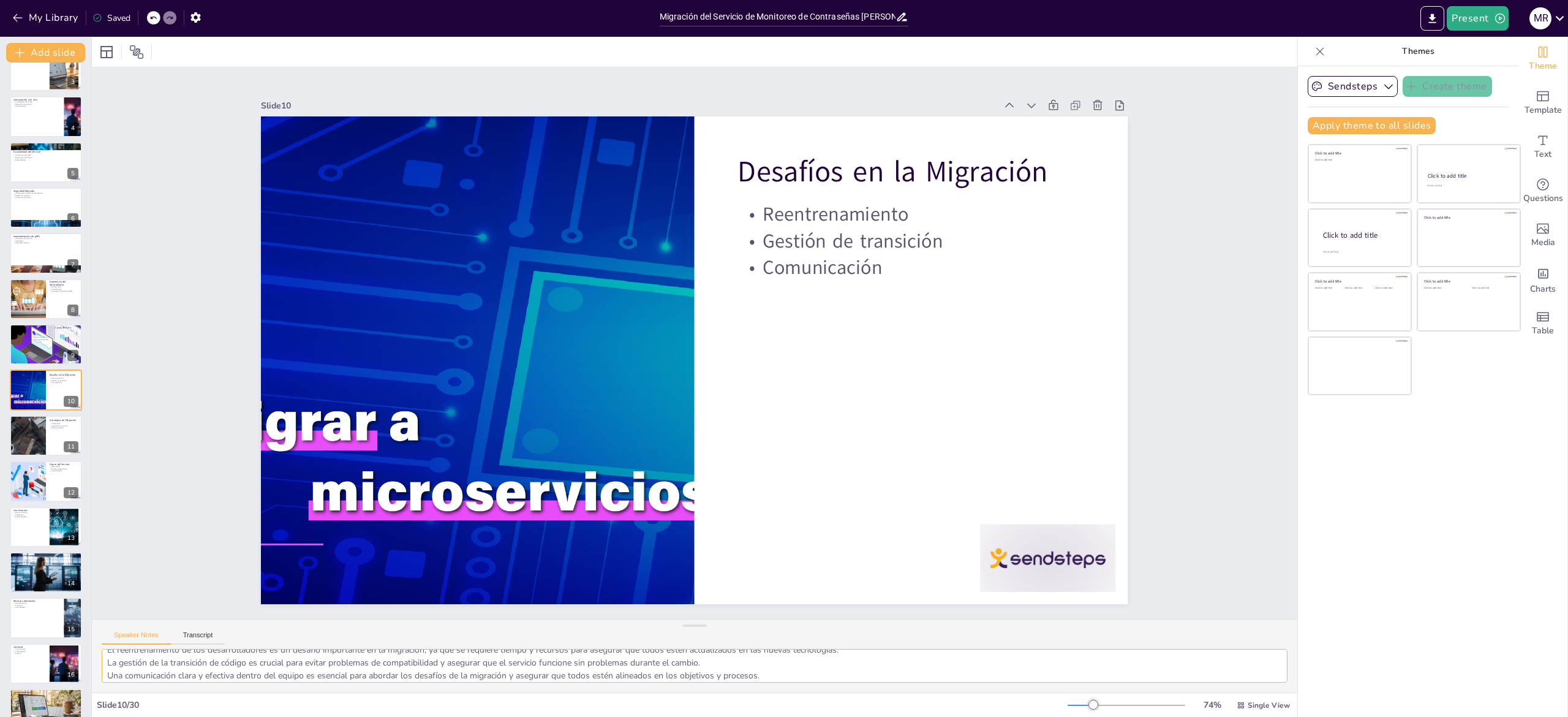
checkbox input "true"
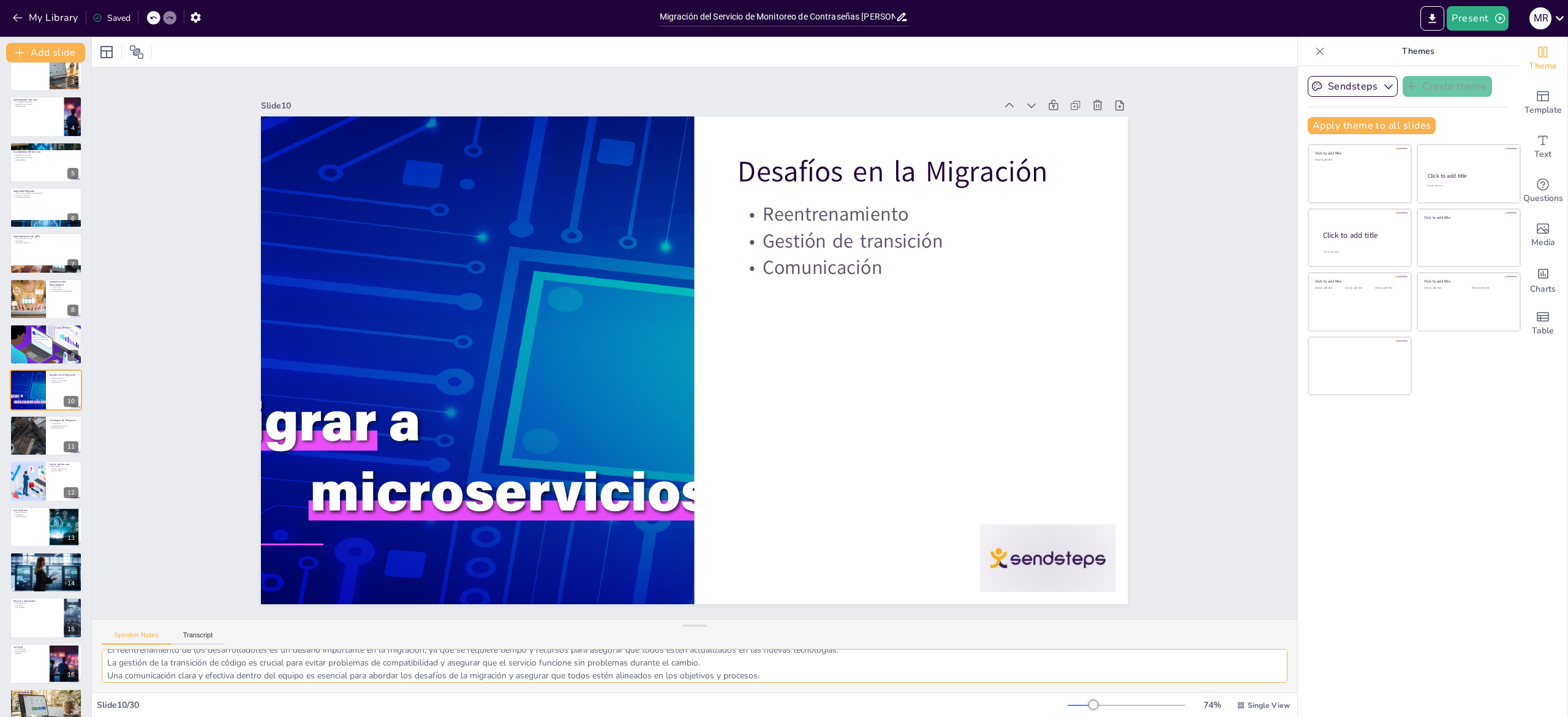
checkbox input "true"
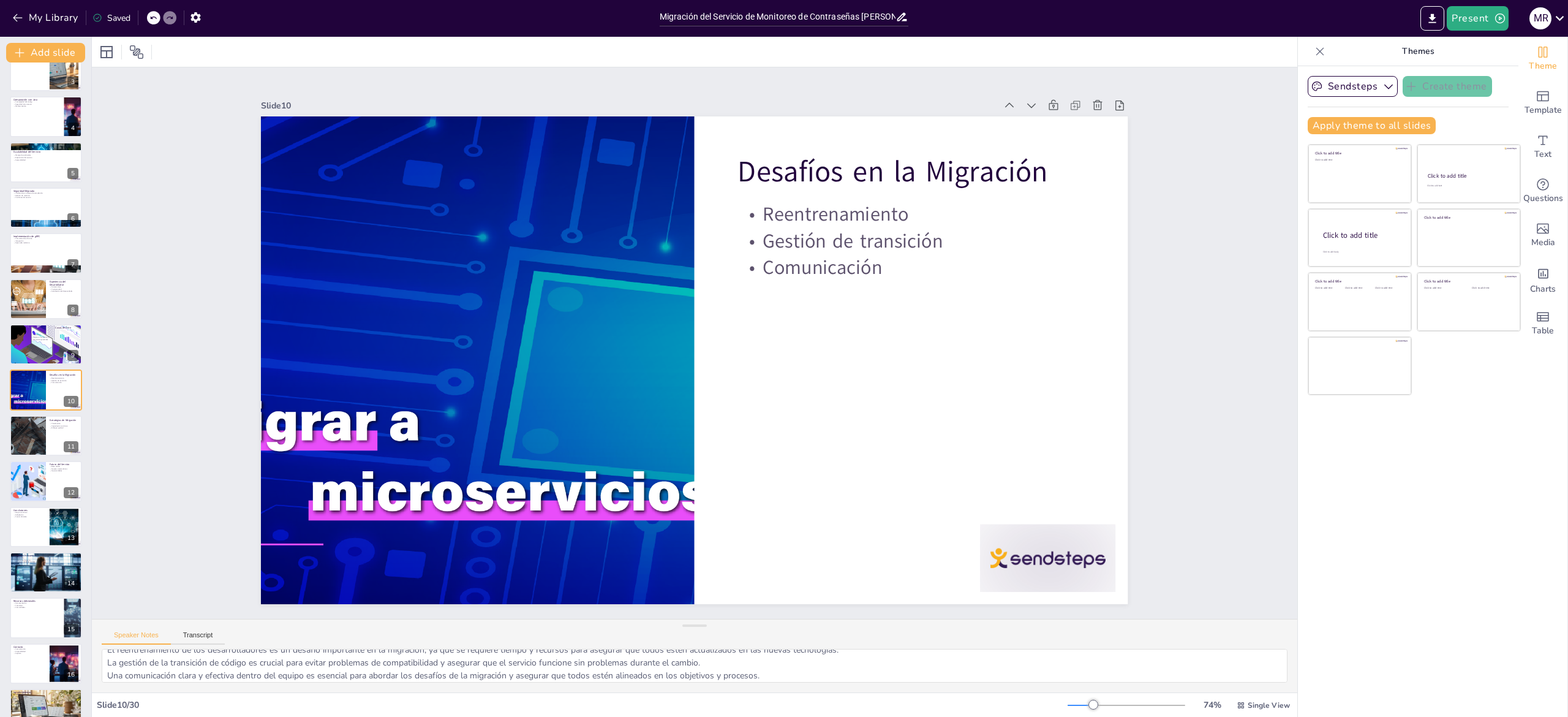
checkbox input "true"
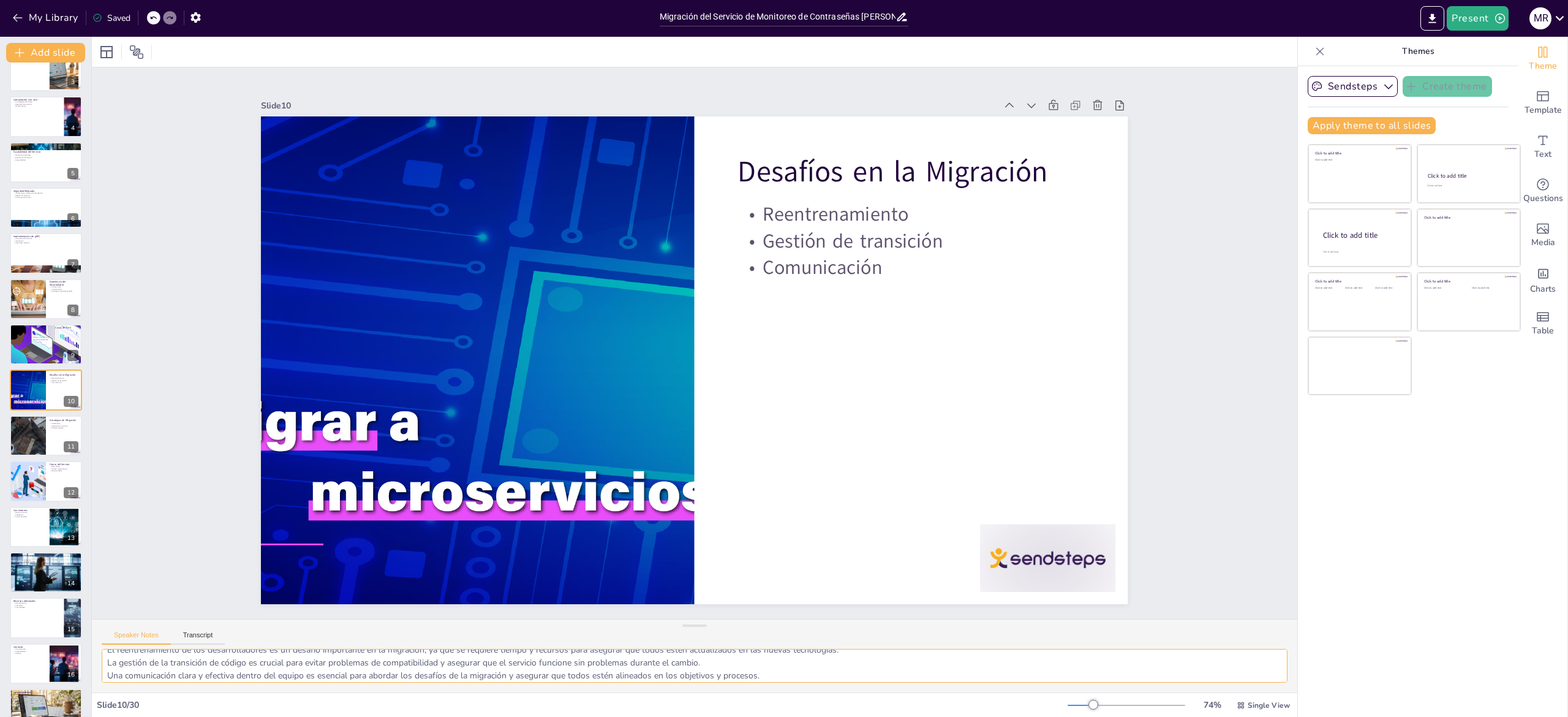
checkbox input "true"
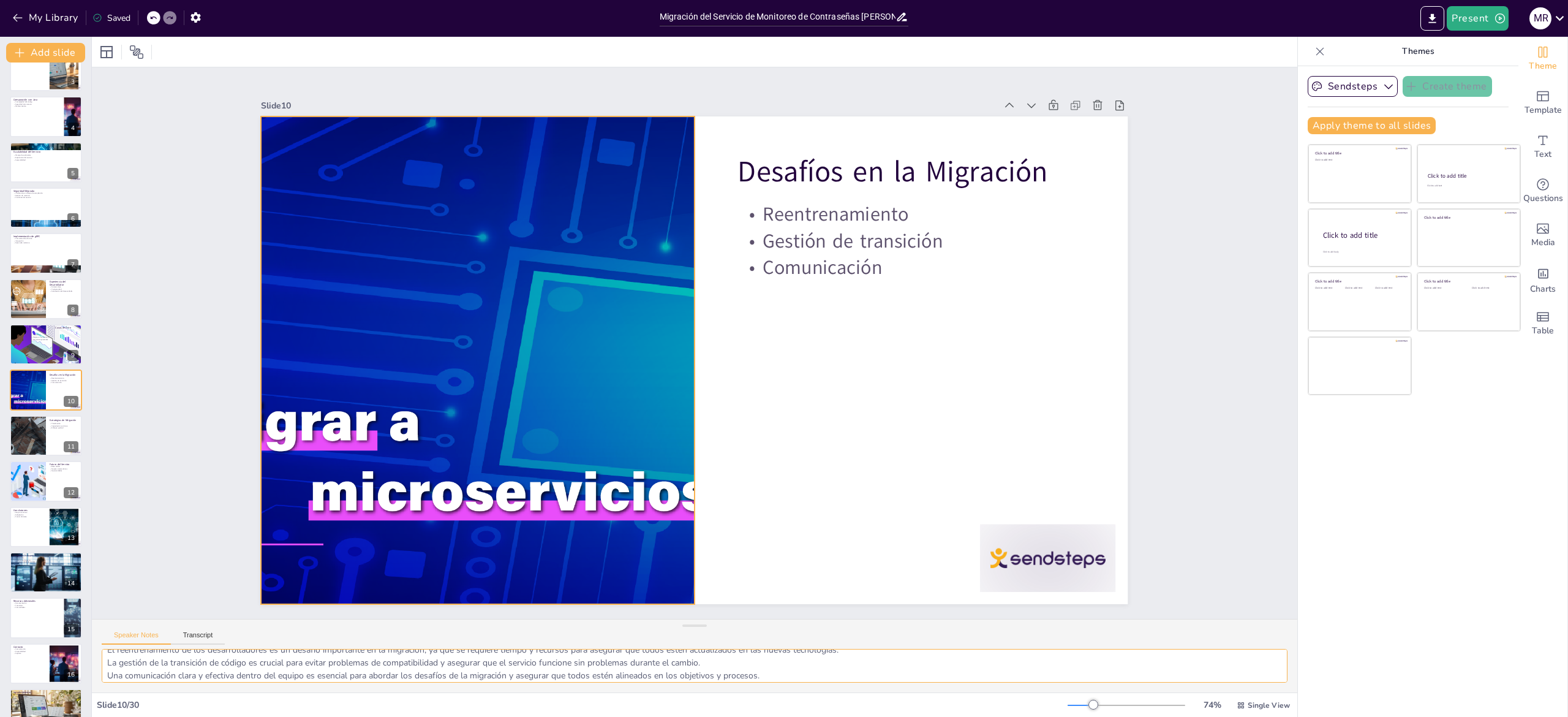
checkbox input "true"
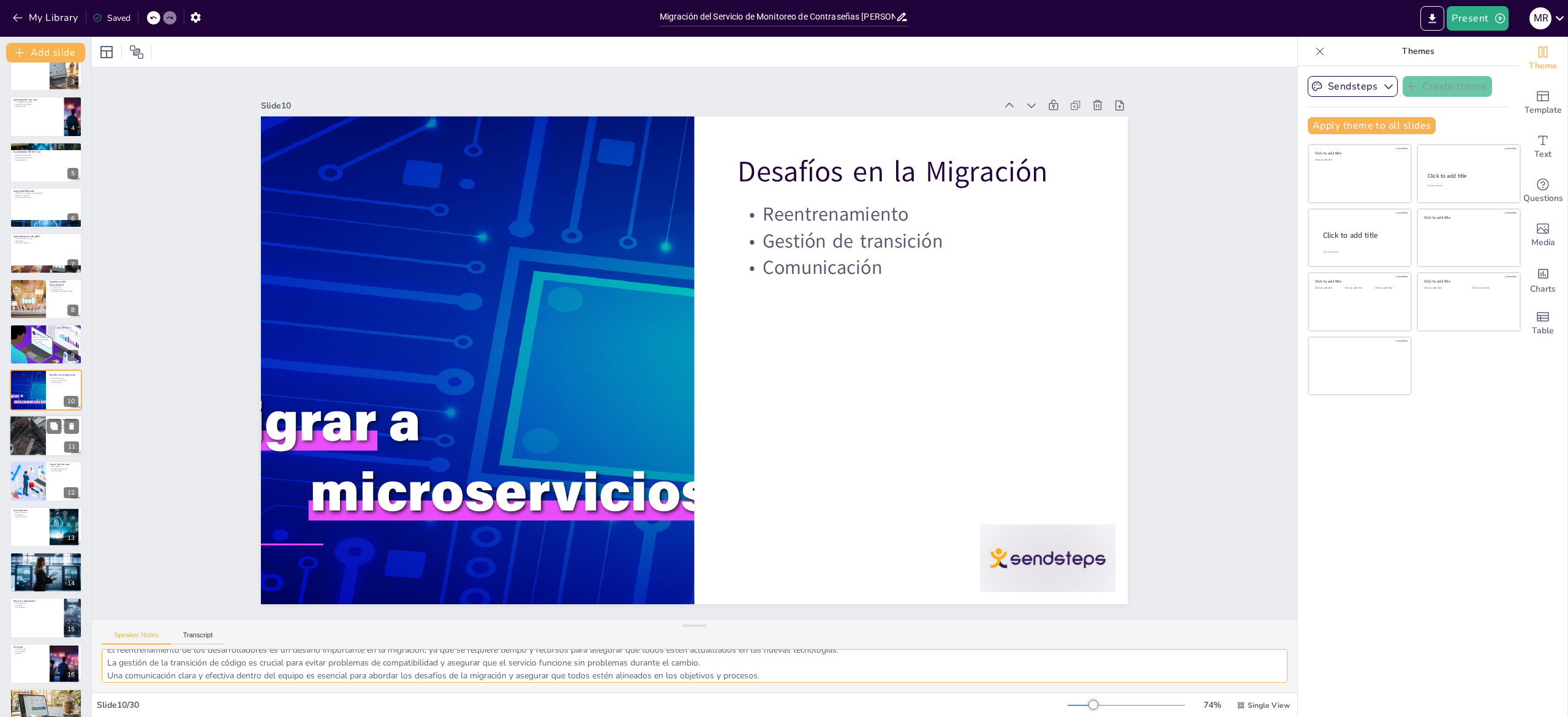
checkbox input "true"
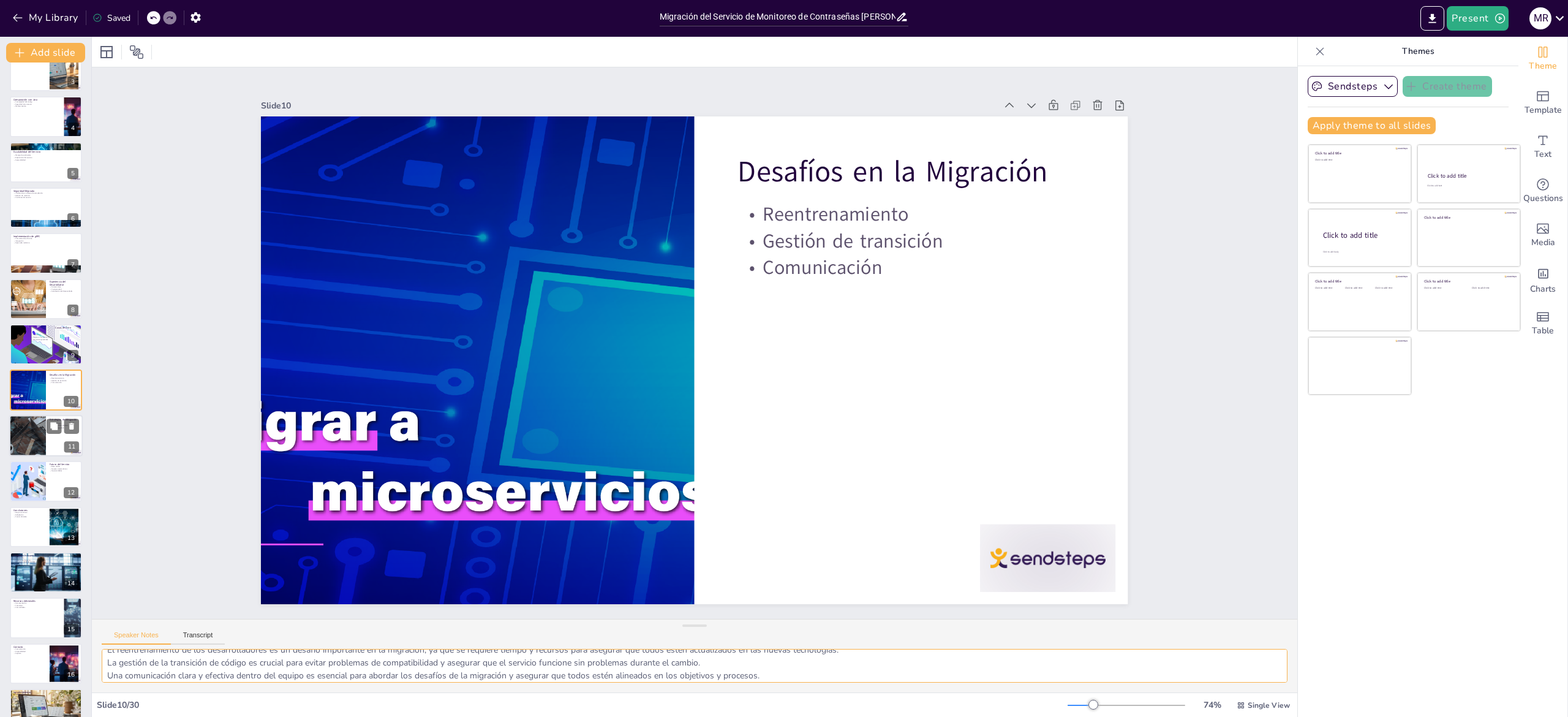
checkbox input "true"
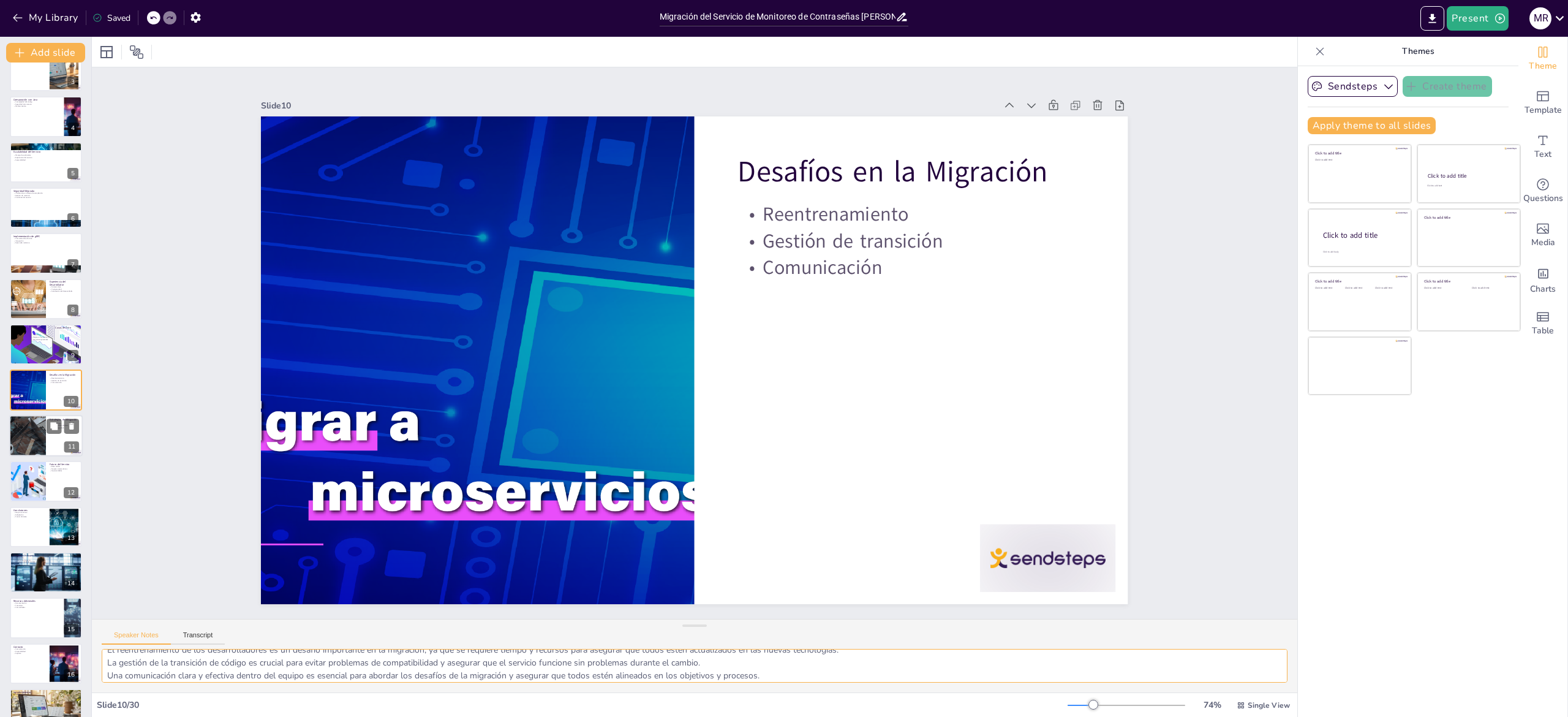
checkbox input "true"
click at [19, 433] on div at bounding box center [28, 435] width 73 height 41
type textarea "La planificación cuidadosa es esencial para anticipar desafíos y establecer un …"
checkbox input "true"
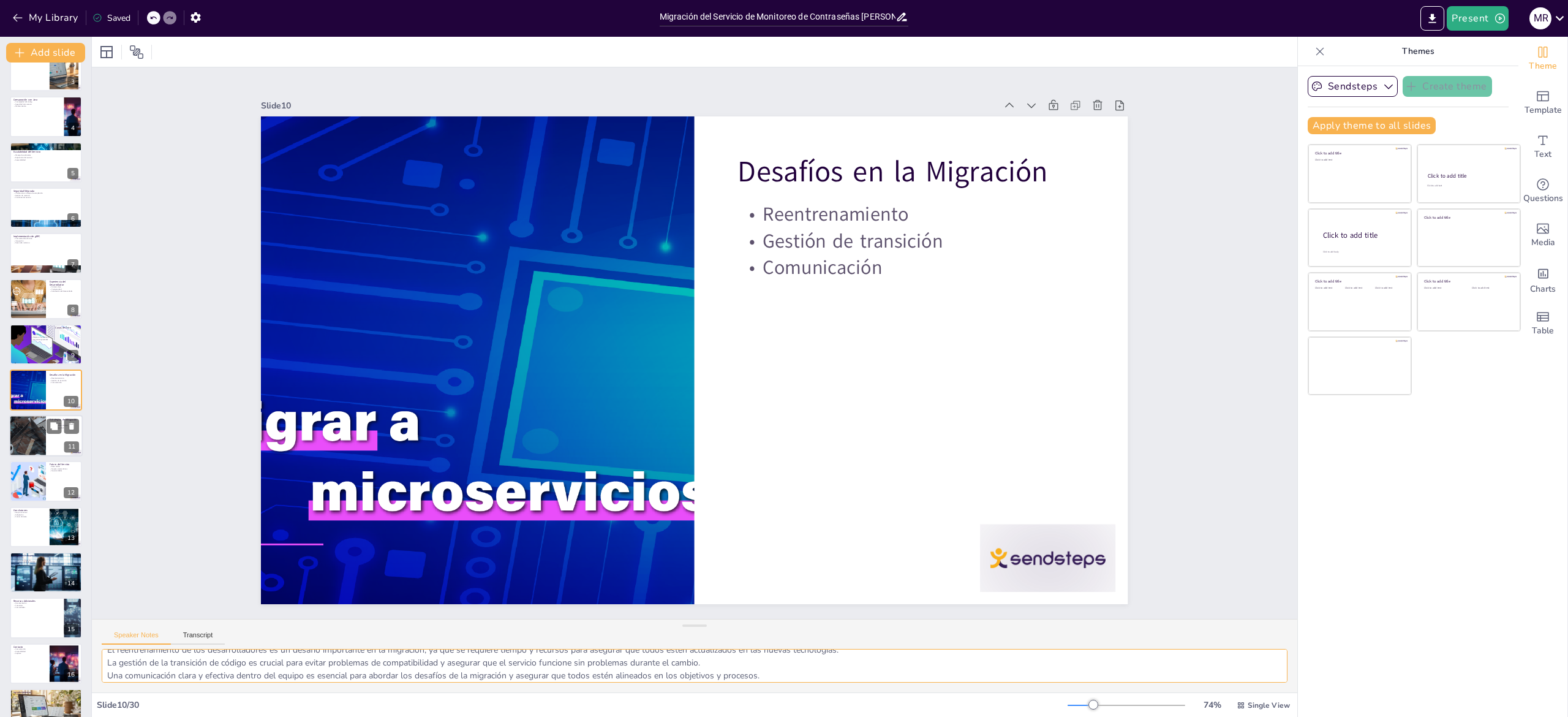
checkbox input "true"
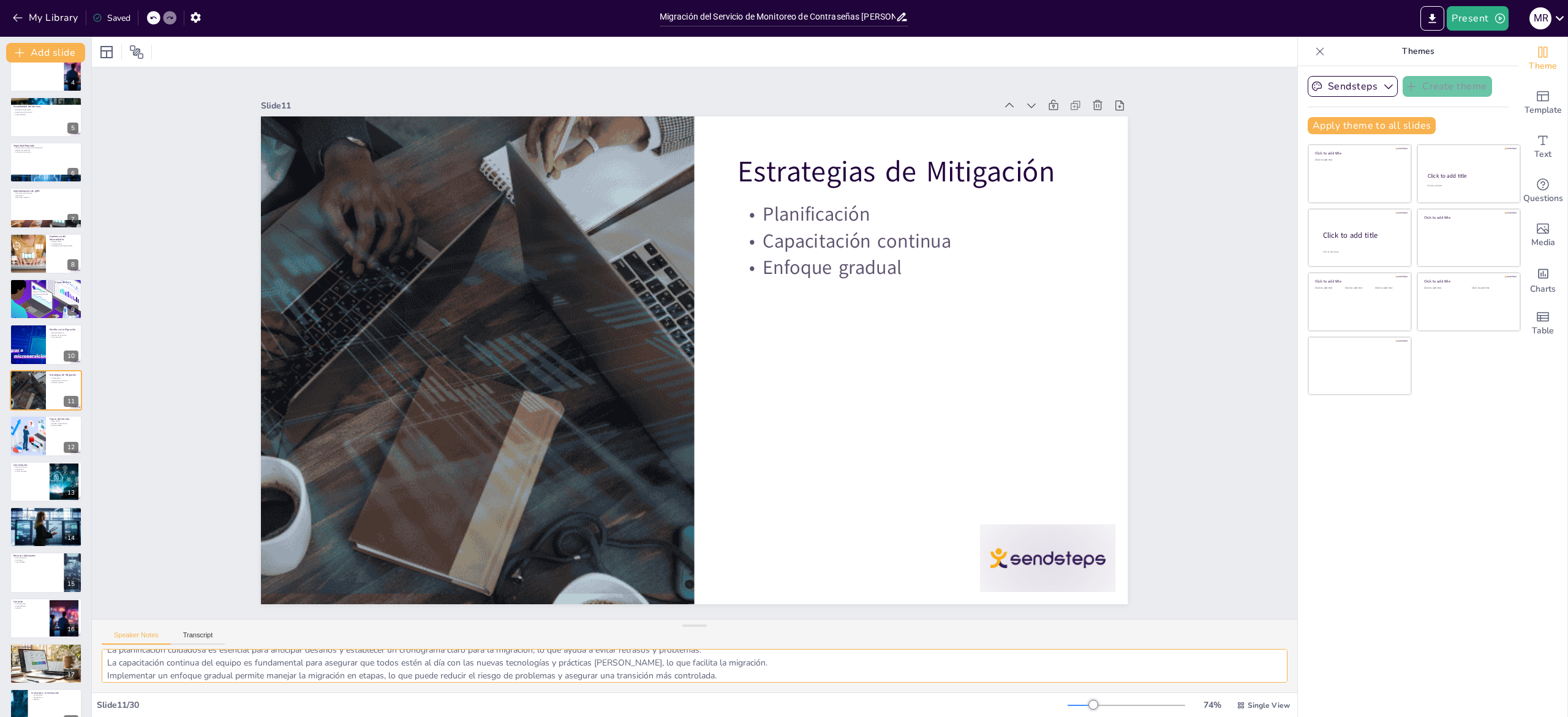
checkbox input "true"
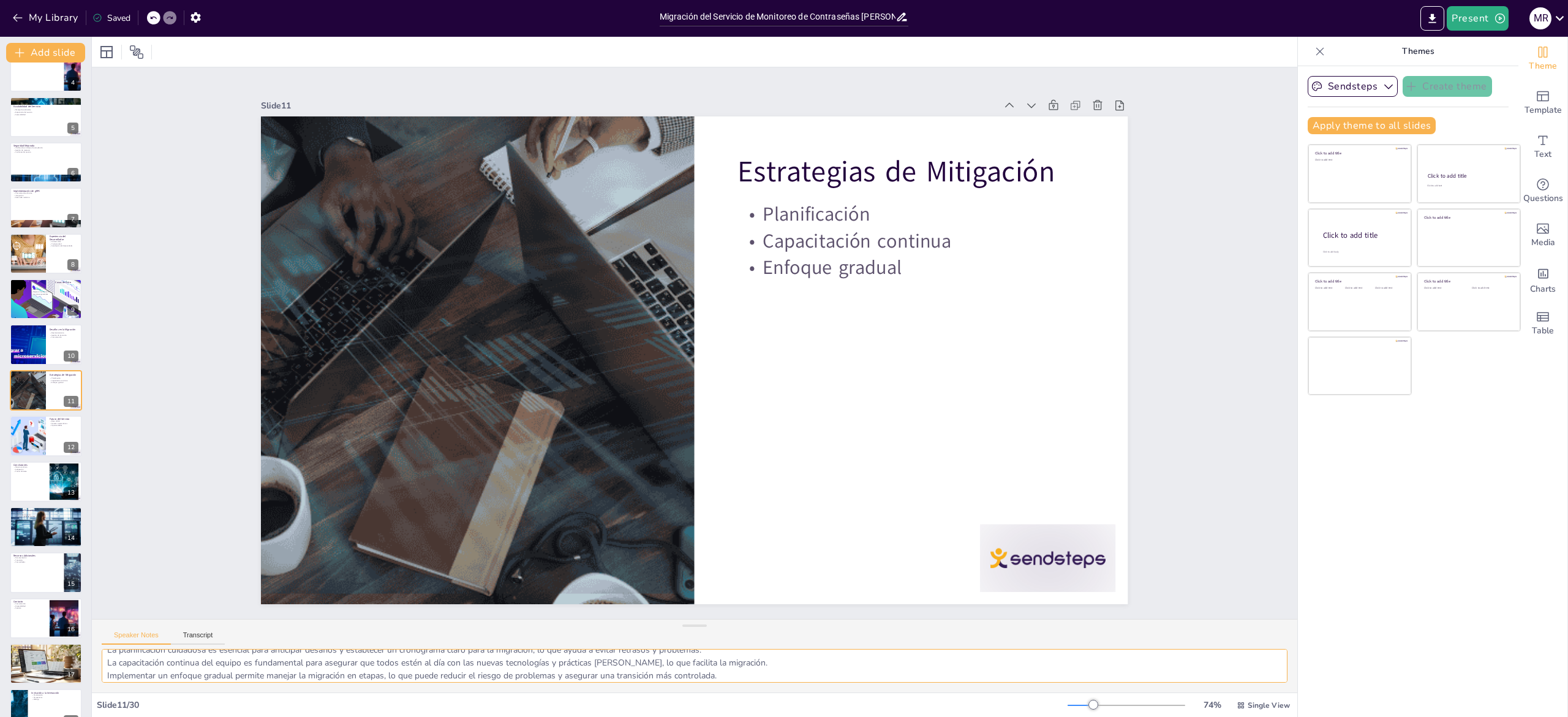
checkbox input "true"
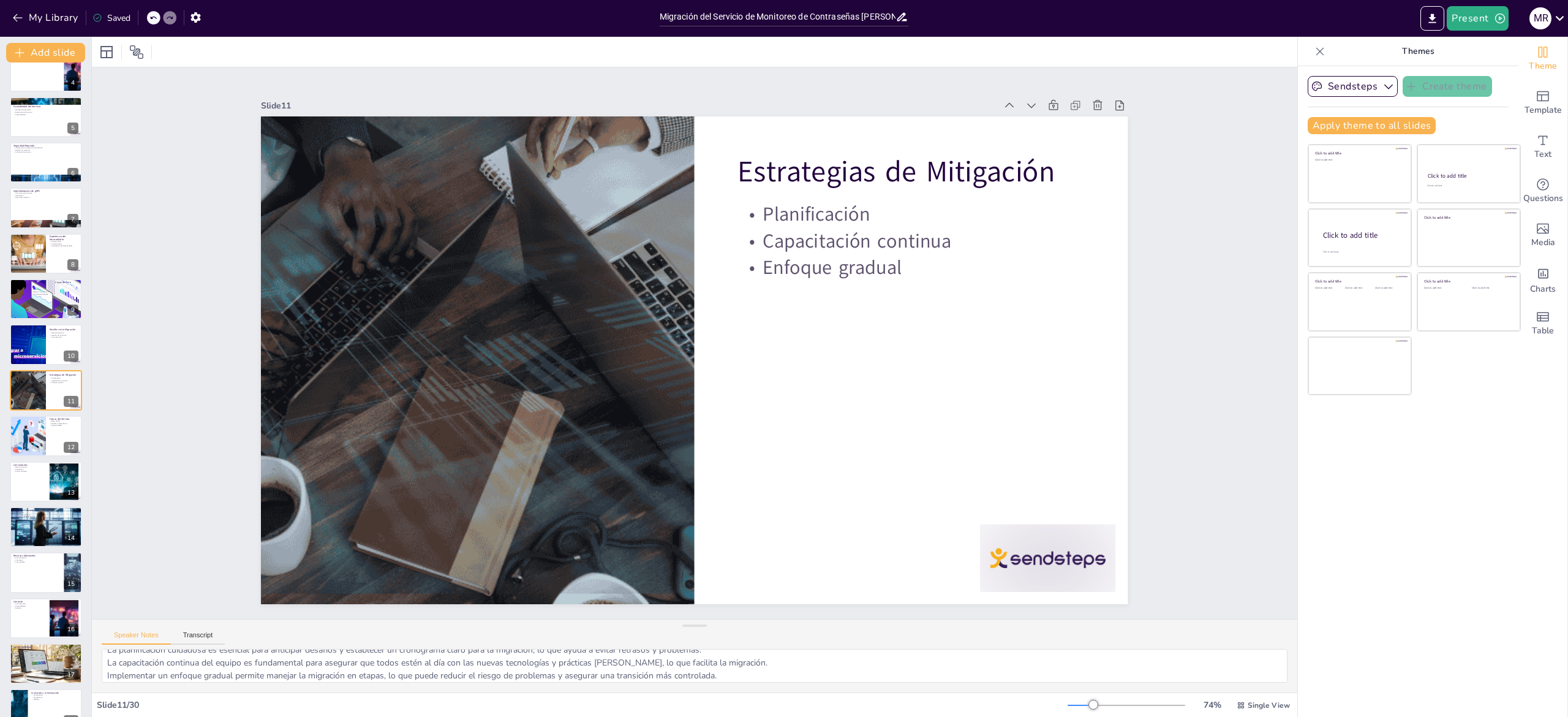
checkbox input "true"
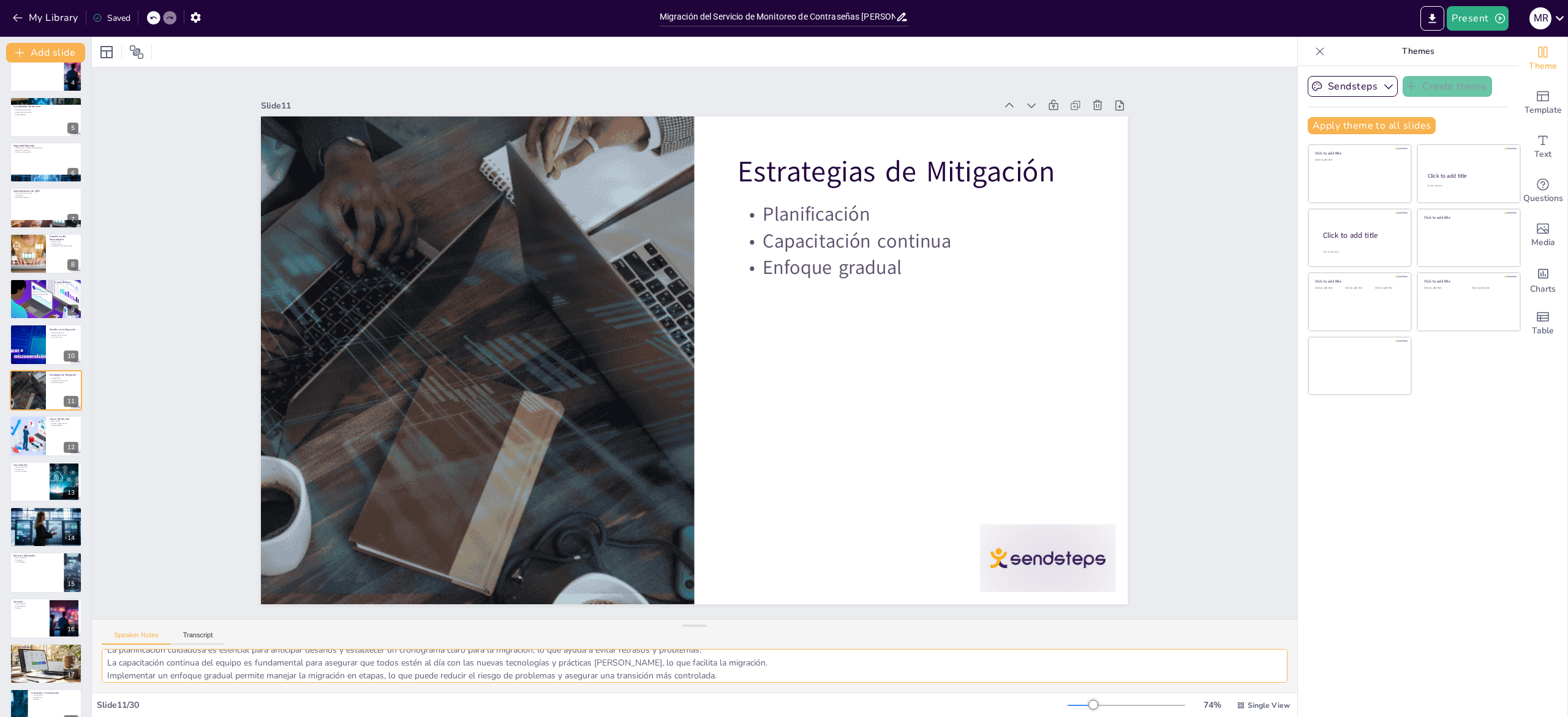
checkbox input "true"
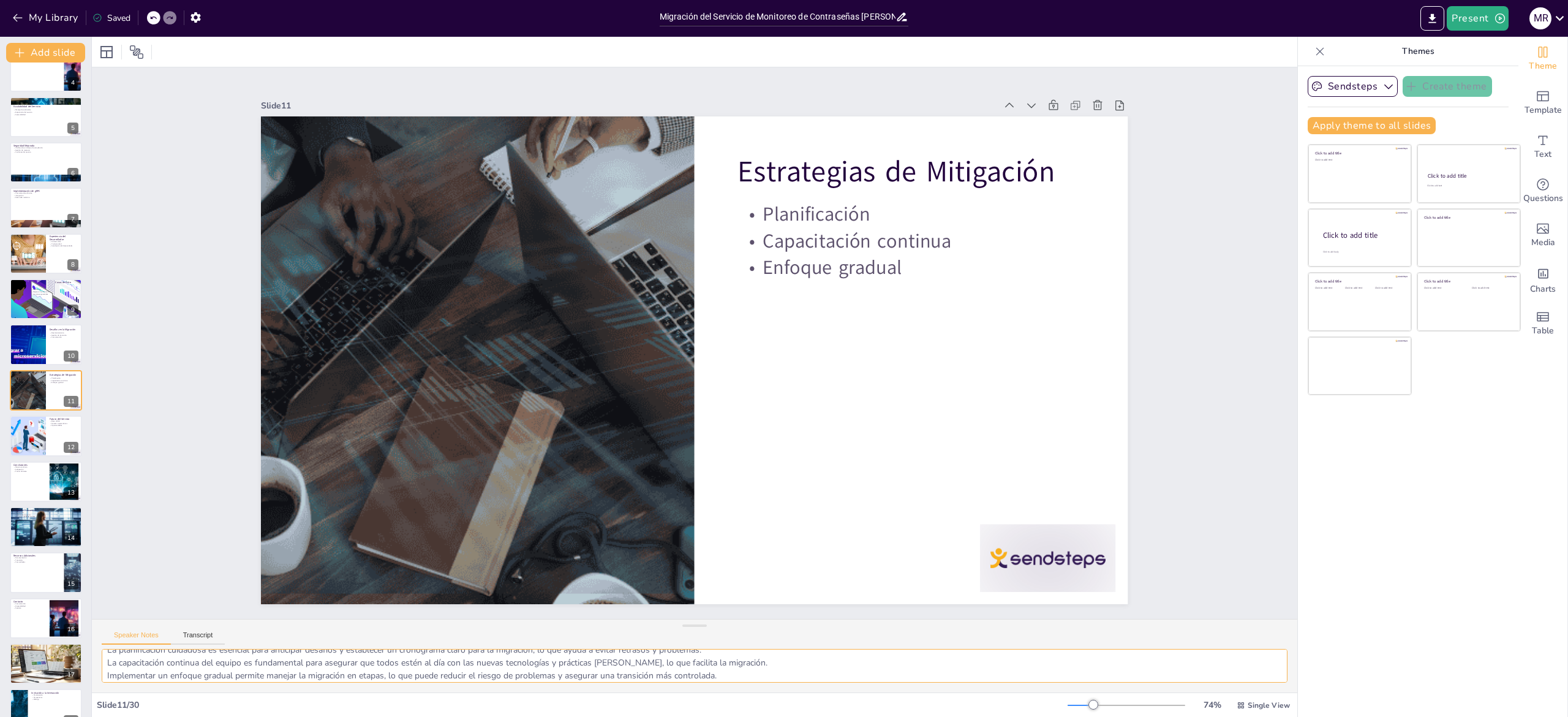
checkbox input "true"
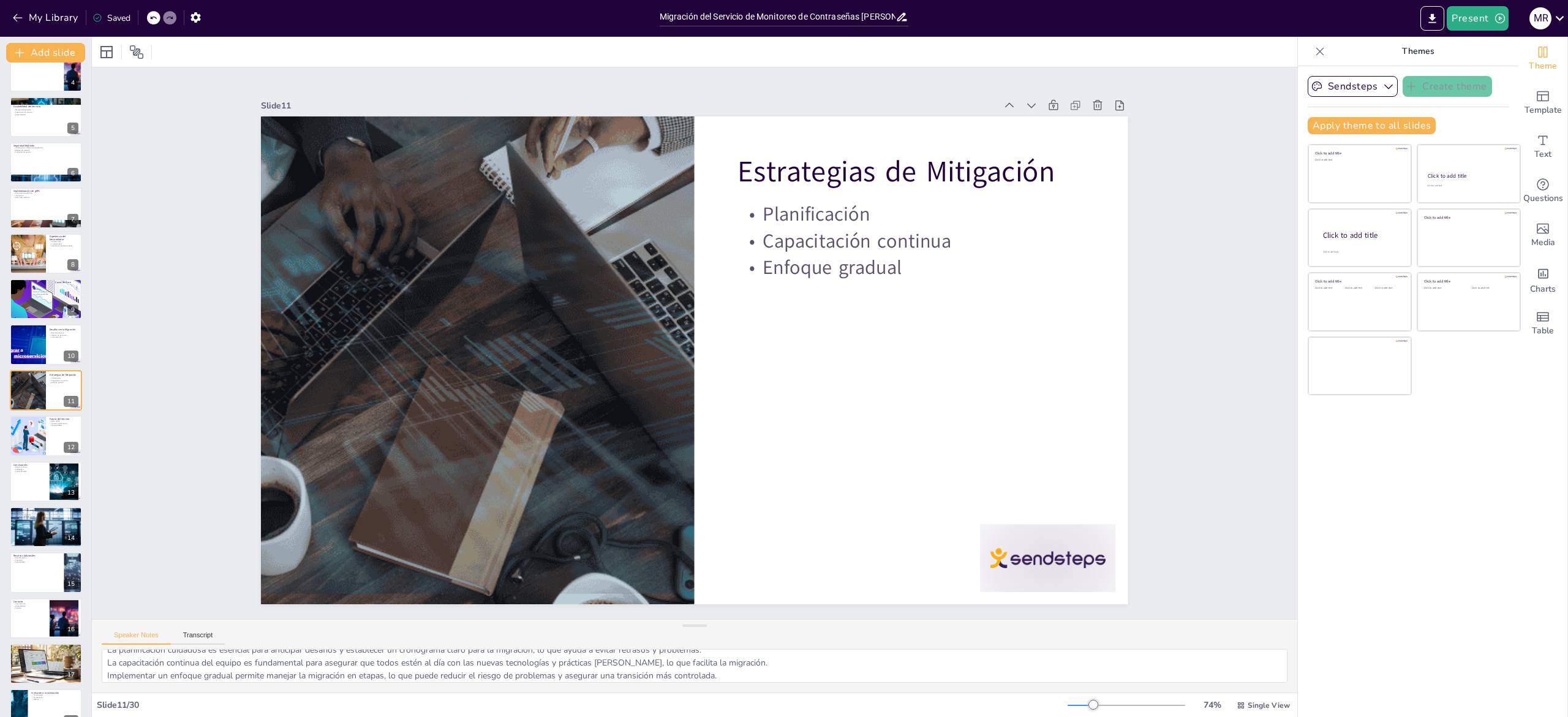
checkbox input "true"
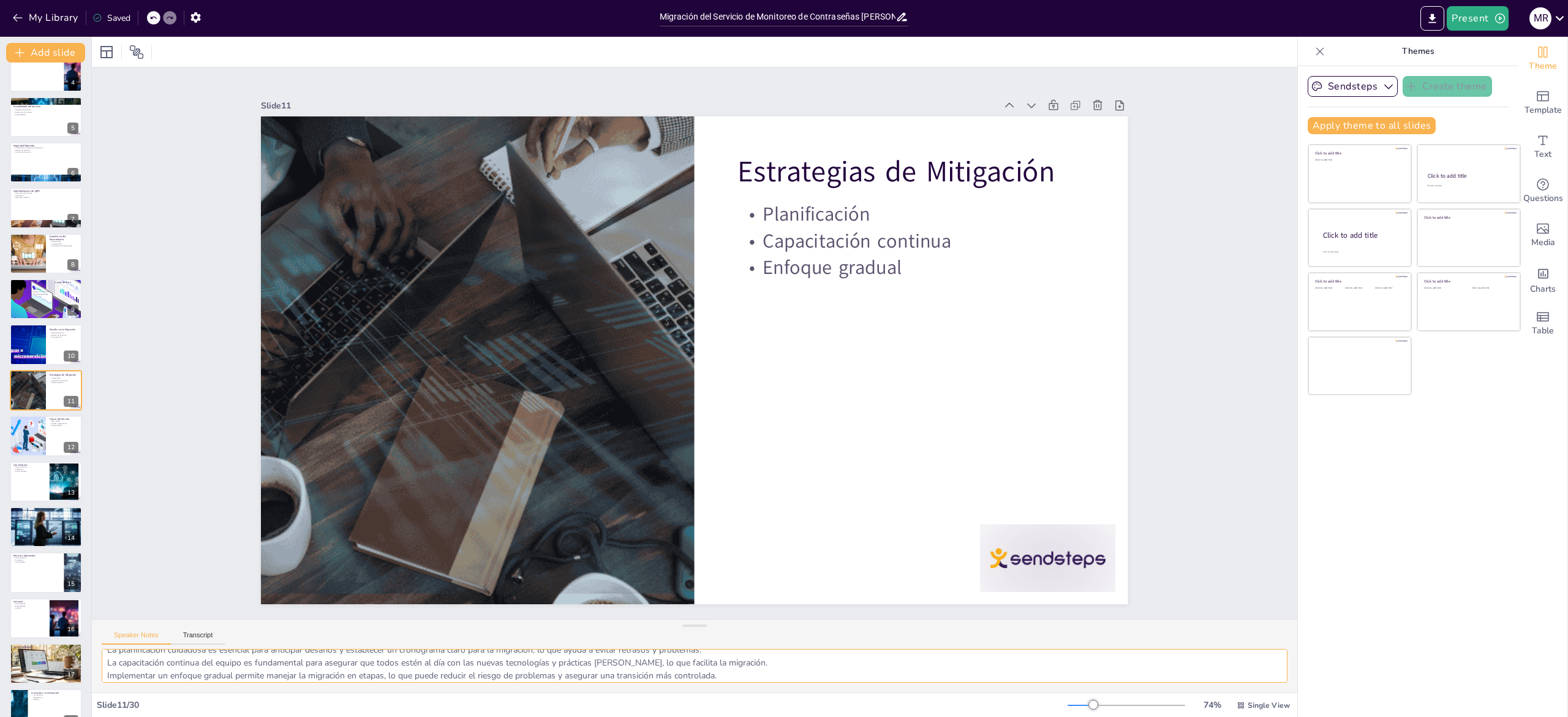
checkbox input "true"
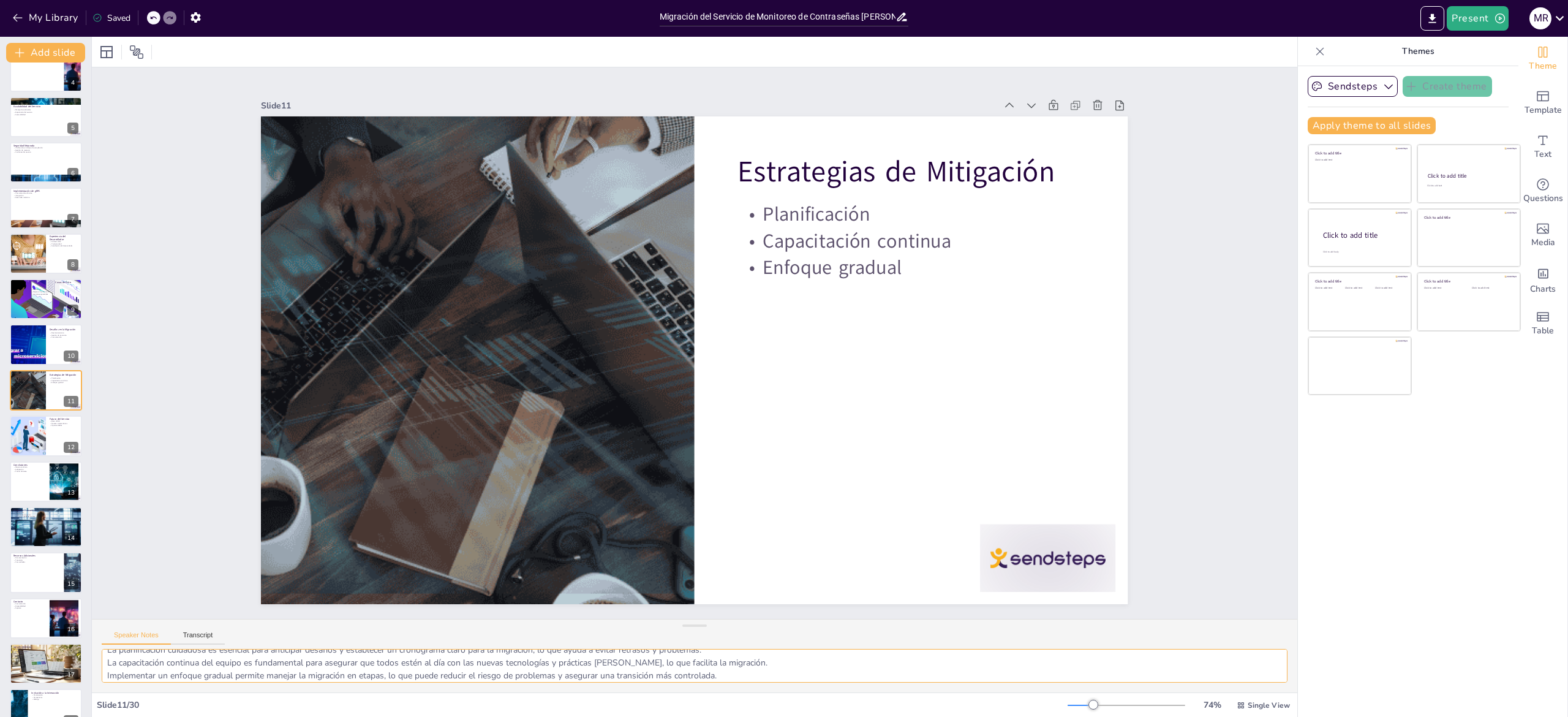
checkbox input "true"
click at [168, 671] on textarea "La planificación cuidadosa es esencial para anticipar desafíos y establecer un …" at bounding box center [695, 666] width 1186 height 34
click at [23, 438] on div at bounding box center [28, 435] width 62 height 41
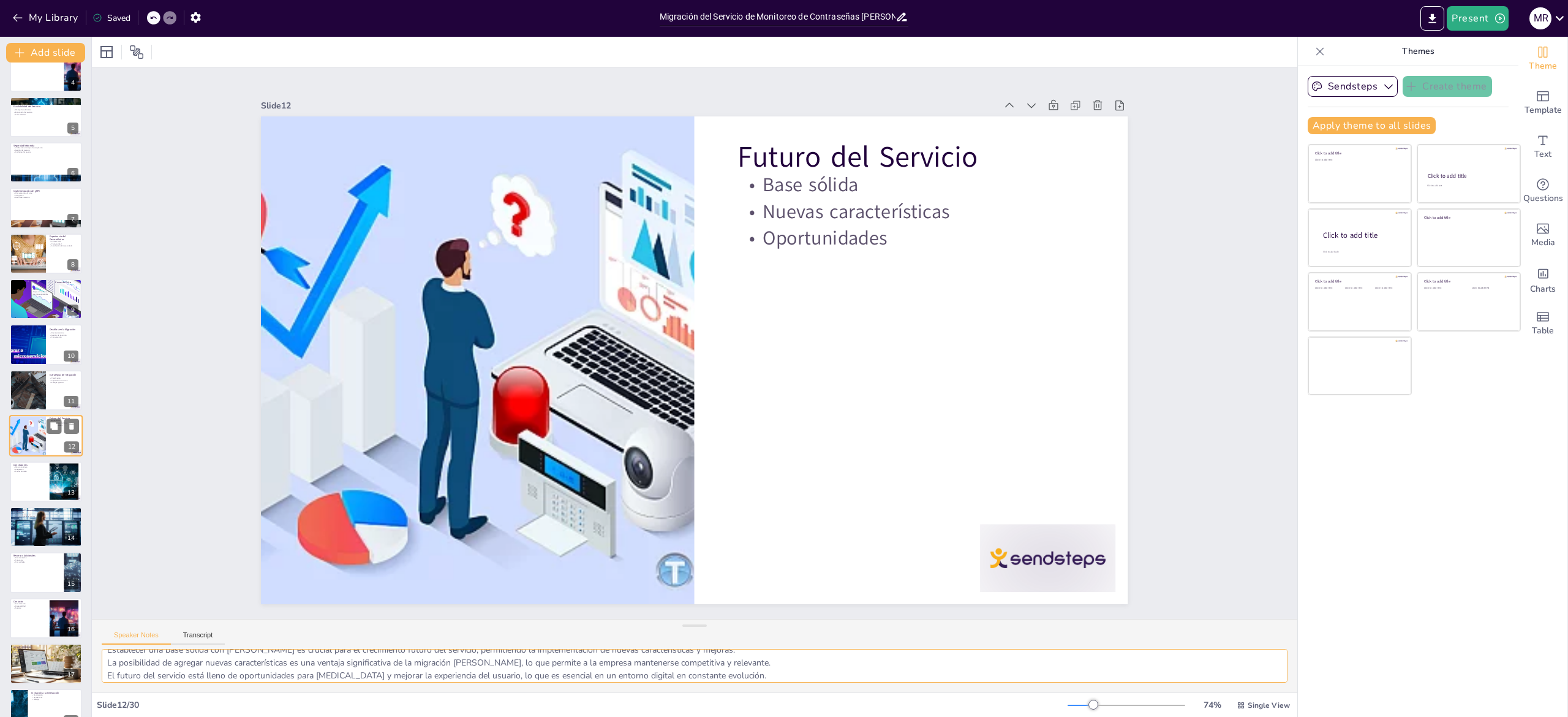
scroll to position [204, 0]
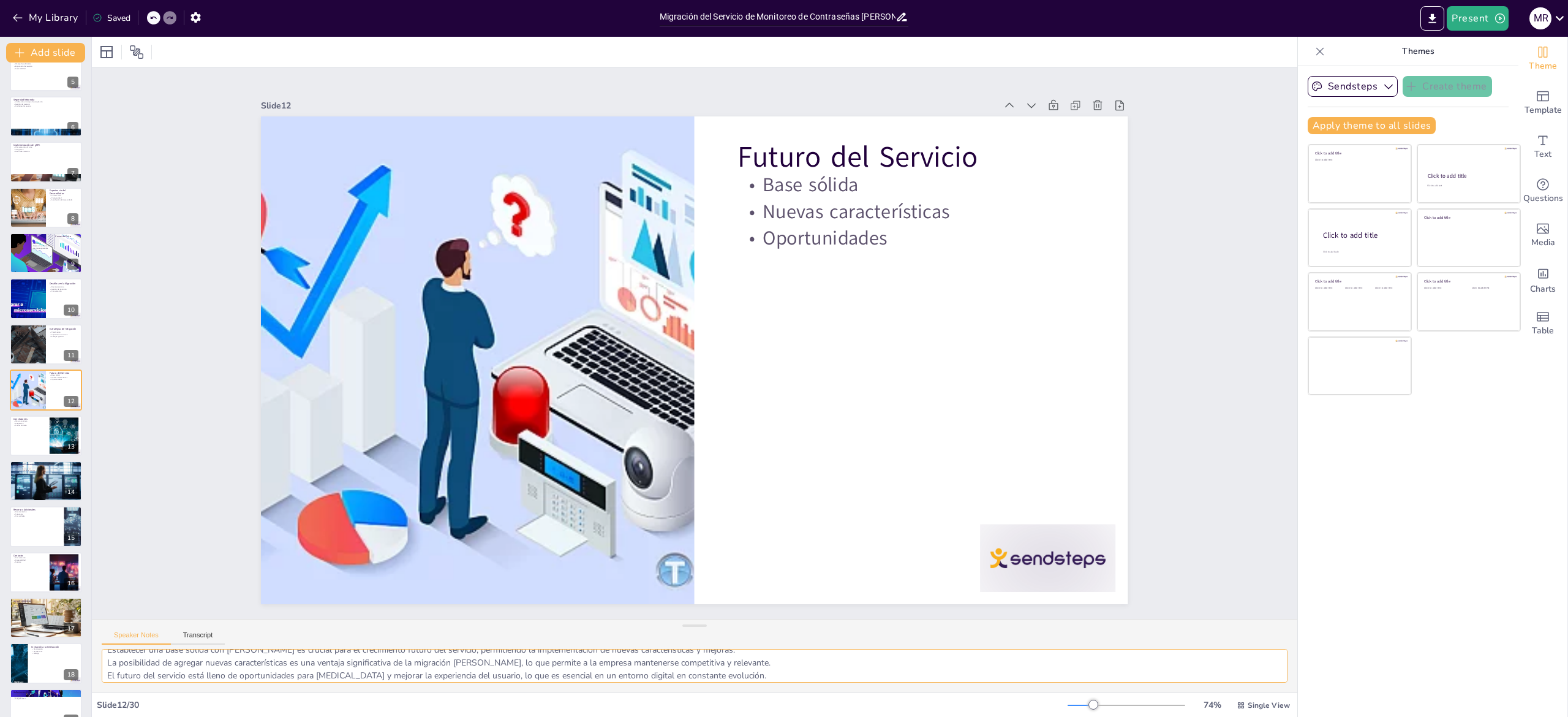
click at [216, 656] on textarea "Establecer una base sólida con [PERSON_NAME] es crucial para el crecimiento fut…" at bounding box center [695, 666] width 1186 height 34
click at [22, 437] on div at bounding box center [46, 435] width 74 height 41
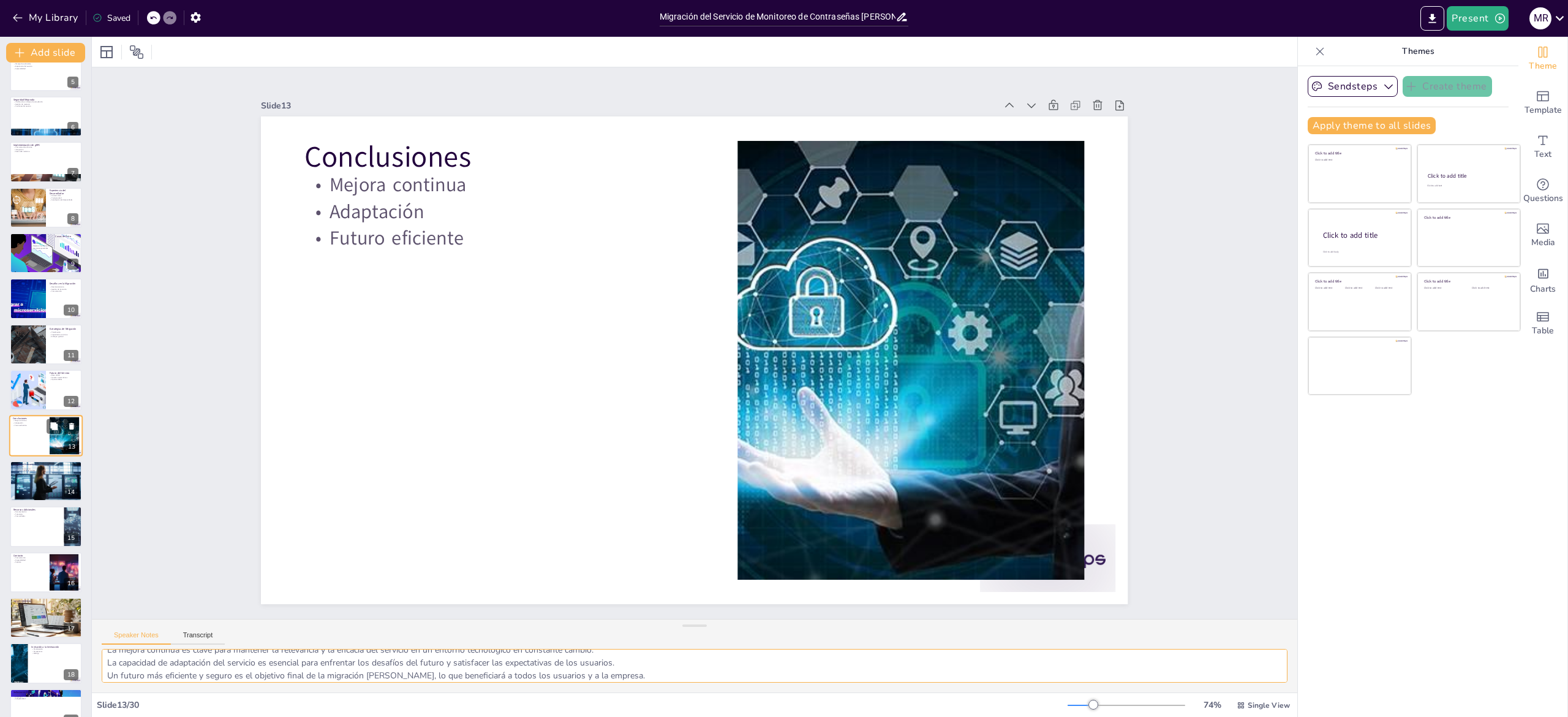
scroll to position [250, 0]
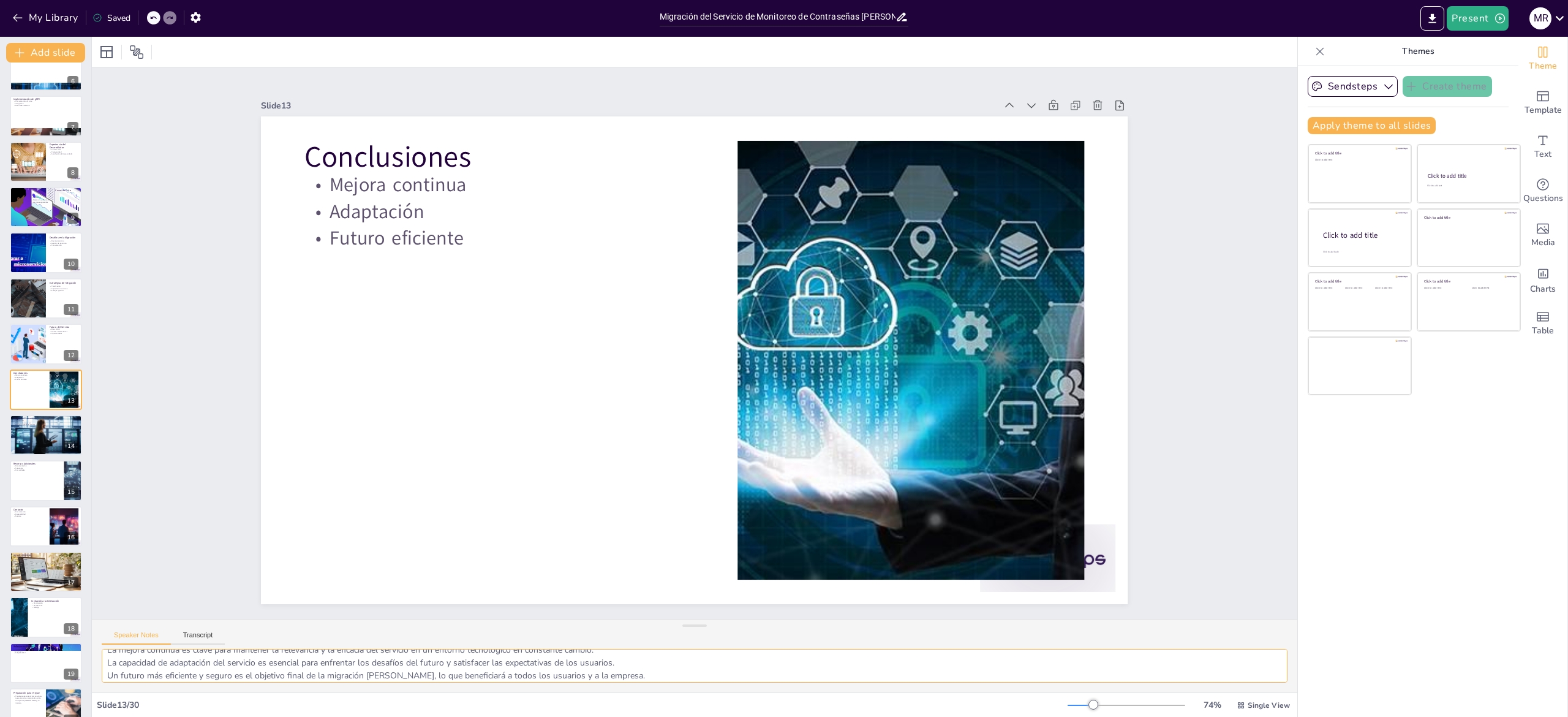
click at [260, 658] on textarea "La mejora continua es clave para mantener la relevancia y la eficacia del servi…" at bounding box center [695, 666] width 1186 height 34
click at [27, 434] on div at bounding box center [46, 435] width 74 height 41
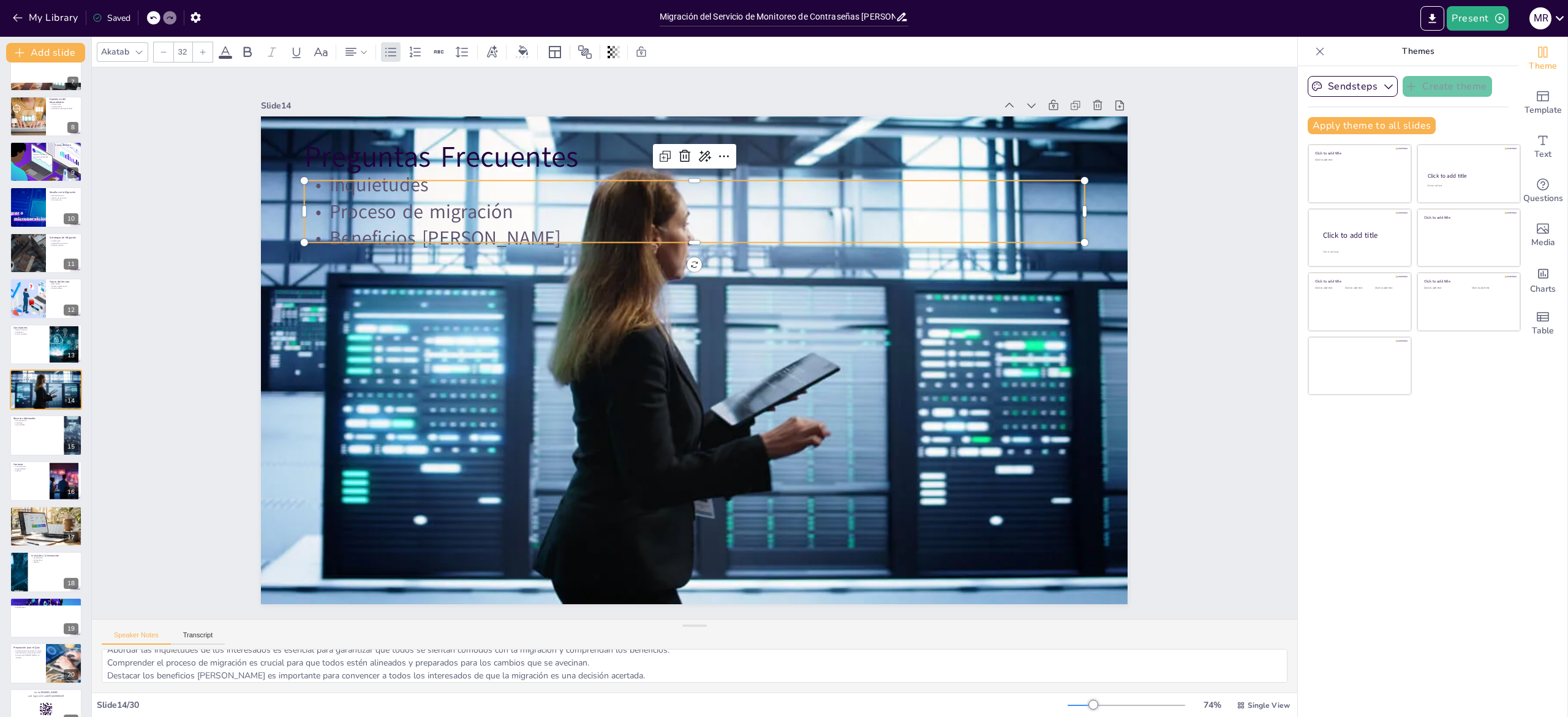
click at [437, 205] on p "Proceso de migración" at bounding box center [694, 211] width 780 height 27
click at [437, 205] on p "Proceso de migración" at bounding box center [722, 214] width 768 height 188
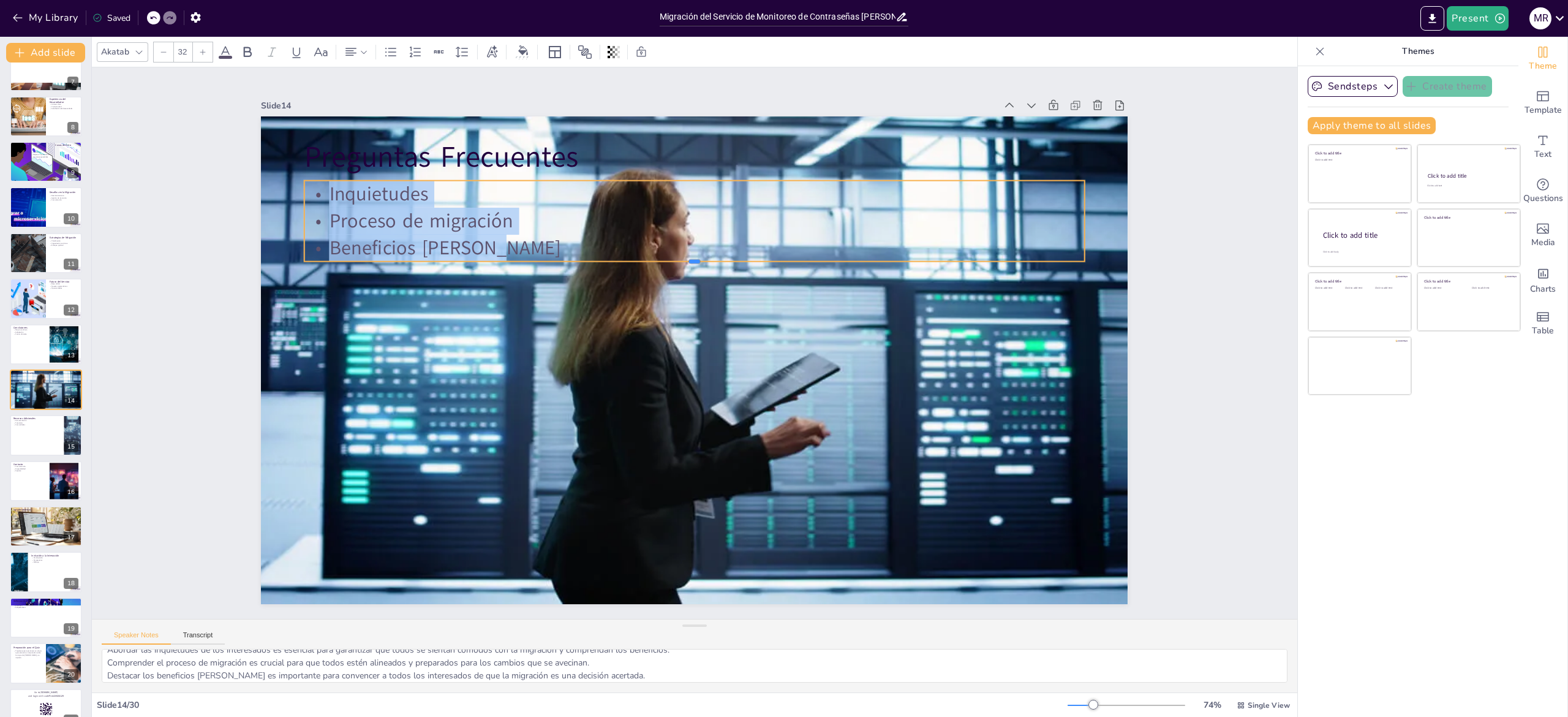
click at [829, 233] on div "Preguntas Frecuentes Inquietudes Proceso de migración Beneficios [PERSON_NAME]" at bounding box center [690, 359] width 949 height 657
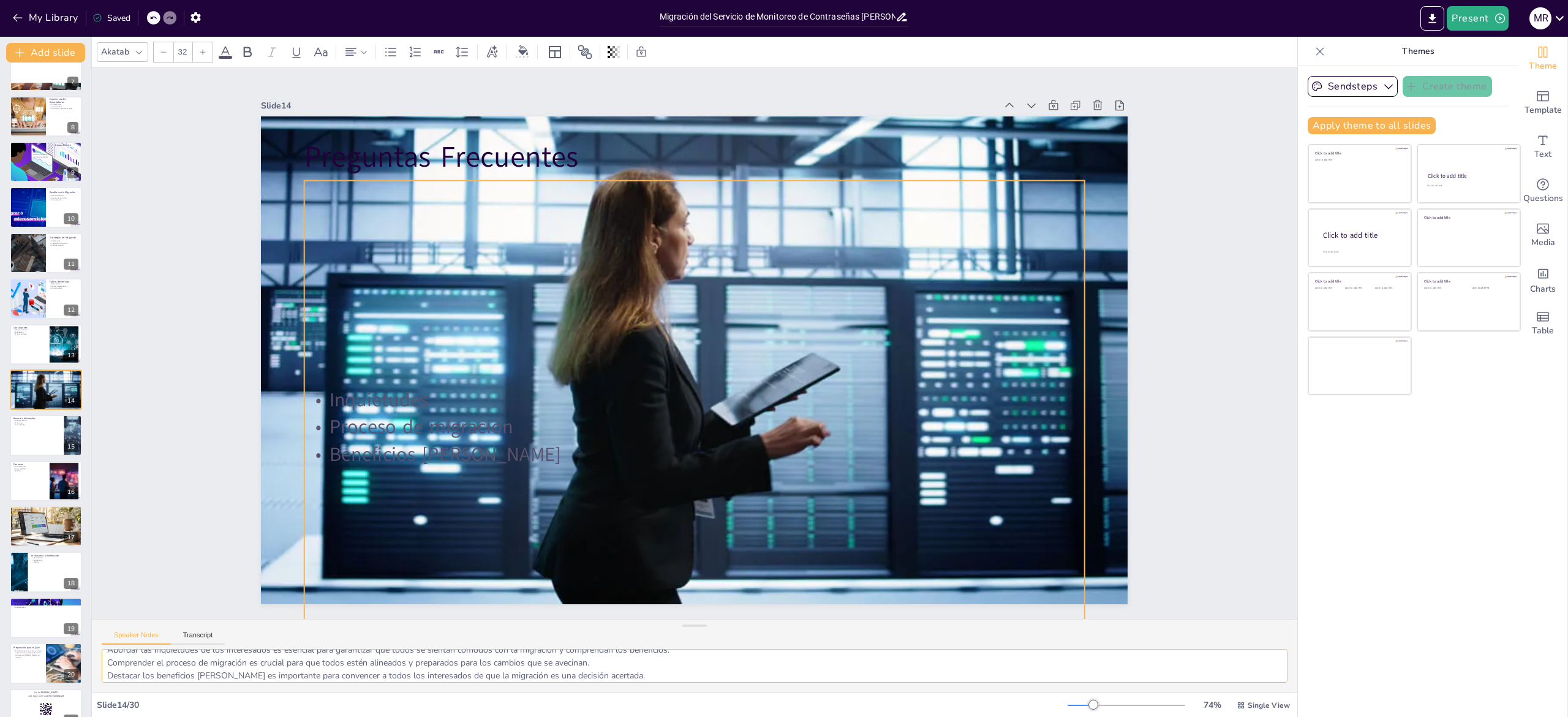
click at [290, 666] on textarea "Abordar las inquietudes de los interesados es esencial para garantizar que todo…" at bounding box center [695, 666] width 1186 height 34
click at [40, 430] on div at bounding box center [46, 435] width 74 height 41
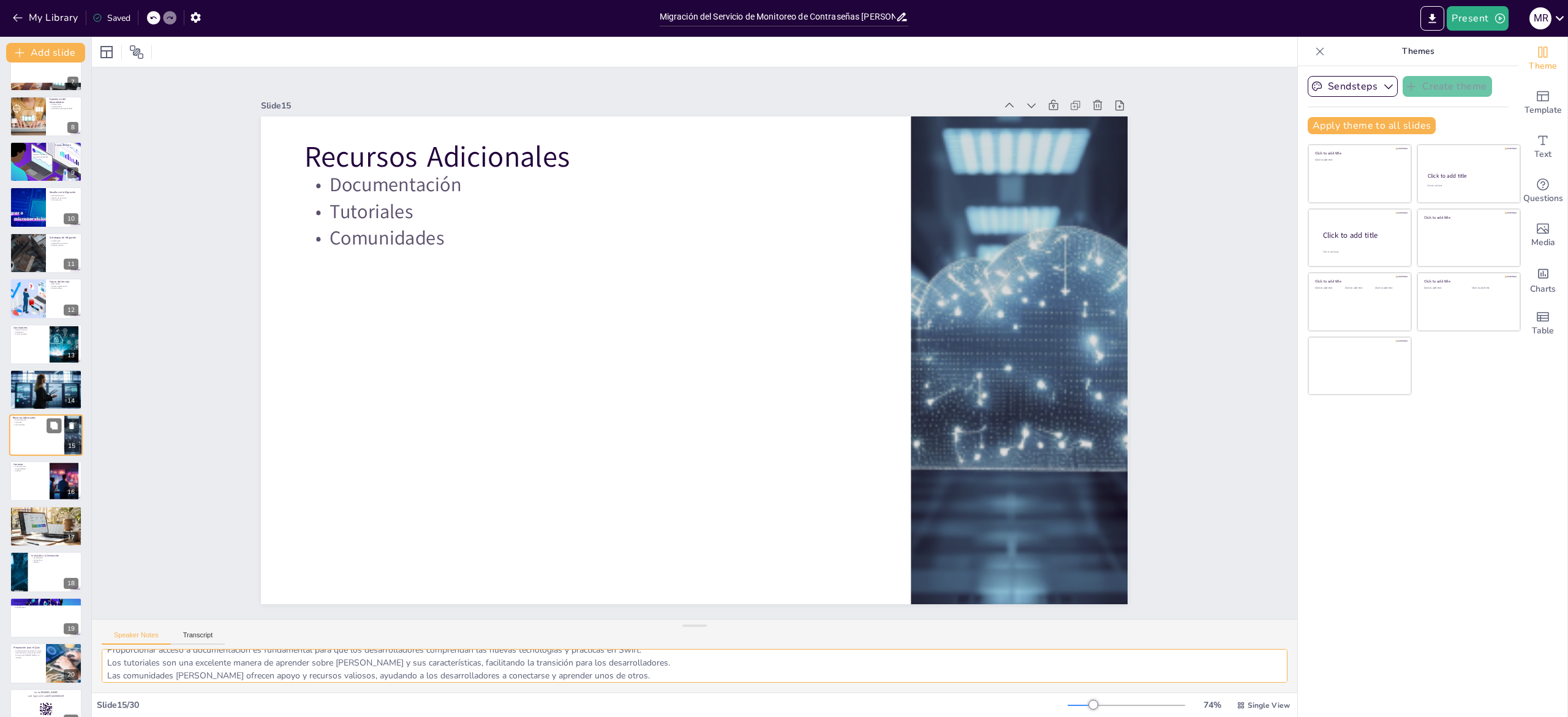
scroll to position [341, 0]
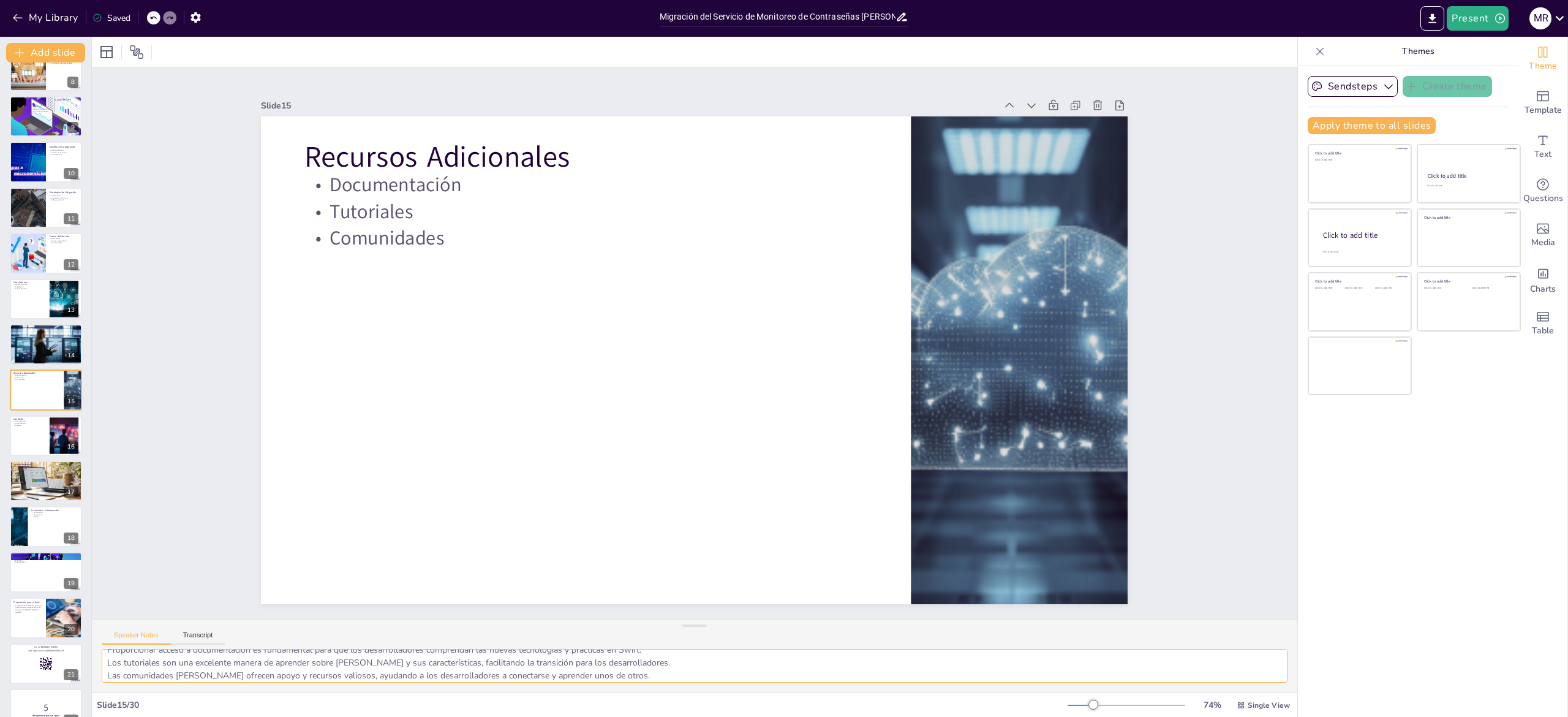
click at [213, 666] on textarea "Proporcionar acceso a documentación es fundamental para que los desarrolladores…" at bounding box center [695, 666] width 1186 height 34
click at [25, 438] on div at bounding box center [46, 435] width 74 height 41
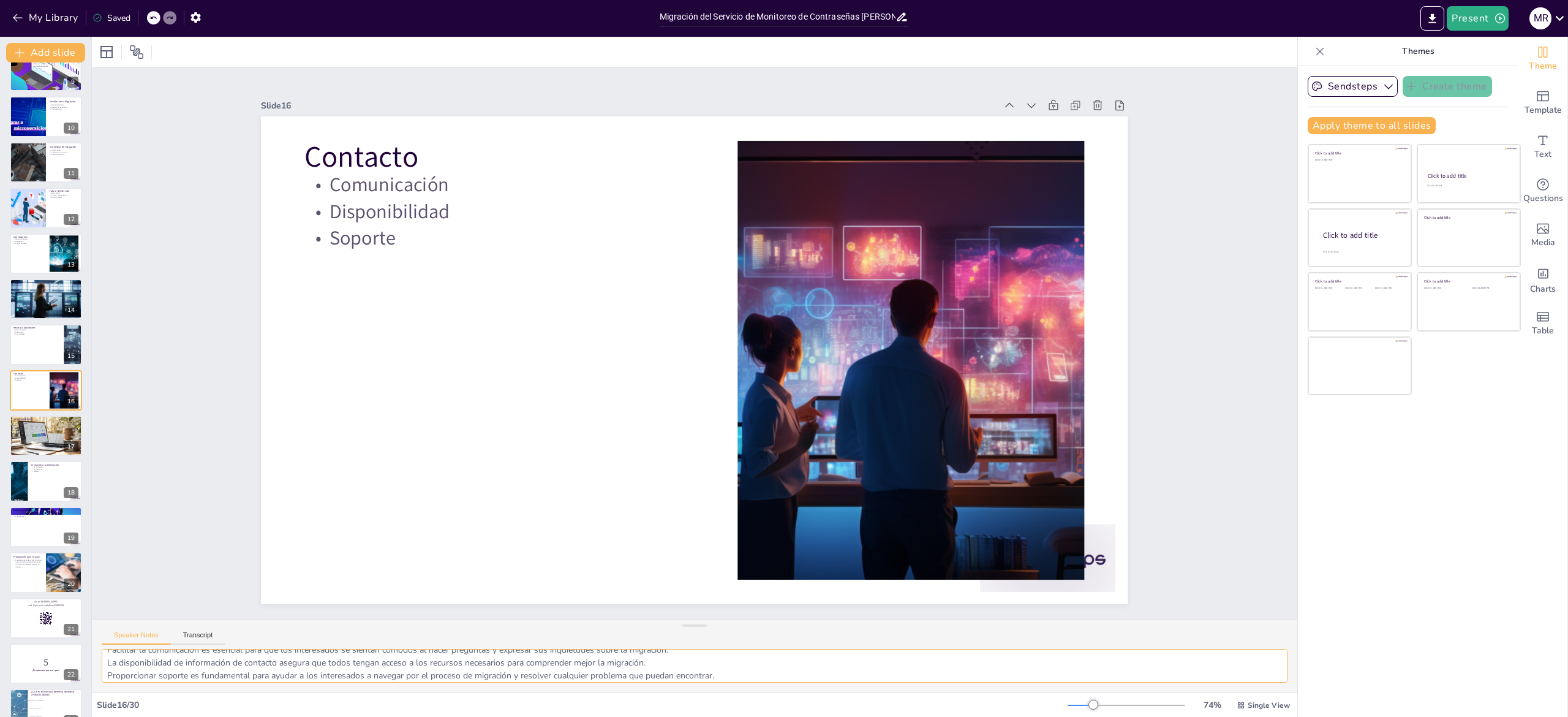
click at [275, 652] on textarea "Facilitar la comunicación es esencial para que los interesados se sientan cómod…" at bounding box center [695, 666] width 1186 height 34
click at [23, 434] on div at bounding box center [46, 436] width 74 height 51
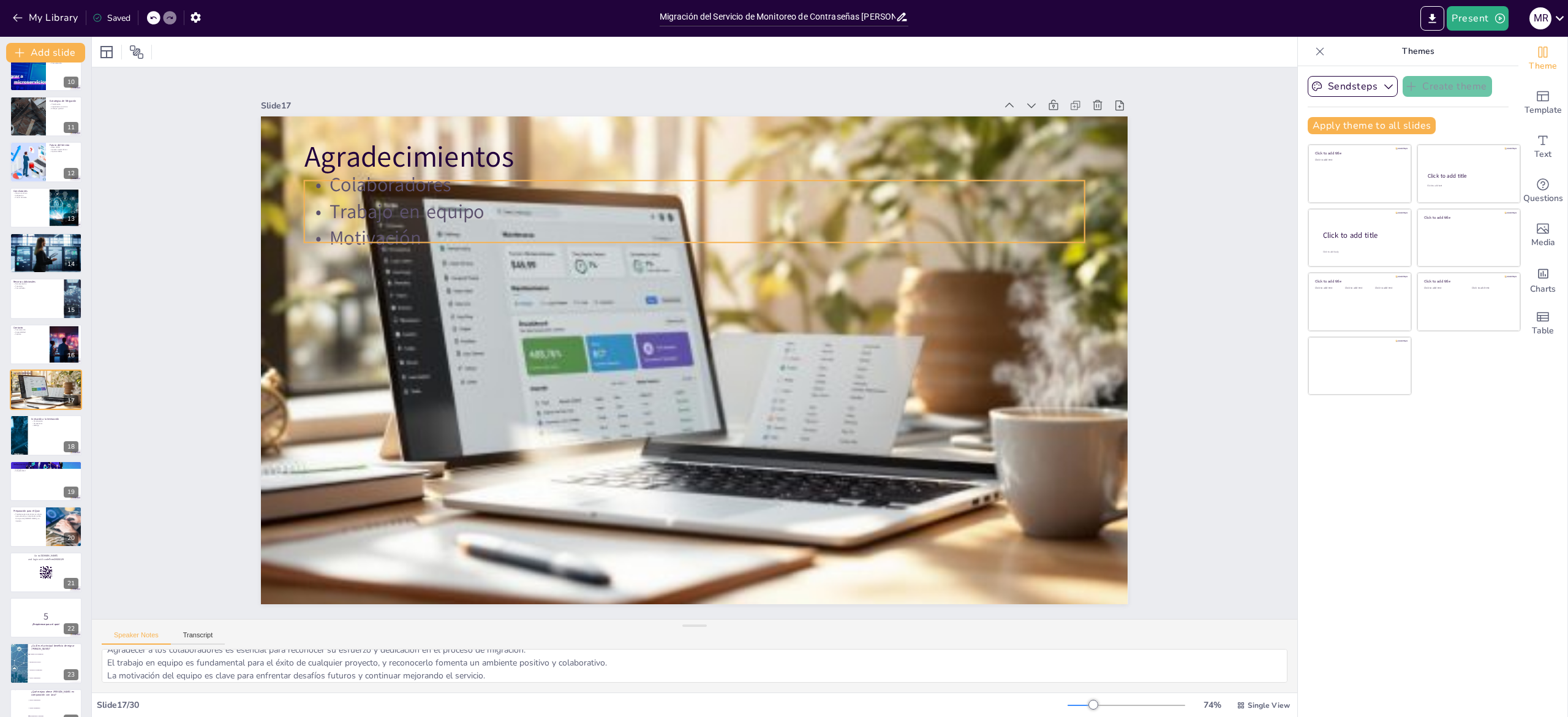
click at [405, 225] on p "Motivación" at bounding box center [716, 240] width 768 height 188
click at [405, 225] on p "Motivación" at bounding box center [705, 239] width 778 height 108
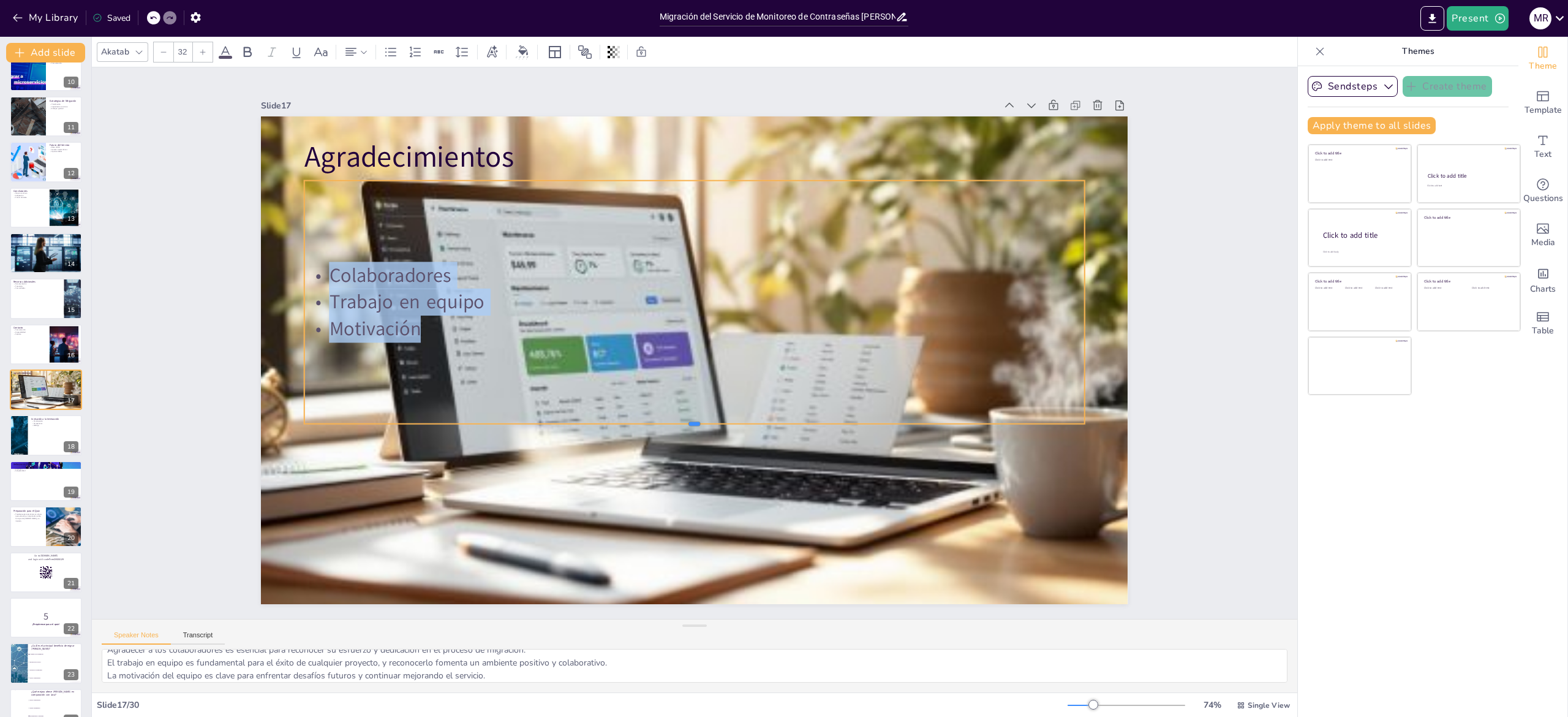
click at [371, 416] on div at bounding box center [668, 424] width 744 height 251
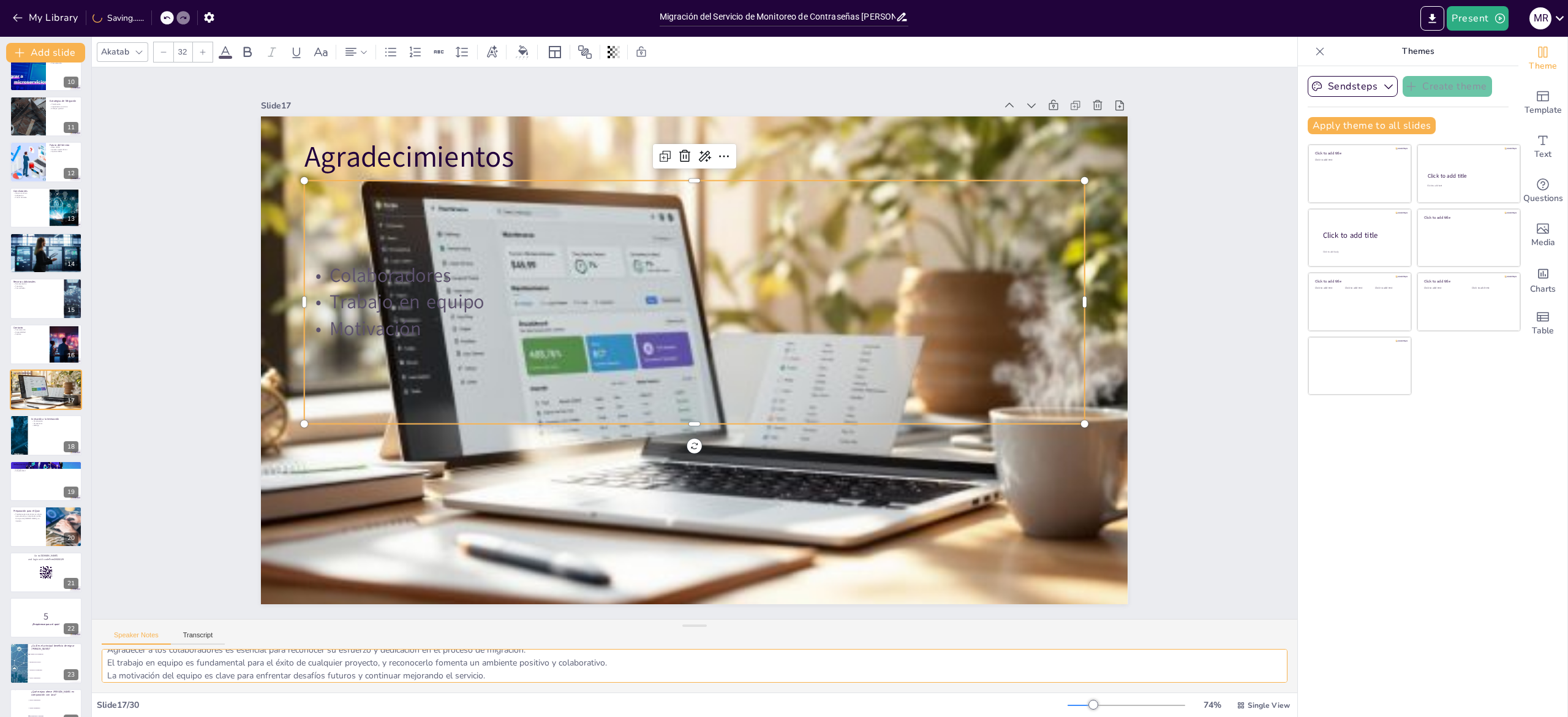
click at [315, 660] on textarea "Agradecer a los colaboradores es esencial para reconocer su esfuerzo y dedicaci…" at bounding box center [695, 666] width 1186 height 34
click at [37, 431] on div at bounding box center [46, 435] width 74 height 41
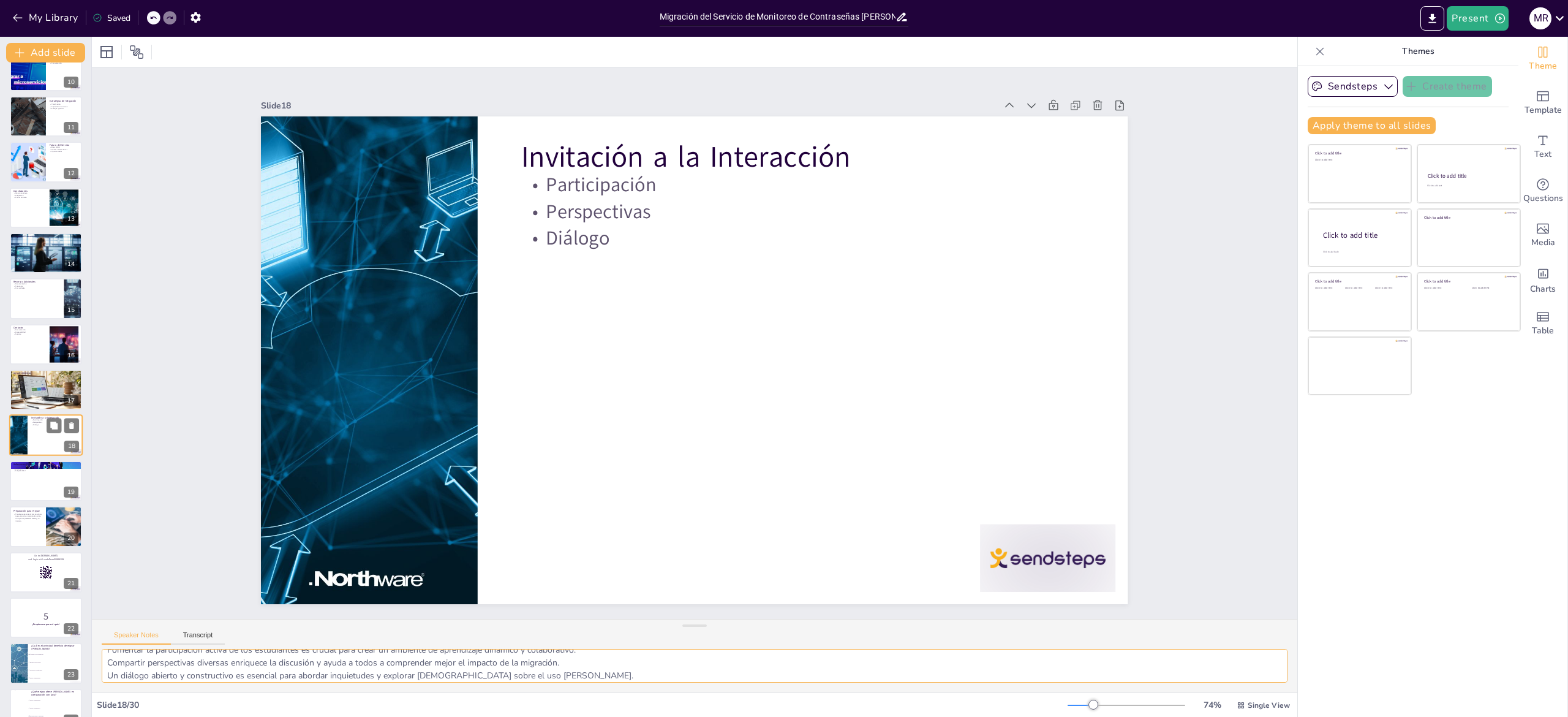
scroll to position [478, 0]
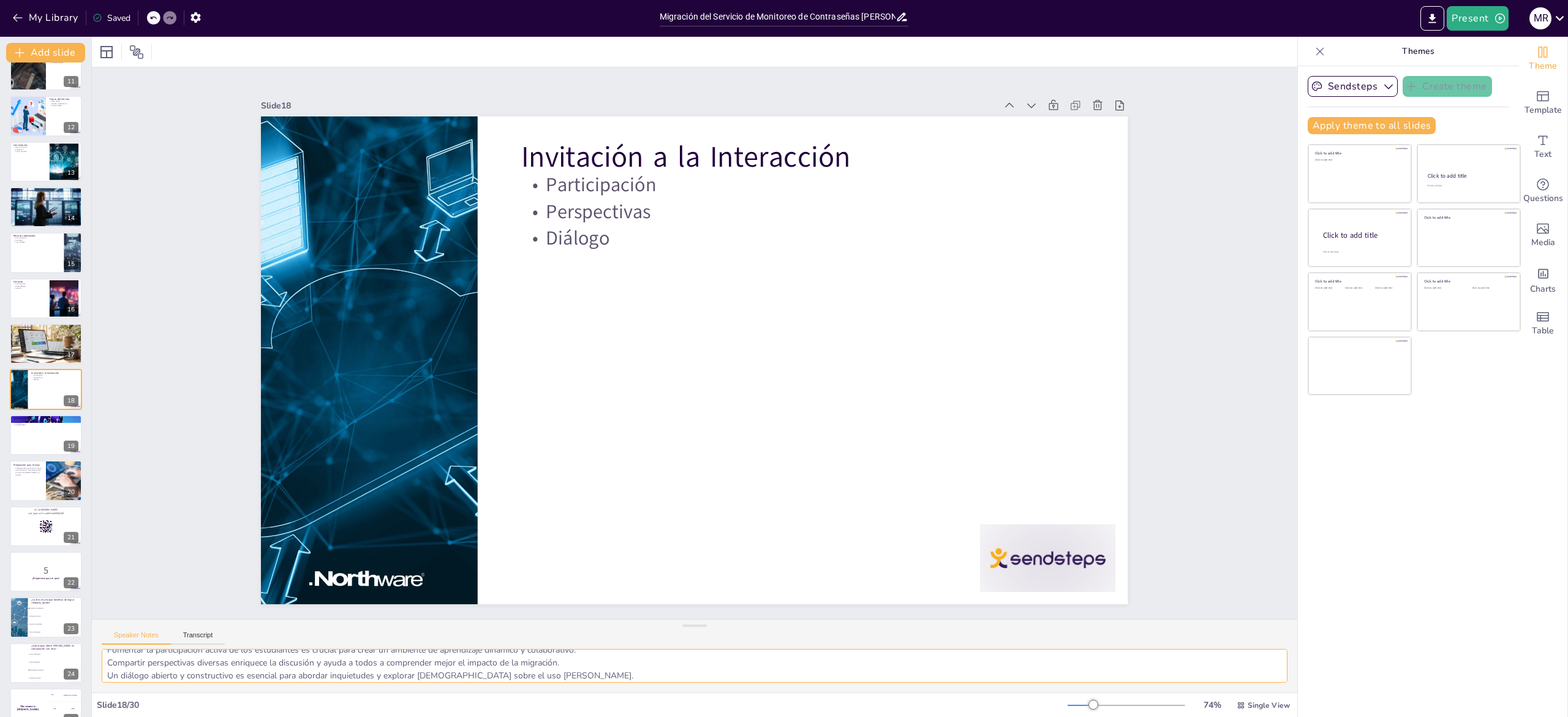
click at [260, 656] on textarea "Fomentar la participación activa de los estudiantes es crucial para crear un am…" at bounding box center [695, 666] width 1186 height 34
click at [28, 453] on div at bounding box center [46, 435] width 74 height 41
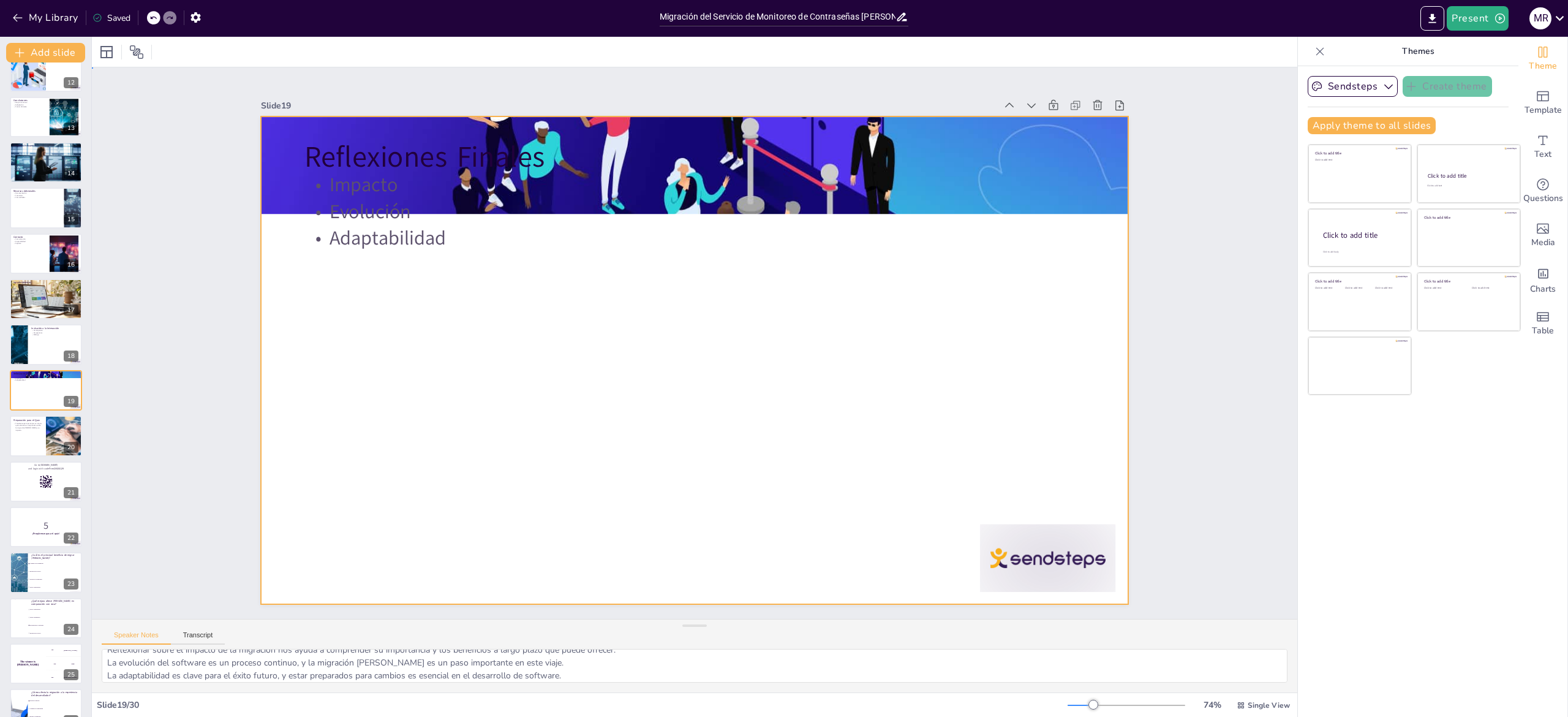
click at [411, 247] on div at bounding box center [693, 360] width 914 height 575
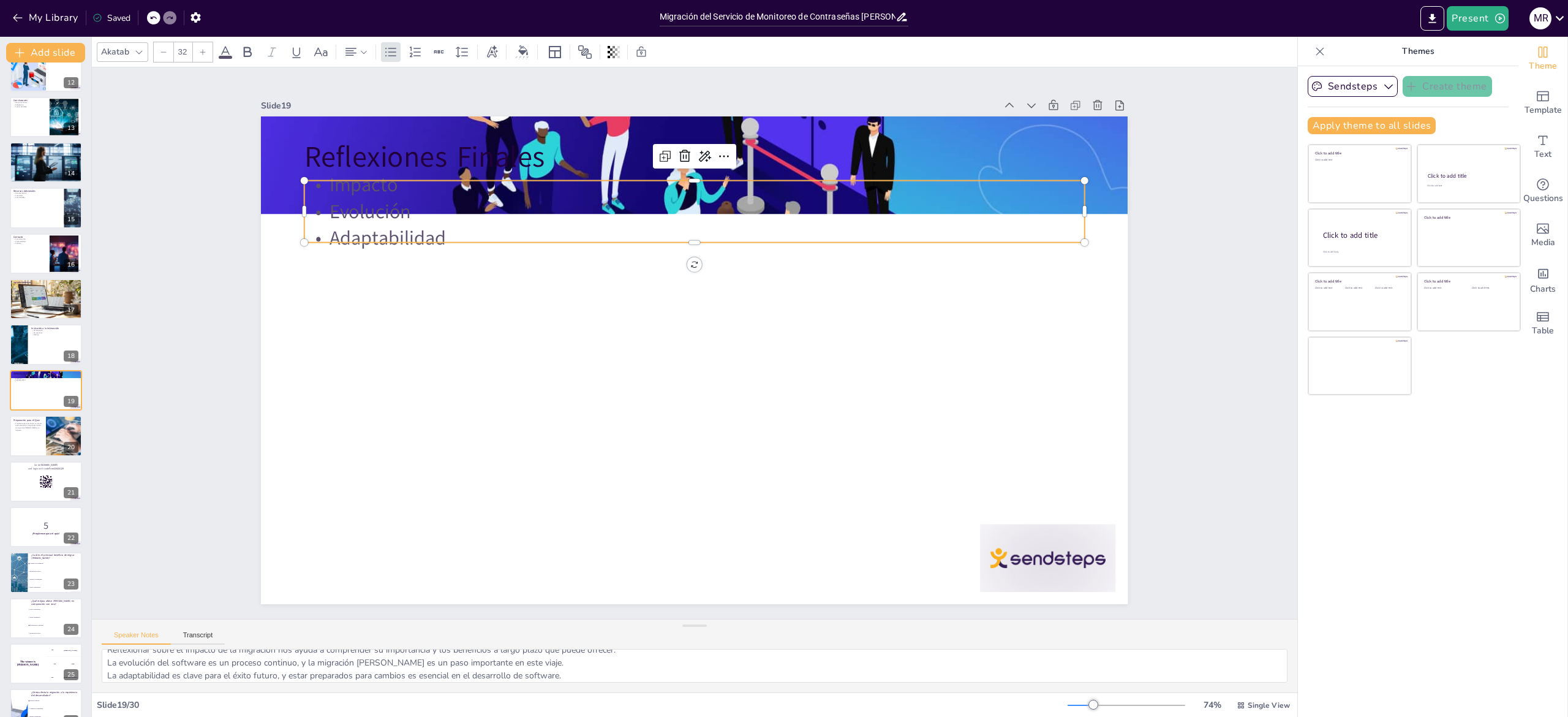
click at [434, 225] on p "Adaptabilidad" at bounding box center [705, 239] width 778 height 108
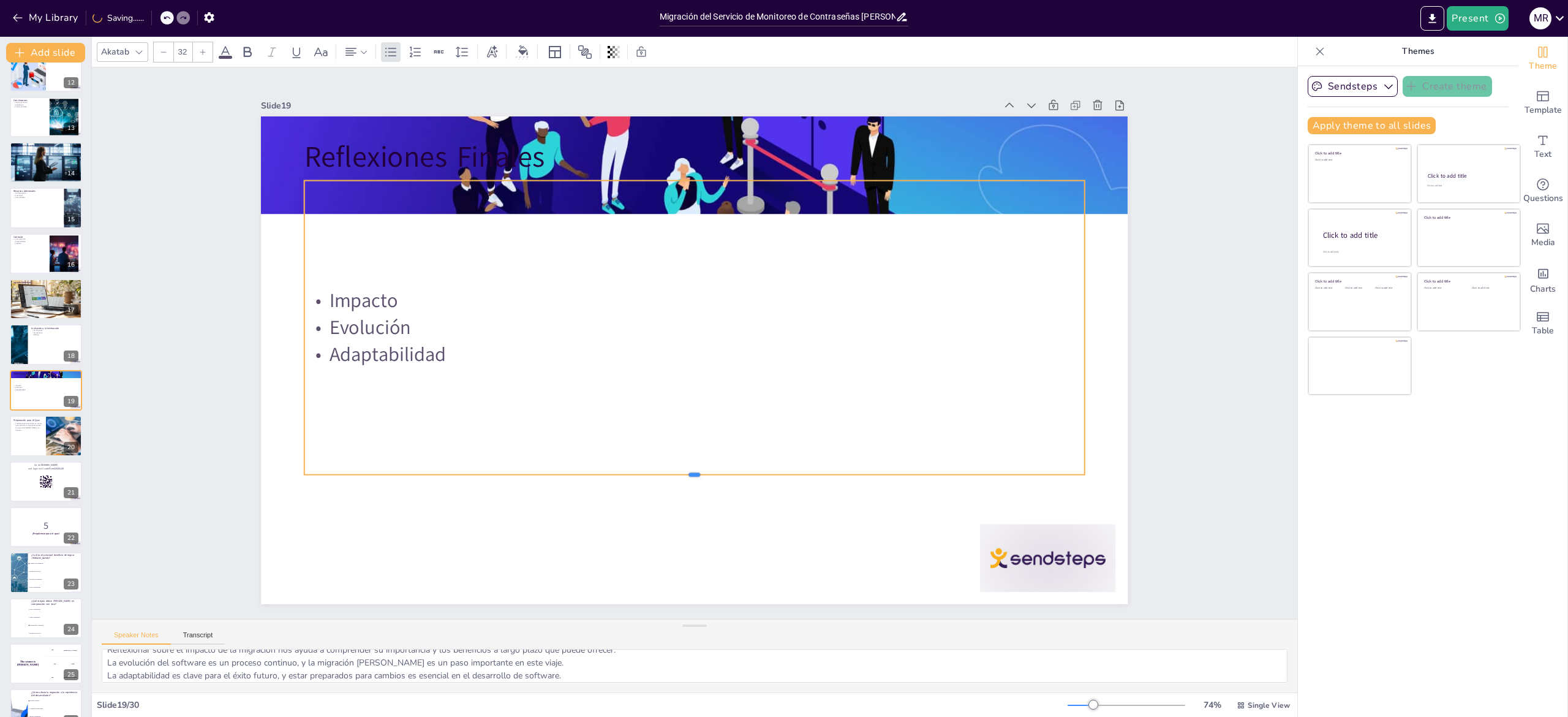
drag, startPoint x: 501, startPoint y: 234, endPoint x: 538, endPoint y: 497, distance: 265.6
click at [538, 497] on div "Reflexiones Finales Impacto Evolución Adaptabilidad" at bounding box center [694, 360] width 867 height 487
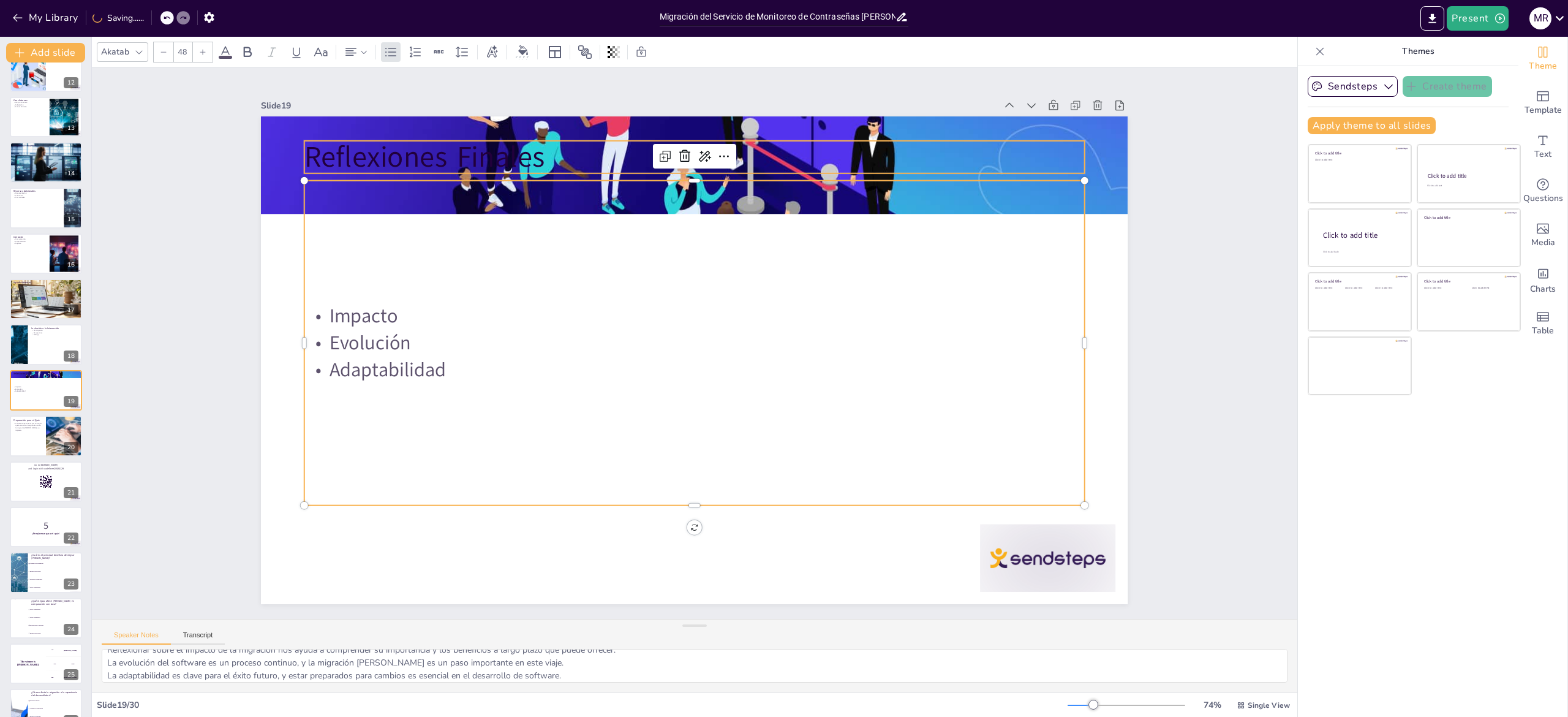
click at [476, 144] on p "Reflexiones Finales" at bounding box center [694, 157] width 780 height 40
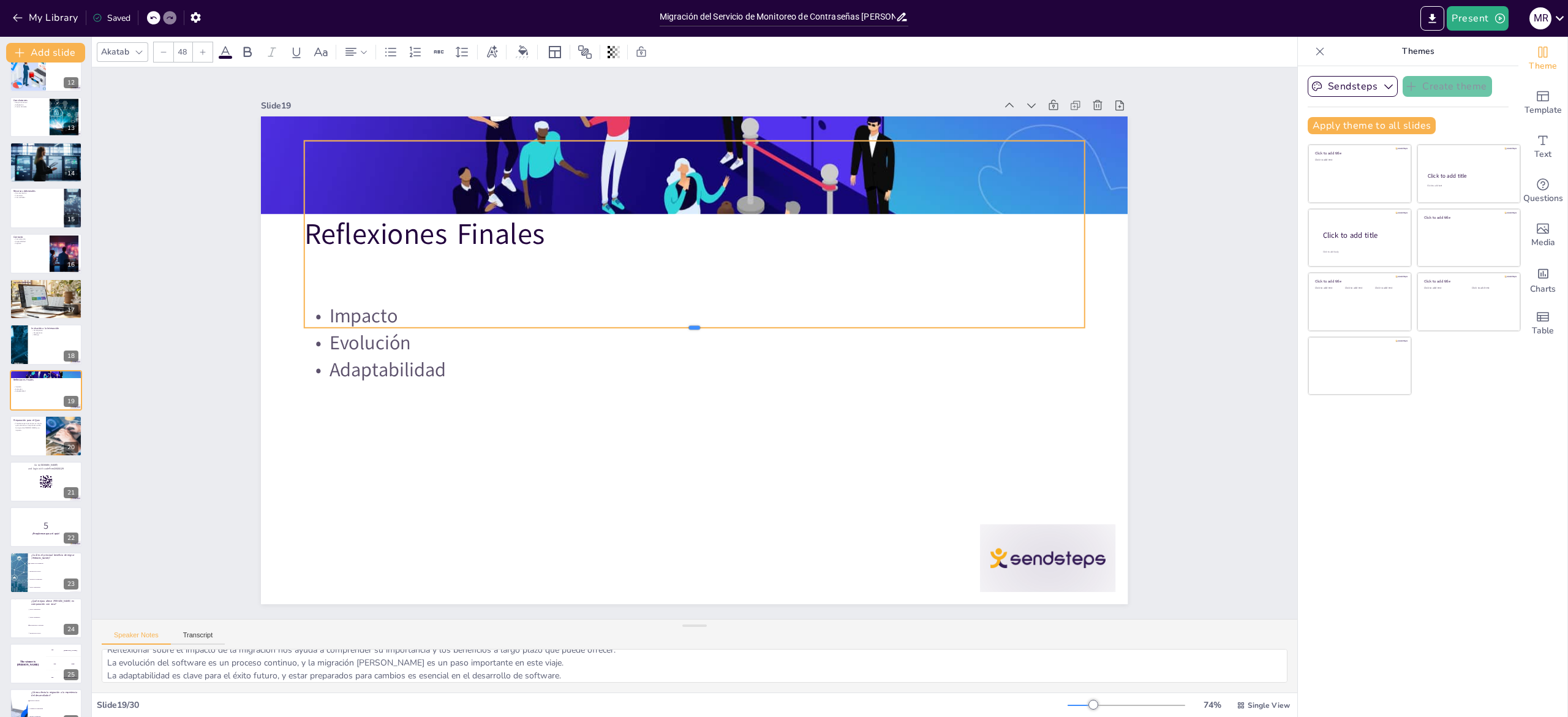
drag, startPoint x: 563, startPoint y: 165, endPoint x: 570, endPoint y: 320, distance: 155.2
click at [570, 328] on div at bounding box center [694, 333] width 780 height 10
click at [1191, 396] on div "Slide 1 Migración del Servicio de Monitoreo de Contraseñas [PERSON_NAME] Esta p…" at bounding box center [695, 343] width 1206 height 552
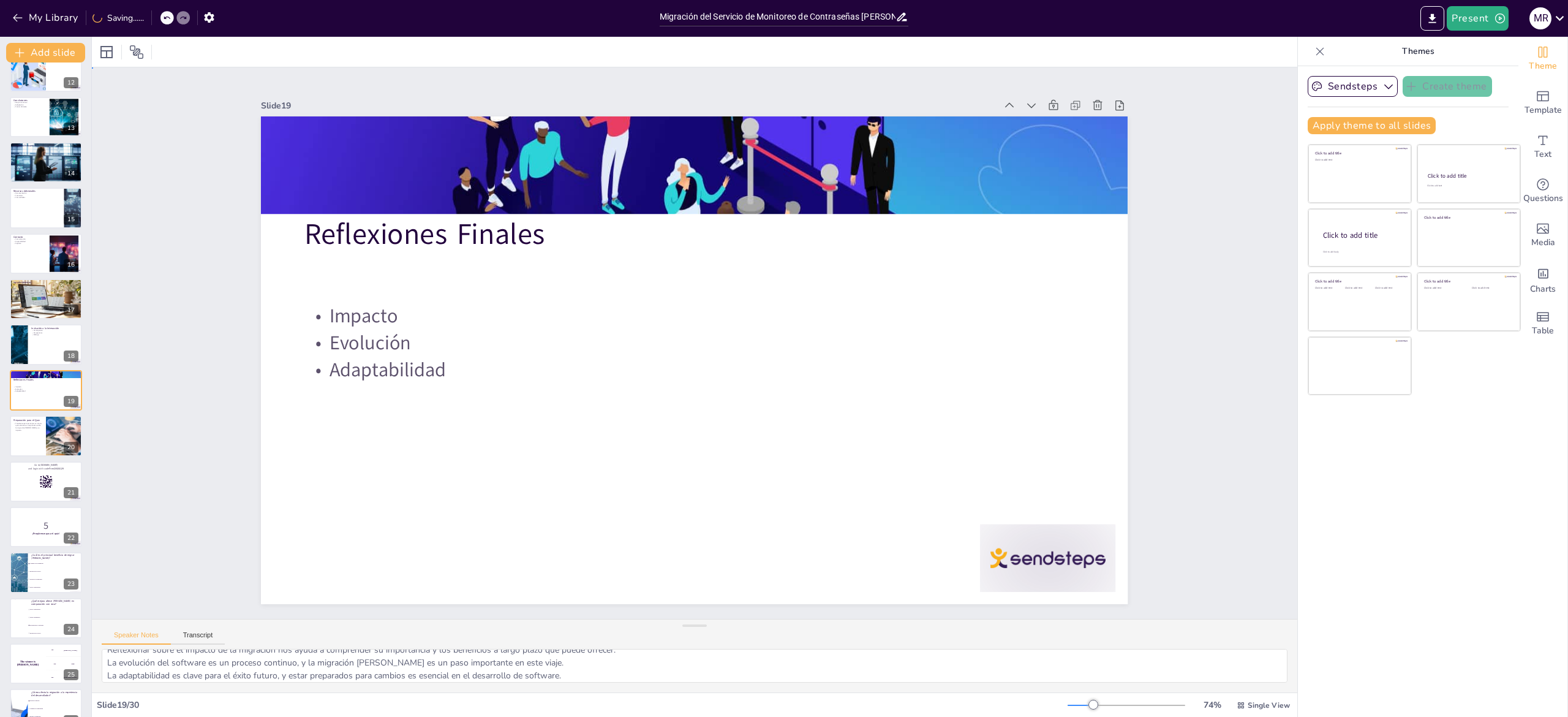
click at [1191, 396] on div "Slide 1 Migración del Servicio de Monitoreo de Contraseñas [PERSON_NAME] Esta p…" at bounding box center [695, 343] width 1206 height 552
click at [220, 666] on textarea "Reflexionar sobre el impacto de la migración nos ayuda a comprender su importan…" at bounding box center [695, 666] width 1186 height 34
click at [20, 435] on div at bounding box center [46, 435] width 74 height 41
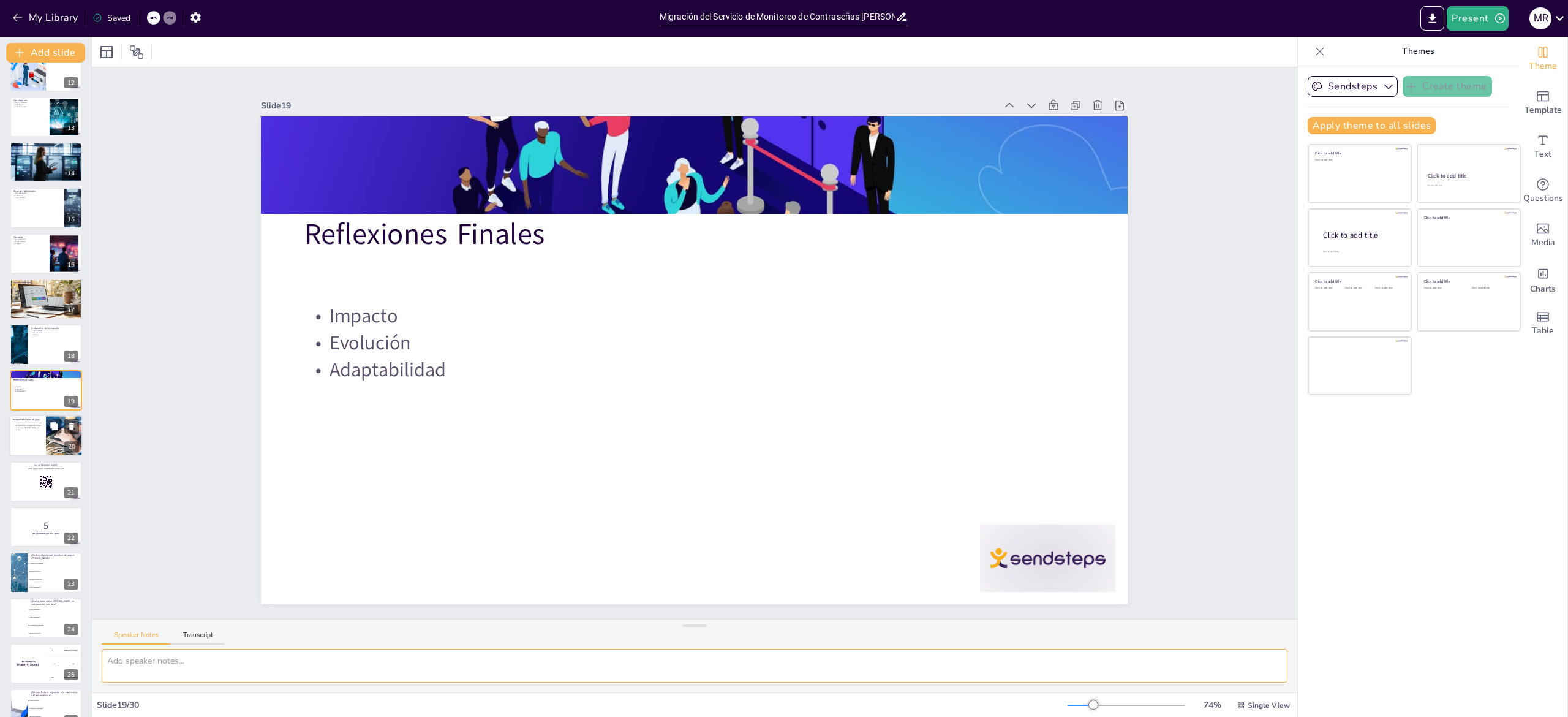
scroll to position [0, 0]
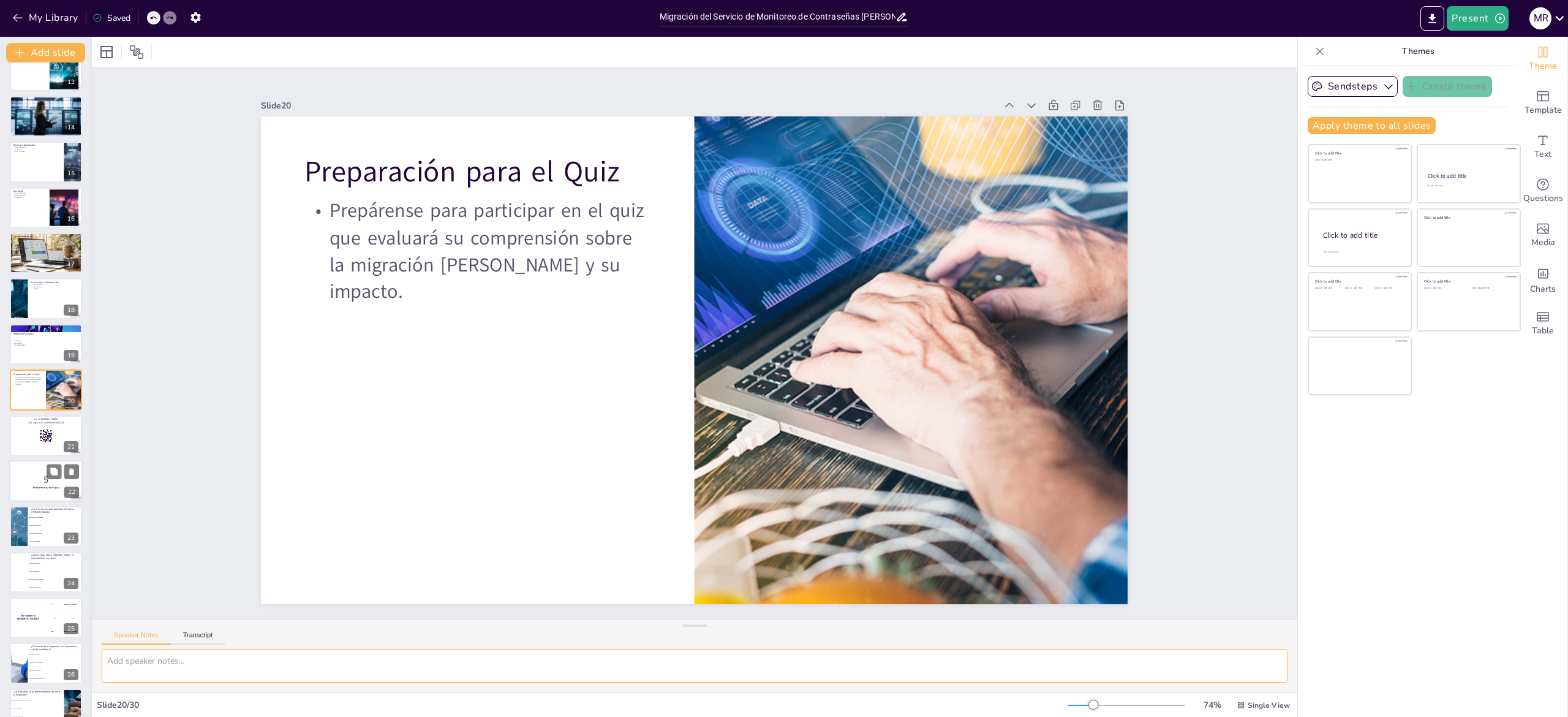
click at [22, 470] on div at bounding box center [46, 480] width 74 height 41
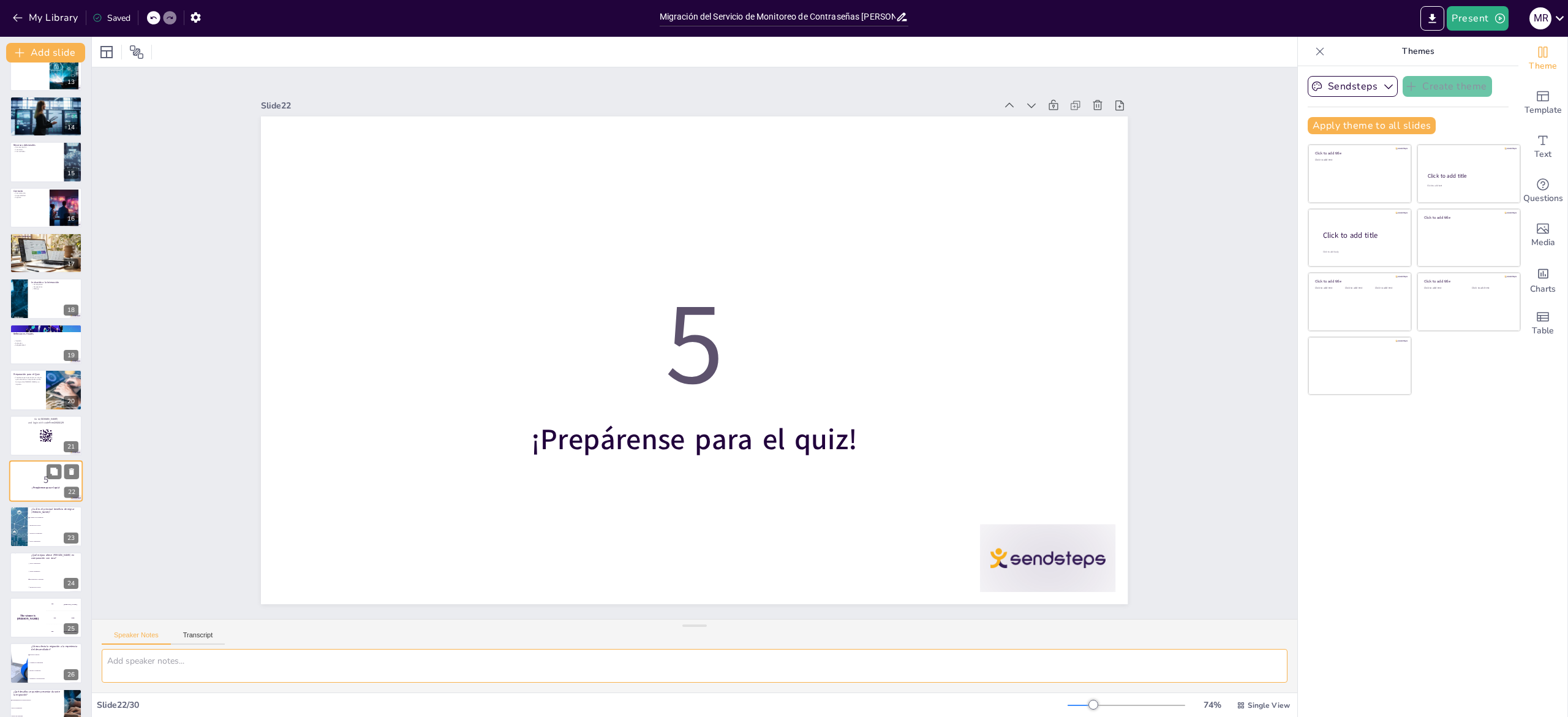
scroll to position [660, 0]
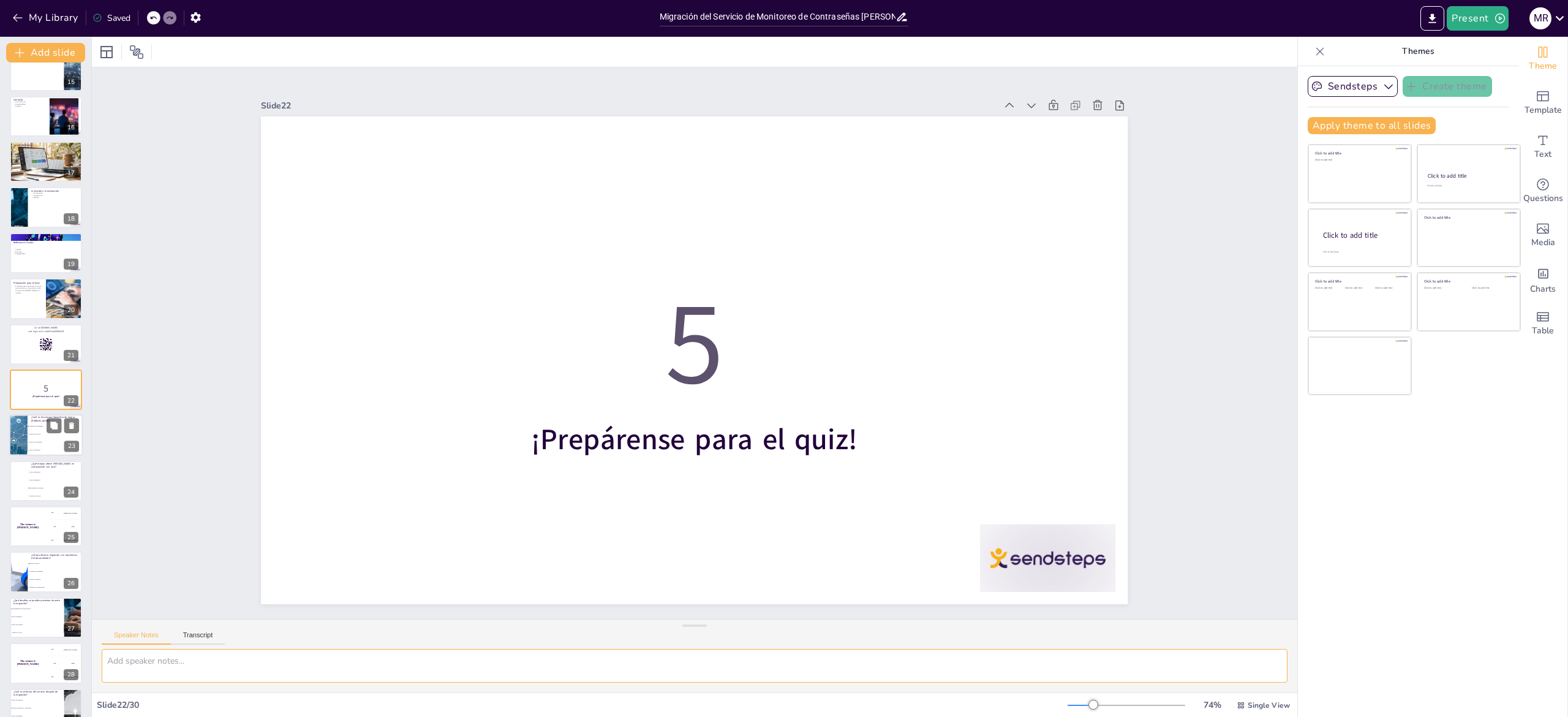
click at [38, 436] on li "Reducción de costos" at bounding box center [55, 435] width 55 height 8
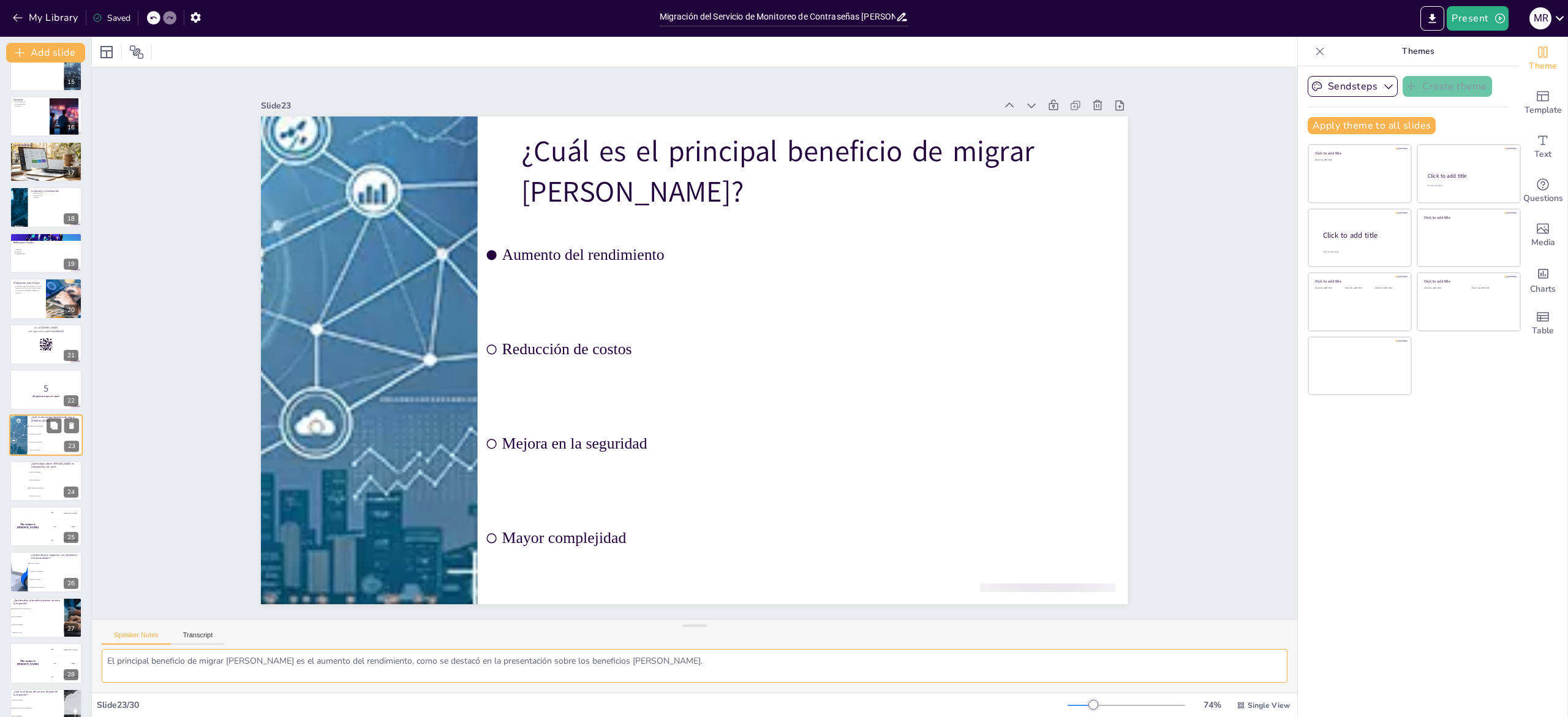
scroll to position [706, 0]
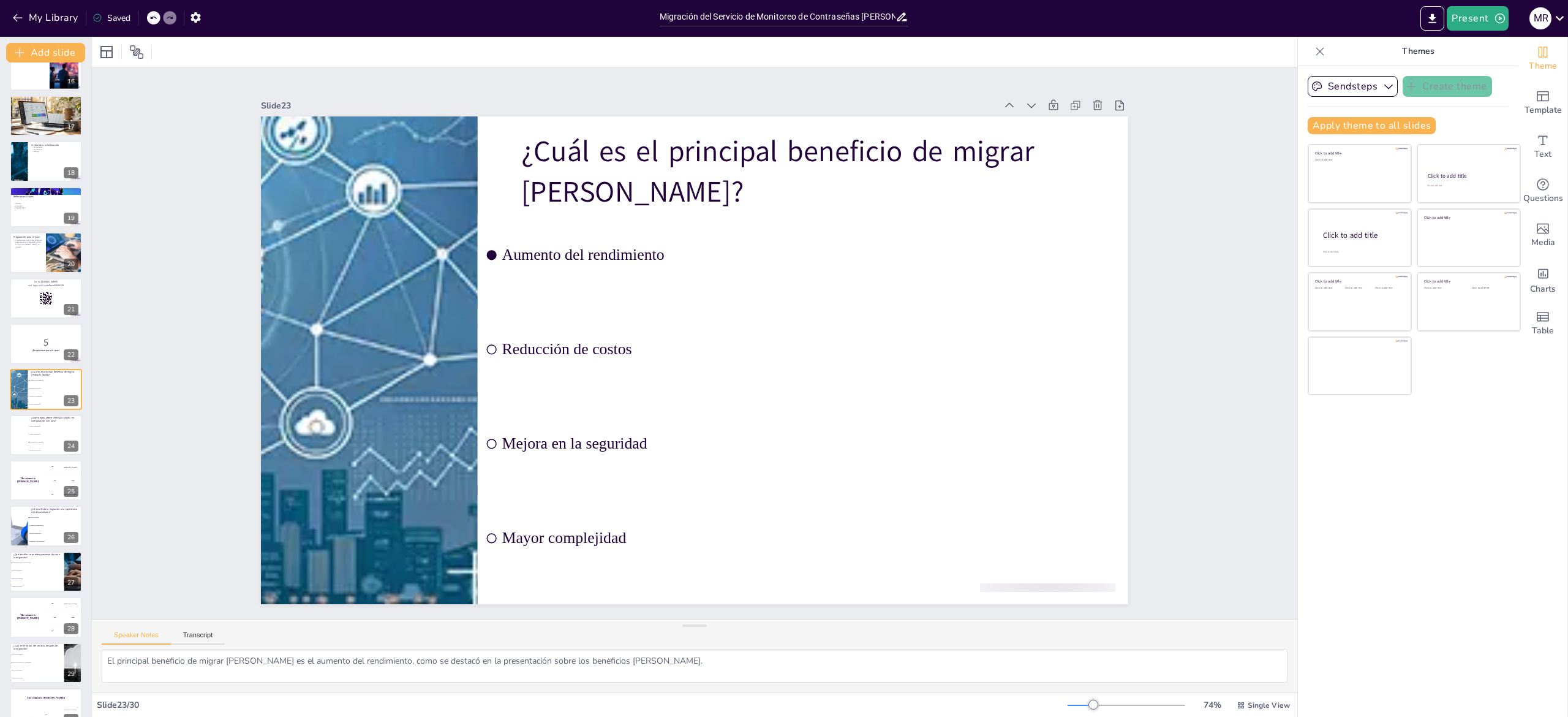
click at [1314, 56] on icon at bounding box center [1320, 51] width 12 height 12
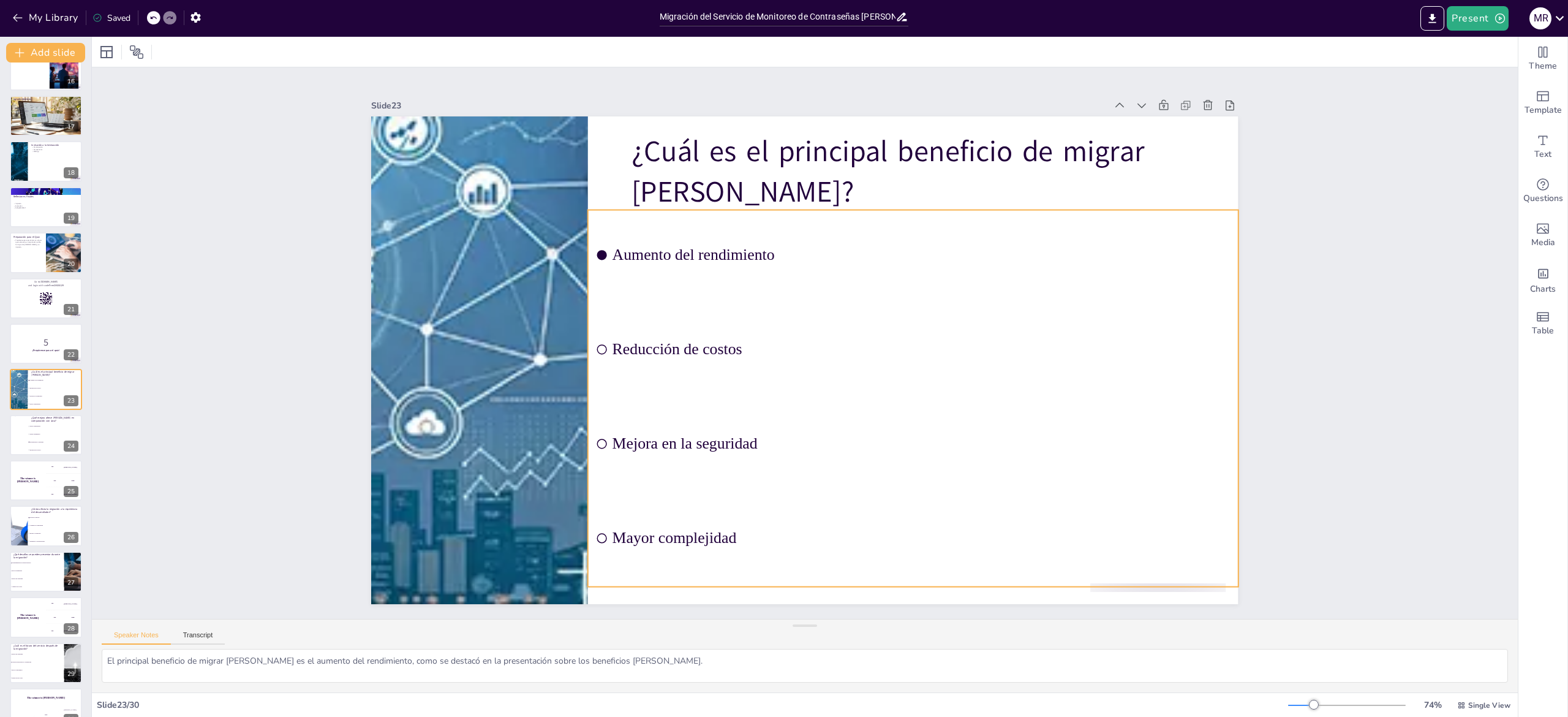
click at [624, 249] on li "Aumento del rendimiento" at bounding box center [939, 307] width 631 height 347
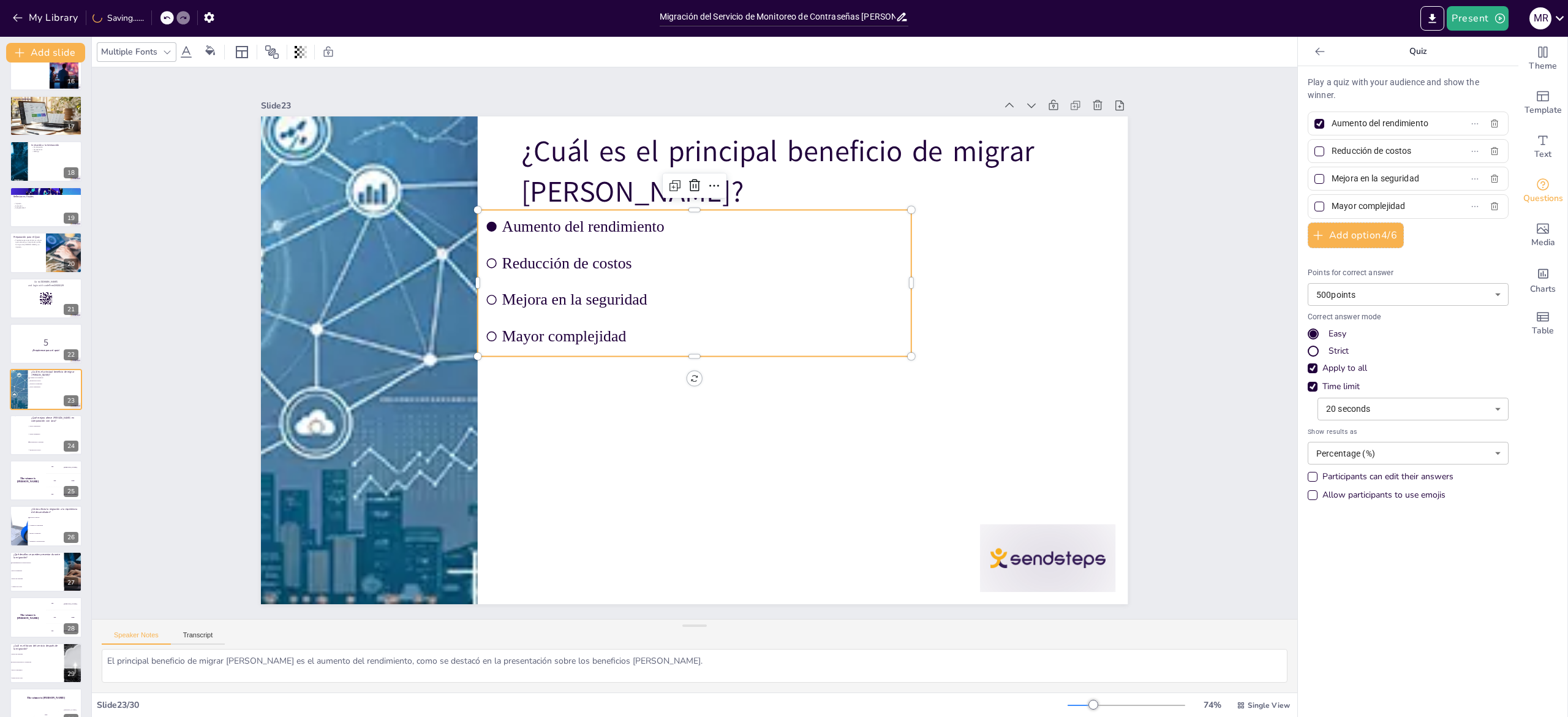
click at [1312, 120] on div at bounding box center [1320, 124] width 15 height 15
click at [1332, 120] on input "Aumento del rendimiento" at bounding box center [1389, 123] width 114 height 17
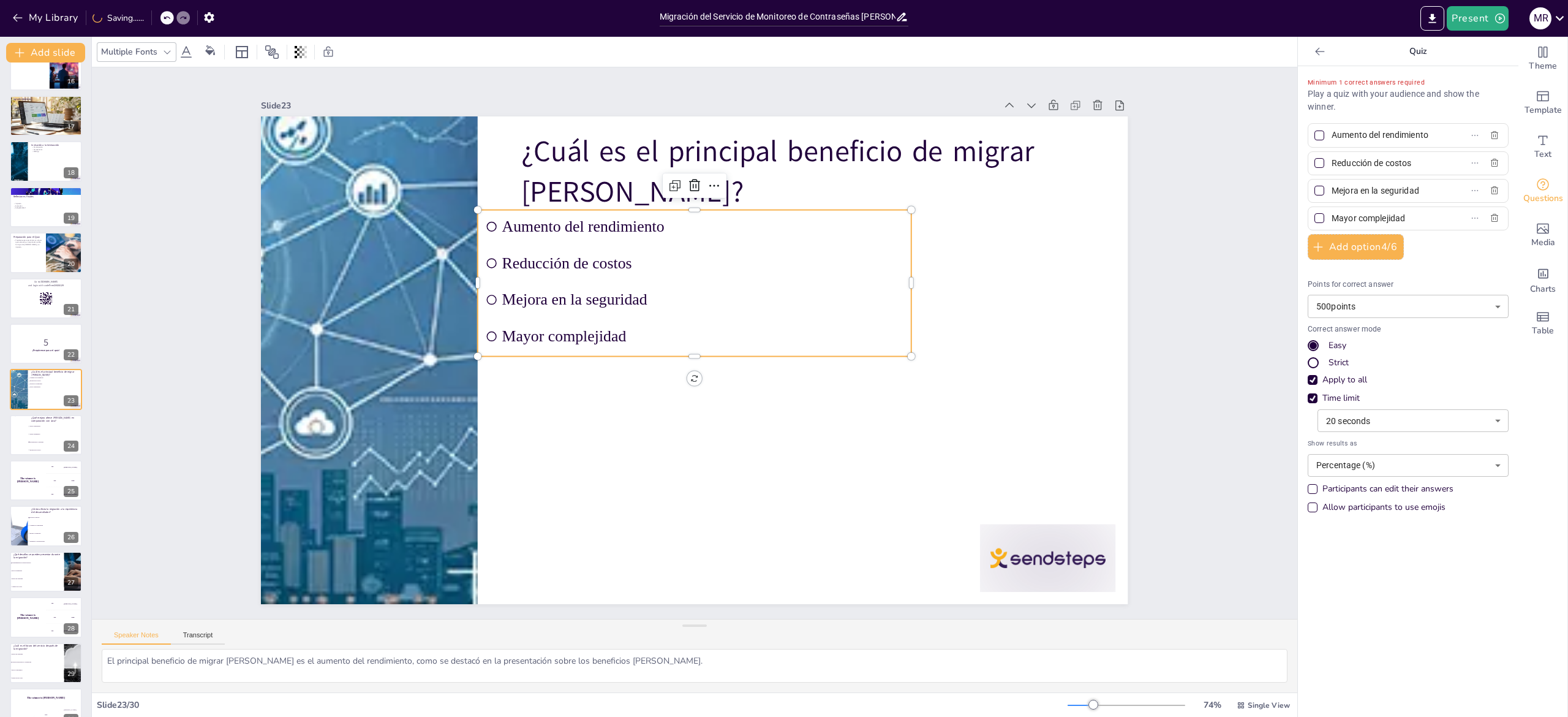
click at [1214, 286] on div "Slide 1 Migración del Servicio de Monitoreo de Contraseñas [PERSON_NAME] Esta p…" at bounding box center [695, 343] width 1325 height 994
click at [228, 660] on textarea "El principal beneficio de migrar [PERSON_NAME] es el aumento del rendimiento, c…" at bounding box center [695, 666] width 1186 height 34
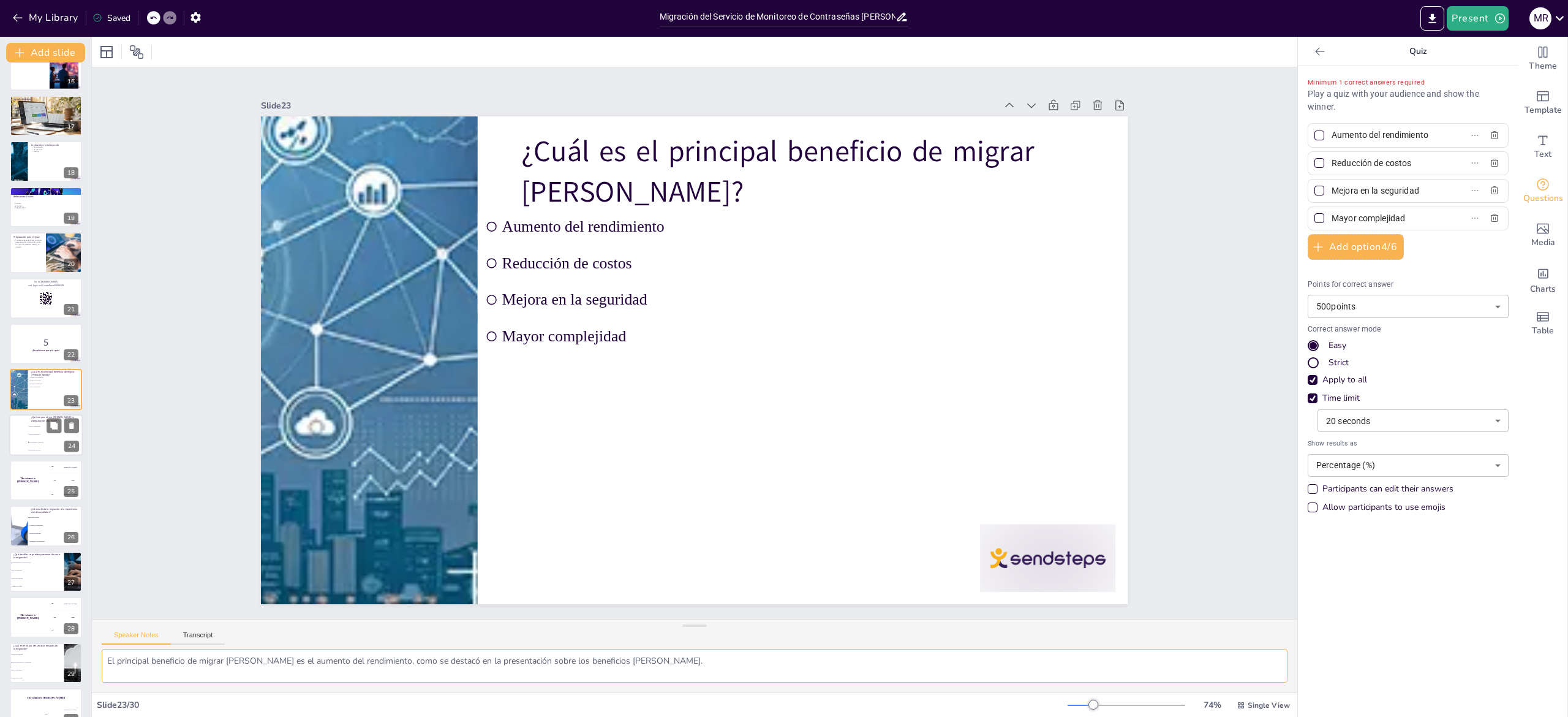
click at [30, 448] on li "Reducción de costos" at bounding box center [55, 450] width 55 height 8
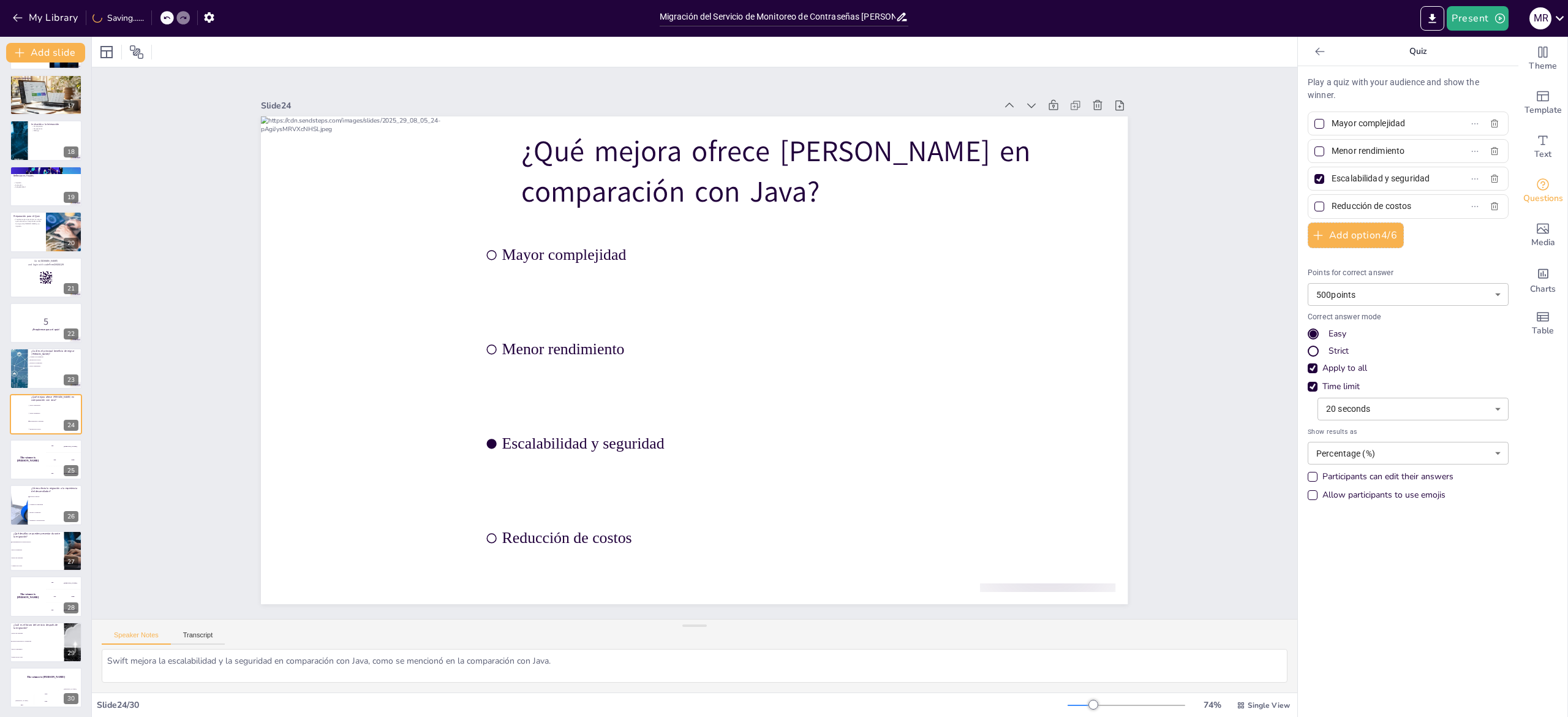
click at [1314, 174] on div at bounding box center [1319, 178] width 10 height 10
click at [1332, 174] on input "Escalabilidad y seguridad" at bounding box center [1389, 178] width 114 height 17
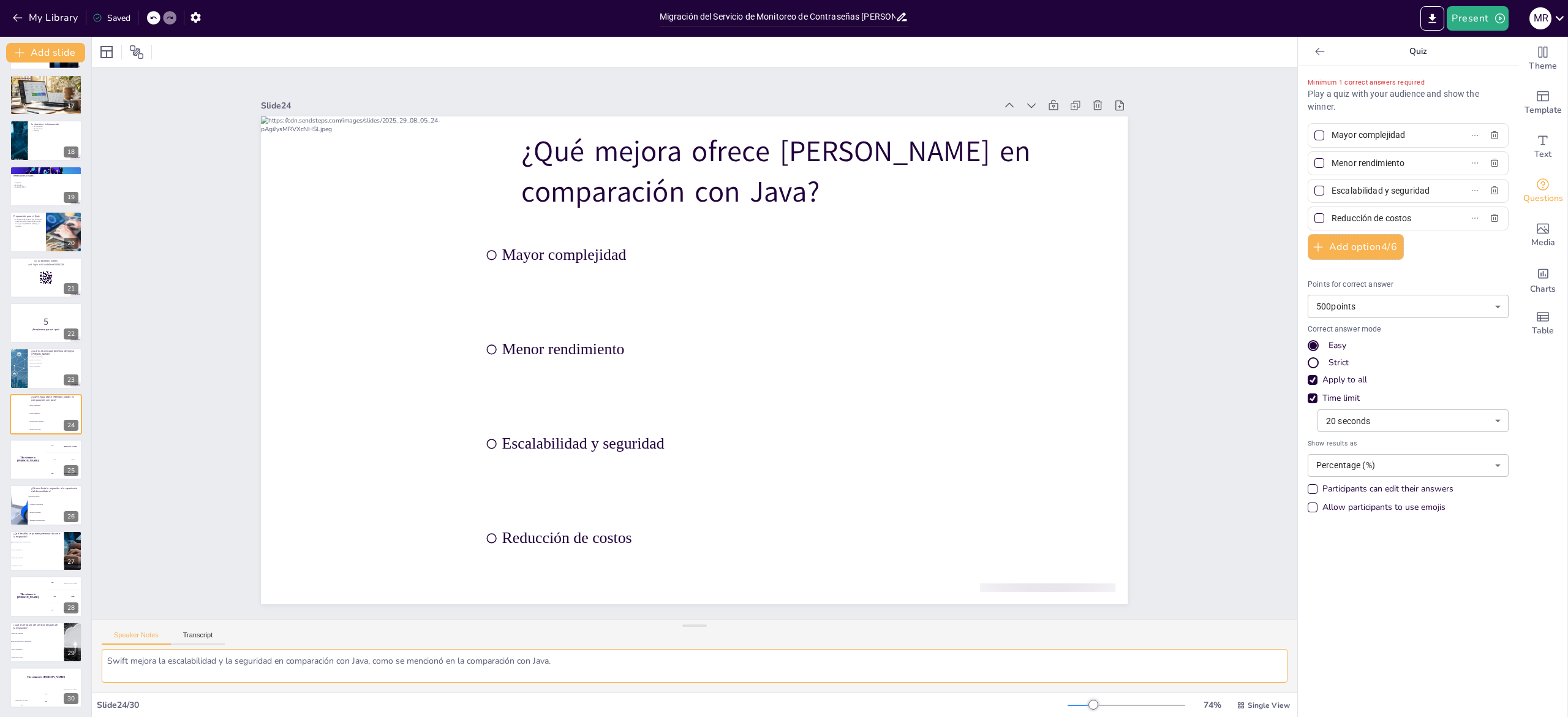
click at [205, 664] on textarea "Swift mejora la escalabilidad y la seguridad en comparación con Java, como se m…" at bounding box center [695, 666] width 1186 height 34
click at [25, 475] on div "The winner is [PERSON_NAME]" at bounding box center [28, 459] width 37 height 41
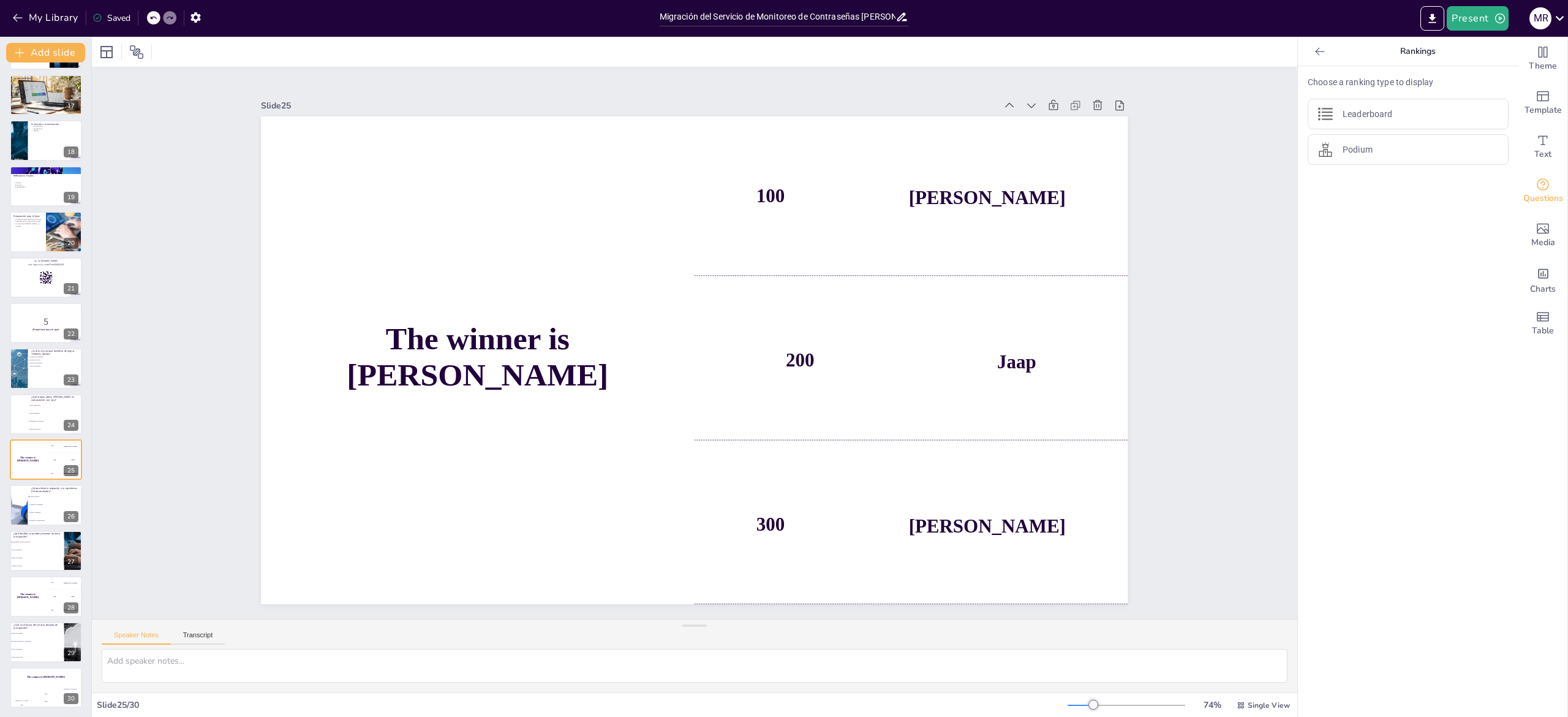
click at [28, 526] on div "Migración del Servicio de Monitoreo de Contraseñas [PERSON_NAME] Esta presentac…" at bounding box center [45, 26] width 91 height 1361
click at [30, 502] on li "Aumenta la complejidad" at bounding box center [55, 504] width 55 height 8
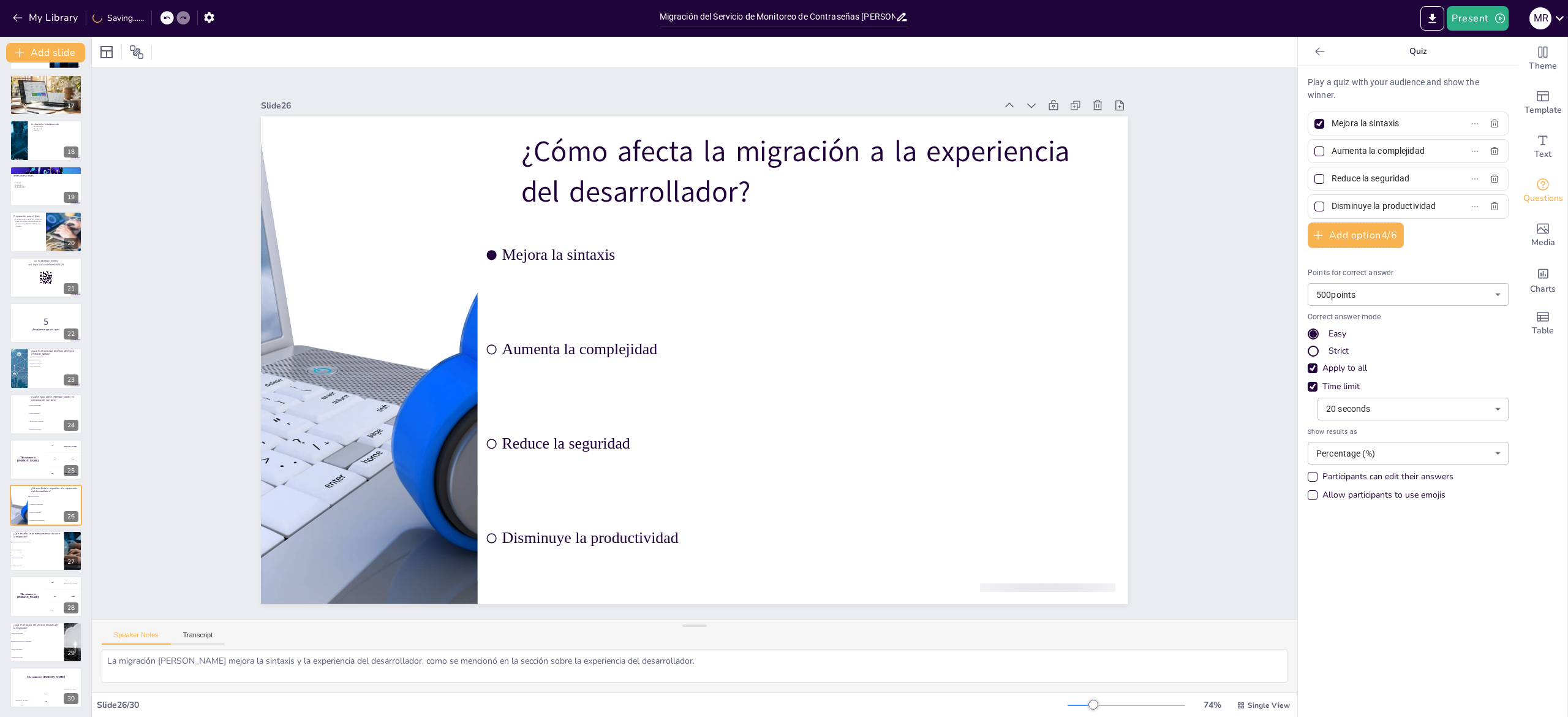
click at [1314, 119] on div at bounding box center [1319, 123] width 10 height 10
click at [1332, 118] on input "Mejora la sintaxis" at bounding box center [1389, 123] width 114 height 17
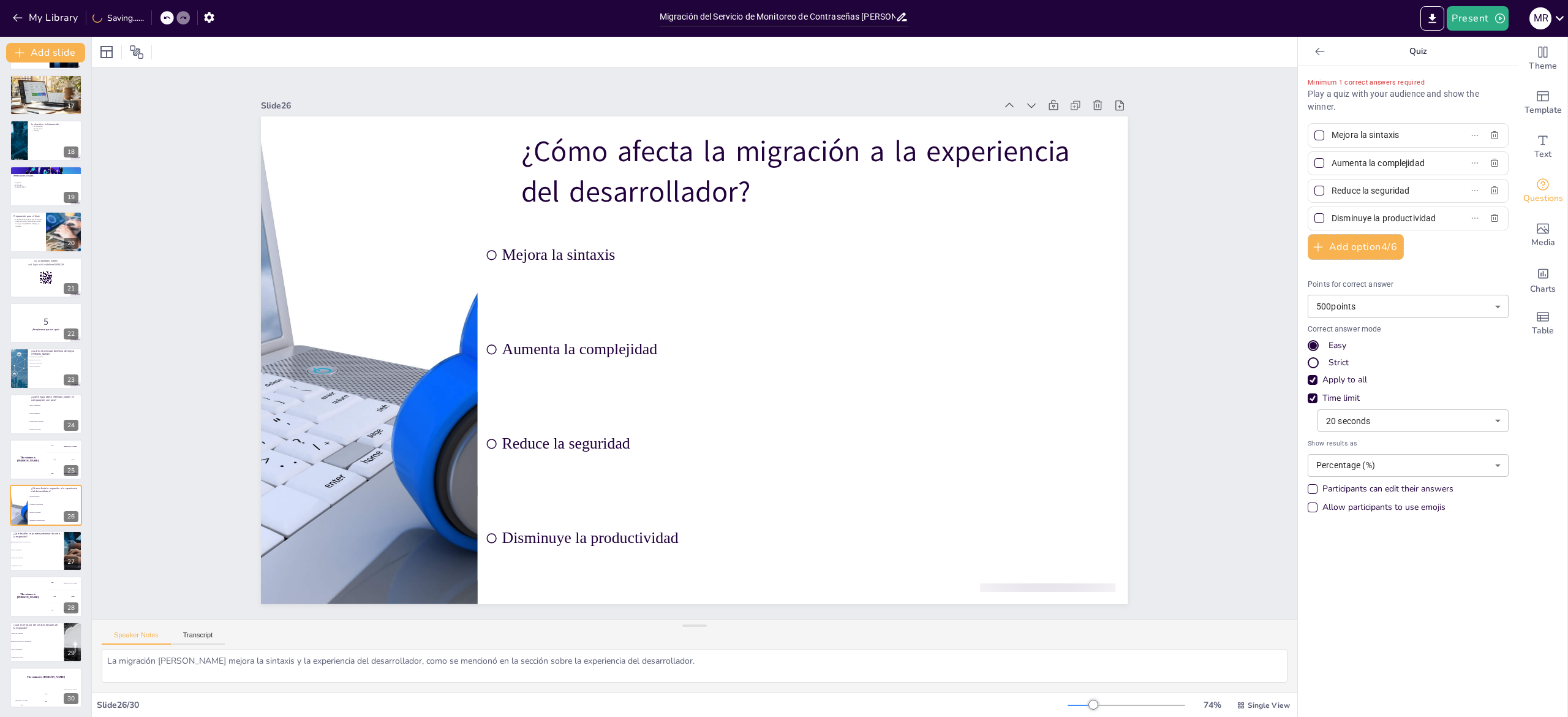
click at [1308, 118] on div "Minimum 1 correct answers required Play a quiz with your audience and show the …" at bounding box center [1408, 298] width 201 height 444
click at [1130, 365] on div "Slide 1 Migración del Servicio de Monitoreo de Contraseñas [PERSON_NAME] Esta p…" at bounding box center [695, 343] width 936 height 522
click at [260, 664] on textarea "La migración [PERSON_NAME] mejora la sintaxis y la experiencia del desarrollado…" at bounding box center [695, 666] width 1186 height 34
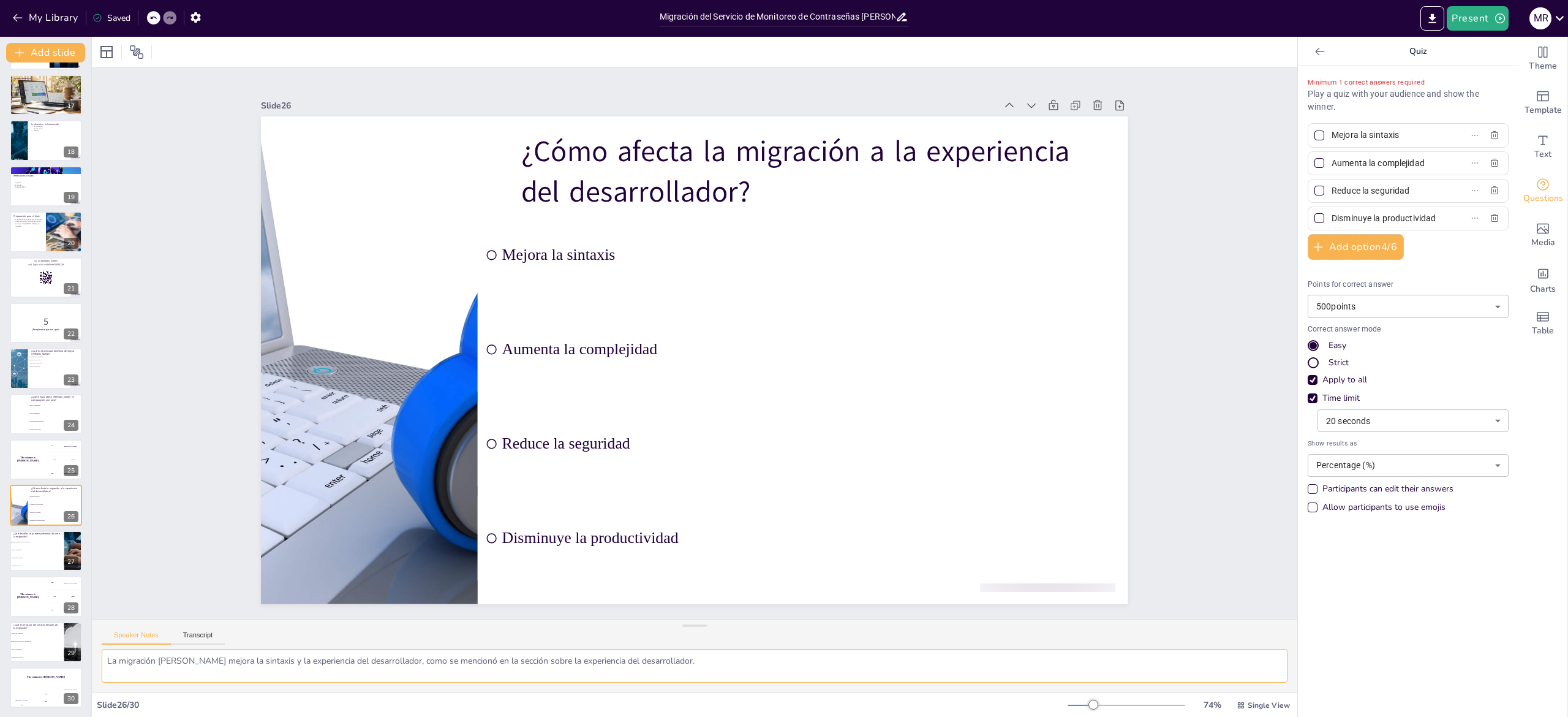
click at [260, 664] on textarea "La migración [PERSON_NAME] mejora la sintaxis y la experiencia del desarrollado…" at bounding box center [695, 666] width 1186 height 34
click at [40, 549] on span "Mayor rendimiento" at bounding box center [37, 550] width 52 height 2
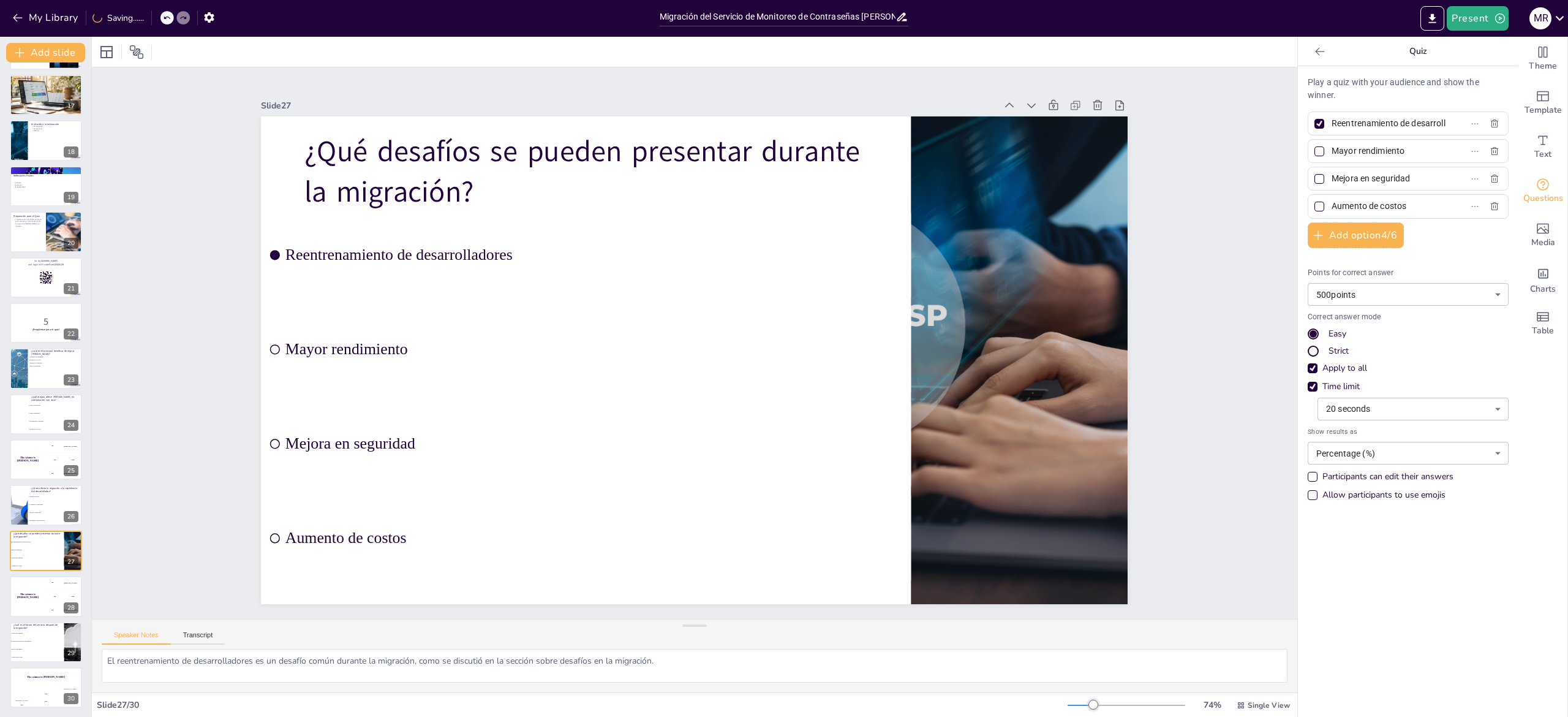
click at [1312, 115] on label "Reentrenamiento de desarrolladores" at bounding box center [1389, 123] width 153 height 17
click at [1332, 115] on input "Reentrenamiento de desarrolladores" at bounding box center [1389, 123] width 114 height 17
click at [1314, 128] on div at bounding box center [1319, 123] width 10 height 10
click at [1332, 128] on input "Reentrenamiento de desarrolladores" at bounding box center [1389, 123] width 114 height 17
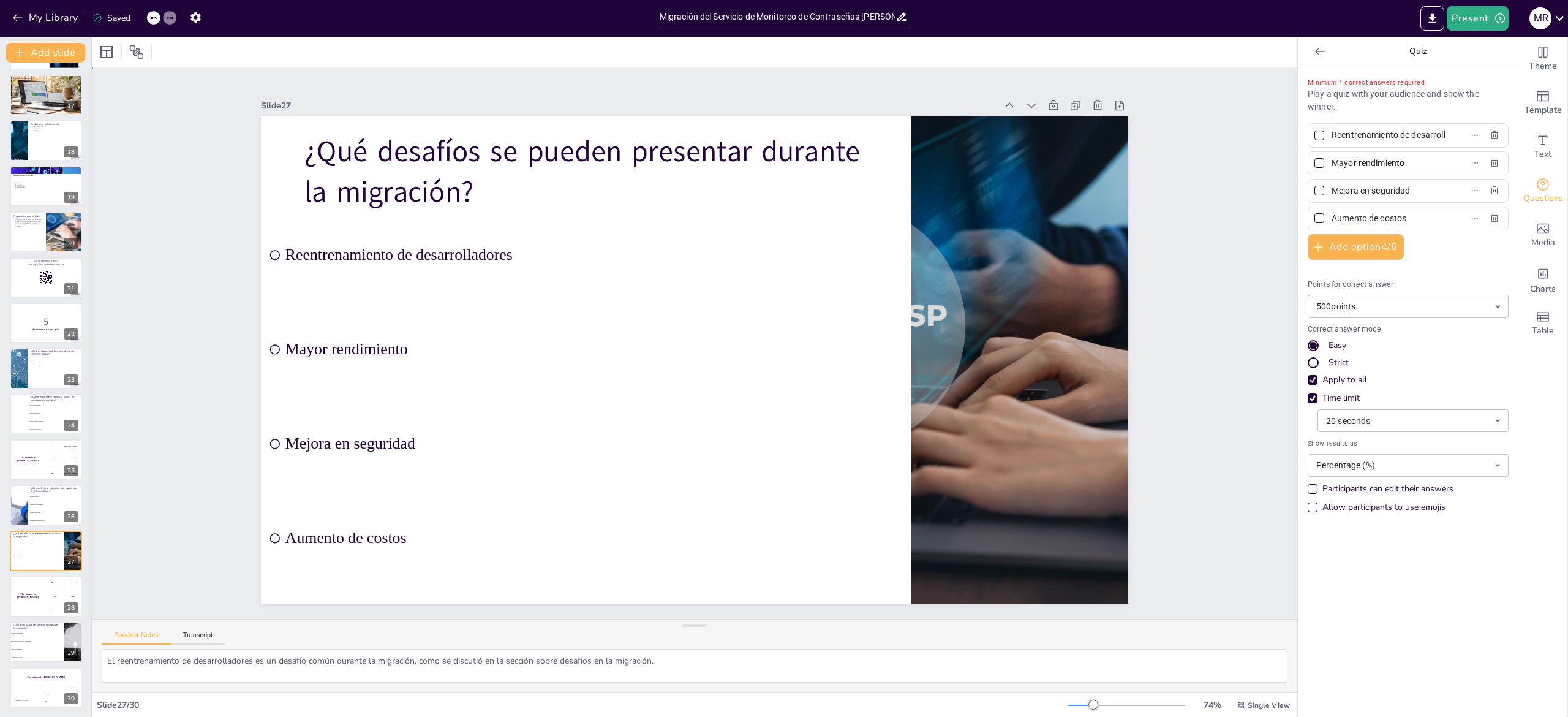
click at [1203, 332] on div "Slide 1 Migración del Servicio de Monitoreo de Contraseñas [PERSON_NAME] Esta p…" at bounding box center [694, 344] width 1256 height 675
click at [166, 668] on textarea "El reentrenamiento de desarrolladores es un desafío común durante la migración,…" at bounding box center [695, 666] width 1186 height 34
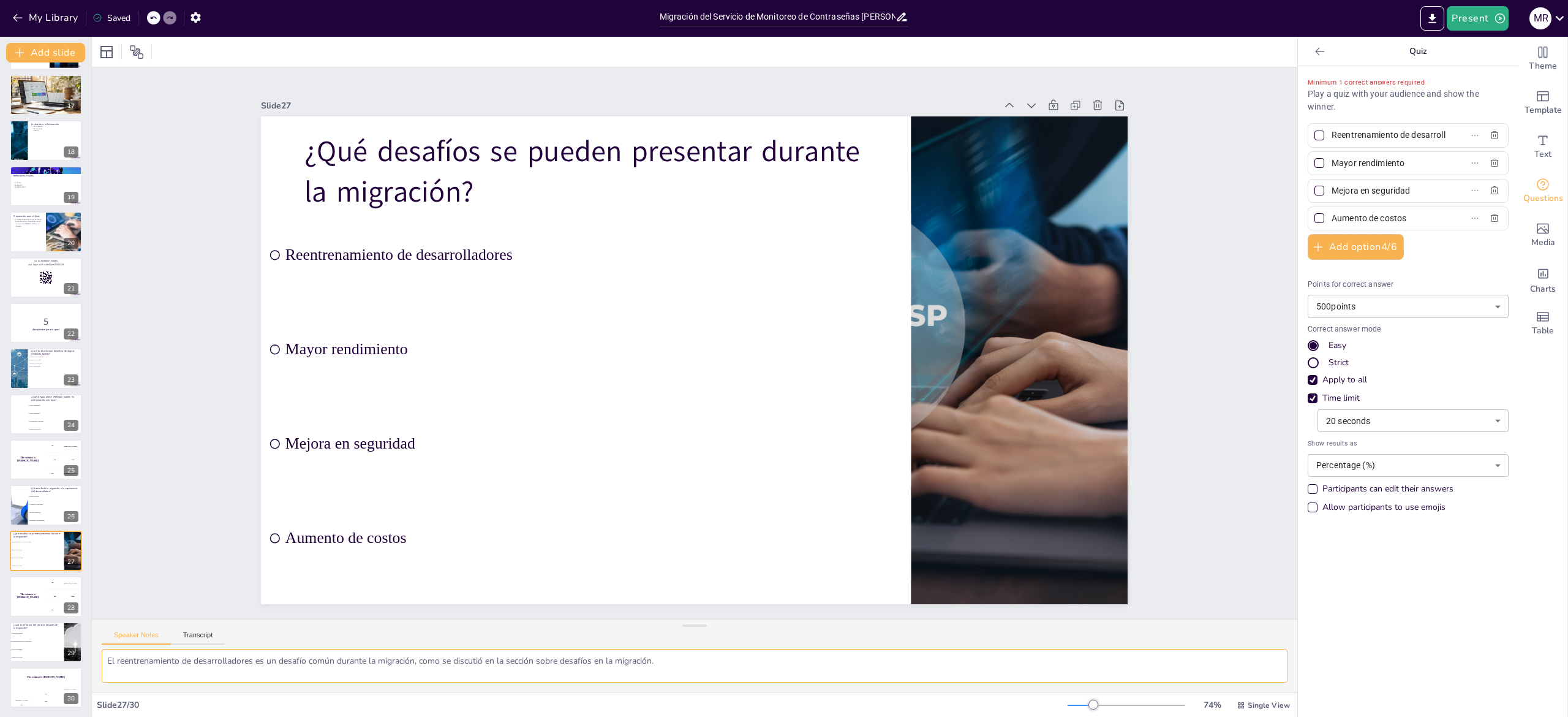
click at [166, 668] on textarea "El reentrenamiento de desarrolladores es un desafío común durante la migración,…" at bounding box center [695, 666] width 1186 height 34
click at [19, 637] on li "Nuevas características y expansiones" at bounding box center [37, 641] width 55 height 8
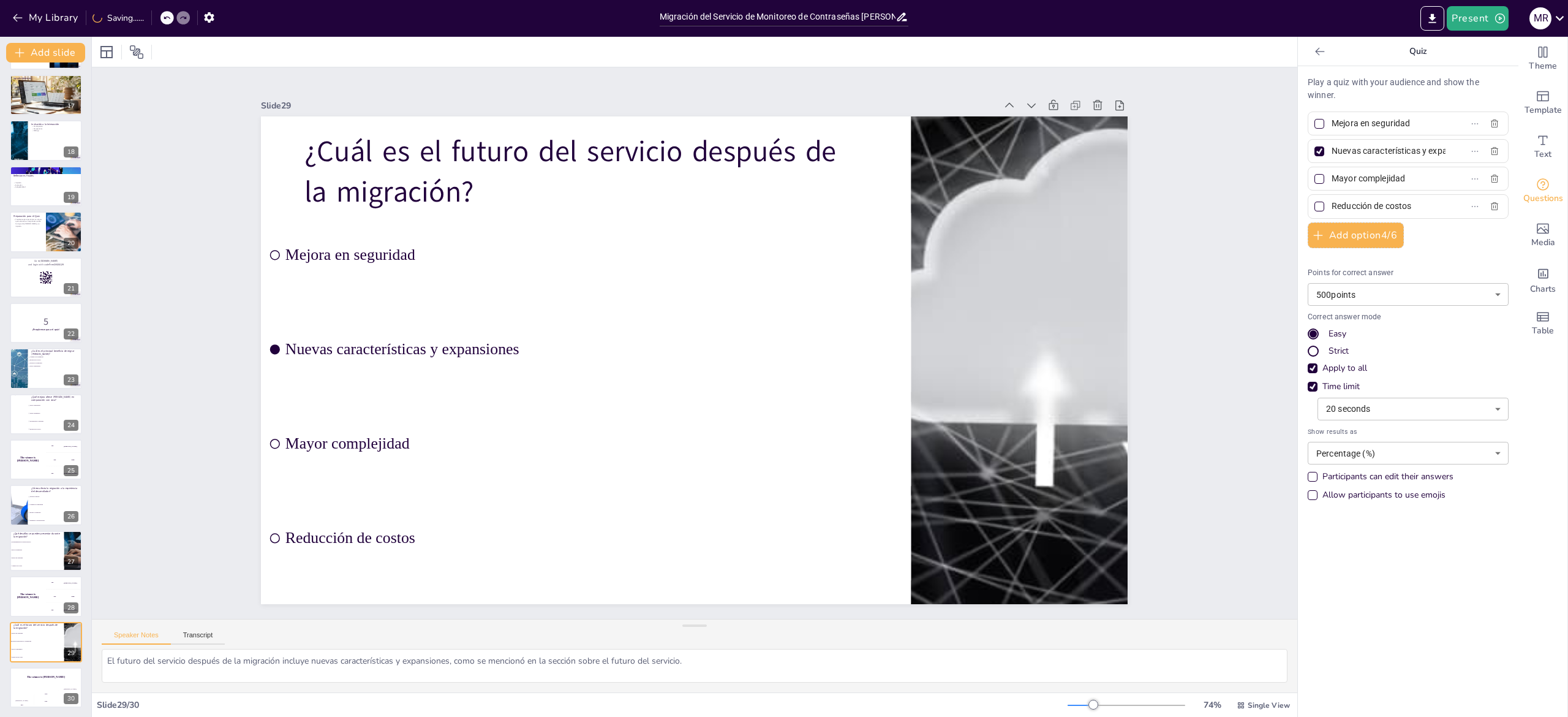
click at [1314, 152] on div at bounding box center [1319, 151] width 10 height 10
click at [1332, 152] on input "Nuevas características y expansiones" at bounding box center [1389, 151] width 114 height 17
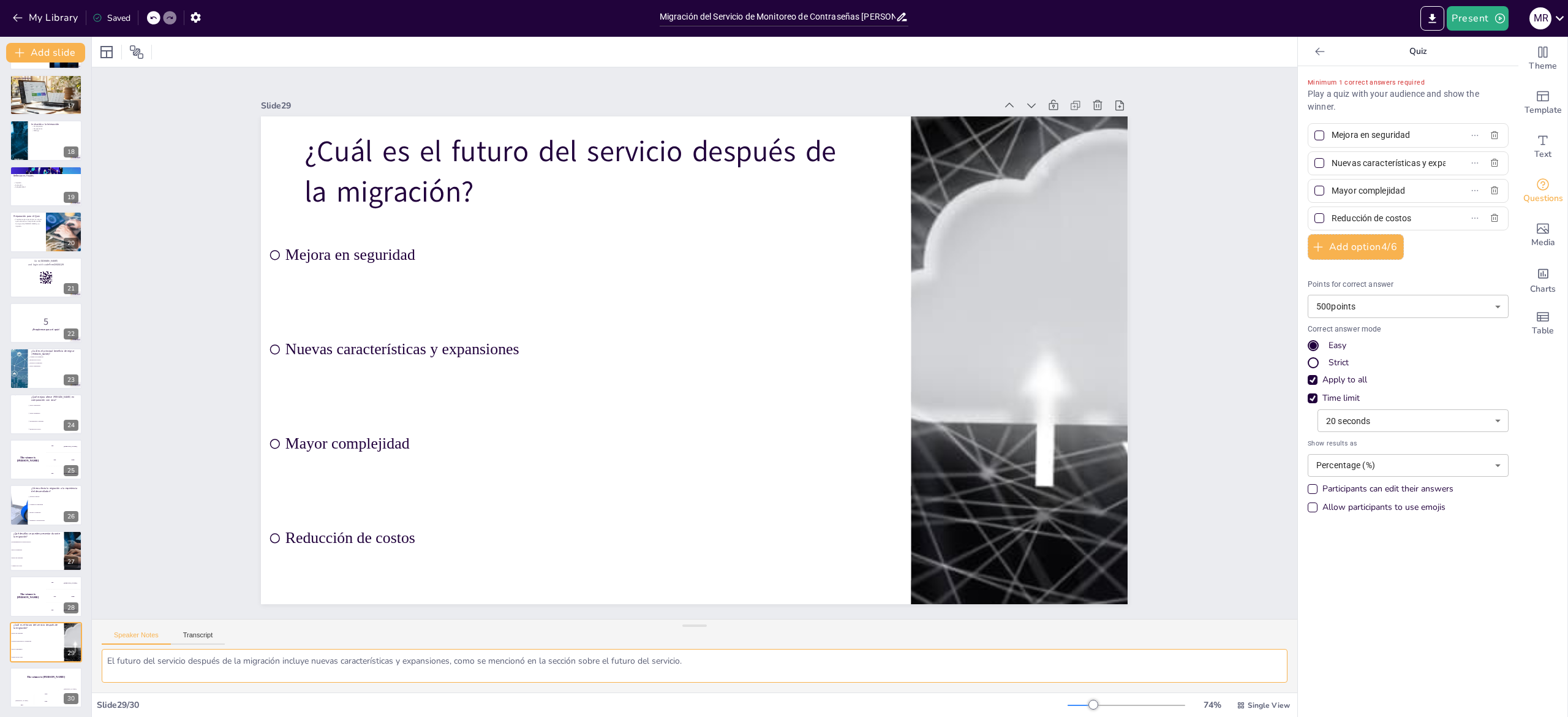
click at [146, 664] on textarea "El futuro del servicio después de la migración incluye nuevas características y…" at bounding box center [695, 666] width 1186 height 34
